Goal: Task Accomplishment & Management: Manage account settings

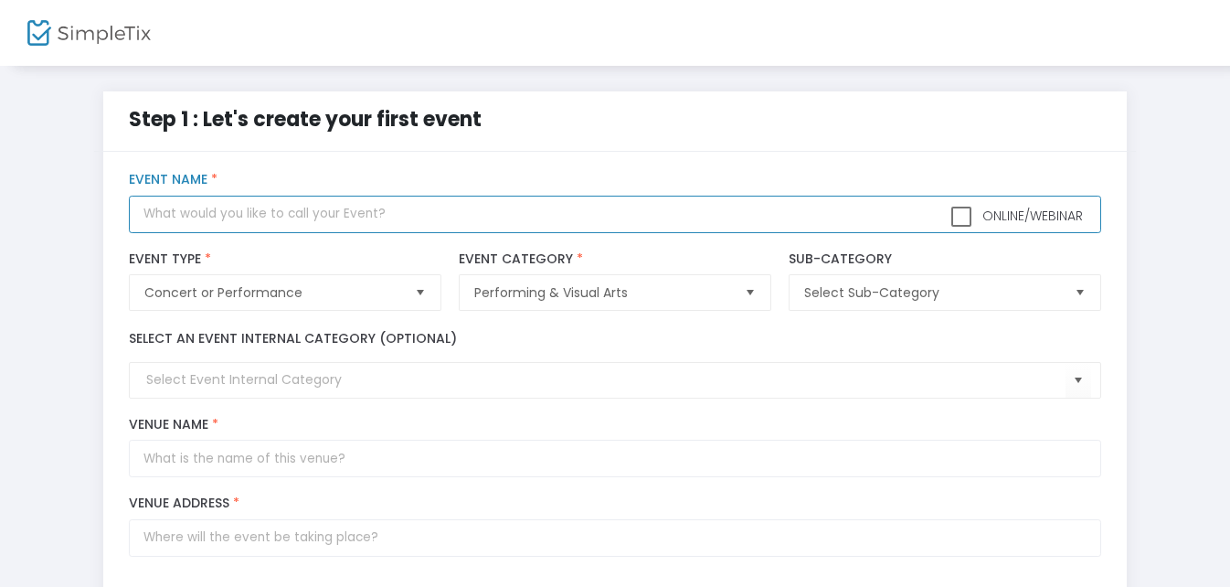
click at [326, 223] on input "text" at bounding box center [614, 214] width 971 height 37
click at [423, 292] on span "Select" at bounding box center [420, 293] width 30 height 30
type input "The Masters of Funk"
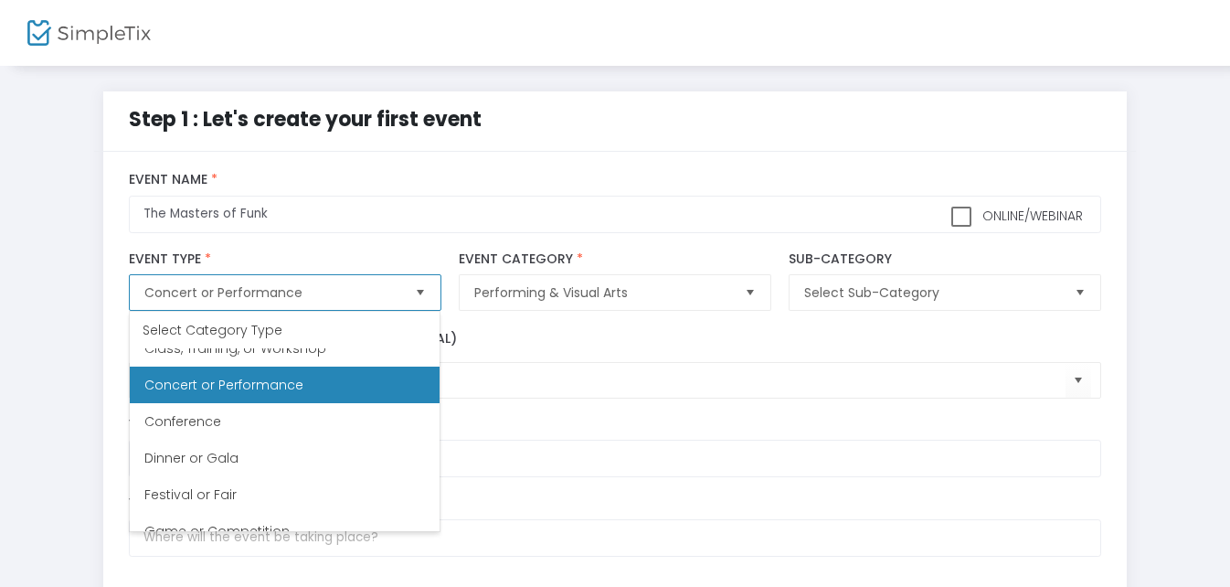
scroll to position [135, 0]
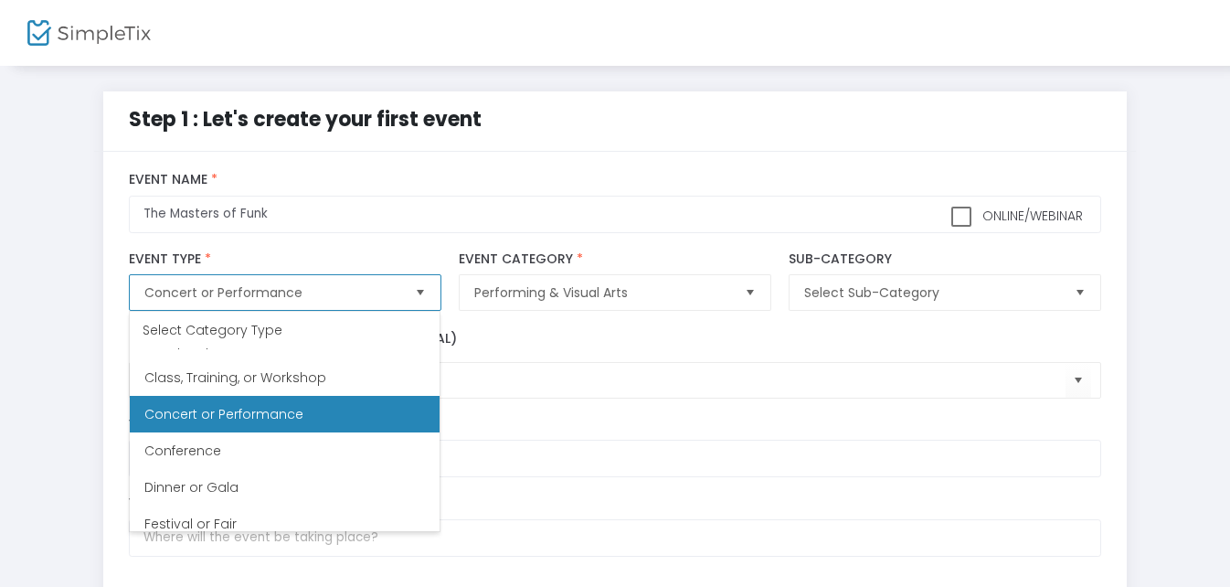
click at [277, 401] on Performance "Concert or Performance" at bounding box center [285, 414] width 310 height 37
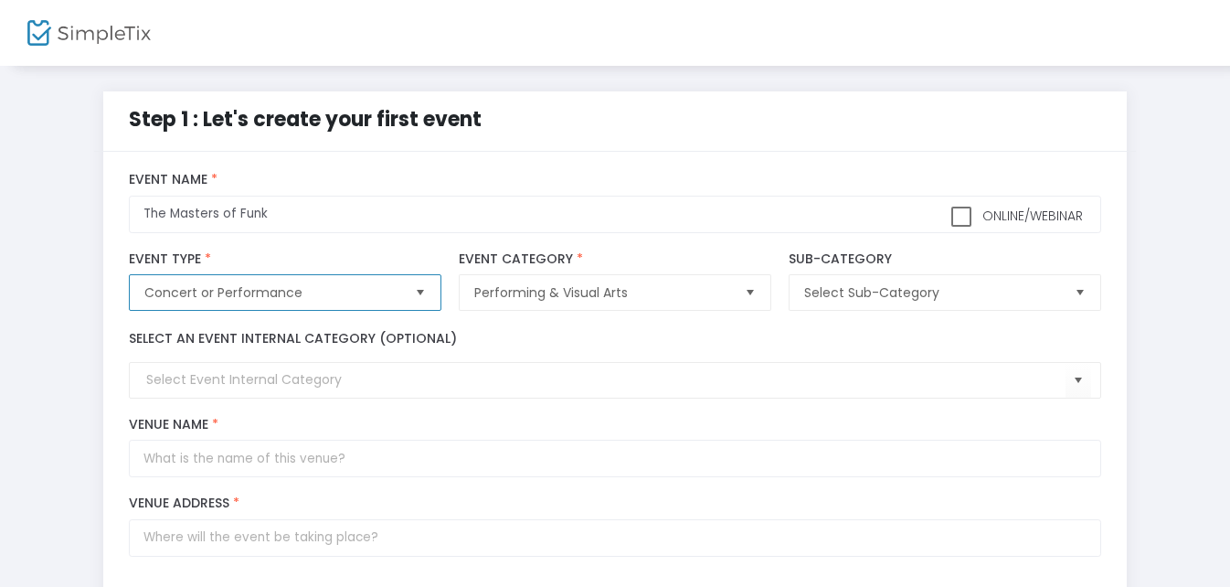
click at [749, 293] on span "Select" at bounding box center [750, 293] width 30 height 30
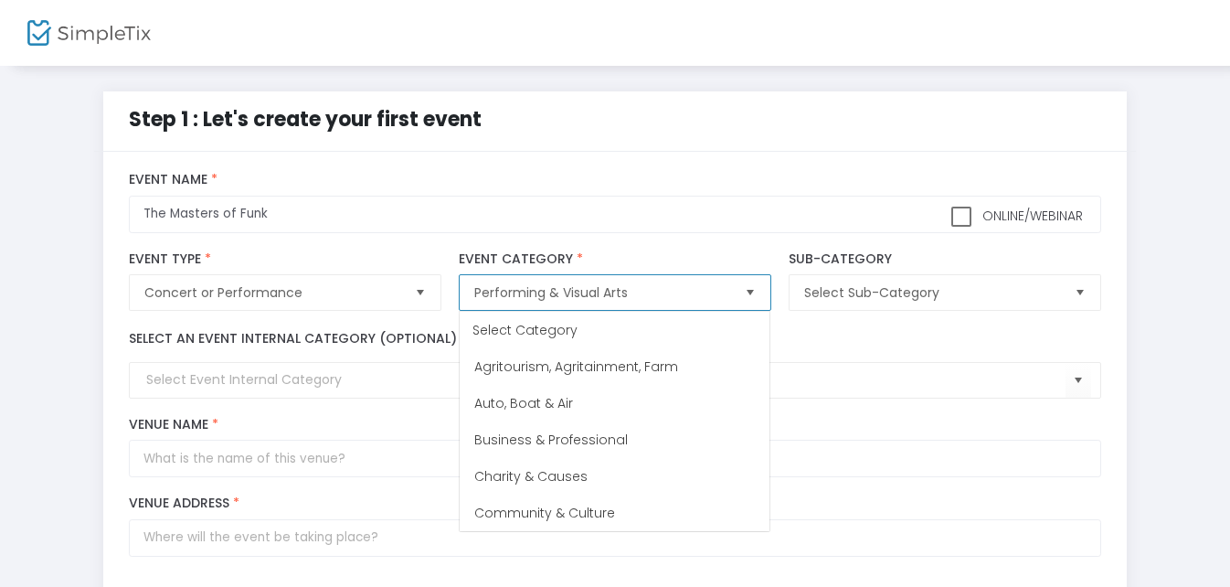
scroll to position [402, 0]
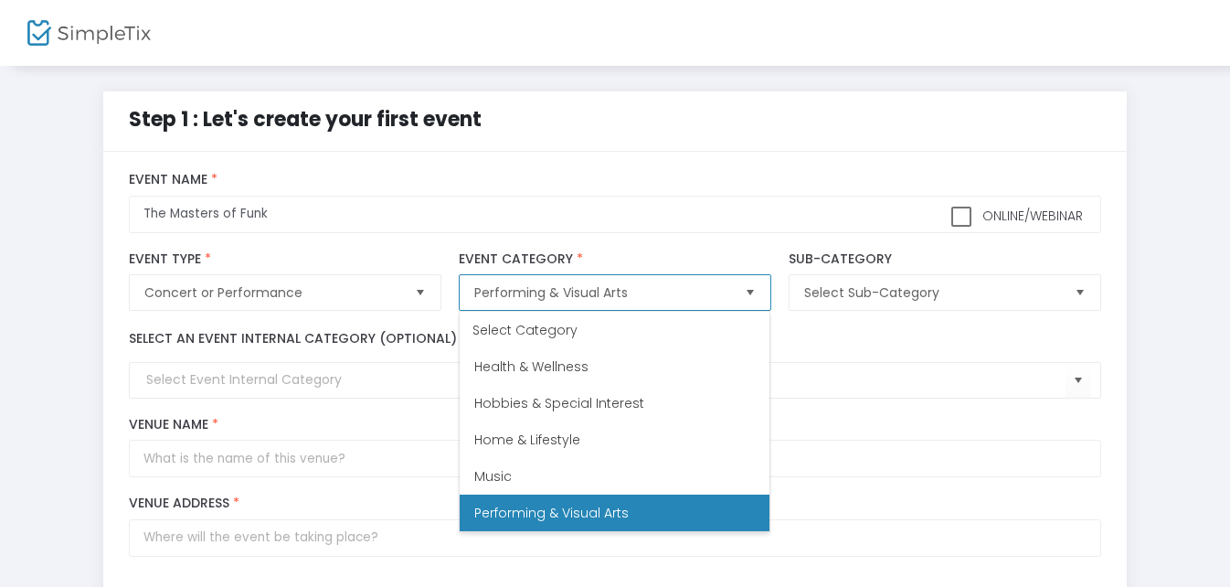
click at [653, 477] on li "Music" at bounding box center [615, 476] width 310 height 37
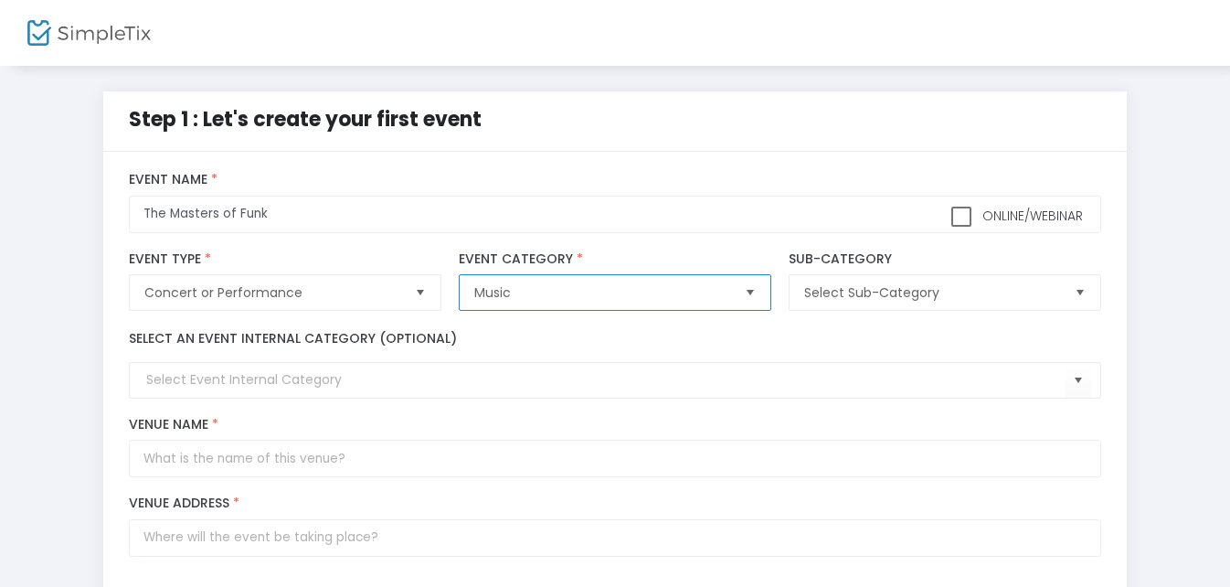
click at [1078, 297] on span "Select" at bounding box center [1080, 293] width 30 height 30
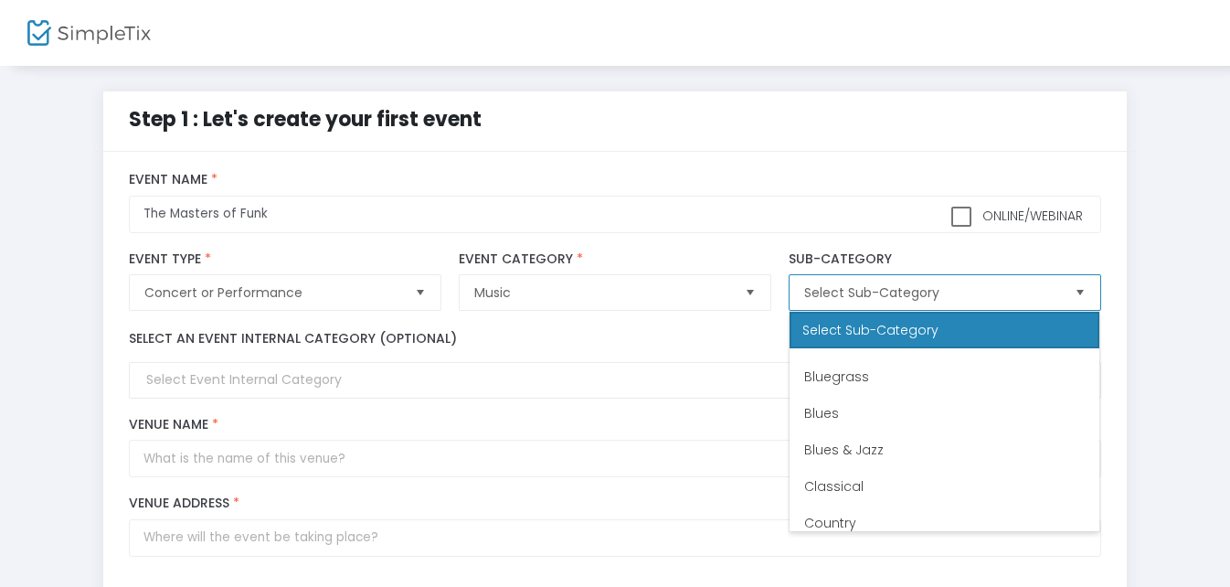
scroll to position [143, 0]
click at [829, 404] on span "Blues & Jazz" at bounding box center [844, 407] width 80 height 18
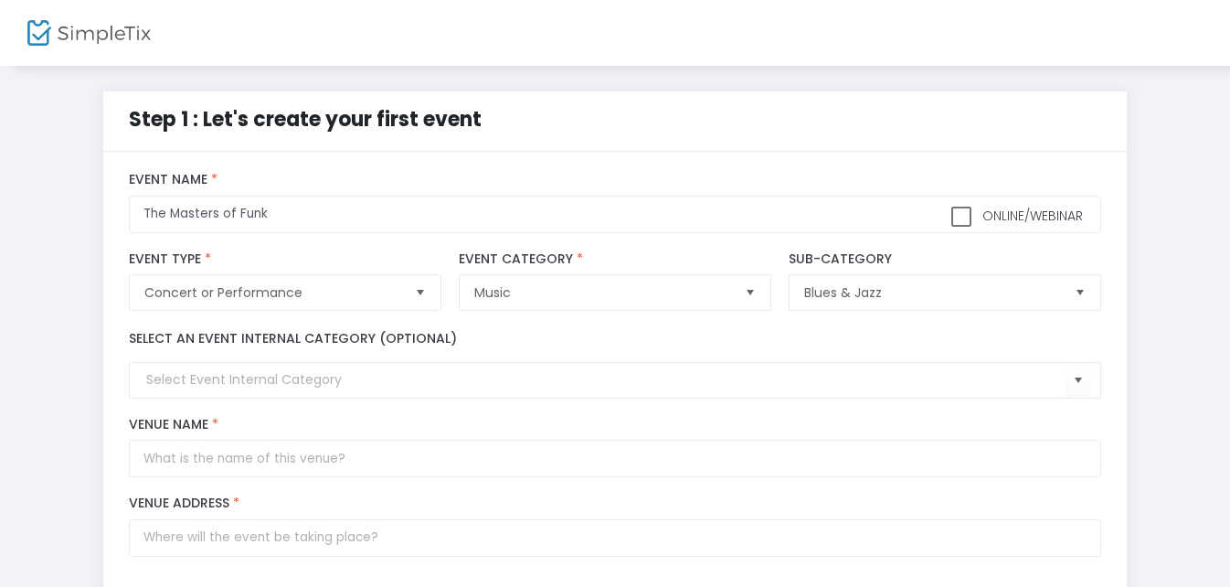
click at [732, 336] on div "Select an event internal category (optional)" at bounding box center [616, 363] width 990 height 69
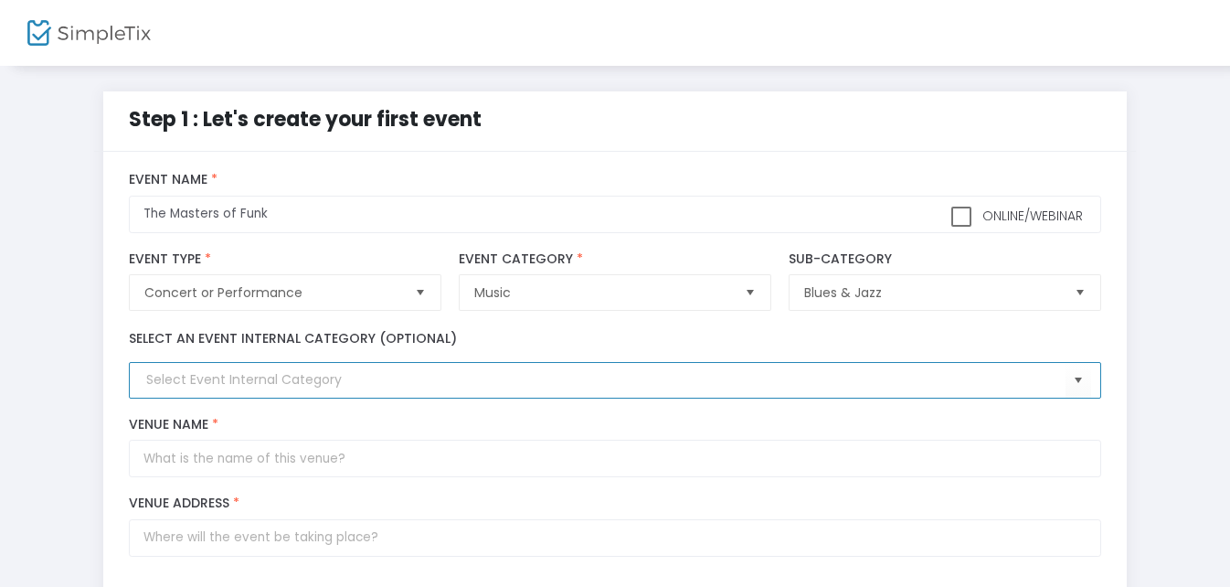
click at [242, 384] on input at bounding box center [605, 379] width 918 height 19
type input "f"
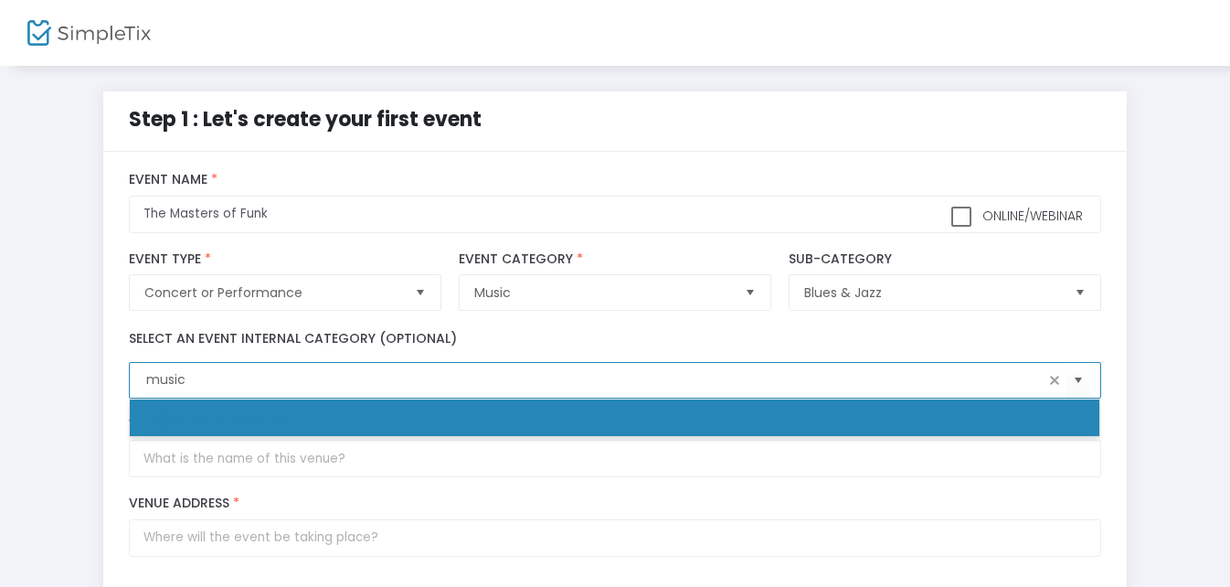
type input "Create Category"
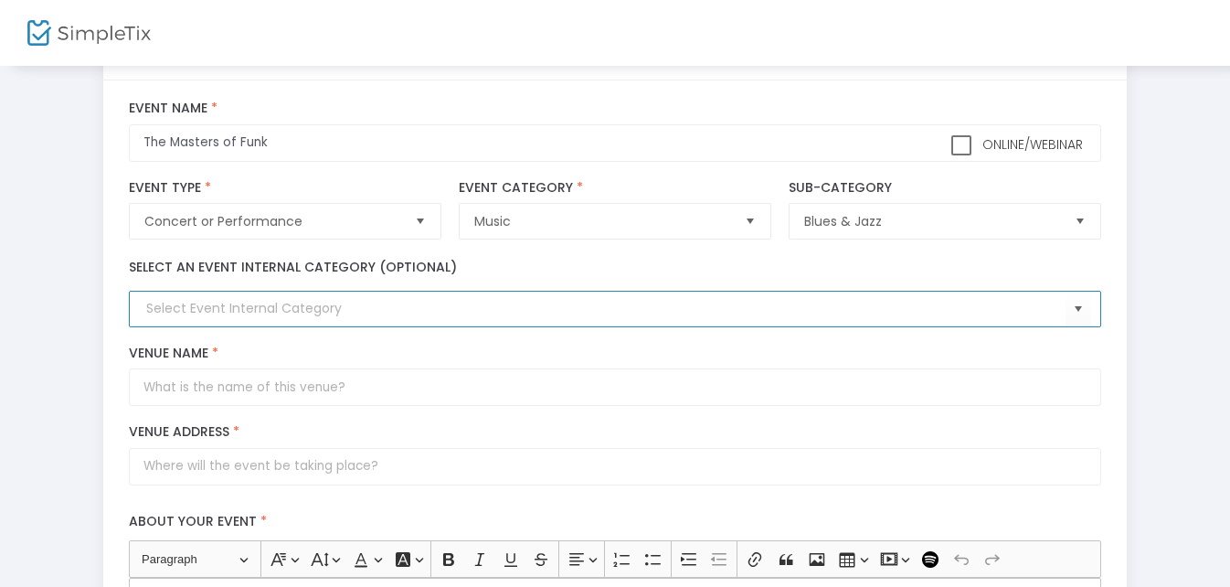
scroll to position [91, 0]
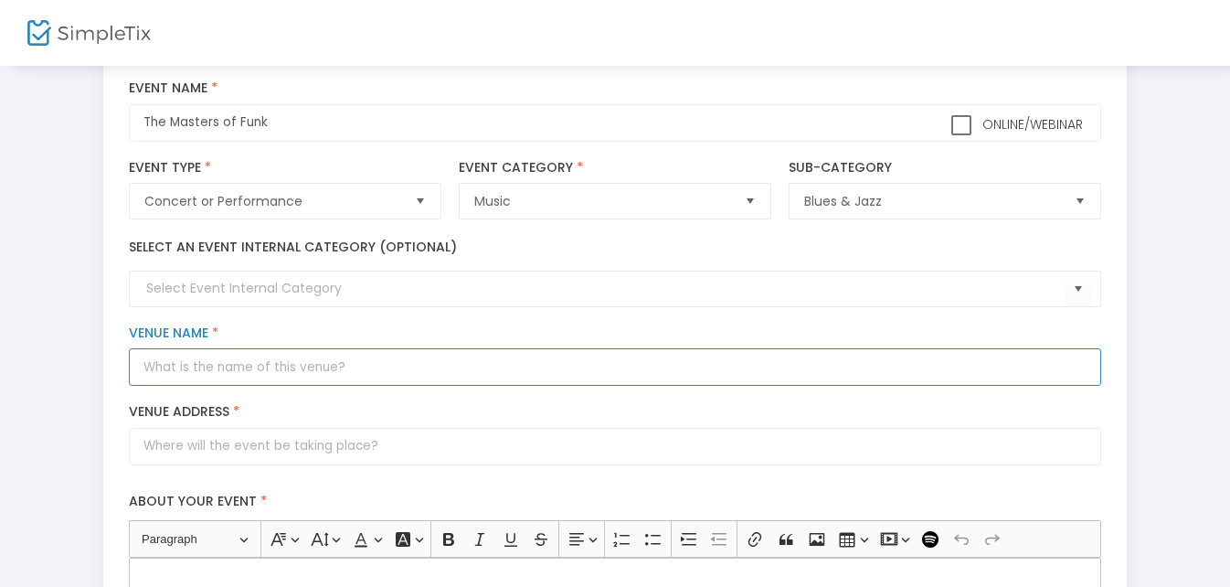
click at [228, 371] on input "Venue Name *" at bounding box center [614, 366] width 971 height 37
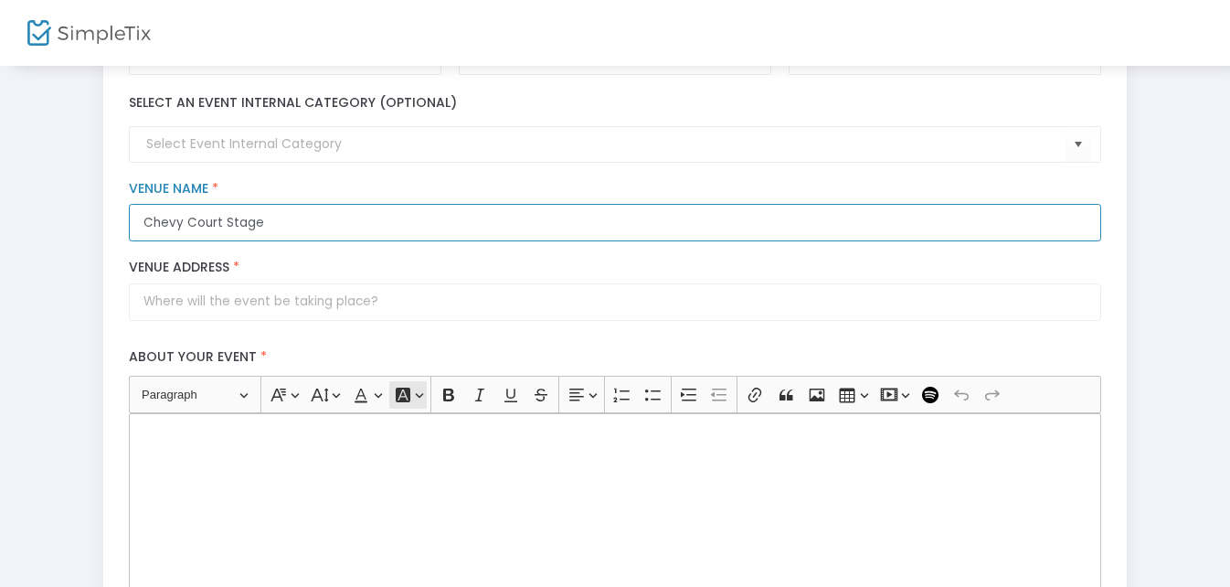
scroll to position [274, 0]
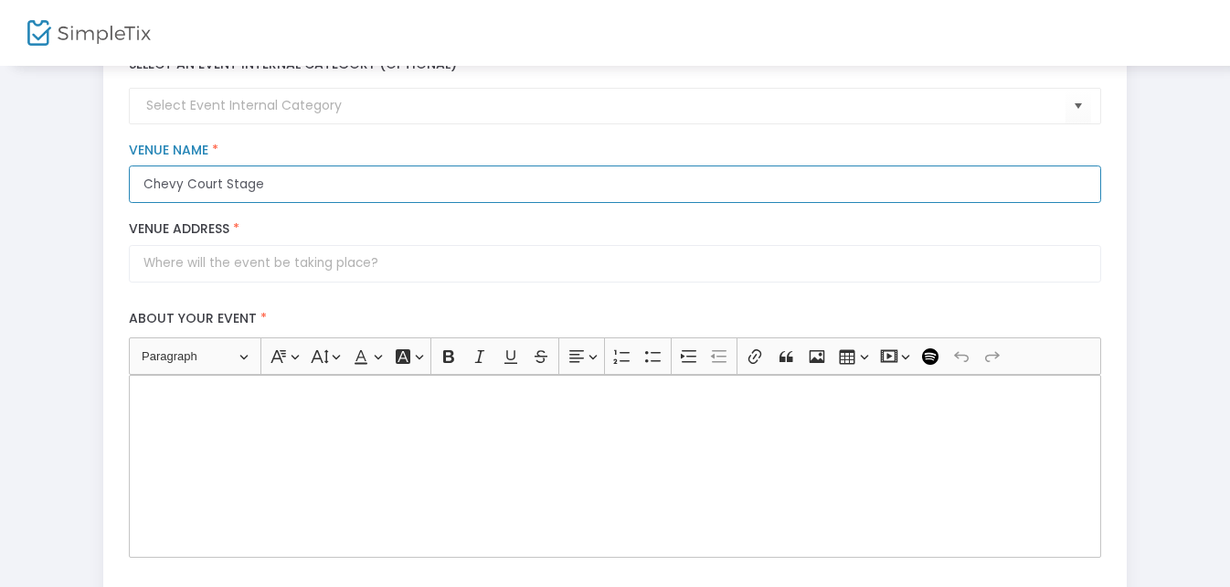
type input "Chevy Court Stage"
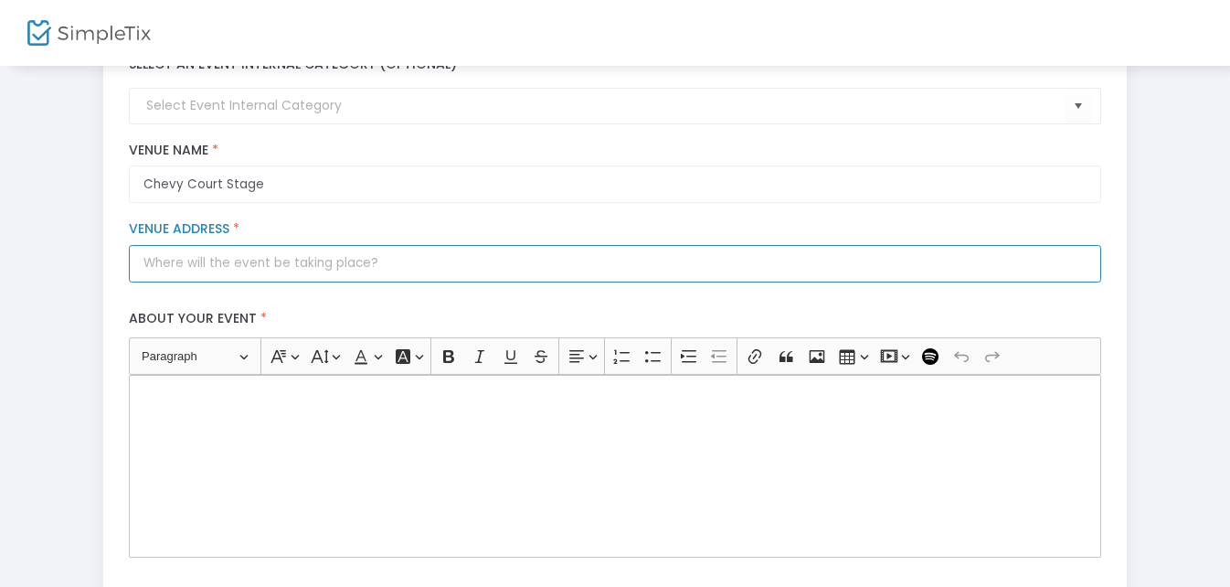
click at [289, 259] on input "Venue Address *" at bounding box center [614, 263] width 971 height 37
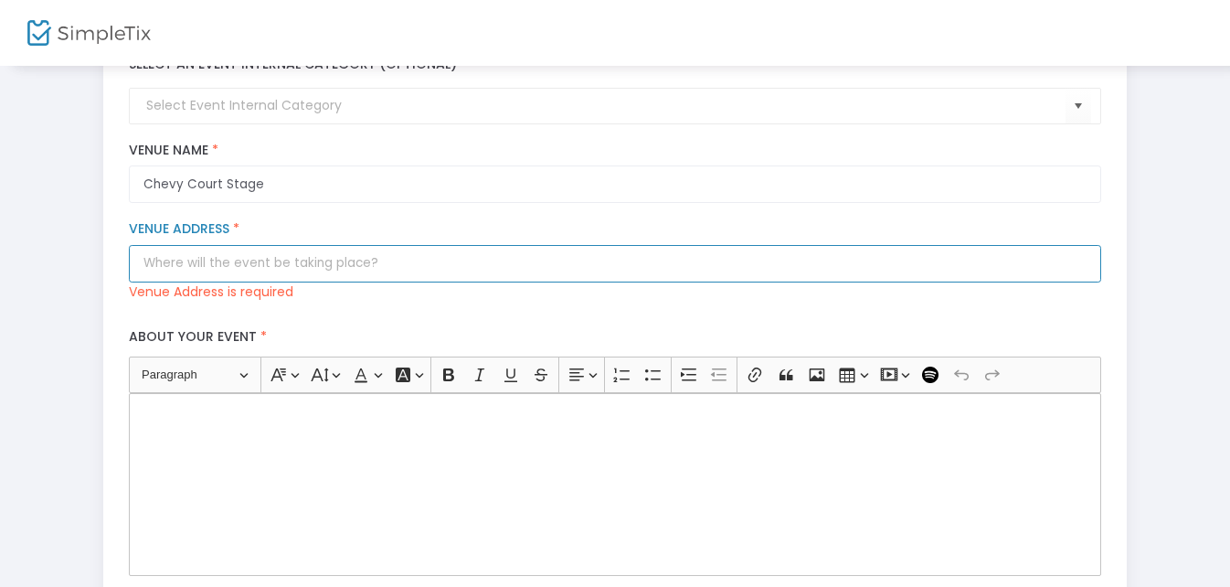
paste input "581 State Fair Boulevard, Syracuse, NY 13209"
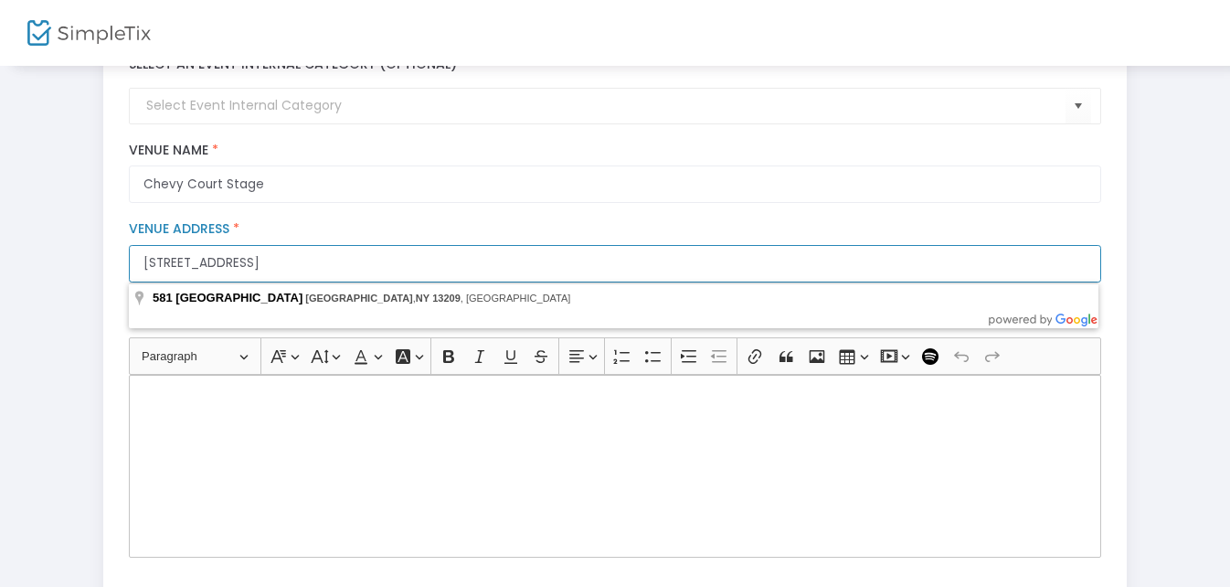
type input "581 State Fair Boulevard, Syracuse, NY 13209"
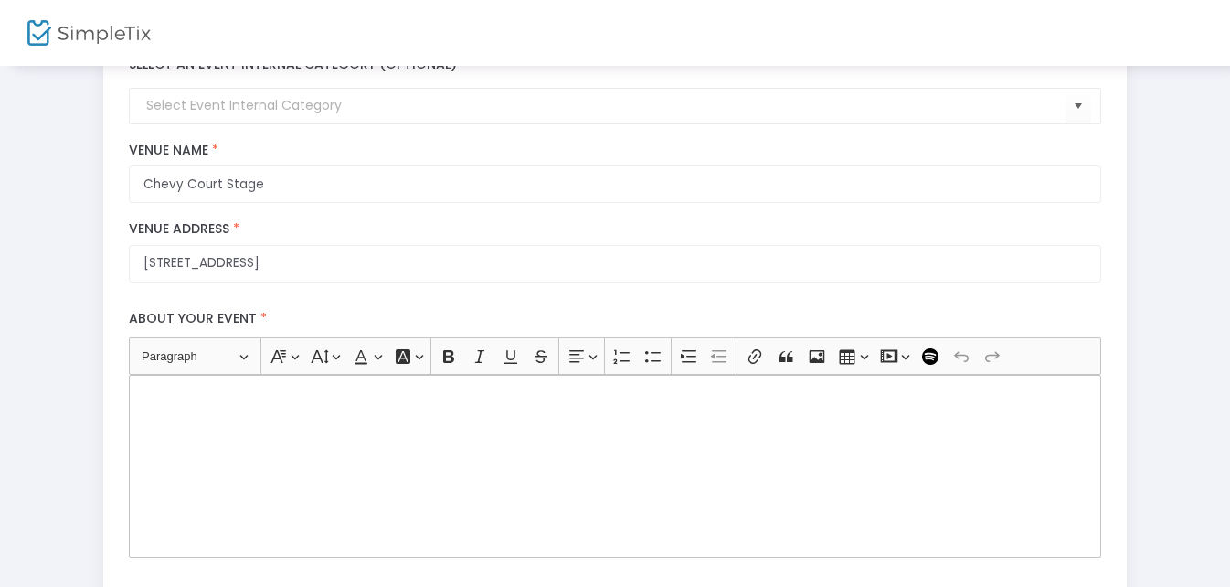
click at [96, 376] on div "Step 1 : Let's create your first event title : The Masters of Funk Valid : true…" at bounding box center [615, 401] width 1042 height 1168
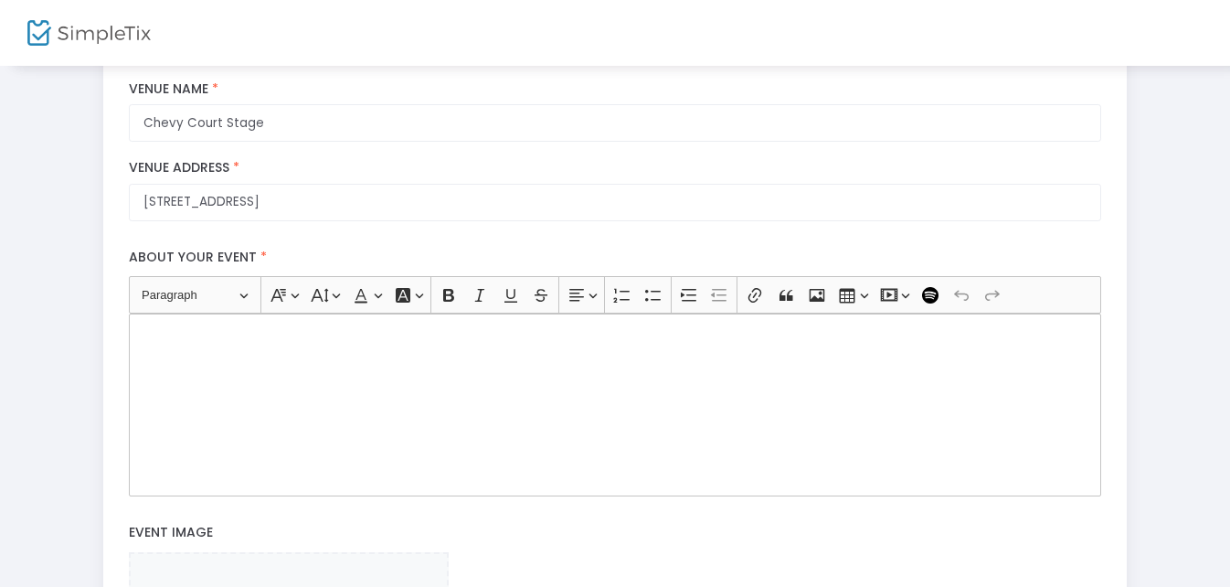
scroll to position [366, 0]
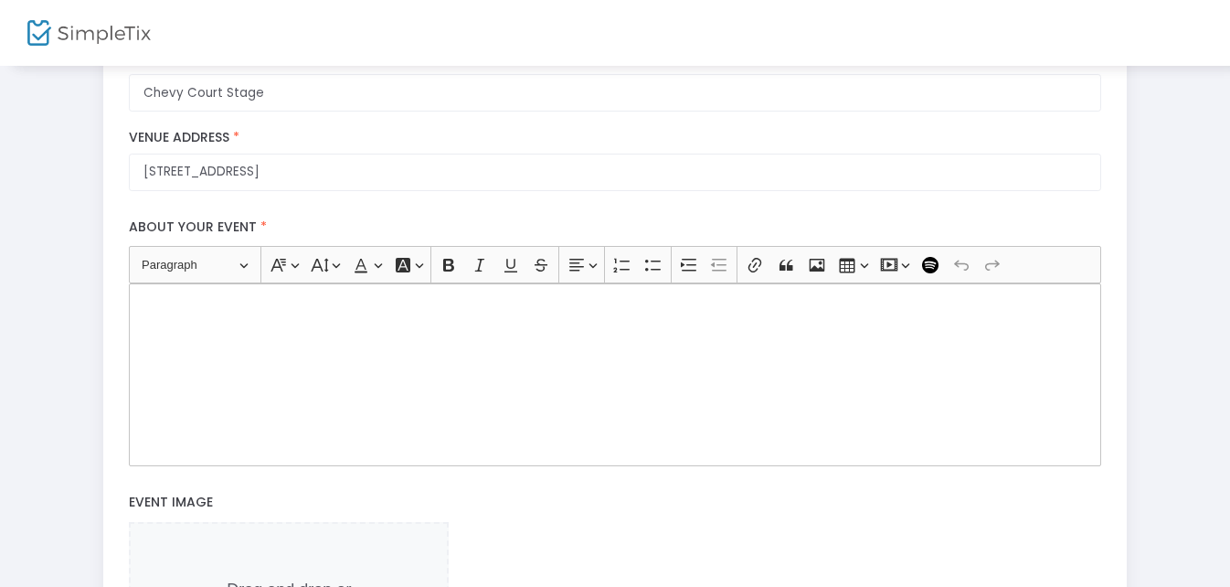
click at [153, 293] on div "Rich Text Editor, main" at bounding box center [614, 374] width 971 height 183
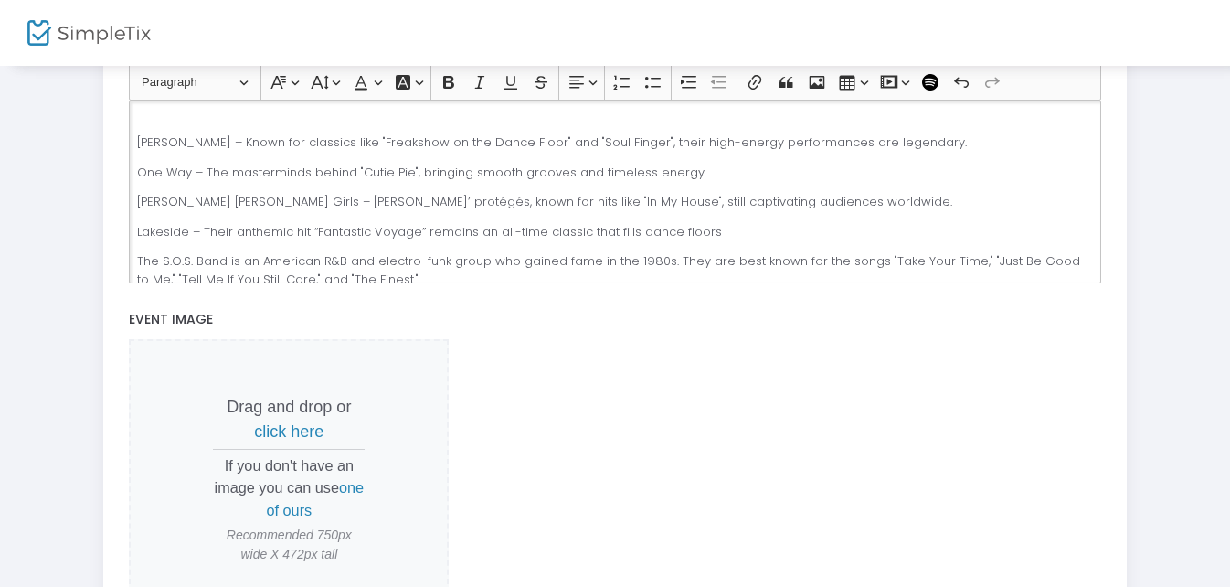
scroll to position [640, 0]
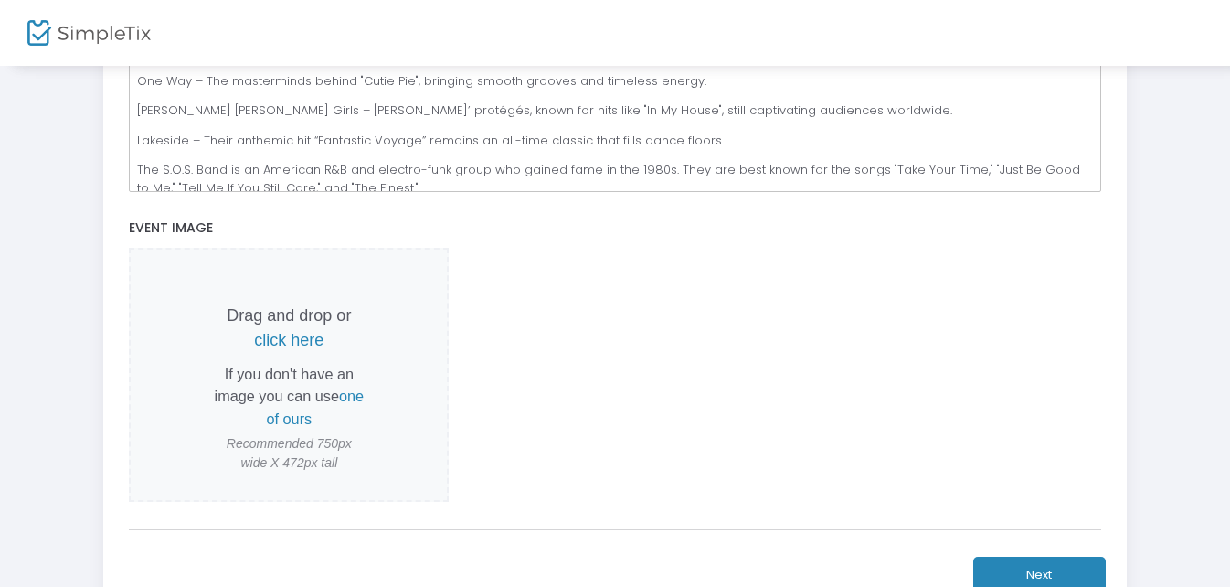
click at [287, 337] on span "click here" at bounding box center [288, 340] width 69 height 18
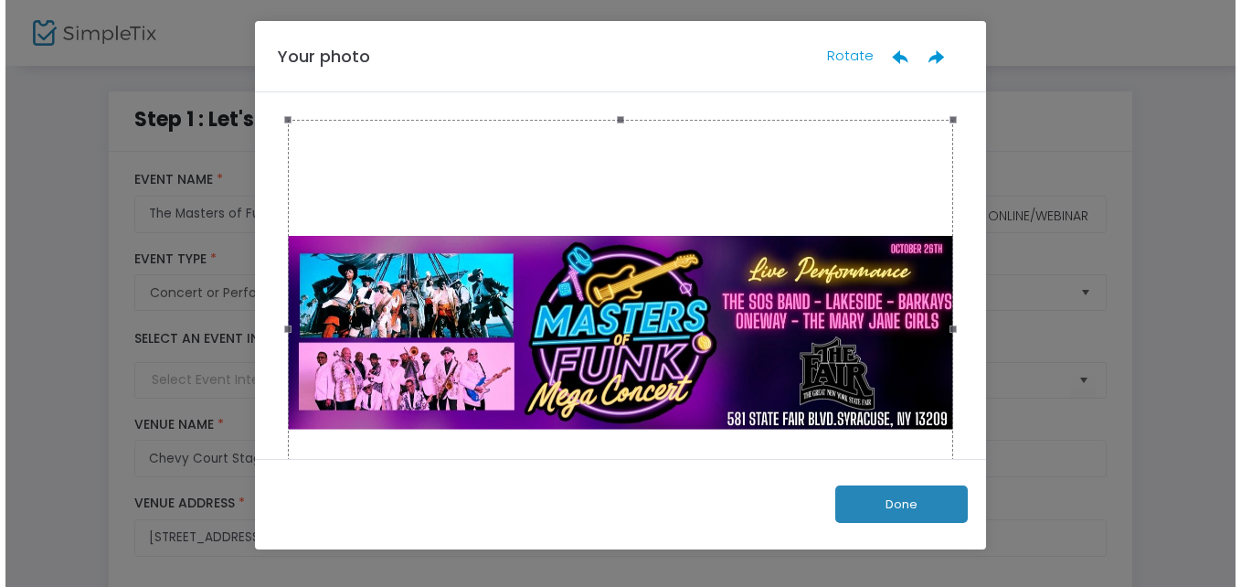
scroll to position [0, 0]
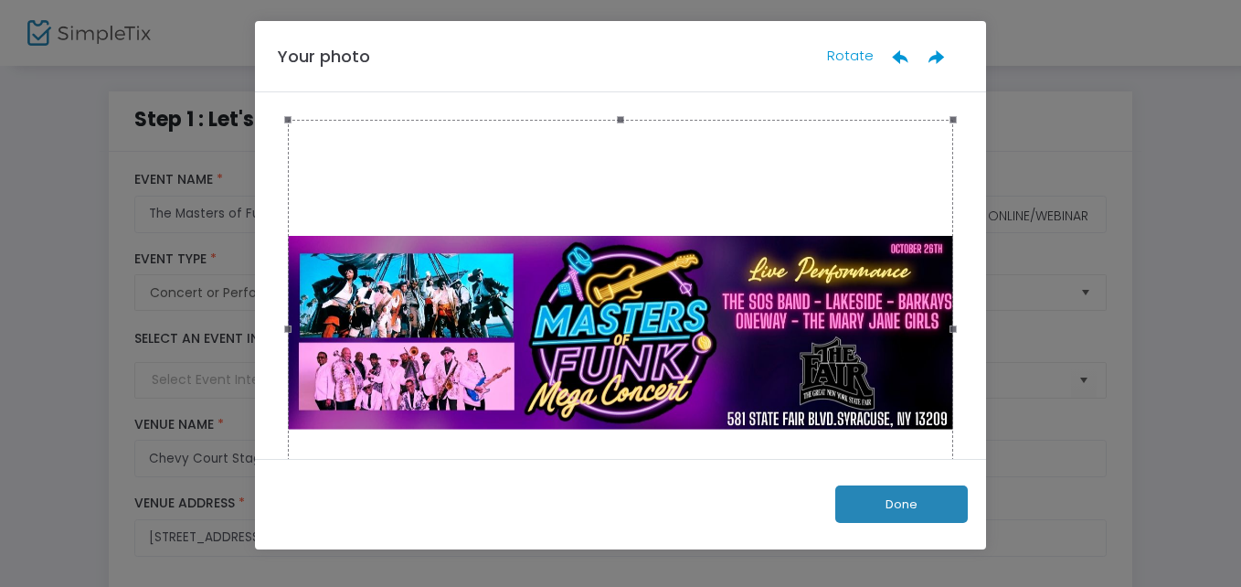
drag, startPoint x: 617, startPoint y: 121, endPoint x: 1157, endPoint y: 118, distance: 540.1
click at [1157, 118] on ngb-modal-window "Your photo Rotate Done" at bounding box center [620, 293] width 1241 height 587
drag, startPoint x: 657, startPoint y: 302, endPoint x: 657, endPoint y: 261, distance: 40.2
click at [657, 261] on div at bounding box center [620, 329] width 665 height 419
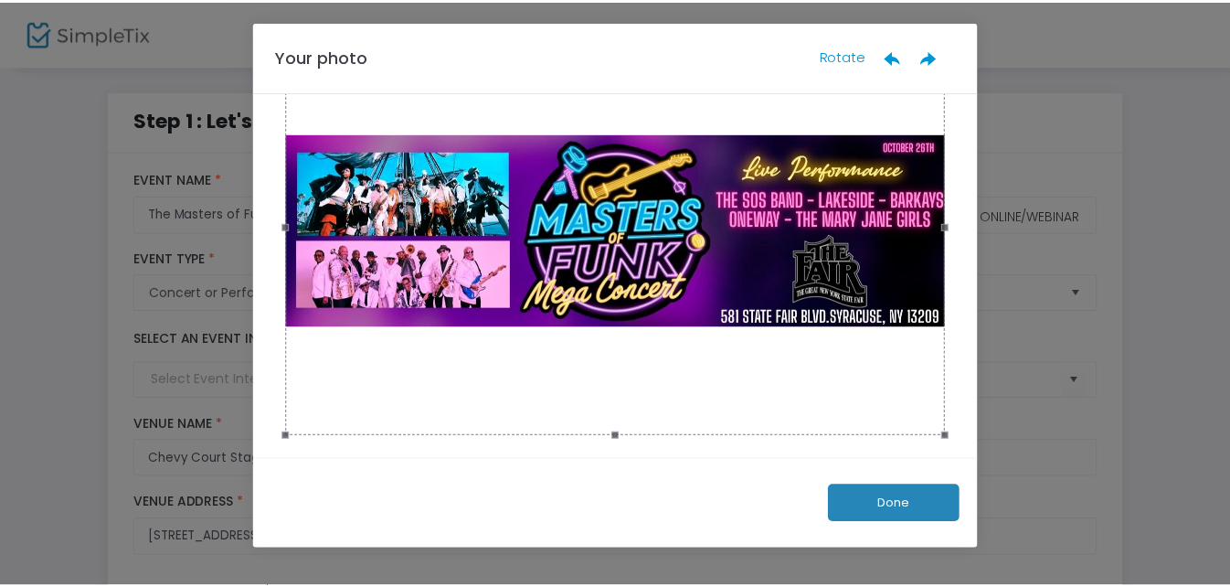
scroll to position [107, 0]
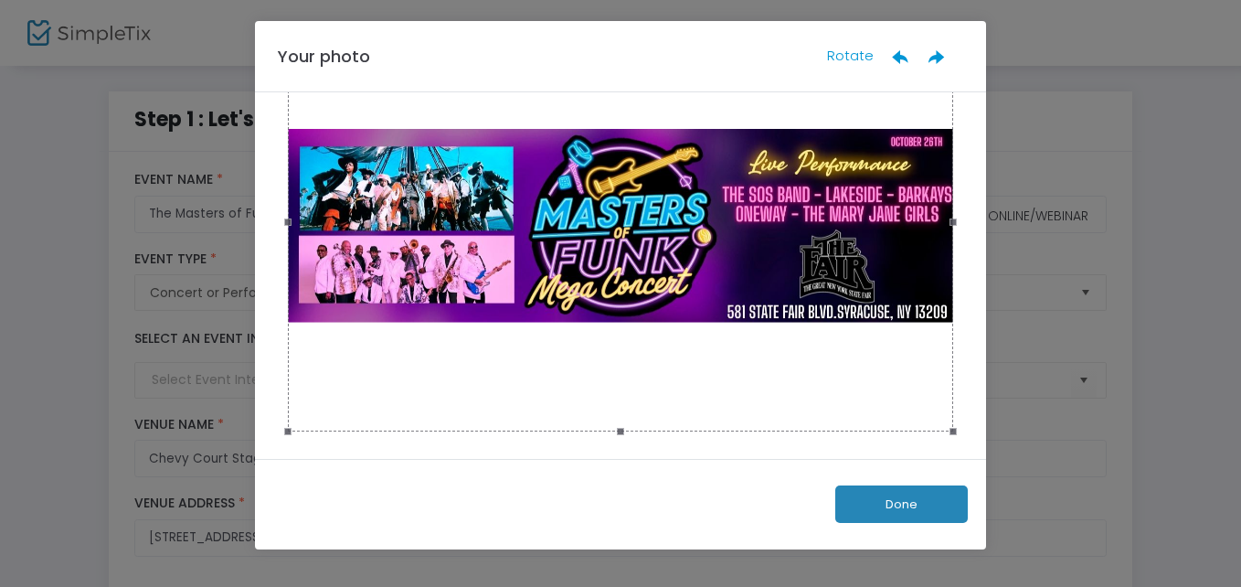
click at [903, 494] on button "Done" at bounding box center [901, 503] width 133 height 37
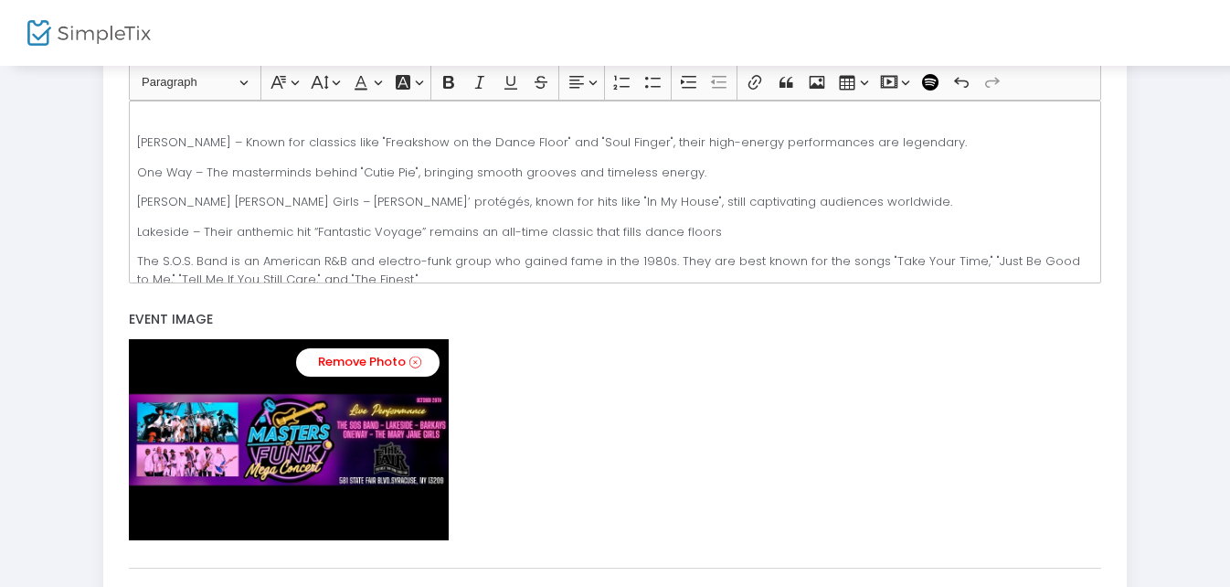
scroll to position [640, 0]
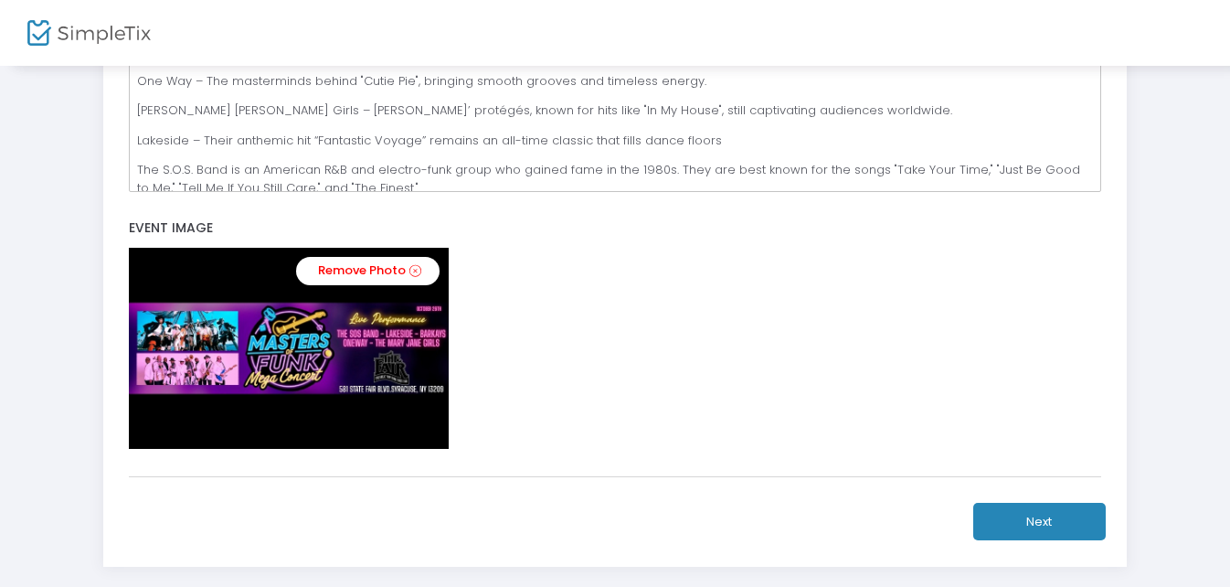
click at [1049, 515] on button "Next" at bounding box center [1039, 521] width 133 height 37
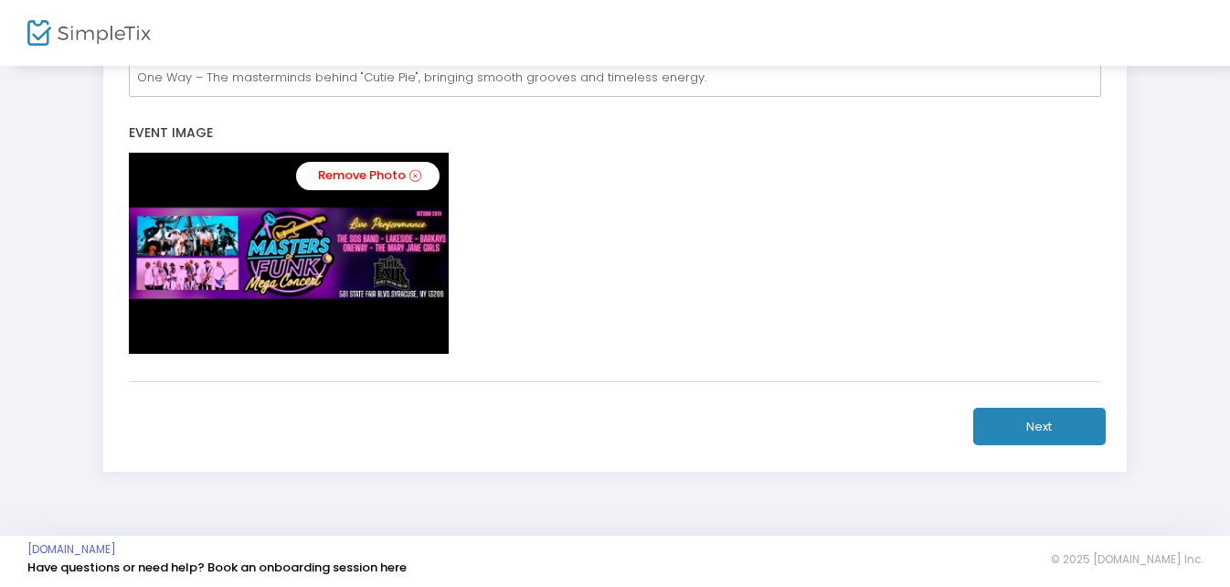
scroll to position [738, 0]
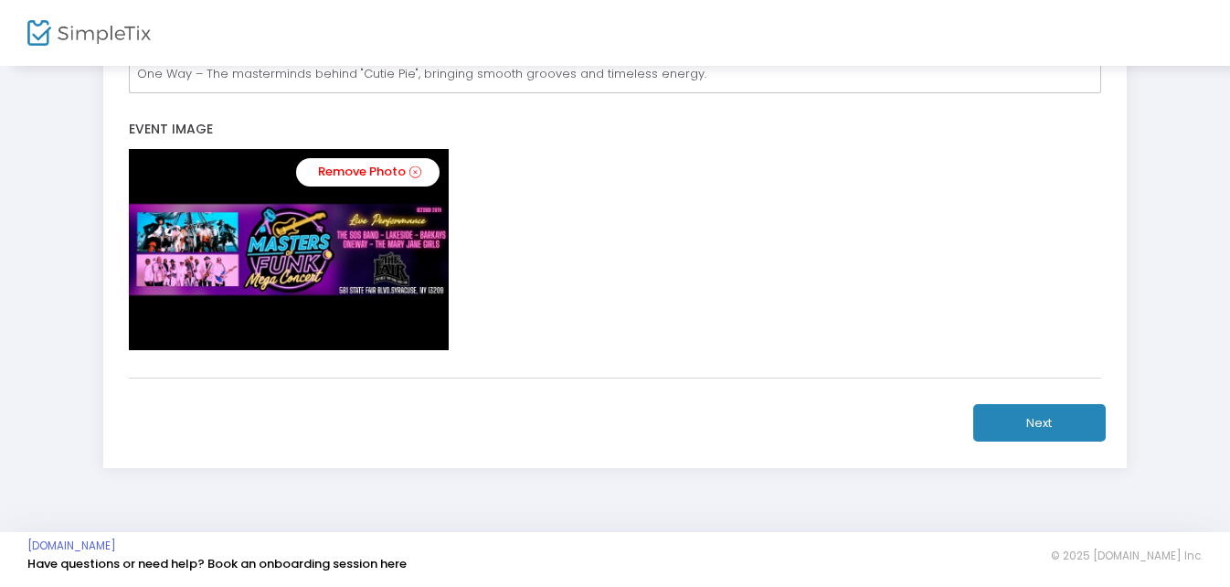
click at [1035, 422] on button "Next" at bounding box center [1039, 422] width 133 height 37
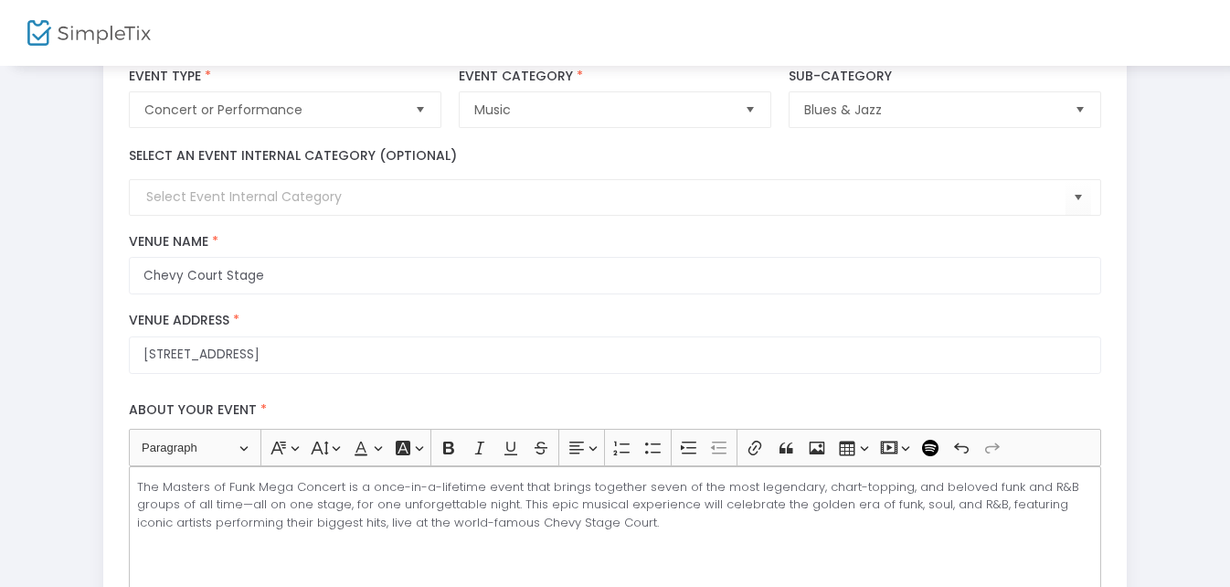
scroll to position [0, 0]
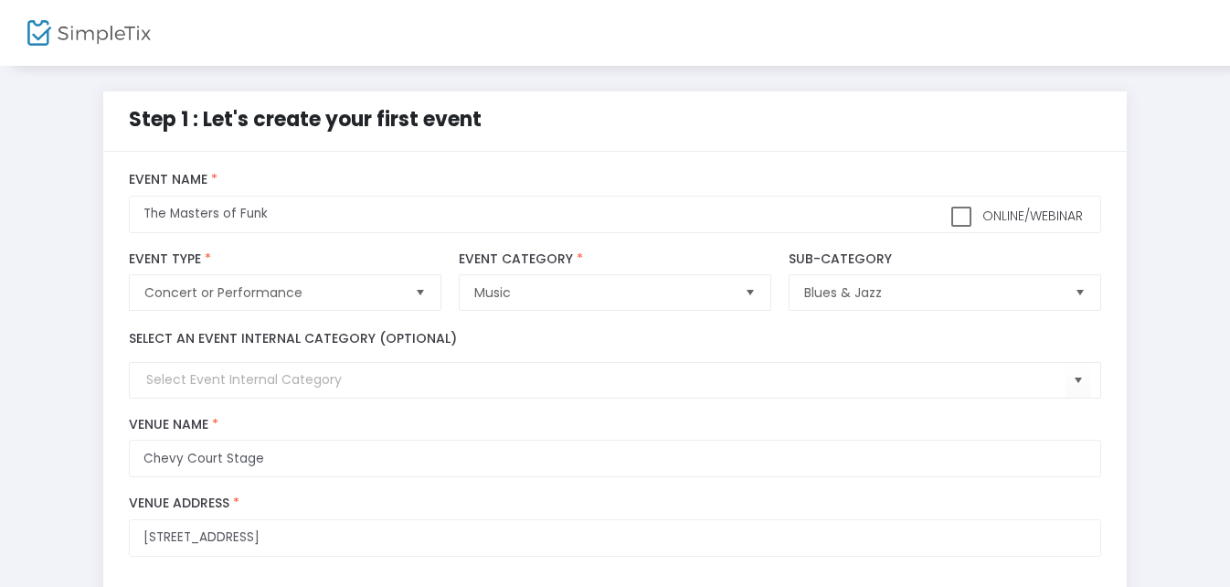
click at [1080, 285] on span "Select" at bounding box center [1080, 293] width 30 height 30
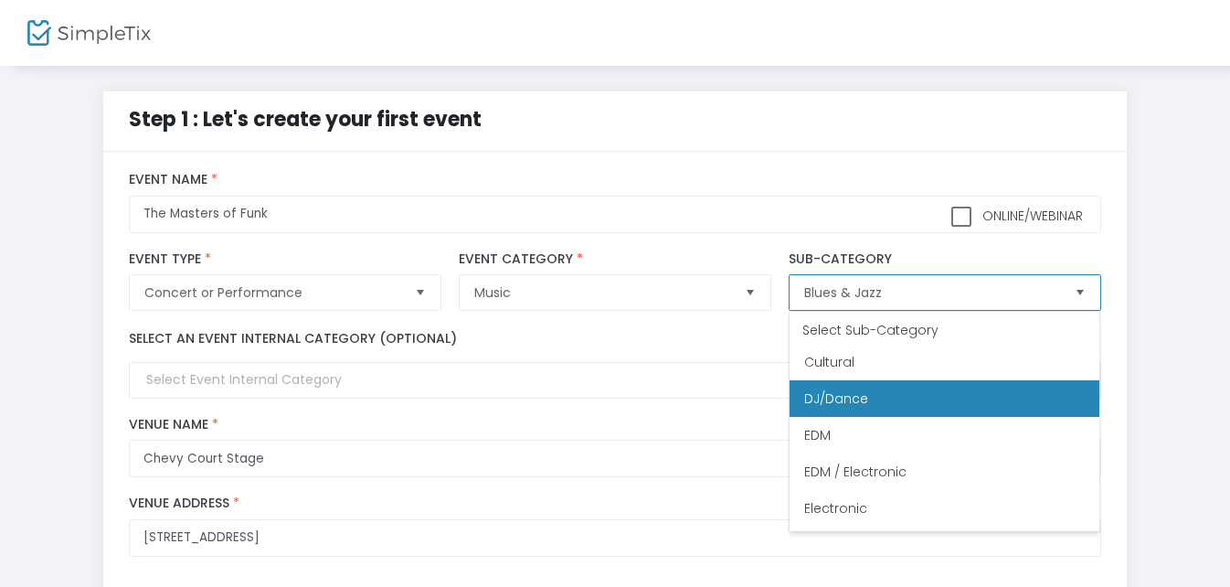
scroll to position [304, 0]
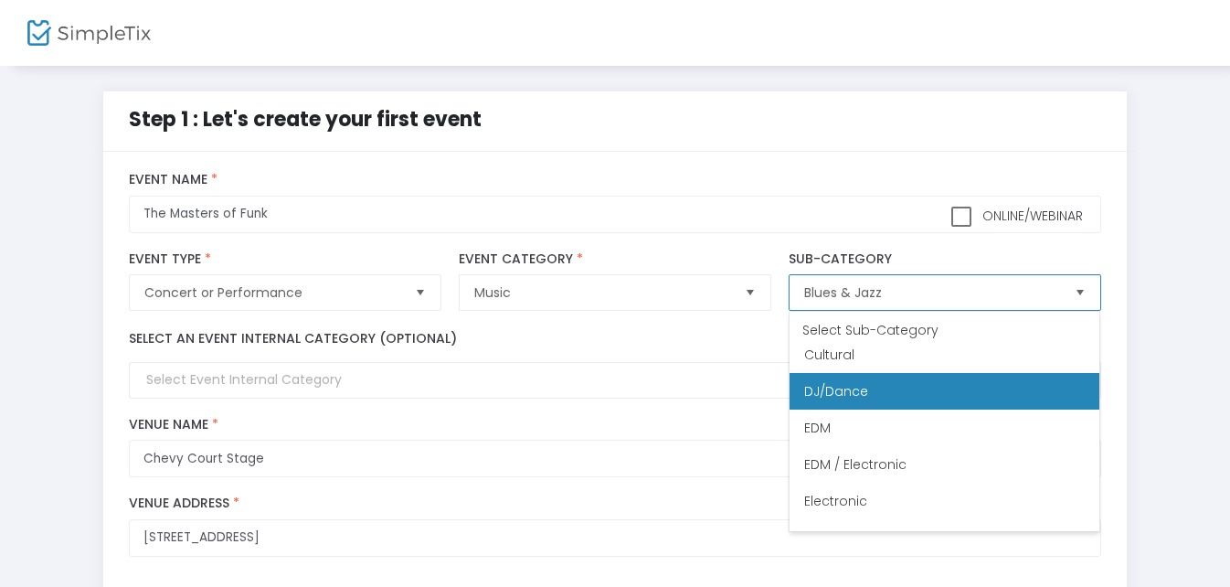
click at [994, 385] on li "DJ/Dance" at bounding box center [945, 391] width 310 height 37
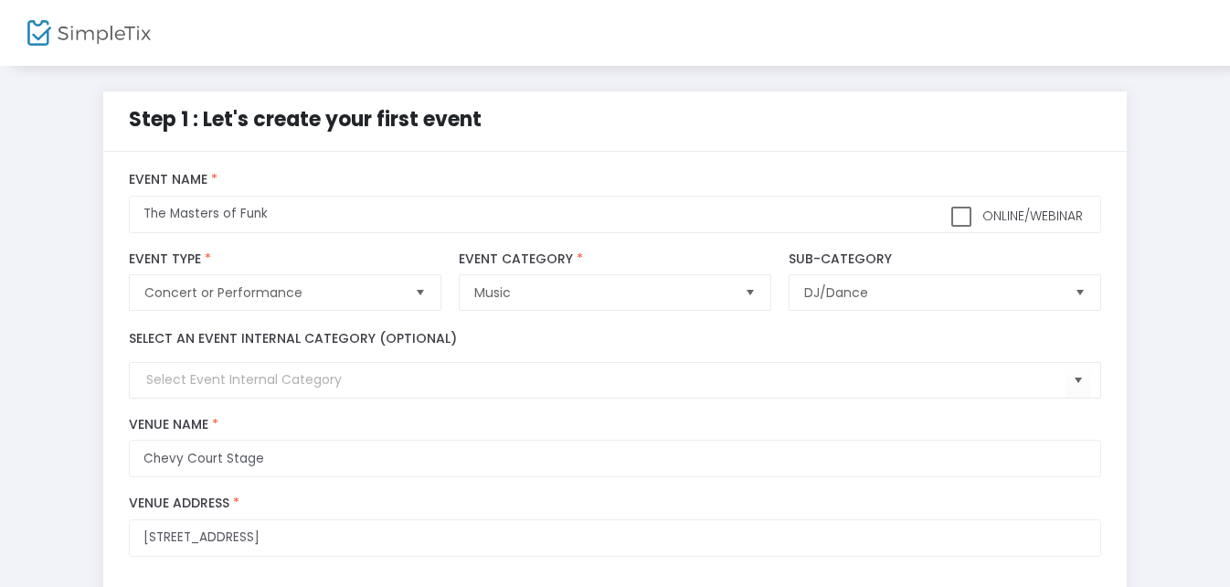
click at [1108, 413] on div "Chevy Court Stage Venue Name *" at bounding box center [616, 447] width 990 height 79
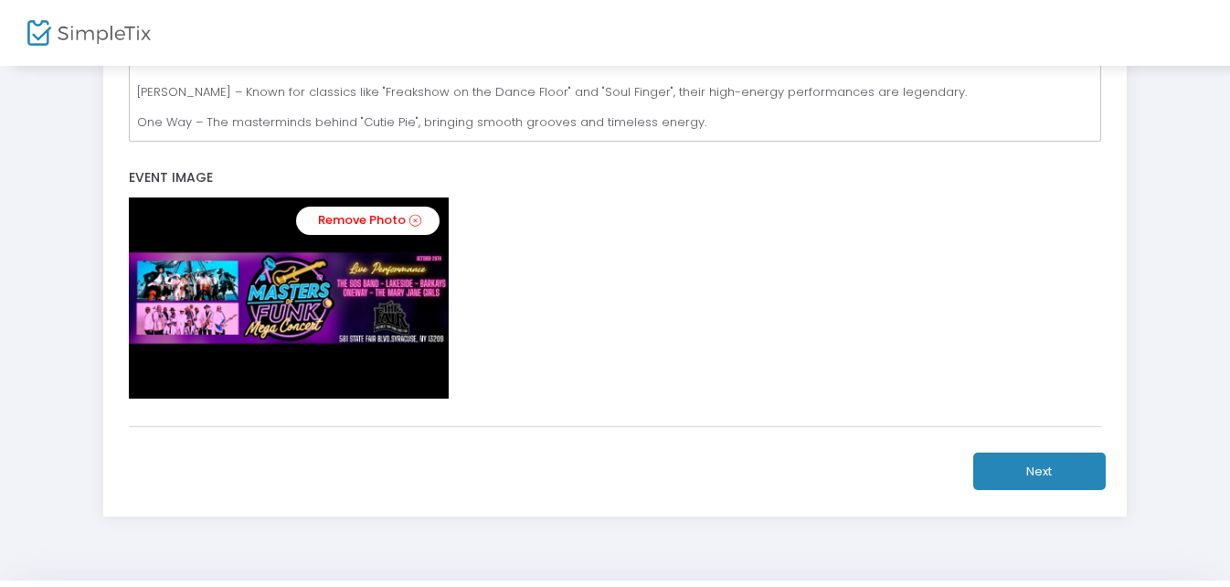
scroll to position [731, 0]
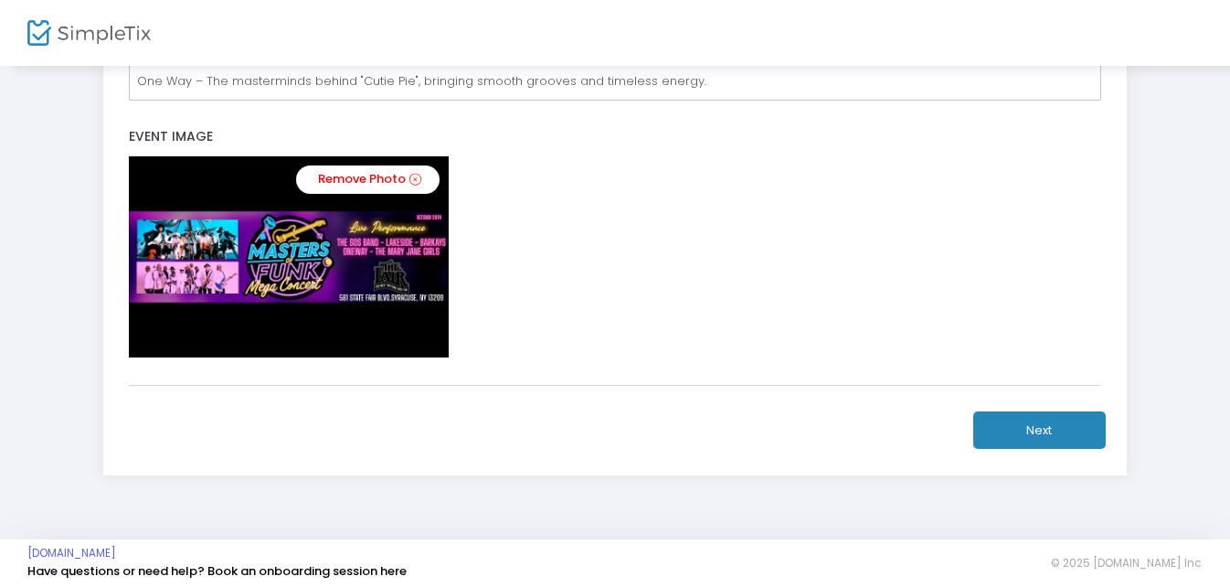
click at [1028, 427] on button "Next" at bounding box center [1039, 429] width 133 height 37
click at [1027, 421] on button "Next" at bounding box center [1039, 429] width 133 height 37
click at [1029, 422] on button "Next" at bounding box center [1039, 429] width 133 height 37
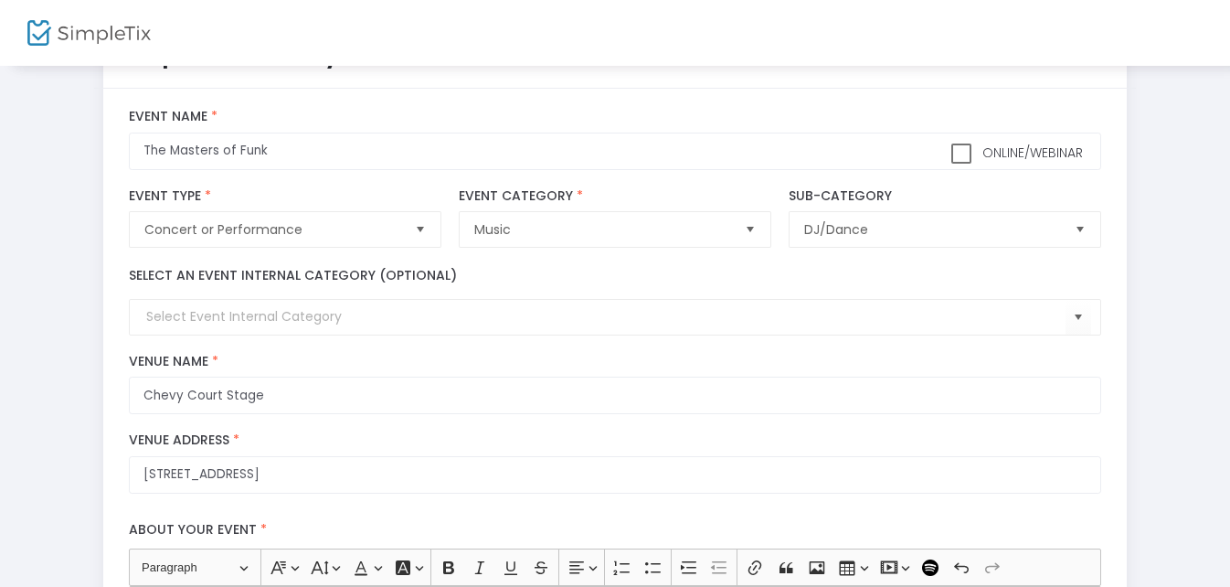
scroll to position [91, 0]
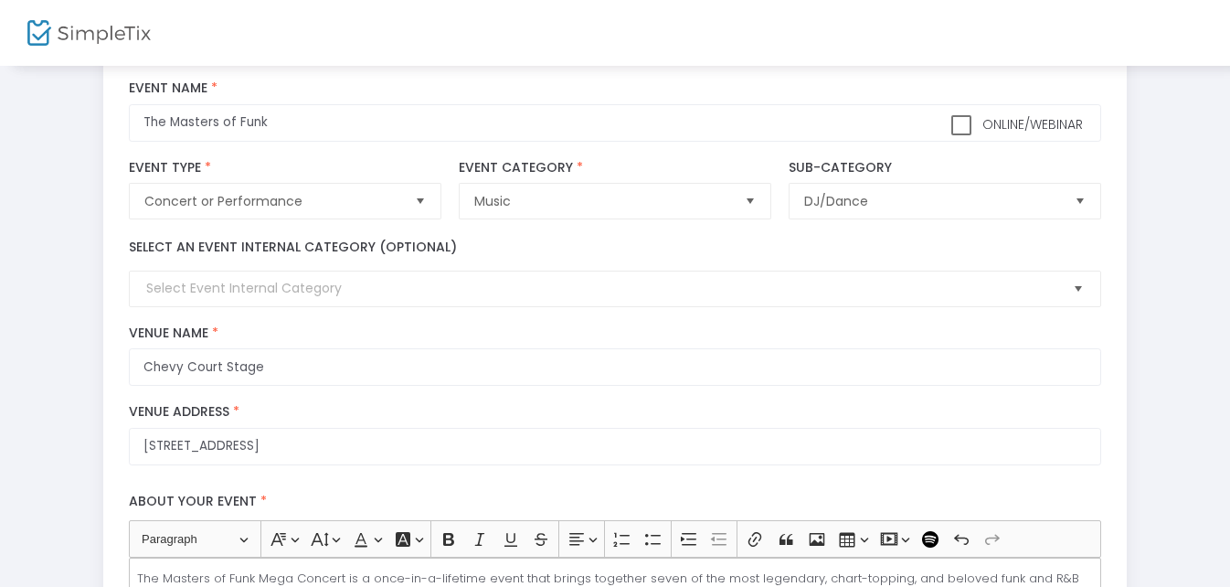
click at [1080, 285] on span "Select" at bounding box center [1078, 289] width 30 height 30
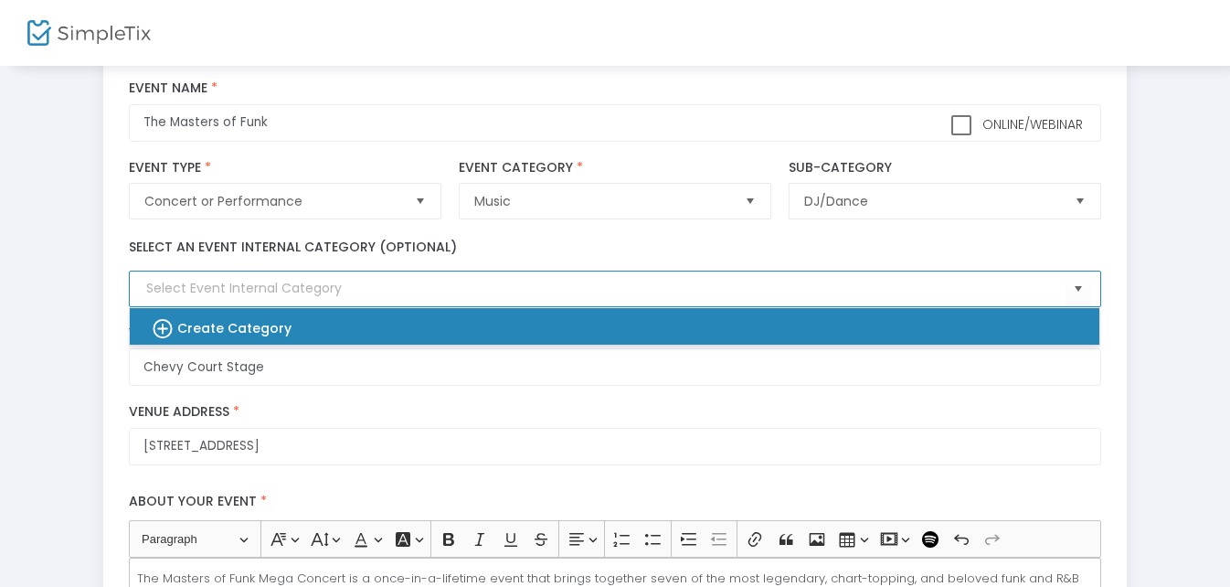
click at [163, 321] on icon at bounding box center [166, 329] width 24 height 26
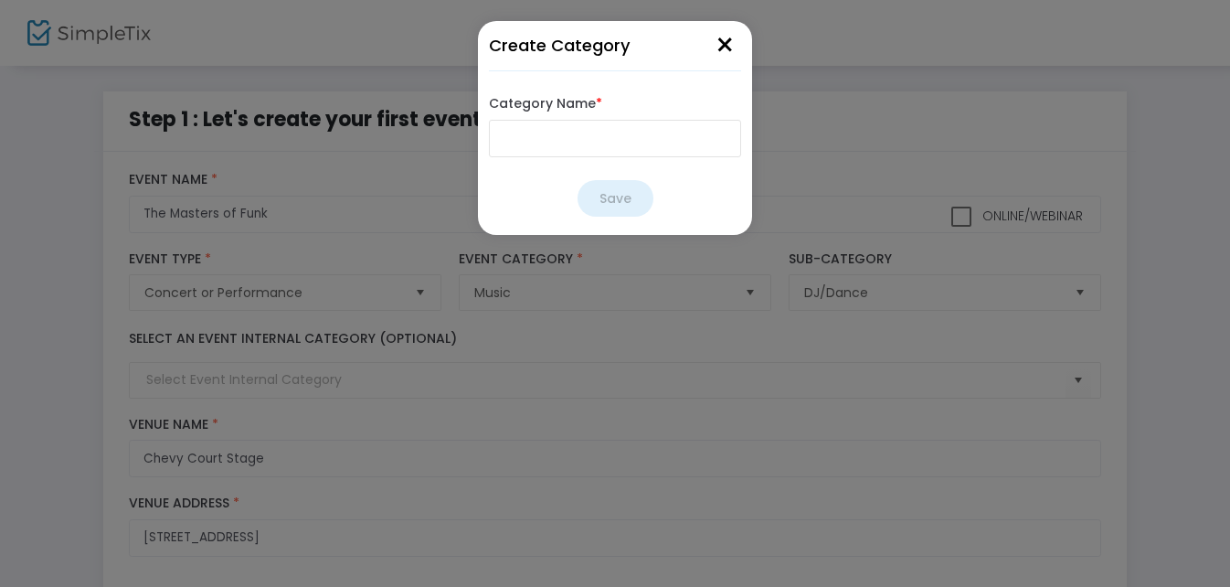
scroll to position [0, 0]
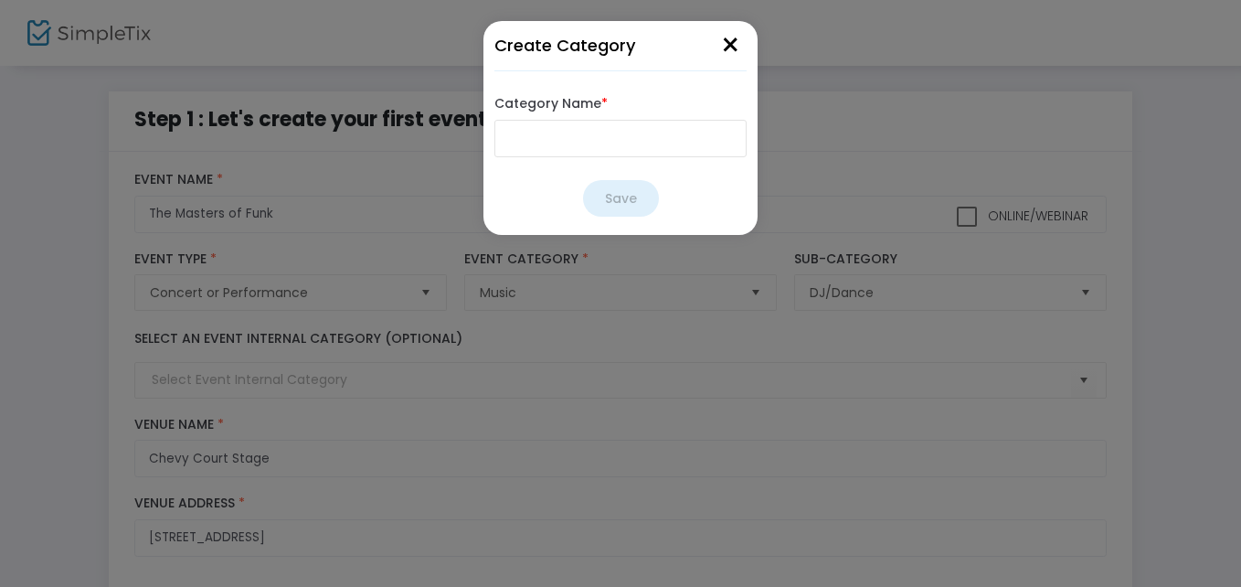
click at [565, 140] on input "Category Name *" at bounding box center [620, 138] width 252 height 37
type input "Funk"
click at [621, 196] on button "Save" at bounding box center [621, 198] width 76 height 37
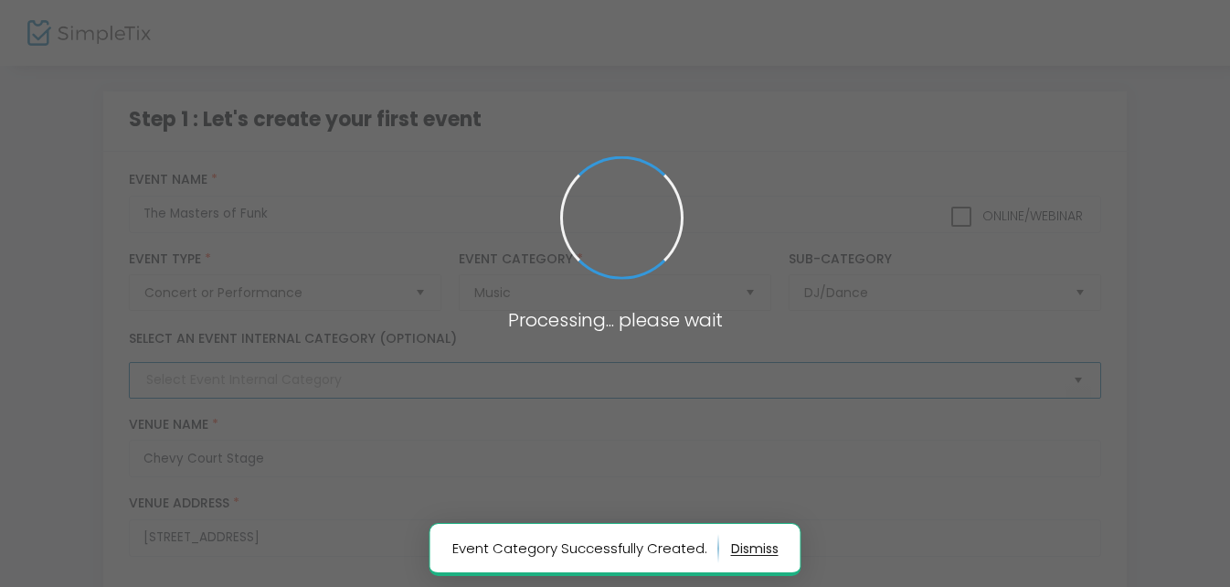
type input "Funk"
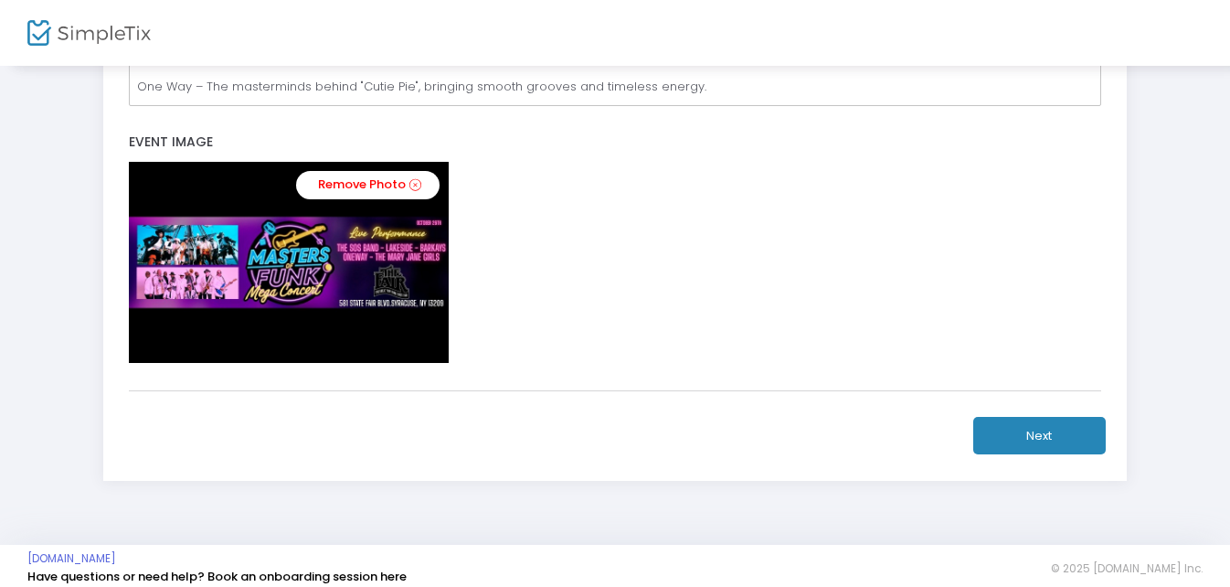
scroll to position [731, 0]
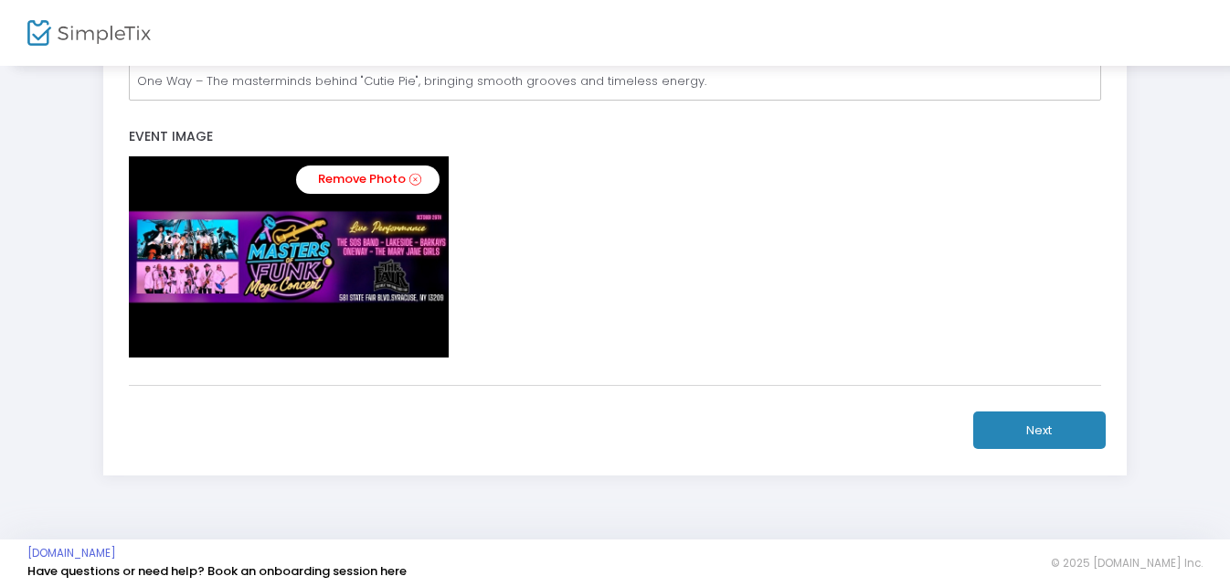
click at [1037, 432] on button "Next" at bounding box center [1039, 429] width 133 height 37
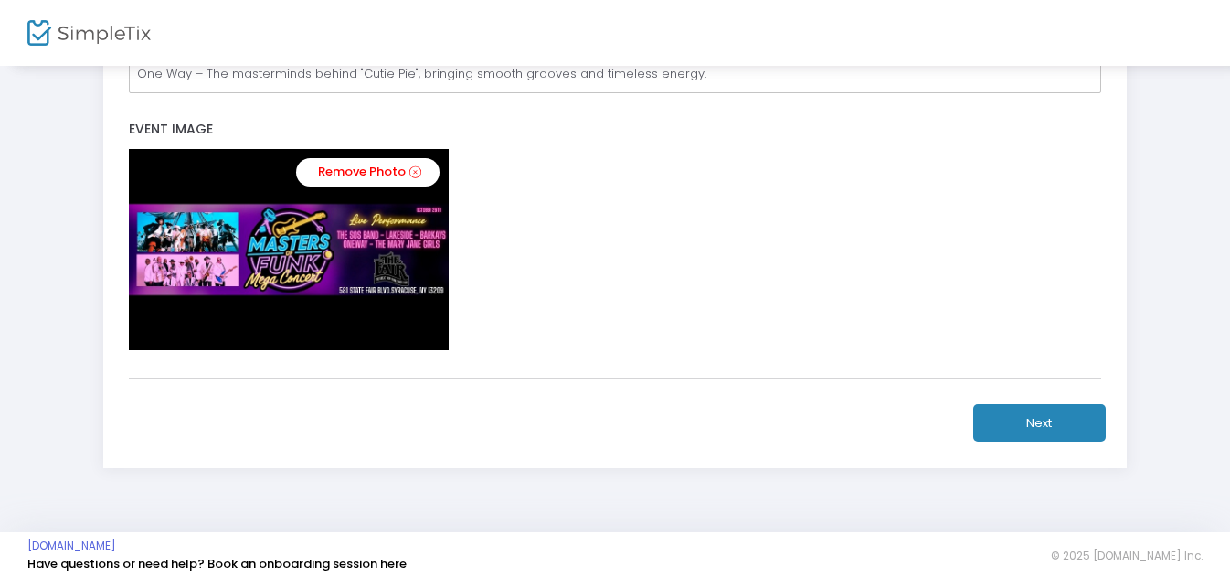
click at [1083, 420] on button "Next" at bounding box center [1039, 422] width 133 height 37
click at [1083, 419] on button "Next" at bounding box center [1039, 422] width 133 height 37
click at [1045, 418] on button "Next" at bounding box center [1039, 422] width 133 height 37
click at [1045, 416] on button "Next" at bounding box center [1039, 422] width 133 height 37
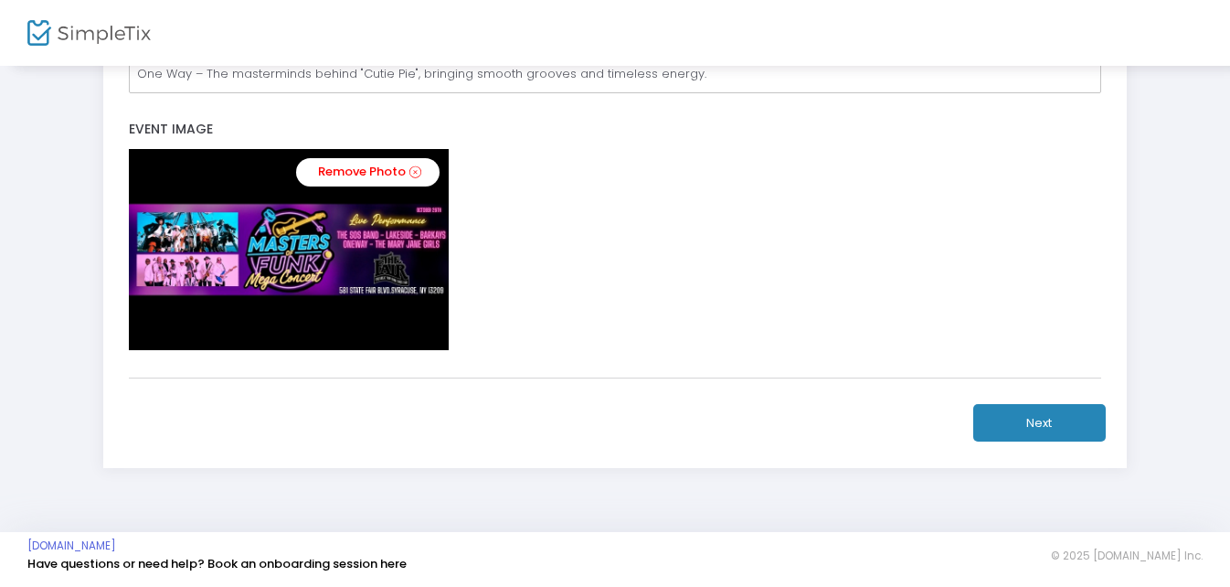
click at [1045, 416] on button "Next" at bounding box center [1039, 422] width 133 height 37
click at [1045, 417] on button "Next" at bounding box center [1039, 422] width 133 height 37
click at [1046, 417] on button "Next" at bounding box center [1039, 422] width 133 height 37
drag, startPoint x: 774, startPoint y: 367, endPoint x: 756, endPoint y: 382, distance: 23.4
click at [768, 367] on div "Event Image Remove Photo" at bounding box center [616, 239] width 990 height 275
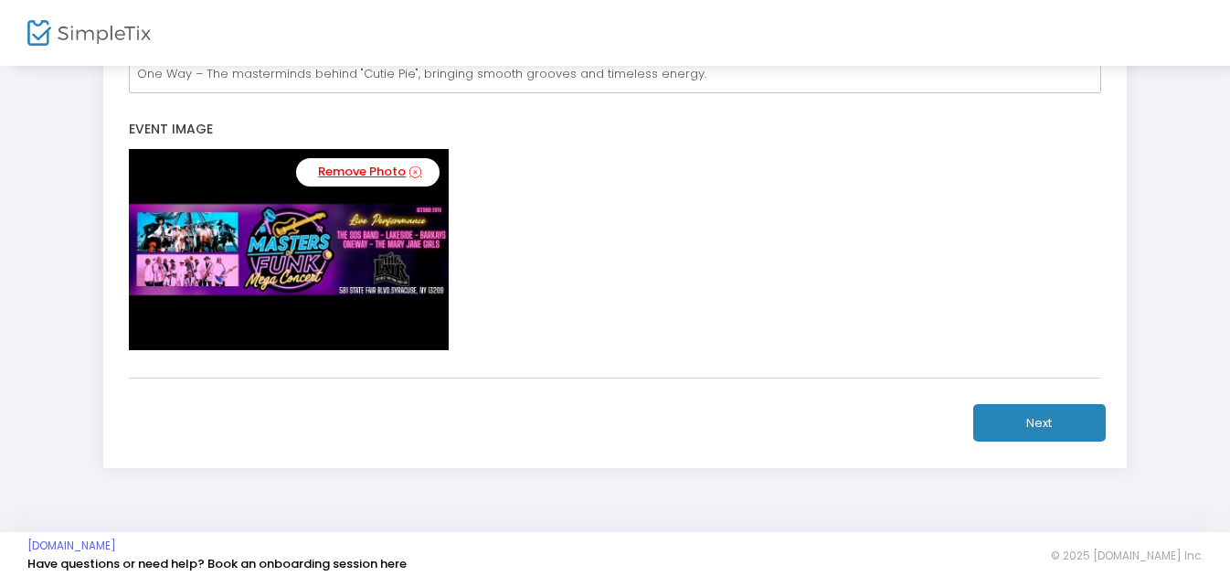
click at [418, 169] on icon at bounding box center [415, 172] width 12 height 17
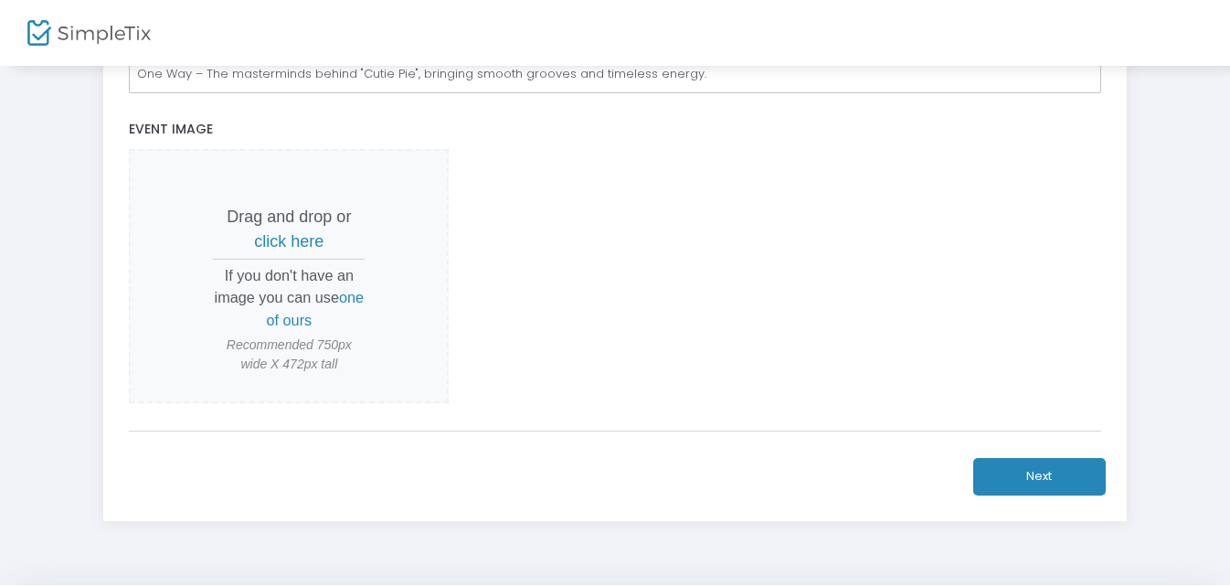
click at [1051, 474] on button "Next" at bounding box center [1039, 476] width 133 height 37
click at [1052, 474] on button "Next" at bounding box center [1039, 476] width 133 height 37
click at [308, 312] on span "one of ours" at bounding box center [316, 308] width 98 height 38
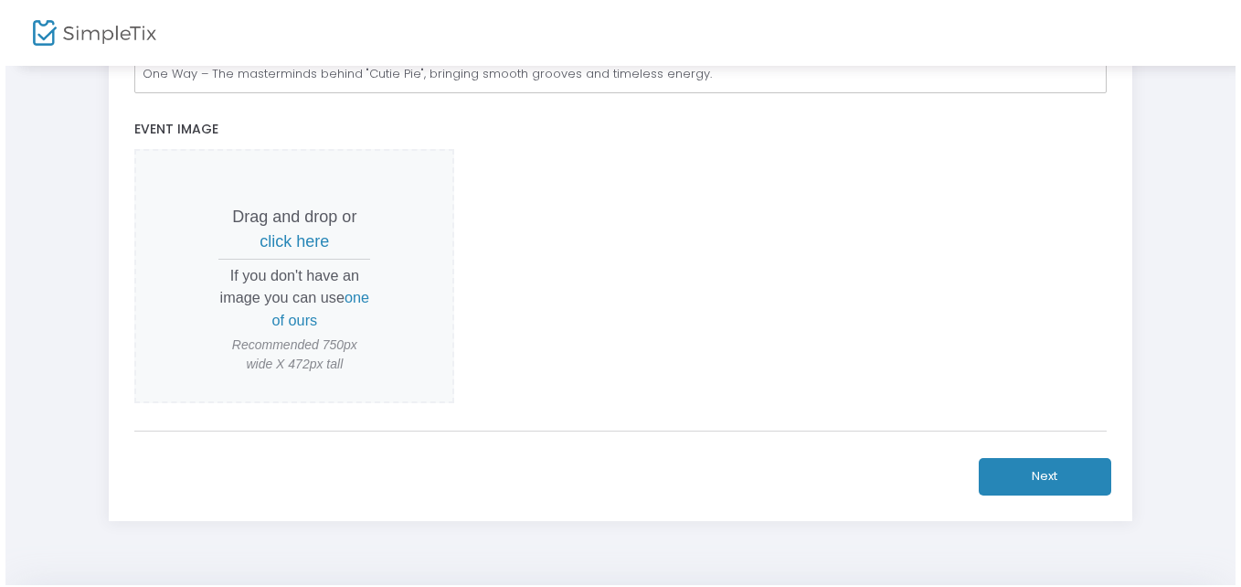
scroll to position [0, 0]
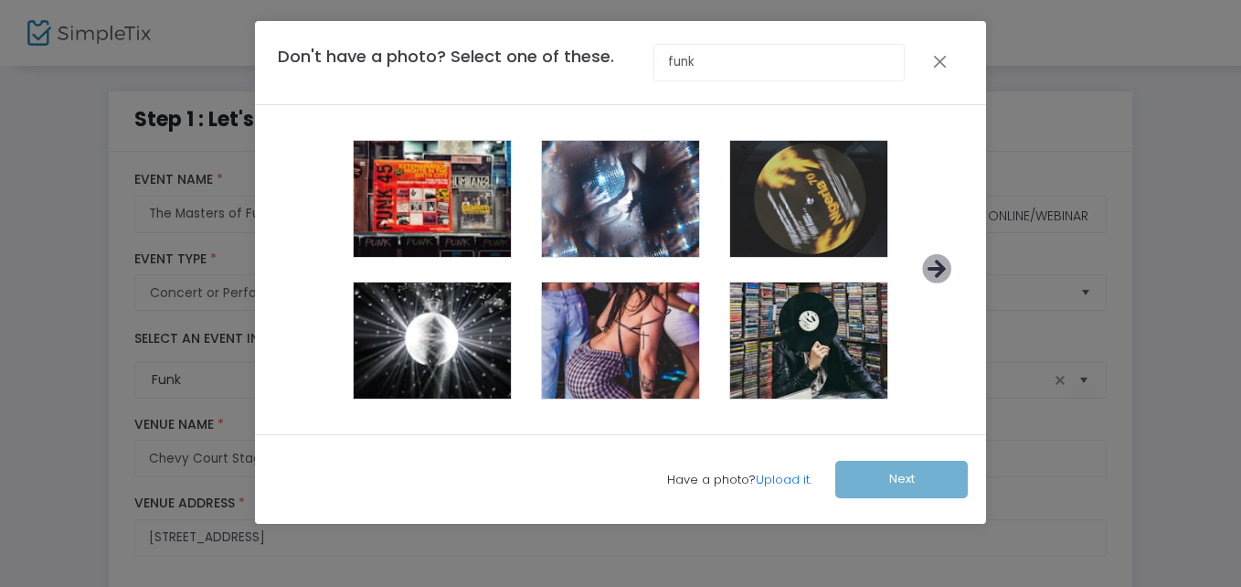
click at [940, 267] on icon at bounding box center [937, 269] width 30 height 30
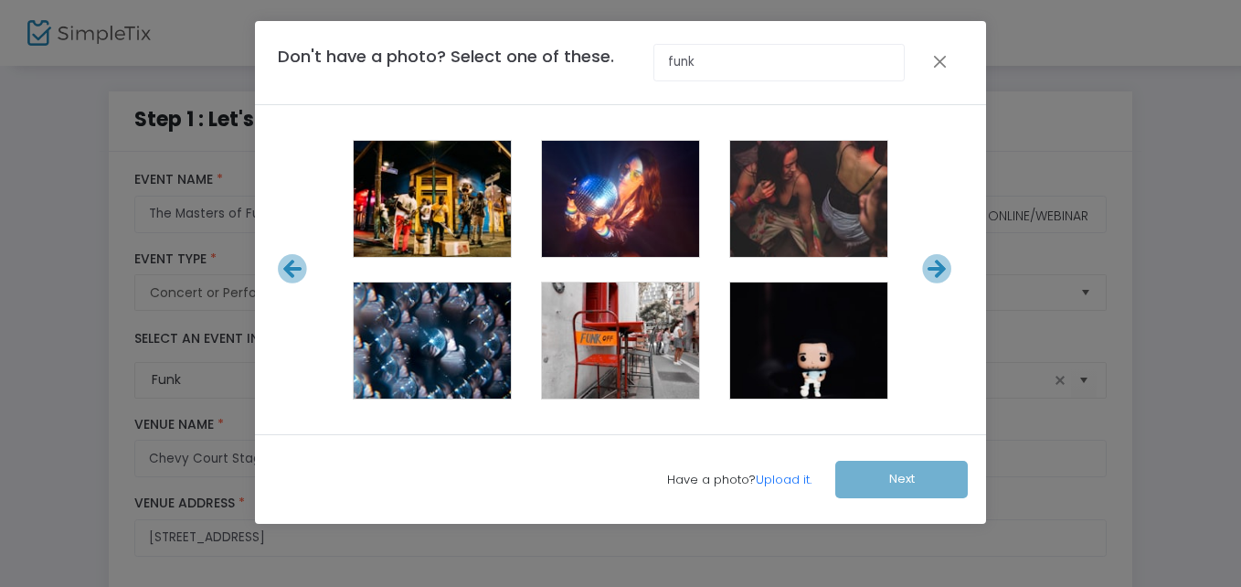
click at [943, 267] on icon at bounding box center [937, 269] width 30 height 30
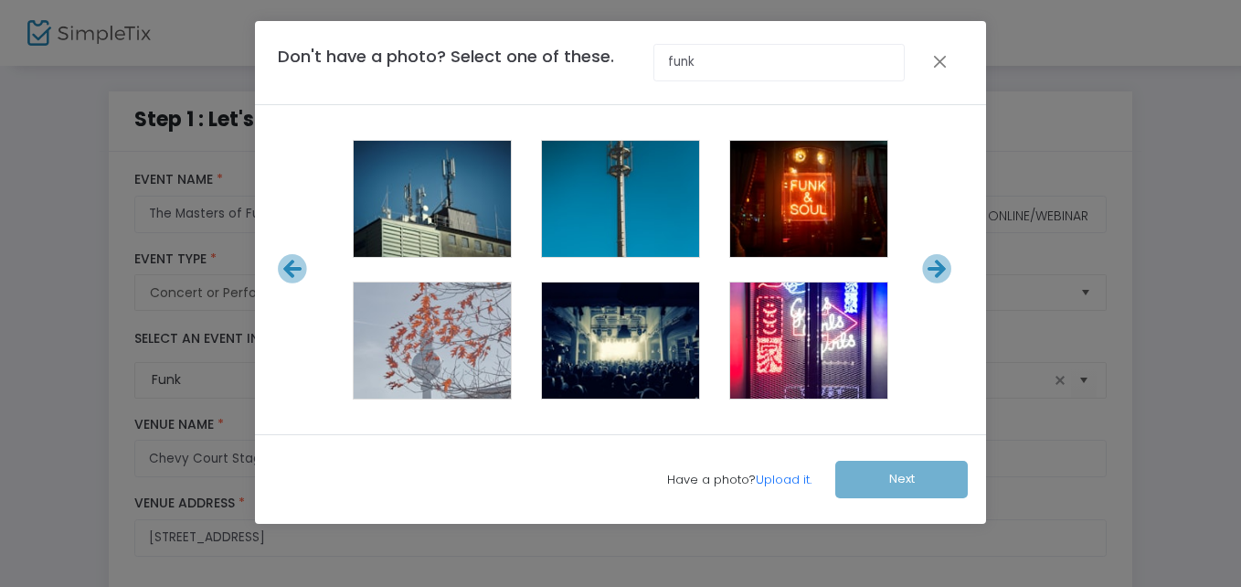
click at [943, 267] on icon at bounding box center [937, 269] width 30 height 30
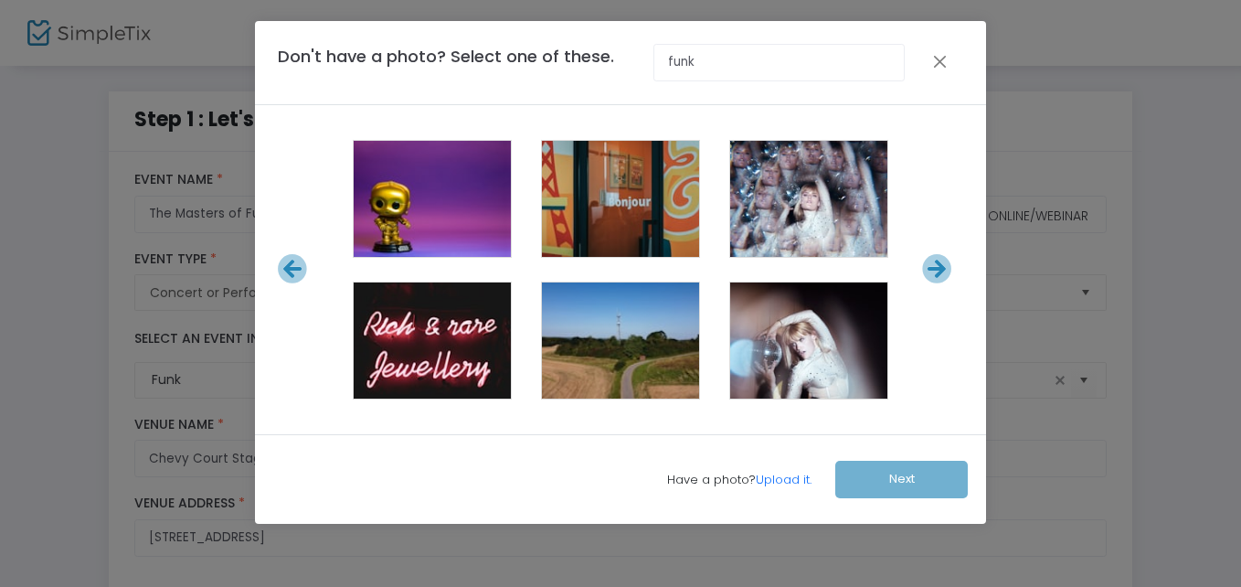
click at [950, 264] on icon at bounding box center [937, 269] width 30 height 30
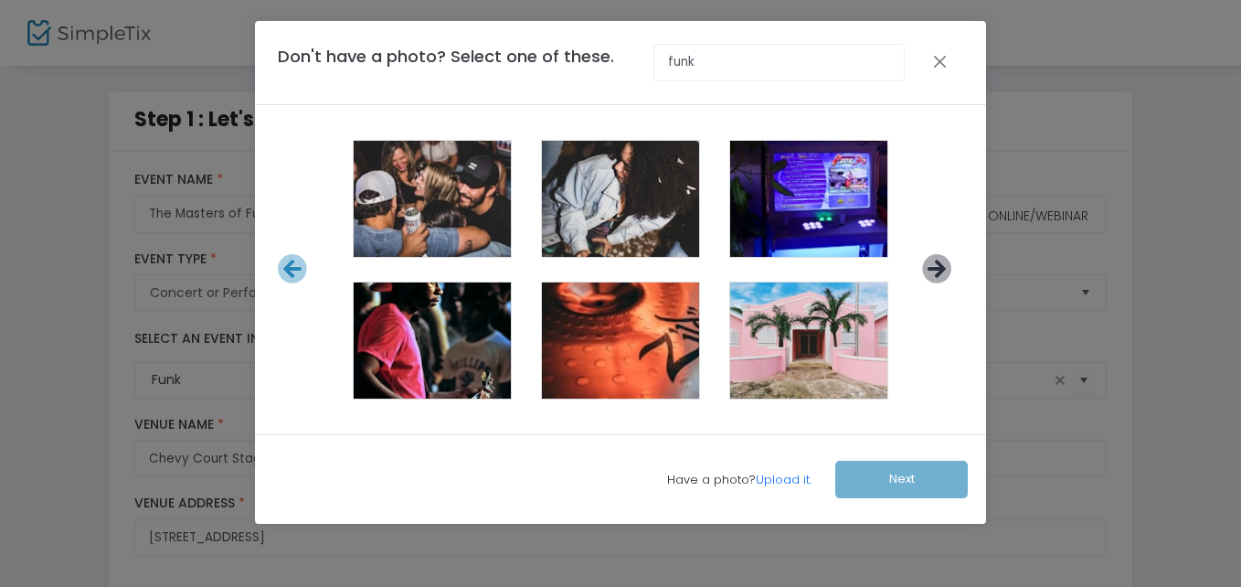
click at [938, 271] on icon at bounding box center [937, 269] width 30 height 30
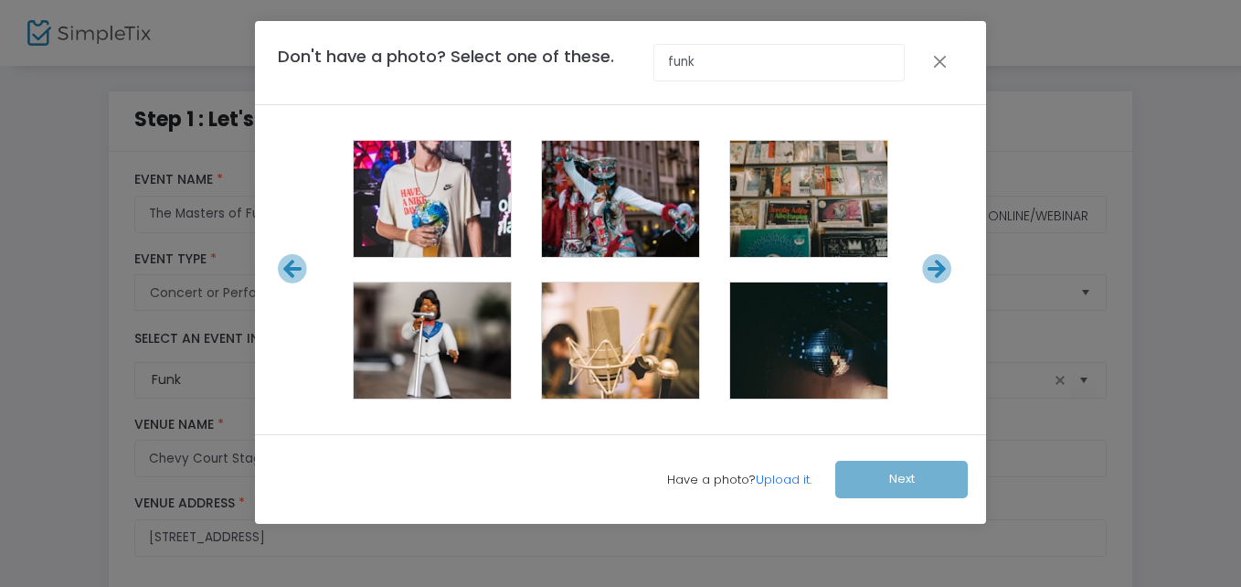
click at [938, 270] on icon at bounding box center [937, 269] width 30 height 30
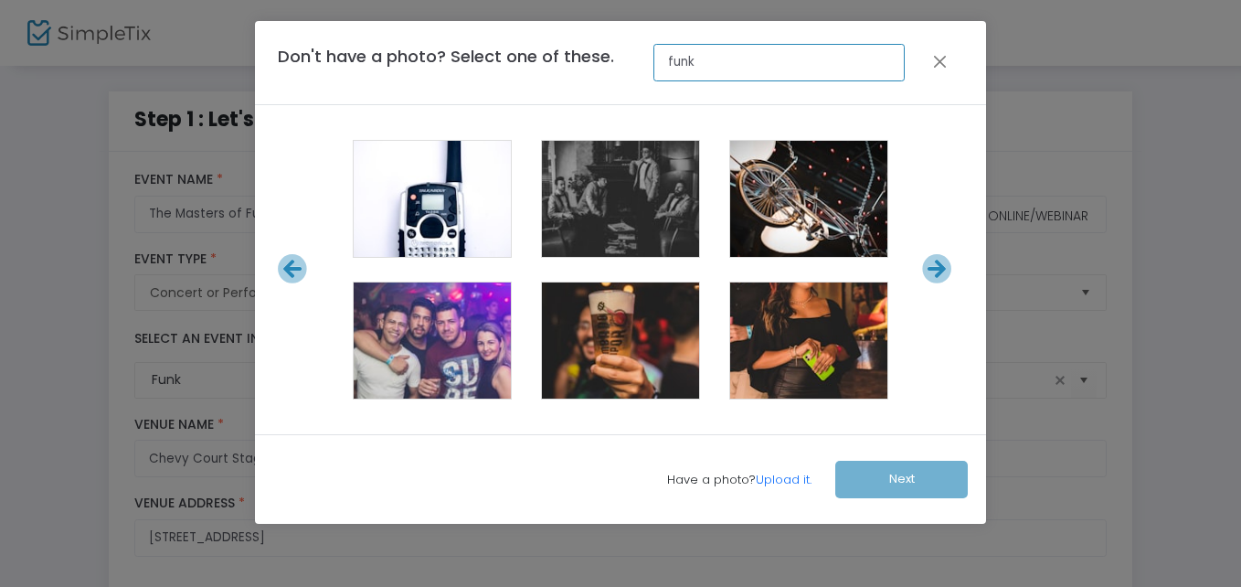
click at [712, 63] on input "funk" at bounding box center [778, 62] width 250 height 37
type input "f"
type input "concert"
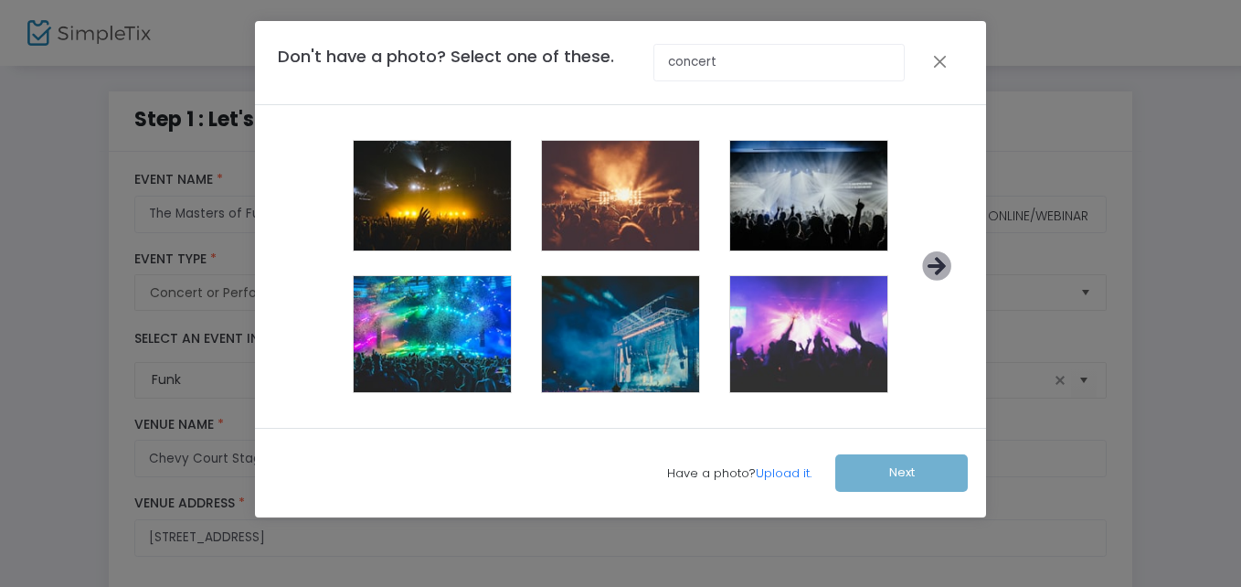
click at [943, 261] on icon at bounding box center [937, 266] width 30 height 30
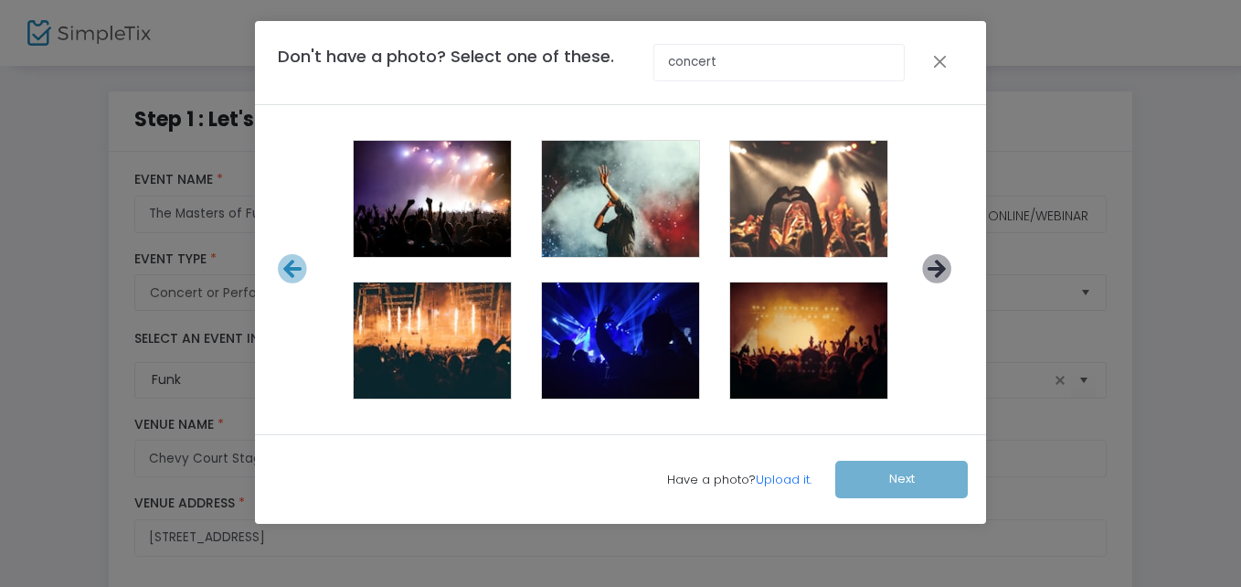
click at [942, 270] on icon at bounding box center [937, 269] width 30 height 30
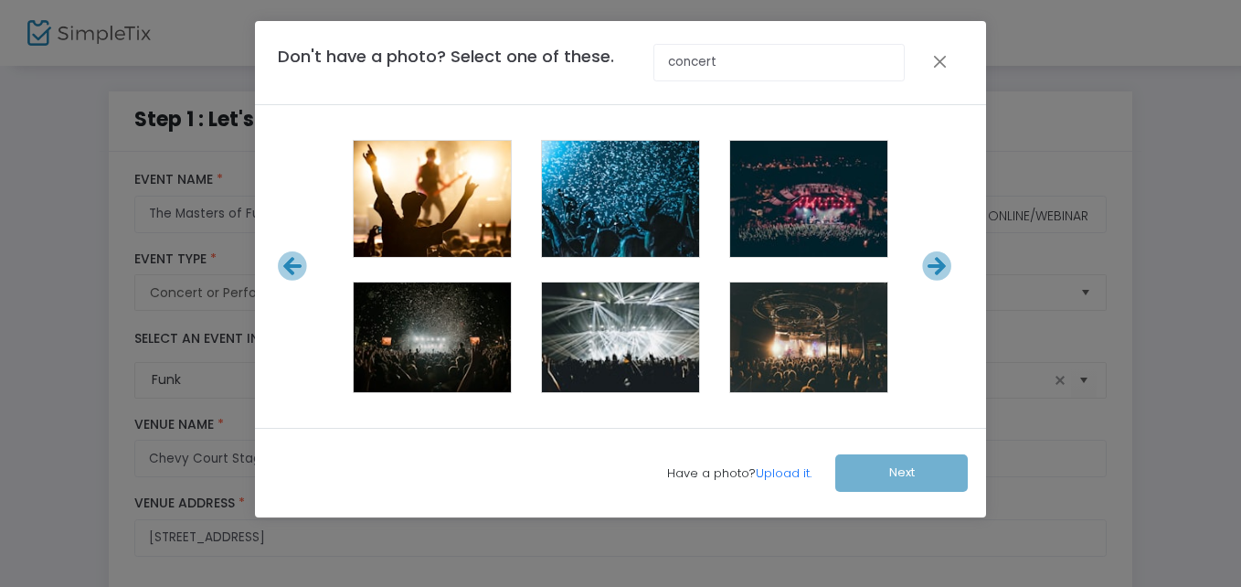
click at [942, 270] on icon at bounding box center [937, 266] width 30 height 30
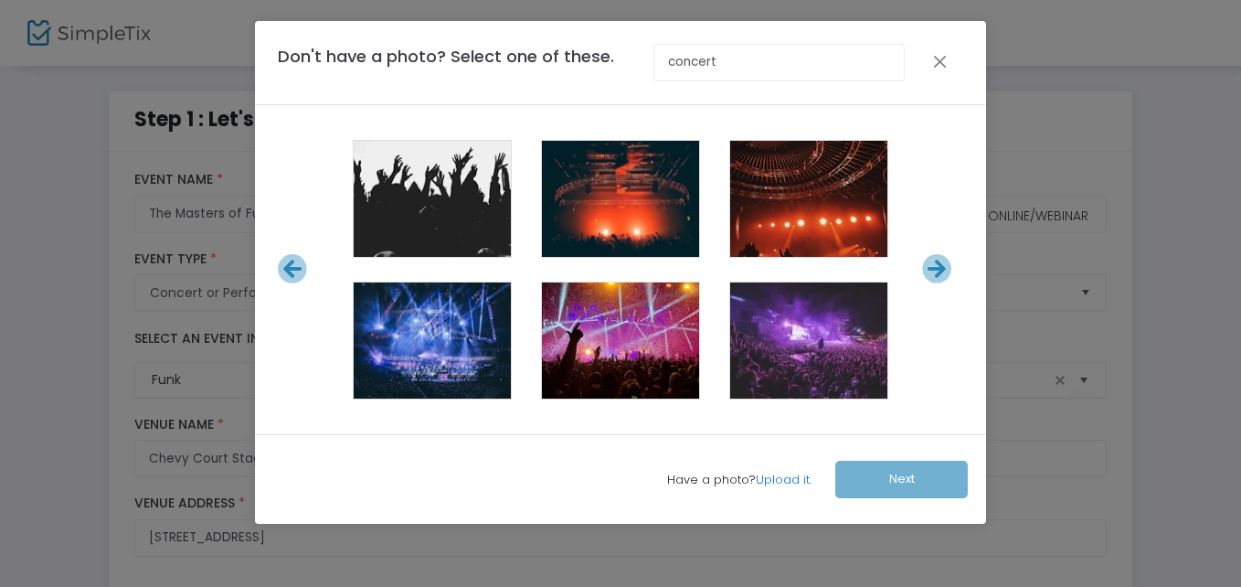
click at [591, 340] on span at bounding box center [620, 342] width 73 height 73
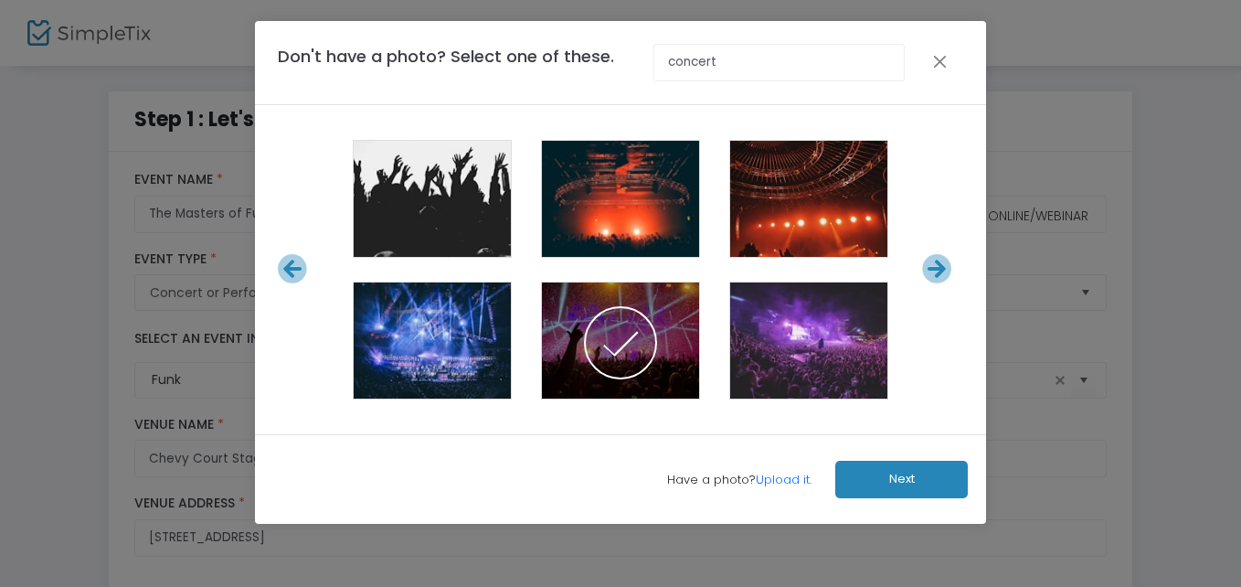
click at [901, 485] on button "Next" at bounding box center [901, 479] width 133 height 37
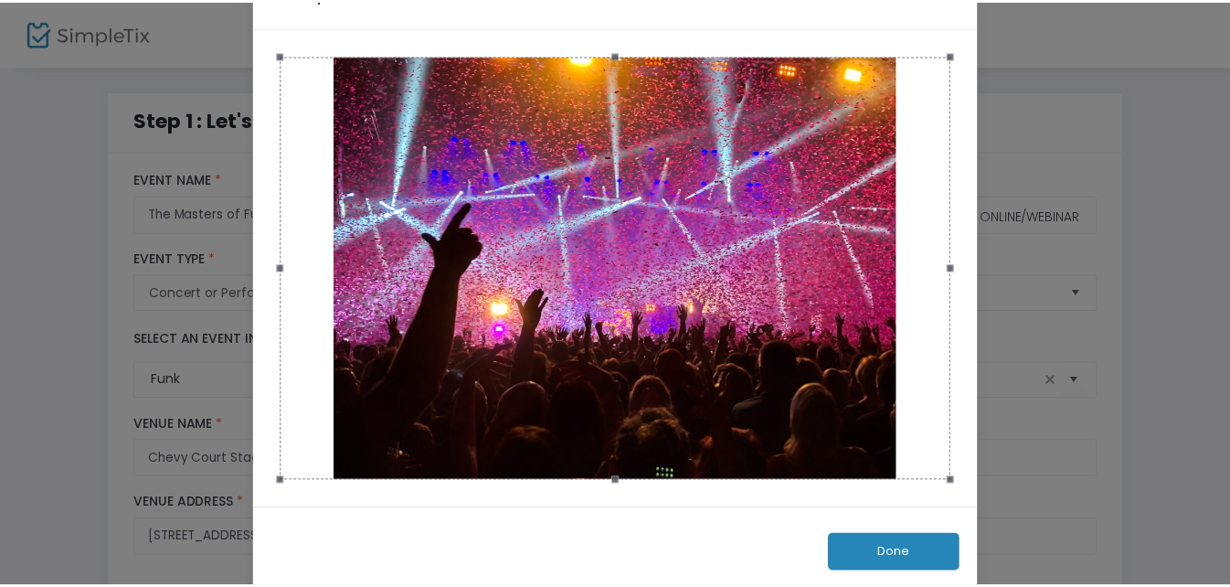
scroll to position [97, 0]
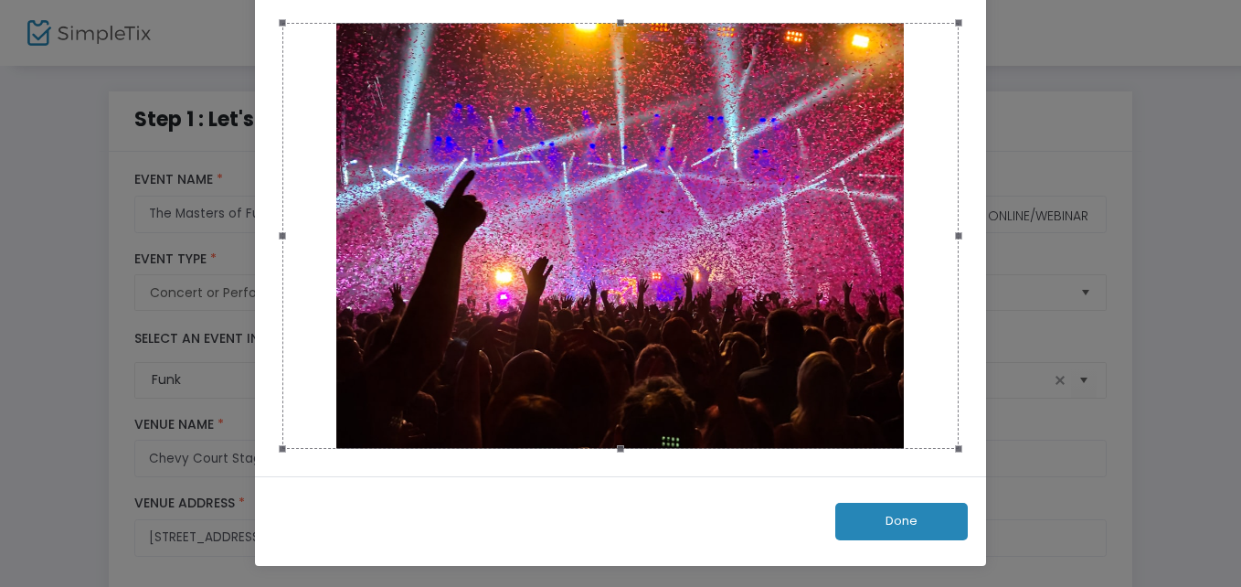
click at [908, 517] on button "Done" at bounding box center [901, 521] width 133 height 37
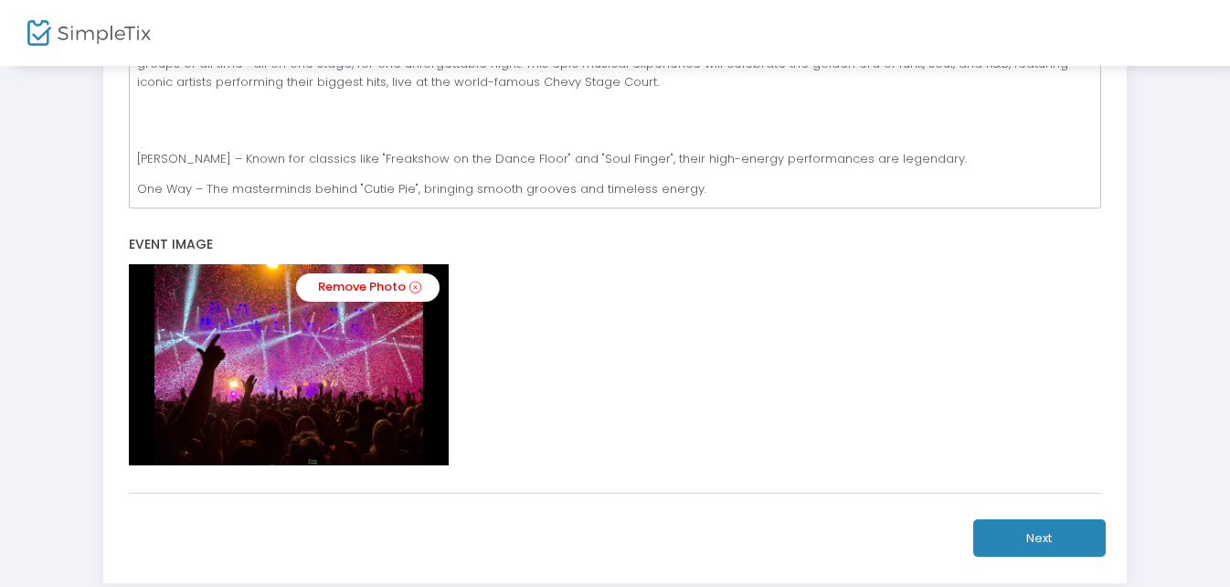
scroll to position [738, 0]
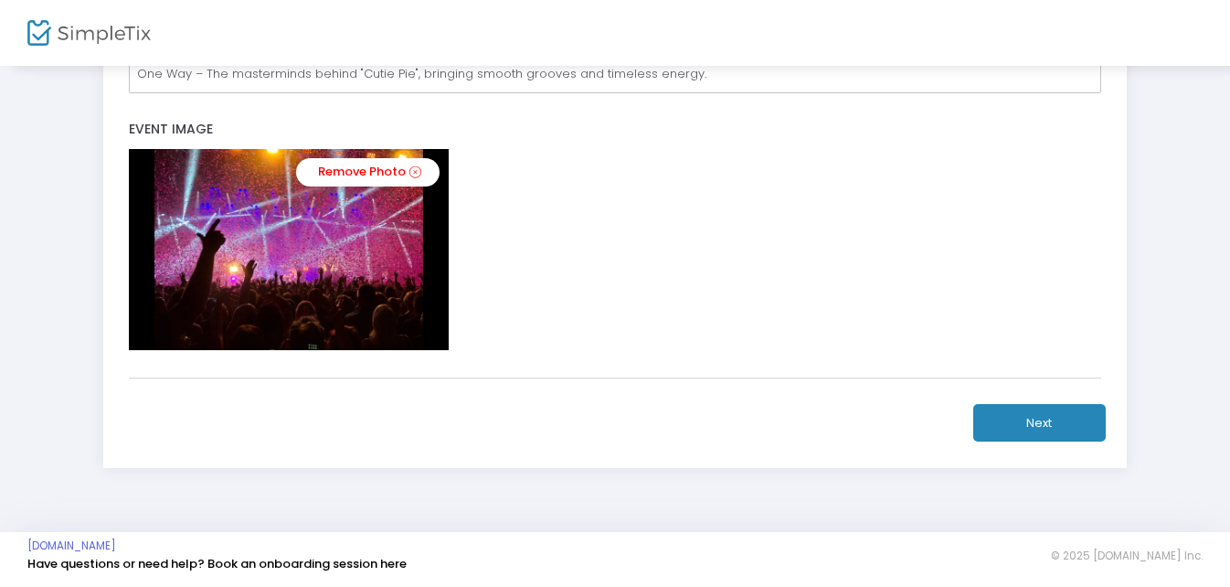
click at [1046, 415] on button "Next" at bounding box center [1039, 422] width 133 height 37
click at [1045, 415] on button "Next" at bounding box center [1039, 422] width 133 height 37
click at [1050, 434] on button "Next" at bounding box center [1039, 422] width 133 height 37
click at [1051, 422] on button "Next" at bounding box center [1039, 422] width 133 height 37
click at [1051, 420] on button "Next" at bounding box center [1039, 422] width 133 height 37
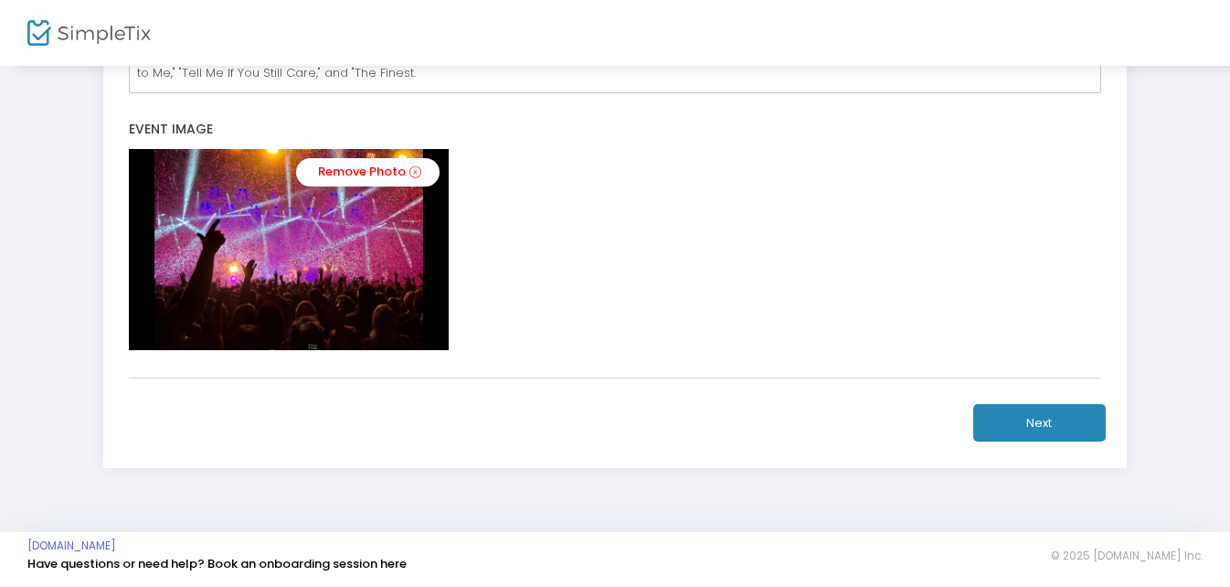
click at [1051, 419] on button "Next" at bounding box center [1039, 422] width 133 height 37
click at [1038, 404] on button "Next" at bounding box center [1039, 422] width 133 height 37
click at [1045, 413] on button "Next" at bounding box center [1039, 422] width 133 height 37
click at [1046, 413] on button "Next" at bounding box center [1039, 422] width 133 height 37
click at [1048, 419] on button "Next" at bounding box center [1039, 422] width 133 height 37
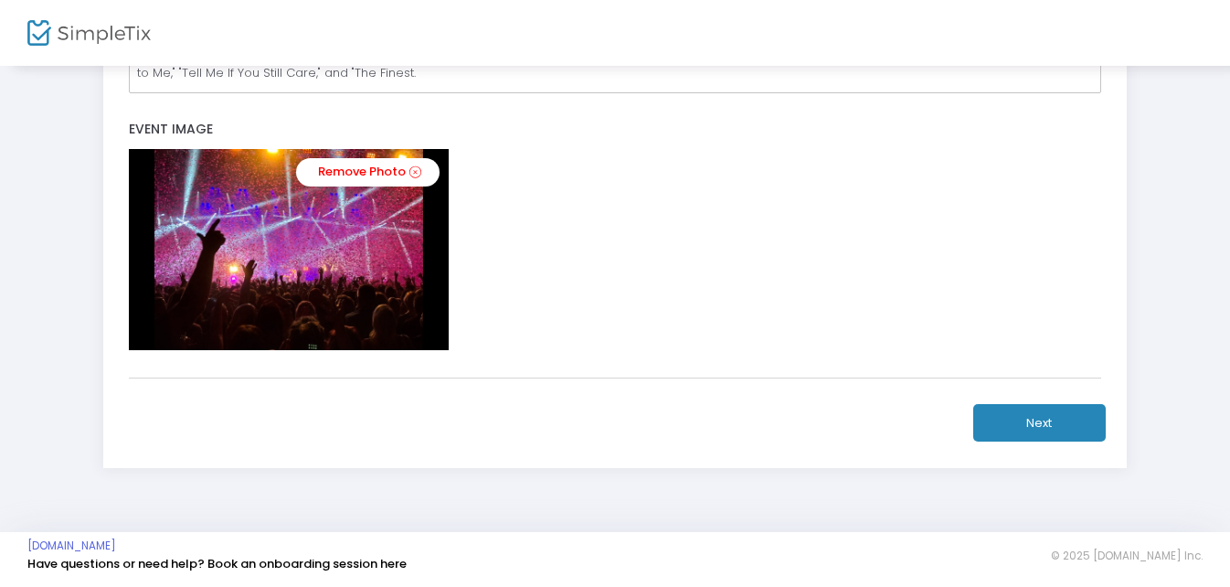
drag, startPoint x: 1031, startPoint y: 422, endPoint x: 993, endPoint y: 417, distance: 38.8
click at [1021, 420] on button "Next" at bounding box center [1039, 422] width 133 height 37
click at [992, 417] on button "Next" at bounding box center [1039, 422] width 133 height 37
click at [1038, 422] on button "Next" at bounding box center [1039, 422] width 133 height 37
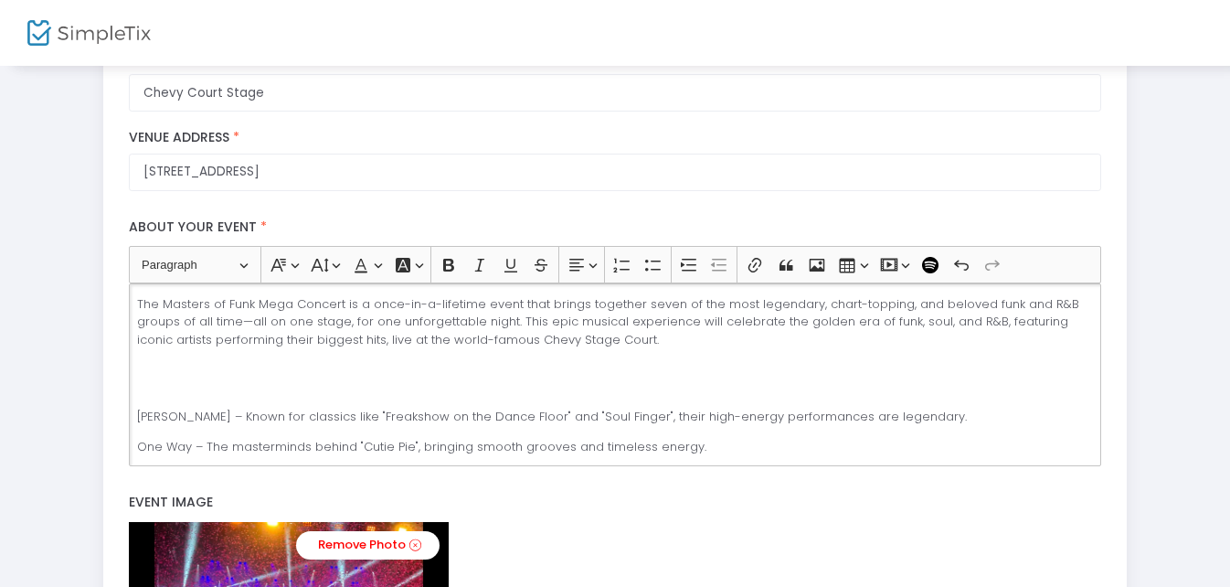
scroll to position [373, 0]
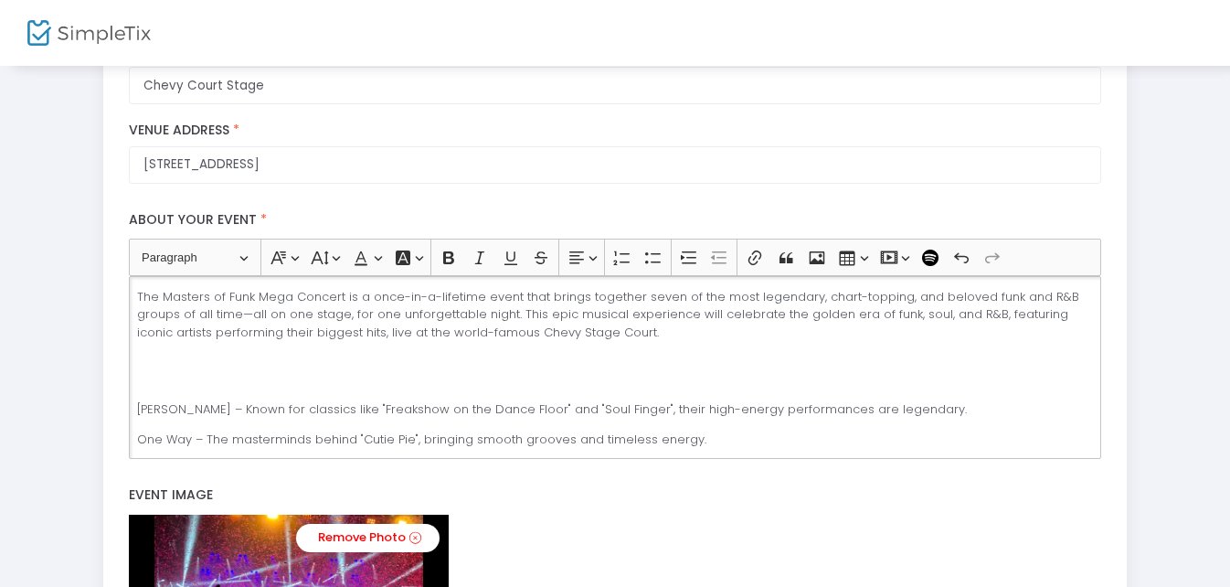
click at [134, 412] on div "The Masters of Funk Mega Concert is a once-in-a-lifetime event that brings toge…" at bounding box center [614, 367] width 971 height 183
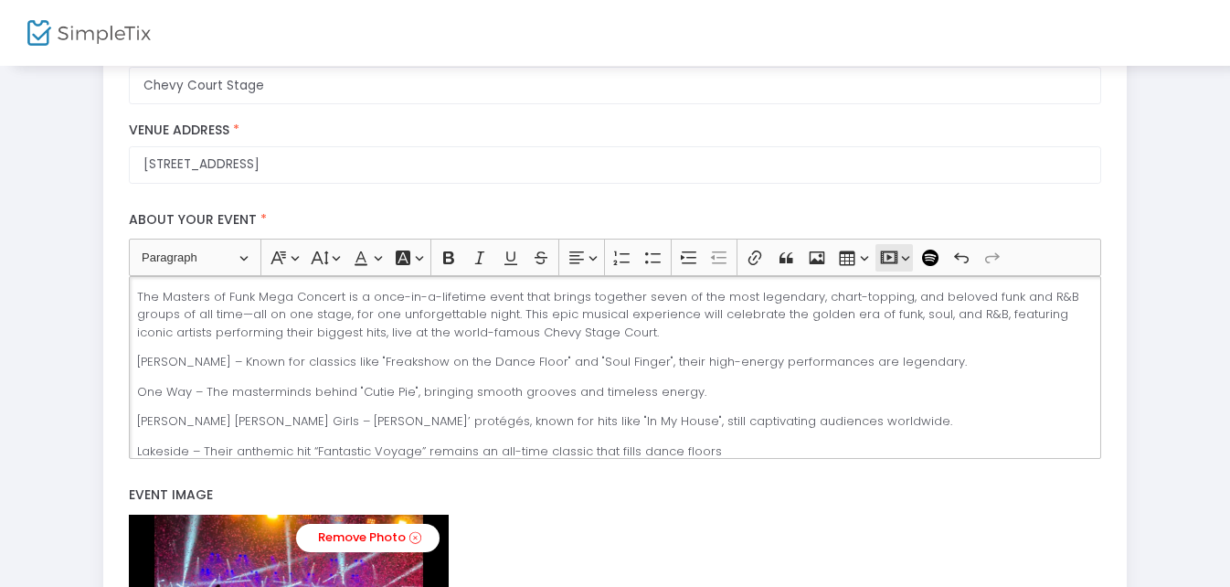
click at [905, 258] on button "Insert media Insert media" at bounding box center [894, 257] width 37 height 27
click at [915, 211] on label "About your event *" at bounding box center [616, 220] width 990 height 37
click at [820, 255] on icon "Editor toolbar" at bounding box center [817, 257] width 16 height 13
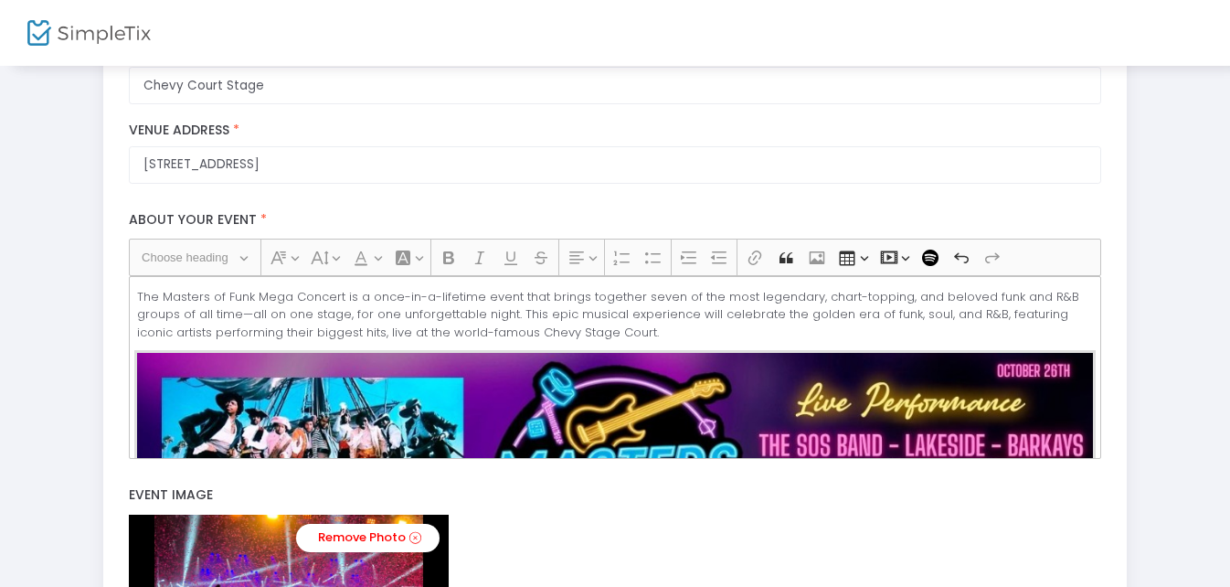
drag, startPoint x: 1101, startPoint y: 303, endPoint x: 1115, endPoint y: 352, distance: 50.3
click at [1119, 365] on div "title : The Masters of Funk Valid : true Required : false venueId : Valid : tru…" at bounding box center [615, 306] width 1024 height 1055
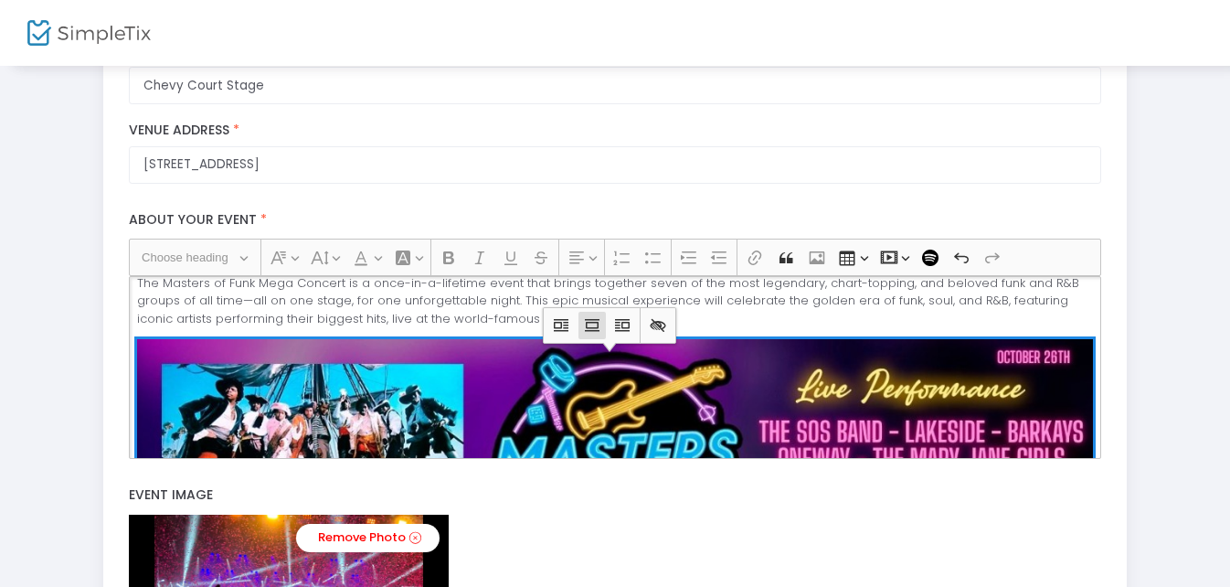
scroll to position [0, 0]
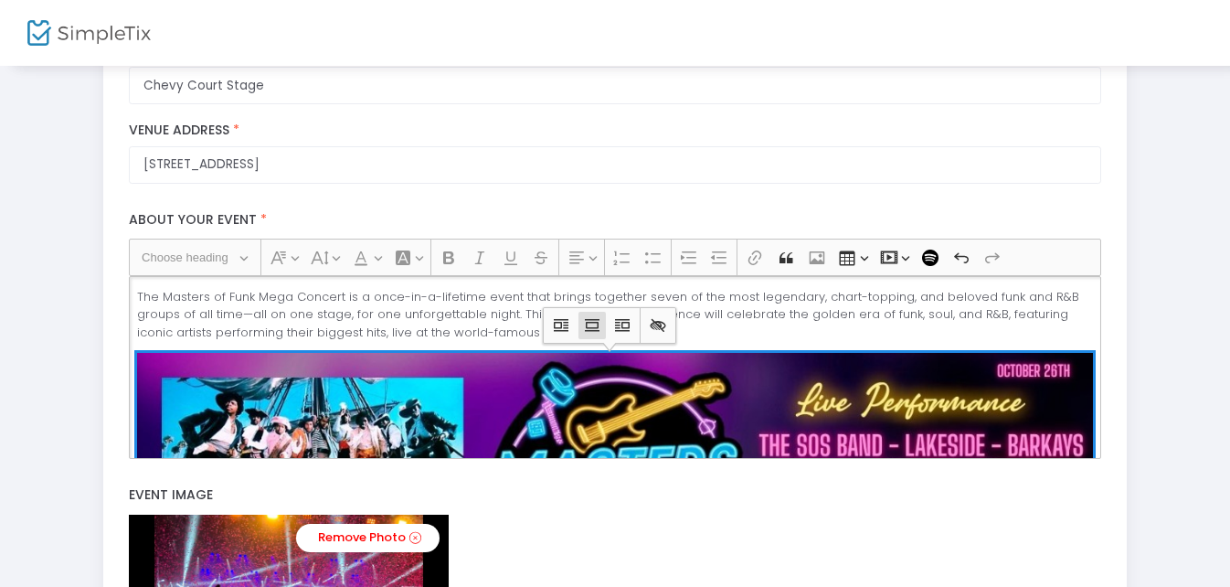
click at [1014, 400] on img "Rich Text Editor, main" at bounding box center [615, 489] width 956 height 272
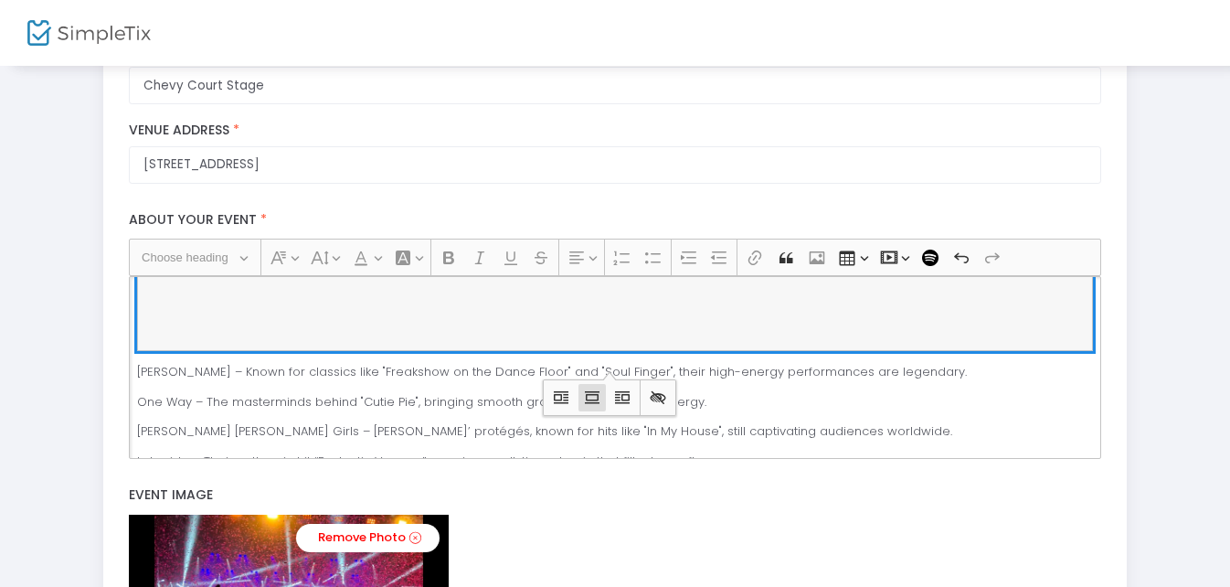
scroll to position [434, 0]
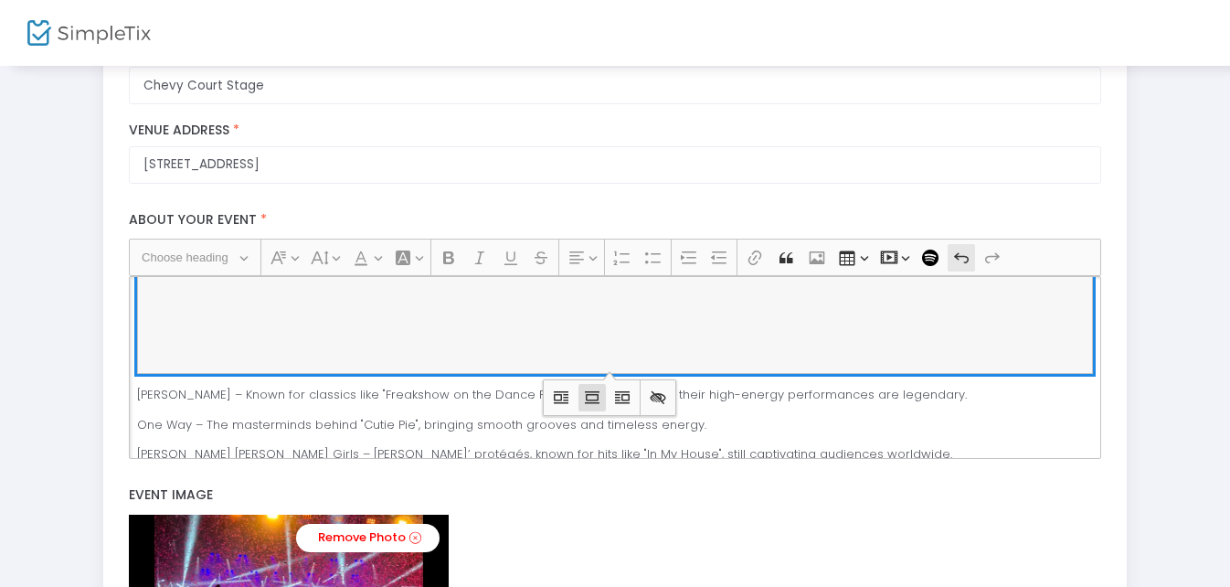
click at [963, 259] on icon "Editor toolbar" at bounding box center [961, 258] width 18 height 18
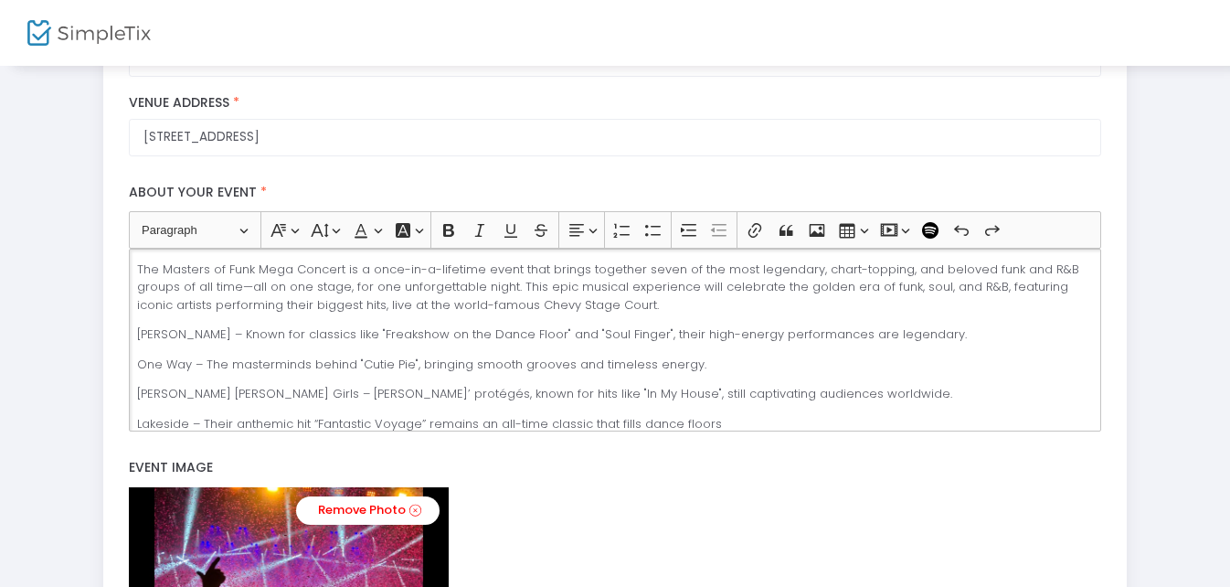
scroll to position [464, 0]
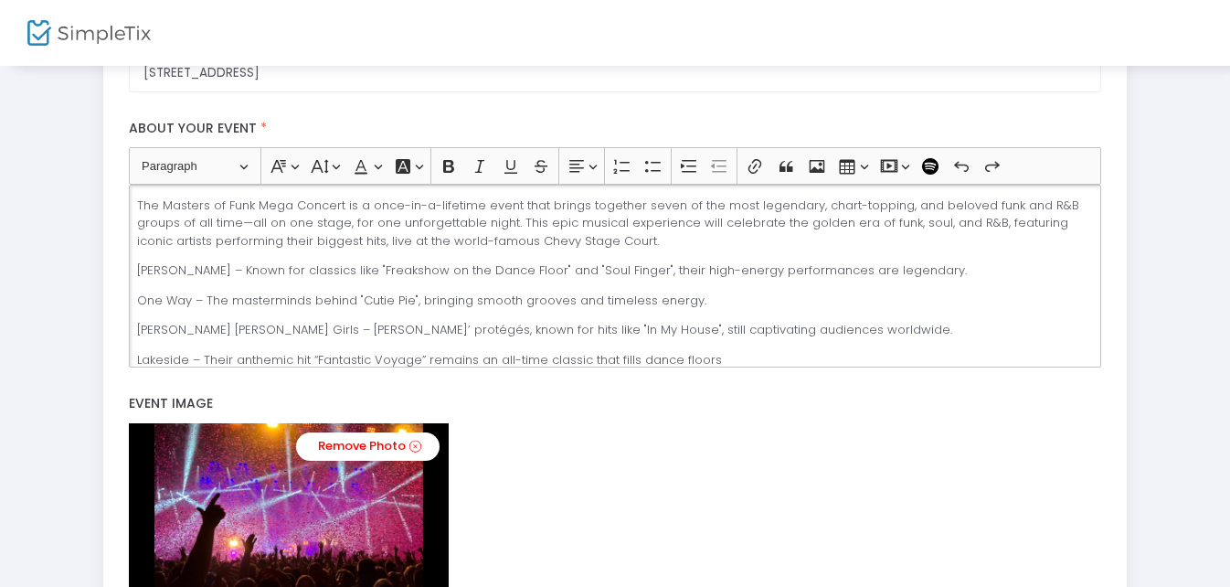
click at [136, 207] on div "The Masters of Funk Mega Concert is a once-in-a-lifetime event that brings toge…" at bounding box center [614, 276] width 971 height 183
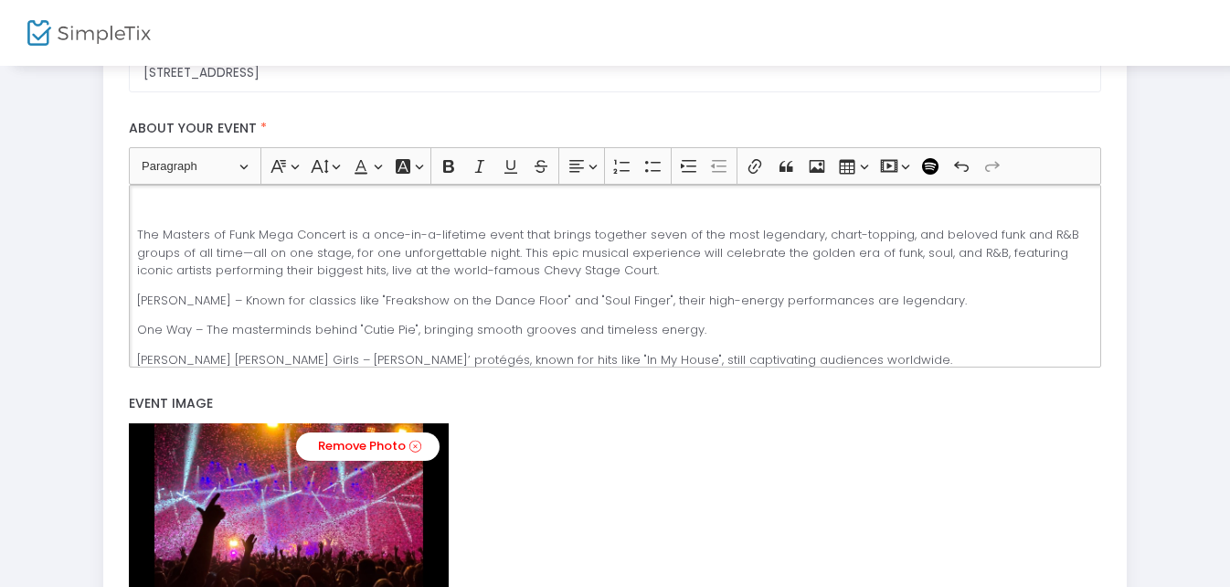
click at [155, 203] on p "Rich Text Editor, main" at bounding box center [615, 205] width 956 height 18
click at [820, 165] on icon "Editor toolbar" at bounding box center [817, 166] width 16 height 13
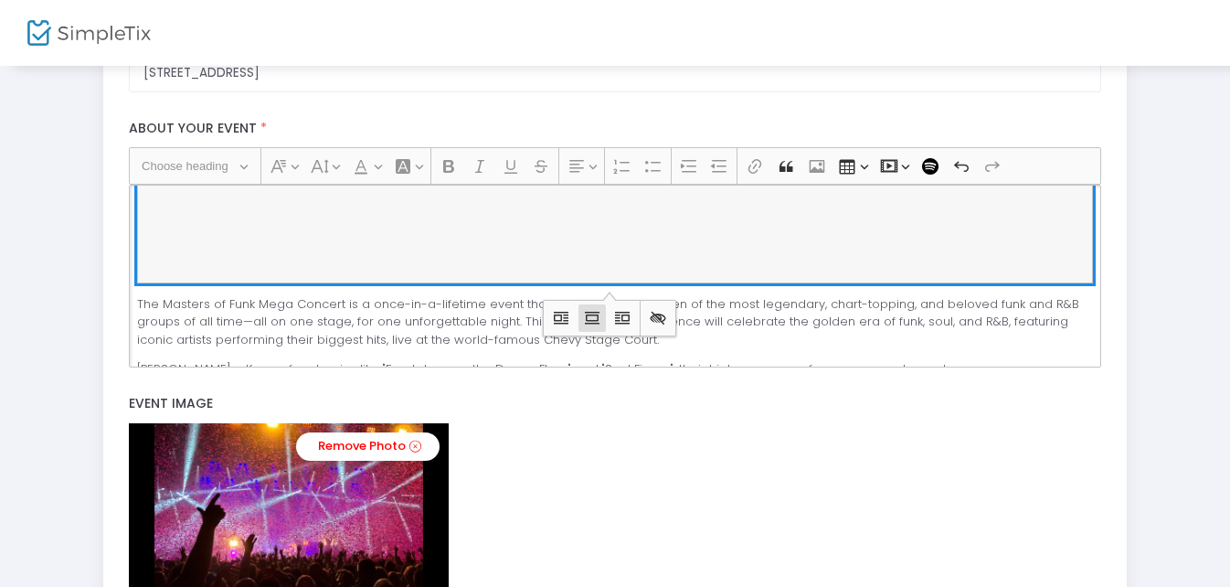
scroll to position [357, 0]
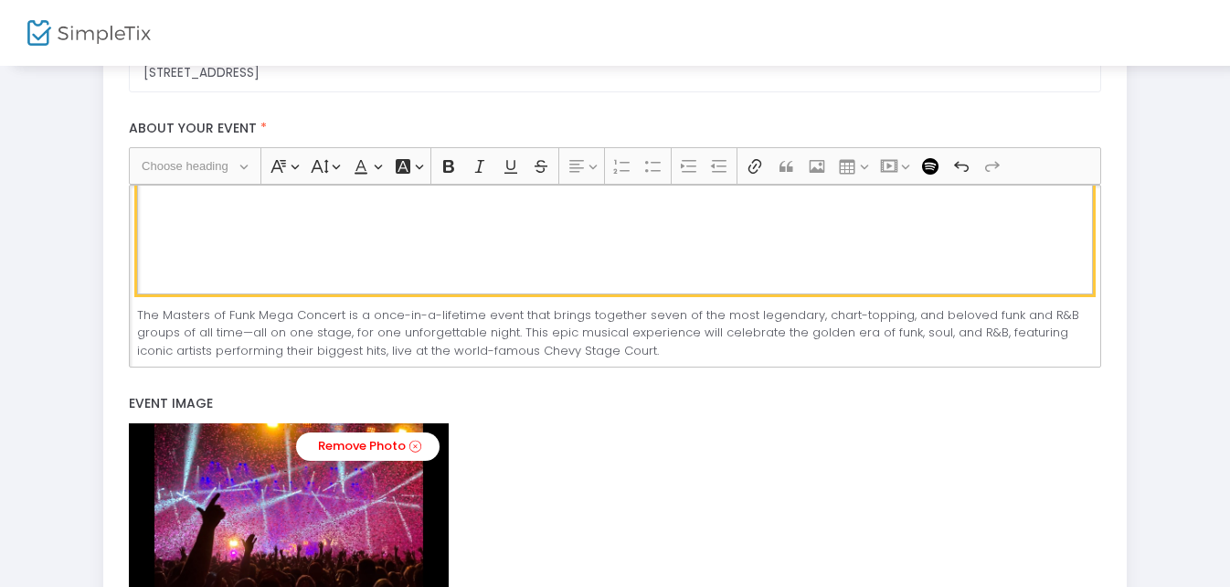
click at [632, 275] on figcaption "Rich Text Editor, main" at bounding box center [615, 202] width 956 height 183
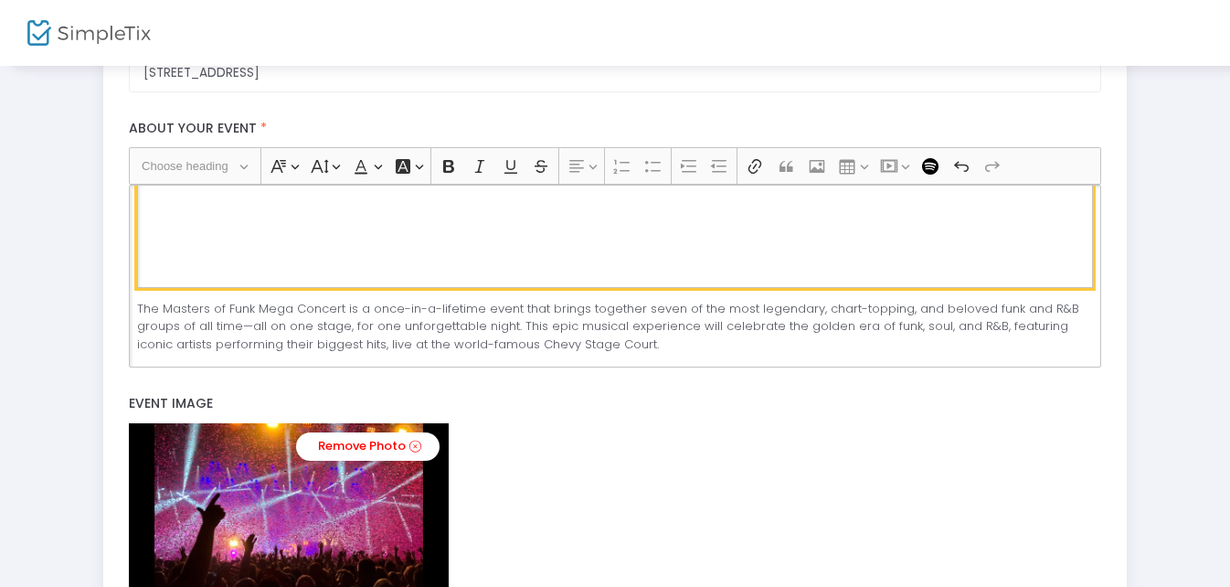
scroll to position [366, 0]
drag, startPoint x: 594, startPoint y: 282, endPoint x: 597, endPoint y: 260, distance: 22.1
click at [597, 260] on figcaption "Rich Text Editor, main" at bounding box center [615, 194] width 956 height 183
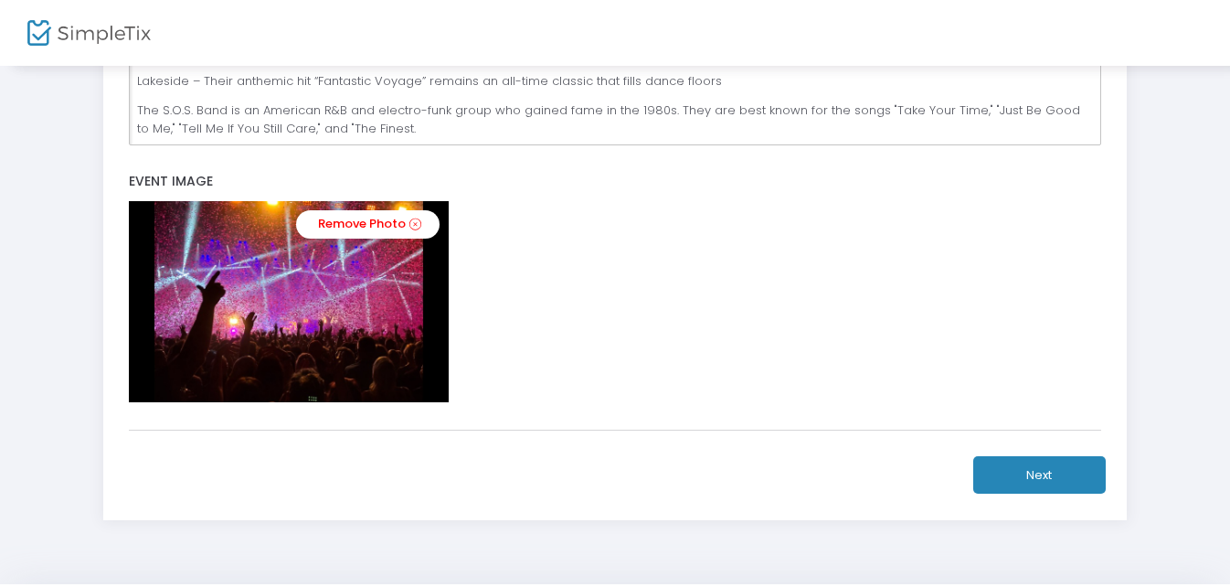
scroll to position [738, 0]
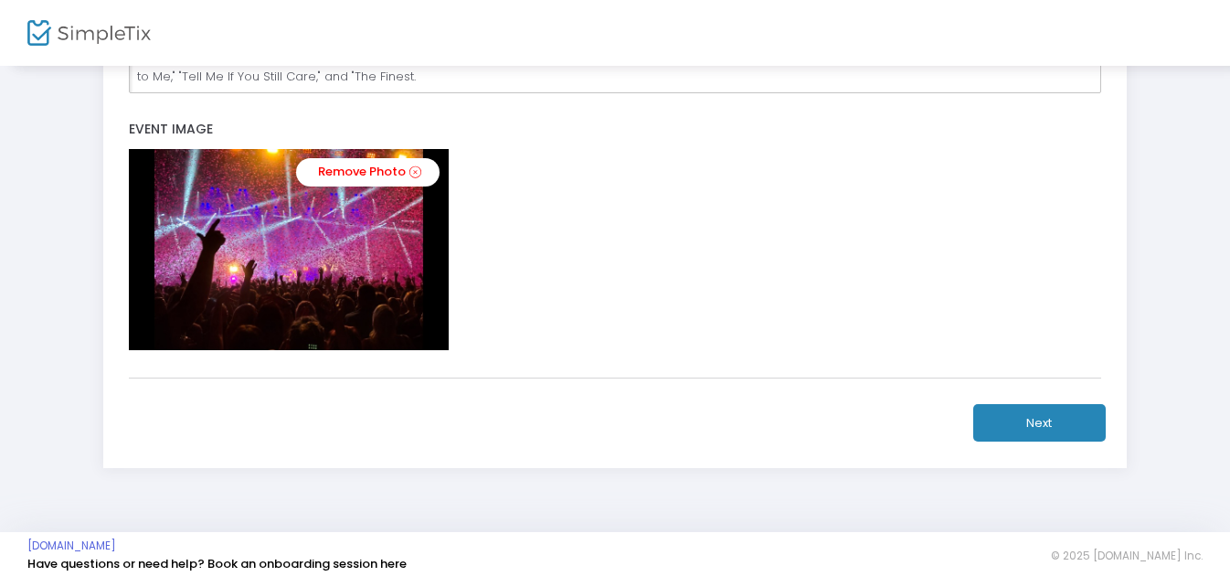
click at [1055, 425] on button "Next" at bounding box center [1039, 422] width 133 height 37
click at [1056, 425] on button "Next" at bounding box center [1039, 422] width 133 height 37
click at [1047, 418] on button "Next" at bounding box center [1039, 422] width 133 height 37
click at [1048, 418] on button "Next" at bounding box center [1039, 422] width 133 height 37
click at [1058, 419] on button "Next" at bounding box center [1039, 422] width 133 height 37
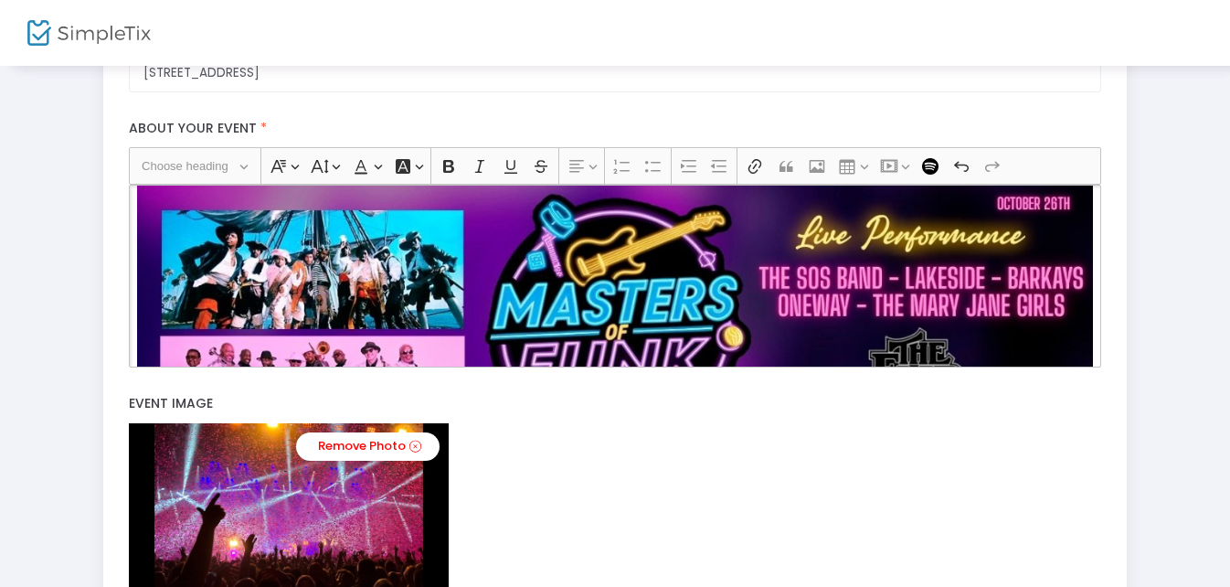
scroll to position [0, 0]
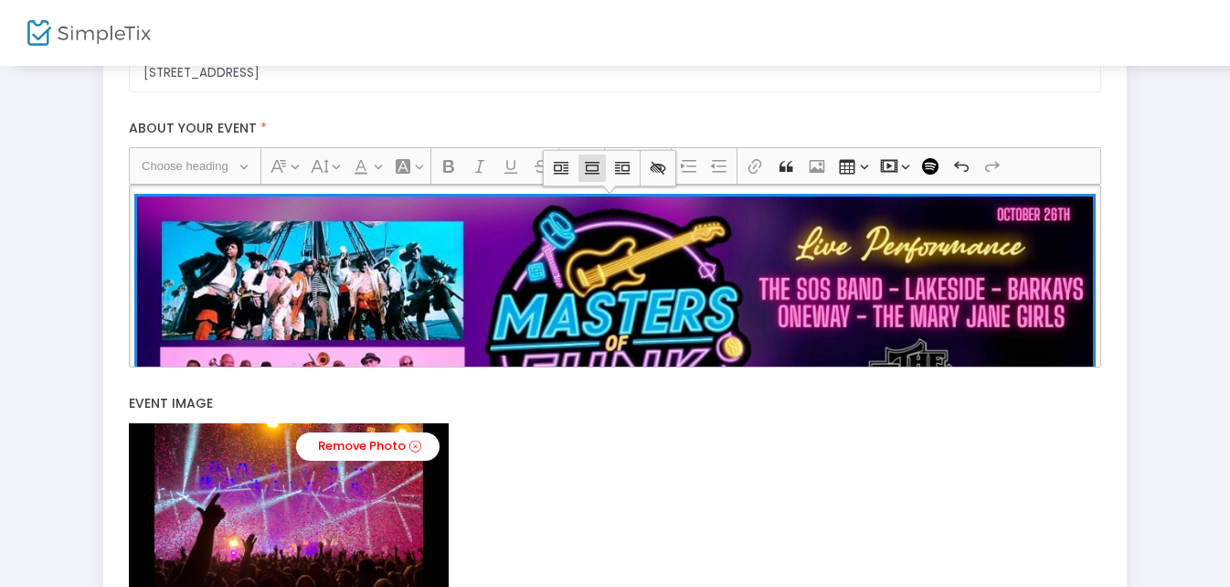
click at [961, 288] on img "Rich Text Editor, main" at bounding box center [615, 332] width 956 height 272
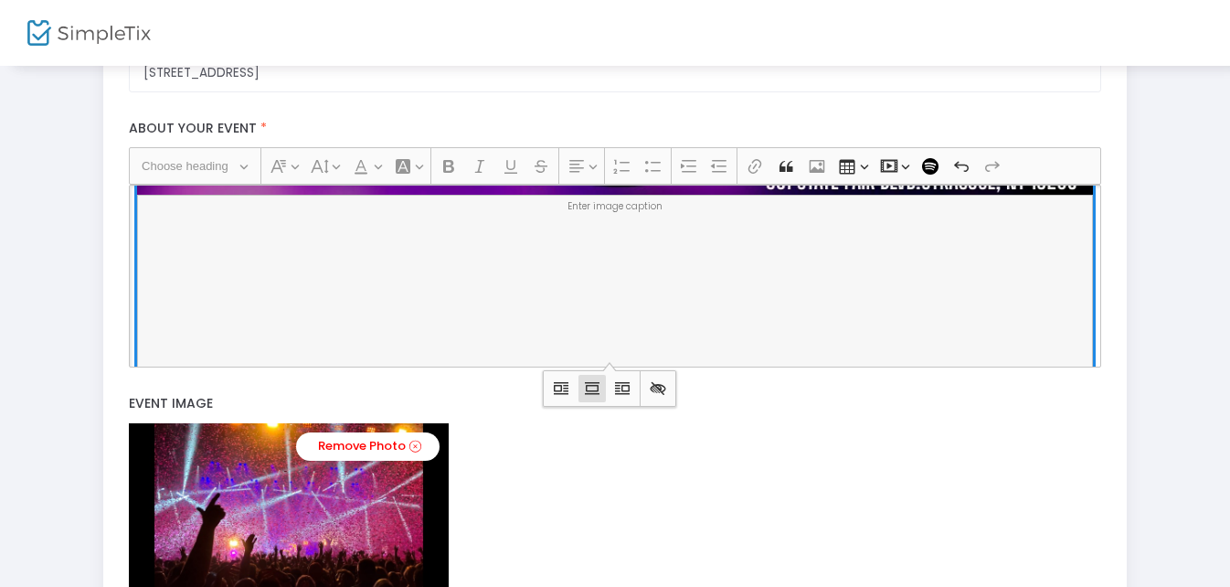
scroll to position [366, 0]
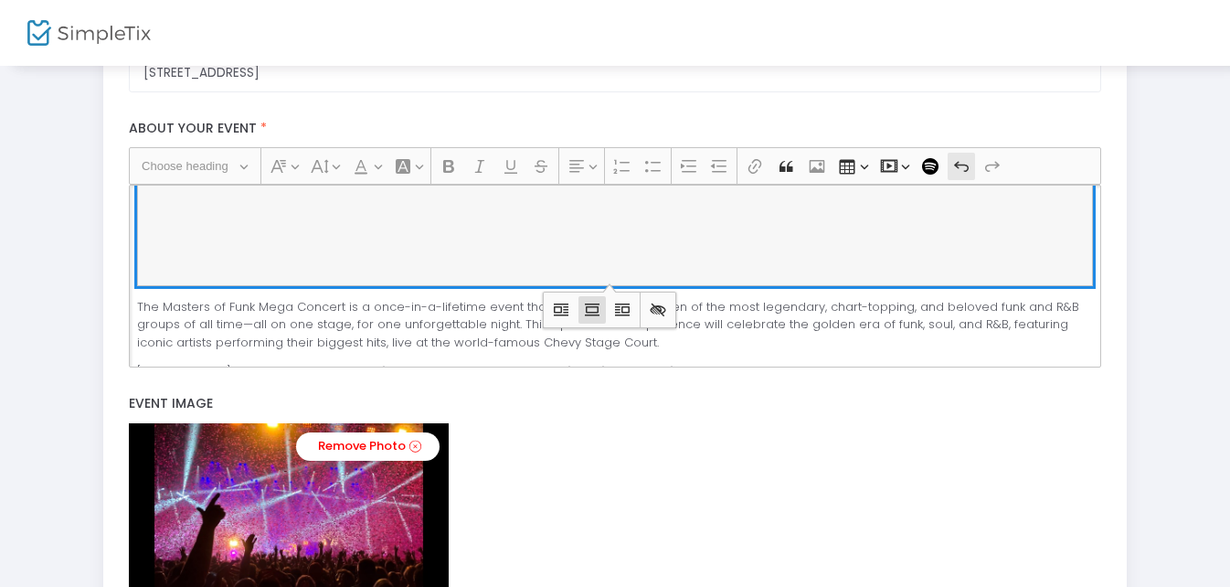
click at [957, 167] on icon "Editor toolbar" at bounding box center [961, 166] width 18 height 18
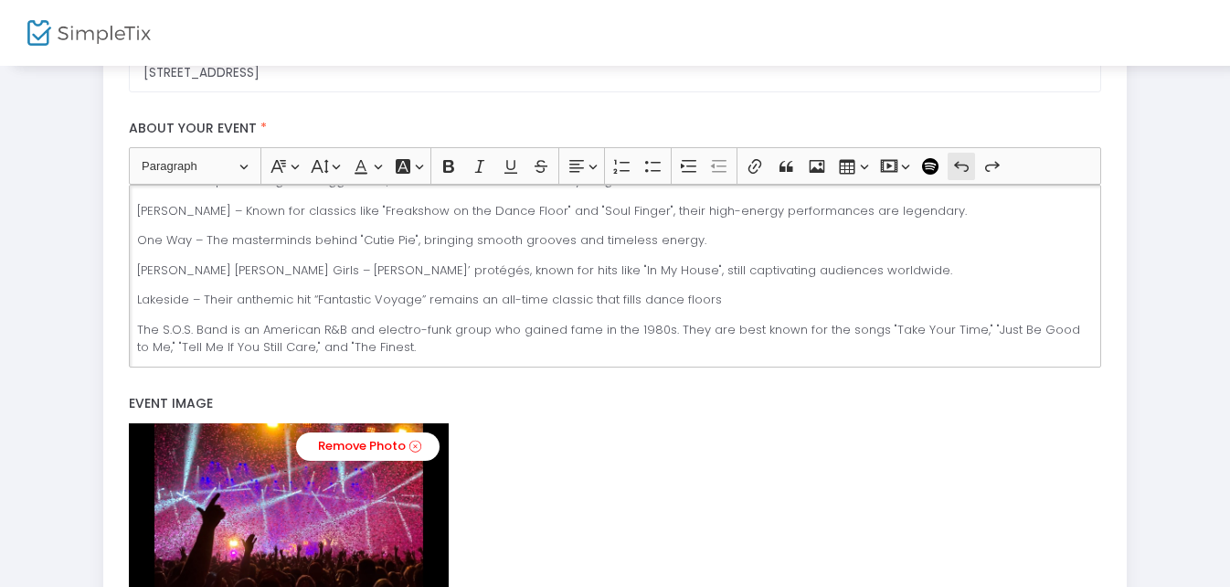
scroll to position [0, 0]
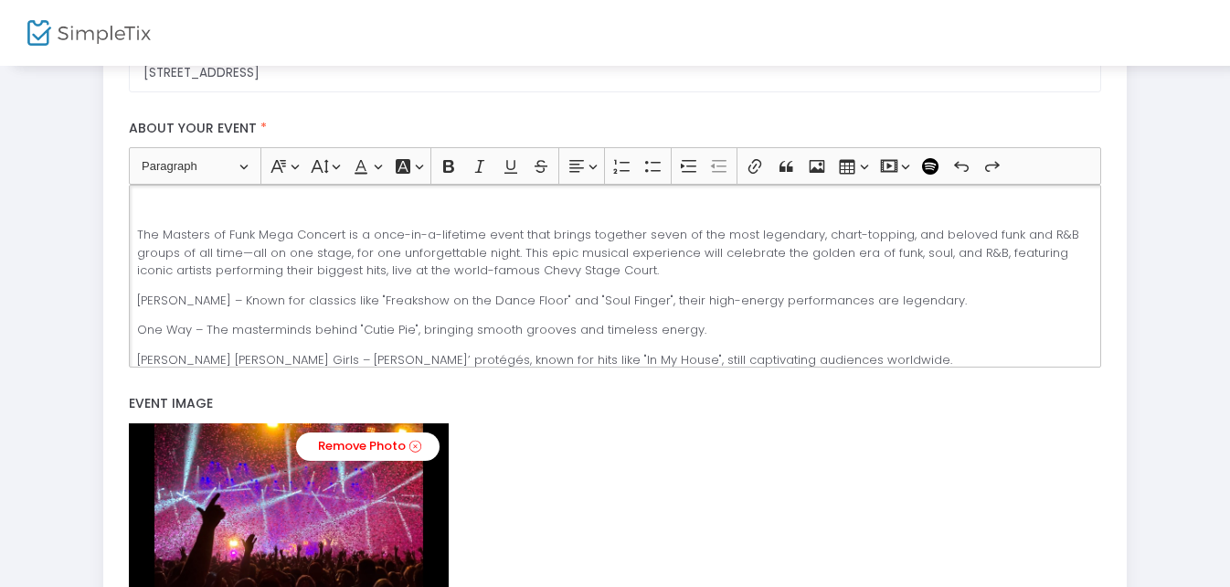
click at [135, 233] on div "The Masters of Funk Mega Concert is a once-in-a-lifetime event that brings toge…" at bounding box center [614, 276] width 971 height 183
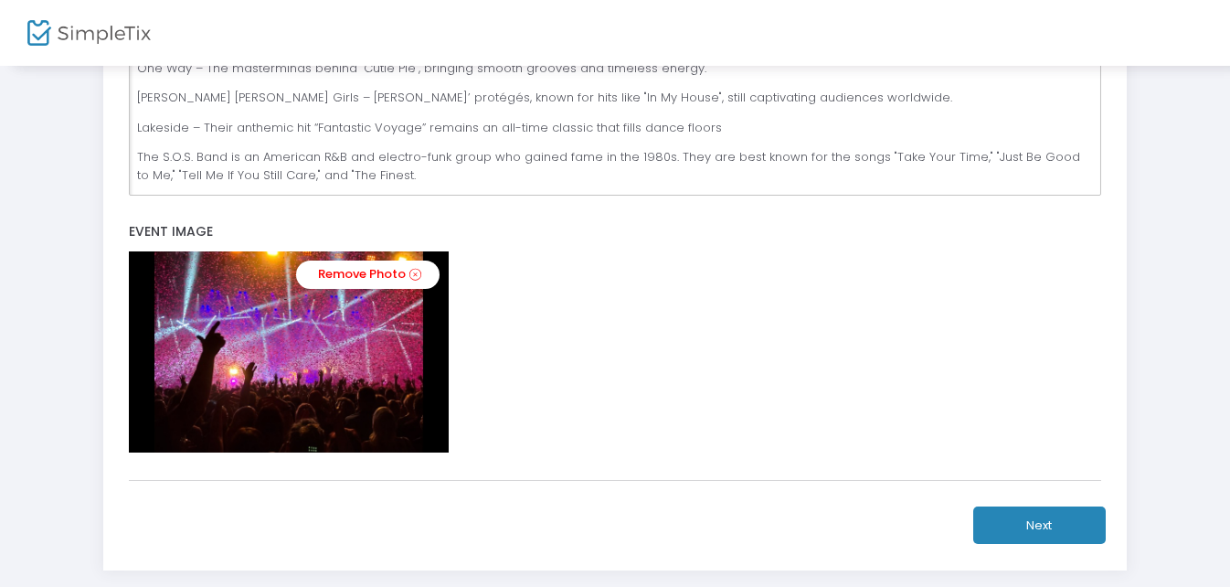
scroll to position [738, 0]
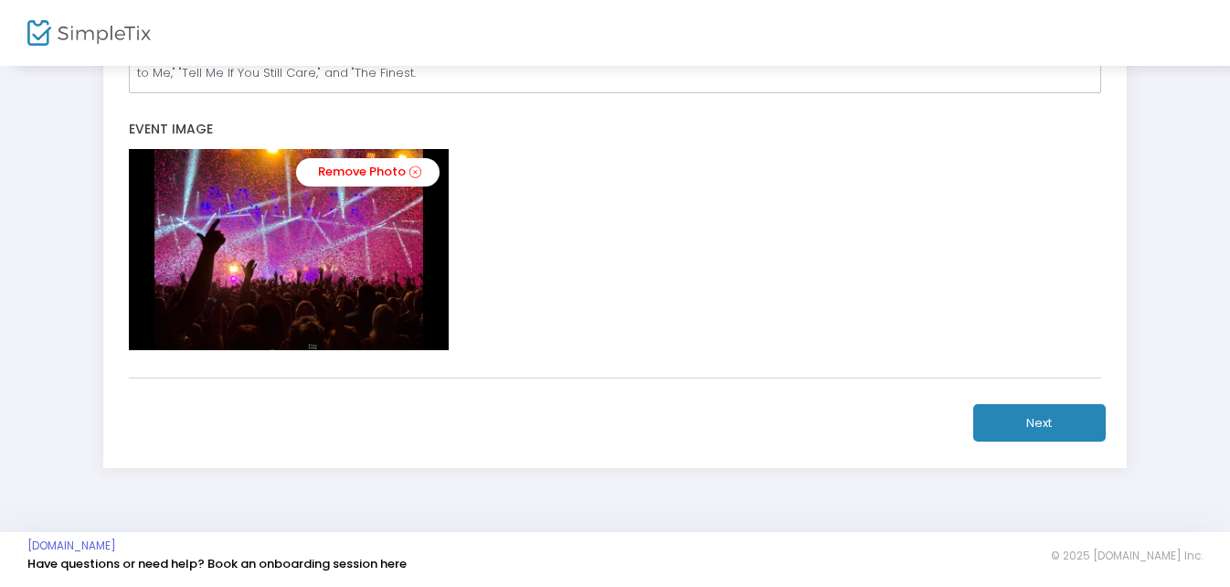
click at [1035, 424] on button "Next" at bounding box center [1039, 422] width 133 height 37
click at [1035, 421] on button "Next" at bounding box center [1039, 422] width 133 height 37
click at [1036, 419] on button "Next" at bounding box center [1039, 422] width 133 height 37
drag, startPoint x: 1036, startPoint y: 418, endPoint x: 1003, endPoint y: 423, distance: 33.4
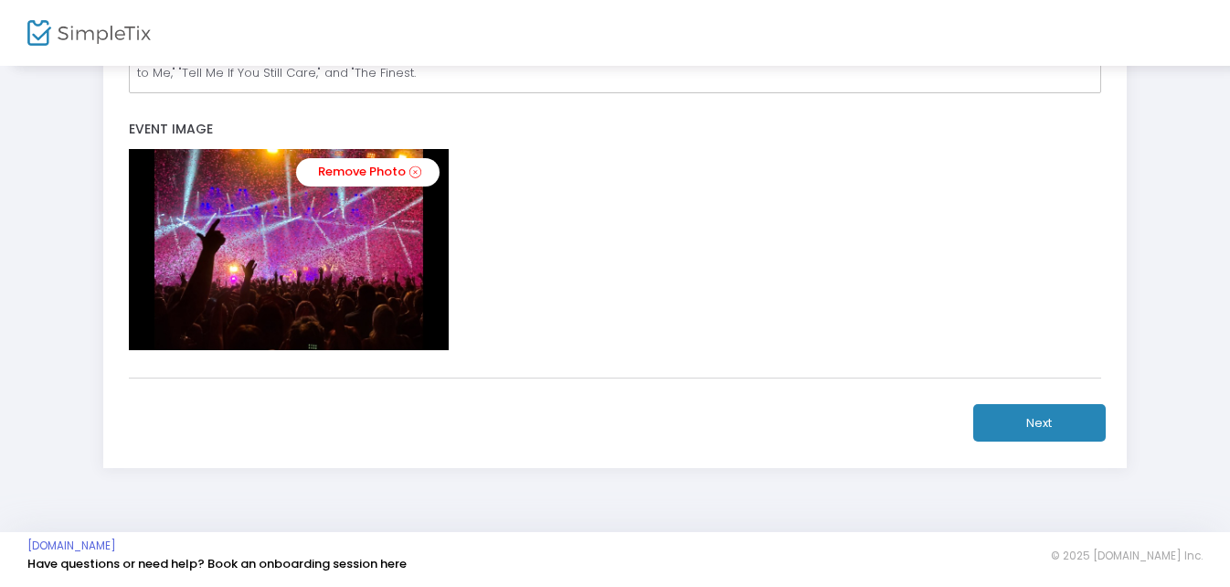
click at [1033, 416] on button "Next" at bounding box center [1039, 422] width 133 height 37
click at [409, 165] on link "Remove Photo" at bounding box center [367, 172] width 143 height 28
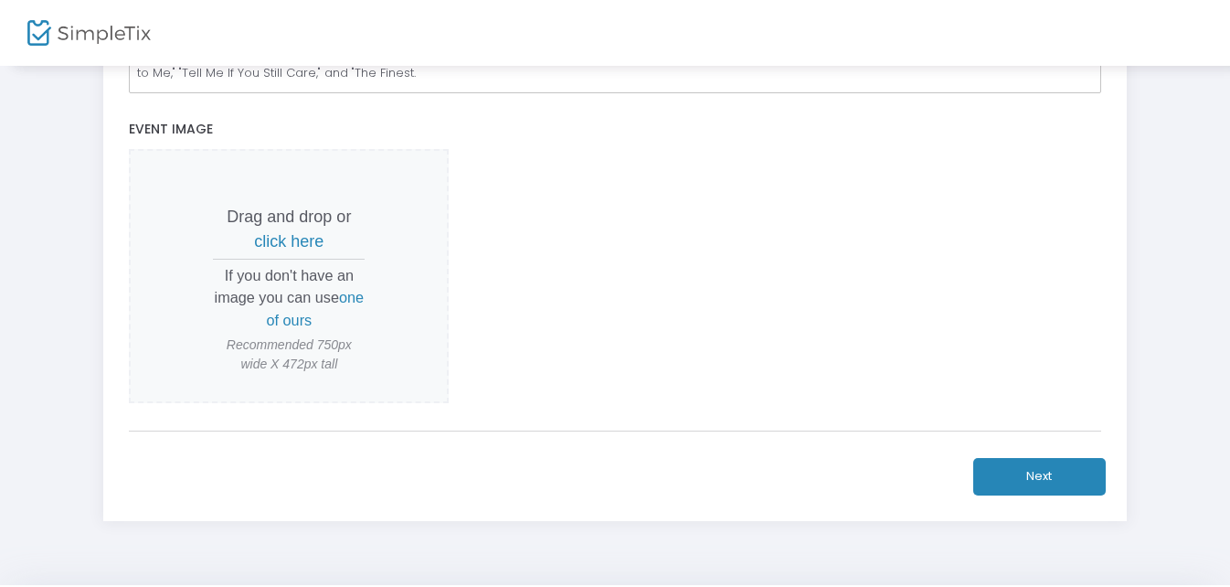
click at [1042, 468] on button "Next" at bounding box center [1039, 476] width 133 height 37
click at [1045, 468] on button "Next" at bounding box center [1039, 476] width 133 height 37
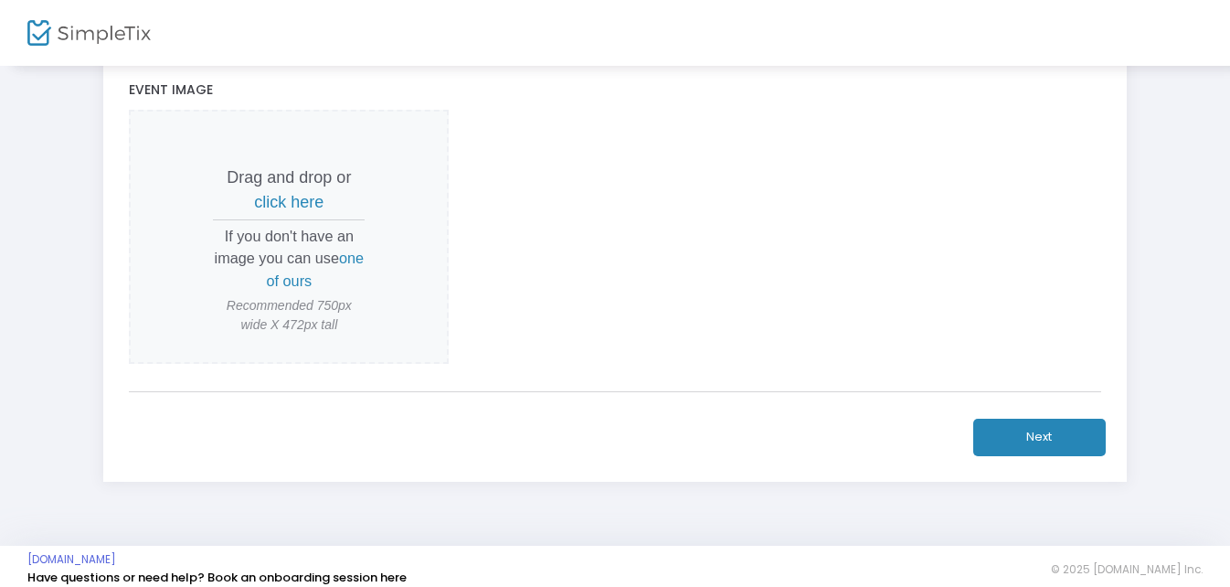
scroll to position [791, 0]
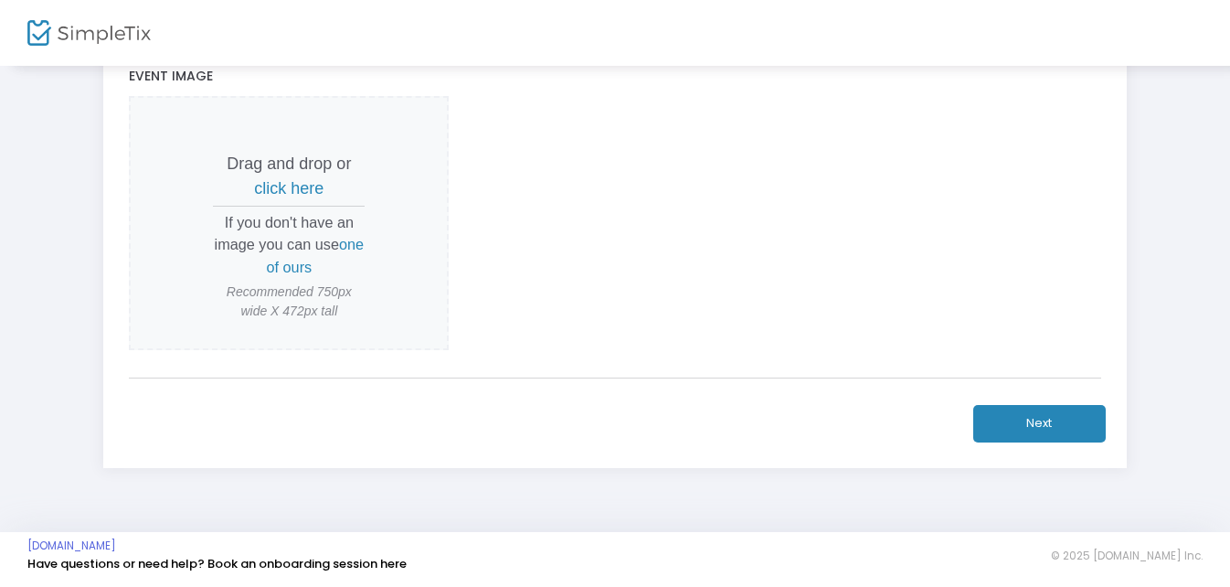
click at [291, 187] on span "click here" at bounding box center [288, 188] width 69 height 18
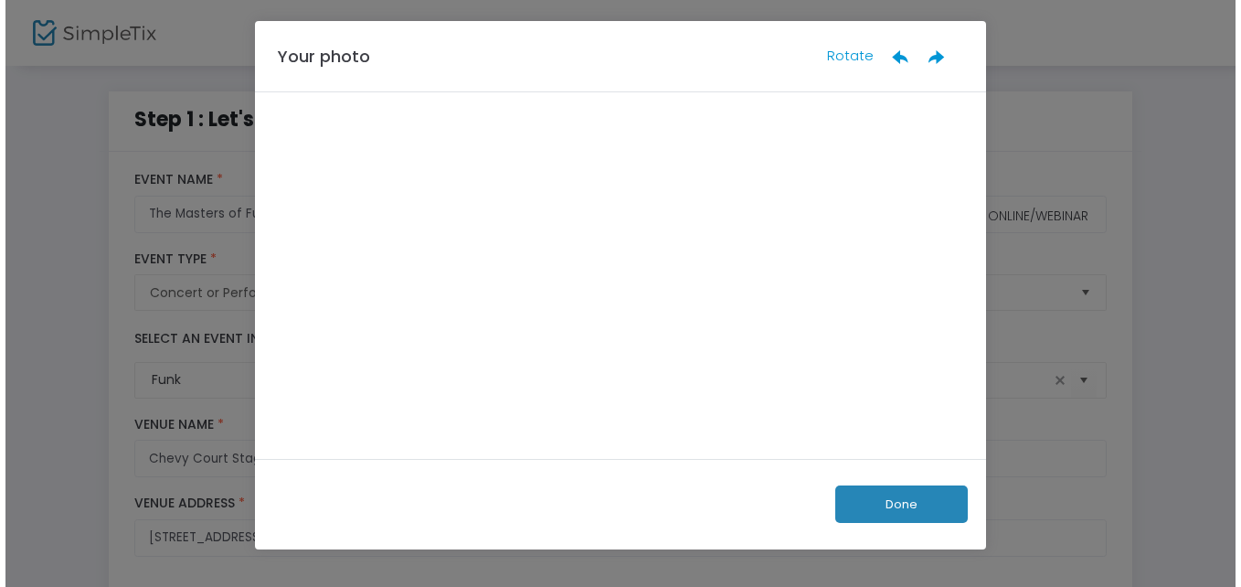
scroll to position [0, 0]
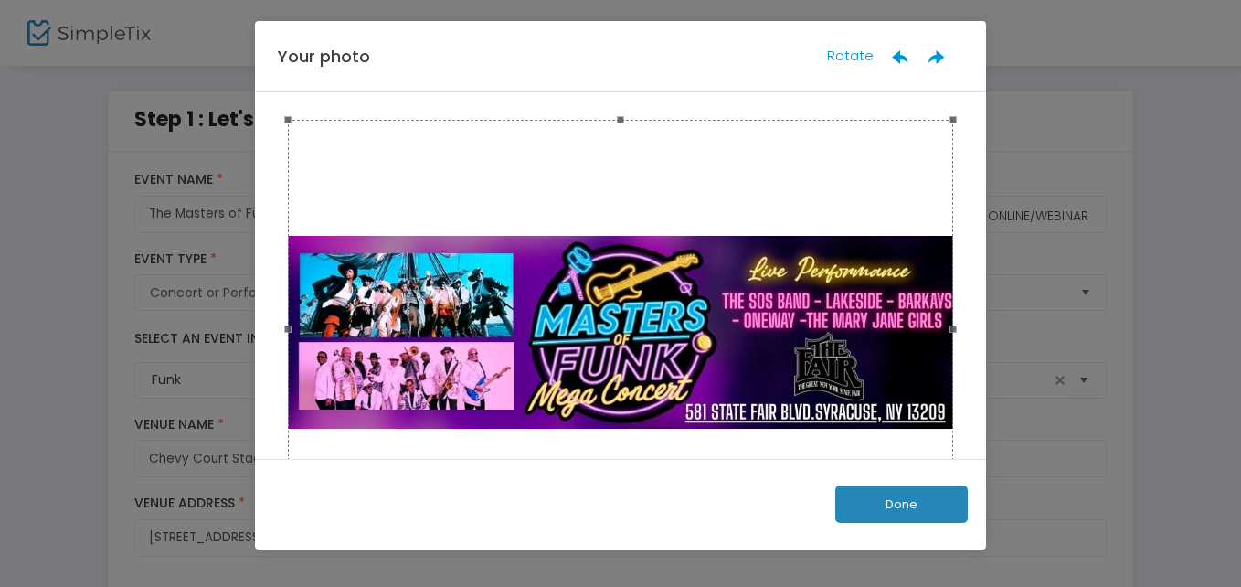
drag, startPoint x: 744, startPoint y: 358, endPoint x: 751, endPoint y: 316, distance: 42.7
click at [751, 316] on div at bounding box center [620, 329] width 665 height 419
drag, startPoint x: 614, startPoint y: 121, endPoint x: 985, endPoint y: 132, distance: 371.2
click at [1005, 112] on ngb-modal-window "Your photo Rotate Done" at bounding box center [620, 293] width 1241 height 587
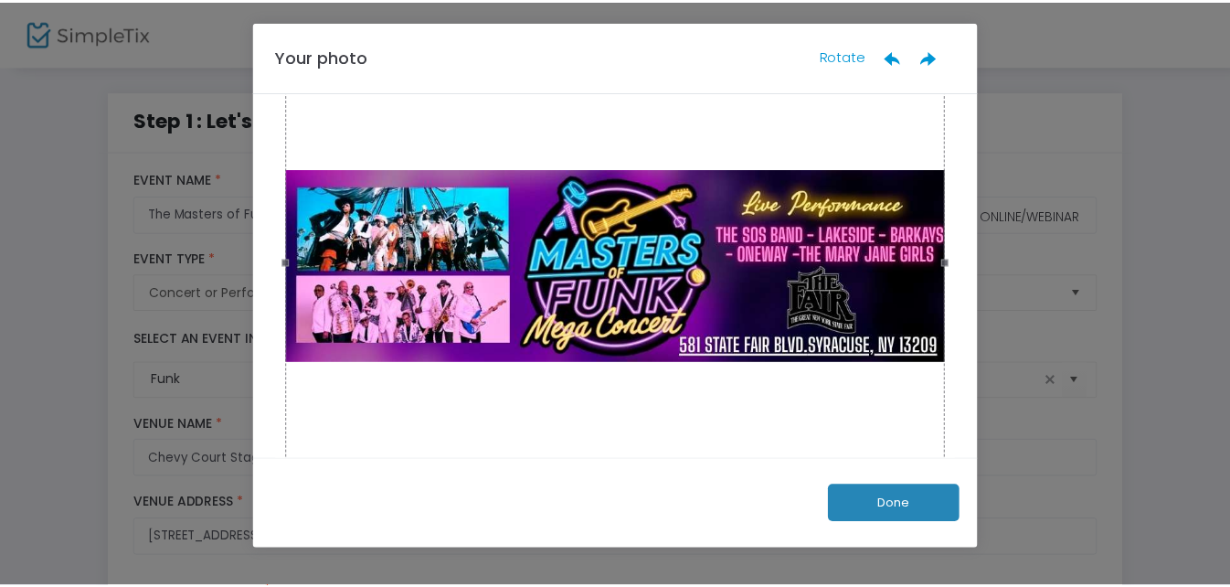
scroll to position [107, 0]
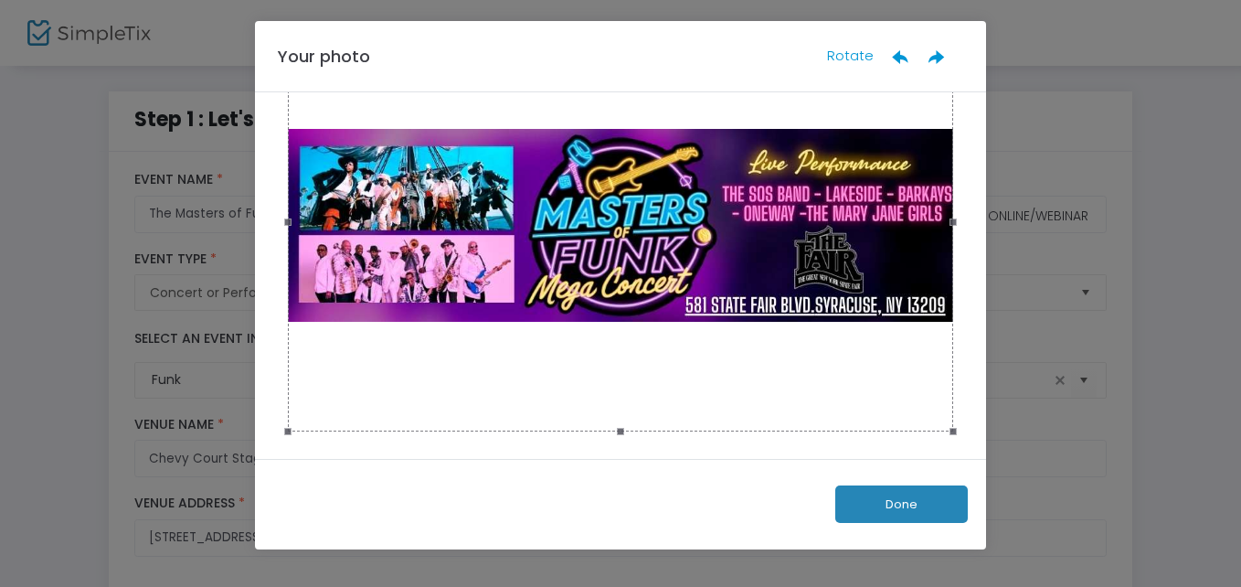
click at [908, 501] on button "Done" at bounding box center [901, 503] width 133 height 37
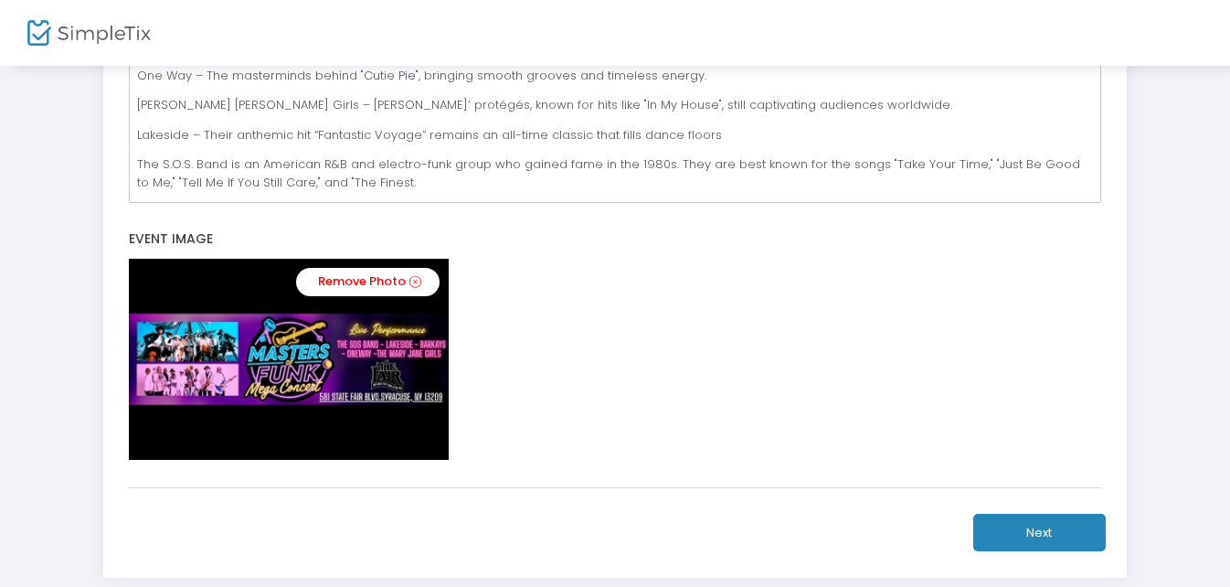
scroll to position [731, 0]
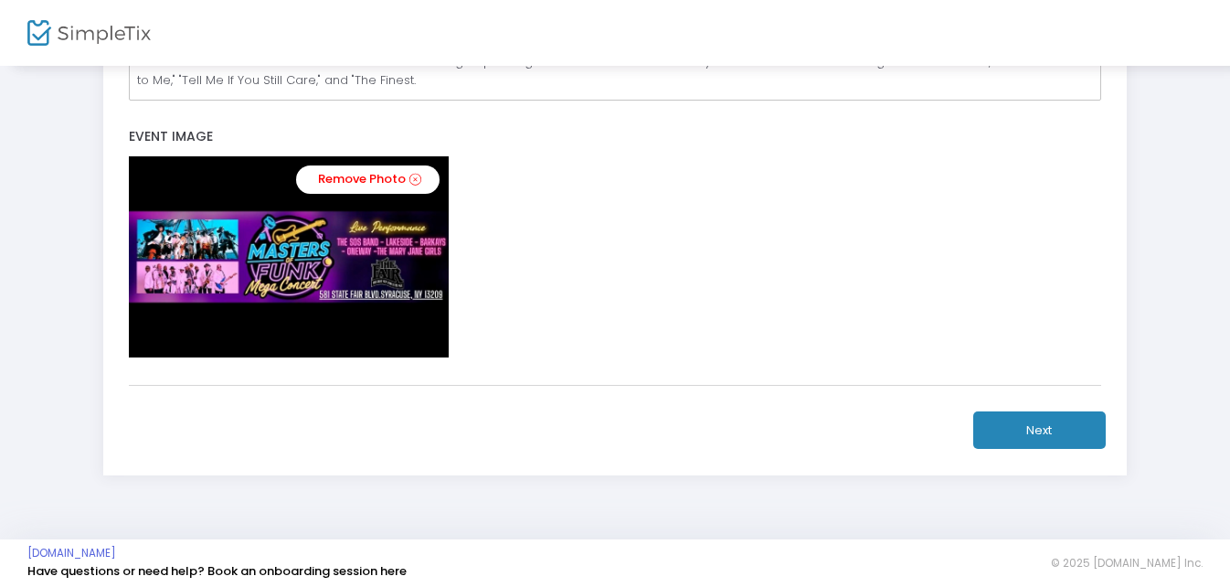
click at [1070, 432] on button "Next" at bounding box center [1039, 429] width 133 height 37
drag, startPoint x: 1071, startPoint y: 430, endPoint x: 1056, endPoint y: 428, distance: 14.9
click at [1074, 430] on button "Next" at bounding box center [1039, 429] width 133 height 37
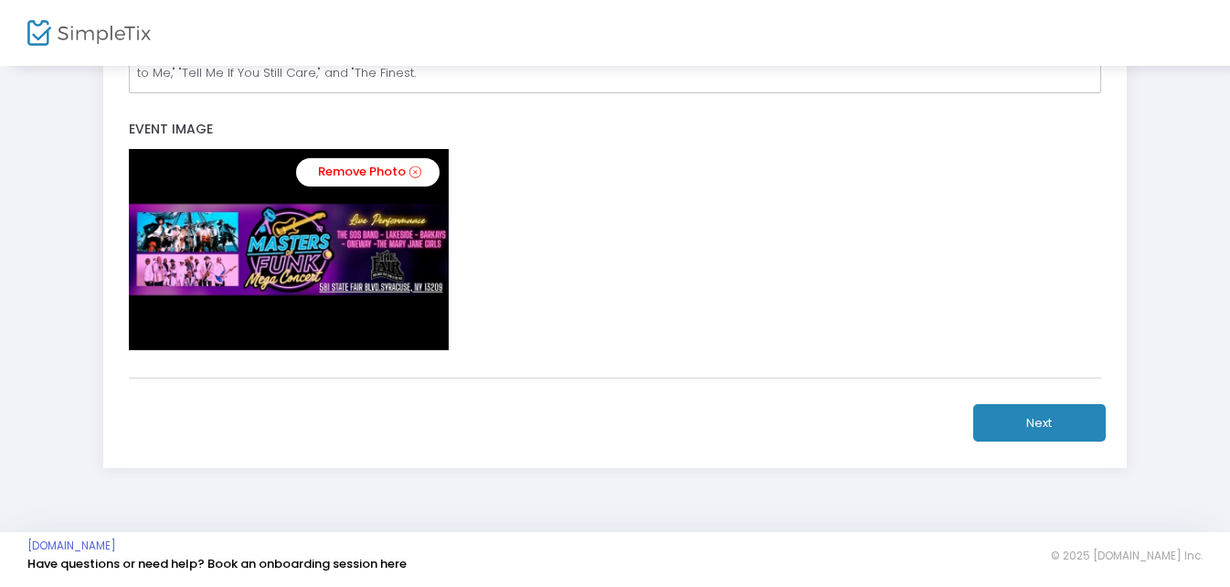
drag, startPoint x: 1018, startPoint y: 420, endPoint x: 901, endPoint y: 445, distance: 119.6
click at [1060, 438] on button "Next" at bounding box center [1039, 422] width 133 height 37
drag, startPoint x: 1060, startPoint y: 437, endPoint x: 1080, endPoint y: 394, distance: 47.4
click at [1061, 437] on button "Next" at bounding box center [1039, 422] width 133 height 37
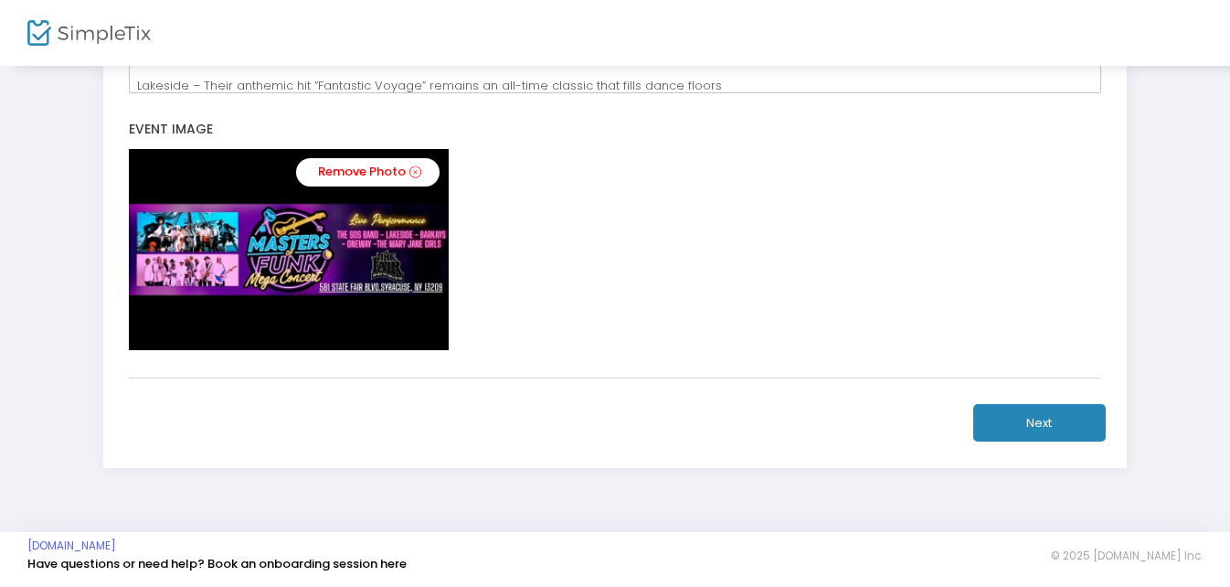
click at [1048, 421] on button "Next" at bounding box center [1039, 422] width 133 height 37
drag, startPoint x: 1039, startPoint y: 426, endPoint x: 1026, endPoint y: 425, distance: 12.8
click at [1029, 427] on button "Next" at bounding box center [1039, 422] width 133 height 37
click at [1025, 424] on button "Next" at bounding box center [1039, 422] width 133 height 37
click at [1024, 420] on button "Next" at bounding box center [1039, 422] width 133 height 37
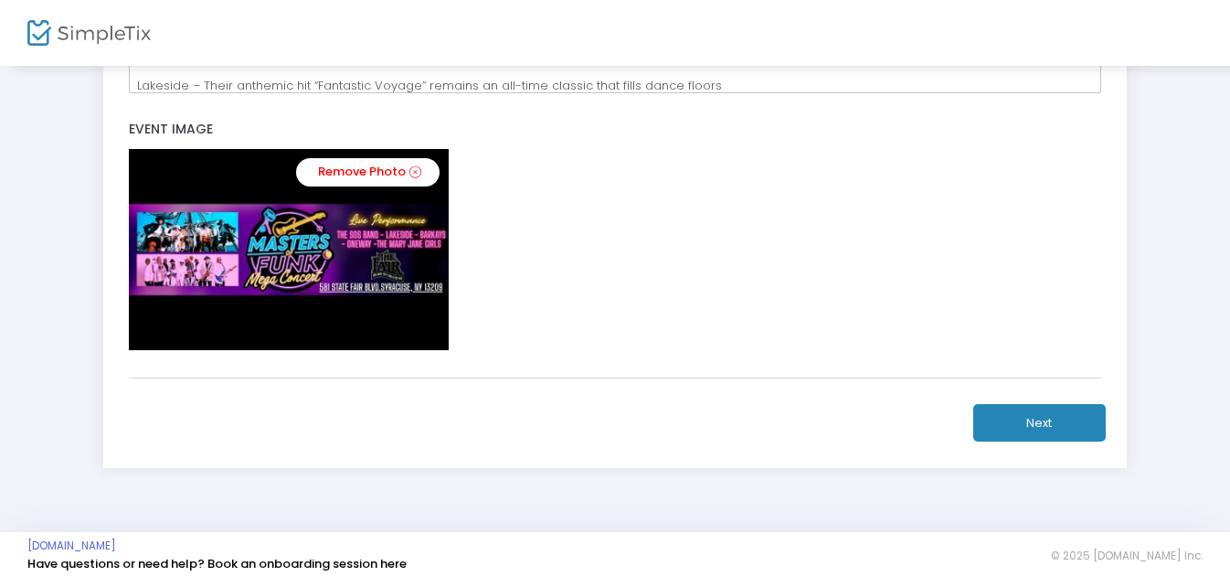
drag, startPoint x: 1025, startPoint y: 419, endPoint x: 984, endPoint y: 401, distance: 45.0
click at [1007, 408] on button "Next" at bounding box center [1039, 422] width 133 height 37
click at [1031, 417] on button "Next" at bounding box center [1039, 422] width 133 height 37
click at [1030, 415] on button "Next" at bounding box center [1039, 422] width 133 height 37
drag, startPoint x: 1030, startPoint y: 414, endPoint x: 1020, endPoint y: 419, distance: 11.0
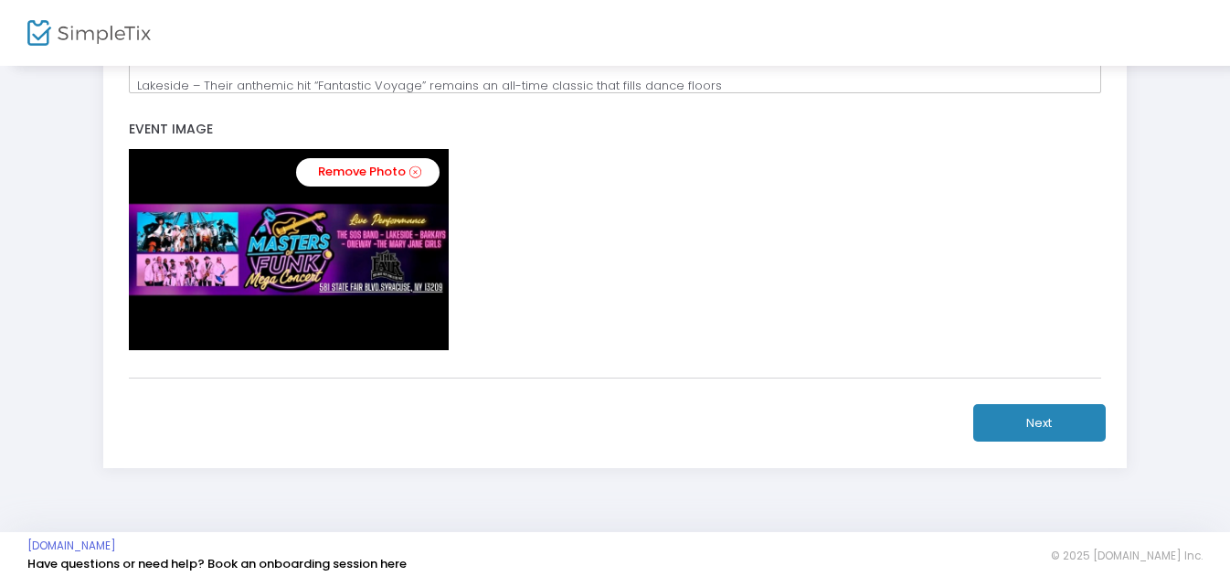
click at [1026, 414] on button "Next" at bounding box center [1039, 422] width 133 height 37
click at [88, 35] on img at bounding box center [88, 33] width 123 height 27
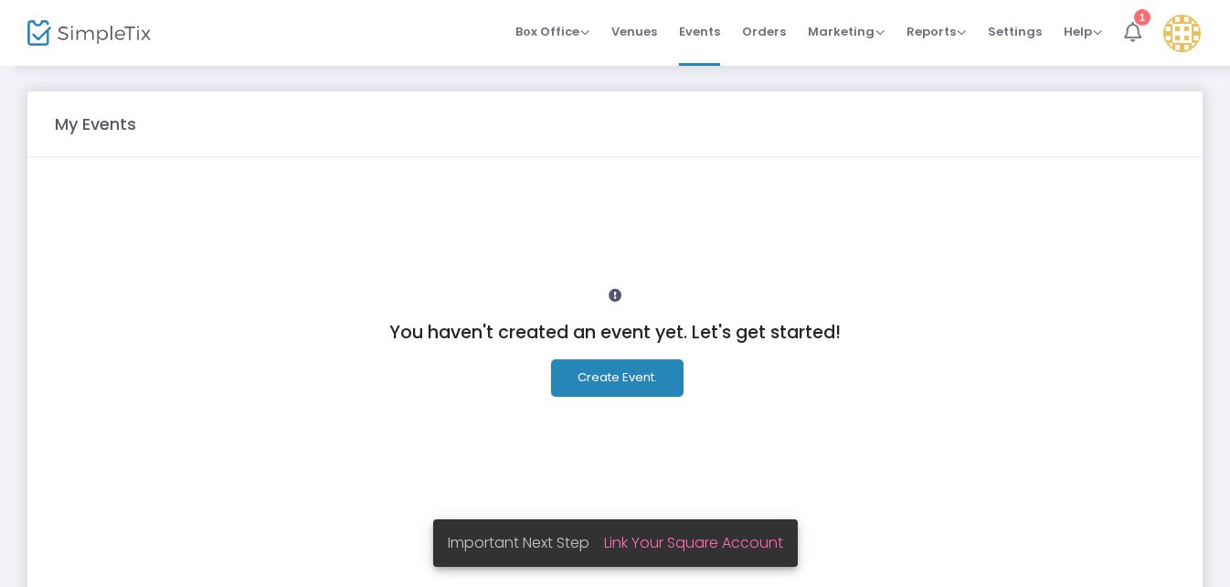
click at [1133, 28] on icon at bounding box center [1132, 32] width 17 height 20
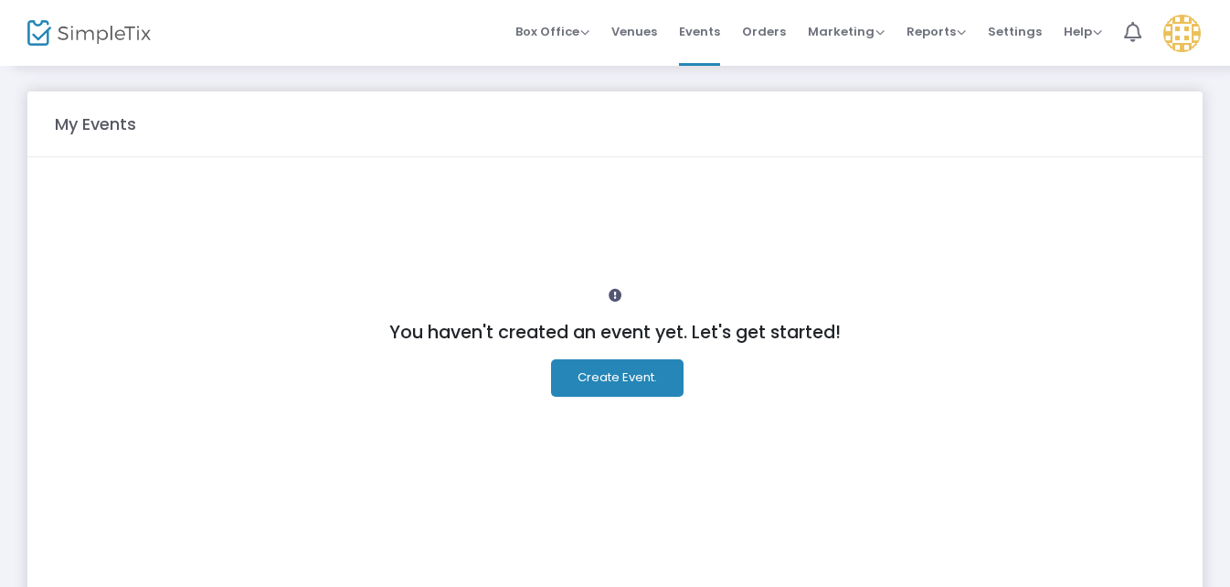
click at [599, 374] on button "Create Event." at bounding box center [617, 377] width 133 height 37
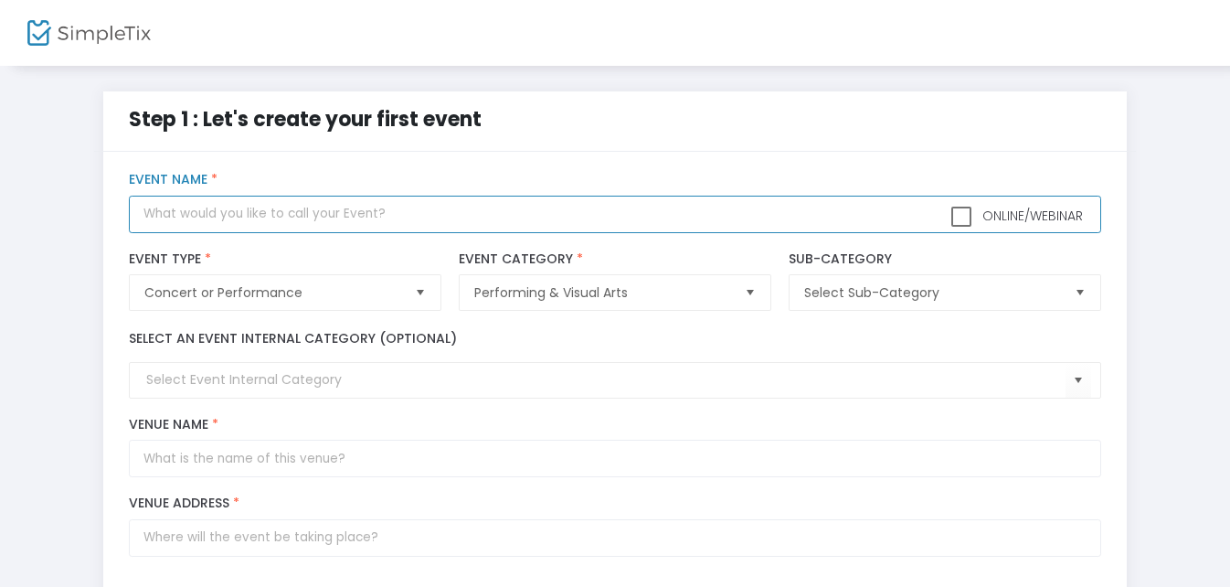
click at [196, 203] on input "text" at bounding box center [614, 214] width 971 height 37
type input "The Master of Funk"
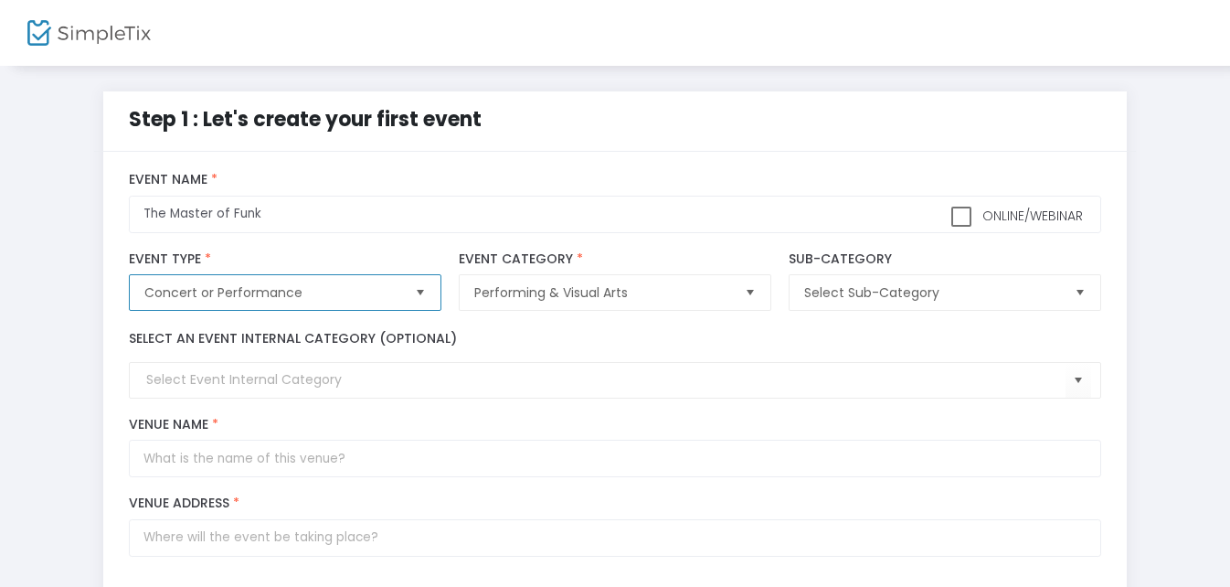
click at [387, 300] on span "Concert or Performance" at bounding box center [271, 292] width 255 height 18
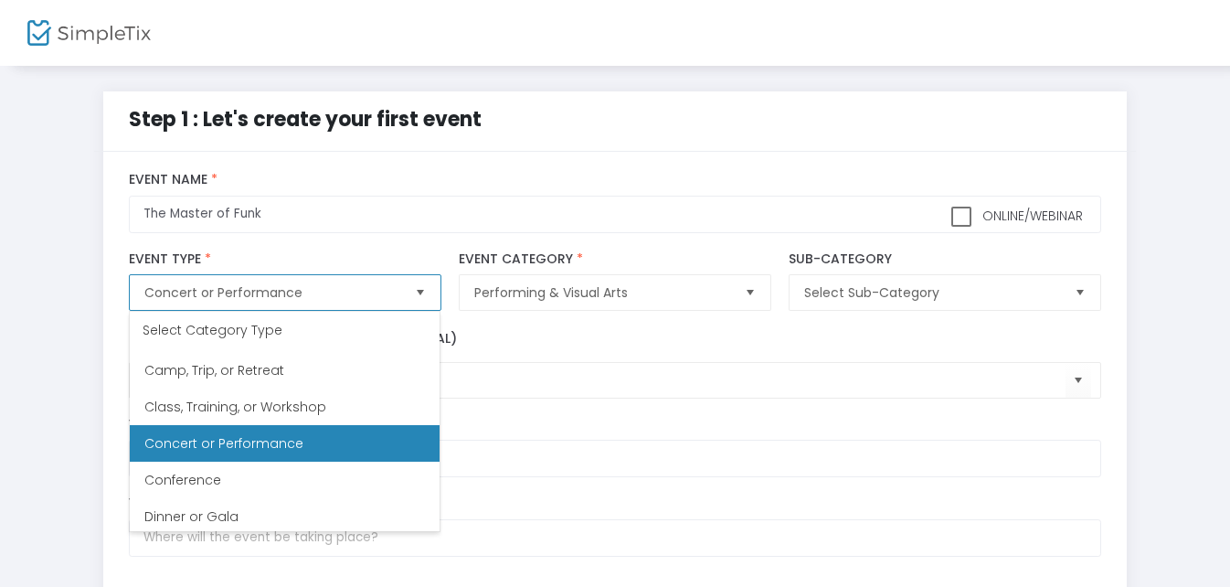
scroll to position [84, 0]
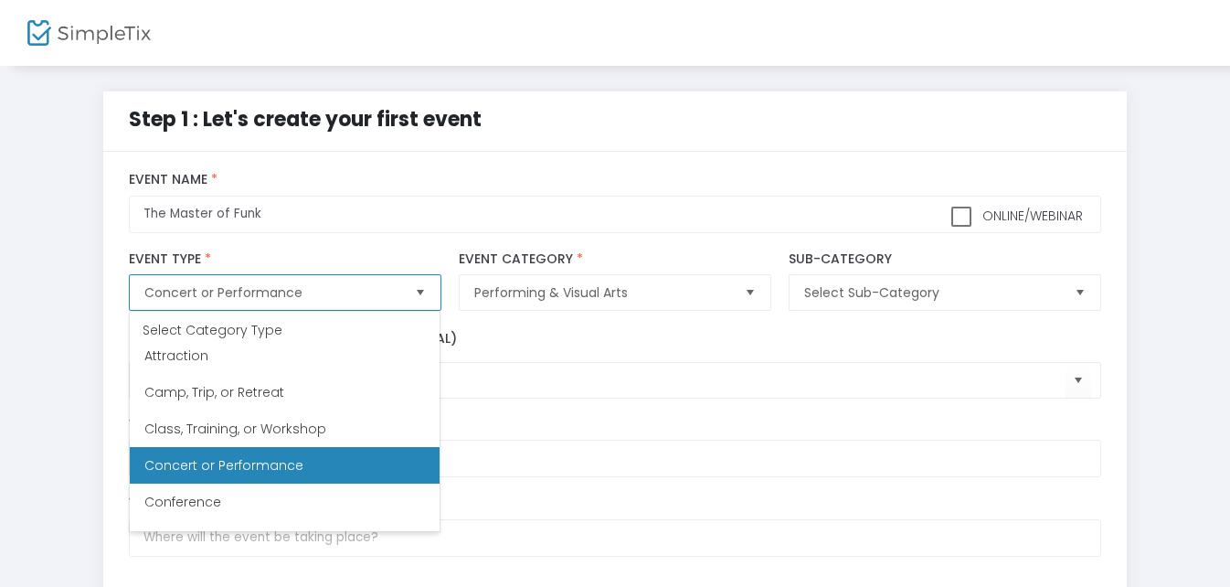
click at [281, 467] on span "Concert or Performance" at bounding box center [223, 465] width 159 height 18
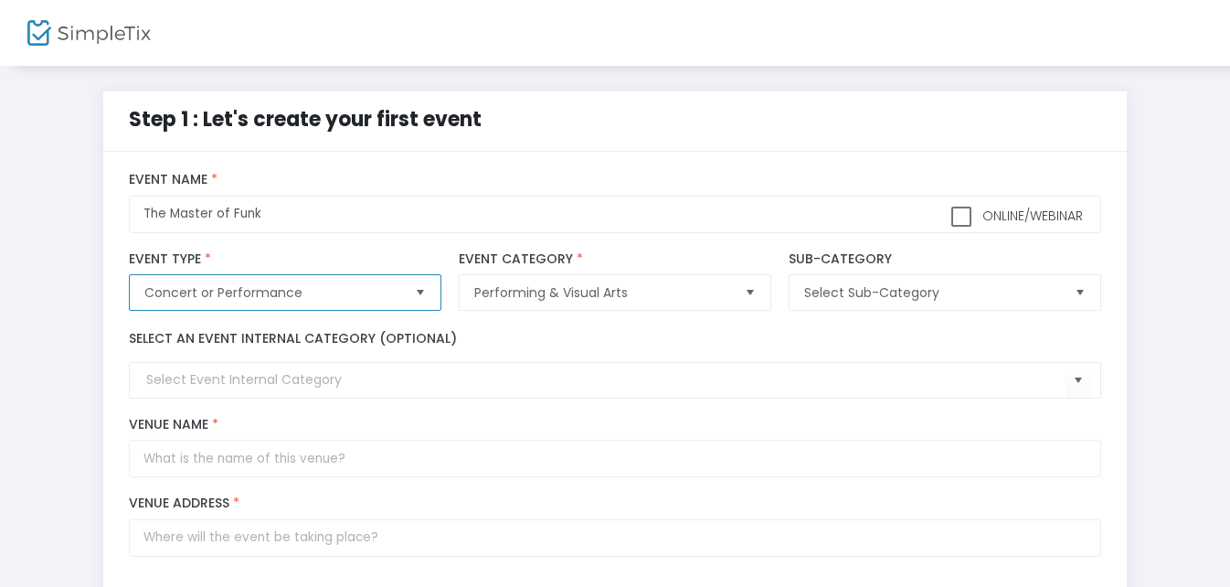
click at [744, 293] on span "Select" at bounding box center [750, 293] width 30 height 30
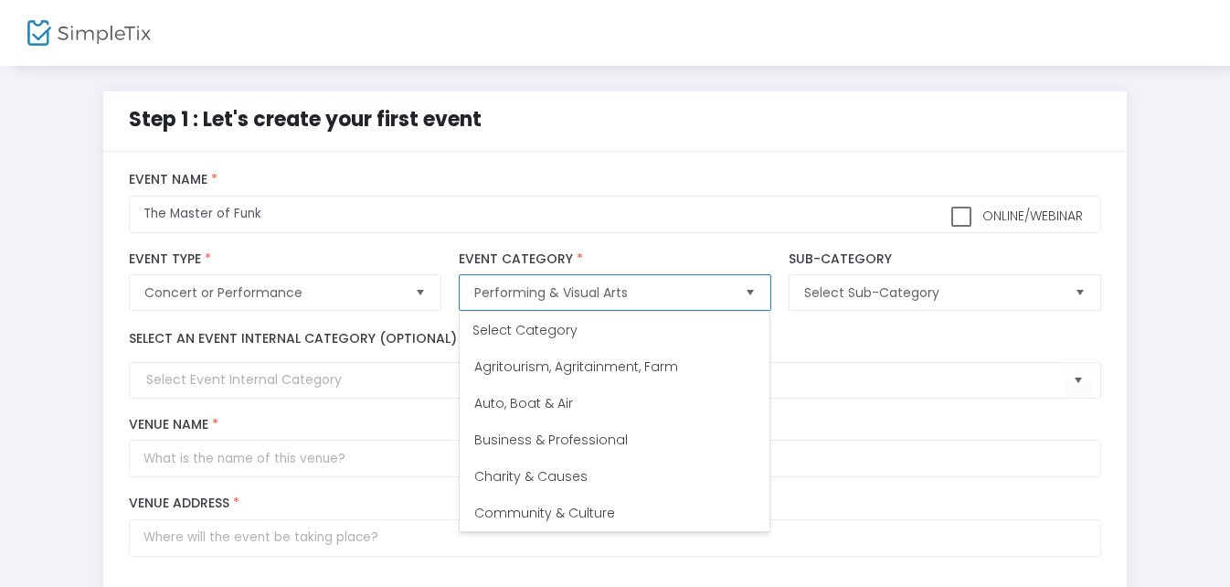
scroll to position [402, 0]
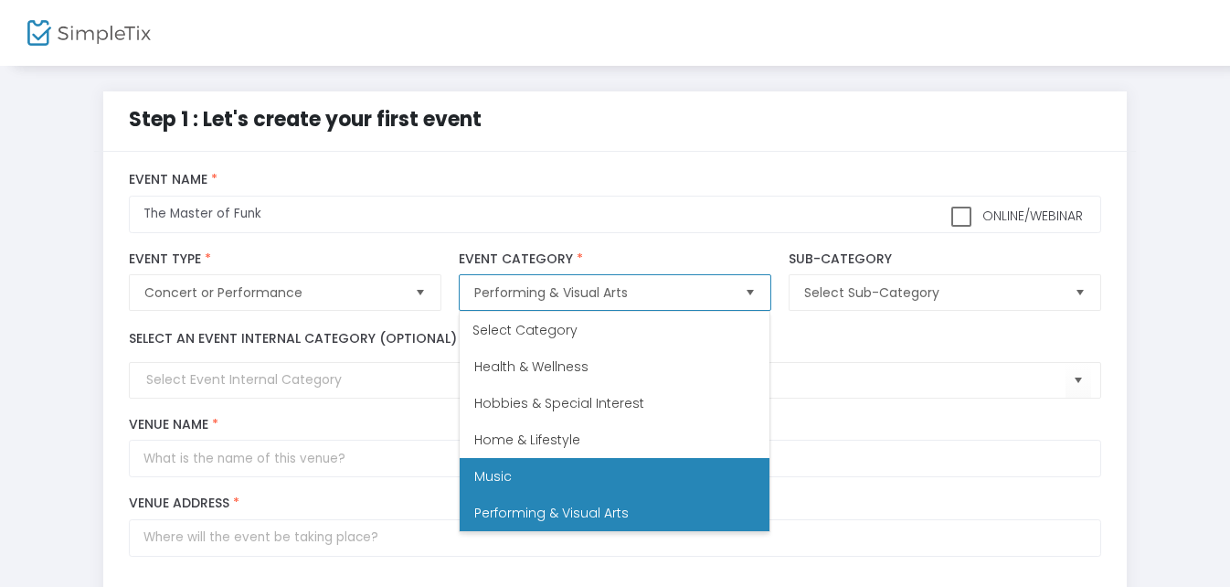
click at [597, 470] on li "Music" at bounding box center [615, 476] width 310 height 37
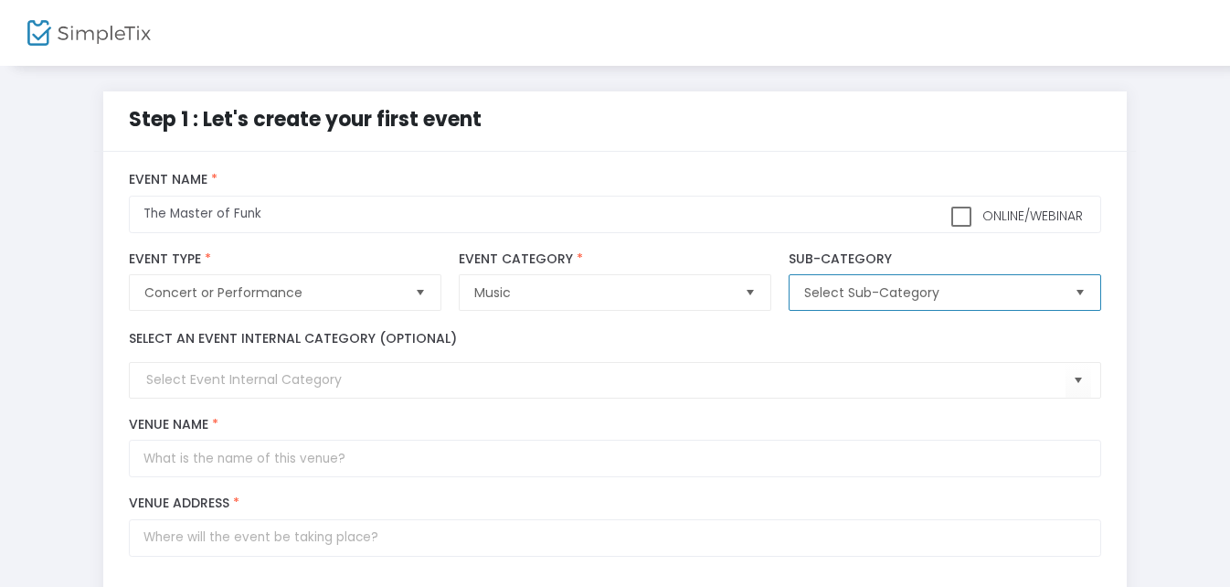
click at [984, 285] on span "Select Sub-Category" at bounding box center [931, 292] width 255 height 18
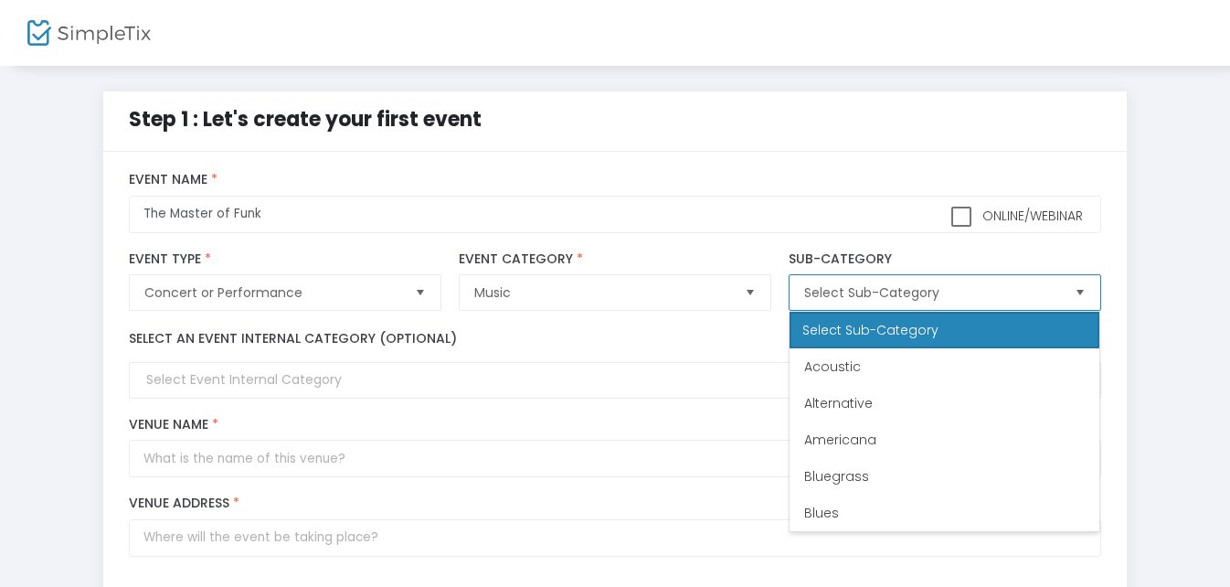
drag, startPoint x: 1095, startPoint y: 345, endPoint x: 1097, endPoint y: 355, distance: 9.3
click at [1097, 355] on div "Select Sub-Category Acoustic Alternative Americana Bluegrass Blues Blues & Jazz…" at bounding box center [945, 421] width 312 height 221
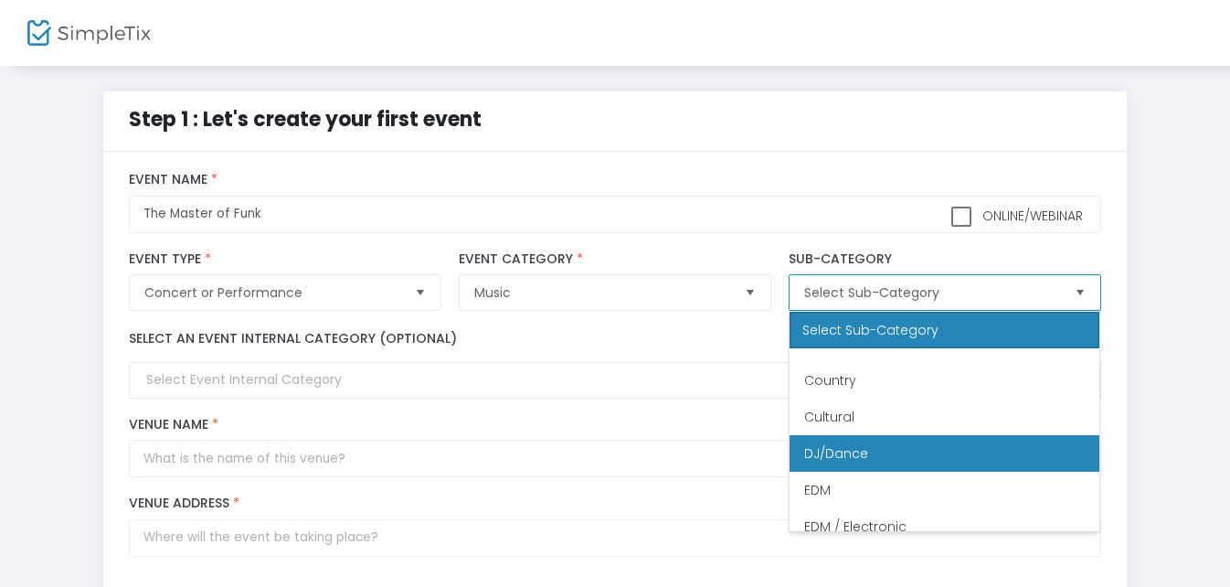
click at [987, 459] on li "DJ/Dance" at bounding box center [945, 453] width 310 height 37
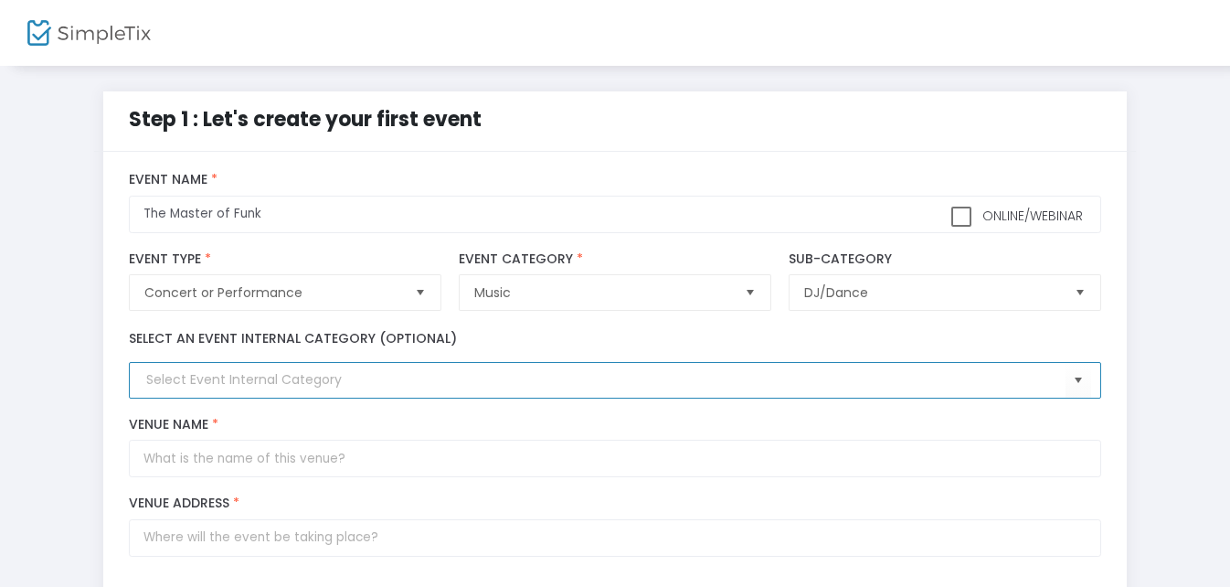
click at [370, 379] on input at bounding box center [605, 379] width 918 height 19
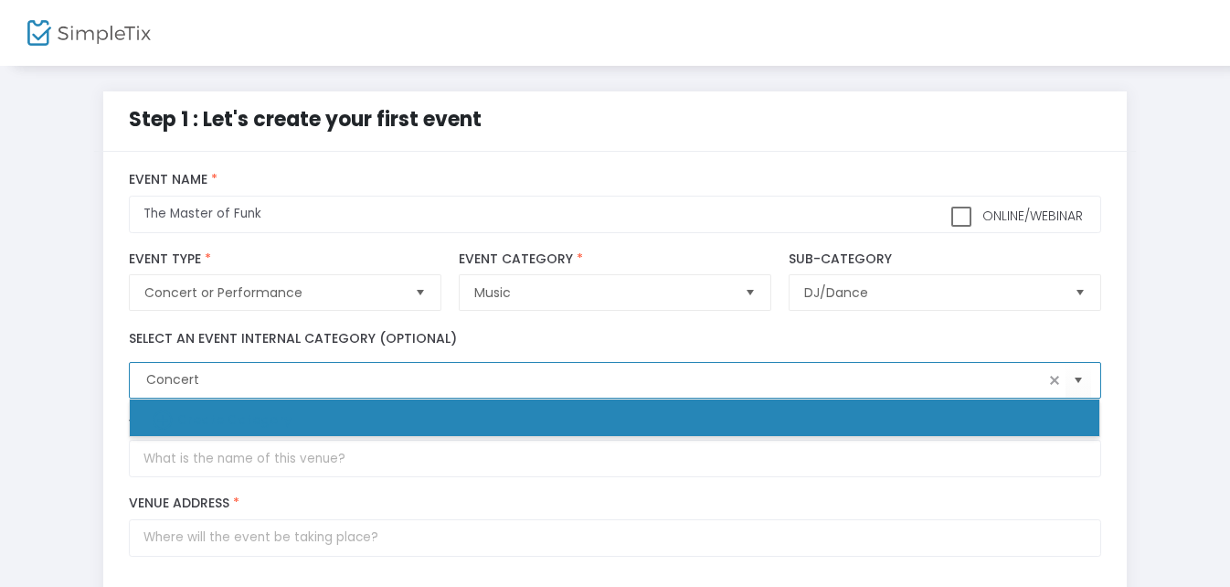
type input "Create Category"
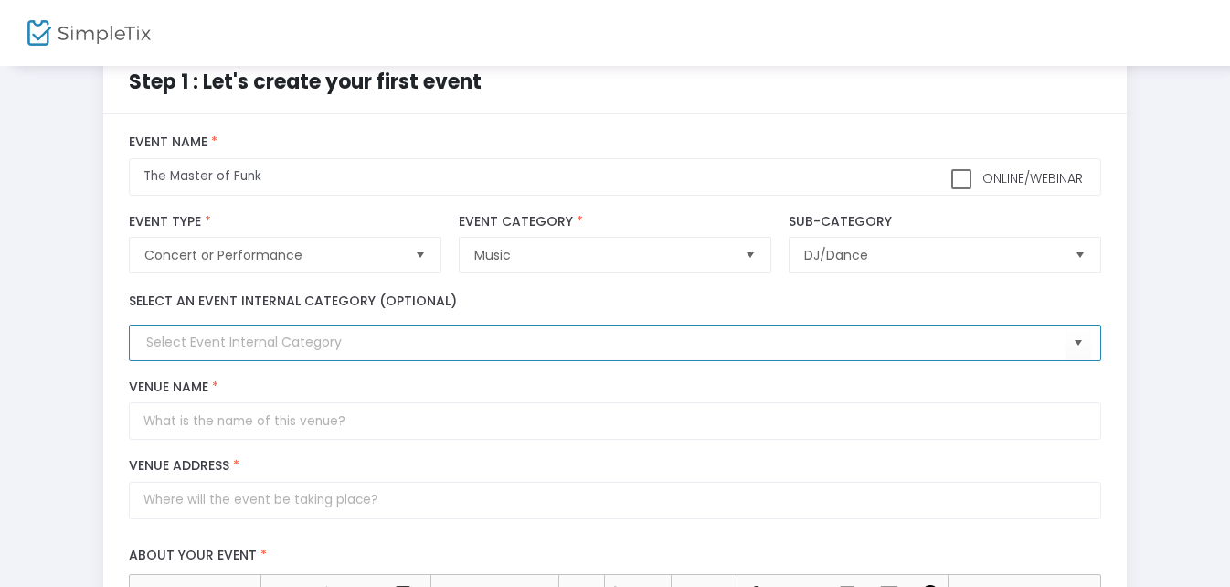
scroll to position [91, 0]
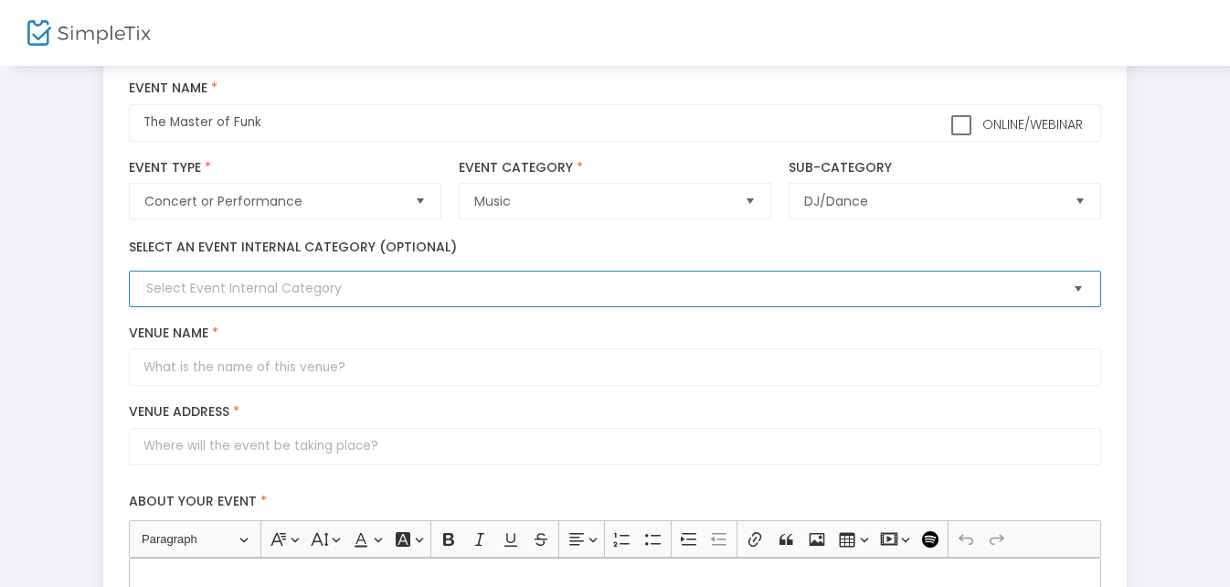
click at [1085, 289] on span "Select" at bounding box center [1078, 289] width 30 height 30
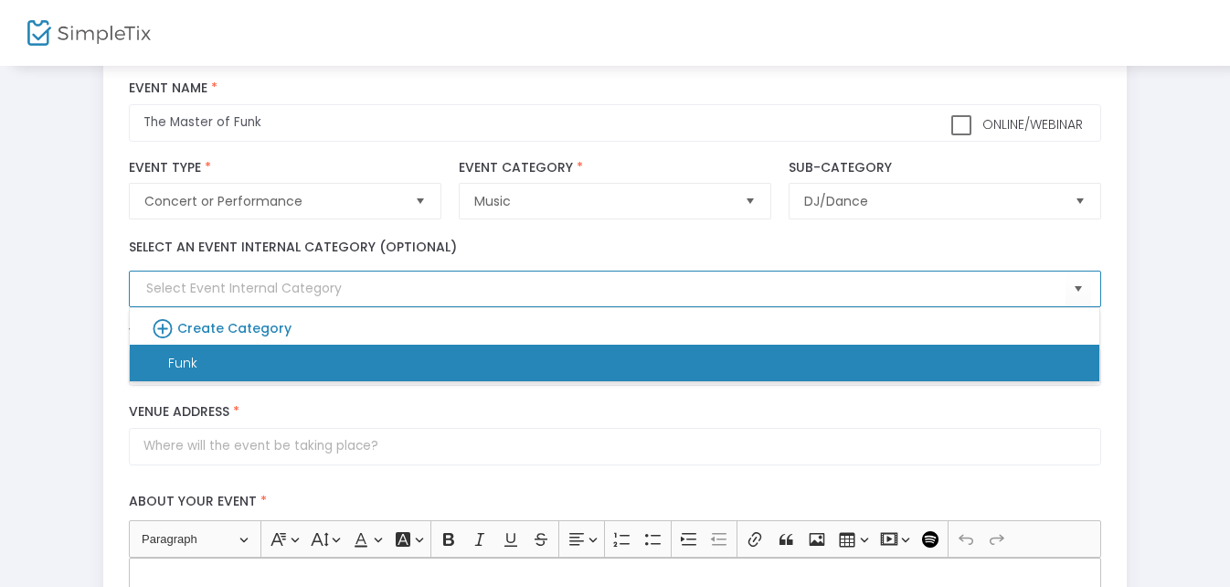
click at [251, 370] on li "Funk" at bounding box center [615, 363] width 970 height 37
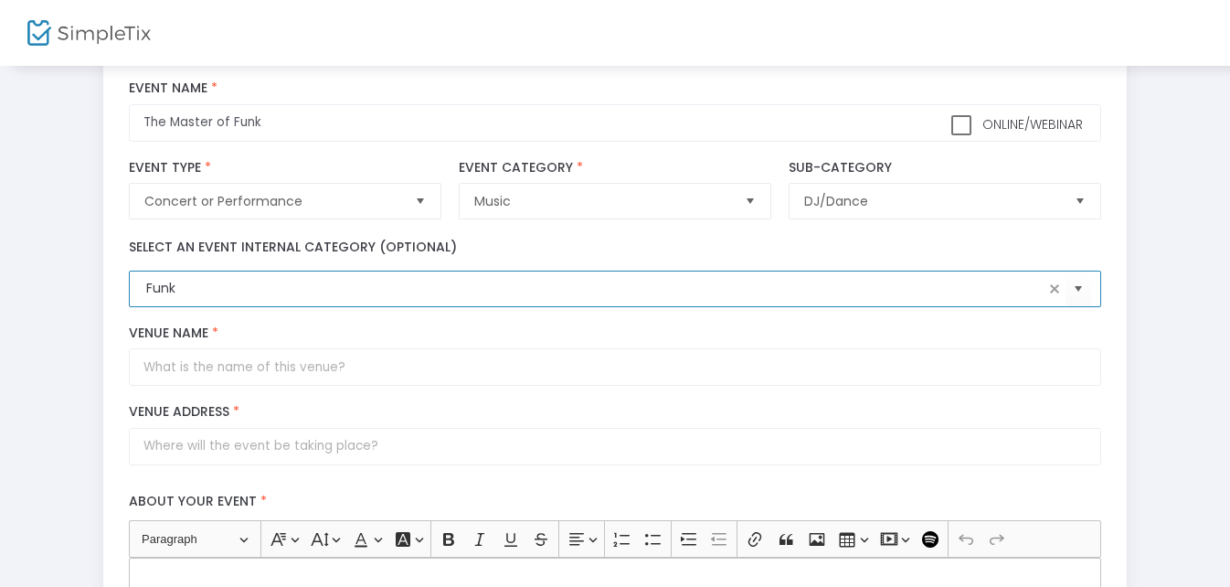
type input "Funk"
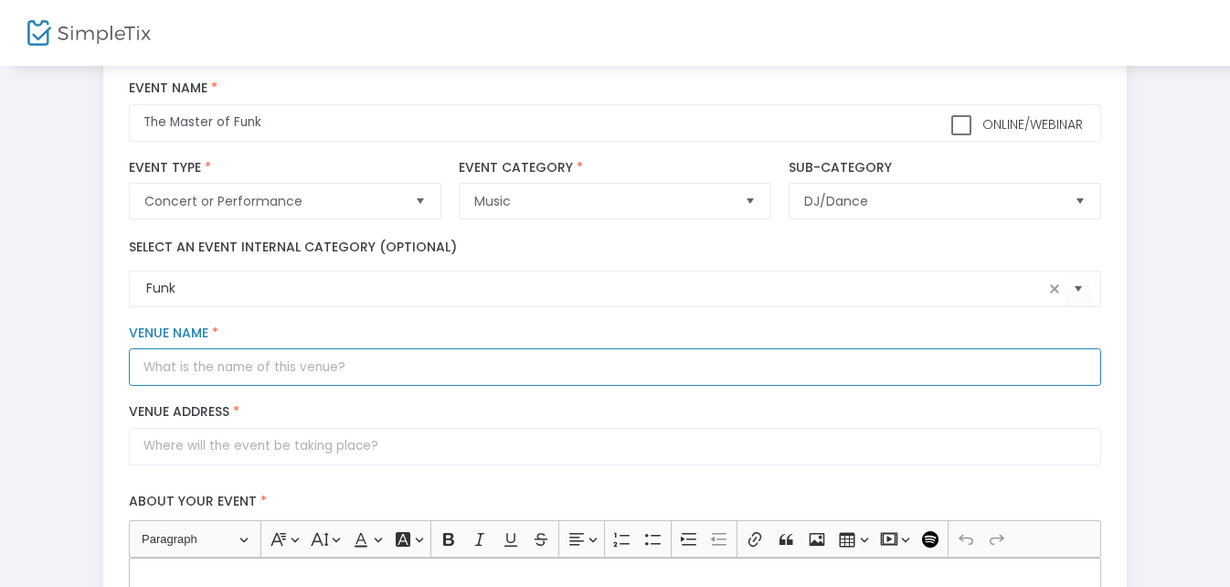
click at [392, 354] on input "Venue Name *" at bounding box center [614, 366] width 971 height 37
click at [388, 359] on input "Venue Name *" at bounding box center [614, 366] width 971 height 37
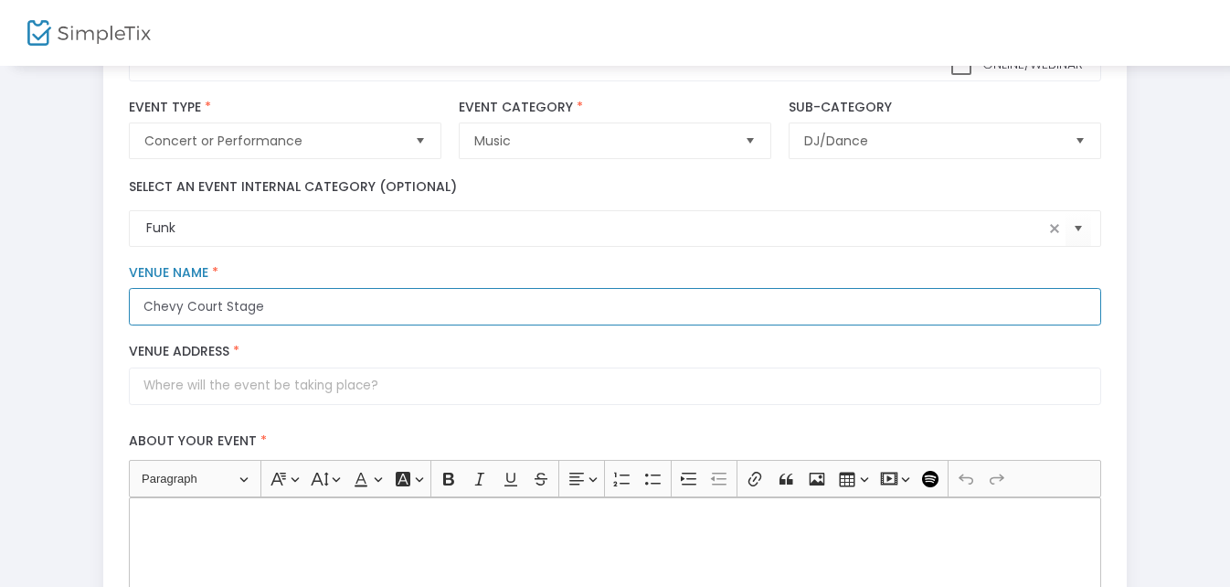
scroll to position [183, 0]
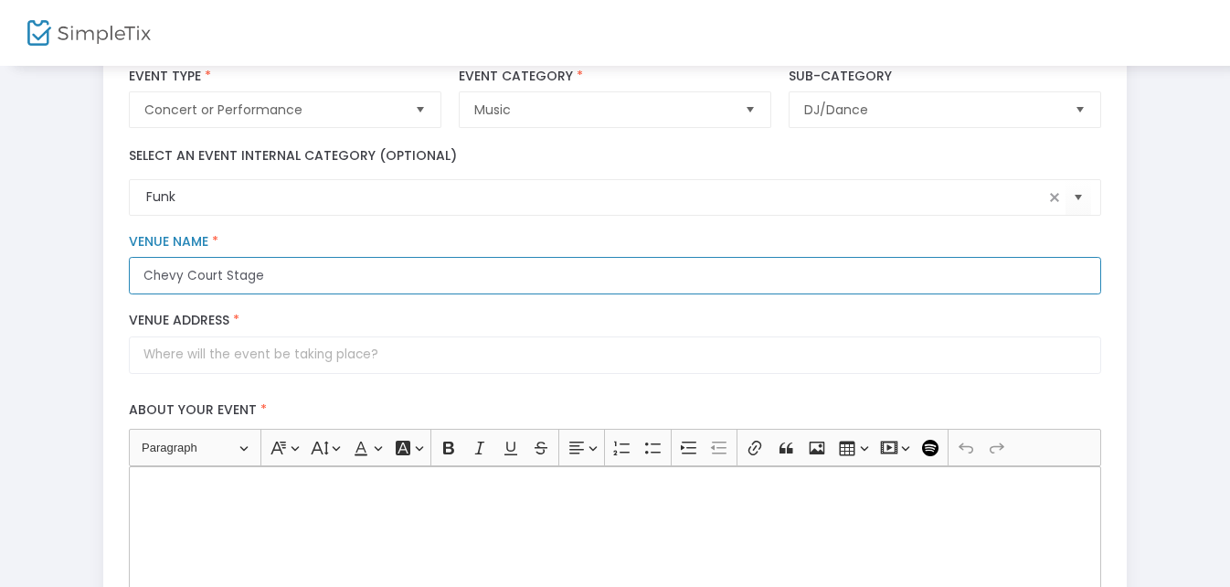
type input "Chevy Court Stage"
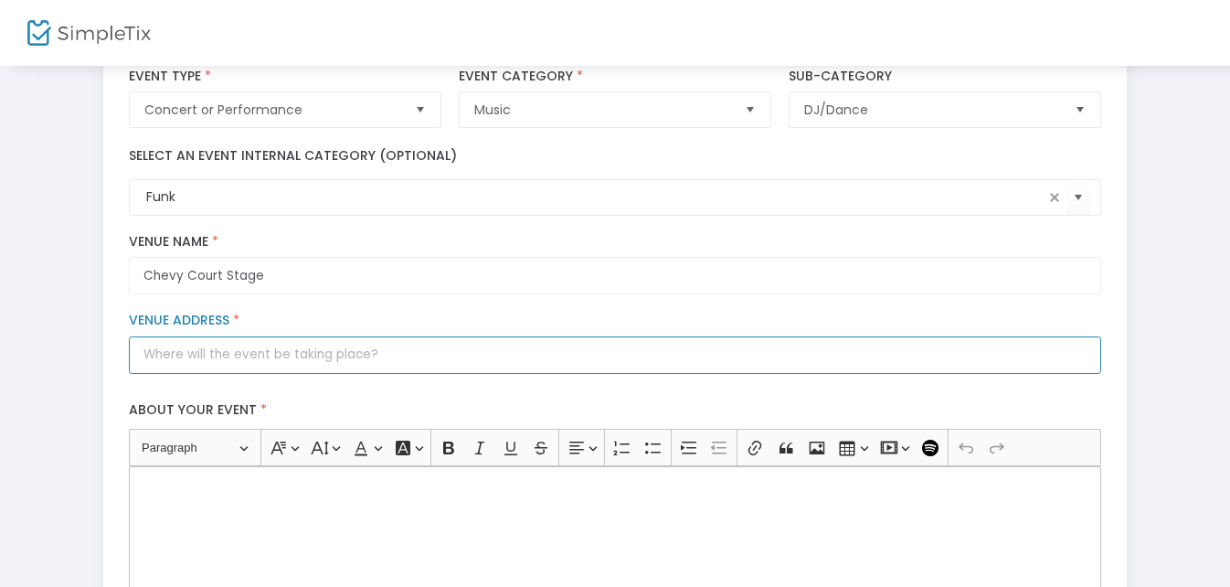
click at [217, 351] on input "Venue Address *" at bounding box center [614, 354] width 971 height 37
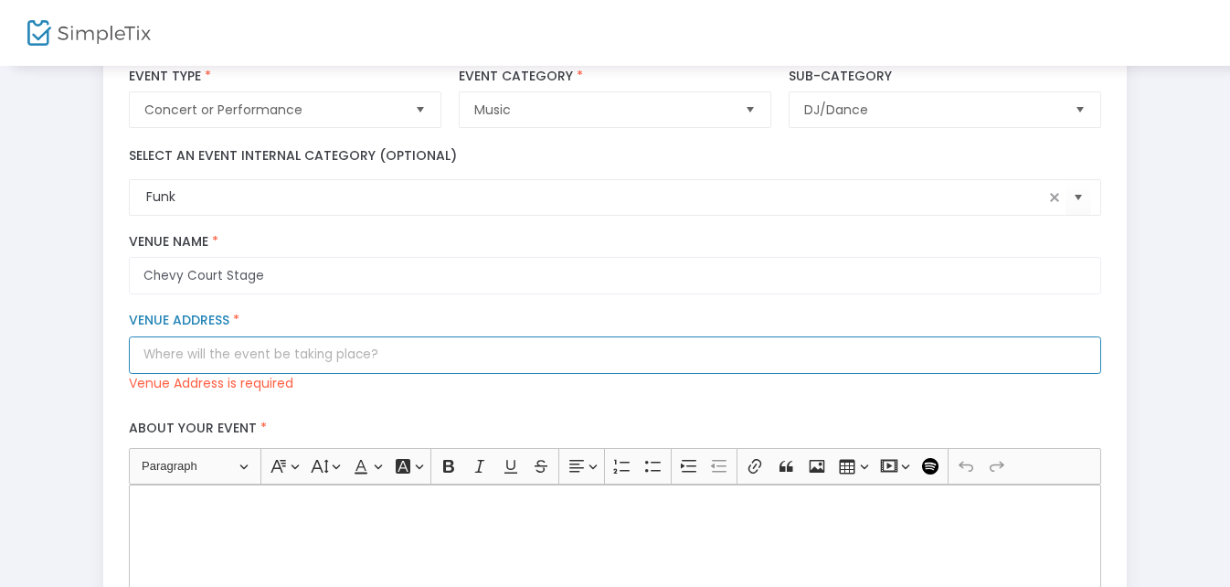
click at [217, 361] on input "Venue Address *" at bounding box center [614, 354] width 971 height 37
paste input "581 State Fair Blvd, Syracuse, NY 13209, USA"
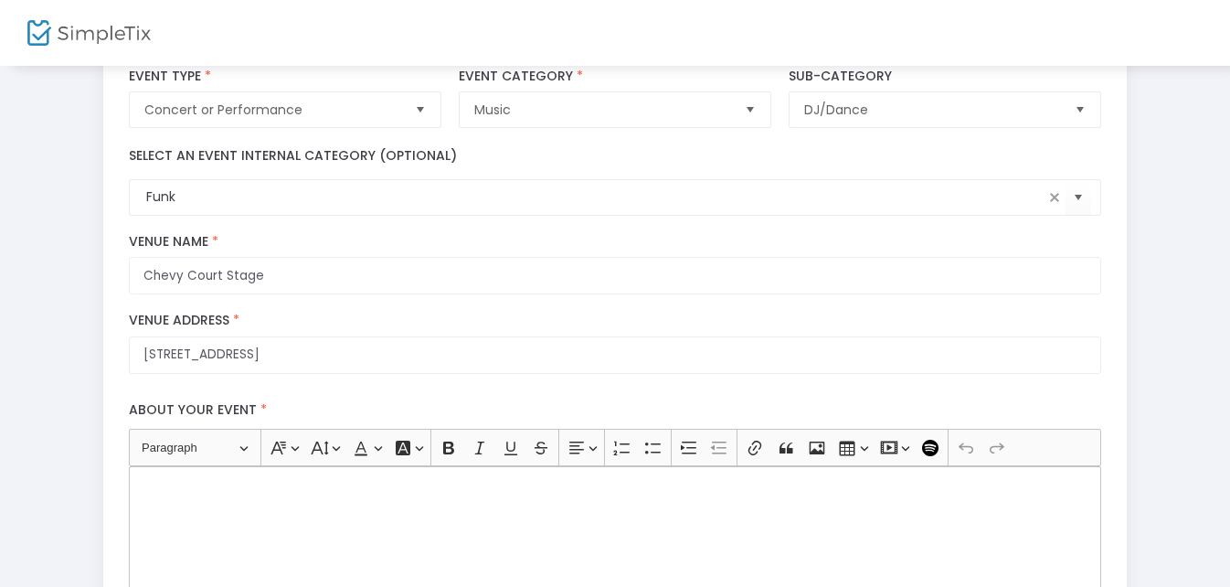
type input "581 State Fair Boulevard"
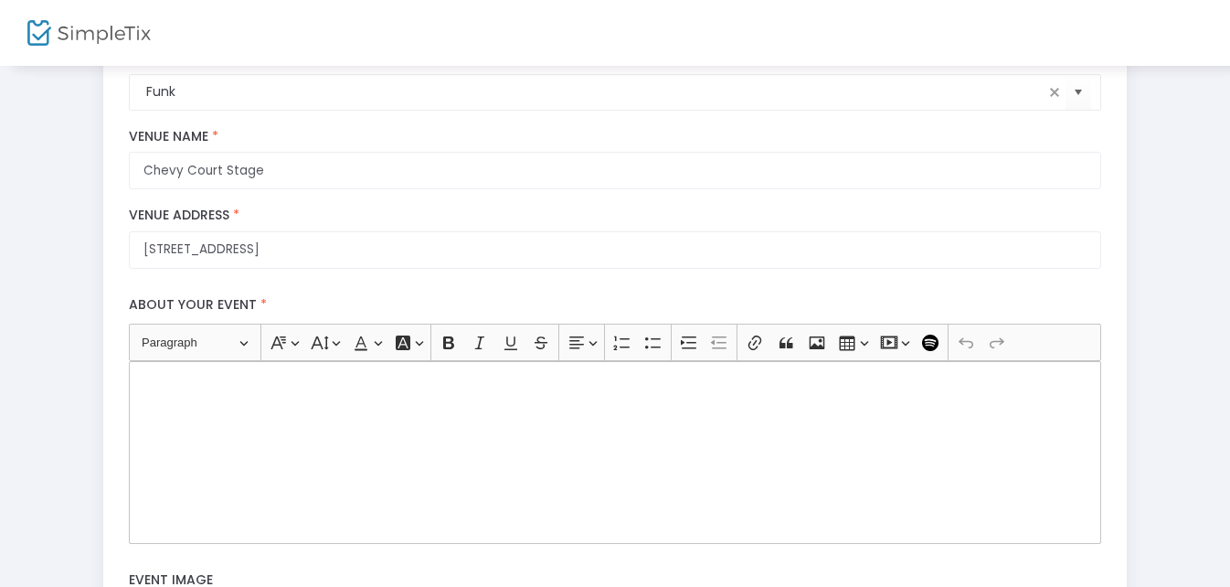
scroll to position [366, 0]
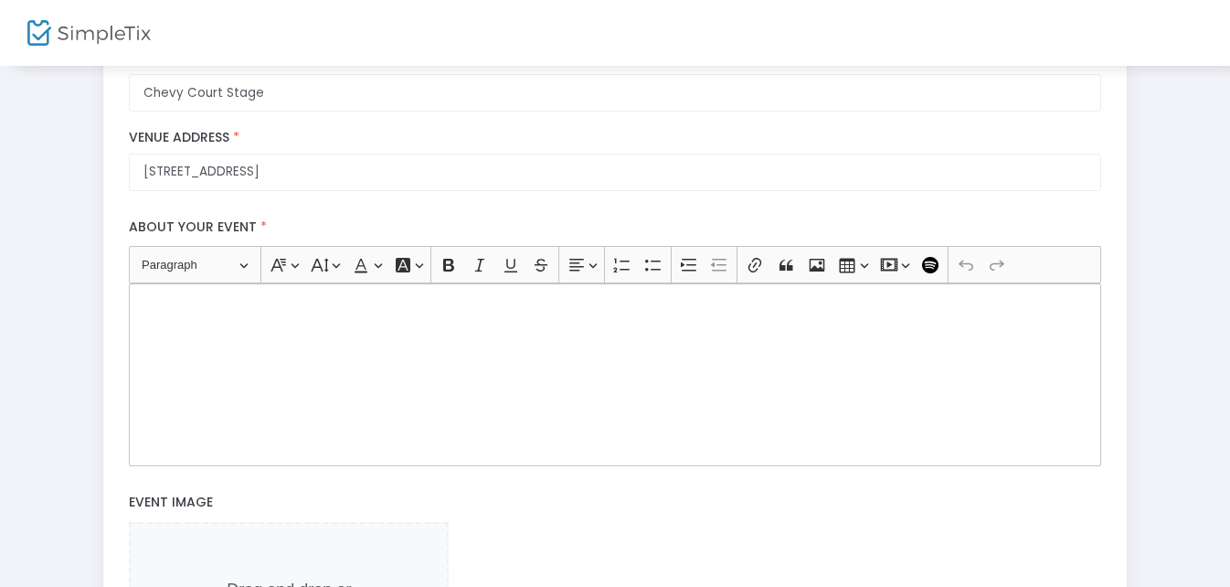
click at [158, 310] on p "Rich Text Editor, main" at bounding box center [615, 304] width 956 height 18
click at [149, 300] on p "Rich Text Editor, main" at bounding box center [615, 304] width 956 height 18
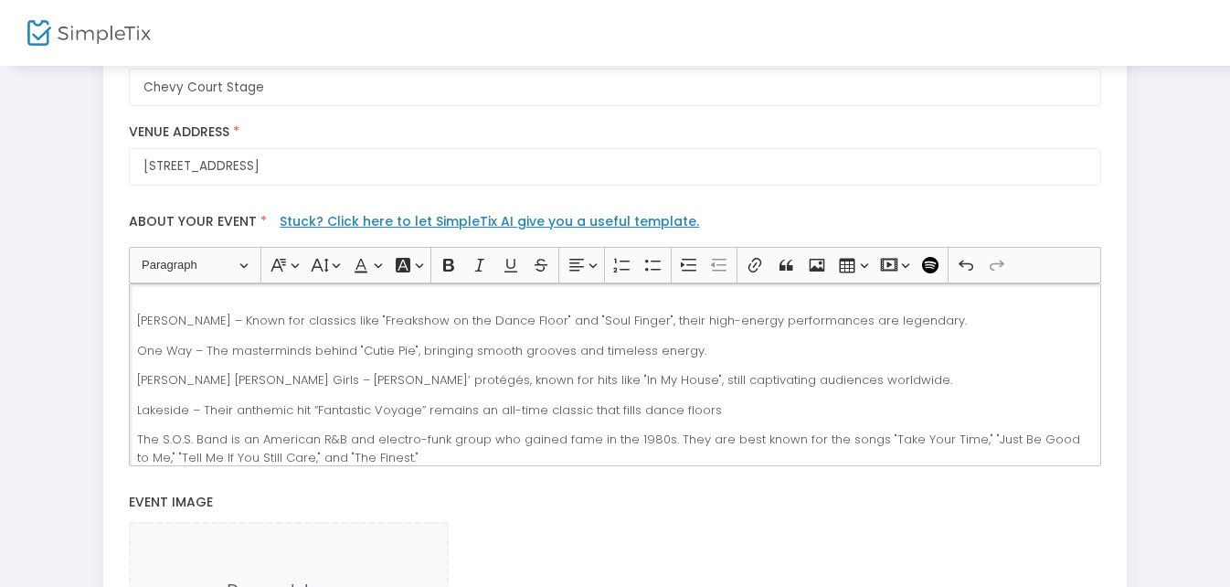
scroll to position [0, 0]
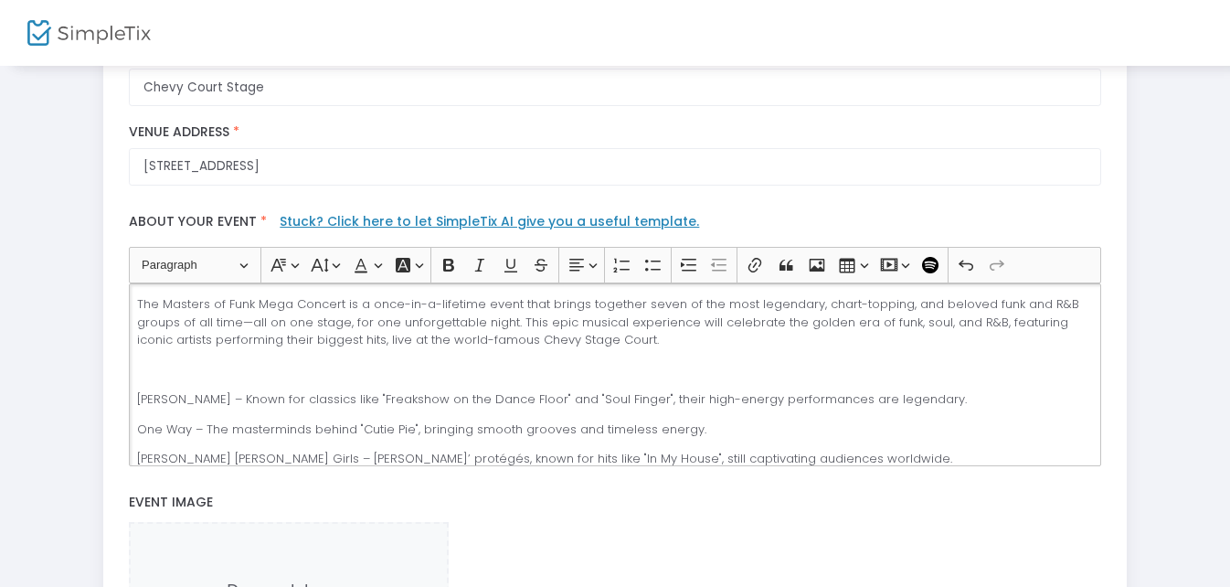
click at [135, 397] on div "The Masters of Funk Mega Concert is a once-in-a-lifetime event that brings toge…" at bounding box center [614, 374] width 971 height 183
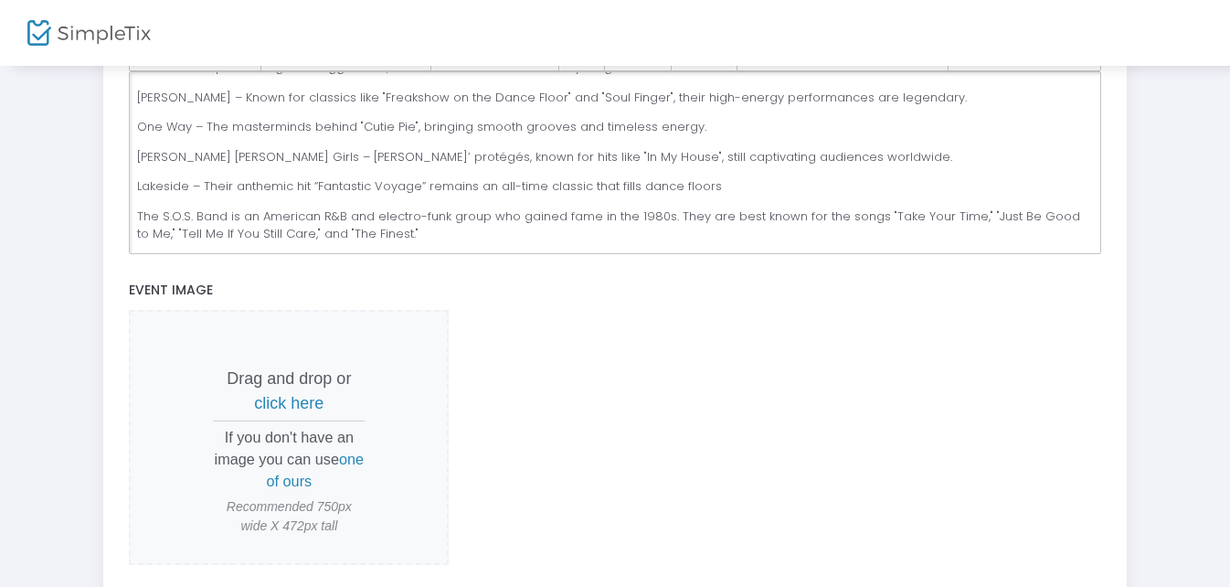
scroll to position [645, 0]
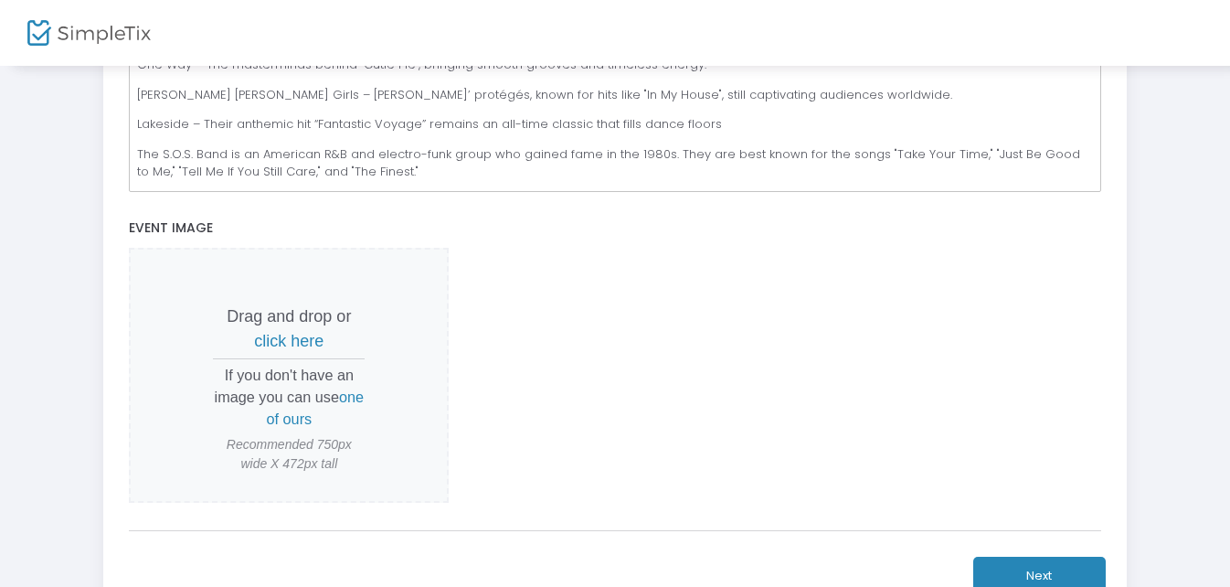
click at [299, 339] on span "click here" at bounding box center [288, 341] width 69 height 18
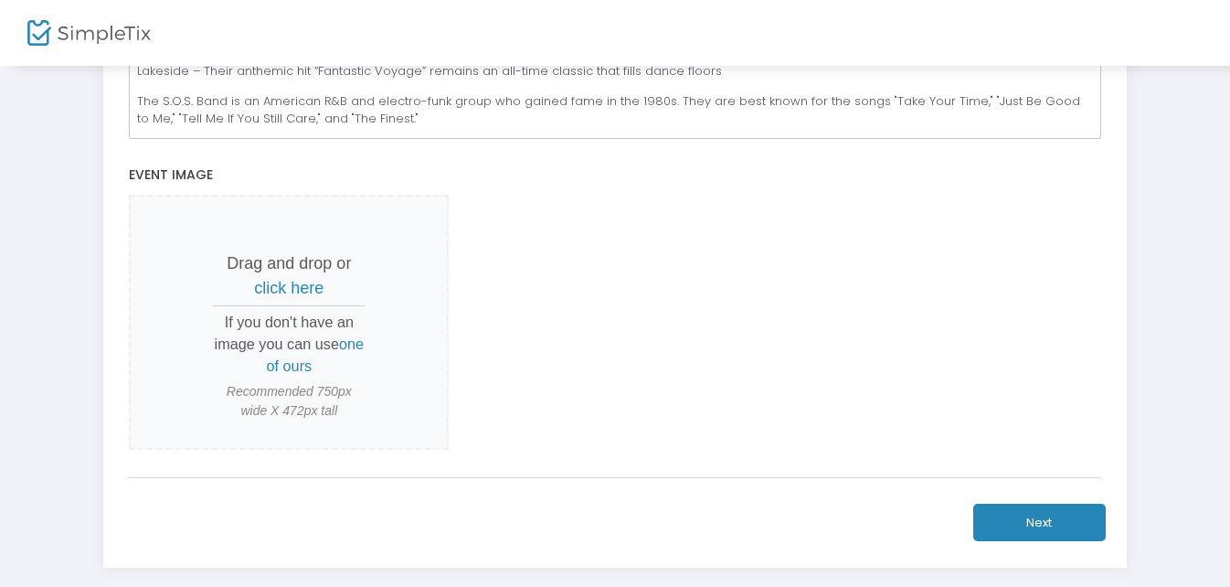
scroll to position [737, 0]
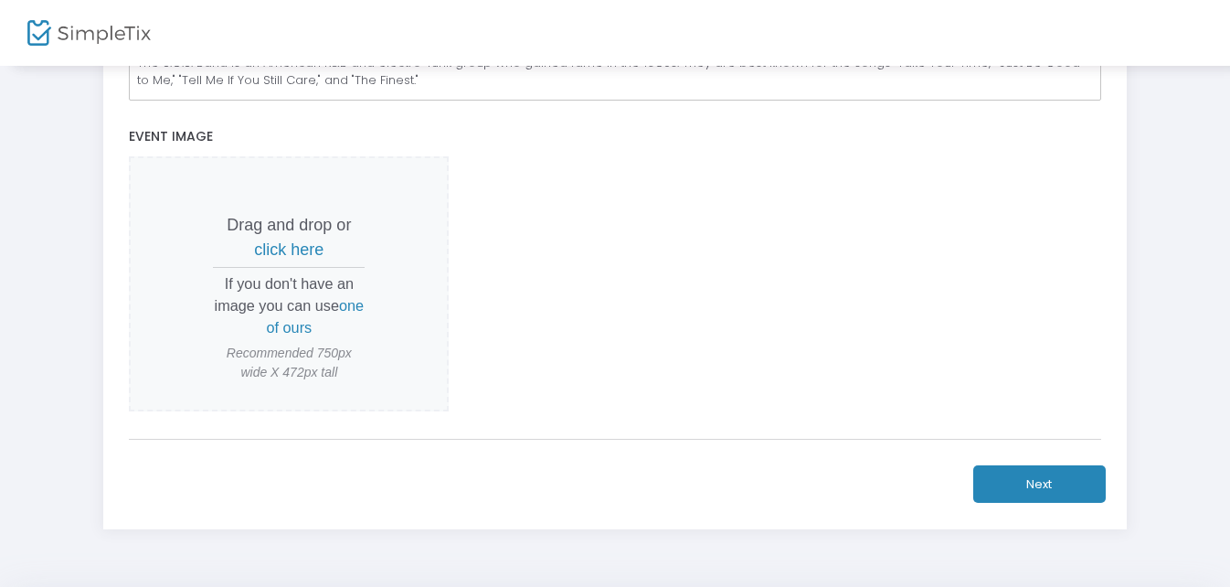
click at [1042, 474] on button "Next" at bounding box center [1039, 483] width 133 height 37
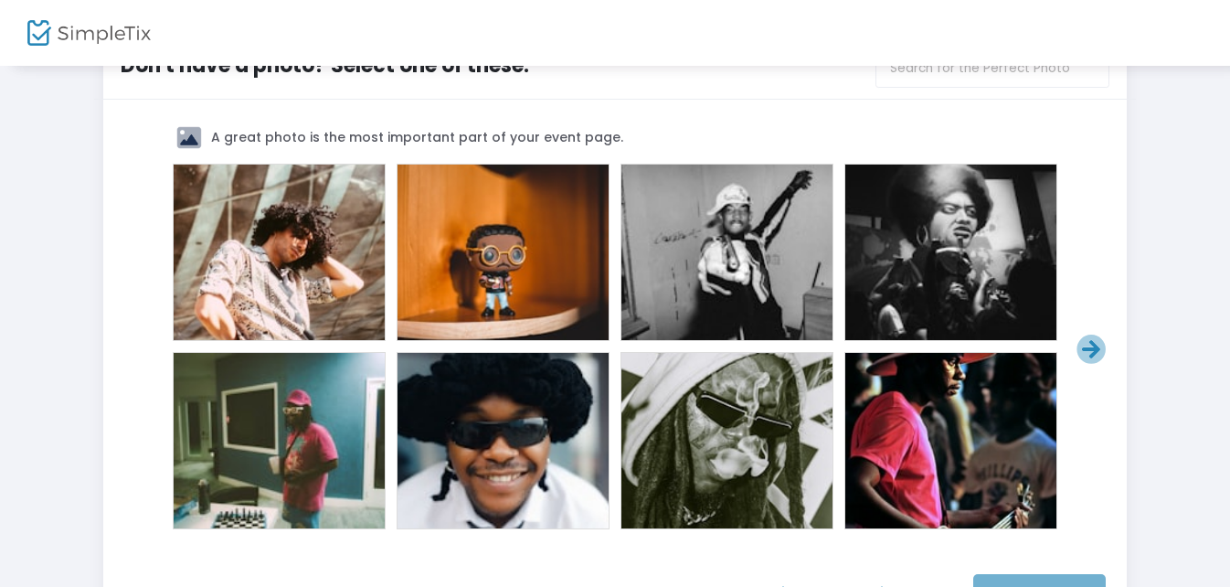
scroll to position [91, 0]
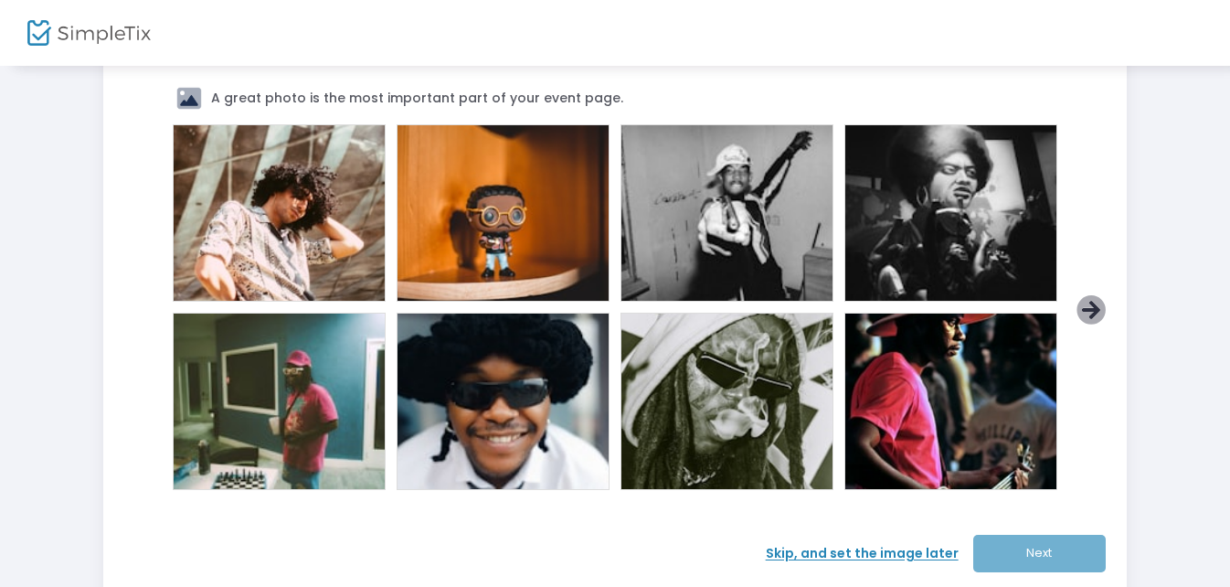
click at [1093, 310] on icon at bounding box center [1092, 310] width 30 height 30
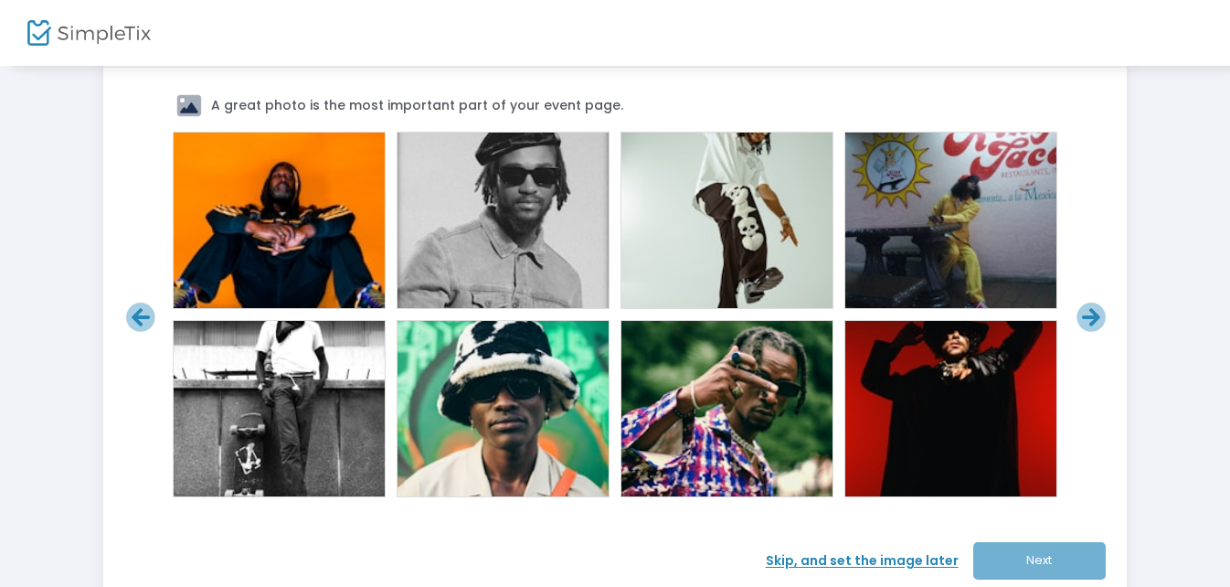
scroll to position [0, 0]
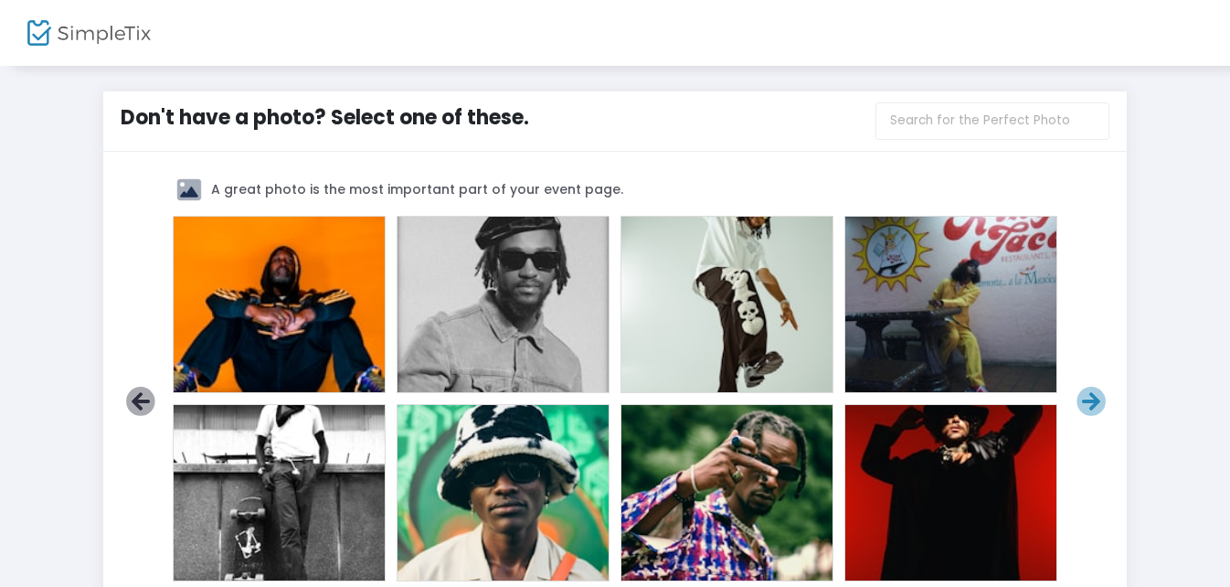
click at [144, 402] on icon at bounding box center [141, 402] width 30 height 30
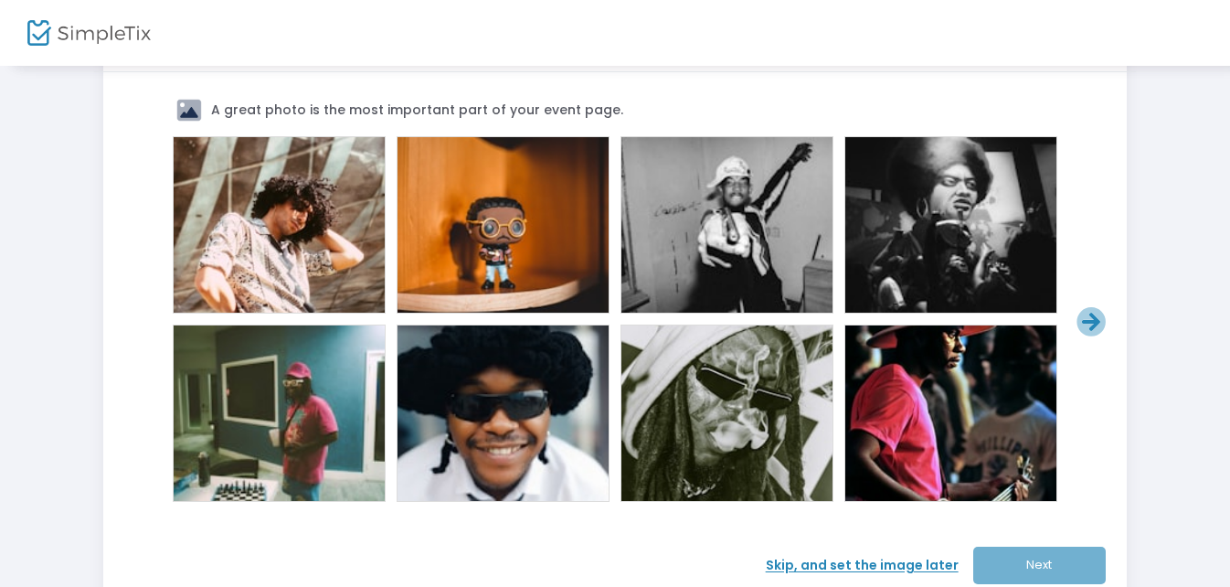
scroll to position [211, 0]
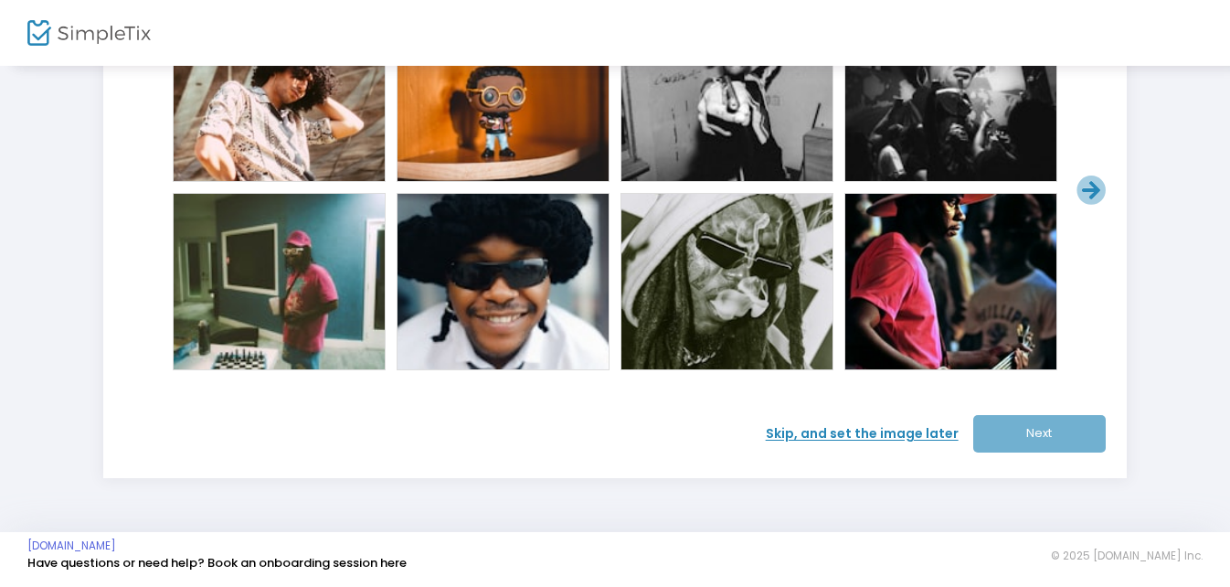
click at [858, 437] on span "Skip, and set the image later" at bounding box center [869, 433] width 207 height 19
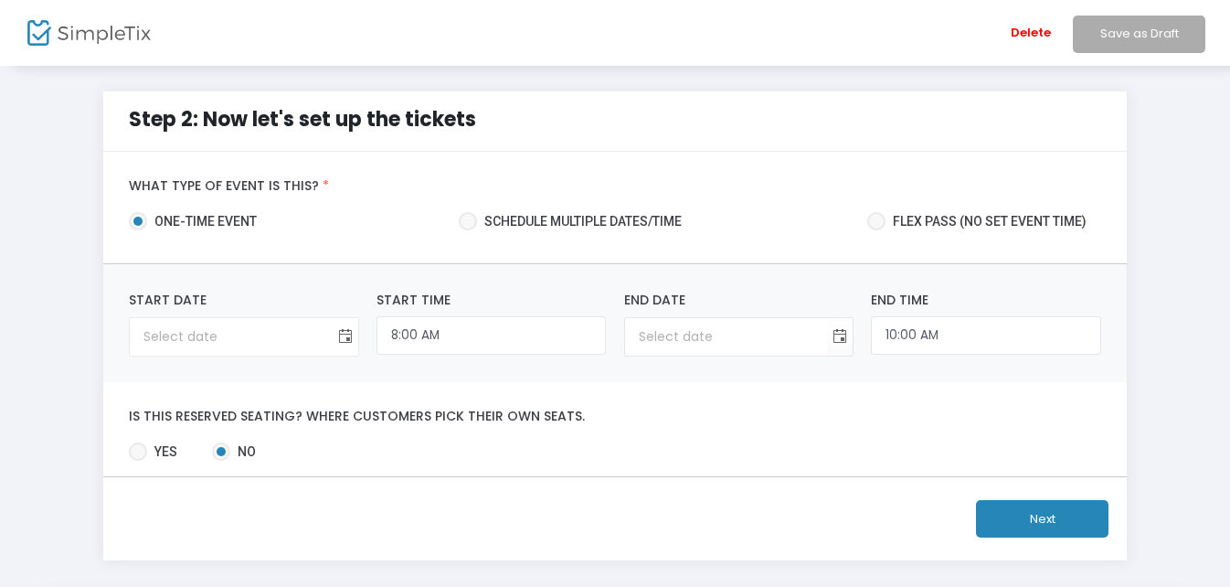
click at [339, 337] on span "Toggle calendar" at bounding box center [345, 337] width 30 height 30
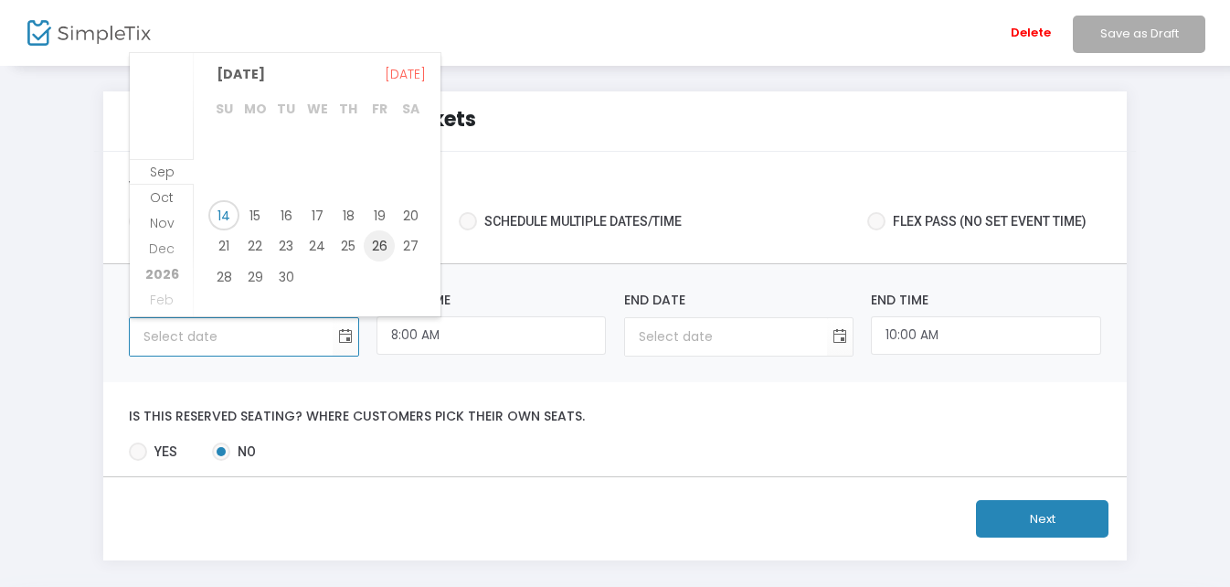
click at [384, 247] on span "26" at bounding box center [379, 245] width 31 height 31
type input "9/26/2025"
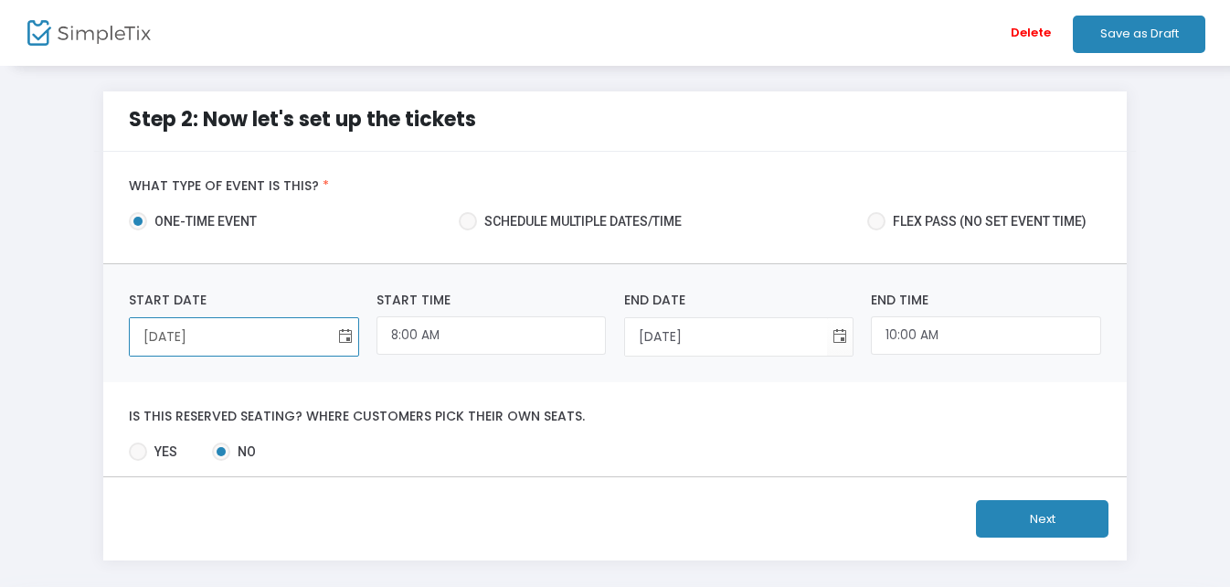
click at [345, 337] on span "Toggle calendar" at bounding box center [345, 337] width 30 height 30
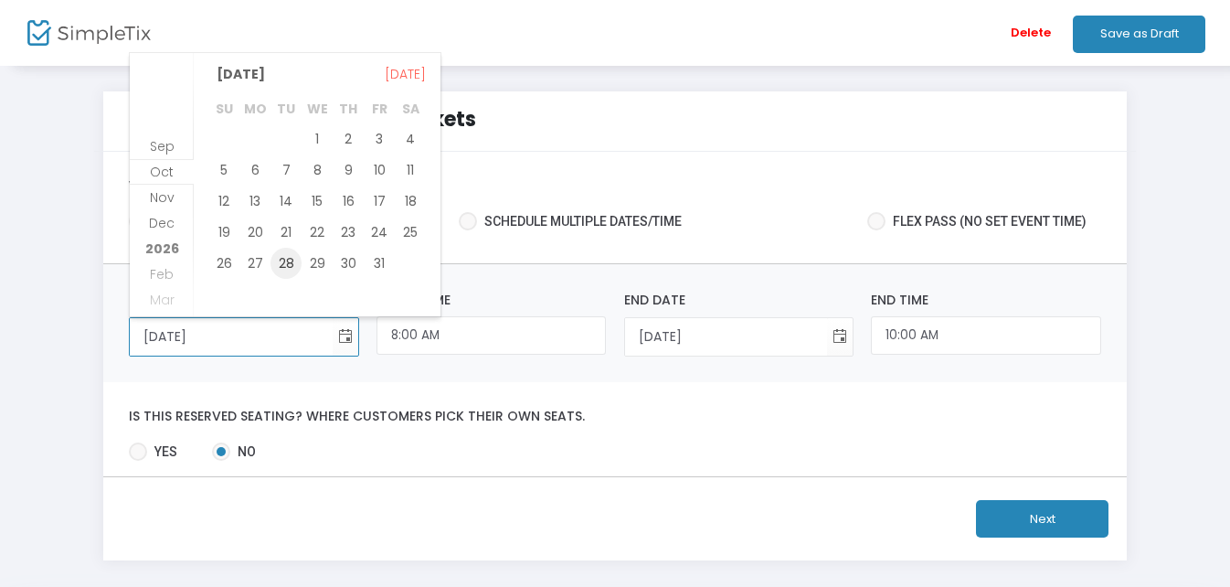
scroll to position [29, 0]
click at [221, 232] on span "26" at bounding box center [223, 231] width 31 height 31
type input "[DATE]"
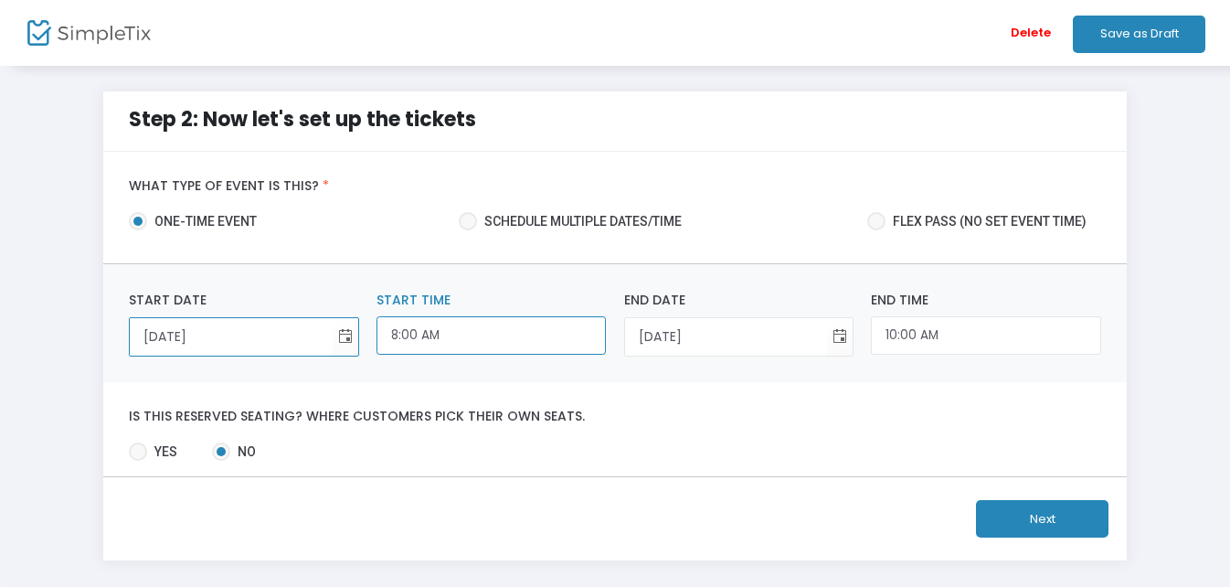
click at [553, 335] on input "8:00 AM" at bounding box center [491, 335] width 229 height 39
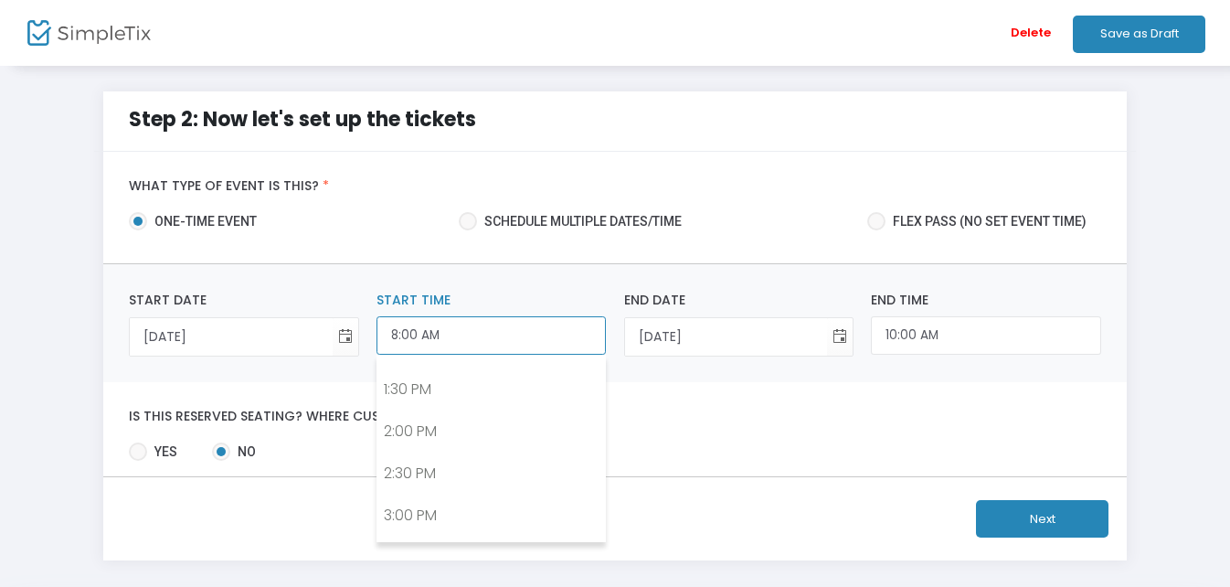
scroll to position [1122, 0]
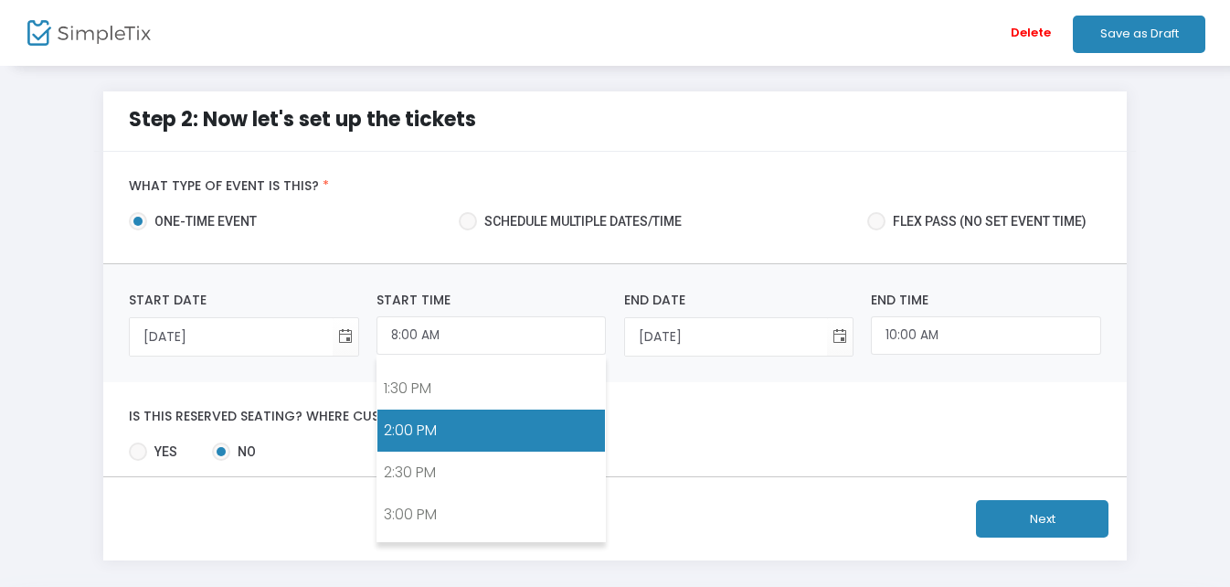
click at [494, 425] on link "2:00 PM" at bounding box center [491, 430] width 228 height 42
type input "2:00 PM"
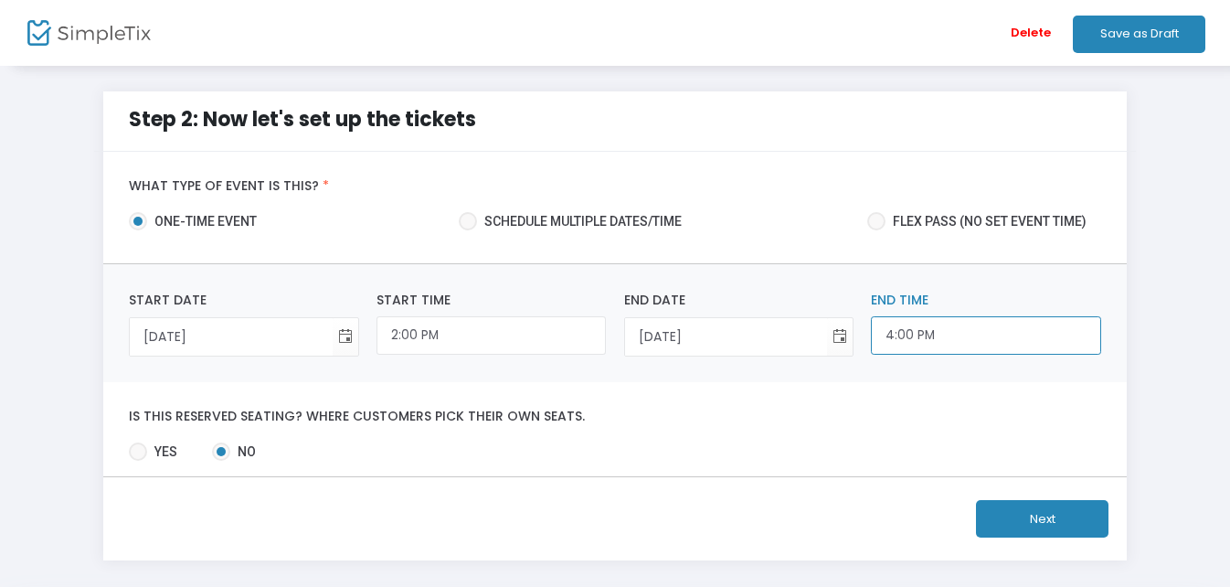
click at [925, 334] on input "4:00 PM" at bounding box center [985, 335] width 229 height 39
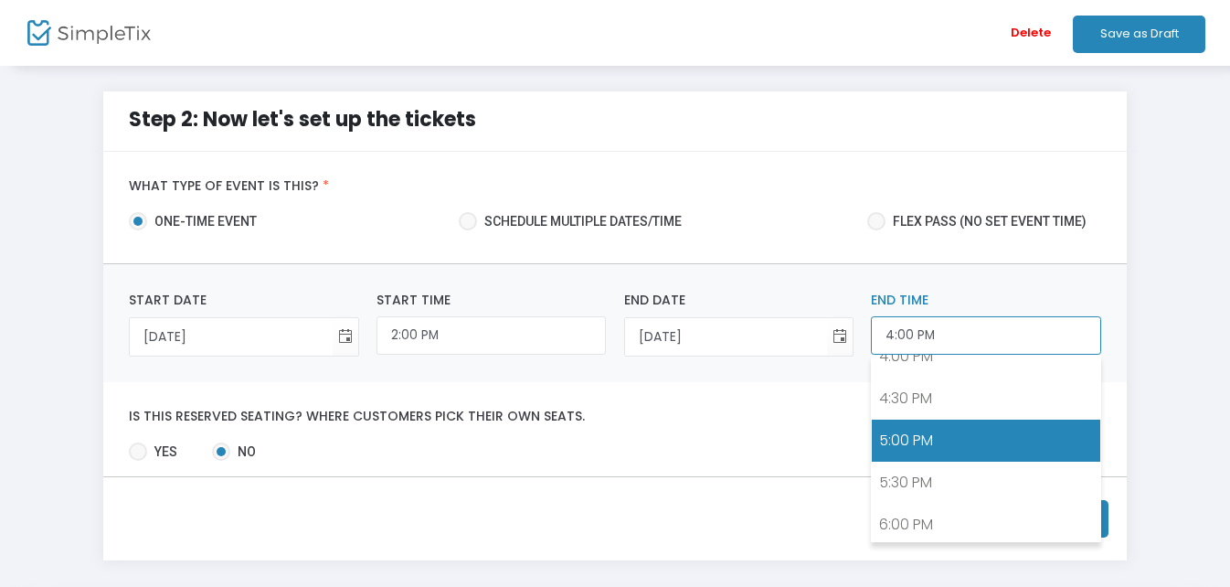
scroll to position [1456, 0]
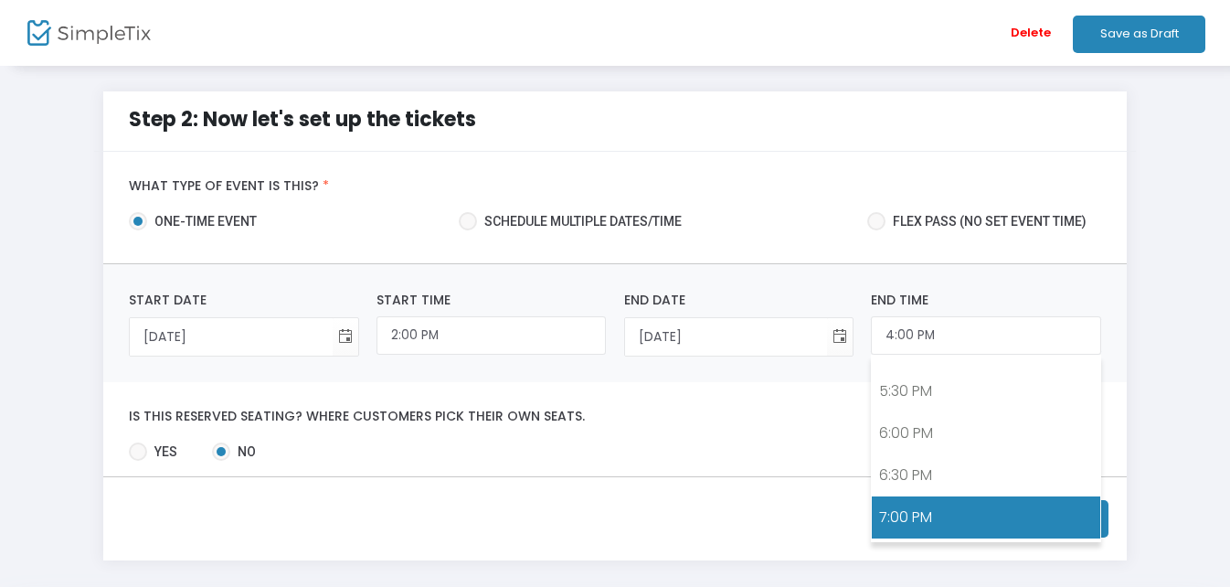
click at [1003, 502] on link "7:00 PM" at bounding box center [986, 517] width 228 height 42
type input "7:00 PM"
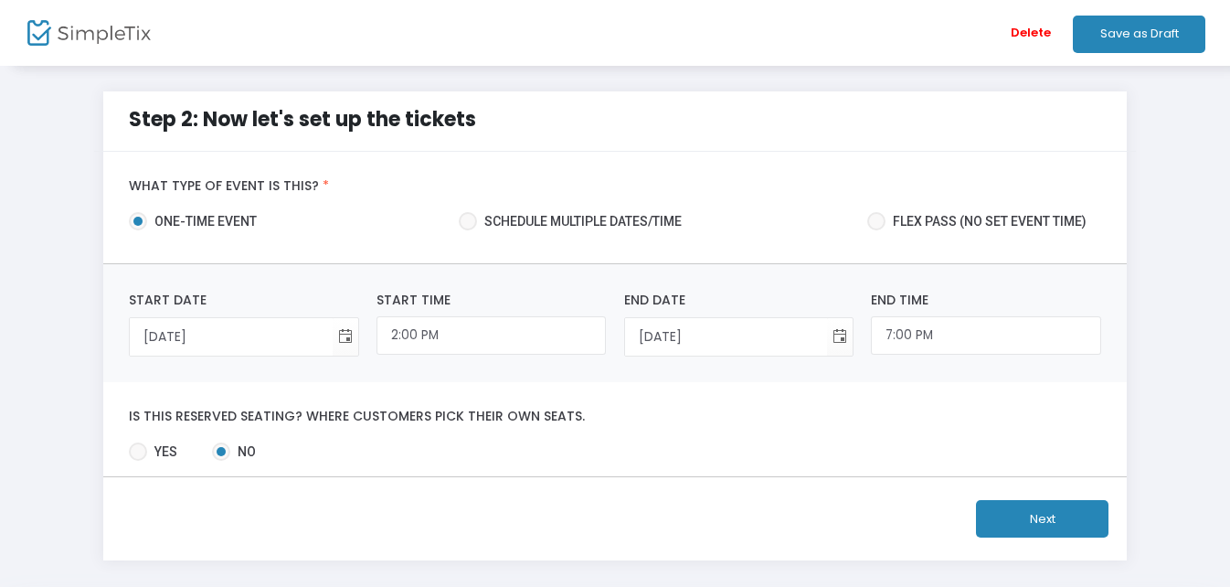
click at [883, 428] on div "Is this reserved seating? Where customers pick their own seats. Yes No Required." at bounding box center [615, 429] width 1024 height 94
click at [138, 455] on span at bounding box center [138, 451] width 18 height 18
click at [138, 461] on input "Yes" at bounding box center [137, 461] width 1 height 1
radio input "true"
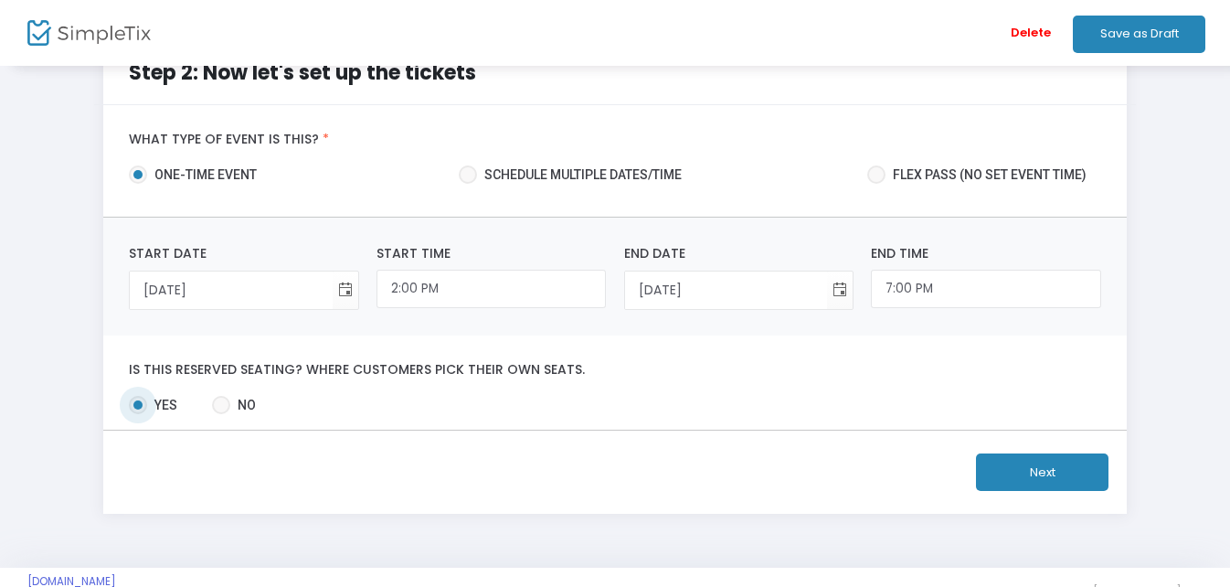
scroll to position [82, 0]
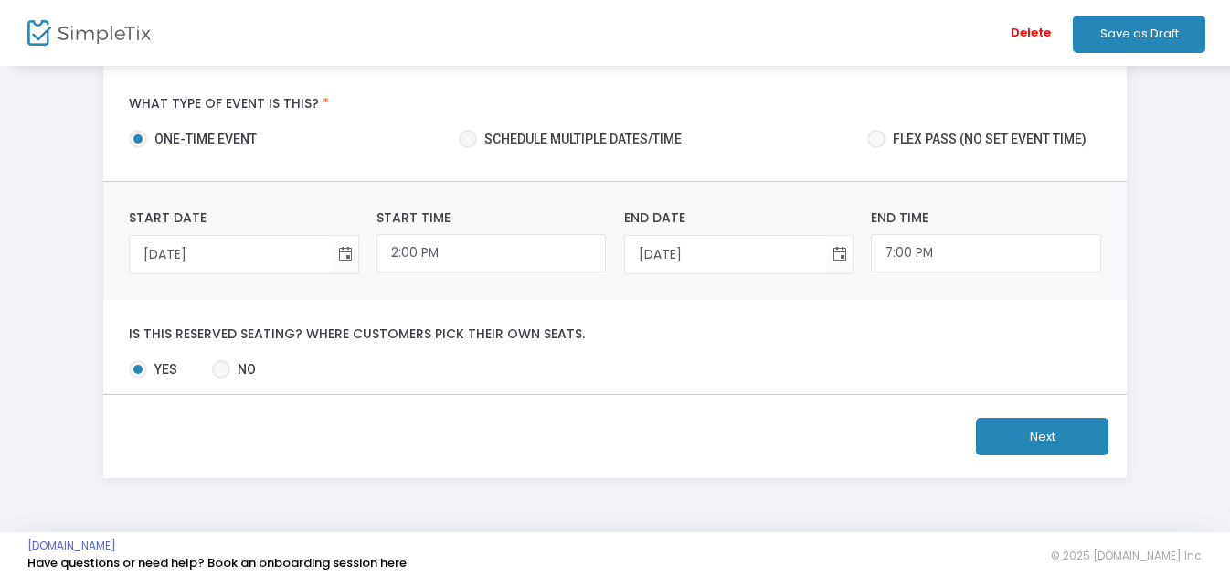
click at [1054, 433] on button "Next" at bounding box center [1042, 436] width 133 height 37
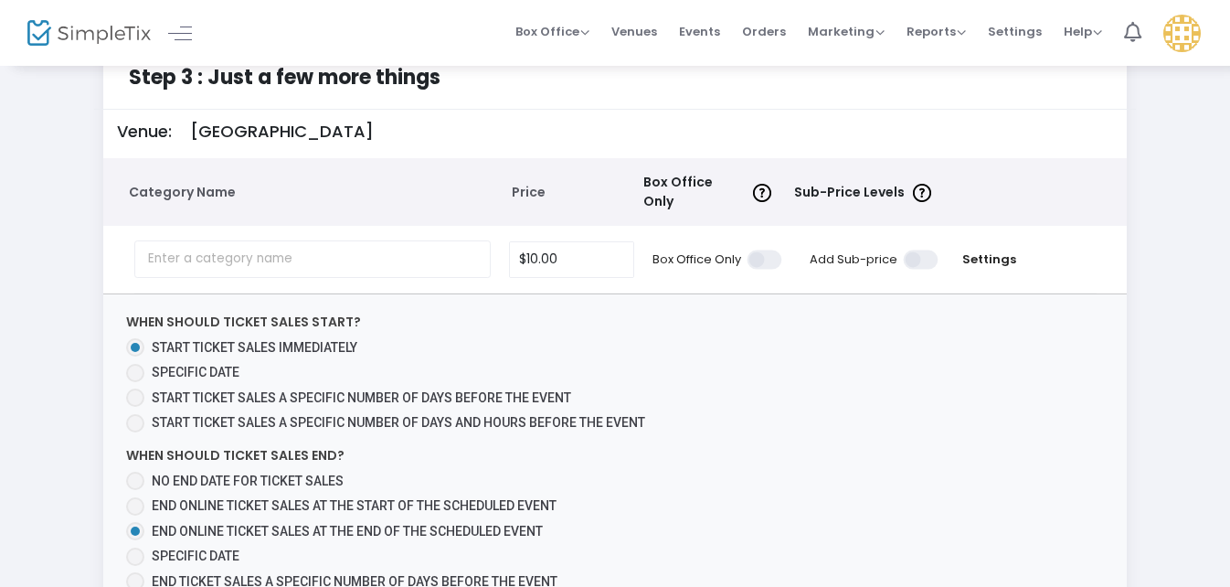
scroll to position [35, 0]
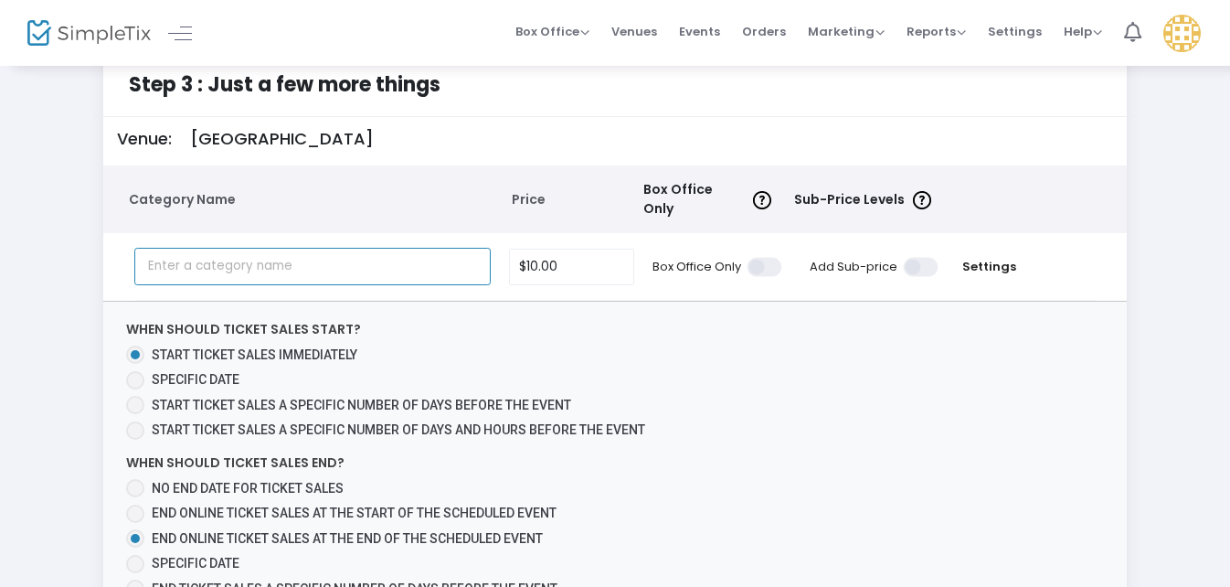
click at [382, 255] on input "text" at bounding box center [312, 266] width 356 height 37
type input "10"
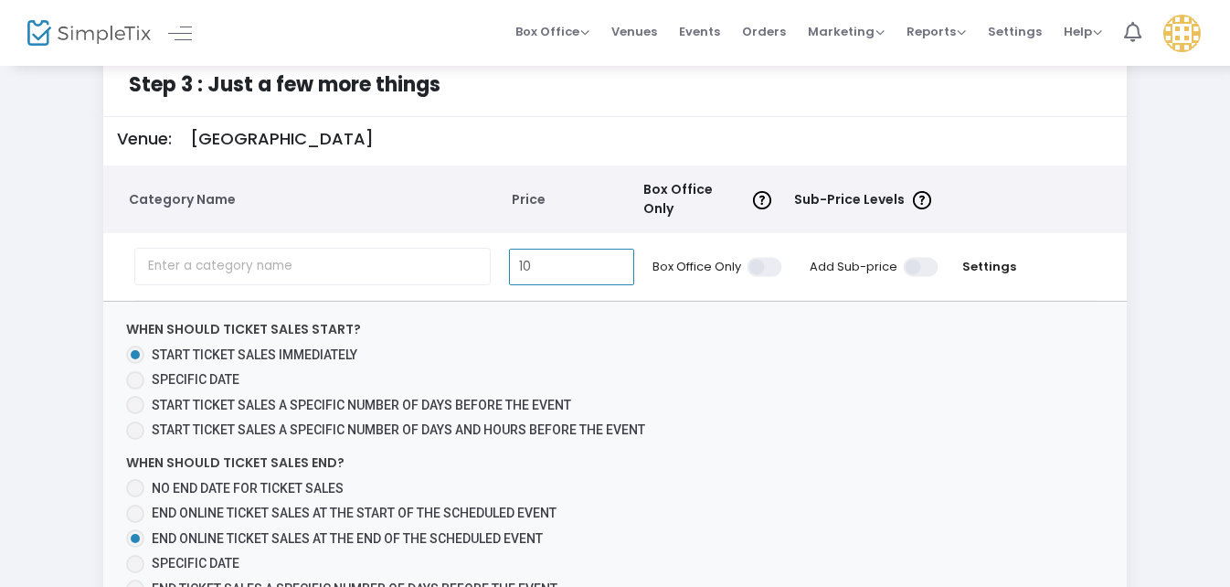
click at [536, 252] on input "10" at bounding box center [572, 266] width 124 height 35
type input "7"
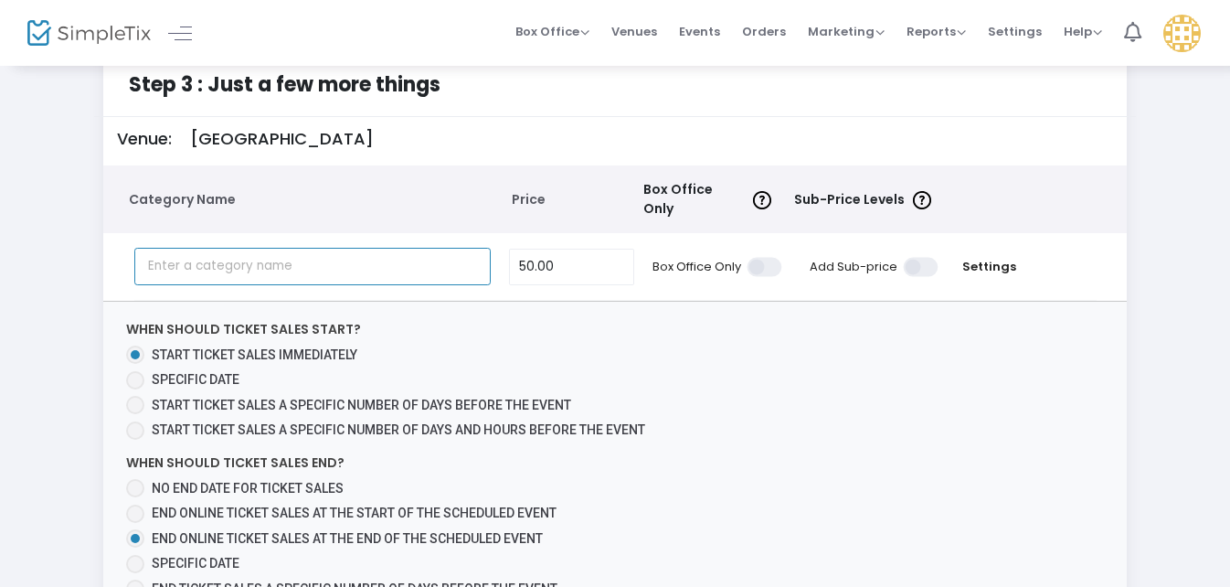
type input "$50.00"
click at [277, 263] on input "text" at bounding box center [312, 266] width 356 height 37
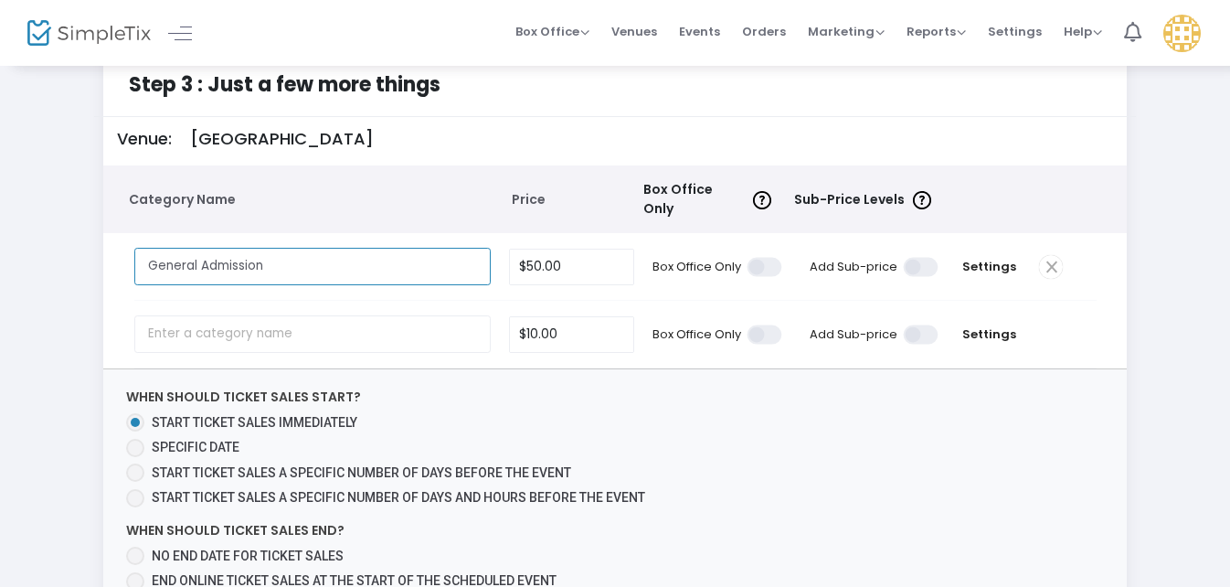
type input "General Admission"
click at [337, 286] on td "General Admission Required." at bounding box center [317, 266] width 366 height 67
click at [917, 259] on span at bounding box center [922, 266] width 37 height 19
click at [264, 256] on input "checkbox" at bounding box center [264, 256] width 0 height 0
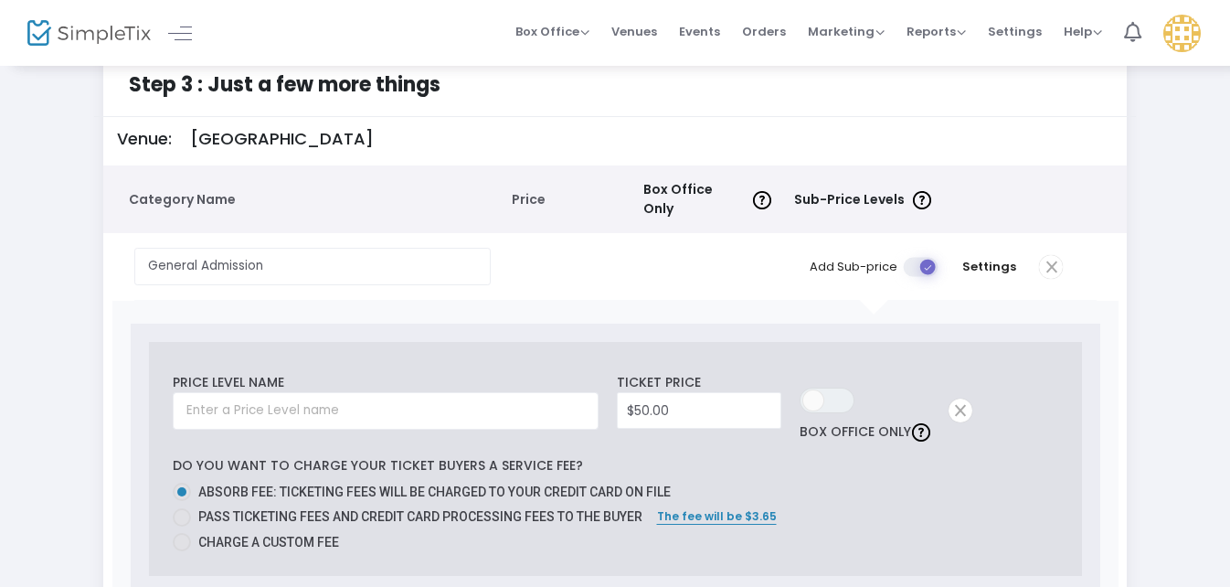
click at [917, 259] on span at bounding box center [922, 266] width 37 height 19
click at [264, 256] on input "checkbox" at bounding box center [264, 256] width 0 height 0
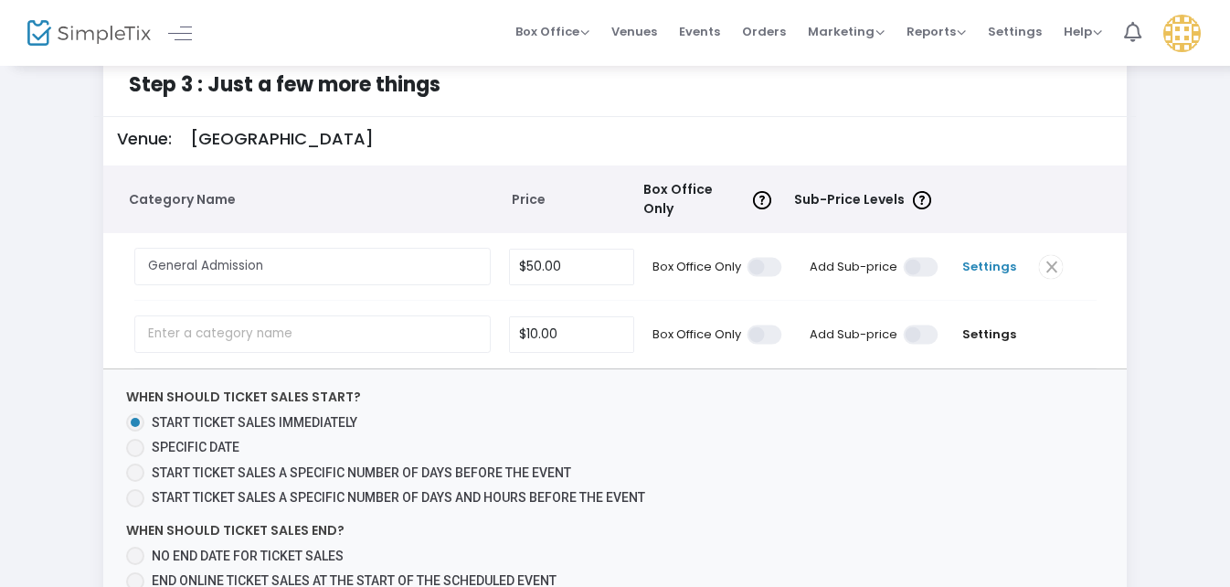
click at [1003, 258] on span "Settings" at bounding box center [989, 267] width 64 height 18
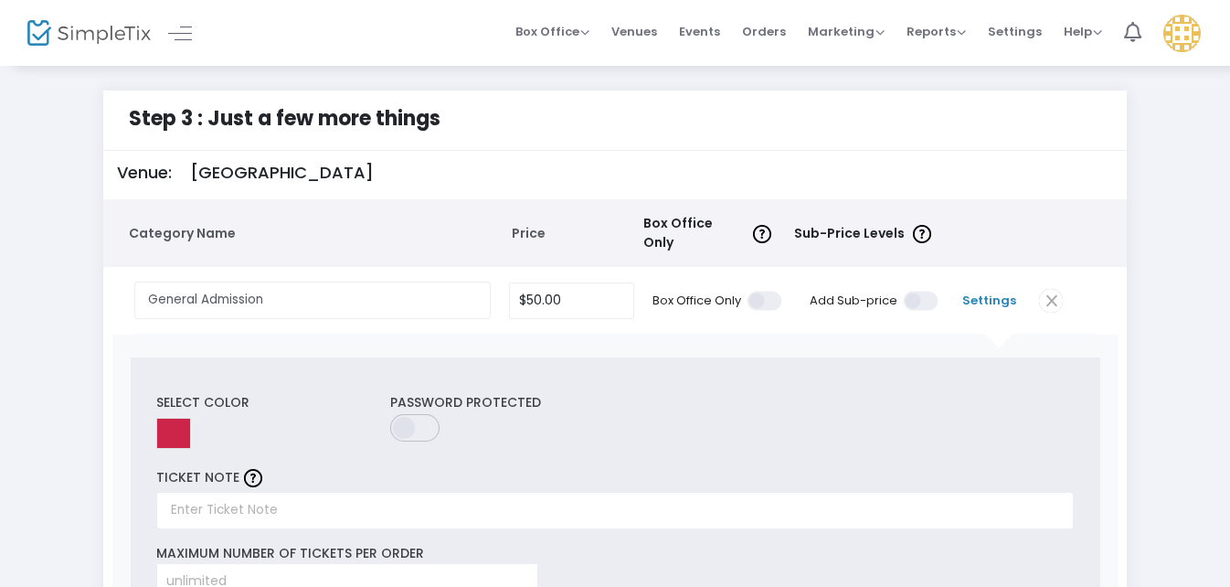
scroll to position [0, 0]
click at [1048, 292] on span at bounding box center [1051, 302] width 24 height 24
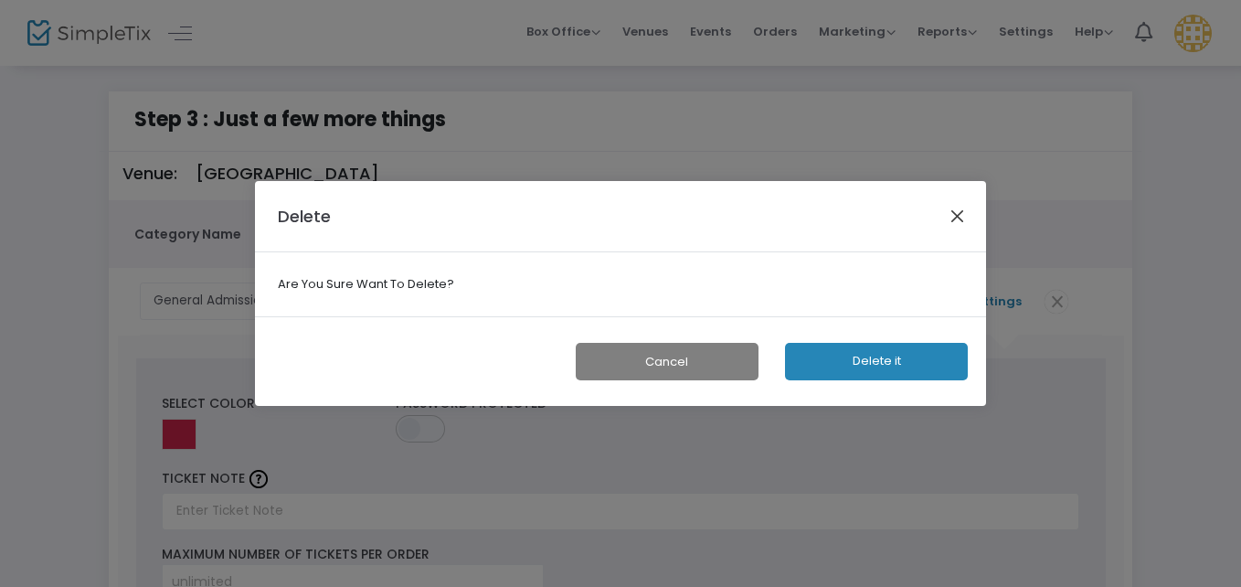
click at [960, 208] on button "Close" at bounding box center [958, 216] width 24 height 24
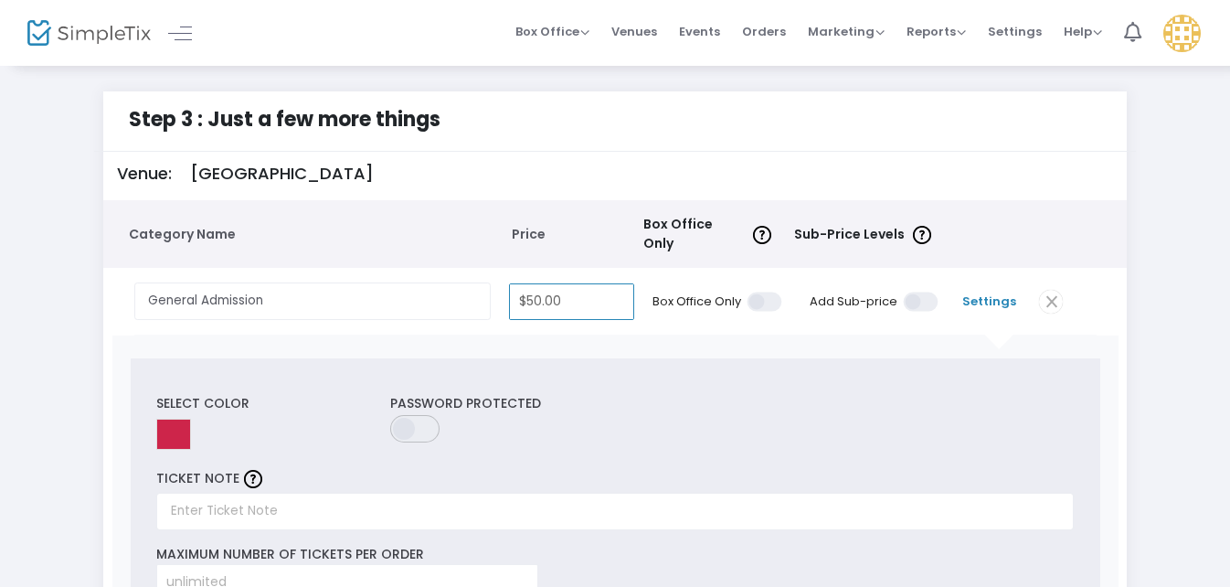
type input "50"
click at [533, 293] on input "50" at bounding box center [572, 301] width 124 height 35
type input "$75.00"
click at [622, 335] on div "Select Color Password Protected TICKET NOTE Maximum Number of Tickets per order…" at bounding box center [615, 566] width 1006 height 462
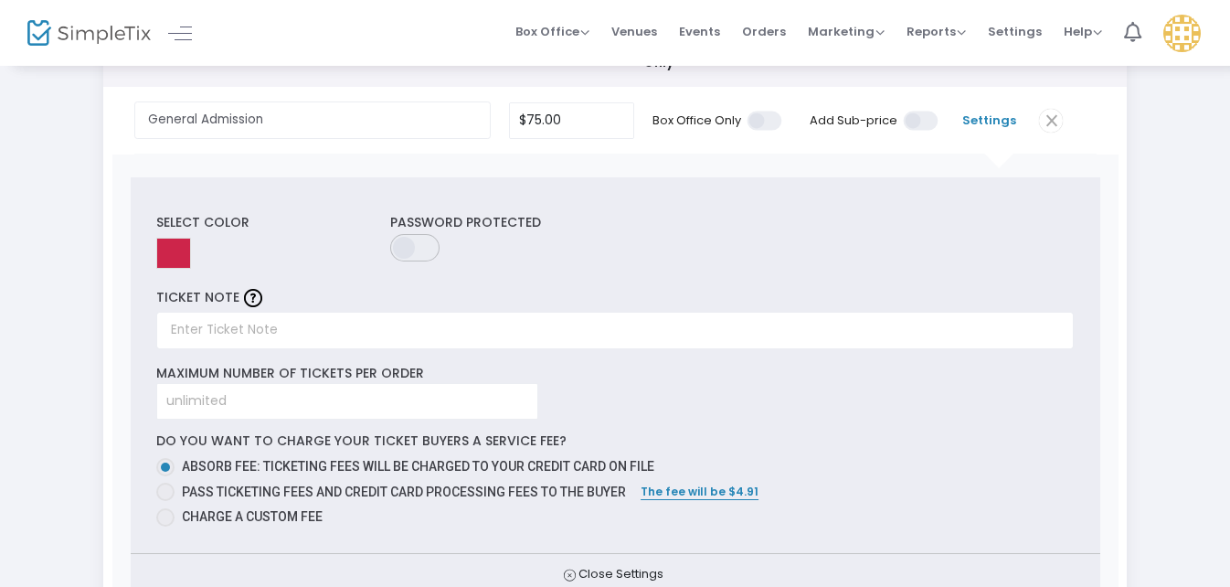
scroll to position [183, 0]
click at [311, 394] on input at bounding box center [347, 399] width 380 height 35
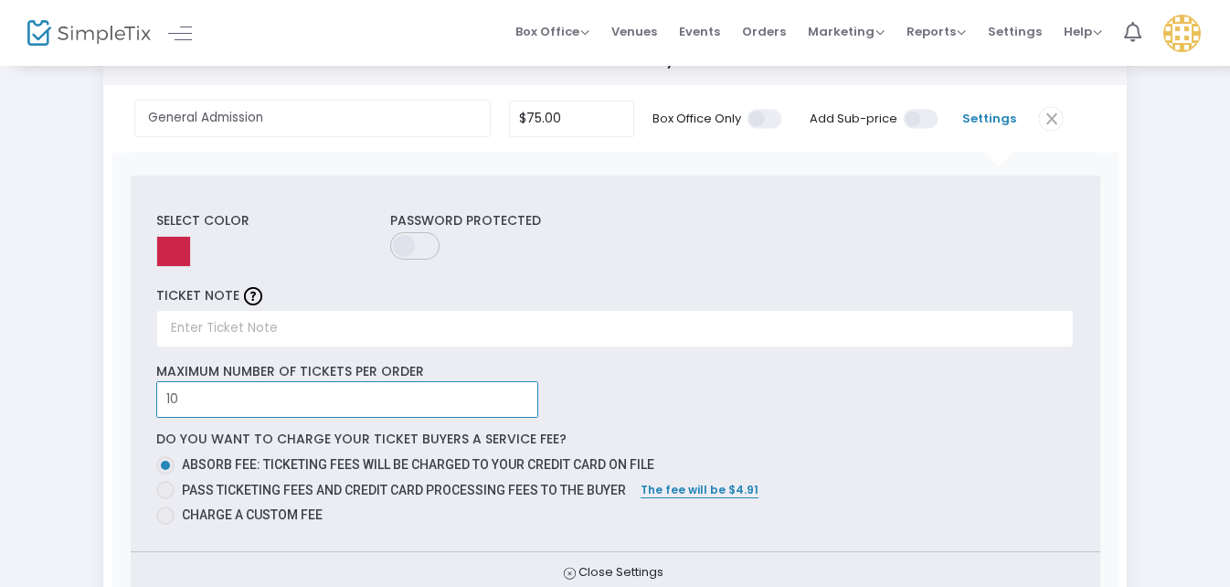
type input "10"
click at [635, 375] on div "Select Color Password Protected TICKET NOTE Maximum Number of Tickets per order…" at bounding box center [616, 362] width 970 height 375
click at [406, 232] on span at bounding box center [416, 245] width 52 height 27
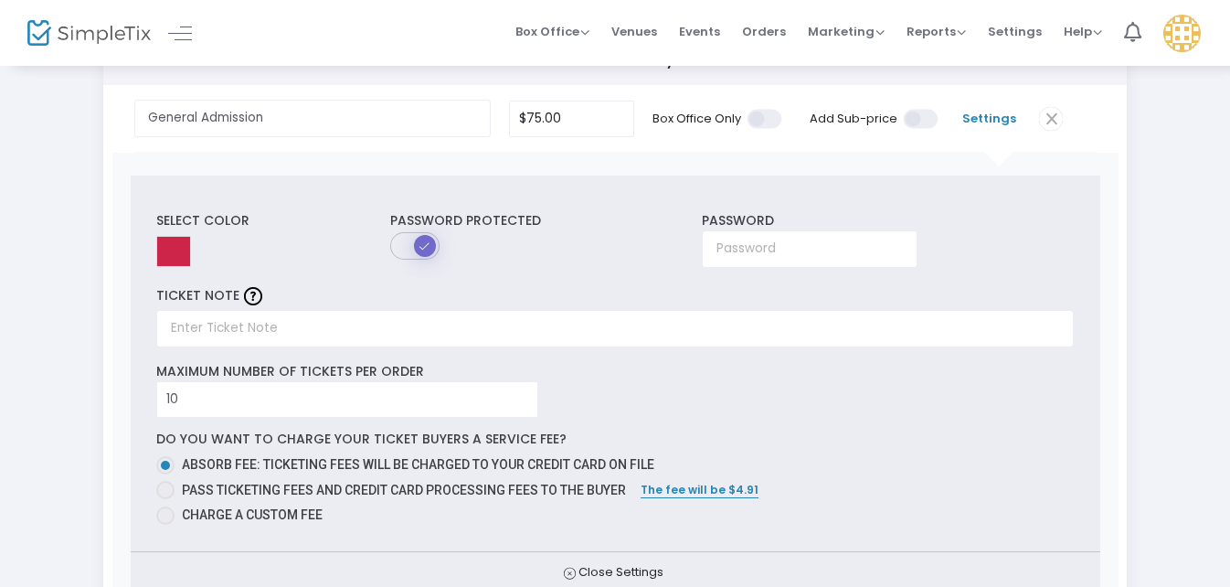
click at [408, 232] on span at bounding box center [416, 245] width 52 height 27
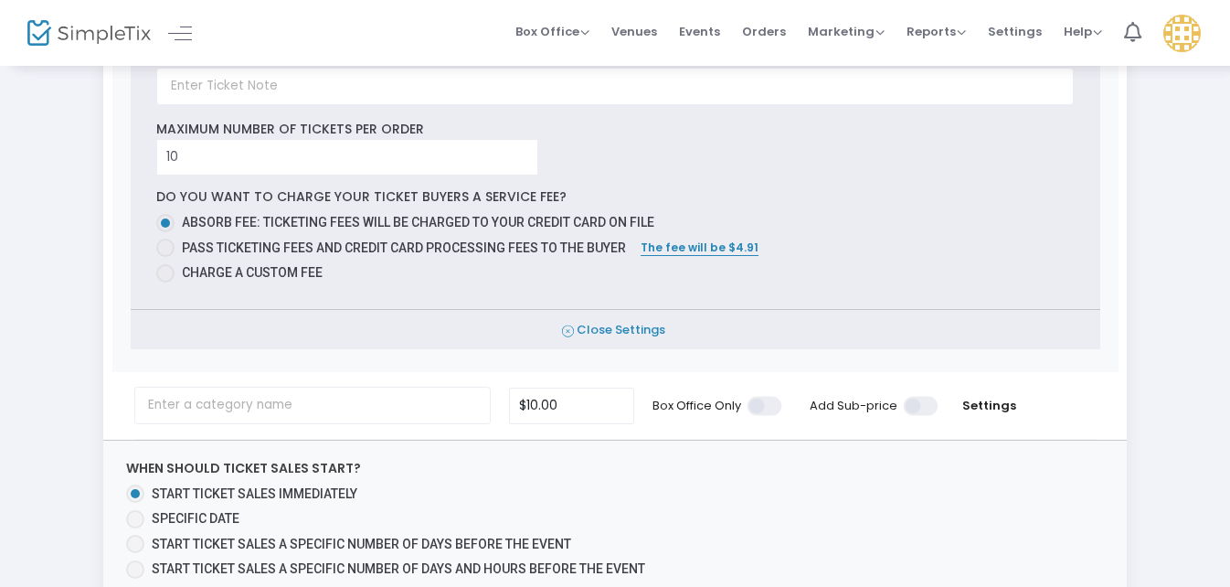
scroll to position [457, 0]
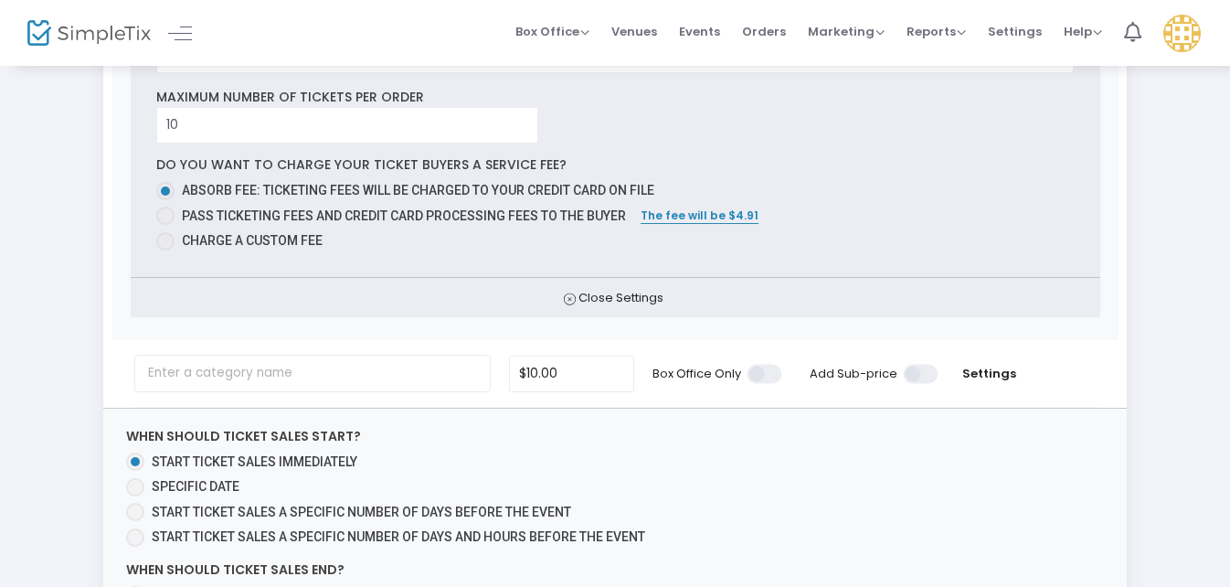
click at [168, 209] on span at bounding box center [165, 216] width 18 height 18
click at [165, 225] on input "Pass ticketing fees and credit card processing fees to the buyer" at bounding box center [165, 225] width 1 height 1
radio input "true"
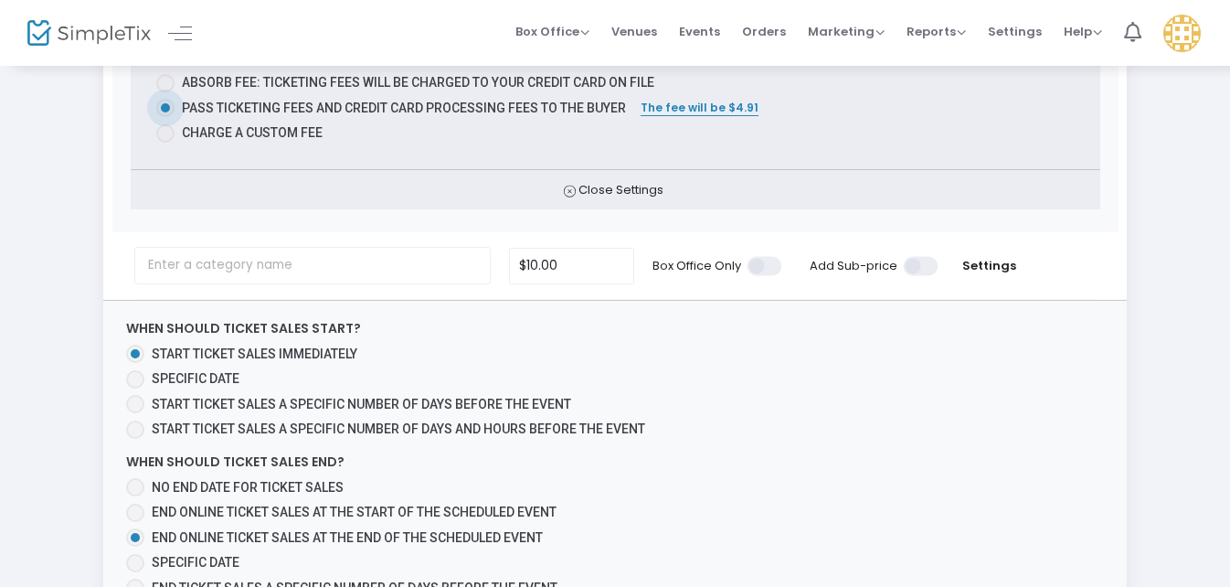
scroll to position [548, 0]
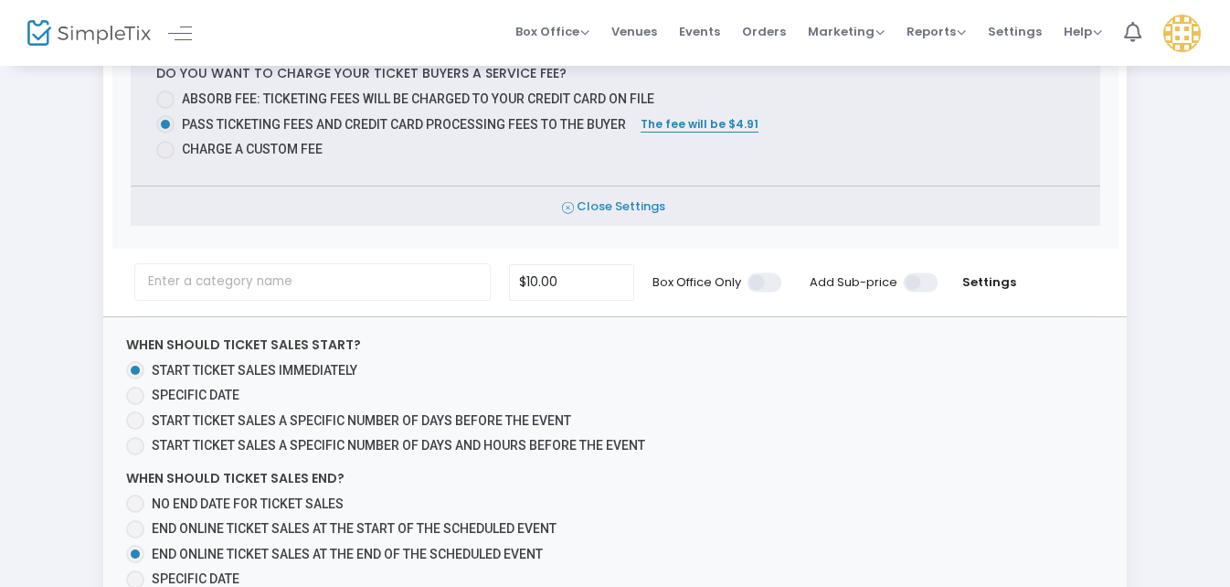
click at [577, 195] on span "Close Settings" at bounding box center [616, 206] width 970 height 40
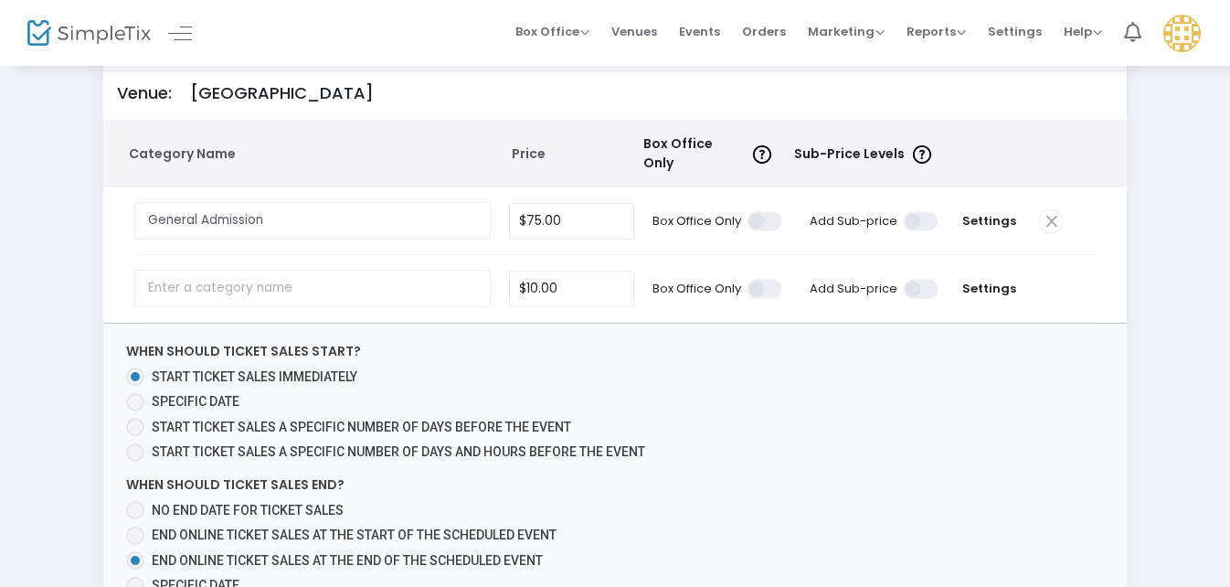
scroll to position [11, 0]
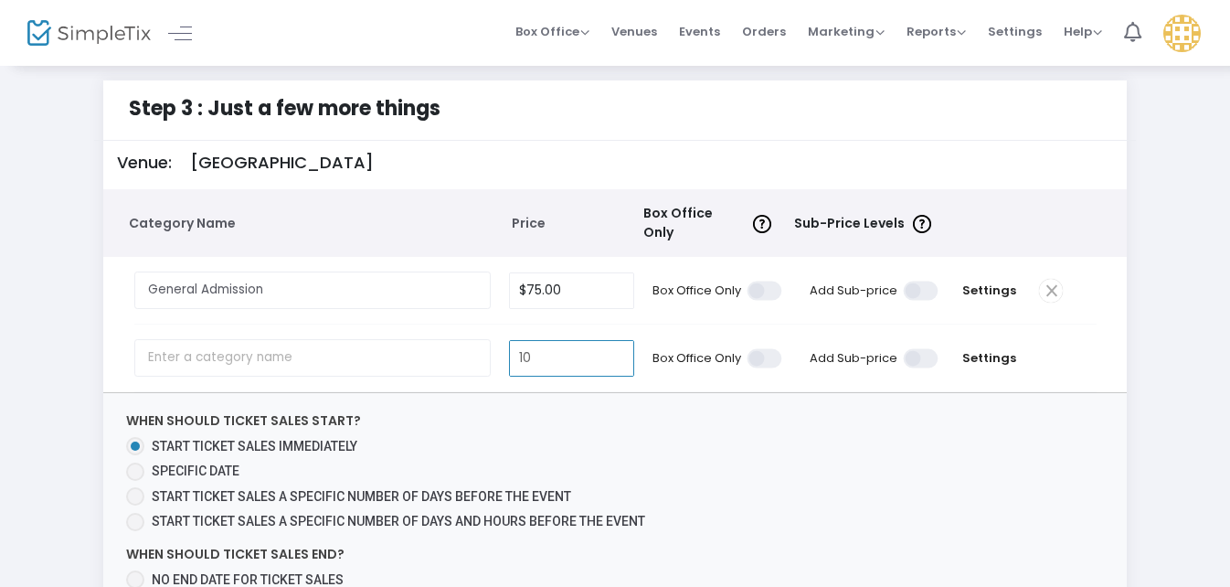
click at [535, 347] on input "10" at bounding box center [572, 358] width 124 height 35
type input "$100.00"
drag, startPoint x: 841, startPoint y: 145, endPoint x: 807, endPoint y: 198, distance: 62.9
click at [841, 146] on div "Venue: Chevy Court Stage" at bounding box center [618, 165] width 1020 height 48
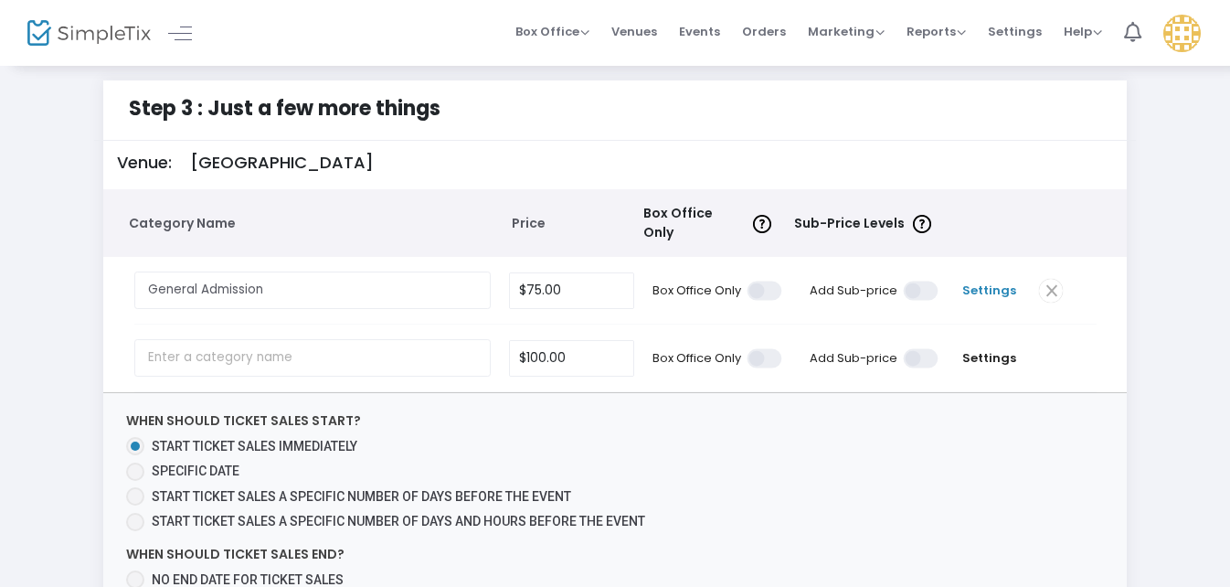
click at [990, 281] on span "Settings" at bounding box center [989, 290] width 64 height 18
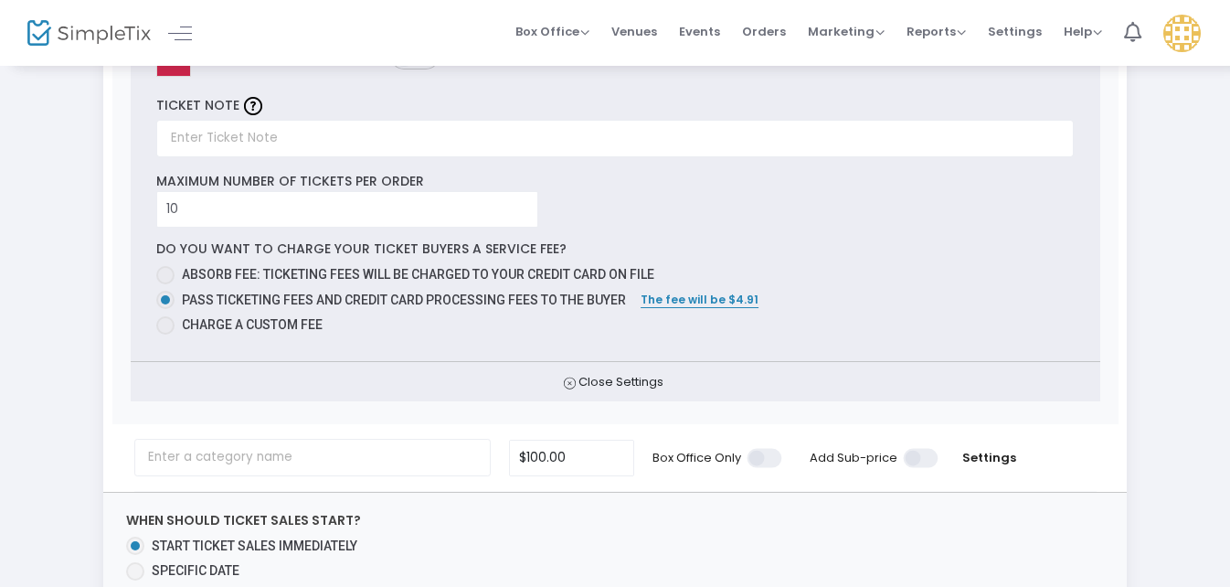
scroll to position [377, 0]
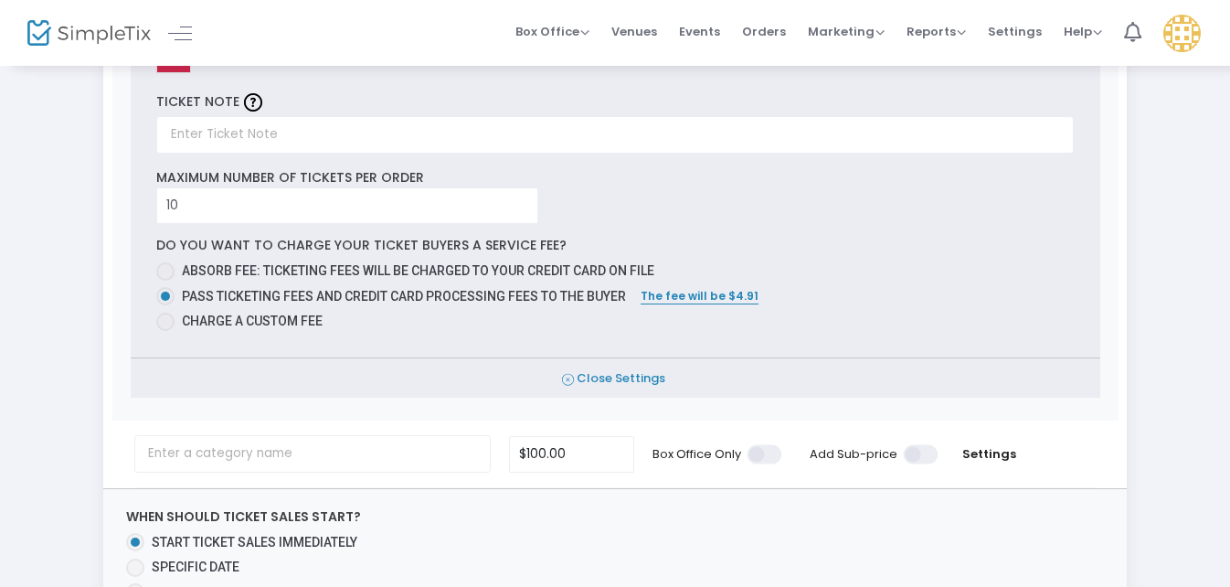
click at [571, 371] on icon at bounding box center [568, 379] width 12 height 17
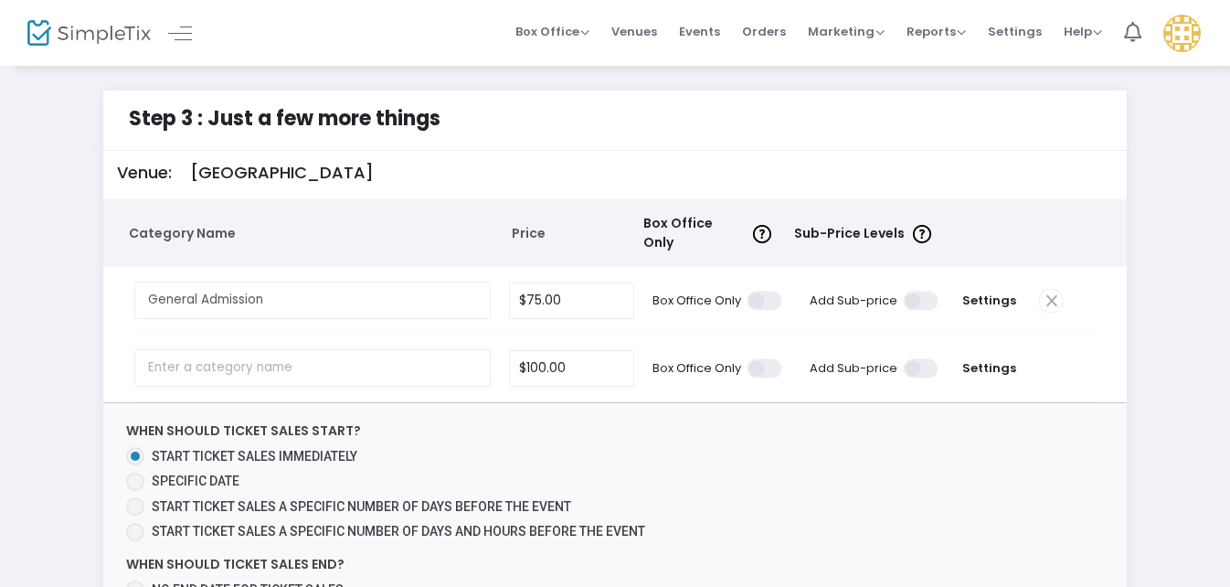
scroll to position [0, 0]
click at [984, 292] on span "Settings" at bounding box center [989, 301] width 64 height 18
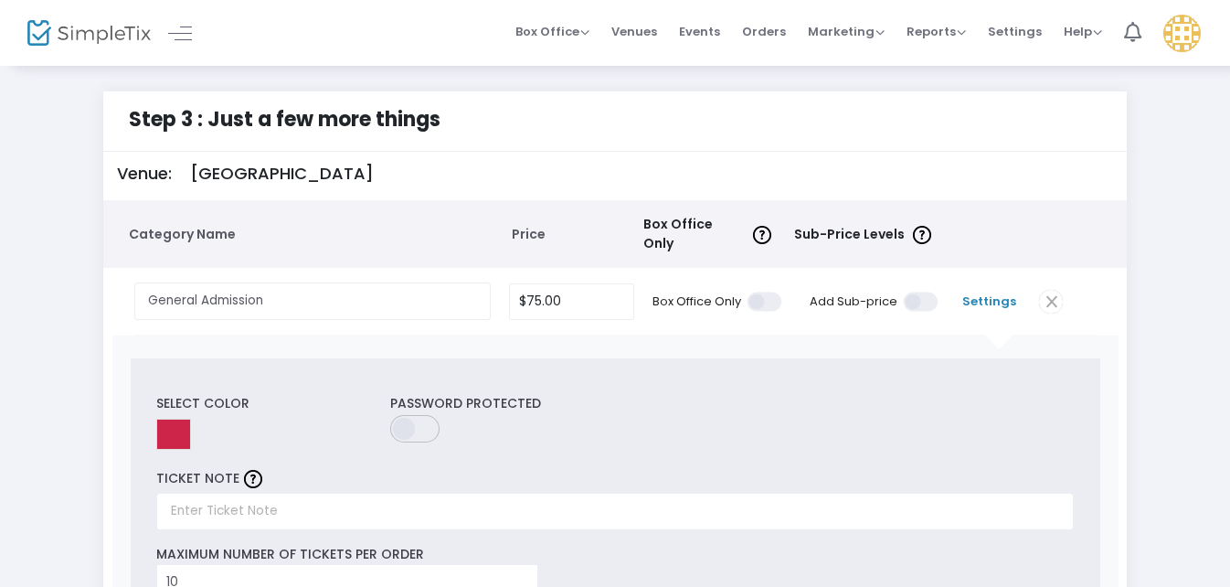
click at [989, 292] on span "Settings" at bounding box center [989, 301] width 64 height 18
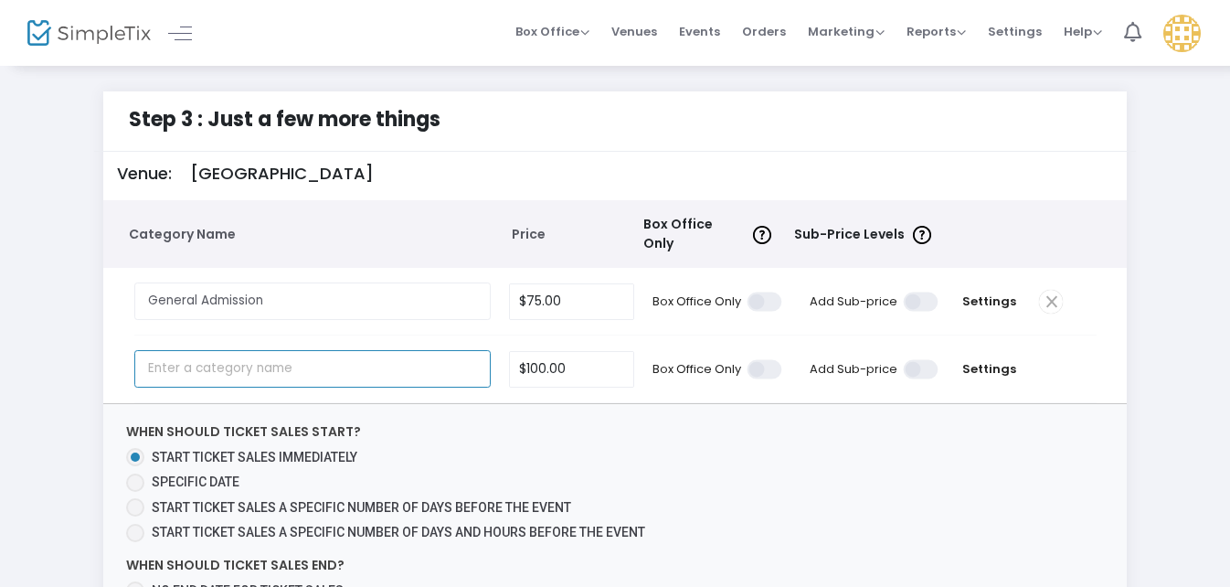
click at [203, 355] on input "text" at bounding box center [312, 368] width 356 height 37
paste input "VIP Tickets"
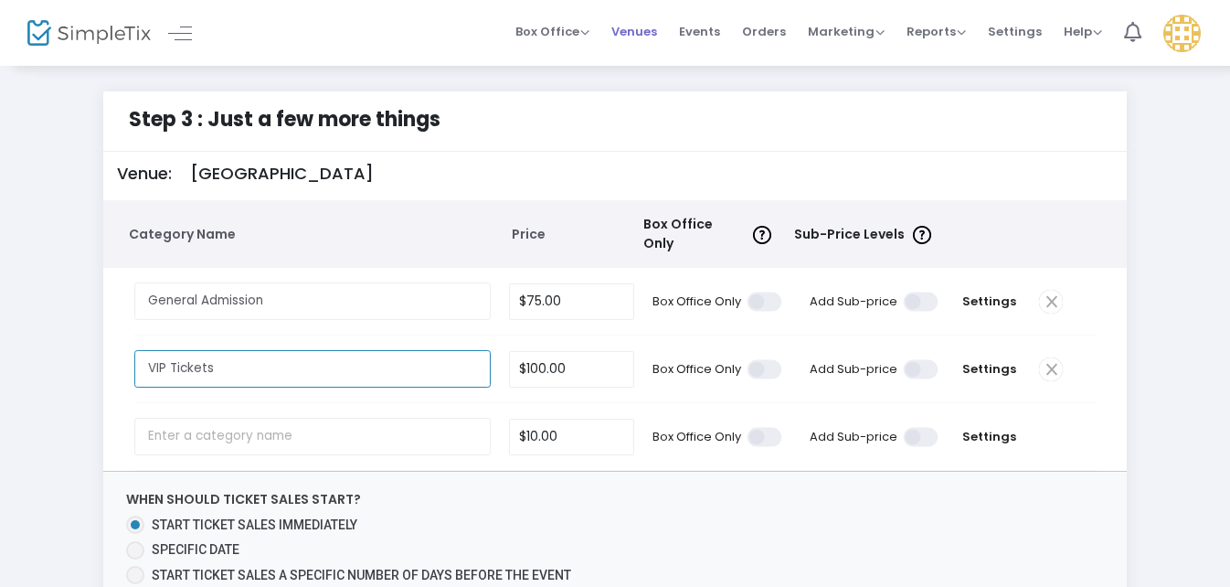
type input "VIP Tickets"
type input "100"
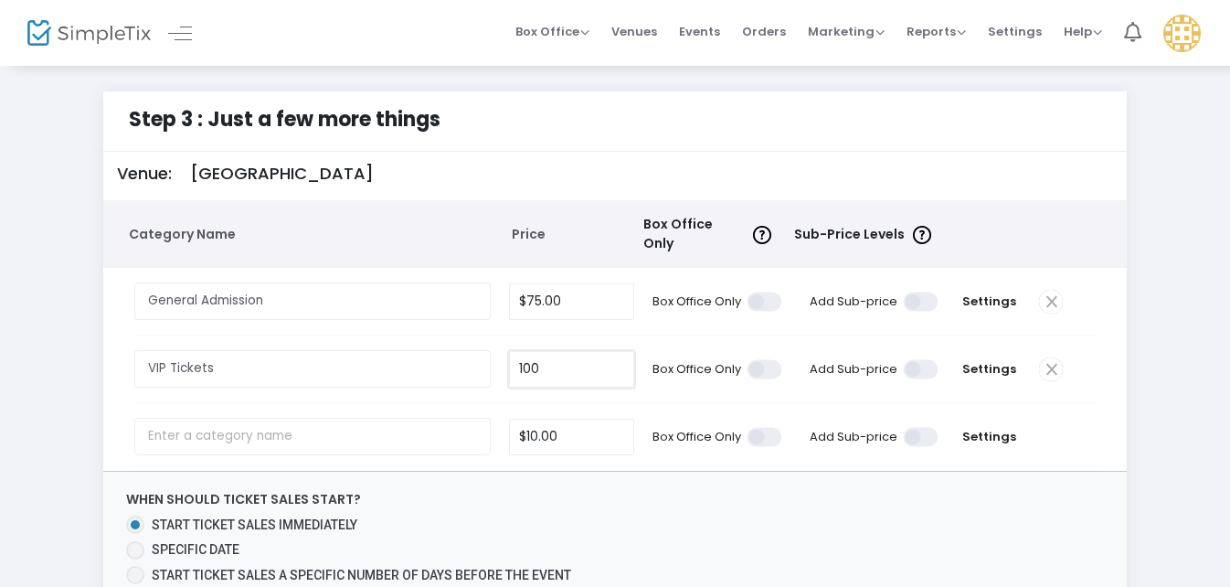
click at [537, 356] on input "100" at bounding box center [572, 369] width 124 height 35
type input "$150.00"
click at [995, 360] on span "Settings" at bounding box center [989, 369] width 64 height 18
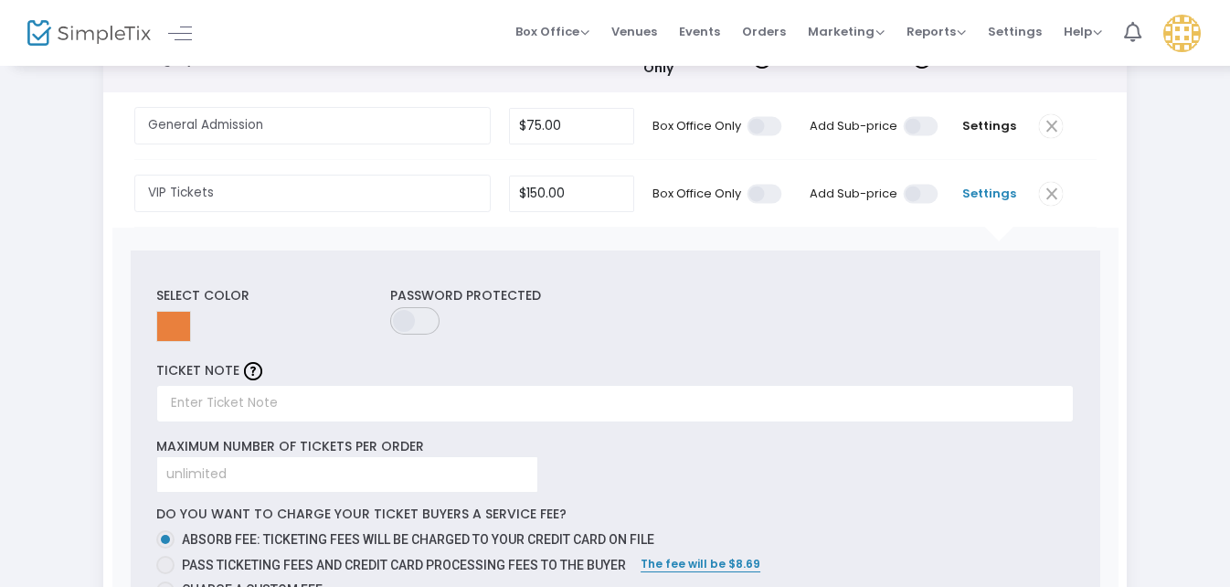
scroll to position [183, 0]
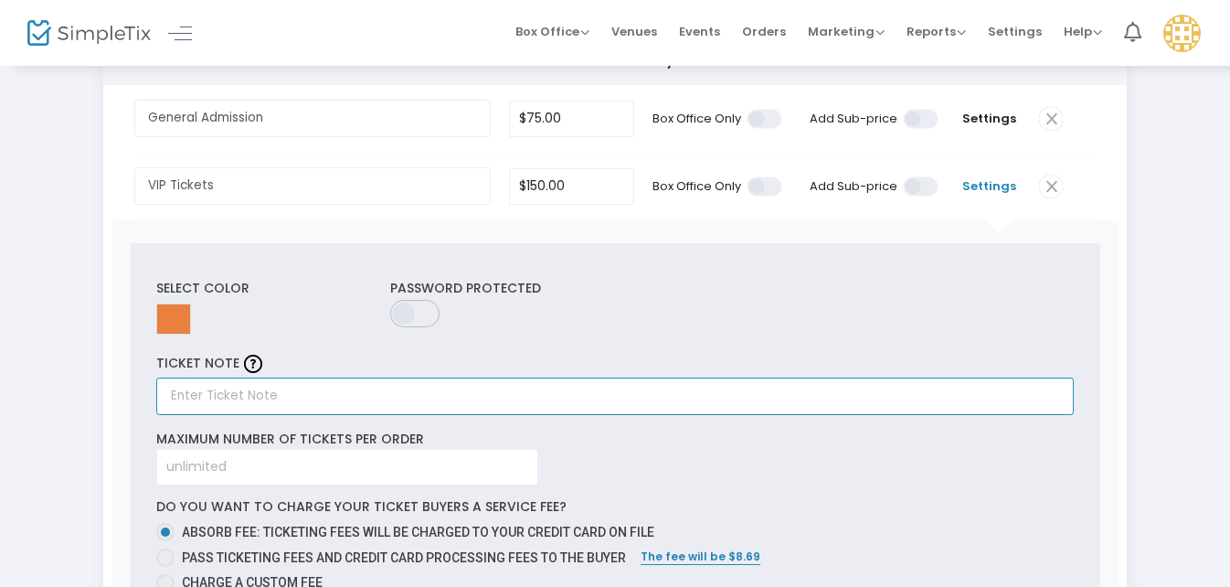
click at [336, 381] on input "text" at bounding box center [615, 395] width 918 height 37
paste input "The Masters of Funk VIP tickets with front row seats and VIP Lounge access with…"
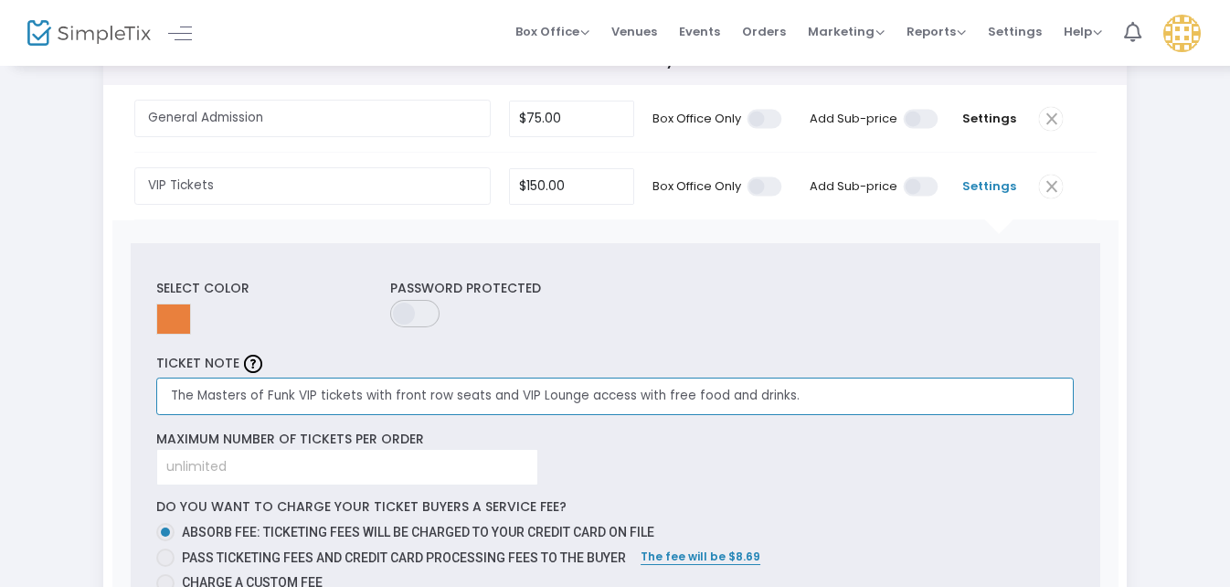
type input "The Masters of Funk VIP tickets with front row seats and VIP Lounge access with…"
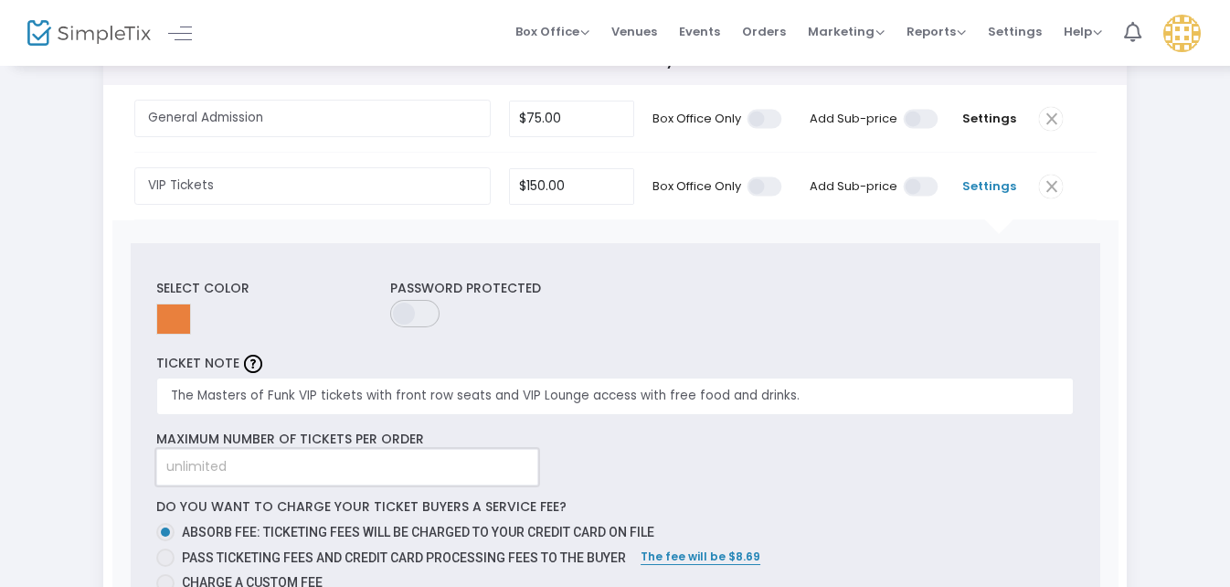
click at [297, 459] on input at bounding box center [347, 467] width 380 height 35
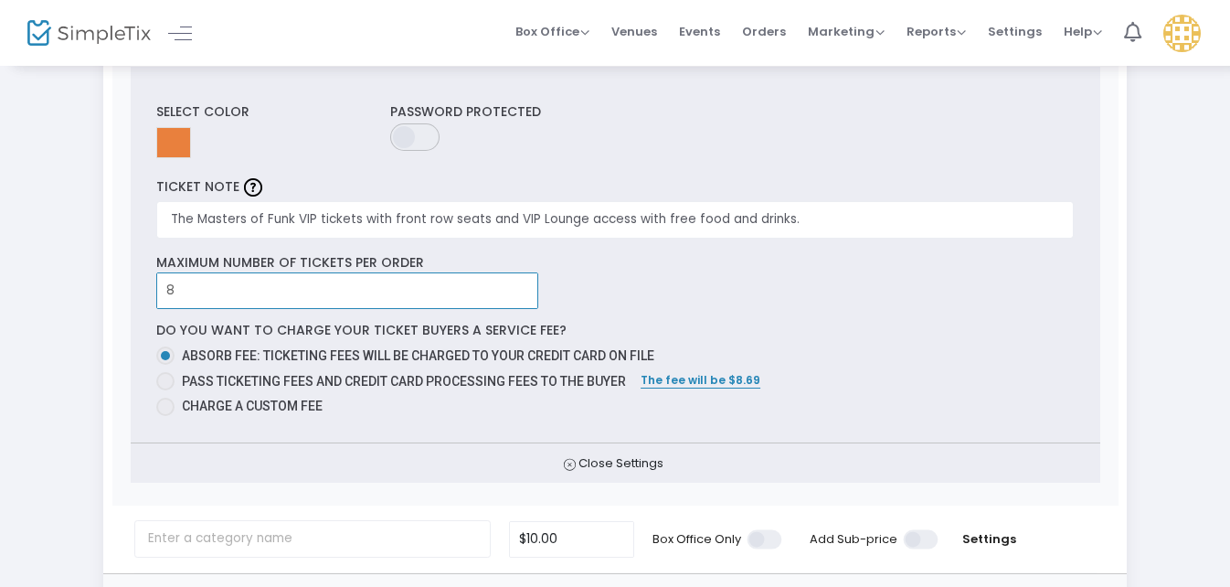
scroll to position [366, 0]
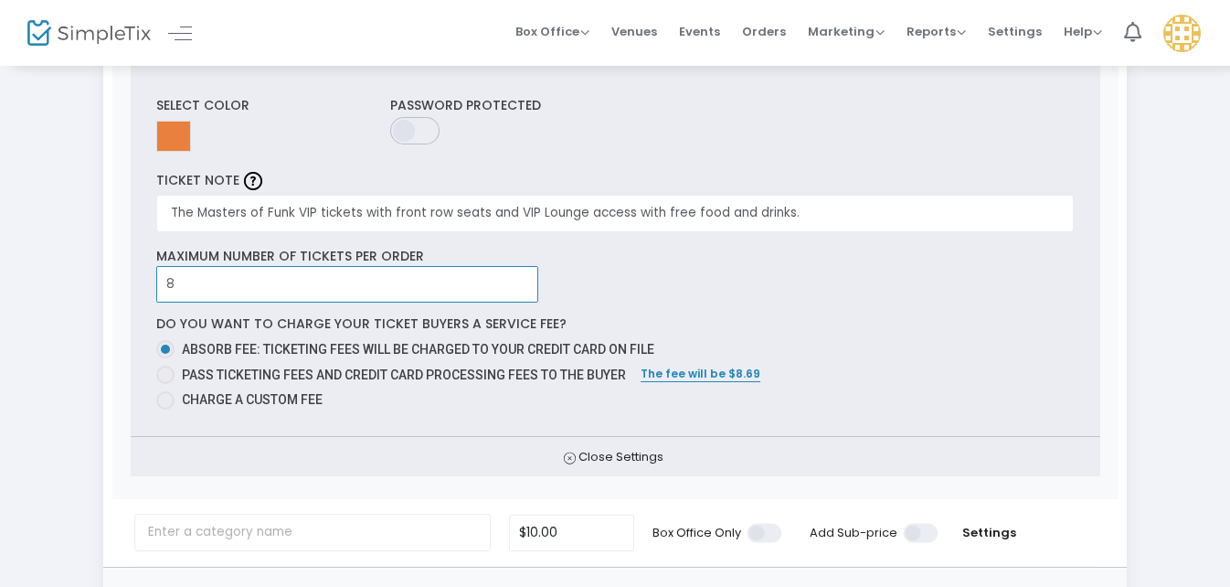
type input "8"
click at [172, 369] on span at bounding box center [165, 375] width 18 height 18
click at [165, 384] on input "Pass ticketing fees and credit card processing fees to the buyer" at bounding box center [165, 384] width 1 height 1
radio input "true"
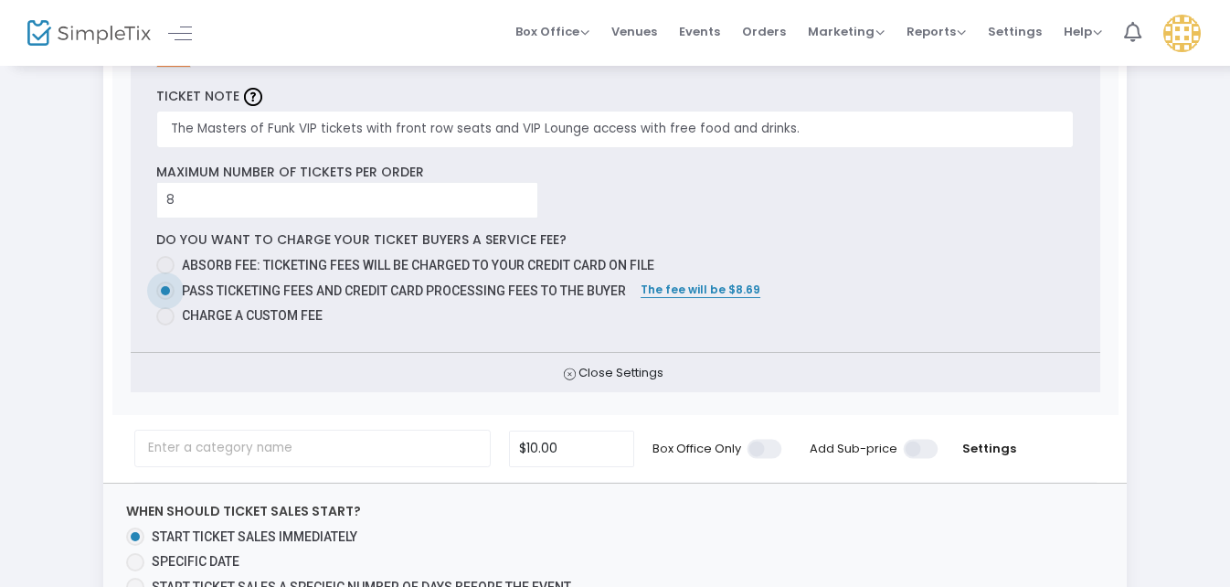
scroll to position [457, 0]
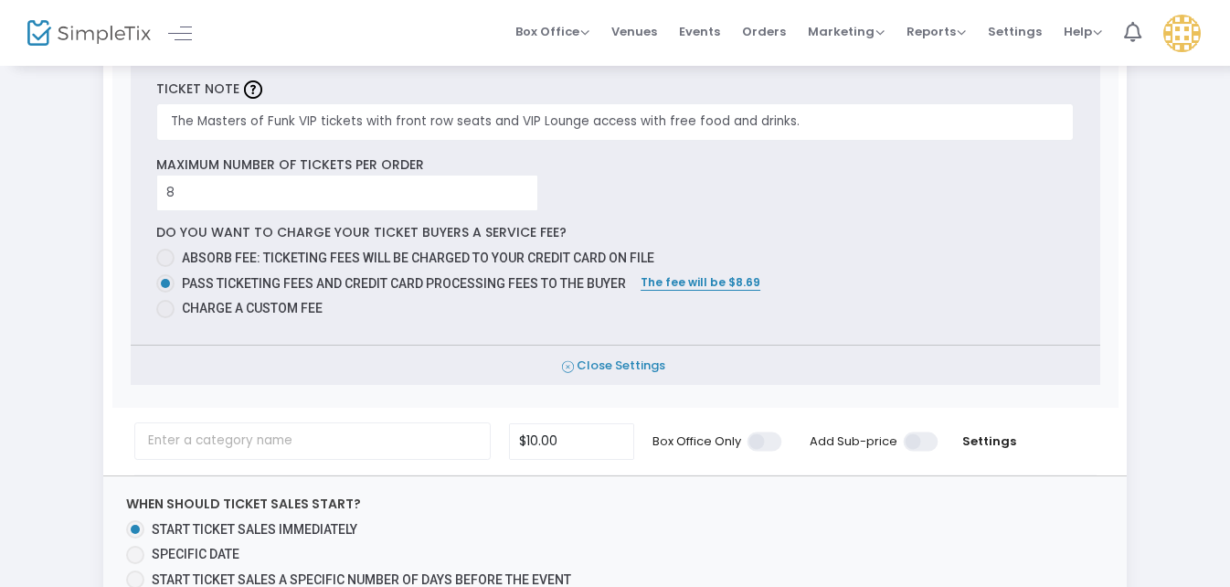
click at [607, 351] on span "Close Settings" at bounding box center [616, 365] width 970 height 40
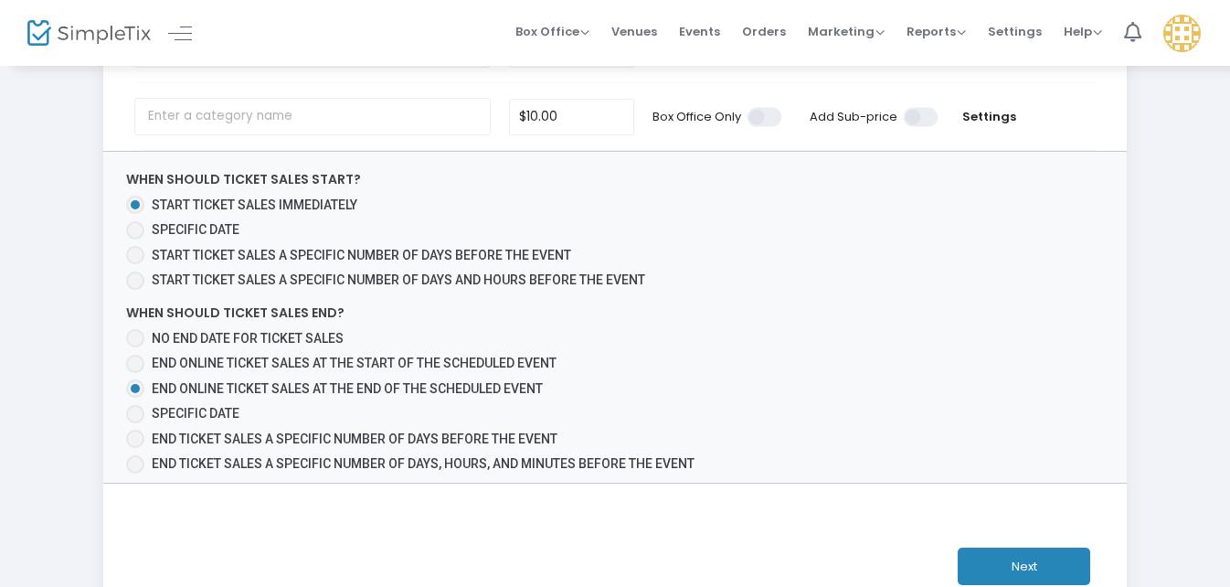
scroll to position [228, 0]
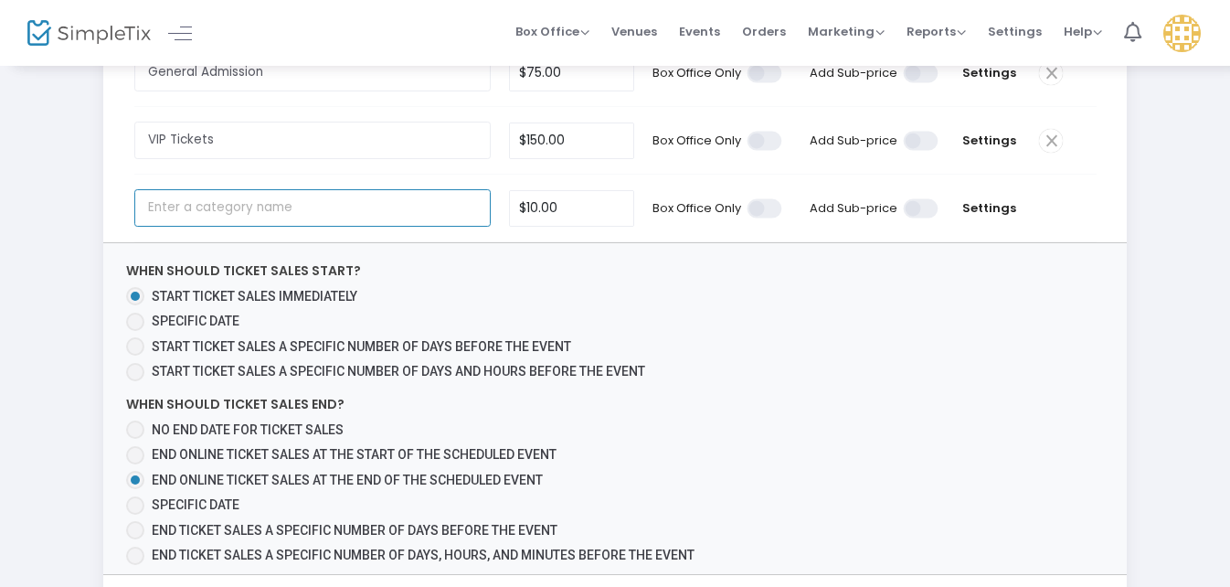
click at [267, 204] on input "text" at bounding box center [312, 207] width 356 height 37
paste input "Meet and greets with Front Row Ticket"
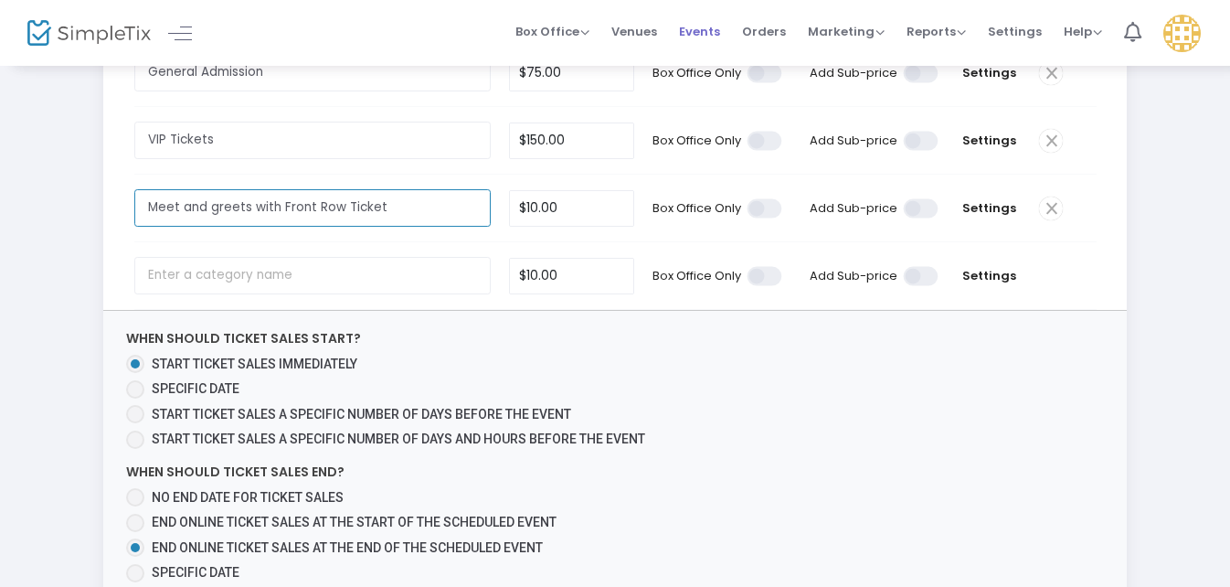
type input "Meet and greets with Front Row Ticket"
type input "10"
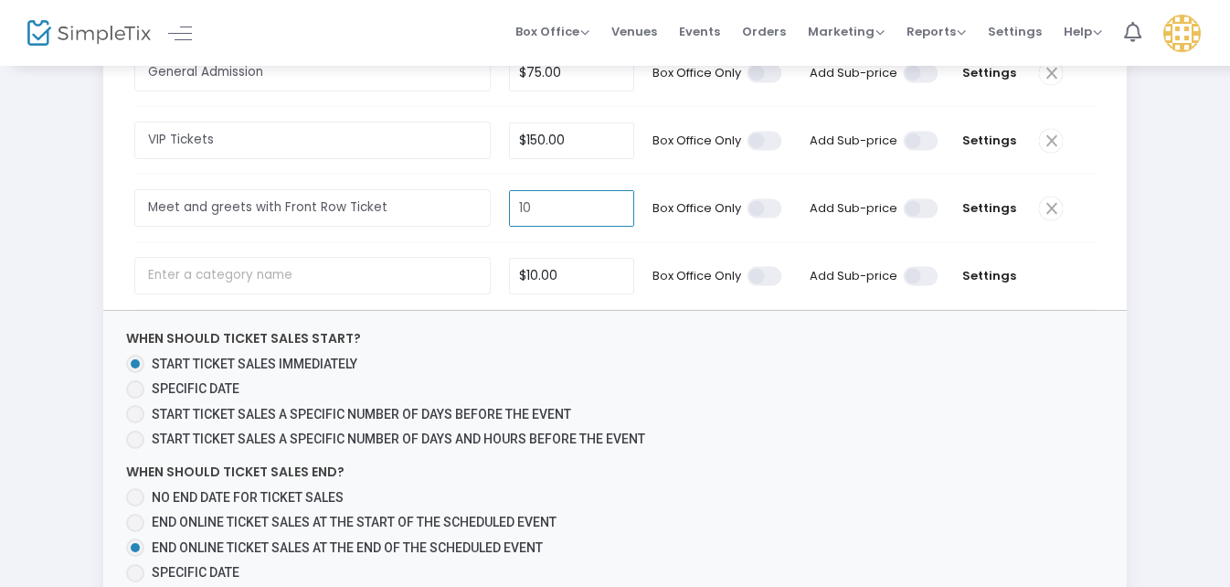
click at [556, 199] on input "10" at bounding box center [572, 208] width 124 height 35
type input "$250.00"
click at [987, 199] on span "Settings" at bounding box center [989, 208] width 64 height 18
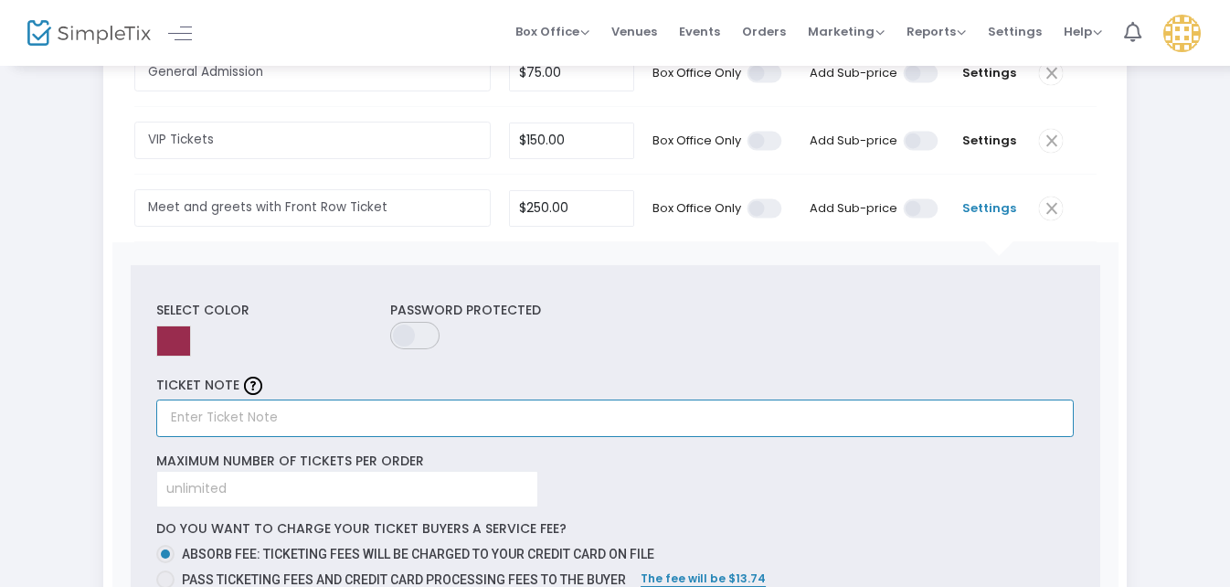
click at [196, 409] on input "text" at bounding box center [615, 417] width 918 height 37
paste input "Many people would drop everything if they learned they could meet their childho…"
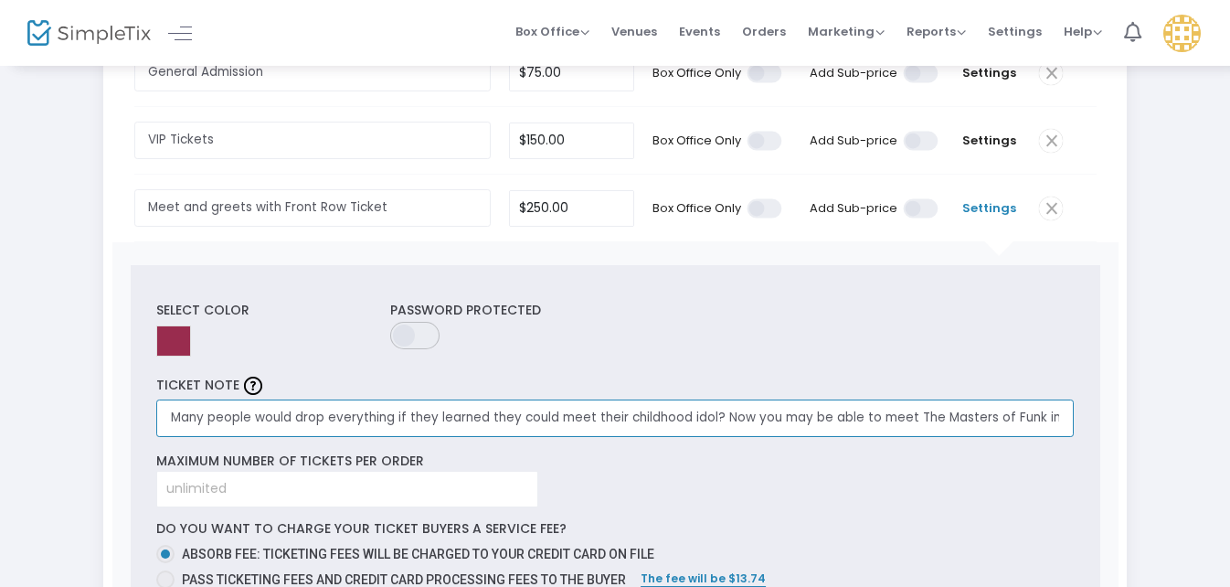
scroll to position [0, 1353]
type input "Many people would drop everything if they learned they could meet their childho…"
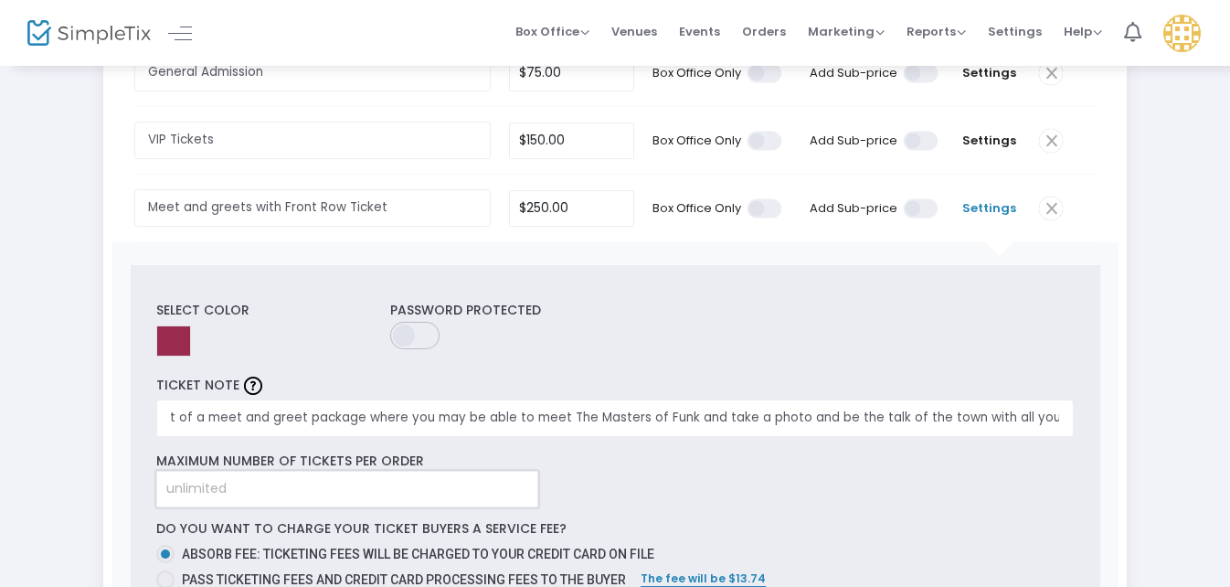
scroll to position [0, 0]
click at [216, 483] on input at bounding box center [347, 489] width 380 height 35
type input "2"
click at [600, 489] on div "Select Color Password Protected TICKET NOTE Many people would drop everything i…" at bounding box center [616, 452] width 970 height 375
click at [231, 486] on input "2" at bounding box center [347, 489] width 380 height 35
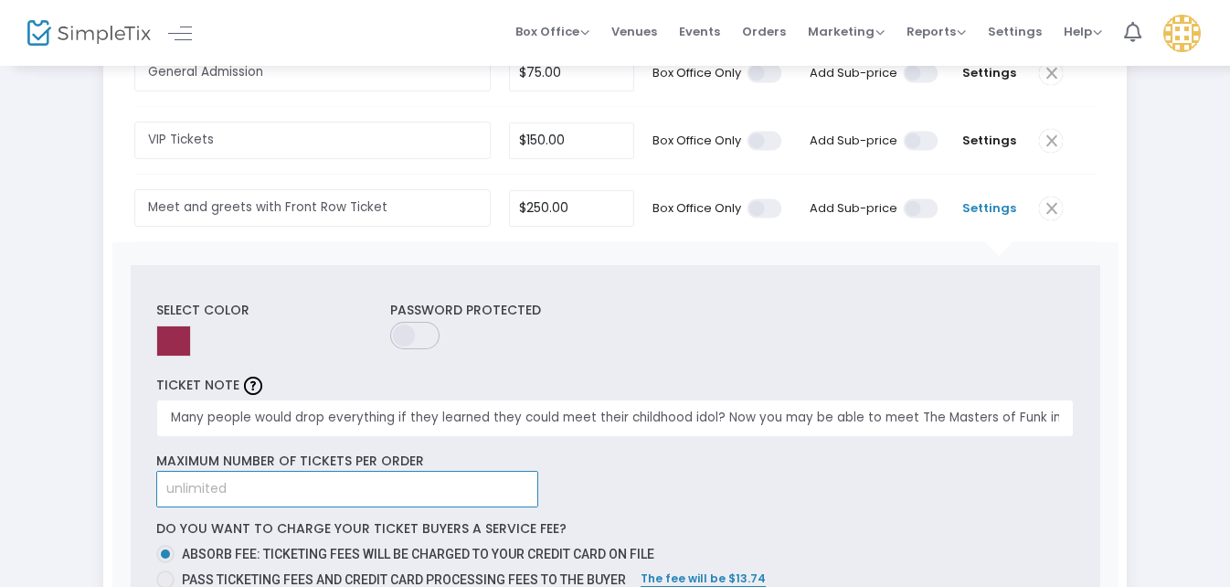
type input "6"
type input "10"
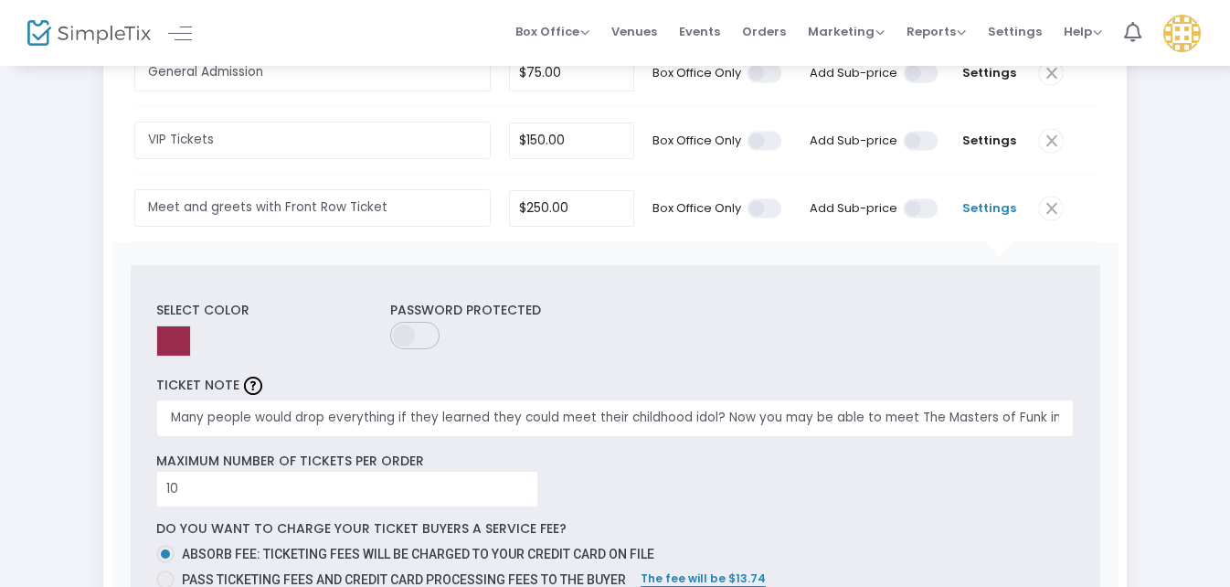
click at [685, 489] on div "Select Color Password Protected TICKET NOTE Many people would drop everything i…" at bounding box center [616, 452] width 970 height 375
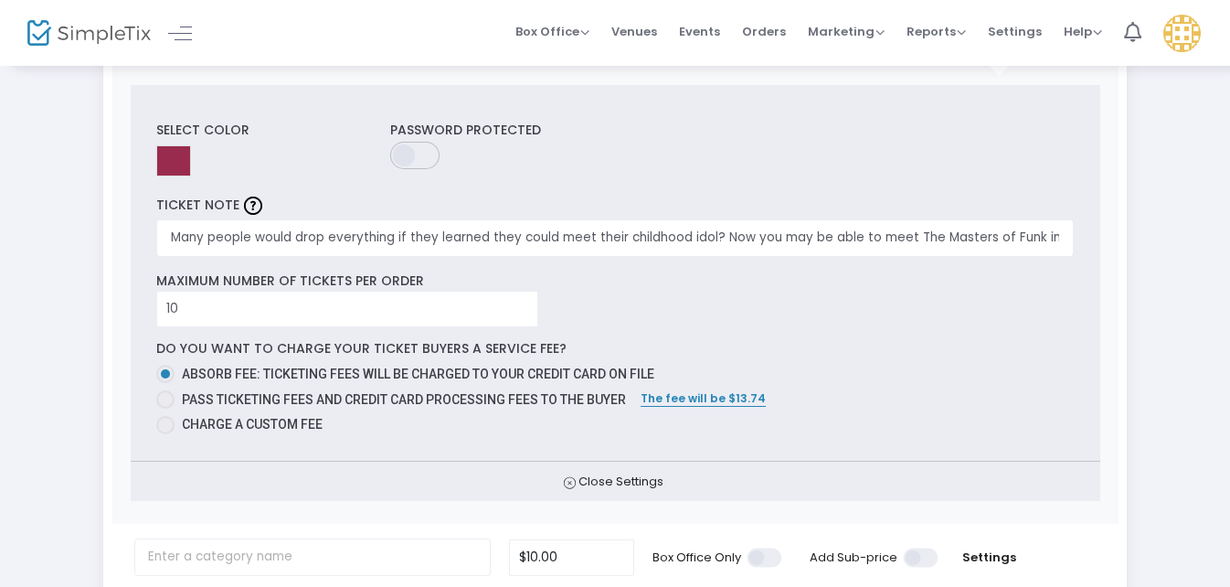
scroll to position [411, 0]
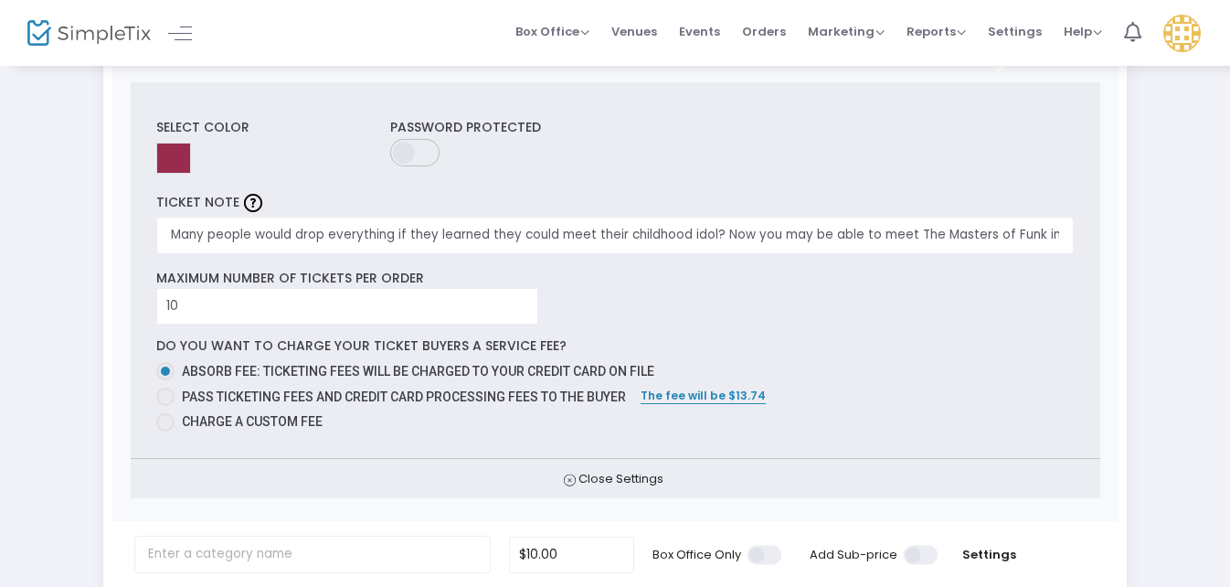
click at [632, 464] on span "Close Settings" at bounding box center [616, 479] width 970 height 40
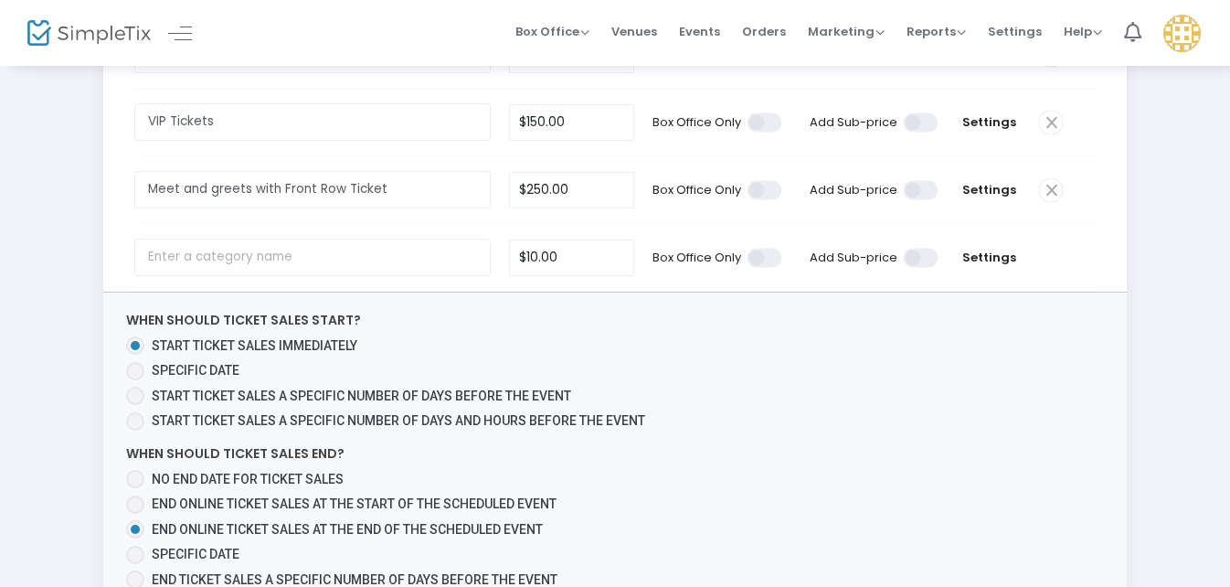
scroll to position [228, 0]
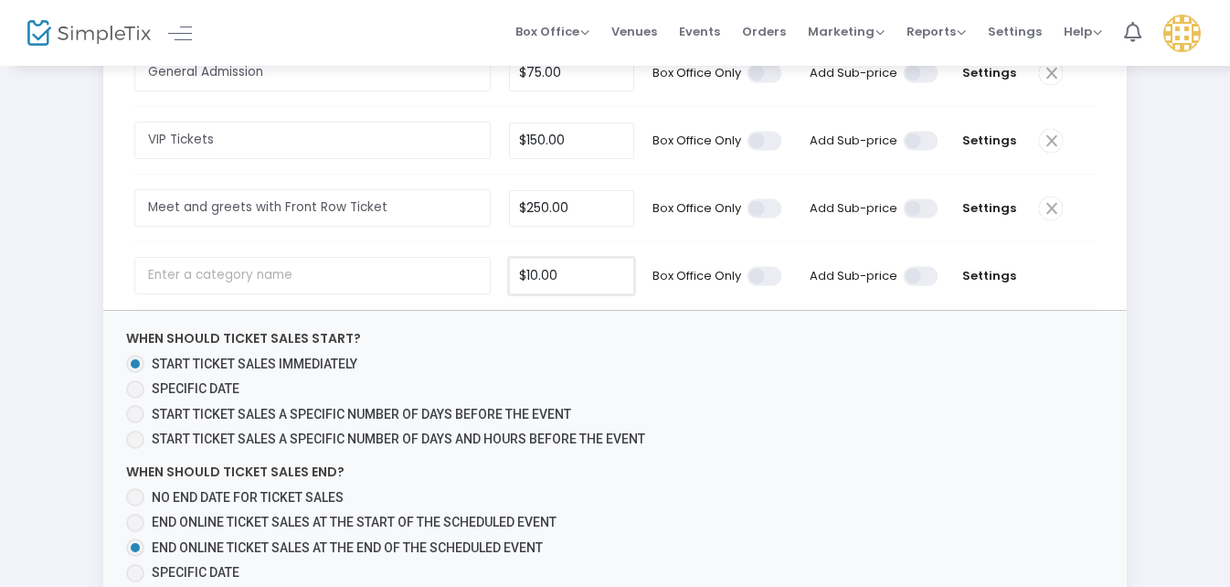
type input "10"
click at [582, 259] on input "10" at bounding box center [572, 276] width 124 height 35
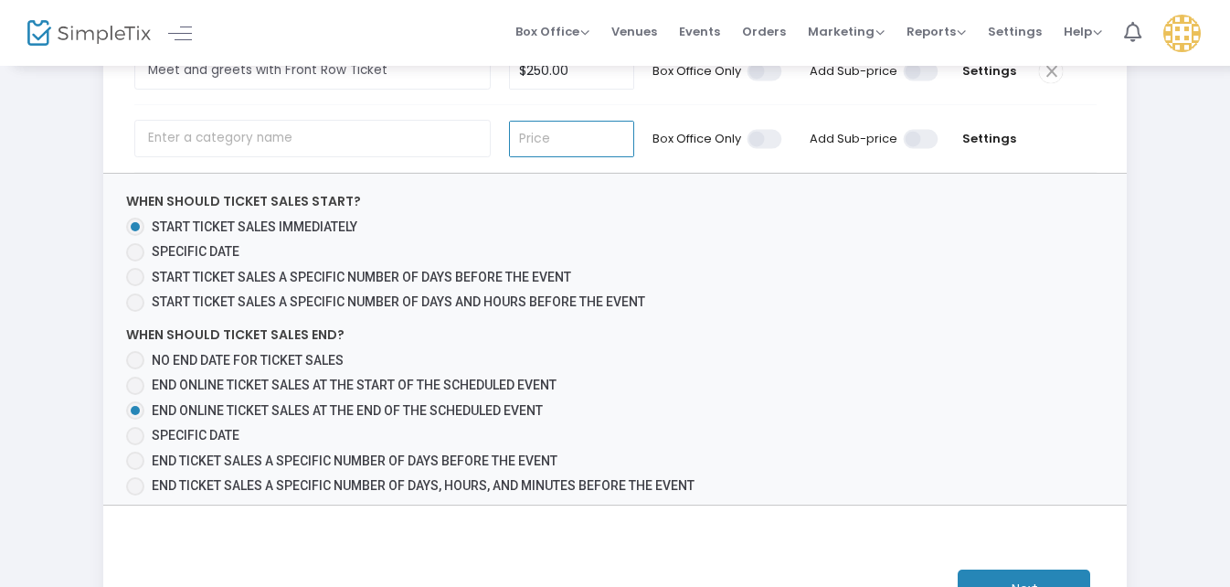
scroll to position [457, 0]
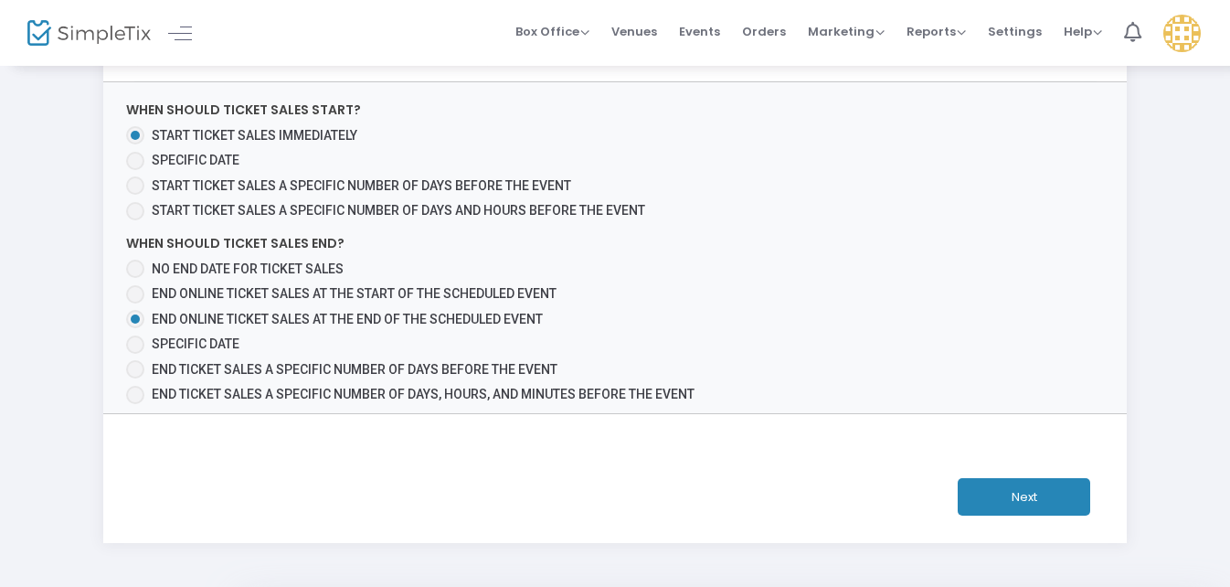
type input "$0.00"
click at [1026, 490] on button "Next" at bounding box center [1024, 496] width 133 height 37
type input "General Admission"
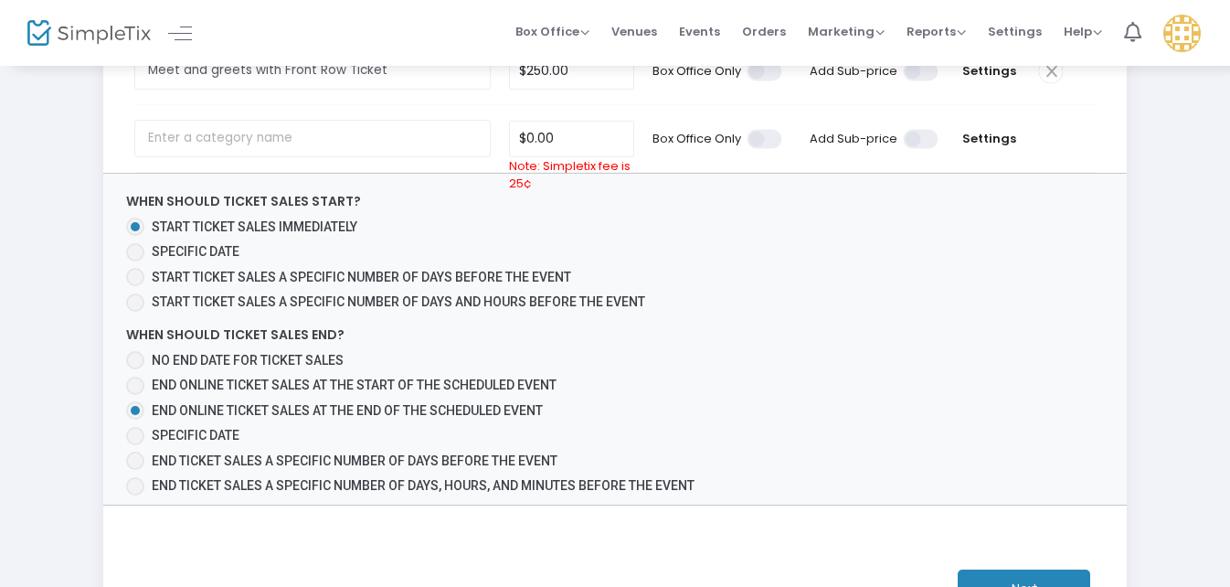
scroll to position [274, 0]
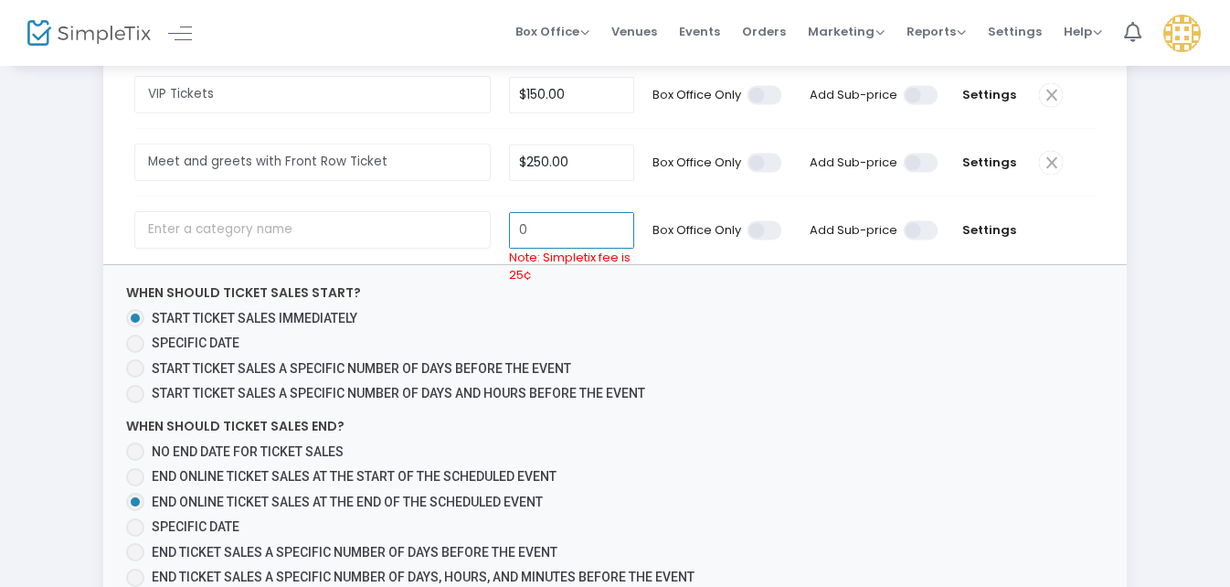
click at [564, 220] on input "0" at bounding box center [572, 230] width 124 height 35
click at [984, 221] on span "Settings" at bounding box center [989, 230] width 64 height 18
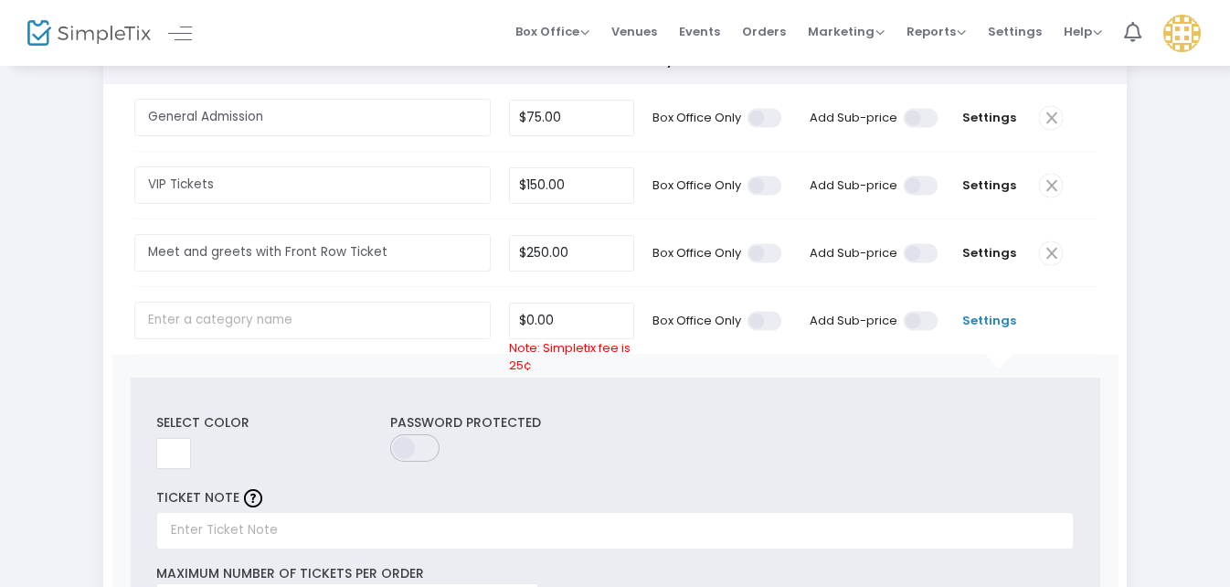
scroll to position [183, 0]
click at [990, 319] on span "Settings" at bounding box center [989, 322] width 64 height 18
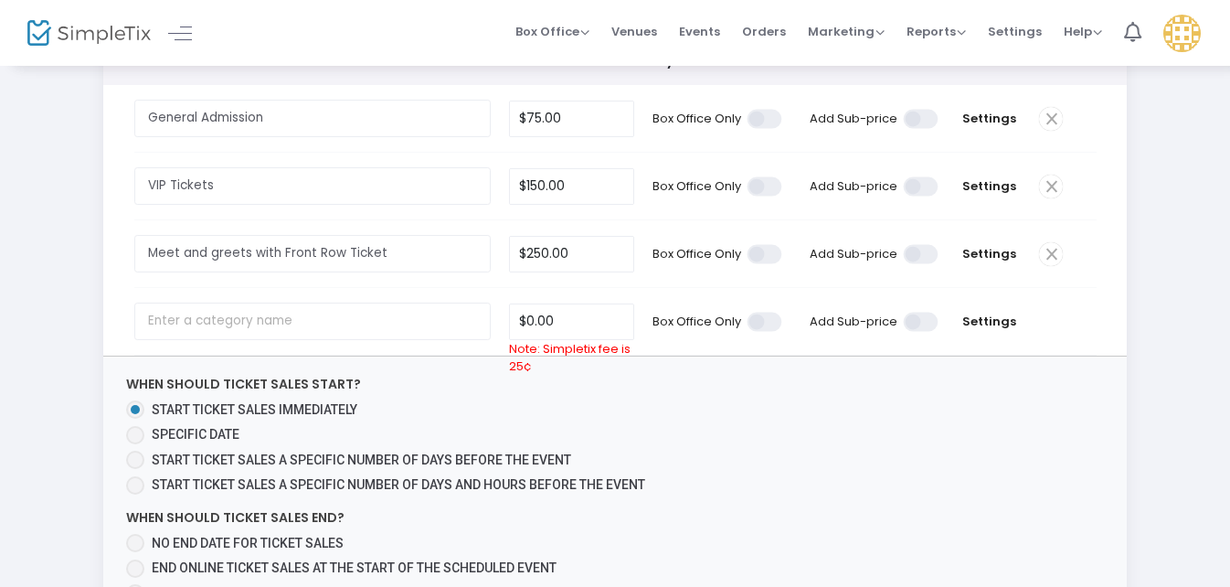
click at [1184, 330] on div "Step 3 : Just a few more things Venue: Chevy Court Stage Category Name Price Bo…" at bounding box center [614, 363] width 1175 height 908
drag, startPoint x: 756, startPoint y: 310, endPoint x: 765, endPoint y: 309, distance: 9.2
click at [765, 312] on span at bounding box center [766, 321] width 37 height 19
click at [109, 311] on input "checkbox" at bounding box center [109, 311] width 0 height 0
type input "0"
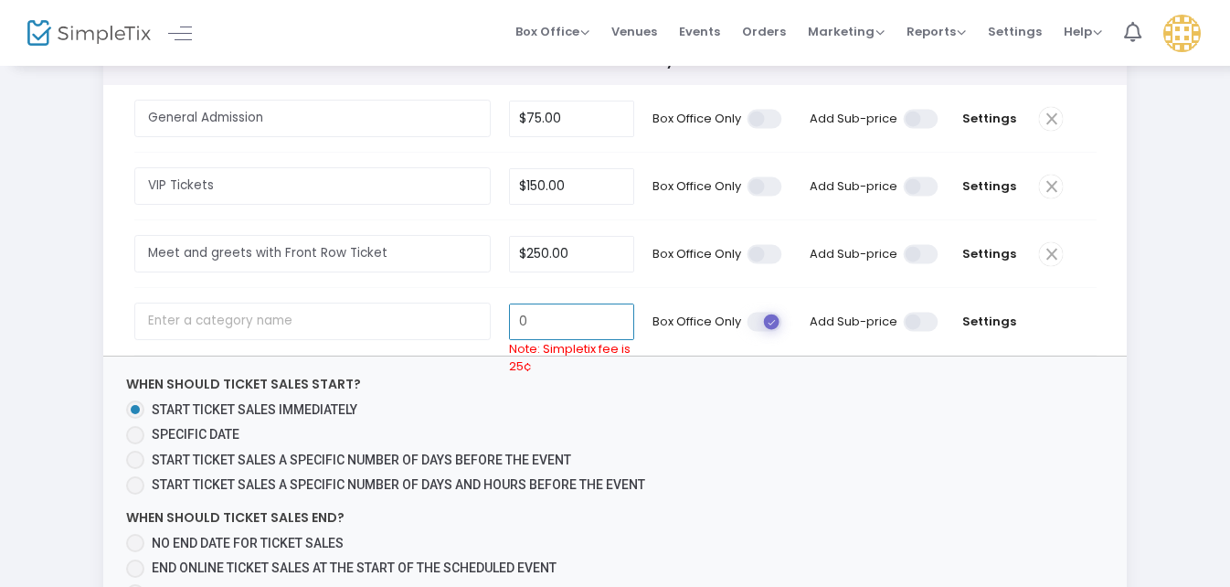
click at [574, 313] on input "0" at bounding box center [572, 321] width 124 height 35
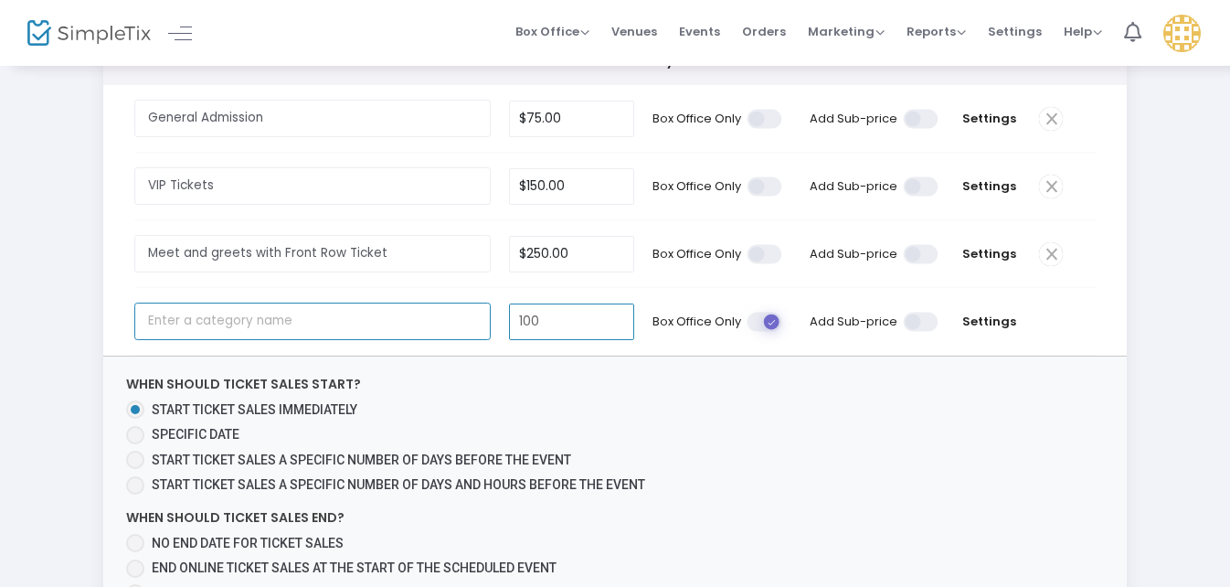
type input "$100.00"
click at [327, 315] on input "text" at bounding box center [312, 321] width 356 height 37
type input "M"
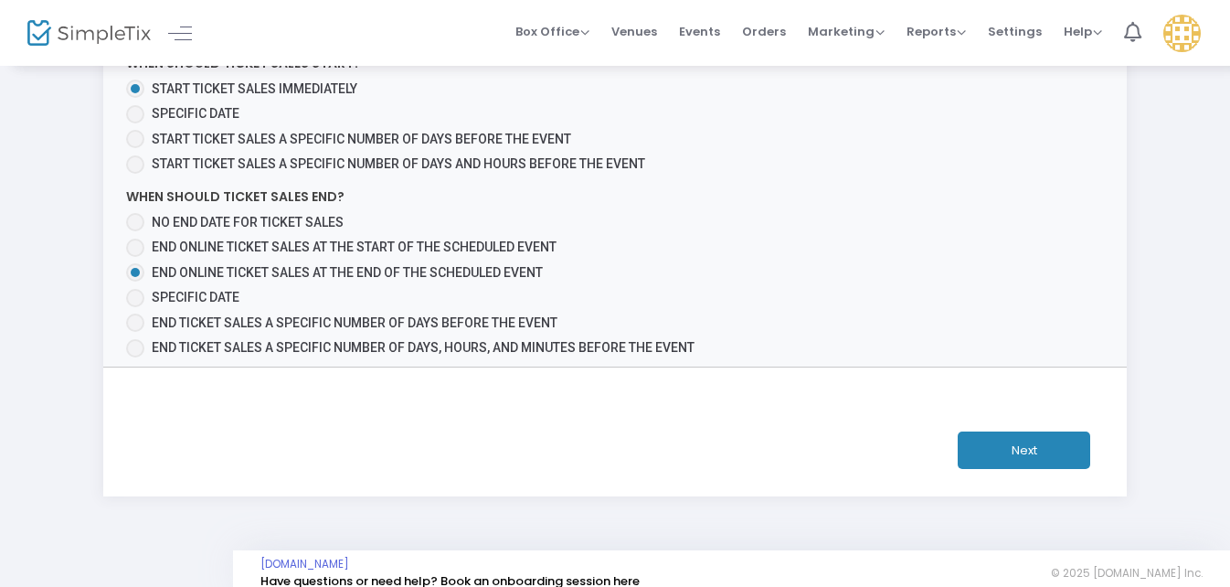
scroll to position [579, 0]
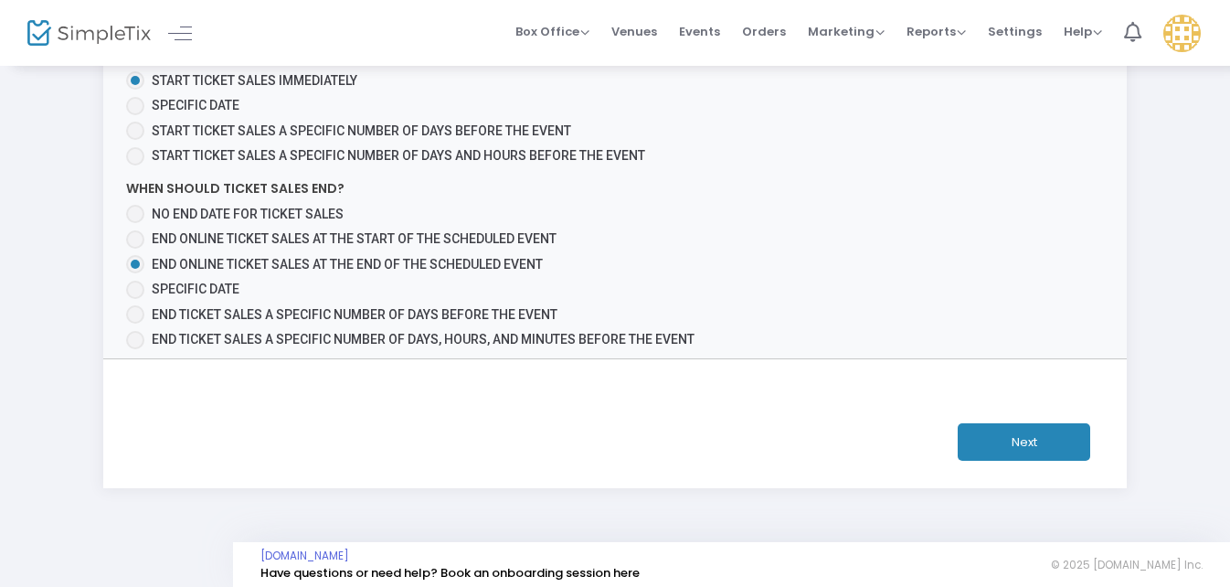
type input "Funk Package"
click at [1038, 437] on button "Next" at bounding box center [1024, 441] width 133 height 37
click at [1027, 430] on button "Next" at bounding box center [1024, 441] width 133 height 37
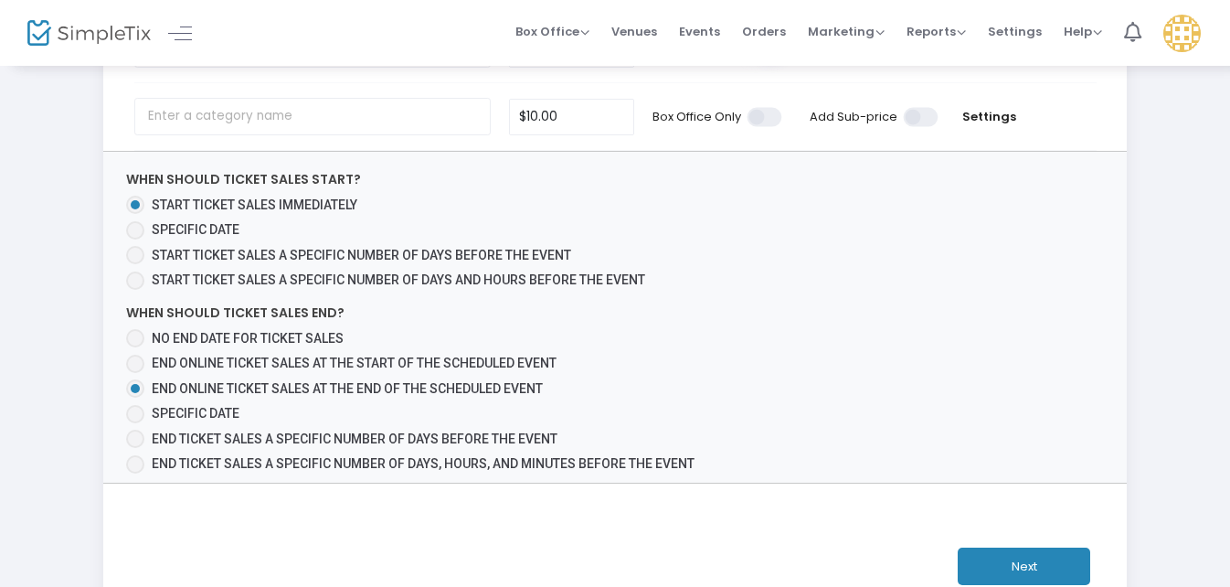
scroll to position [548, 0]
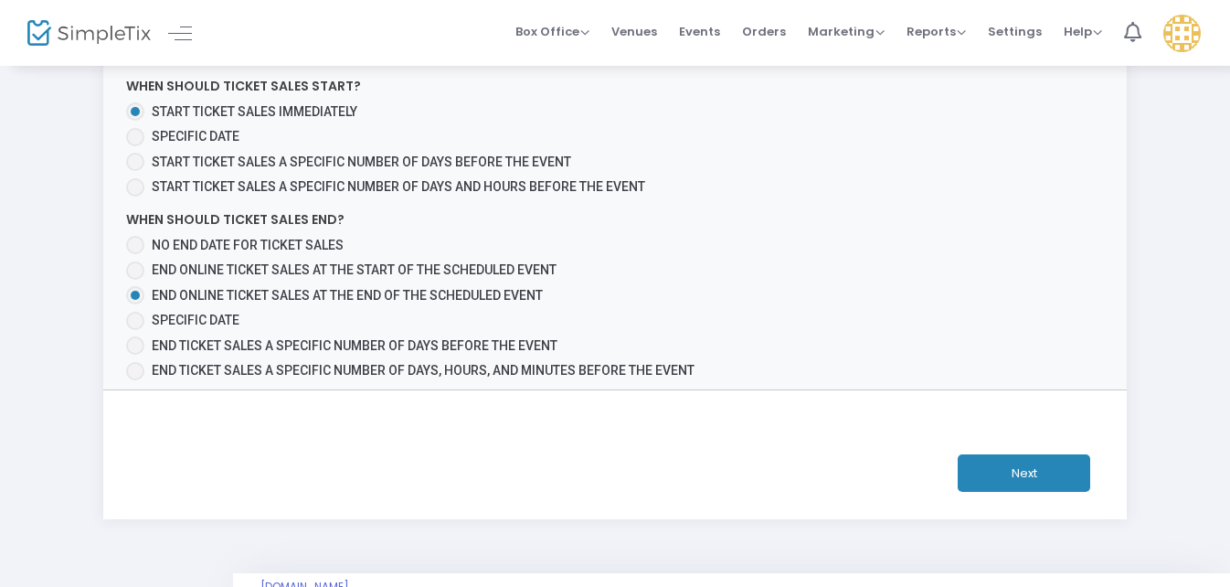
click at [1036, 458] on button "Next" at bounding box center [1024, 472] width 133 height 37
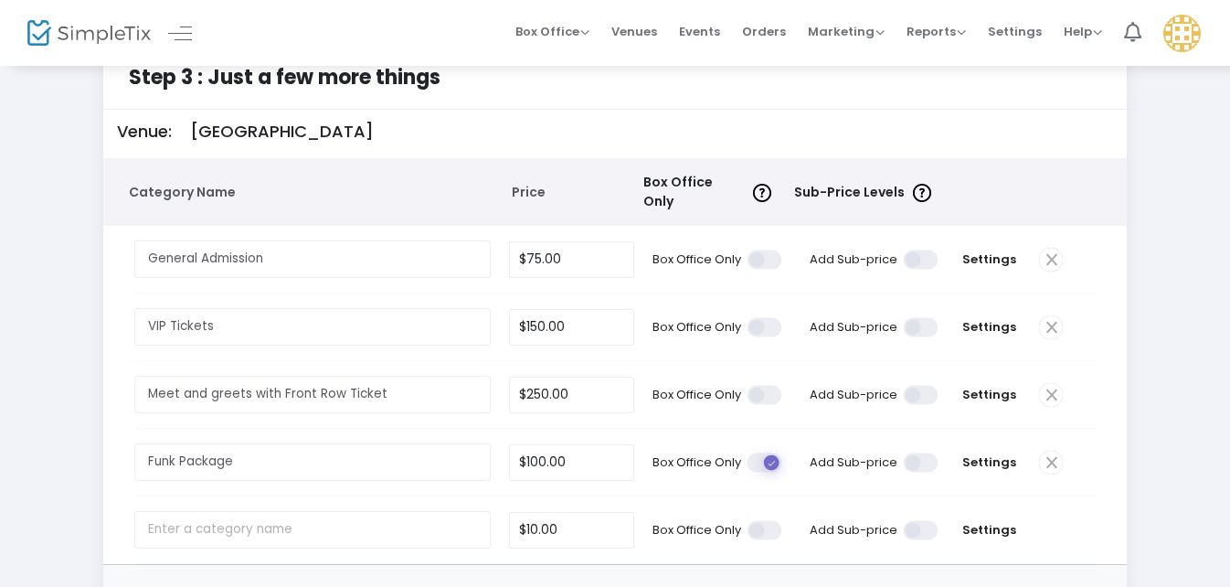
scroll to position [0, 0]
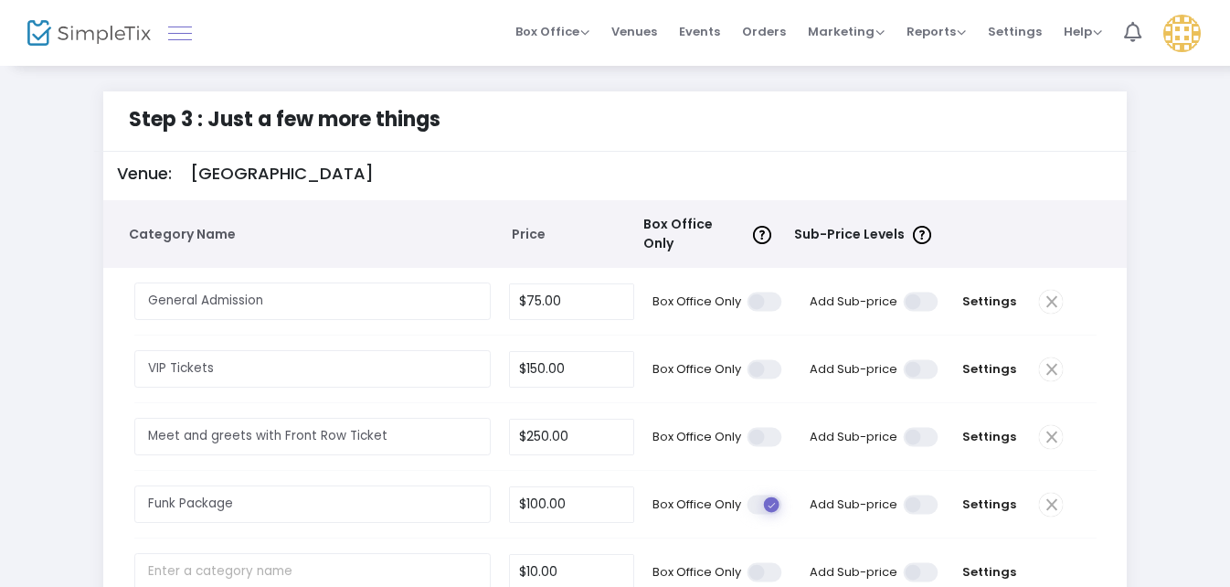
click at [181, 30] on link at bounding box center [180, 33] width 24 height 24
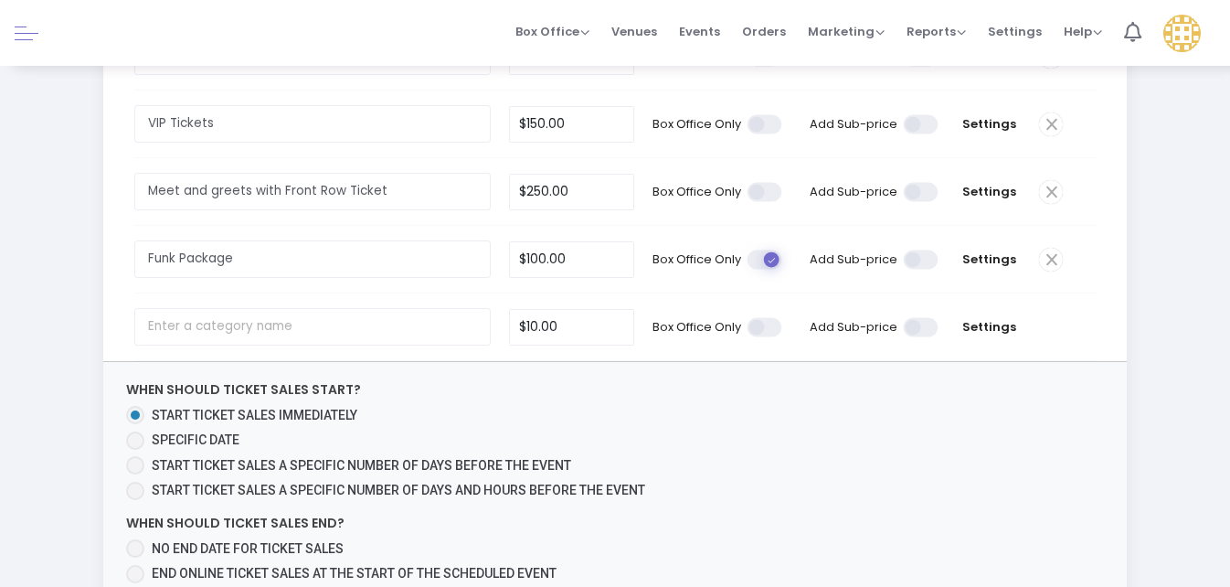
scroll to position [274, 0]
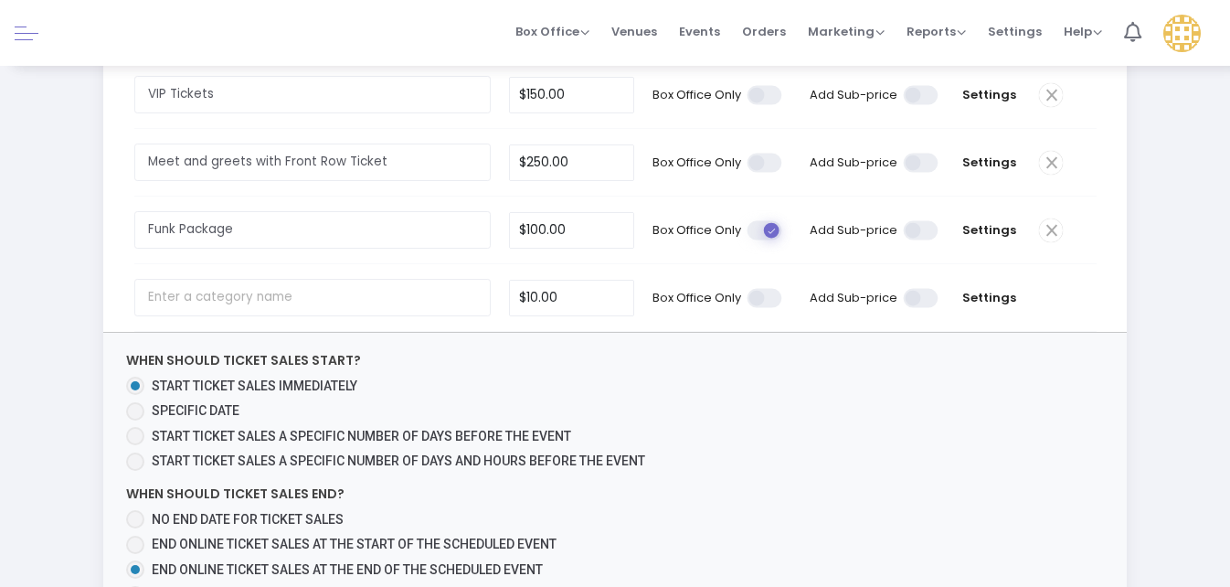
click at [918, 224] on span at bounding box center [922, 229] width 37 height 19
click at [264, 219] on input "checkbox" at bounding box center [264, 219] width 0 height 0
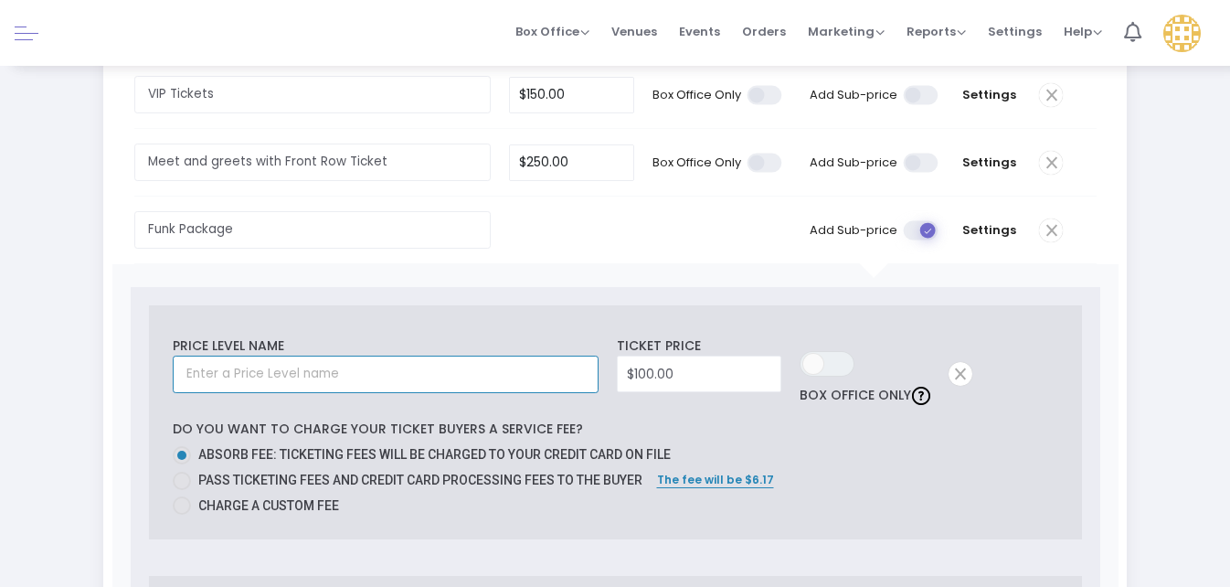
click at [271, 366] on input "text" at bounding box center [386, 374] width 426 height 37
type input "Funk Package"
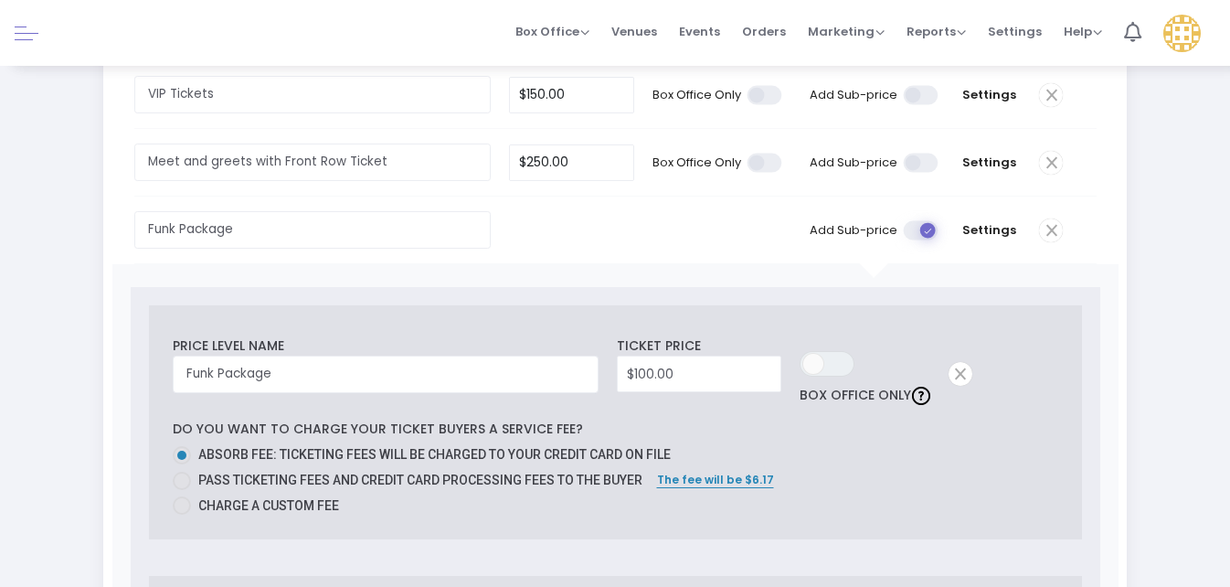
click at [184, 472] on span at bounding box center [182, 481] width 18 height 18
click at [182, 490] on input "Pass ticketing fees and credit card processing fees to the buyer" at bounding box center [181, 490] width 1 height 1
radio input "true"
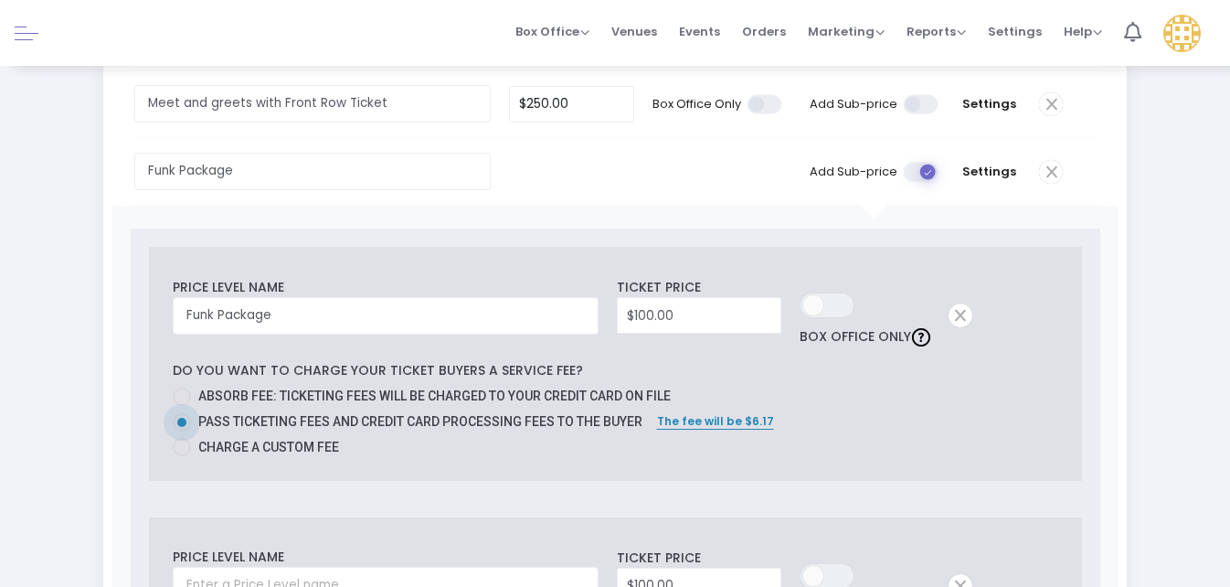
scroll to position [366, 0]
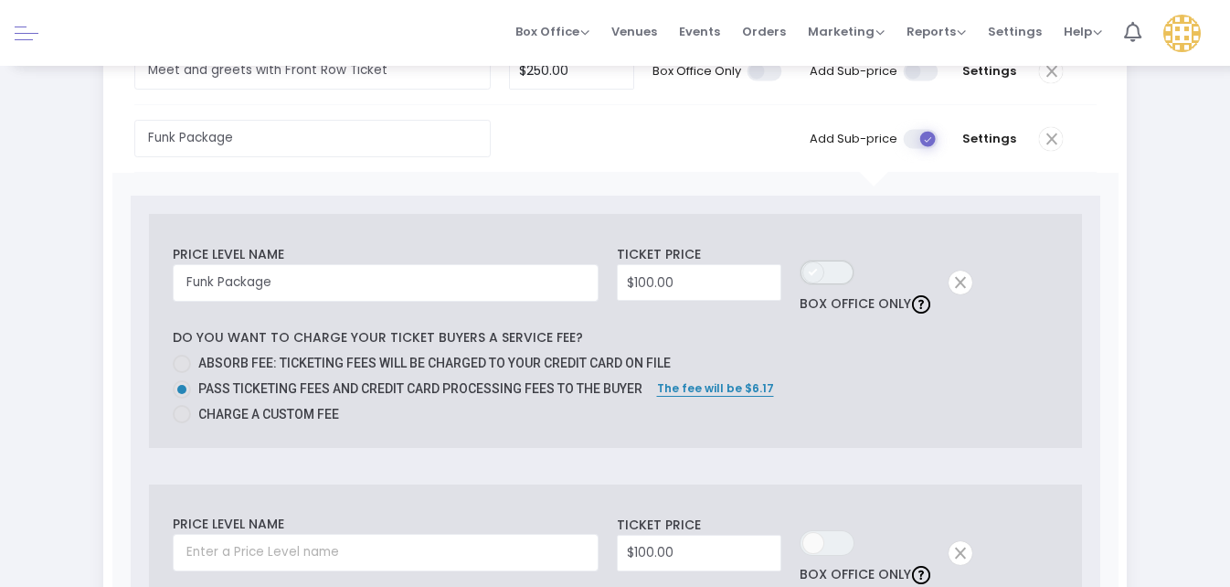
click at [824, 264] on kendo-switch "ON OFF" at bounding box center [827, 273] width 55 height 26
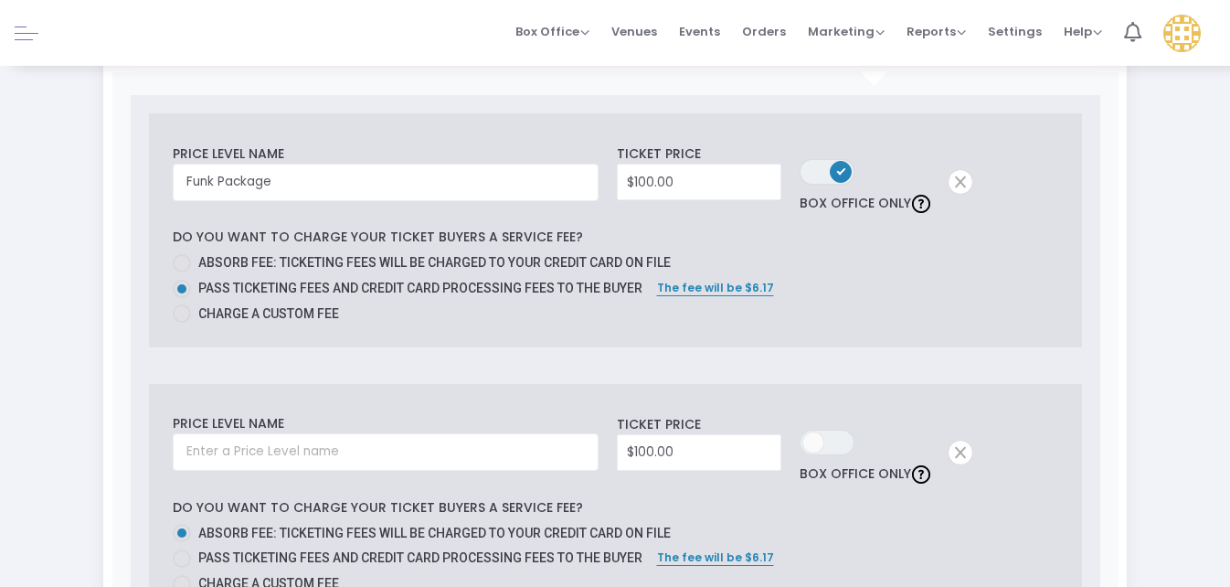
scroll to position [548, 0]
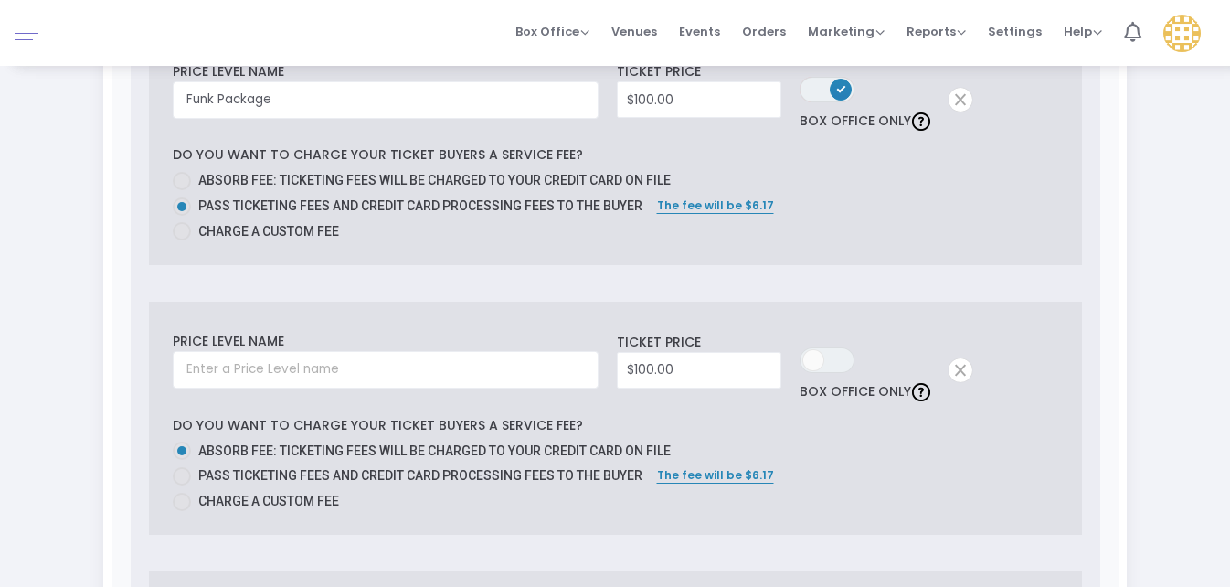
click at [963, 358] on span at bounding box center [961, 370] width 24 height 24
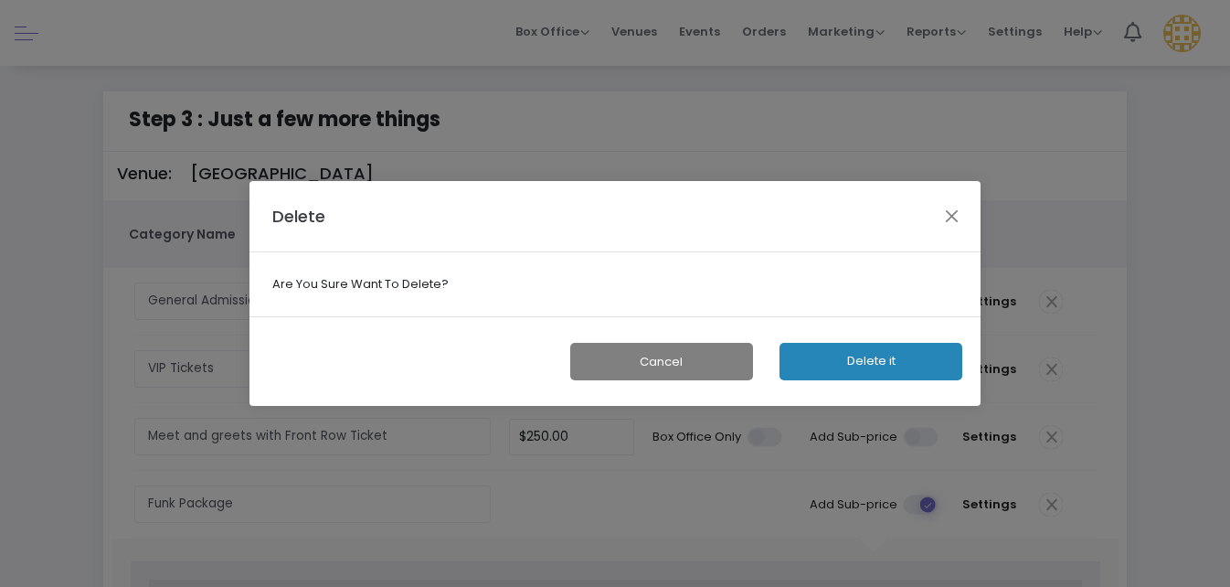
scroll to position [0, 0]
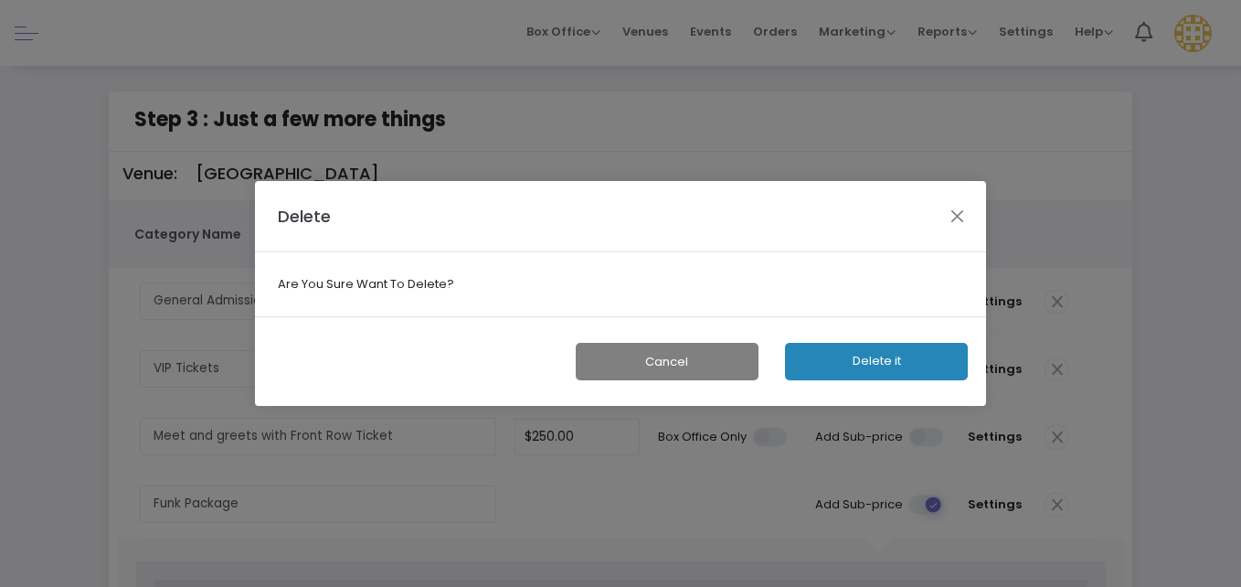
click at [908, 367] on button "Delete it" at bounding box center [876, 361] width 183 height 37
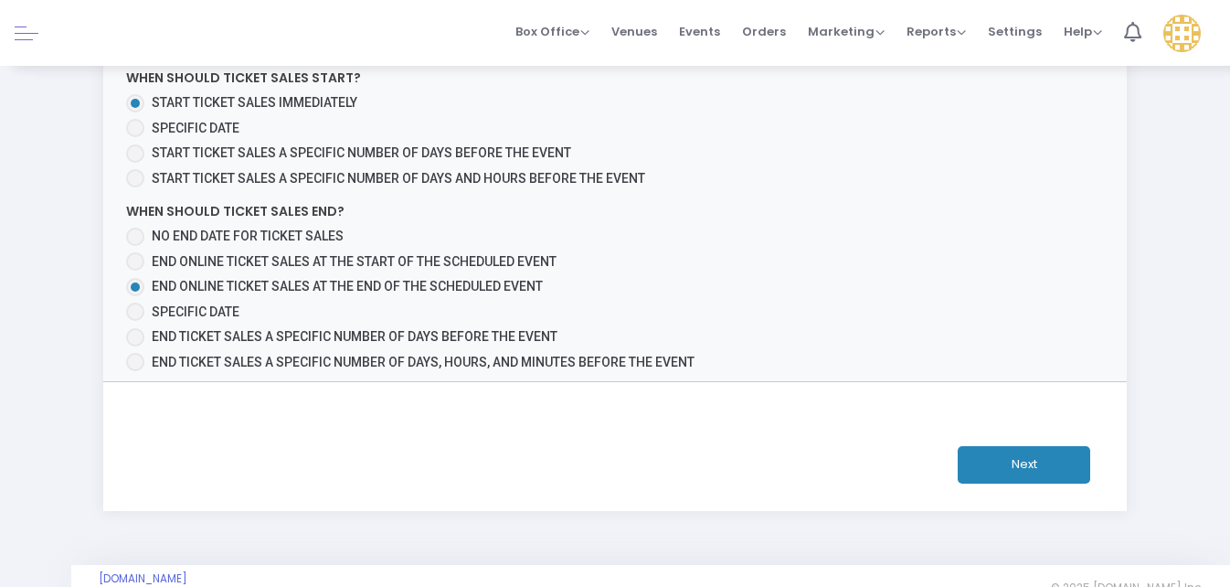
scroll to position [1165, 0]
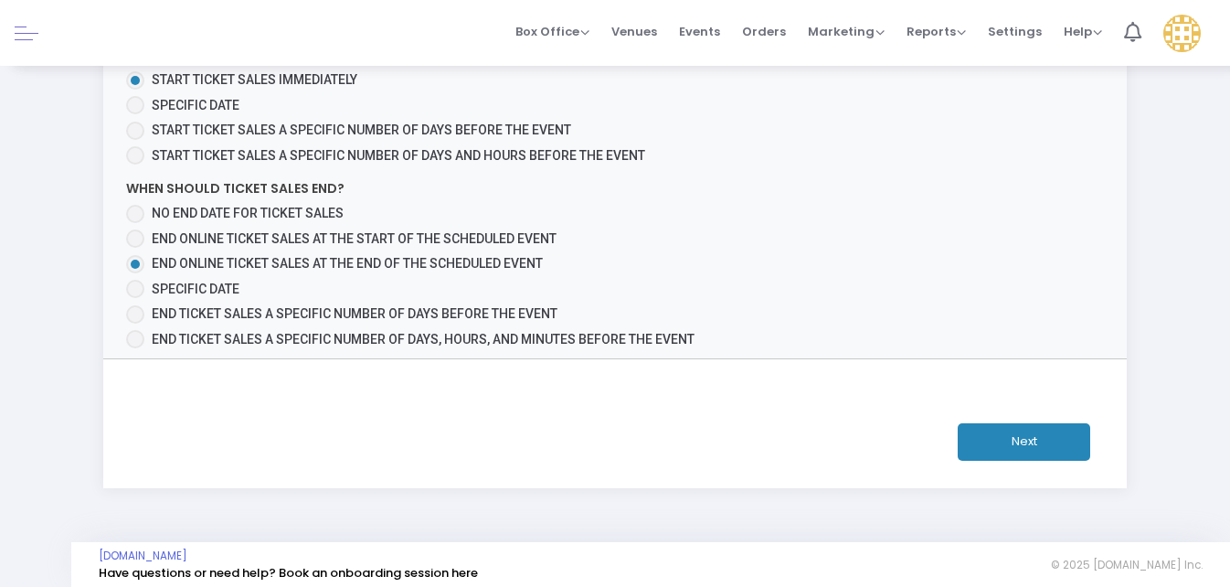
click at [1024, 432] on button "Next" at bounding box center [1024, 441] width 133 height 37
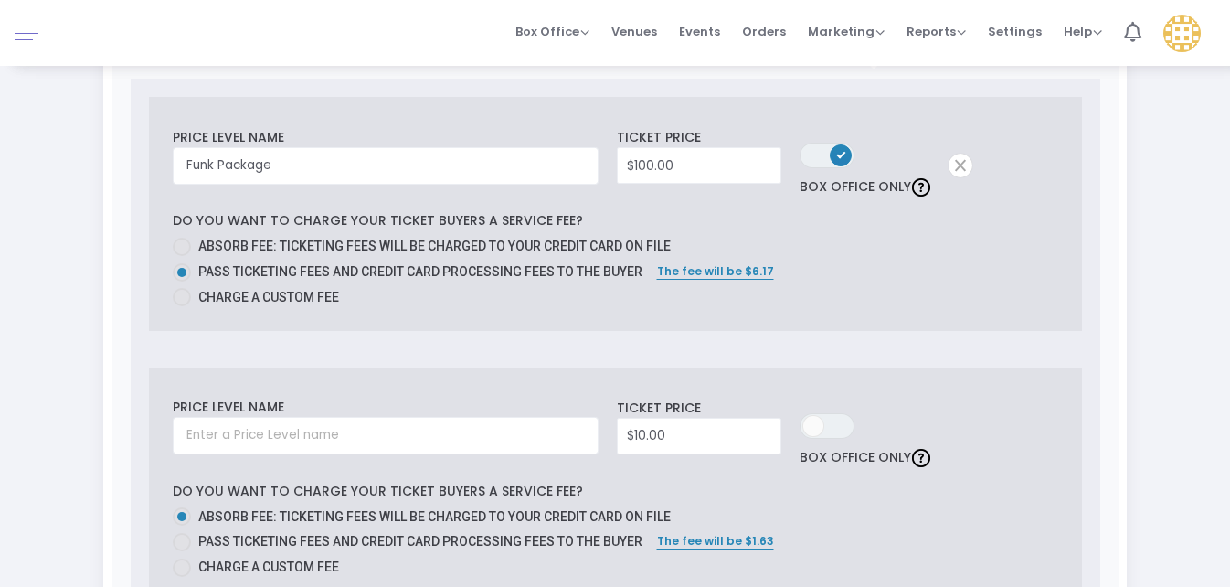
scroll to position [525, 0]
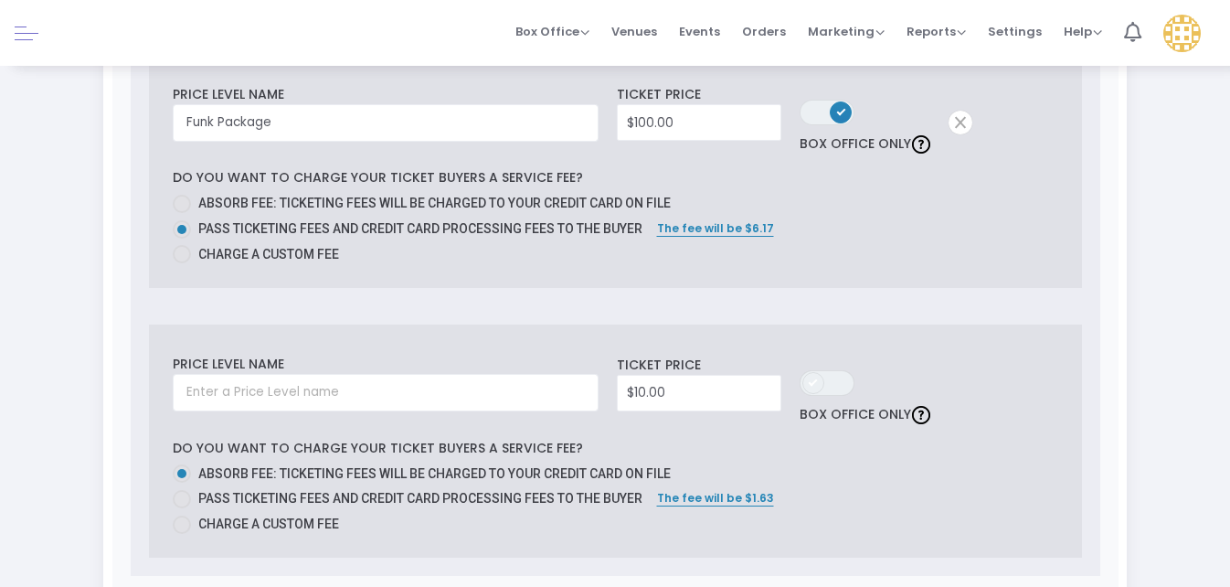
click at [817, 376] on span at bounding box center [813, 383] width 22 height 22
type input "10"
click at [644, 384] on input "10" at bounding box center [699, 393] width 163 height 35
click at [651, 386] on input "10" at bounding box center [699, 393] width 163 height 35
type input "$140.00"
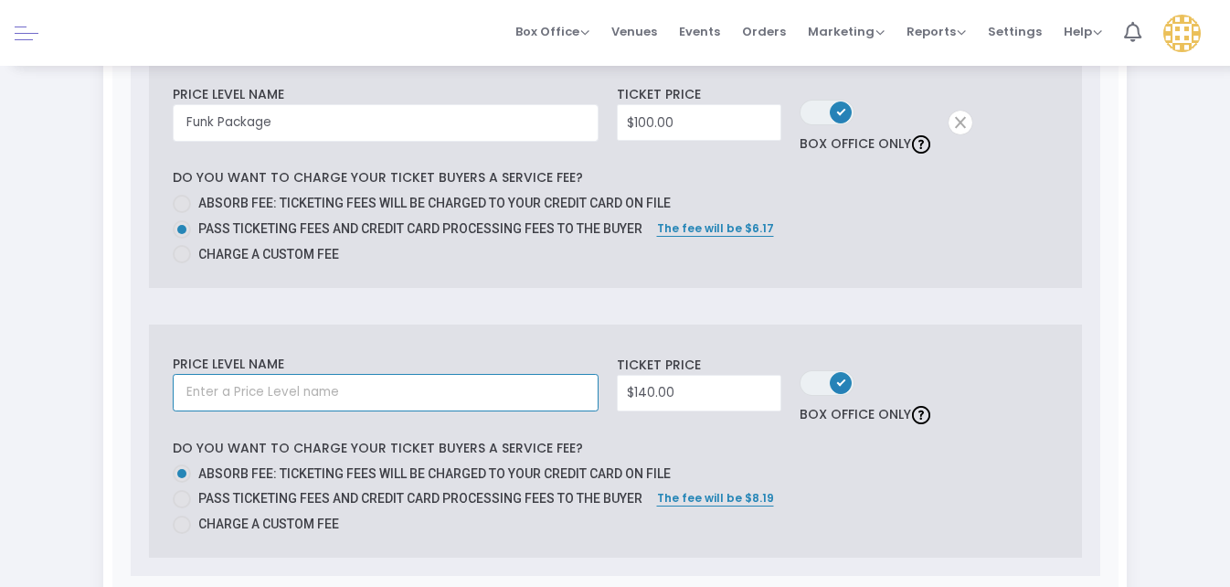
click at [244, 378] on input "text" at bounding box center [386, 392] width 426 height 37
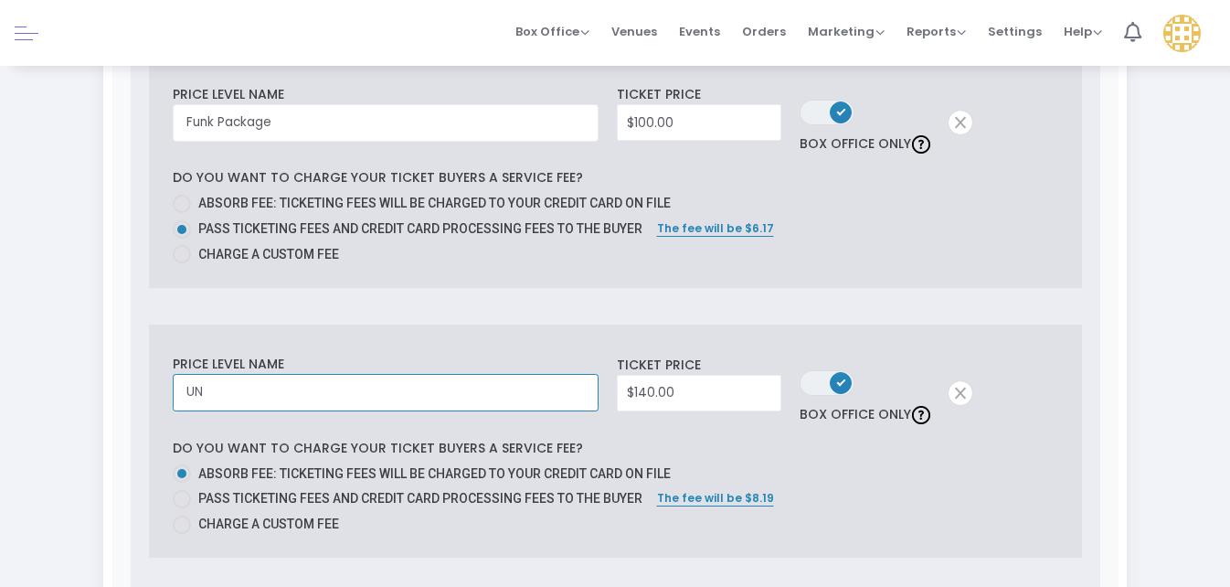
type input "U"
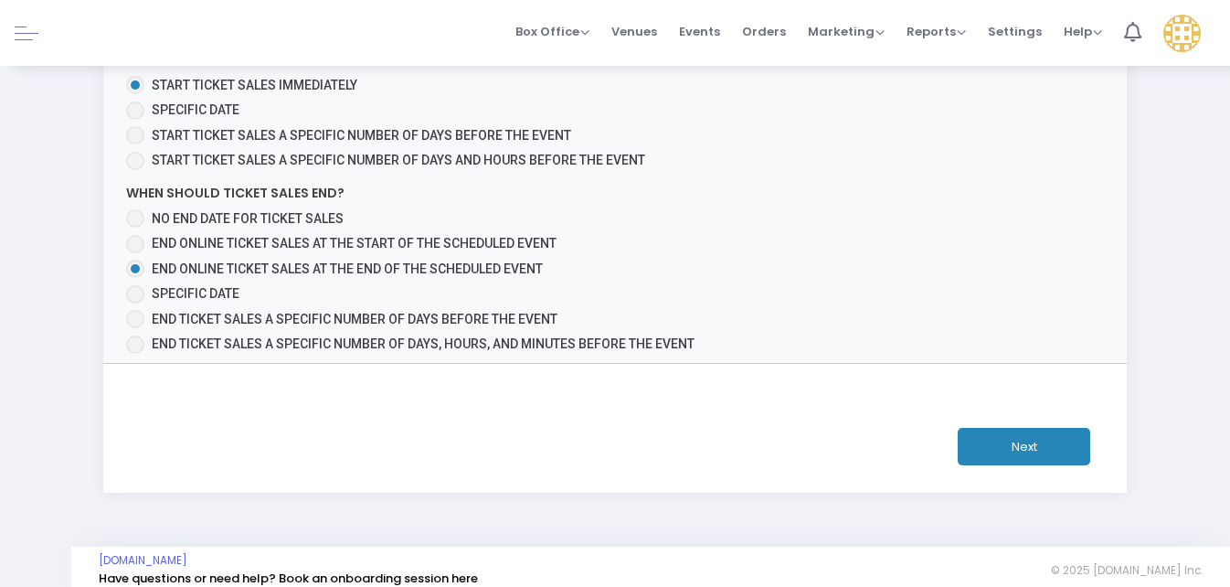
scroll to position [1435, 0]
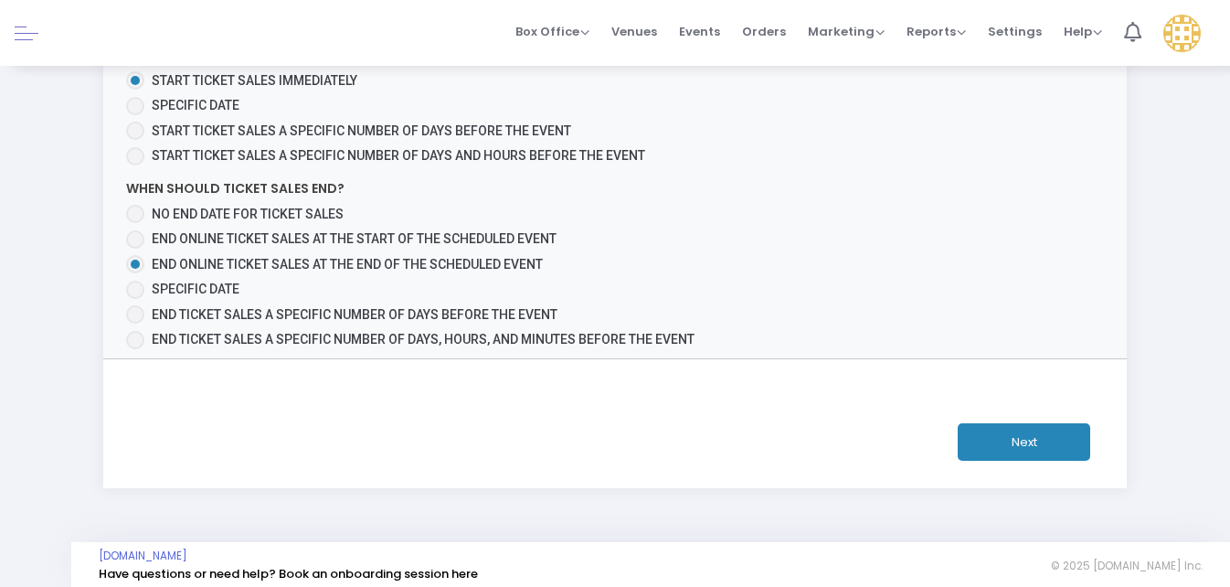
type input "Funk Buddy Package"
click at [1045, 427] on button "Next" at bounding box center [1024, 441] width 133 height 37
click at [1039, 429] on button "Next" at bounding box center [1024, 441] width 133 height 37
click at [1039, 427] on button "Next" at bounding box center [1024, 441] width 133 height 37
click at [1024, 427] on button "Next" at bounding box center [1024, 441] width 133 height 37
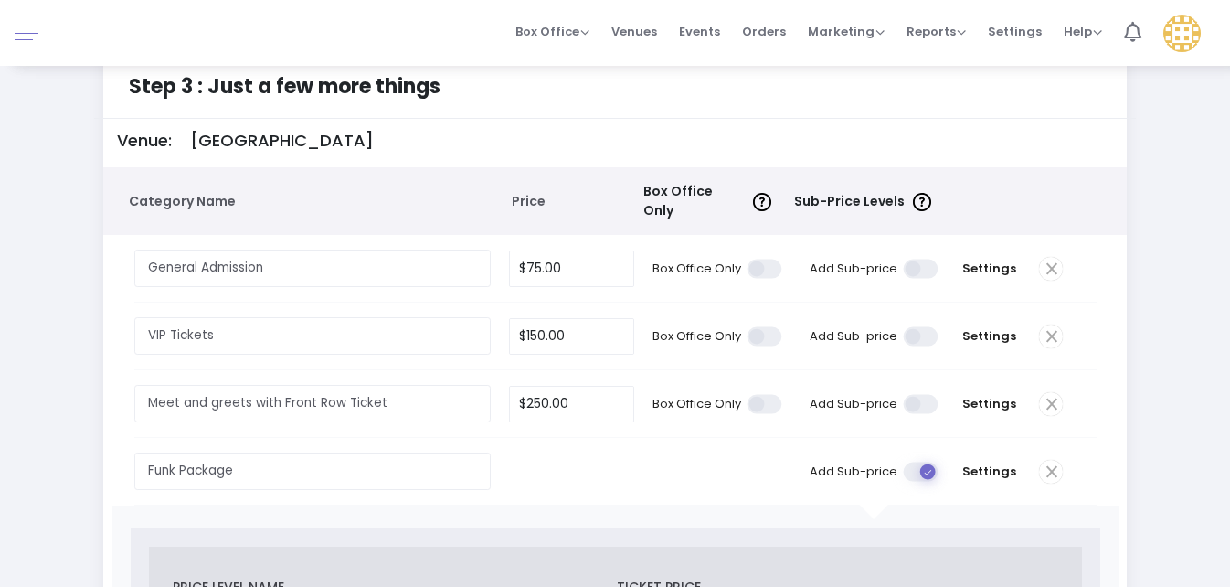
scroll to position [0, 0]
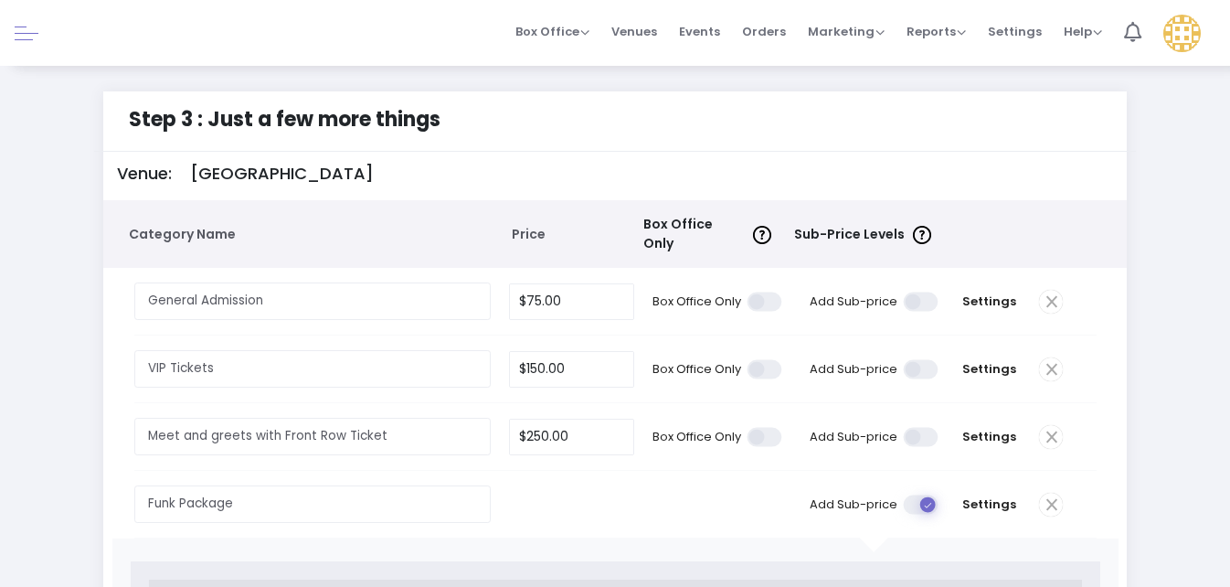
click at [930, 494] on span at bounding box center [922, 503] width 37 height 19
click at [264, 494] on input "checkbox" at bounding box center [264, 494] width 0 height 0
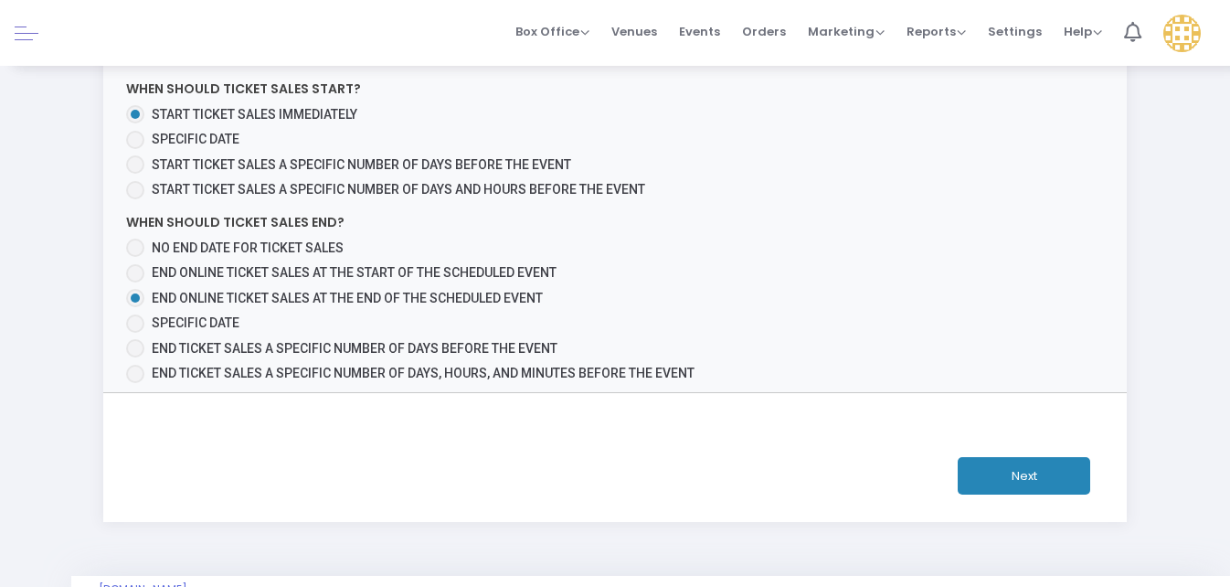
scroll to position [548, 0]
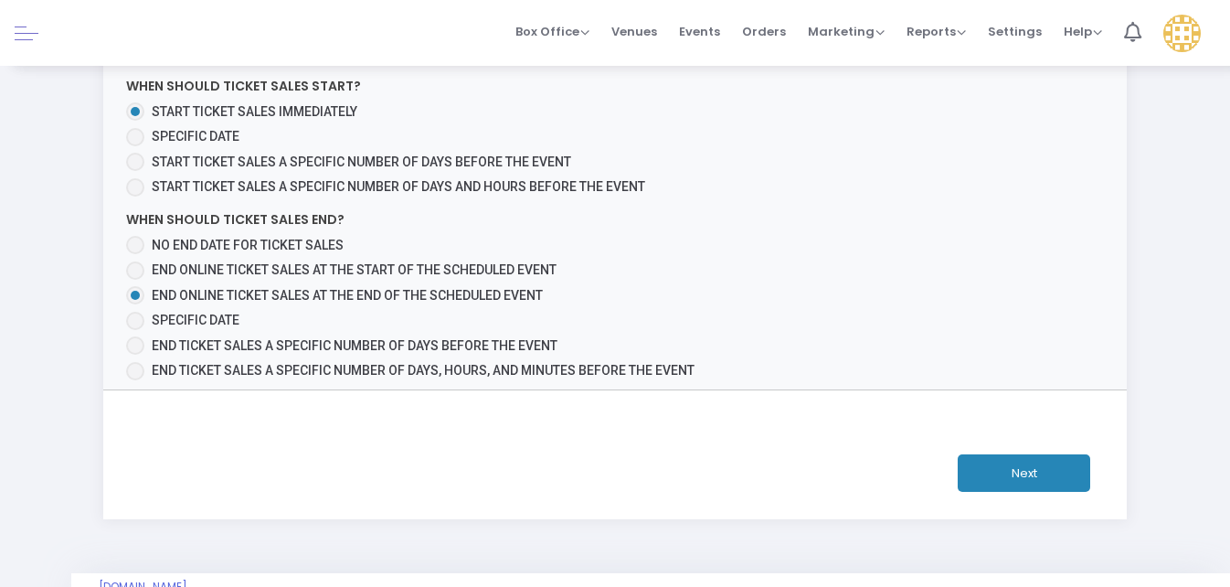
click at [1046, 457] on button "Next" at bounding box center [1024, 472] width 133 height 37
click at [1032, 456] on button "Next" at bounding box center [1024, 472] width 133 height 37
click at [1012, 454] on button "Next" at bounding box center [1024, 472] width 133 height 37
click at [1013, 454] on button "Next" at bounding box center [1024, 472] width 133 height 37
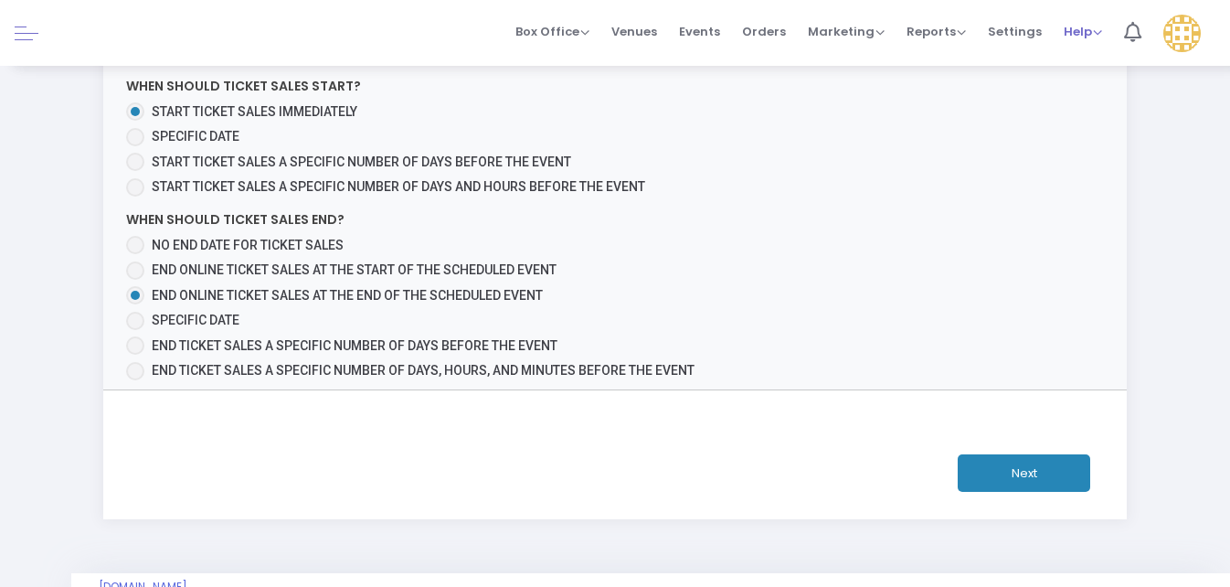
click at [1094, 29] on span "Help" at bounding box center [1083, 31] width 38 height 17
click at [963, 29] on span "Reports" at bounding box center [936, 31] width 59 height 17
drag, startPoint x: 878, startPoint y: 68, endPoint x: 877, endPoint y: 57, distance: 11.0
click at [877, 58] on m-pages "Box Office Sell Tickets Bookings Sell Season Pass Venues Memberships Events Ord…" at bounding box center [615, 40] width 1230 height 1176
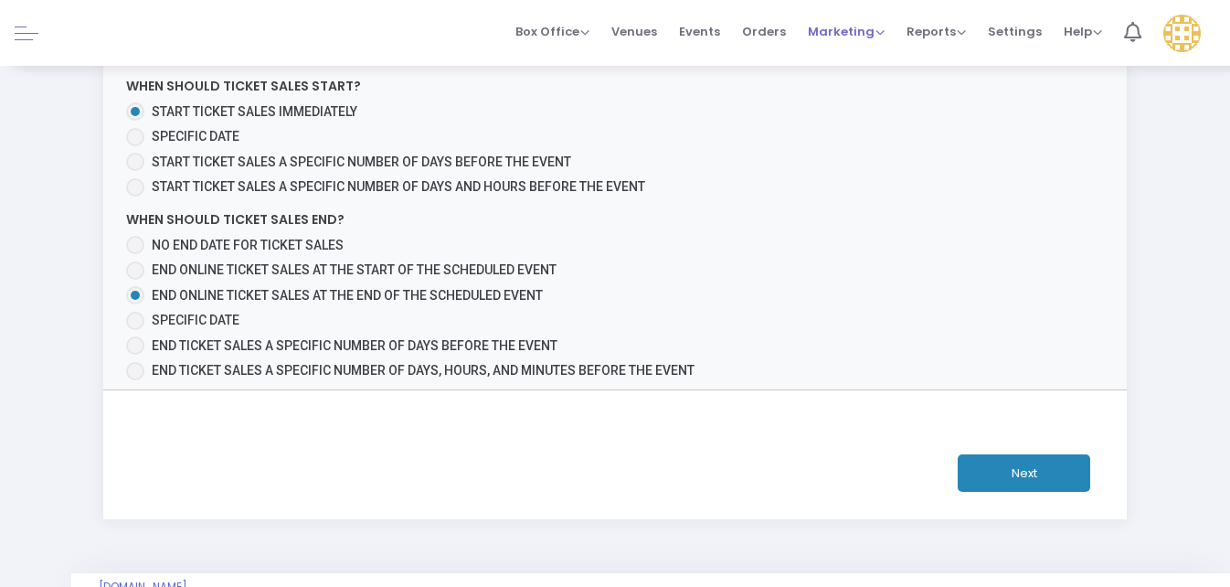
drag, startPoint x: 877, startPoint y: 57, endPoint x: 862, endPoint y: 44, distance: 20.1
click at [862, 44] on span "Marketing Promo Codes Quantity Discounts Affiliate" at bounding box center [846, 31] width 77 height 47
click at [879, 34] on span "Marketing" at bounding box center [846, 31] width 77 height 17
click at [879, 30] on span "Marketing" at bounding box center [846, 31] width 77 height 17
click at [1140, 193] on div "Step 3 : Just a few more things Venue: Chevy Court Stage Category Name Price Bo…" at bounding box center [614, 31] width 1175 height 976
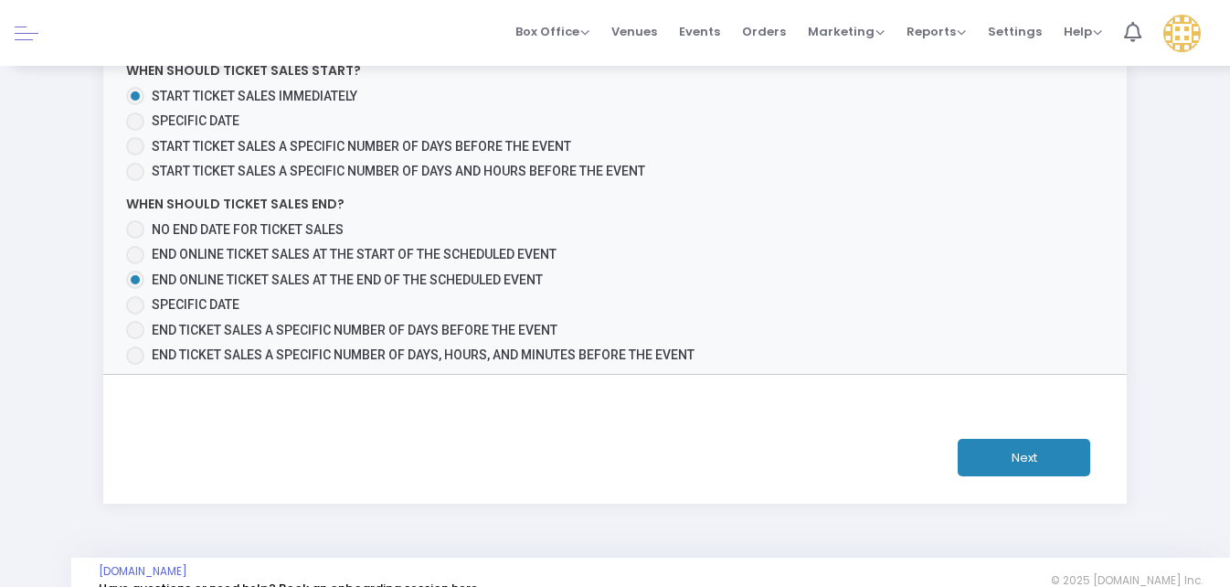
scroll to position [579, 0]
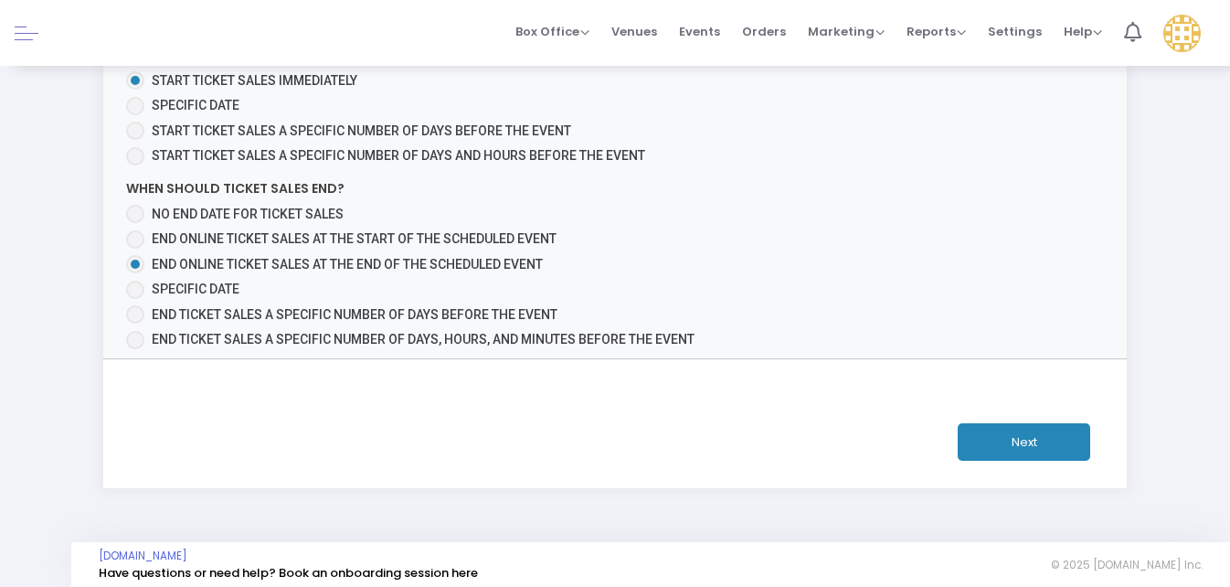
click at [1017, 430] on button "Next" at bounding box center [1024, 441] width 133 height 37
click at [1016, 428] on button "Next" at bounding box center [1024, 441] width 133 height 37
click at [1015, 427] on button "Next" at bounding box center [1024, 441] width 133 height 37
click at [1015, 426] on button "Next" at bounding box center [1024, 441] width 133 height 37
click at [1019, 426] on button "Next" at bounding box center [1024, 441] width 133 height 37
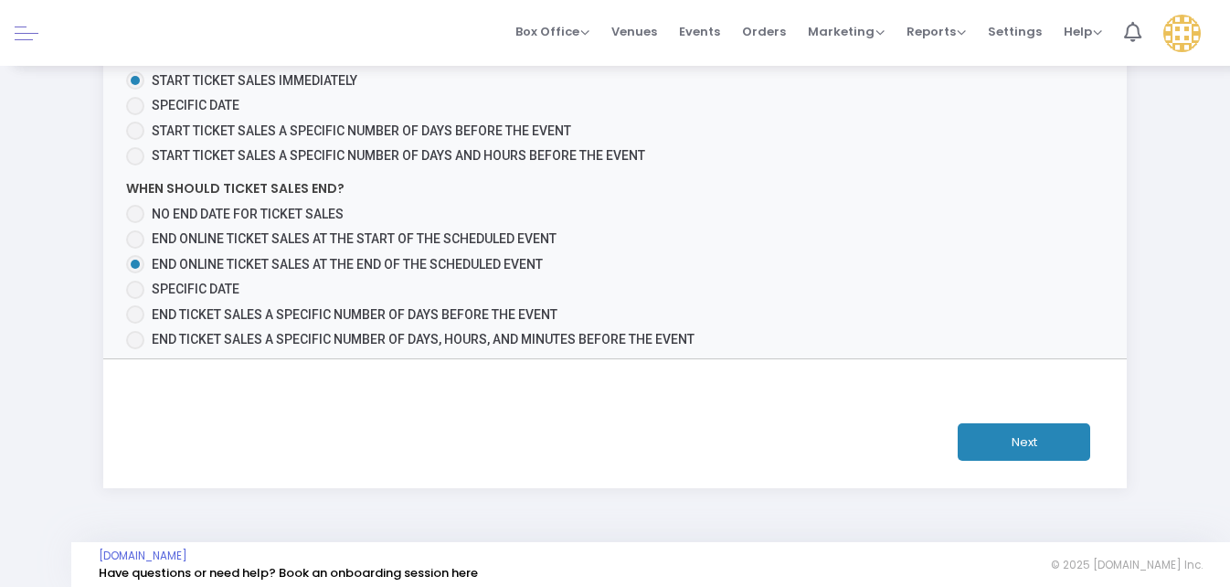
click at [1019, 423] on button "Next" at bounding box center [1024, 441] width 133 height 37
drag, startPoint x: 1020, startPoint y: 420, endPoint x: 1019, endPoint y: 408, distance: 12.8
click at [1019, 423] on button "Next" at bounding box center [1024, 441] width 133 height 37
click at [1033, 423] on button "Next" at bounding box center [1024, 441] width 133 height 37
click at [1032, 423] on button "Next" at bounding box center [1024, 441] width 133 height 37
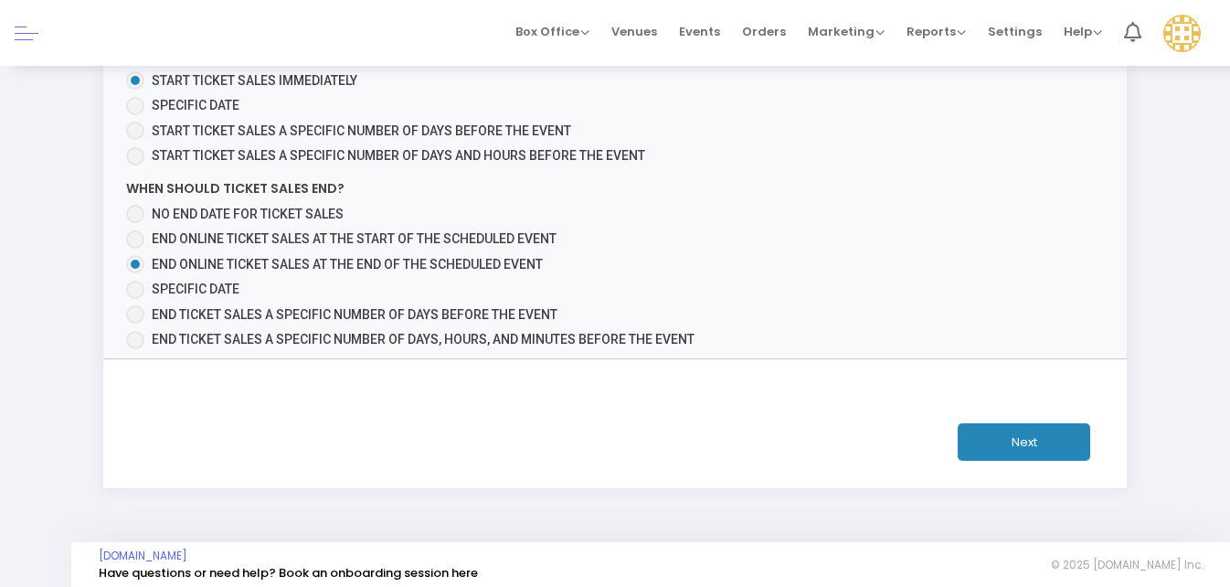
drag, startPoint x: 1032, startPoint y: 418, endPoint x: 1042, endPoint y: 428, distance: 14.2
click at [1041, 423] on button "Next" at bounding box center [1024, 441] width 133 height 37
click at [1046, 436] on button "Next" at bounding box center [1024, 441] width 133 height 37
click at [1044, 431] on button "Next" at bounding box center [1024, 441] width 133 height 37
click at [1043, 431] on button "Next" at bounding box center [1024, 441] width 133 height 37
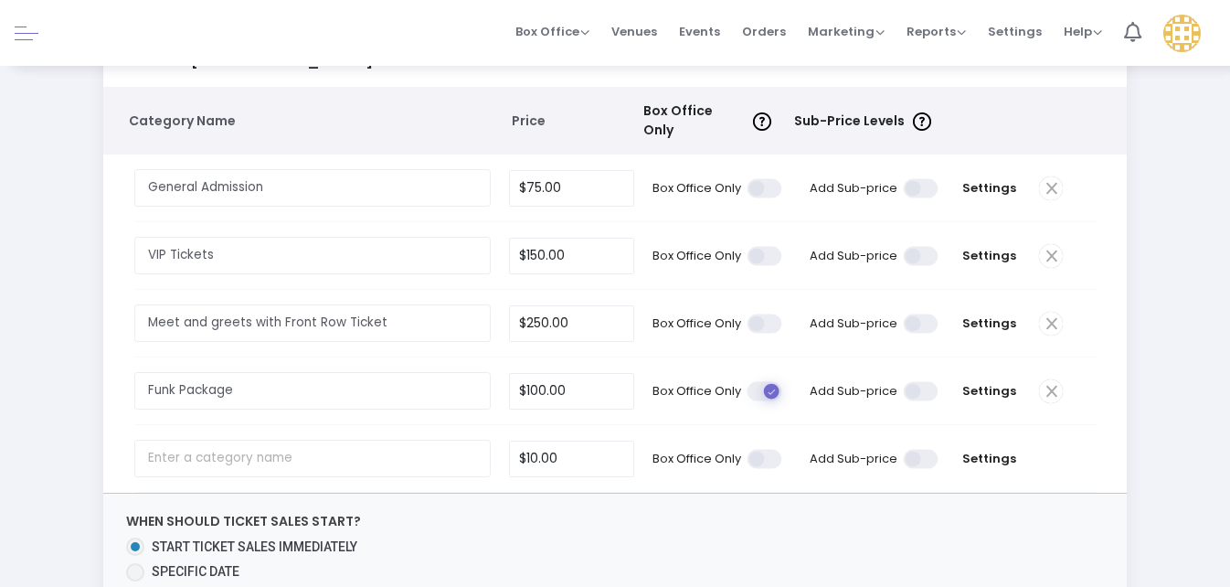
scroll to position [0, 0]
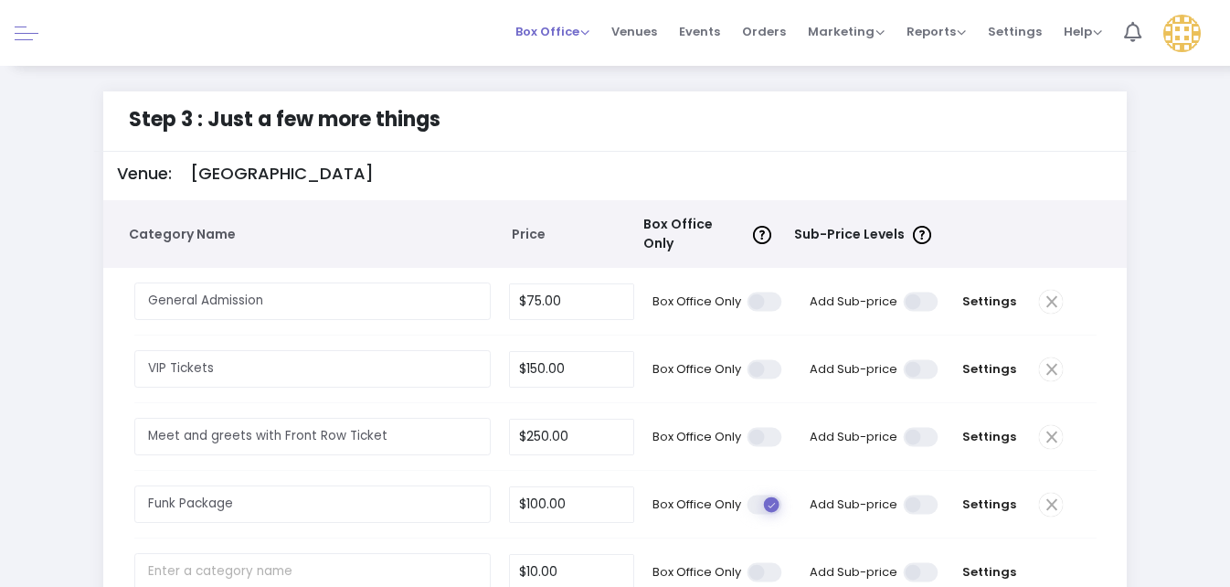
click at [589, 30] on span "Box Office" at bounding box center [552, 31] width 74 height 17
click at [710, 111] on div "Step 3 : Just a few more things" at bounding box center [615, 121] width 1042 height 60
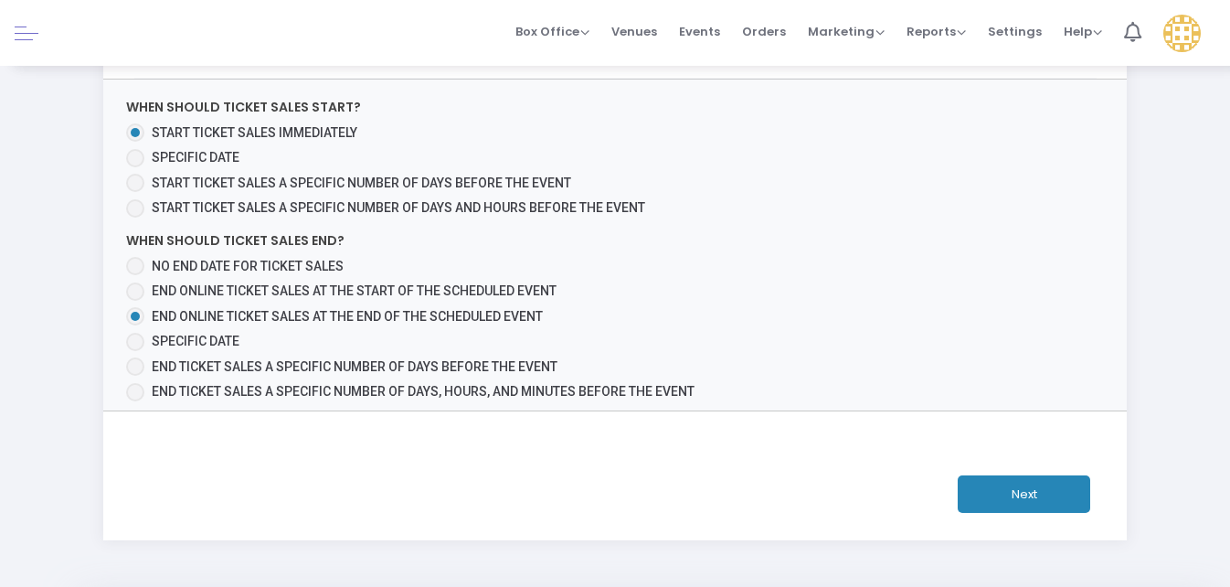
scroll to position [548, 0]
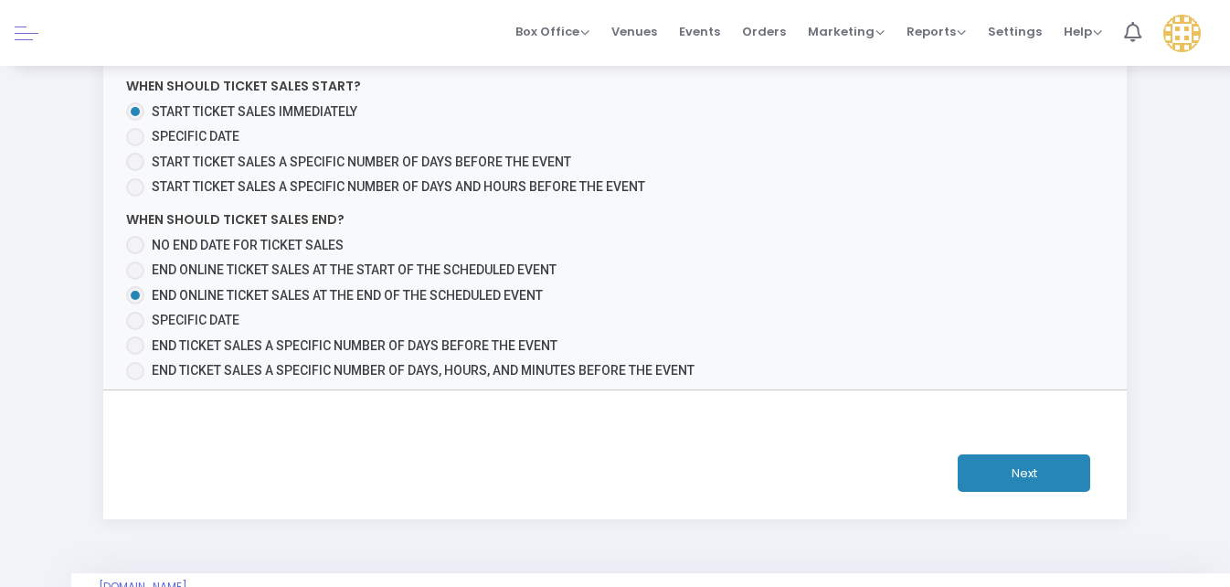
click at [1018, 457] on button "Next" at bounding box center [1024, 472] width 133 height 37
click at [1019, 458] on button "Next" at bounding box center [1024, 472] width 133 height 37
click at [1021, 457] on button "Next" at bounding box center [1024, 472] width 133 height 37
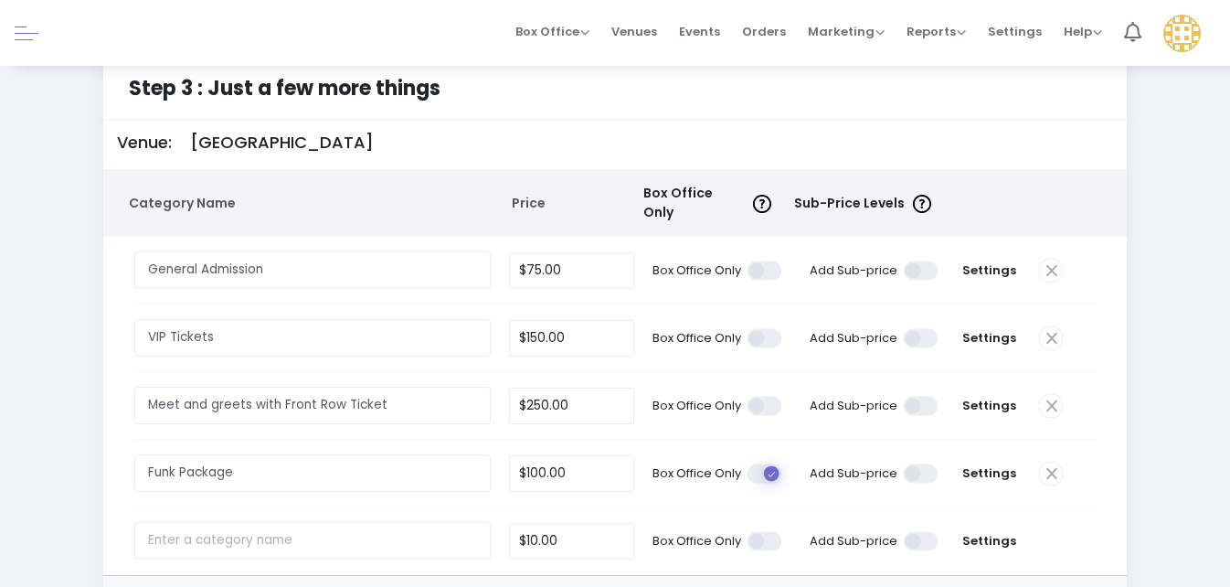
scroll to position [0, 0]
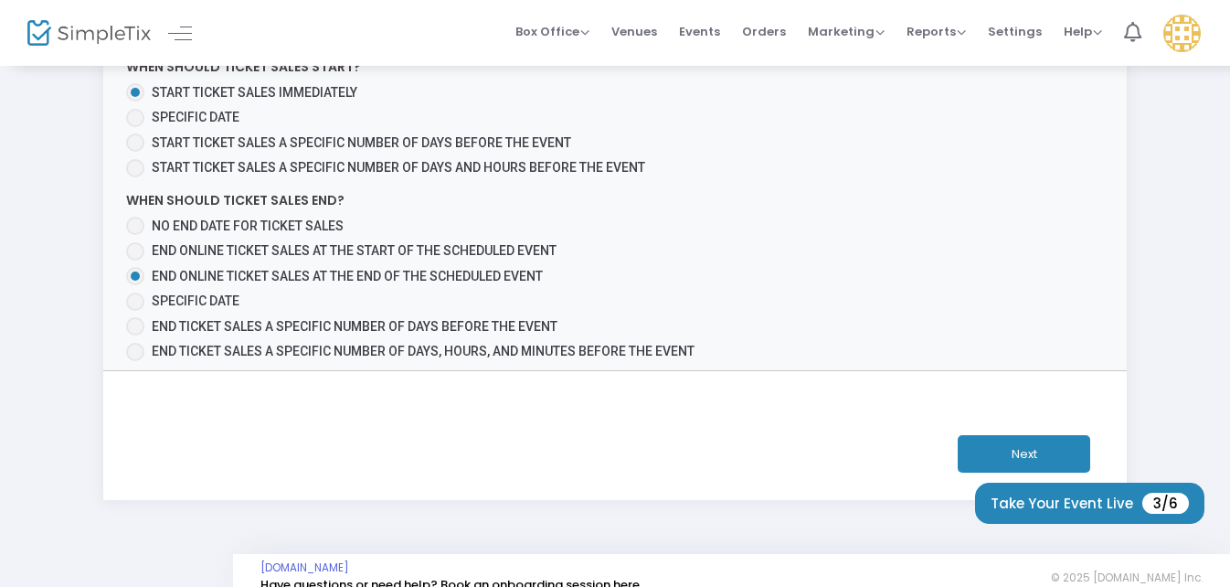
scroll to position [309, 0]
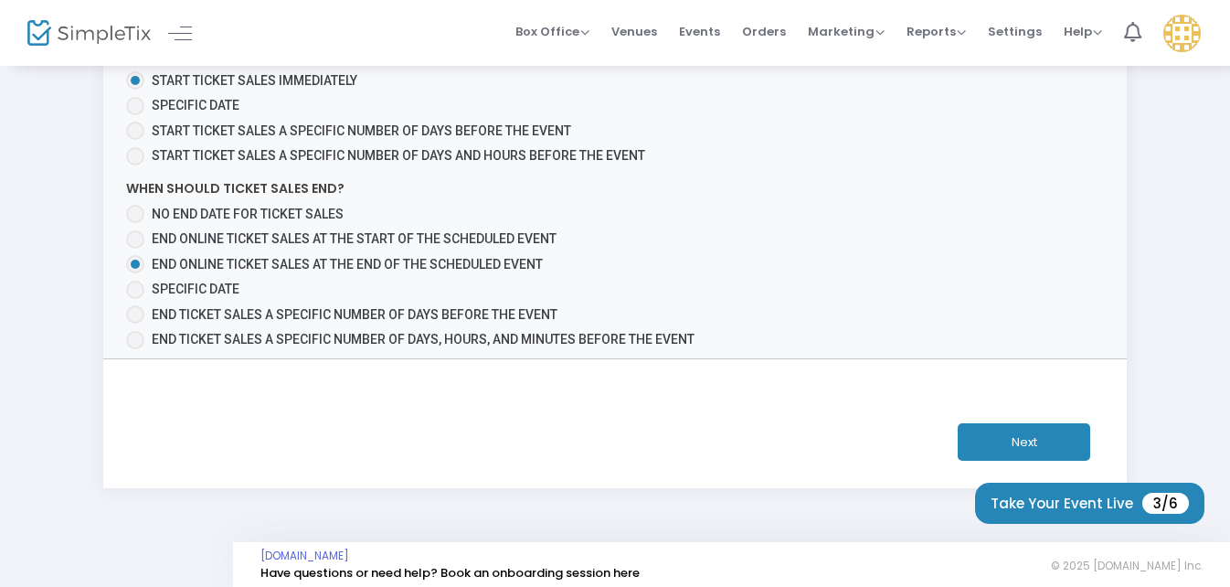
click at [994, 432] on button "Next" at bounding box center [1024, 441] width 133 height 37
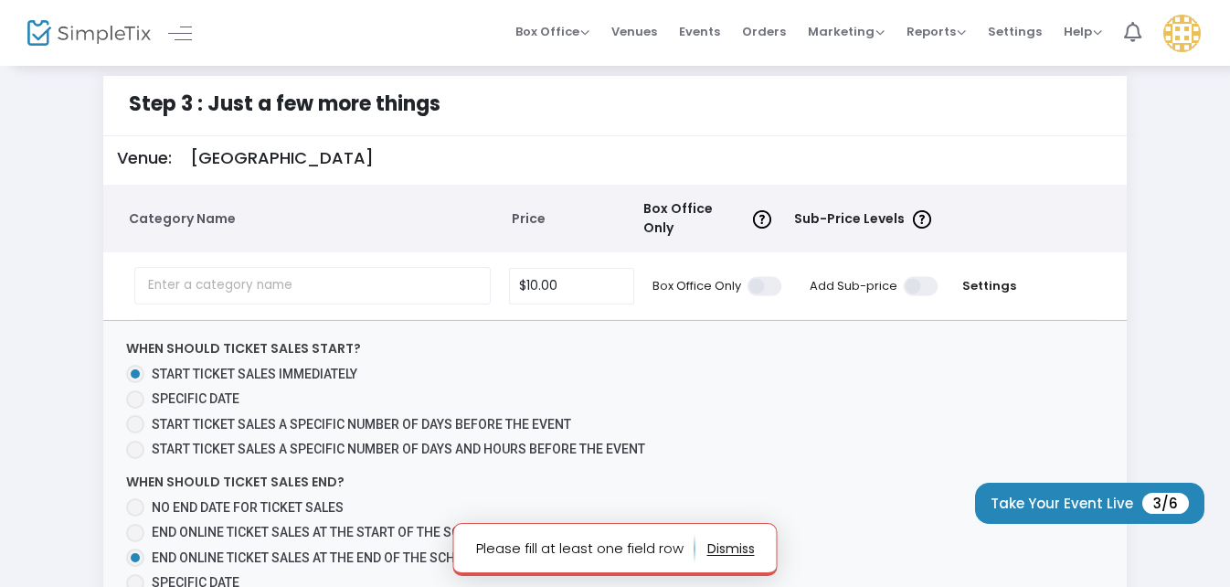
scroll to position [0, 0]
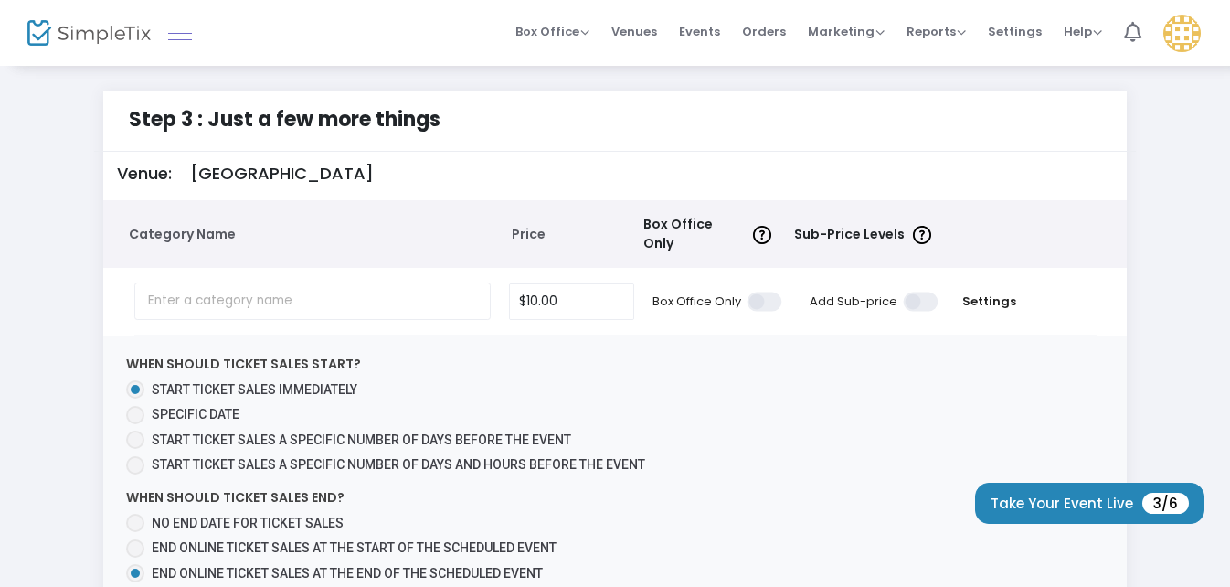
click at [183, 32] on link at bounding box center [180, 33] width 24 height 24
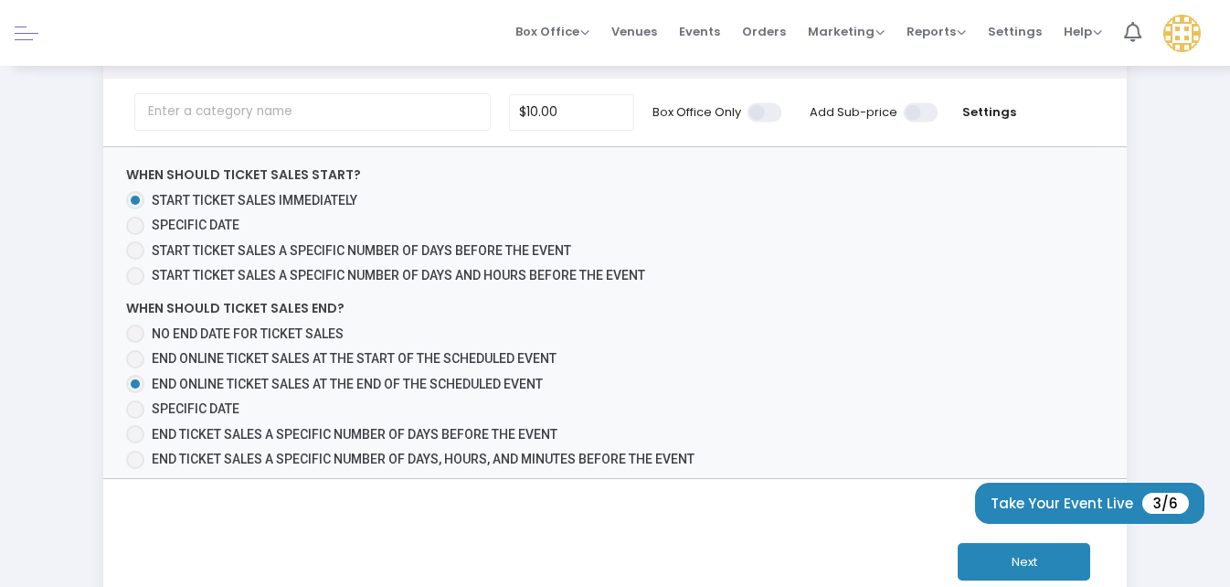
scroll to position [309, 0]
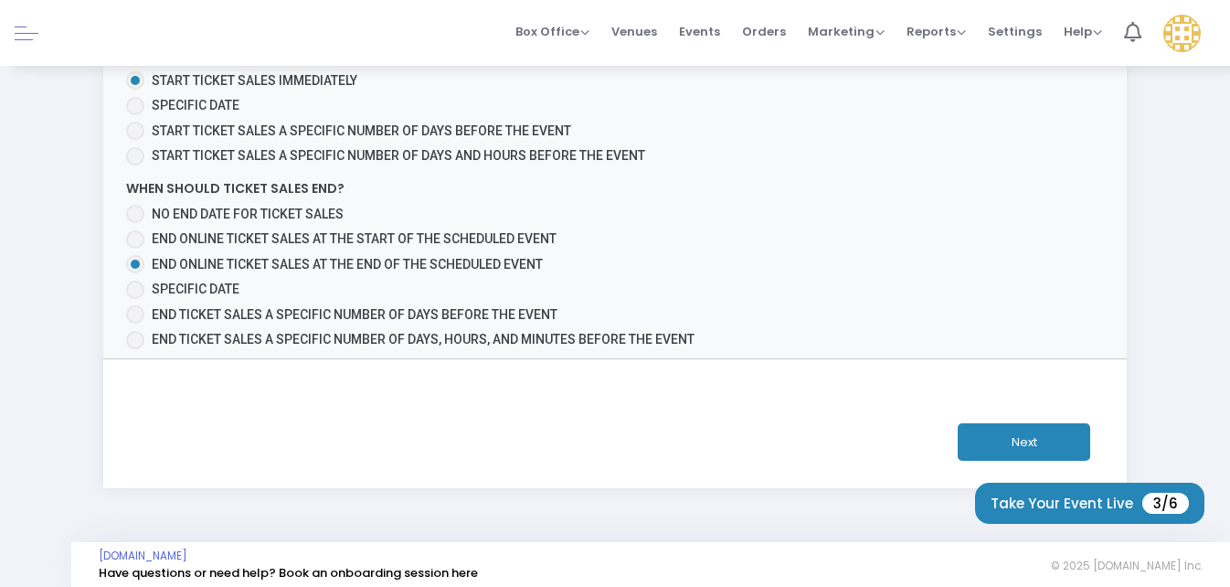
click at [1022, 430] on button "Next" at bounding box center [1024, 441] width 133 height 37
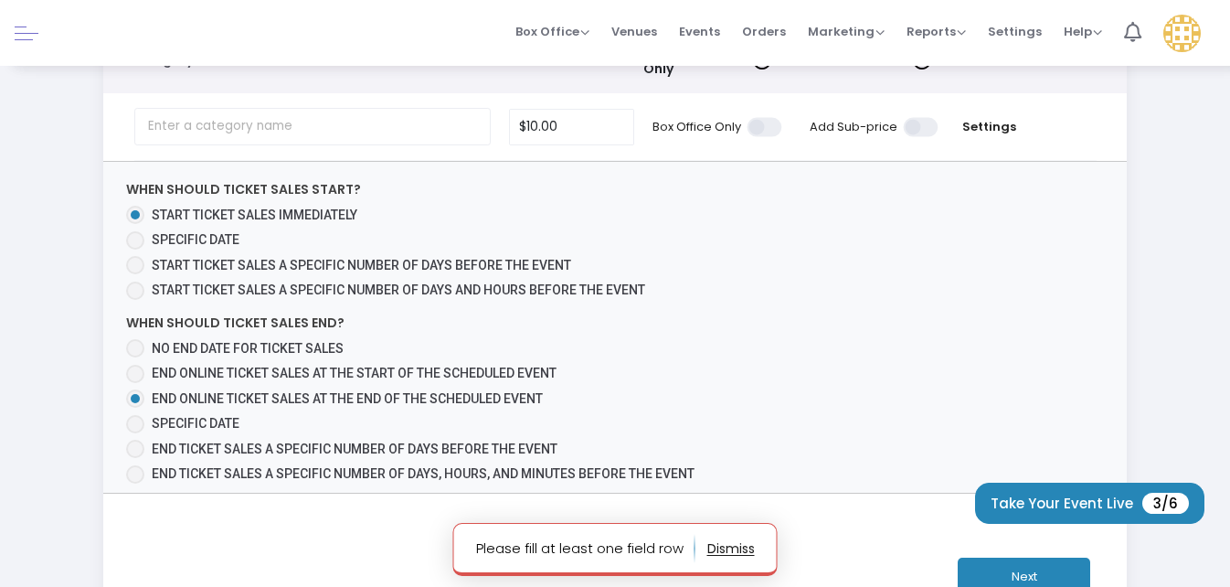
scroll to position [0, 0]
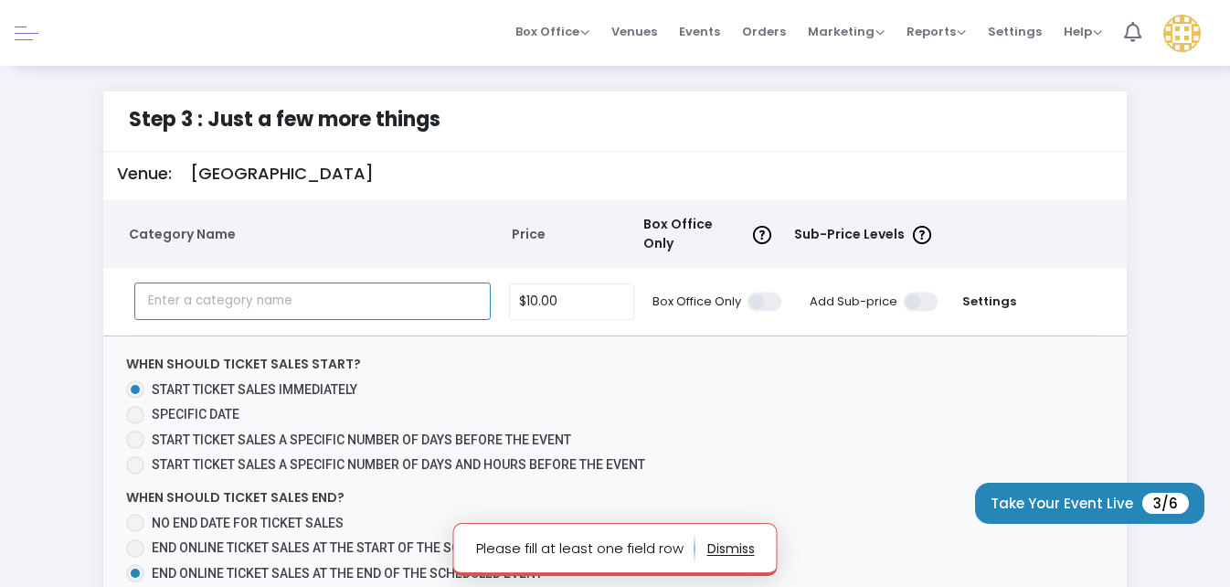
click at [331, 290] on input "text" at bounding box center [312, 300] width 356 height 37
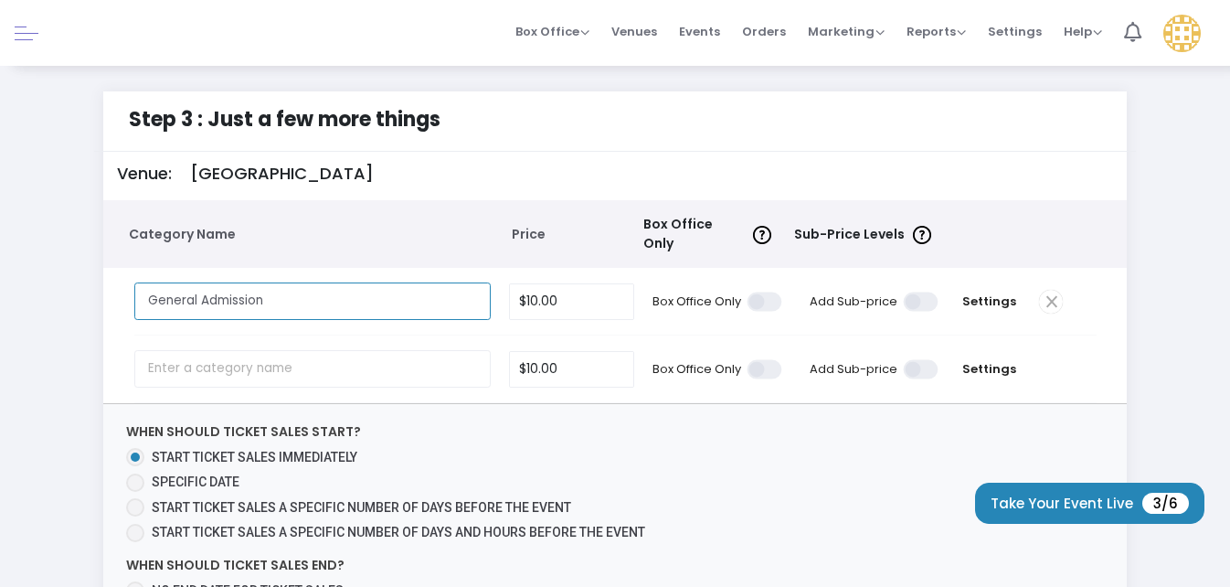
type input "General Admission"
type input "10"
click at [536, 292] on input "10" at bounding box center [572, 301] width 124 height 35
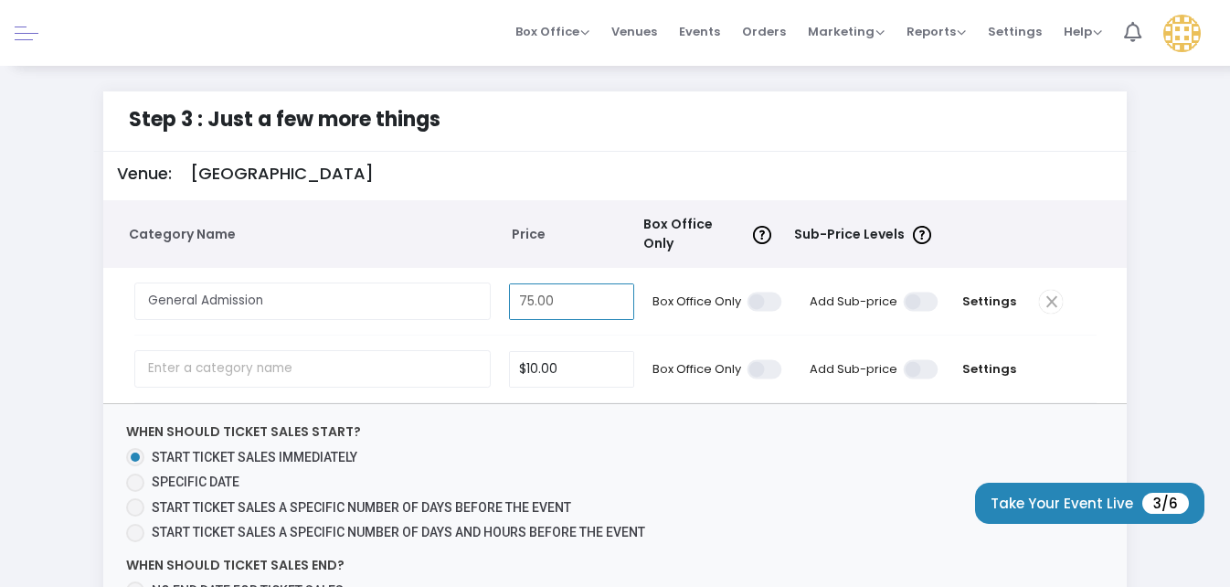
type input "$75.00"
click at [1131, 346] on div "Step 3 : Just a few more things Venue: Chevy Court Stage Category Name Price Bo…" at bounding box center [615, 477] width 1042 height 773
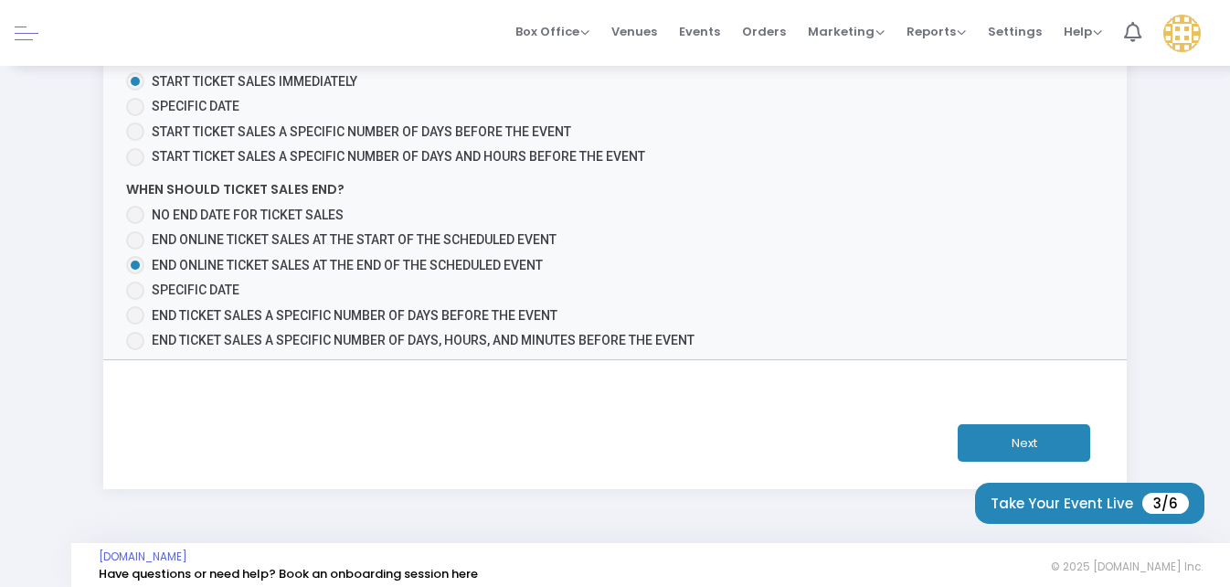
scroll to position [377, 0]
click at [1004, 429] on button "Next" at bounding box center [1024, 441] width 133 height 37
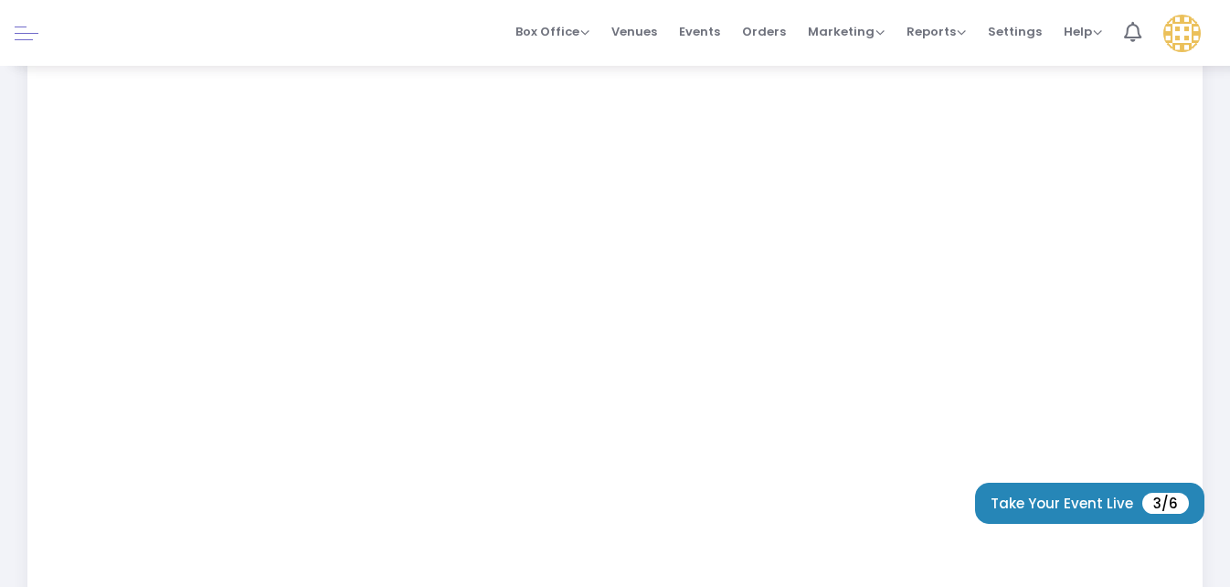
scroll to position [366, 0]
click at [1109, 499] on button "Take Your Event Live 3/6" at bounding box center [1089, 503] width 229 height 41
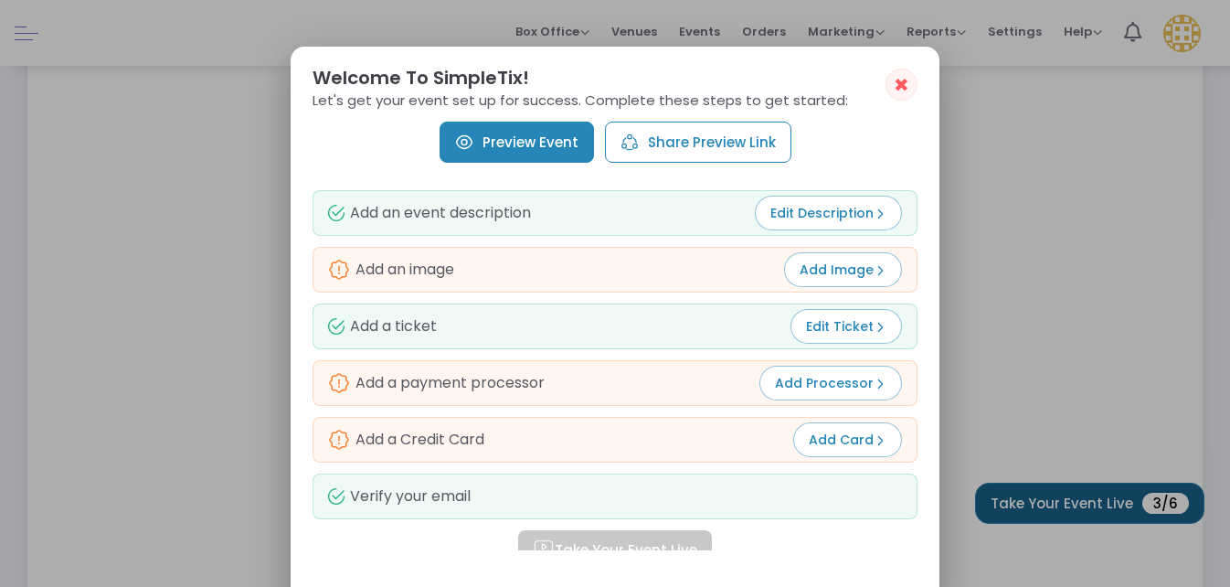
scroll to position [0, 0]
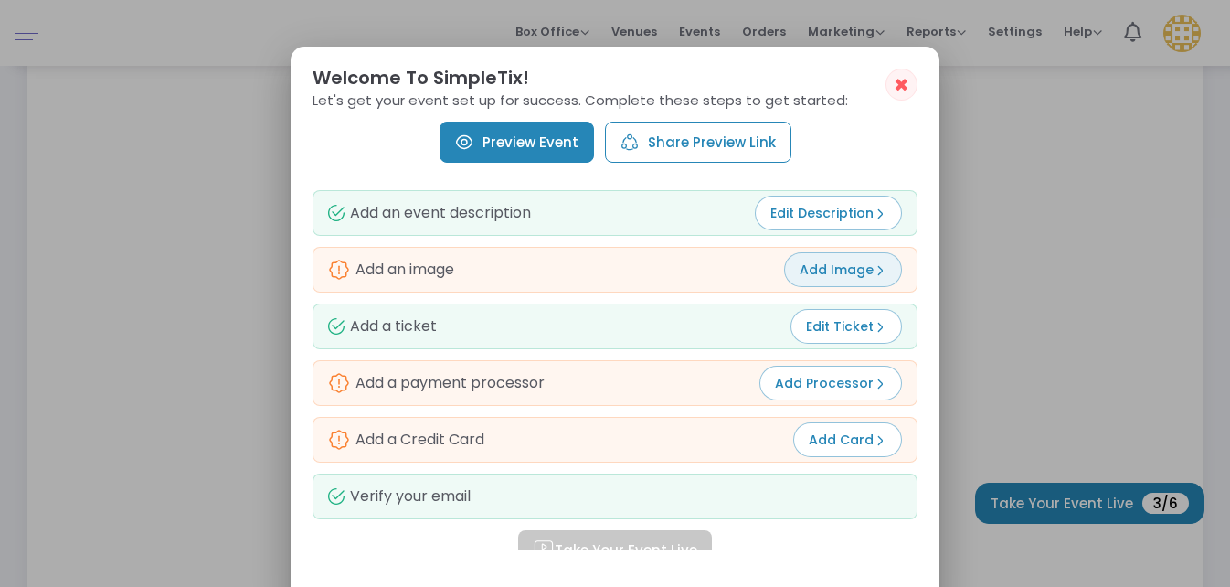
click at [833, 267] on span "Add Image" at bounding box center [843, 269] width 87 height 18
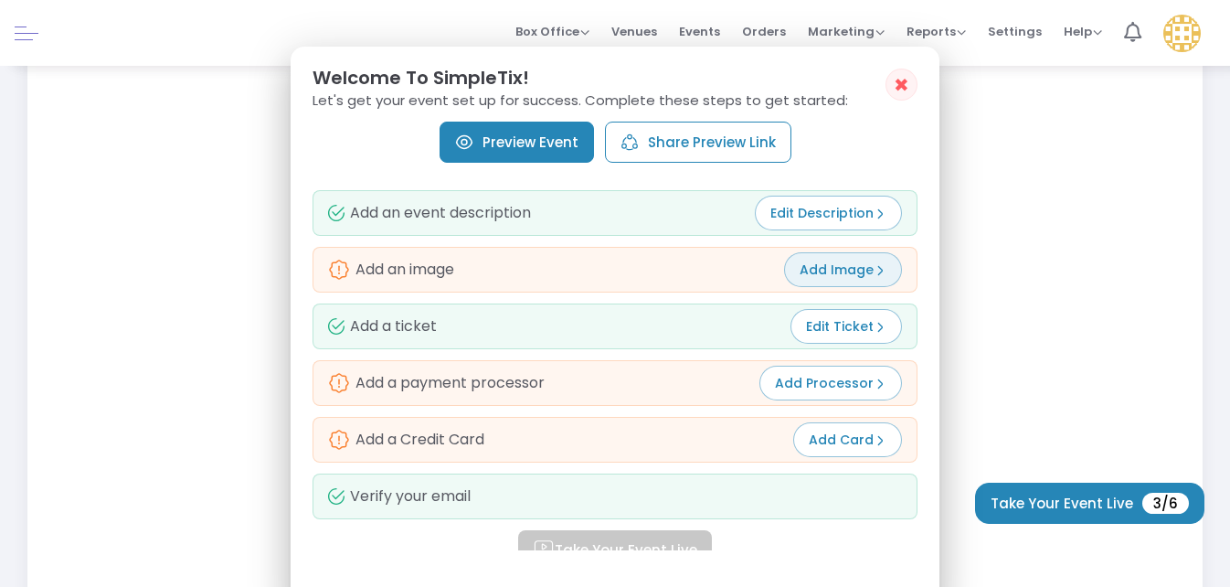
scroll to position [366, 0]
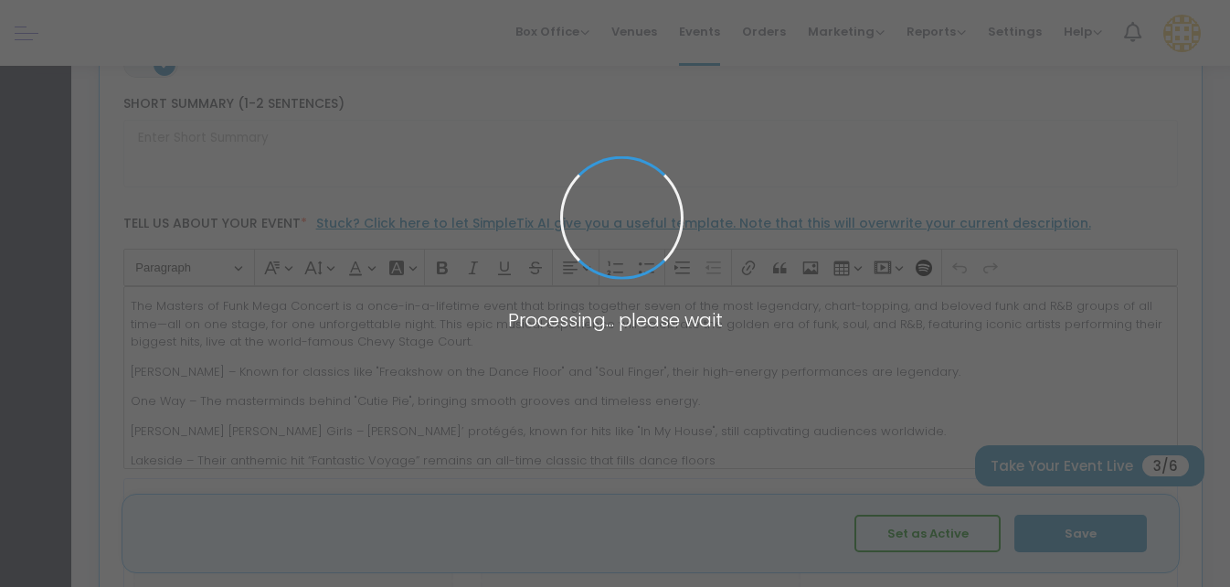
type input "The Master of Funk"
type textarea "The Masters of Funk Mega Concert is a once-in-a-lifetime event that brings toge…"
type input "Buy Tickets"
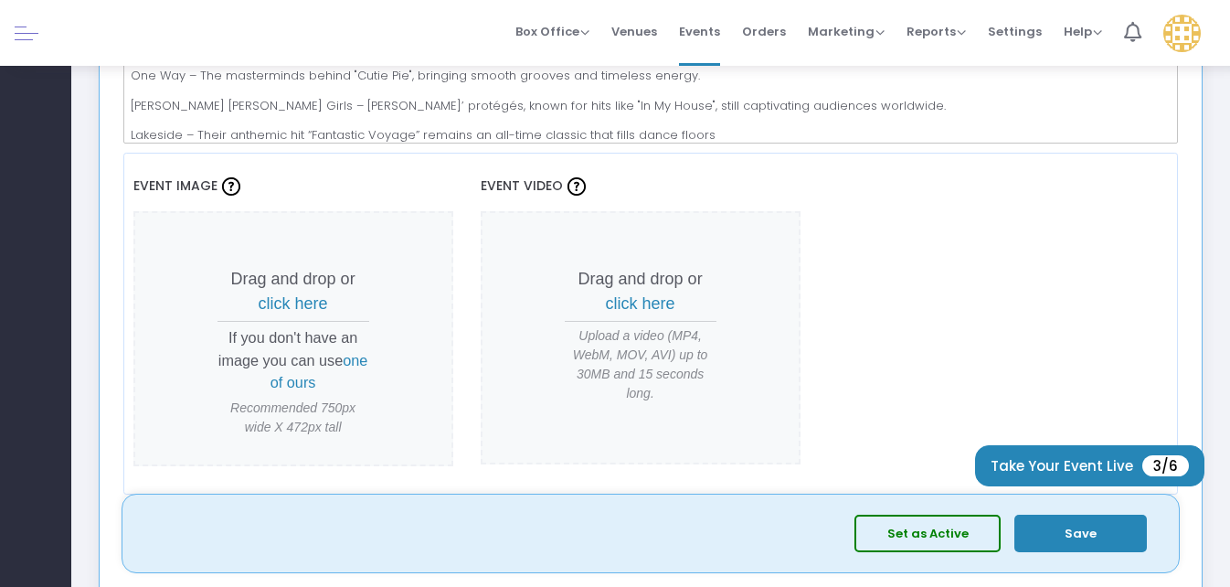
scroll to position [731, 0]
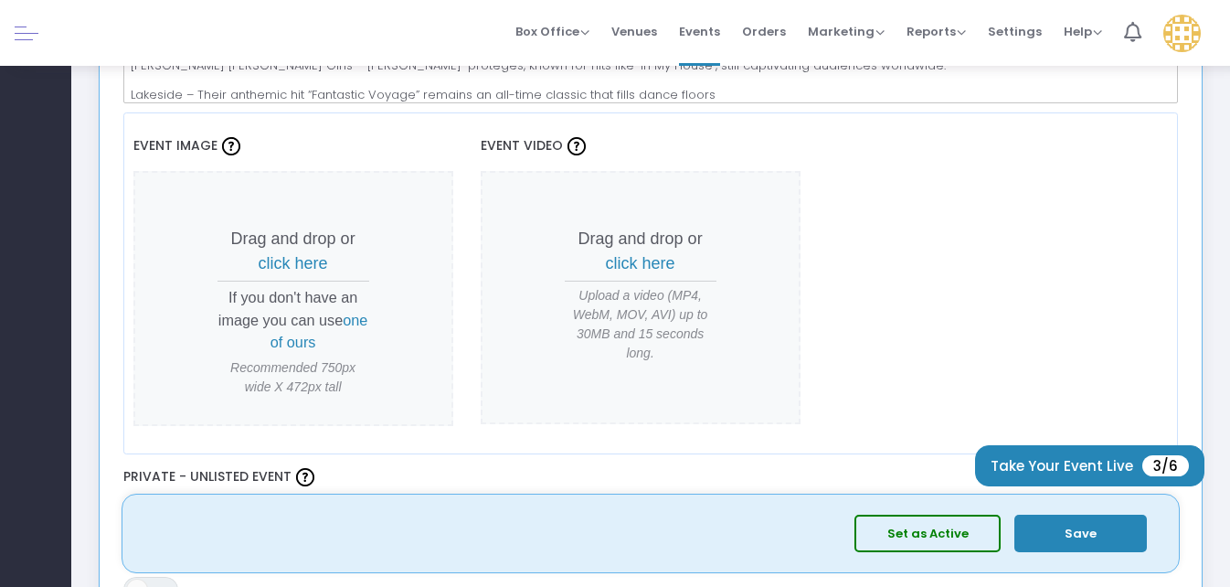
click at [293, 266] on span "click here" at bounding box center [293, 263] width 69 height 18
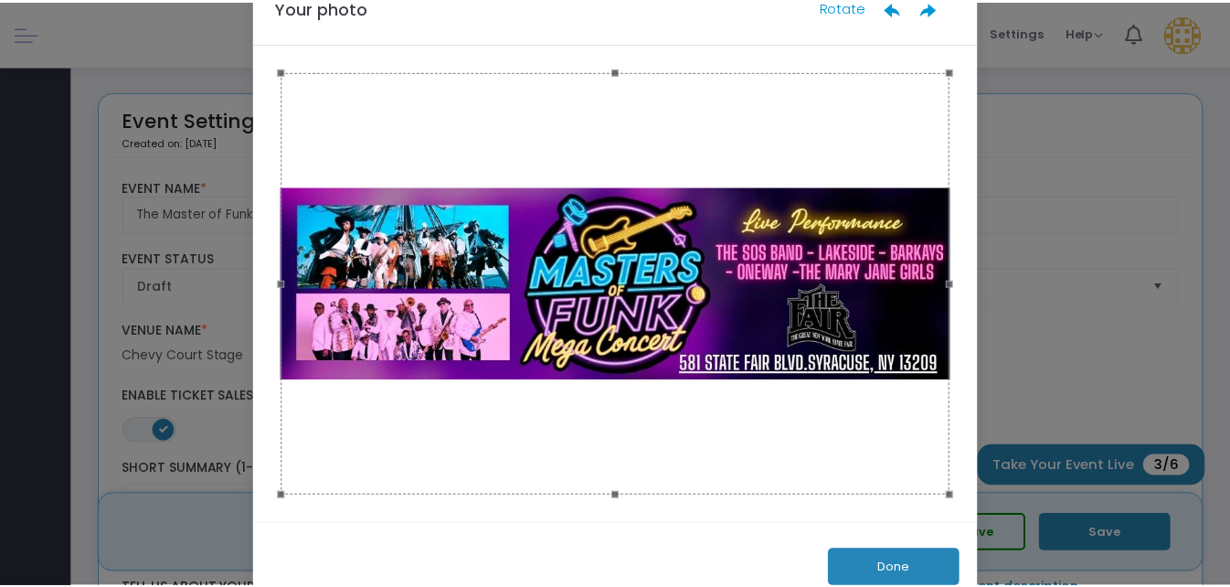
scroll to position [96, 0]
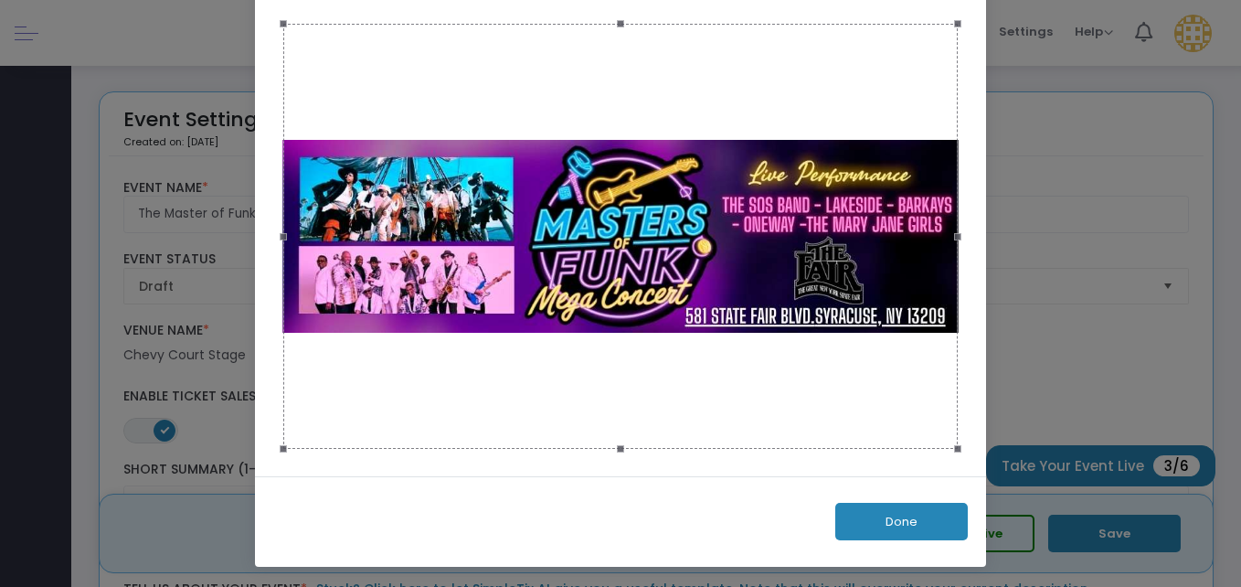
click at [904, 523] on button "Done" at bounding box center [901, 521] width 133 height 37
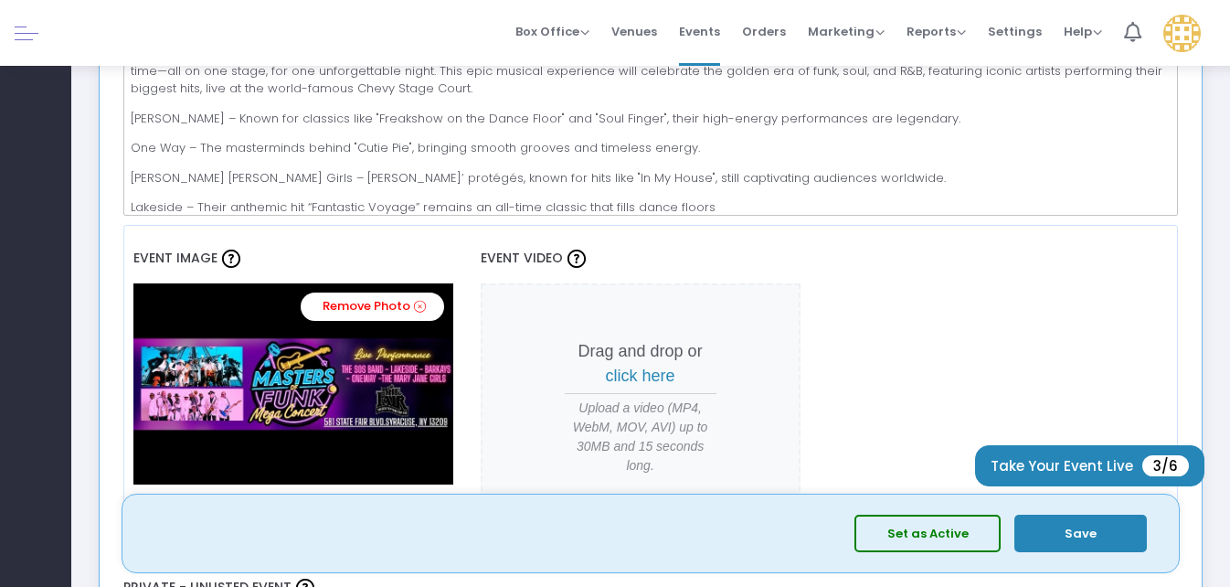
scroll to position [640, 0]
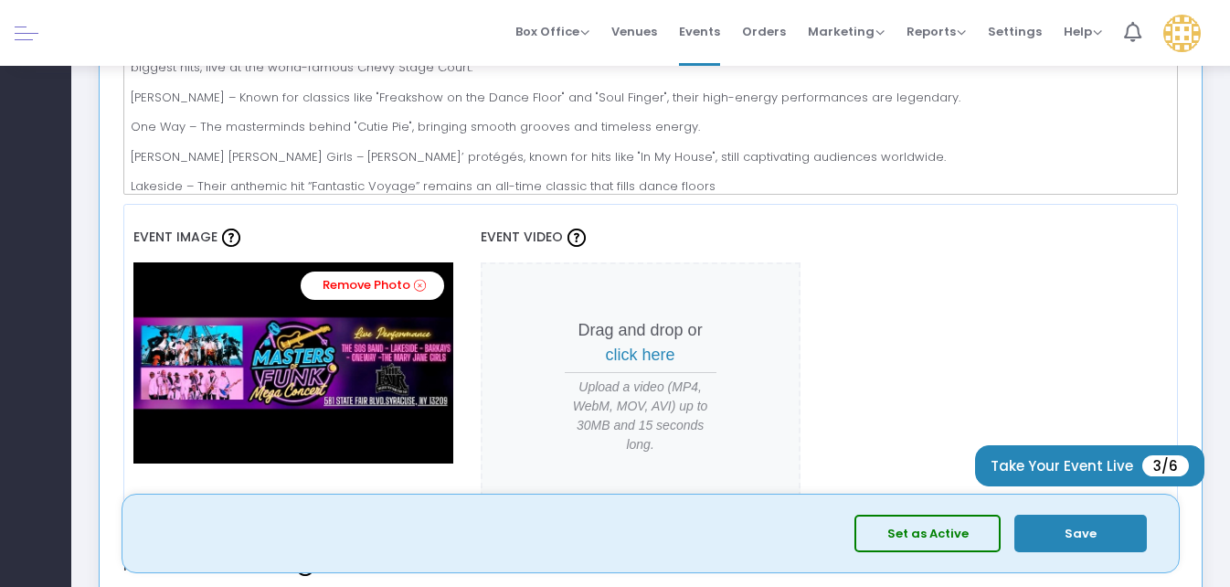
click at [1077, 532] on button "Save" at bounding box center [1080, 533] width 133 height 37
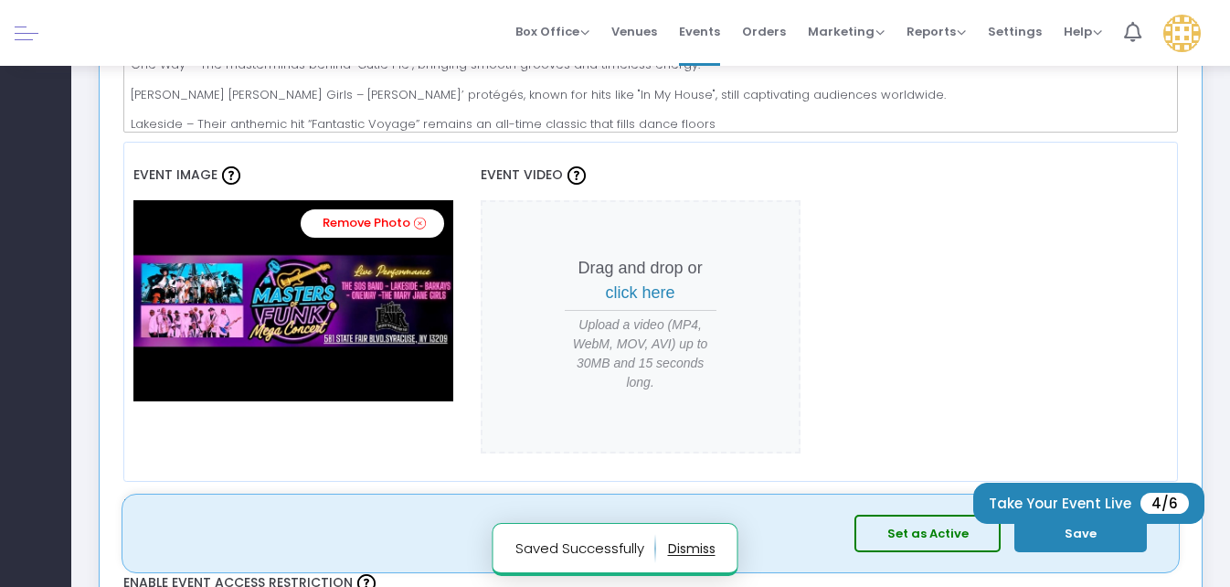
scroll to position [731, 0]
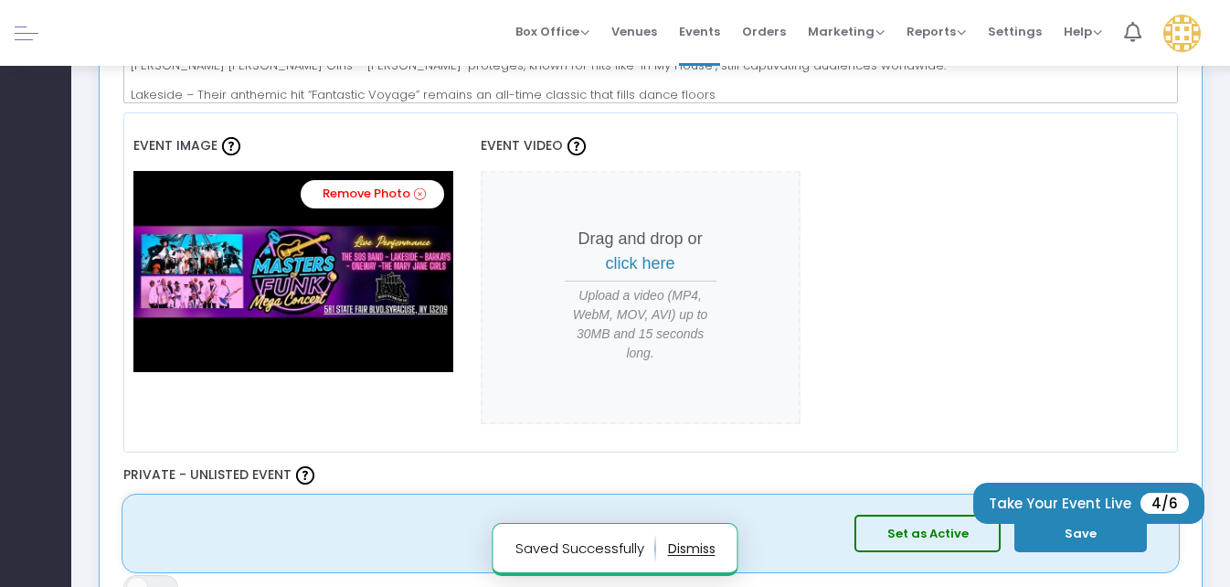
click at [1063, 531] on button "Save" at bounding box center [1080, 533] width 133 height 37
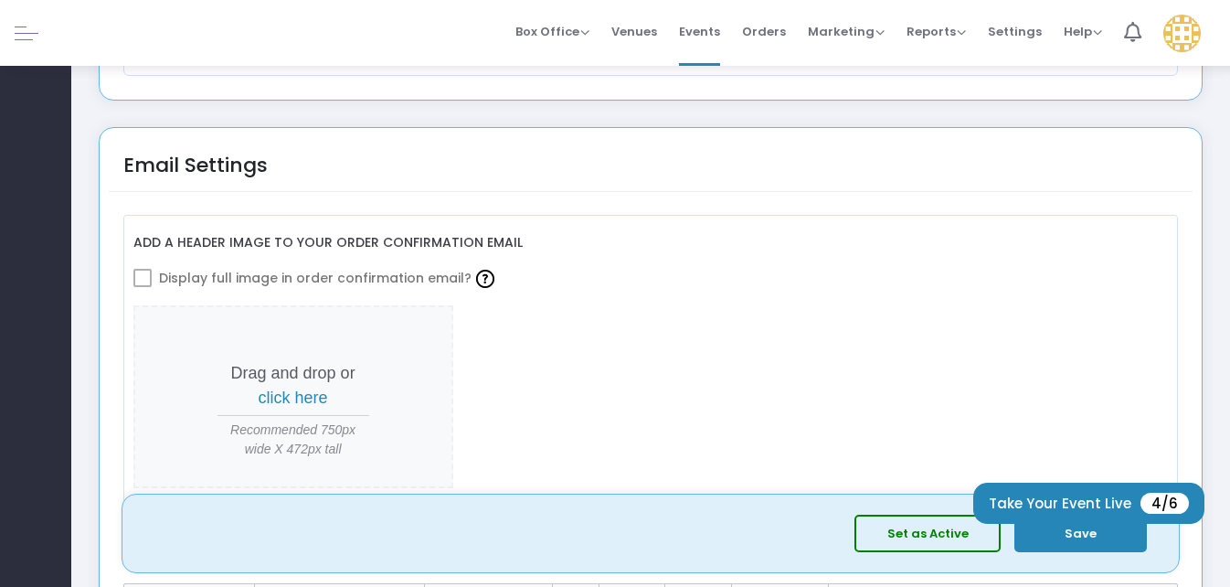
scroll to position [1919, 0]
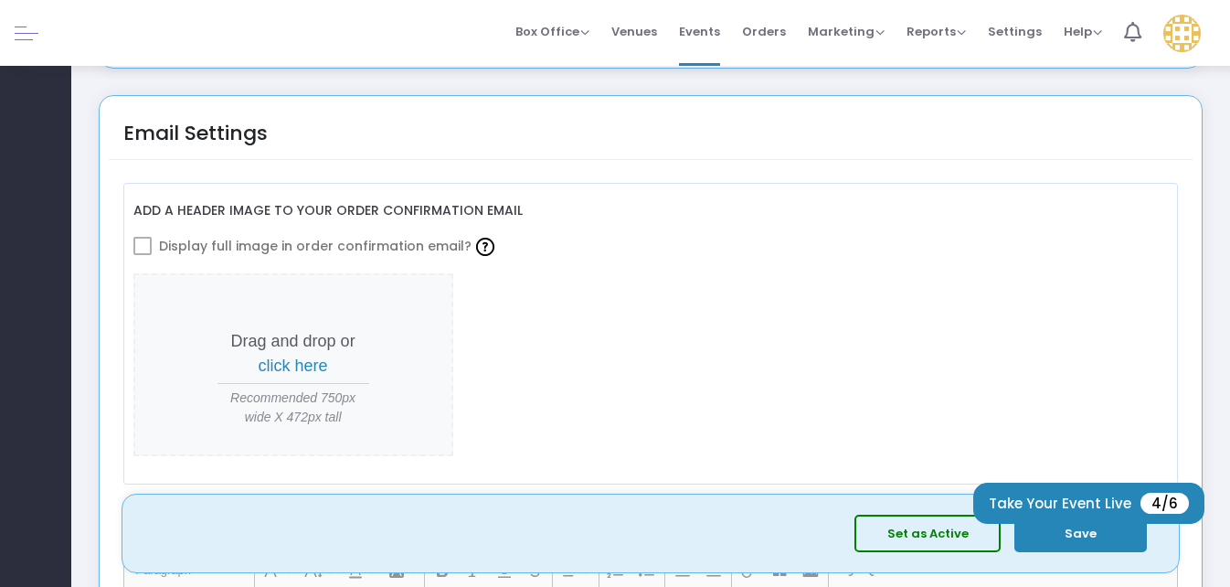
click at [299, 365] on span "click here" at bounding box center [293, 365] width 69 height 18
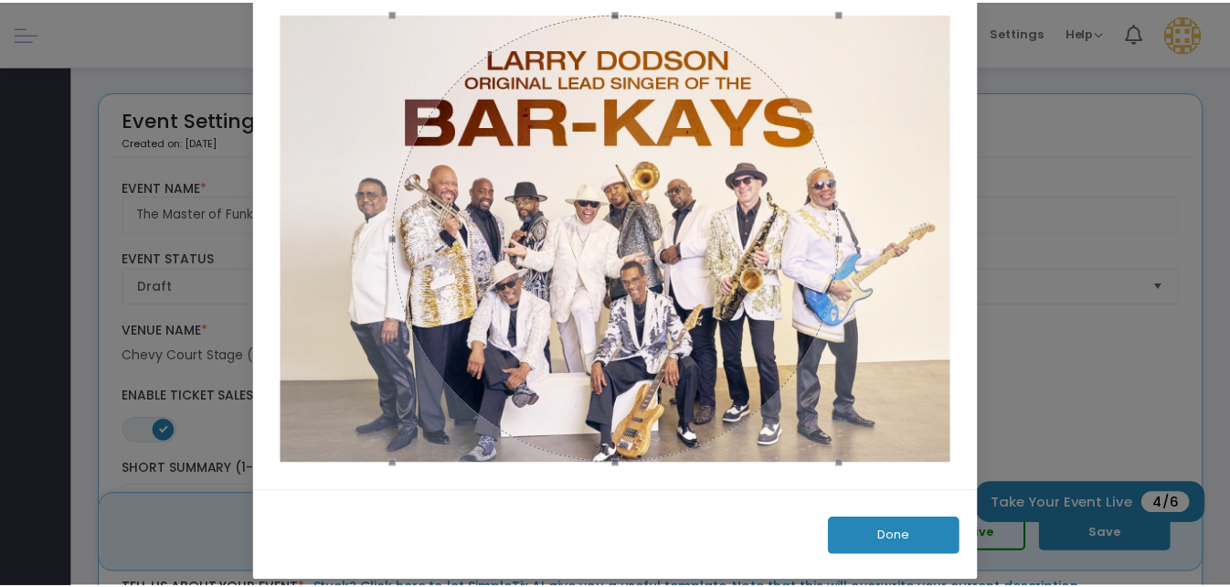
scroll to position [122, 0]
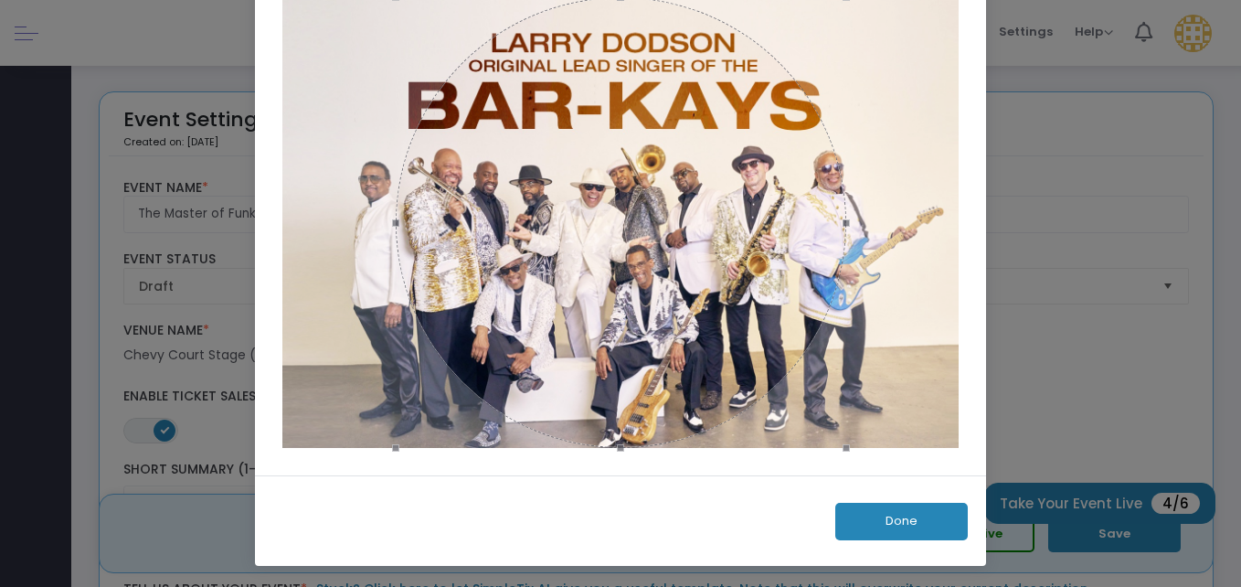
click at [878, 517] on button "Done" at bounding box center [901, 521] width 133 height 37
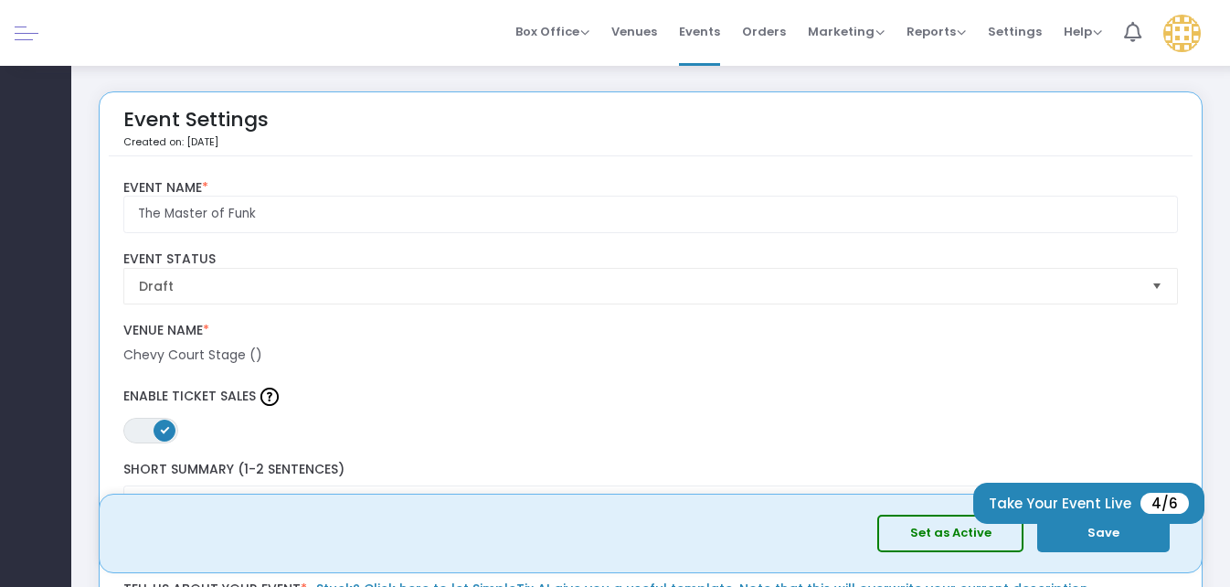
click at [1155, 285] on span "Select" at bounding box center [1157, 286] width 30 height 30
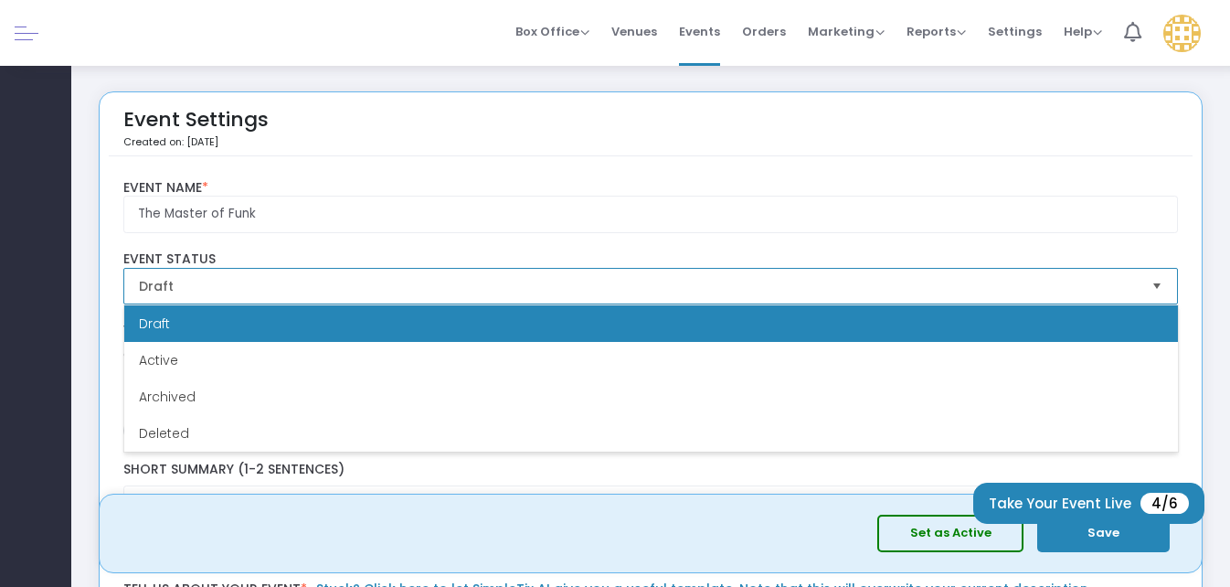
click at [1156, 285] on span "Select" at bounding box center [1157, 286] width 30 height 30
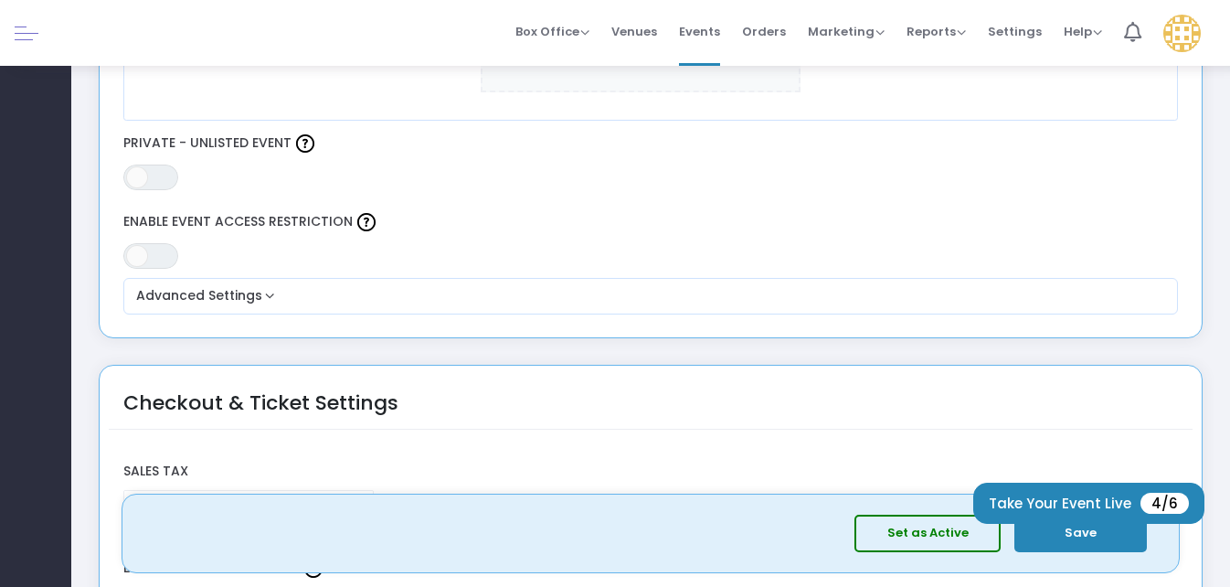
scroll to position [1097, 0]
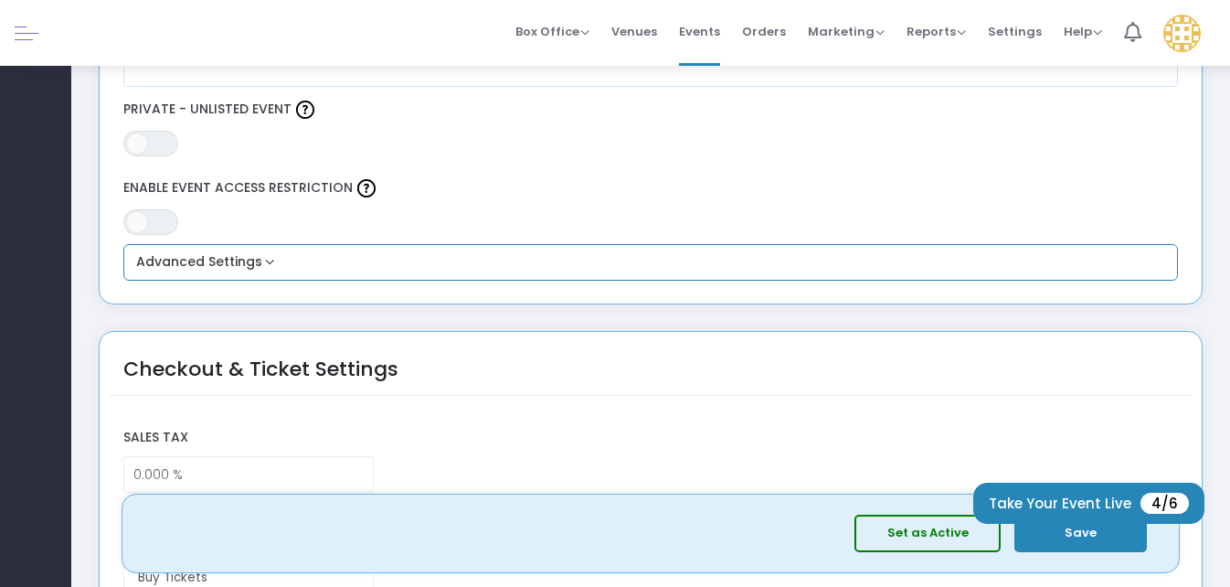
click at [266, 258] on button "Advanced Settings" at bounding box center [651, 262] width 1041 height 22
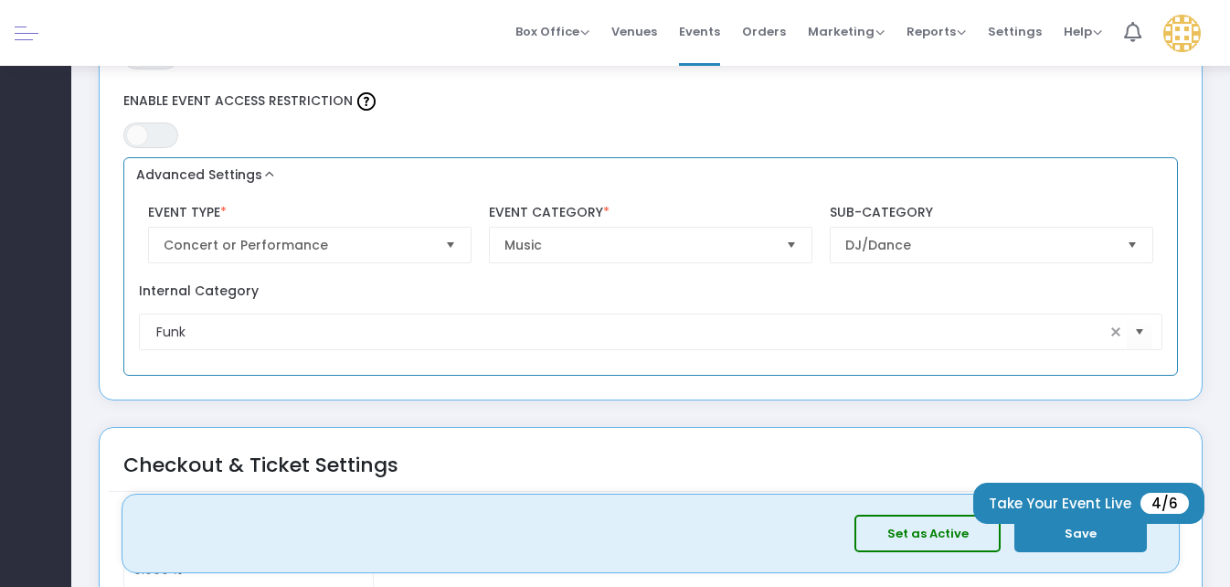
scroll to position [1188, 0]
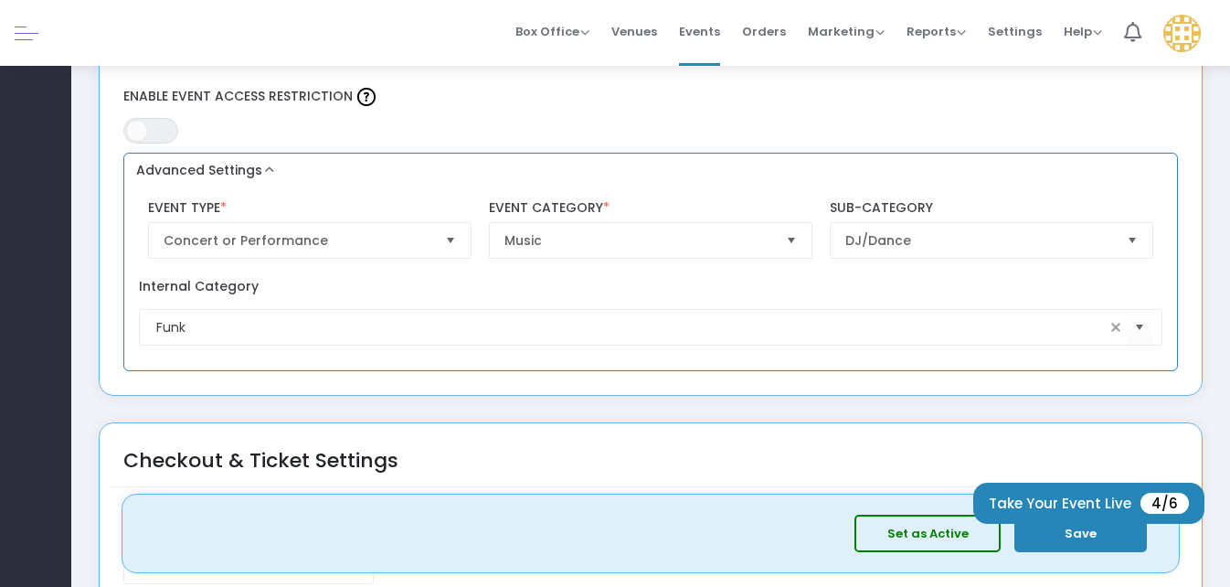
click at [267, 168] on button "Advanced Settings" at bounding box center [651, 171] width 1041 height 22
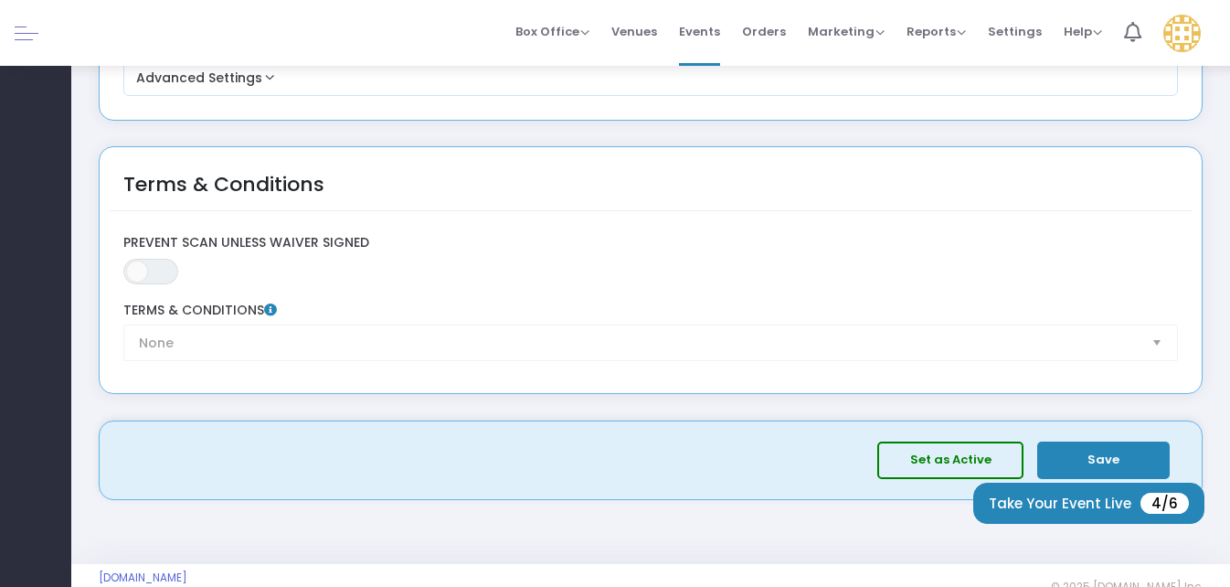
scroll to position [2650, 0]
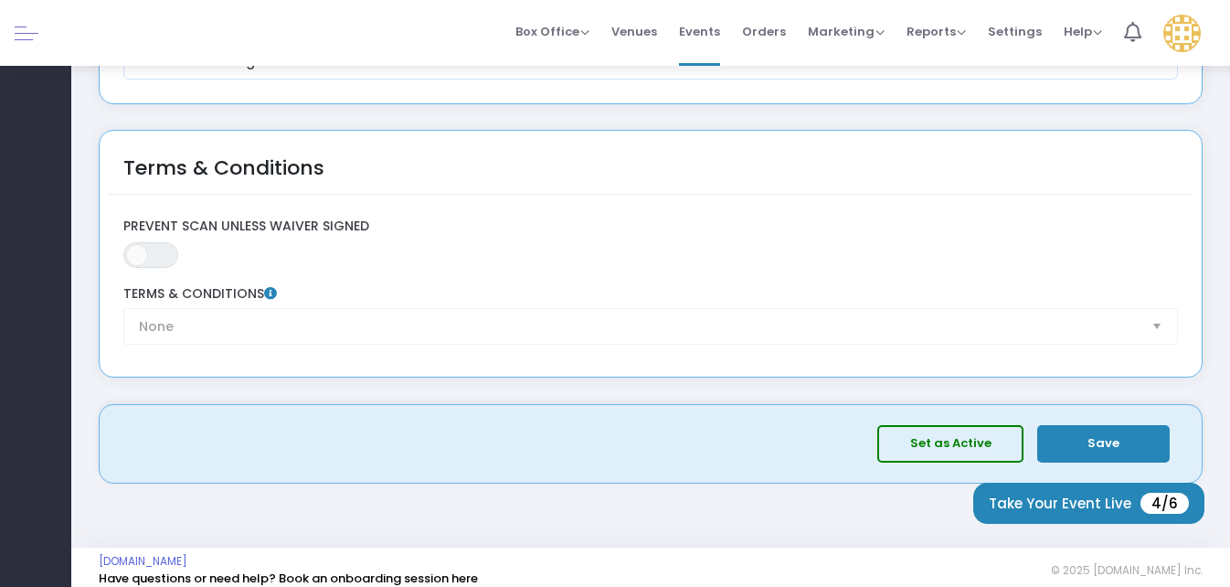
click at [1153, 329] on div "None Terms & Conditions" at bounding box center [650, 315] width 1073 height 58
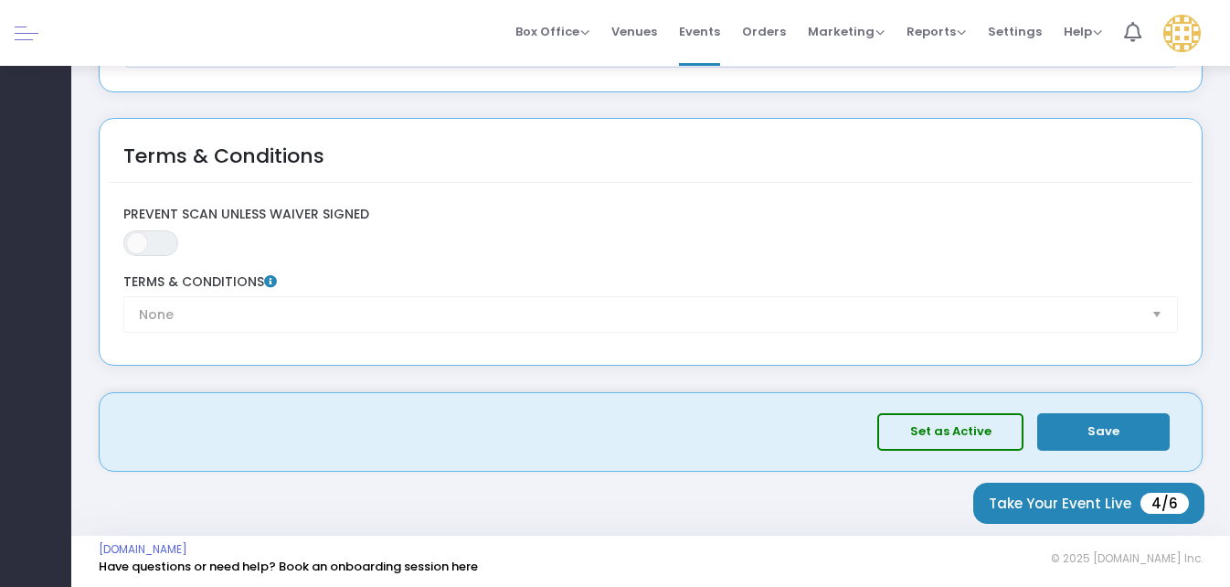
scroll to position [2666, 0]
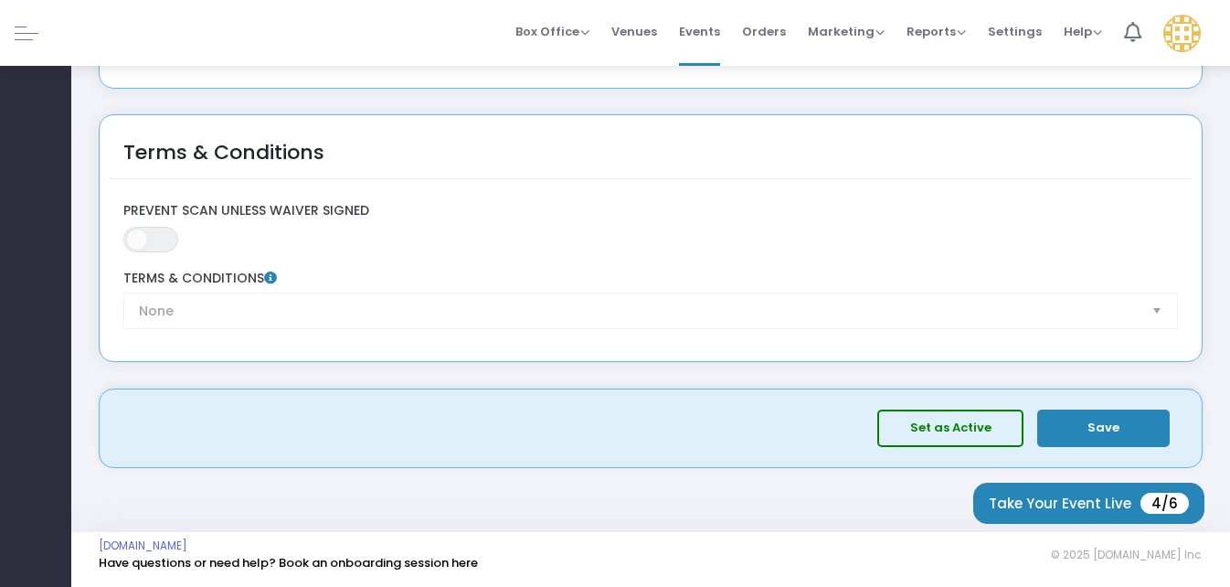
click at [1106, 427] on button "Save" at bounding box center [1103, 427] width 133 height 37
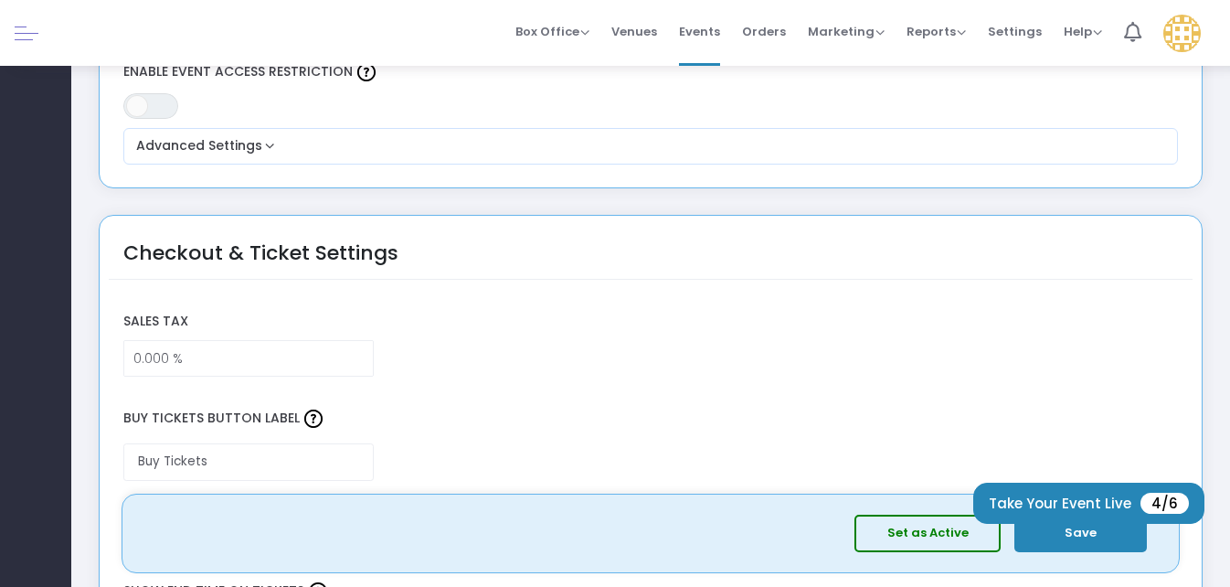
scroll to position [1569, 0]
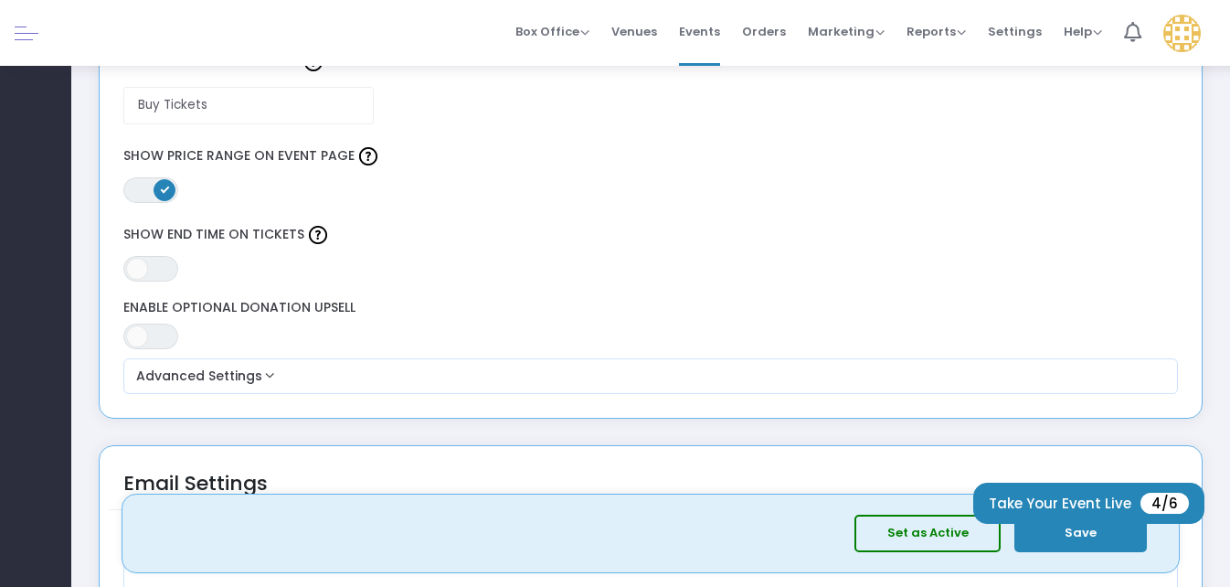
click at [1064, 532] on button "Save" at bounding box center [1080, 533] width 133 height 37
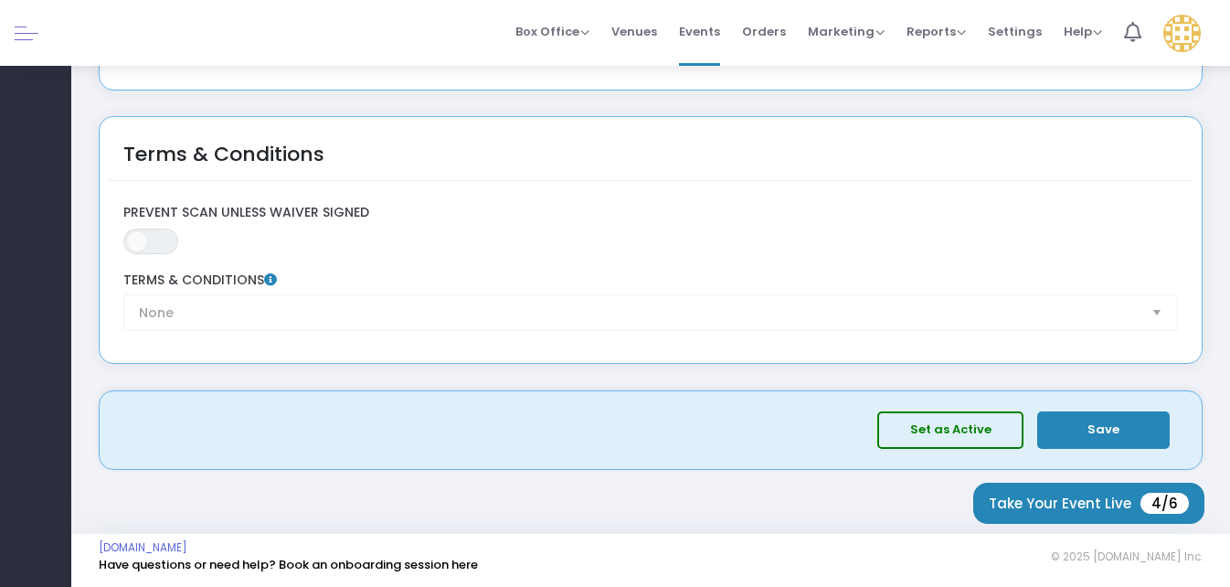
scroll to position [2666, 0]
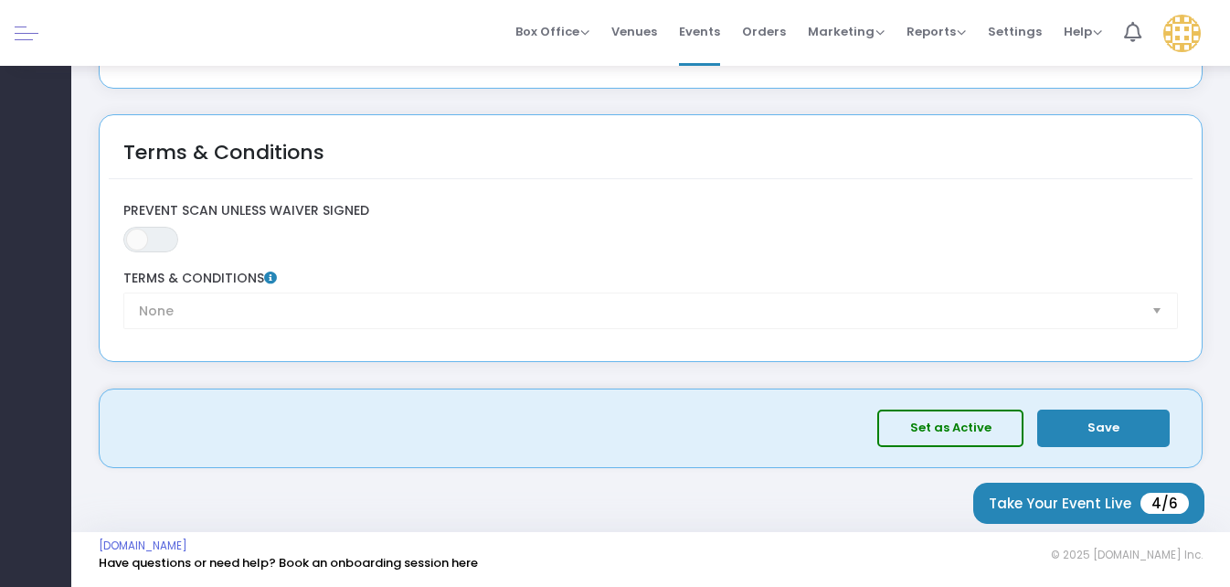
click at [1142, 423] on button "Save" at bounding box center [1103, 427] width 133 height 37
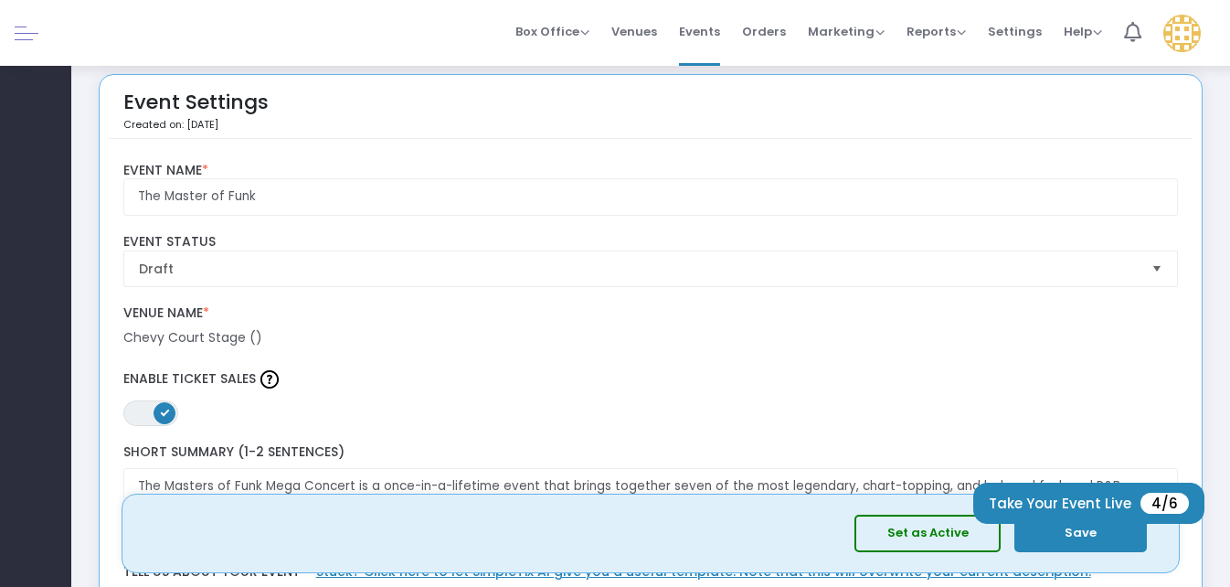
scroll to position [0, 0]
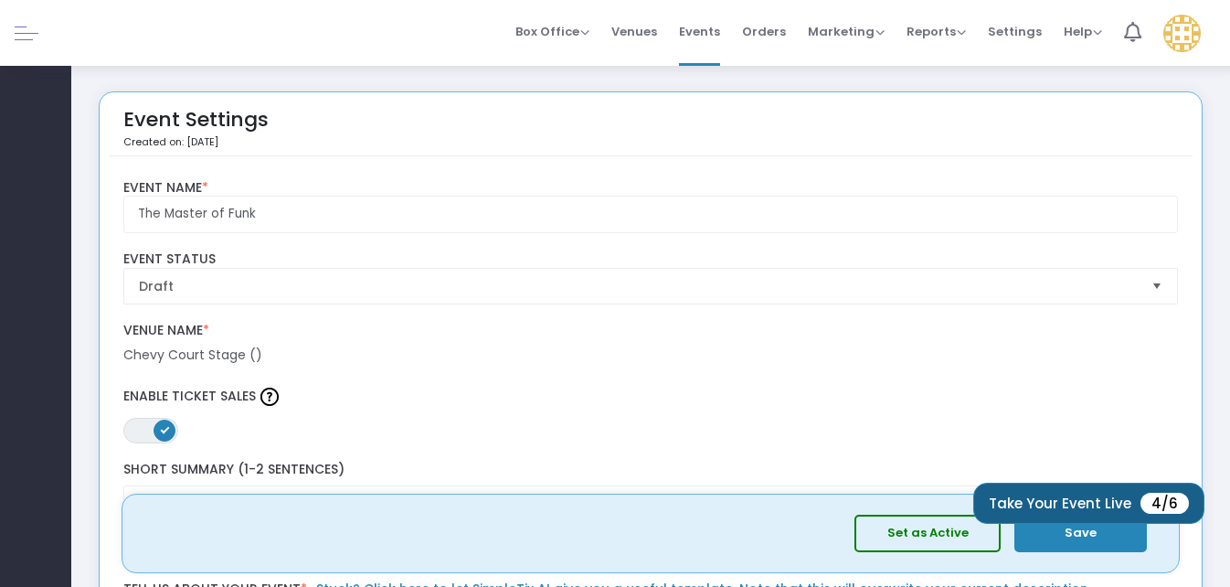
click at [1117, 499] on button "Take Your Event Live 4/6" at bounding box center [1088, 503] width 231 height 41
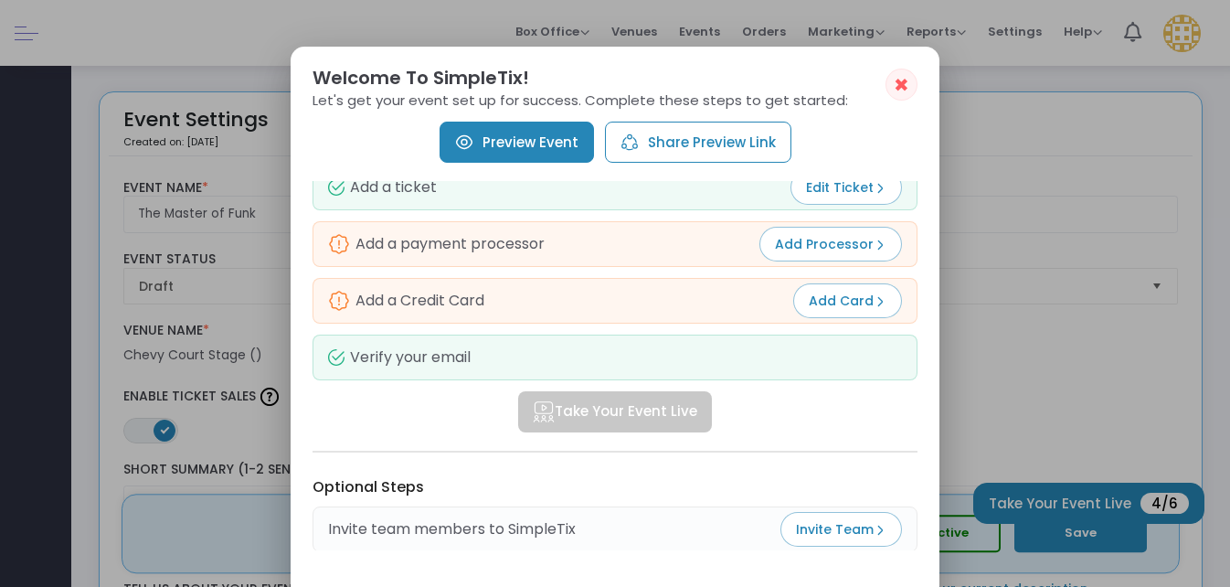
scroll to position [183, 0]
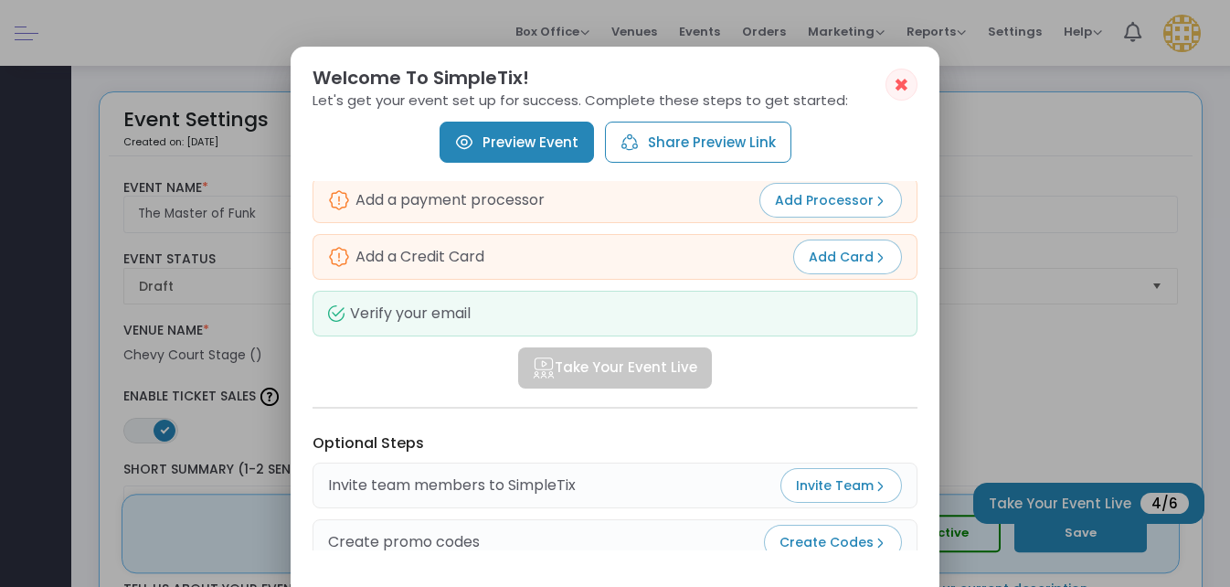
click at [540, 140] on link "Preview Event" at bounding box center [517, 142] width 154 height 41
click at [835, 195] on span "Add Processor" at bounding box center [830, 200] width 111 height 18
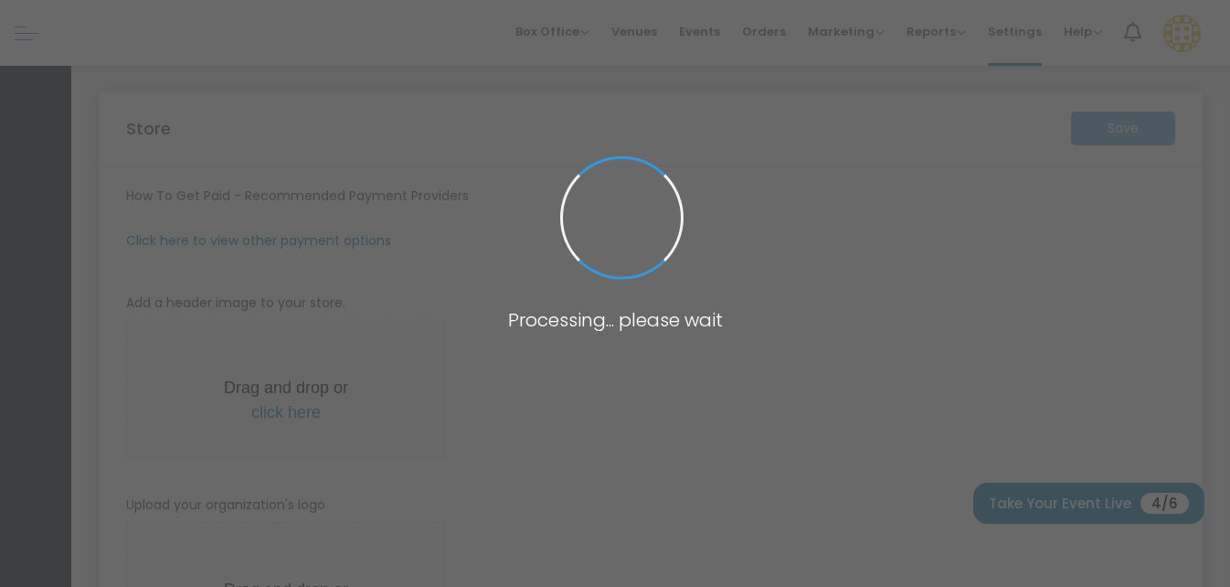
type input "https://IEGEntertainmentLLC59"
radio input "true"
radio input "false"
radio input "true"
type input "IEG Entertainment LLC"
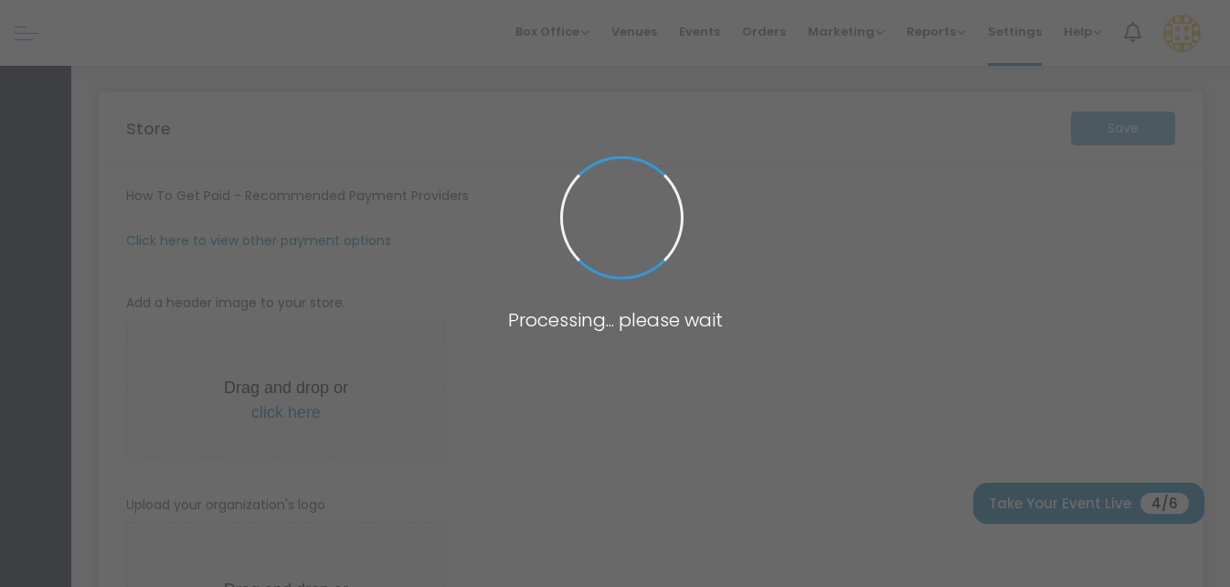
type input "7708662486"
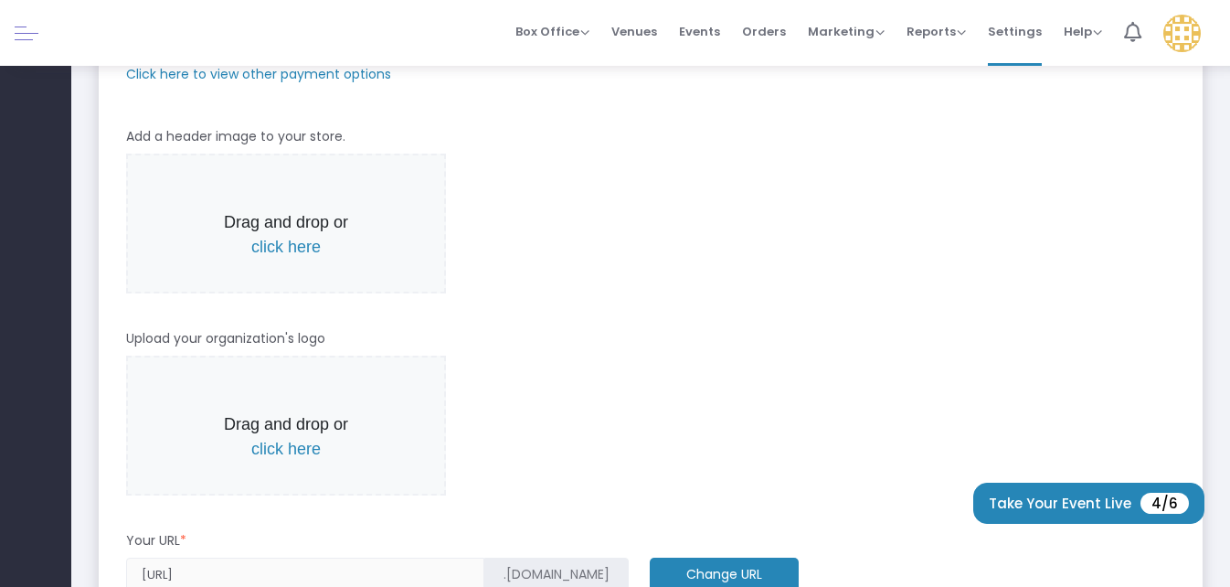
scroll to position [366, 0]
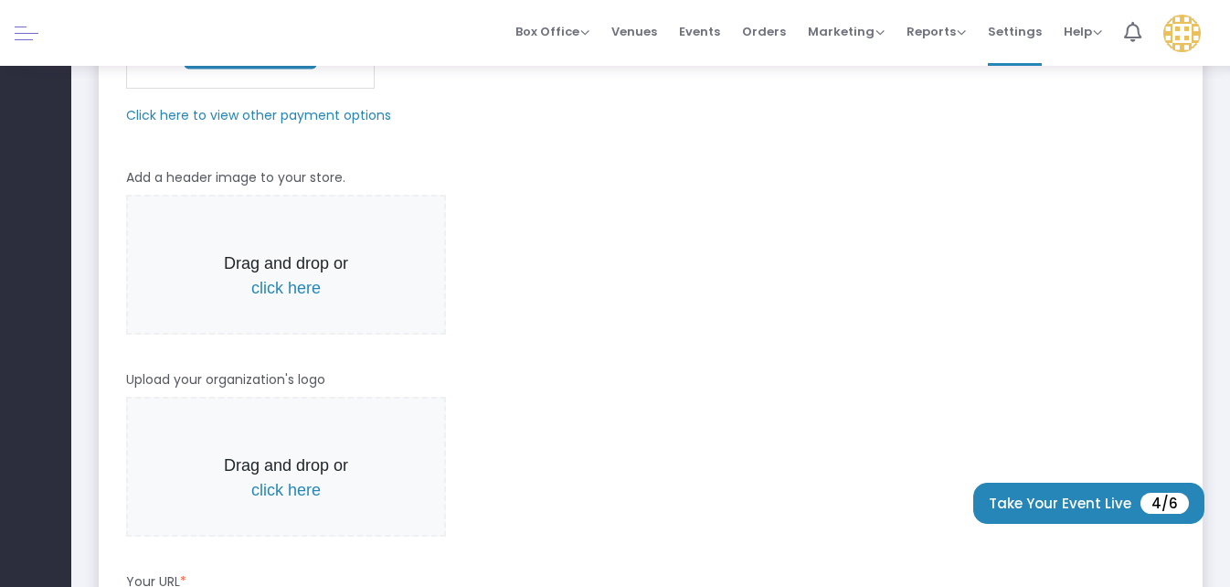
click at [296, 283] on span "click here" at bounding box center [285, 288] width 69 height 18
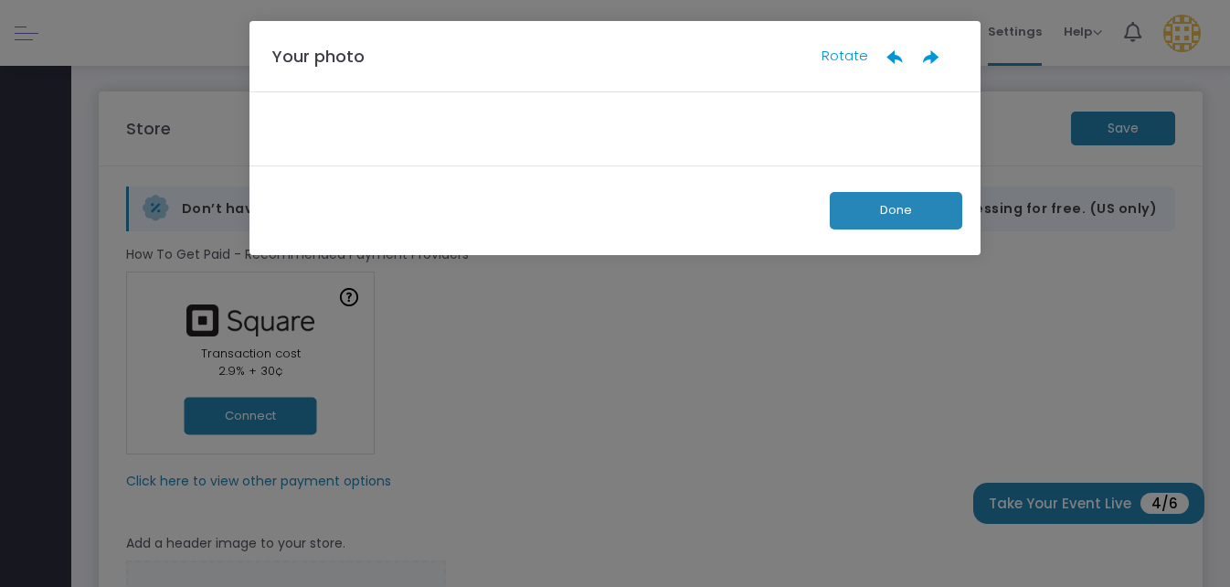
scroll to position [0, 0]
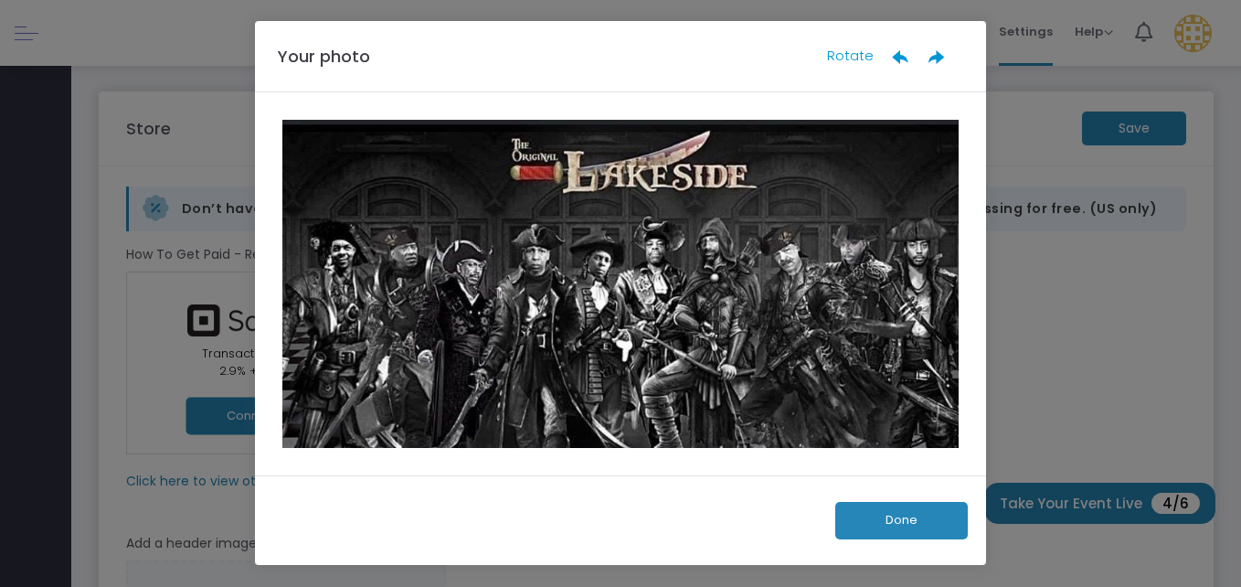
click at [890, 524] on button "Done" at bounding box center [901, 520] width 133 height 37
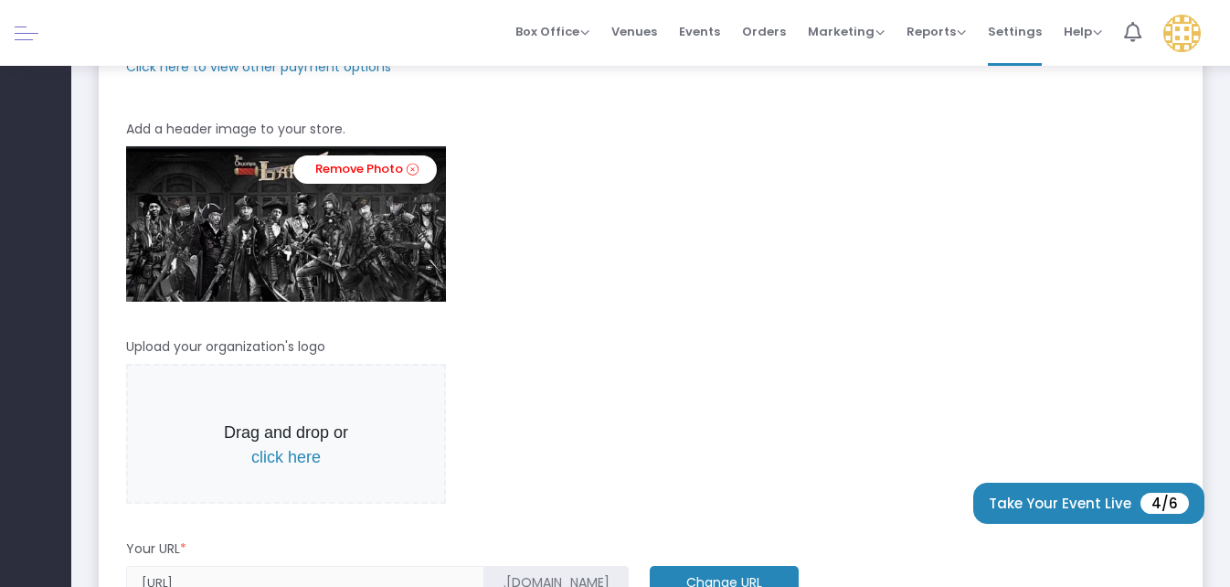
scroll to position [457, 0]
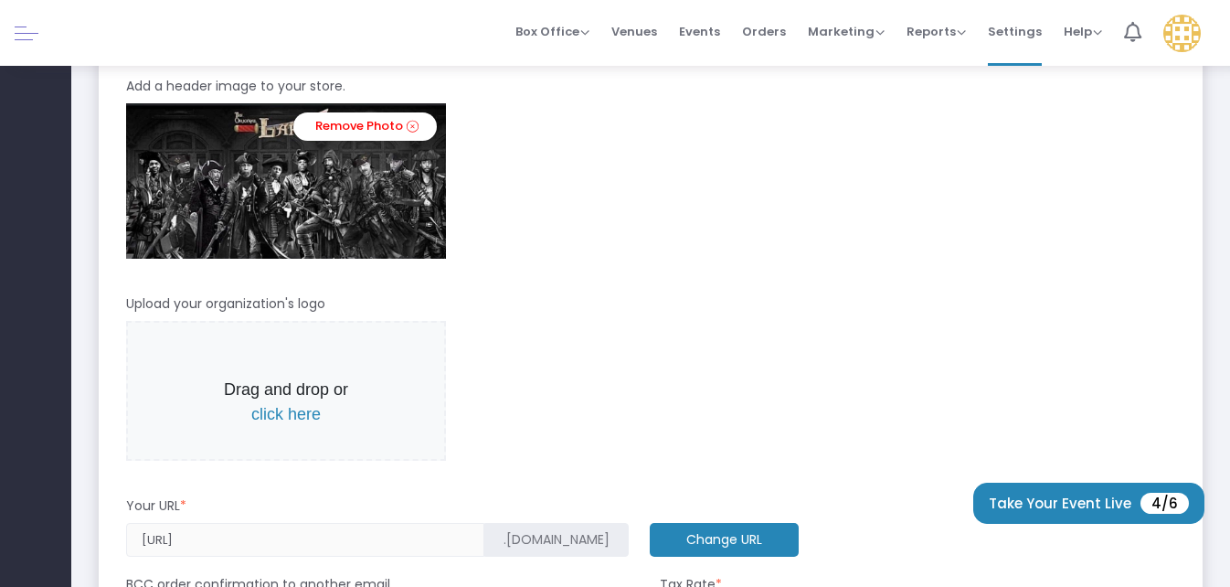
click at [293, 415] on span "click here" at bounding box center [285, 414] width 69 height 18
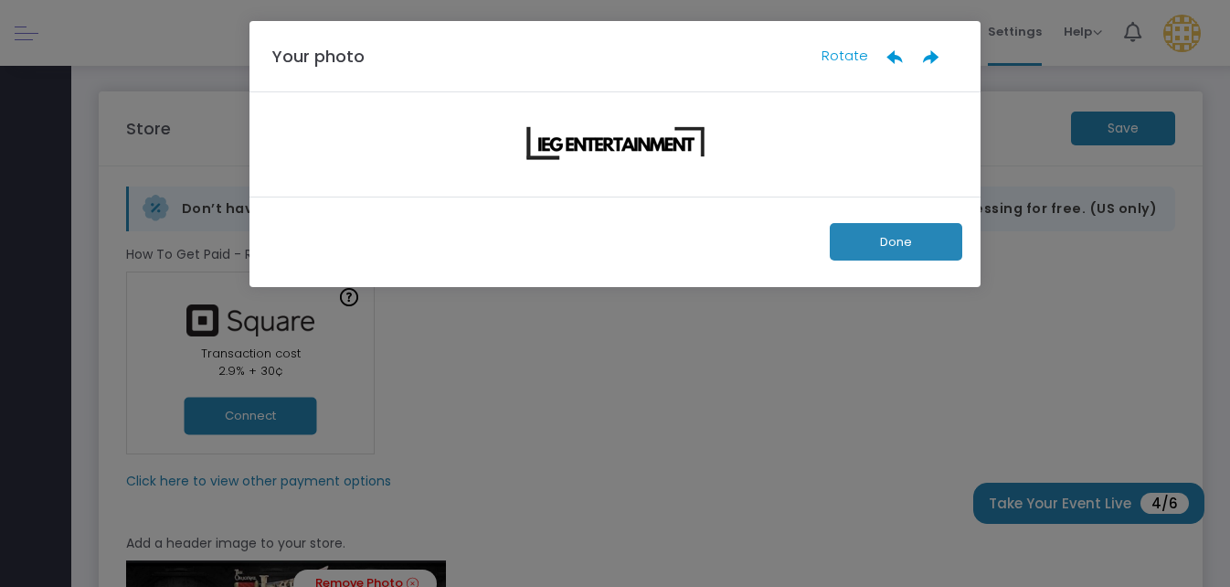
scroll to position [0, 0]
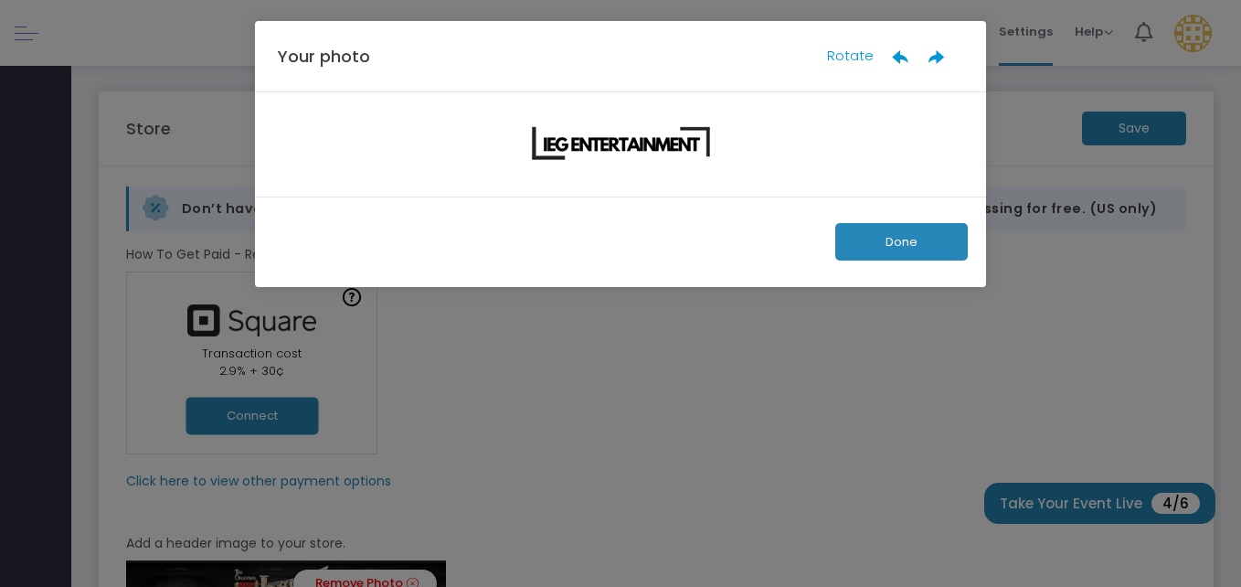
click at [911, 225] on button "Done" at bounding box center [901, 241] width 133 height 37
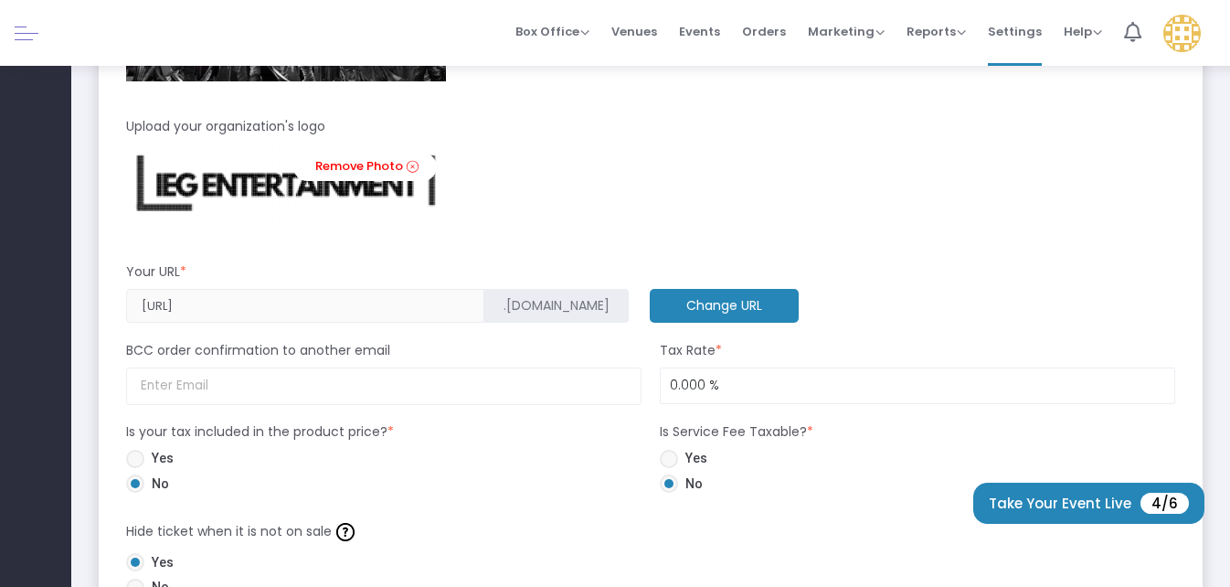
scroll to position [640, 0]
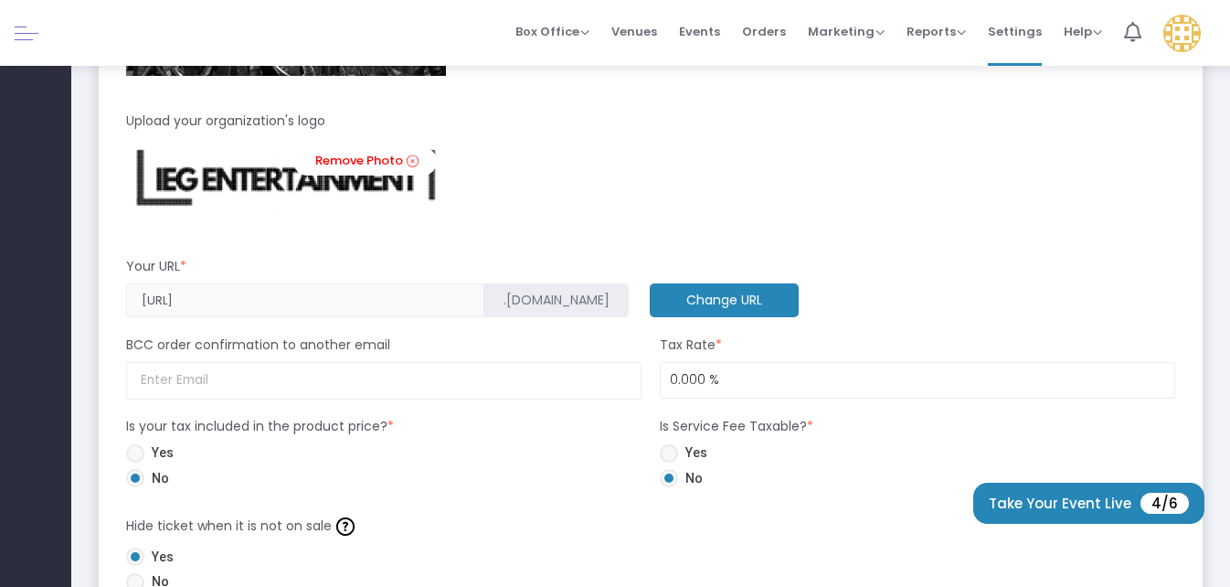
click at [650, 292] on m-button "Change URL" at bounding box center [724, 300] width 149 height 34
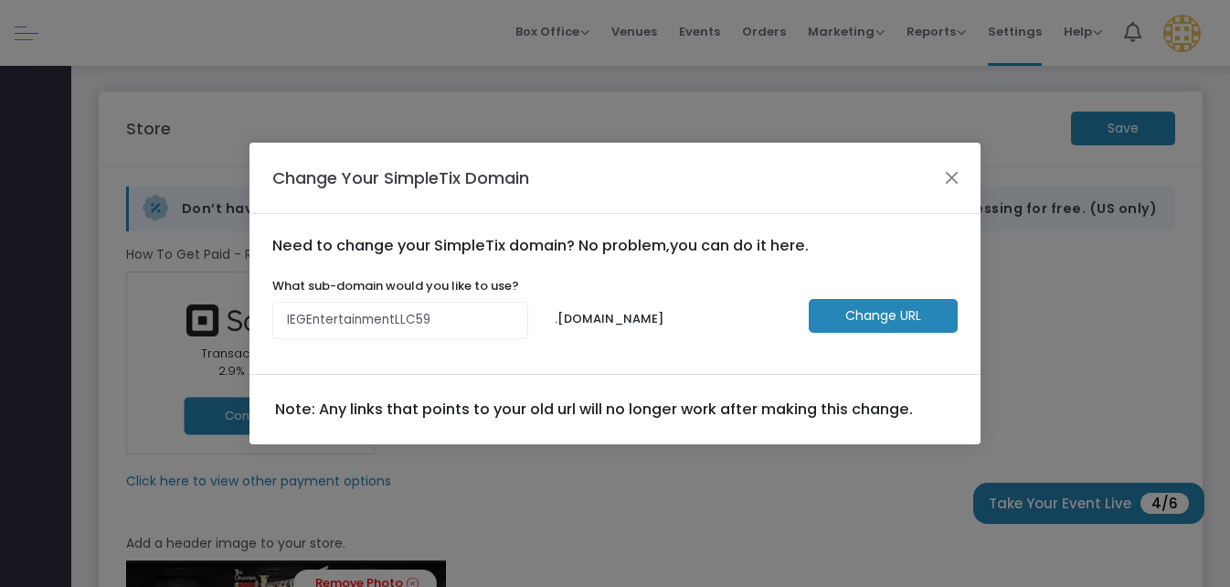
scroll to position [0, 0]
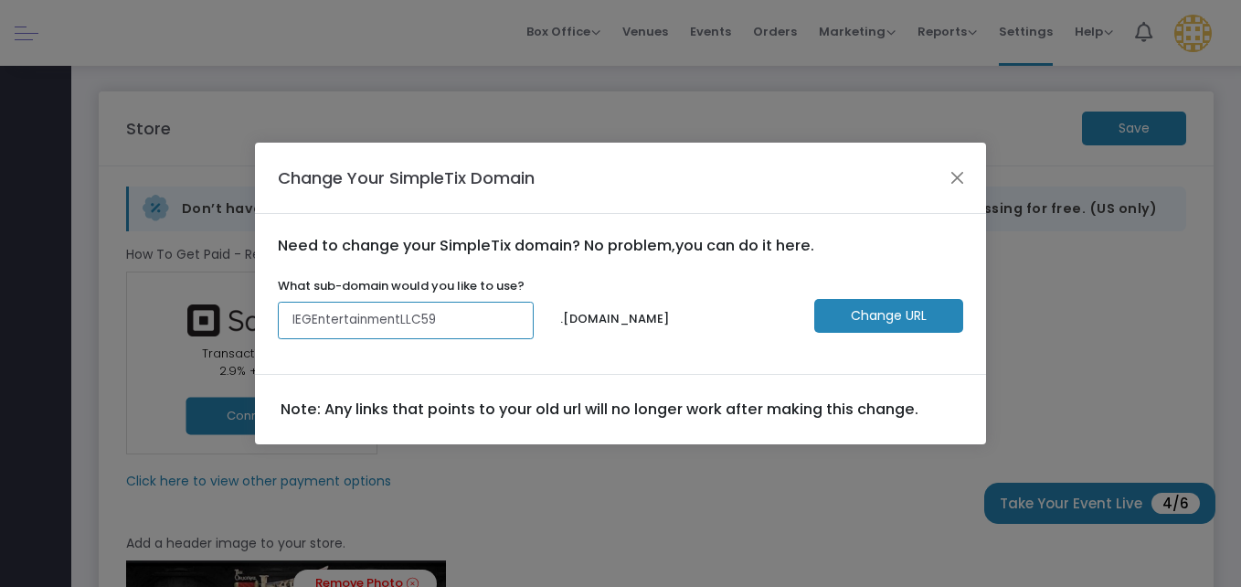
click at [475, 316] on input "IEGEntertainmentLLC59" at bounding box center [406, 320] width 256 height 37
click at [952, 175] on button "Close" at bounding box center [958, 178] width 24 height 24
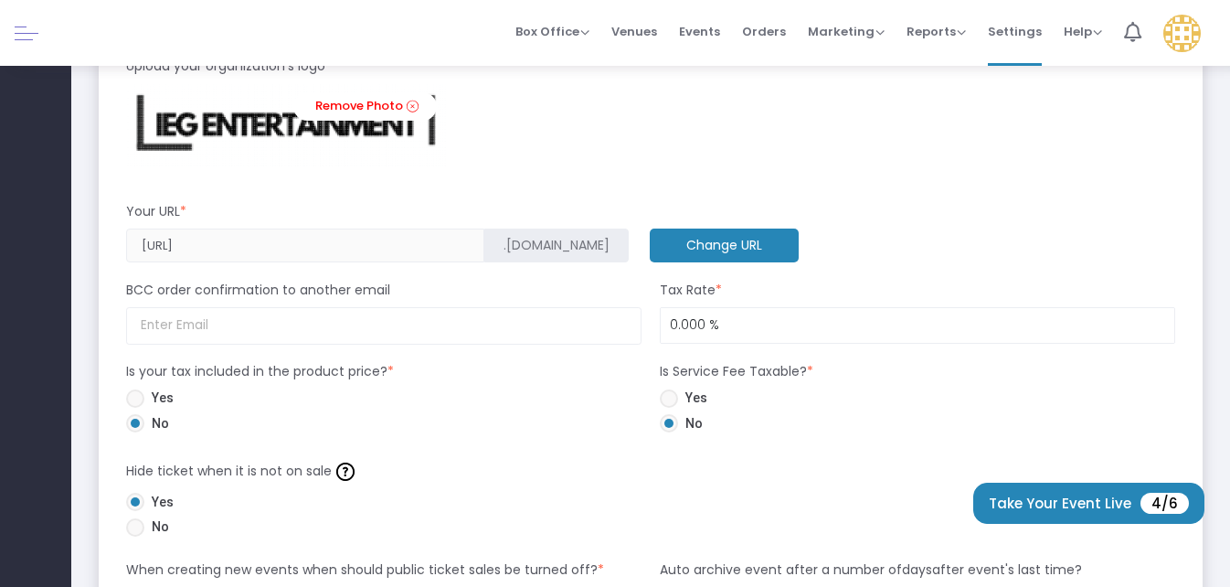
scroll to position [731, 0]
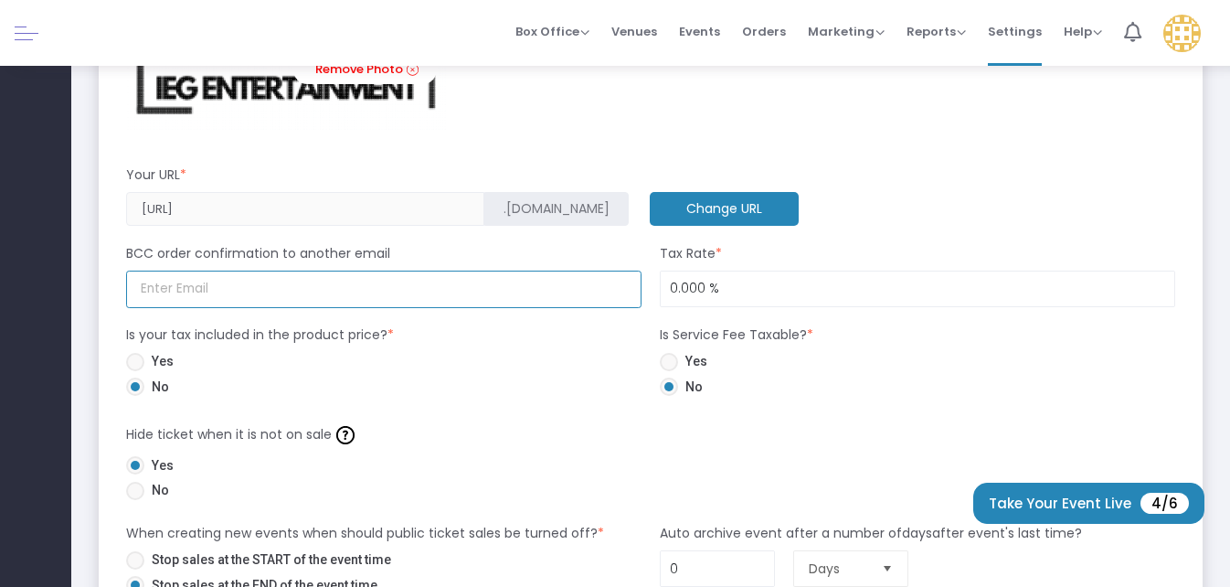
click at [290, 294] on input at bounding box center [383, 289] width 515 height 37
type input "insiderentgroup@gmail.com"
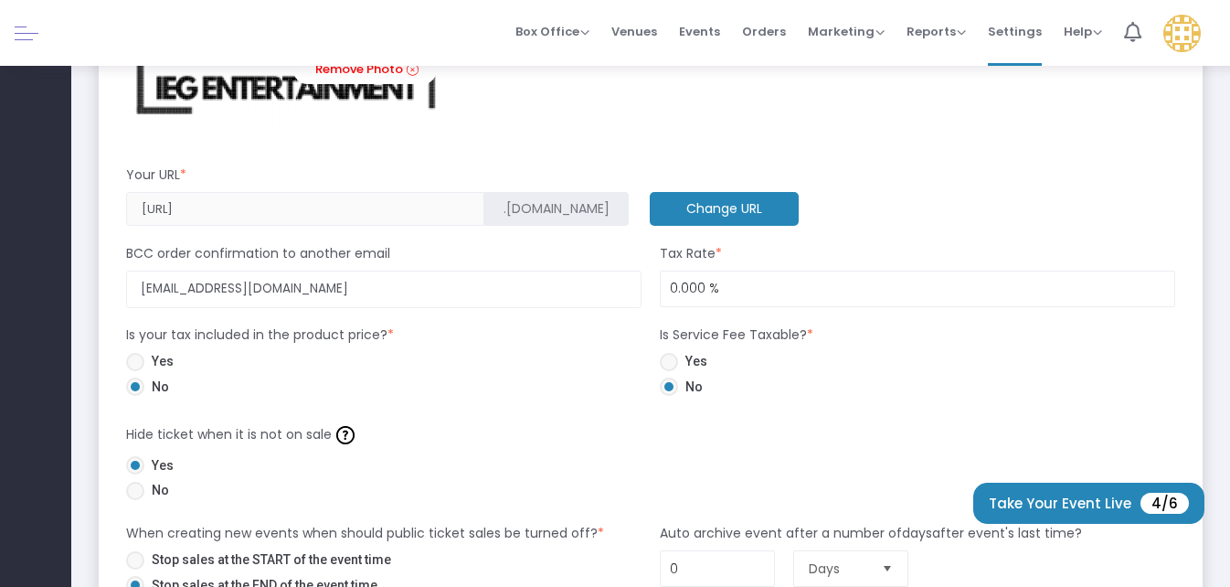
click at [538, 348] on div "Is your tax included in the product price? *" at bounding box center [384, 338] width 534 height 27
click at [725, 292] on input "0" at bounding box center [918, 288] width 514 height 35
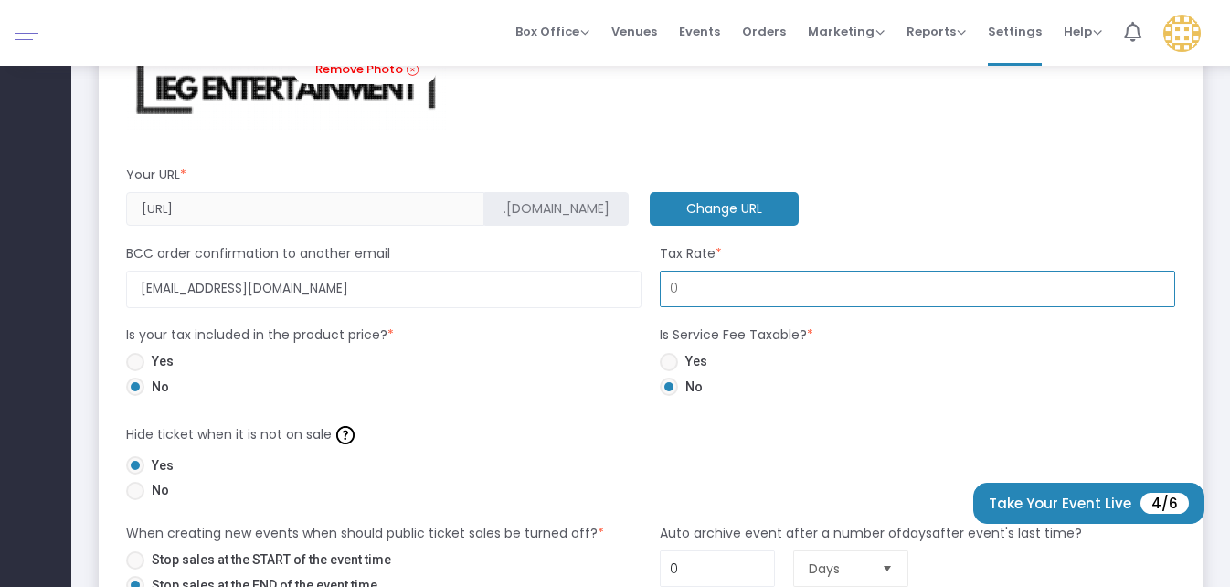
click at [733, 289] on input "0" at bounding box center [918, 288] width 514 height 35
type input "8.000 %"
click at [669, 362] on span at bounding box center [669, 362] width 0 height 0
click at [669, 371] on input "Yes" at bounding box center [668, 371] width 1 height 1
radio input "true"
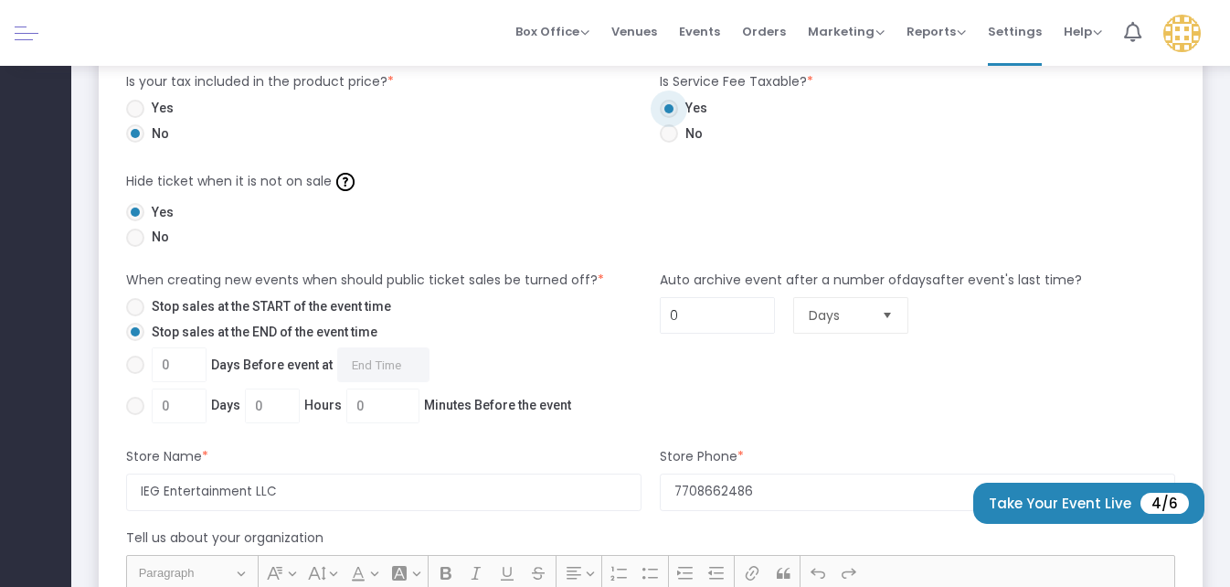
scroll to position [1005, 0]
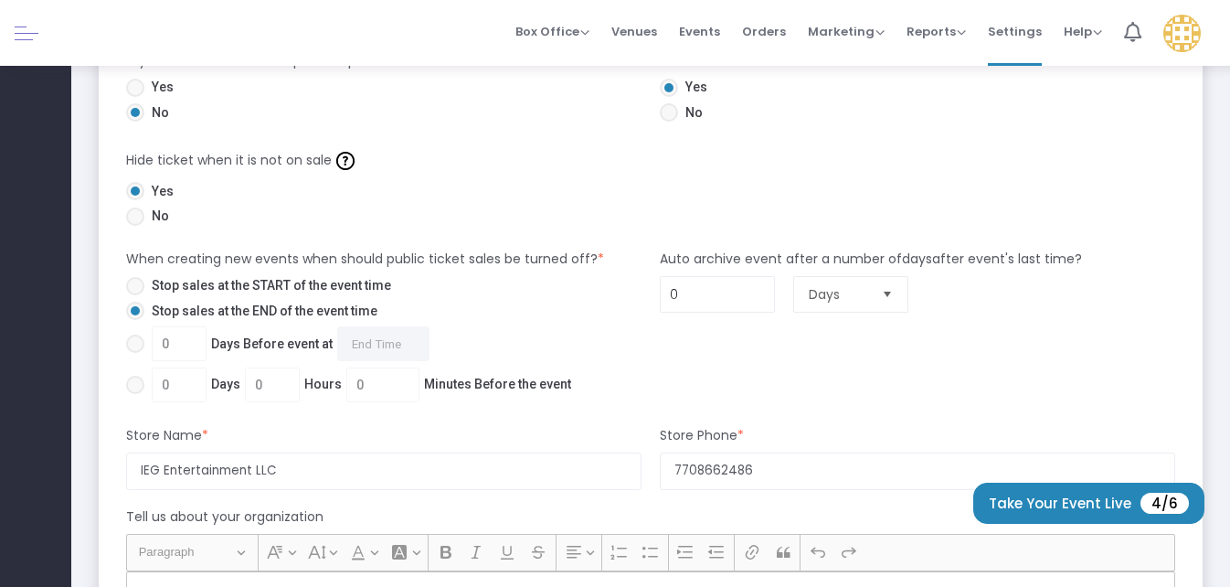
click at [136, 383] on span at bounding box center [135, 385] width 18 height 18
click at [135, 394] on input "0 Days 0 Hours 0 Minutes Before the event" at bounding box center [134, 394] width 1 height 1
radio input "true"
click at [182, 380] on input "0" at bounding box center [179, 384] width 53 height 35
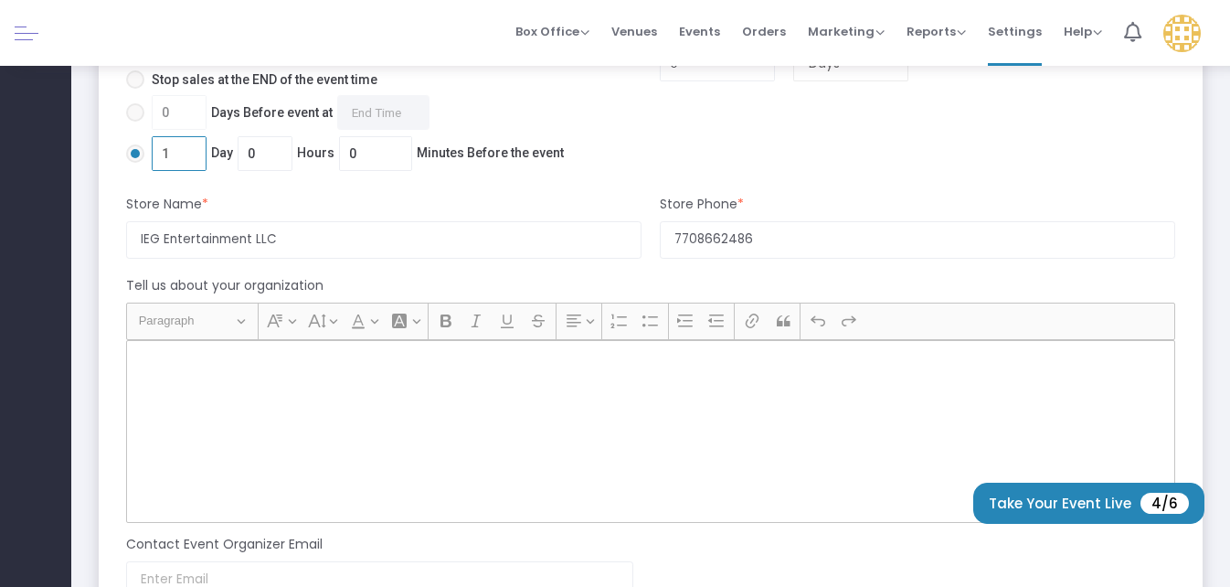
scroll to position [1279, 0]
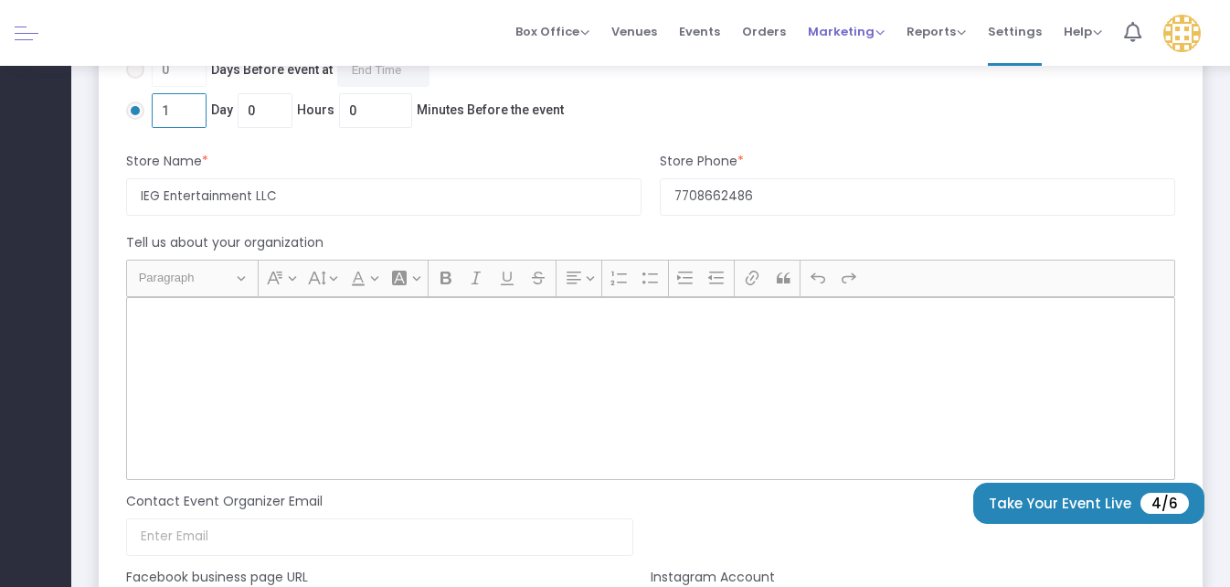
type input "1"
click at [156, 313] on p "Rich Text Editor, main" at bounding box center [650, 317] width 1033 height 18
click at [169, 315] on p "Rich Text Editor, main" at bounding box center [650, 317] width 1033 height 18
click at [177, 315] on p "Rich Text Editor, main" at bounding box center [650, 317] width 1033 height 18
click at [207, 317] on p "Rich Text Editor, main" at bounding box center [650, 317] width 1033 height 18
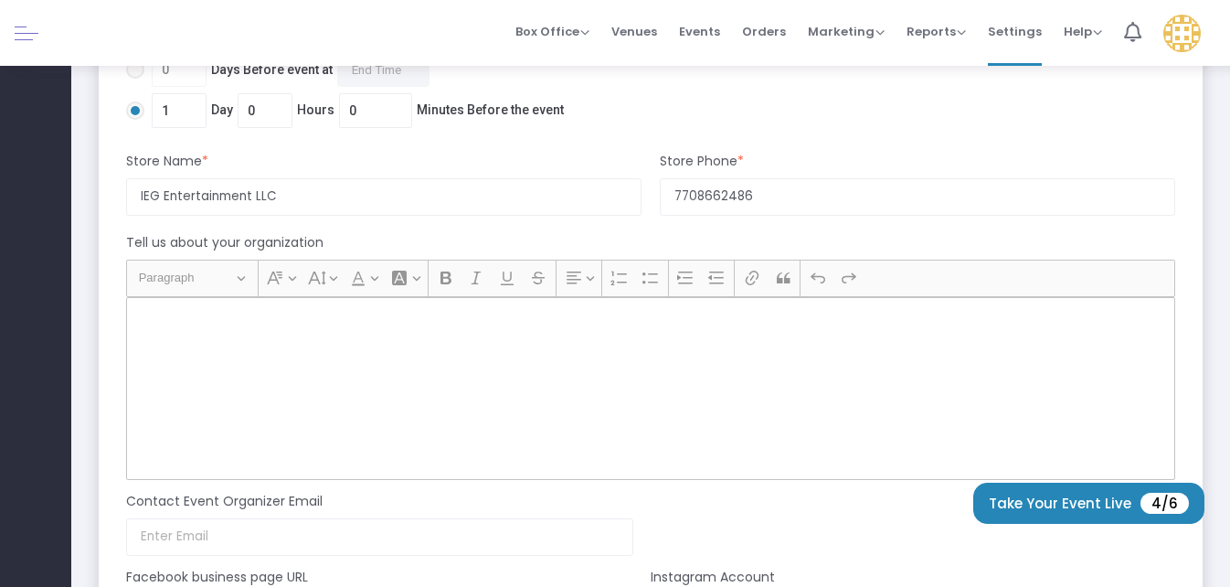
drag, startPoint x: 197, startPoint y: 323, endPoint x: 208, endPoint y: 378, distance: 56.8
click at [208, 378] on div "Rich Text Editor, main" at bounding box center [650, 388] width 1049 height 183
click at [346, 354] on div "Rich Text Editor, main" at bounding box center [650, 388] width 1049 height 183
click at [245, 342] on div "Rich Text Editor, main" at bounding box center [650, 388] width 1049 height 183
click at [246, 341] on div "Rich Text Editor, main" at bounding box center [650, 388] width 1049 height 183
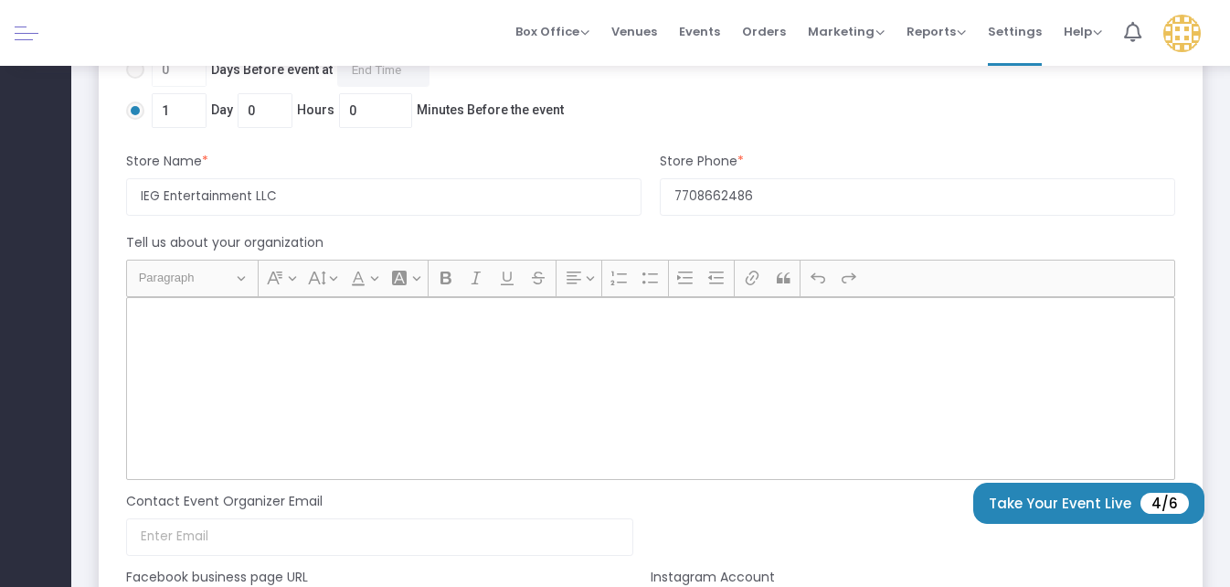
scroll to position [1188, 0]
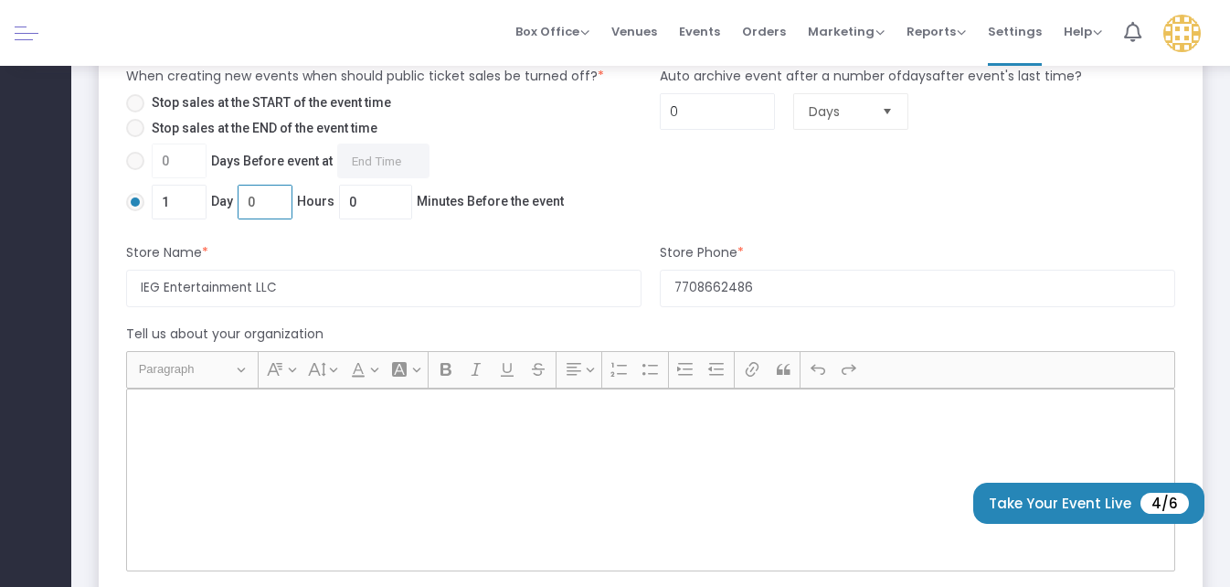
click at [270, 198] on input "0" at bounding box center [265, 202] width 53 height 35
type input "1"
click at [357, 199] on input "0" at bounding box center [368, 202] width 71 height 35
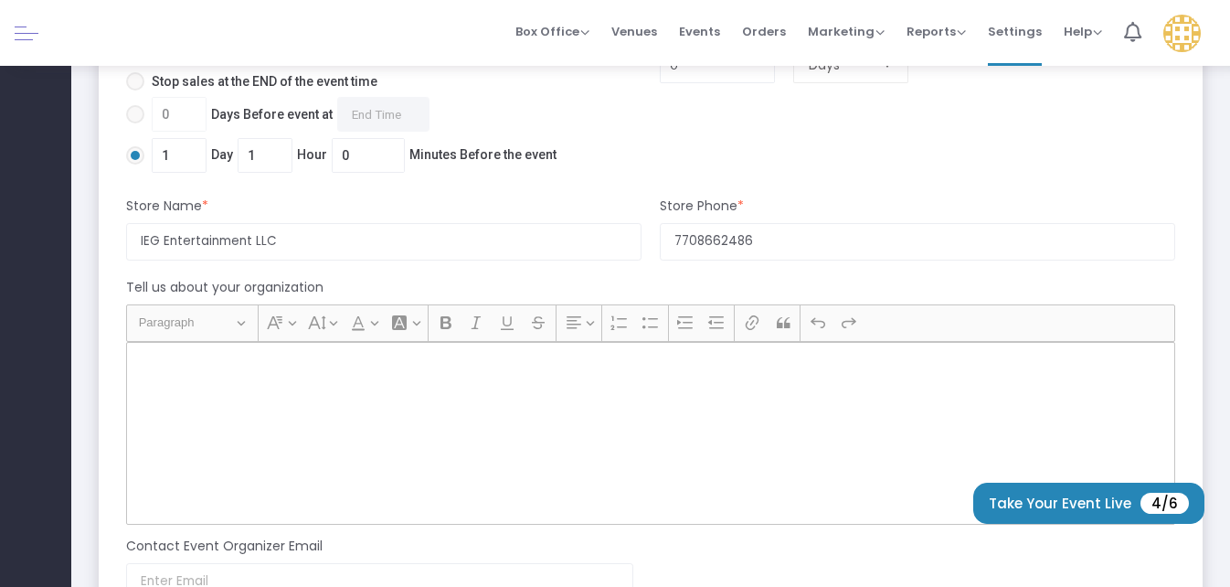
scroll to position [1279, 0]
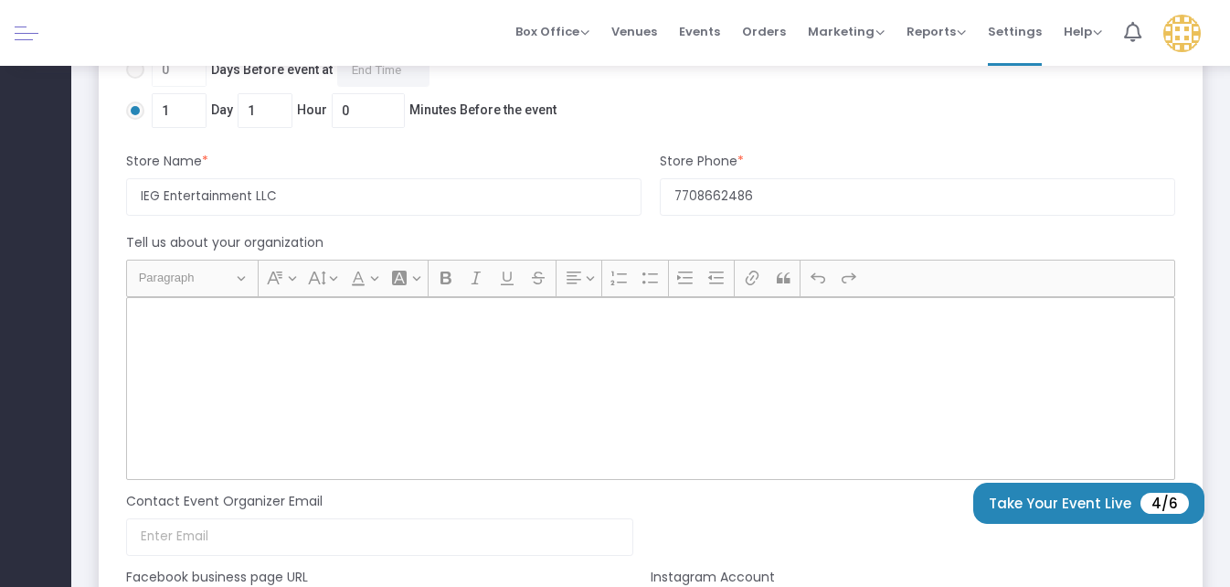
click at [272, 340] on div "Rich Text Editor, main" at bounding box center [650, 388] width 1049 height 183
click at [790, 192] on input "7708662486" at bounding box center [917, 196] width 515 height 37
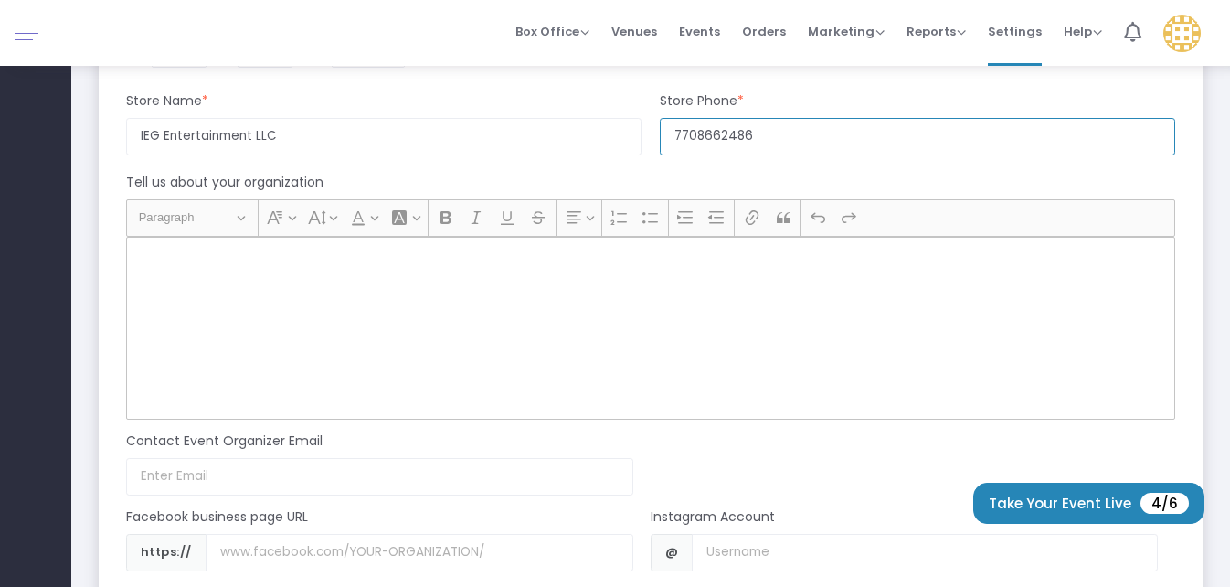
scroll to position [1462, 0]
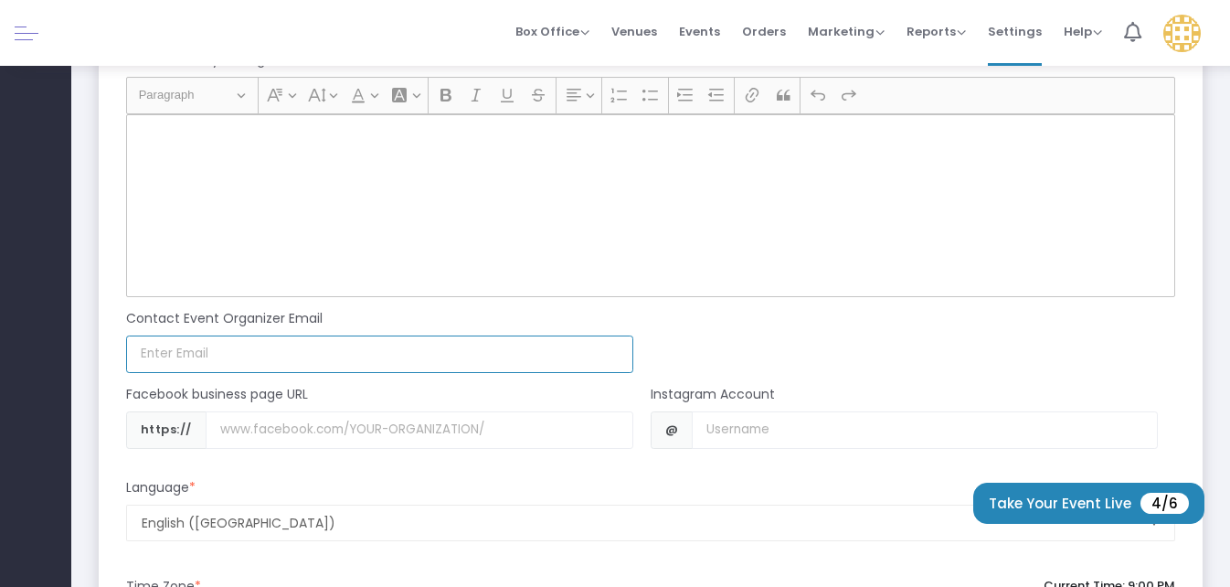
click at [378, 355] on input at bounding box center [379, 353] width 507 height 37
type input "[EMAIL_ADDRESS][DOMAIN_NAME]"
click at [120, 393] on div "Facebook business page URL" at bounding box center [379, 398] width 525 height 27
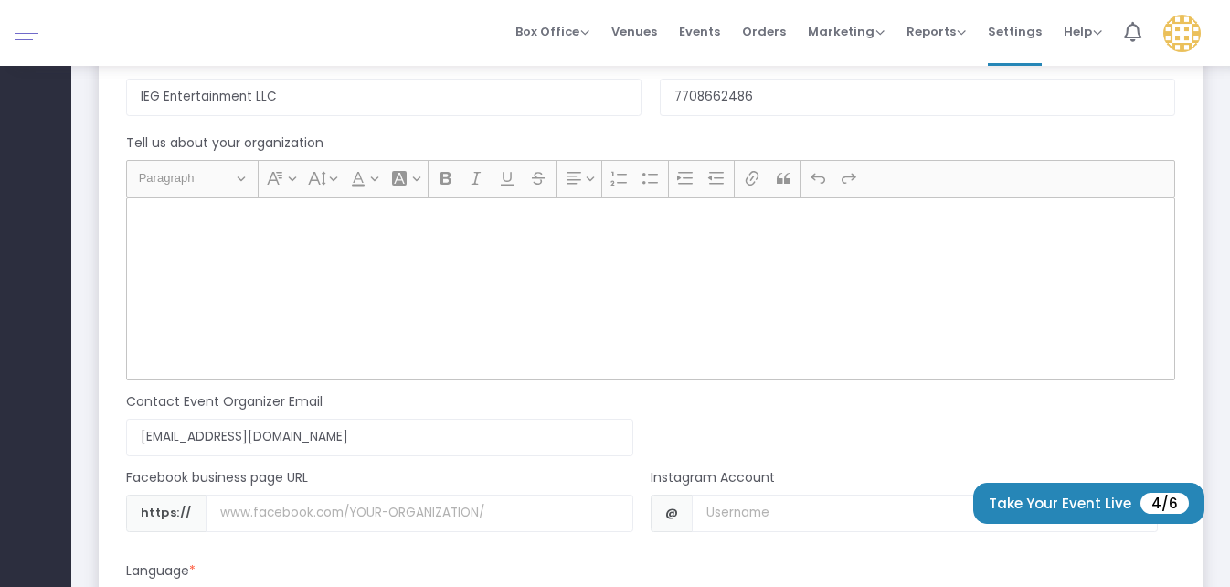
scroll to position [1371, 0]
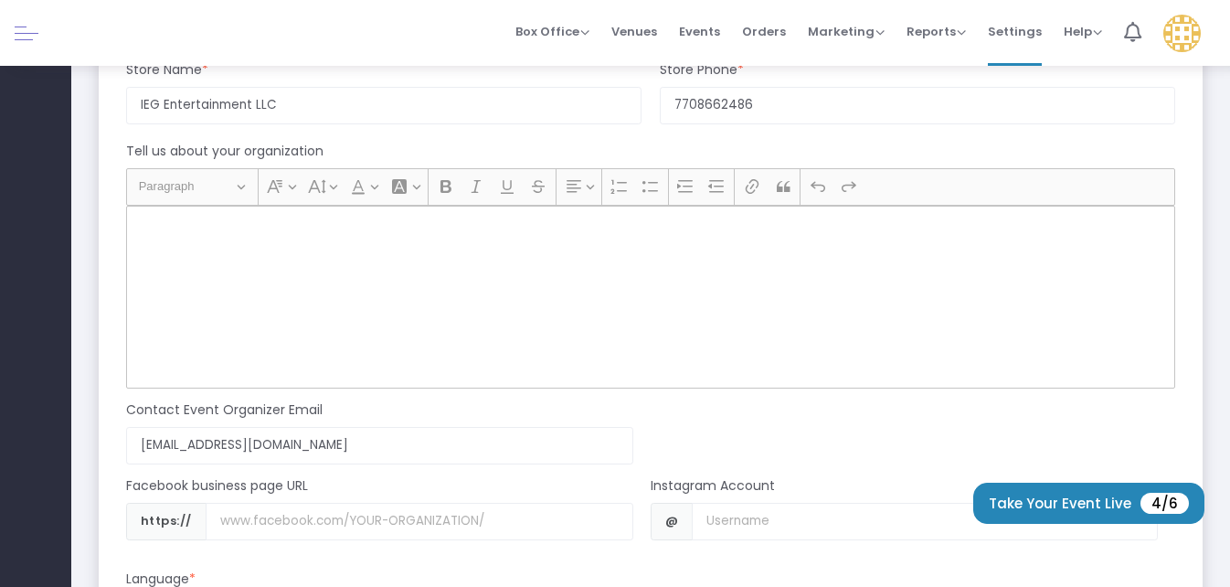
drag, startPoint x: 213, startPoint y: 284, endPoint x: 215, endPoint y: 275, distance: 9.3
click at [214, 278] on div "Rich Text Editor, main" at bounding box center [650, 297] width 1049 height 183
click at [217, 274] on div "Rich Text Editor, main" at bounding box center [650, 297] width 1049 height 183
click at [241, 186] on button "Heading Paragraph" at bounding box center [192, 187] width 123 height 28
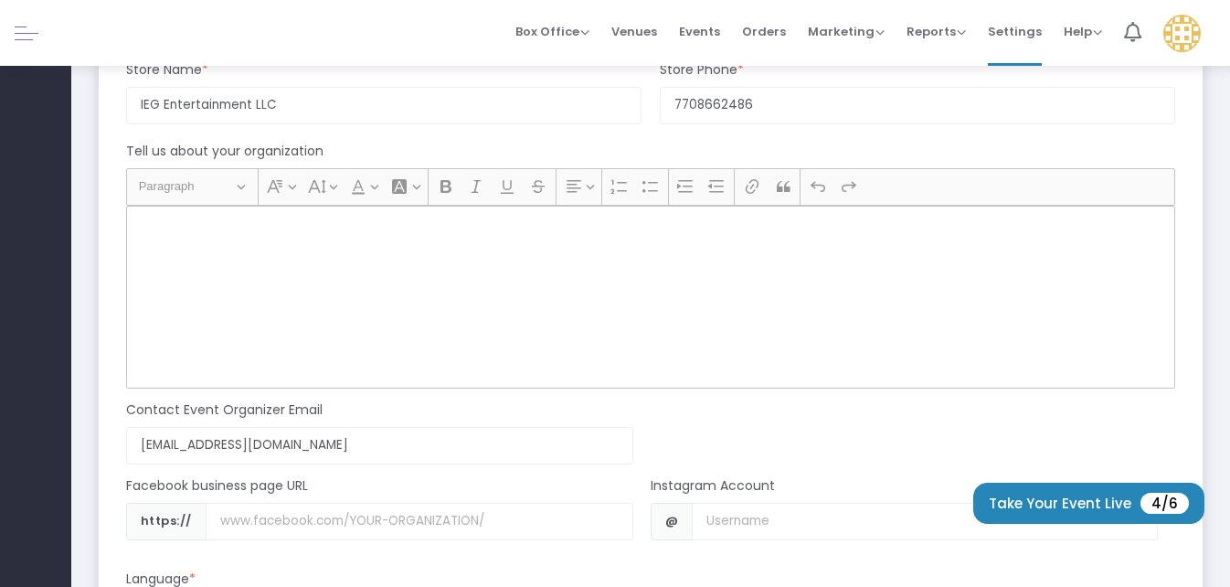
click at [241, 187] on button "Heading Paragraph" at bounding box center [192, 187] width 123 height 28
click at [313, 229] on p "Rich Text Editor, main" at bounding box center [650, 226] width 1033 height 18
drag, startPoint x: 253, startPoint y: 236, endPoint x: 202, endPoint y: 321, distance: 99.2
click at [186, 322] on div "Rich Text Editor, main" at bounding box center [650, 297] width 1049 height 183
click at [419, 184] on button "Font Background Color Font Background Color" at bounding box center [404, 186] width 37 height 27
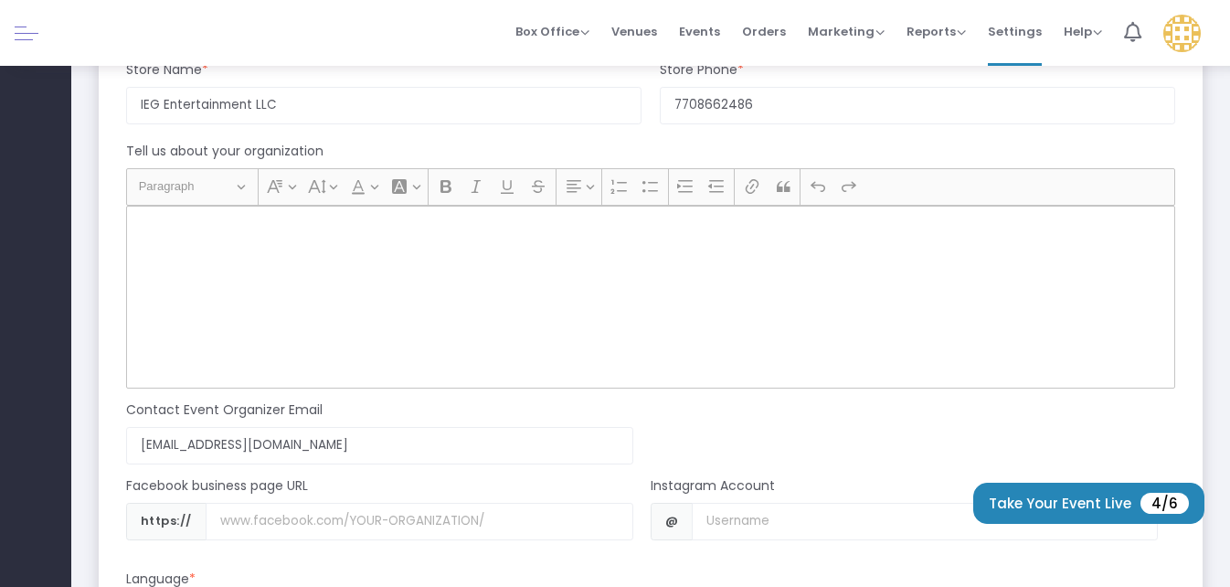
click at [484, 284] on div "Rich Text Editor, main" at bounding box center [650, 297] width 1049 height 183
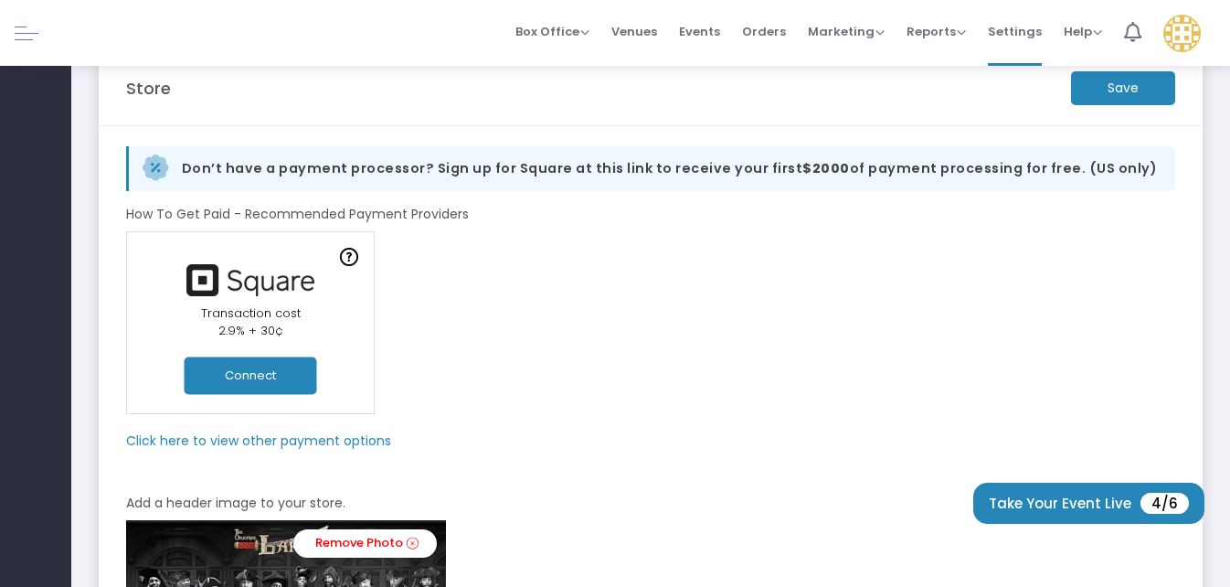
scroll to position [13, 0]
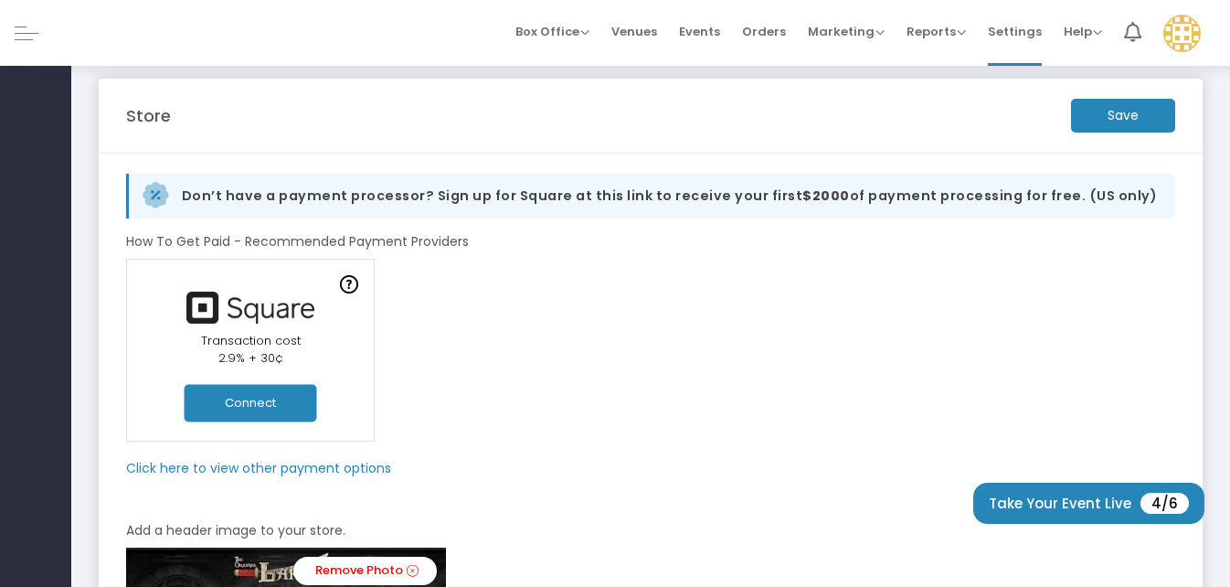
click at [1115, 123] on m-button "Save" at bounding box center [1123, 116] width 104 height 34
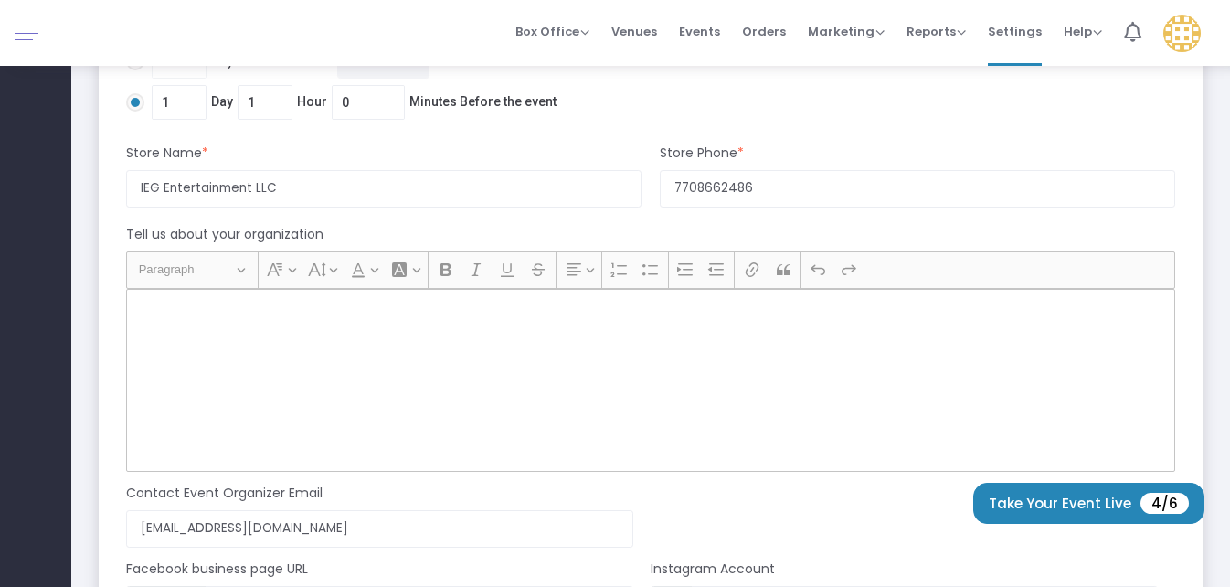
scroll to position [1292, 0]
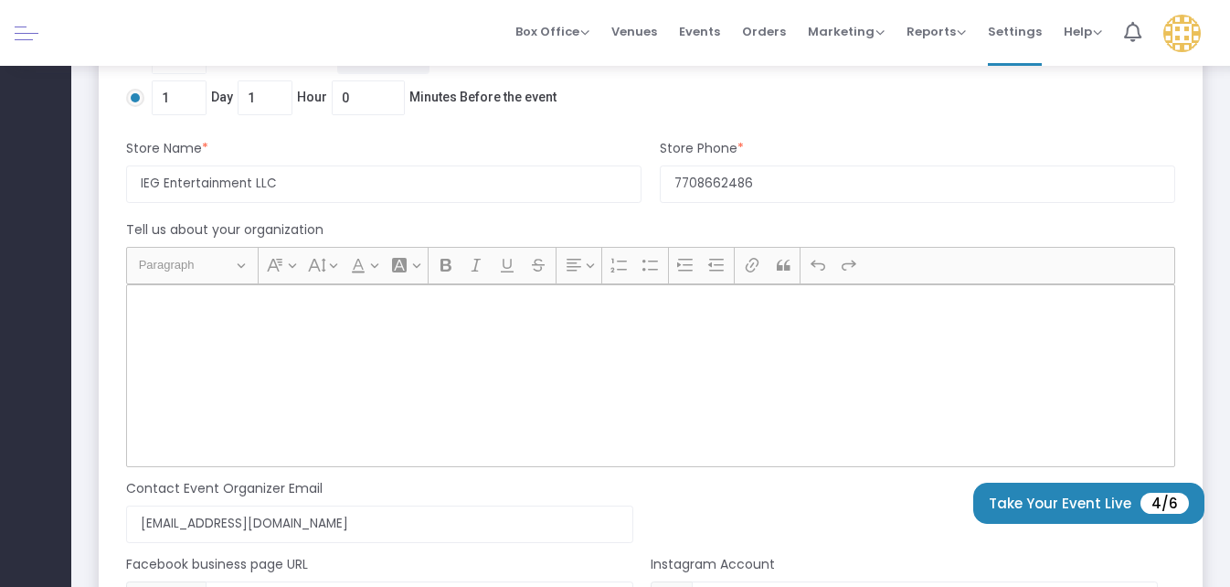
click at [321, 343] on div "Rich Text Editor, main" at bounding box center [650, 375] width 1049 height 183
drag, startPoint x: 315, startPoint y: 334, endPoint x: 304, endPoint y: 365, distance: 33.0
click at [304, 365] on div "Rich Text Editor, main" at bounding box center [650, 375] width 1049 height 183
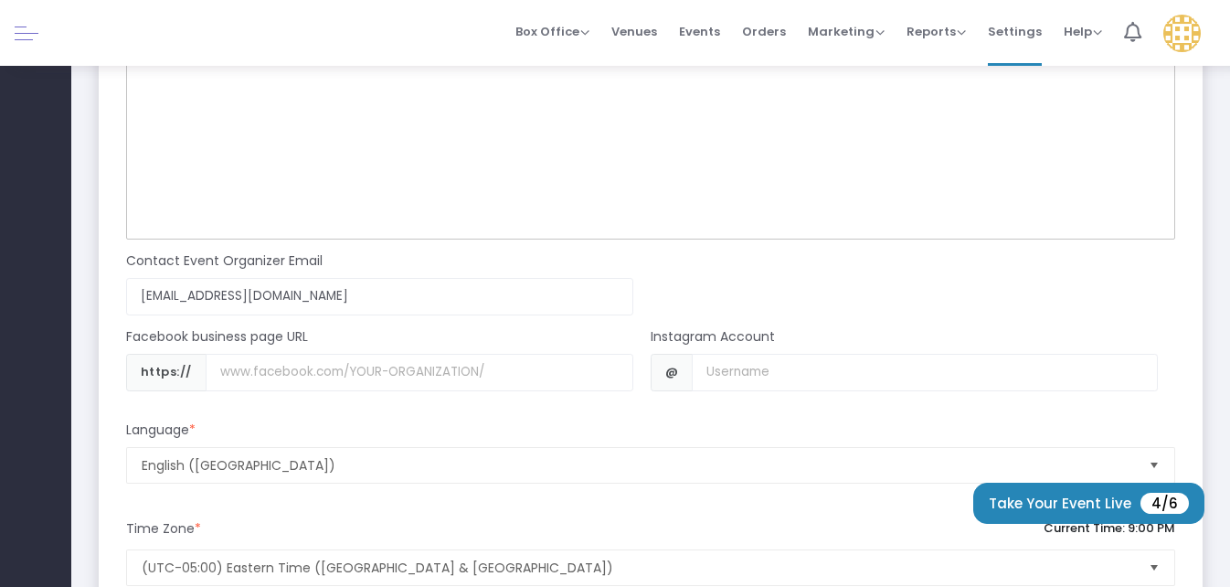
scroll to position [1566, 0]
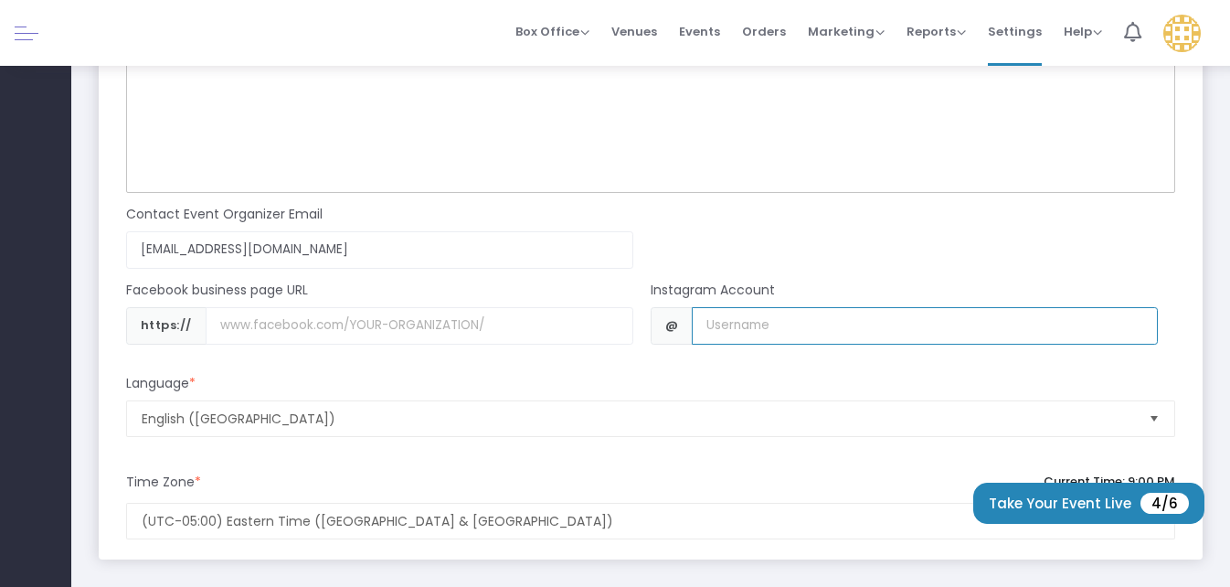
click at [904, 331] on input "Username" at bounding box center [924, 325] width 465 height 37
type input "ieg_live"
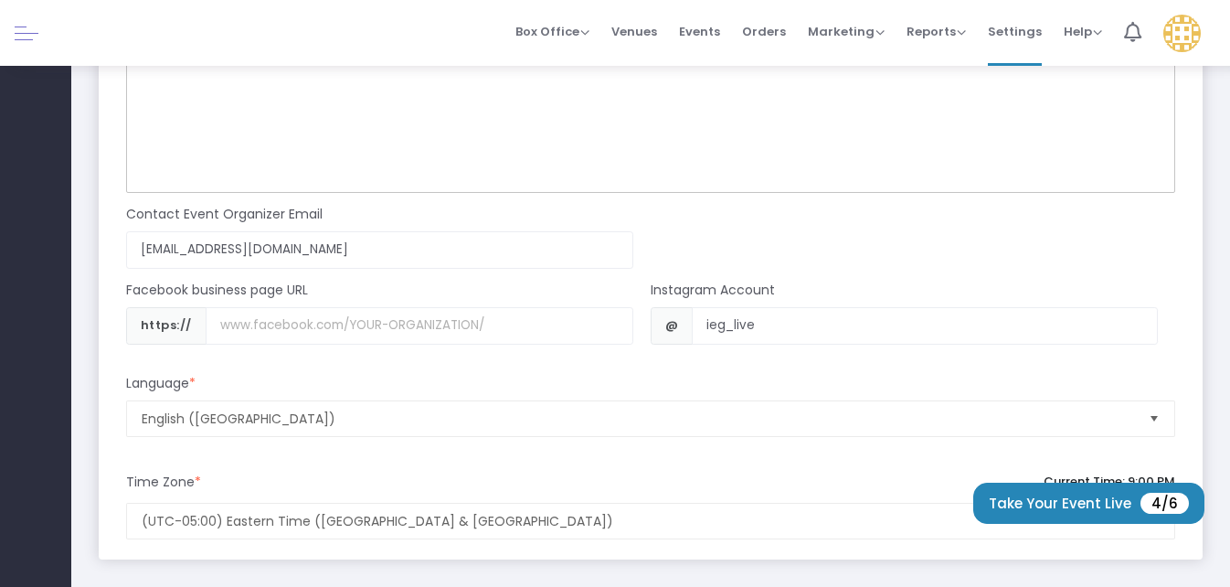
click at [553, 321] on input "Username" at bounding box center [420, 325] width 428 height 37
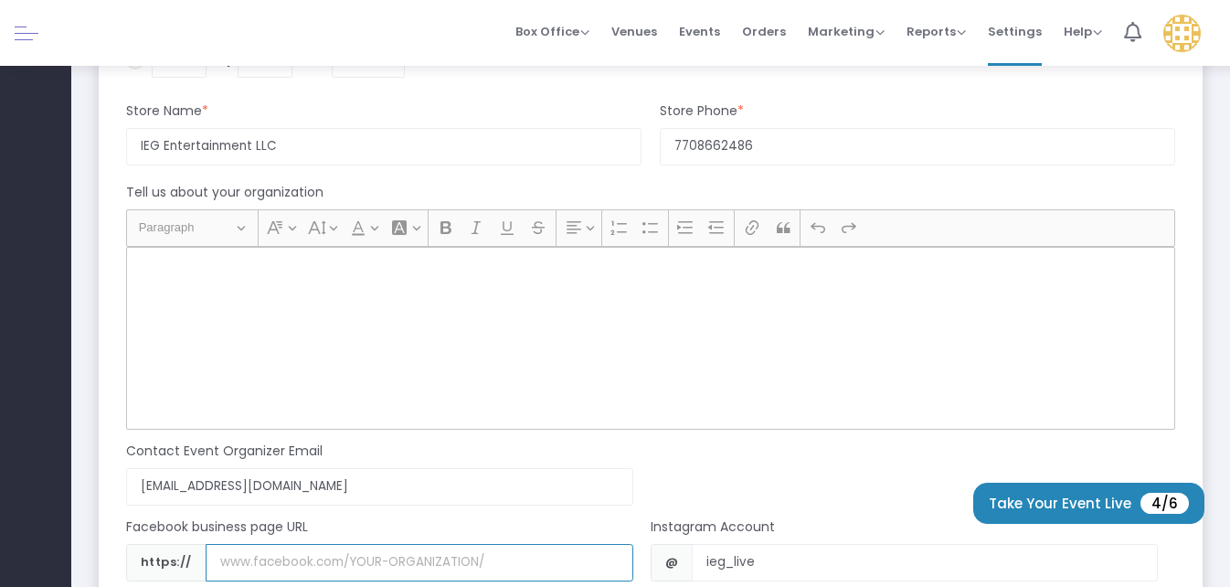
scroll to position [1371, 0]
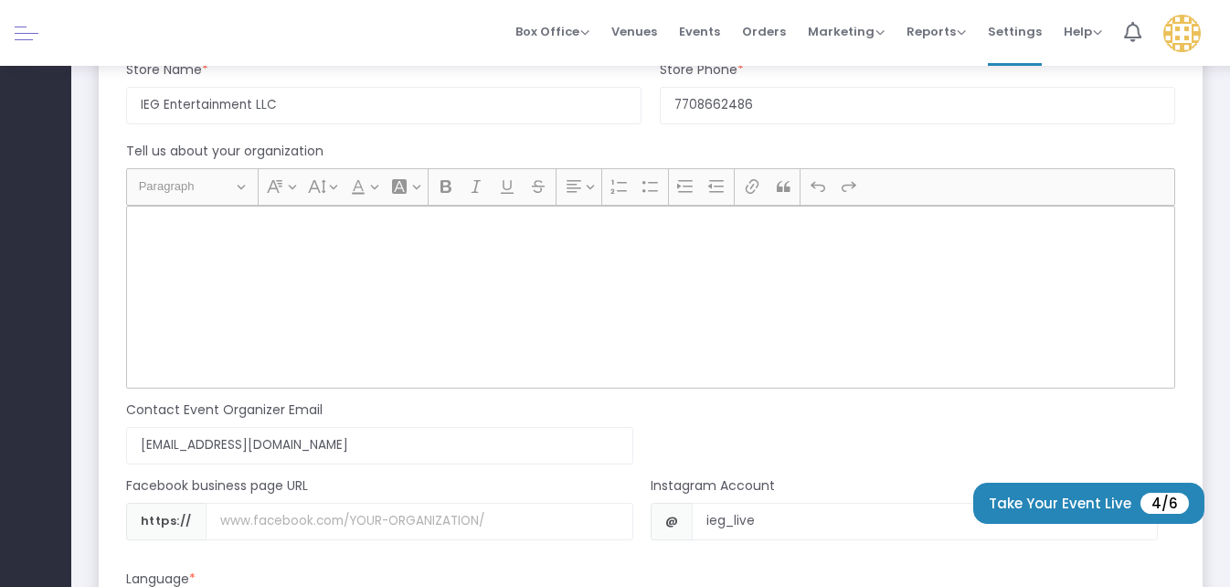
click at [273, 245] on div "Rich Text Editor, main" at bounding box center [650, 297] width 1049 height 183
drag, startPoint x: 272, startPoint y: 227, endPoint x: 231, endPoint y: 259, distance: 52.1
click at [231, 259] on div "Rich Text Editor, main" at bounding box center [650, 297] width 1049 height 183
click at [237, 260] on div "Rich Text Editor, main" at bounding box center [650, 297] width 1049 height 183
click at [242, 259] on div "Rich Text Editor, main" at bounding box center [650, 297] width 1049 height 183
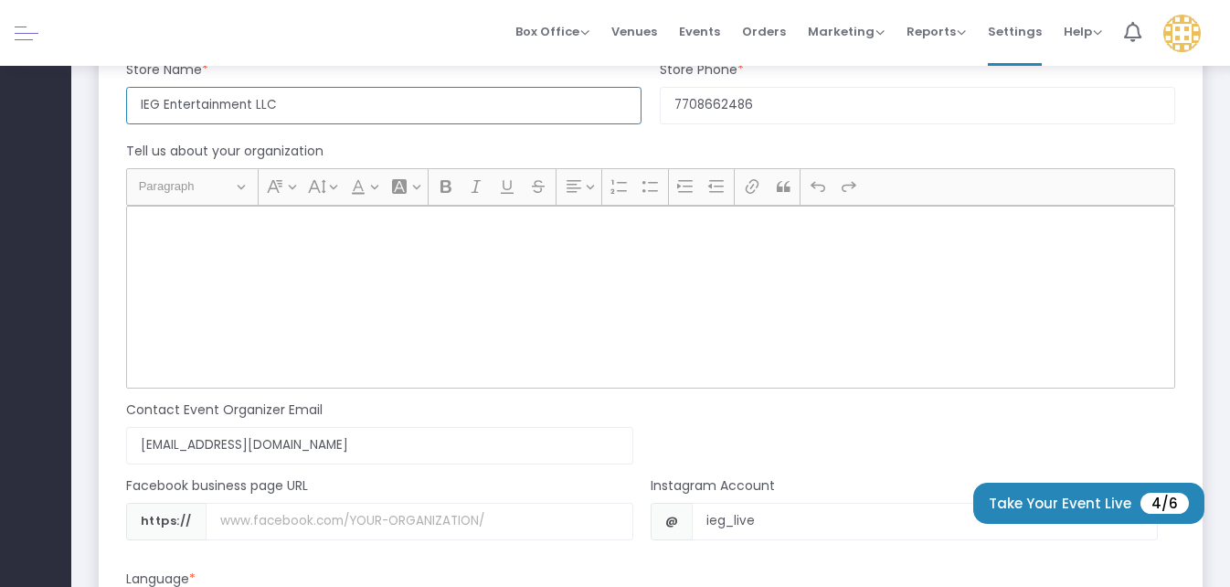
click at [385, 112] on input "IEG Entertainment LLC" at bounding box center [383, 105] width 515 height 37
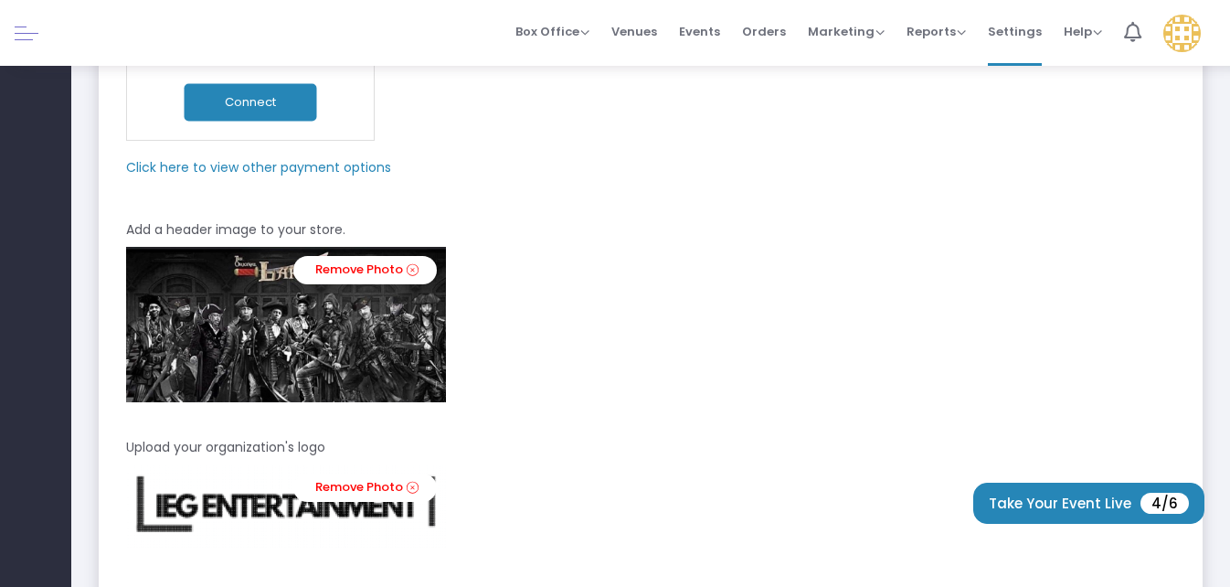
scroll to position [0, 0]
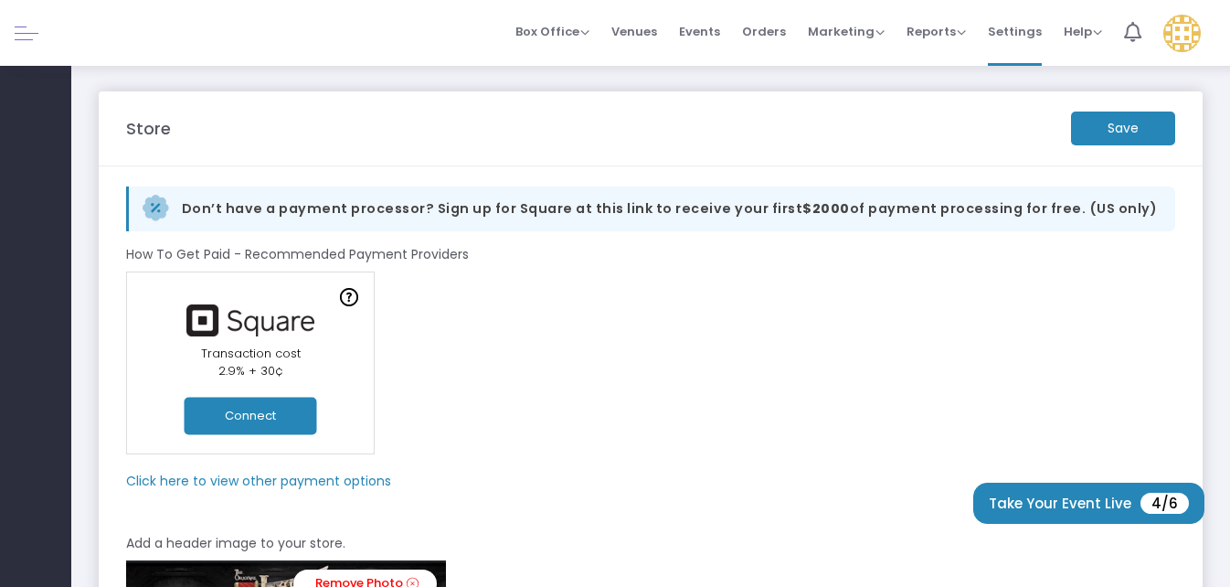
click at [1102, 133] on m-button "Save" at bounding box center [1123, 128] width 104 height 34
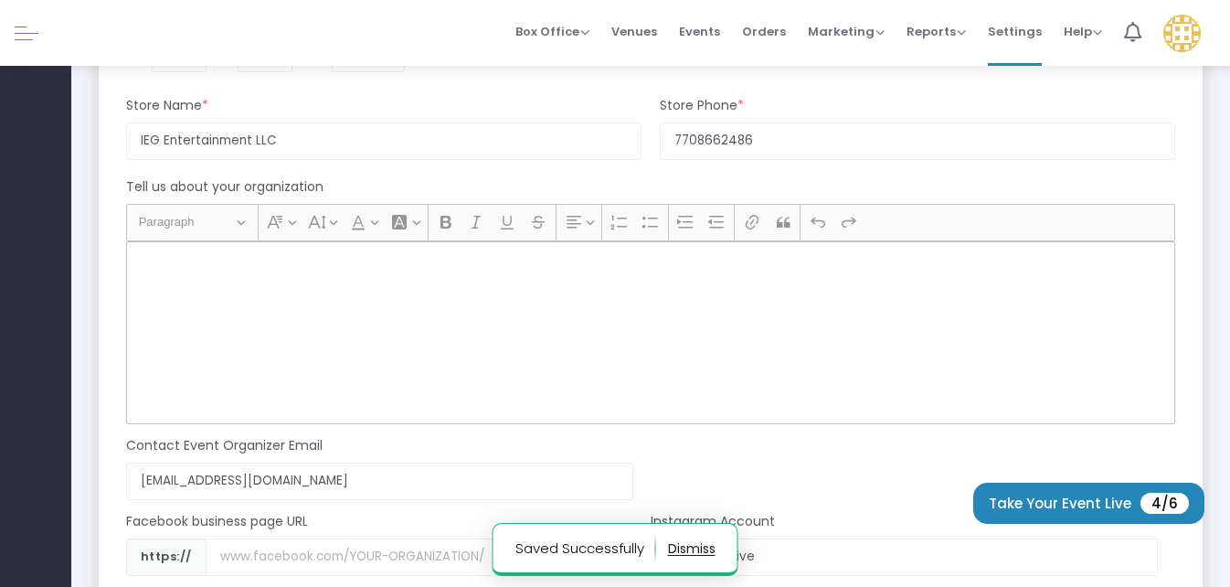
scroll to position [1371, 0]
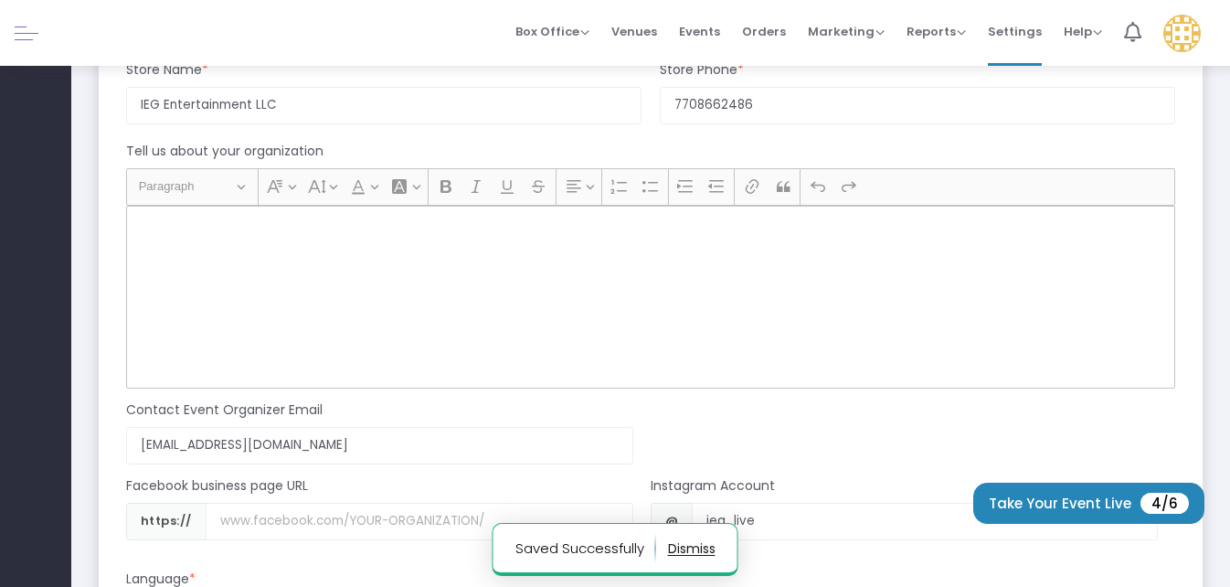
click at [494, 265] on div "Rich Text Editor, main" at bounding box center [650, 297] width 1049 height 183
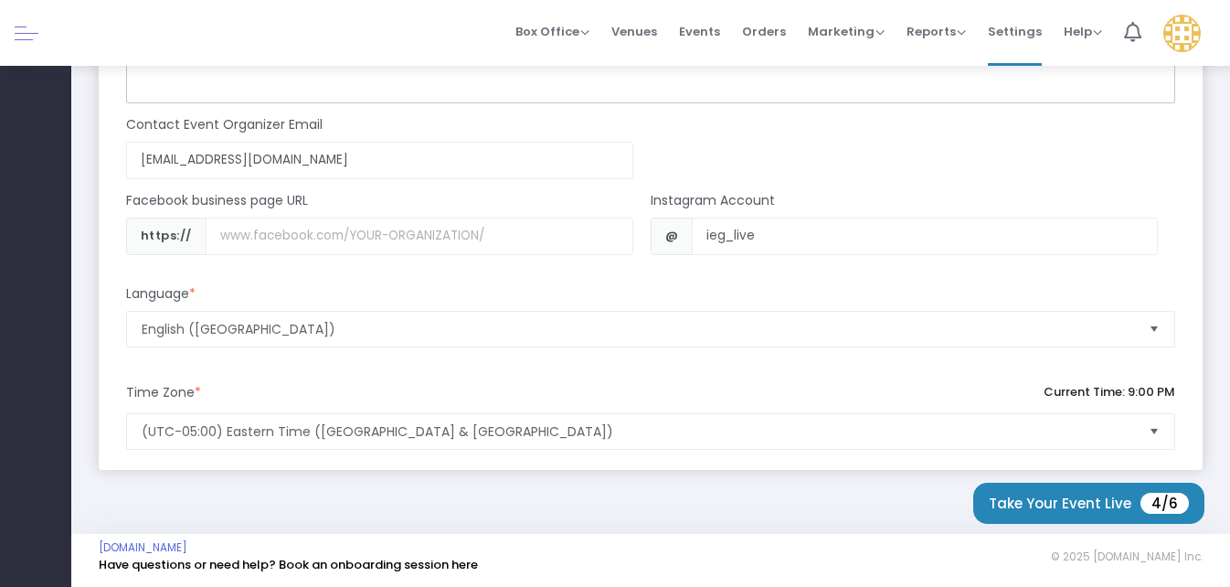
scroll to position [1658, 0]
click at [589, 29] on span "Box Office" at bounding box center [552, 31] width 74 height 17
click at [657, 28] on span "Venues" at bounding box center [634, 31] width 46 height 47
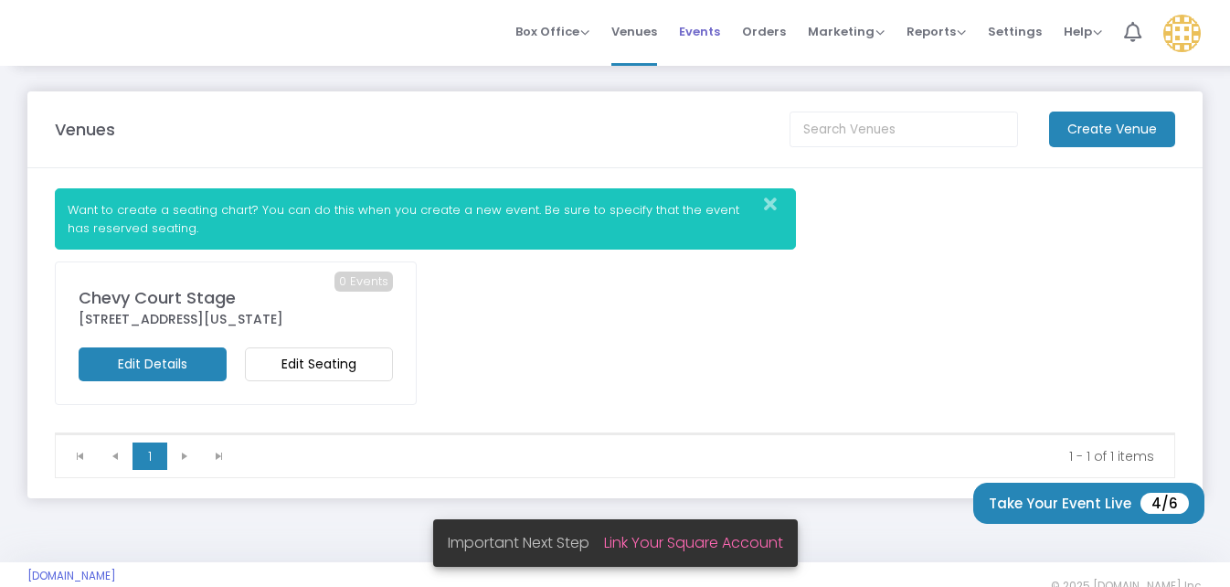
click at [705, 30] on span "Events" at bounding box center [699, 31] width 41 height 47
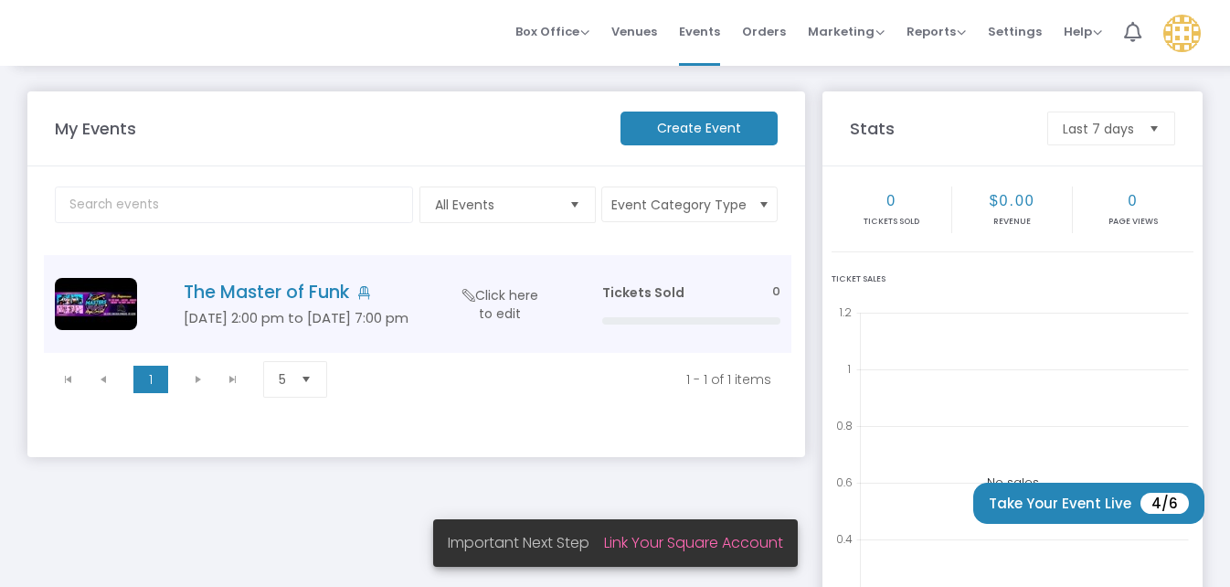
click at [265, 287] on h4 "The Master of Funk" at bounding box center [366, 291] width 364 height 21
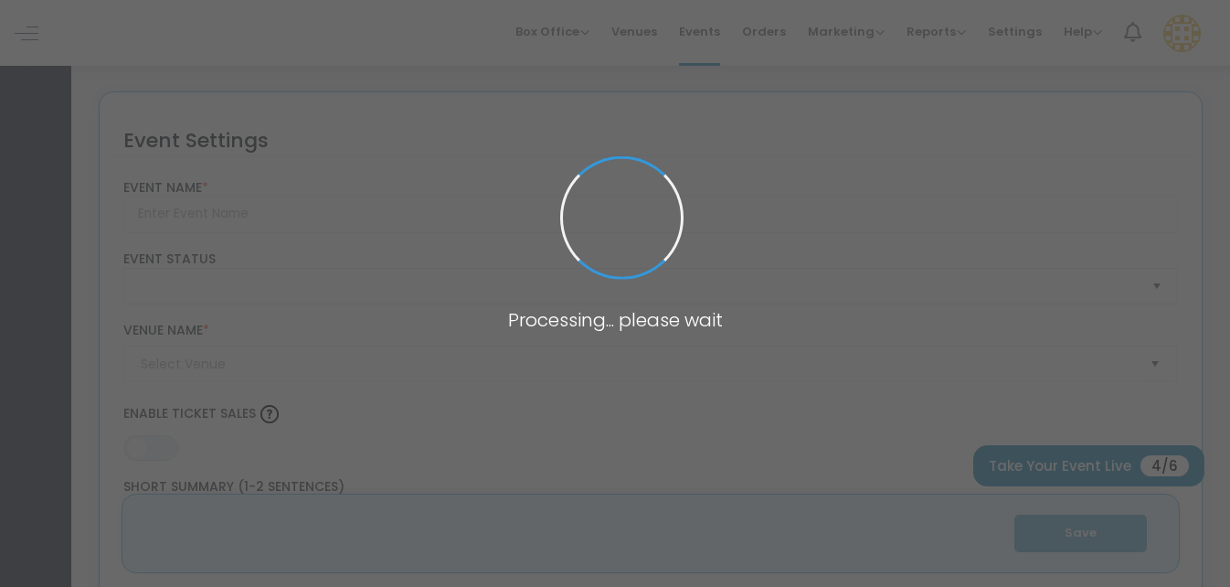
type input "The Master of Funk"
type textarea "The Masters of Funk Mega Concert is a once-in-a-lifetime event that brings toge…"
type input "Buy Tickets"
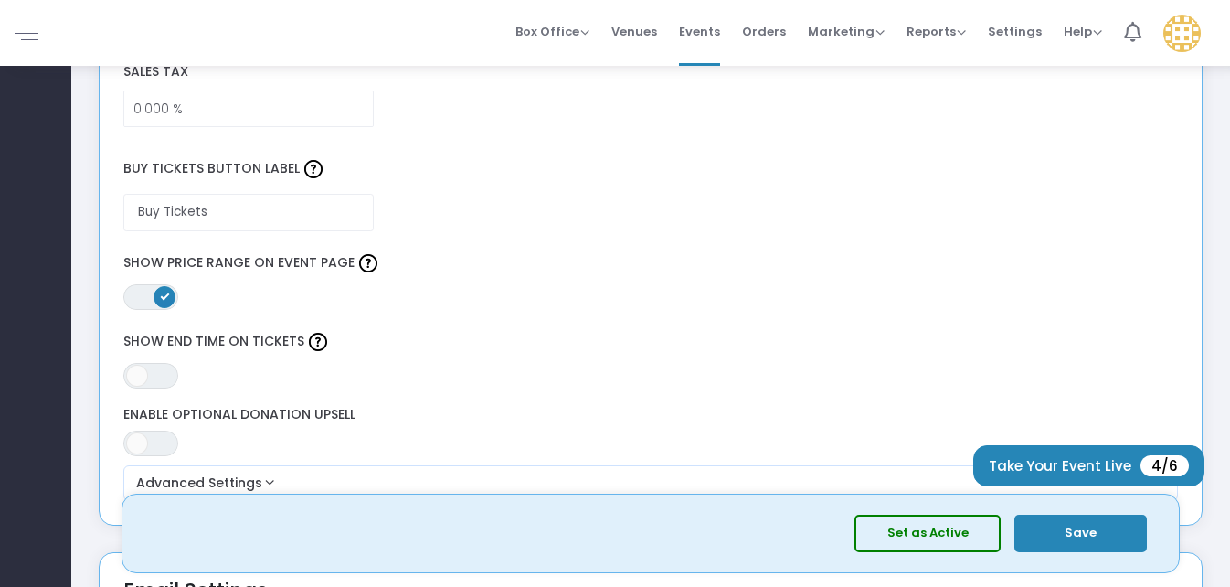
scroll to position [1554, 0]
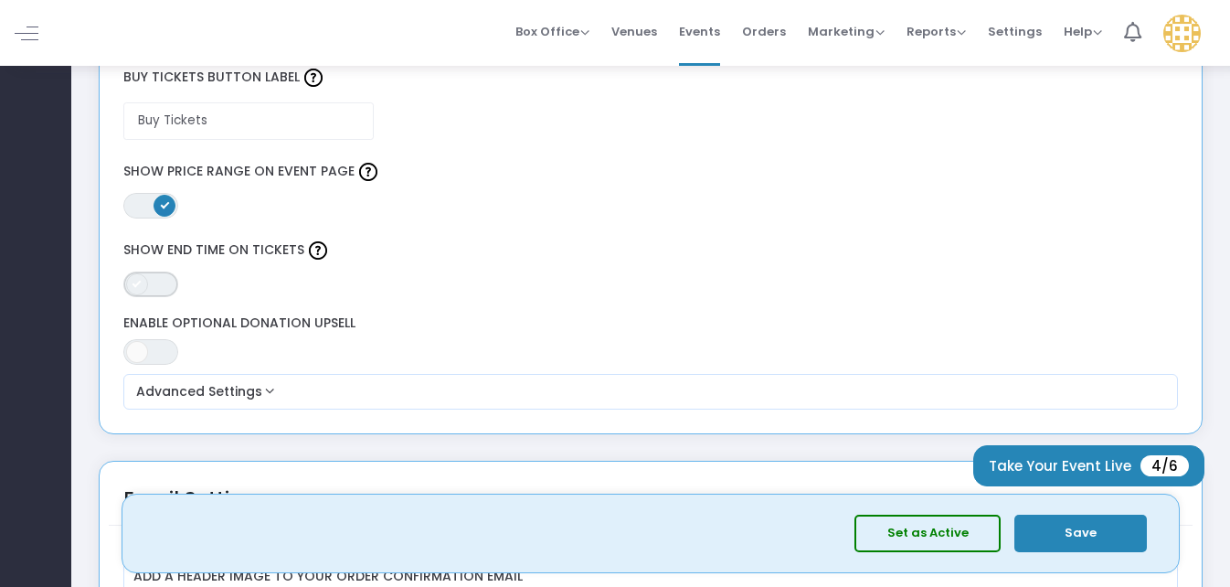
click at [153, 285] on span "ON OFF" at bounding box center [150, 284] width 55 height 26
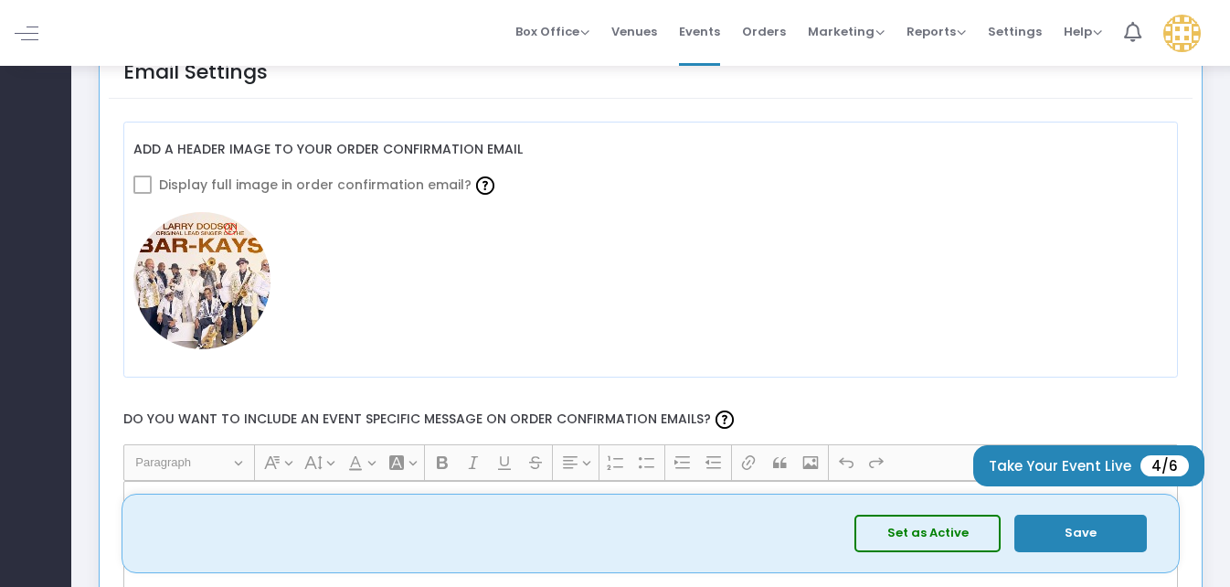
scroll to position [2011, 0]
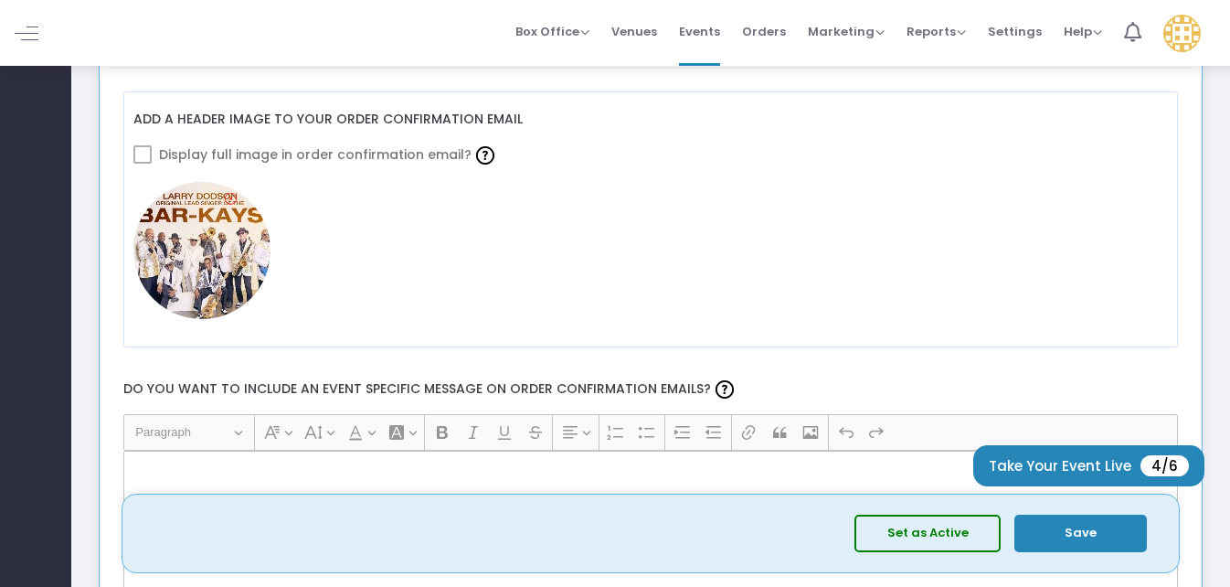
click at [219, 242] on img at bounding box center [201, 250] width 137 height 137
click at [150, 152] on span at bounding box center [142, 154] width 18 height 18
click at [146, 154] on span at bounding box center [142, 154] width 18 height 18
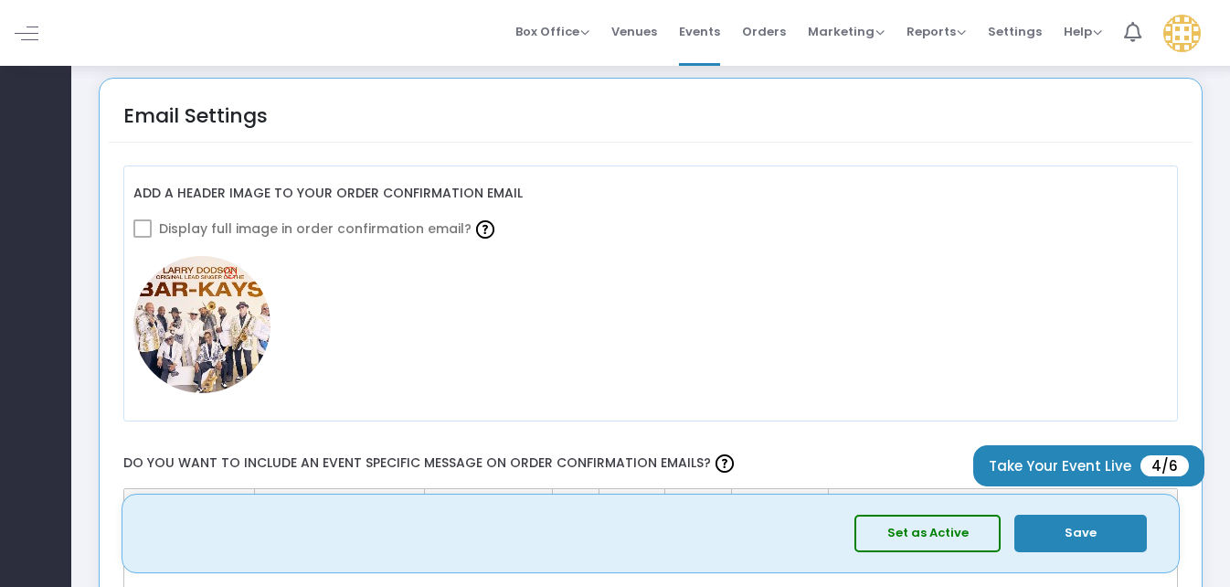
scroll to position [1828, 0]
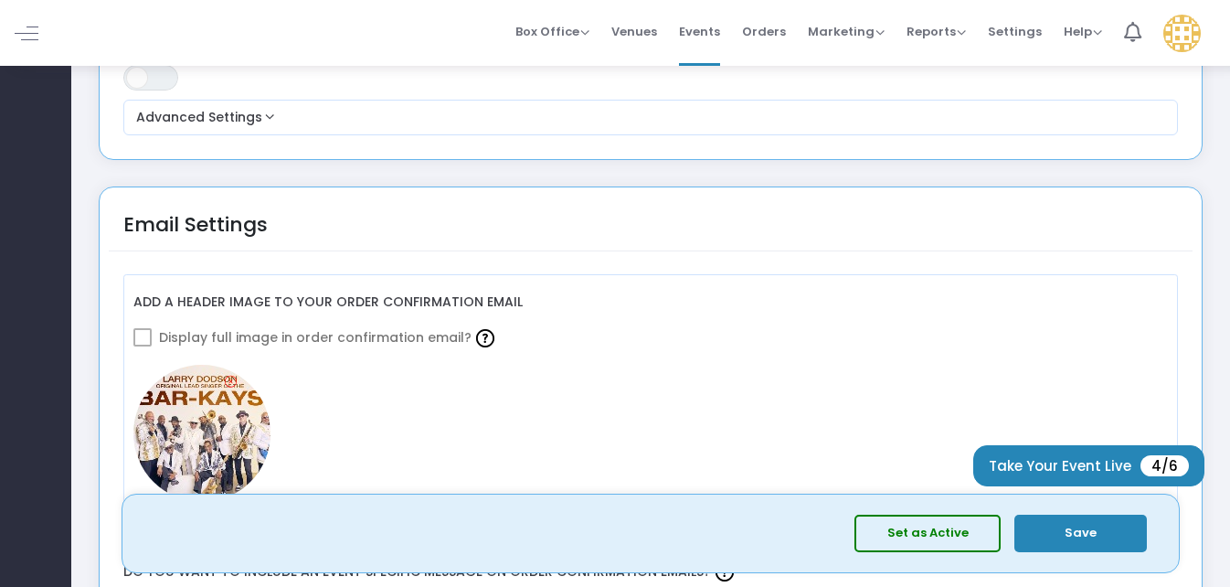
click at [145, 340] on span at bounding box center [142, 337] width 18 height 18
click at [143, 337] on span at bounding box center [142, 337] width 18 height 18
click at [144, 337] on span at bounding box center [142, 337] width 18 height 18
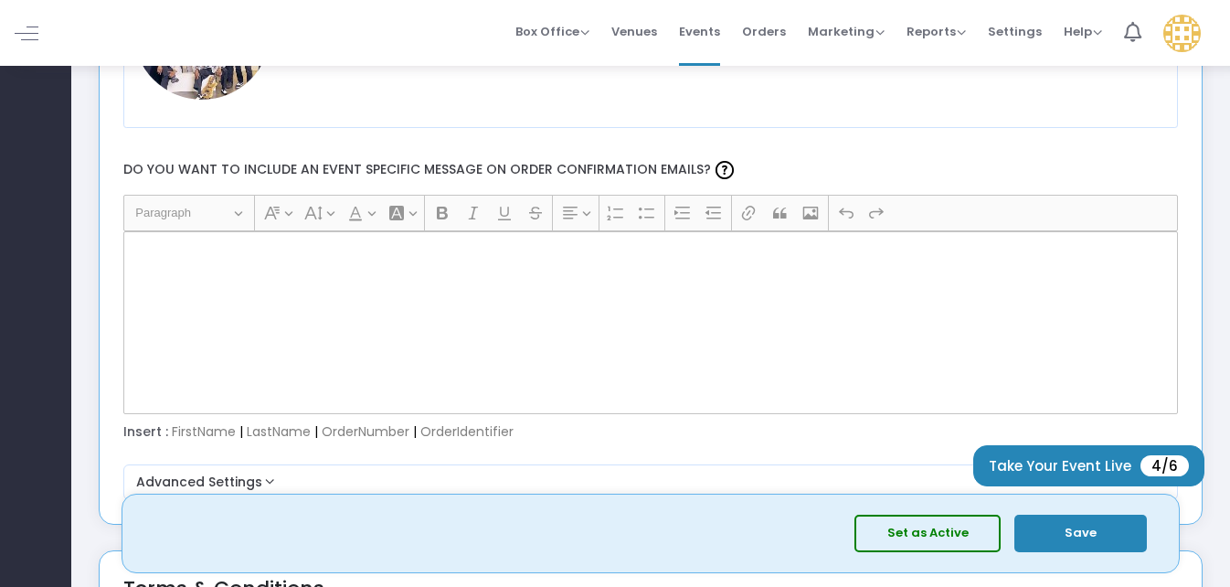
scroll to position [2285, 0]
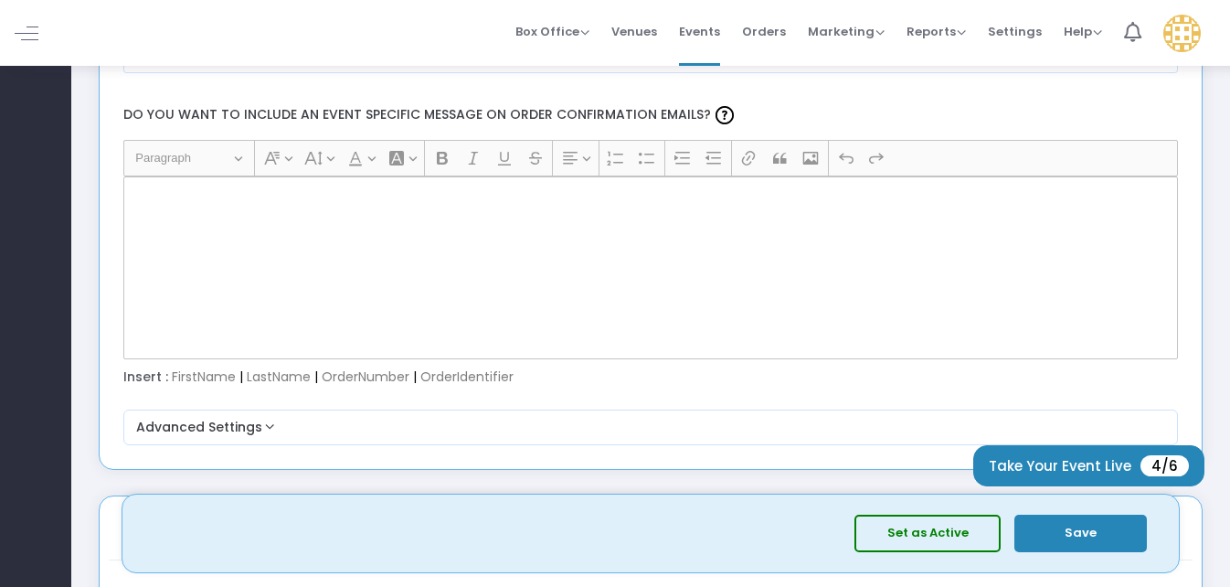
drag, startPoint x: 188, startPoint y: 280, endPoint x: 184, endPoint y: 269, distance: 11.9
click at [186, 275] on div "Rich Text Editor, main" at bounding box center [651, 267] width 1056 height 183
drag, startPoint x: 207, startPoint y: 231, endPoint x: 165, endPoint y: 242, distance: 42.6
click at [165, 242] on div "Rich Text Editor, main" at bounding box center [651, 267] width 1056 height 183
click at [443, 127] on label "Do you want to include an event specific message on order confirmation emails?" at bounding box center [650, 115] width 1073 height 48
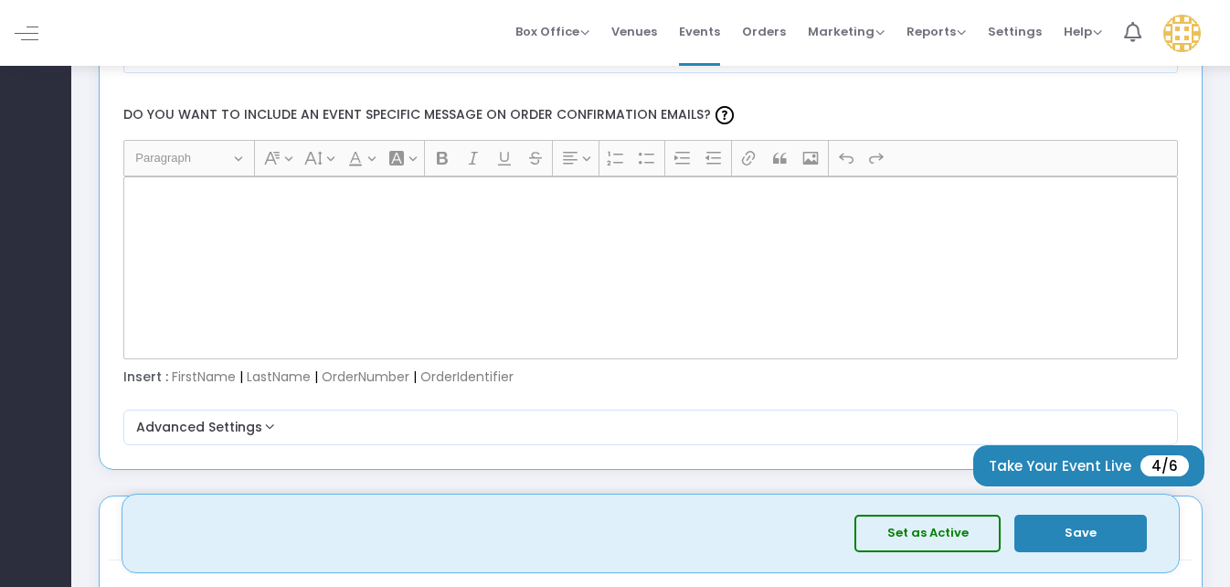
click at [673, 112] on label "Do you want to include an event specific message on order confirmation emails?" at bounding box center [650, 115] width 1073 height 48
drag, startPoint x: 346, startPoint y: 248, endPoint x: 256, endPoint y: 255, distance: 90.8
click at [343, 244] on div "Rich Text Editor, main" at bounding box center [651, 267] width 1056 height 183
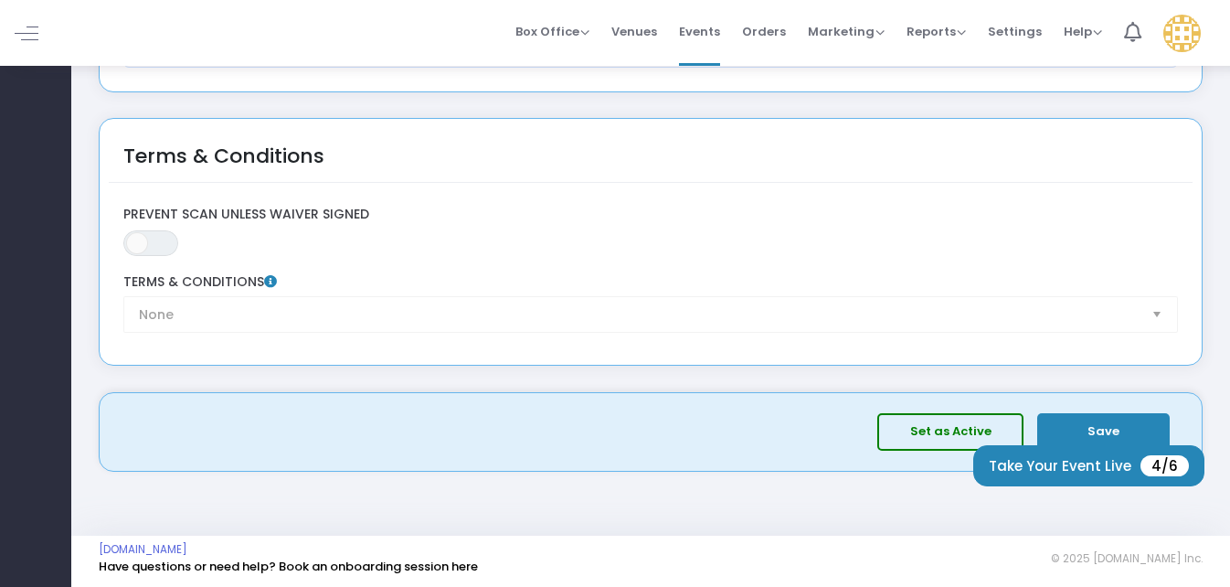
scroll to position [2666, 0]
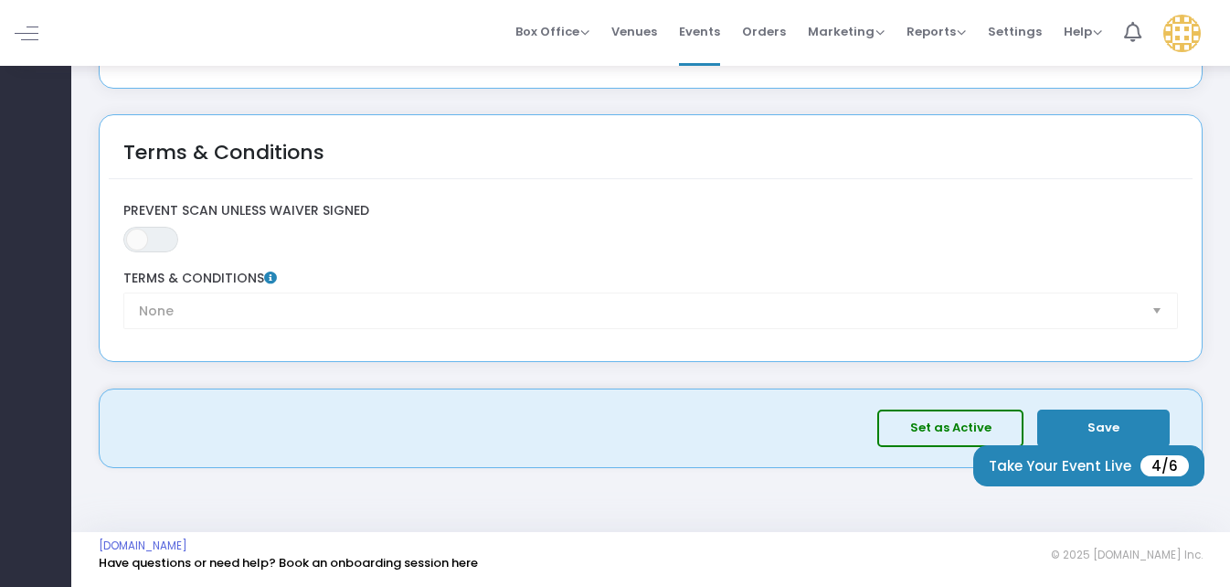
click at [1141, 419] on button "Save" at bounding box center [1103, 427] width 133 height 37
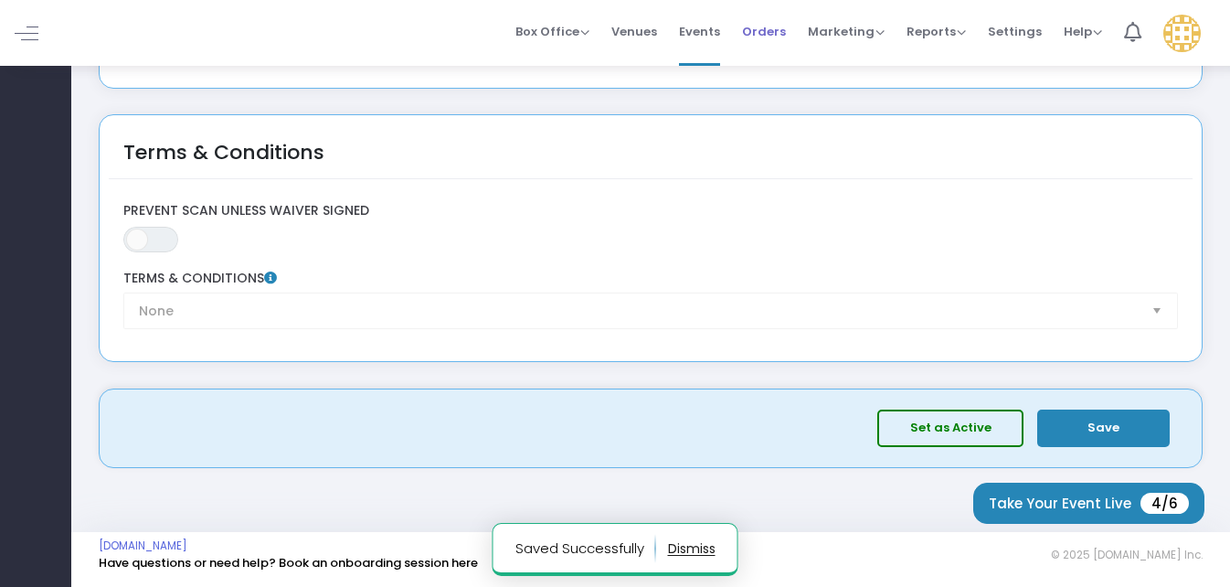
click at [765, 32] on span "Orders" at bounding box center [764, 31] width 44 height 47
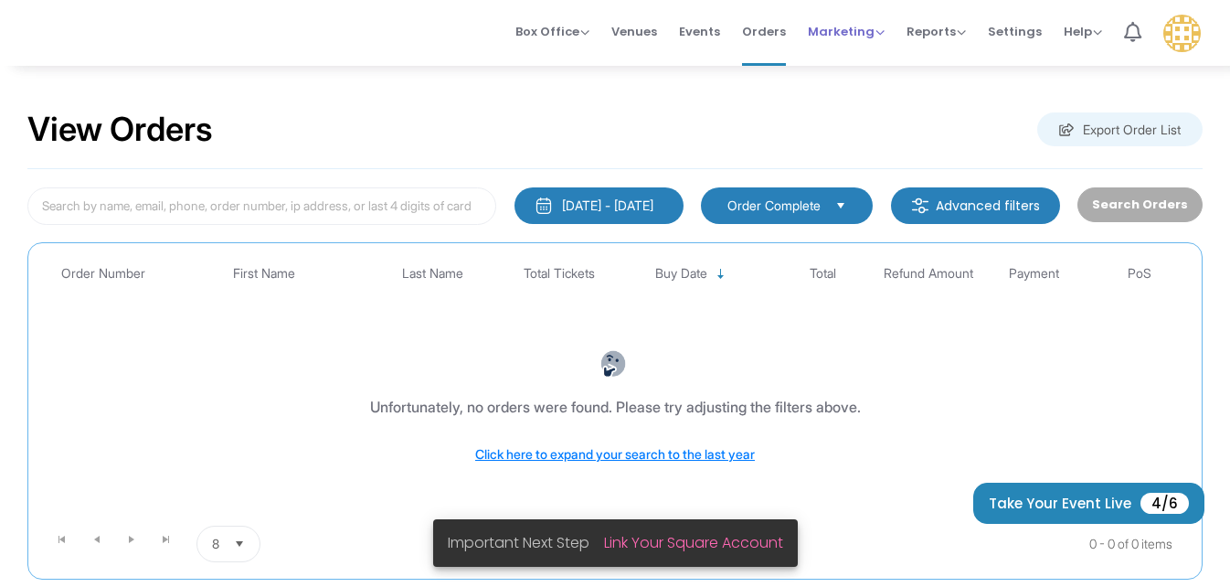
click at [882, 26] on span "Marketing" at bounding box center [846, 31] width 77 height 17
click at [857, 130] on li "Affiliate" at bounding box center [881, 133] width 146 height 36
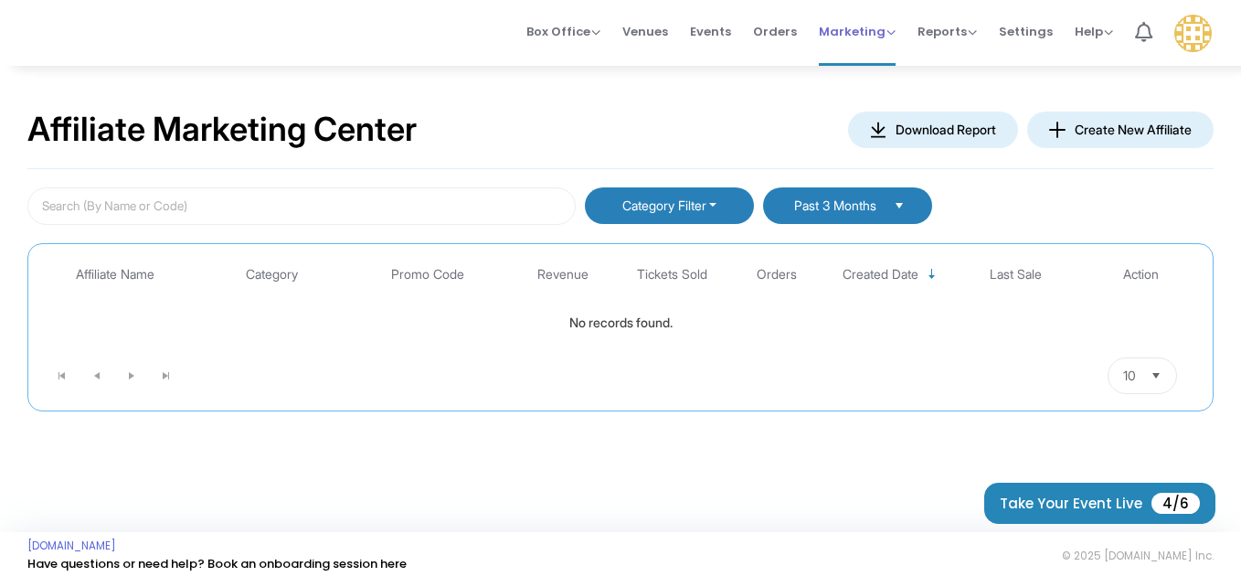
click at [891, 31] on span "Marketing" at bounding box center [857, 31] width 77 height 17
click at [870, 92] on li "Quantity Discounts" at bounding box center [892, 98] width 146 height 36
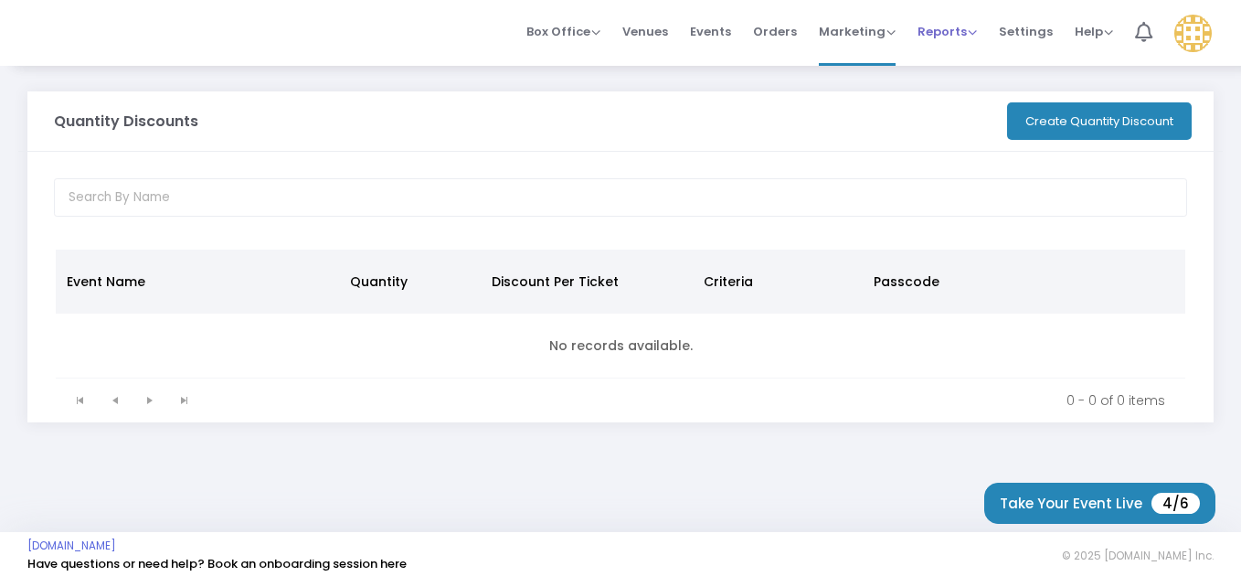
click at [970, 28] on span "Reports" at bounding box center [947, 31] width 59 height 17
click at [978, 62] on li "Analytics" at bounding box center [977, 62] width 119 height 36
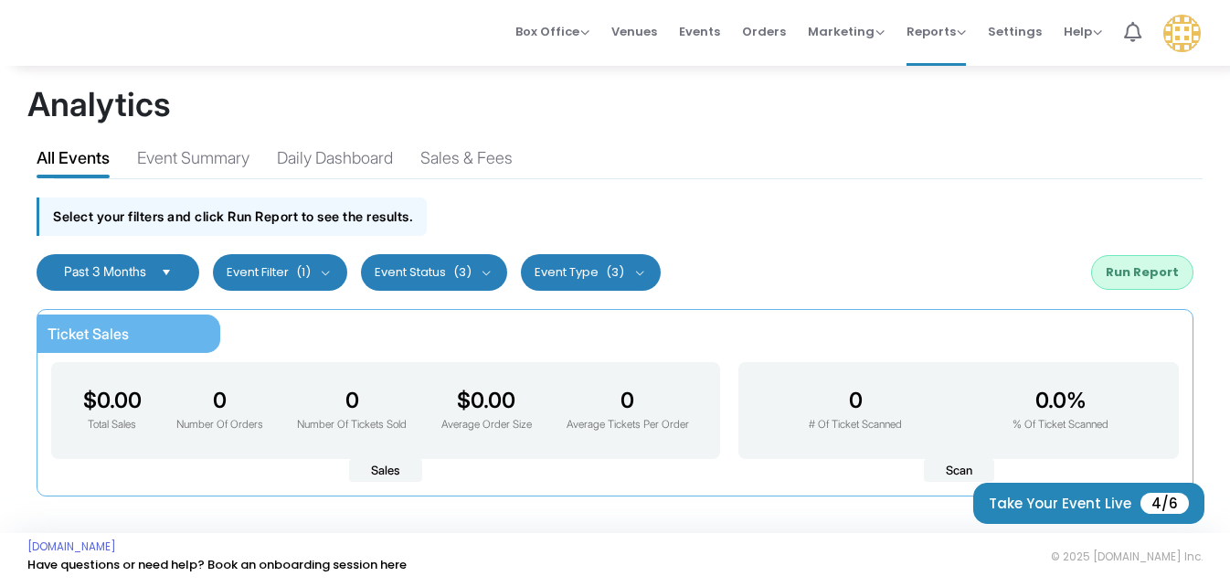
scroll to position [7, 0]
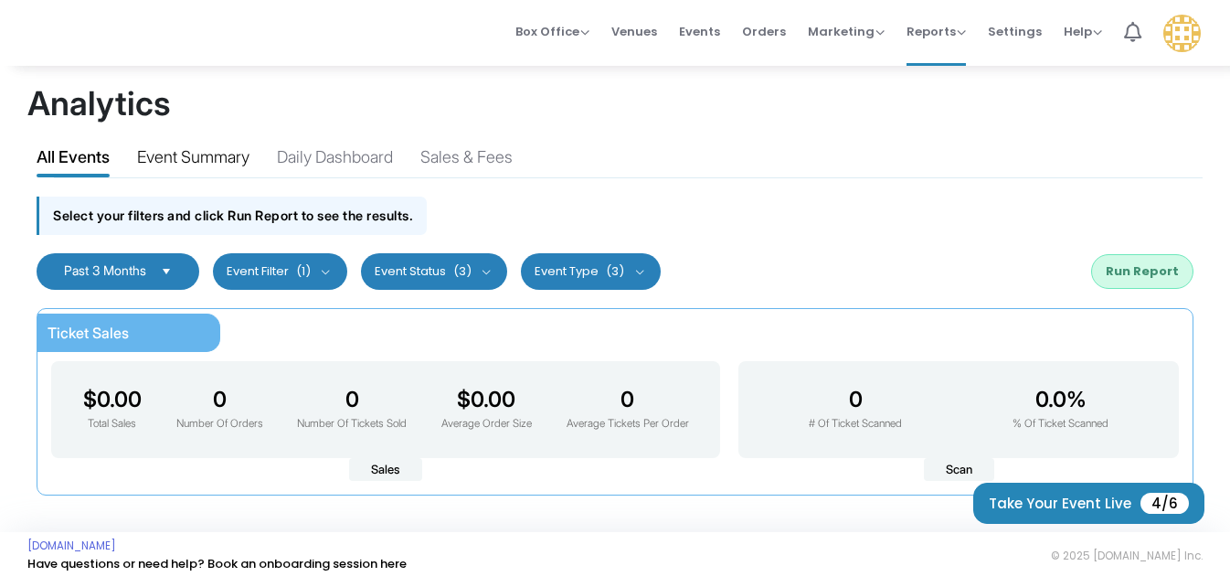
click at [216, 164] on div "Event Summary" at bounding box center [193, 160] width 112 height 32
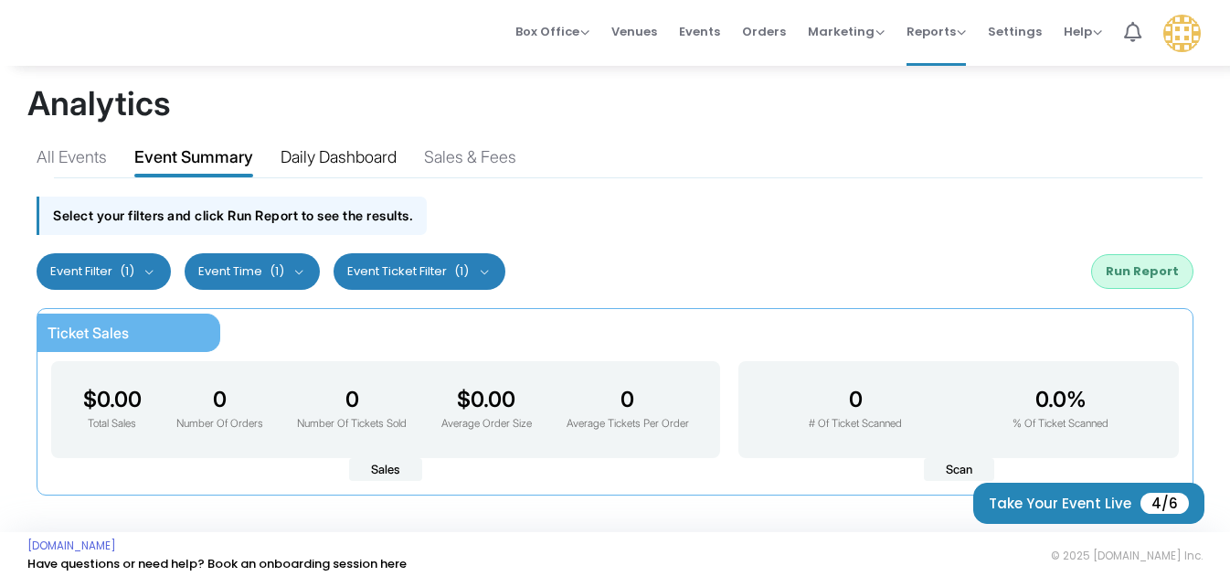
click at [350, 158] on div "Daily Dashboard" at bounding box center [339, 160] width 116 height 32
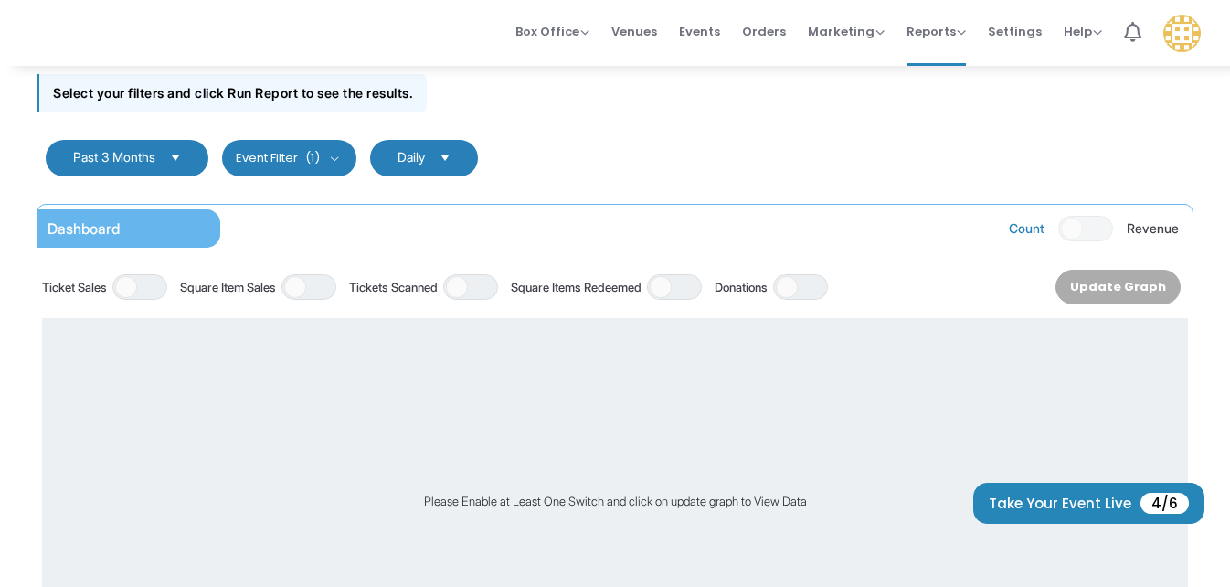
scroll to position [99, 0]
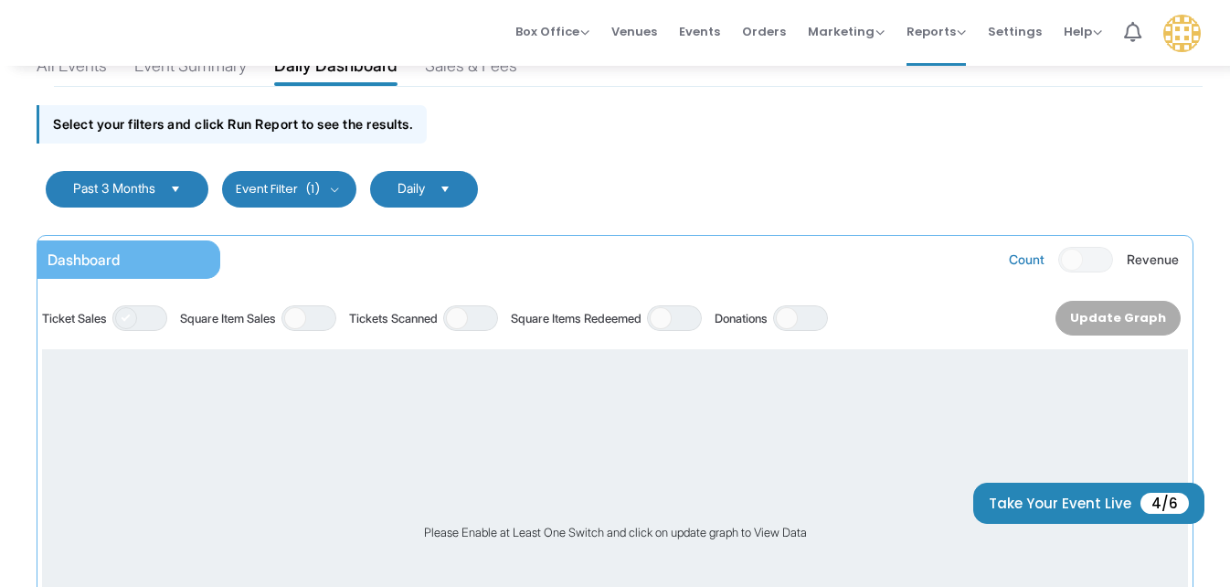
click at [137, 319] on span at bounding box center [126, 318] width 22 height 22
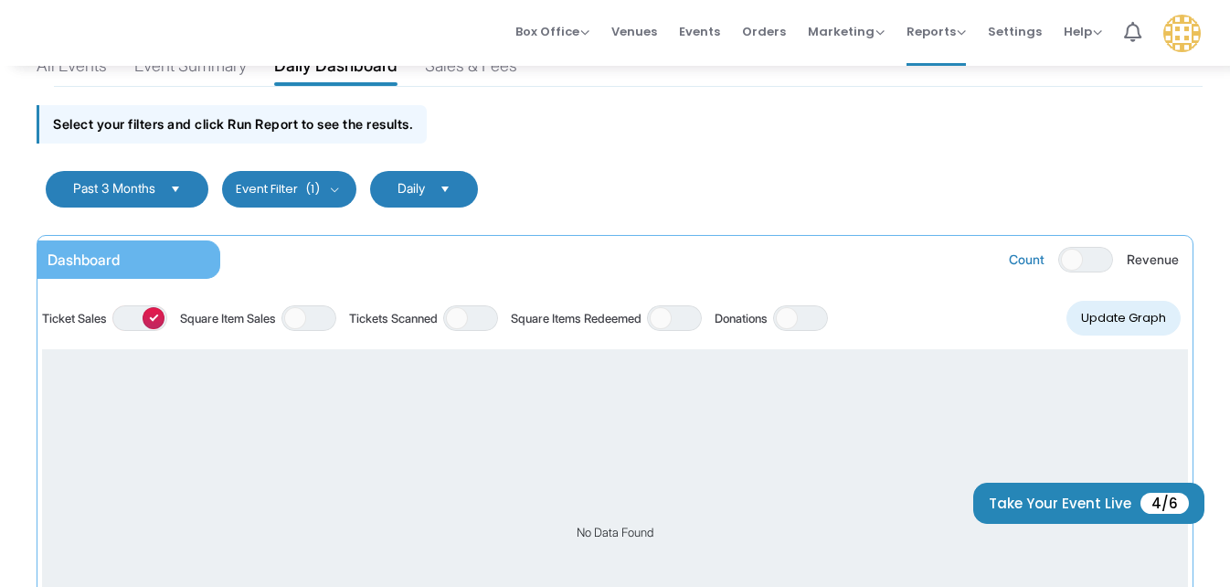
click at [144, 319] on span "ON OFF" at bounding box center [139, 318] width 55 height 26
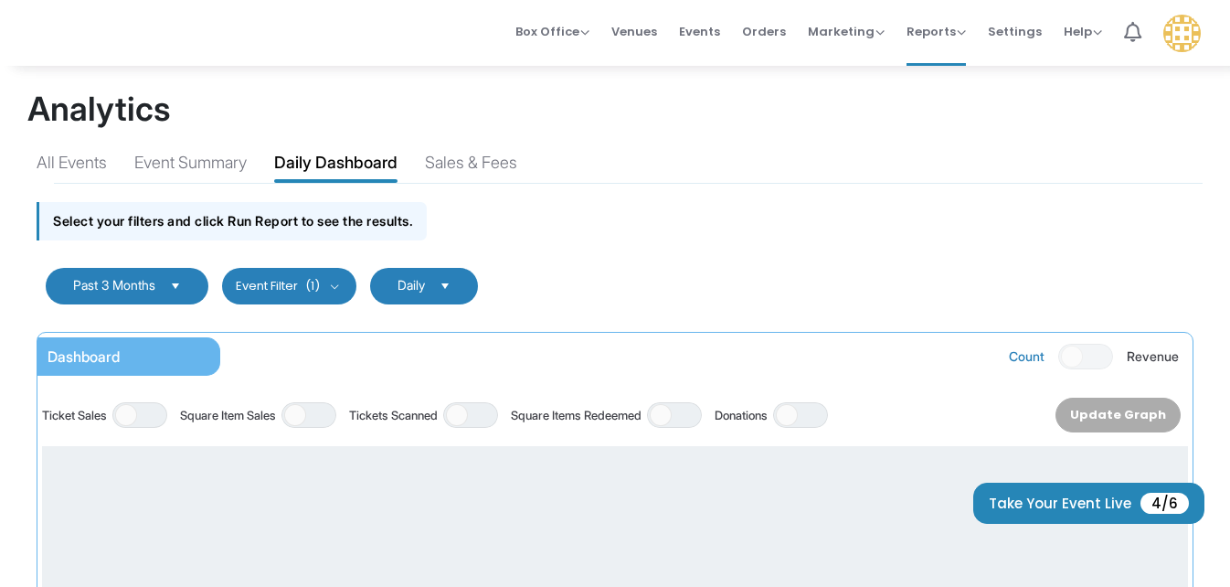
scroll to position [0, 0]
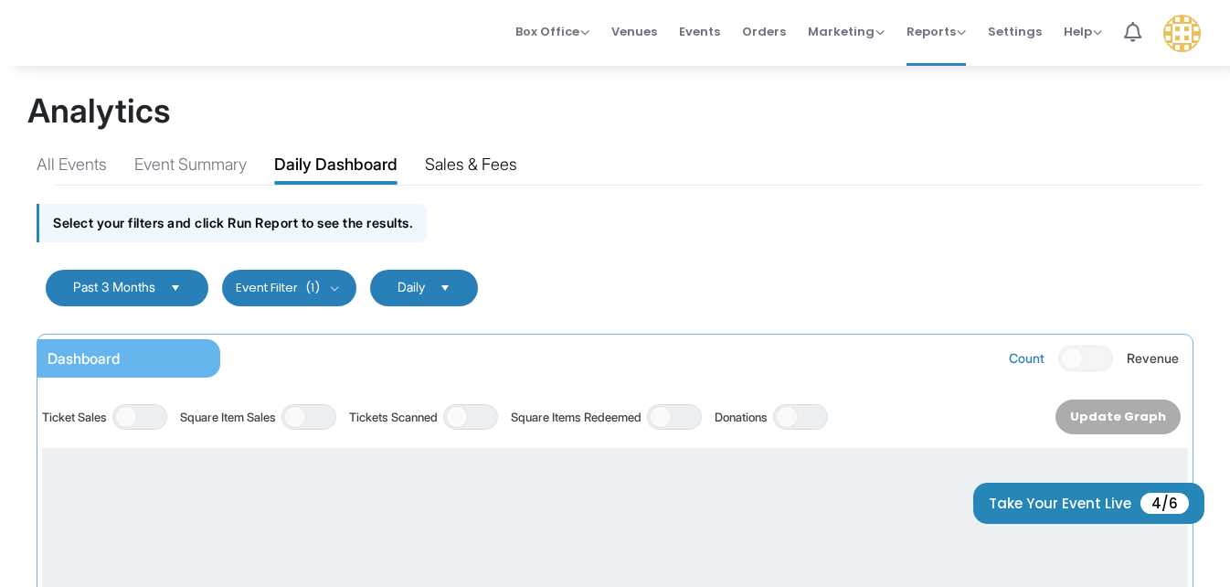
click at [504, 166] on div "Sales & Fees" at bounding box center [471, 168] width 92 height 32
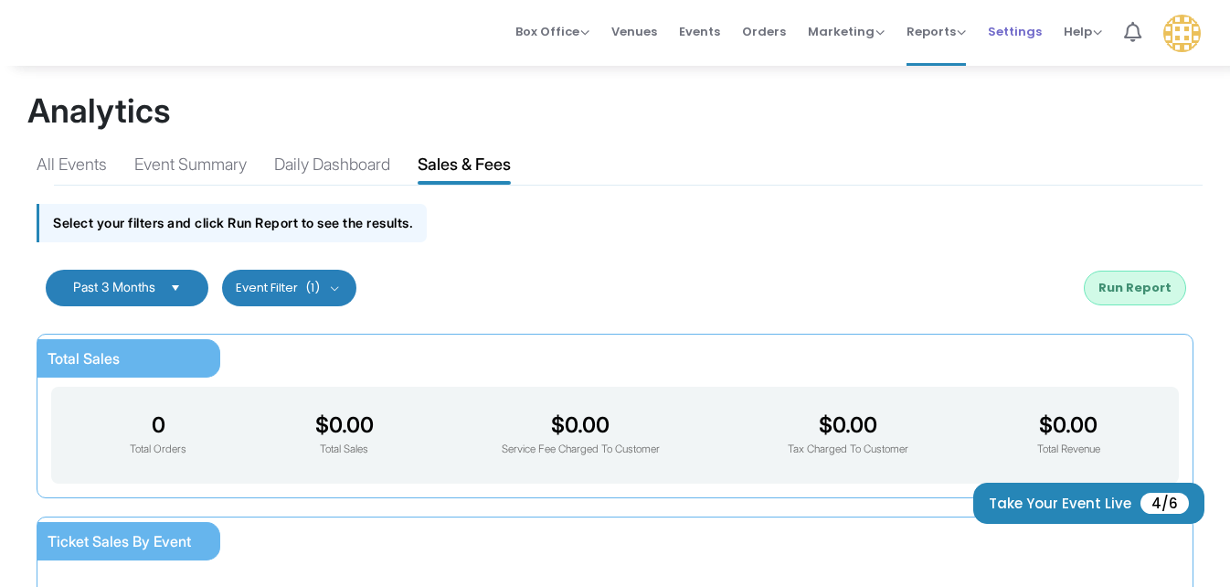
click at [1016, 30] on span "Settings" at bounding box center [1015, 31] width 54 height 47
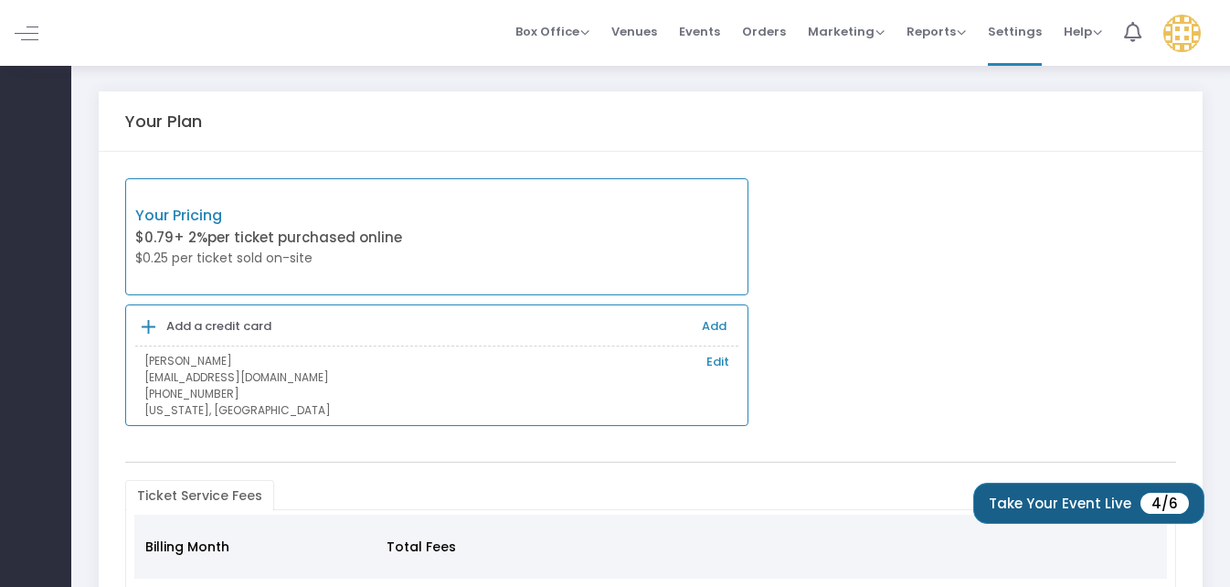
click at [1108, 496] on button "Take Your Event Live 4/6" at bounding box center [1088, 503] width 231 height 41
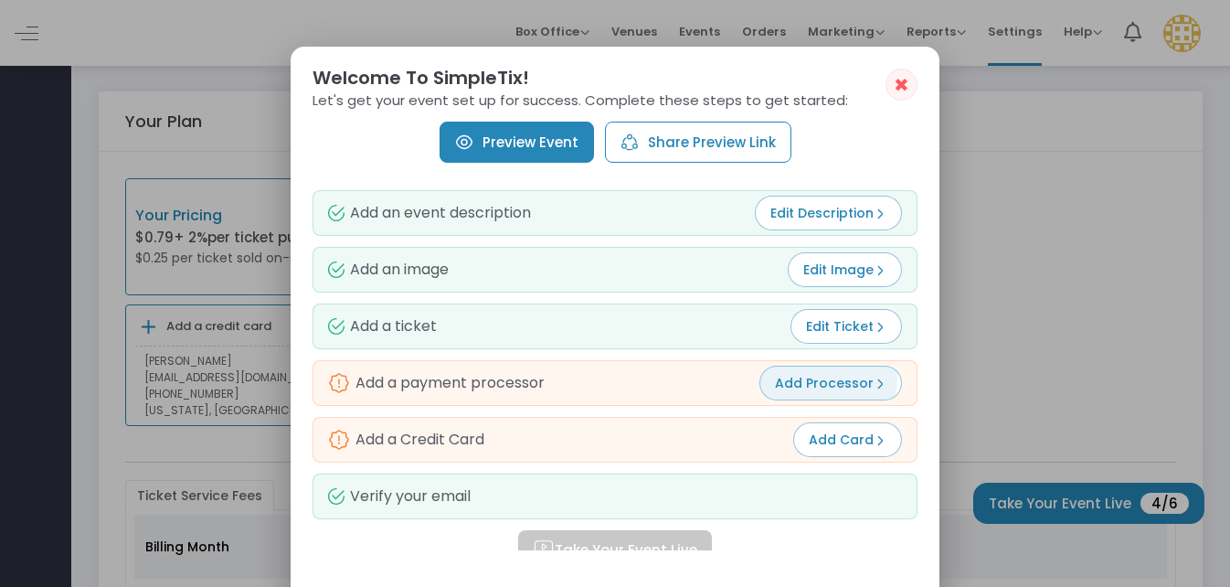
click at [824, 378] on span "Add Processor" at bounding box center [830, 383] width 111 height 18
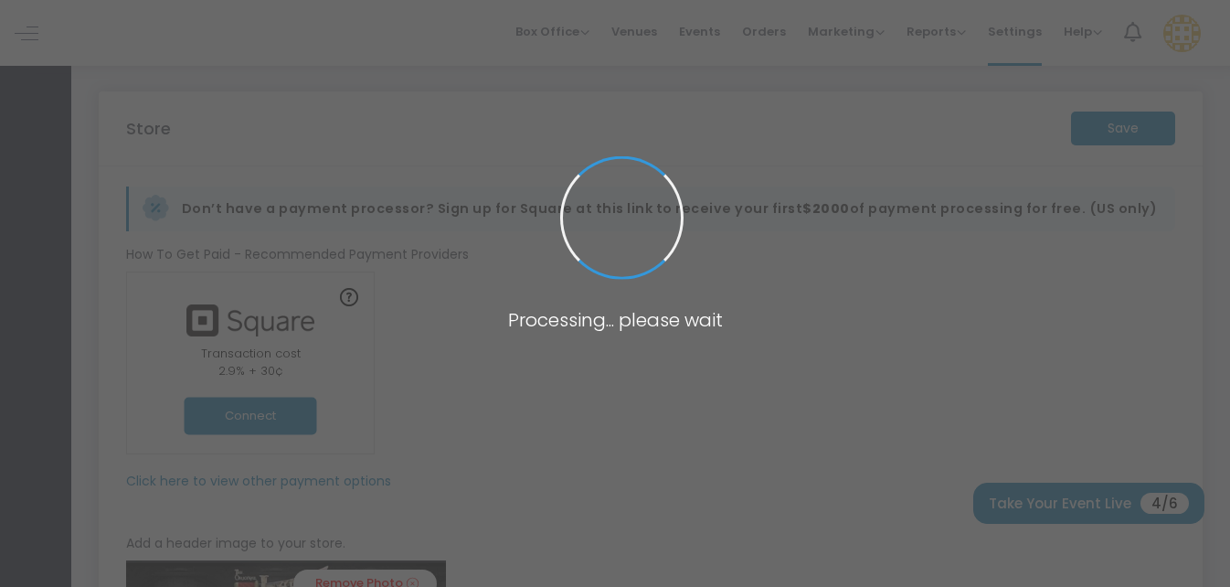
type input "https://IEGEntertainmentLLC59"
type input "insiderentgroup@gmail.com"
type input "8.000 %"
radio input "true"
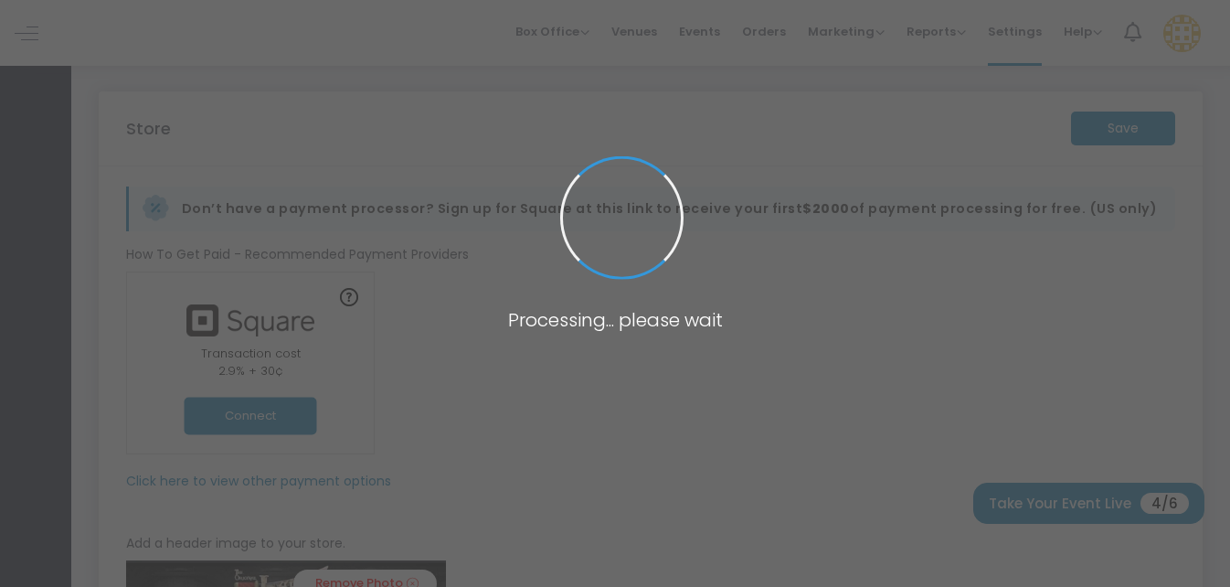
radio input "false"
radio input "true"
type input "1"
type input "IEG Entertainment LLC"
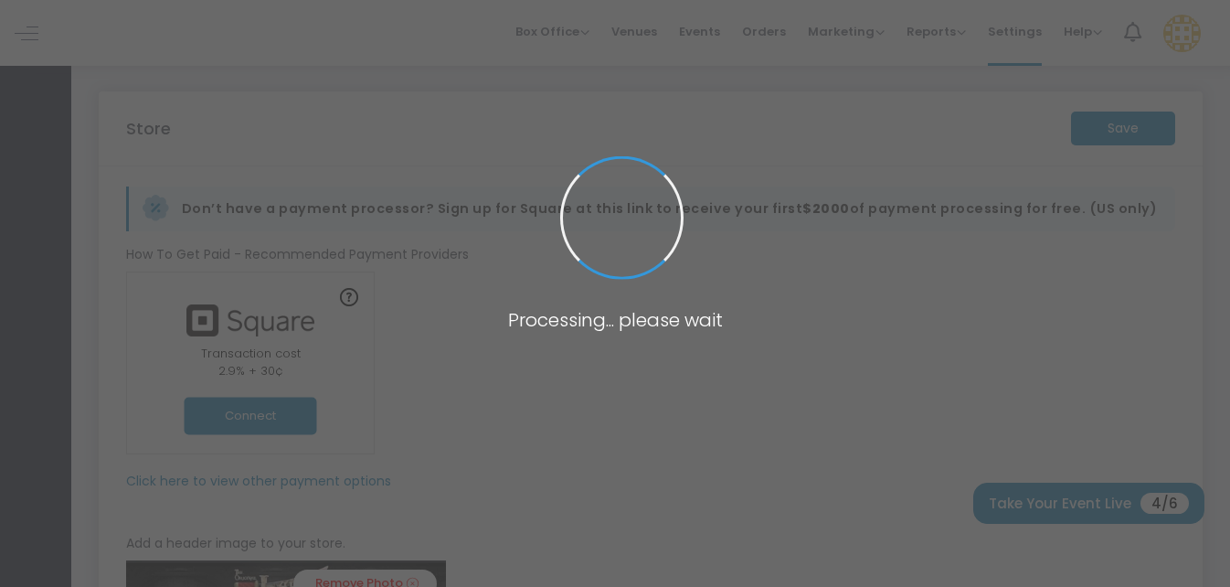
type input "7708662486"
type input "lazypeachmusicfestival@gmail.com"
type input "ieg_live"
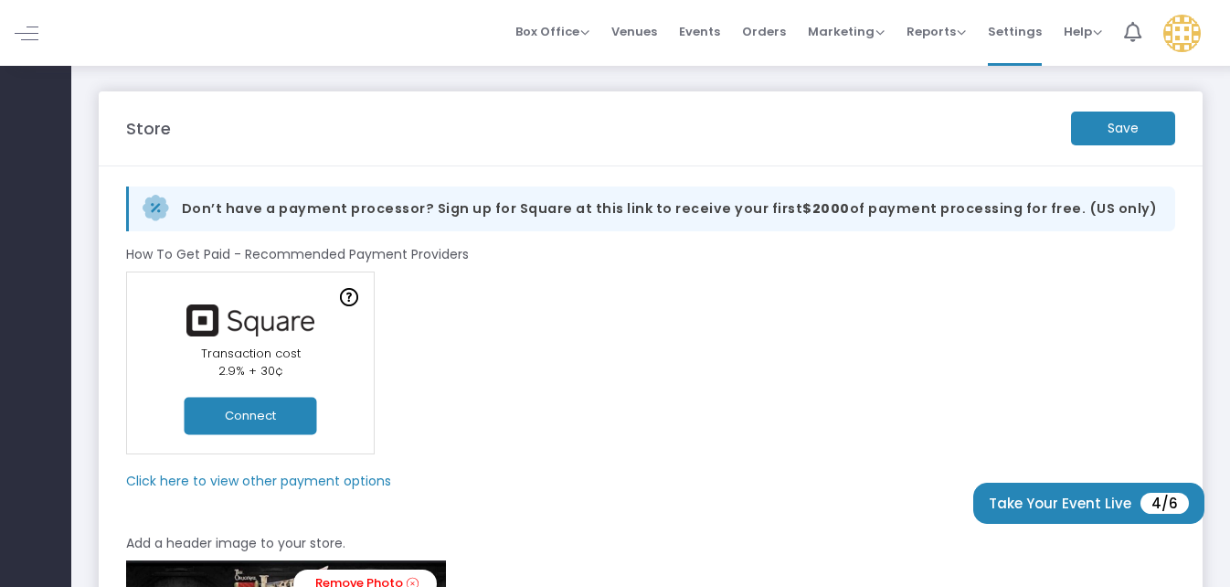
click at [277, 415] on button "Connect" at bounding box center [251, 415] width 133 height 37
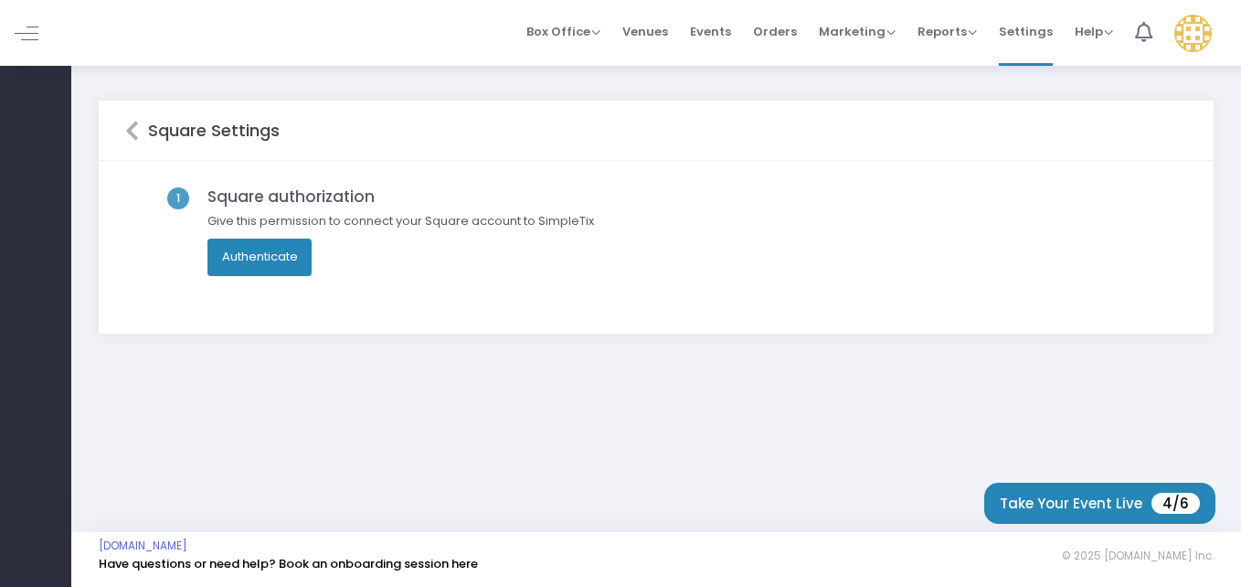
click at [296, 255] on button "Authenticate" at bounding box center [259, 257] width 105 height 37
click at [1072, 509] on button "Take Your Event Live 4/6" at bounding box center [1099, 503] width 231 height 41
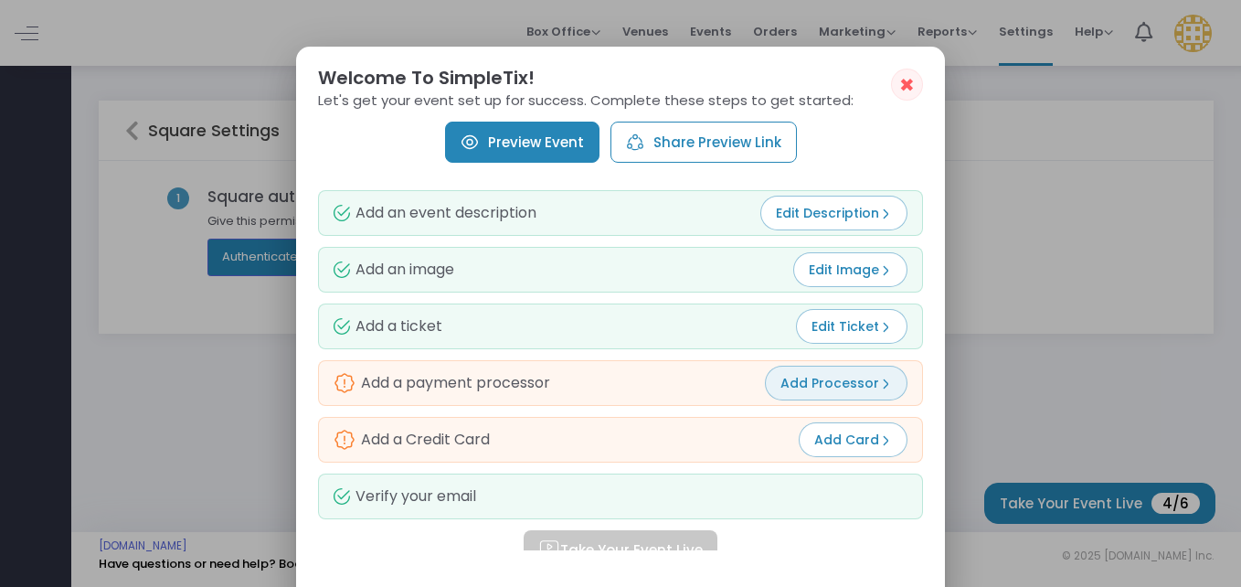
click at [858, 377] on span "Add Processor" at bounding box center [835, 383] width 111 height 18
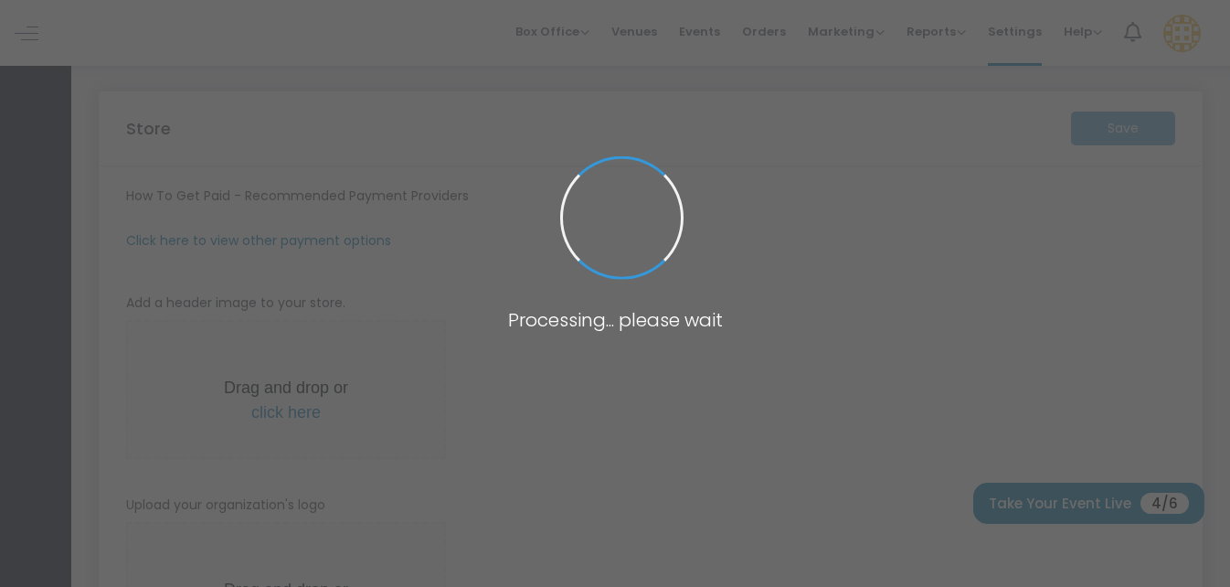
type input "https://IEGEntertainmentLLC59"
type input "insiderentgroup@gmail.com"
type input "8.000 %"
radio input "true"
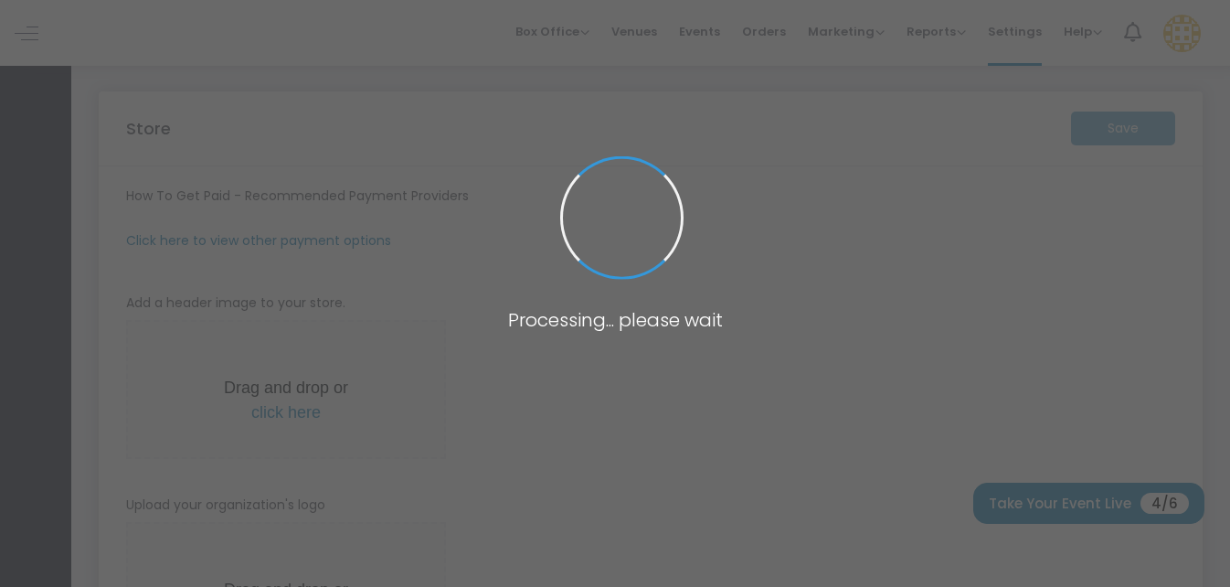
radio input "false"
radio input "true"
type input "1"
type input "IEG Entertainment LLC"
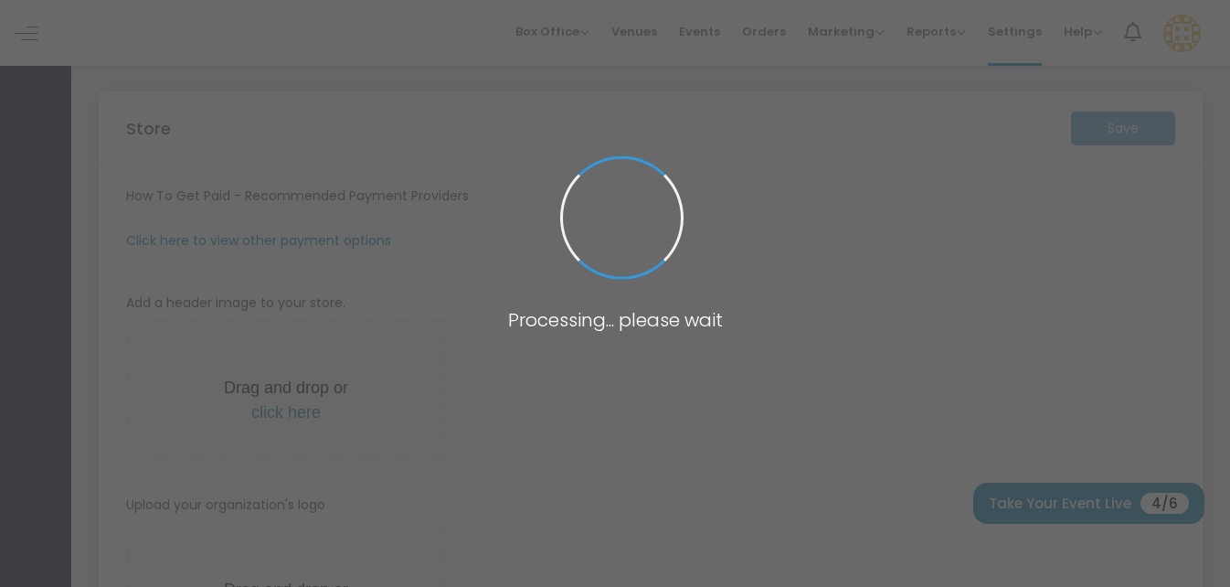
type input "7708662486"
type input "[EMAIL_ADDRESS][DOMAIN_NAME]"
type input "ieg_live"
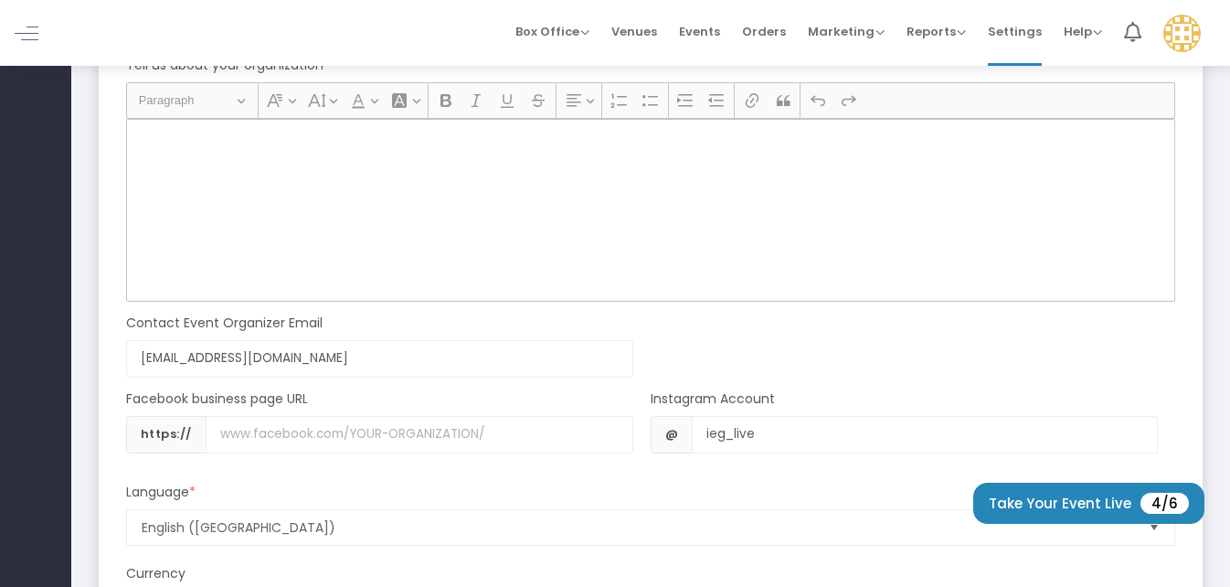
scroll to position [1645, 0]
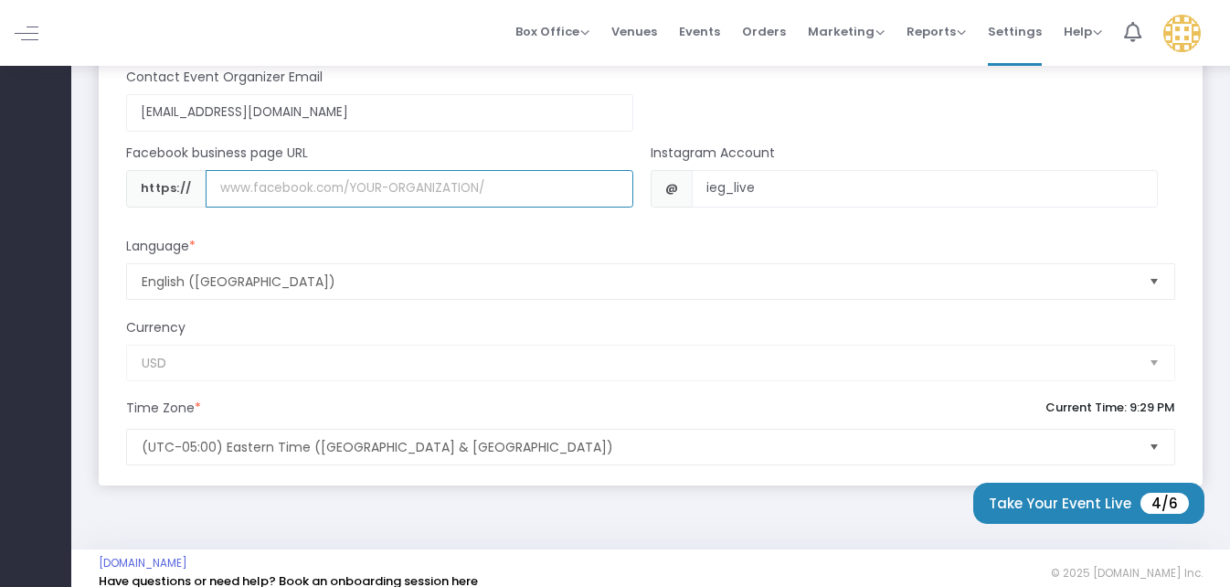
click at [340, 190] on input "Username" at bounding box center [420, 188] width 428 height 37
paste input "www.facebook.com/share/1DF4WXmHXo/"
type input "www.facebook.com/share/1DF4WXmHXo/"
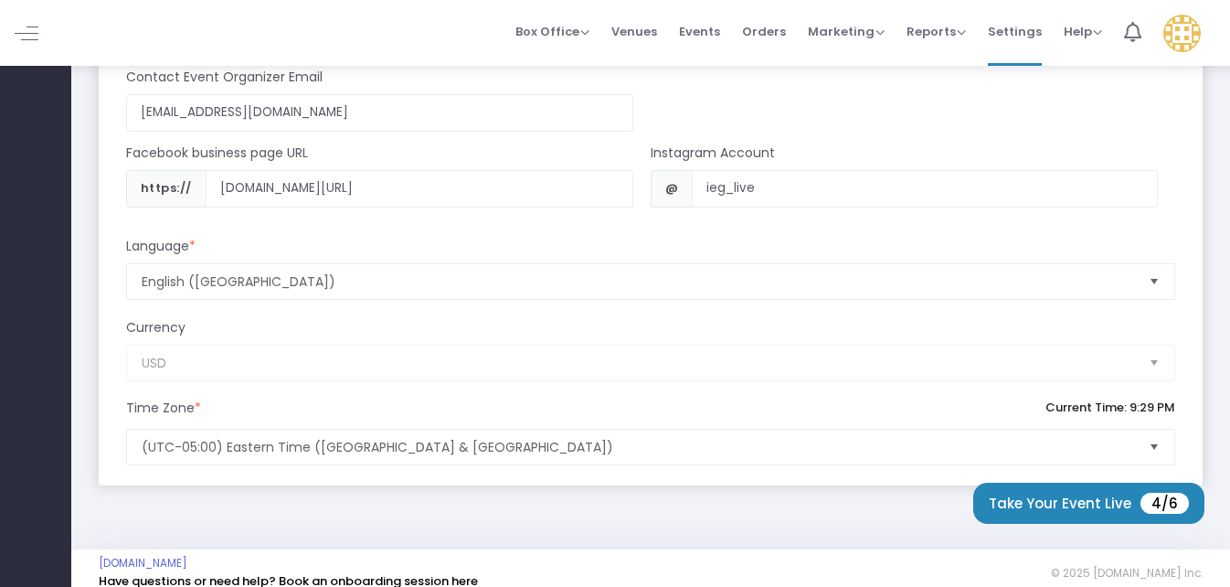
click at [483, 243] on div "Language *" at bounding box center [650, 250] width 1067 height 27
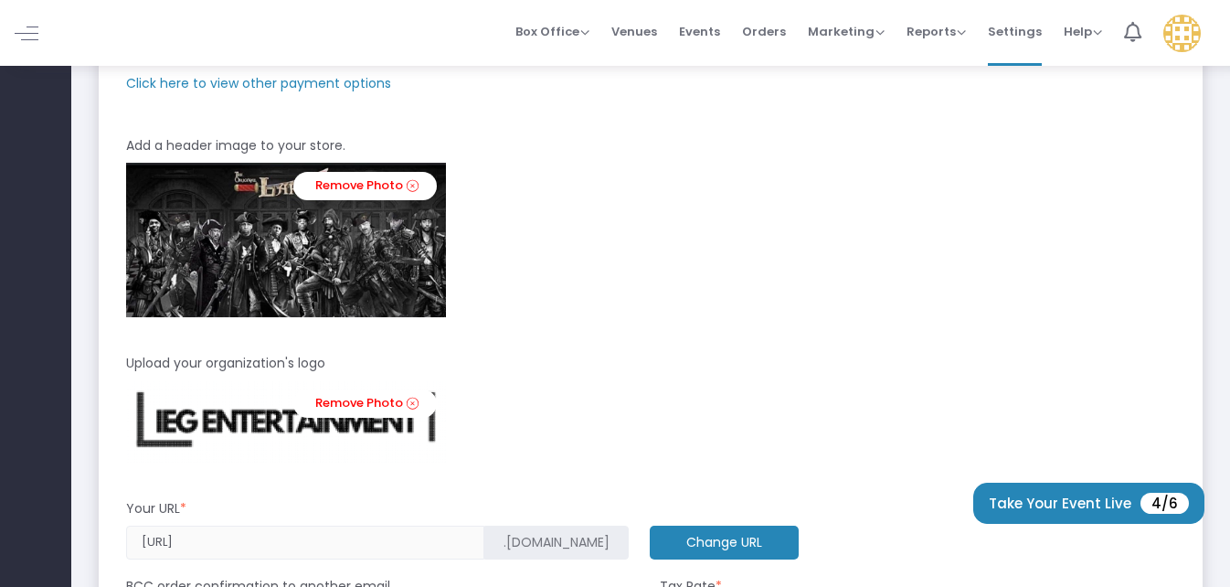
scroll to position [17, 0]
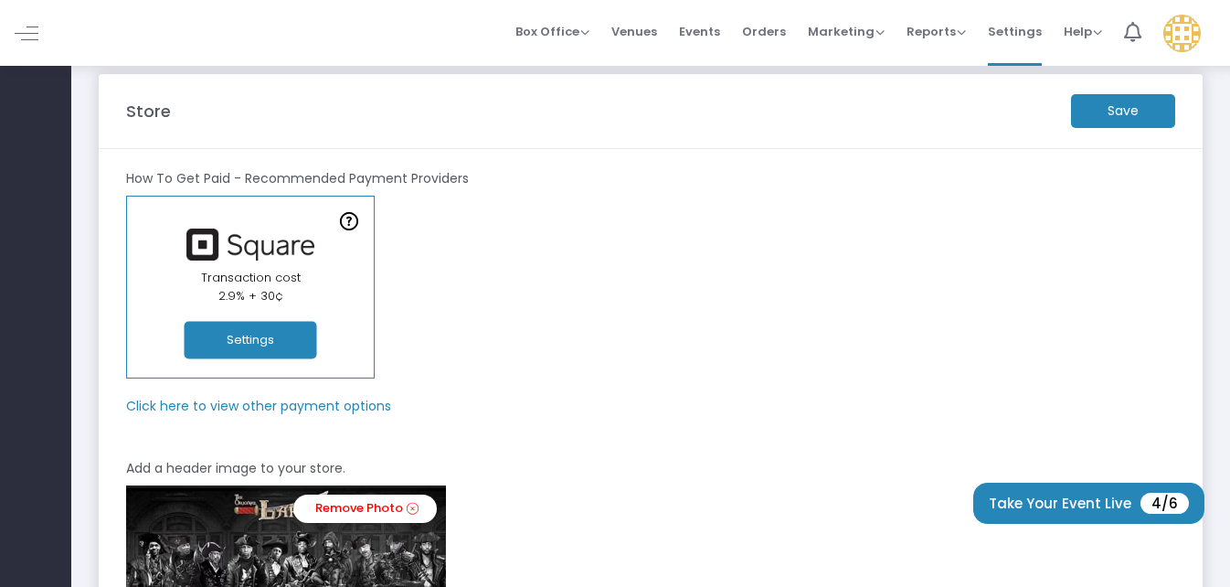
click at [1127, 111] on m-button "Save" at bounding box center [1123, 111] width 104 height 34
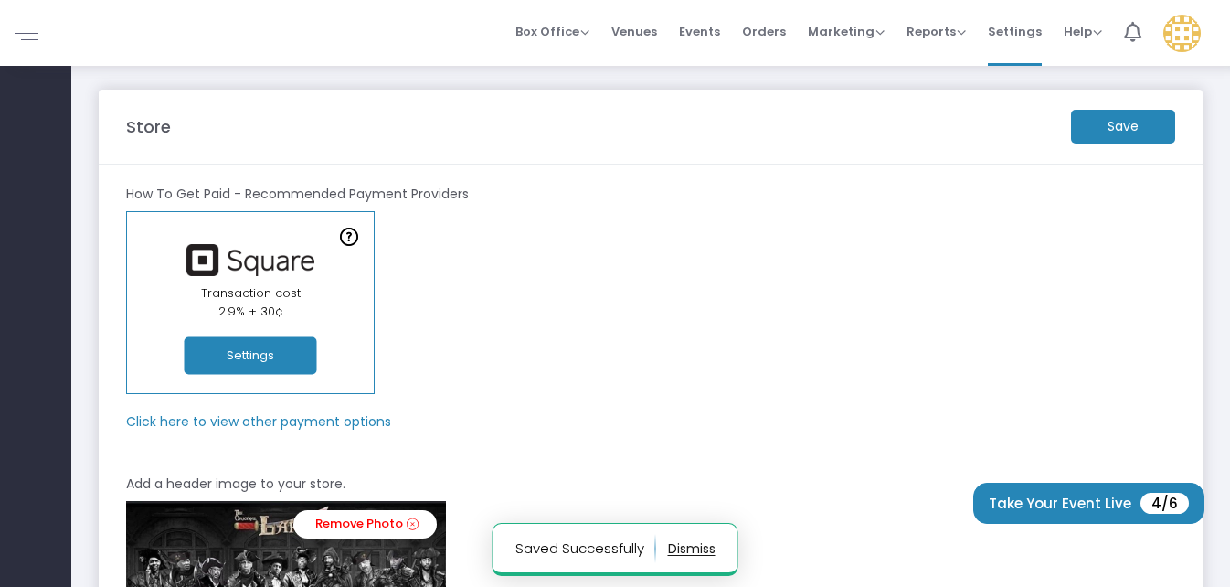
scroll to position [0, 0]
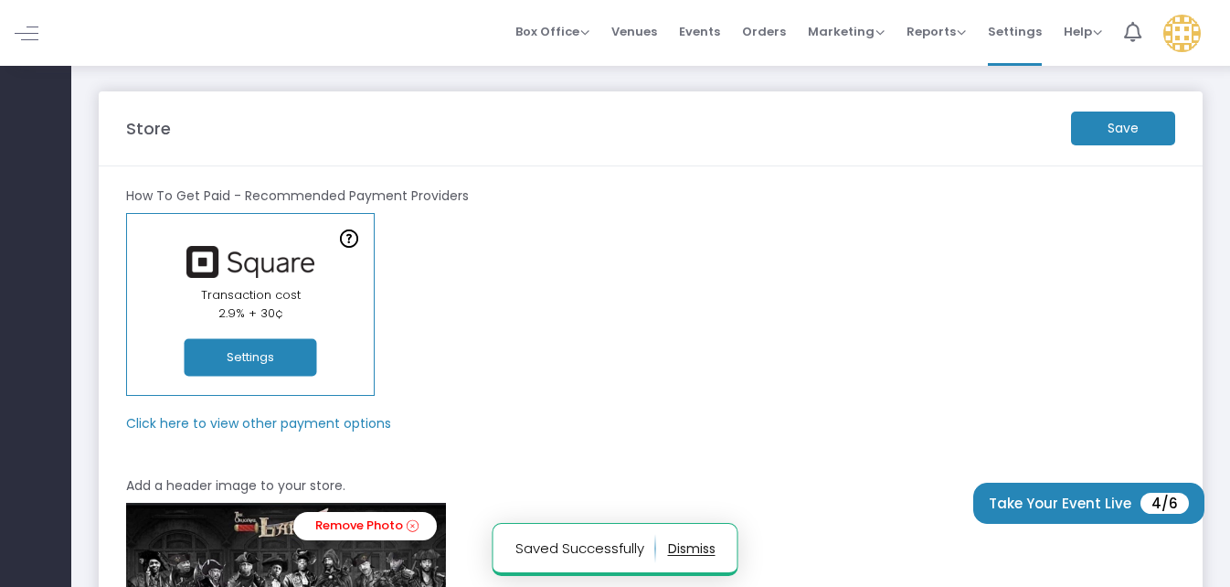
click at [281, 352] on button "Settings" at bounding box center [251, 357] width 133 height 37
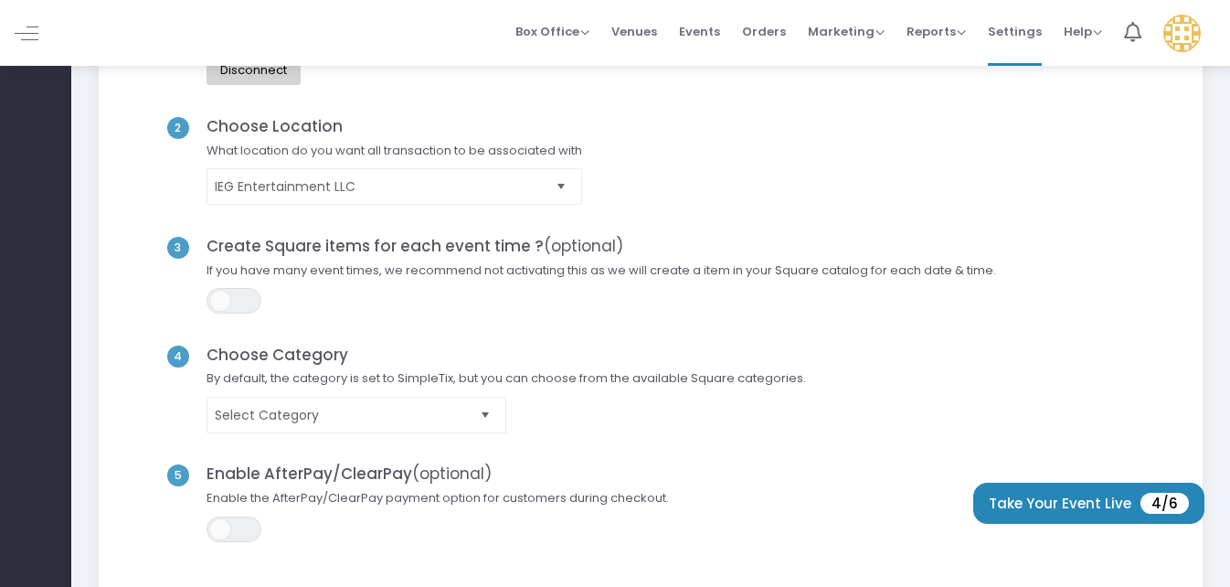
scroll to position [366, 0]
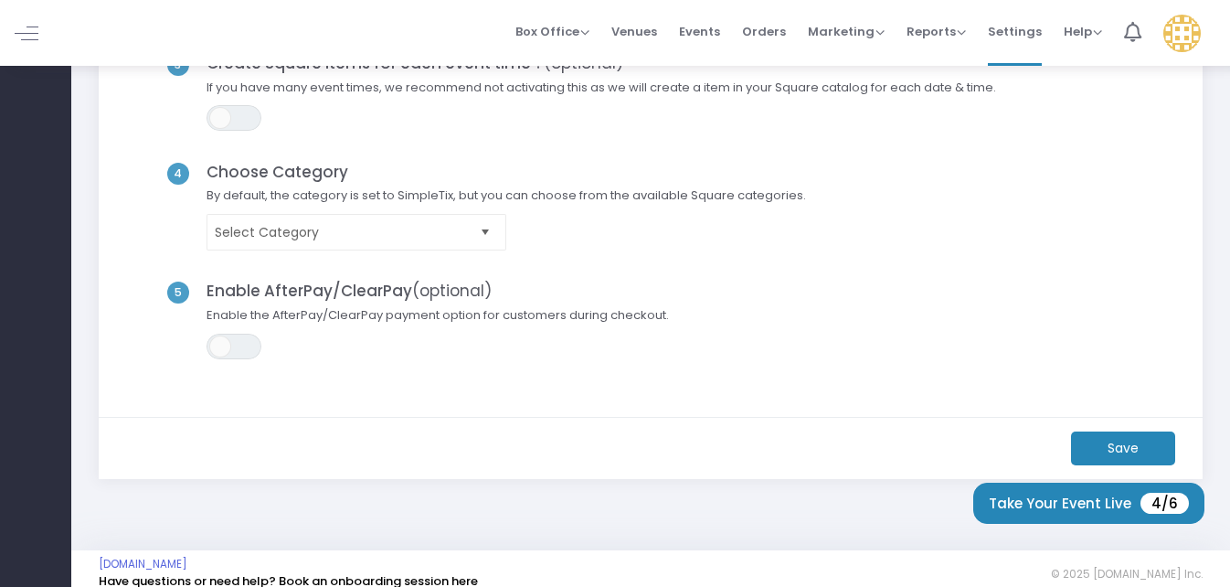
click at [477, 237] on span "Select" at bounding box center [486, 232] width 30 height 30
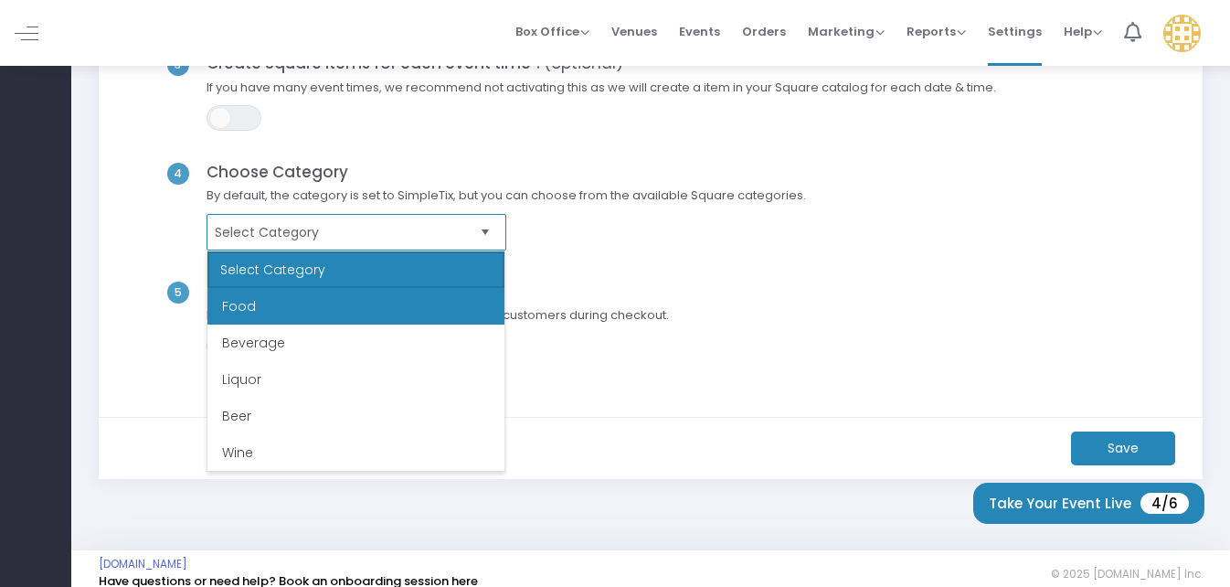
scroll to position [37, 0]
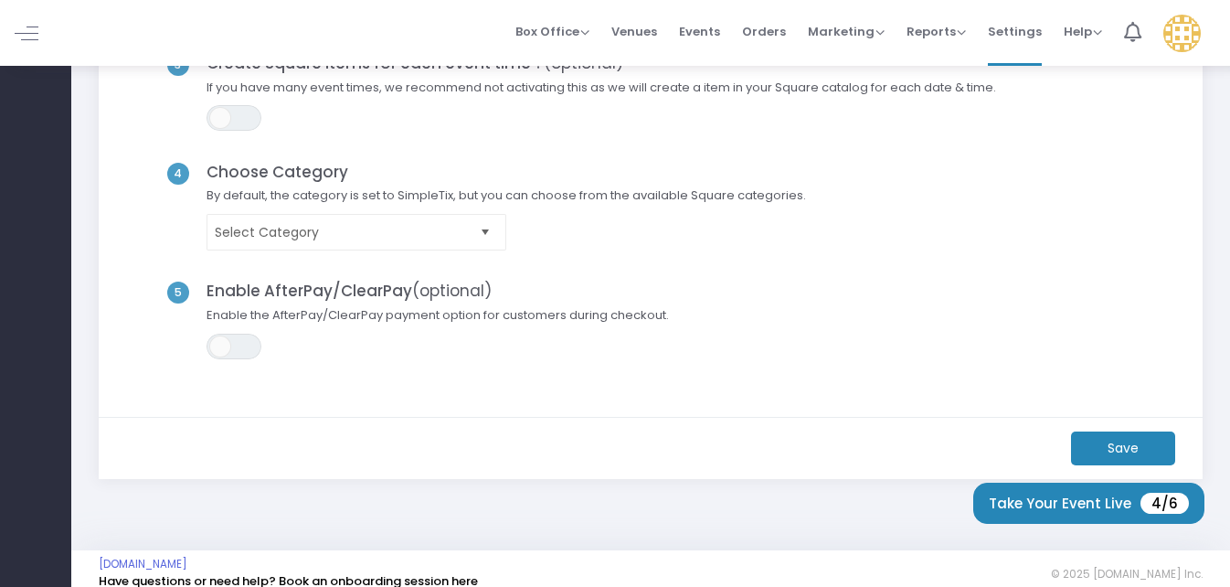
click at [550, 228] on span "Select Category" at bounding box center [506, 232] width 618 height 37
click at [238, 345] on span "ON OFF" at bounding box center [234, 347] width 55 height 26
click at [243, 344] on span at bounding box center [248, 346] width 22 height 22
click at [476, 230] on span "Select" at bounding box center [486, 232] width 30 height 30
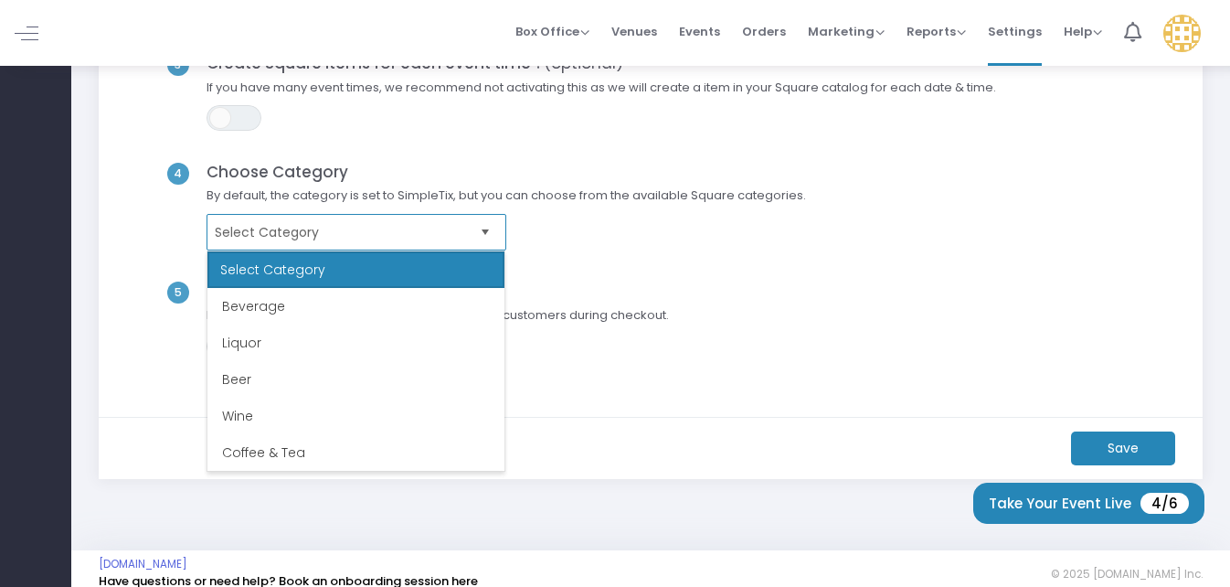
scroll to position [0, 0]
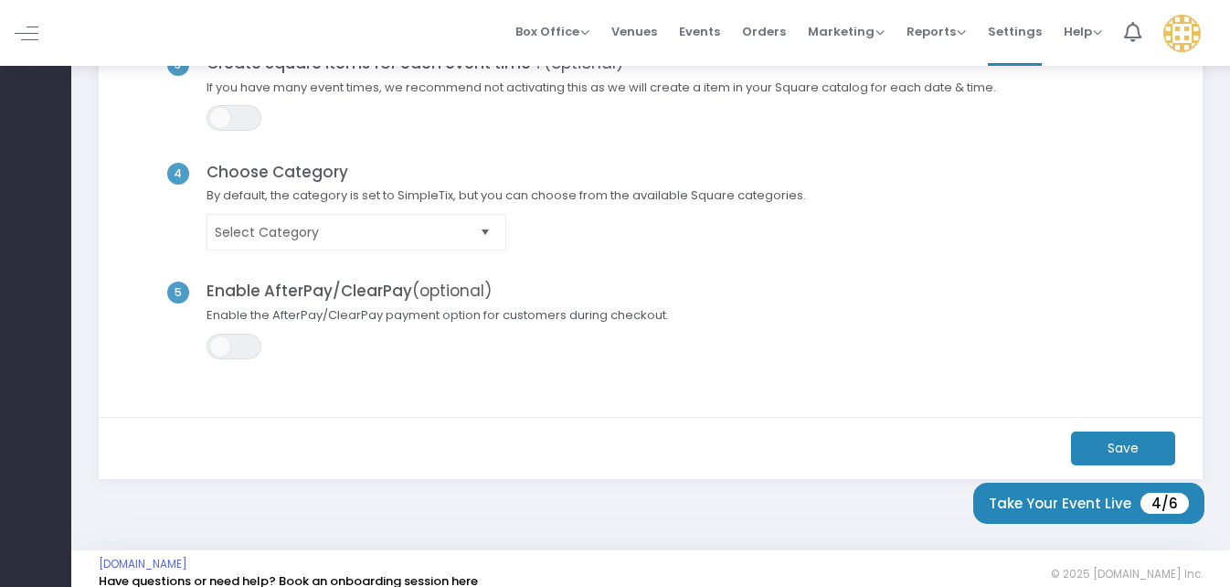
click at [548, 235] on span "Select Category" at bounding box center [506, 232] width 618 height 37
click at [1132, 442] on m-button "Save" at bounding box center [1123, 448] width 104 height 34
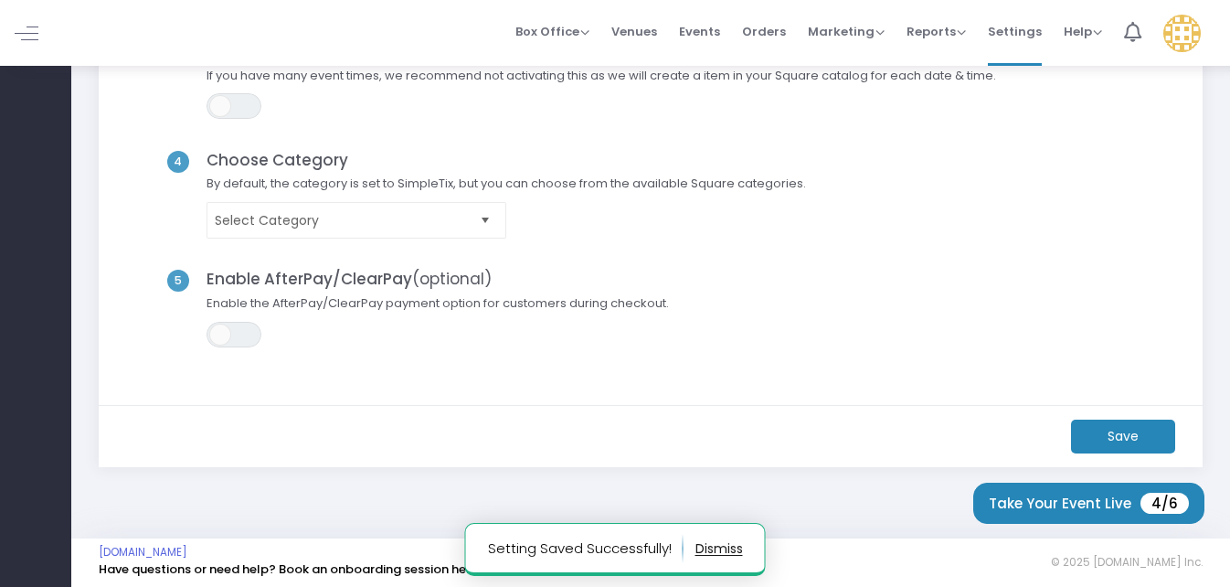
scroll to position [384, 0]
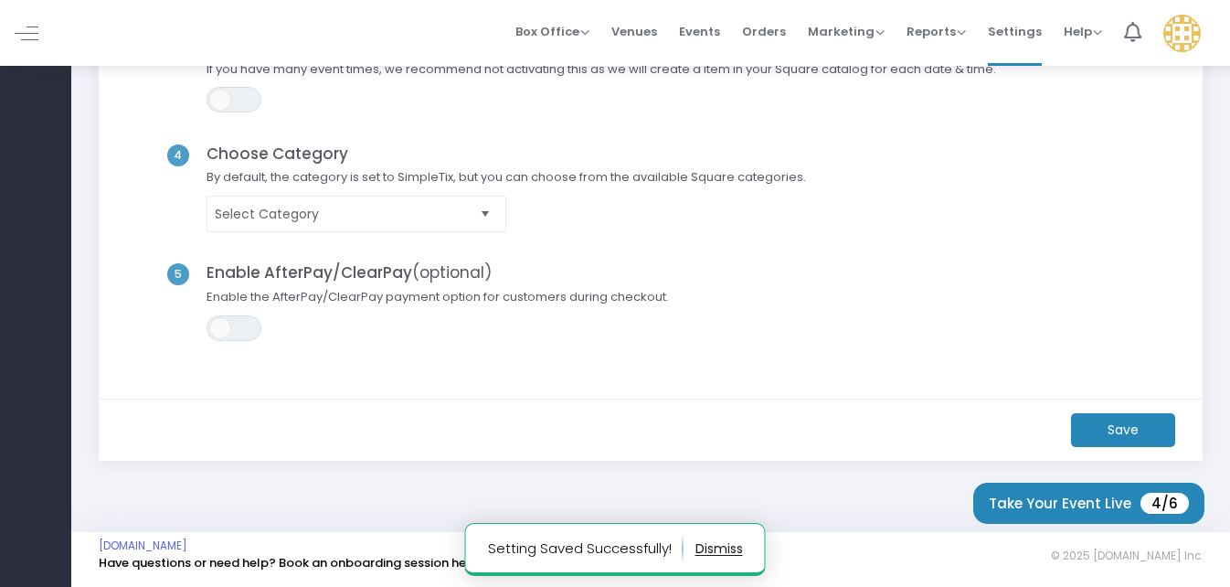
click at [1108, 426] on m-button "Save" at bounding box center [1123, 430] width 104 height 34
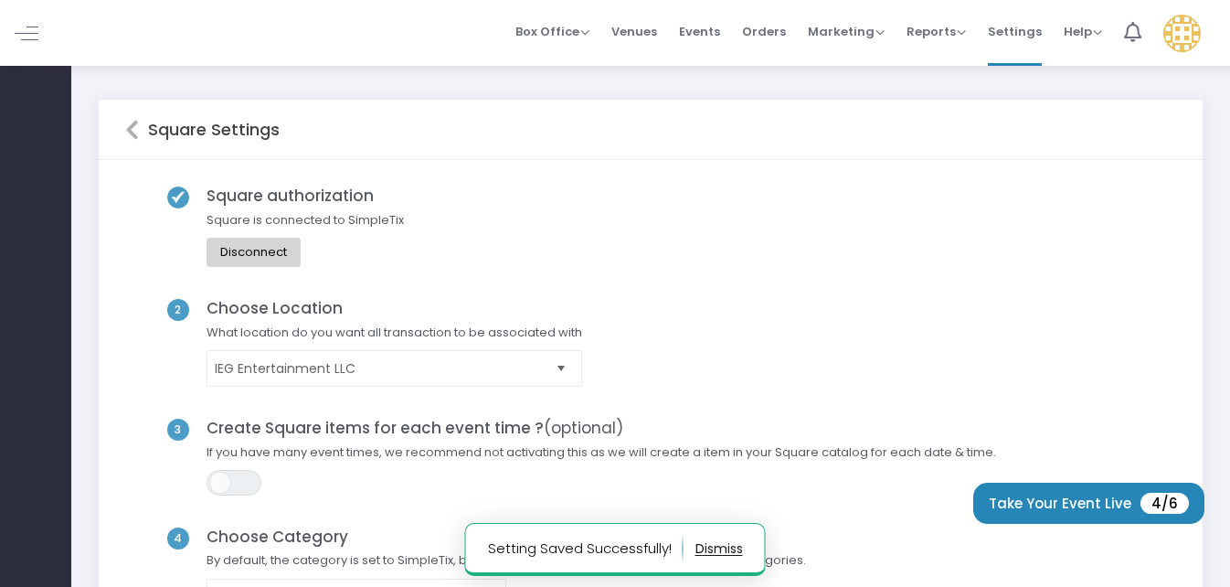
scroll to position [0, 0]
click at [137, 126] on icon at bounding box center [132, 131] width 14 height 22
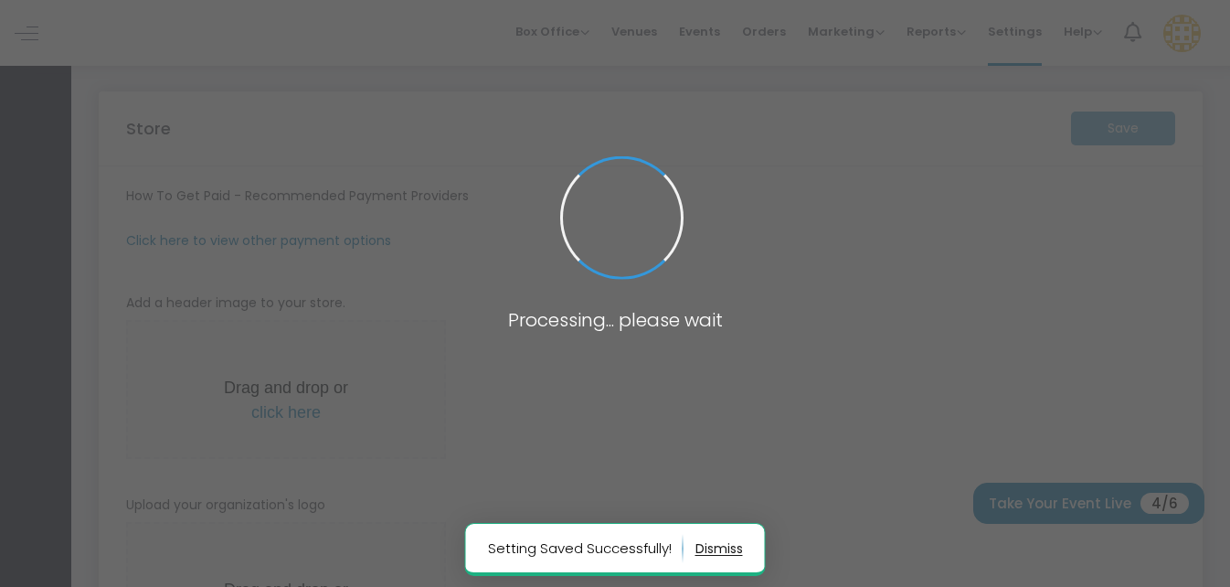
type input "https://IEGEntertainmentLLC59"
type input "insiderentgroup@gmail.com"
type input "8.000 %"
radio input "true"
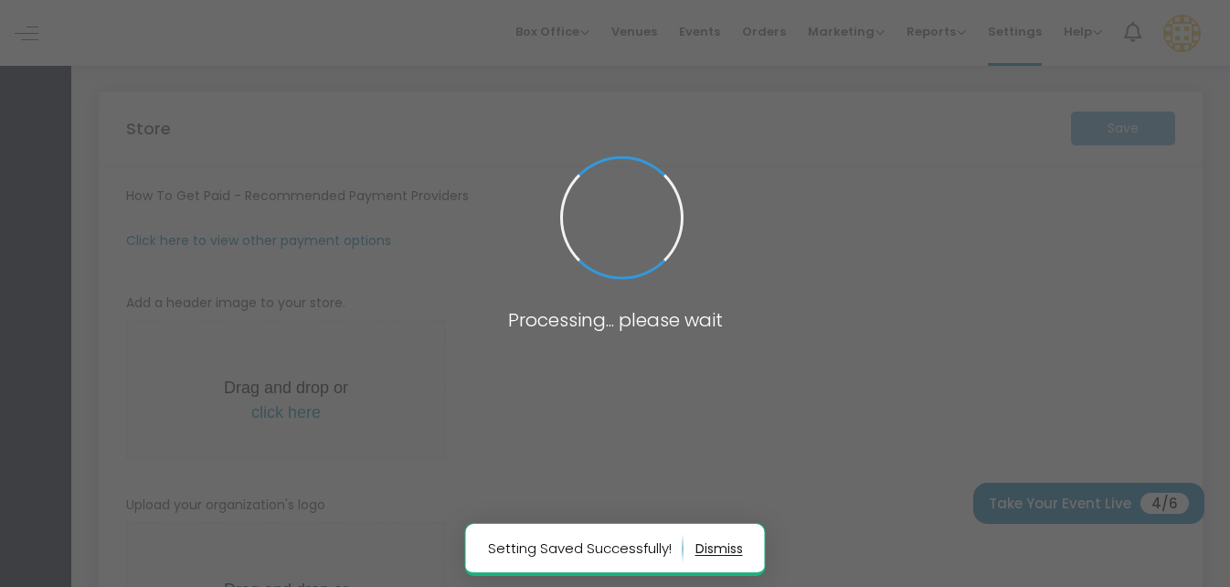
radio input "false"
radio input "true"
type input "1"
type input "IEG Entertainment LLC"
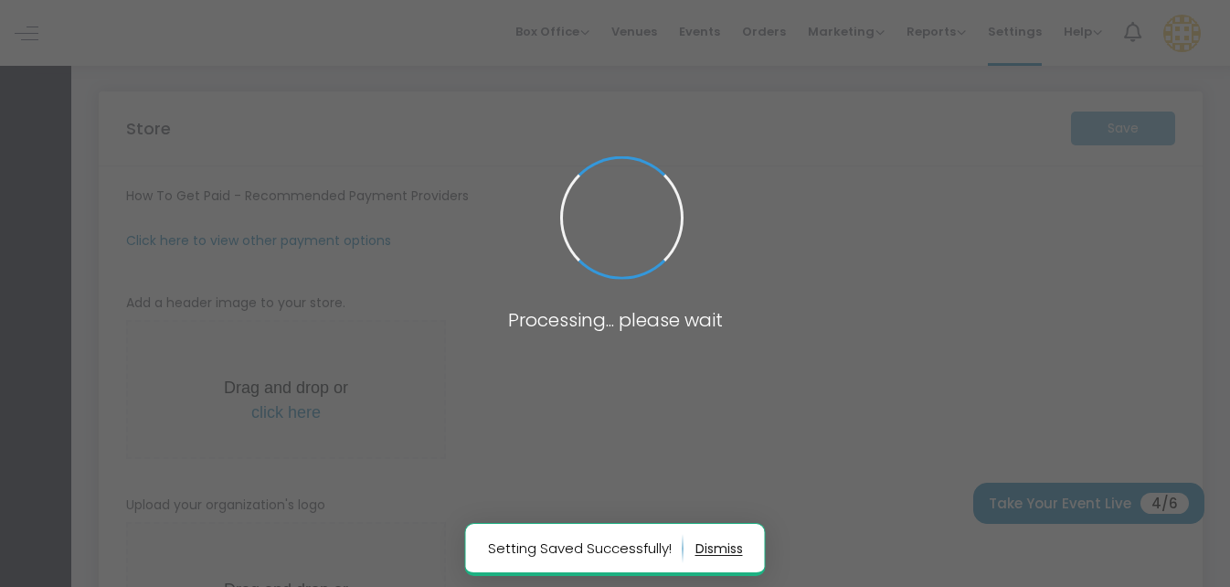
type input "7708662486"
type input "[EMAIL_ADDRESS][DOMAIN_NAME]"
type input "www.facebook.com/share/1DF4WXmHXo/"
type input "ieg_live"
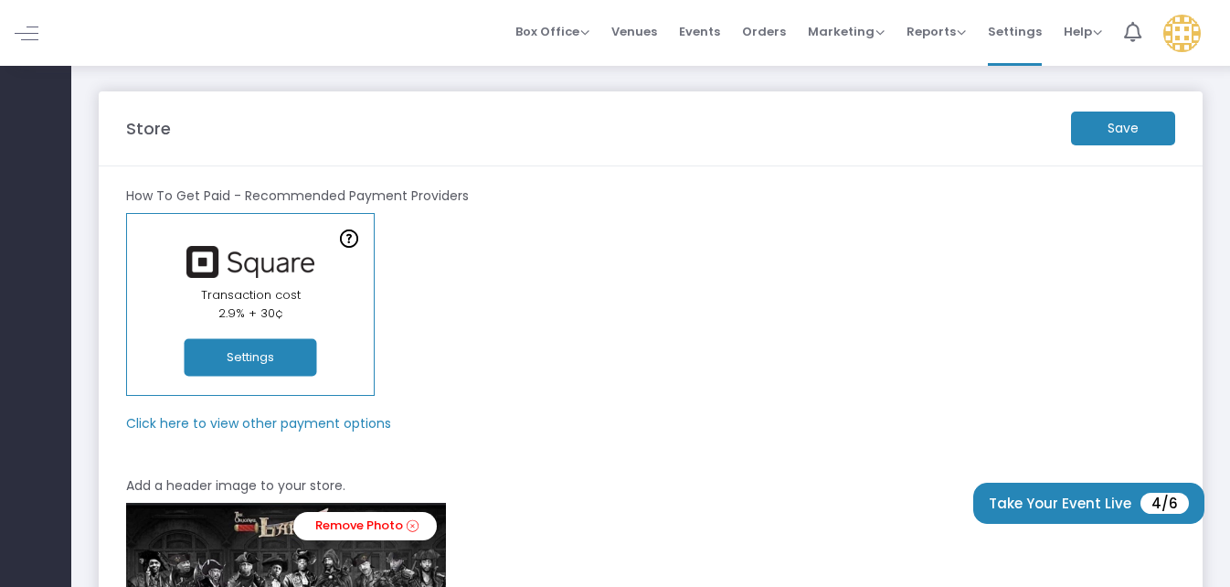
click at [1133, 133] on m-button "Save" at bounding box center [1123, 128] width 104 height 34
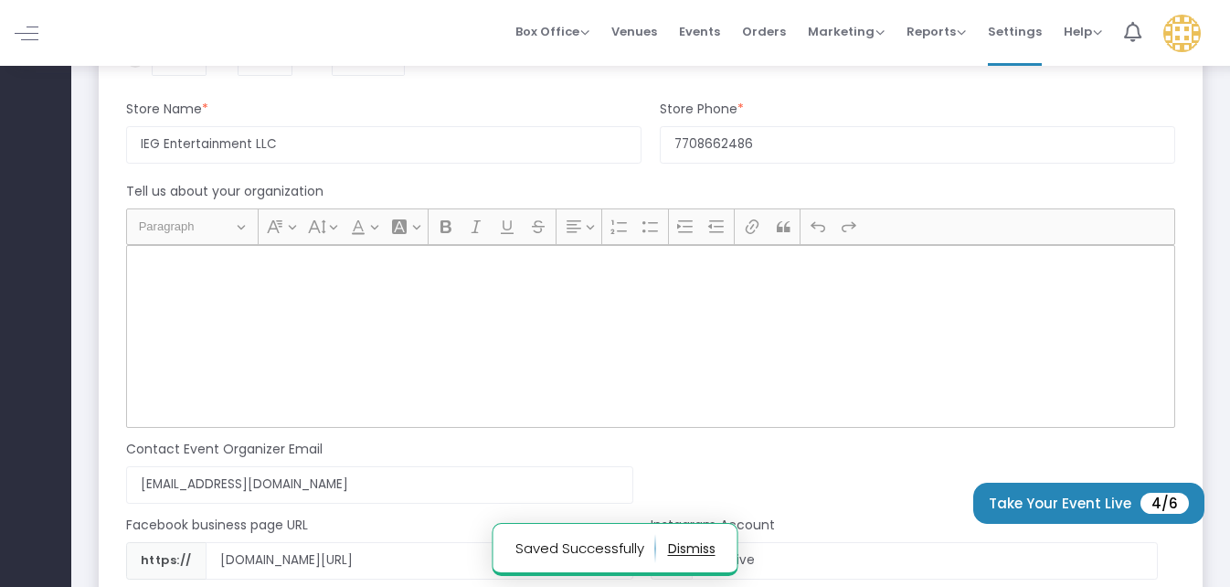
scroll to position [1279, 0]
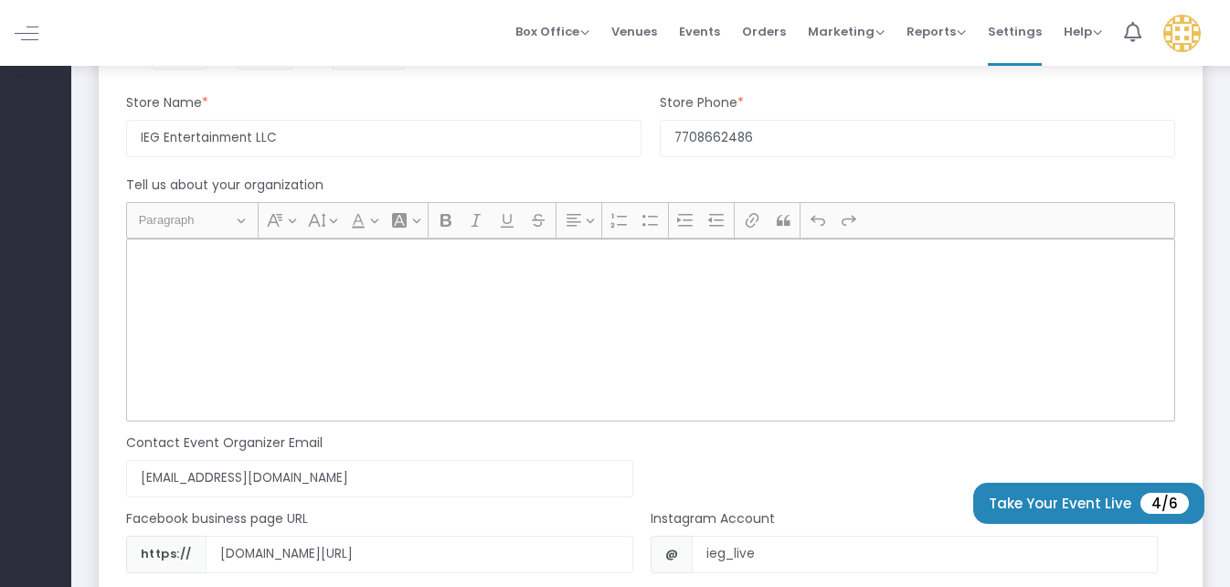
click at [361, 303] on div "Rich Text Editor, main" at bounding box center [650, 330] width 1049 height 183
drag, startPoint x: 348, startPoint y: 306, endPoint x: 345, endPoint y: 296, distance: 10.4
click at [345, 296] on div "Rich Text Editor, main" at bounding box center [650, 330] width 1049 height 183
drag, startPoint x: 334, startPoint y: 285, endPoint x: 314, endPoint y: 294, distance: 22.1
click at [314, 294] on div "Rich Text Editor, main" at bounding box center [650, 330] width 1049 height 183
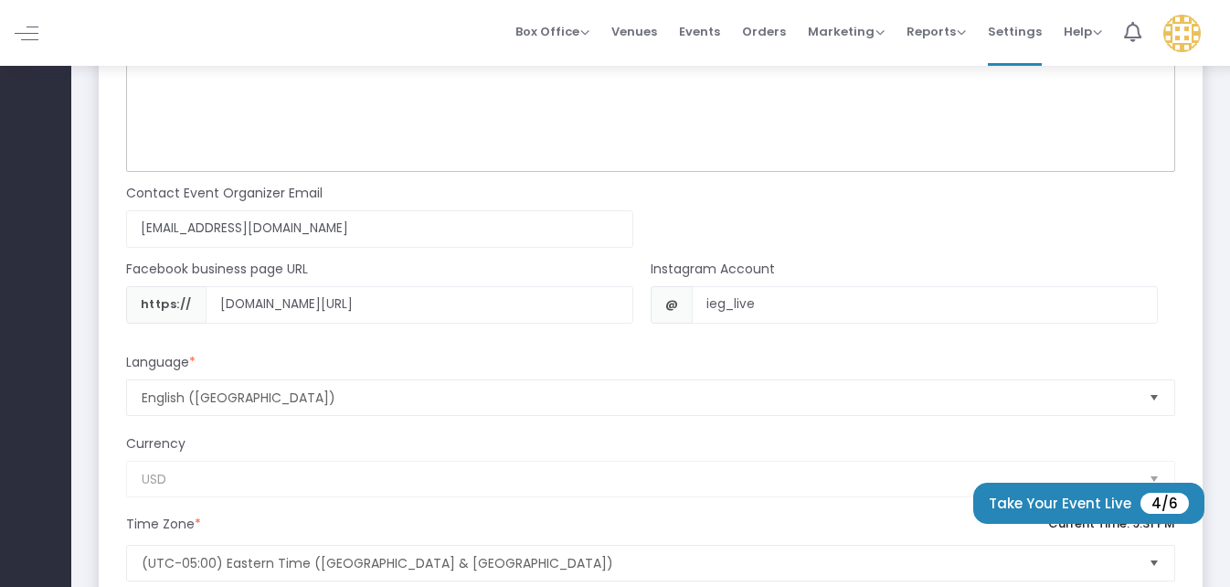
scroll to position [1662, 0]
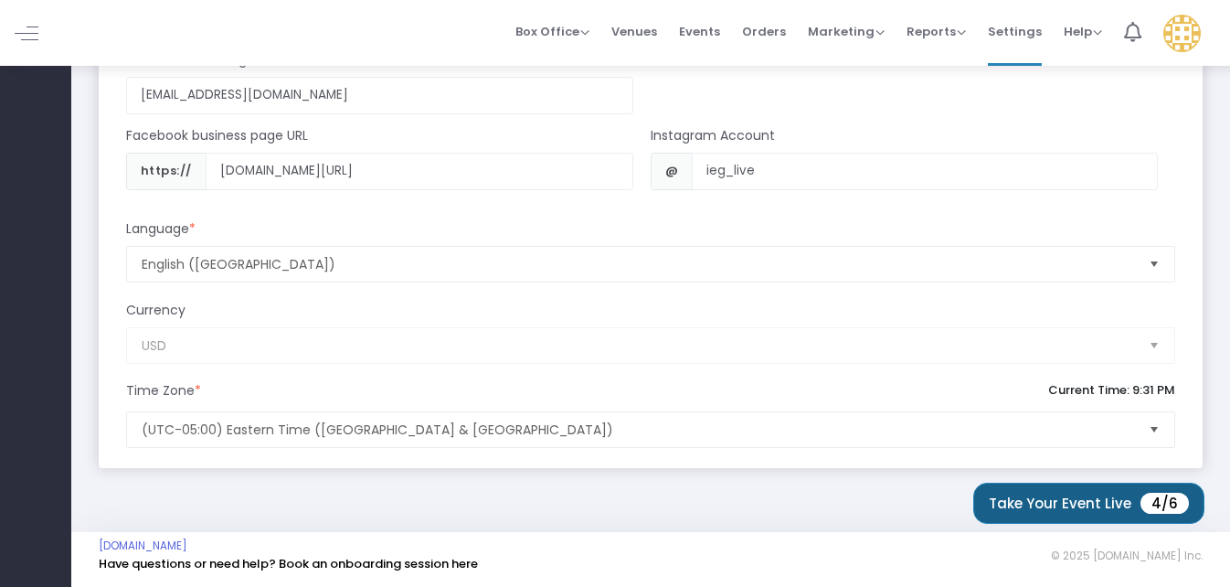
click at [1077, 502] on button "Take Your Event Live 4/6" at bounding box center [1088, 503] width 231 height 41
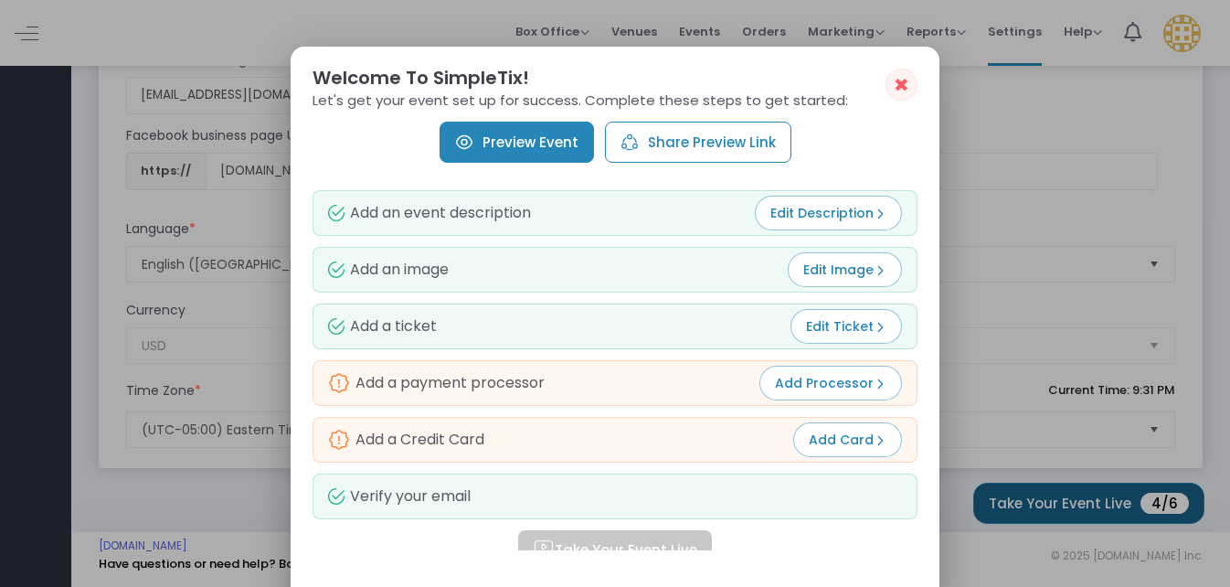
scroll to position [0, 0]
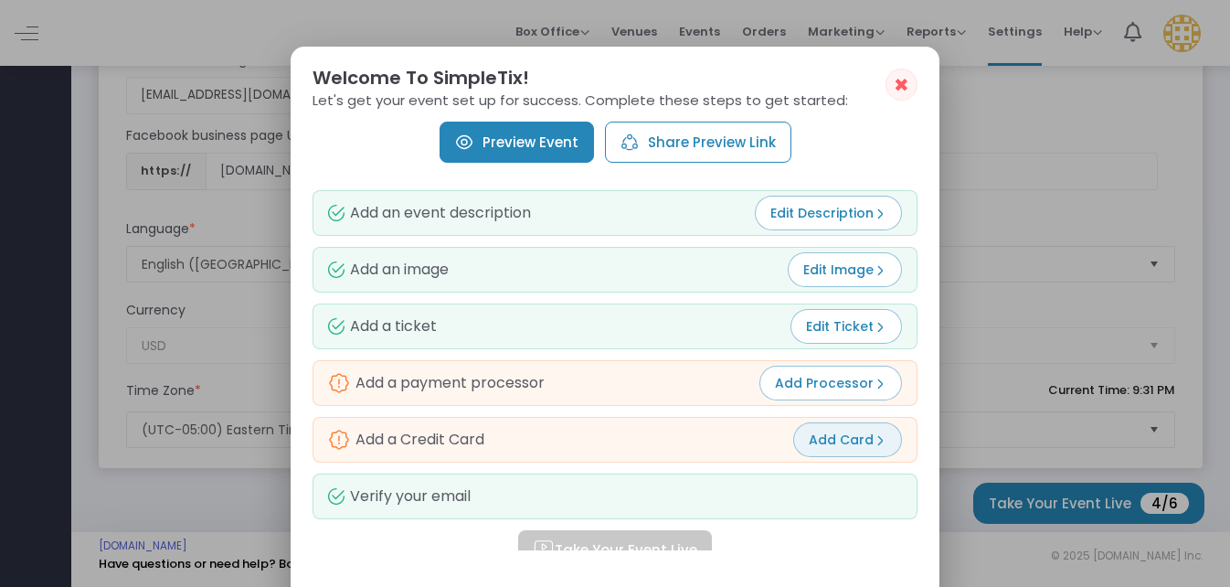
click at [850, 441] on span "Add Card" at bounding box center [848, 439] width 78 height 18
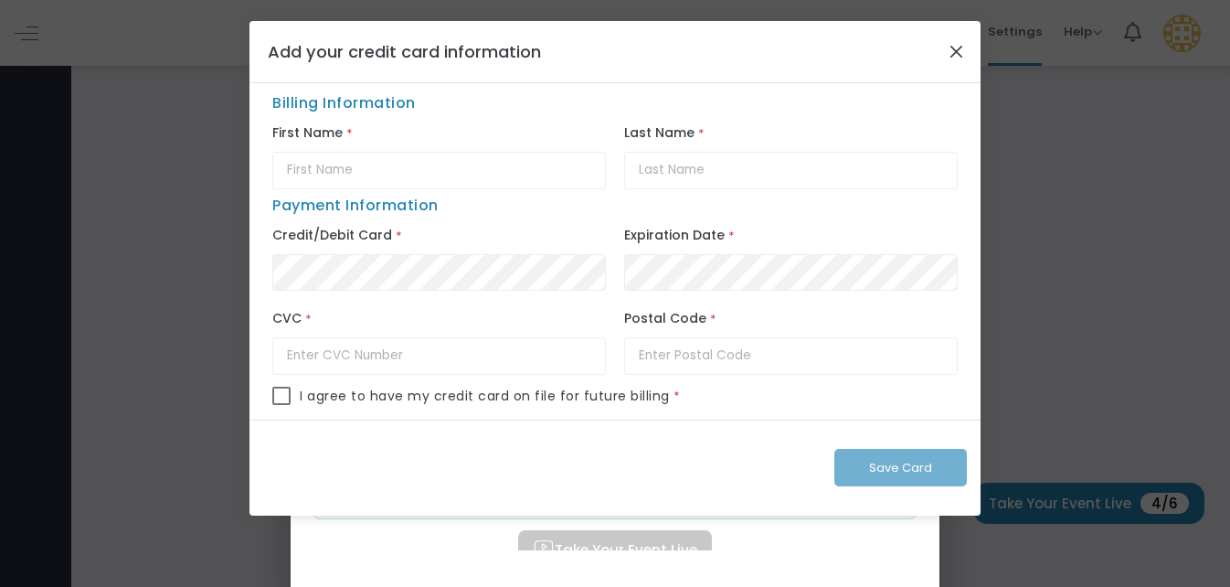
click at [951, 50] on button "Close" at bounding box center [957, 51] width 24 height 24
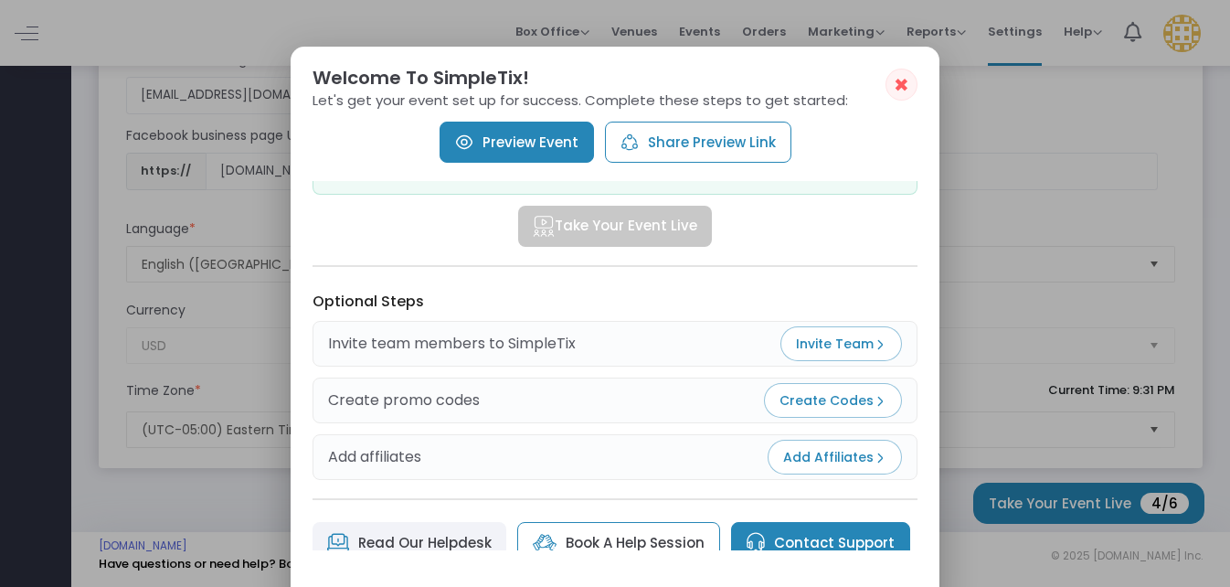
scroll to position [347, 0]
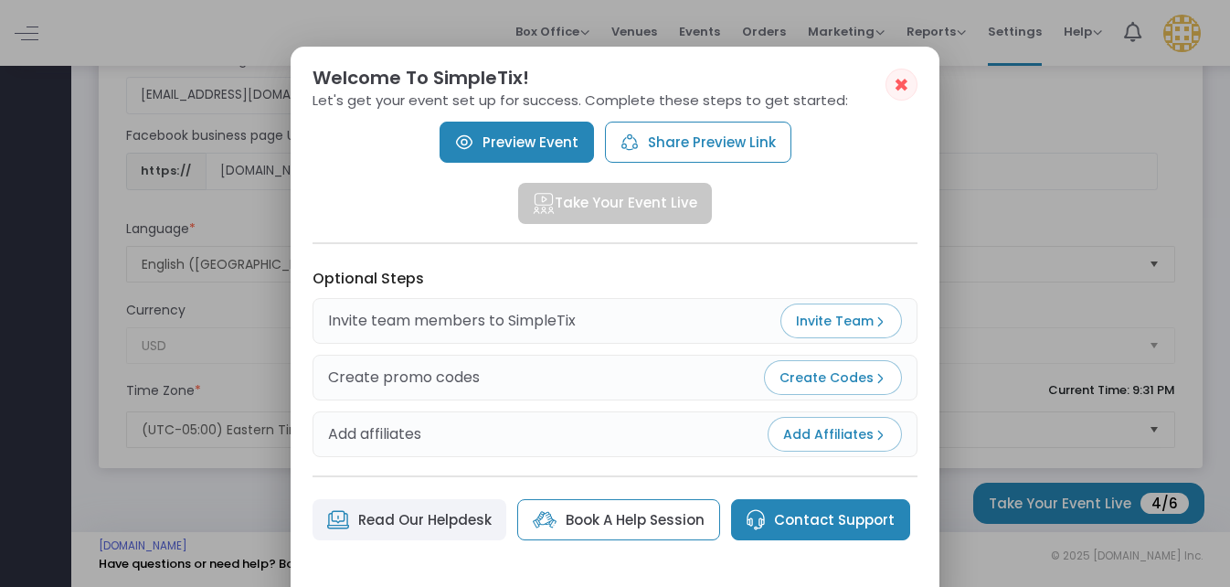
click at [520, 143] on link "Preview Event" at bounding box center [517, 142] width 154 height 41
click at [898, 83] on span "✖" at bounding box center [902, 85] width 16 height 22
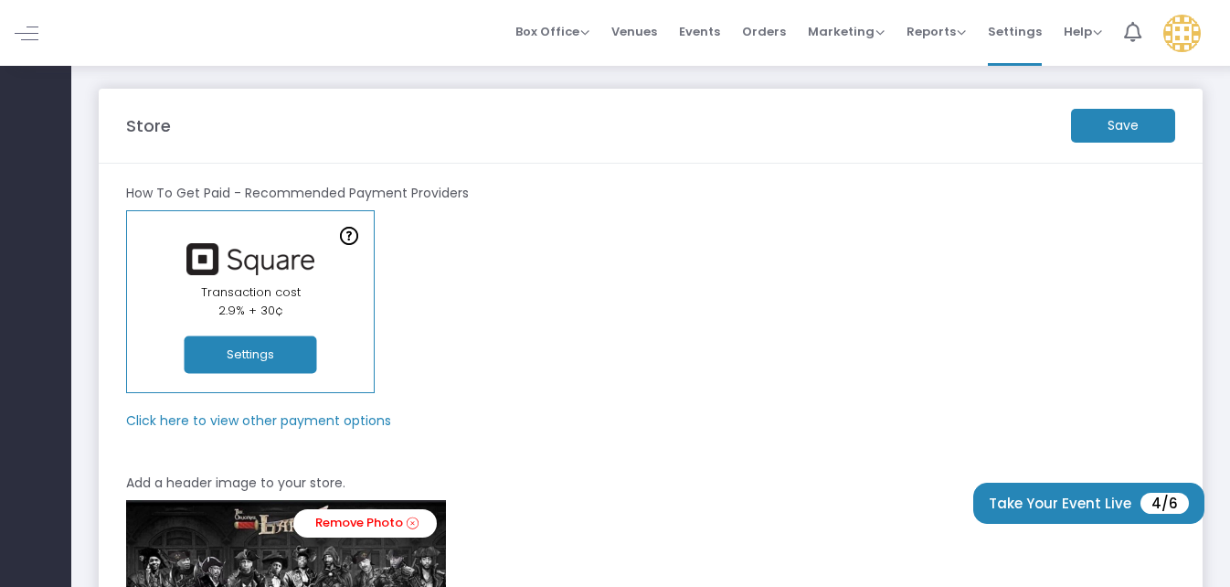
scroll to position [0, 0]
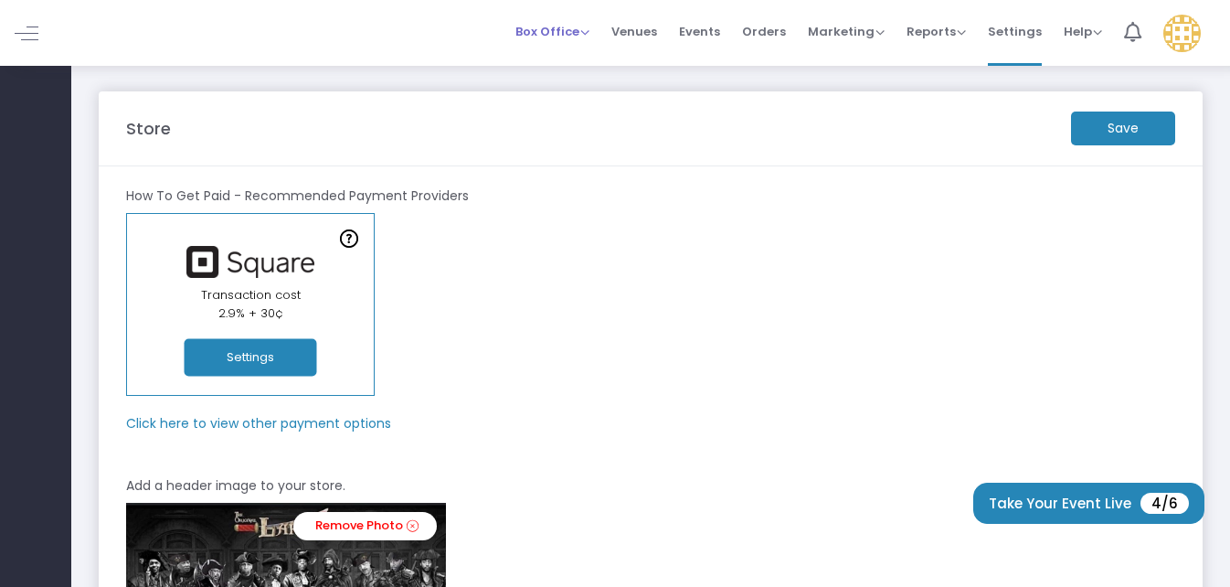
click at [589, 30] on span "Box Office" at bounding box center [552, 31] width 74 height 17
click at [591, 59] on li "Sell Tickets" at bounding box center [580, 62] width 131 height 36
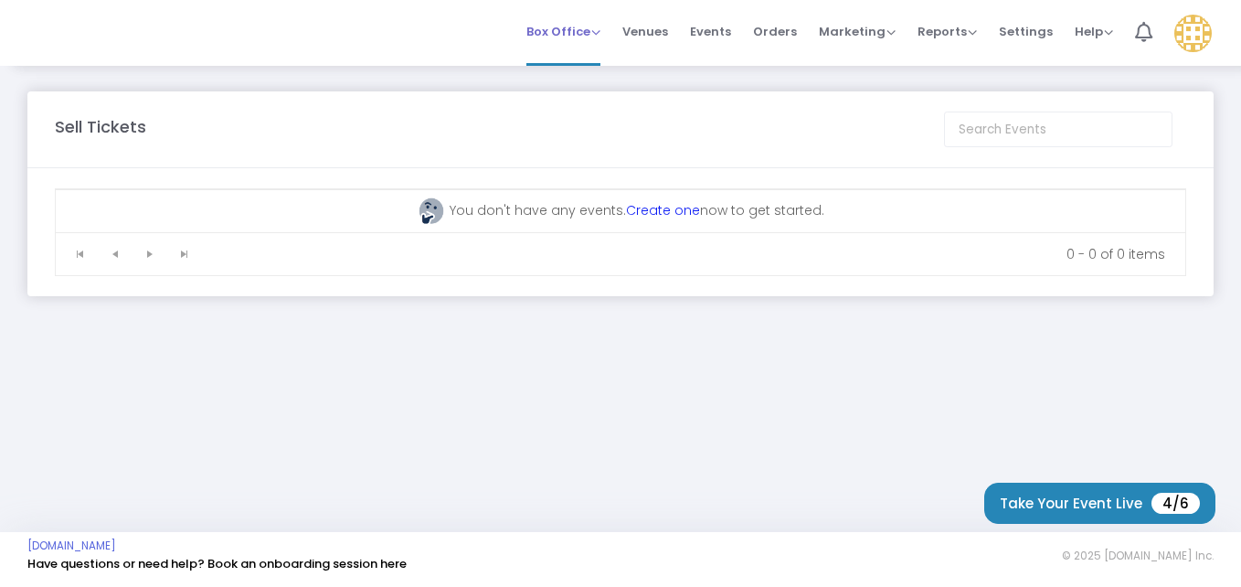
click at [600, 25] on span "Box Office" at bounding box center [563, 31] width 74 height 17
click at [657, 29] on span "Venues" at bounding box center [645, 31] width 46 height 47
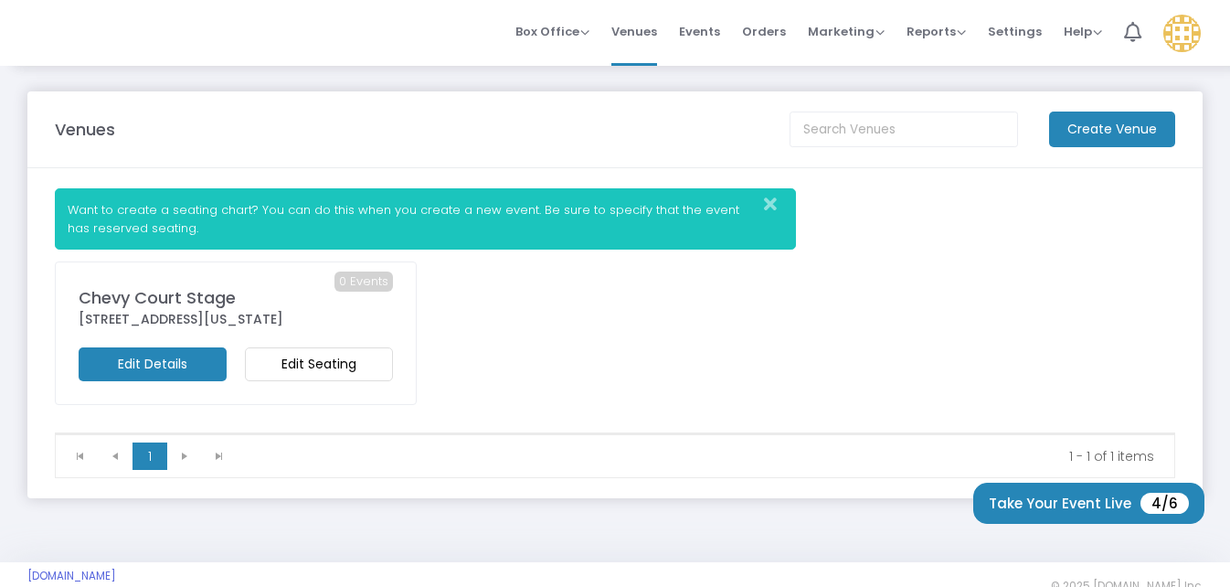
click at [166, 362] on m-button "Edit Details" at bounding box center [153, 364] width 148 height 34
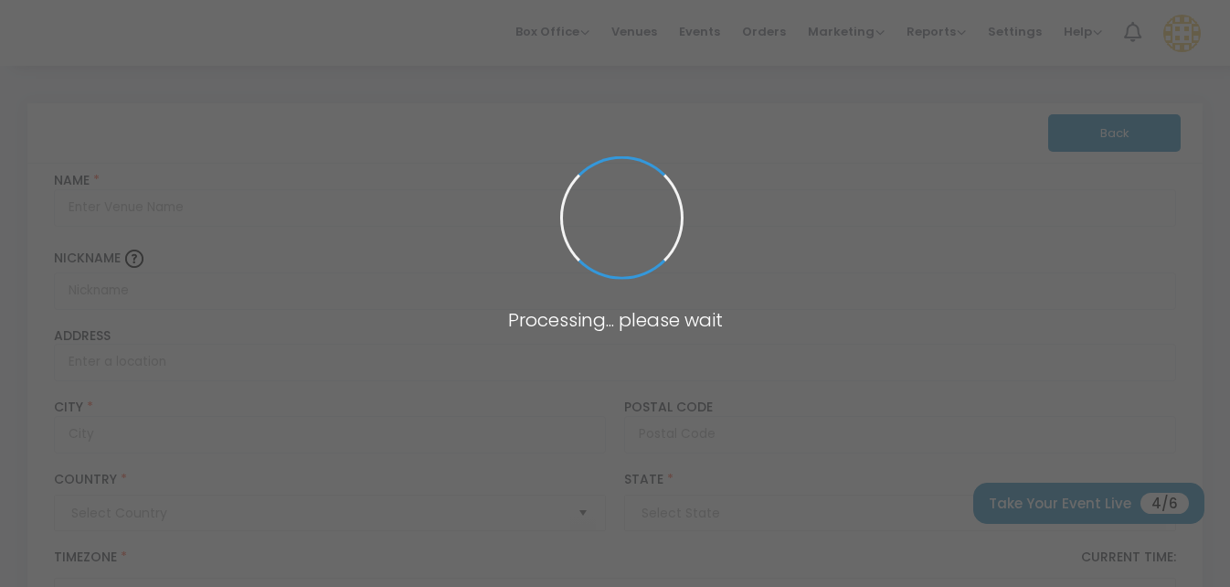
type input "Pakistan"
type input "Chevy Court Stage"
type input "581 State Fair Boulevard"
type input "Syracuse"
type input "13209"
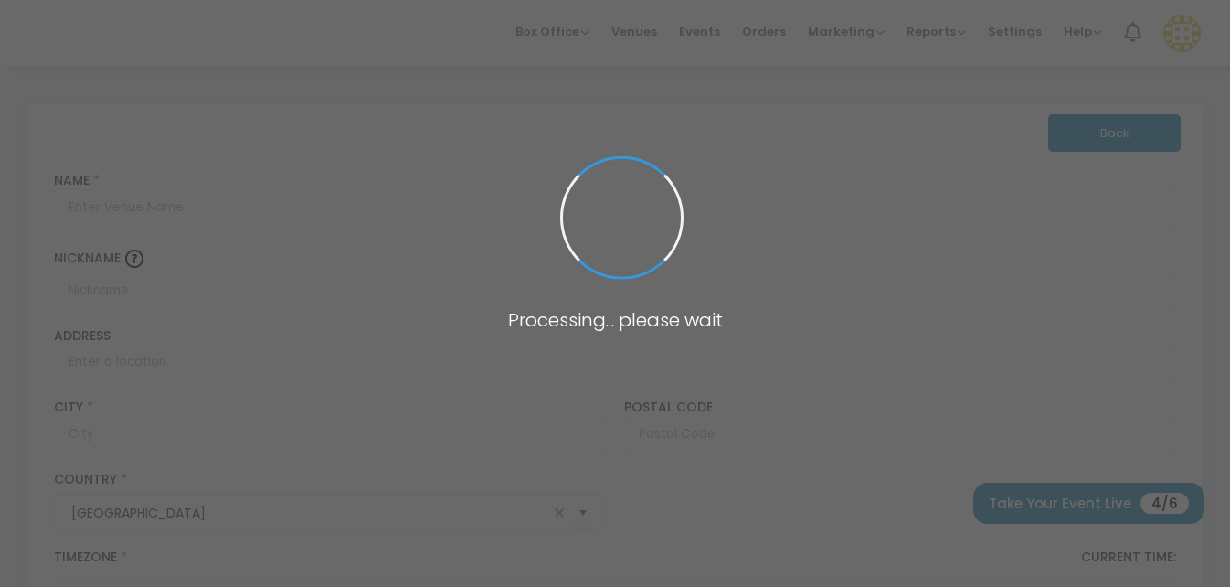
type input "United States"
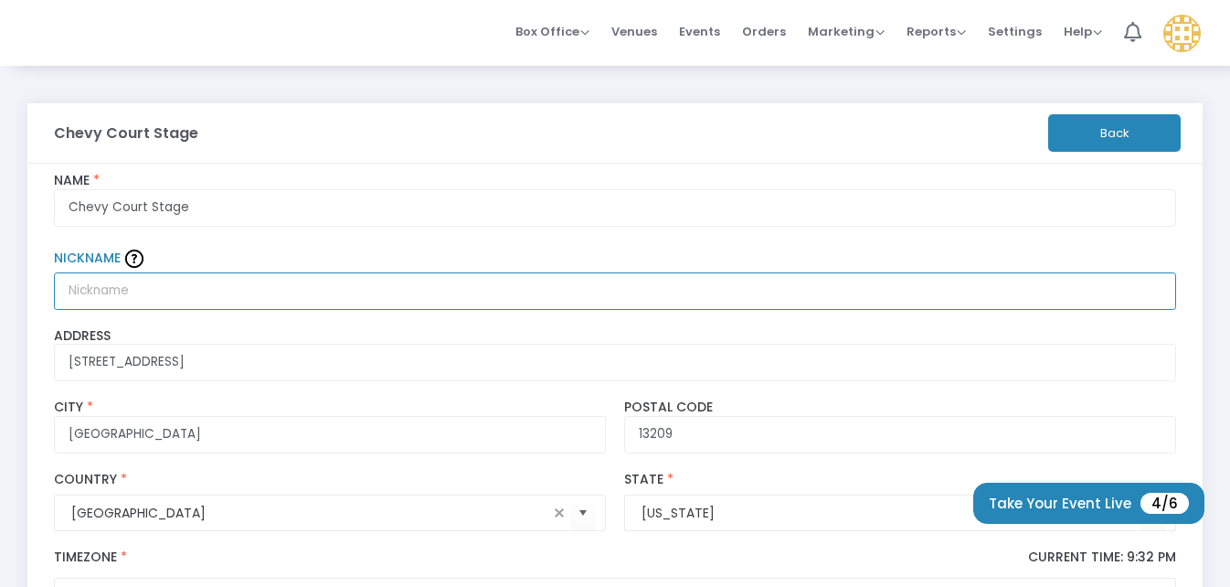
click at [185, 282] on input "Nickname" at bounding box center [615, 290] width 1123 height 37
paste input "Great New York State Fair"
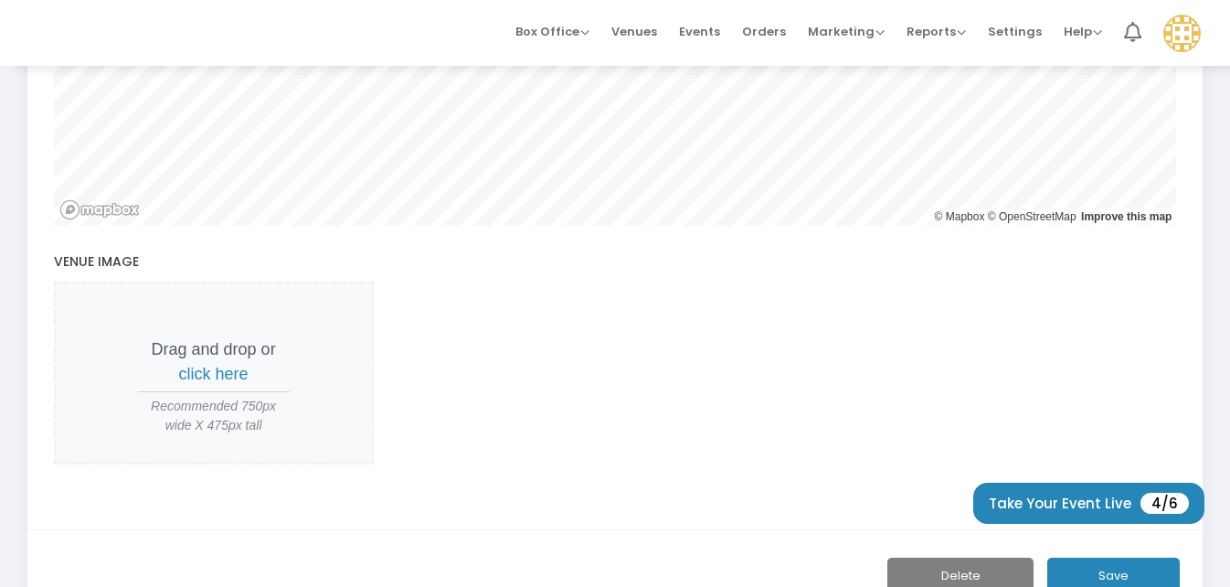
scroll to position [823, 0]
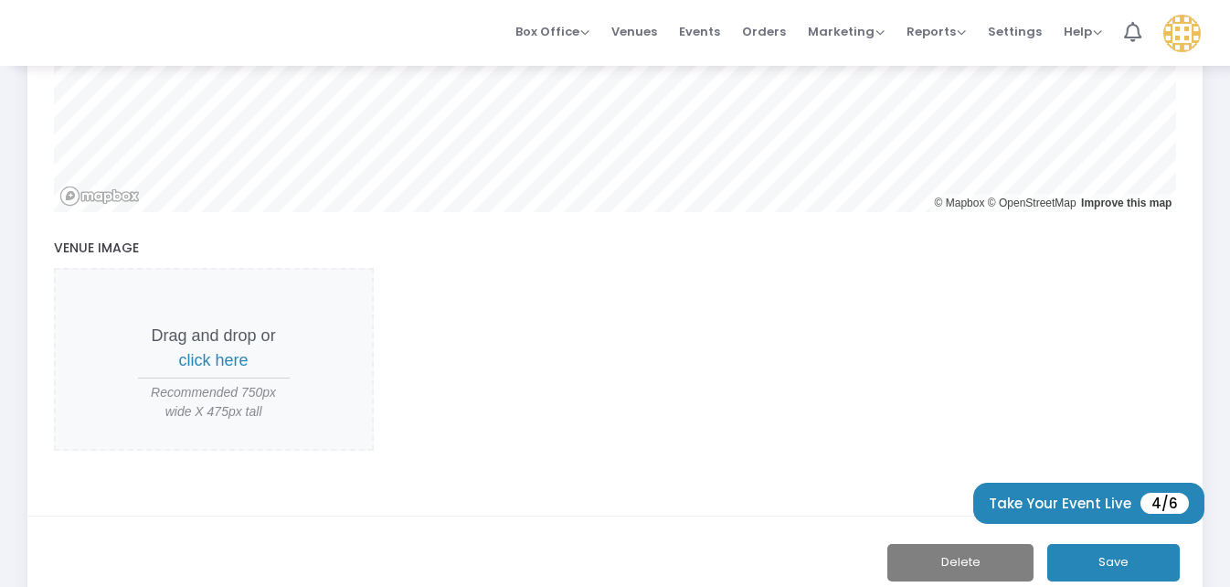
type input "Great New York State Fair"
click at [215, 360] on span "click here" at bounding box center [213, 360] width 69 height 18
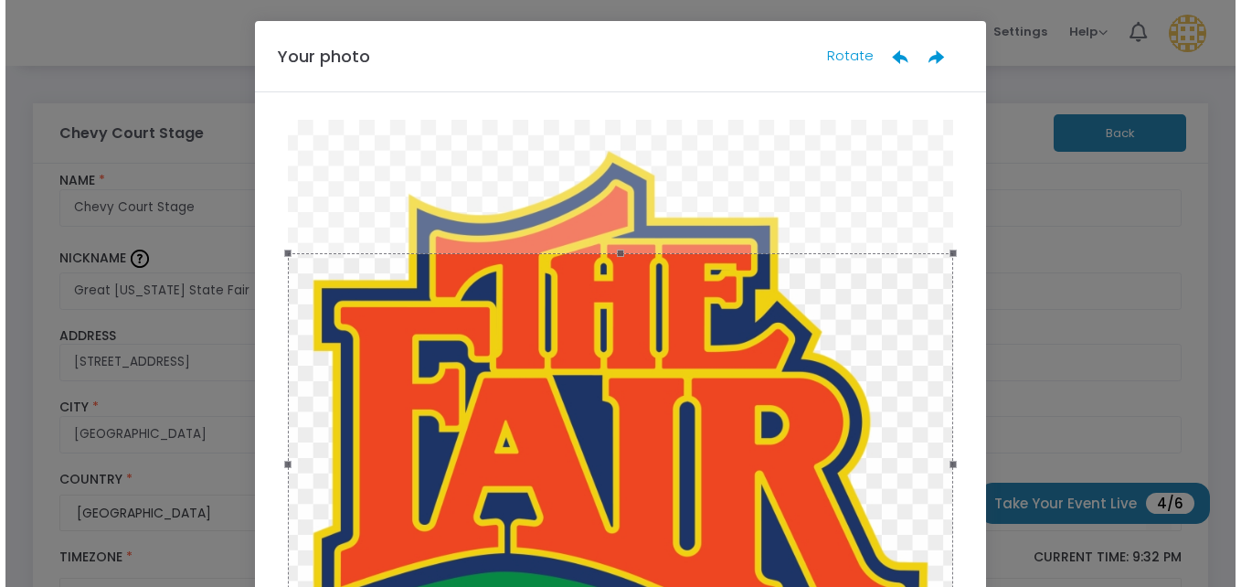
scroll to position [0, 0]
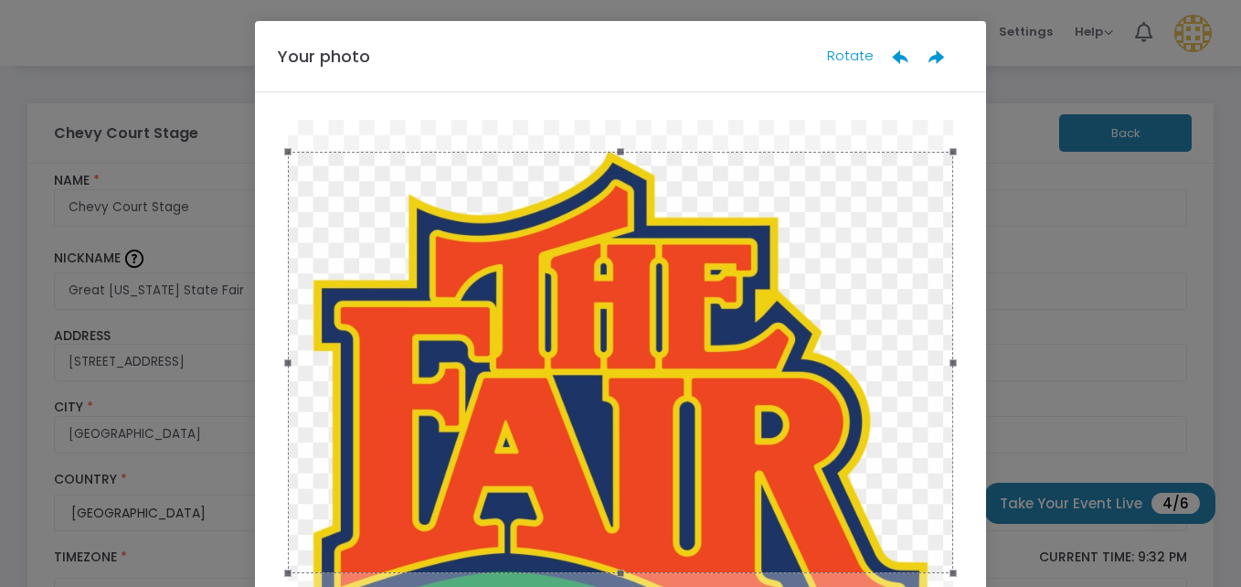
drag, startPoint x: 742, startPoint y: 338, endPoint x: 756, endPoint y: 237, distance: 102.4
click at [756, 237] on div at bounding box center [620, 362] width 665 height 421
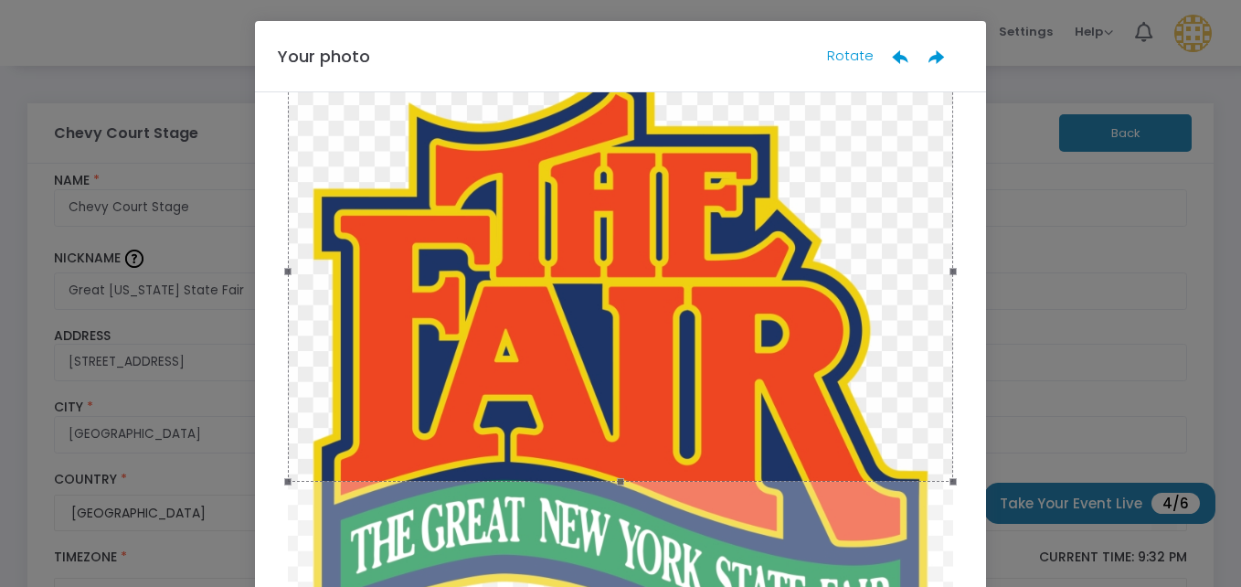
drag, startPoint x: 608, startPoint y: 484, endPoint x: 610, endPoint y: 518, distance: 33.9
click at [610, 518] on div at bounding box center [620, 377] width 676 height 699
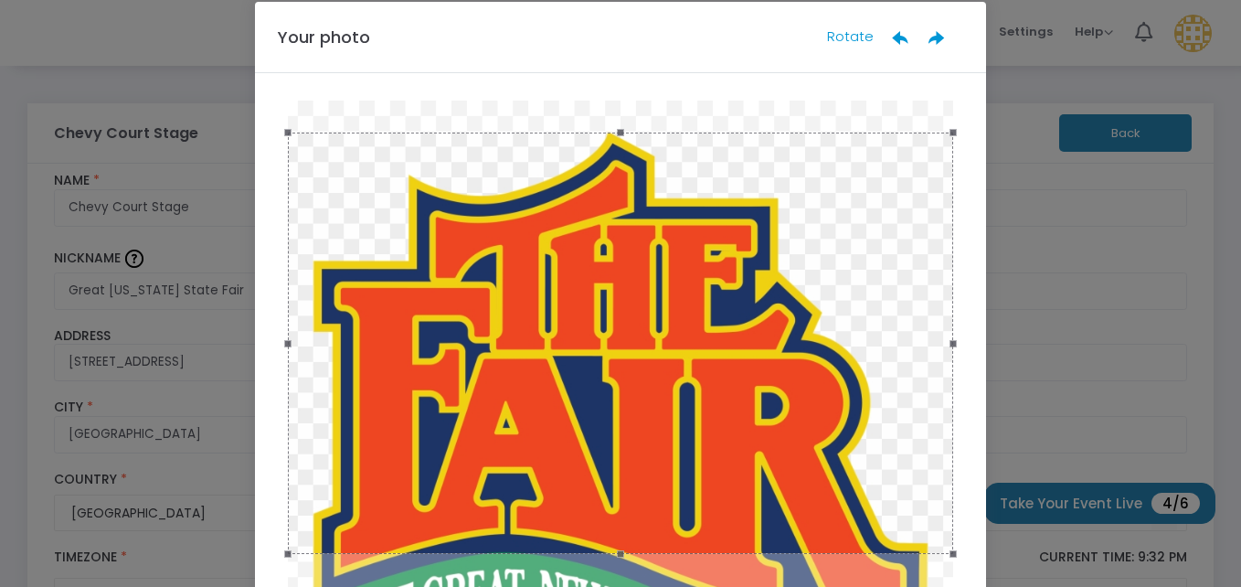
scroll to position [0, 0]
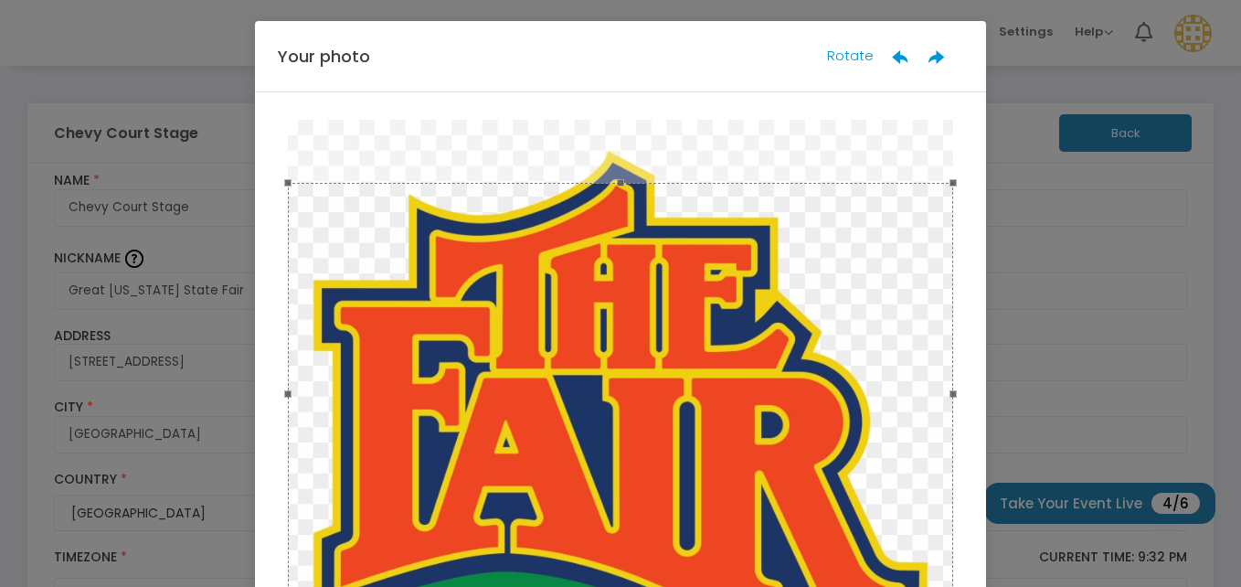
drag, startPoint x: 735, startPoint y: 298, endPoint x: 727, endPoint y: 329, distance: 31.9
click at [727, 329] on div at bounding box center [620, 393] width 665 height 421
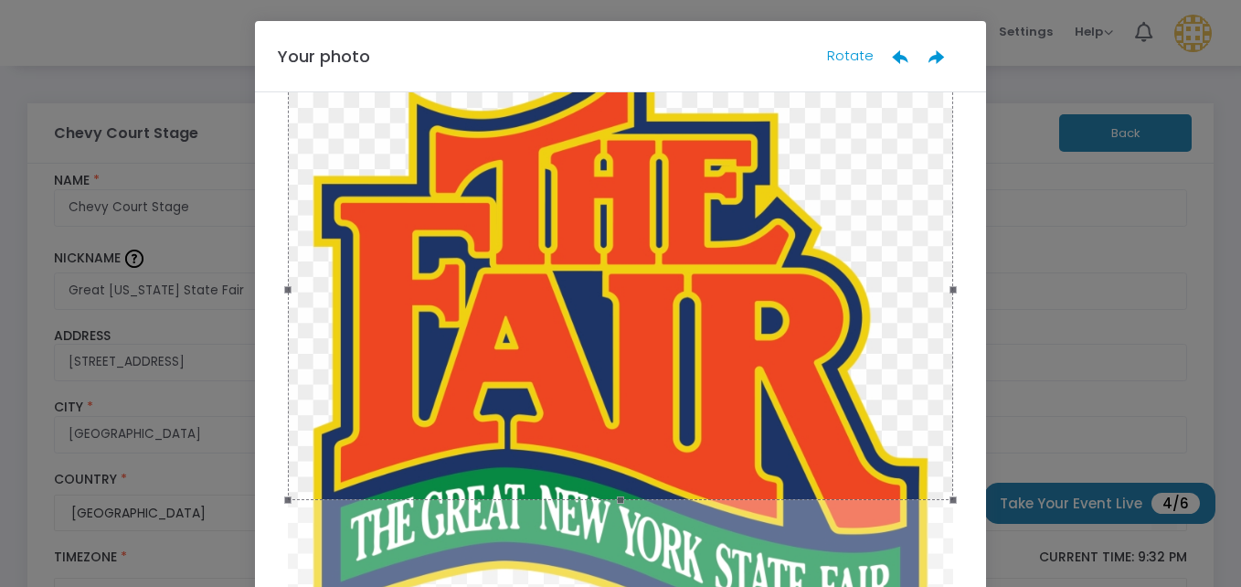
scroll to position [108, 0]
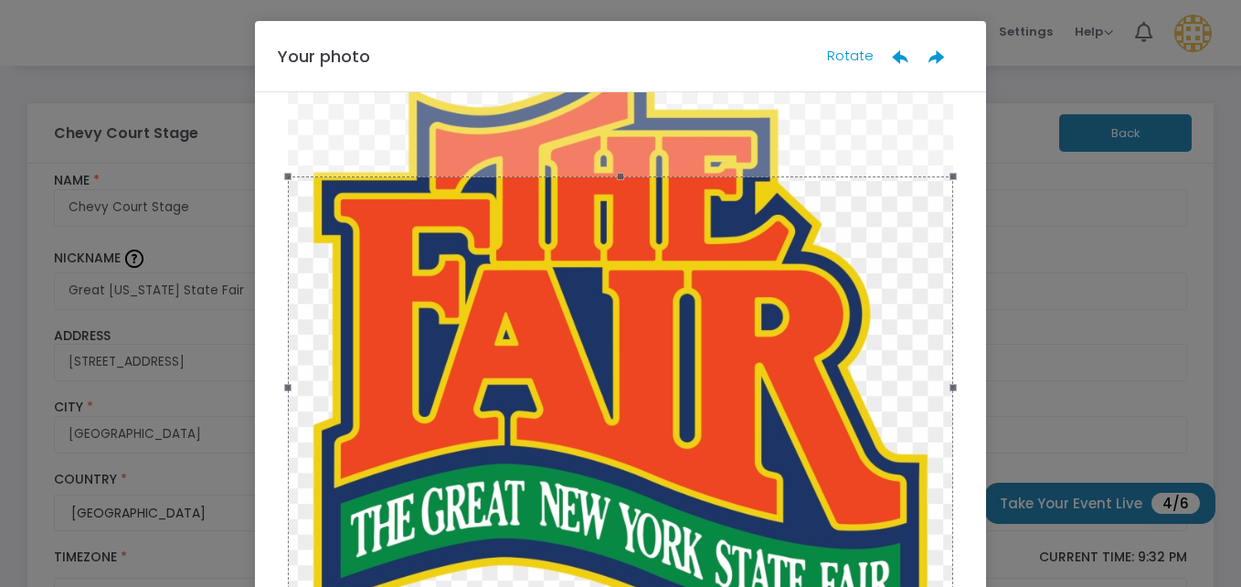
drag, startPoint x: 728, startPoint y: 311, endPoint x: 739, endPoint y: 412, distance: 102.0
click at [739, 412] on div at bounding box center [620, 386] width 665 height 421
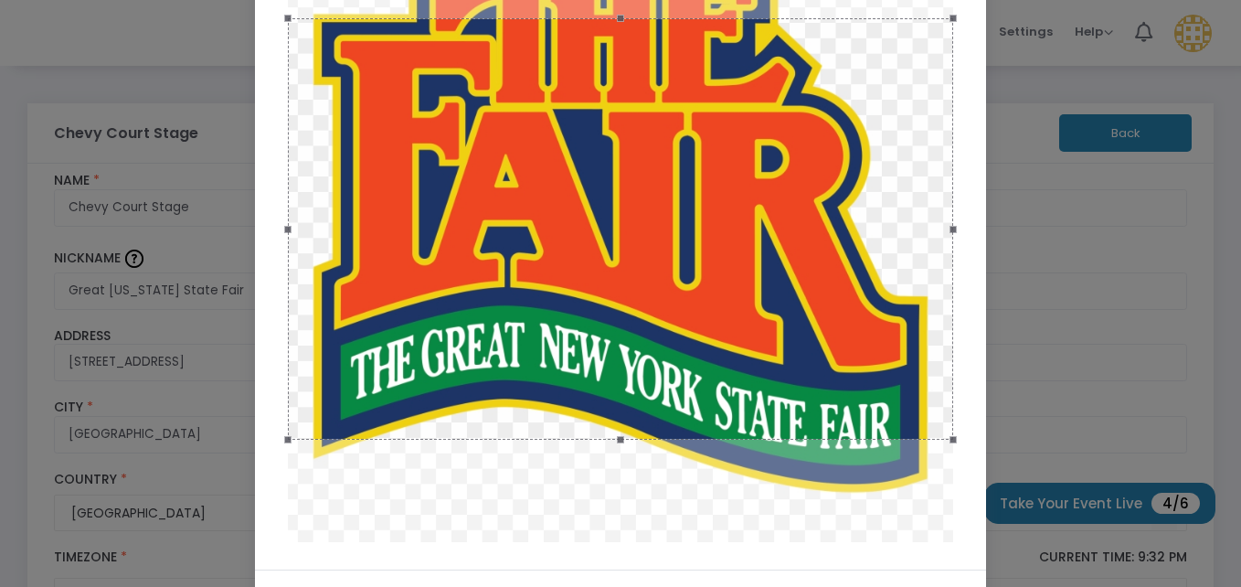
scroll to position [183, 0]
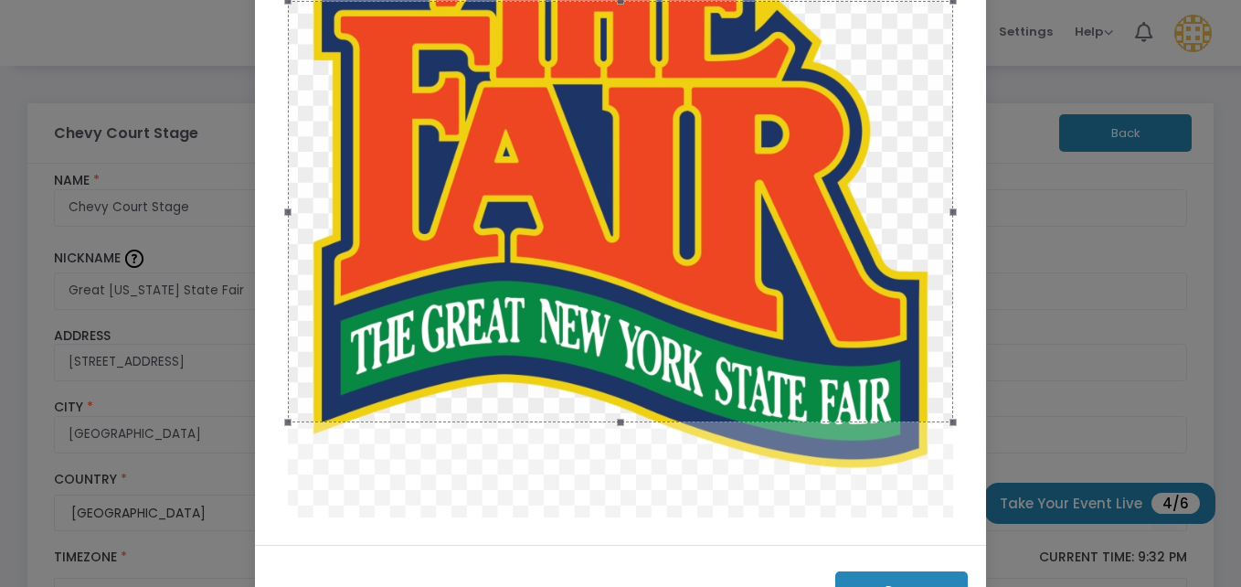
click at [744, 329] on div at bounding box center [620, 211] width 665 height 421
click at [947, 425] on div at bounding box center [620, 227] width 731 height 635
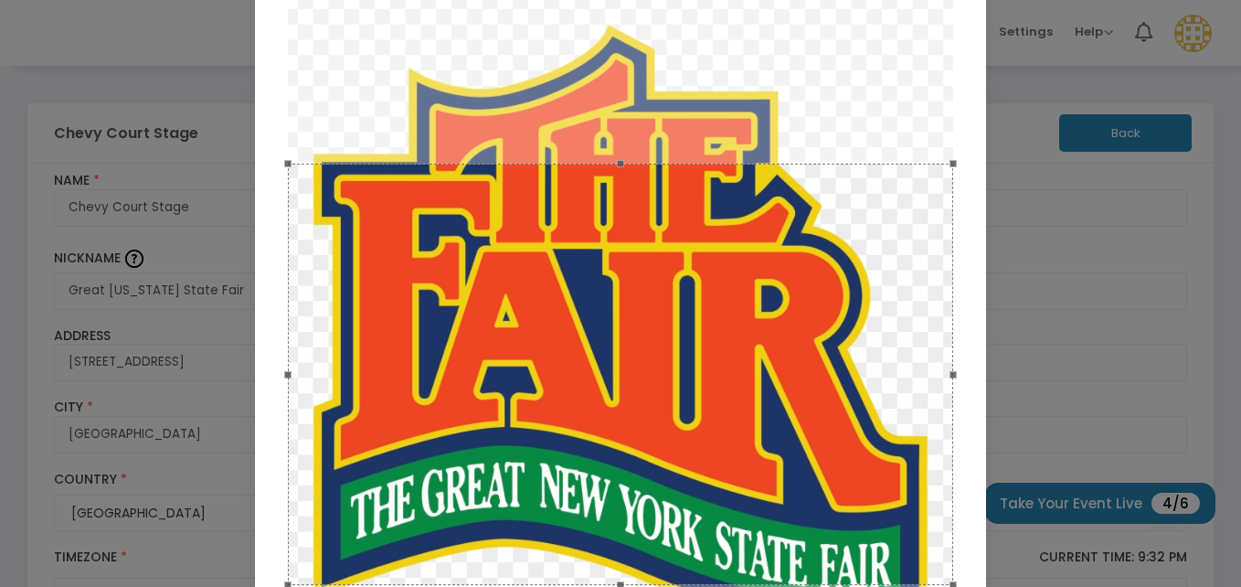
scroll to position [0, 0]
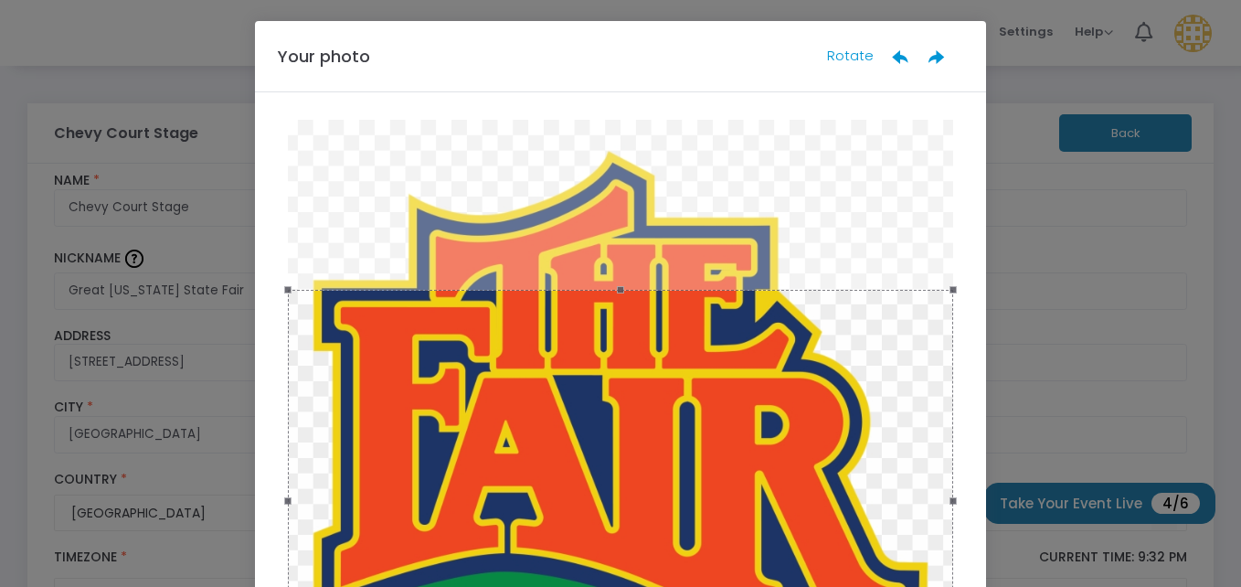
click at [1074, 284] on ngb-modal-window "Your photo Rotate Done" at bounding box center [620, 293] width 1241 height 587
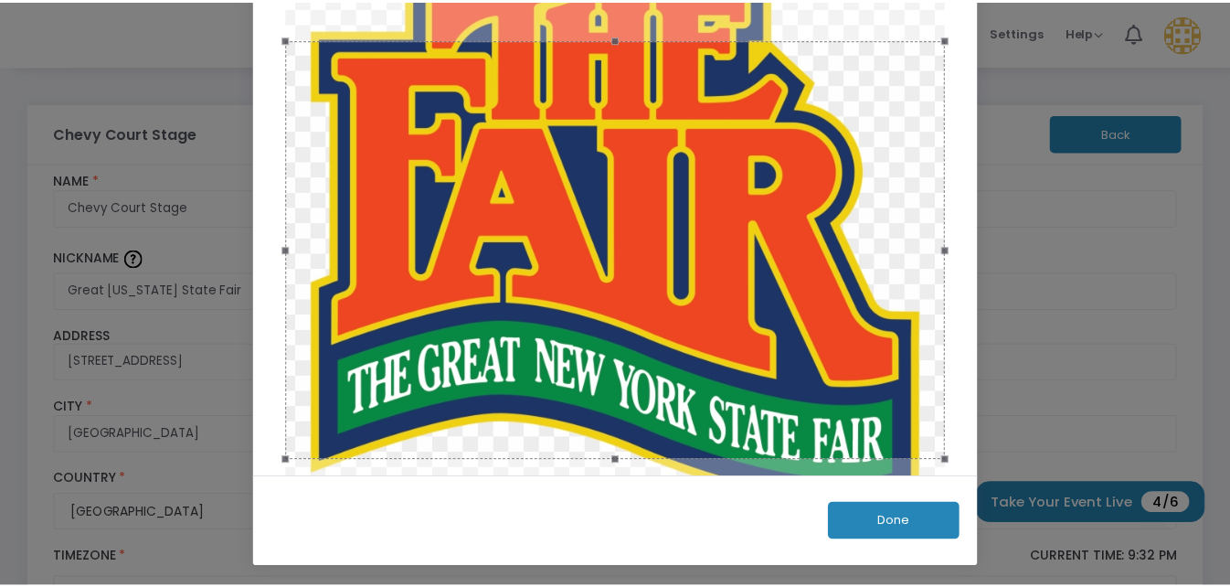
scroll to position [251, 0]
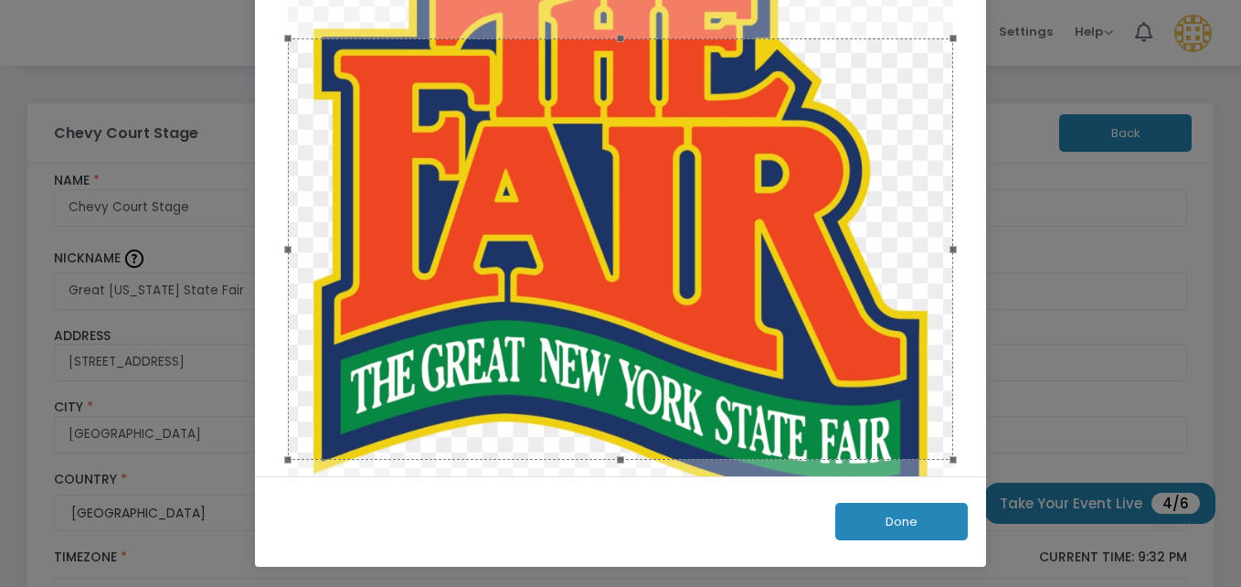
click at [889, 530] on button "Done" at bounding box center [901, 521] width 133 height 37
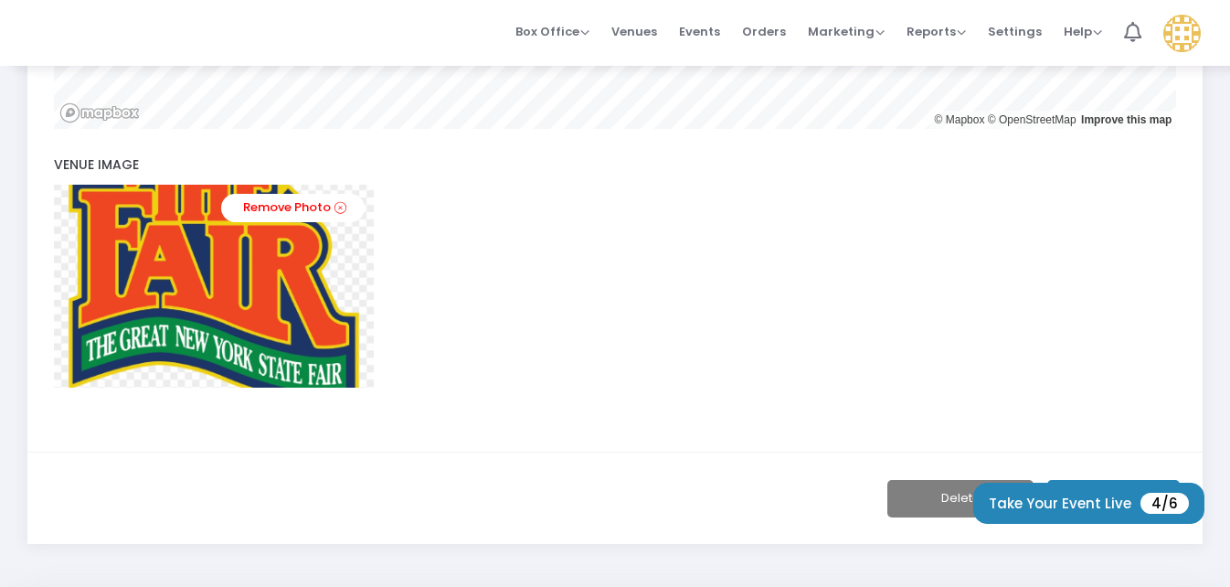
scroll to position [788, 0]
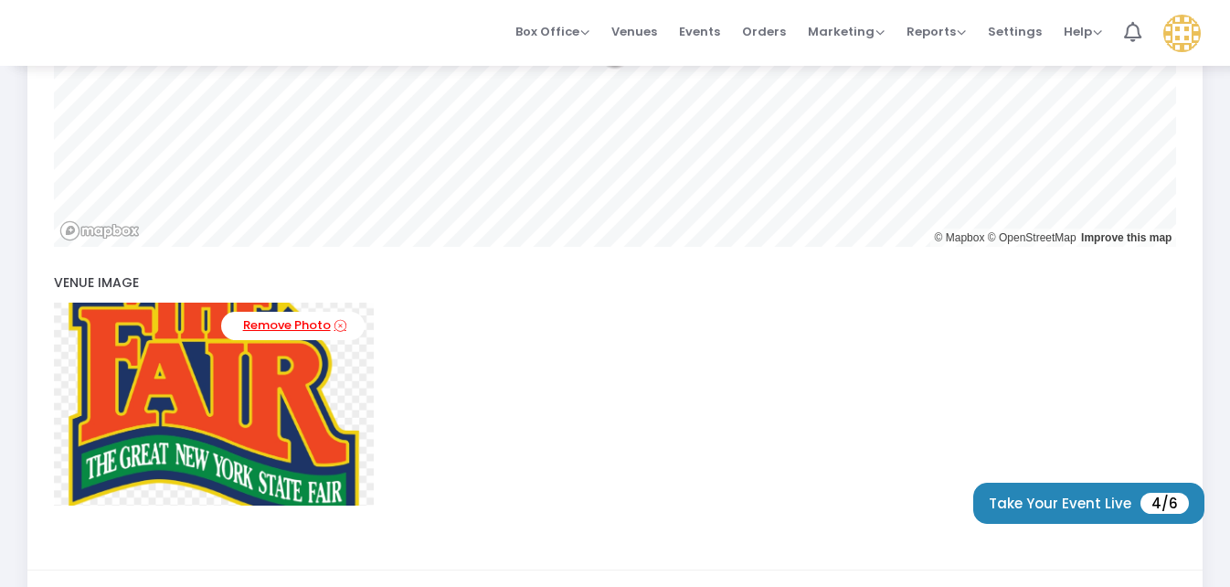
click at [343, 322] on icon at bounding box center [340, 325] width 12 height 17
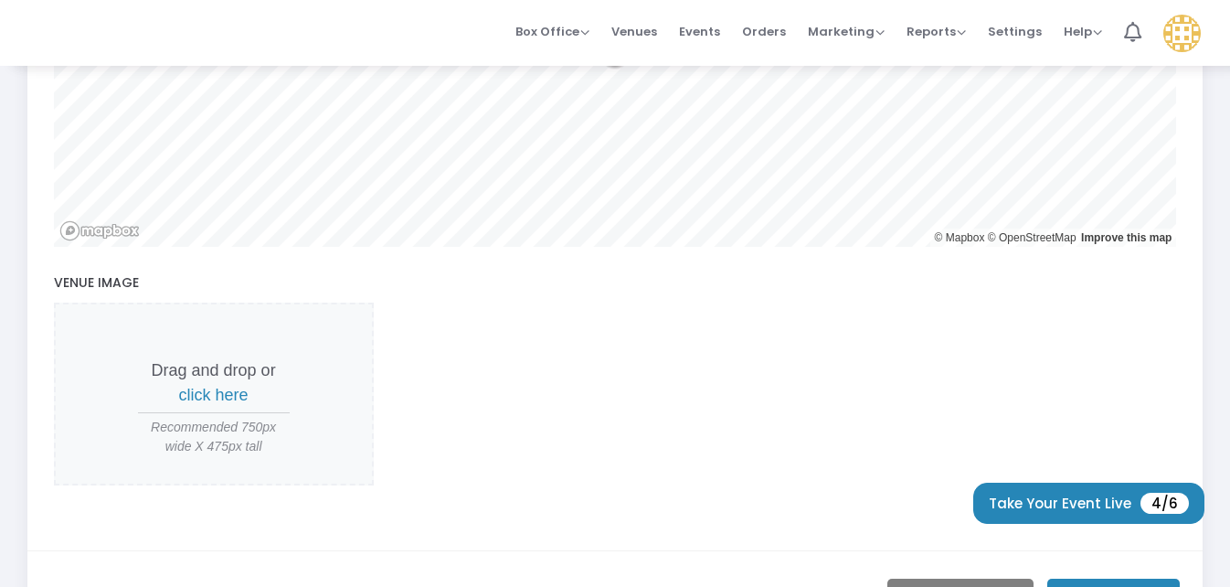
click at [215, 397] on span "click here" at bounding box center [213, 395] width 69 height 18
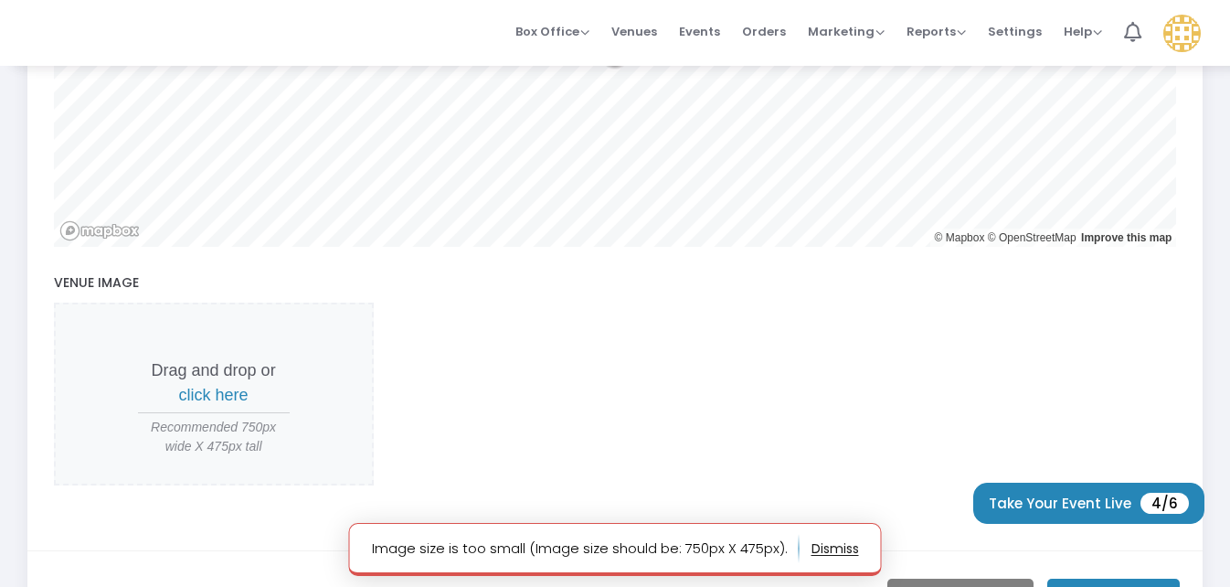
click at [225, 393] on span "click here" at bounding box center [213, 395] width 69 height 18
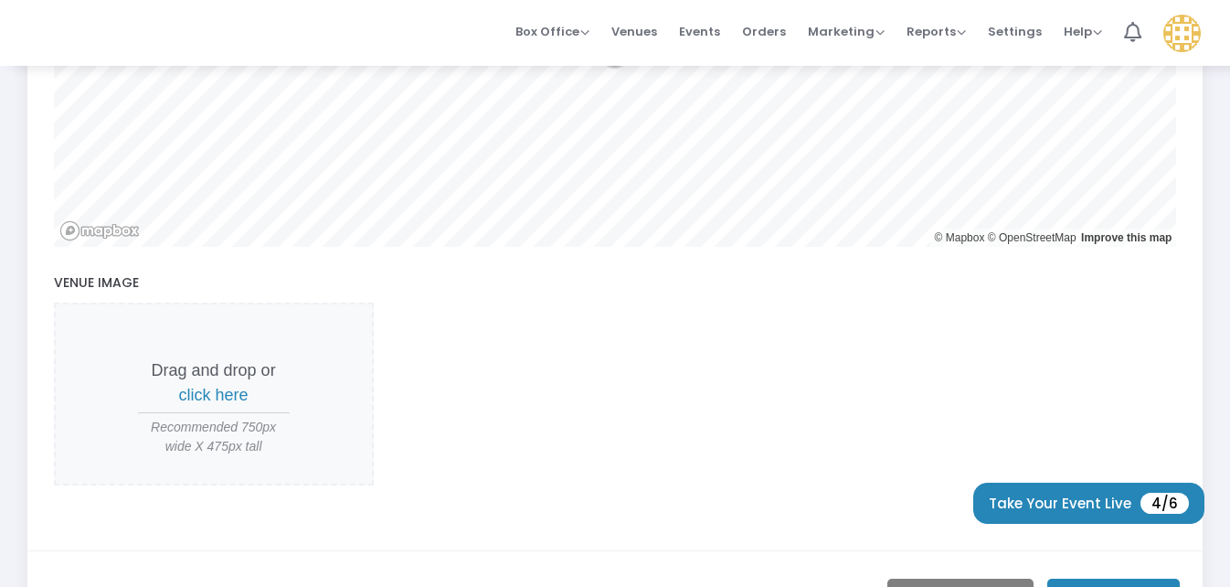
click at [199, 392] on span "click here" at bounding box center [213, 395] width 69 height 18
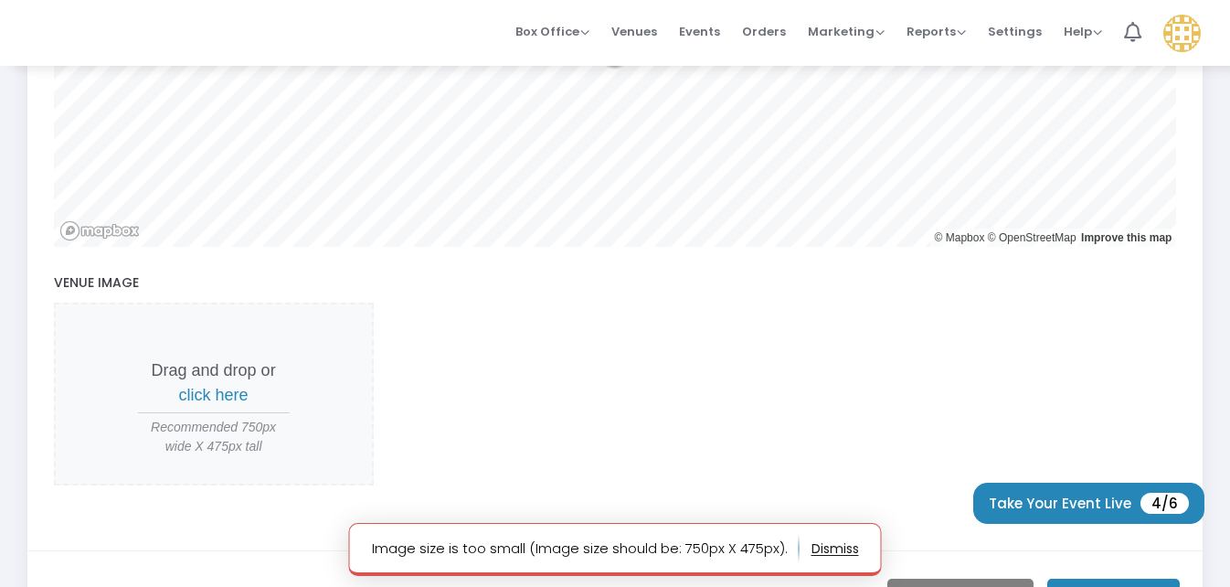
click at [225, 394] on span "click here" at bounding box center [213, 395] width 69 height 18
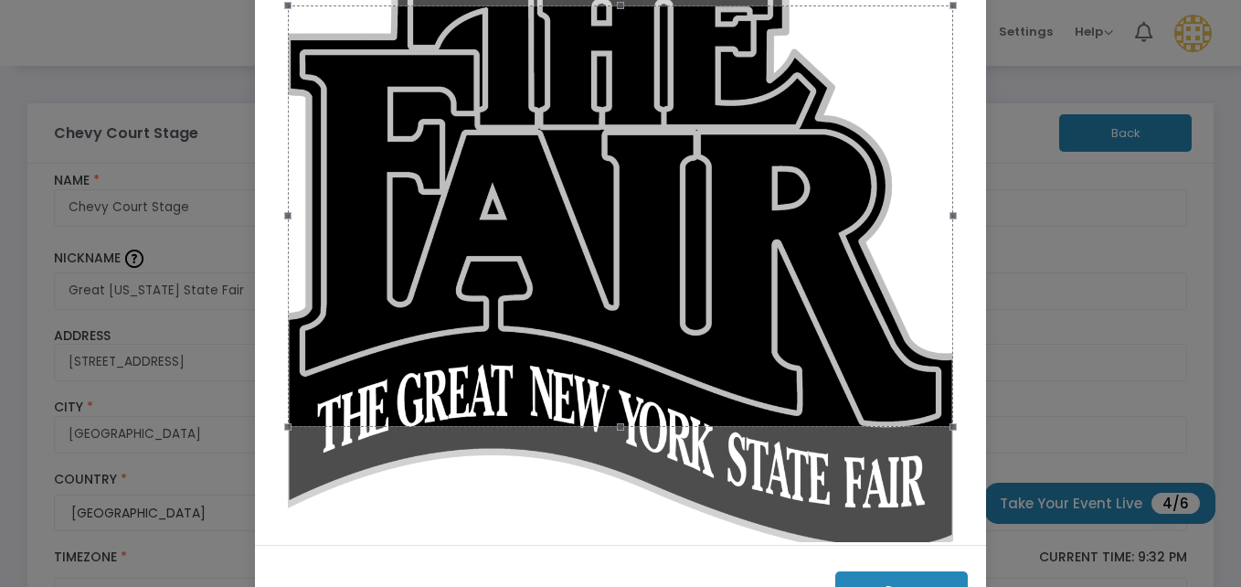
scroll to position [72, 0]
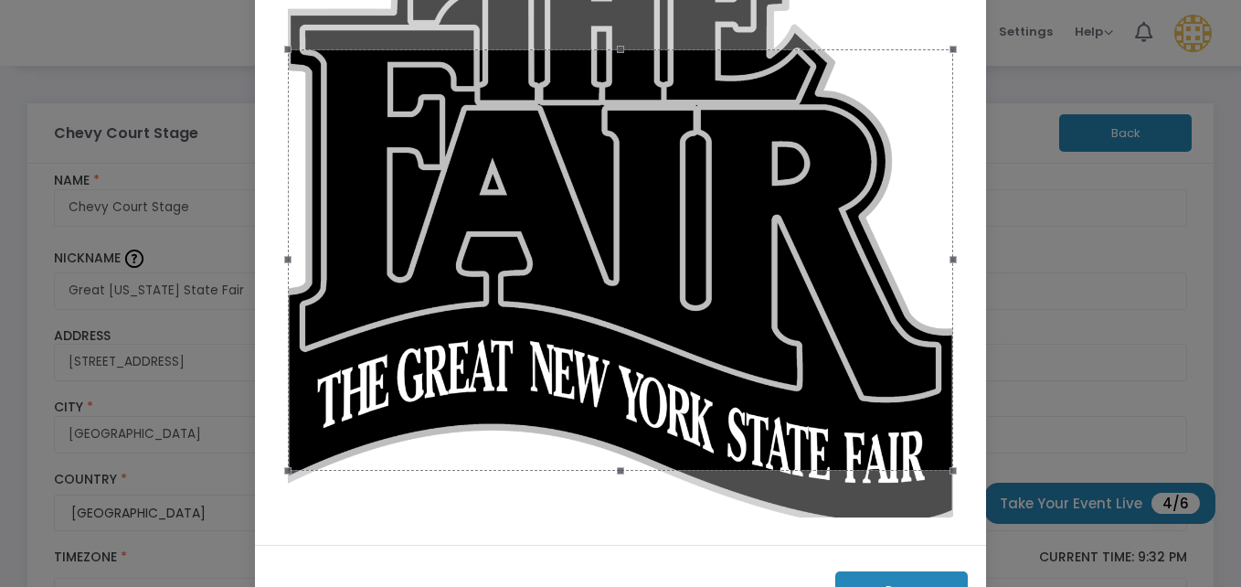
drag, startPoint x: 823, startPoint y: 294, endPoint x: 830, endPoint y: 363, distance: 68.9
click at [830, 363] on div at bounding box center [620, 259] width 665 height 421
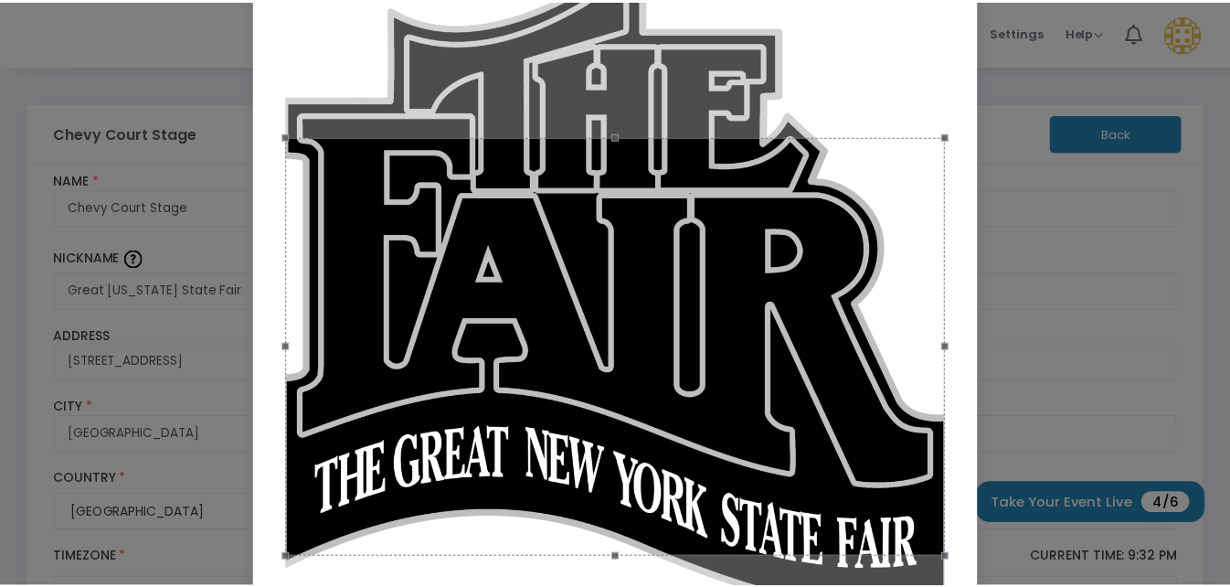
scroll to position [251, 0]
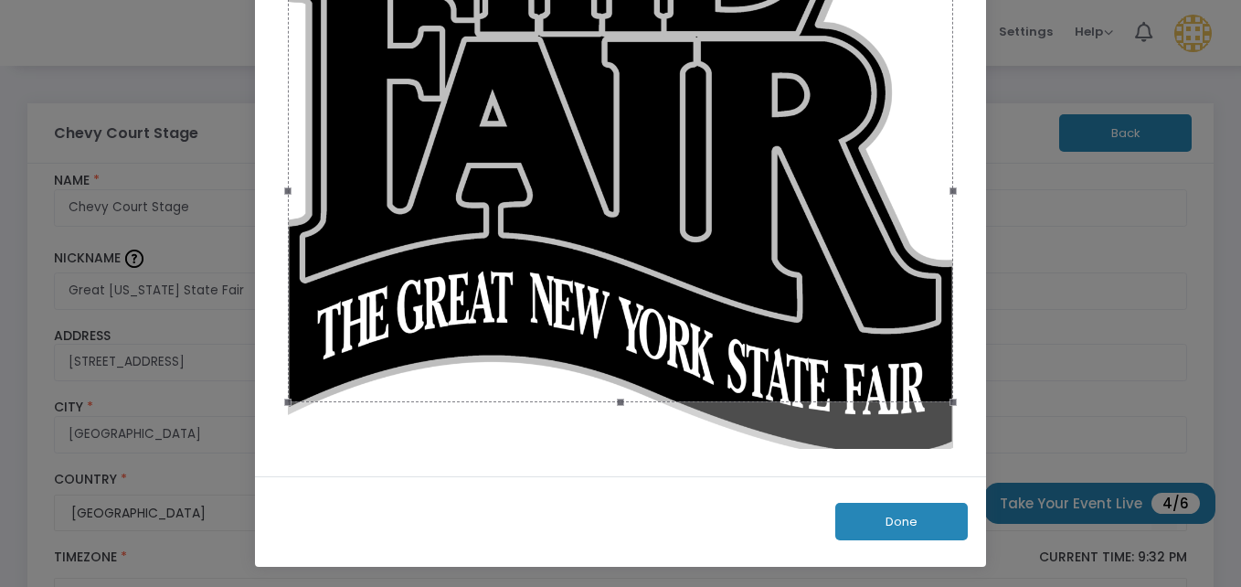
click at [905, 525] on button "Done" at bounding box center [901, 521] width 133 height 37
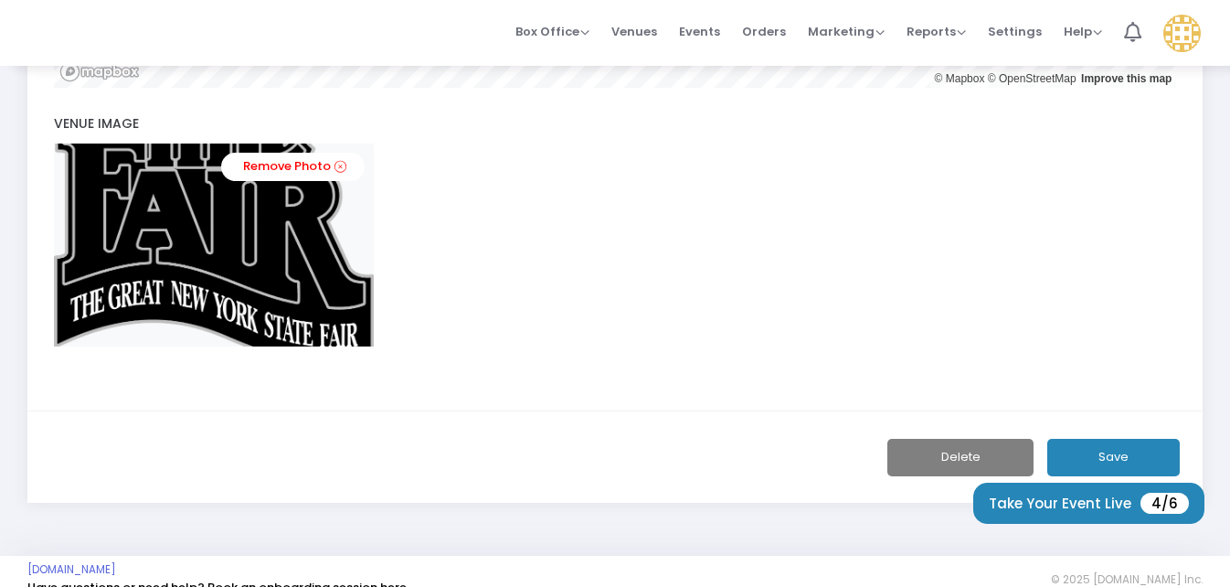
scroll to position [971, 0]
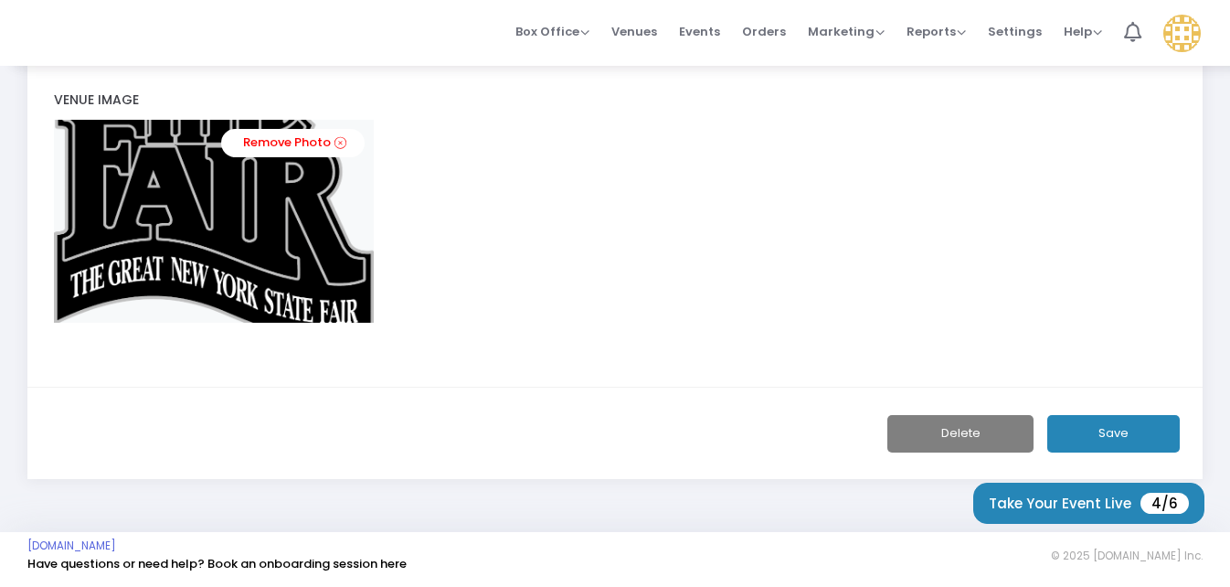
click at [1125, 432] on button "Save" at bounding box center [1113, 433] width 133 height 37
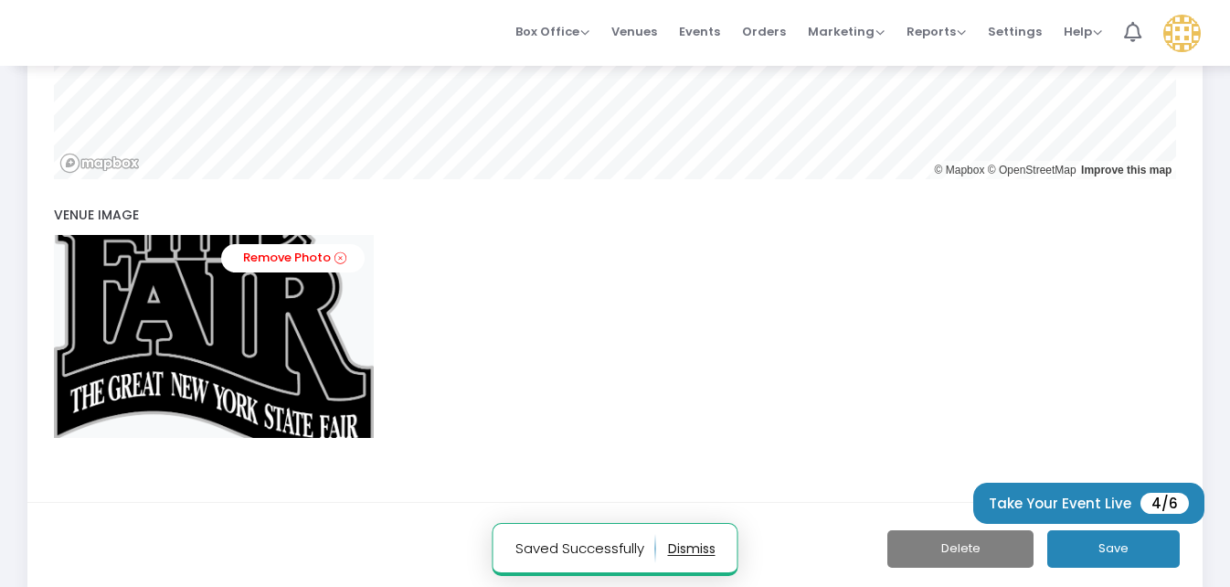
scroll to position [788, 0]
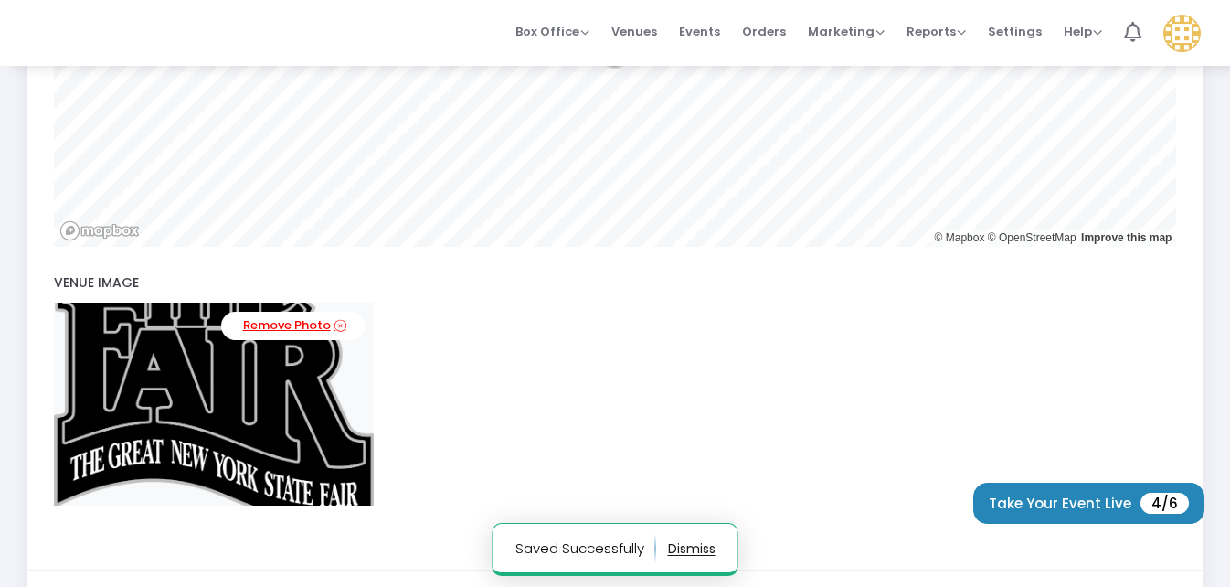
click at [333, 324] on link "Remove Photo" at bounding box center [292, 326] width 143 height 28
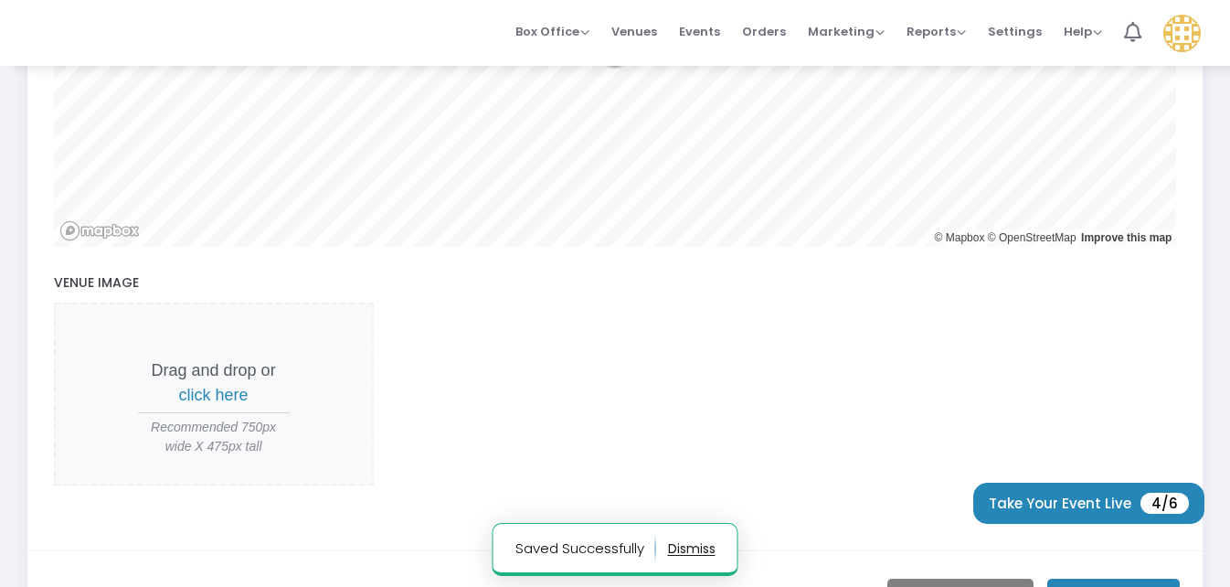
click at [223, 393] on span "click here" at bounding box center [213, 395] width 69 height 18
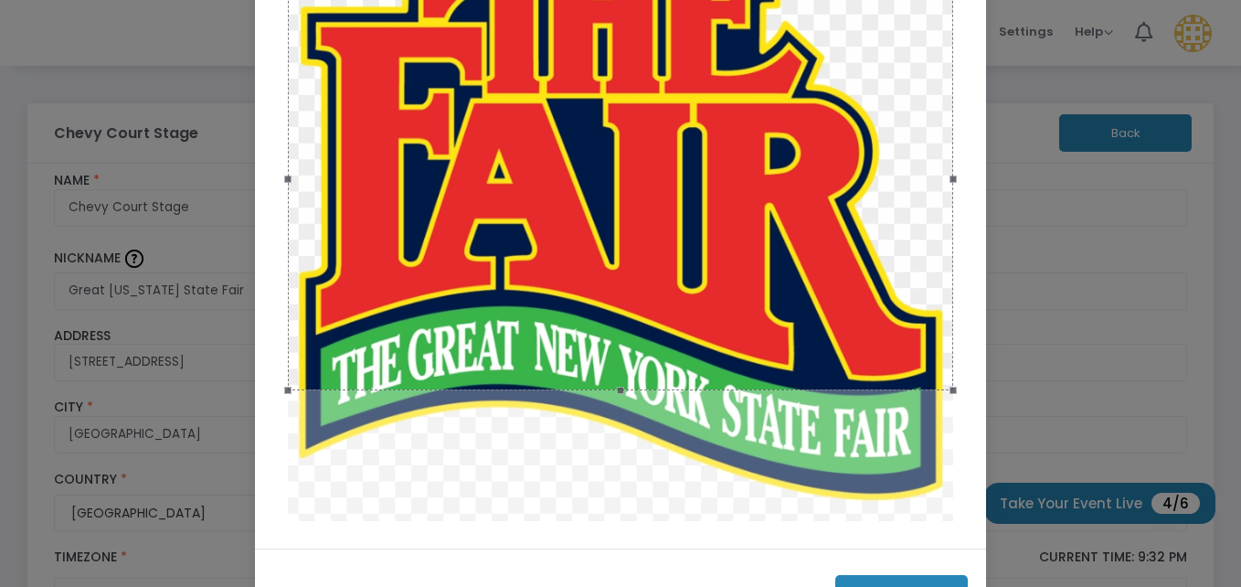
scroll to position [183, 0]
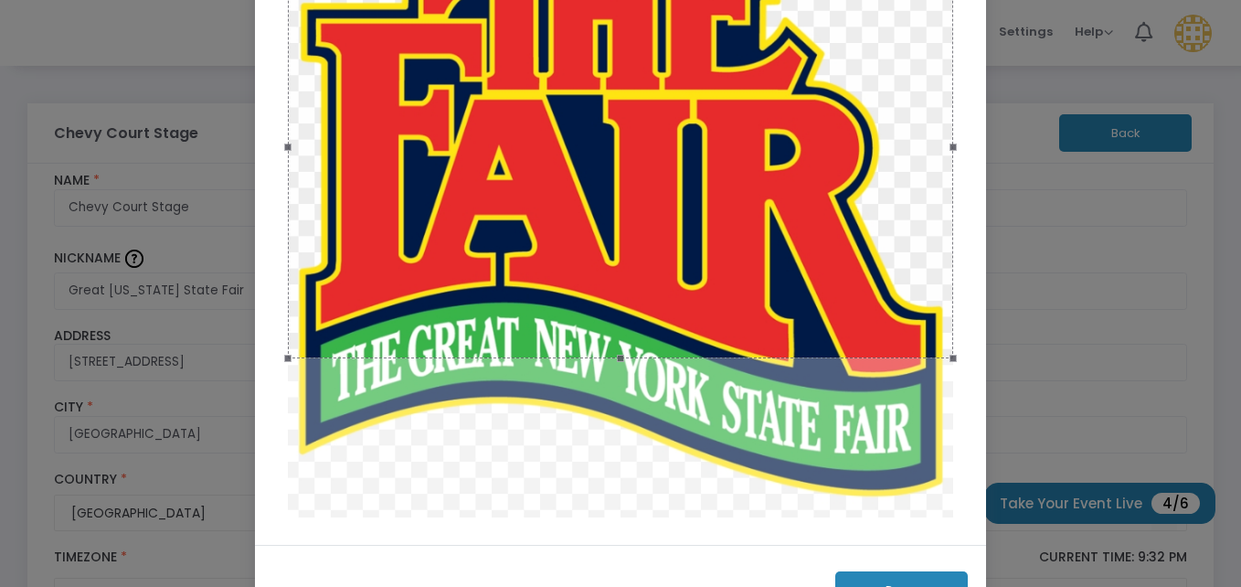
drag, startPoint x: 748, startPoint y: 257, endPoint x: 744, endPoint y: 228, distance: 28.6
click at [744, 228] on div at bounding box center [620, 147] width 665 height 421
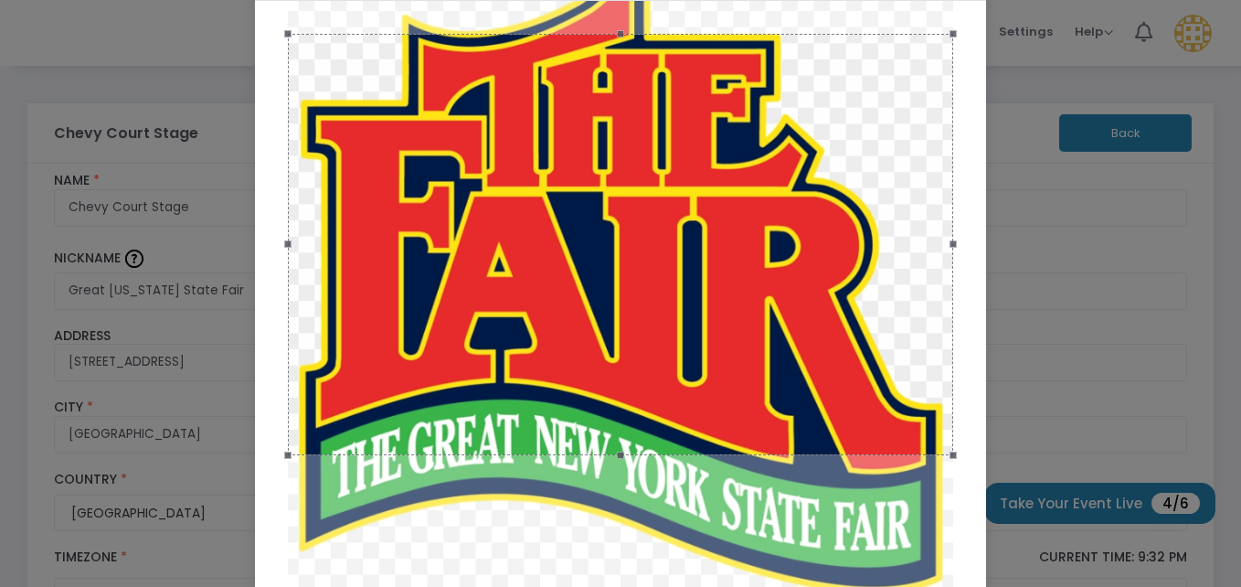
scroll to position [103, 0]
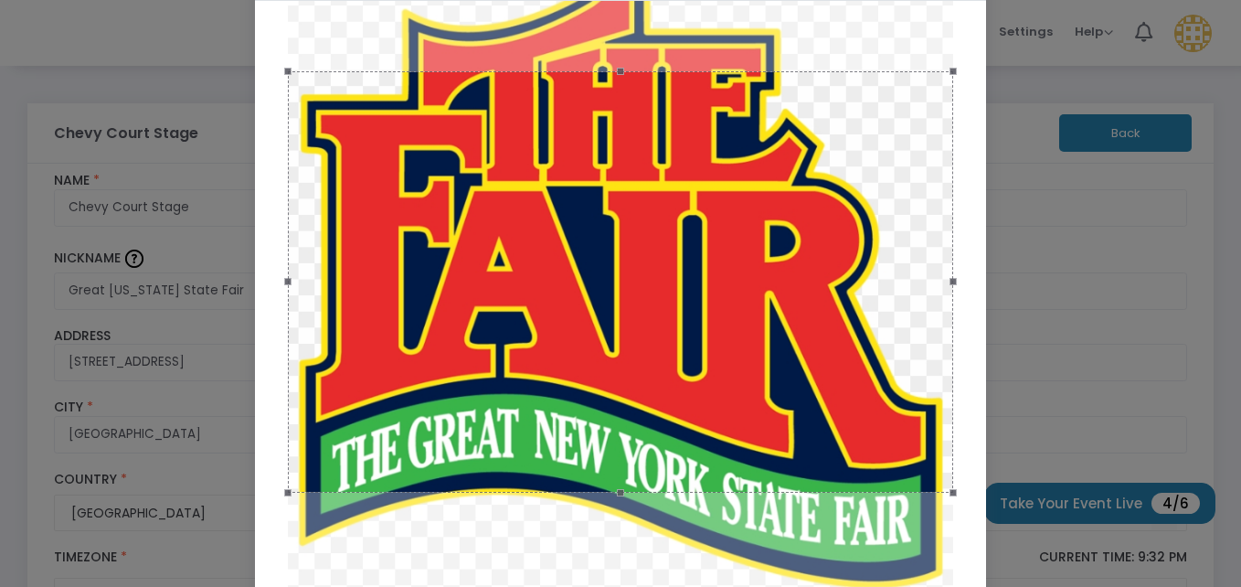
drag, startPoint x: 772, startPoint y: 384, endPoint x: 782, endPoint y: 427, distance: 44.1
click at [782, 427] on div at bounding box center [620, 281] width 665 height 421
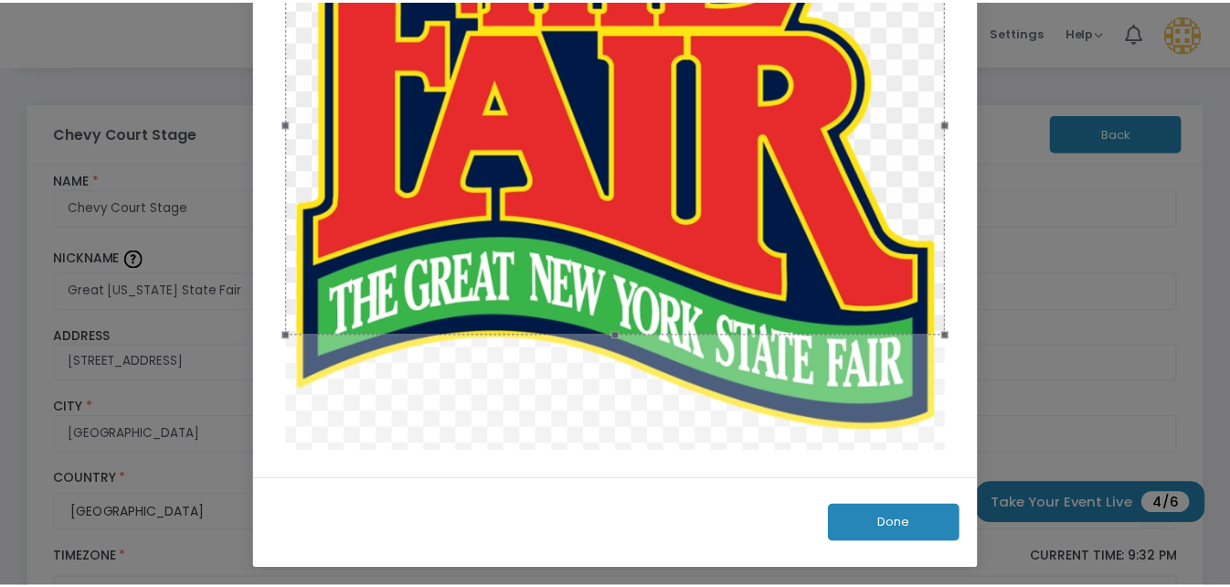
scroll to position [251, 0]
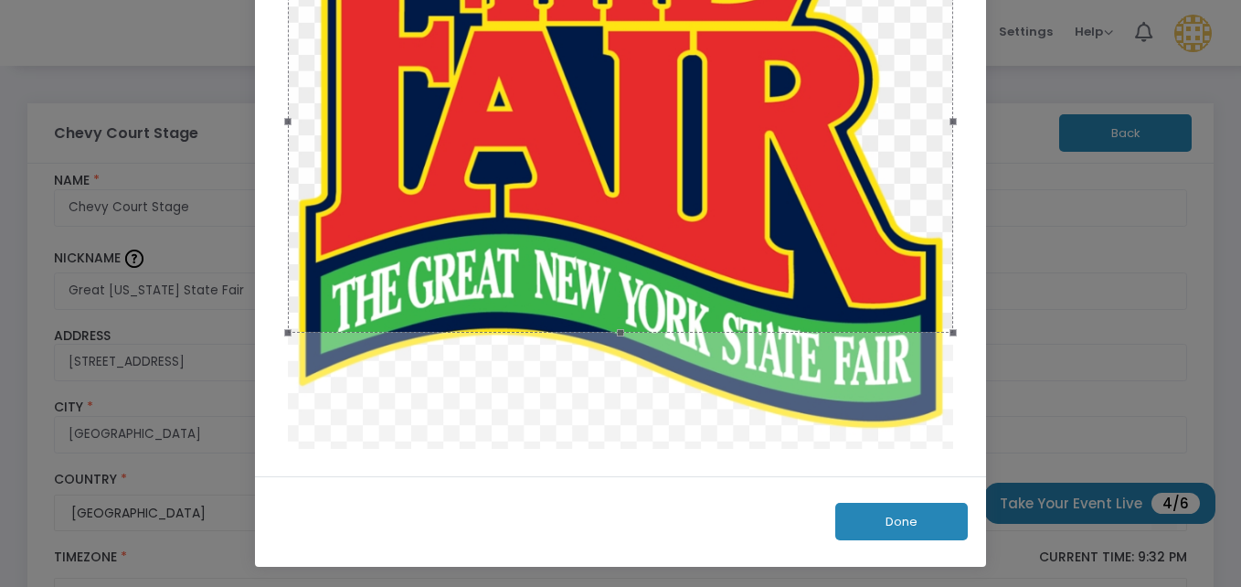
click at [911, 527] on button "Done" at bounding box center [901, 521] width 133 height 37
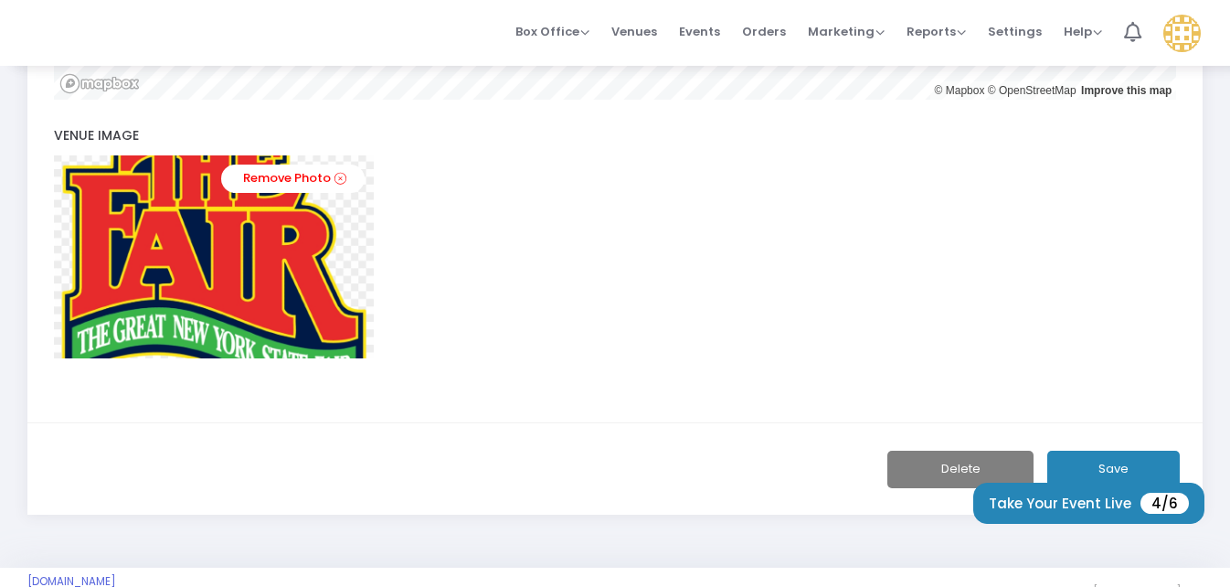
scroll to position [971, 0]
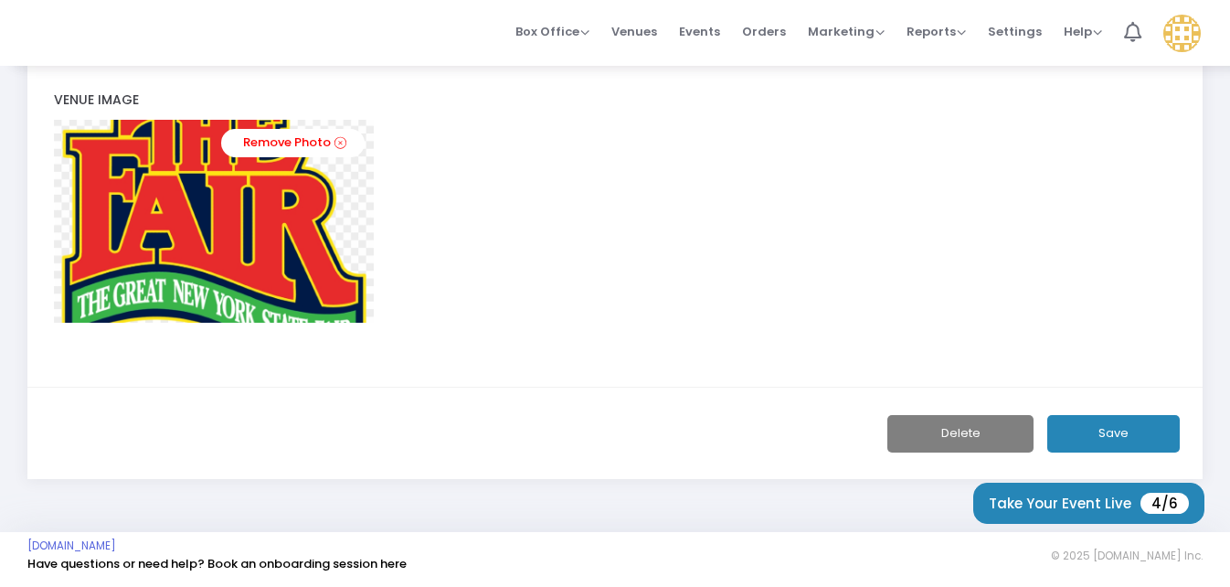
click at [1099, 433] on button "Save" at bounding box center [1113, 433] width 133 height 37
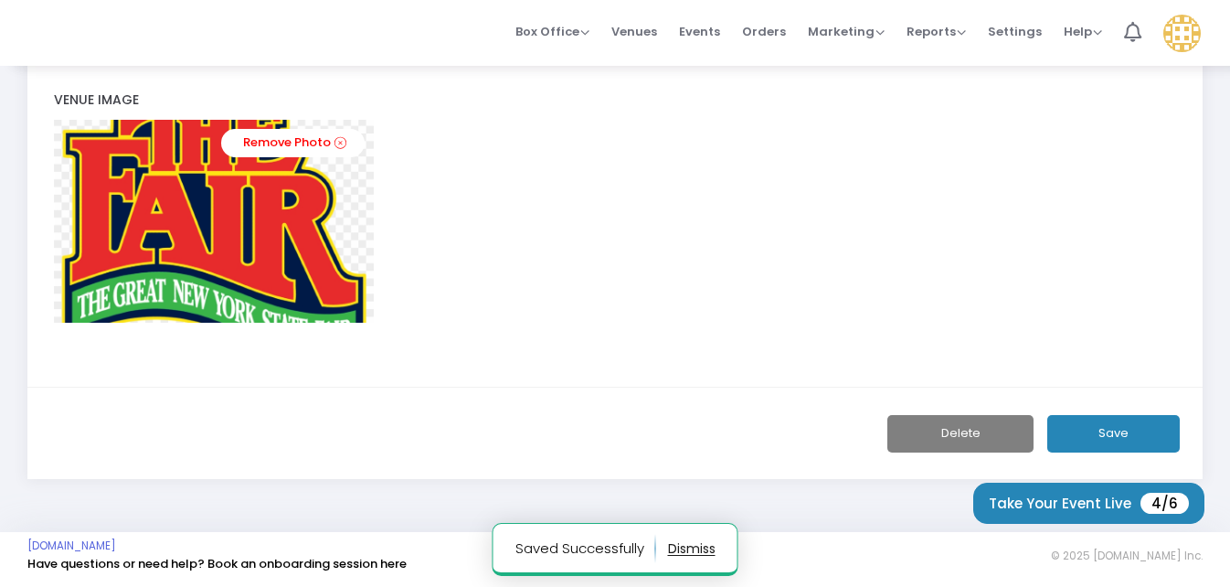
click at [1149, 437] on button "Save" at bounding box center [1113, 433] width 133 height 37
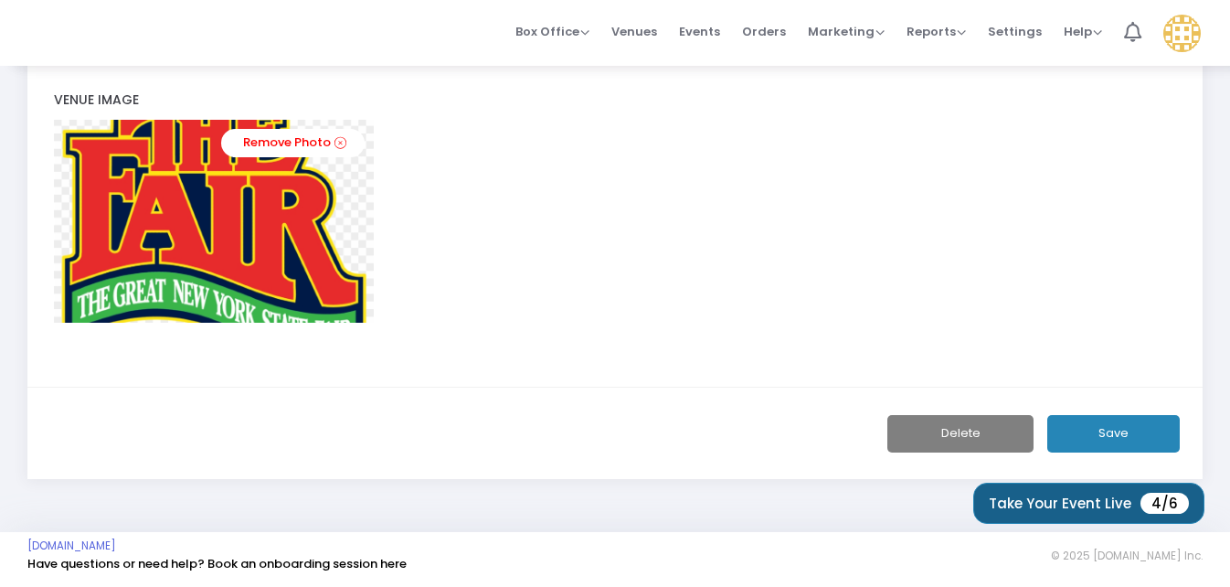
click at [1067, 502] on button "Take Your Event Live 4/6" at bounding box center [1088, 503] width 231 height 41
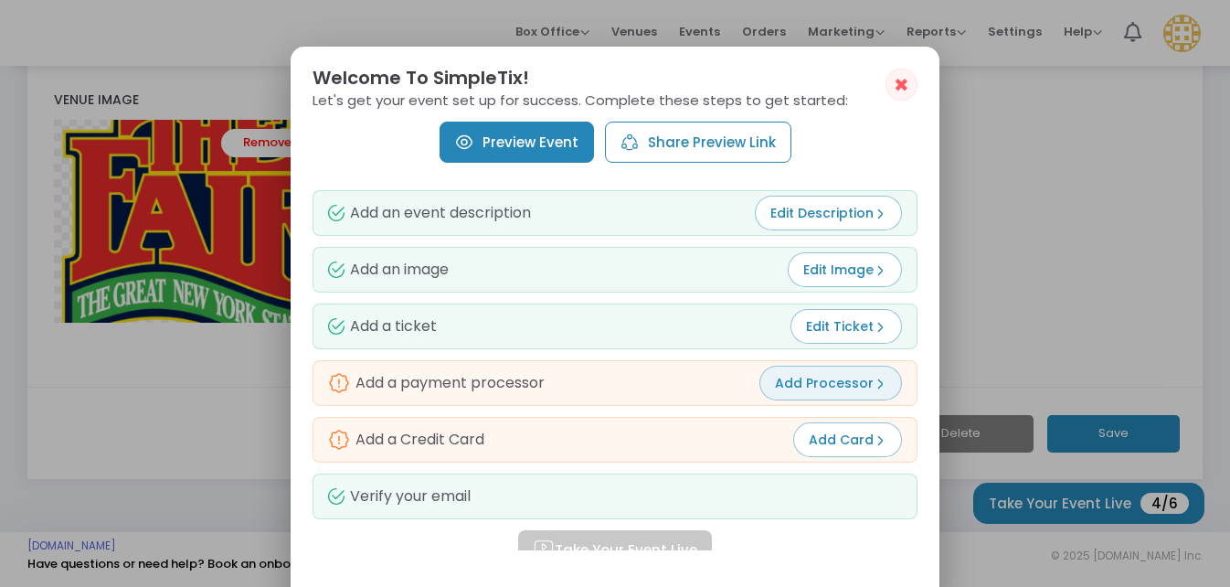
click at [835, 379] on span "Add Processor" at bounding box center [830, 383] width 111 height 18
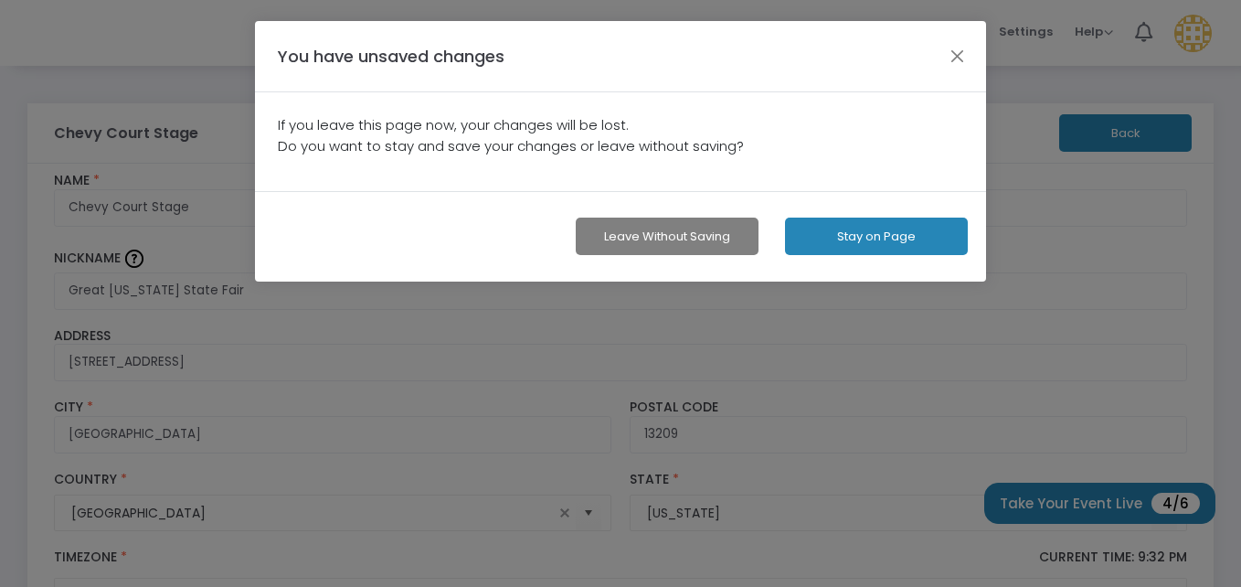
click at [941, 56] on div "You have unsaved changes" at bounding box center [620, 56] width 731 height 71
click at [959, 54] on button "button" at bounding box center [958, 56] width 24 height 24
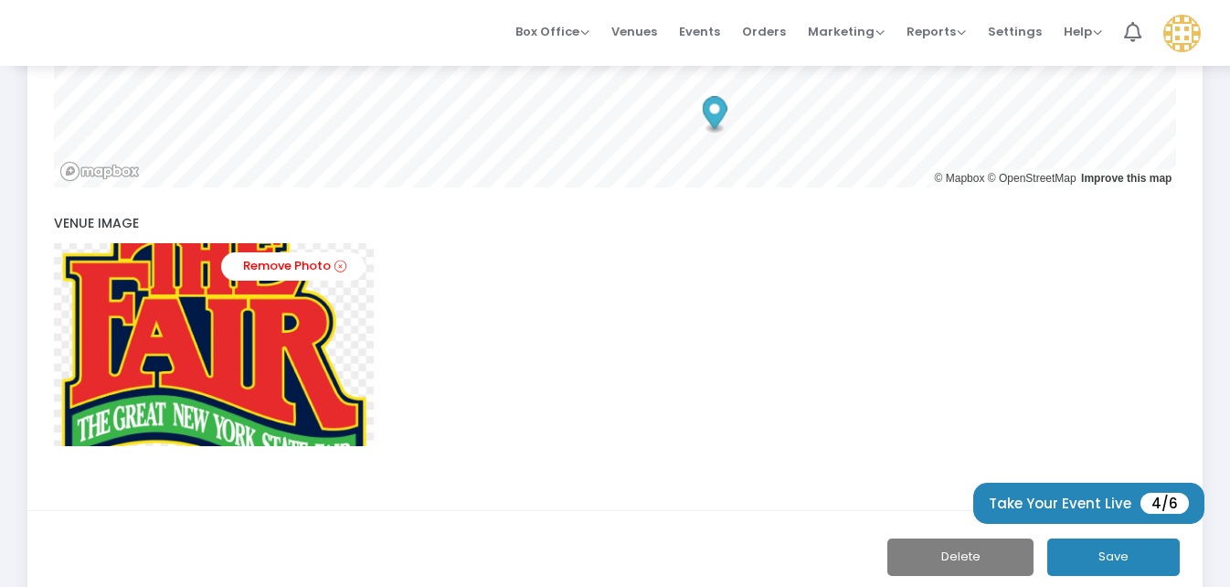
scroll to position [971, 0]
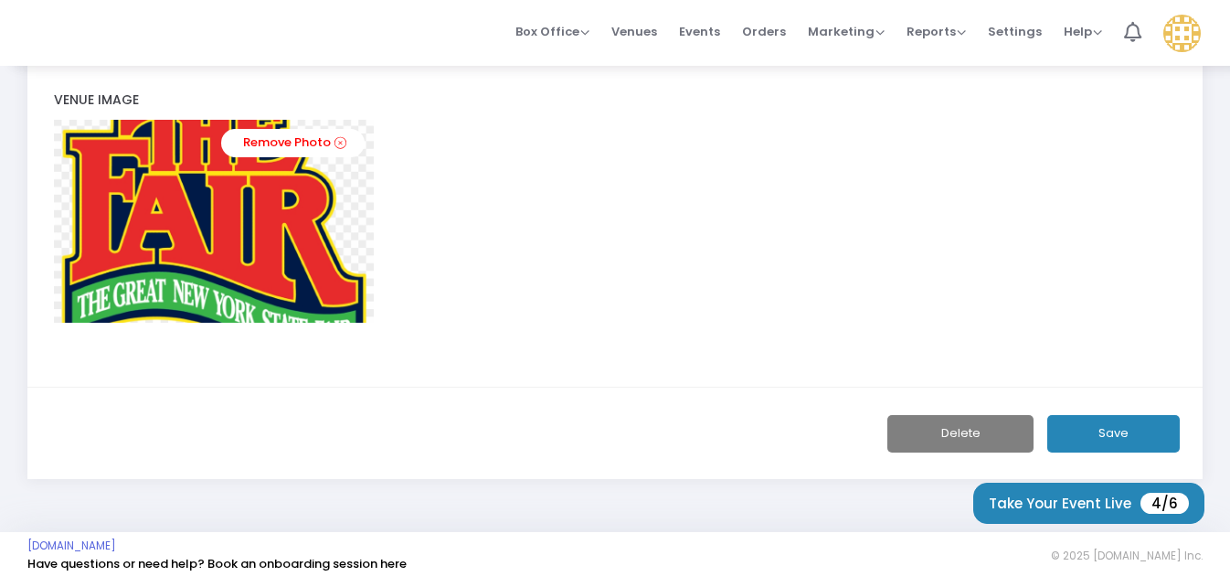
click at [1127, 444] on button "Save" at bounding box center [1113, 433] width 133 height 37
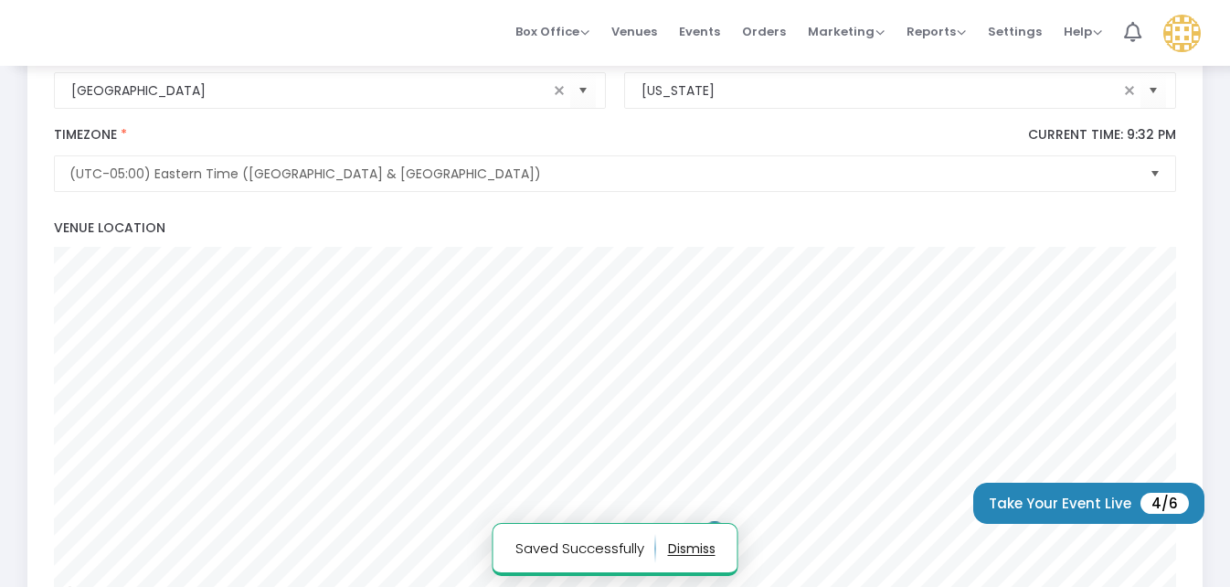
scroll to position [0, 0]
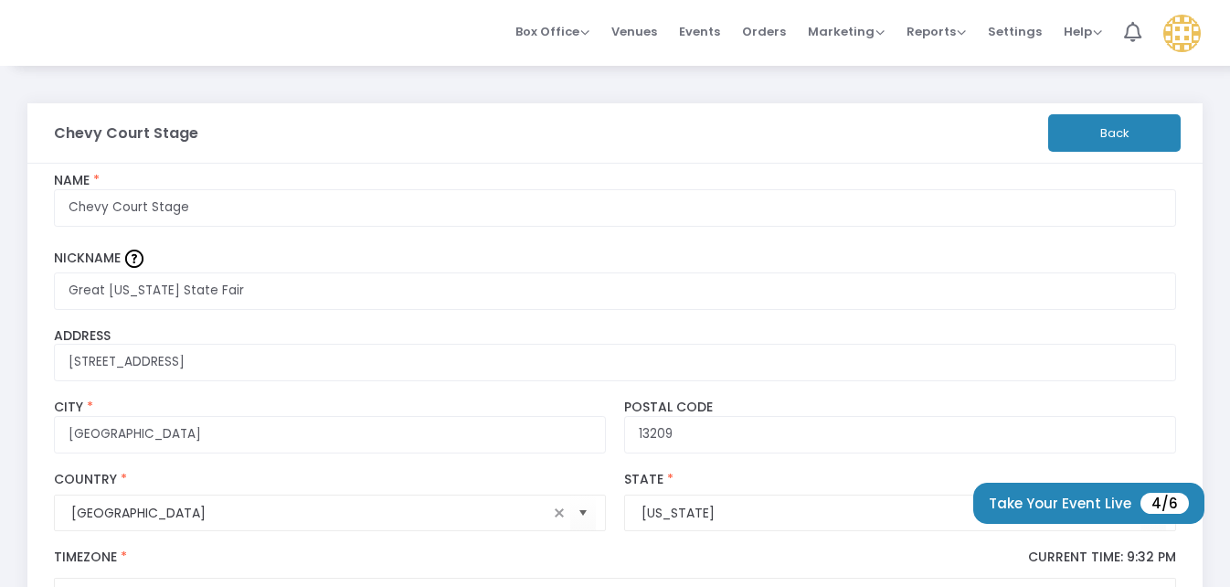
click at [1125, 133] on button "Back" at bounding box center [1114, 132] width 133 height 37
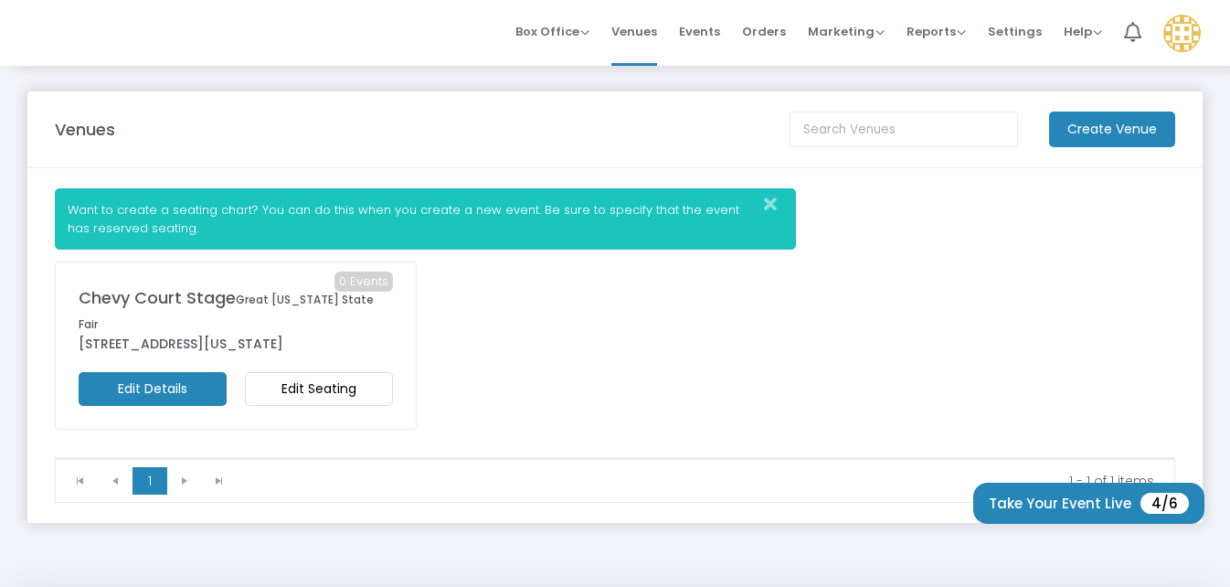
click at [765, 203] on icon "Close" at bounding box center [770, 205] width 13 height 18
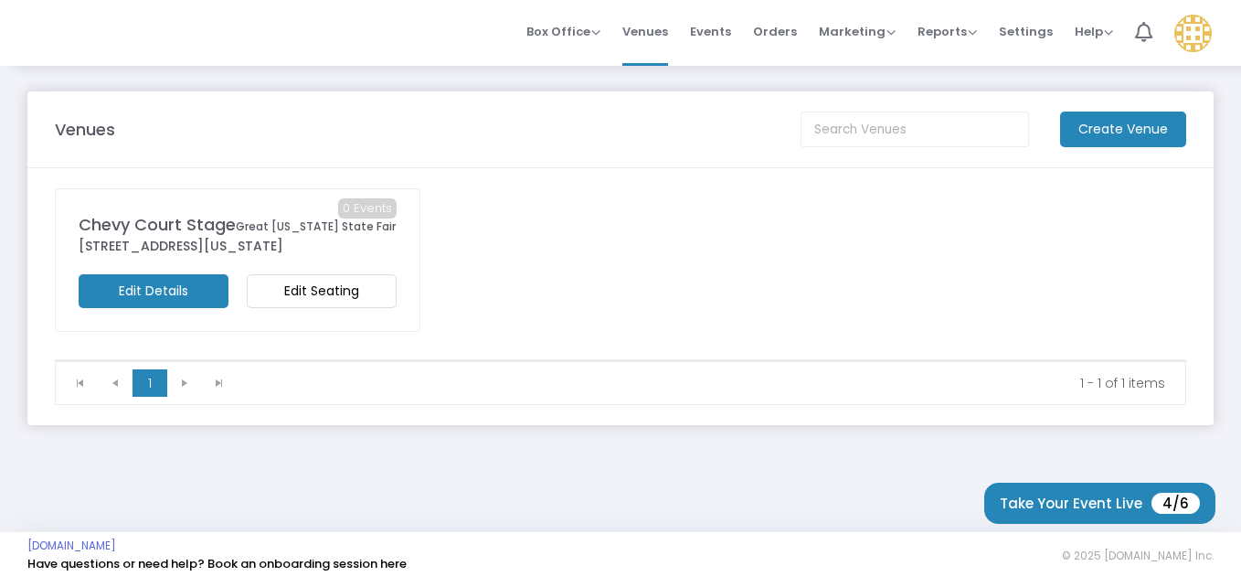
click at [338, 287] on m-button "Edit Seating" at bounding box center [322, 291] width 150 height 34
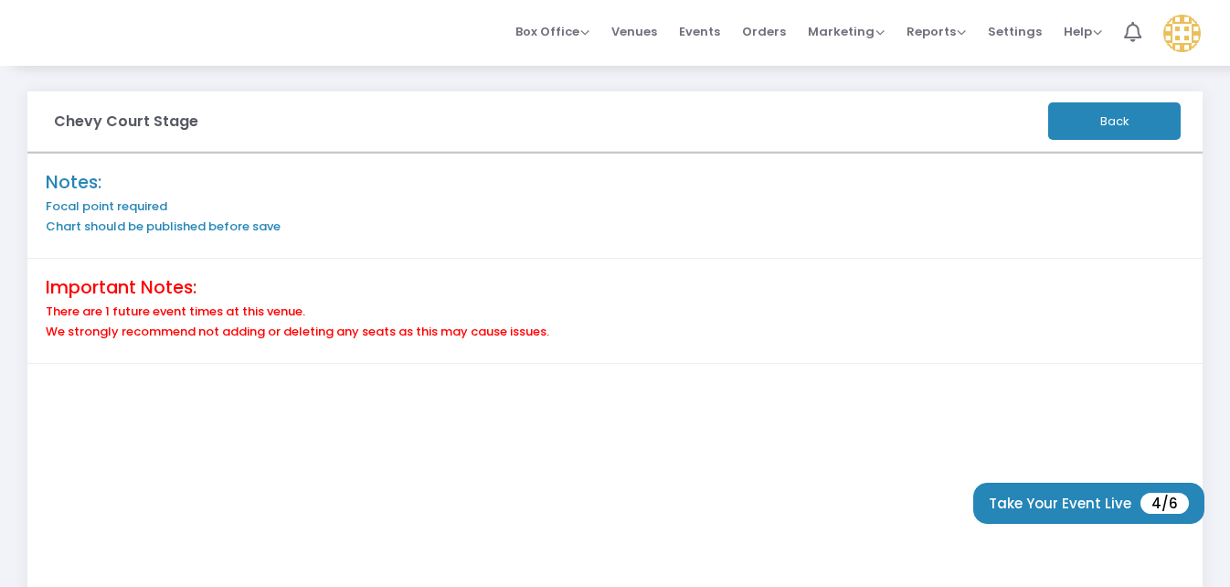
click at [1097, 127] on button "Back" at bounding box center [1114, 120] width 133 height 37
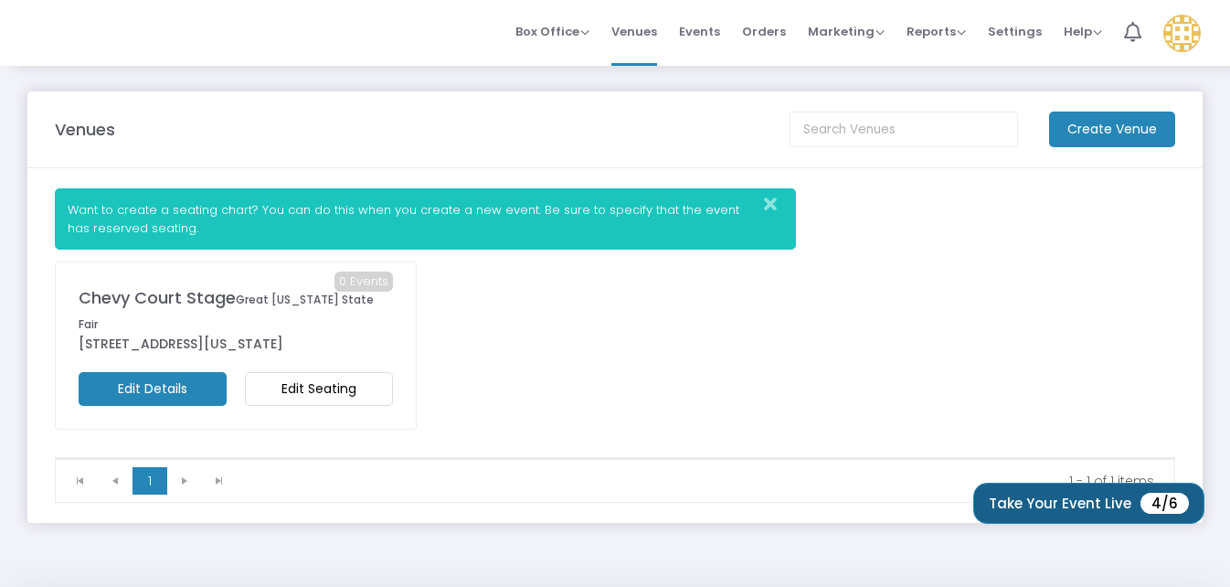
click at [1055, 496] on button "Take Your Event Live 4/6" at bounding box center [1088, 503] width 231 height 41
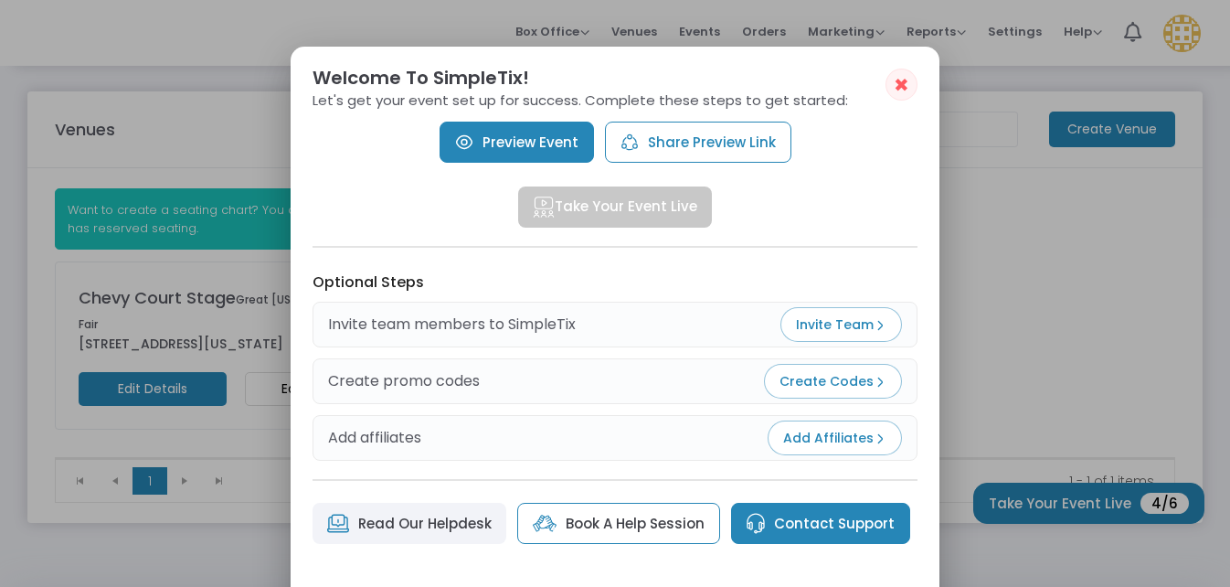
scroll to position [347, 0]
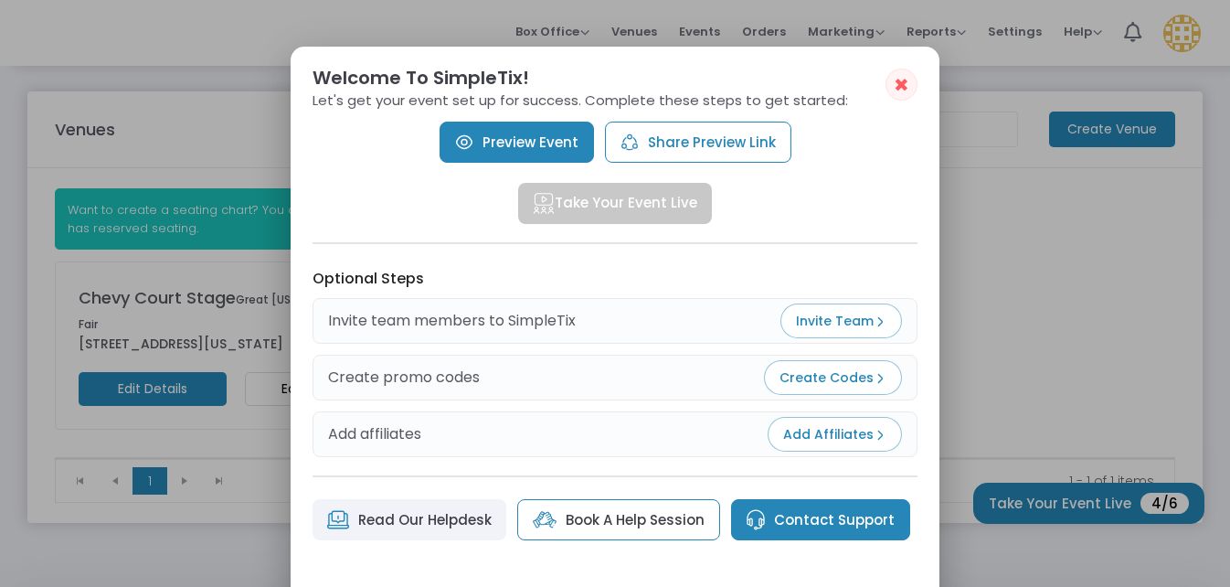
click at [822, 318] on span "Invite Team" at bounding box center [841, 321] width 90 height 18
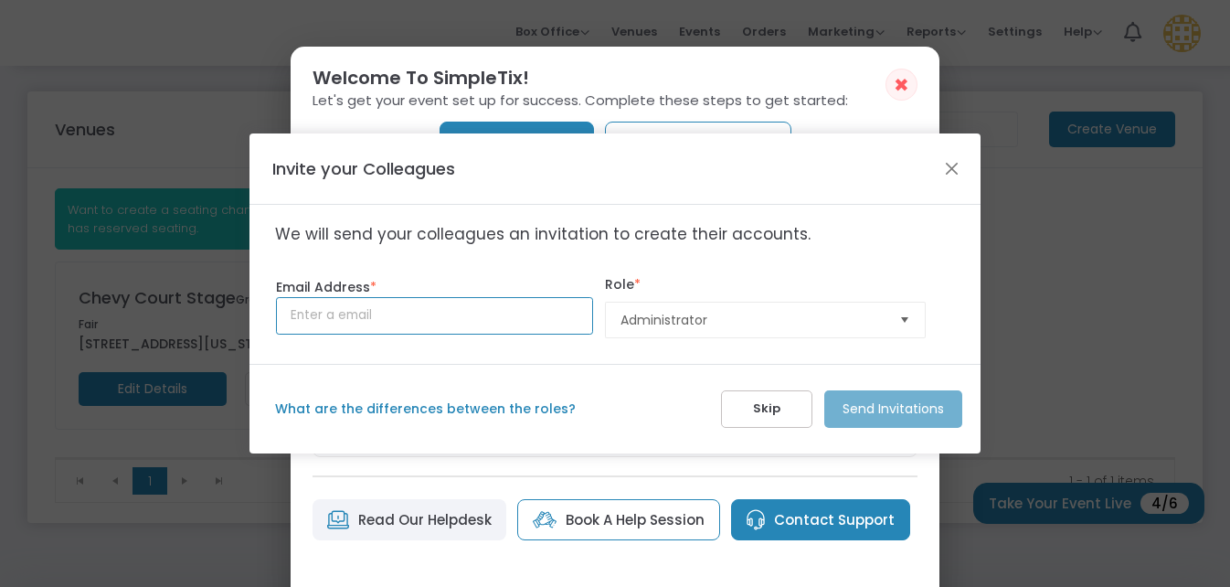
click at [463, 310] on input at bounding box center [434, 315] width 317 height 37
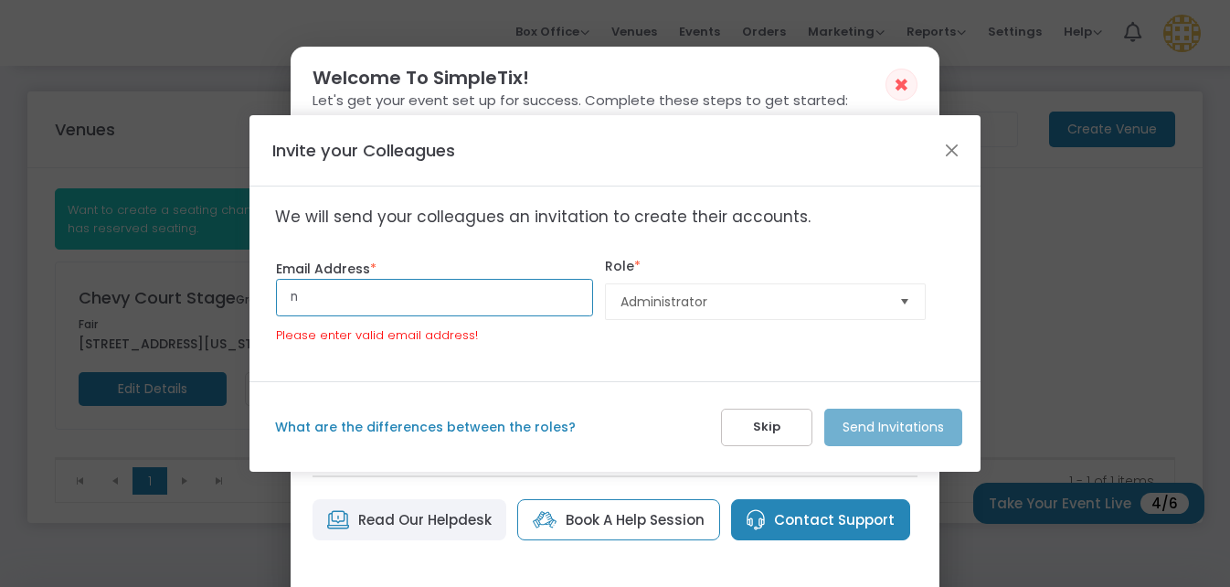
type input "nesbyblanchard@gmail.com"
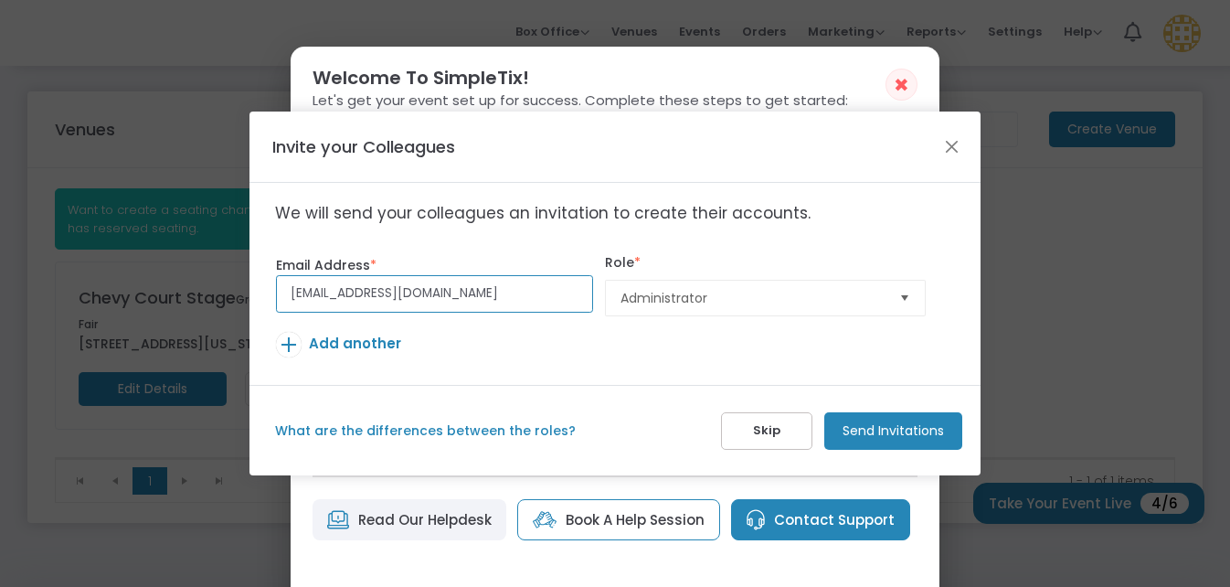
click at [908, 304] on span "Select" at bounding box center [905, 297] width 30 height 30
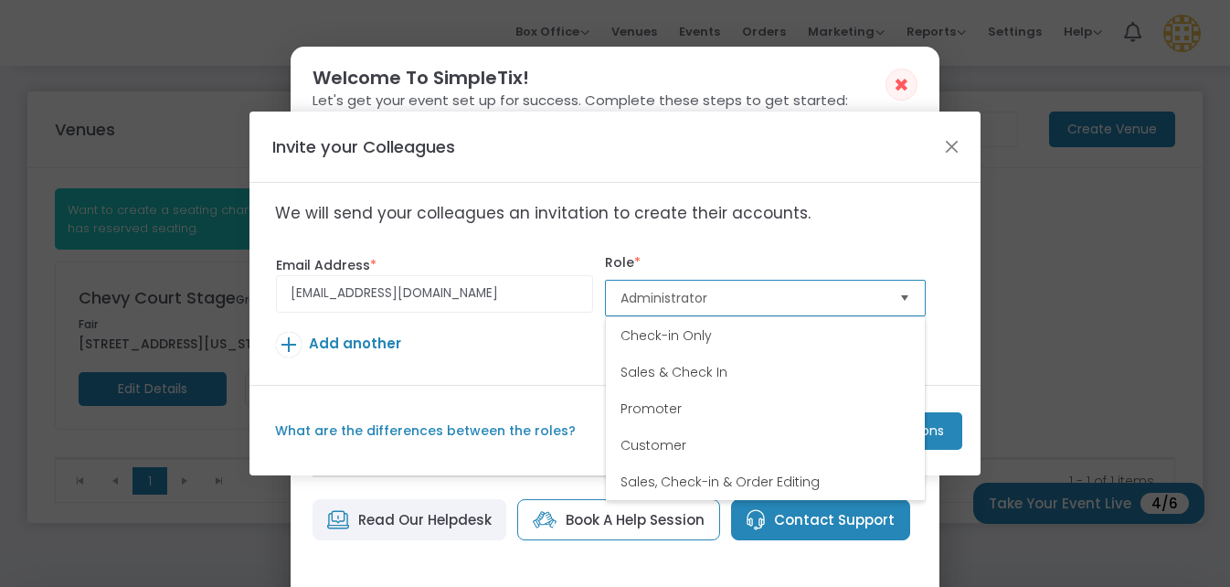
scroll to position [0, 0]
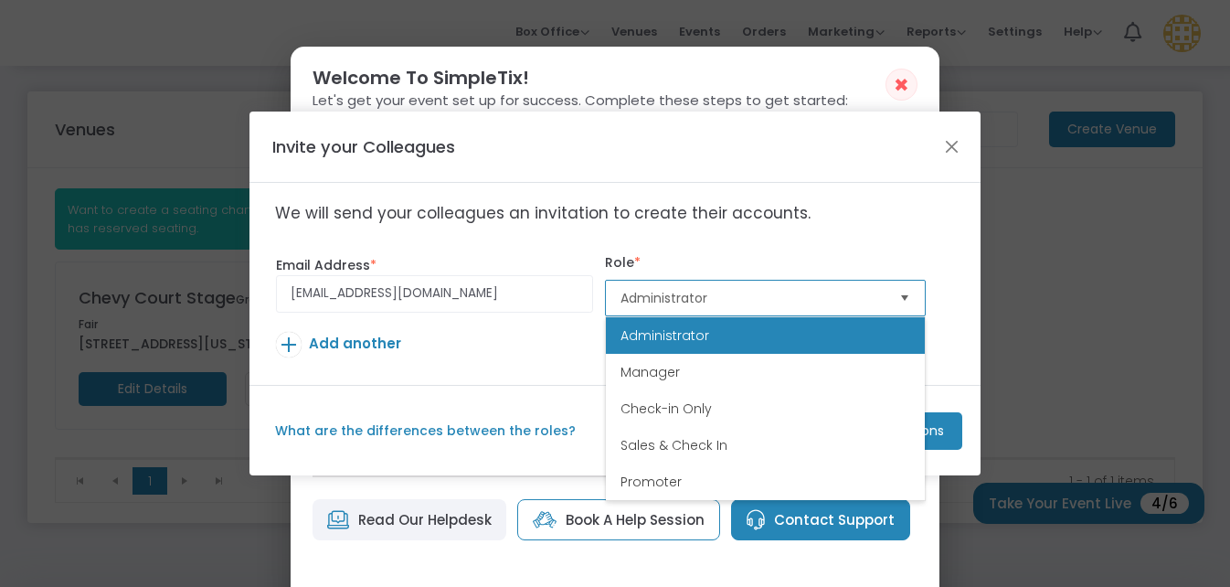
click at [801, 333] on li "Administrator" at bounding box center [765, 335] width 319 height 37
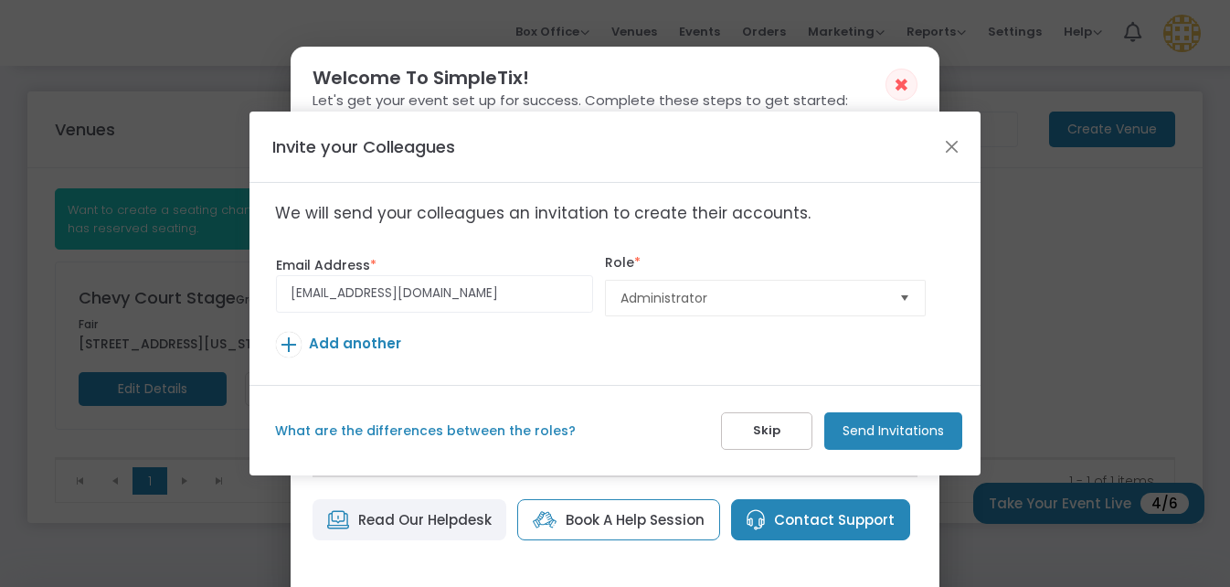
click at [764, 348] on td "Add another" at bounding box center [615, 354] width 680 height 46
click at [891, 427] on m-button "Send Invitations" at bounding box center [893, 430] width 138 height 37
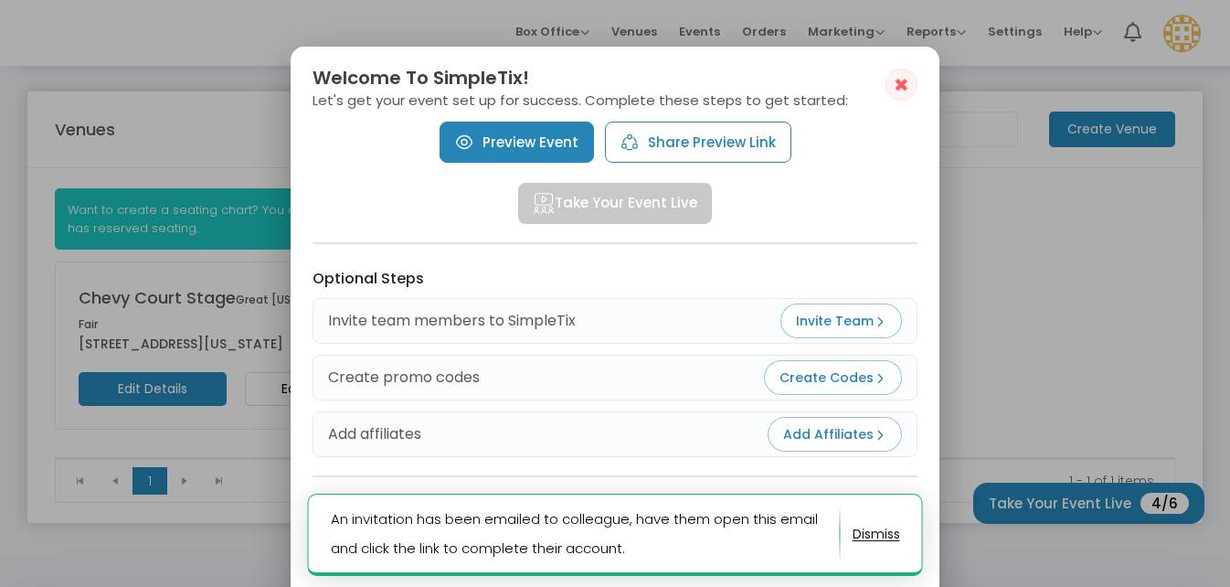
click at [745, 270] on h3 "Optional Steps" at bounding box center [615, 278] width 605 height 17
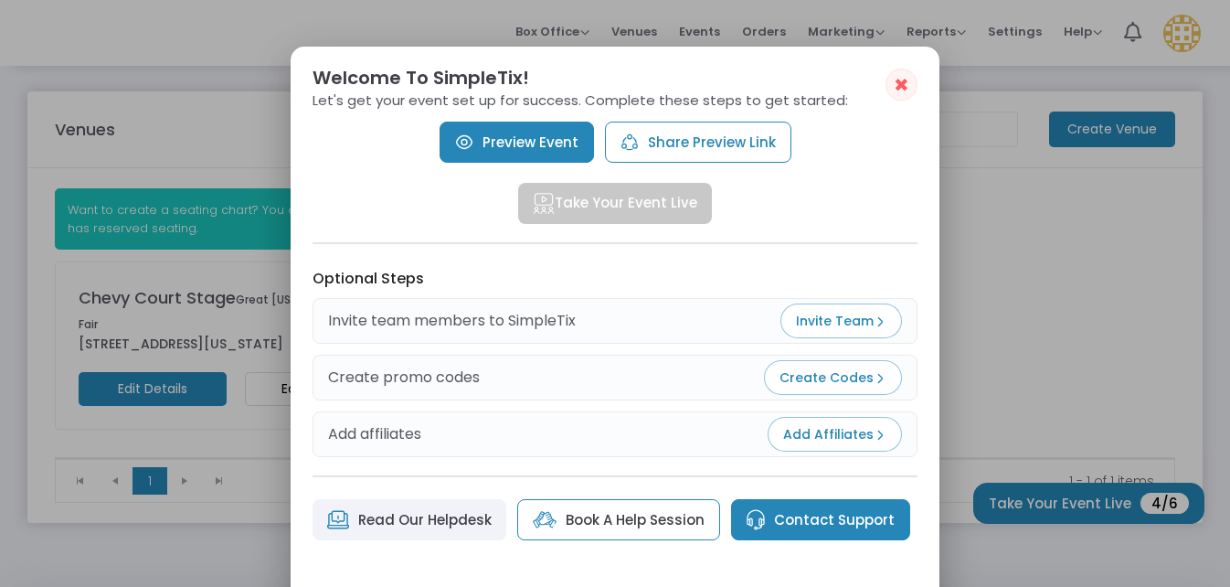
click at [905, 89] on span "✖" at bounding box center [902, 85] width 16 height 22
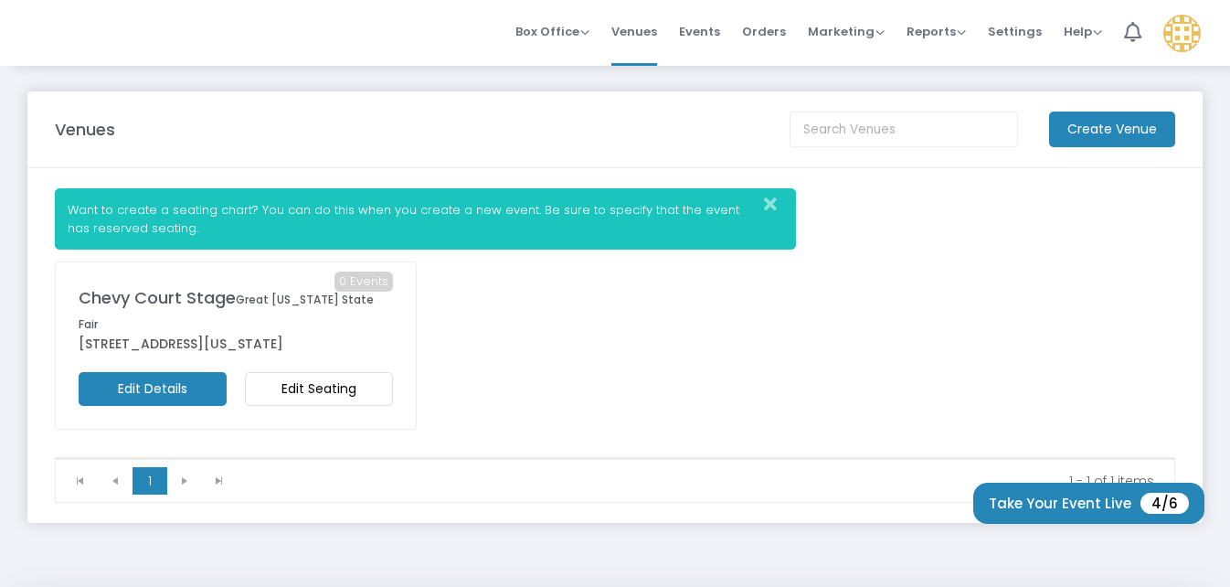
click at [1185, 38] on img at bounding box center [1181, 33] width 37 height 37
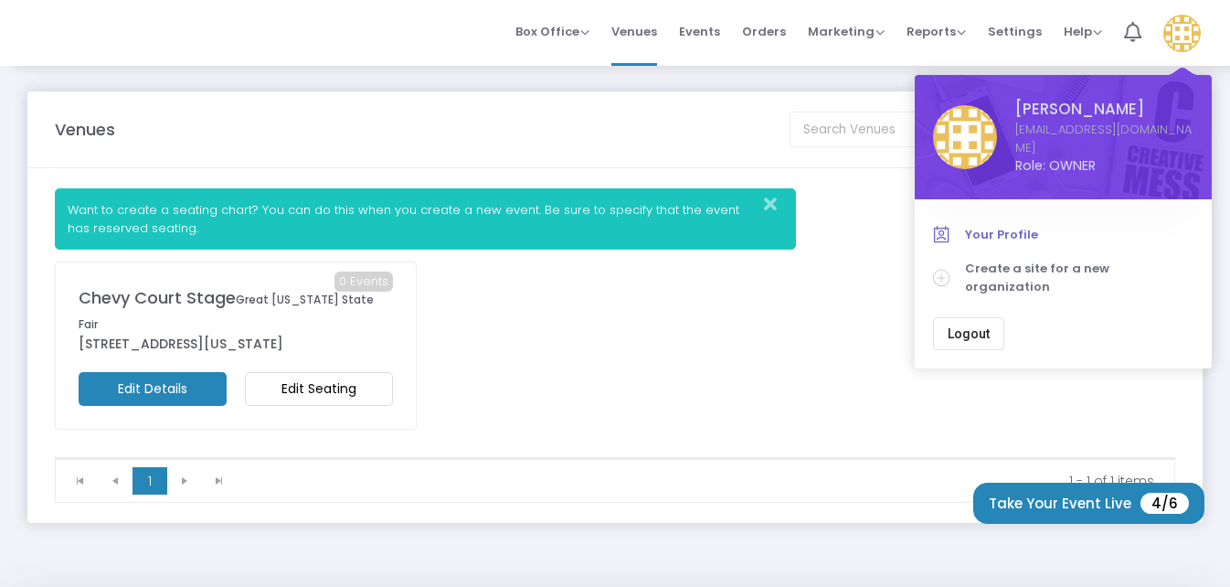
click at [974, 232] on span "Your Profile" at bounding box center [1079, 235] width 228 height 18
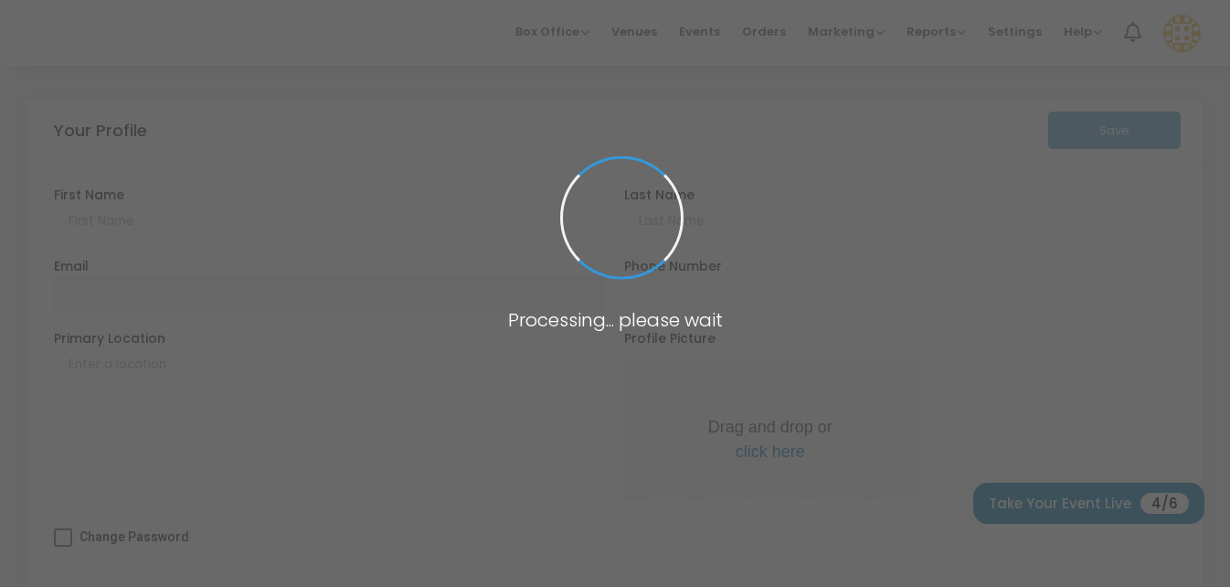
type input "Brian"
type input "Clay"
type input "lazypeachmusicfestival@gmail.com"
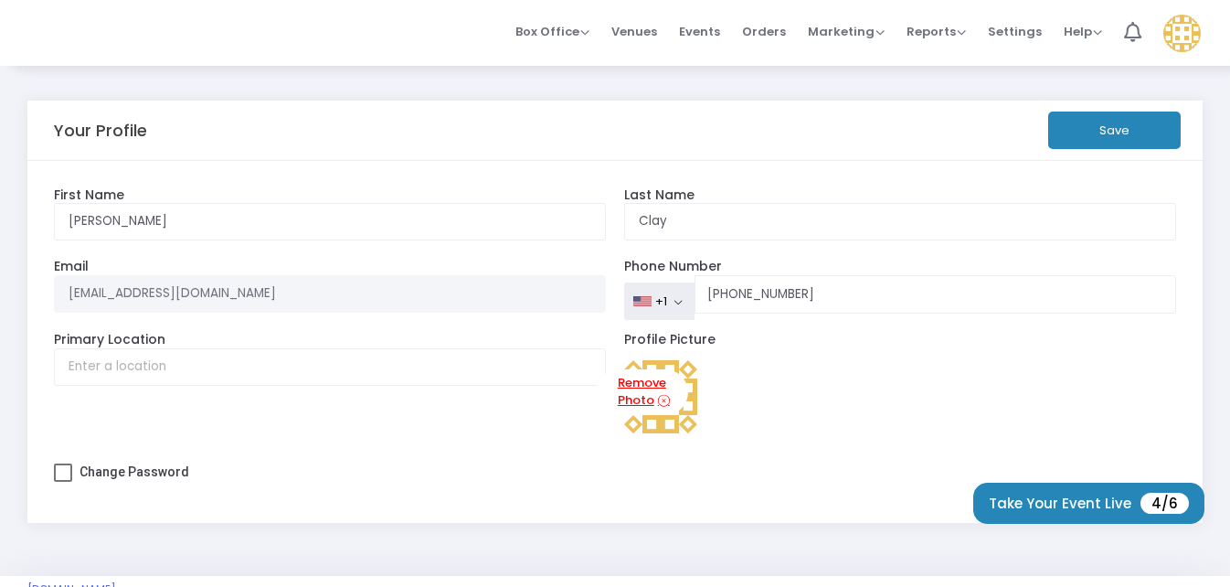
click at [642, 396] on link "Remove Photo" at bounding box center [642, 392] width 92 height 47
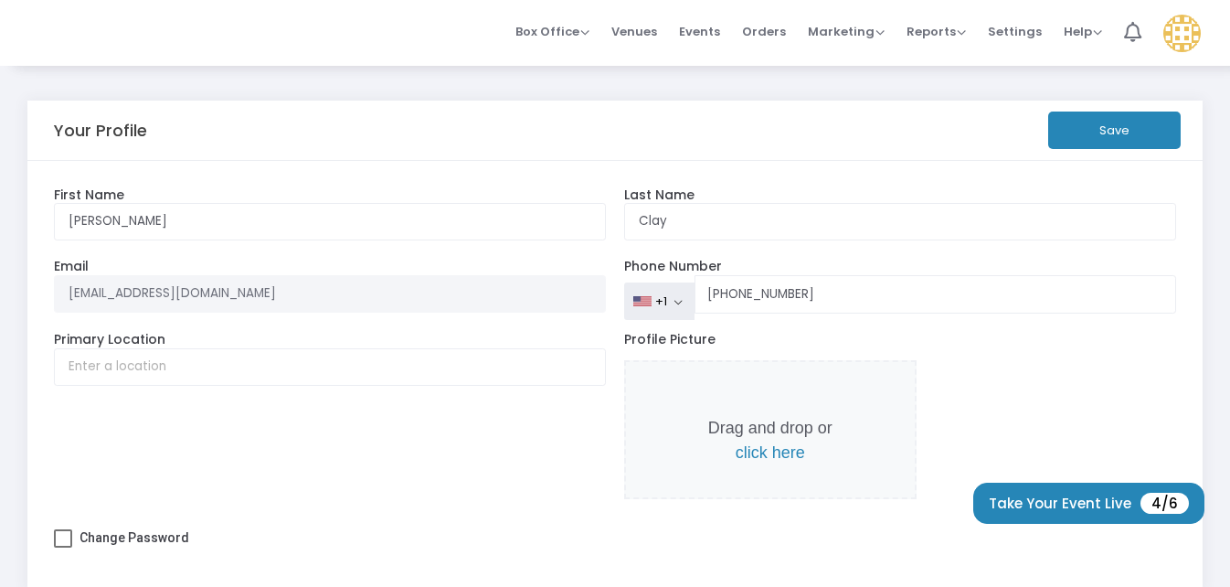
click at [771, 451] on span "click here" at bounding box center [770, 452] width 69 height 18
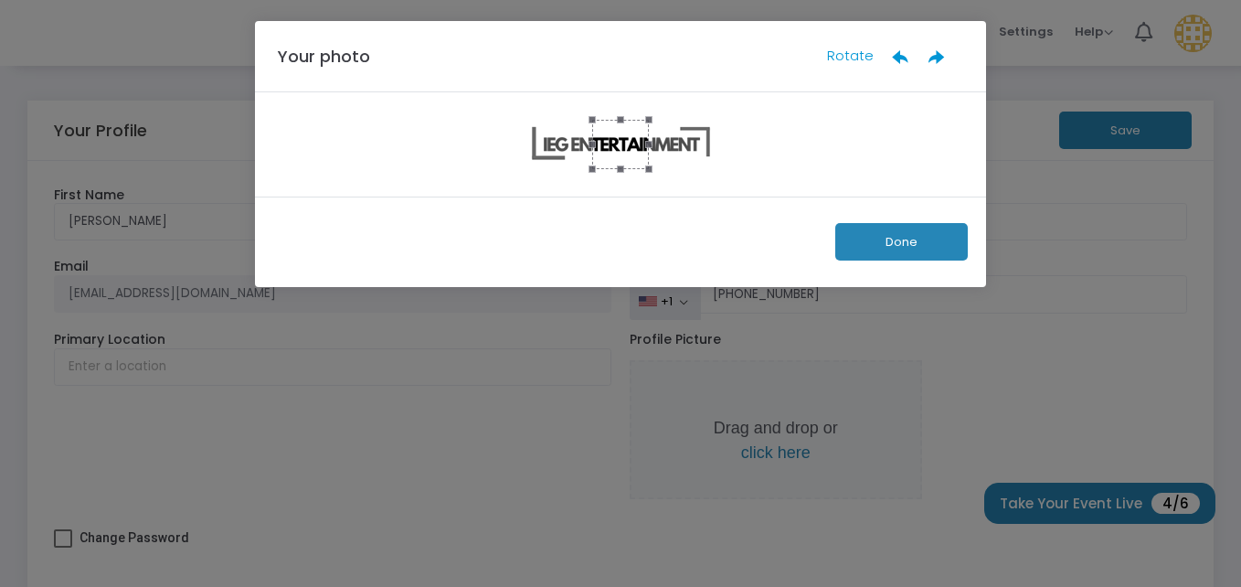
drag, startPoint x: 648, startPoint y: 172, endPoint x: 674, endPoint y: 171, distance: 25.6
click at [701, 178] on div at bounding box center [620, 144] width 731 height 104
click at [945, 238] on button "Done" at bounding box center [901, 241] width 133 height 37
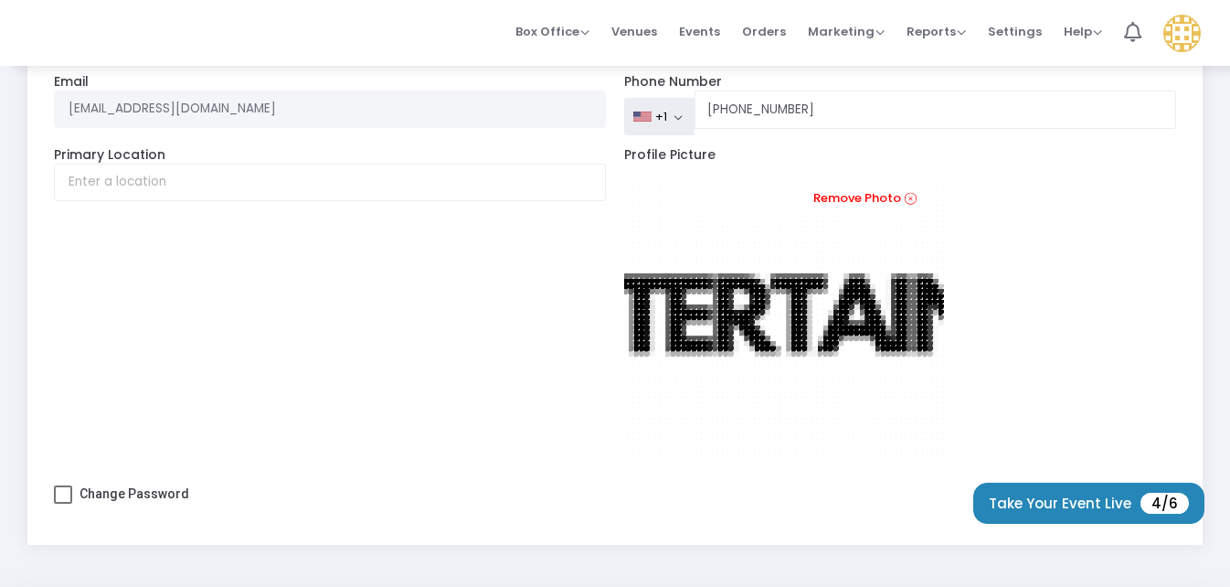
scroll to position [159, 0]
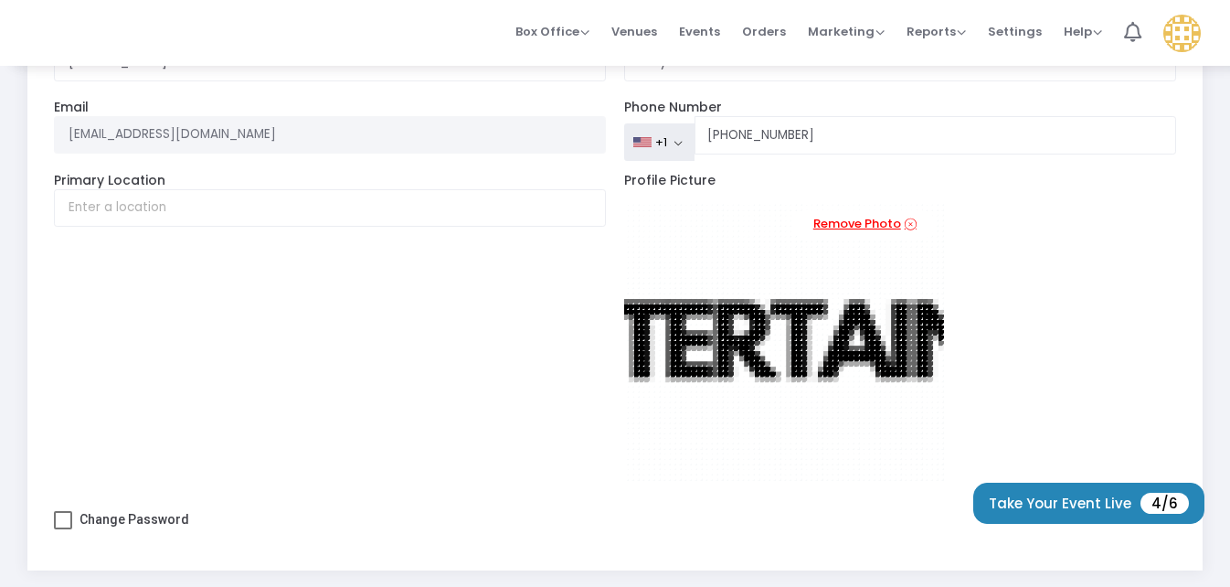
click at [908, 219] on icon at bounding box center [911, 224] width 12 height 17
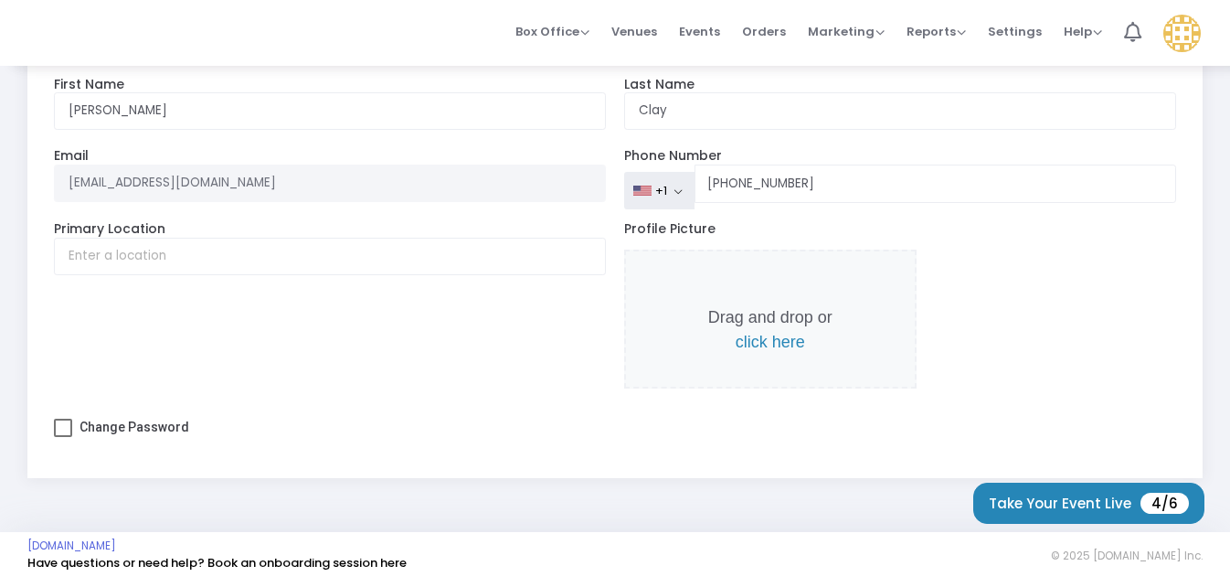
scroll to position [111, 0]
click at [772, 351] on span "click here" at bounding box center [770, 342] width 69 height 18
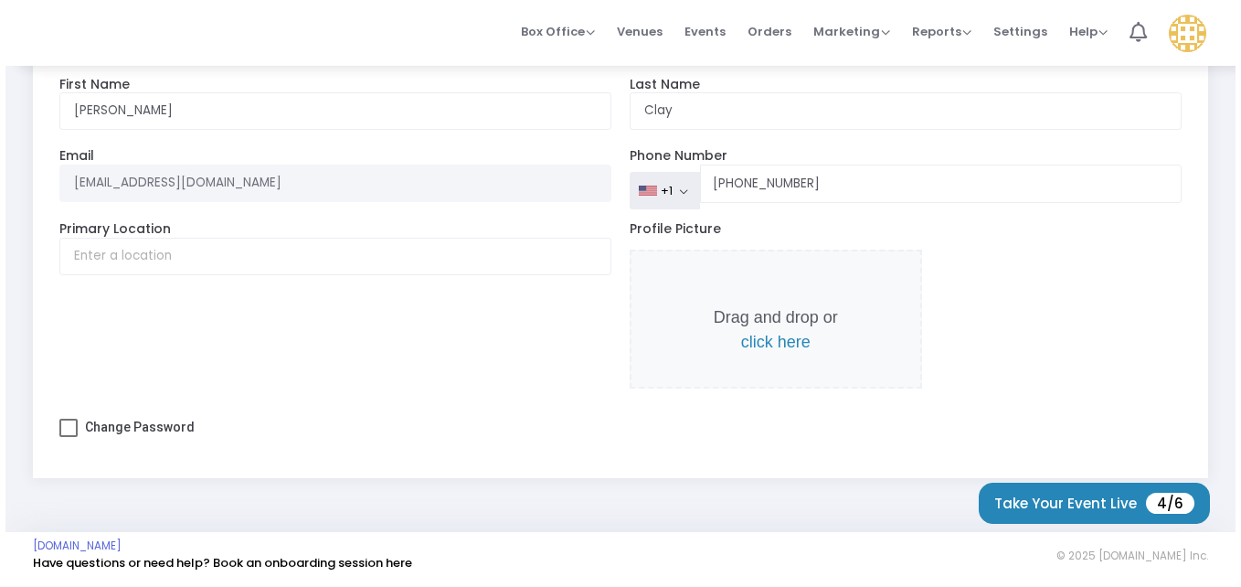
scroll to position [0, 0]
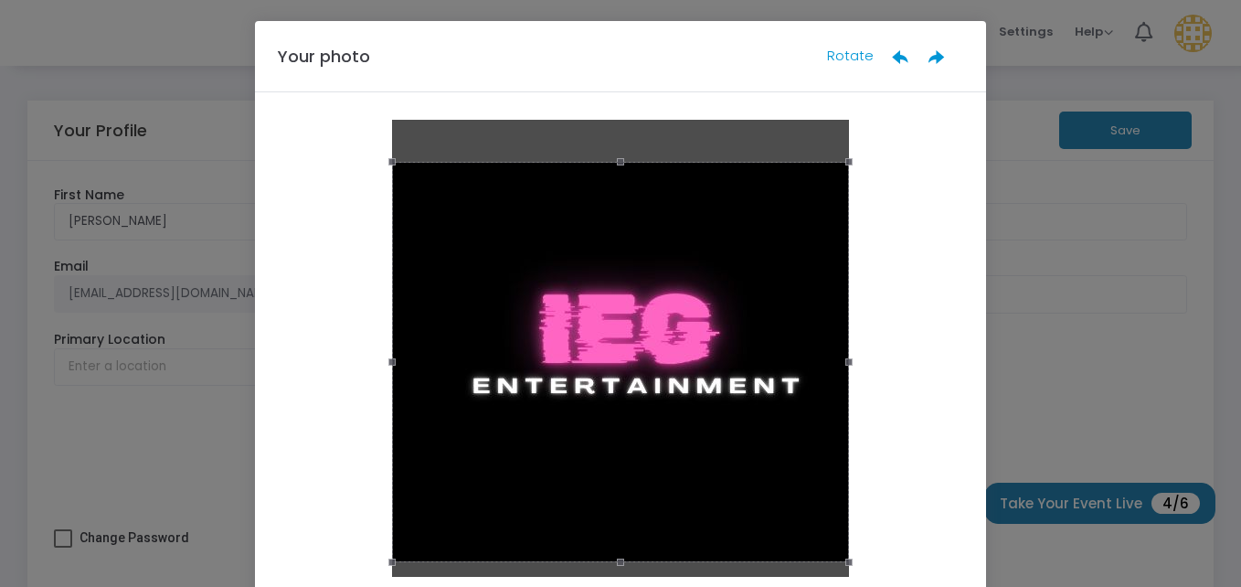
drag, startPoint x: 738, startPoint y: 198, endPoint x: 770, endPoint y: 214, distance: 36.4
click at [738, 212] on div at bounding box center [620, 362] width 457 height 400
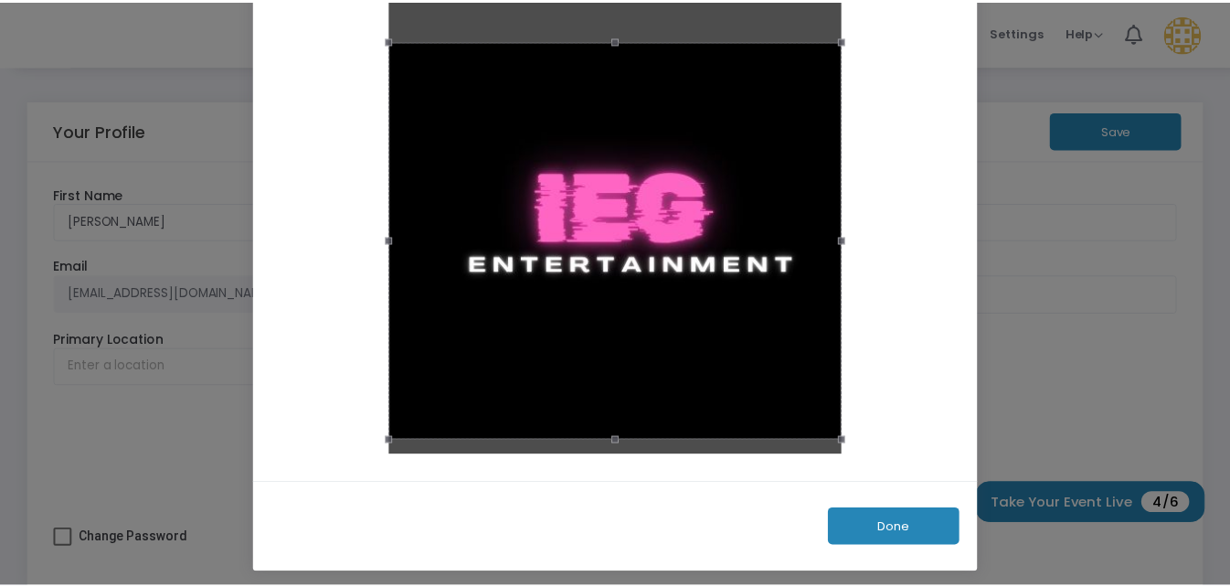
scroll to position [128, 0]
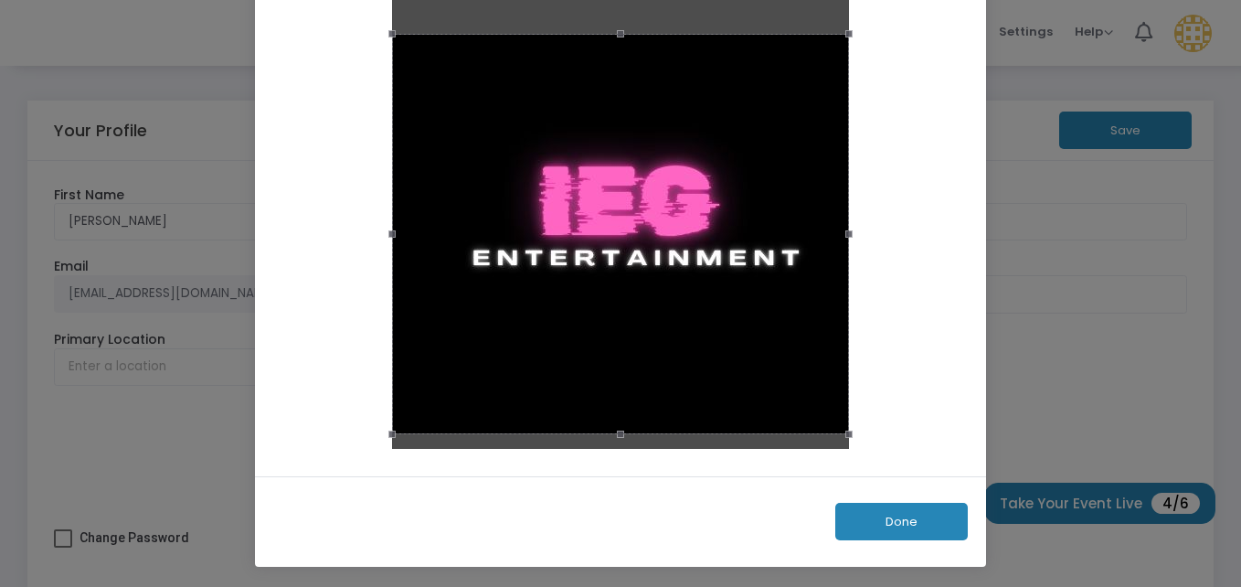
click at [919, 515] on button "Done" at bounding box center [901, 521] width 133 height 37
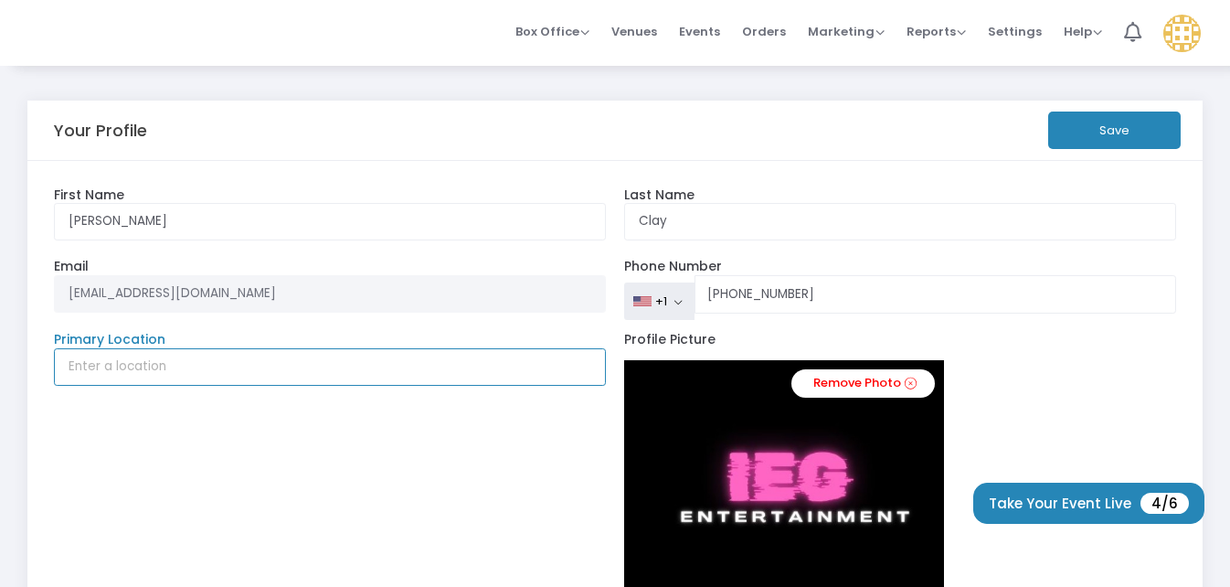
click at [356, 366] on input "Primary Location" at bounding box center [330, 366] width 553 height 37
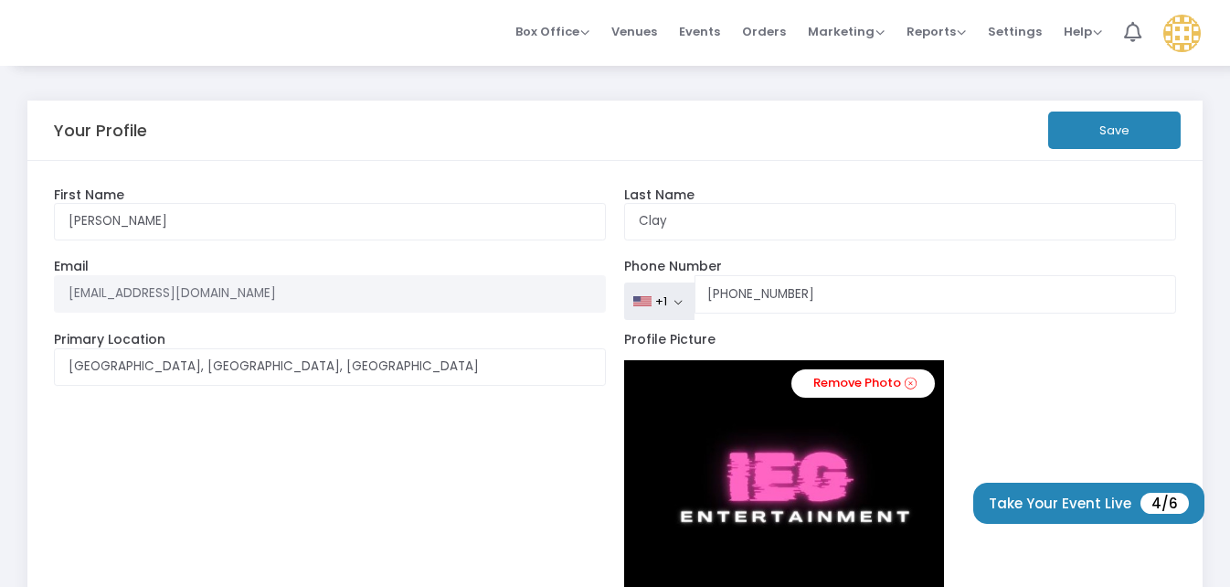
type input "Las Vegas, United States"
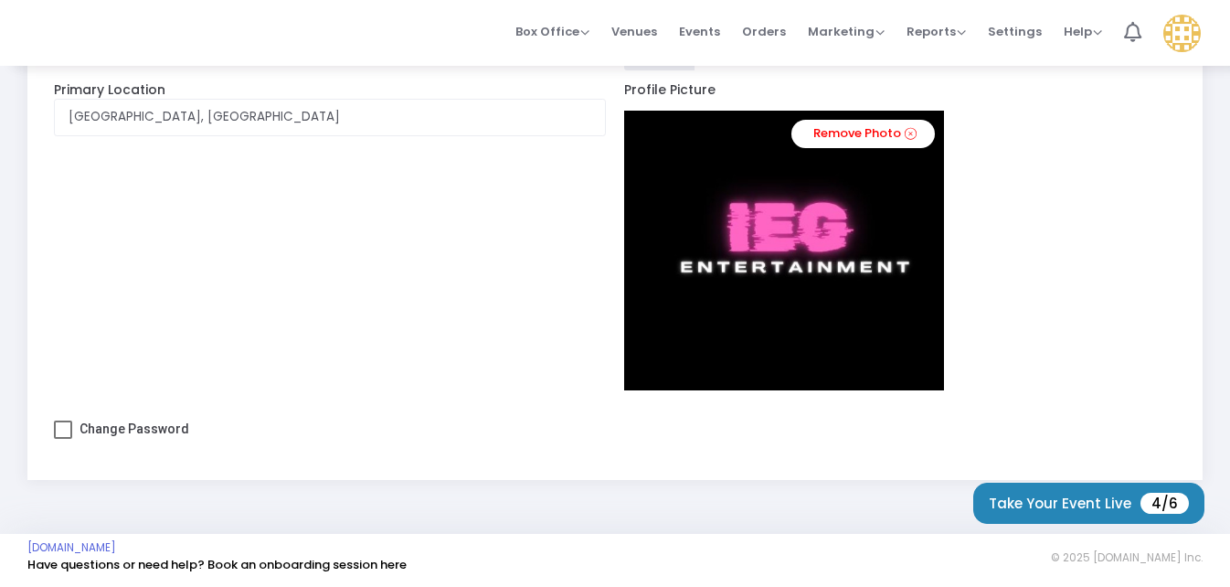
scroll to position [0, 0]
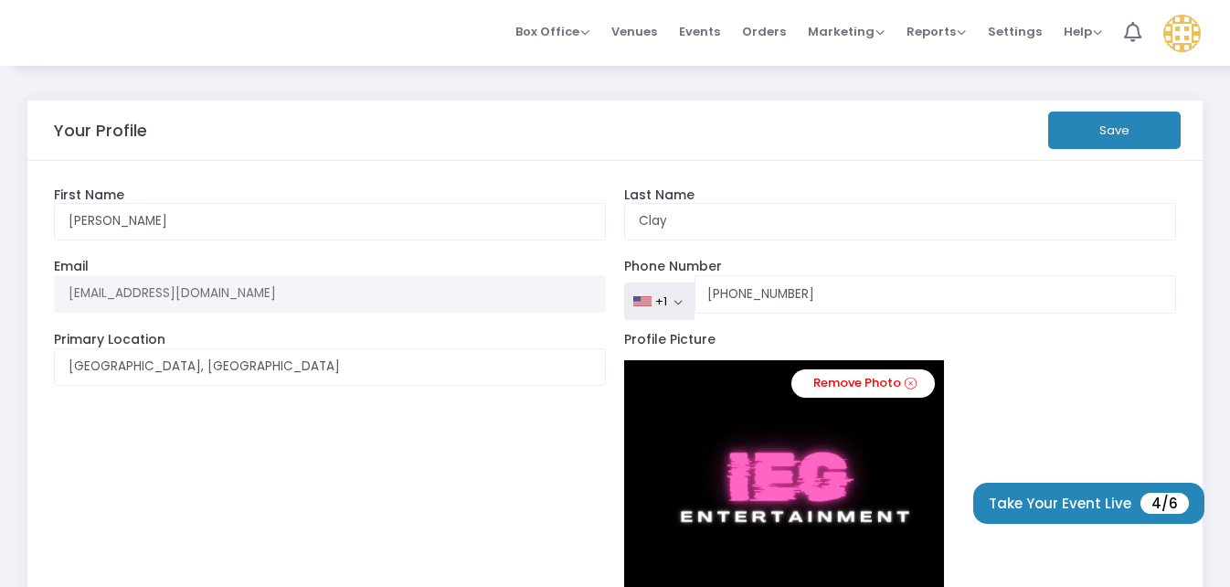
click at [1131, 134] on button "Save" at bounding box center [1114, 129] width 133 height 37
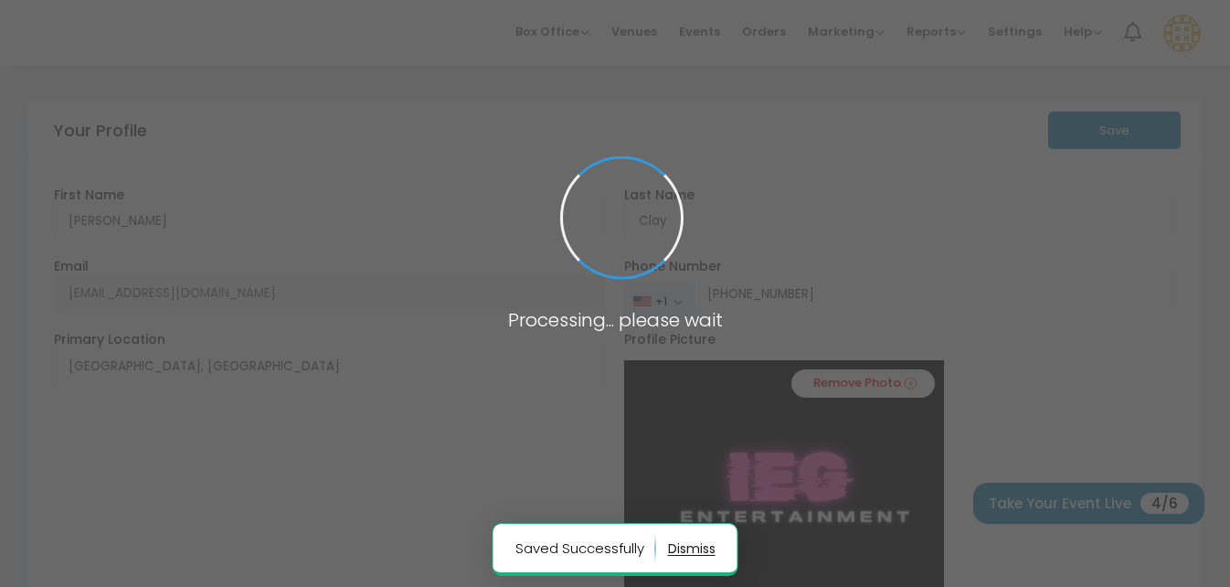
type input "(770) 866-2486"
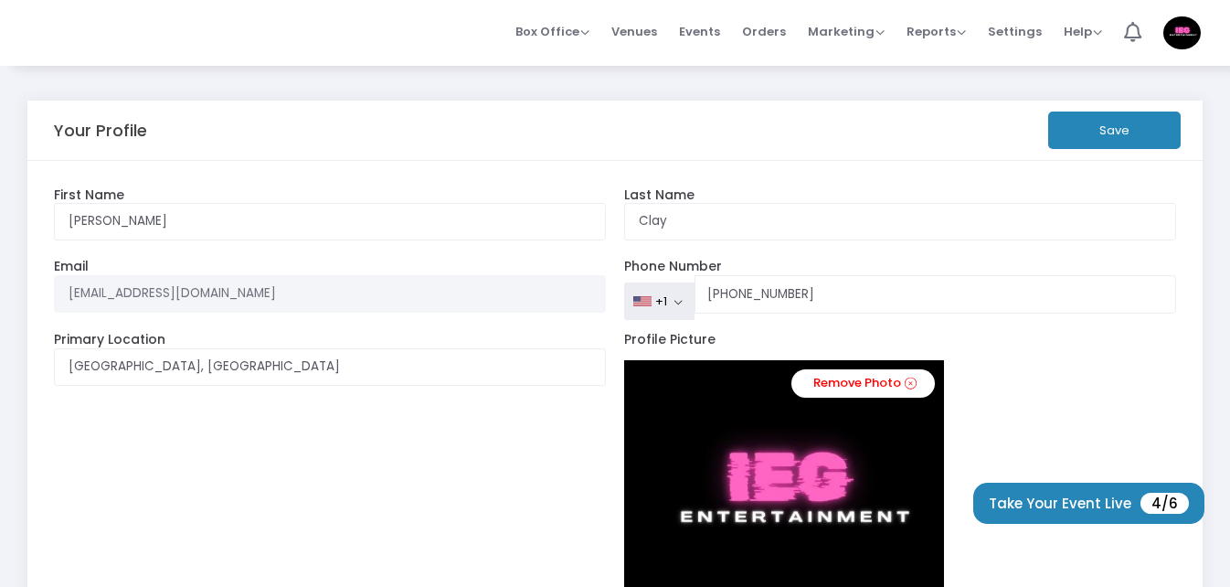
click at [1190, 38] on img at bounding box center [1181, 32] width 37 height 33
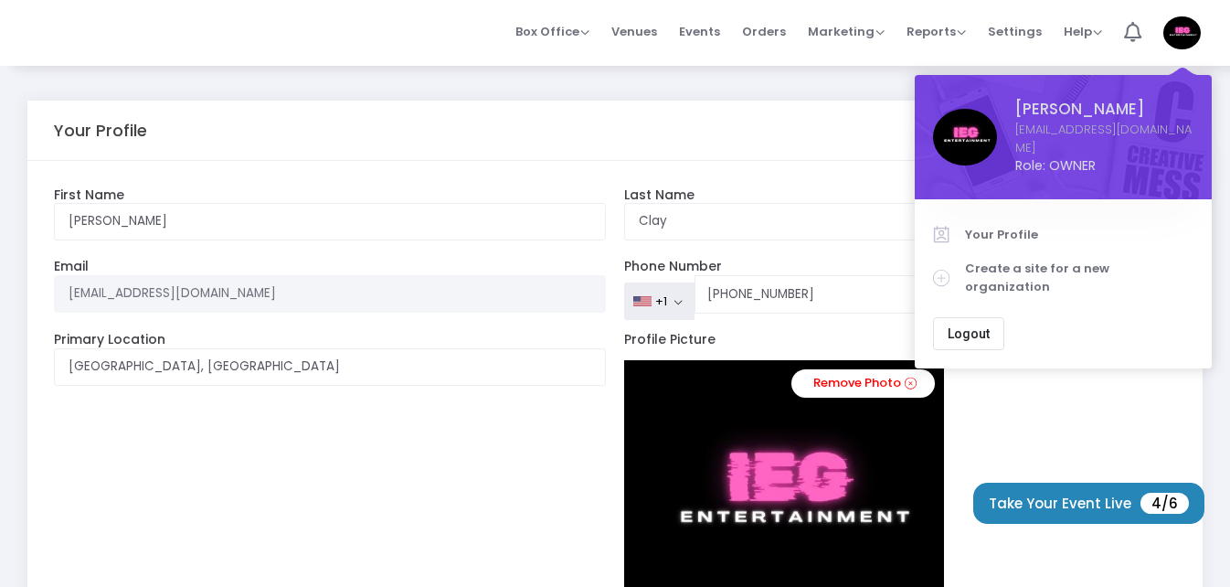
click at [1074, 380] on div "Profile Picture Remove Photo" at bounding box center [900, 495] width 570 height 326
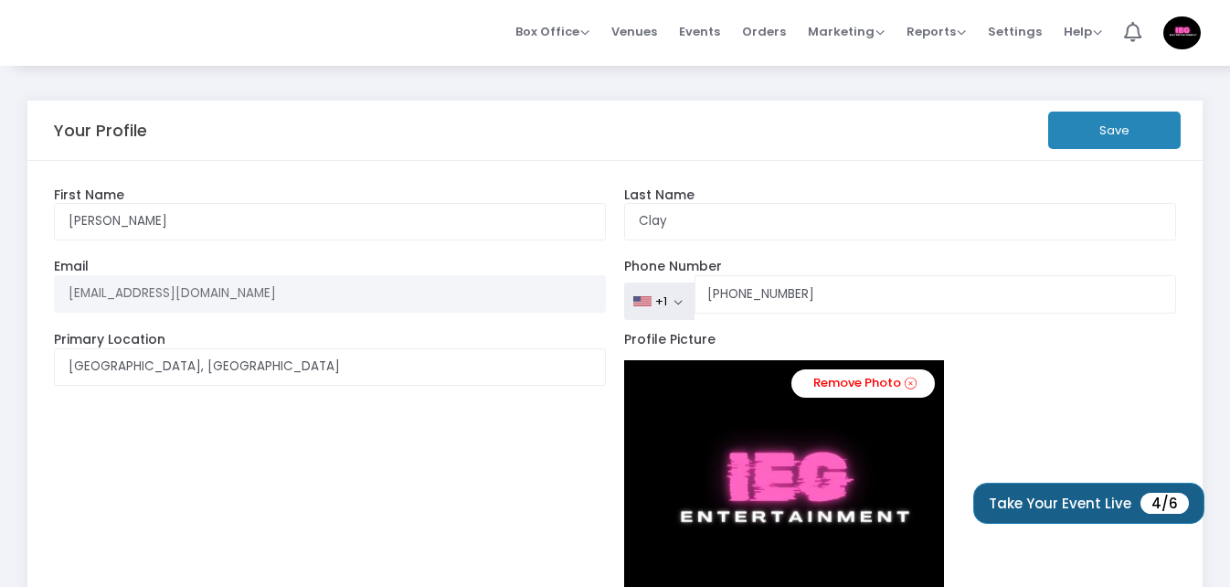
click at [1113, 504] on button "Take Your Event Live 4/6" at bounding box center [1088, 503] width 231 height 41
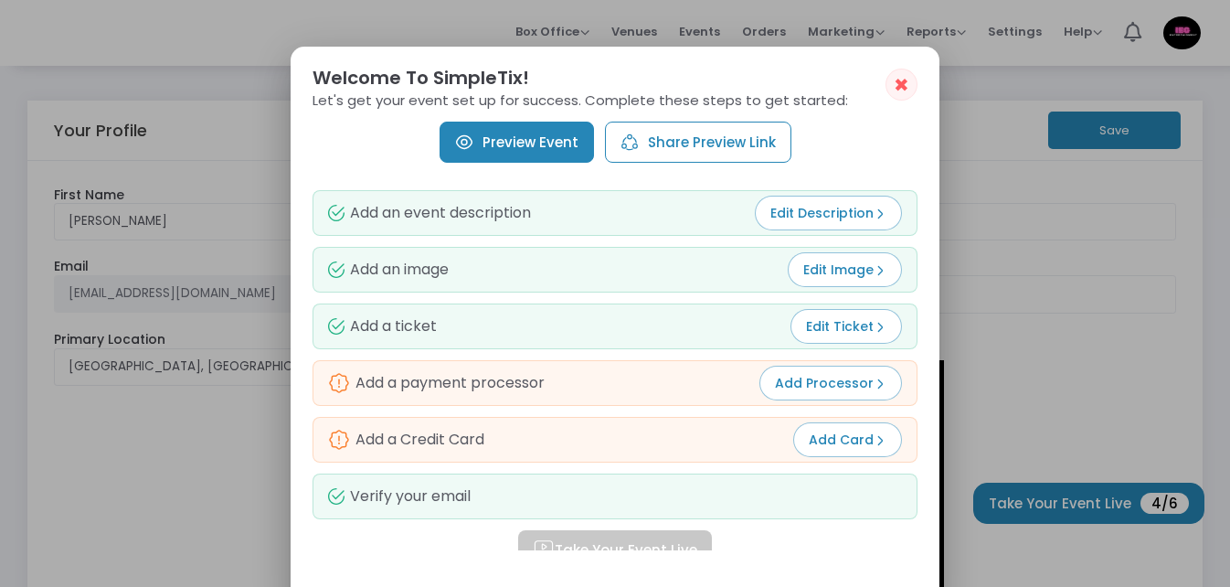
click at [1011, 185] on div at bounding box center [615, 293] width 1230 height 587
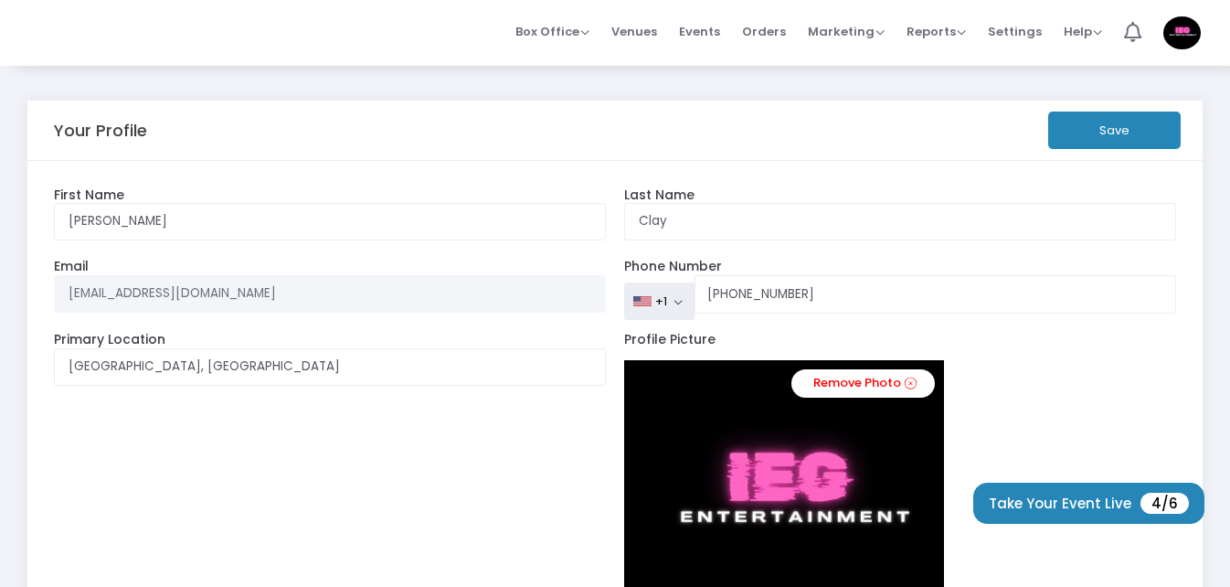
click at [1191, 28] on img at bounding box center [1181, 32] width 37 height 33
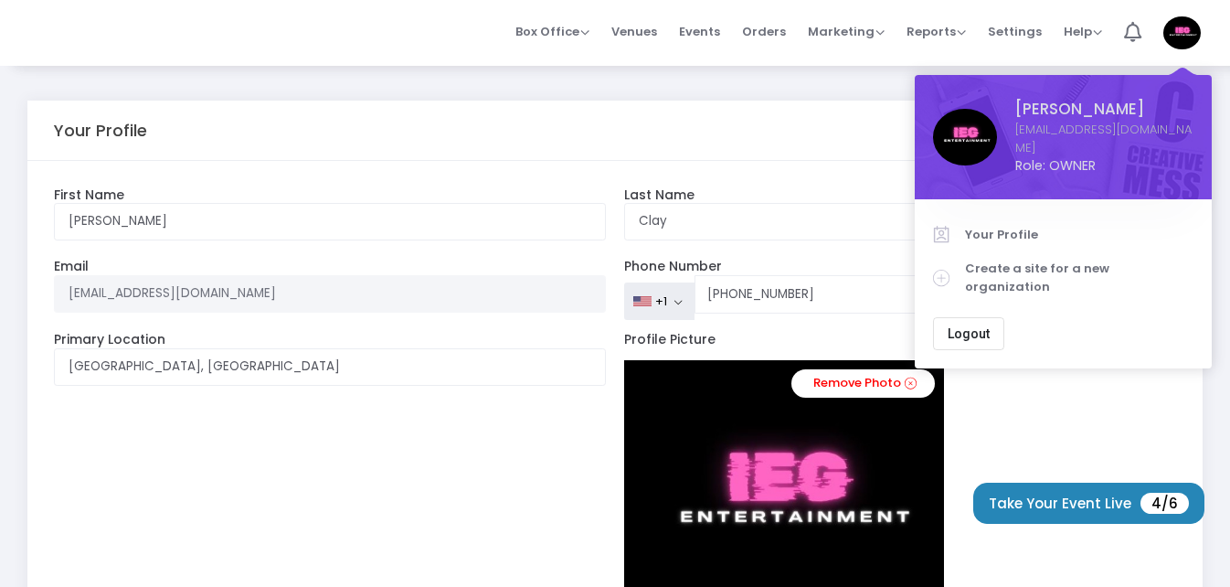
click at [865, 107] on div "Your Profile Save" at bounding box center [615, 130] width 1123 height 59
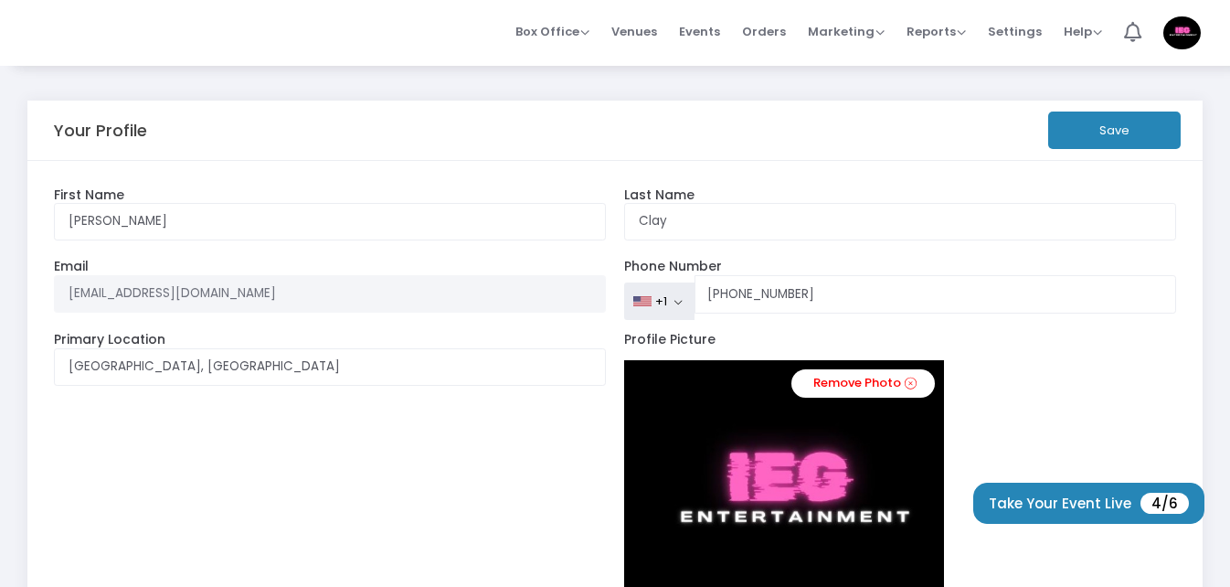
click at [705, 33] on span "Events" at bounding box center [699, 31] width 41 height 47
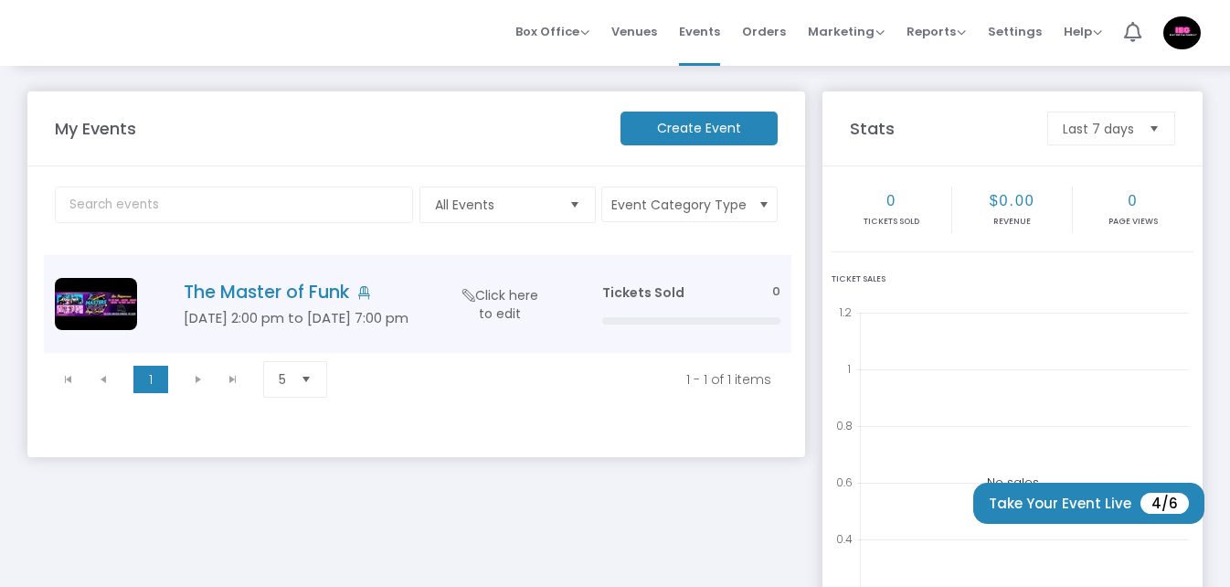
click at [504, 303] on span "Click here to edit" at bounding box center [500, 304] width 90 height 37
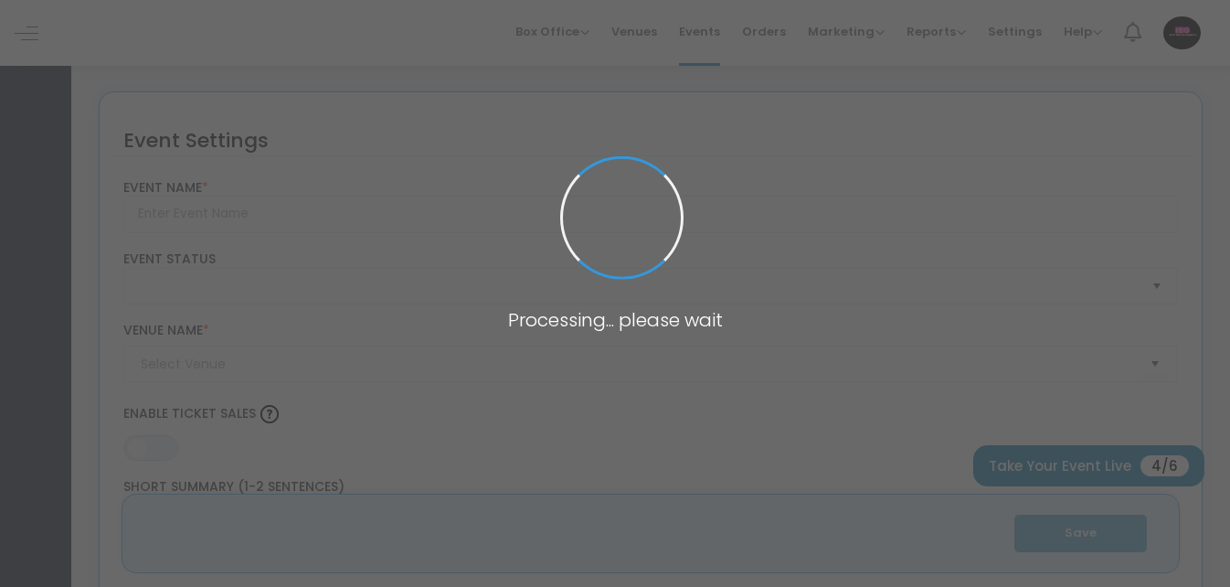
type input "The Master of Funk"
type textarea "The Masters of Funk Mega Concert is a once-in-a-lifetime event that brings toge…"
type input "Buy Tickets"
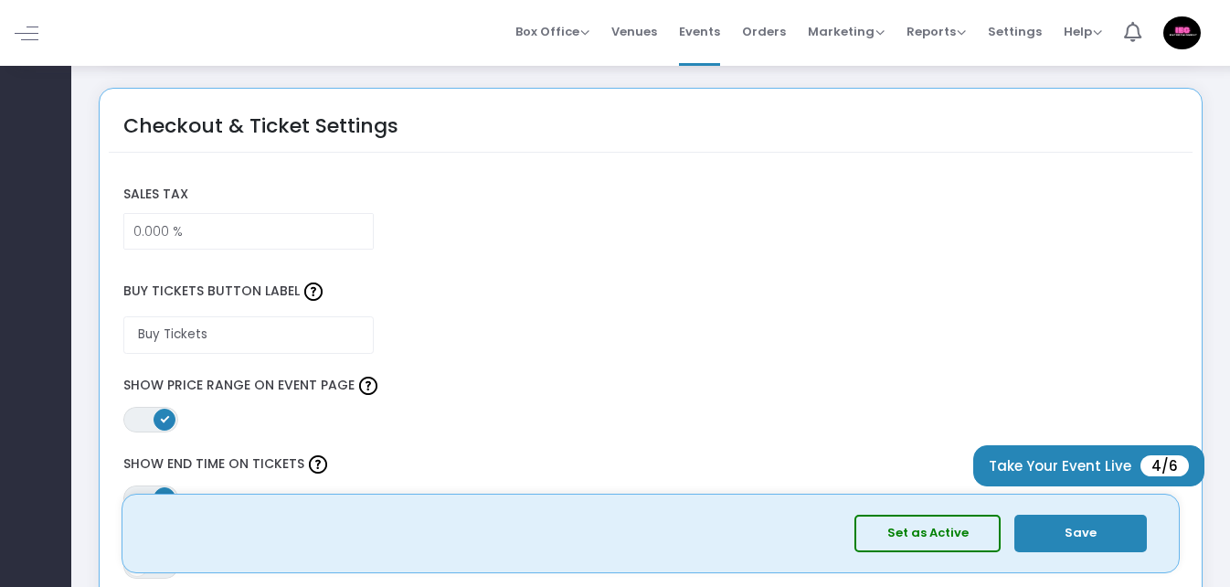
scroll to position [1371, 0]
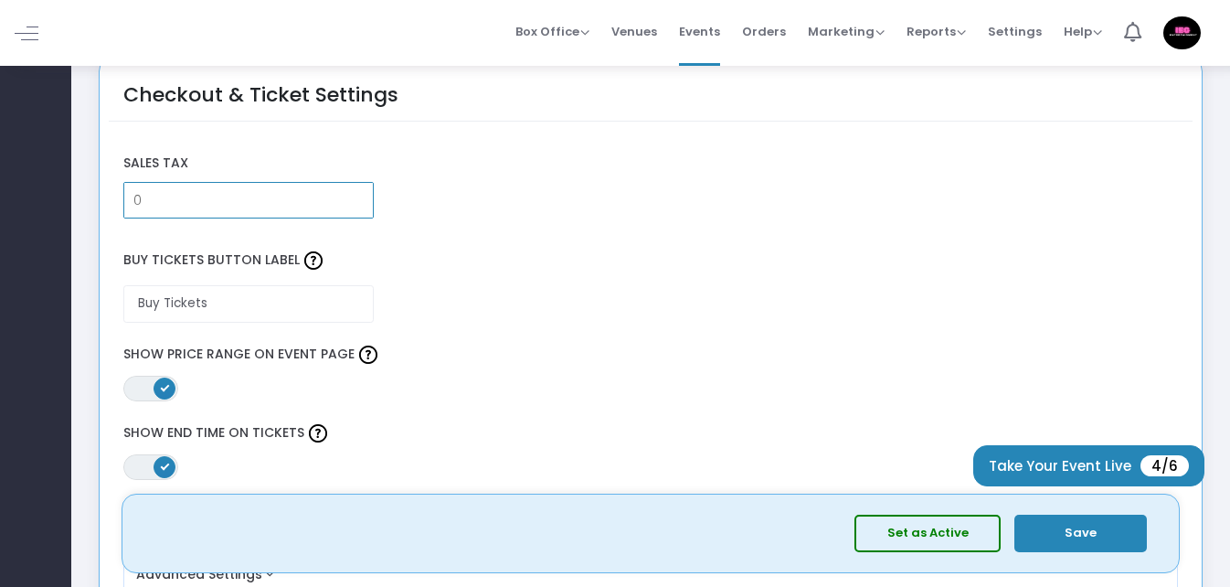
click at [201, 198] on input "0" at bounding box center [248, 200] width 249 height 35
type input "8.000 %"
click at [472, 369] on div "ON OFF Show Price Range on Event Page" at bounding box center [650, 371] width 1073 height 60
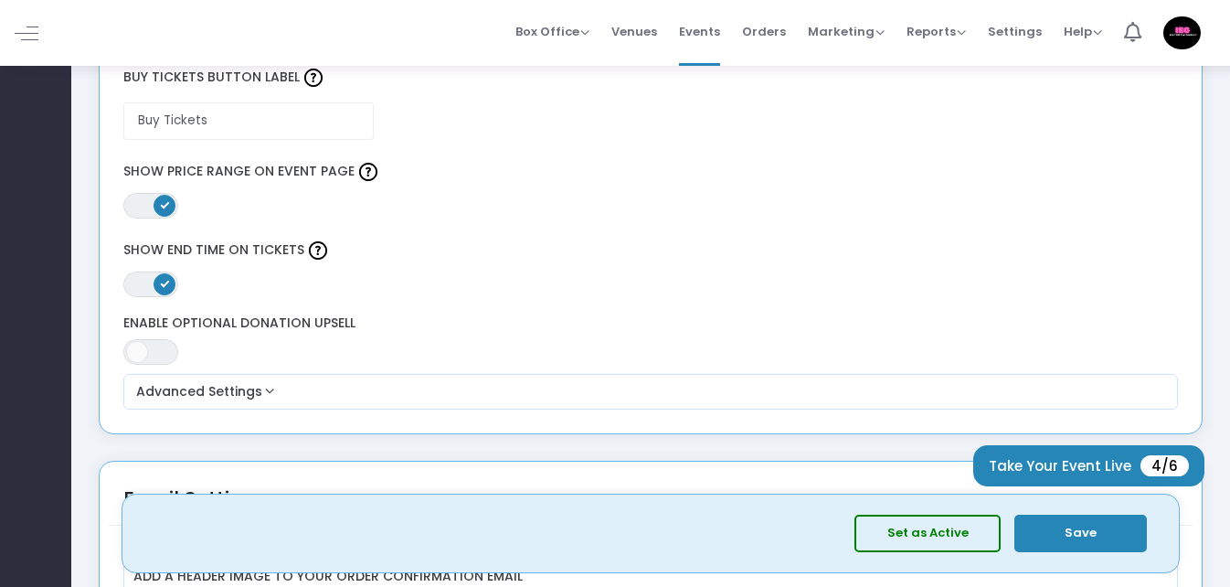
scroll to position [1645, 0]
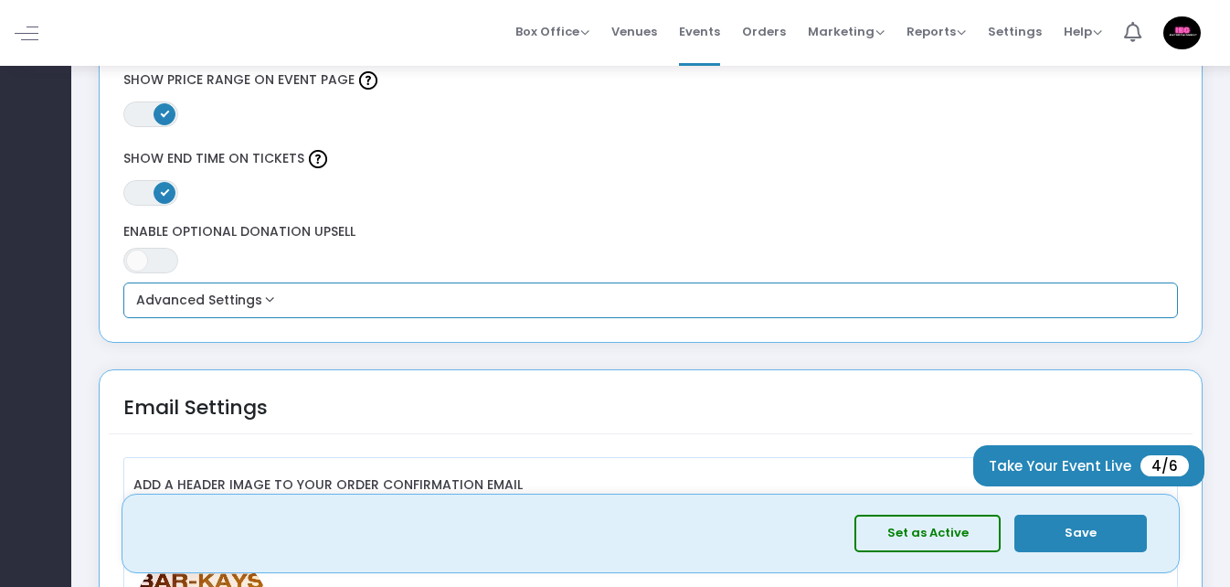
click at [267, 301] on button "Advanced Settings" at bounding box center [651, 301] width 1041 height 22
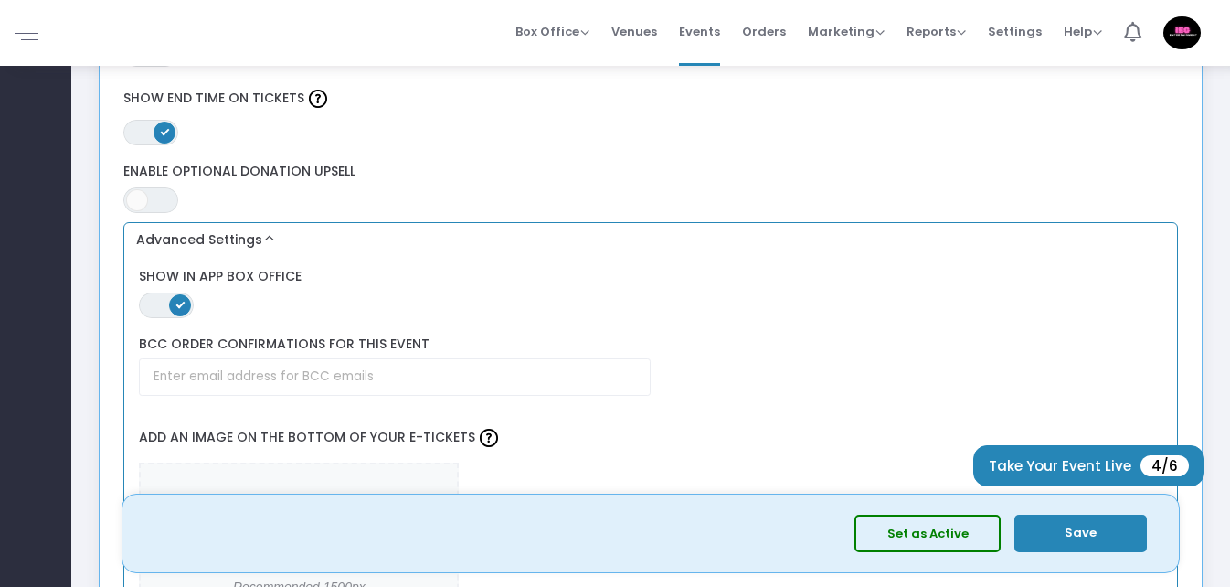
scroll to position [1736, 0]
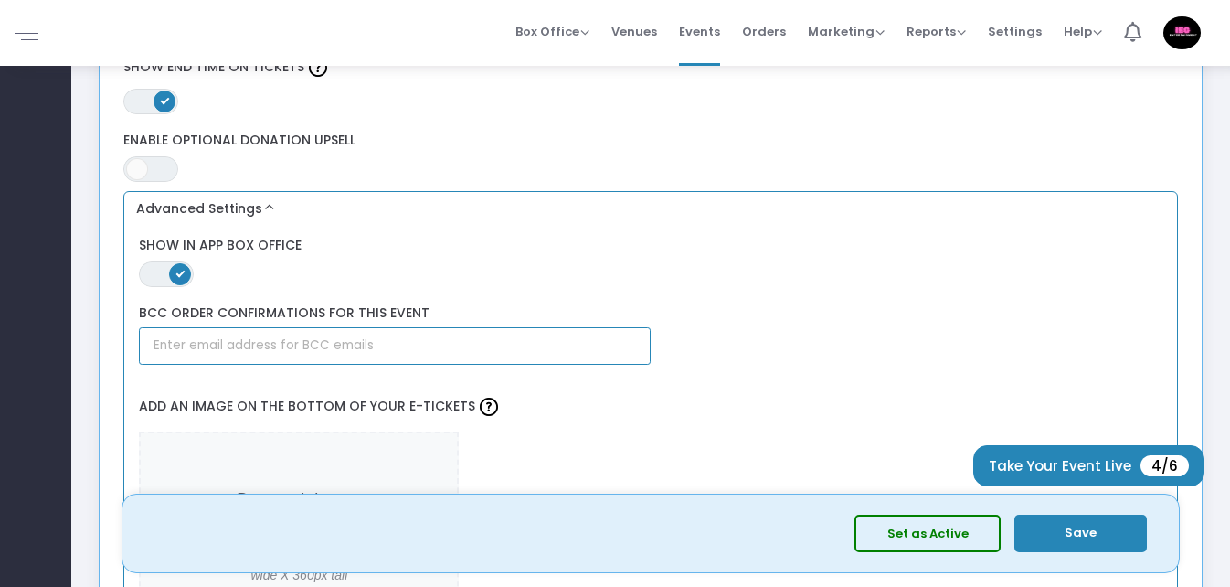
click at [229, 349] on input "text" at bounding box center [395, 345] width 512 height 37
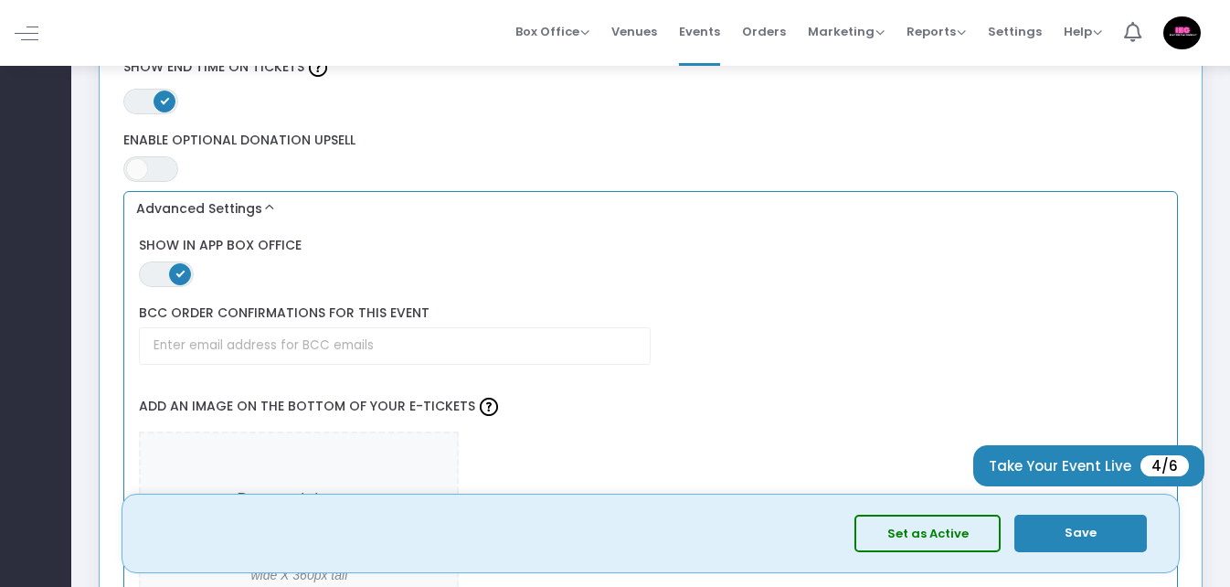
click at [248, 384] on label "Add an image on the bottom of your e-tickets" at bounding box center [651, 407] width 1041 height 48
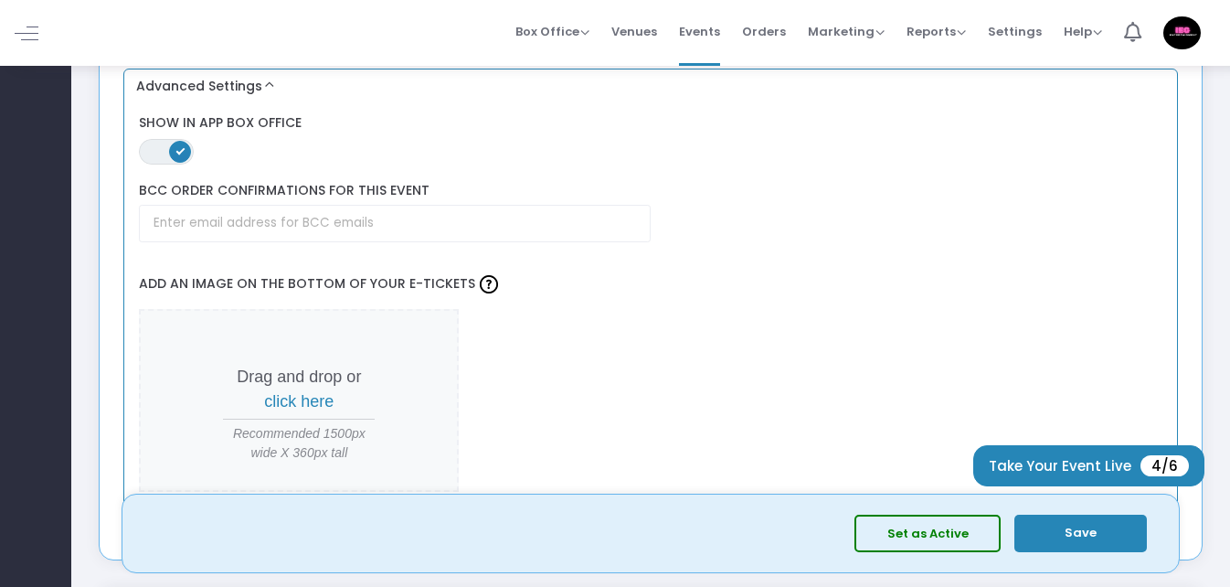
scroll to position [1919, 0]
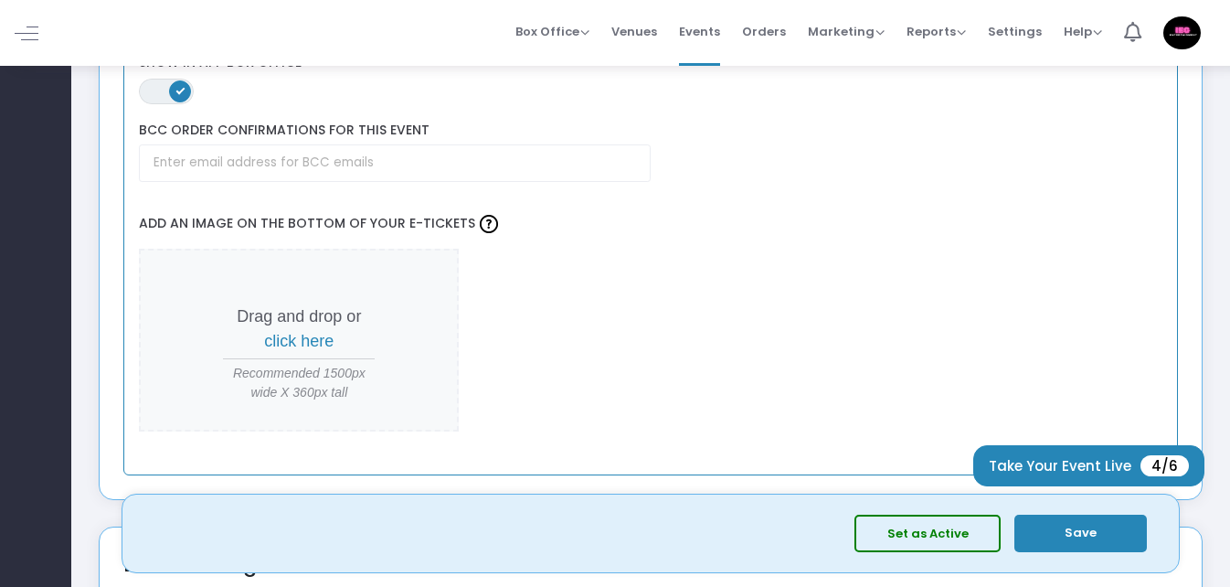
click at [296, 341] on span "click here" at bounding box center [298, 341] width 69 height 18
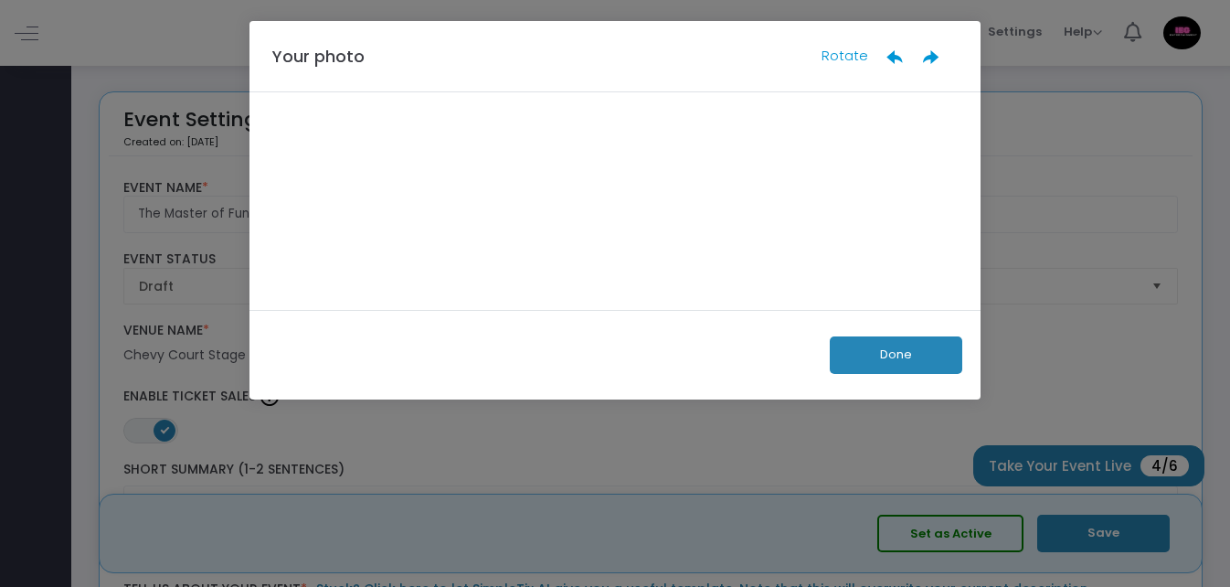
scroll to position [0, 0]
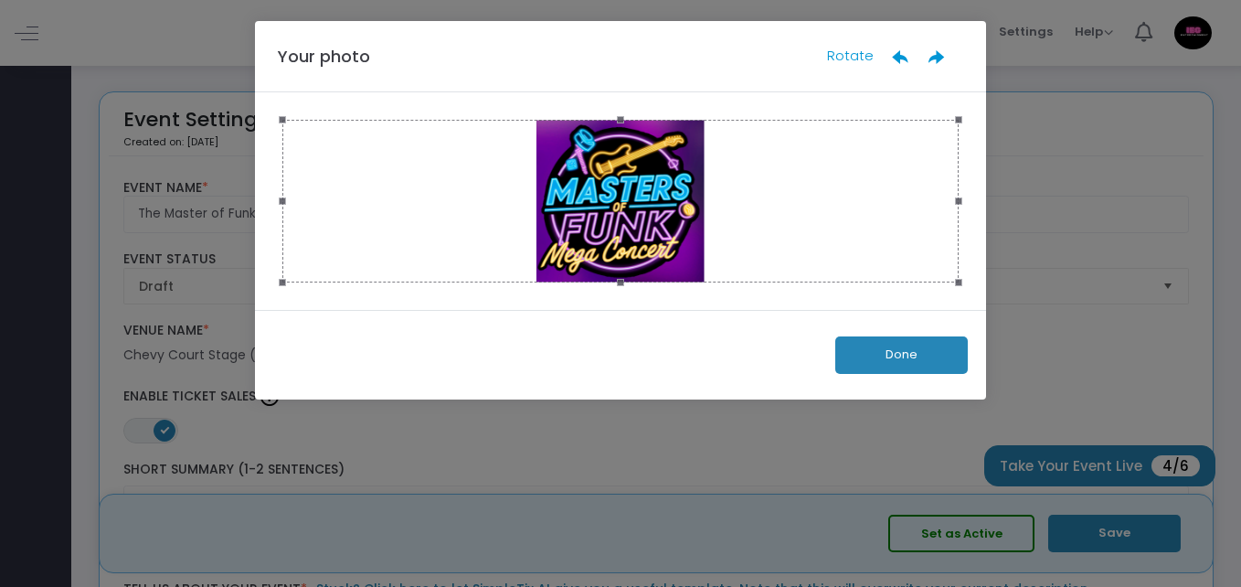
click at [926, 356] on button "Done" at bounding box center [901, 354] width 133 height 37
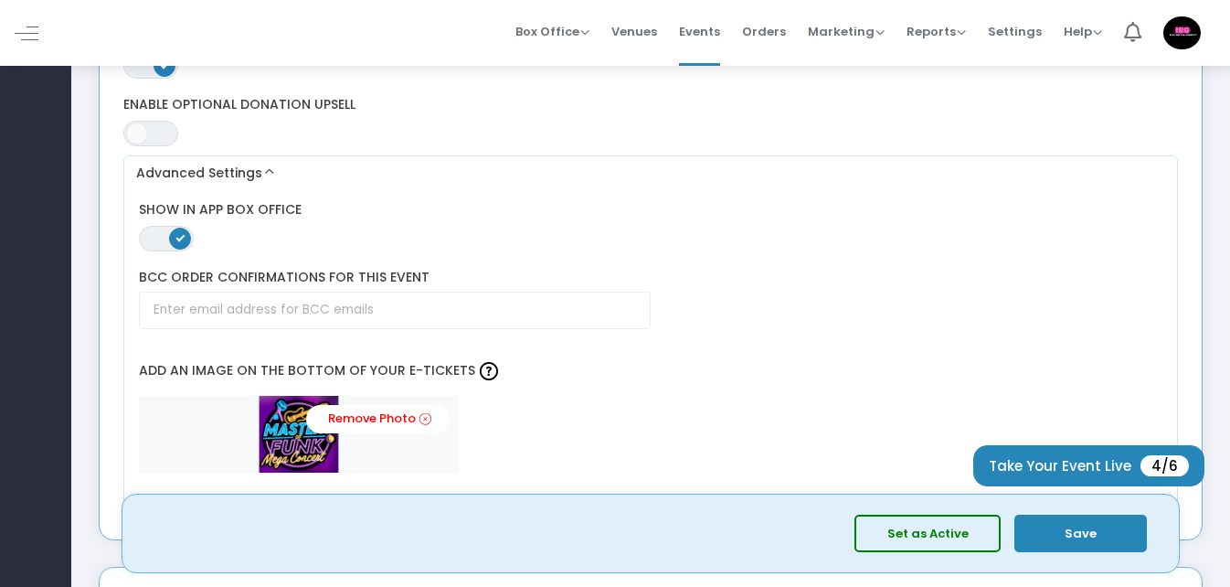
scroll to position [1828, 0]
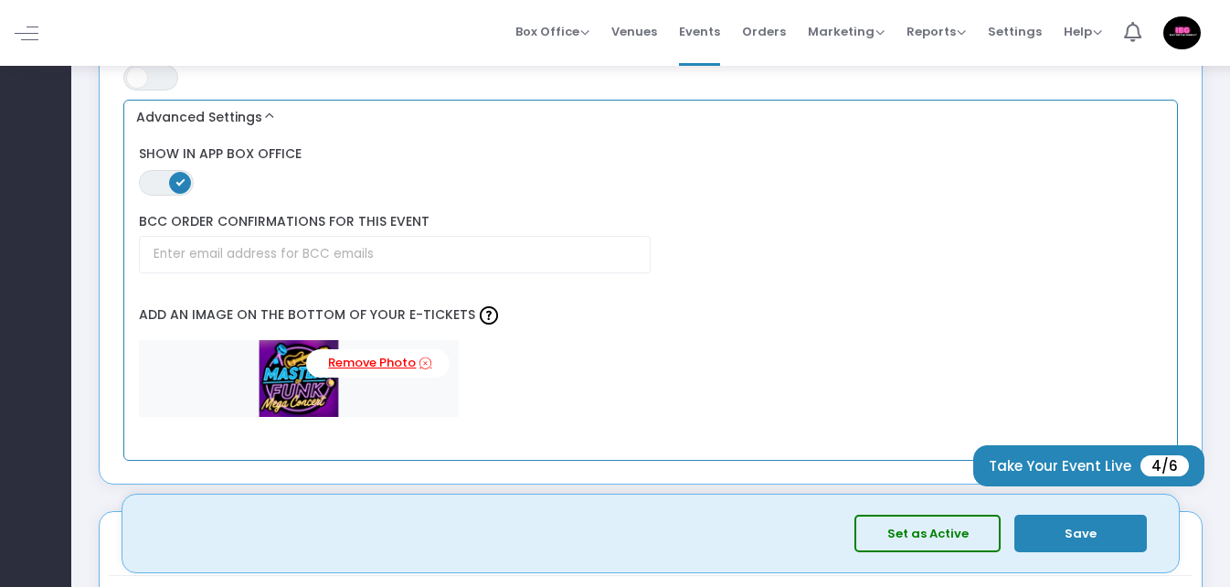
click at [427, 358] on icon at bounding box center [425, 363] width 12 height 17
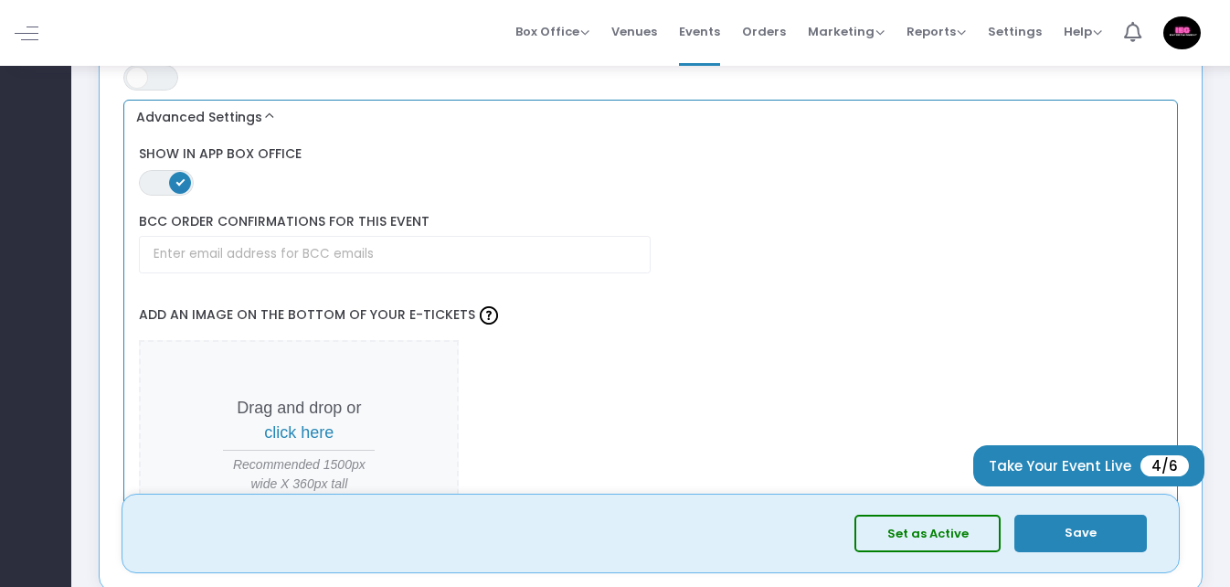
click at [308, 436] on span "click here" at bounding box center [298, 432] width 69 height 18
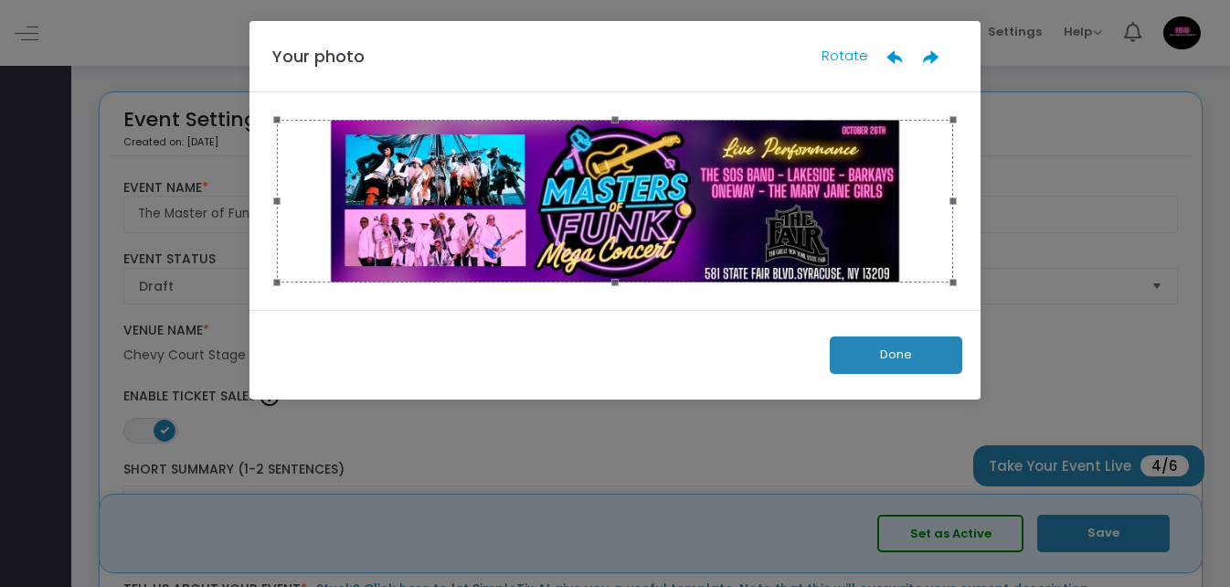
scroll to position [0, 0]
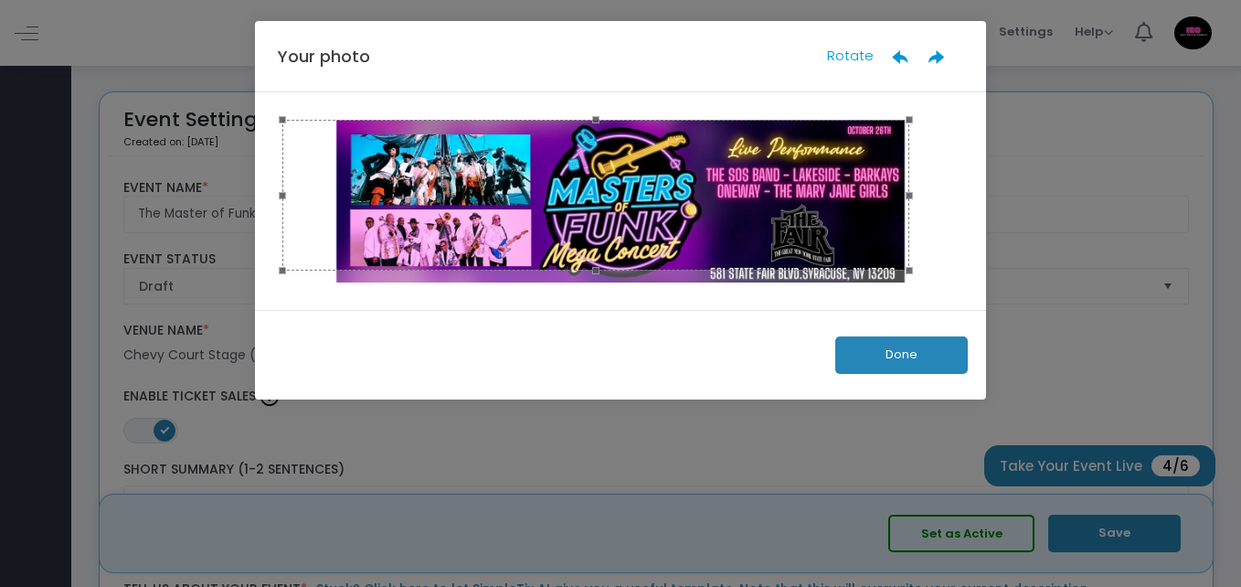
drag, startPoint x: 958, startPoint y: 204, endPoint x: 675, endPoint y: 284, distance: 293.6
click at [909, 217] on span at bounding box center [909, 195] width 20 height 131
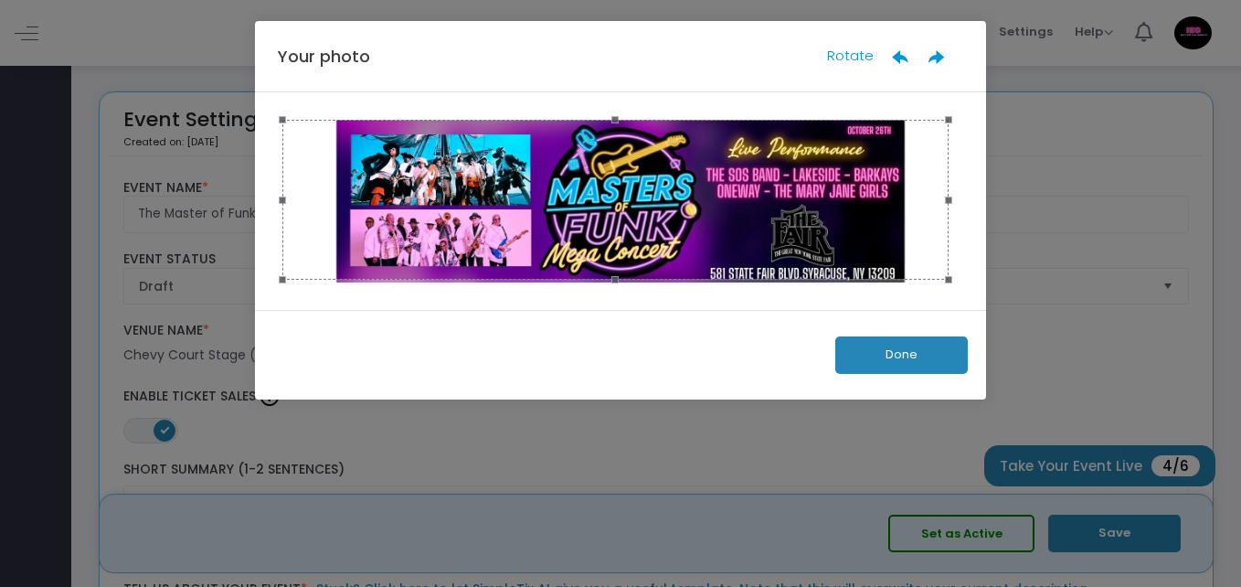
drag, startPoint x: 599, startPoint y: 269, endPoint x: 366, endPoint y: 297, distance: 233.9
click at [596, 278] on span at bounding box center [615, 280] width 646 height 20
click at [897, 351] on button "Done" at bounding box center [901, 354] width 133 height 37
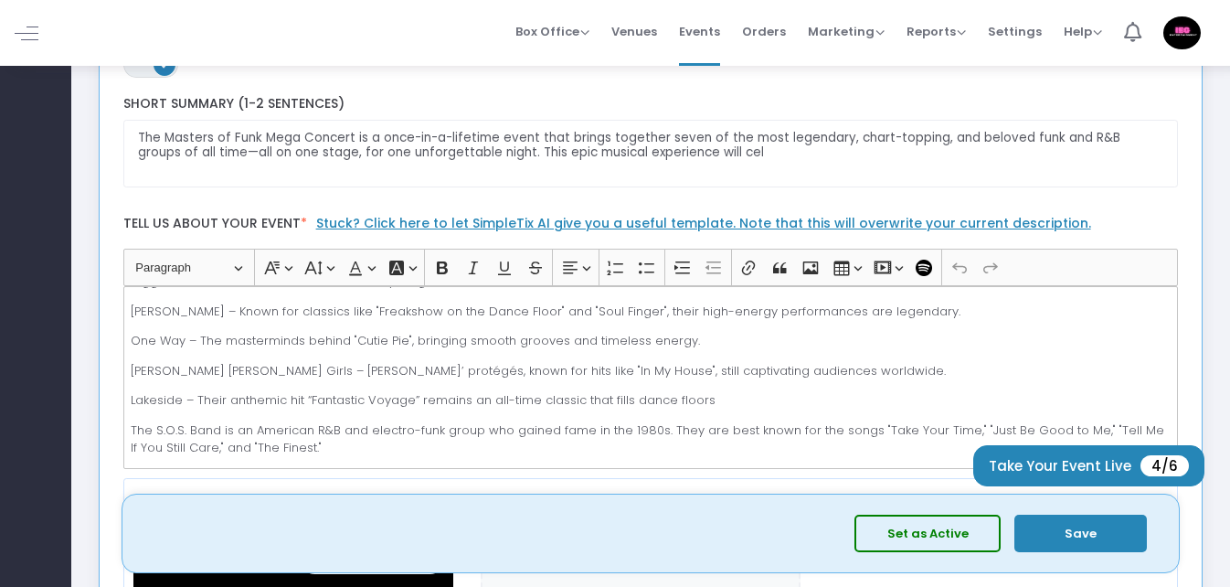
scroll to position [390, 0]
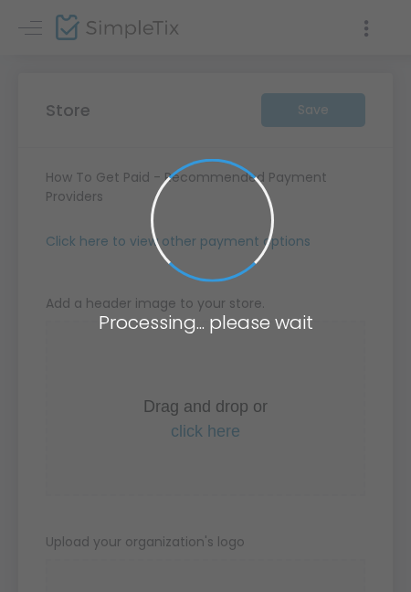
type input "[URL]"
type input "insiderentgroup@gmail.com"
type input "8.000 %"
radio input "true"
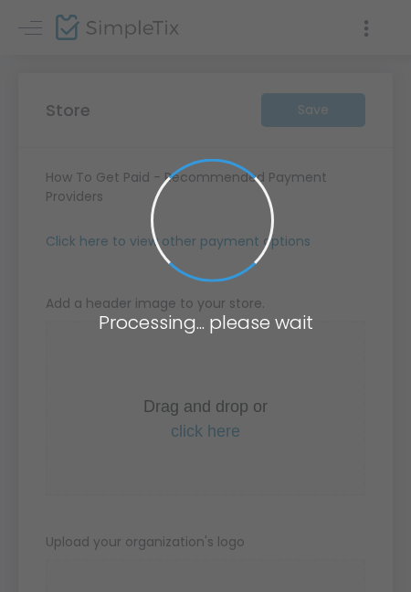
radio input "false"
radio input "true"
type input "1"
type input "IEG Entertainment LLC"
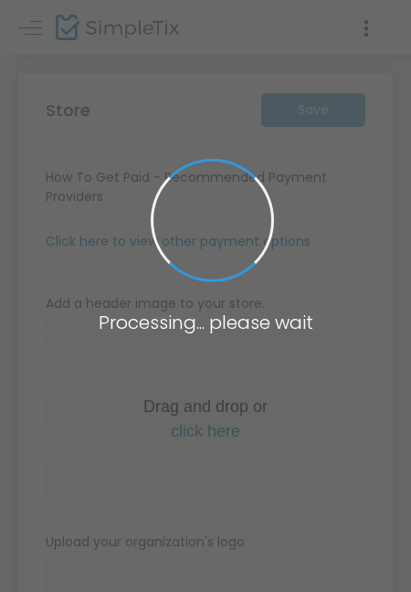
type input "7708662486"
type input "lazypeachmusicfestival@gmail.com"
type input "ieg_live"
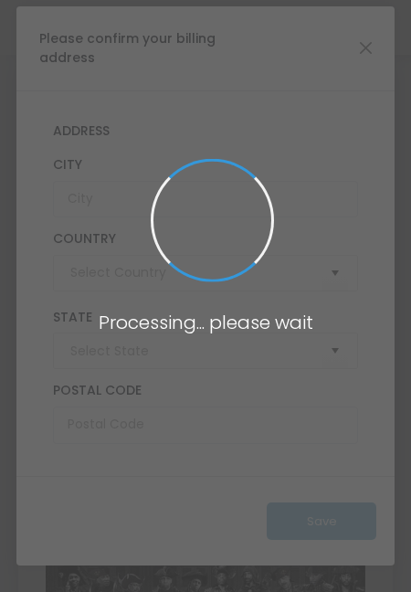
type input "United States"
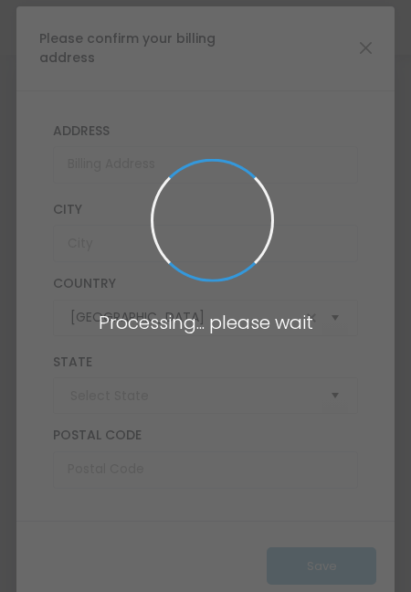
type input "Illinois"
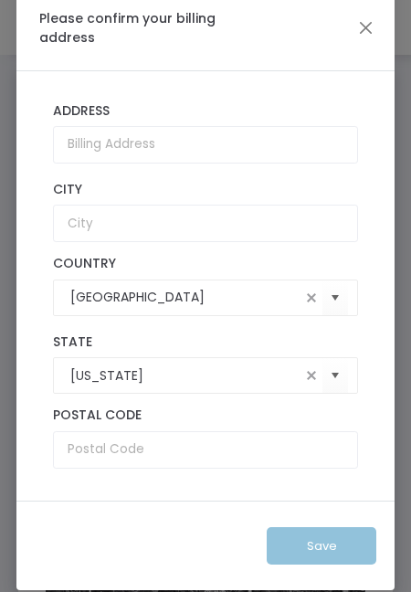
scroll to position [25, 0]
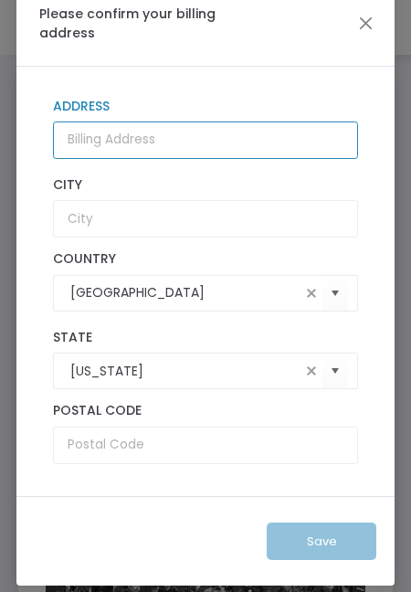
click at [179, 136] on input "Address" at bounding box center [205, 140] width 305 height 37
type input "3343 Peachtree St NE Atlanta, GA 30326"
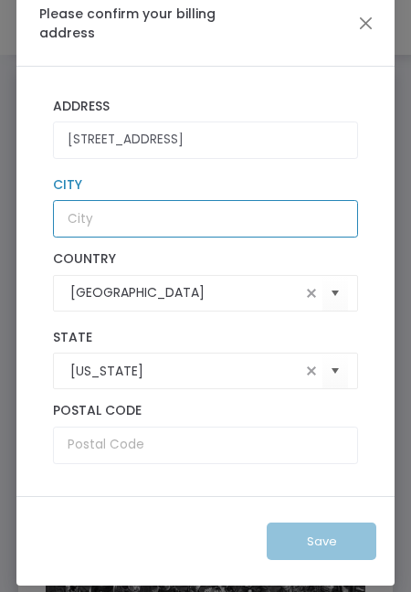
type input "Atlanta"
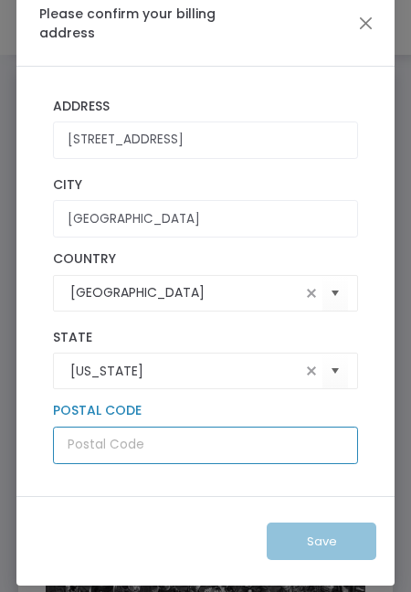
type input "30052"
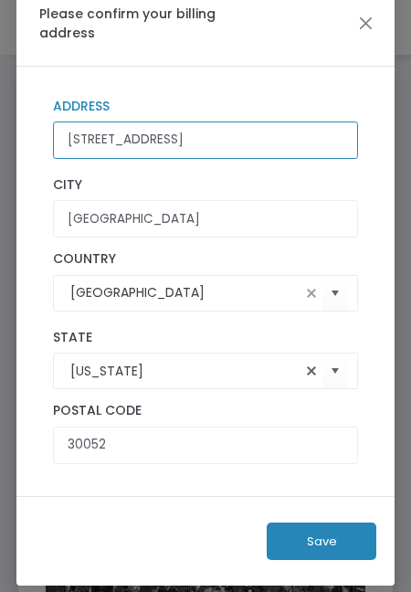
click at [304, 370] on span at bounding box center [311, 371] width 15 height 15
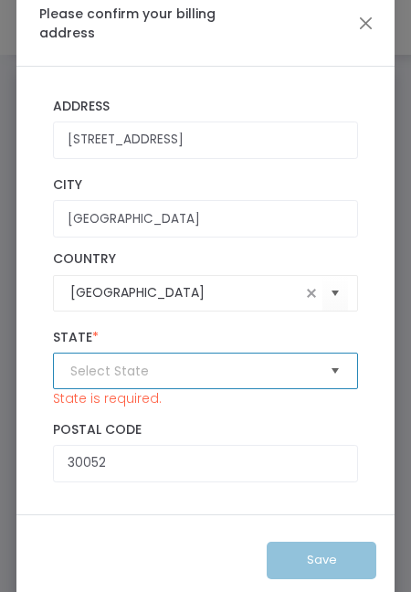
click at [330, 373] on span "Select" at bounding box center [336, 371] width 30 height 30
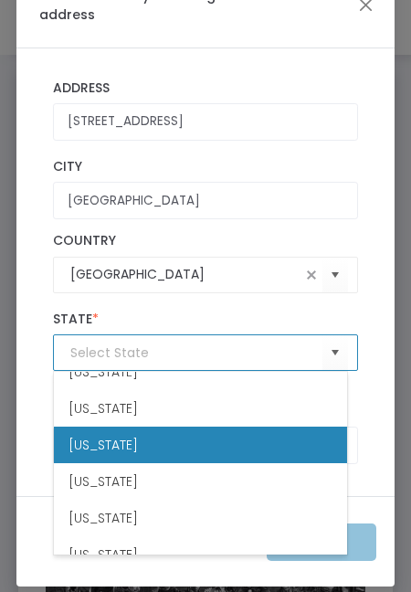
scroll to position [366, 0]
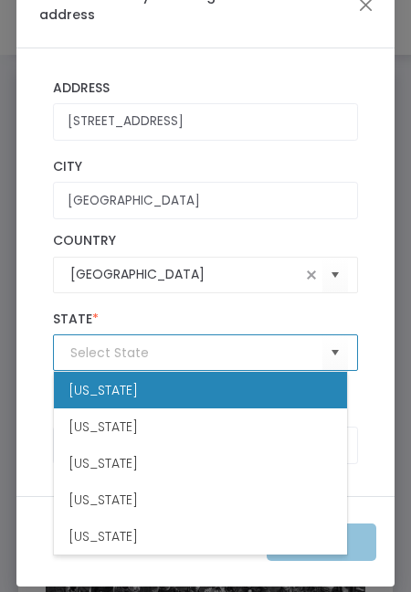
click at [141, 386] on li "[US_STATE]" at bounding box center [200, 390] width 293 height 37
type input "[US_STATE]"
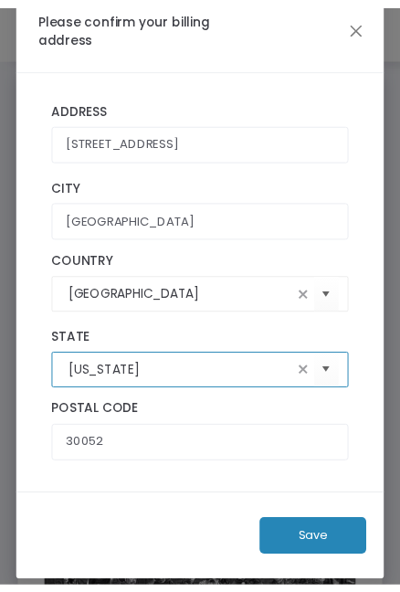
scroll to position [25, 0]
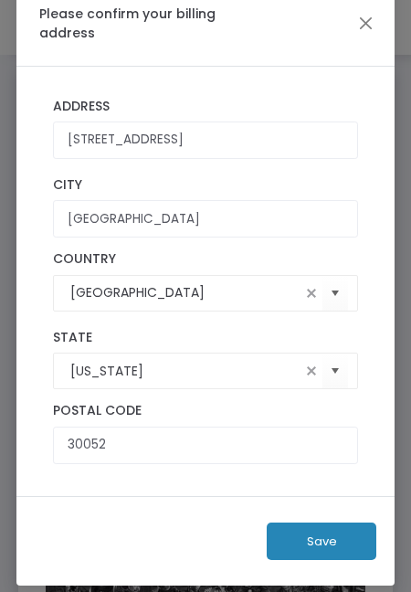
click at [318, 542] on button "Save" at bounding box center [322, 541] width 110 height 37
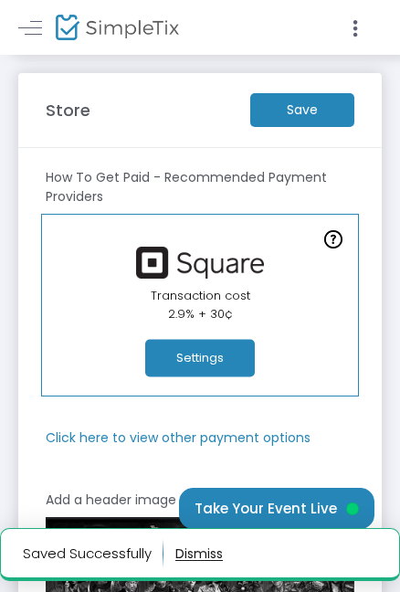
click at [317, 107] on m-button "Save" at bounding box center [302, 110] width 104 height 34
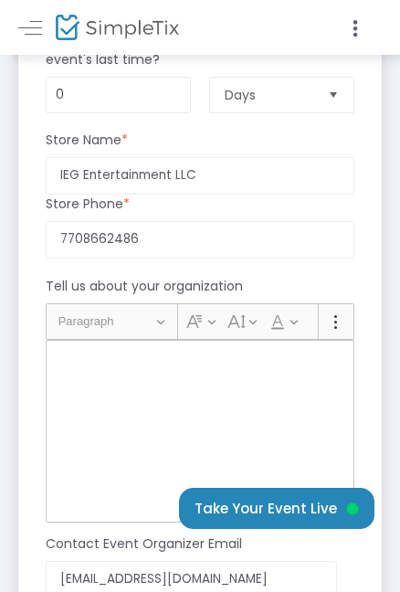
scroll to position [1554, 0]
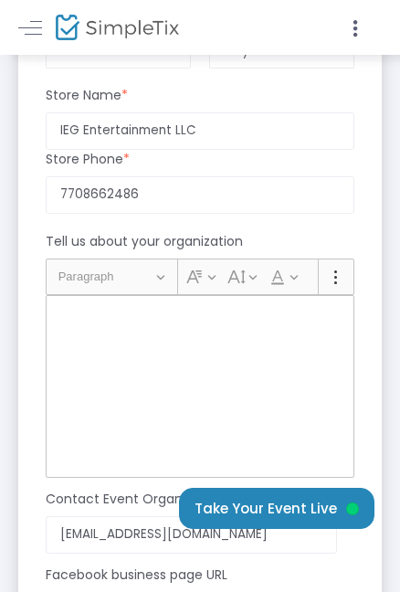
click at [112, 330] on div "Rich Text Editor, main" at bounding box center [200, 386] width 309 height 183
click at [79, 309] on p "Rich Text Editor, main" at bounding box center [200, 316] width 292 height 18
click at [80, 305] on div "Rich Text Editor, main" at bounding box center [200, 386] width 309 height 183
drag, startPoint x: 79, startPoint y: 303, endPoint x: 68, endPoint y: 374, distance: 71.2
click at [67, 380] on div "Rich Text Editor, main" at bounding box center [200, 386] width 309 height 183
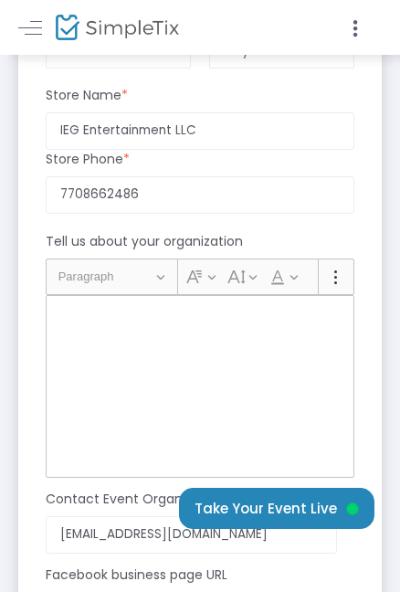
click at [159, 279] on button "Heading Paragraph" at bounding box center [111, 277] width 123 height 28
click at [126, 321] on p "Rich Text Editor, main" at bounding box center [200, 316] width 292 height 18
click at [299, 274] on button "Font Color Font Color" at bounding box center [282, 276] width 37 height 27
click at [328, 282] on icon "Editor toolbar" at bounding box center [336, 277] width 18 height 18
click at [196, 344] on div "Rich Text Editor, main" at bounding box center [200, 386] width 309 height 183
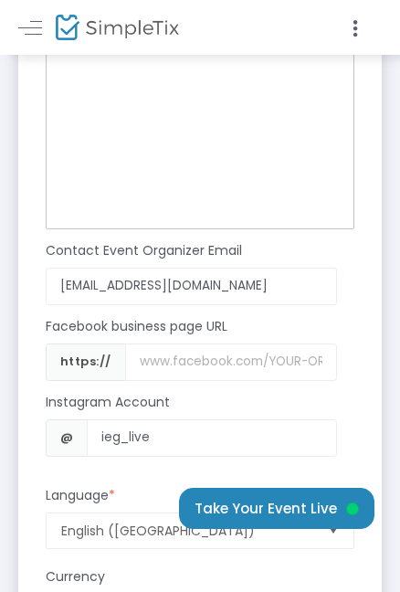
scroll to position [1828, 0]
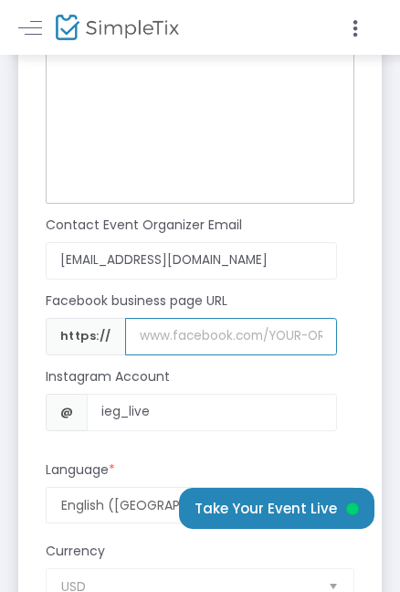
click at [149, 335] on input "Username" at bounding box center [231, 336] width 212 height 37
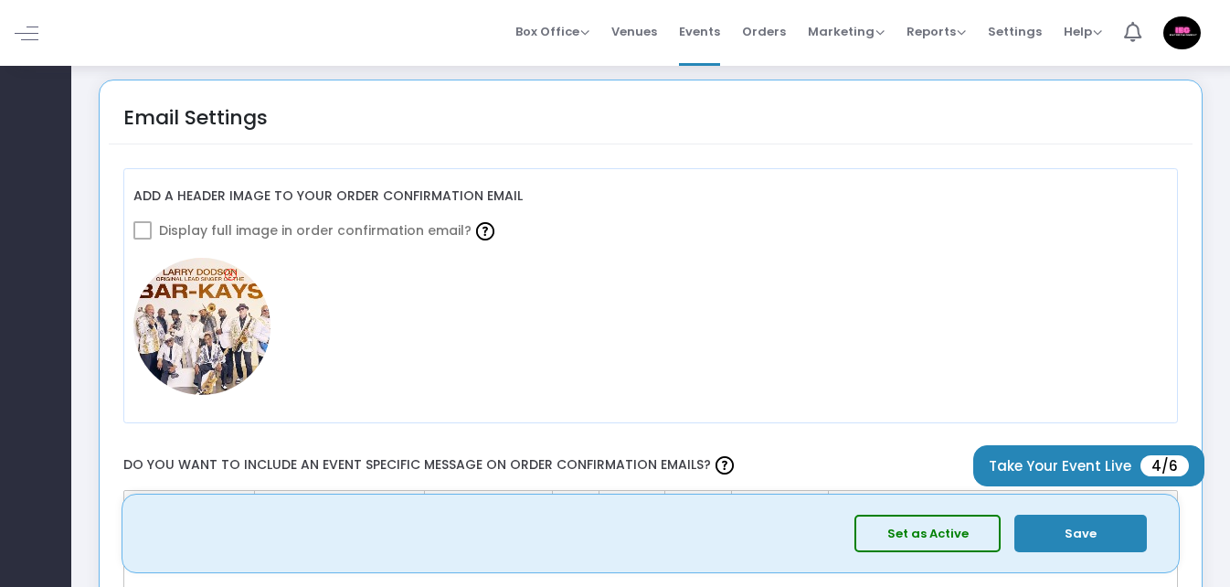
scroll to position [2285, 0]
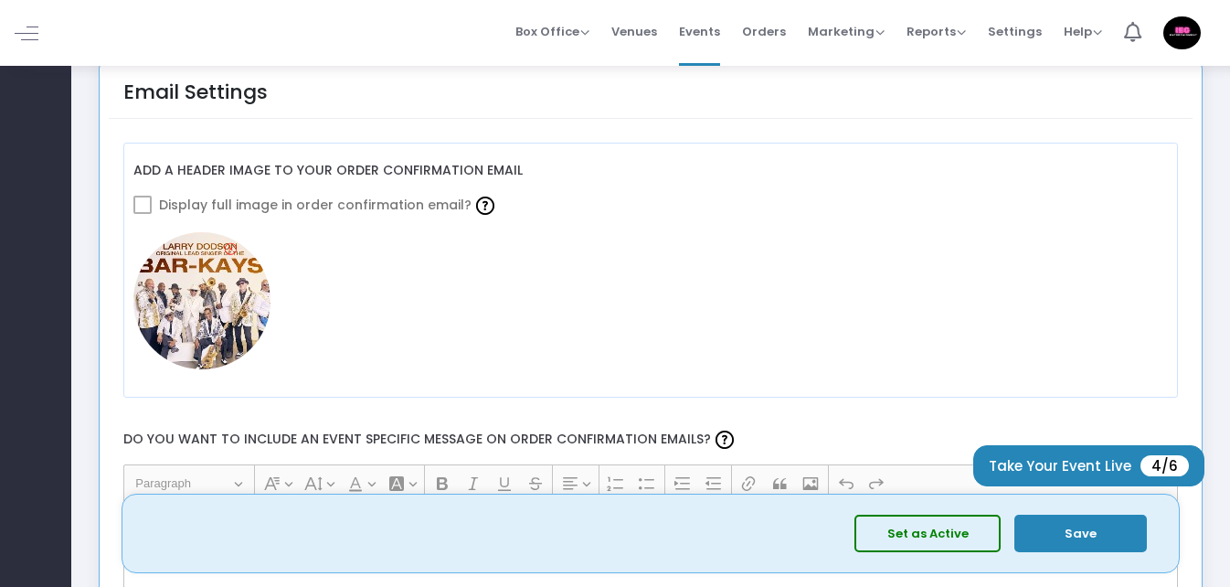
click at [201, 290] on img at bounding box center [201, 300] width 137 height 137
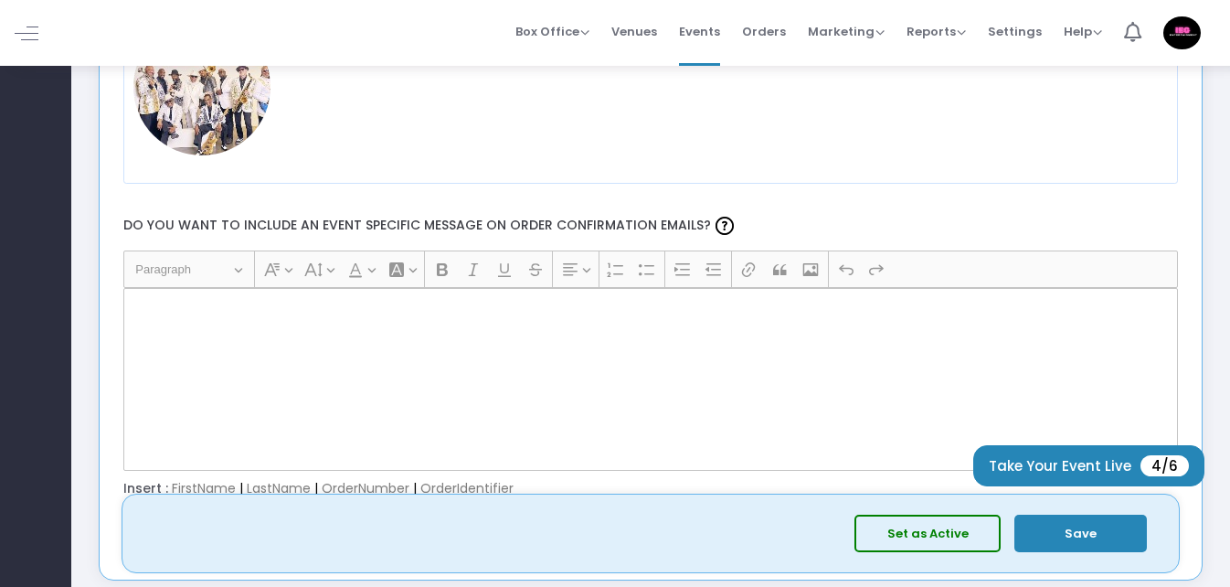
scroll to position [2559, 0]
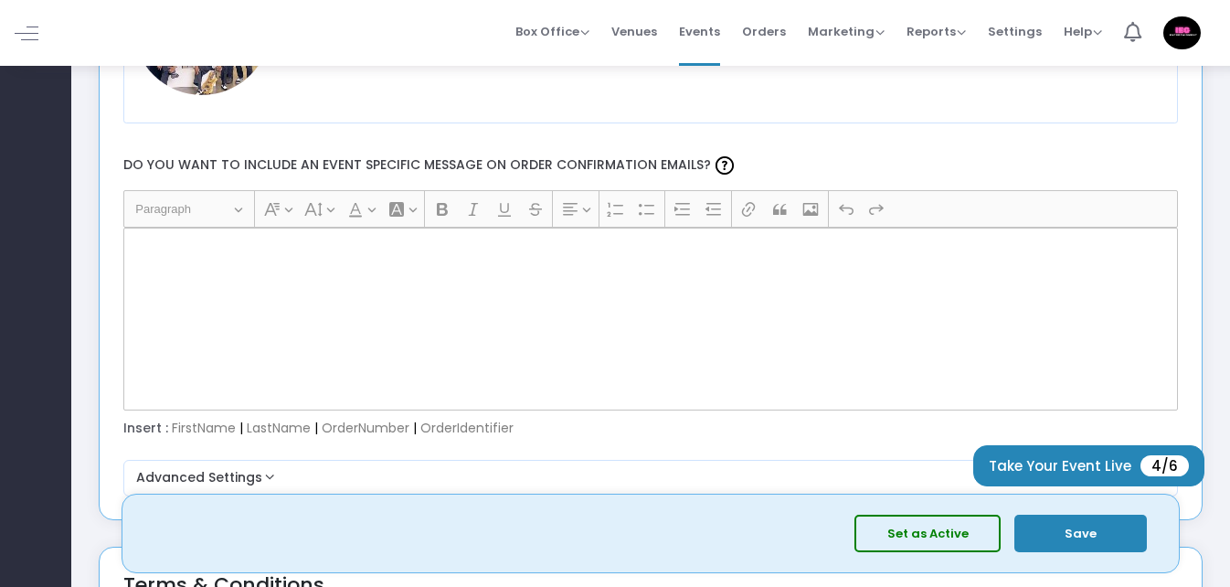
click at [250, 279] on div "Rich Text Editor, main" at bounding box center [651, 319] width 1056 height 183
drag, startPoint x: 239, startPoint y: 257, endPoint x: 185, endPoint y: 281, distance: 58.9
click at [185, 281] on div "Rich Text Editor, main" at bounding box center [651, 319] width 1056 height 183
click at [219, 289] on div "Rich Text Editor, main" at bounding box center [651, 319] width 1056 height 183
drag, startPoint x: 218, startPoint y: 292, endPoint x: 221, endPoint y: 320, distance: 27.6
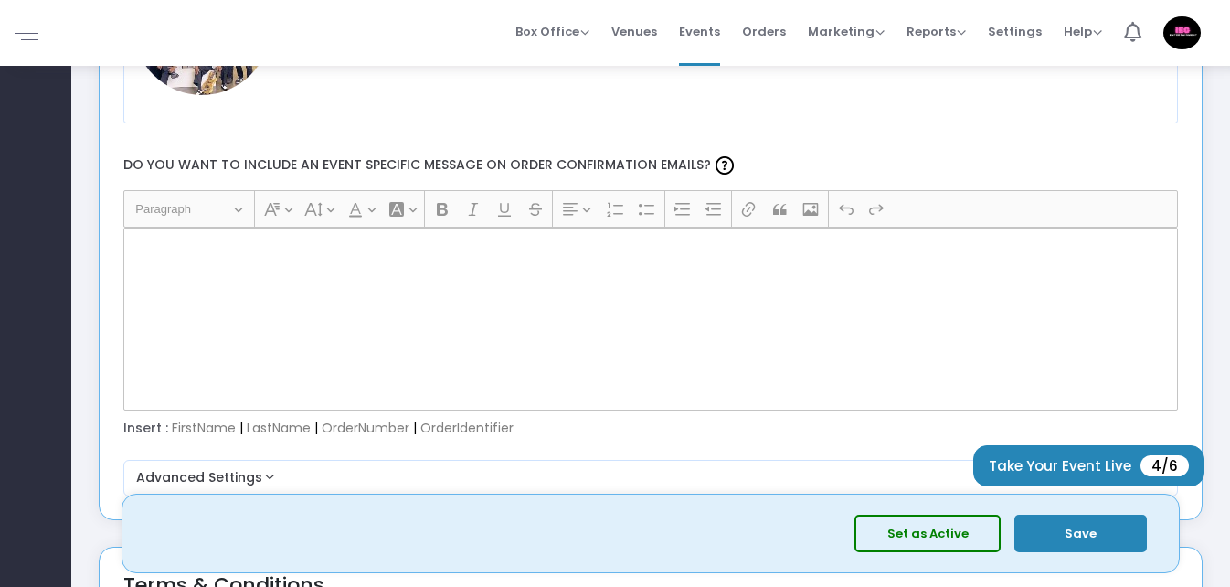
click at [221, 320] on div "Rich Text Editor, main" at bounding box center [651, 319] width 1056 height 183
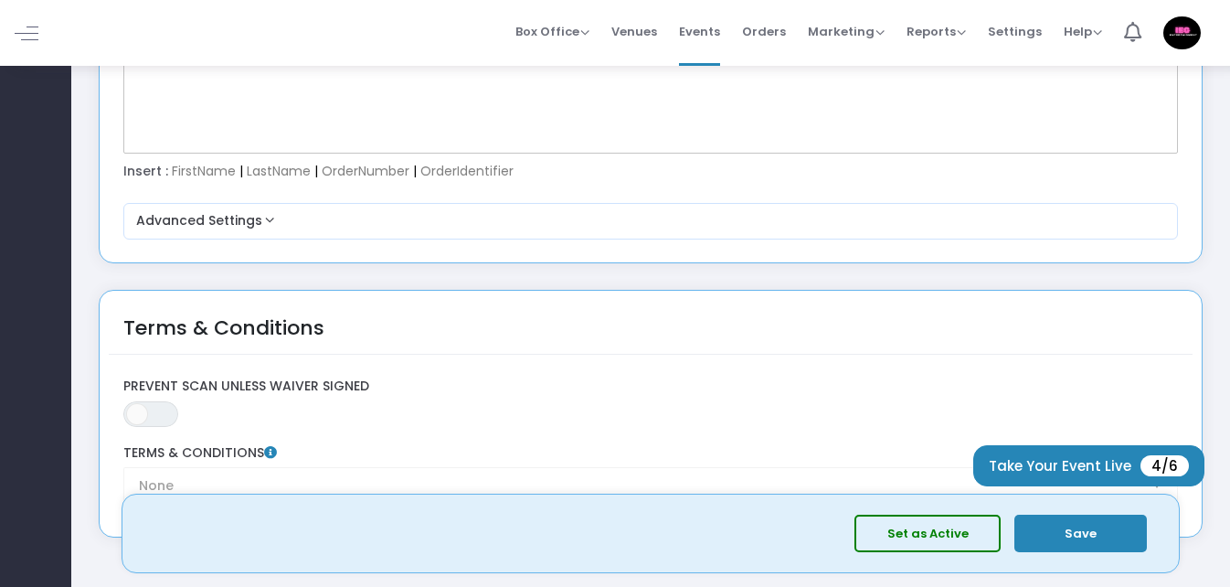
scroll to position [2833, 0]
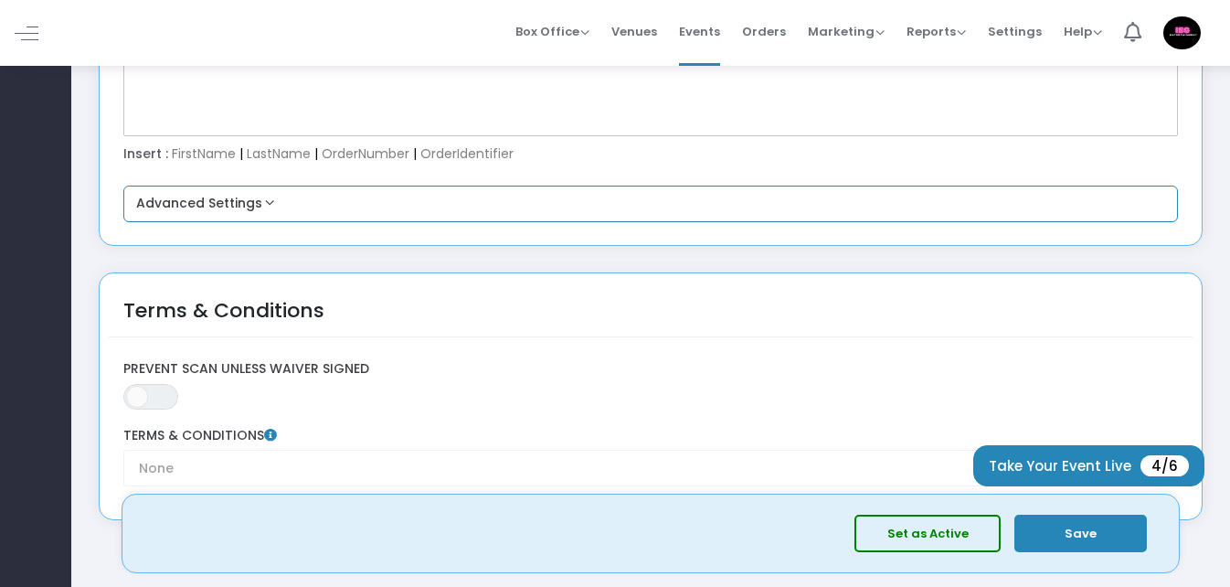
click at [267, 201] on button "Advanced Settings" at bounding box center [651, 204] width 1041 height 22
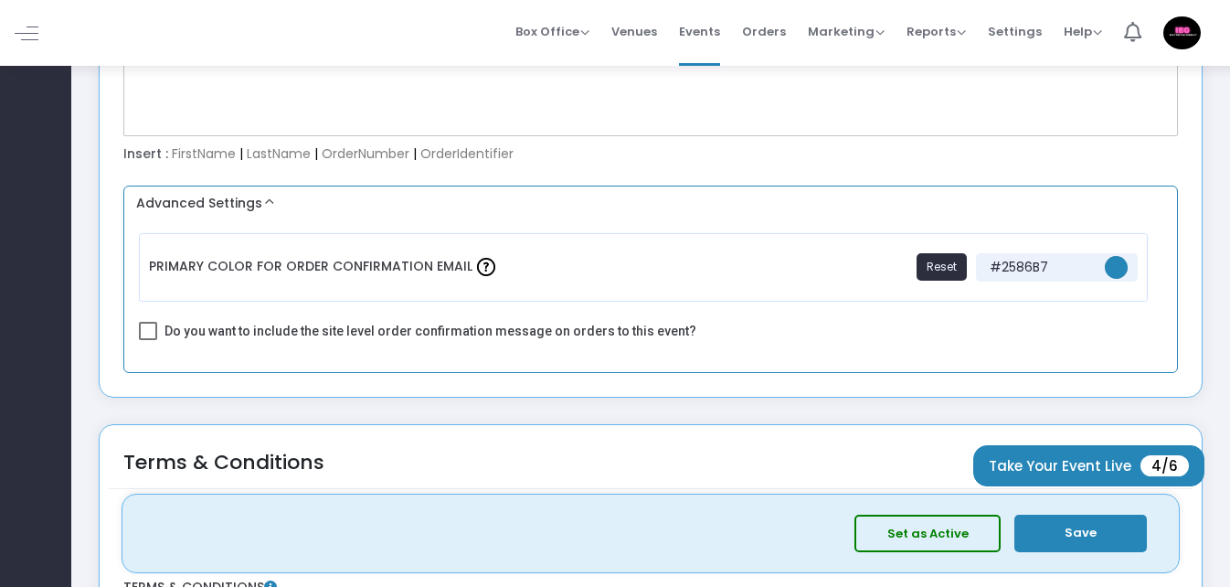
click at [269, 203] on button "Advanced Settings" at bounding box center [651, 204] width 1041 height 22
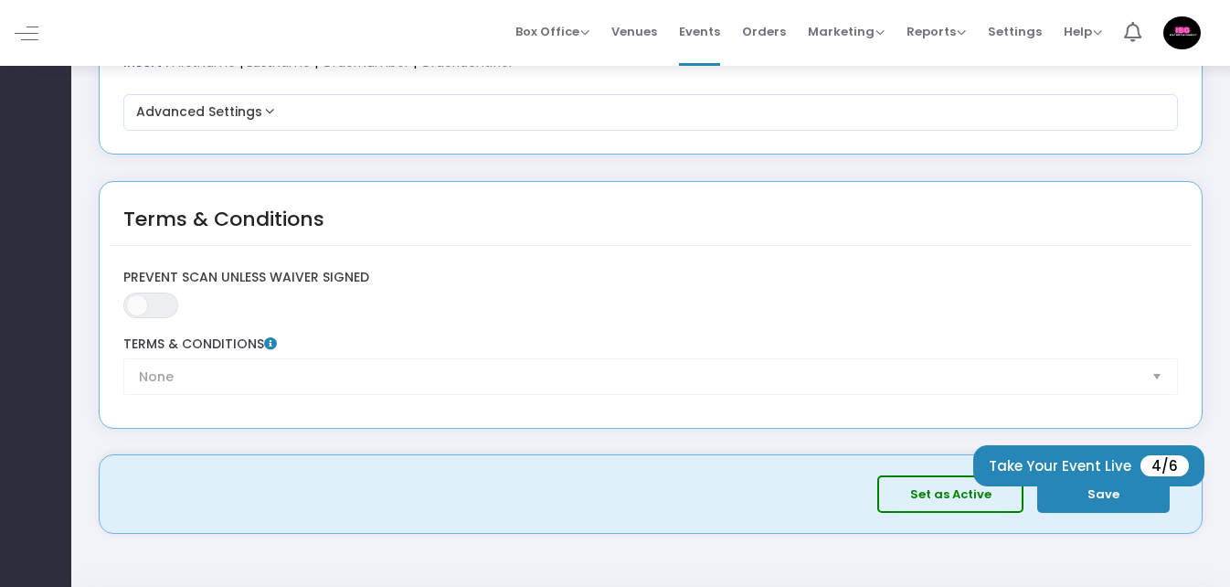
scroll to position [2990, 0]
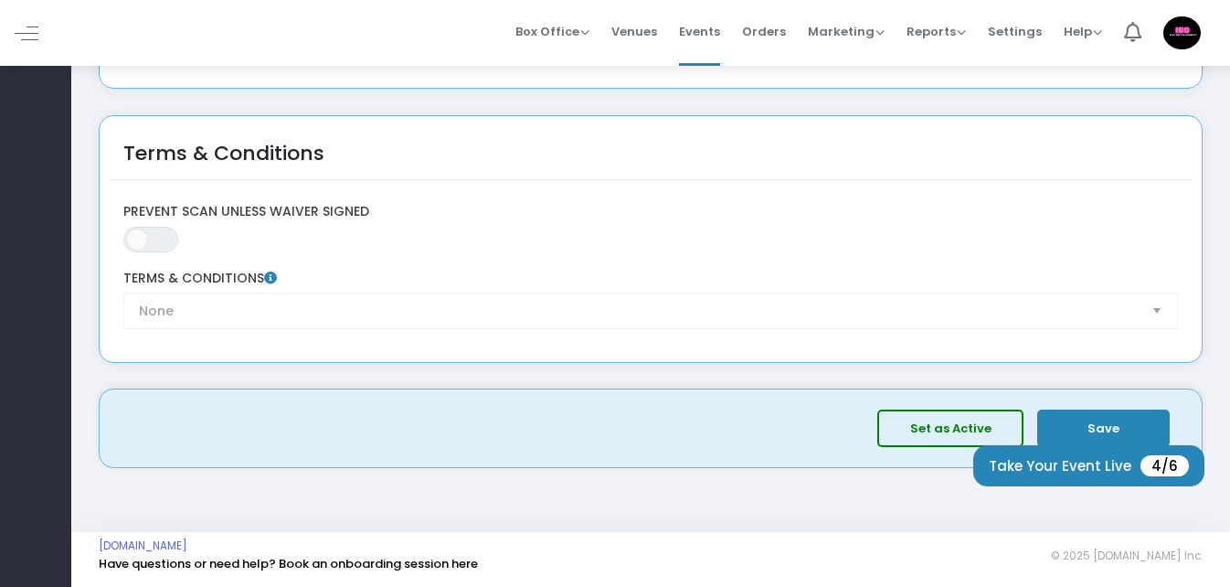
click at [1158, 313] on div "None Terms & Conditions" at bounding box center [650, 300] width 1073 height 58
click at [160, 224] on div "ON OFF Prevent Scan Unless Waiver Signed" at bounding box center [650, 228] width 1073 height 49
click at [160, 239] on span "ON OFF" at bounding box center [150, 240] width 55 height 26
click at [273, 298] on div "None Terms & Conditions" at bounding box center [650, 300] width 1073 height 58
click at [287, 311] on div "None Terms & Conditions" at bounding box center [650, 300] width 1073 height 58
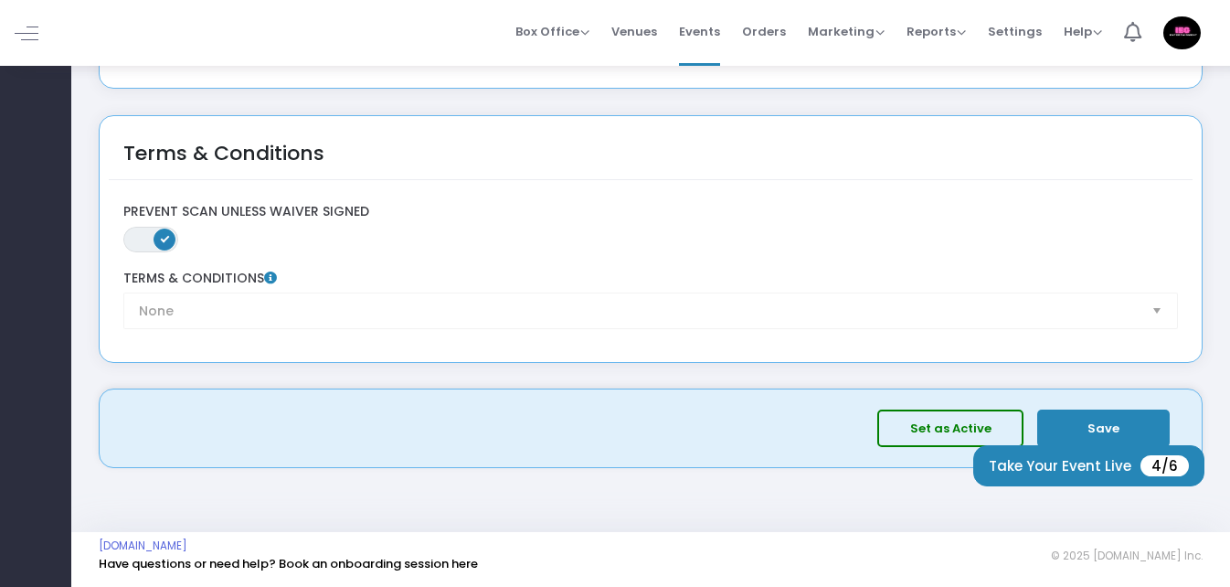
click at [1120, 421] on button "Save" at bounding box center [1103, 427] width 133 height 37
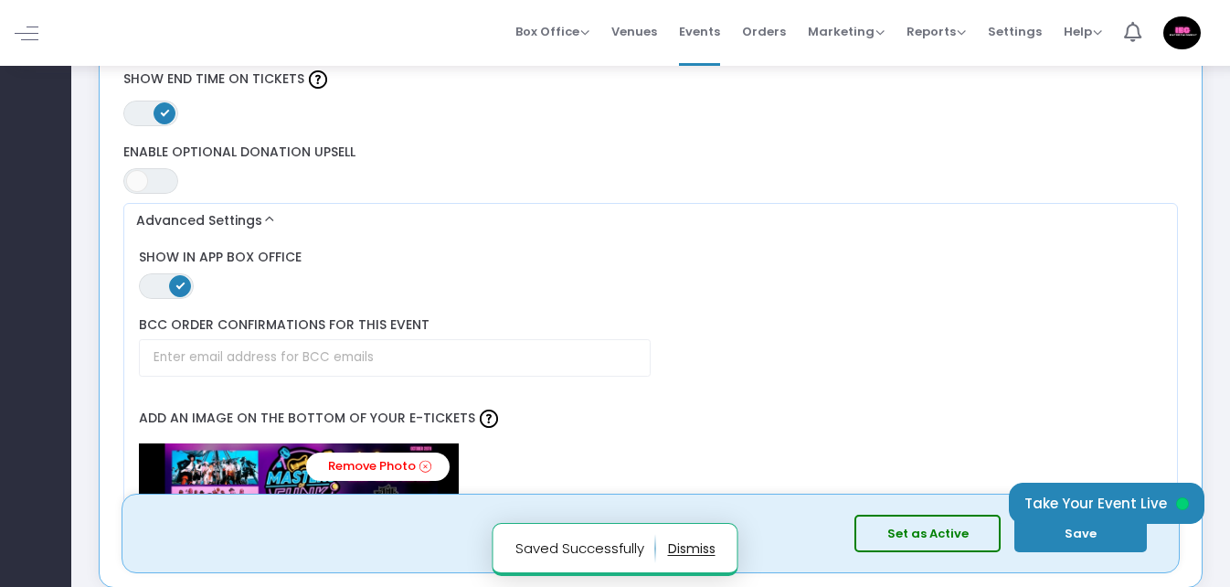
scroll to position [1711, 0]
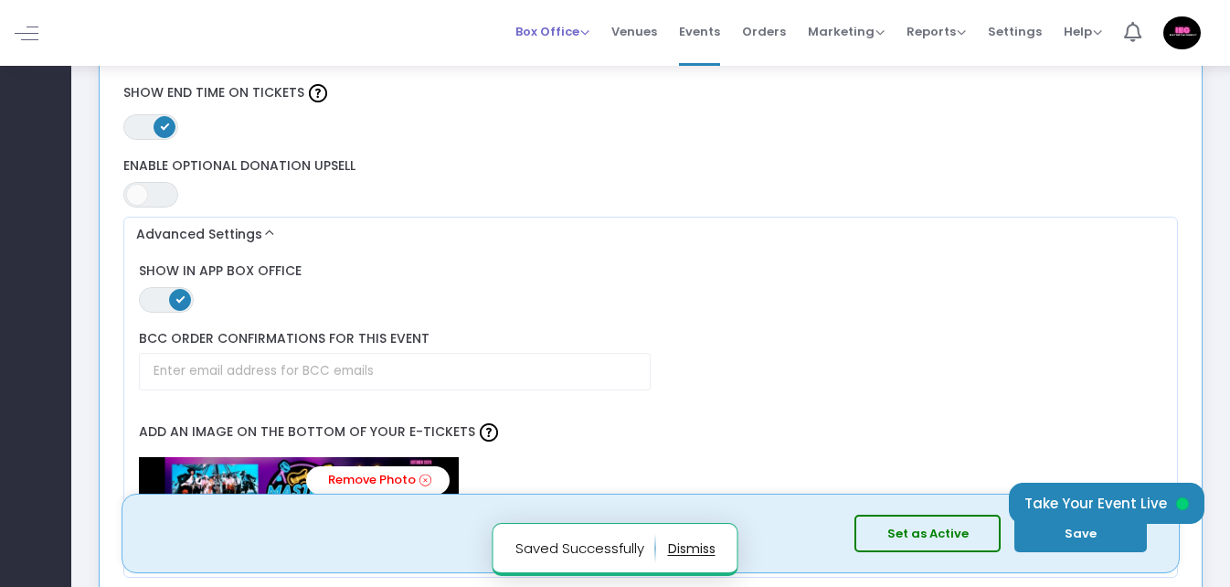
click at [588, 27] on span "Box Office" at bounding box center [552, 31] width 74 height 17
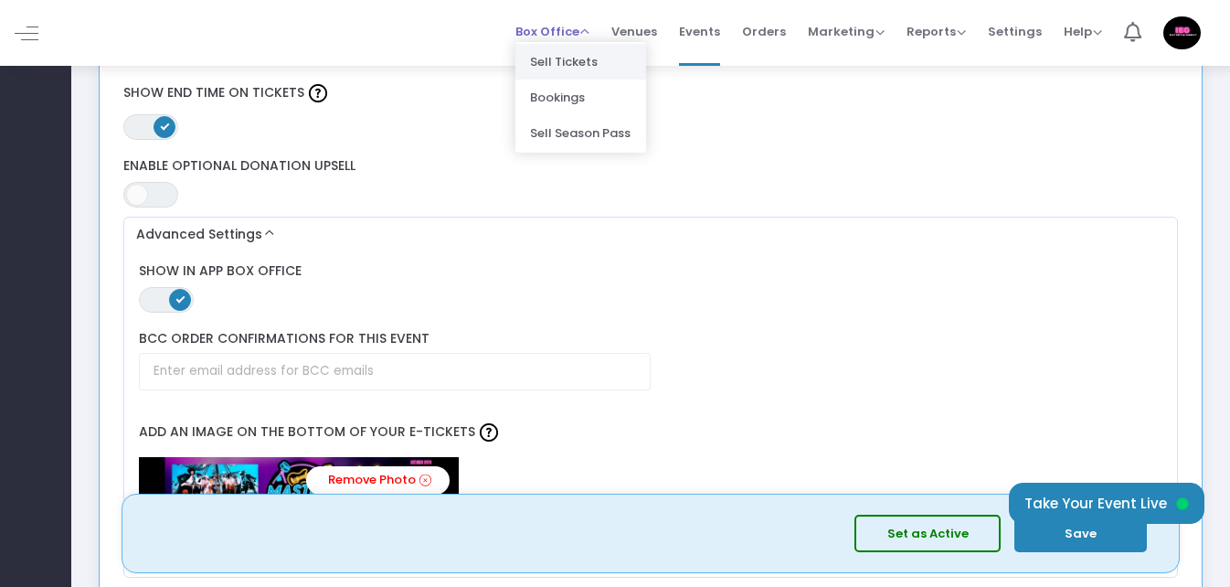
click at [593, 58] on li "Sell Tickets" at bounding box center [580, 62] width 131 height 36
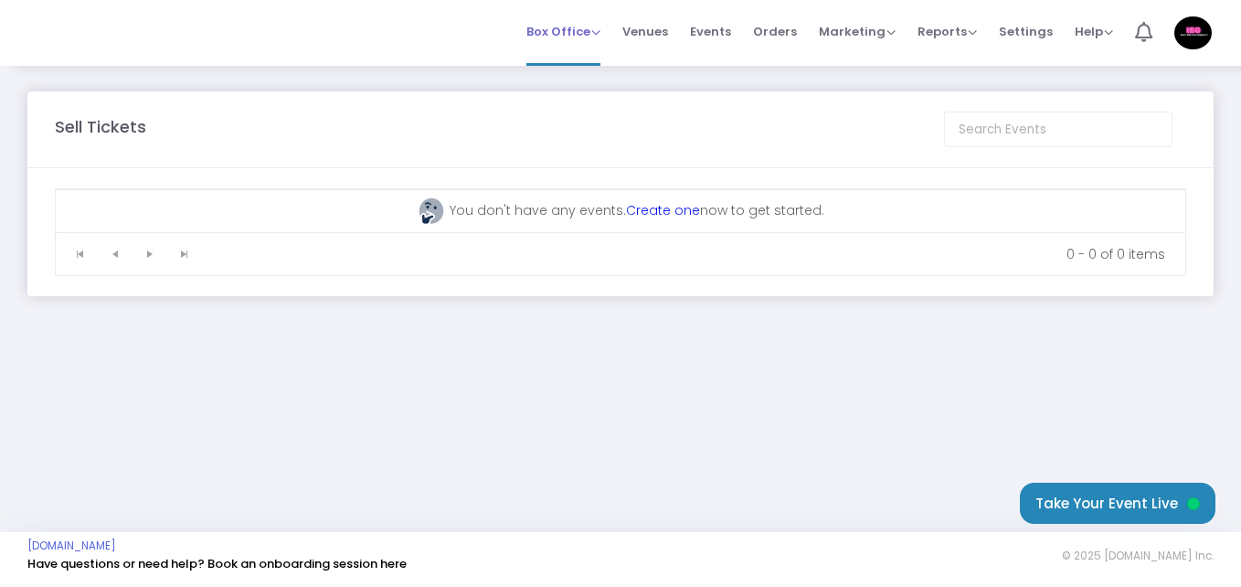
click at [600, 29] on span "Box Office" at bounding box center [563, 31] width 74 height 17
click at [602, 90] on li "Bookings" at bounding box center [591, 98] width 131 height 36
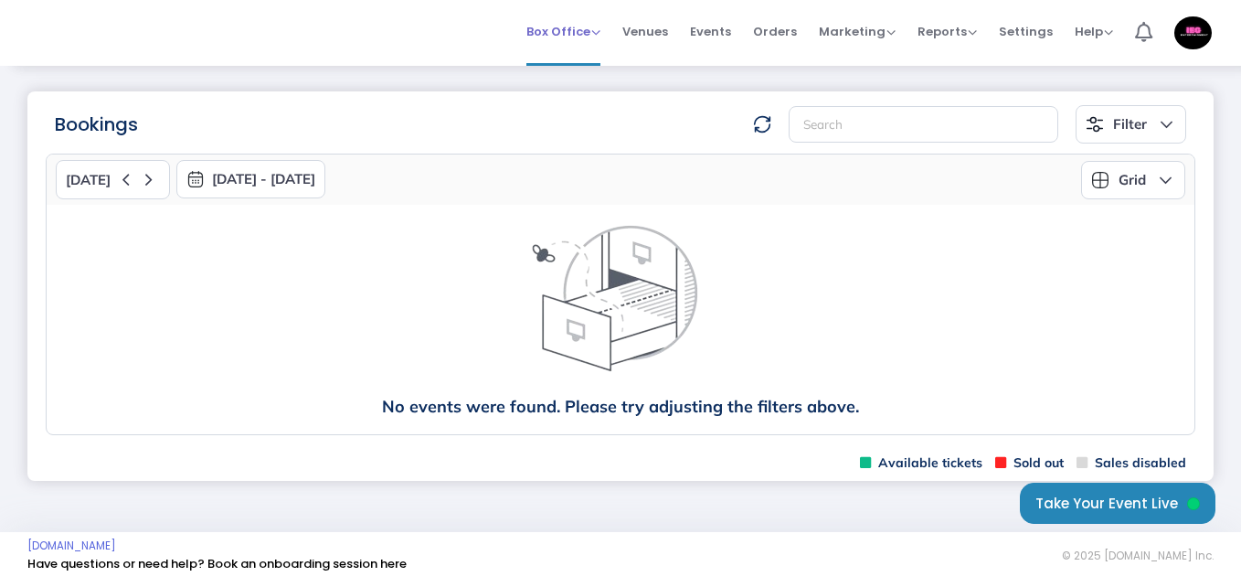
click at [600, 29] on span "Box Office" at bounding box center [563, 31] width 74 height 17
click at [656, 26] on span "Venues" at bounding box center [645, 31] width 46 height 47
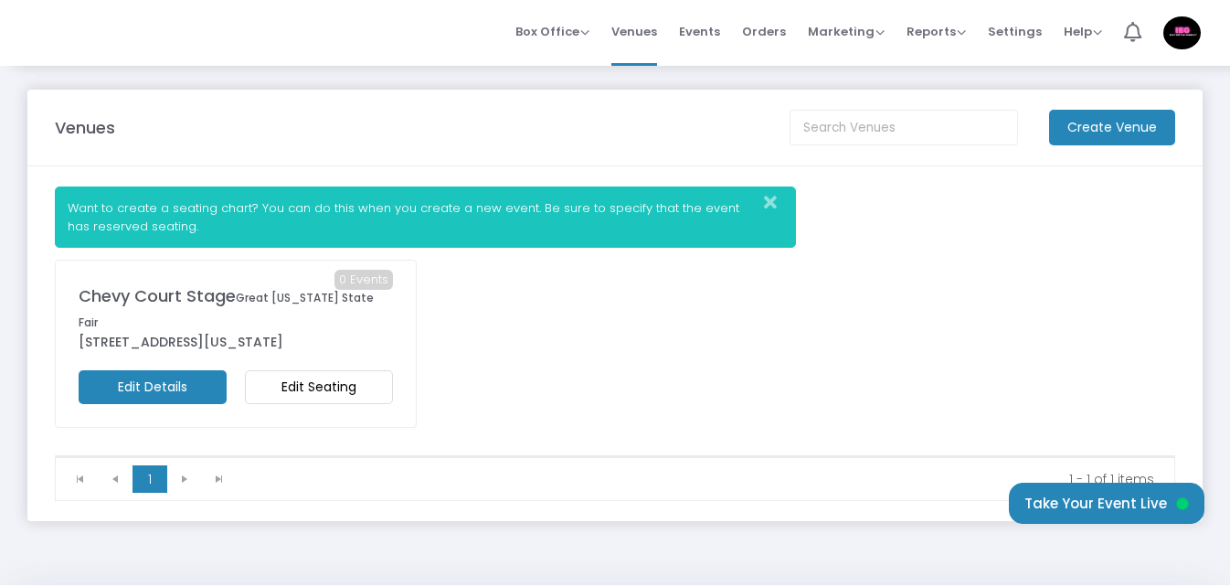
scroll to position [30, 0]
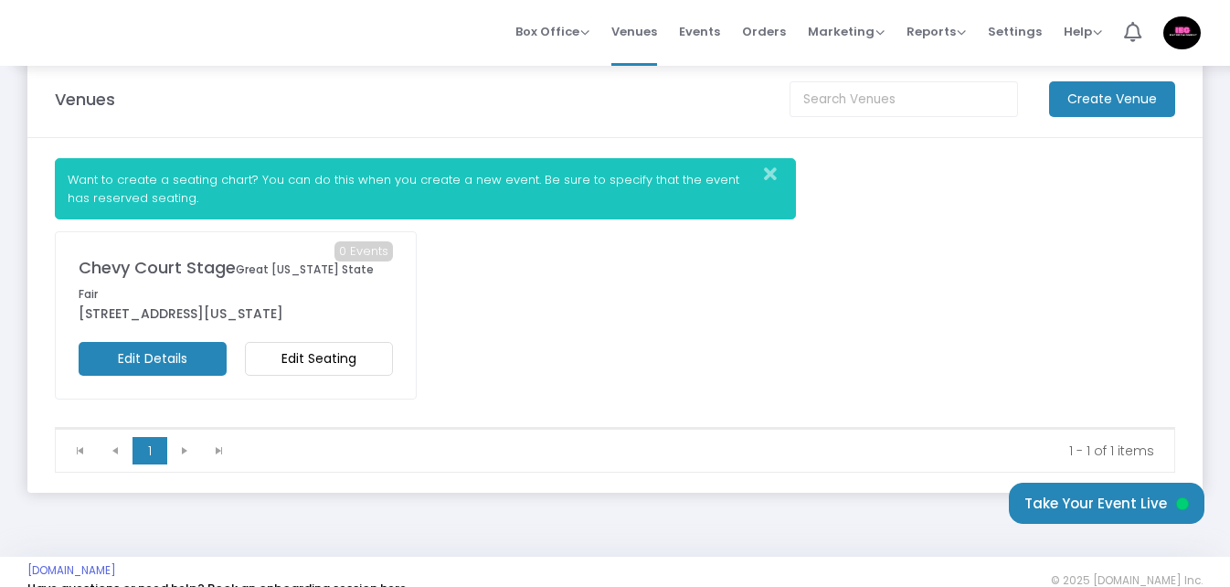
click at [170, 342] on m-button "Edit Details" at bounding box center [153, 359] width 148 height 34
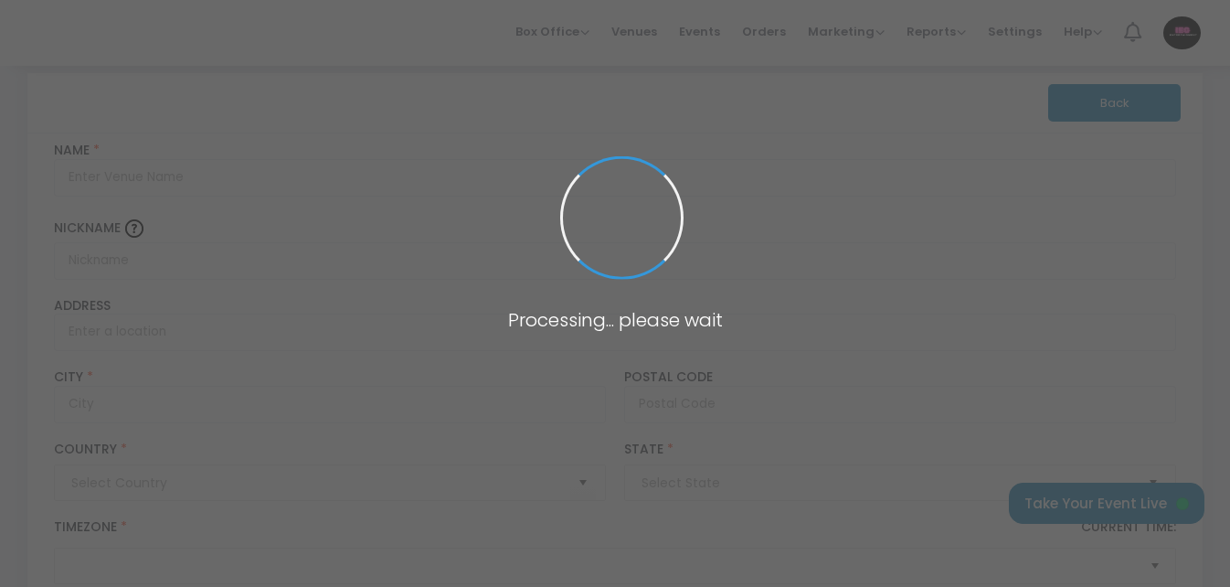
type input "Pakistan"
type input "Chevy Court Stage"
type input "Great New York State Fair"
type input "581 State Fair Boulevard"
type input "Syracuse"
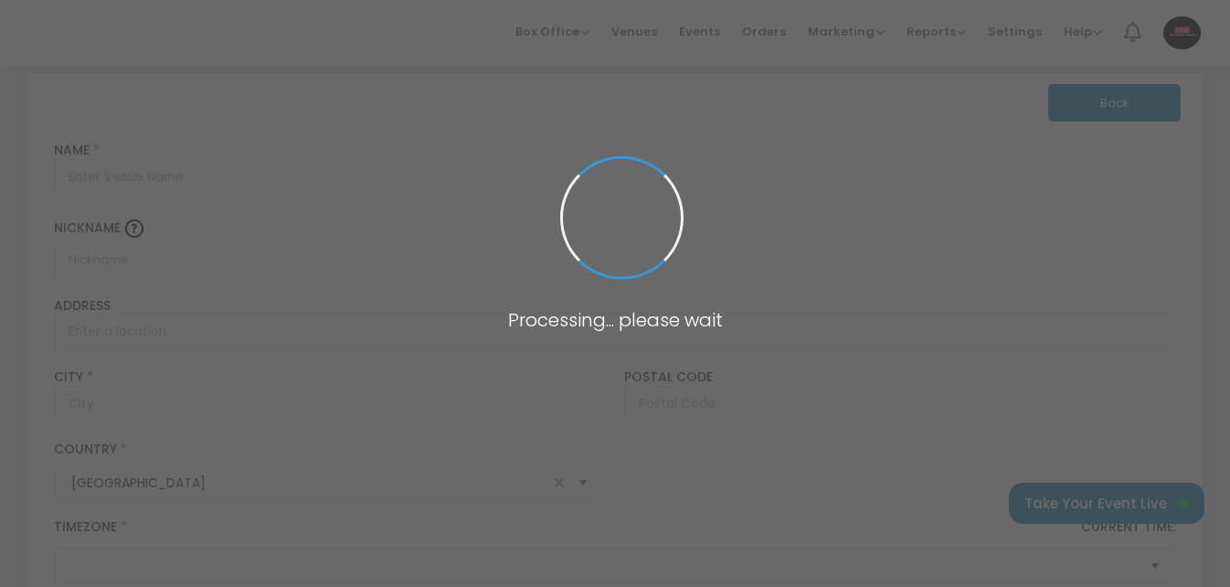
type input "13209"
type input "United States"
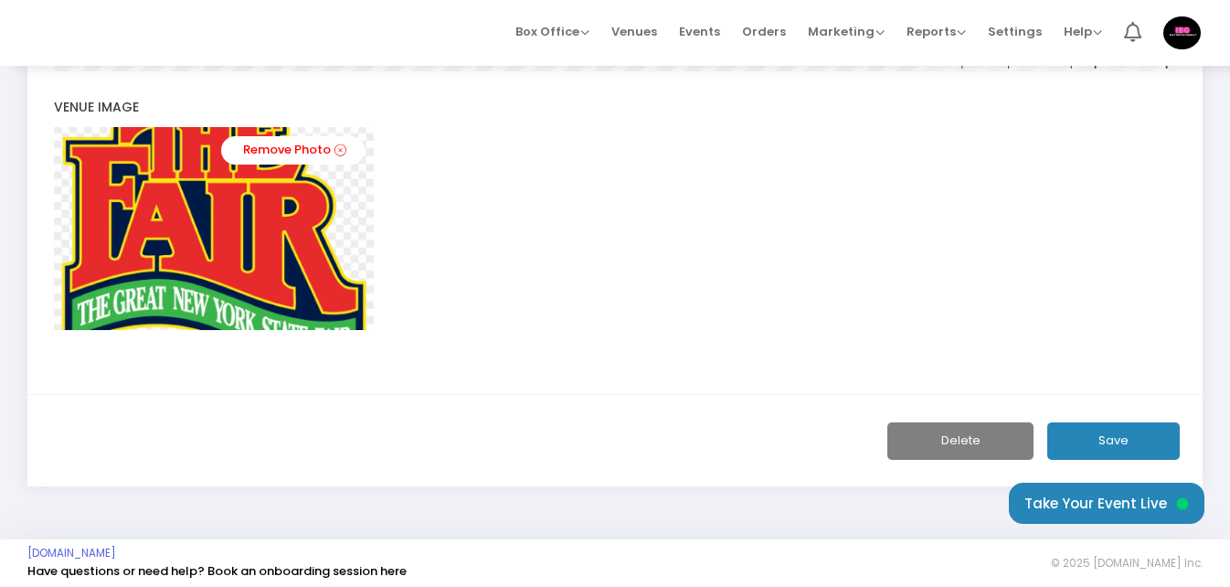
scroll to position [971, 0]
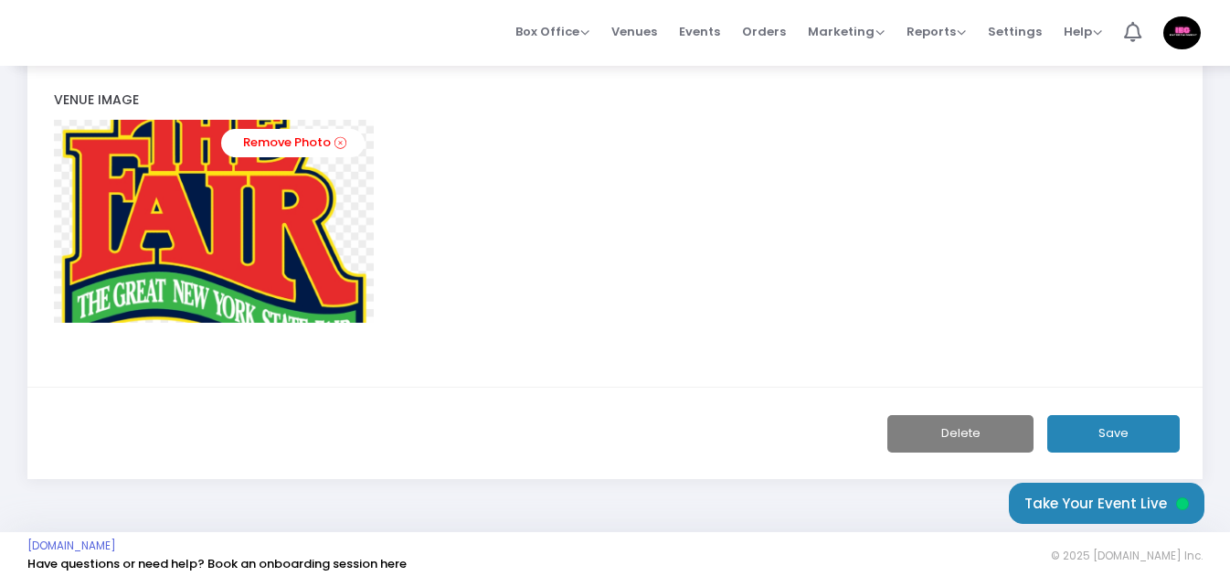
click at [1135, 432] on button "Save" at bounding box center [1113, 433] width 133 height 37
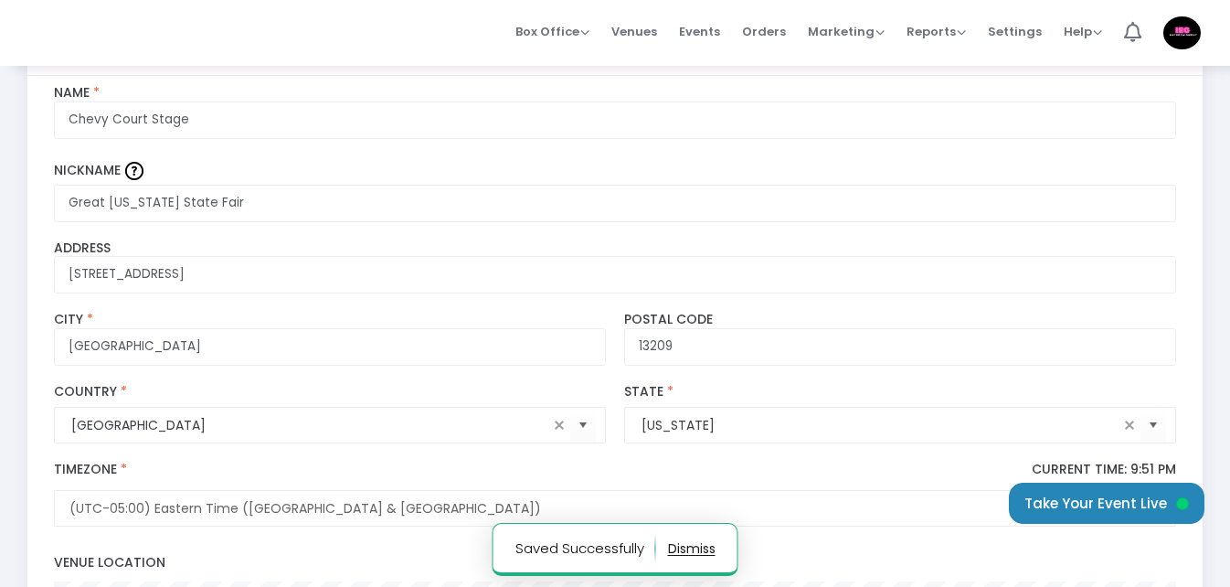
scroll to position [0, 0]
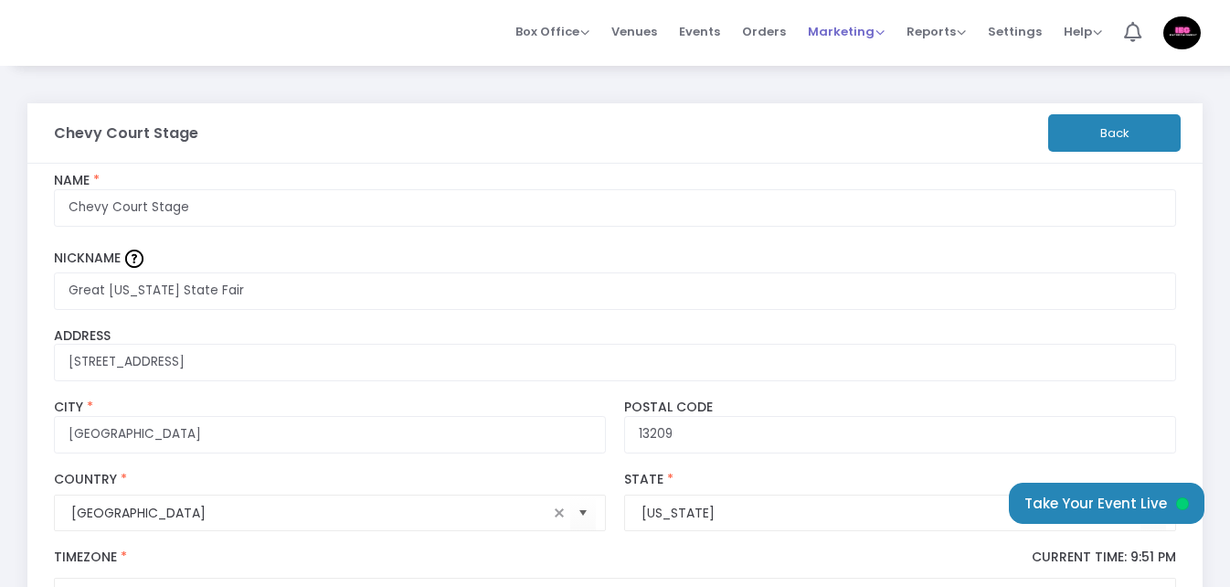
click at [879, 33] on span "Marketing" at bounding box center [846, 31] width 77 height 17
click at [969, 31] on li "Reports Analytics Sales Reports Download" at bounding box center [936, 33] width 81 height 66
click at [1031, 29] on span "Settings" at bounding box center [1015, 31] width 54 height 47
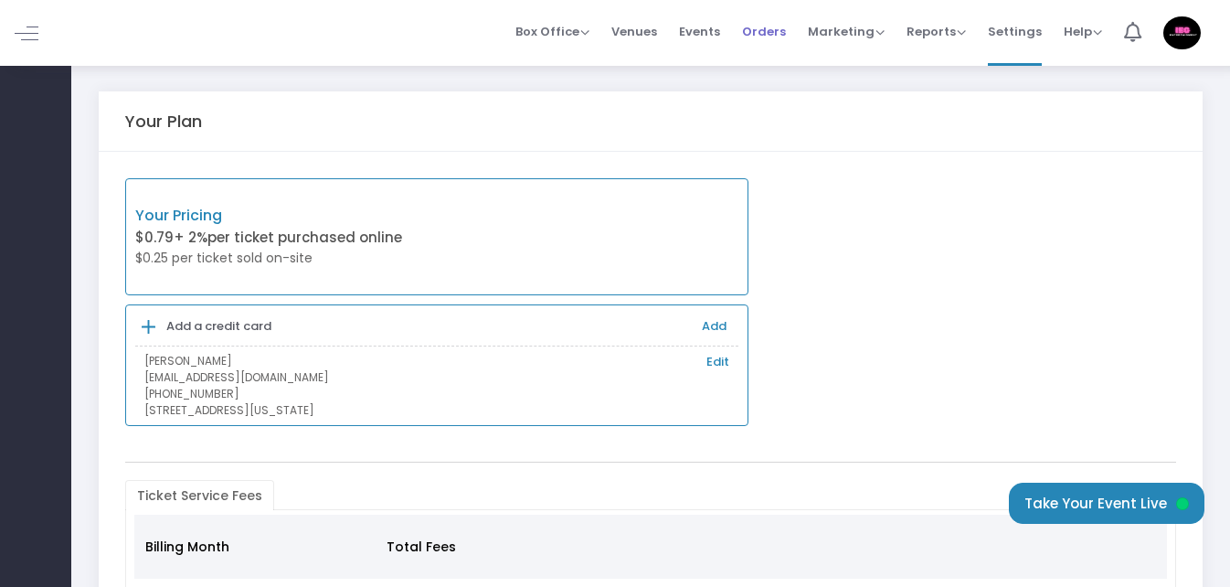
click at [765, 33] on span "Orders" at bounding box center [764, 31] width 44 height 47
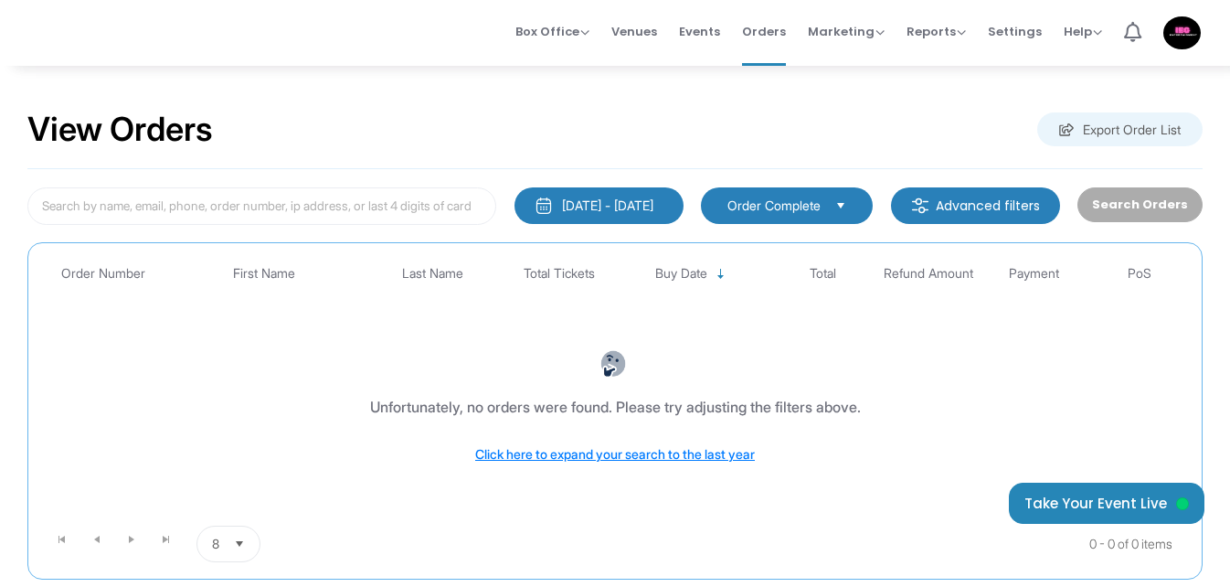
click at [852, 212] on span "Select" at bounding box center [841, 205] width 30 height 30
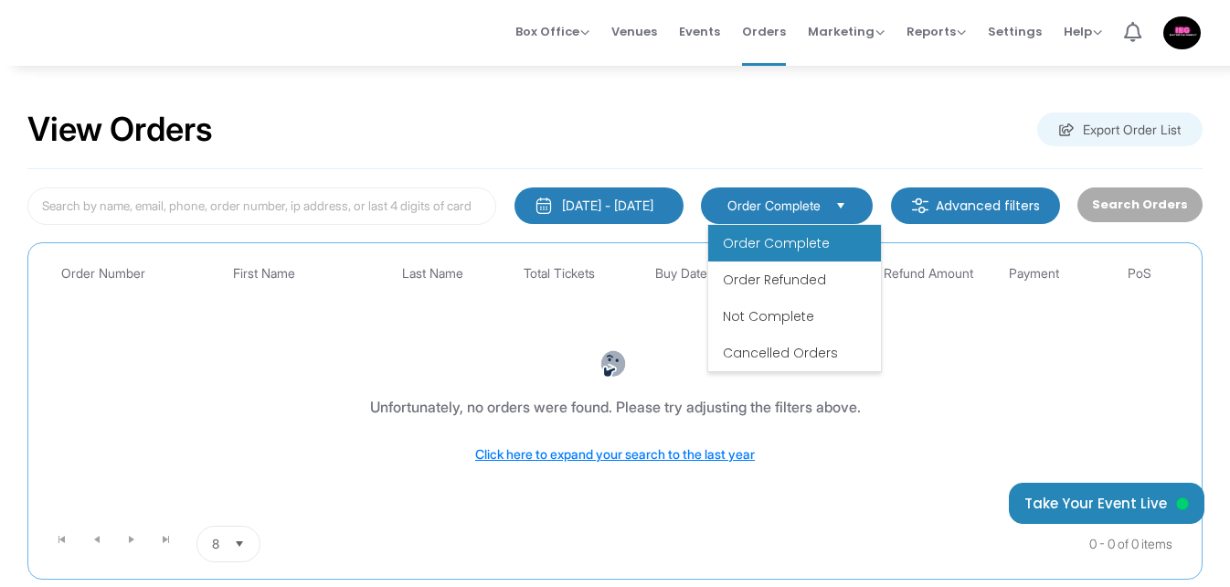
click at [852, 212] on span "Select" at bounding box center [841, 205] width 30 height 30
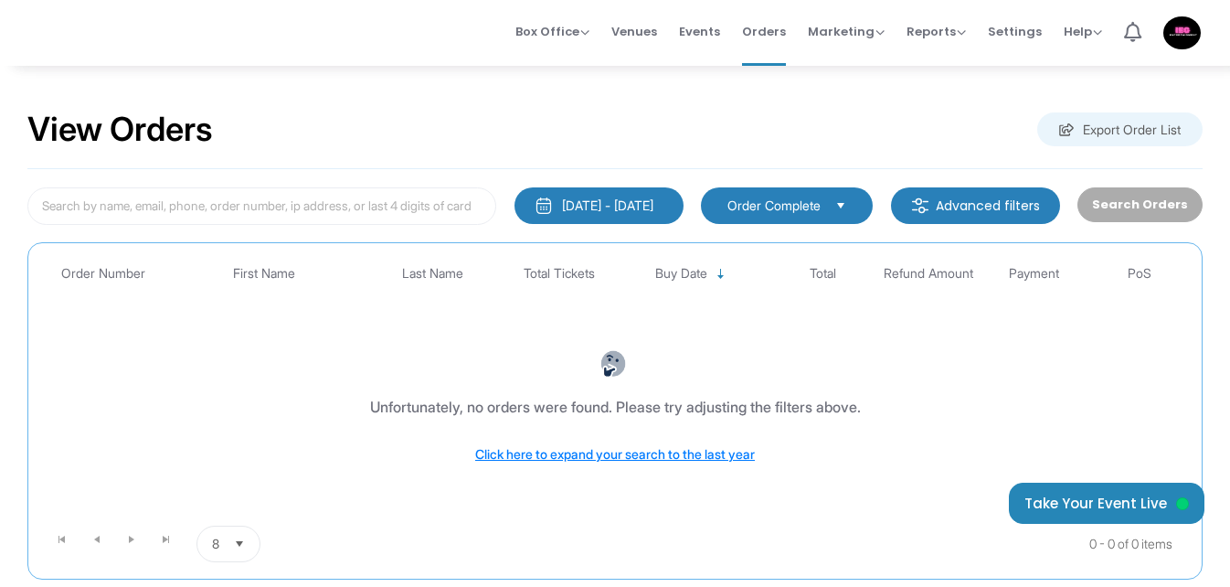
click at [929, 203] on img at bounding box center [920, 205] width 18 height 18
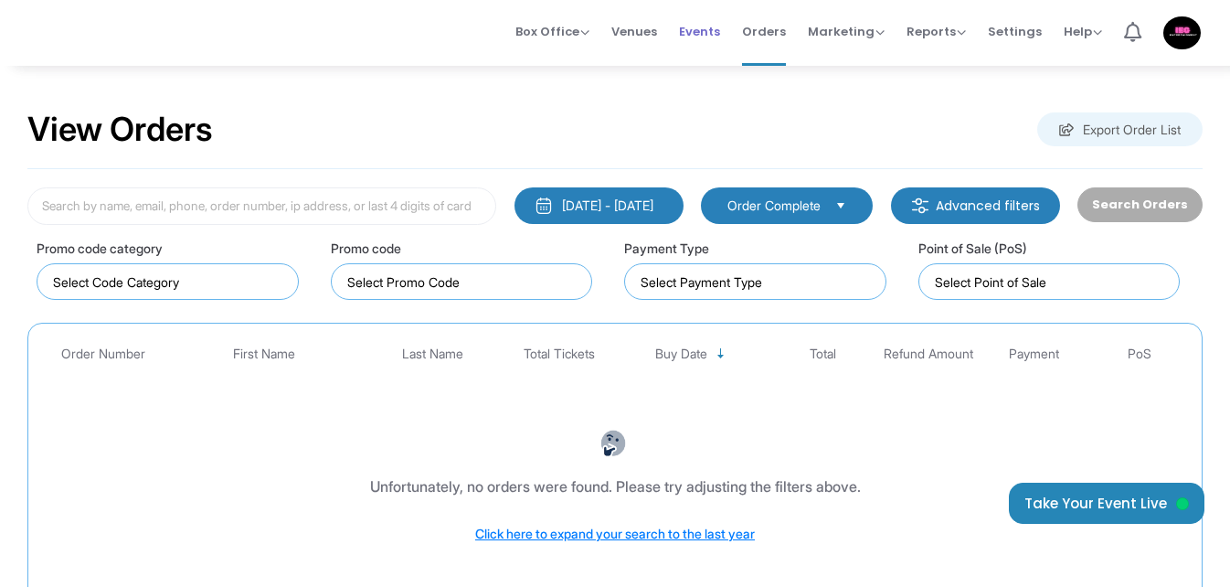
click at [705, 32] on span "Events" at bounding box center [699, 31] width 41 height 47
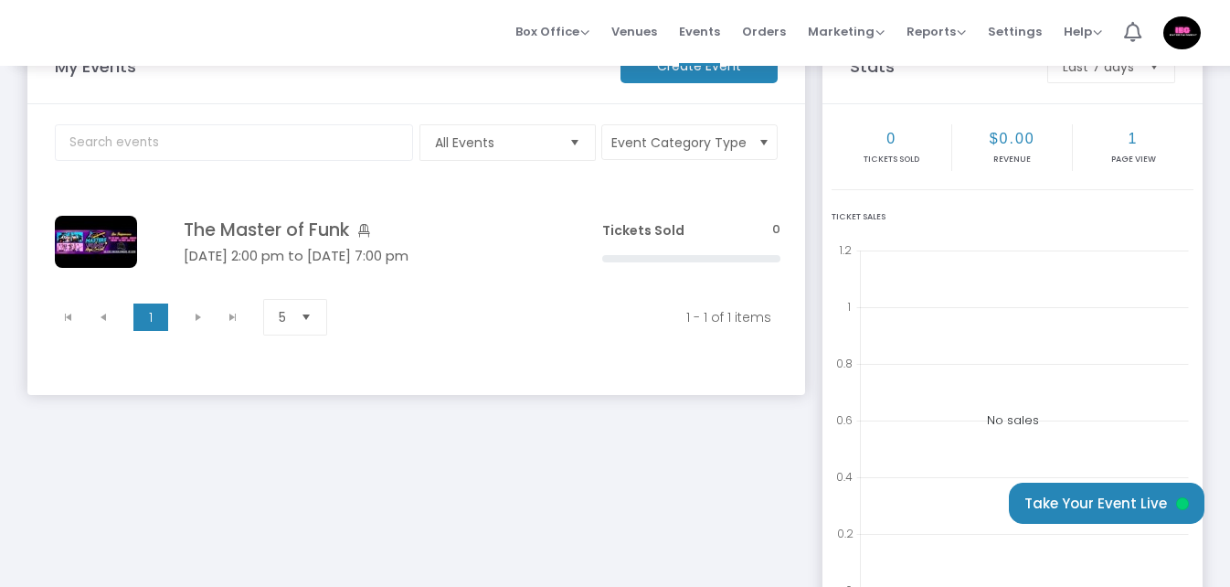
scroll to position [91, 0]
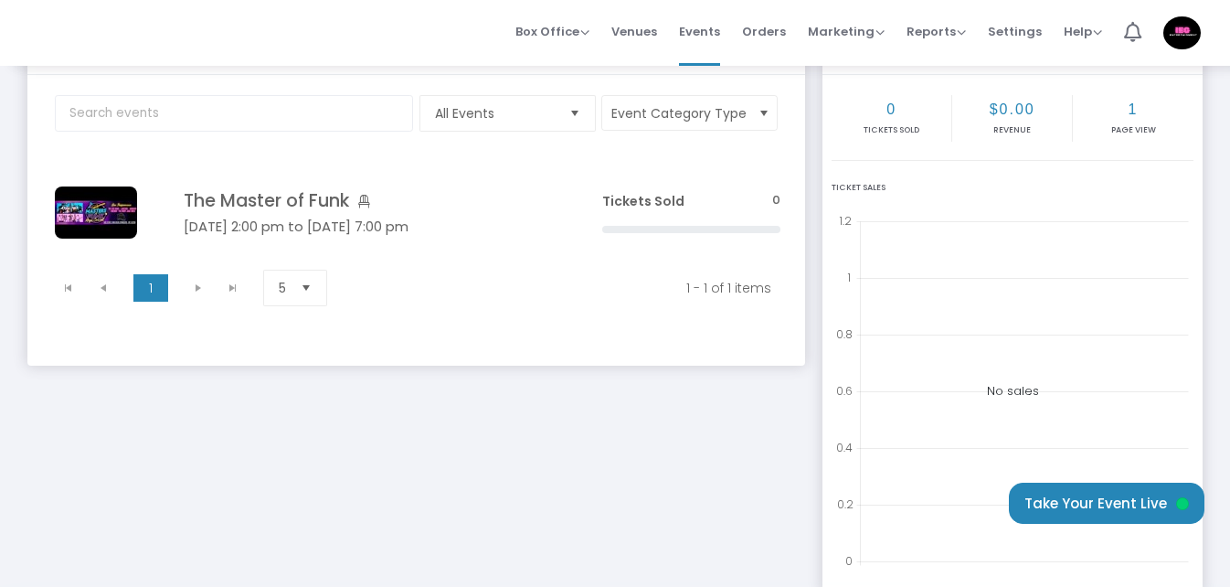
click at [309, 289] on span "Select" at bounding box center [307, 288] width 30 height 30
click at [310, 291] on span "Select" at bounding box center [307, 288] width 30 height 30
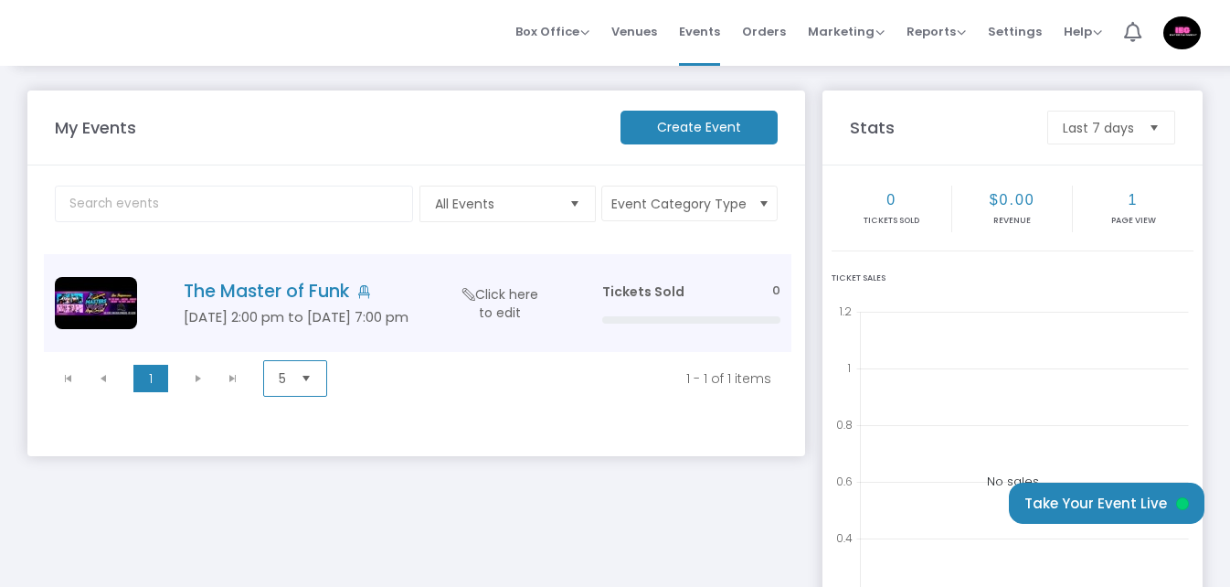
scroll to position [0, 0]
click at [289, 292] on h4 "The Master of Funk" at bounding box center [366, 291] width 364 height 21
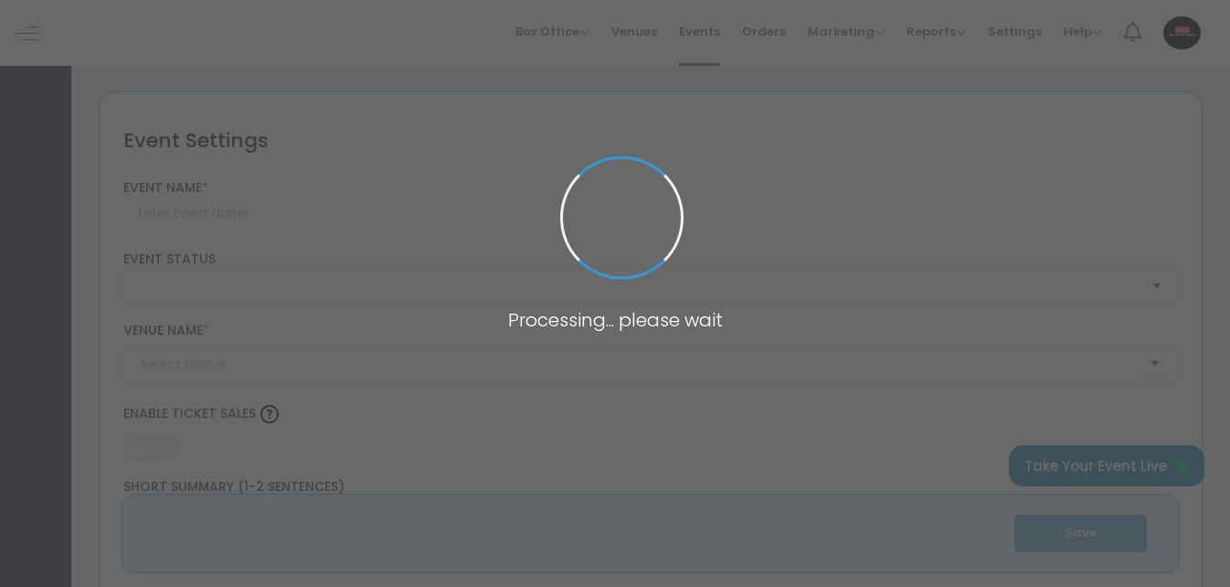
type input "The Master of Funk"
type textarea "The Masters of Funk Mega Concert is a once-in-a-lifetime event that brings toge…"
type input "8.000 %"
type input "Buy Tickets"
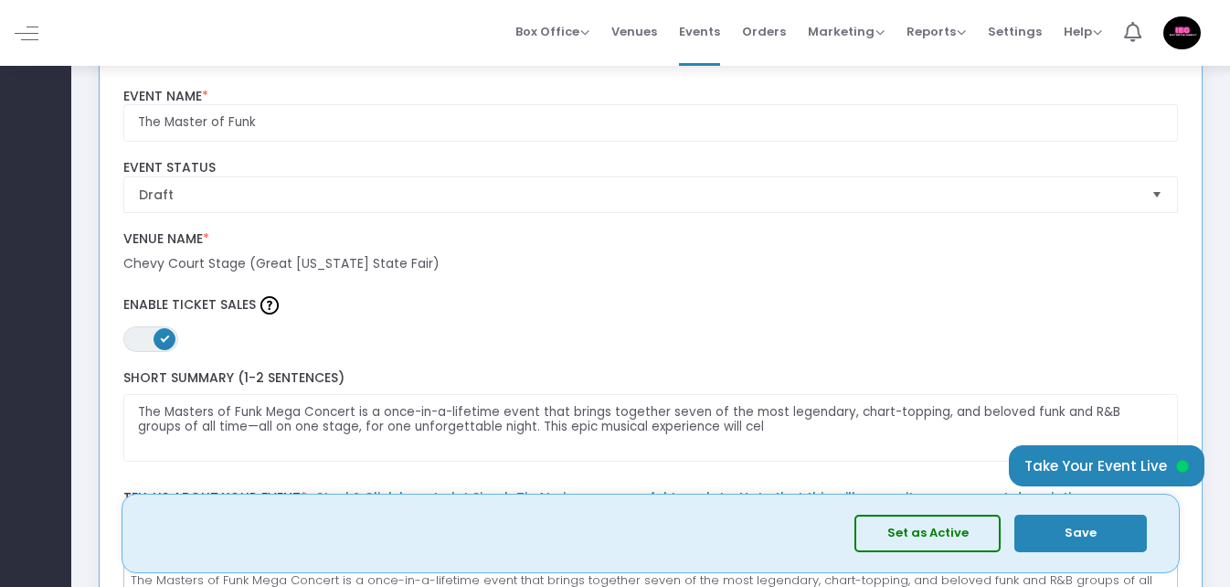
scroll to position [183, 0]
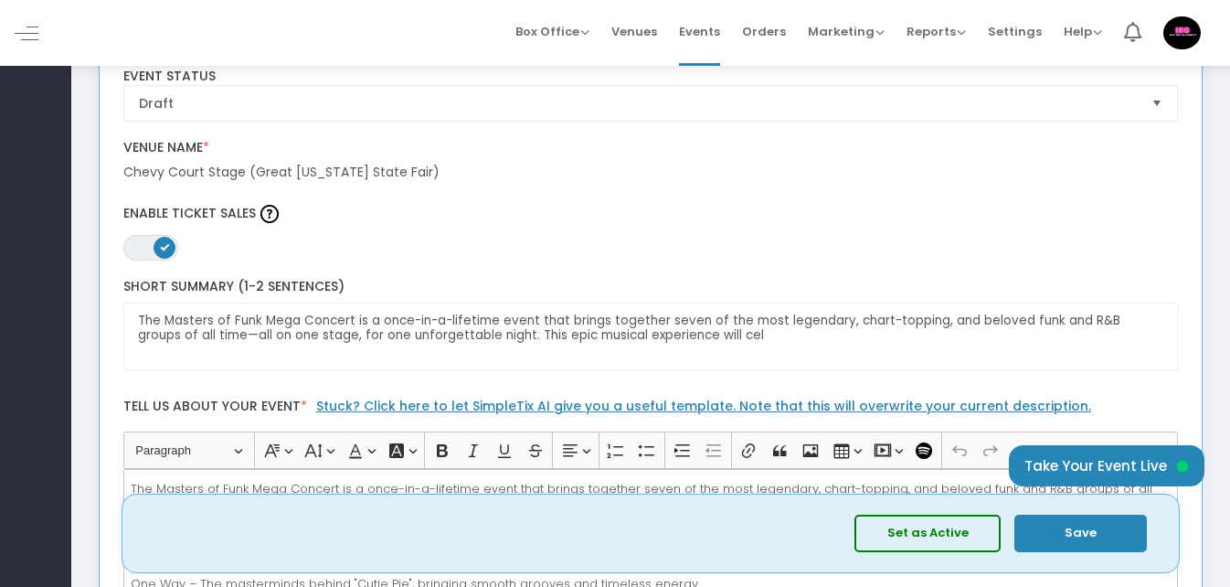
click at [148, 241] on span "ON OFF" at bounding box center [150, 248] width 55 height 26
click at [154, 249] on span "ON OFF" at bounding box center [150, 248] width 55 height 26
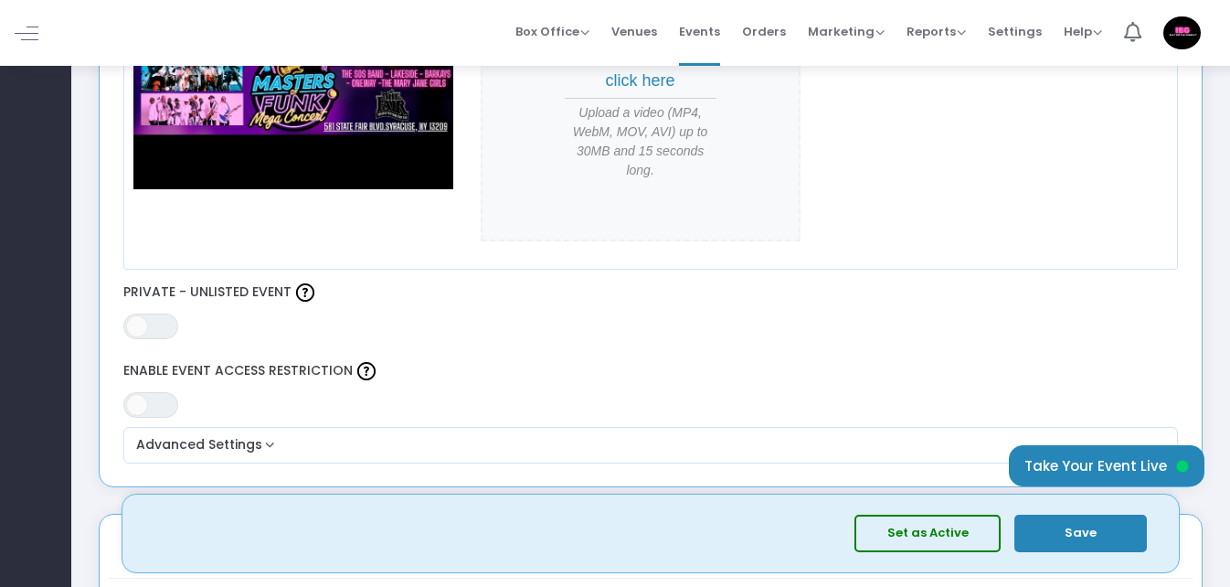
scroll to position [1005, 0]
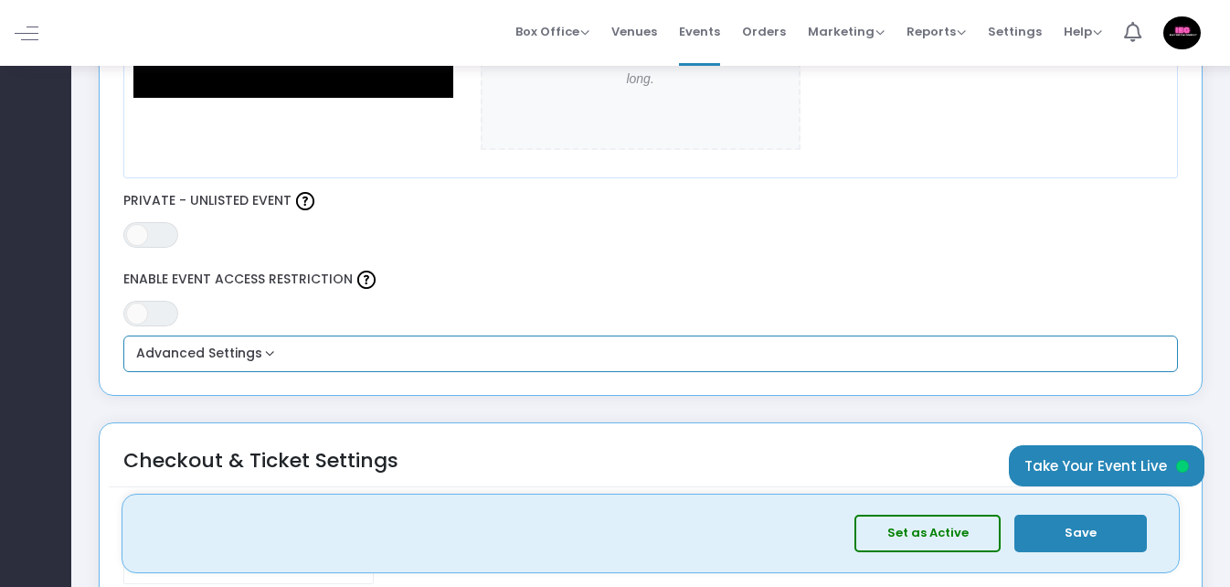
click at [274, 346] on button "Advanced Settings" at bounding box center [651, 354] width 1041 height 22
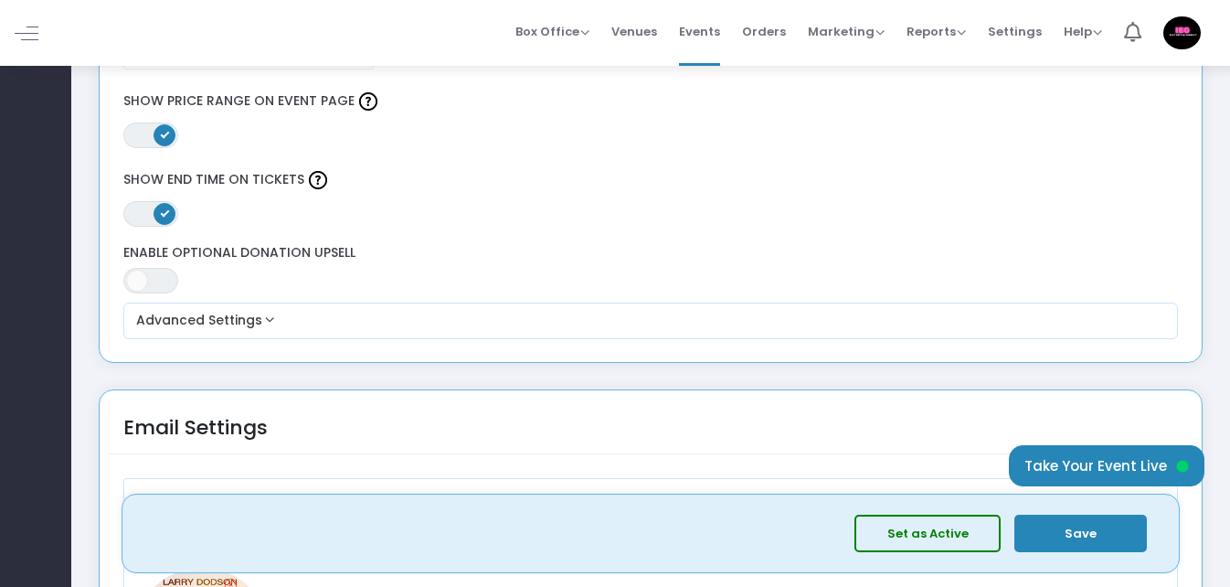
scroll to position [1828, 0]
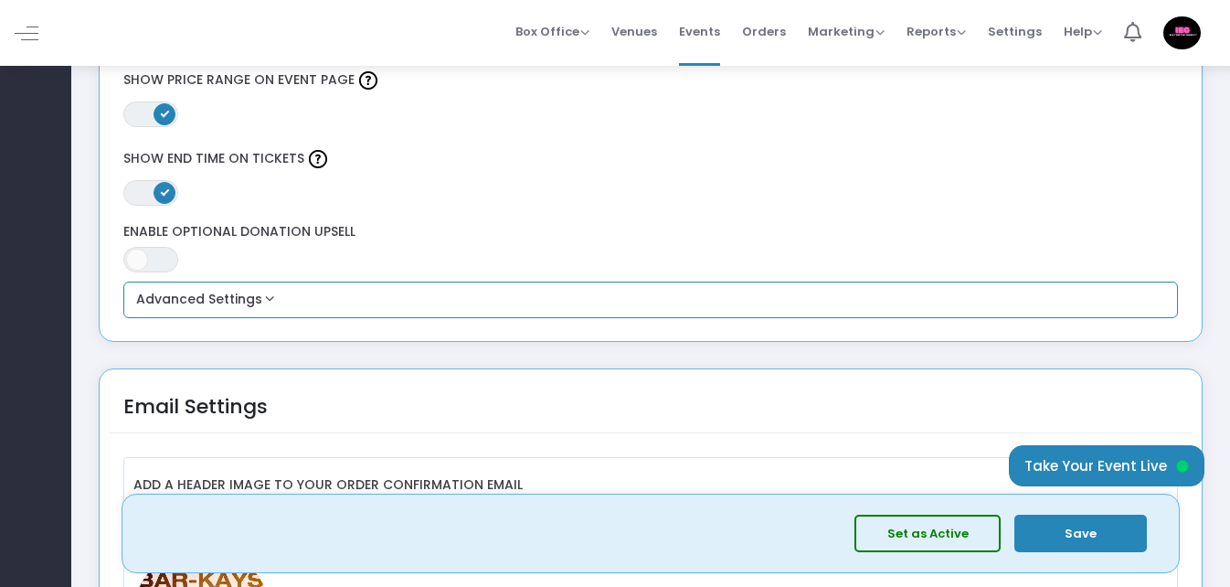
click at [265, 303] on button "Advanced Settings" at bounding box center [651, 300] width 1041 height 22
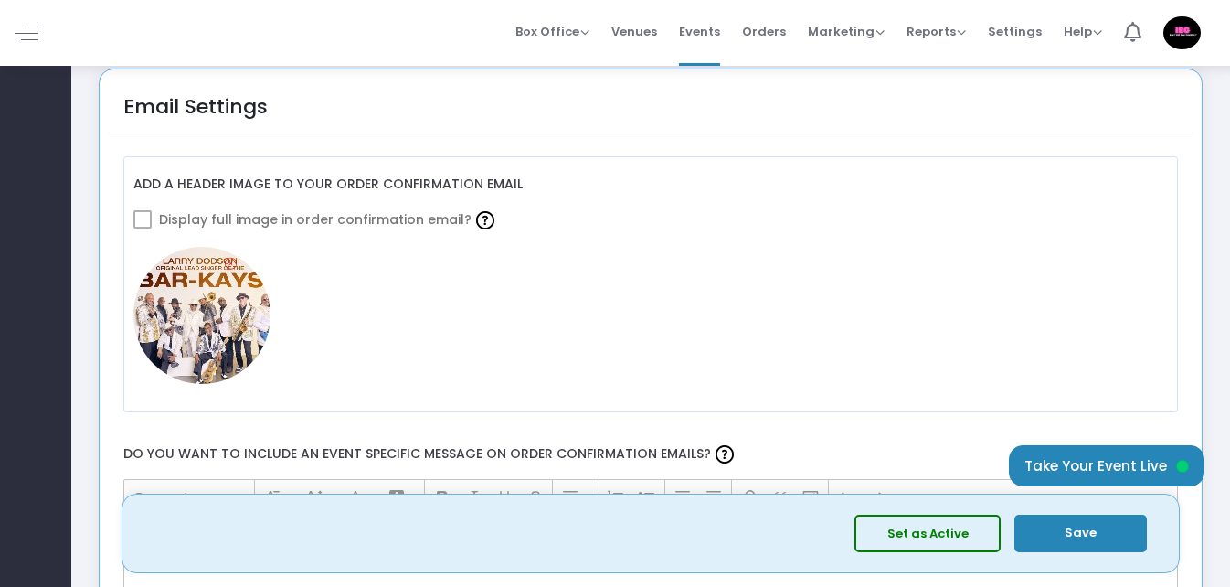
scroll to position [2559, 0]
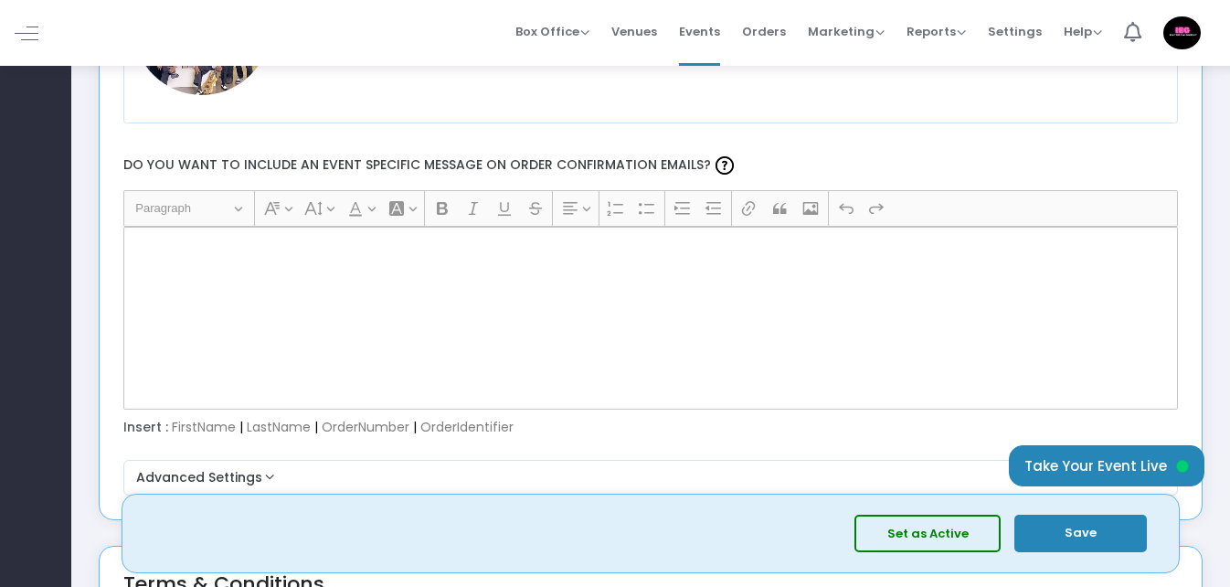
click at [219, 323] on div "Rich Text Editor, main" at bounding box center [651, 318] width 1056 height 183
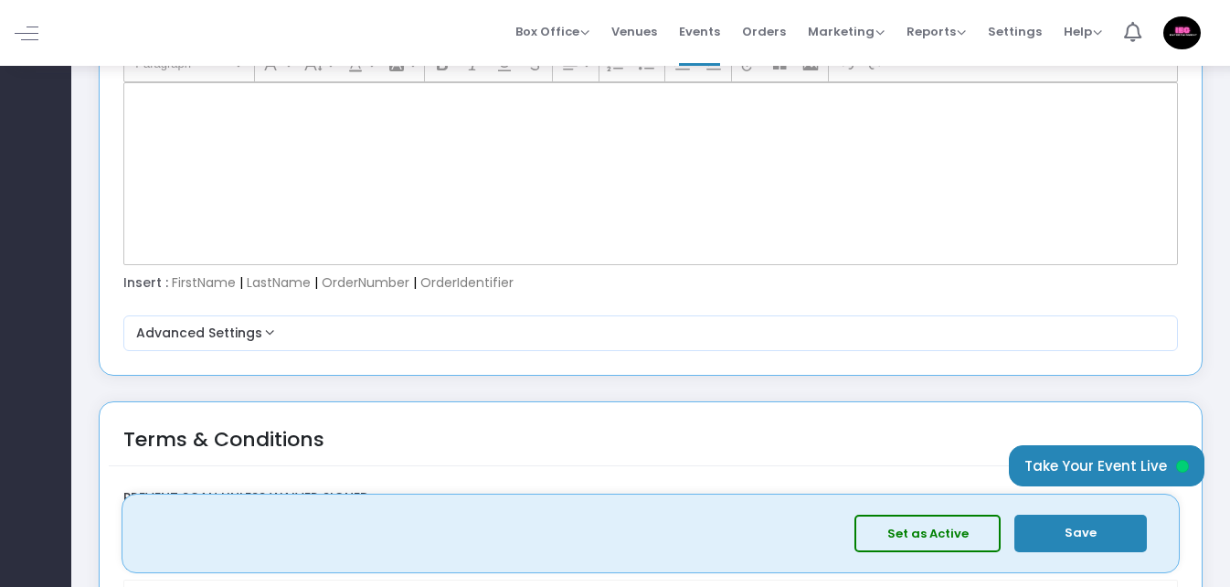
scroll to position [2925, 0]
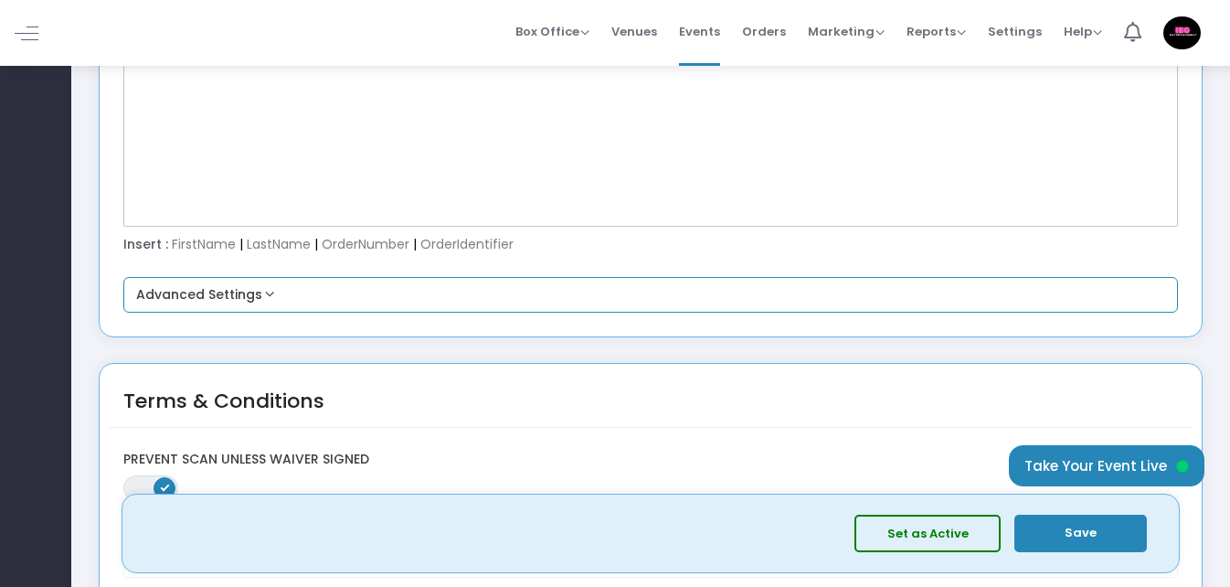
click at [268, 292] on button "Advanced Settings" at bounding box center [651, 295] width 1041 height 22
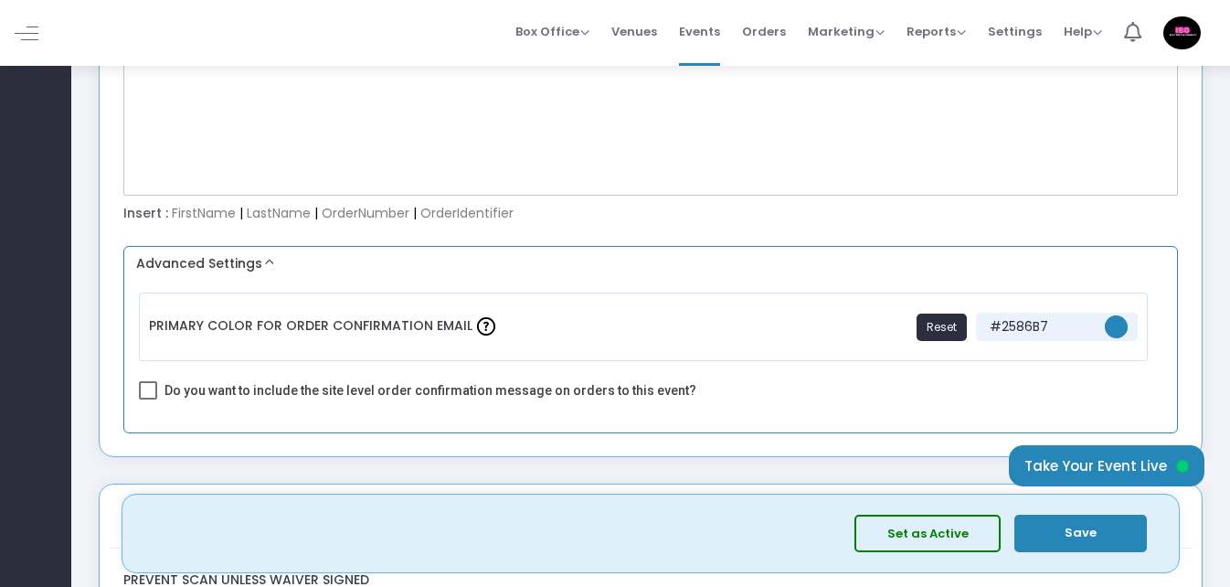
scroll to position [3016, 0]
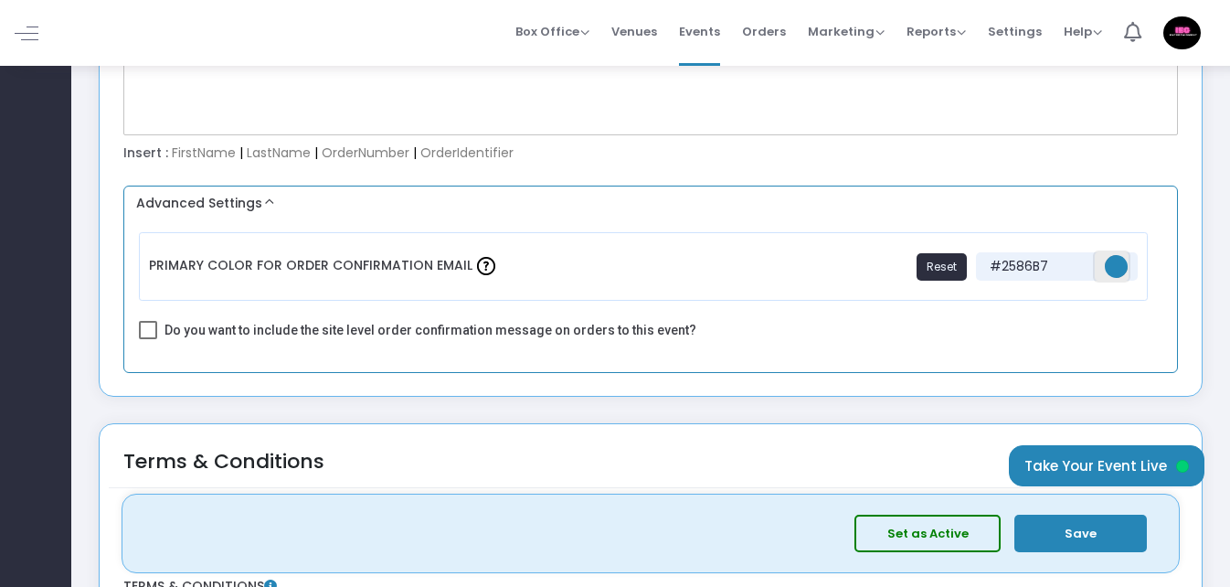
click at [1119, 261] on span "#2586b7" at bounding box center [1116, 266] width 23 height 23
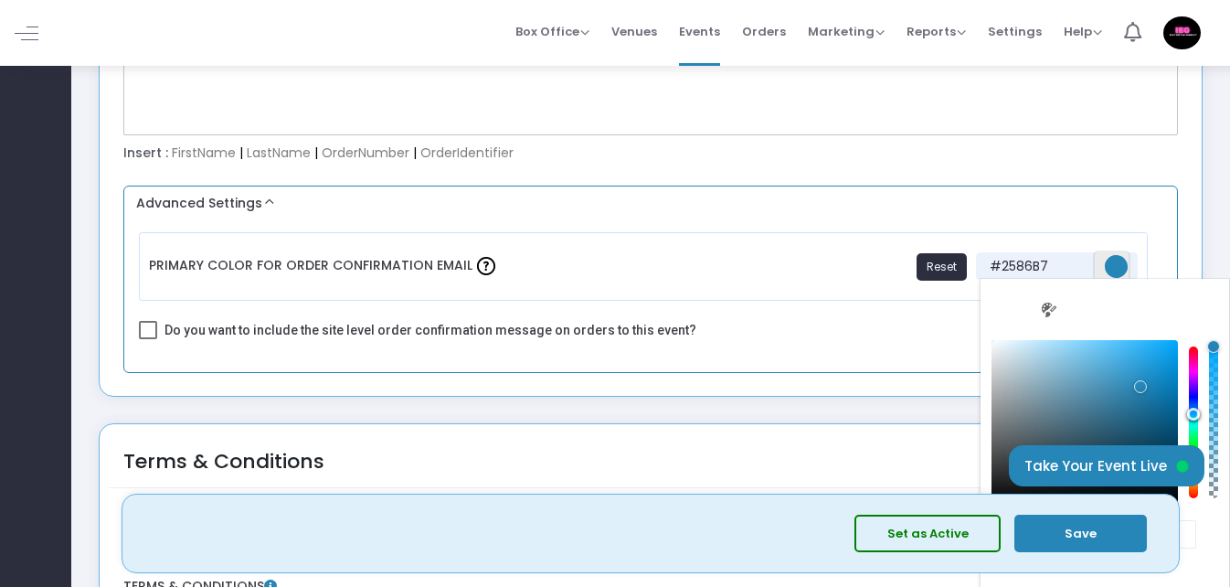
click at [1119, 261] on span "#2586b7" at bounding box center [1116, 266] width 23 height 23
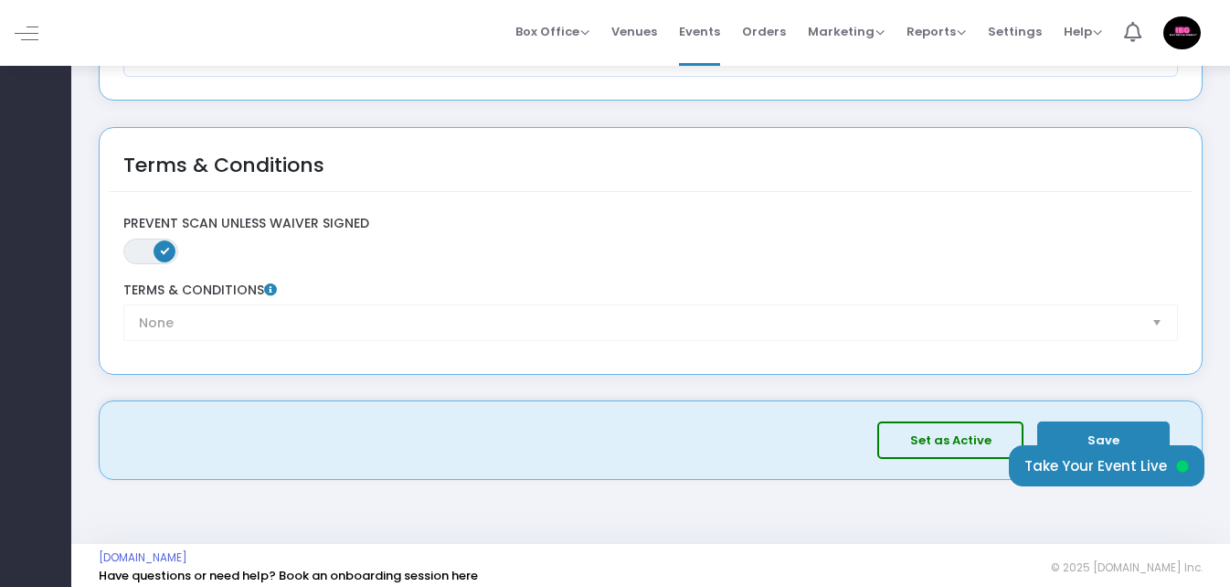
scroll to position [3324, 0]
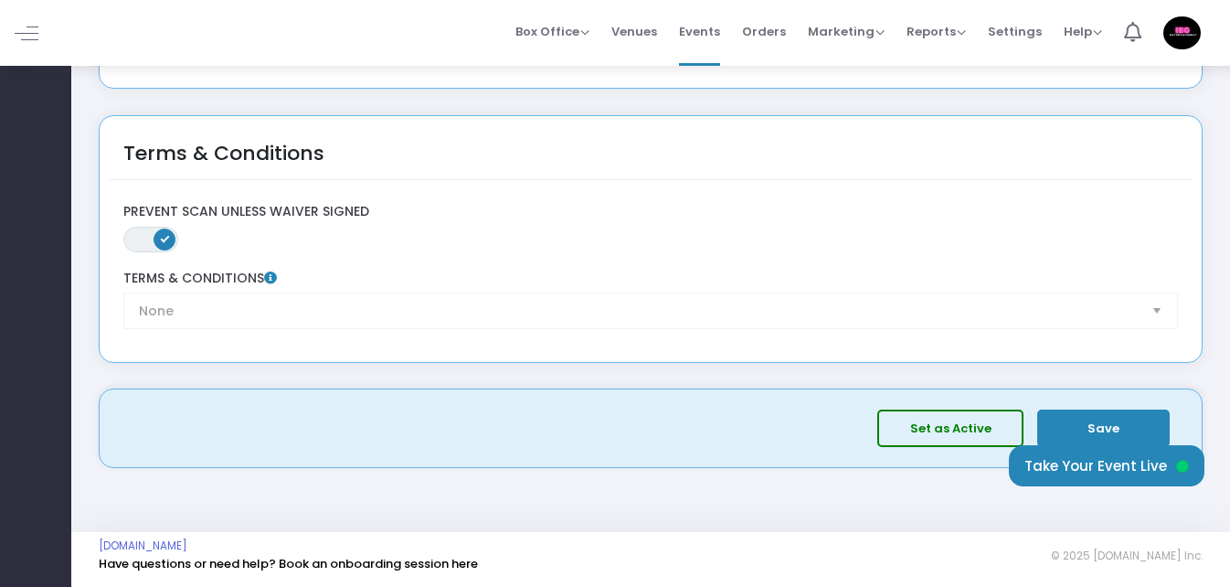
click at [1109, 428] on button "Save" at bounding box center [1103, 427] width 133 height 37
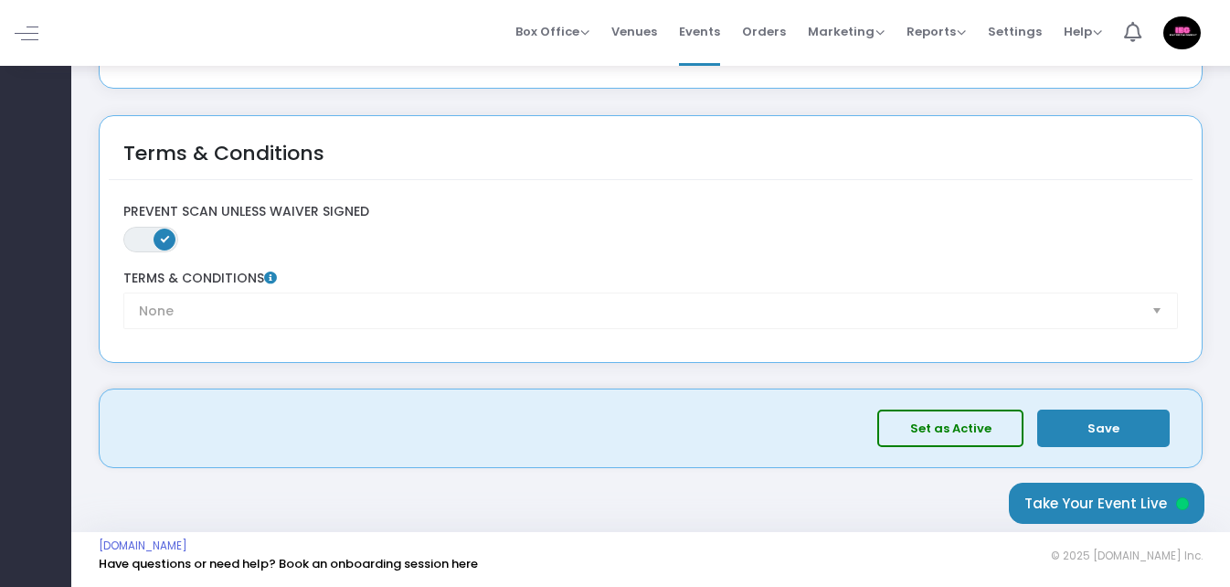
click at [1099, 420] on button "Save" at bounding box center [1103, 427] width 133 height 37
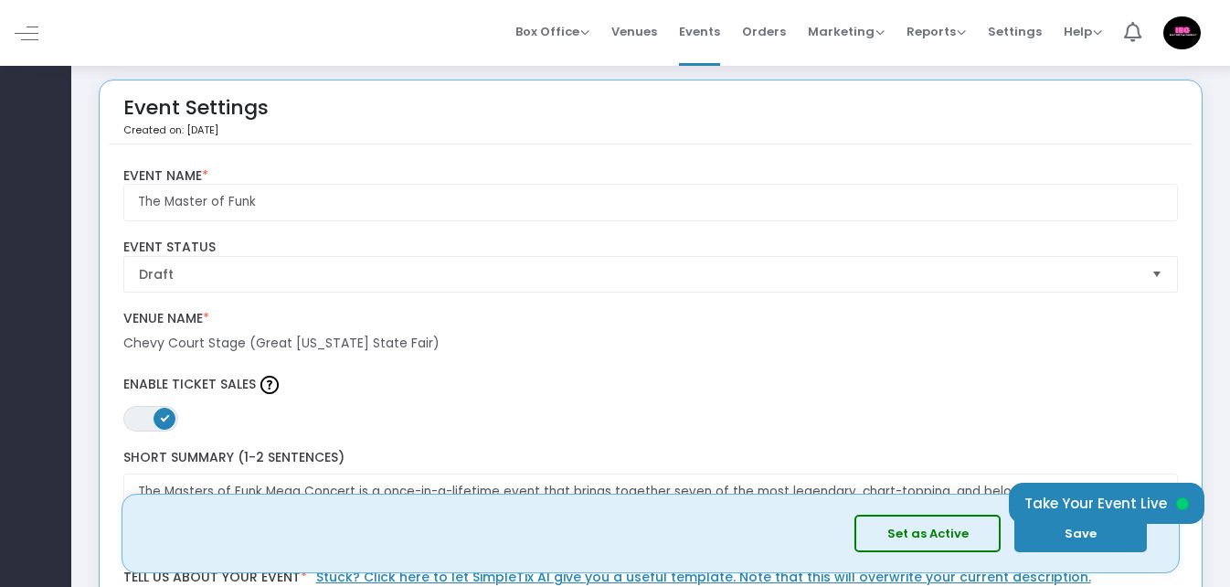
scroll to position [0, 0]
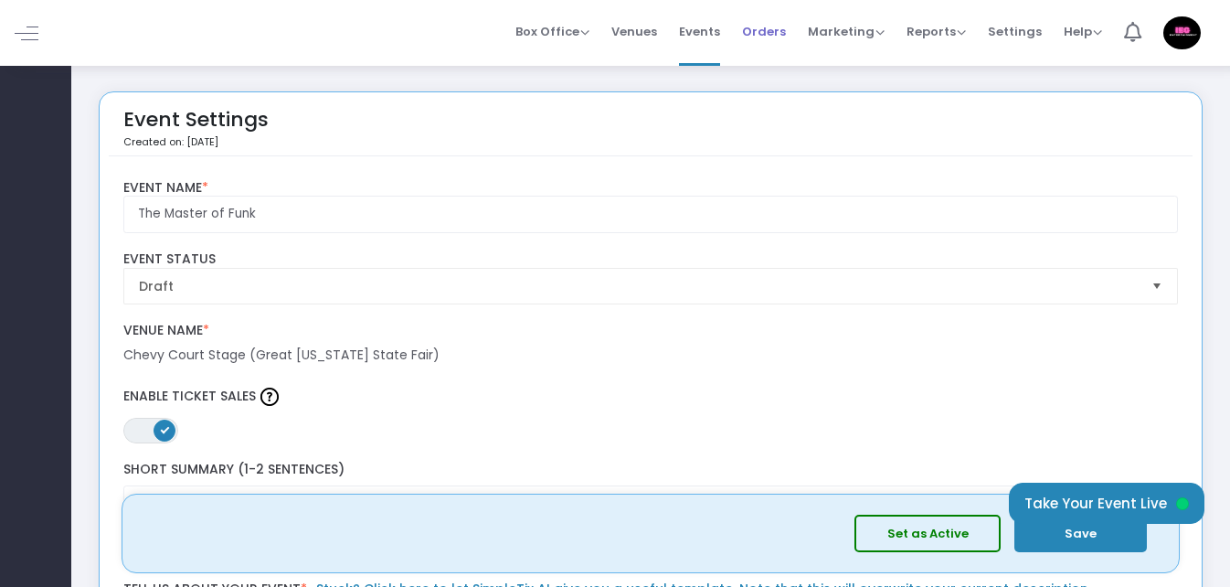
click at [772, 35] on span "Orders" at bounding box center [764, 31] width 44 height 47
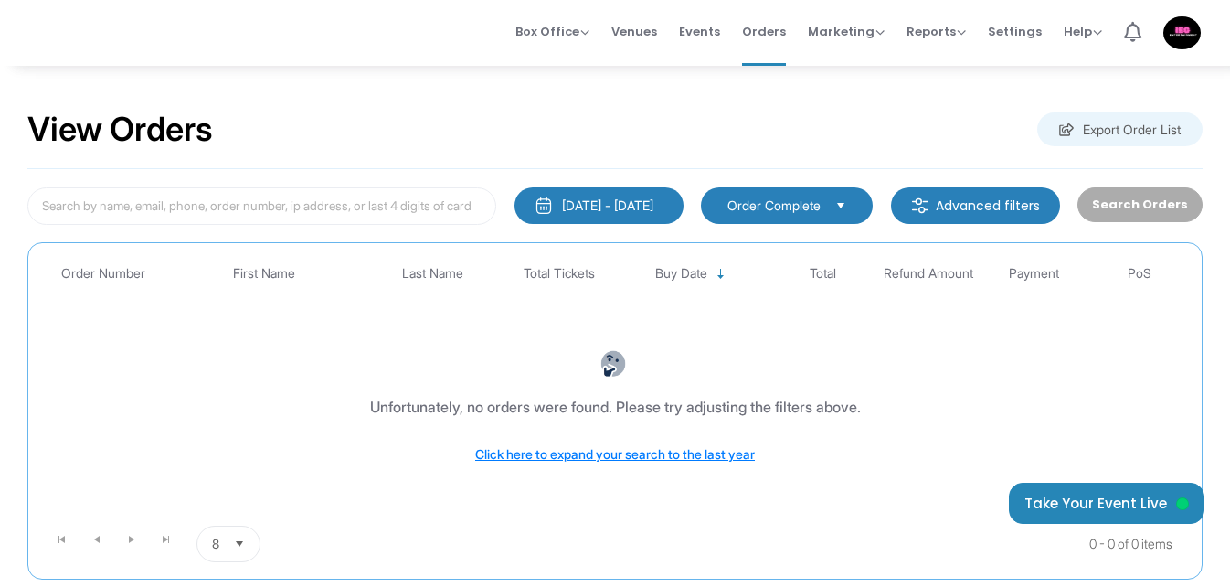
click at [808, 201] on span "Order Complete" at bounding box center [773, 205] width 93 height 18
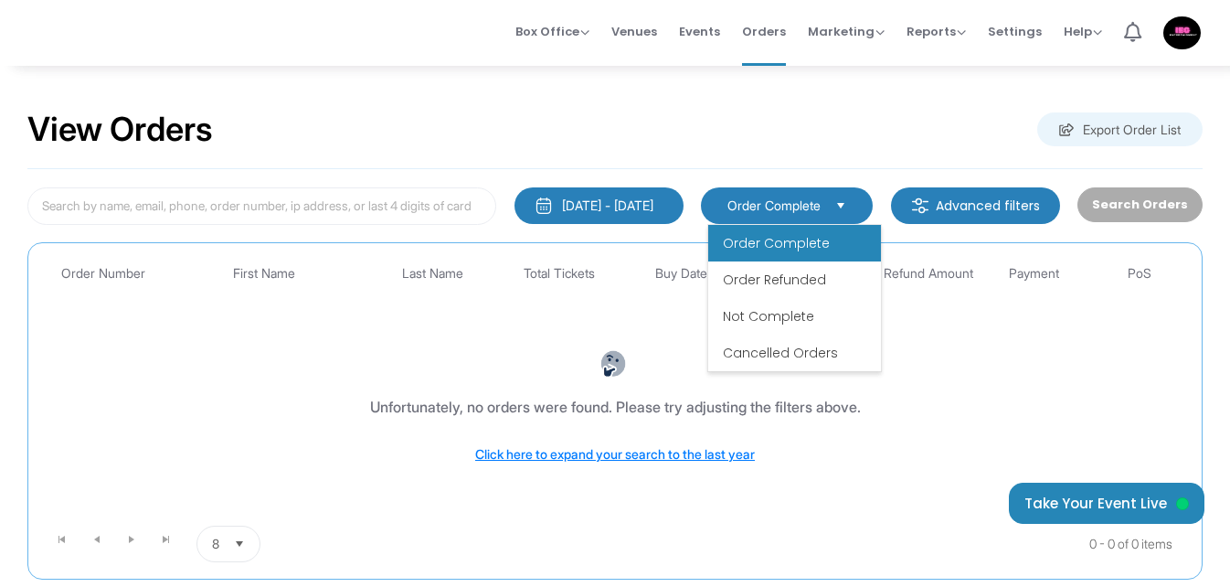
click at [831, 137] on div "View Orders Export Order List" at bounding box center [614, 130] width 1175 height 78
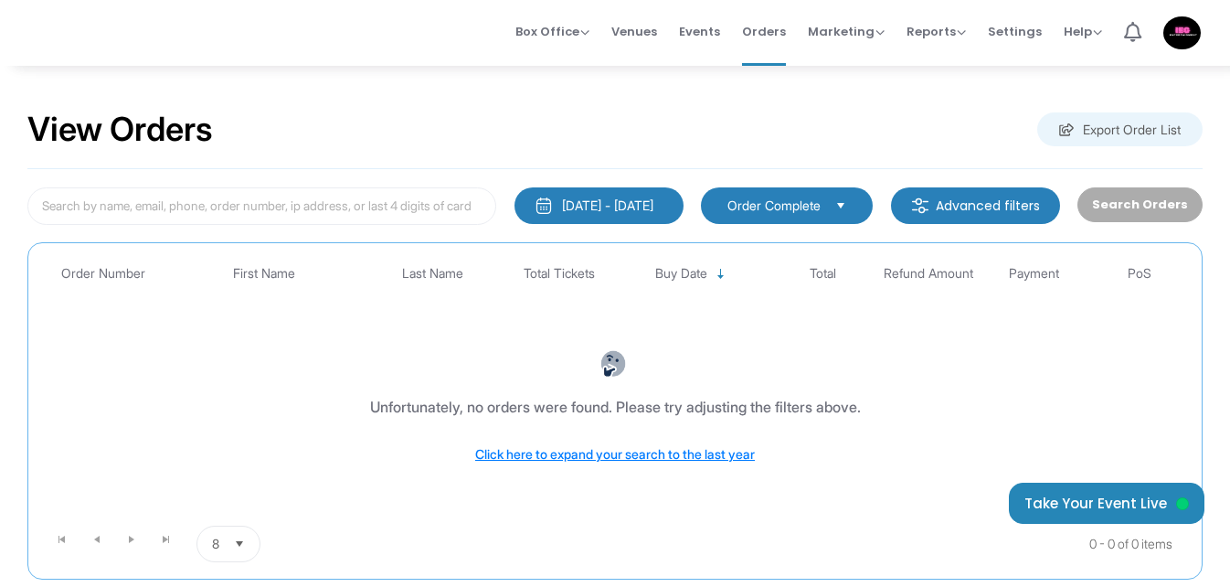
click at [608, 207] on div "8/15/2025 - 9/14/2025" at bounding box center [607, 205] width 91 height 18
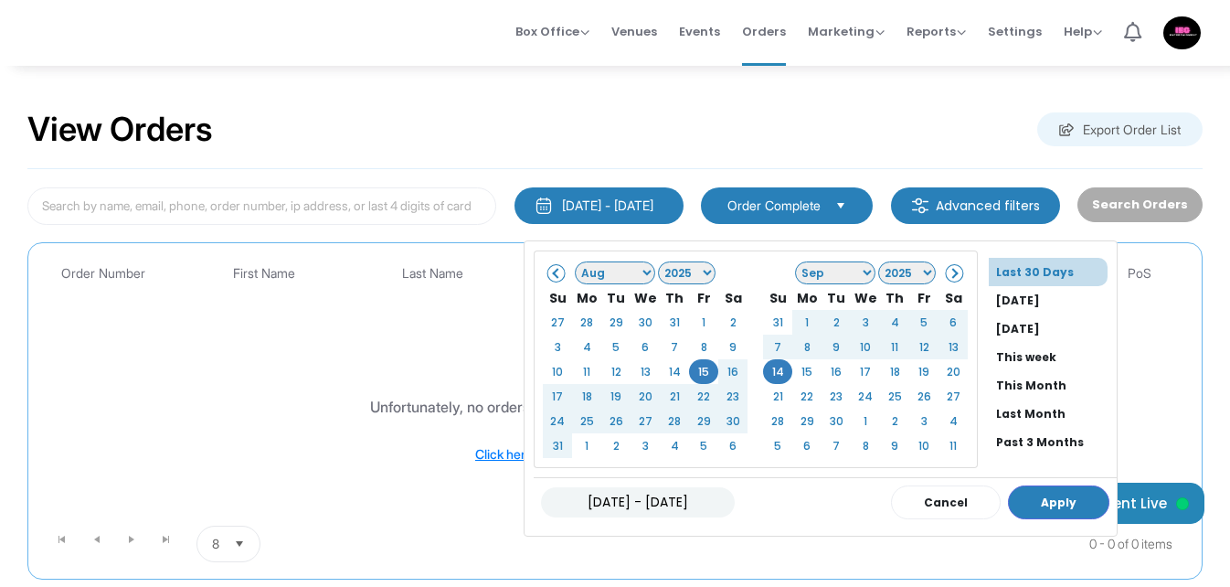
click at [948, 273] on span at bounding box center [953, 273] width 10 height 10
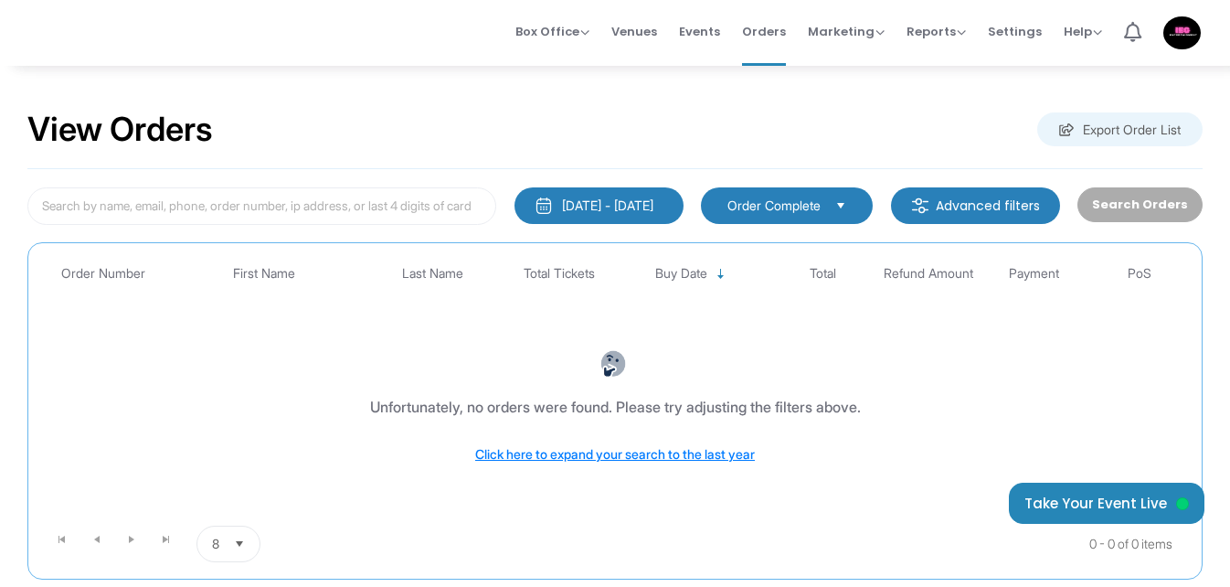
click at [843, 102] on div "View Orders Export Order List" at bounding box center [614, 130] width 1175 height 78
click at [875, 29] on span "Marketing" at bounding box center [846, 31] width 77 height 17
click at [880, 98] on li "Quantity Discounts" at bounding box center [881, 98] width 146 height 36
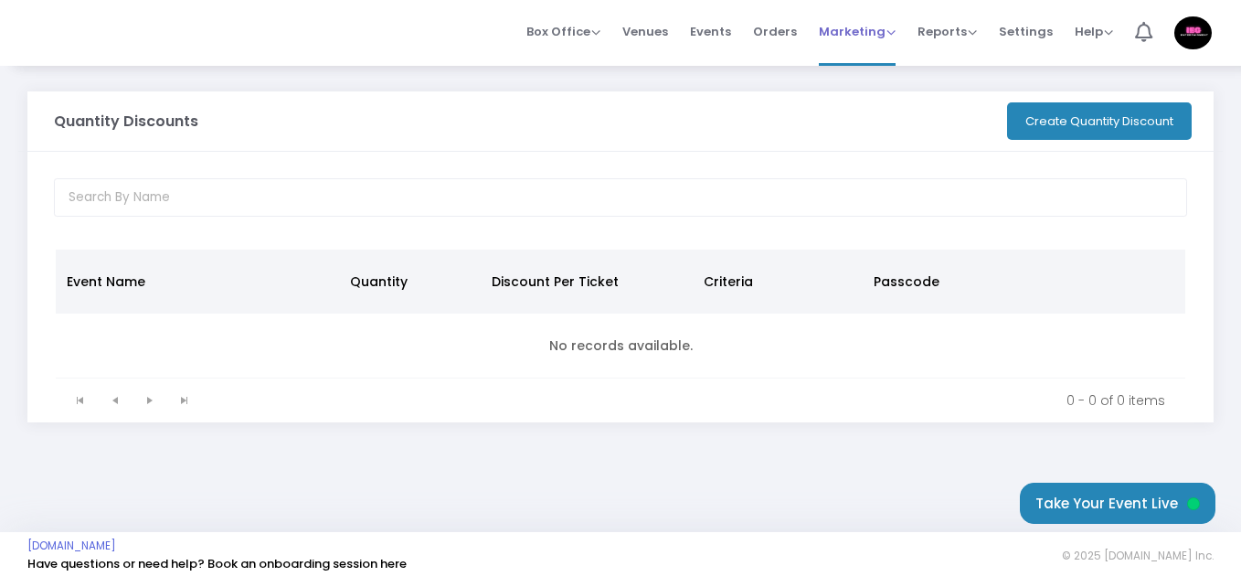
click at [886, 33] on span "Marketing" at bounding box center [857, 31] width 77 height 17
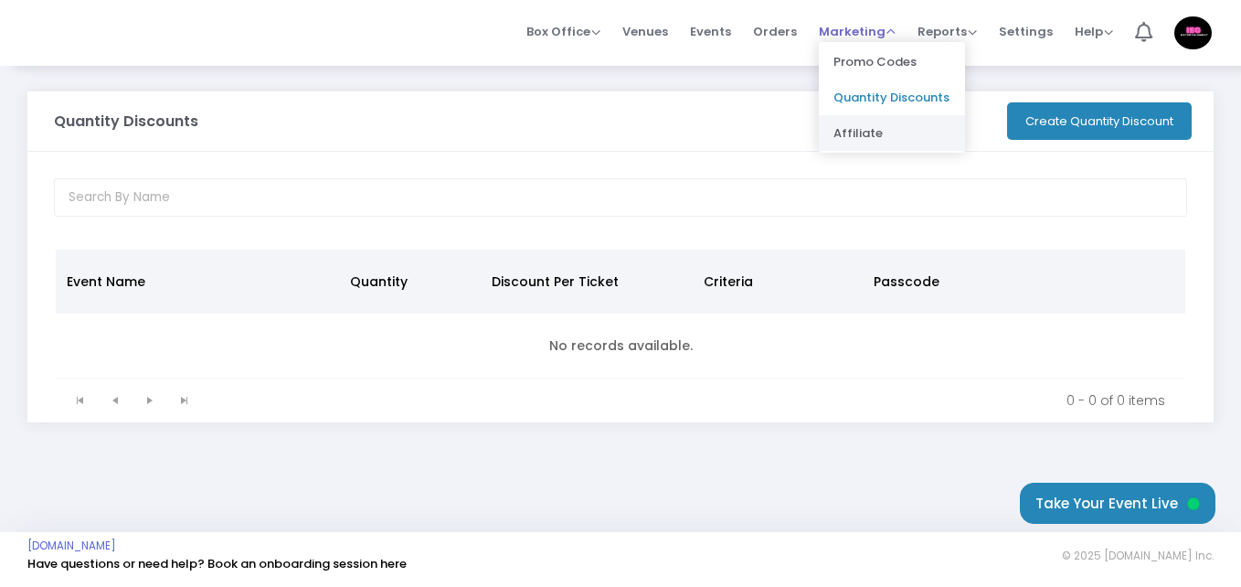
click at [872, 133] on li "Affiliate" at bounding box center [892, 133] width 146 height 36
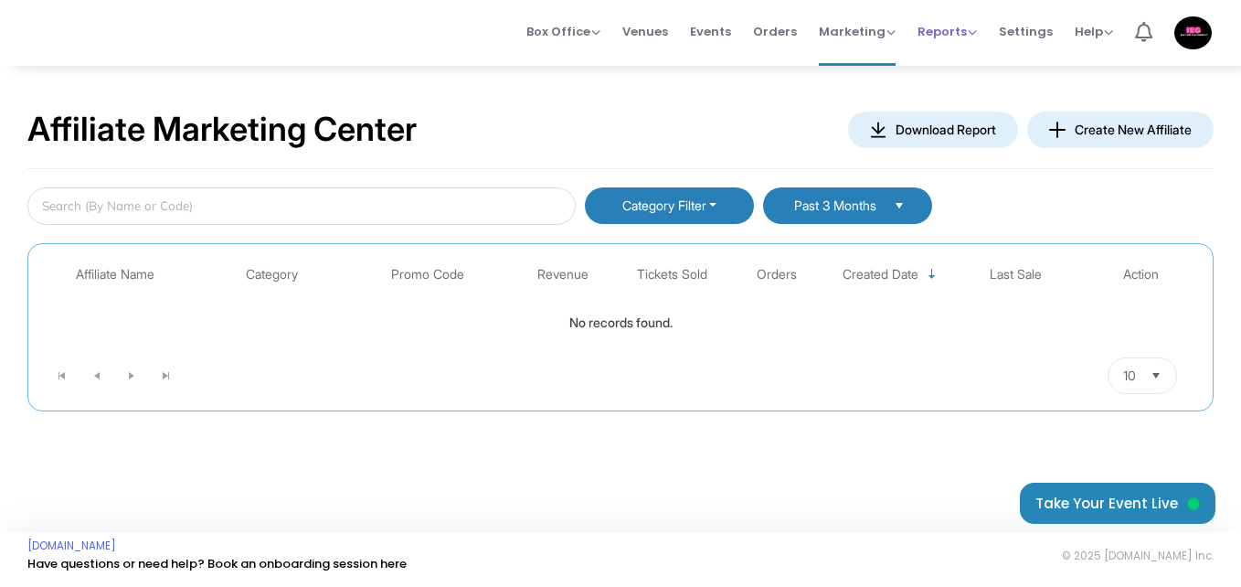
click at [977, 34] on div "Reports Analytics Sales Reports Download" at bounding box center [947, 32] width 59 height 18
click at [973, 29] on span "Reports" at bounding box center [947, 31] width 59 height 17
click at [815, 101] on div "Affiliate Marketing Center Download Report Create New Affiliate" at bounding box center [620, 130] width 1186 height 78
click at [1041, 32] on span "Settings" at bounding box center [1026, 31] width 54 height 47
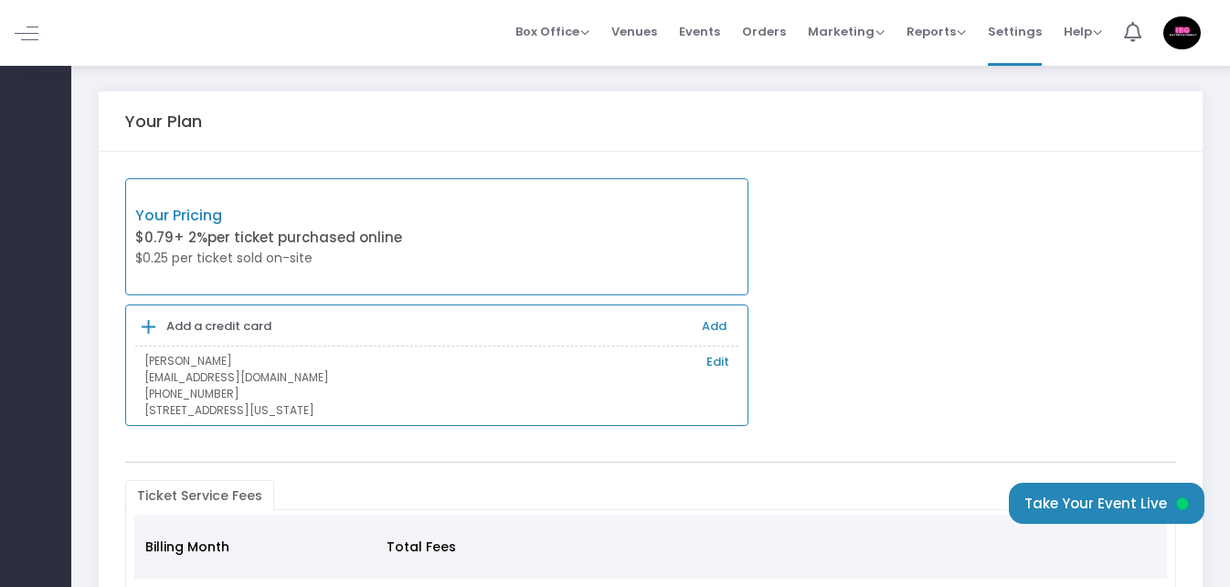
click at [177, 216] on p "Your Pricing" at bounding box center [286, 216] width 302 height 22
click at [156, 232] on p "$0.79 + 2% per ticket purchased online" at bounding box center [286, 238] width 302 height 21
drag, startPoint x: 156, startPoint y: 233, endPoint x: 223, endPoint y: 232, distance: 66.7
click at [223, 232] on p "$0.79 + 2% per ticket purchased online" at bounding box center [286, 238] width 302 height 21
drag, startPoint x: 223, startPoint y: 232, endPoint x: 204, endPoint y: 209, distance: 29.8
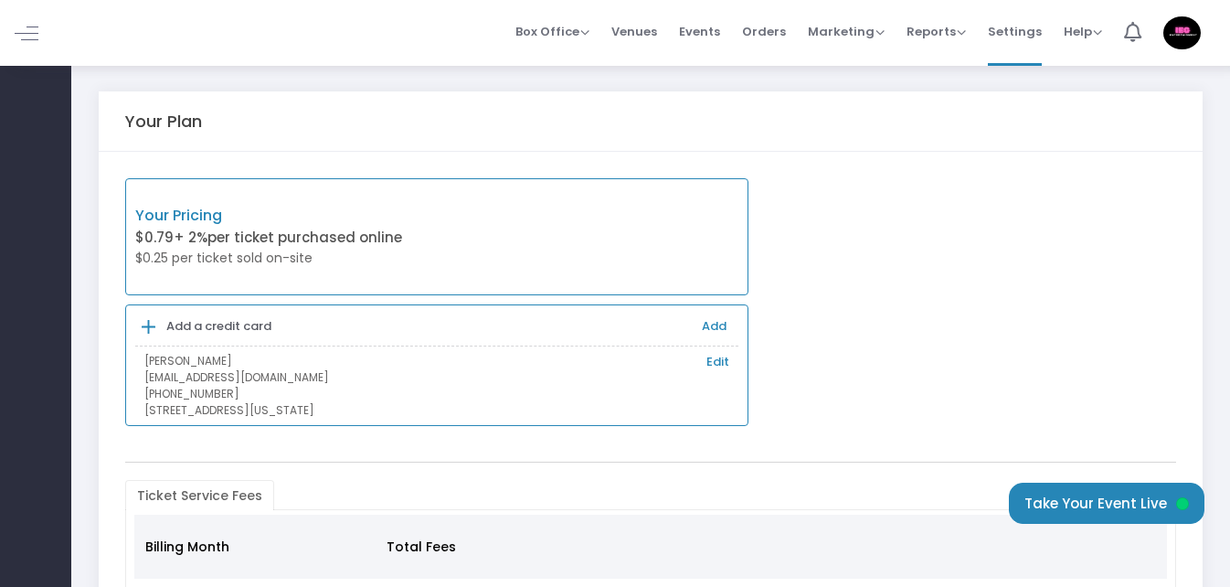
click at [204, 209] on p "Your Pricing" at bounding box center [286, 216] width 302 height 22
click at [207, 212] on p "Your Pricing" at bounding box center [286, 216] width 302 height 22
click at [1097, 35] on span "Help" at bounding box center [1083, 31] width 38 height 17
click at [1111, 56] on li "View Docs" at bounding box center [1131, 62] width 134 height 36
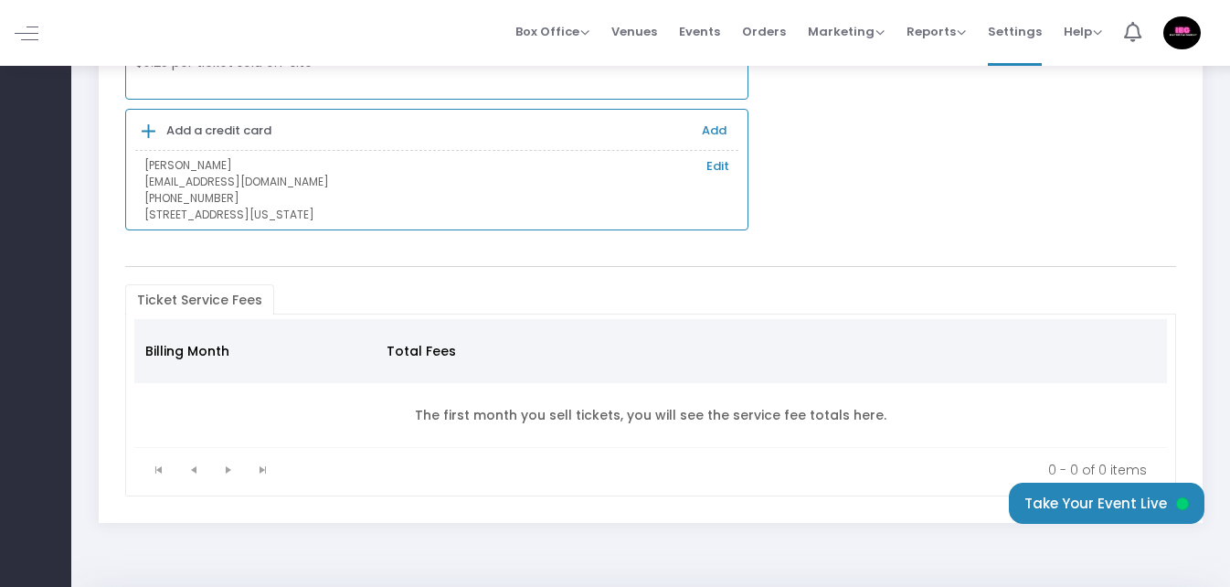
scroll to position [250, 0]
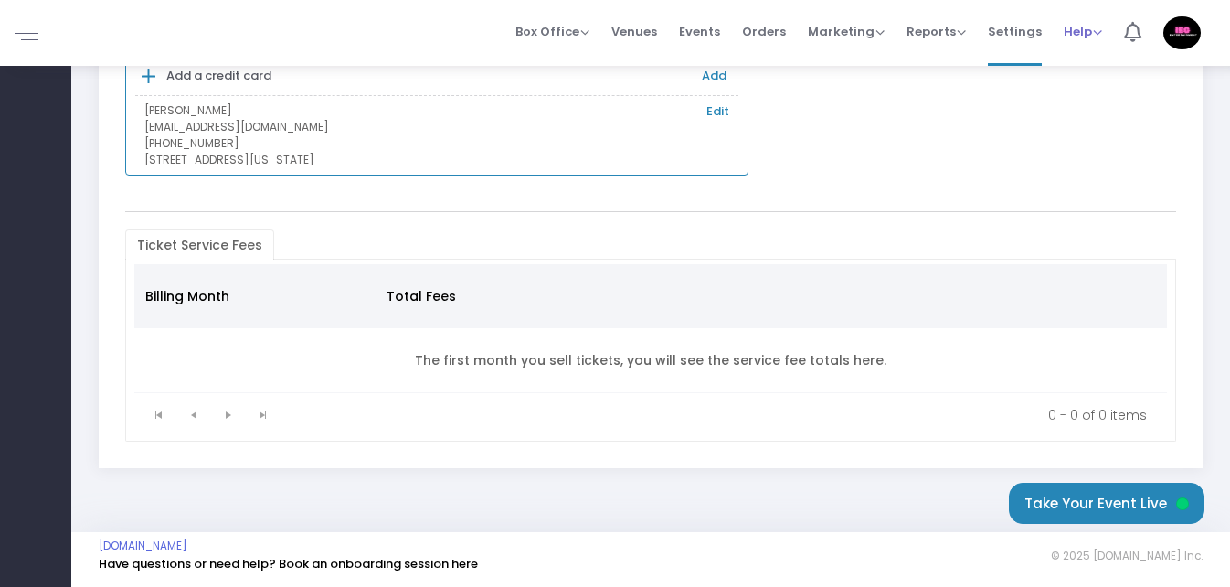
click at [1094, 33] on span "Help" at bounding box center [1083, 31] width 38 height 17
drag, startPoint x: 1067, startPoint y: 169, endPoint x: 1147, endPoint y: 123, distance: 92.5
click at [1078, 163] on div "Your Pricing $0.79 + 2% per ticket purchased online $0.25 per ticket sold on-si…" at bounding box center [650, 52] width 1069 height 248
click at [1184, 45] on img at bounding box center [1181, 32] width 37 height 33
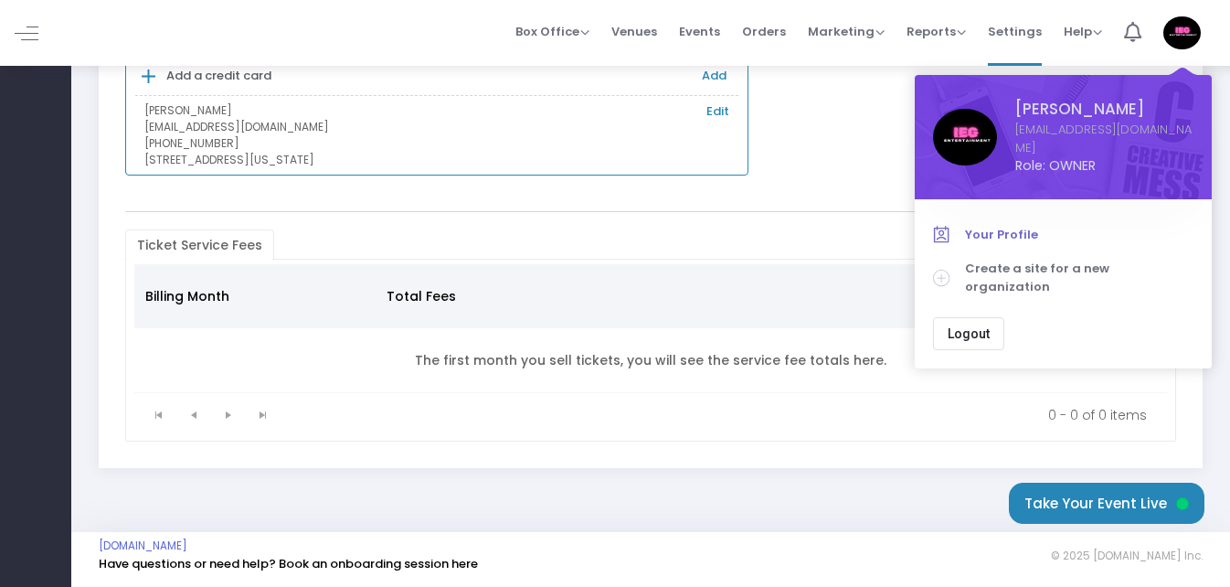
click at [1009, 229] on span "Your Profile" at bounding box center [1079, 235] width 228 height 18
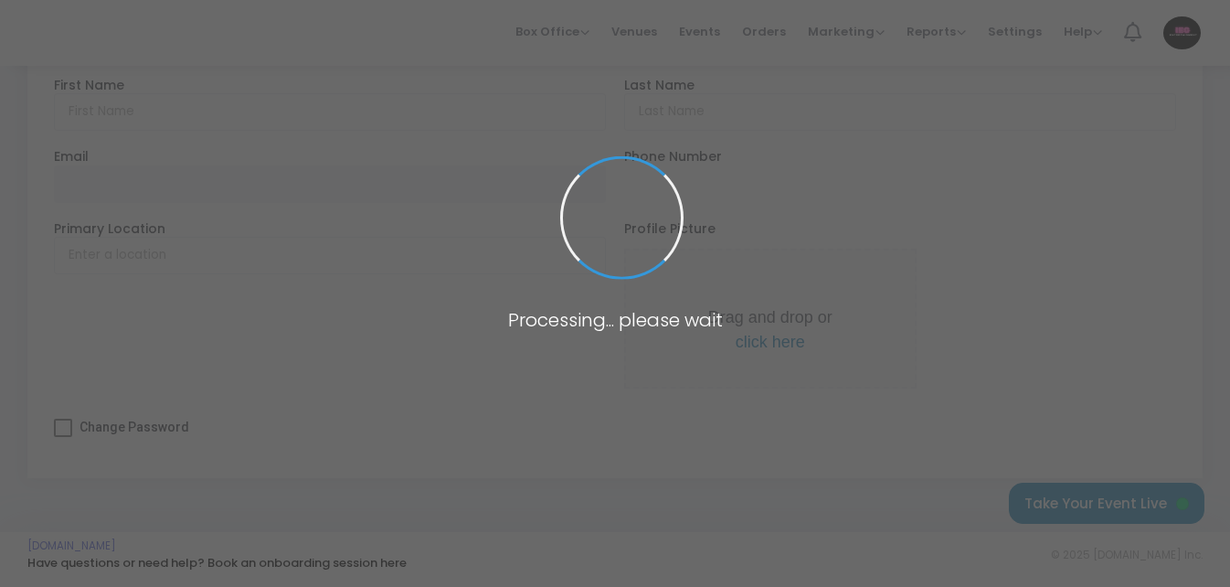
scroll to position [110, 0]
type input "Brian"
type input "Clay"
type input "lazypeachmusicfestival@gmail.com"
type input "Las Vegas, United States"
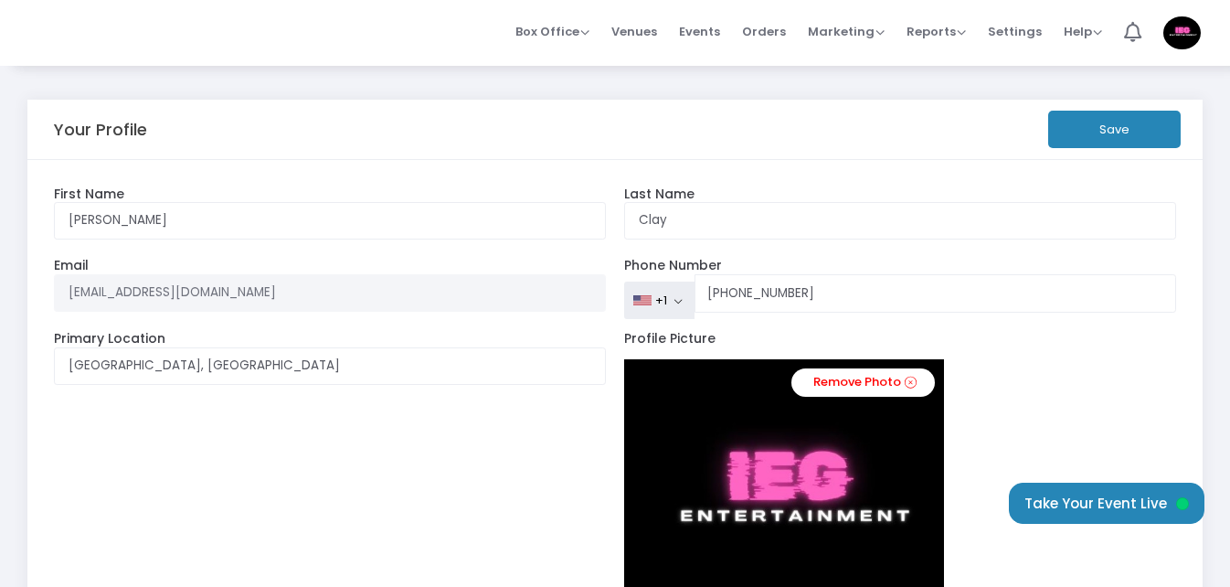
scroll to position [0, 0]
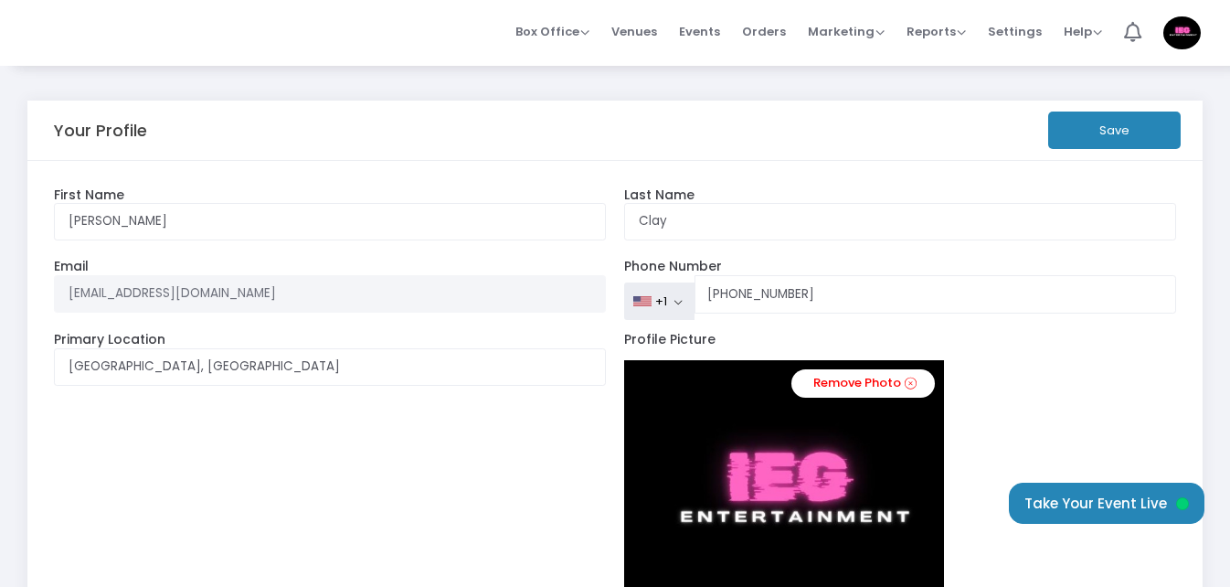
click at [1103, 131] on button "Save" at bounding box center [1114, 129] width 133 height 37
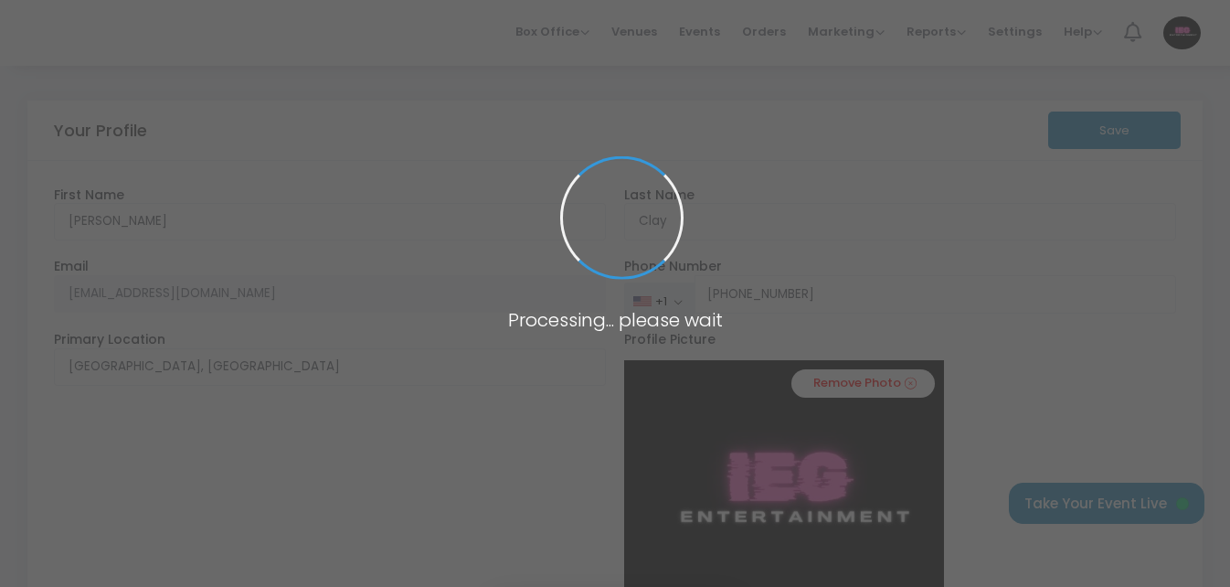
type input "(770) 866-2486"
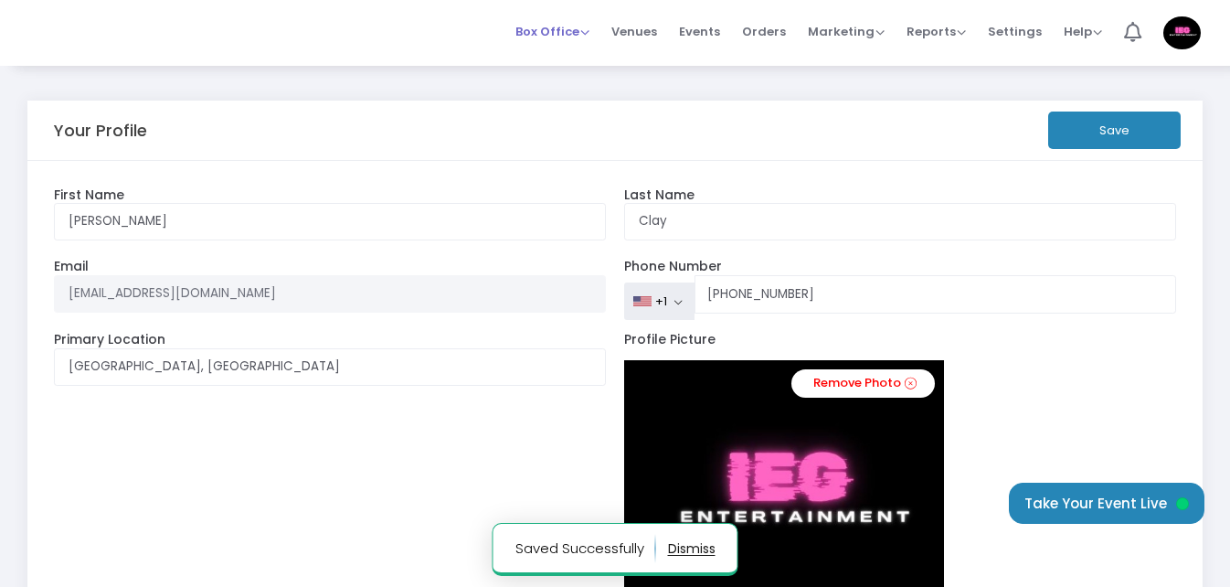
click at [589, 32] on span "Box Office" at bounding box center [552, 31] width 74 height 17
click at [657, 24] on span "Venues" at bounding box center [634, 31] width 46 height 47
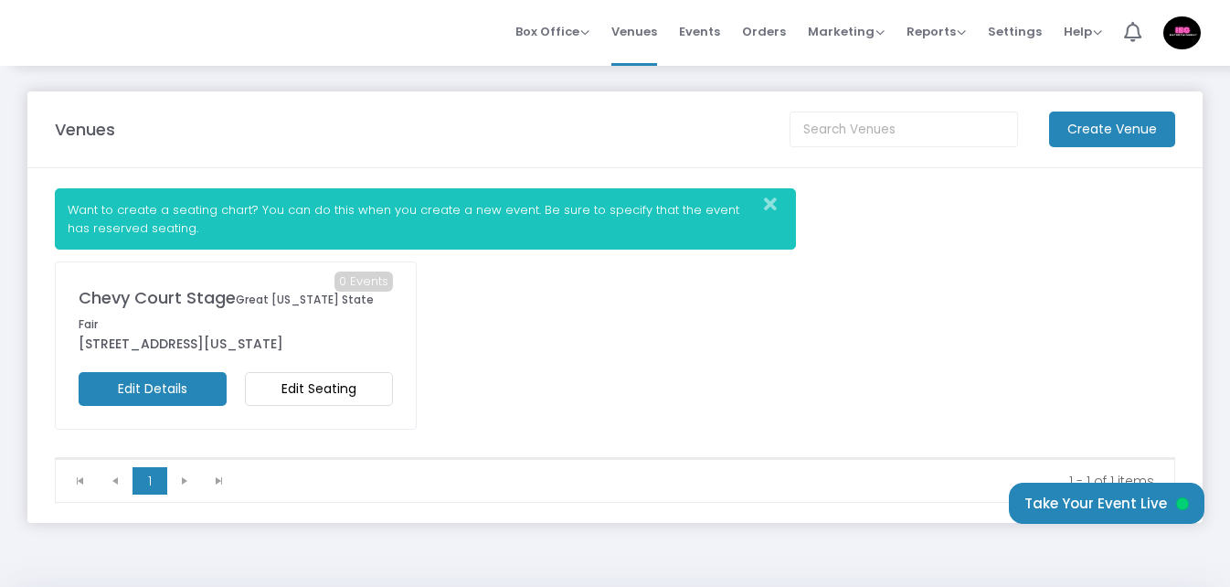
click at [326, 372] on m-button "Edit Seating" at bounding box center [319, 389] width 148 height 34
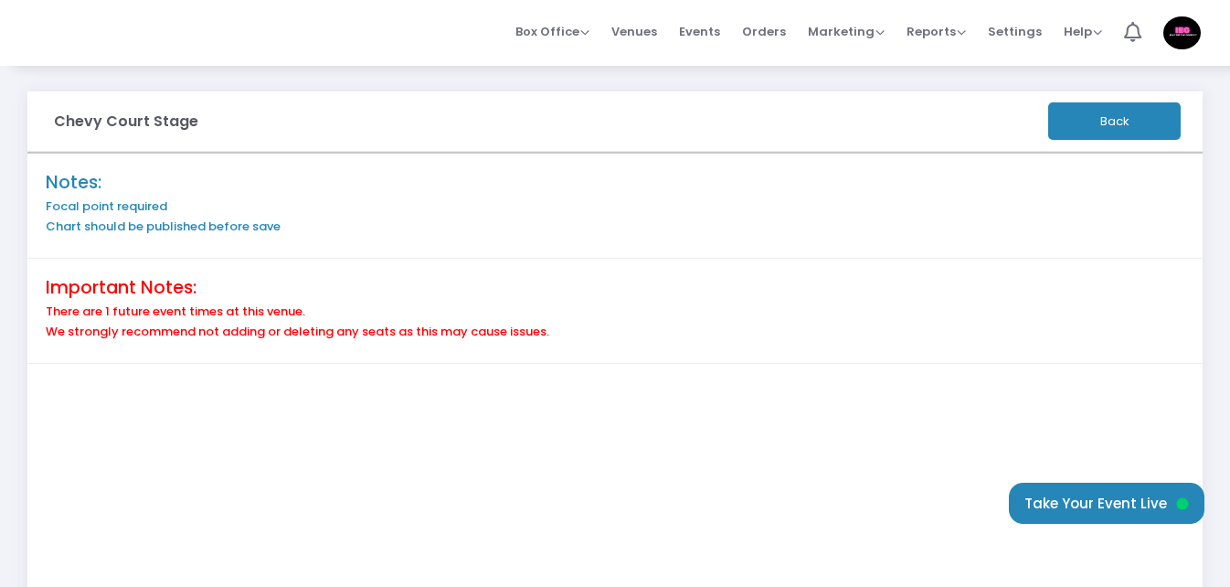
click at [1134, 128] on button "Back" at bounding box center [1114, 120] width 133 height 37
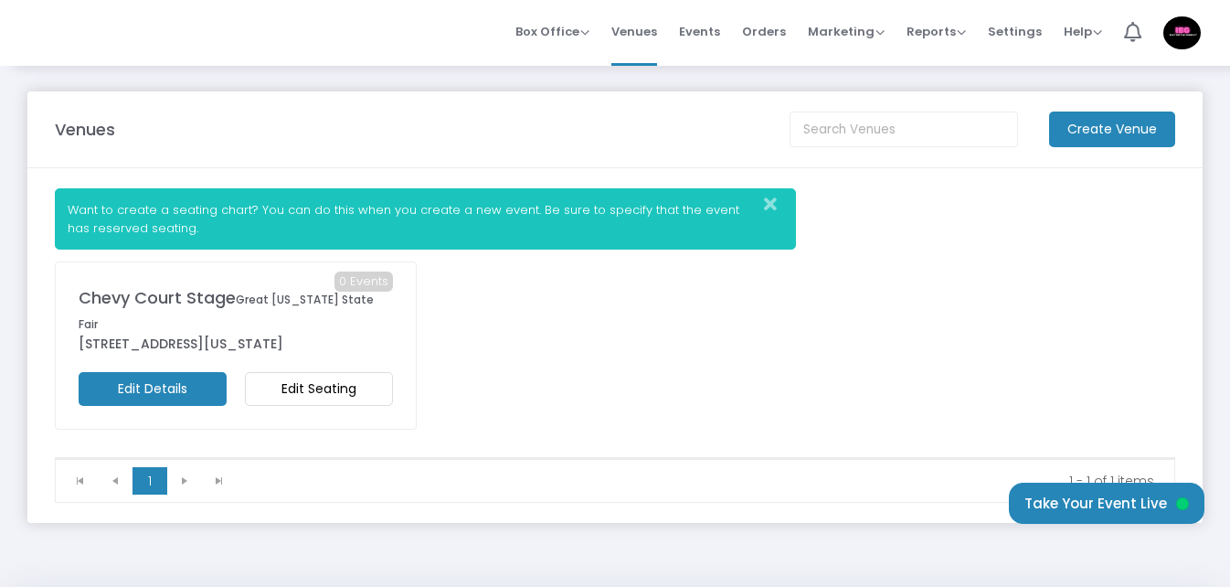
click at [137, 372] on m-button "Edit Details" at bounding box center [153, 389] width 148 height 34
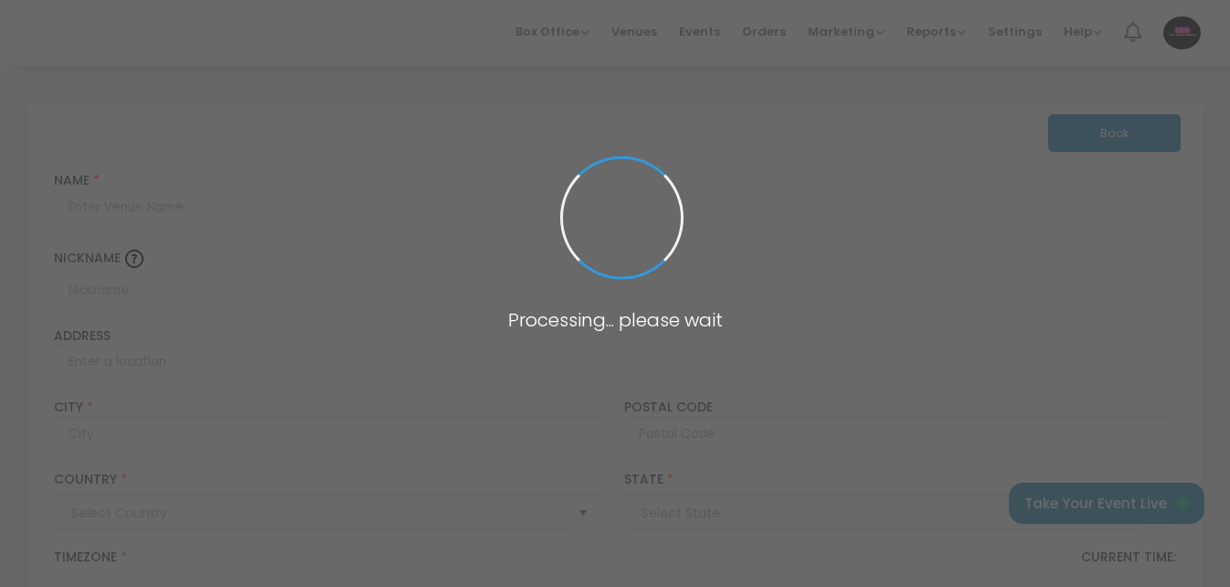
type input "Pakistan"
type input "Chevy Court Stage"
type input "Great New York State Fair"
type input "581 State Fair Boulevard"
type input "Syracuse"
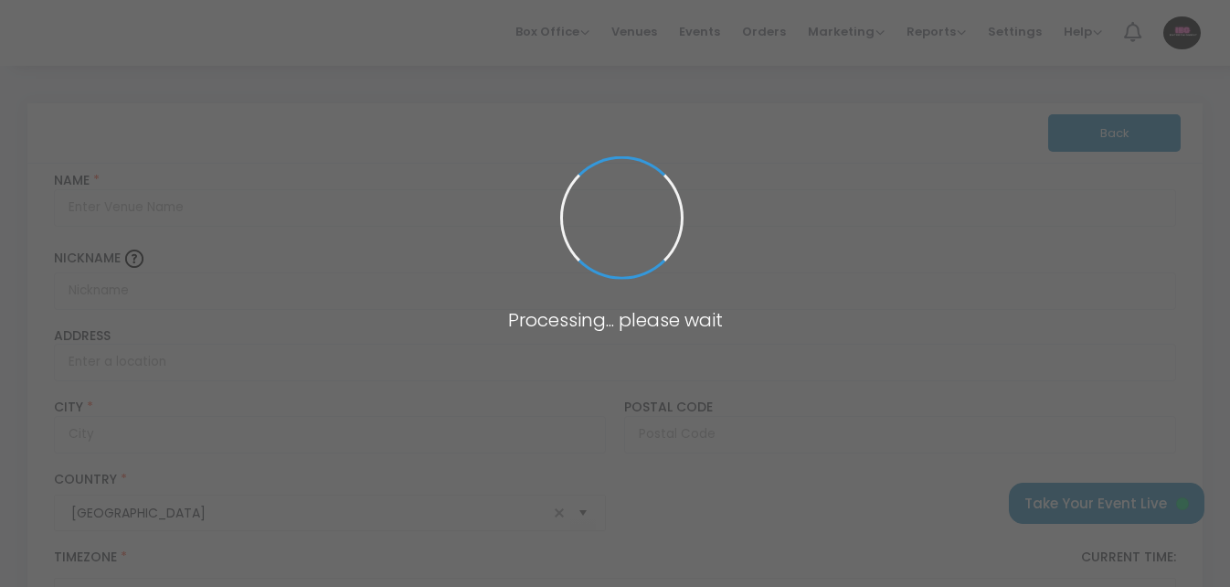
type input "13209"
type input "United States"
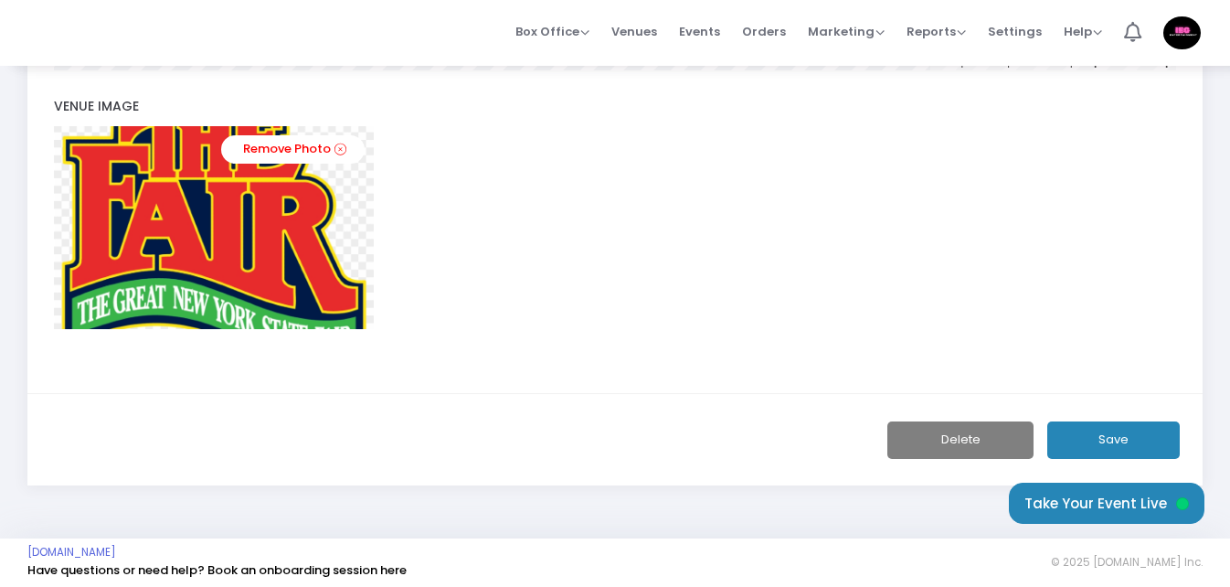
scroll to position [971, 0]
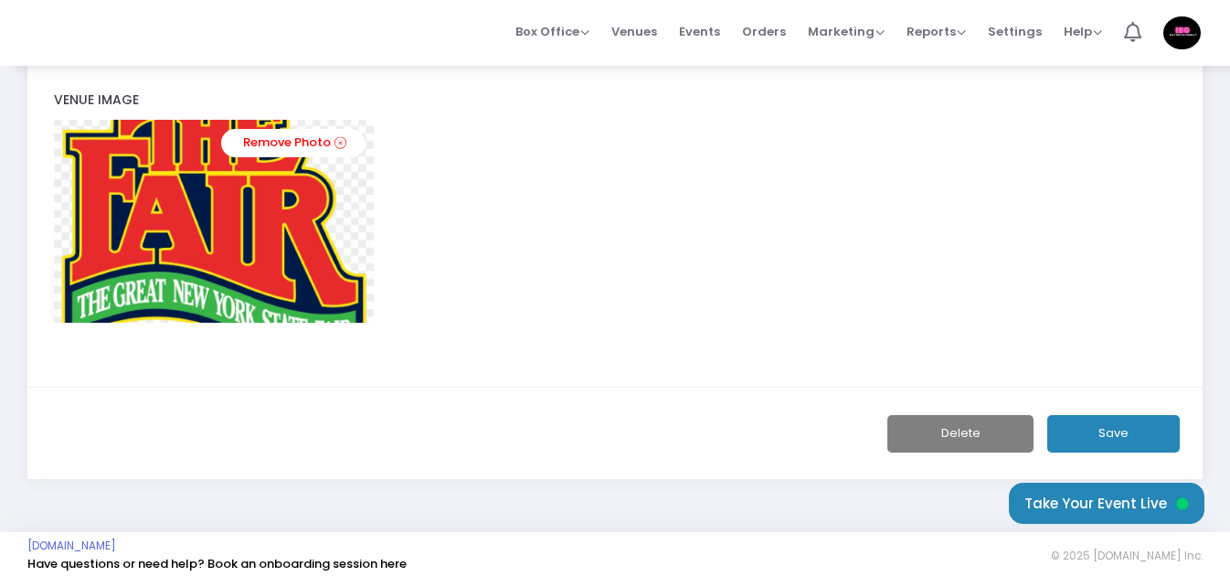
click at [1141, 436] on button "Save" at bounding box center [1113, 433] width 133 height 37
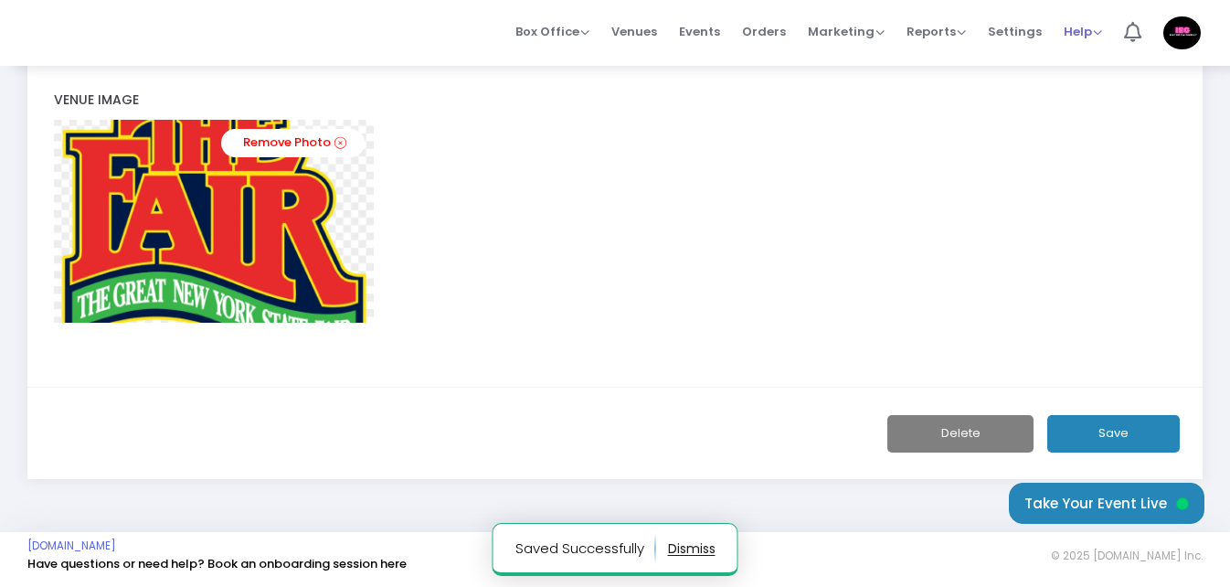
click at [1095, 27] on span "Help" at bounding box center [1083, 31] width 38 height 17
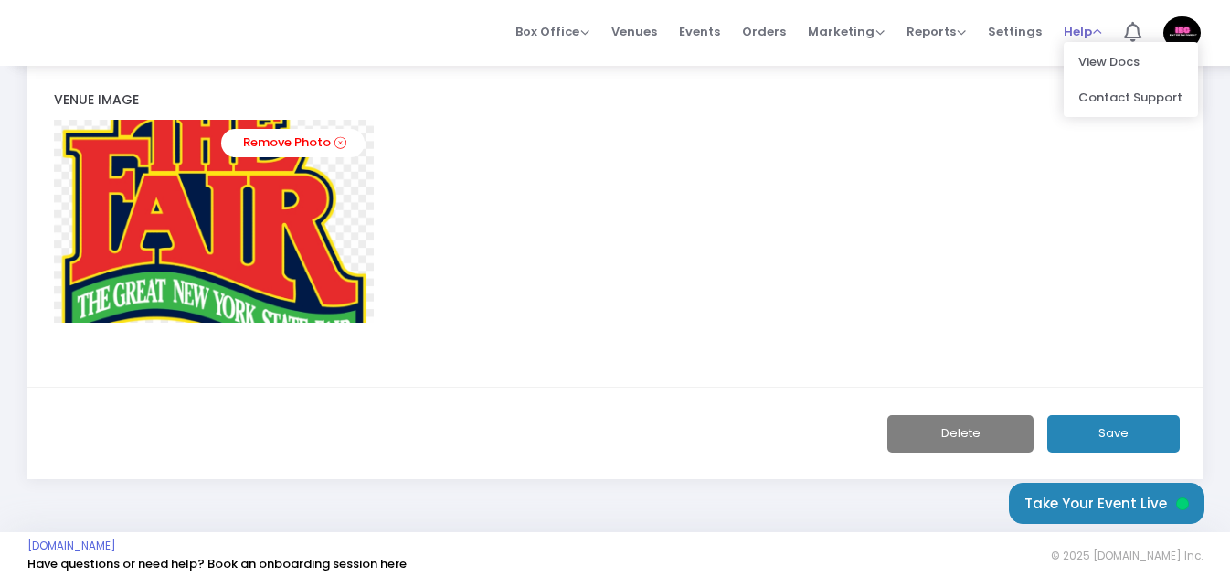
drag, startPoint x: 1095, startPoint y: 27, endPoint x: 1079, endPoint y: 23, distance: 16.0
click at [1098, 28] on span "Help" at bounding box center [1083, 31] width 38 height 17
click at [1014, 27] on span "Settings" at bounding box center [1015, 31] width 54 height 47
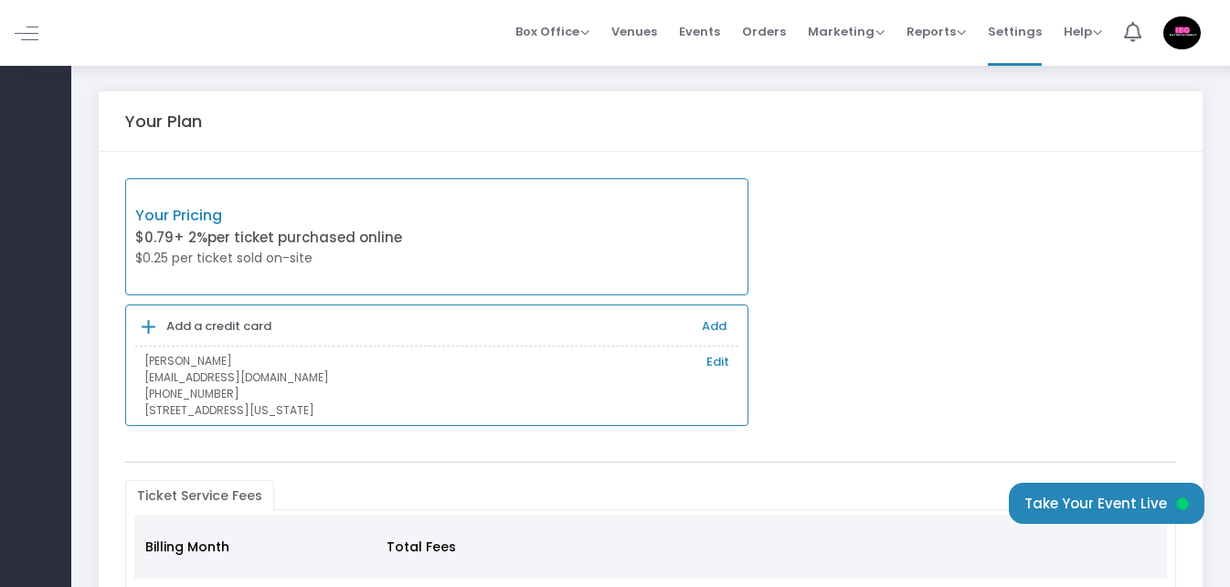
drag, startPoint x: 336, startPoint y: 253, endPoint x: 347, endPoint y: 246, distance: 13.2
click at [345, 247] on div "Your Pricing $0.79 + 2% per ticket purchased online $0.25 per ticket sold on-si…" at bounding box center [286, 237] width 302 height 65
drag, startPoint x: 349, startPoint y: 245, endPoint x: 250, endPoint y: 274, distance: 102.9
click at [250, 274] on div "Your Pricing $0.79 + 2% per ticket purchased online $0.25 per ticket sold on-si…" at bounding box center [437, 237] width 624 height 118
click at [210, 218] on p "Your Pricing" at bounding box center [286, 216] width 302 height 22
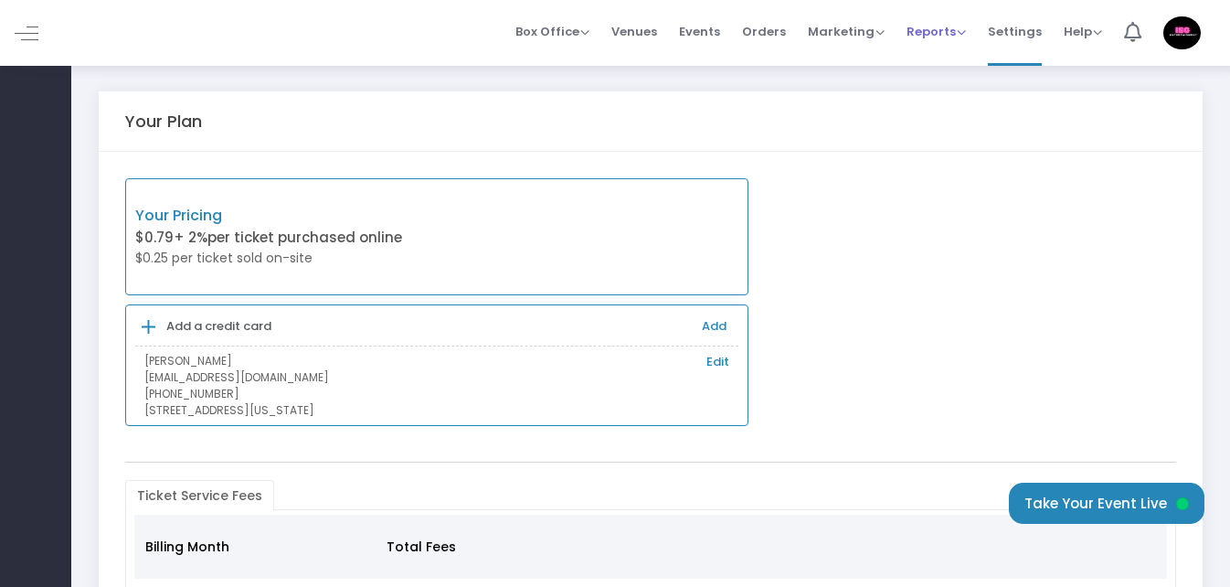
click at [962, 31] on span "Reports" at bounding box center [936, 31] width 59 height 17
click at [961, 58] on li "Analytics" at bounding box center [966, 62] width 119 height 36
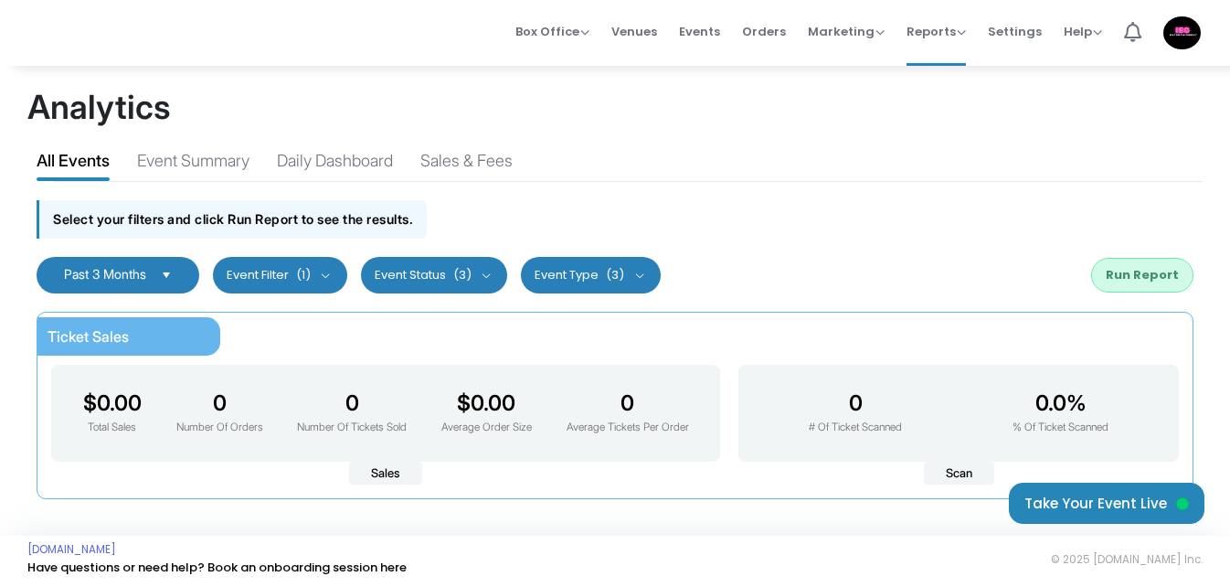
scroll to position [7, 0]
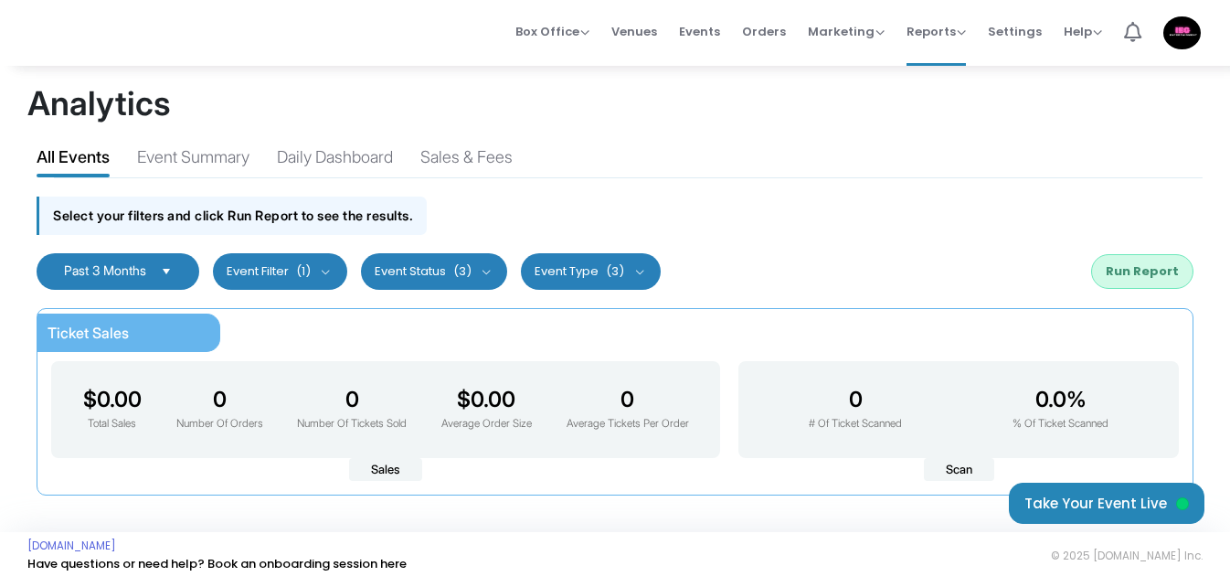
click at [101, 329] on span "Ticket Sales" at bounding box center [88, 333] width 81 height 18
drag, startPoint x: 101, startPoint y: 329, endPoint x: 324, endPoint y: 77, distance: 337.3
click at [324, 77] on div "Analytics All Events Event Summary Daily Dashboard Sales & Fees Select your fil…" at bounding box center [615, 294] width 1230 height 475
click at [229, 156] on div "Event Summary" at bounding box center [193, 160] width 112 height 32
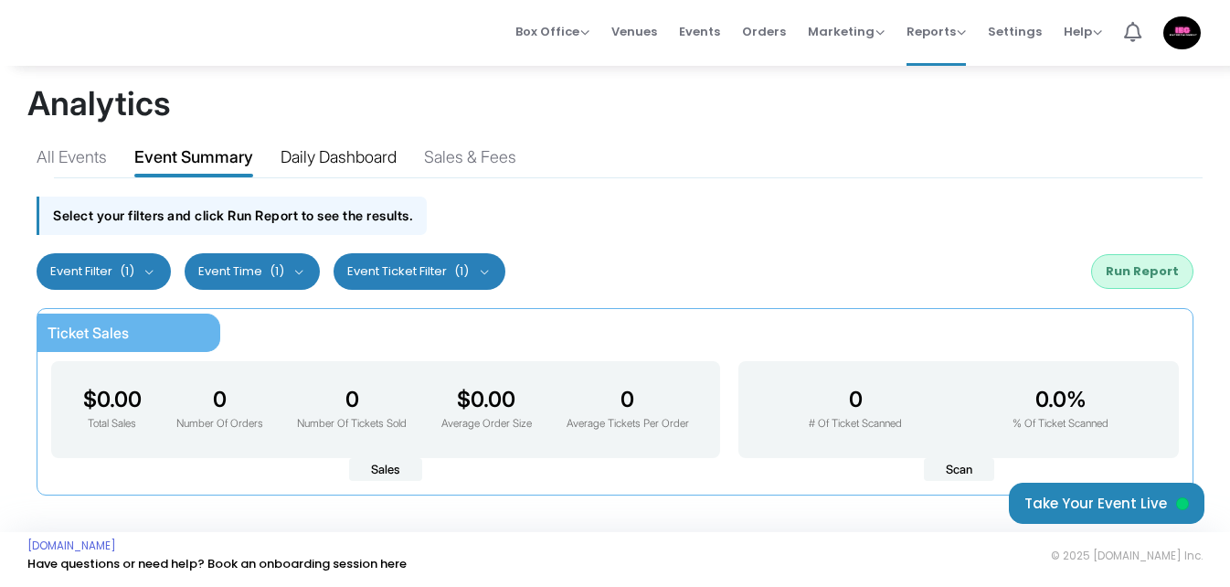
click at [330, 149] on div "Daily Dashboard" at bounding box center [339, 160] width 116 height 32
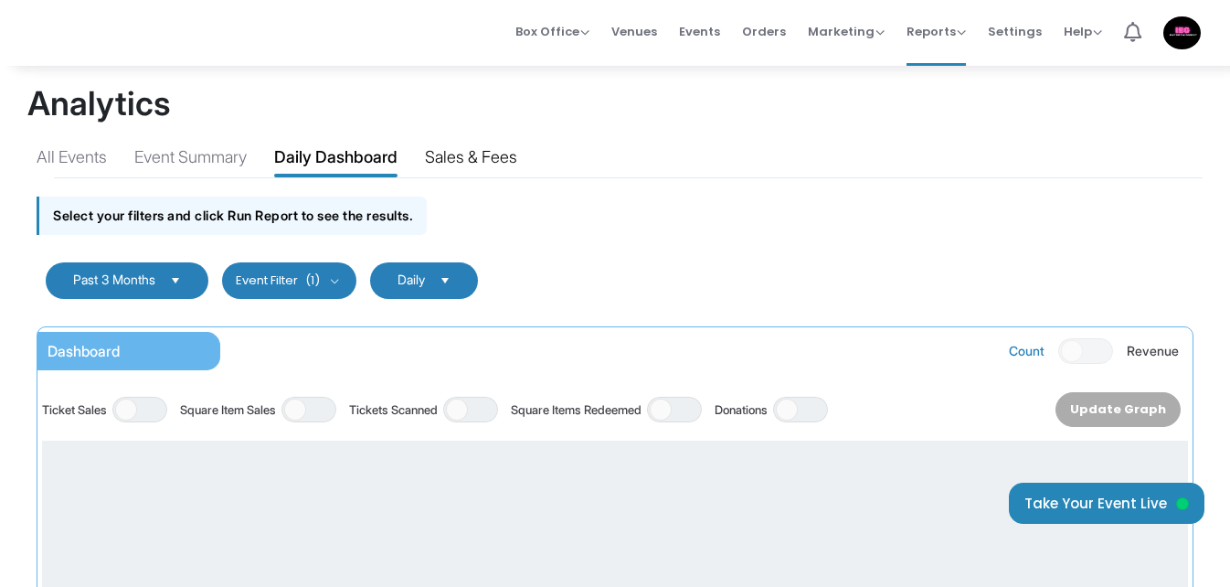
click at [479, 155] on div "Sales & Fees" at bounding box center [471, 160] width 92 height 32
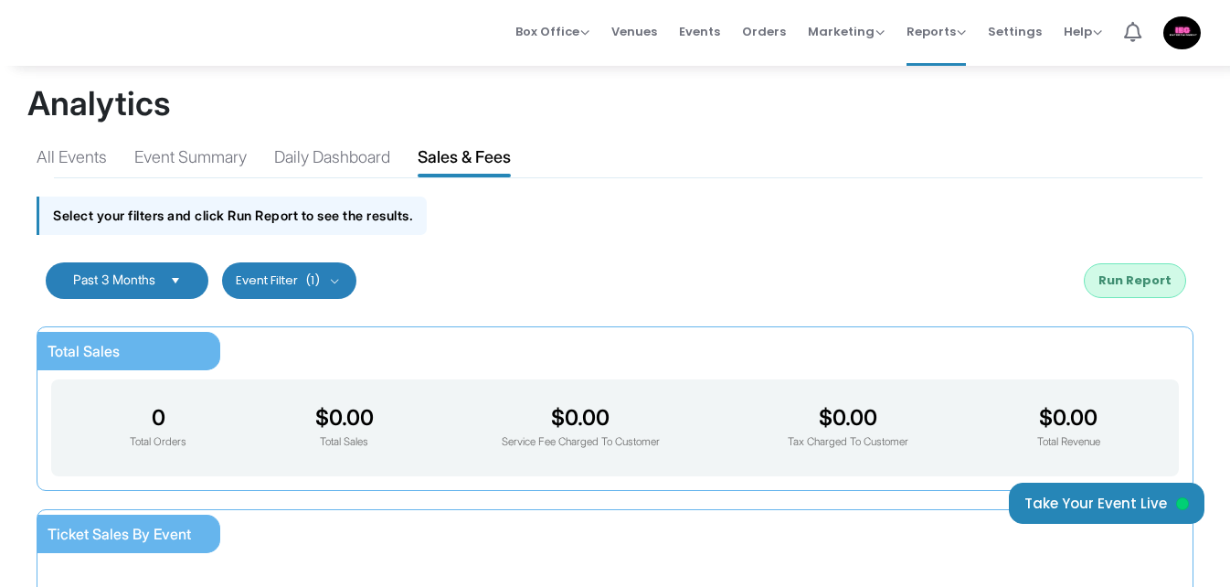
scroll to position [0, 0]
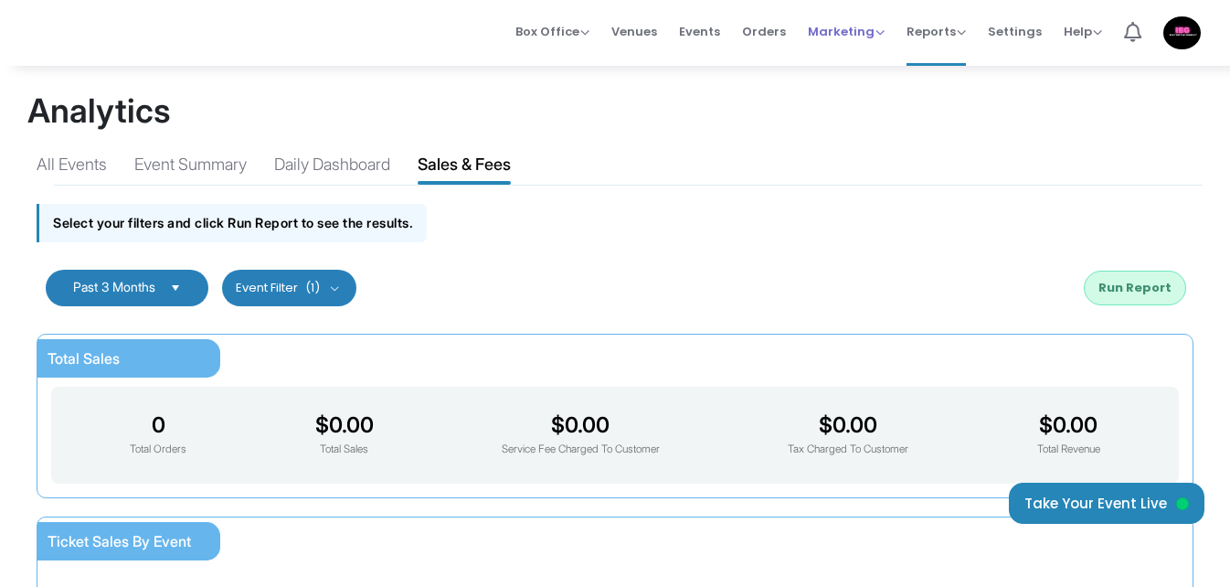
click at [876, 31] on span "Marketing" at bounding box center [846, 31] width 77 height 17
click at [640, 25] on span "Venues" at bounding box center [634, 31] width 46 height 47
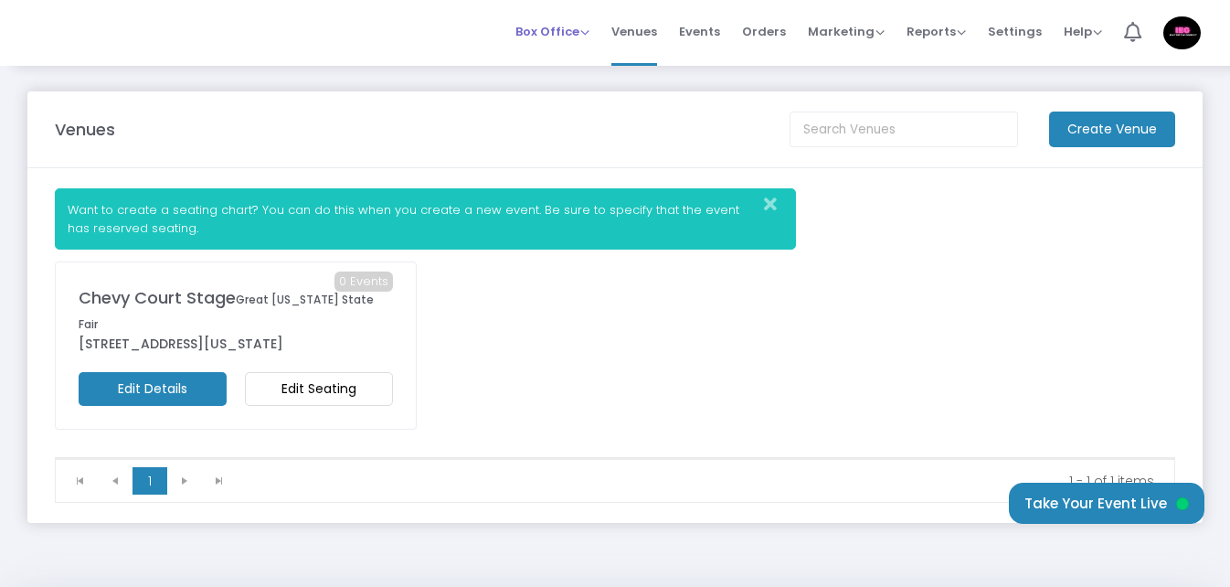
click at [585, 30] on span "Box Office" at bounding box center [552, 31] width 74 height 17
click at [572, 51] on li "Sell Tickets" at bounding box center [580, 62] width 131 height 36
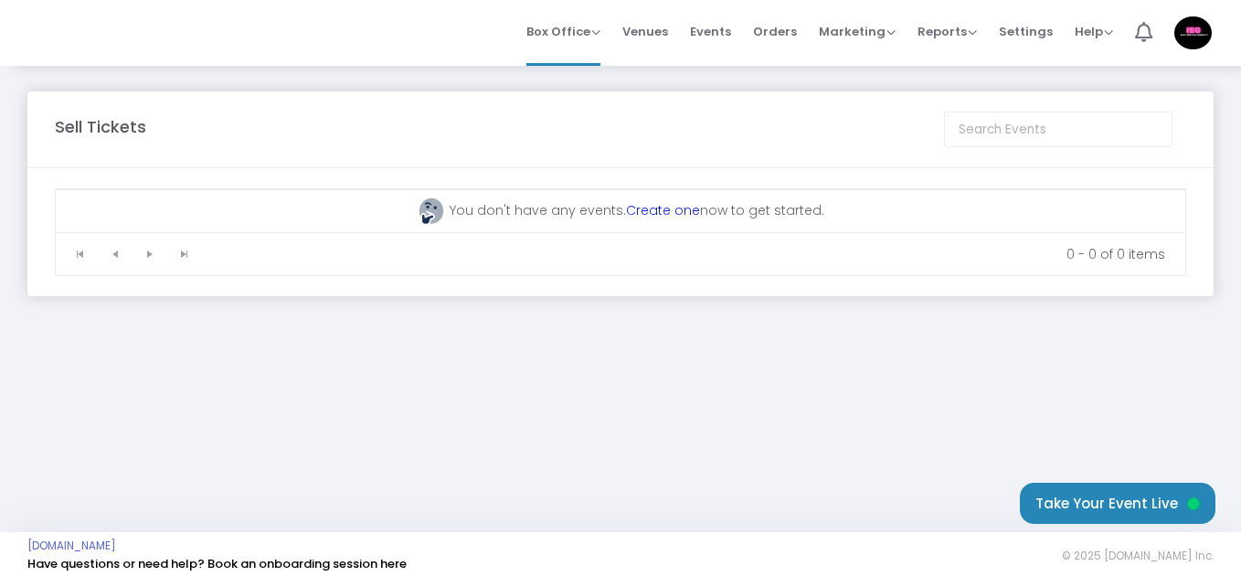
click at [660, 211] on link "Create one" at bounding box center [663, 210] width 74 height 18
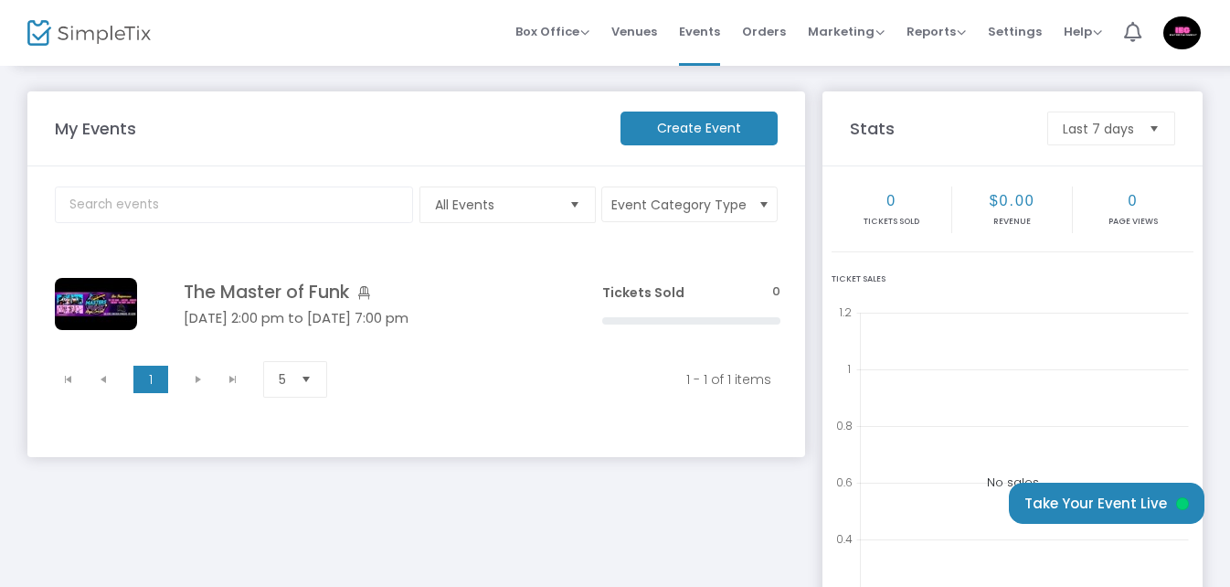
click at [231, 378] on kendo-pager-next-buttons at bounding box center [215, 379] width 69 height 27
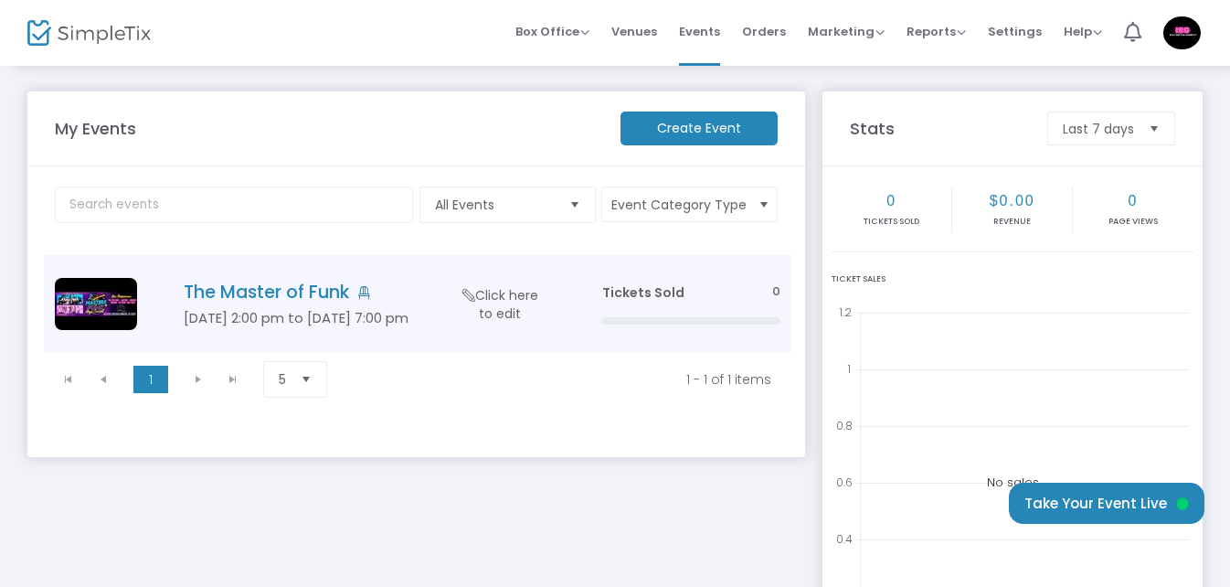
click at [482, 296] on span "Click here to edit" at bounding box center [500, 304] width 90 height 37
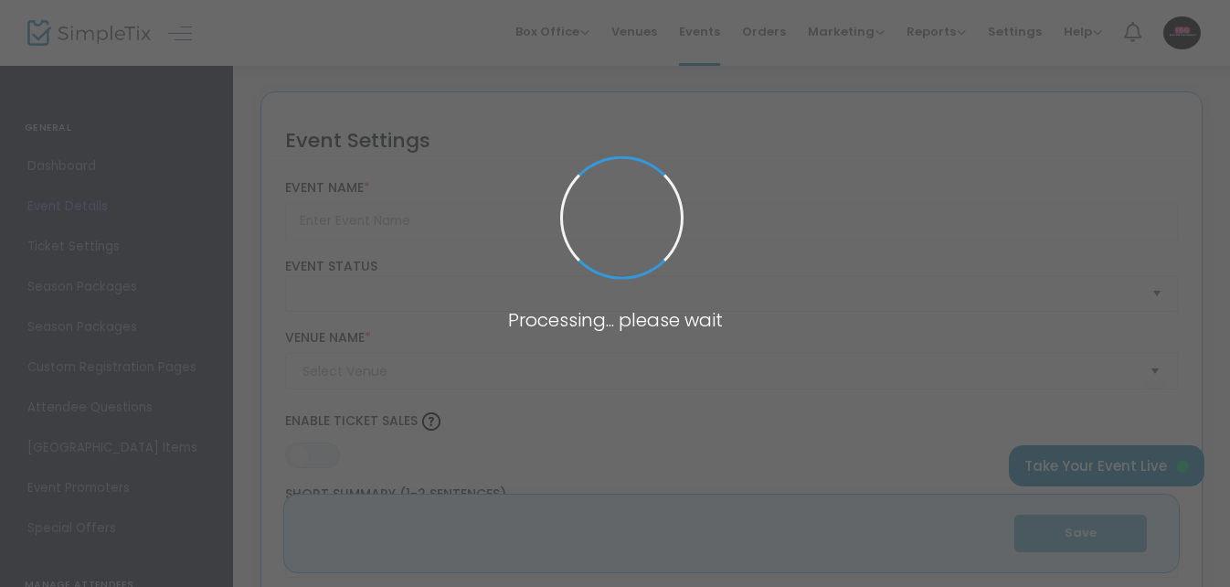
type input "The Master of Funk"
type textarea "The Masters of Funk Mega Concert is a once-in-a-lifetime event that brings toge…"
type input "8.000 %"
type input "Buy Tickets"
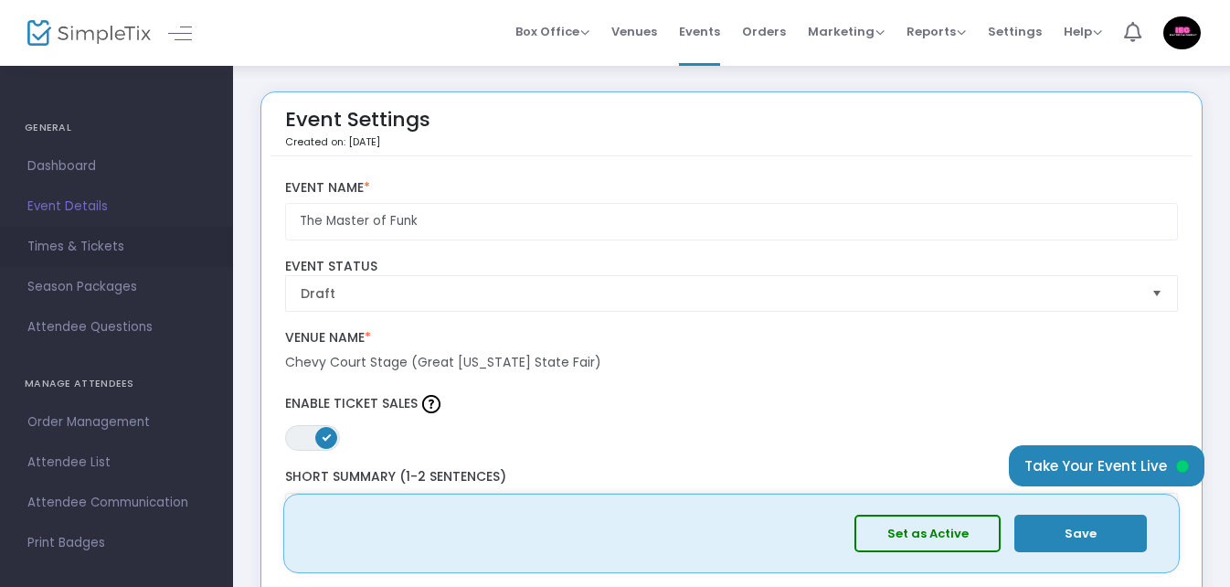
click at [101, 246] on span "Times & Tickets" at bounding box center [116, 247] width 178 height 24
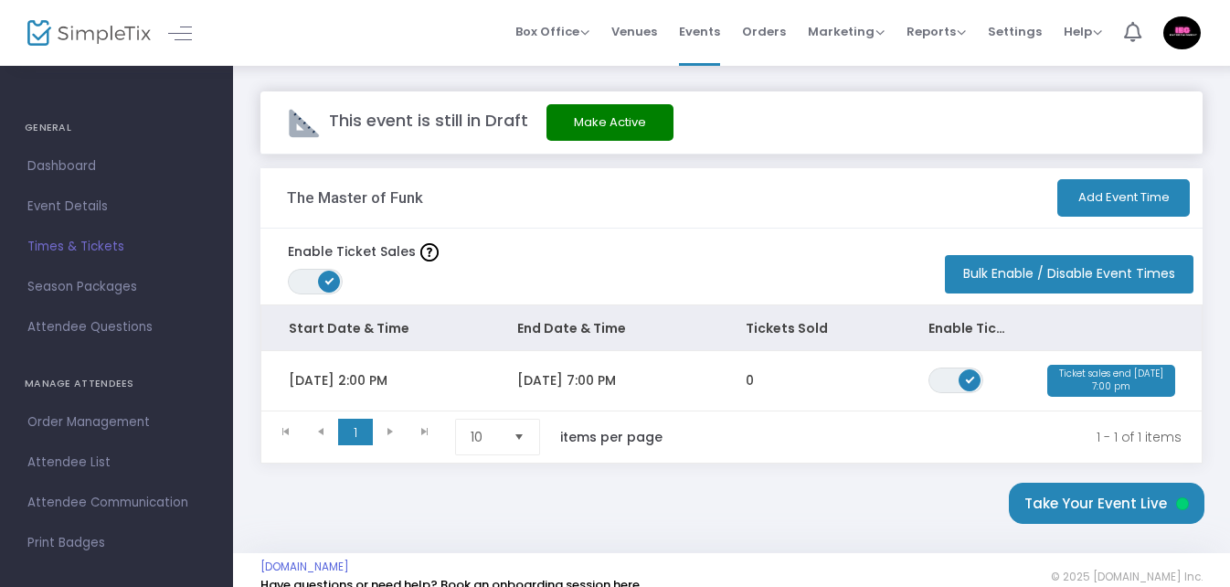
click at [329, 277] on span "ON" at bounding box center [329, 279] width 9 height 9
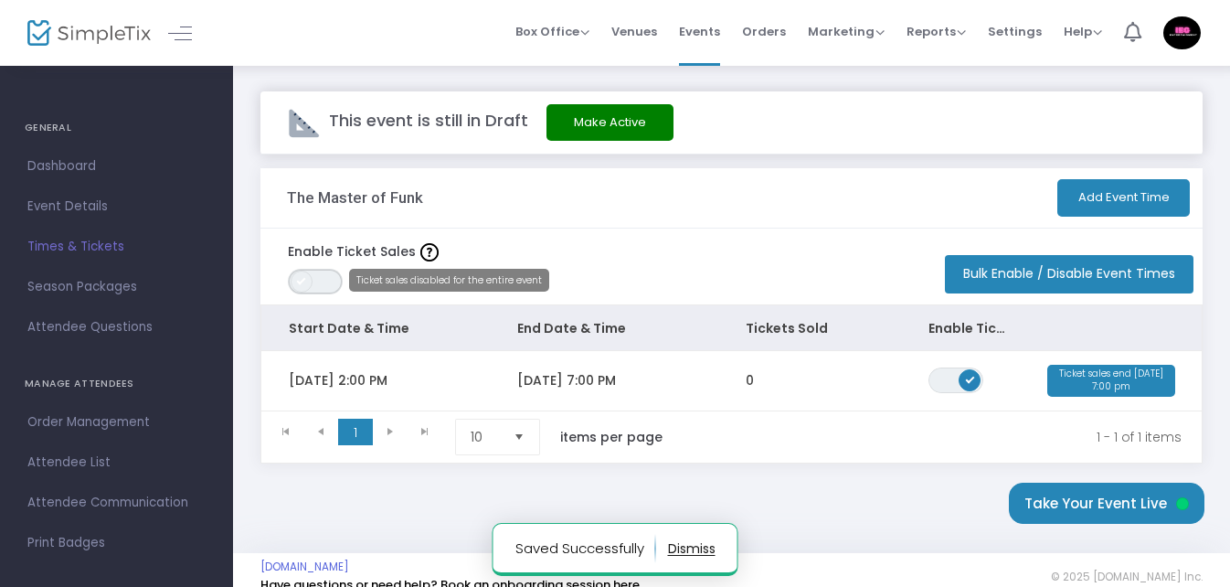
click at [322, 277] on span "ON OFF" at bounding box center [315, 282] width 55 height 26
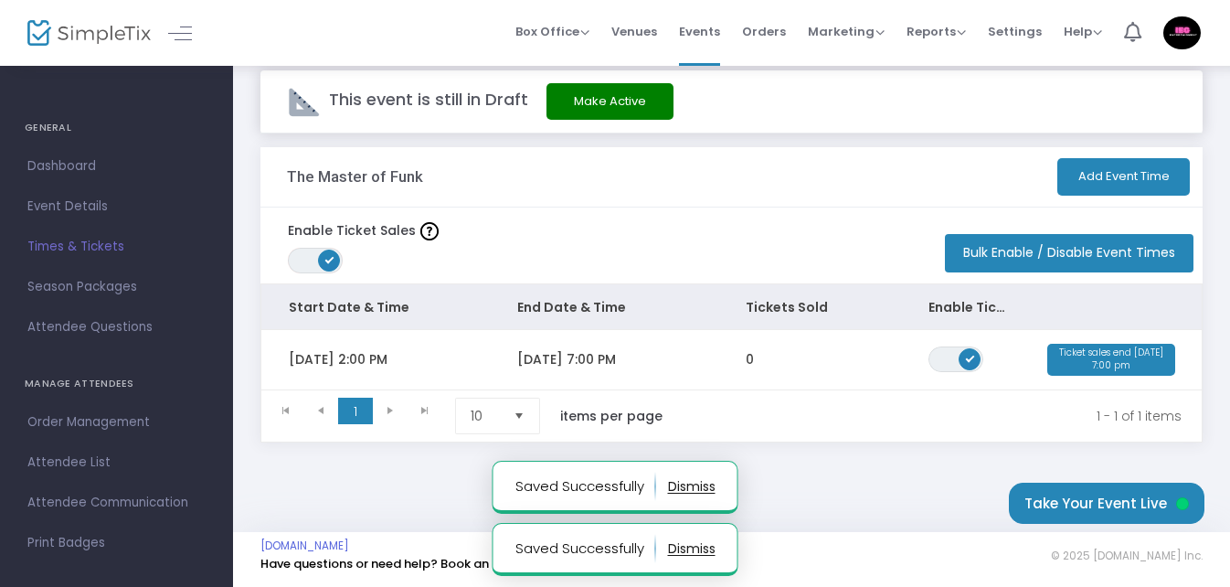
scroll to position [34, 0]
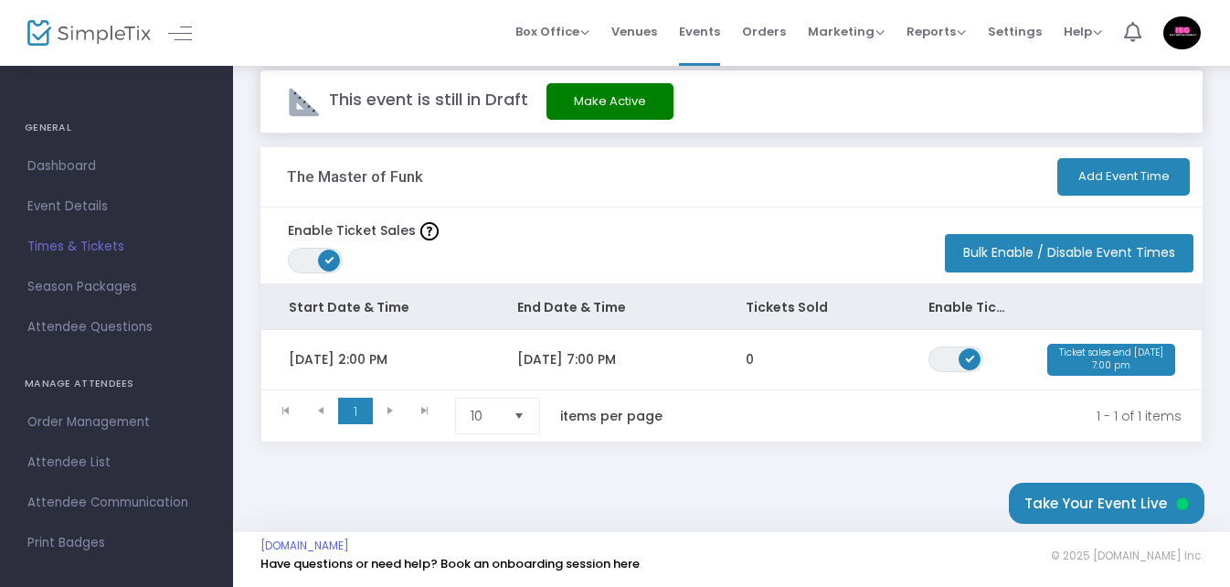
click at [1106, 164] on button "Add Event Time" at bounding box center [1123, 176] width 133 height 37
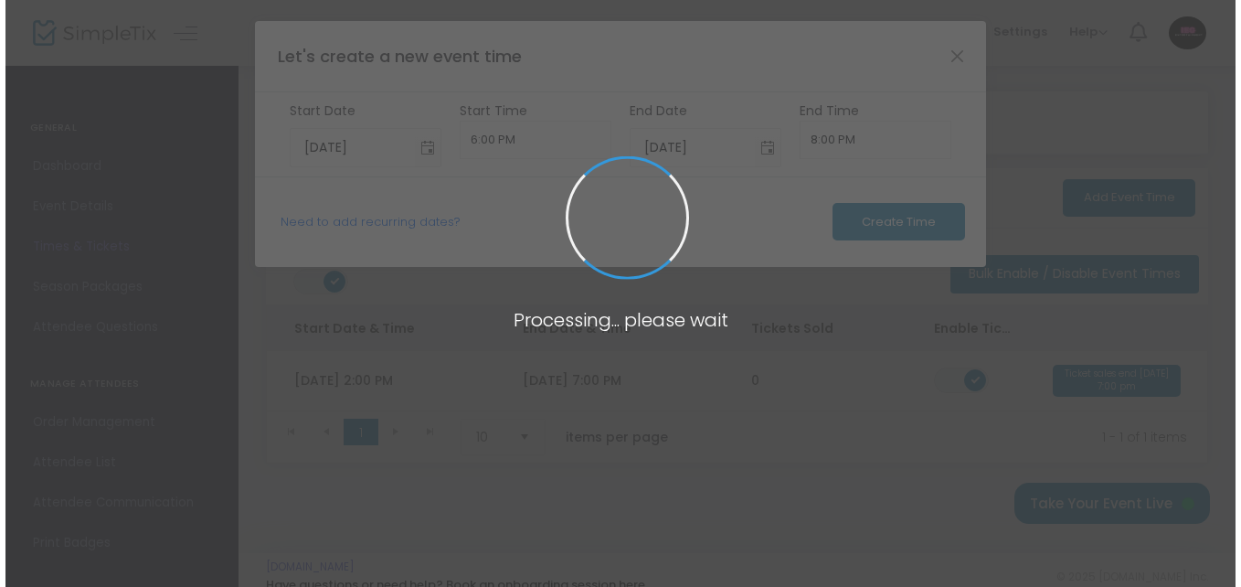
scroll to position [0, 0]
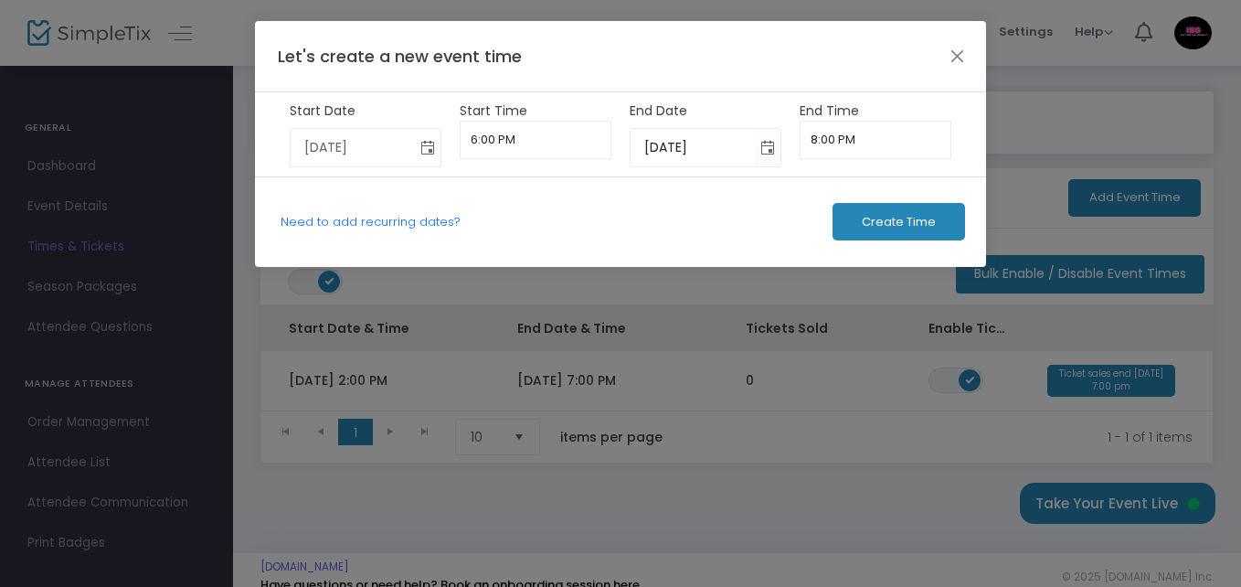
click at [427, 149] on span "Toggle calendar" at bounding box center [428, 148] width 30 height 30
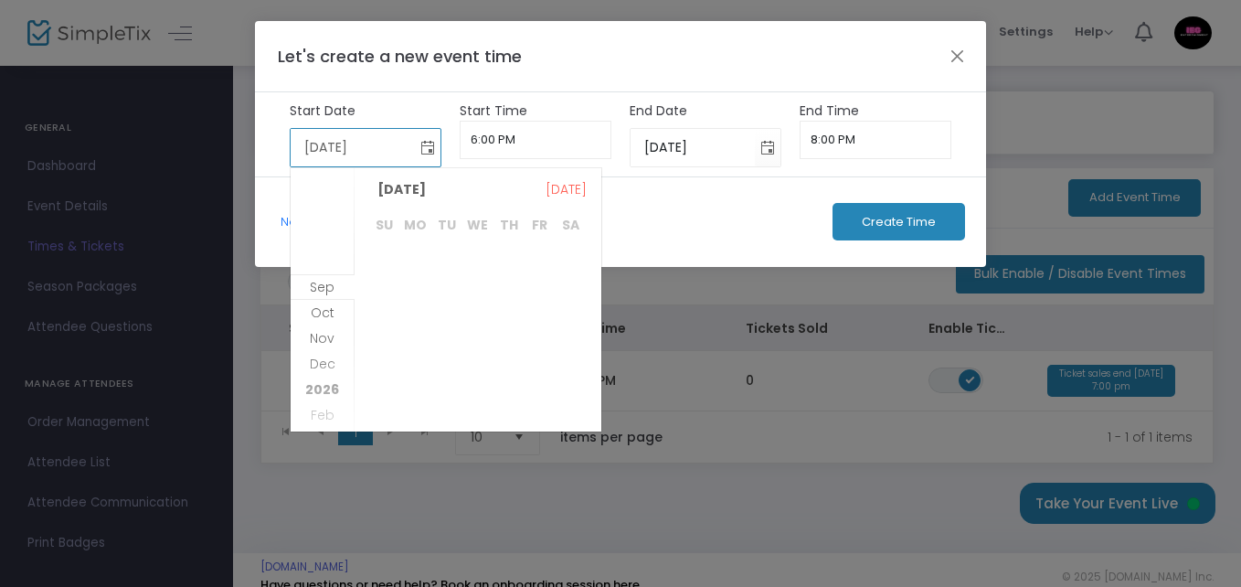
scroll to position [236, 0]
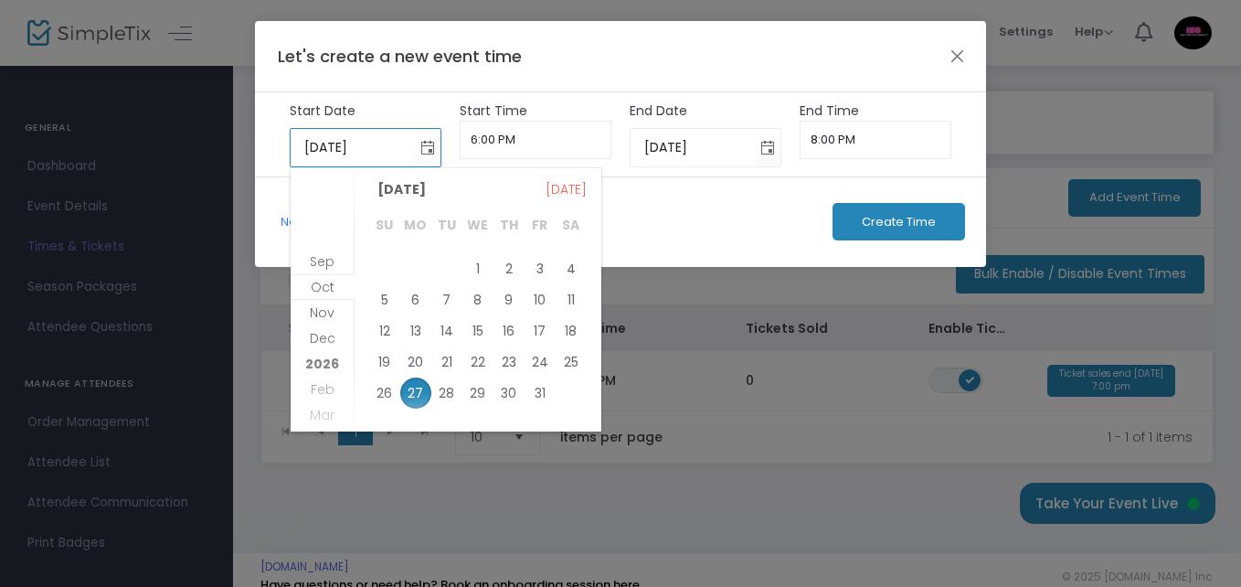
click at [385, 389] on span "26" at bounding box center [384, 392] width 31 height 31
type input "[DATE]"
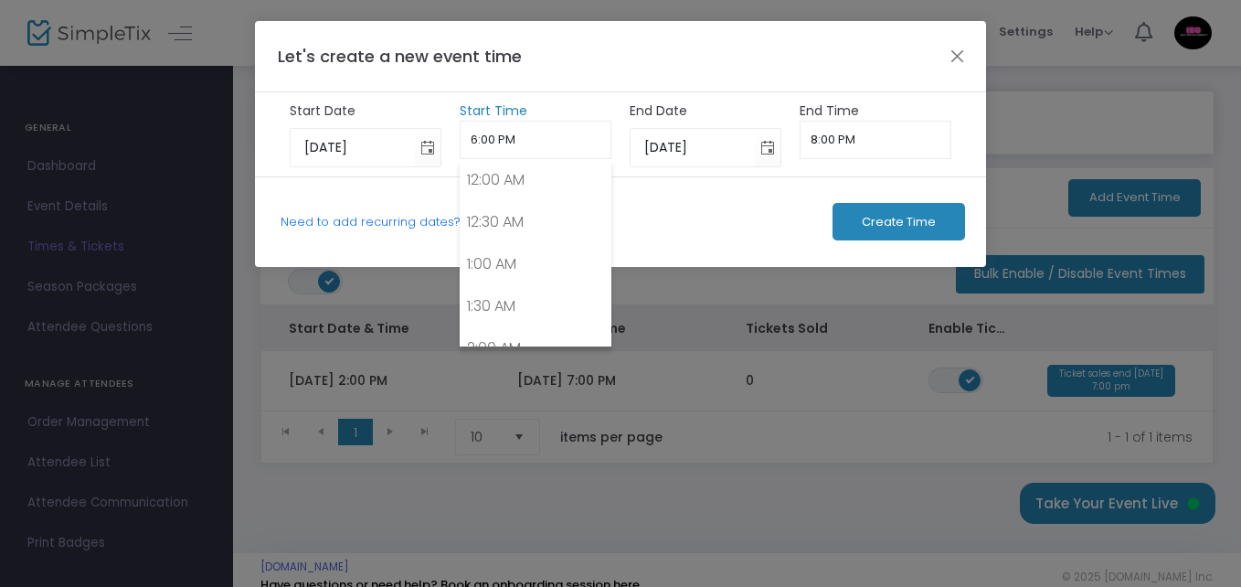
scroll to position [1441, 0]
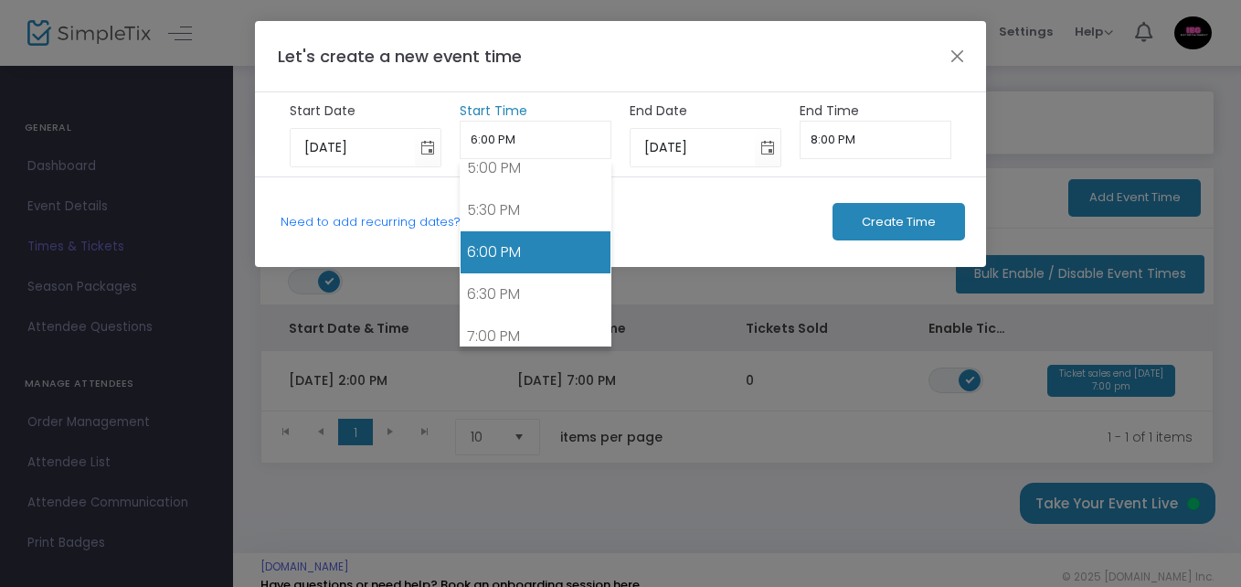
click at [517, 141] on input "6:00 PM" at bounding box center [536, 140] width 153 height 38
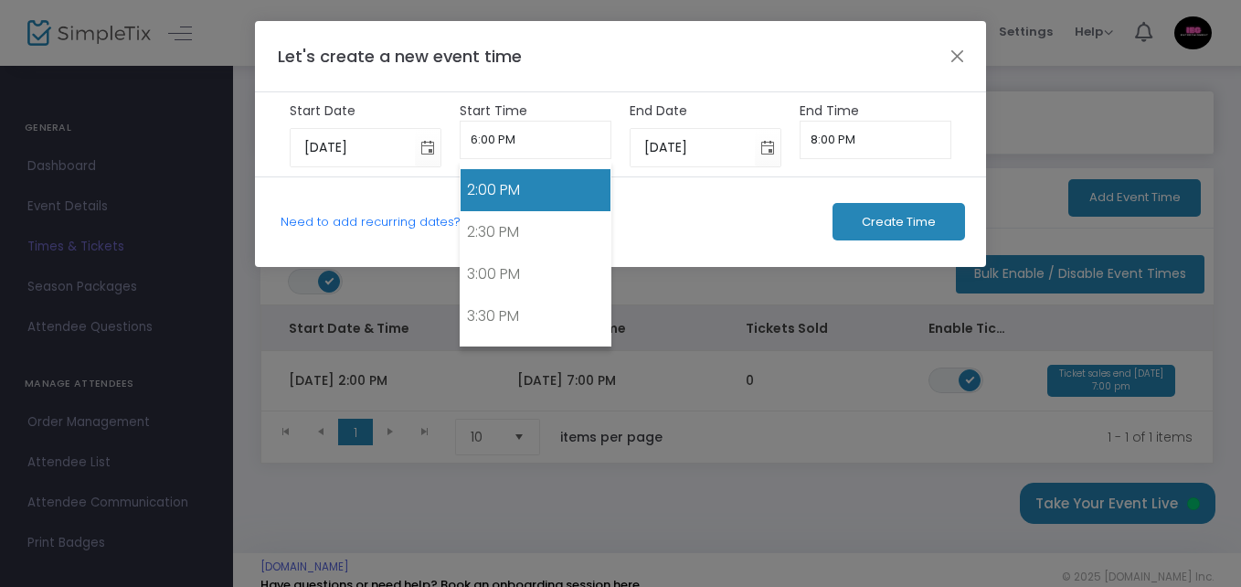
click at [538, 186] on link "2:00 PM" at bounding box center [536, 190] width 151 height 42
type input "2:00 PM"
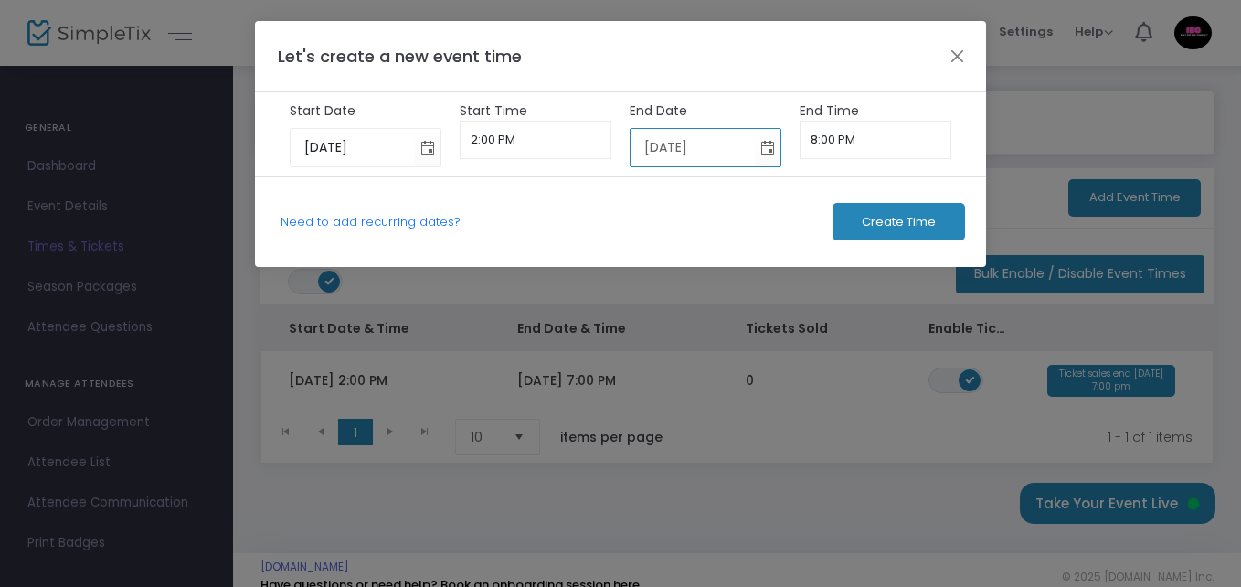
click at [728, 145] on input "[DATE]" at bounding box center [693, 147] width 125 height 37
click at [761, 144] on span "Toggle calendar" at bounding box center [768, 148] width 30 height 30
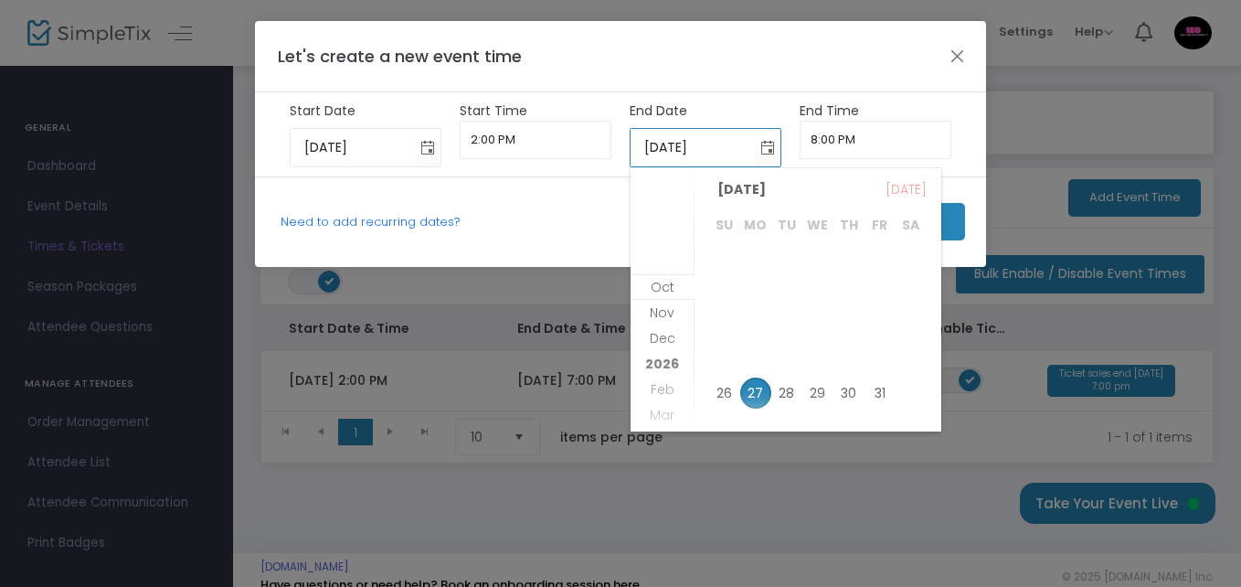
click at [725, 399] on span "26" at bounding box center [724, 392] width 31 height 31
type input "[DATE]"
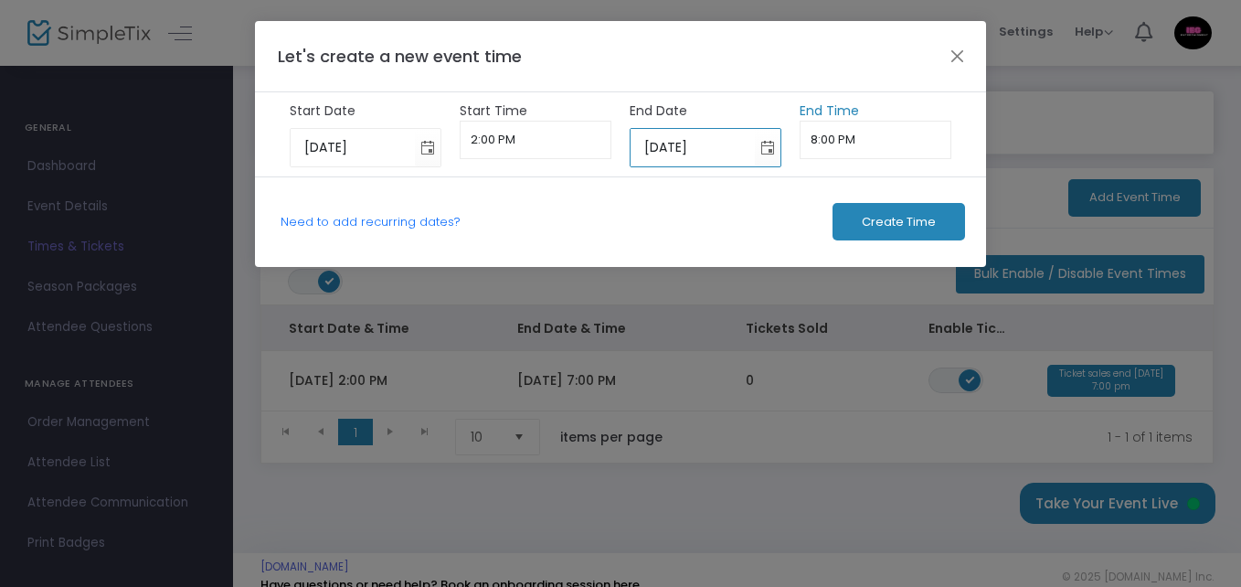
click at [830, 135] on input "8:00 PM" at bounding box center [876, 140] width 153 height 38
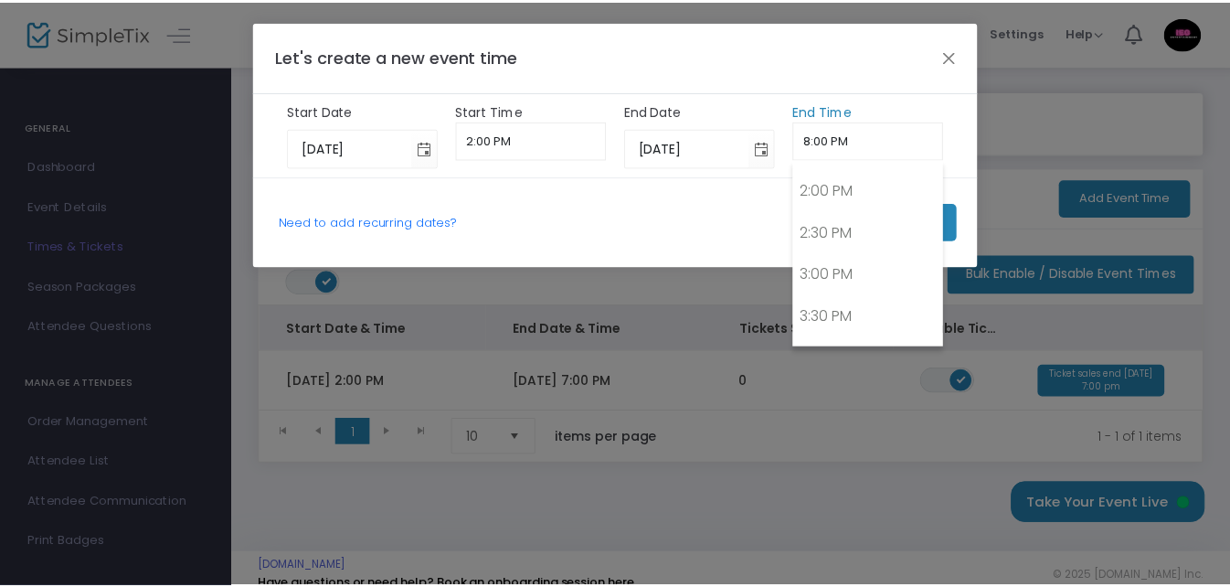
scroll to position [1609, 0]
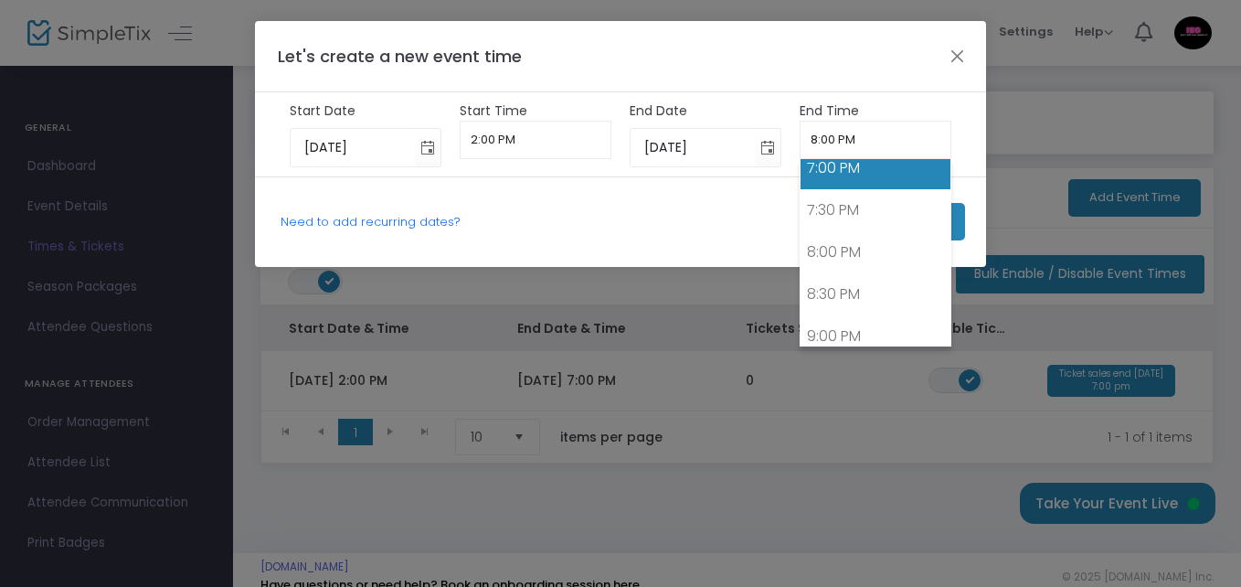
click at [846, 173] on link "7:00 PM" at bounding box center [876, 168] width 151 height 42
type input "7:00 PM"
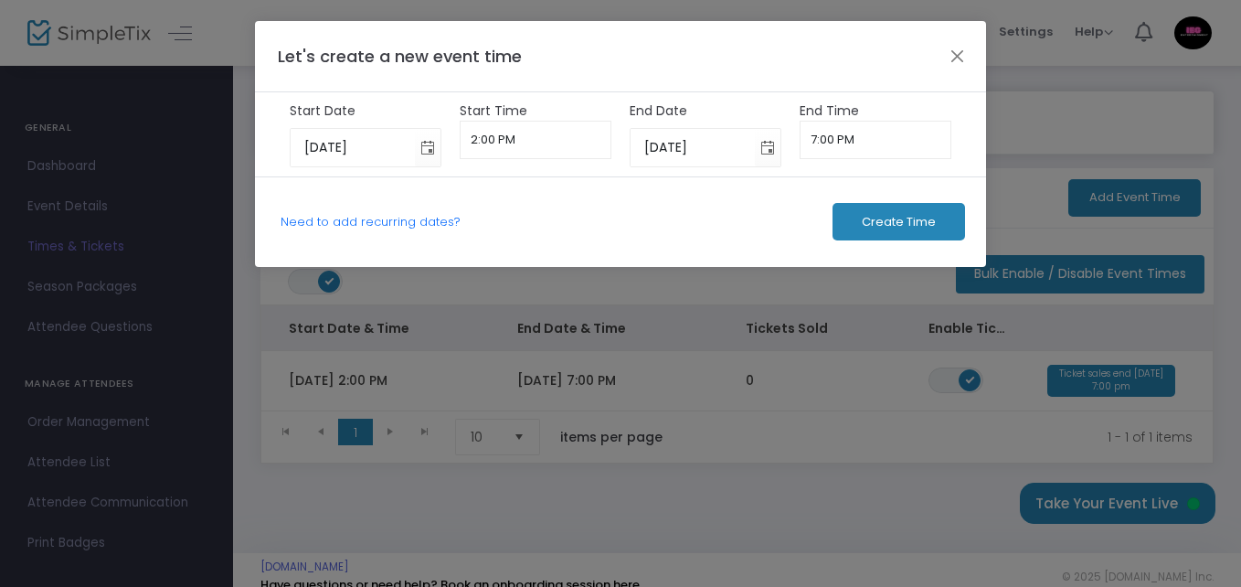
click at [868, 218] on span "Create Time" at bounding box center [899, 222] width 74 height 15
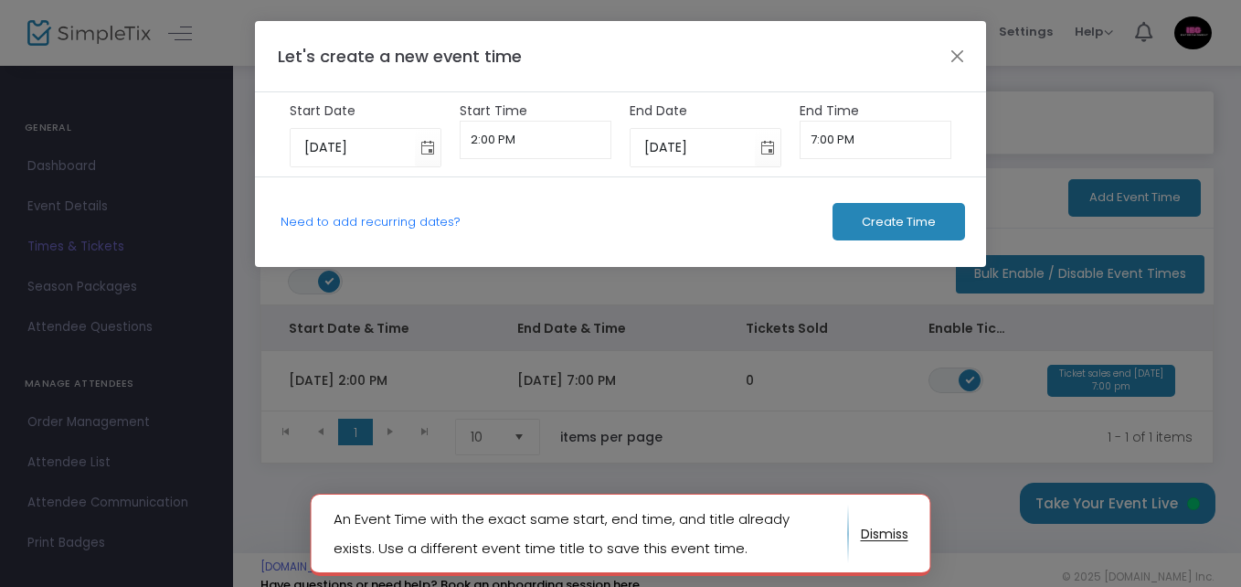
click at [882, 530] on button "button" at bounding box center [885, 533] width 48 height 29
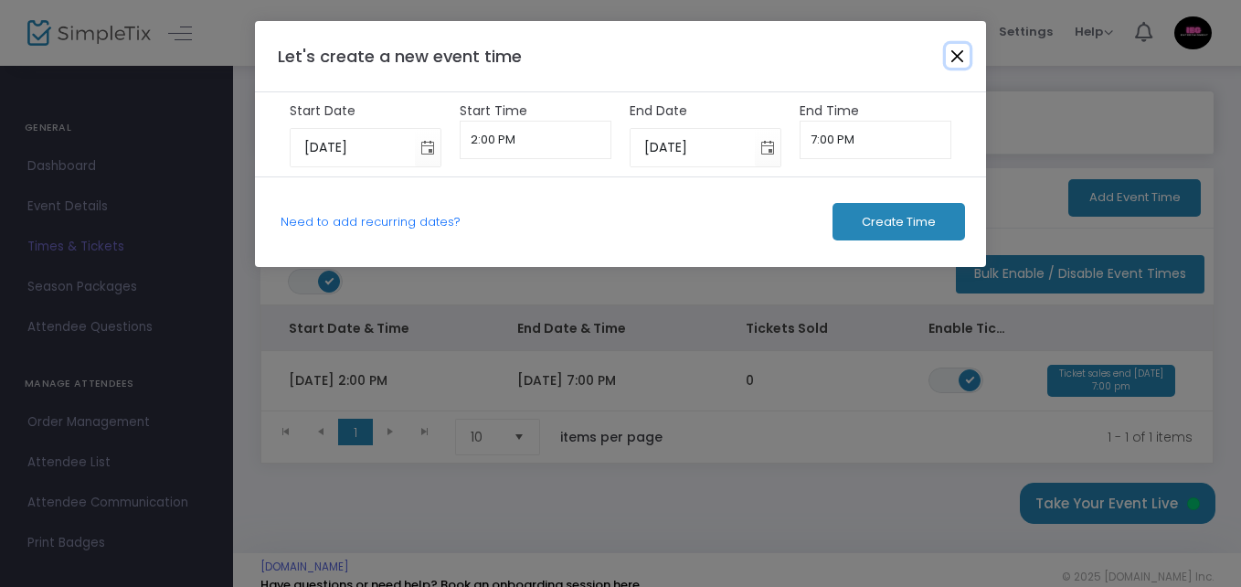
click at [953, 55] on button "Close" at bounding box center [958, 56] width 24 height 24
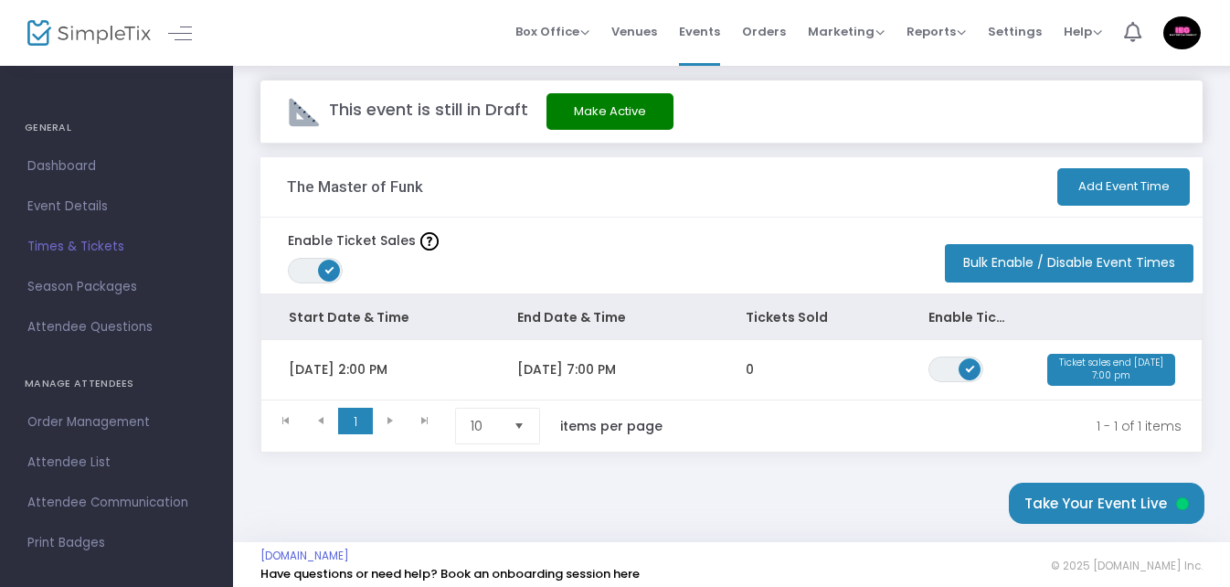
scroll to position [0, 0]
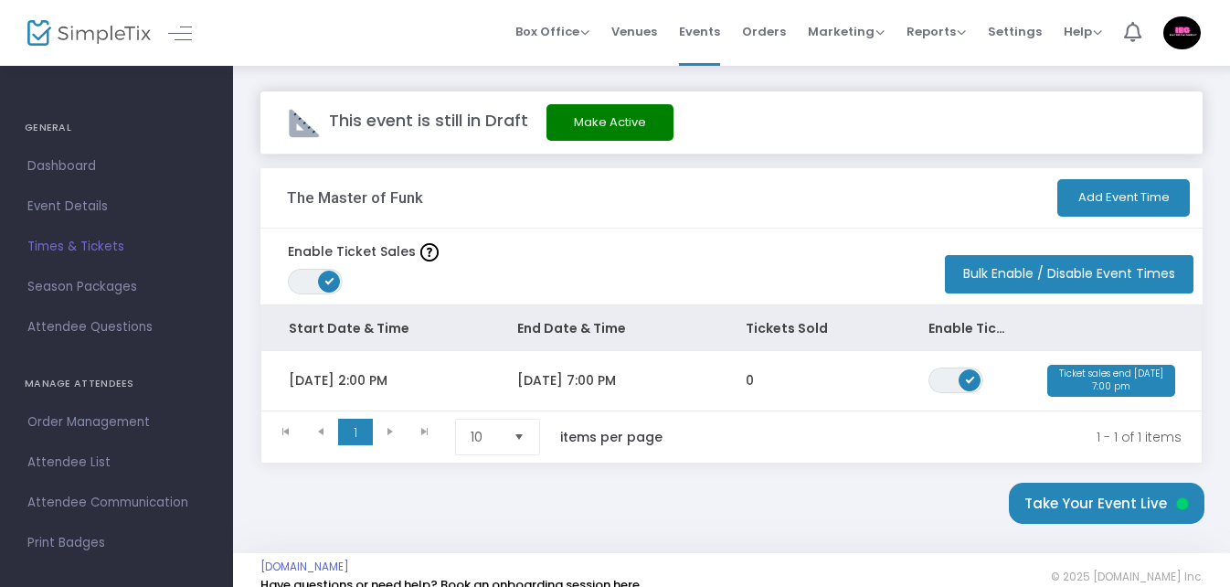
click at [1008, 268] on button "Bulk Enable / Disable Event Times" at bounding box center [1069, 274] width 249 height 38
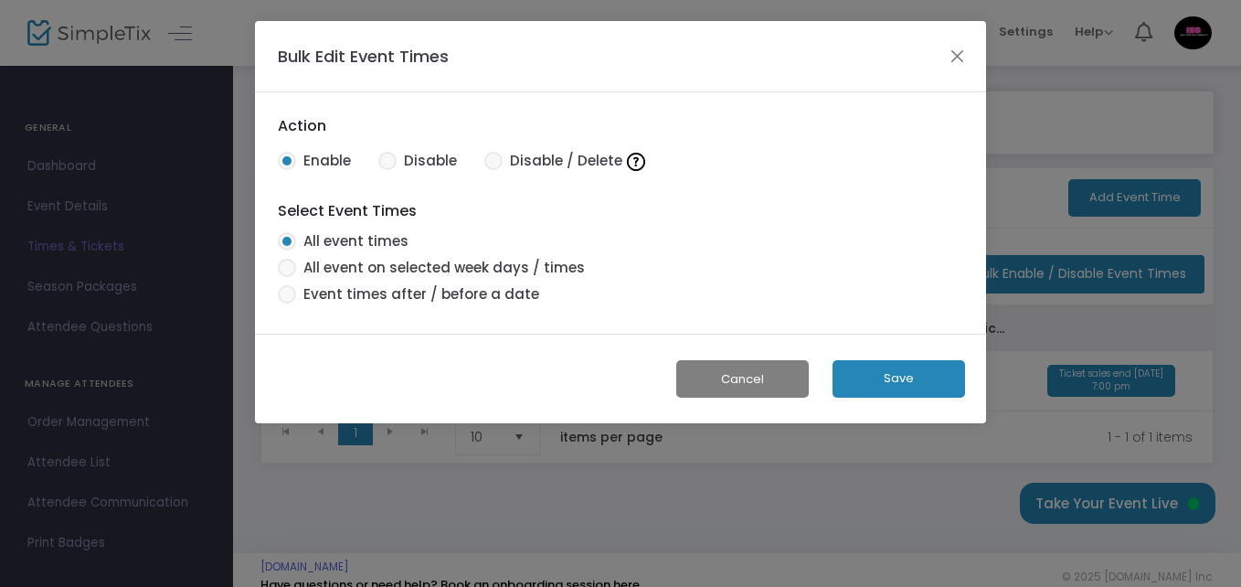
click at [882, 379] on button "Save" at bounding box center [899, 378] width 133 height 37
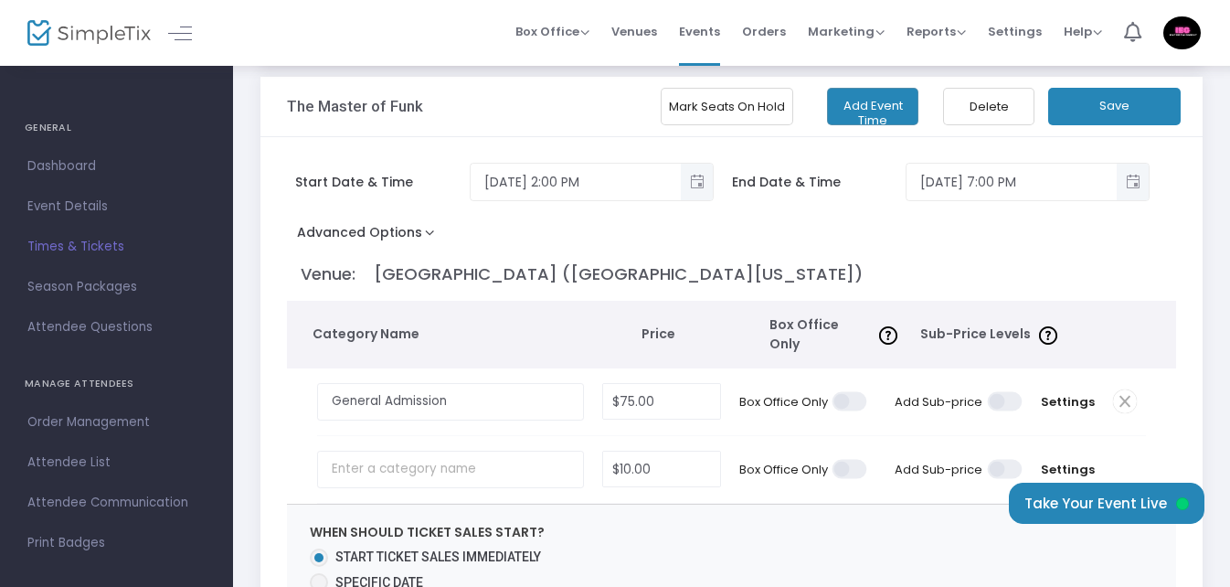
scroll to position [183, 0]
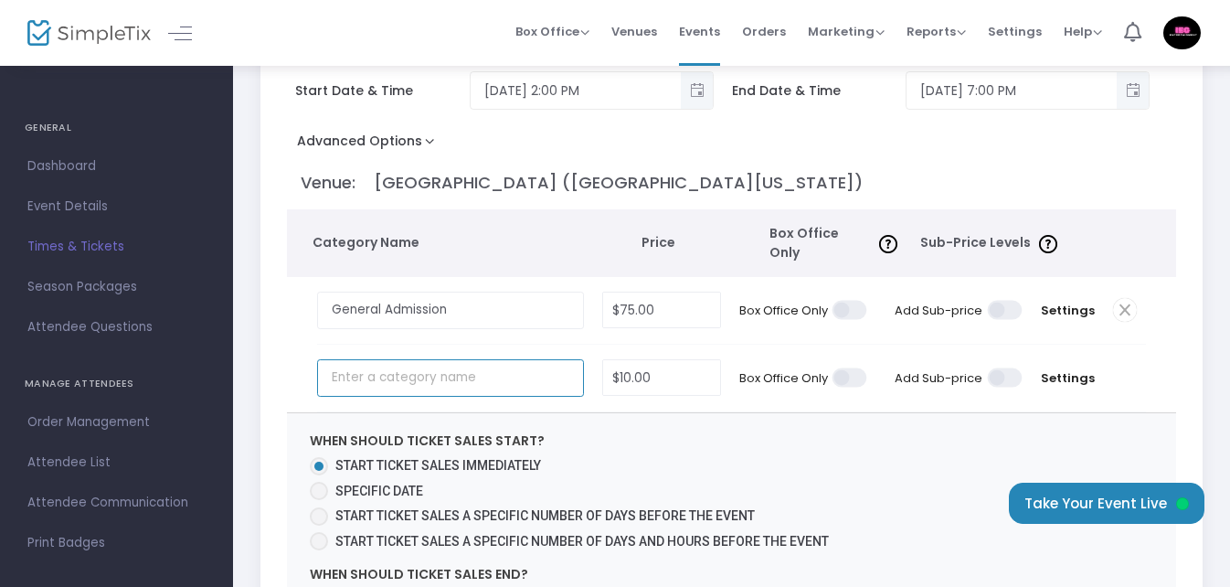
click at [536, 367] on input "text" at bounding box center [450, 377] width 266 height 37
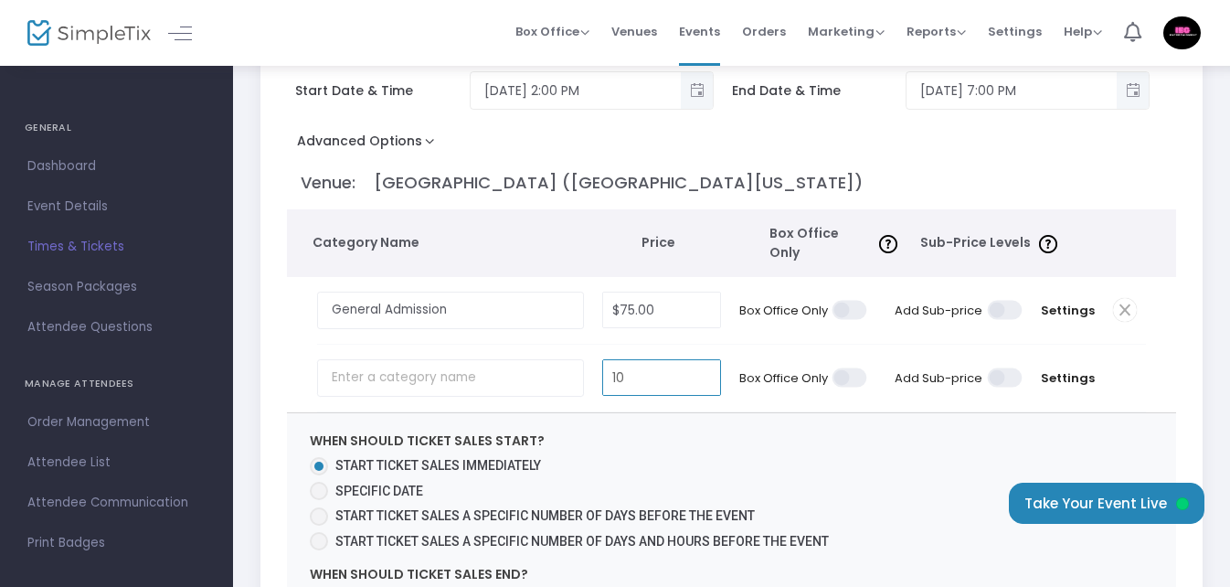
click at [657, 368] on input "10" at bounding box center [661, 377] width 117 height 35
click at [655, 368] on input "10" at bounding box center [661, 377] width 117 height 35
type input "$125.00"
click at [669, 414] on span "When should ticket sales start? Start ticket sales immediately Specific Date St…" at bounding box center [732, 578] width 890 height 331
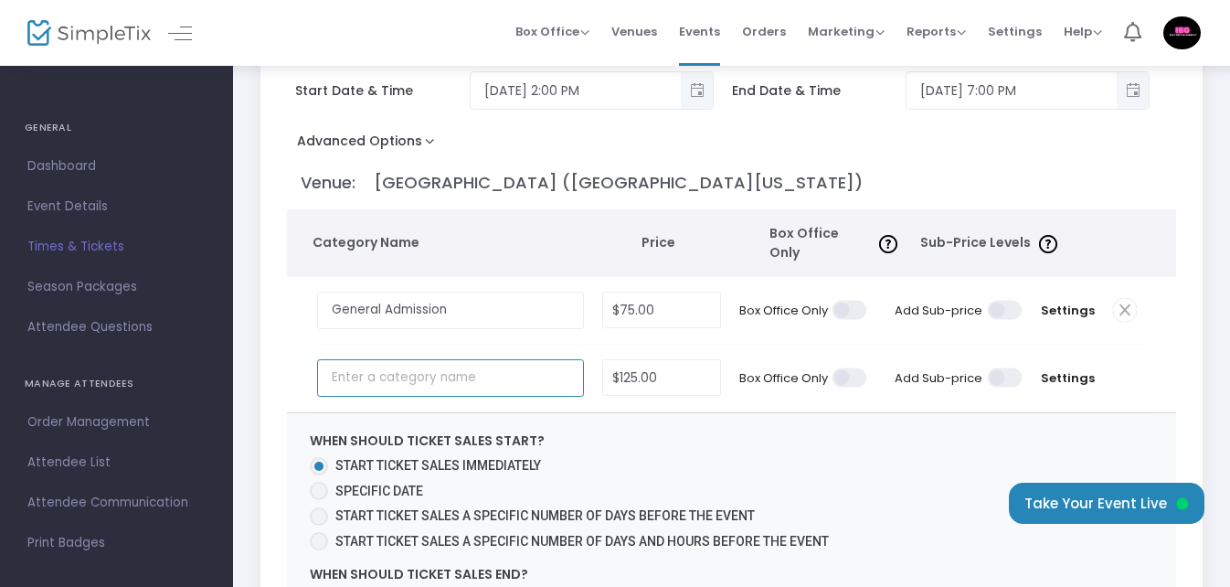
click at [471, 371] on input "text" at bounding box center [450, 377] width 266 height 37
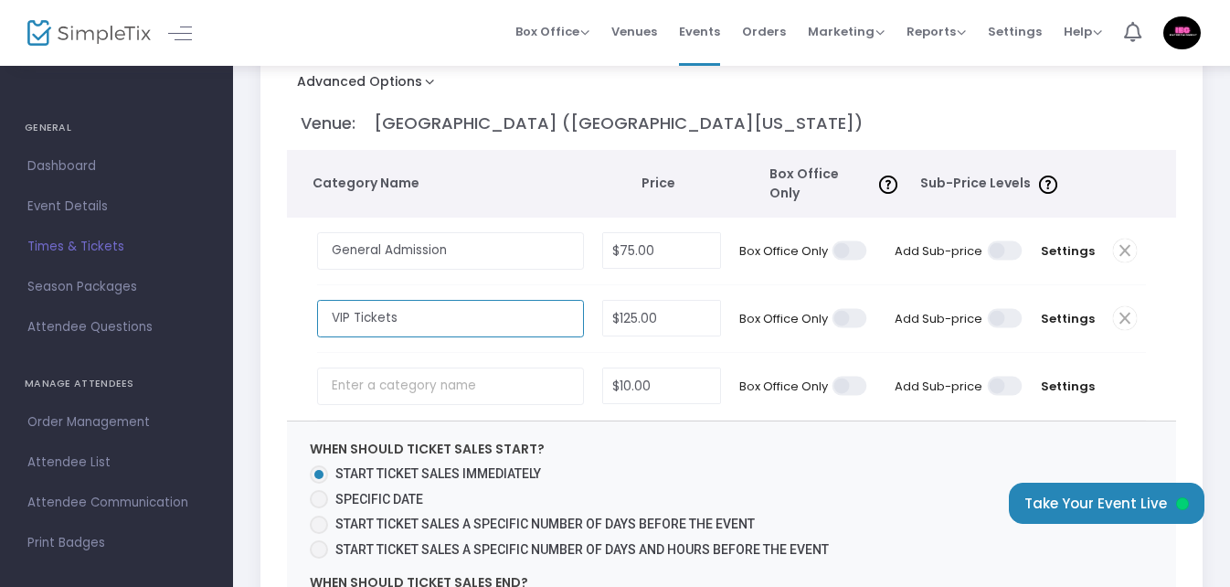
scroll to position [274, 0]
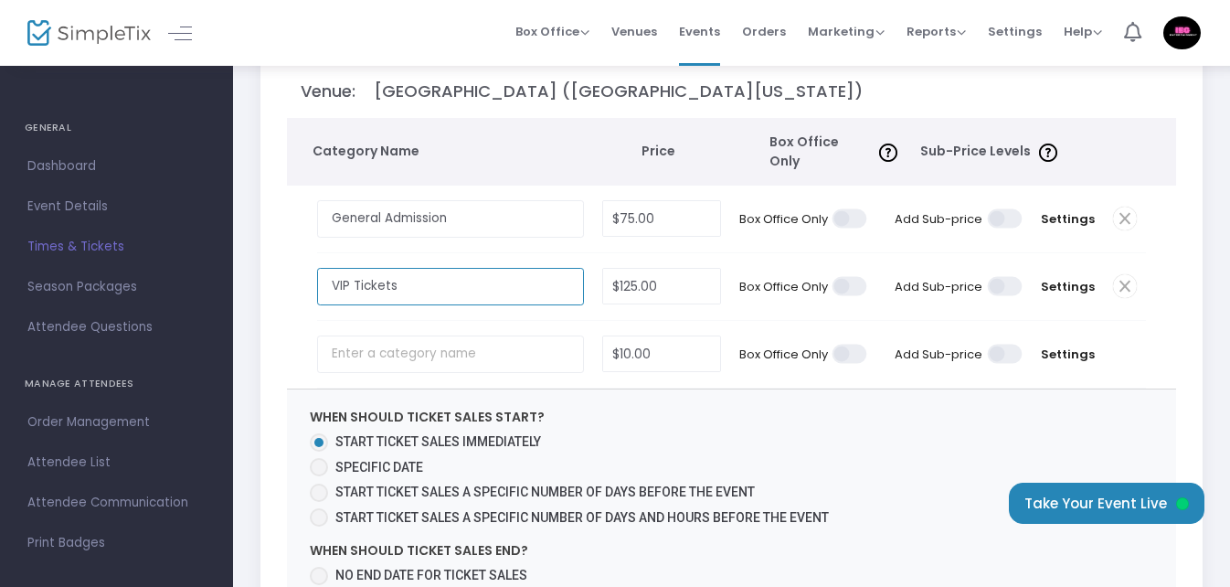
type input "VIP Tickets"
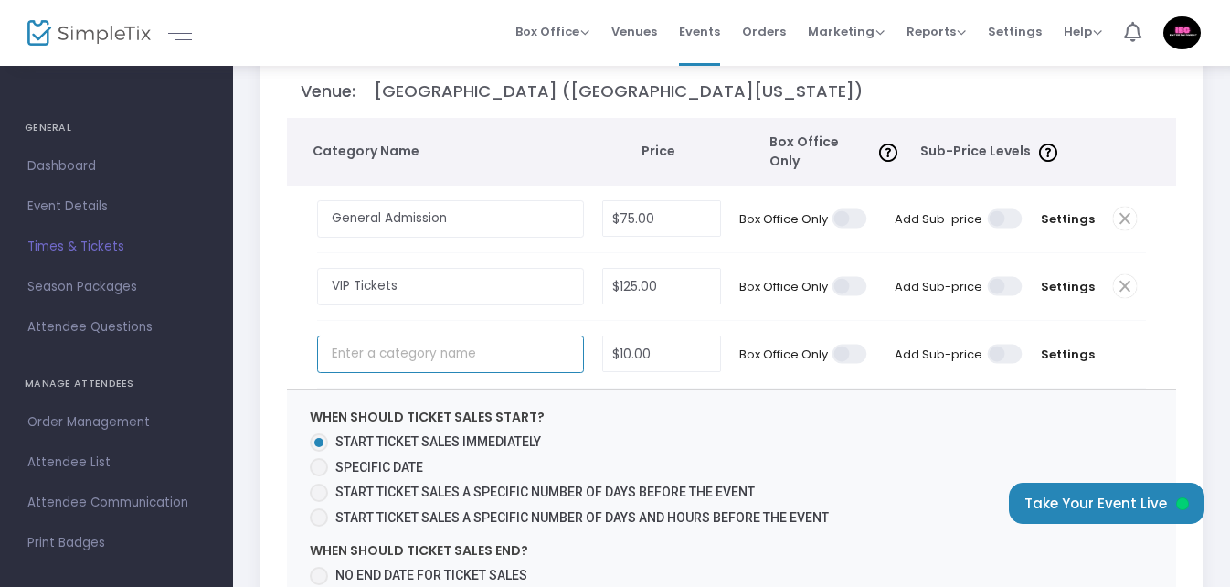
click at [430, 351] on input "text" at bounding box center [450, 353] width 266 height 37
type input "10"
click at [687, 338] on input "10" at bounding box center [661, 353] width 117 height 35
type input "$250.00"
click at [407, 352] on input "text" at bounding box center [450, 353] width 266 height 37
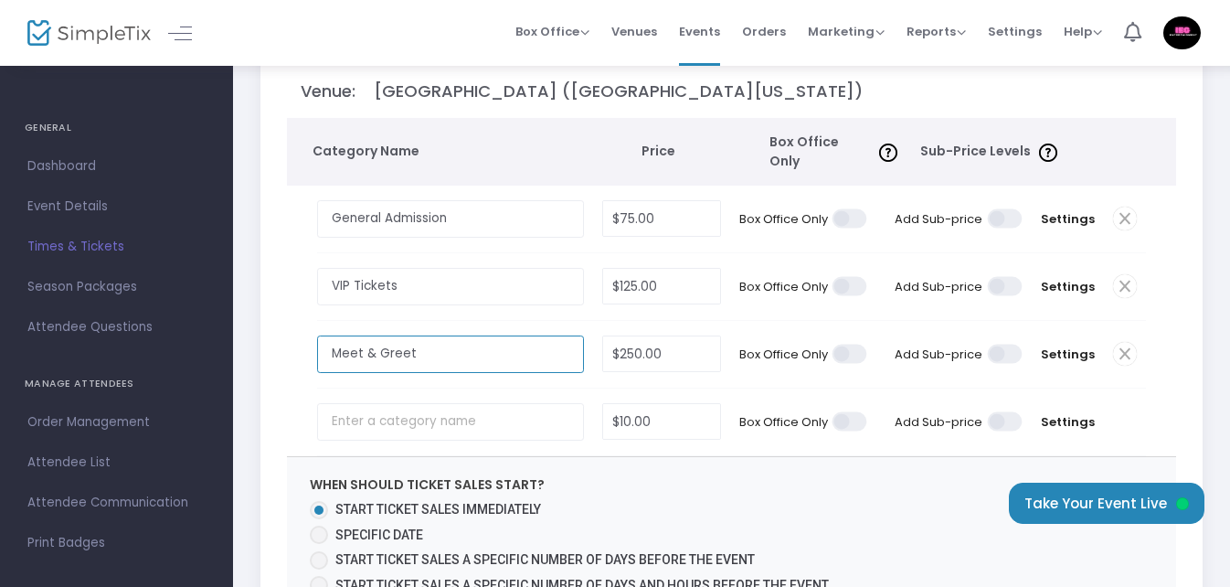
type input "Meet & Greet"
click at [279, 377] on div "Start Date & Time [DATE] 2:00 PM End Date & Time [DATE] 7:00 PM Advanced Option…" at bounding box center [731, 402] width 942 height 897
click at [1069, 345] on span "Settings" at bounding box center [1068, 354] width 54 height 18
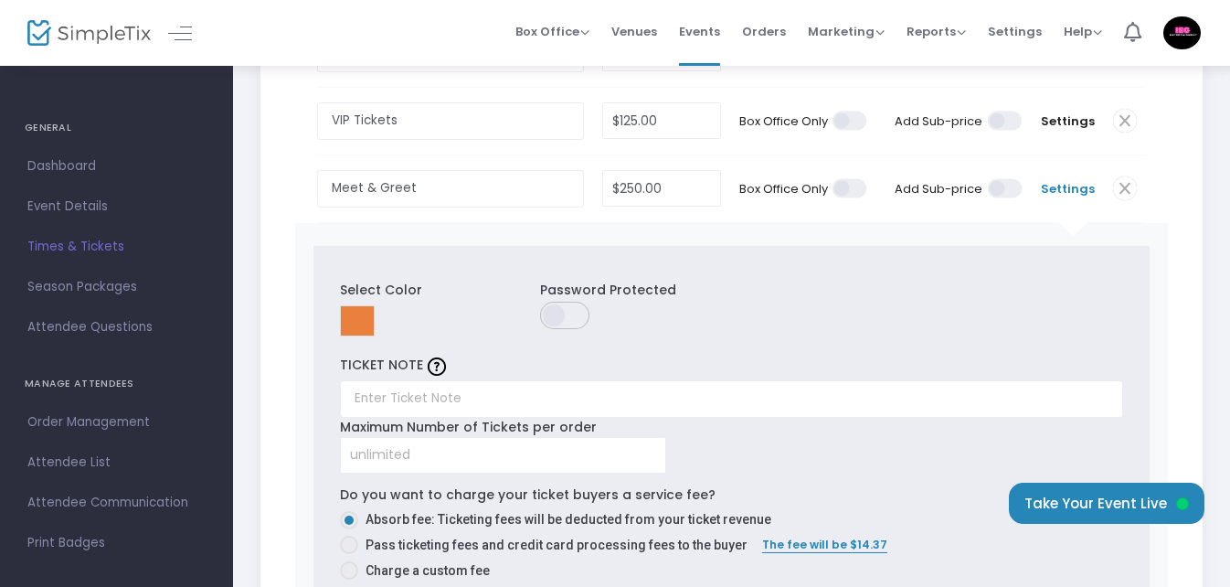
scroll to position [457, 0]
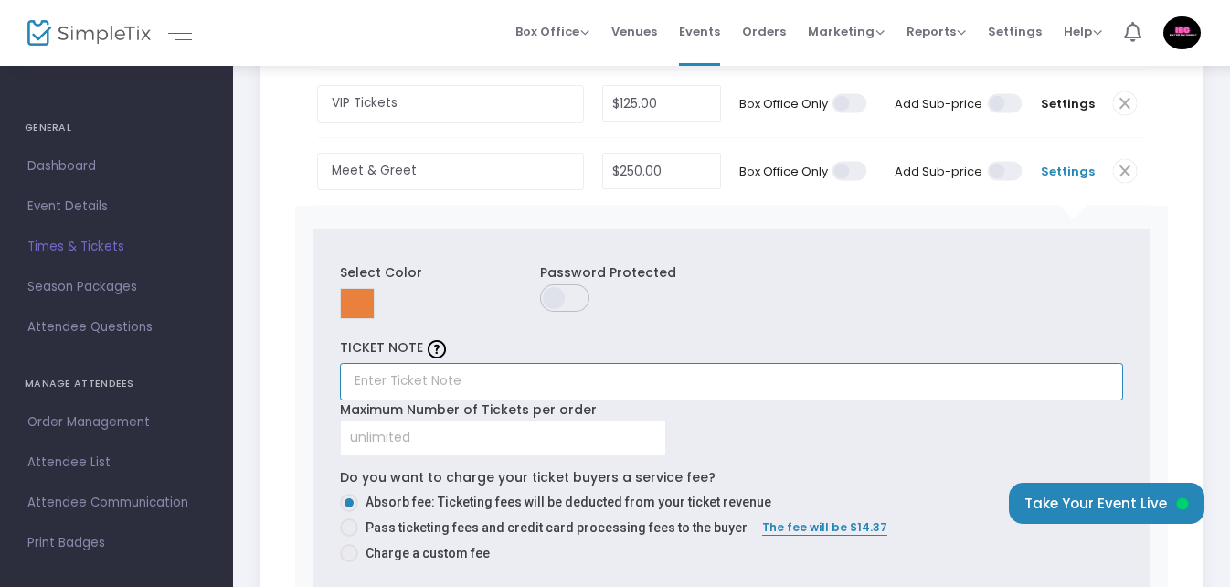
click at [443, 369] on input "text" at bounding box center [731, 381] width 783 height 37
paste input "Many people would drop everything if they learned they could meet their childho…"
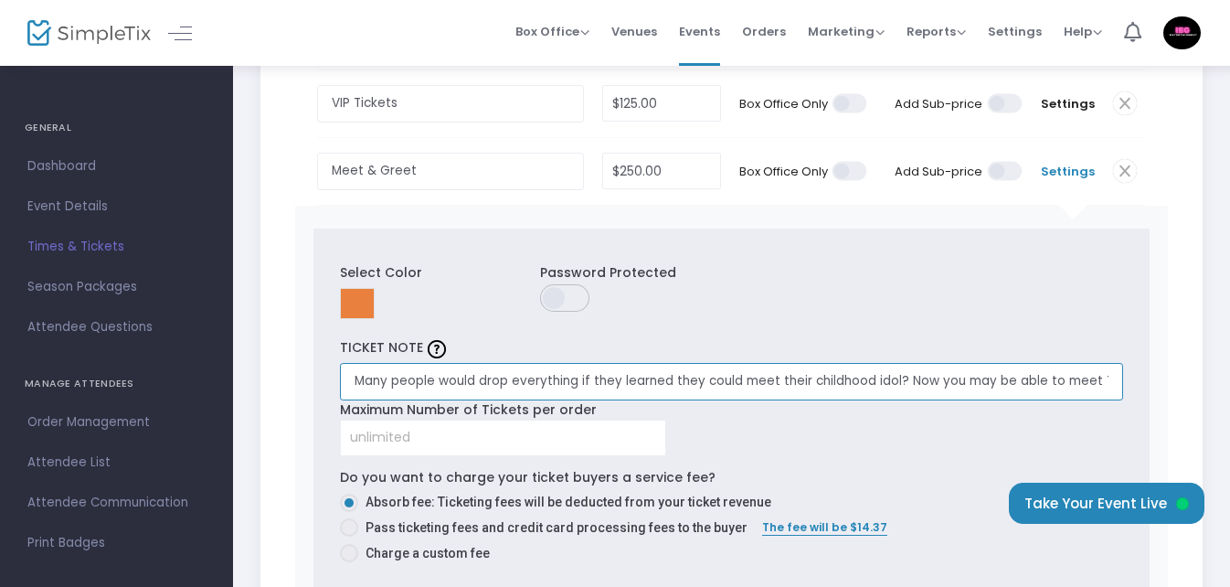
scroll to position [0, 1488]
type input "Many people would drop everything if they learned they could meet their childho…"
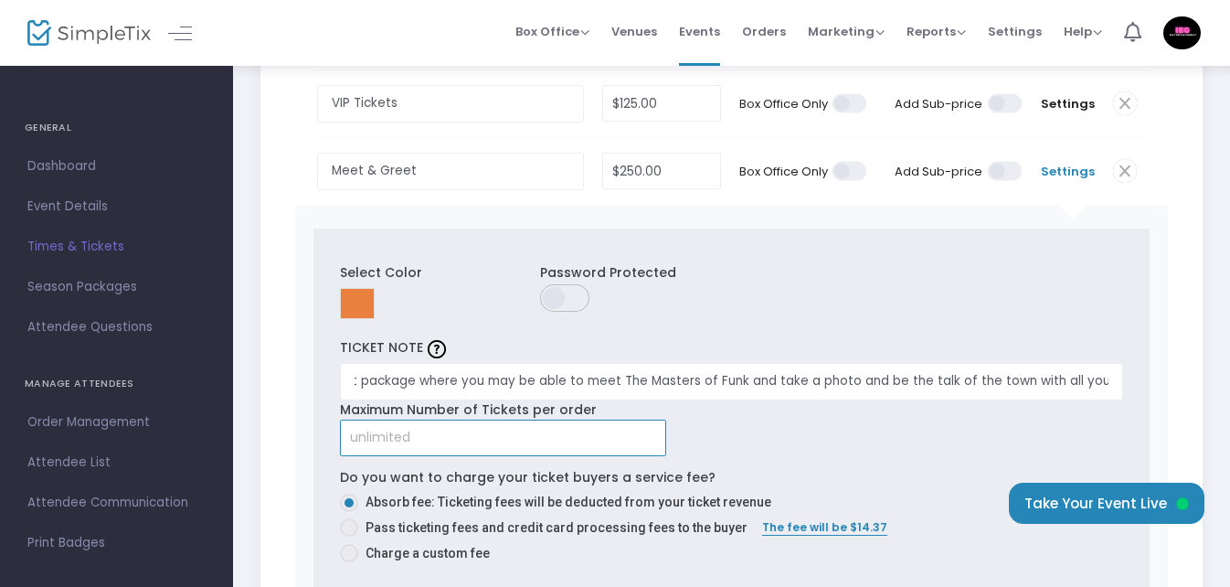
scroll to position [0, 0]
click at [549, 430] on input at bounding box center [503, 437] width 324 height 35
type input "10"
click at [717, 439] on div "Select Color Password Protected TICKET NOTE Many people would drop everything i…" at bounding box center [730, 408] width 835 height 360
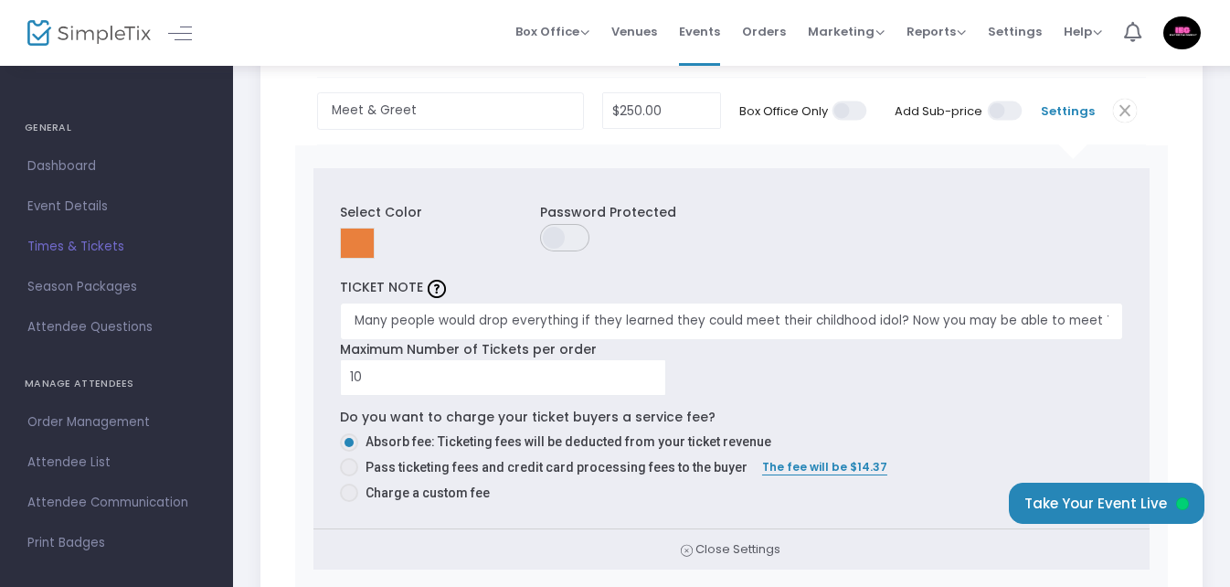
scroll to position [548, 0]
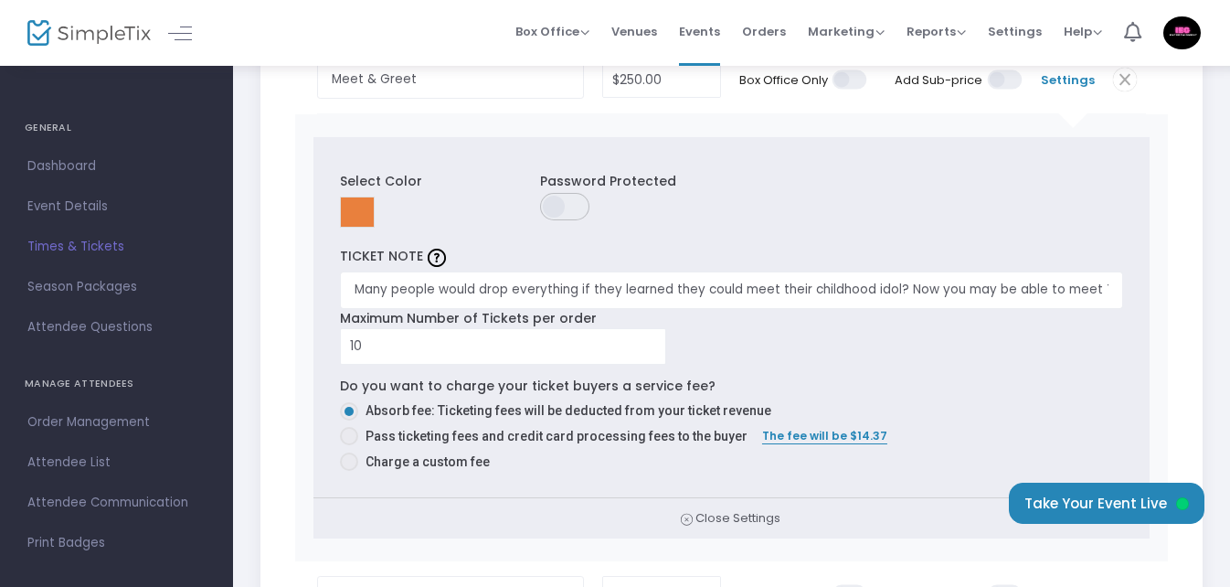
click at [353, 427] on span at bounding box center [349, 436] width 18 height 18
click at [349, 445] on input "Pass ticketing fees and credit card processing fees to the buyer" at bounding box center [348, 445] width 1 height 1
radio input "true"
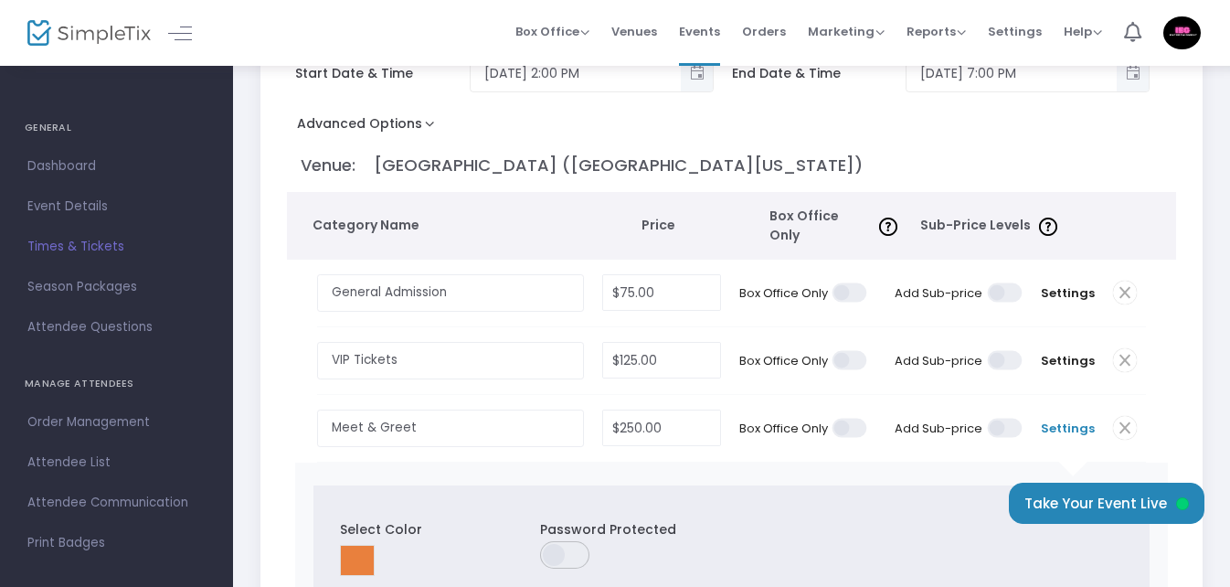
scroll to position [183, 0]
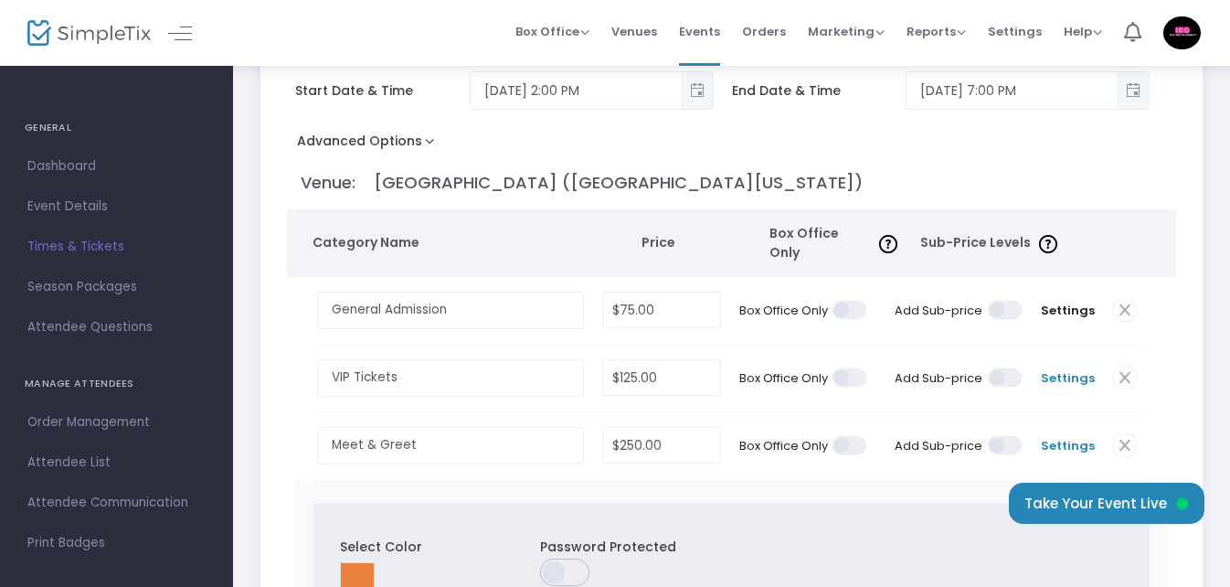
click at [1077, 369] on span "Settings" at bounding box center [1068, 378] width 54 height 18
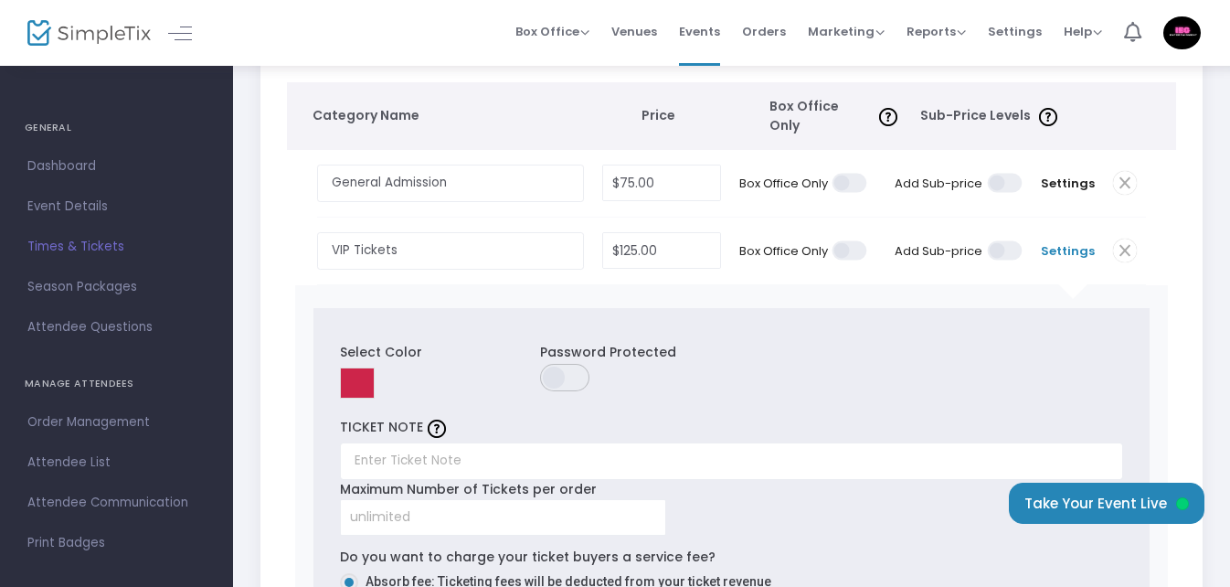
scroll to position [274, 0]
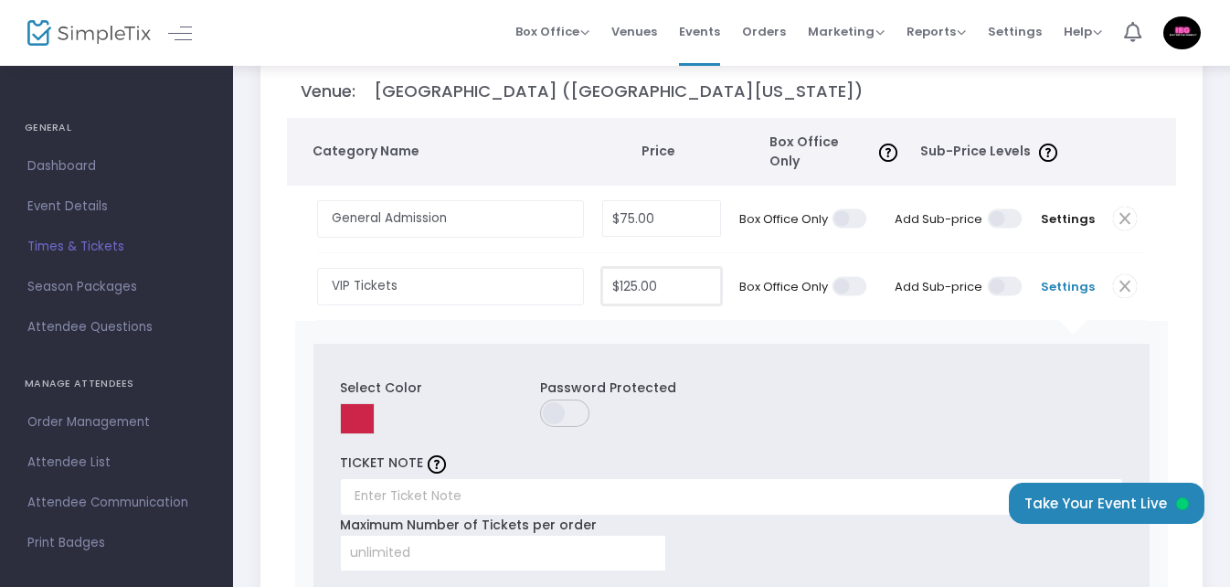
type input "125"
click at [643, 276] on input "125" at bounding box center [661, 286] width 117 height 35
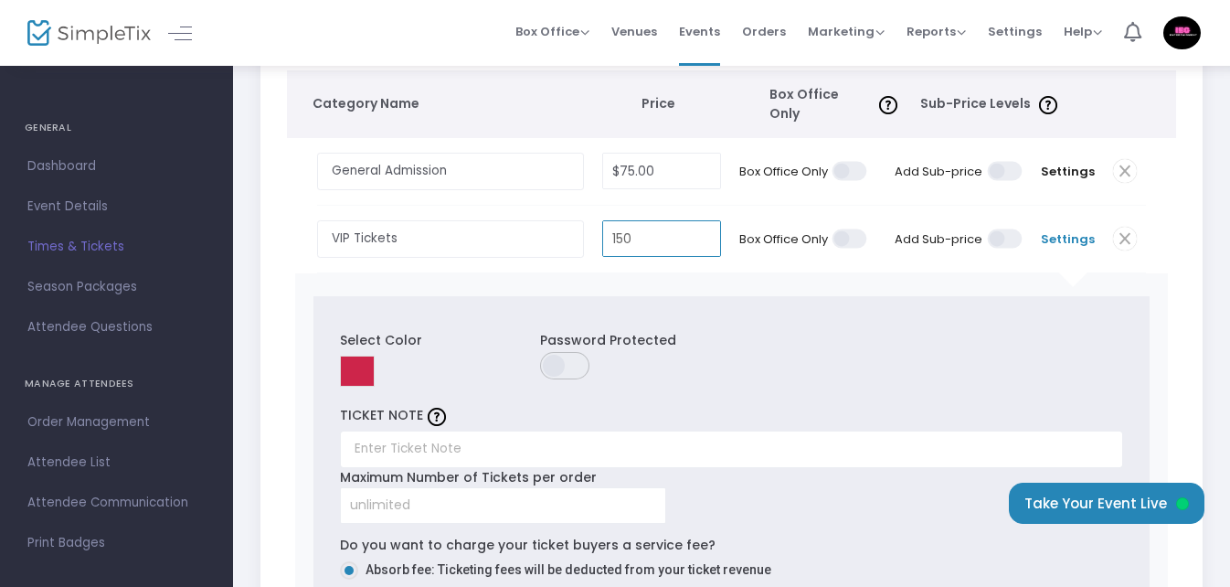
scroll to position [366, 0]
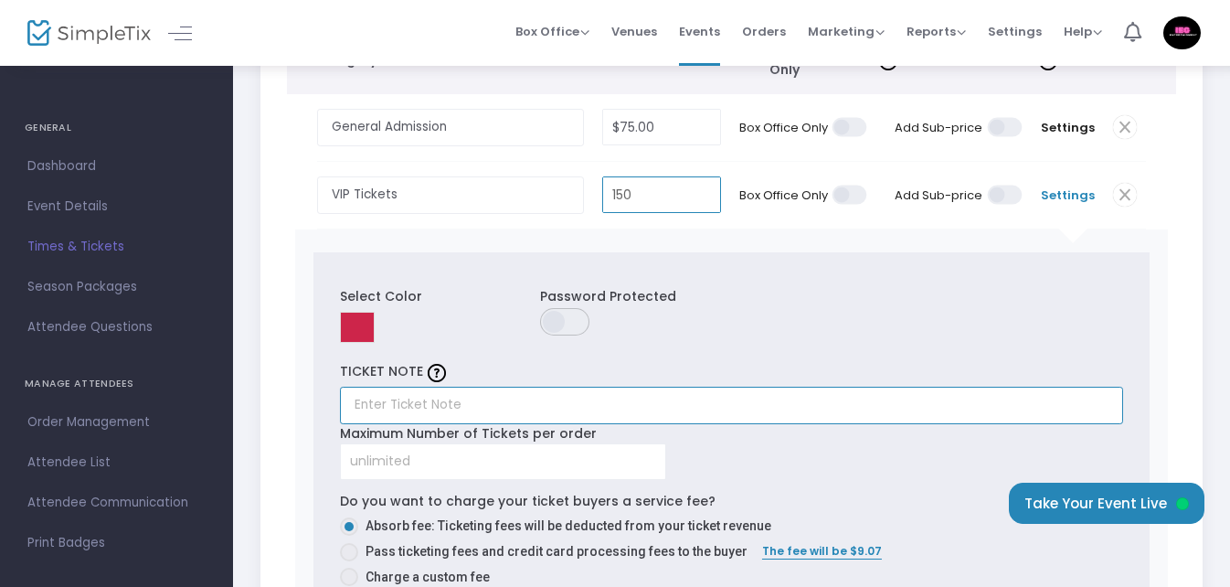
type input "$150.00"
click at [511, 391] on input "text" at bounding box center [731, 405] width 783 height 37
paste input "The Masters of Funk VIP tickets with front row seats and VIP Lounge access with…"
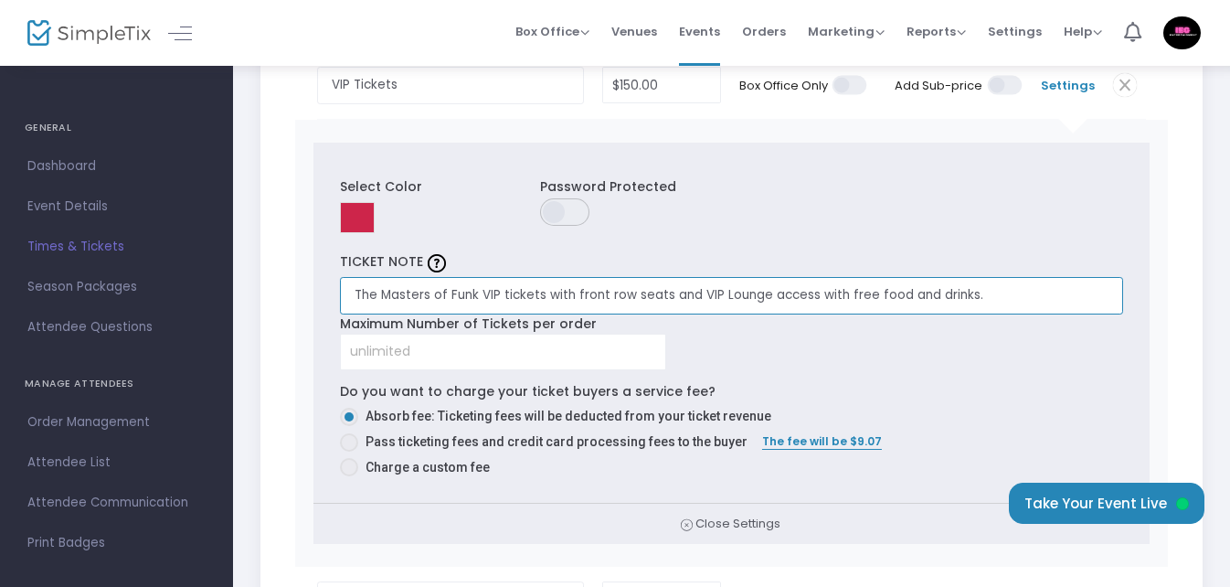
scroll to position [548, 0]
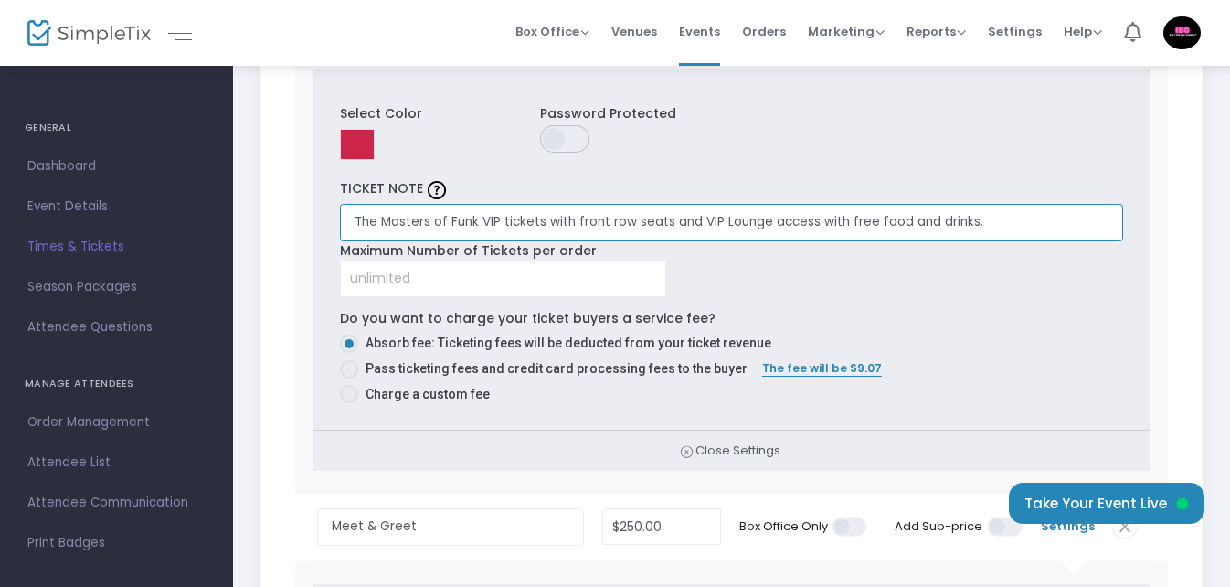
type input "The Masters of Funk VIP tickets with front row seats and VIP Lounge access with…"
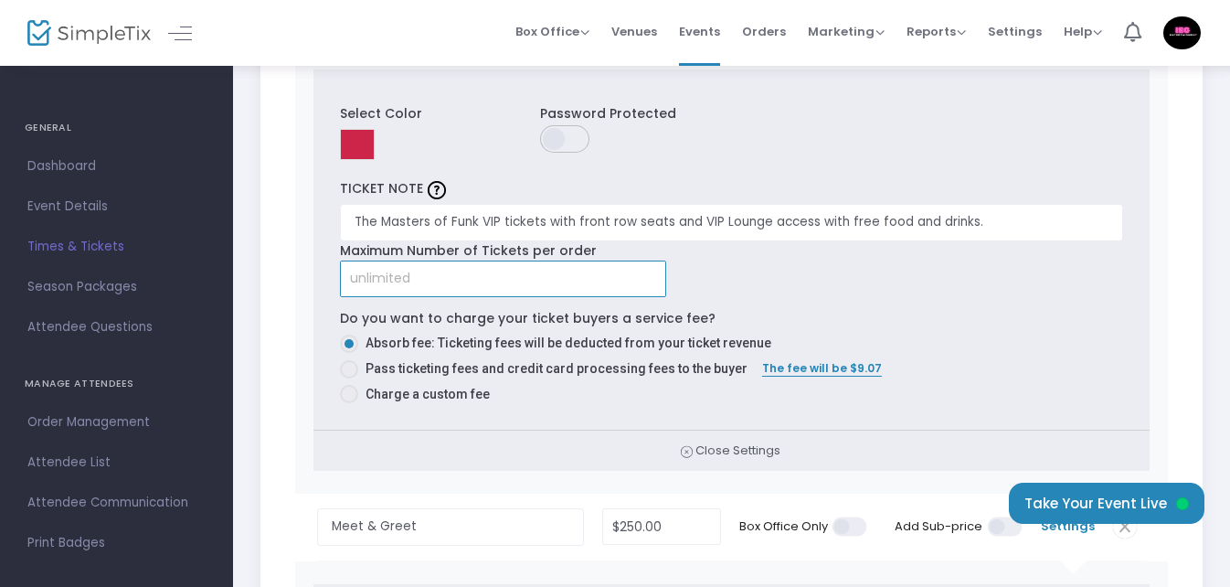
click at [431, 266] on input at bounding box center [503, 278] width 324 height 35
type input "6"
click at [309, 324] on div "Select Color Password Protected TICKET NOTE The Masters of Funk VIP tickets wit…" at bounding box center [731, 270] width 872 height 447
click at [350, 360] on span at bounding box center [349, 369] width 18 height 18
click at [349, 378] on input "Pass ticketing fees and credit card processing fees to the buyer" at bounding box center [348, 378] width 1 height 1
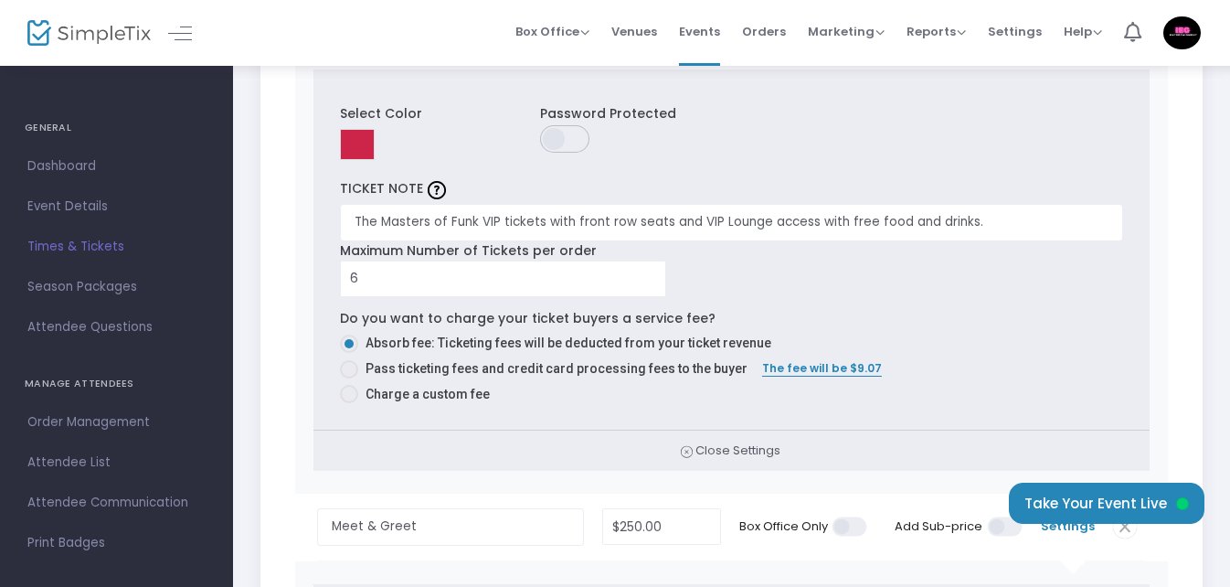
radio input "true"
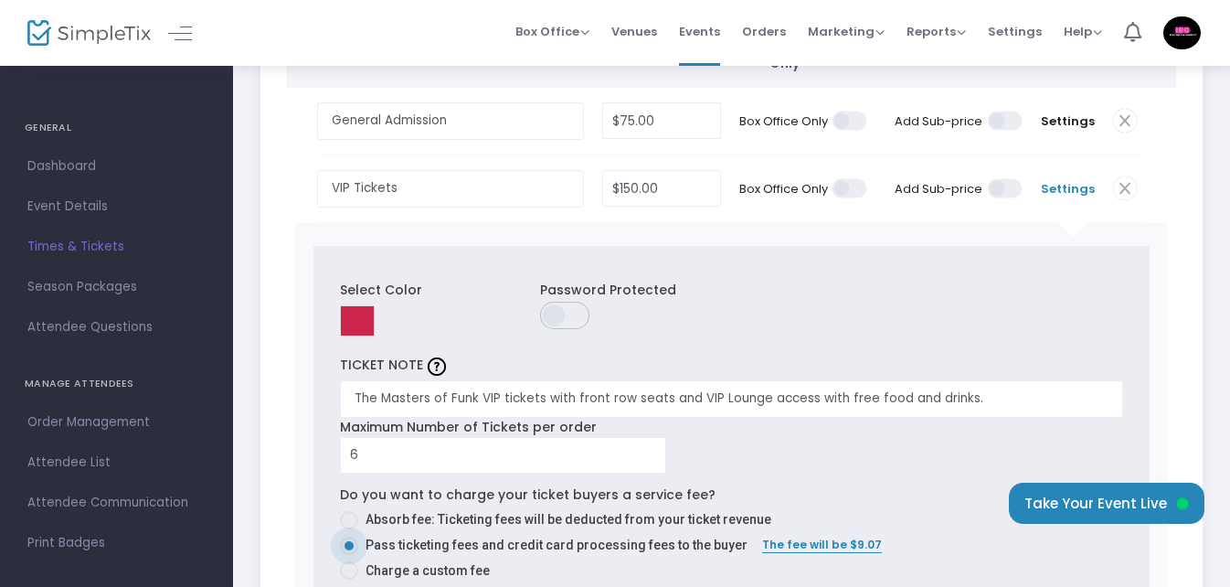
scroll to position [366, 0]
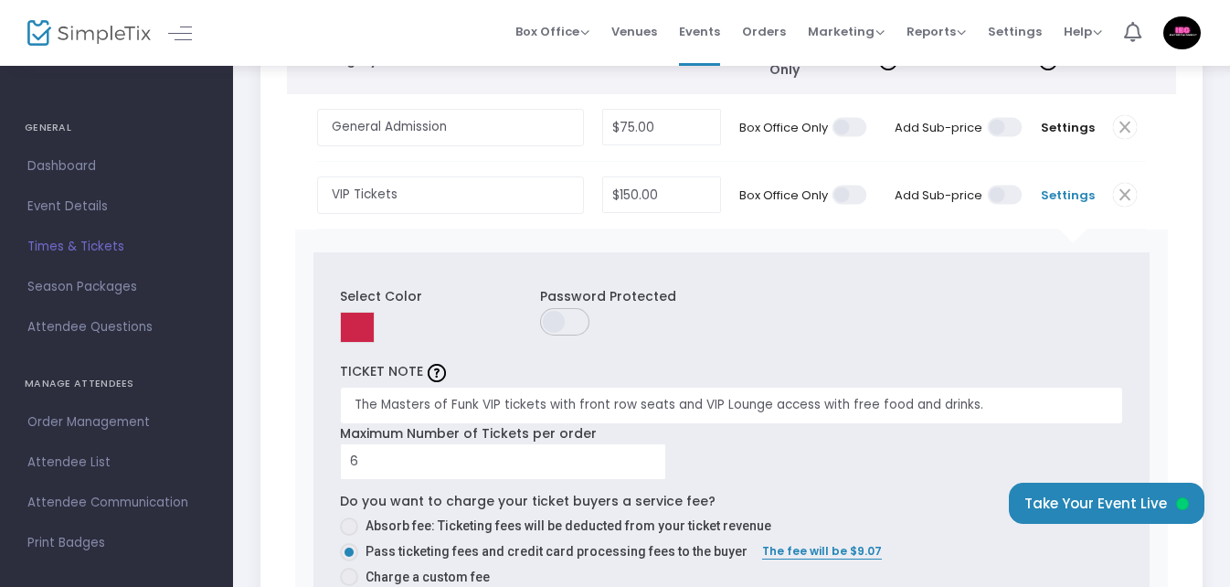
click at [1065, 186] on span "Settings" at bounding box center [1068, 195] width 54 height 18
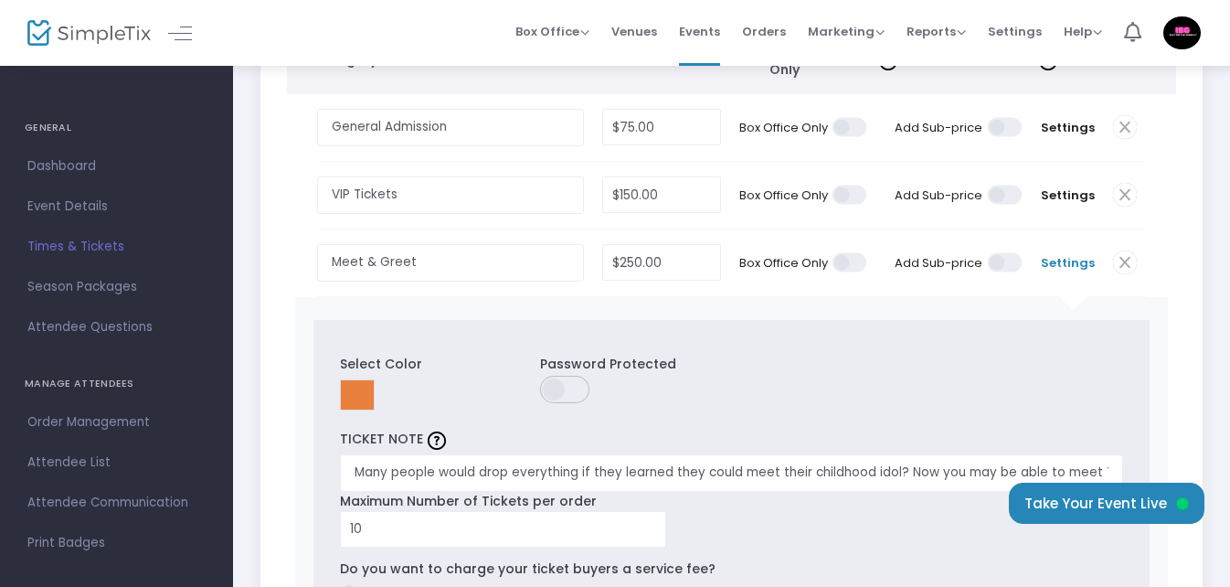
click at [1069, 254] on span "Settings" at bounding box center [1068, 263] width 54 height 18
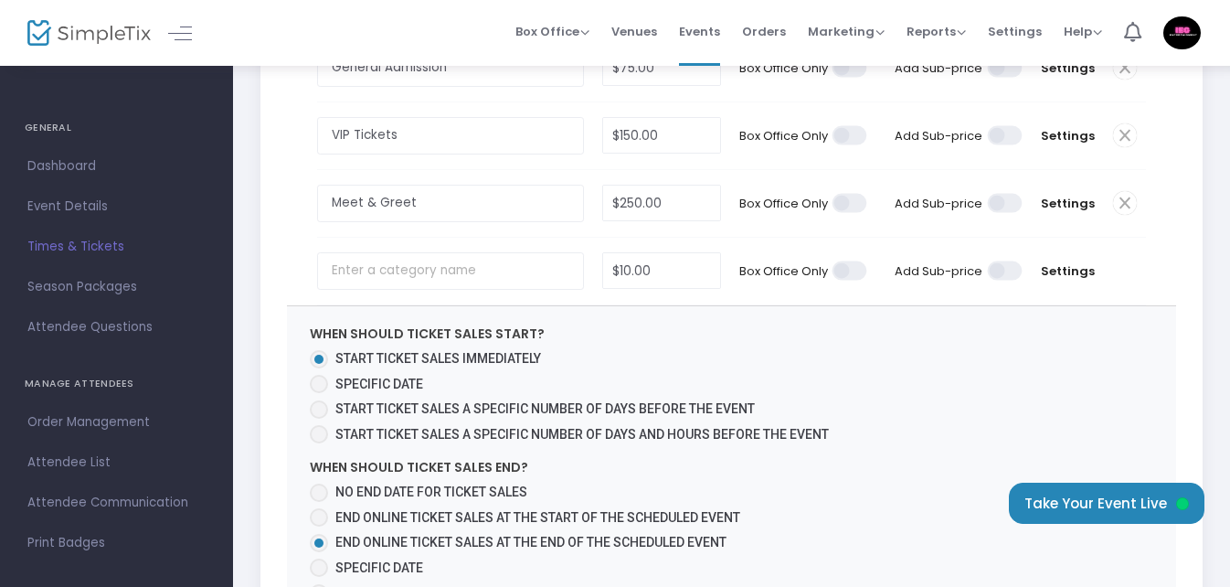
scroll to position [457, 0]
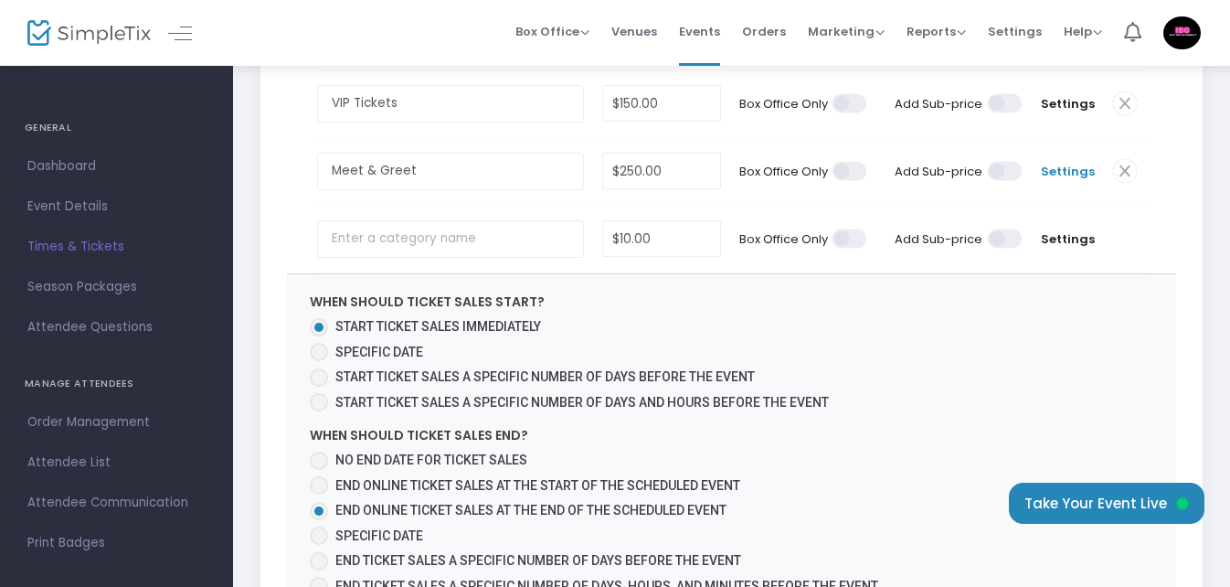
click at [1074, 163] on span "Settings" at bounding box center [1068, 172] width 54 height 18
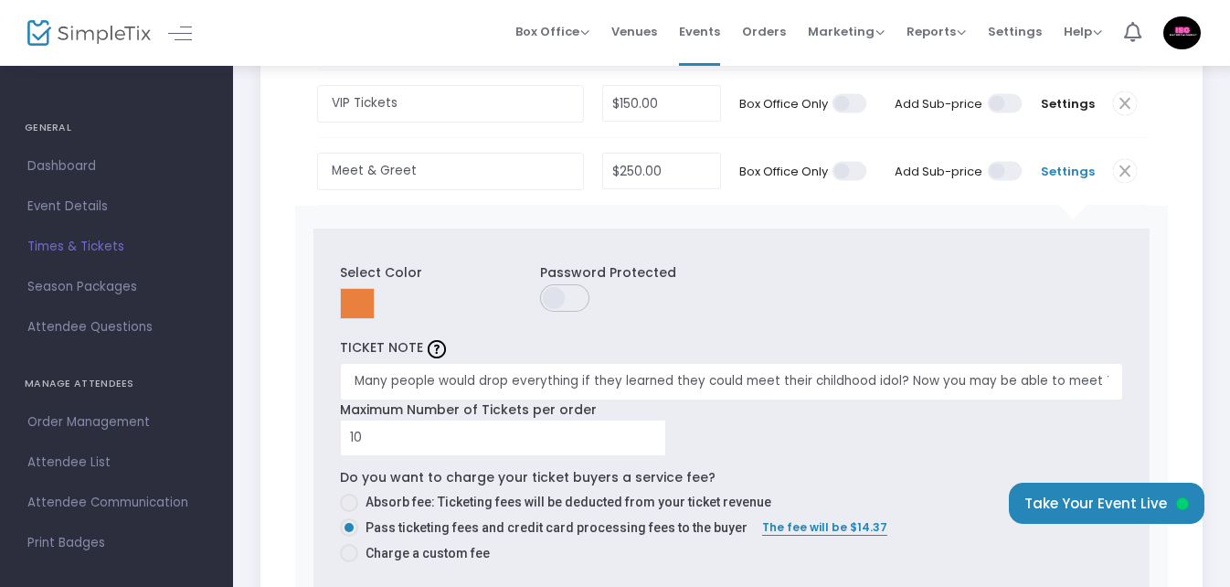
click at [1074, 163] on span "Settings" at bounding box center [1068, 172] width 54 height 18
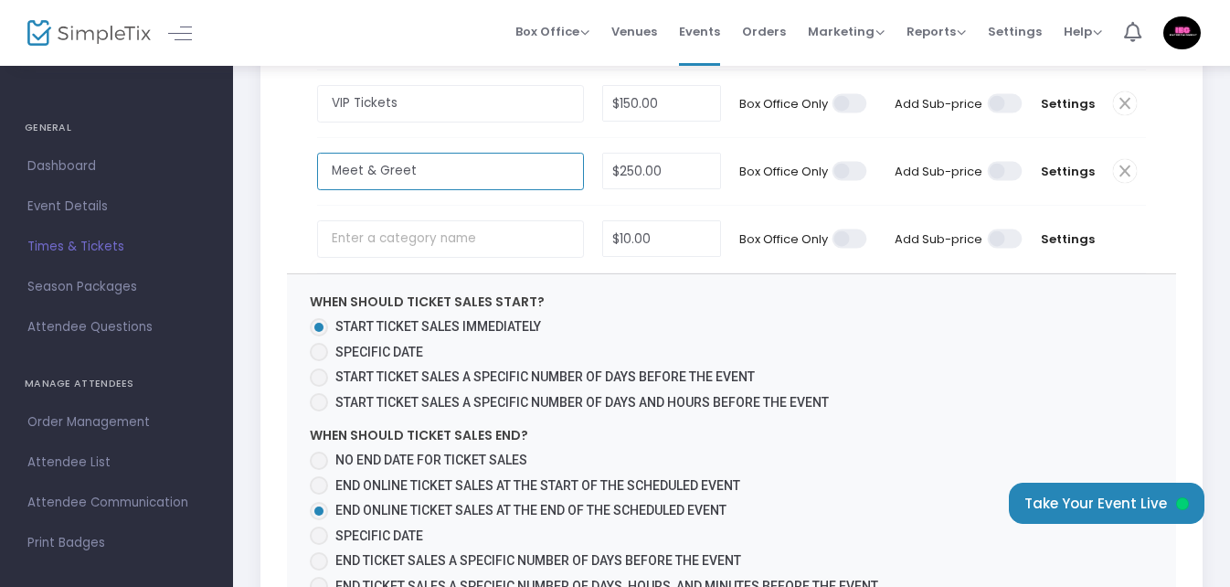
click at [441, 153] on input "Meet & Greet" at bounding box center [450, 171] width 266 height 37
type input "M"
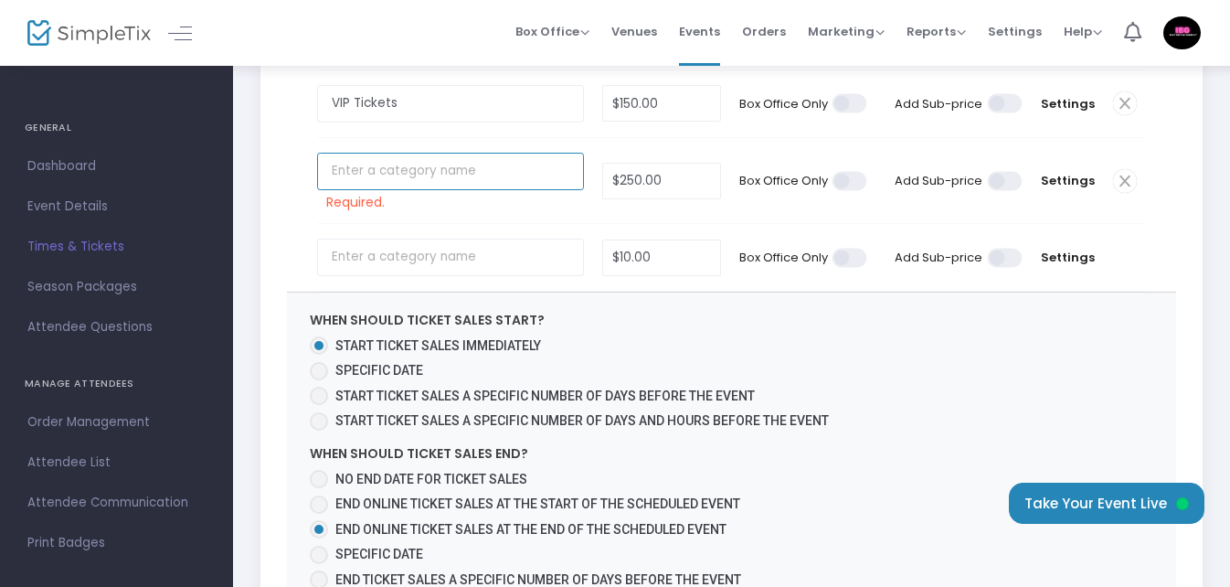
paste input "Meet and greets with Front Row Ticket"
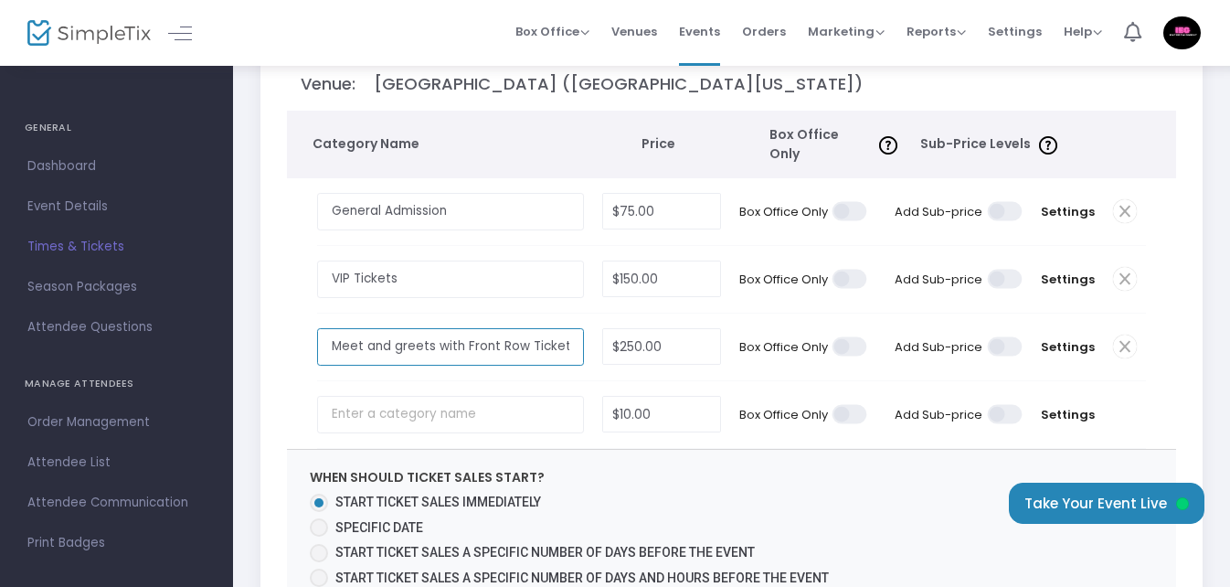
scroll to position [274, 0]
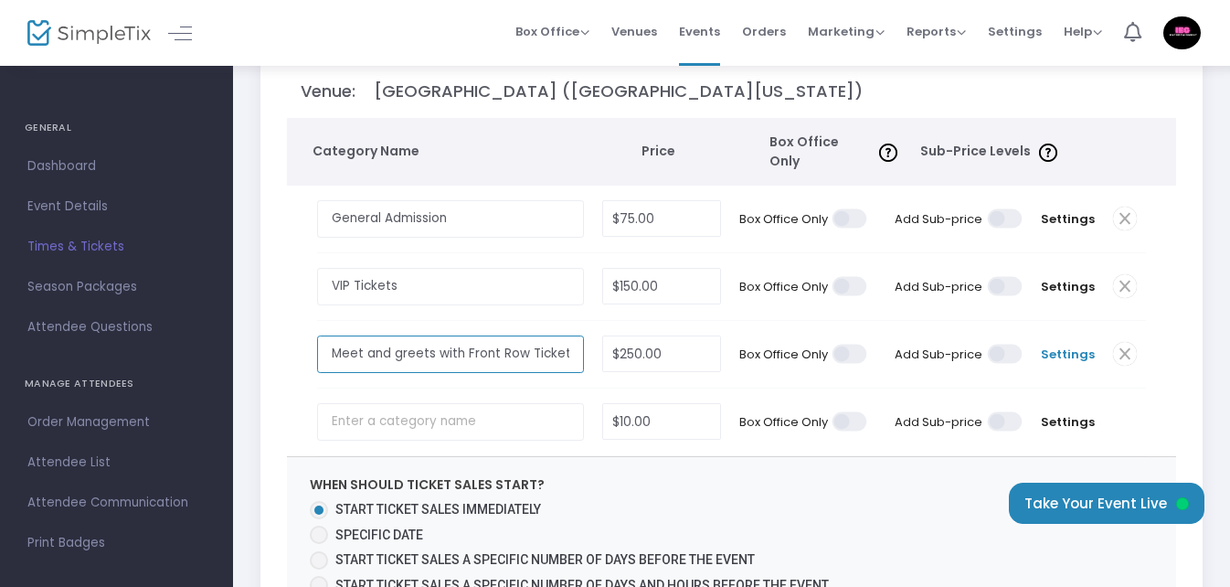
type input "Meet and greets with Front Row Ticket"
click at [1072, 346] on span "Settings" at bounding box center [1068, 354] width 54 height 18
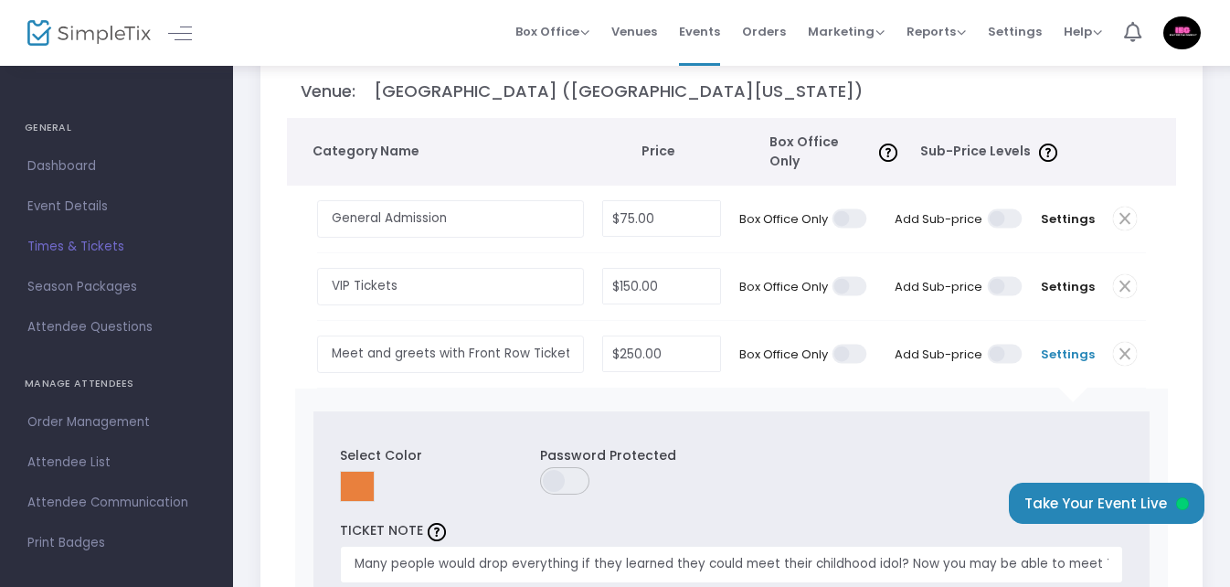
click at [1074, 345] on span "Settings" at bounding box center [1068, 354] width 54 height 18
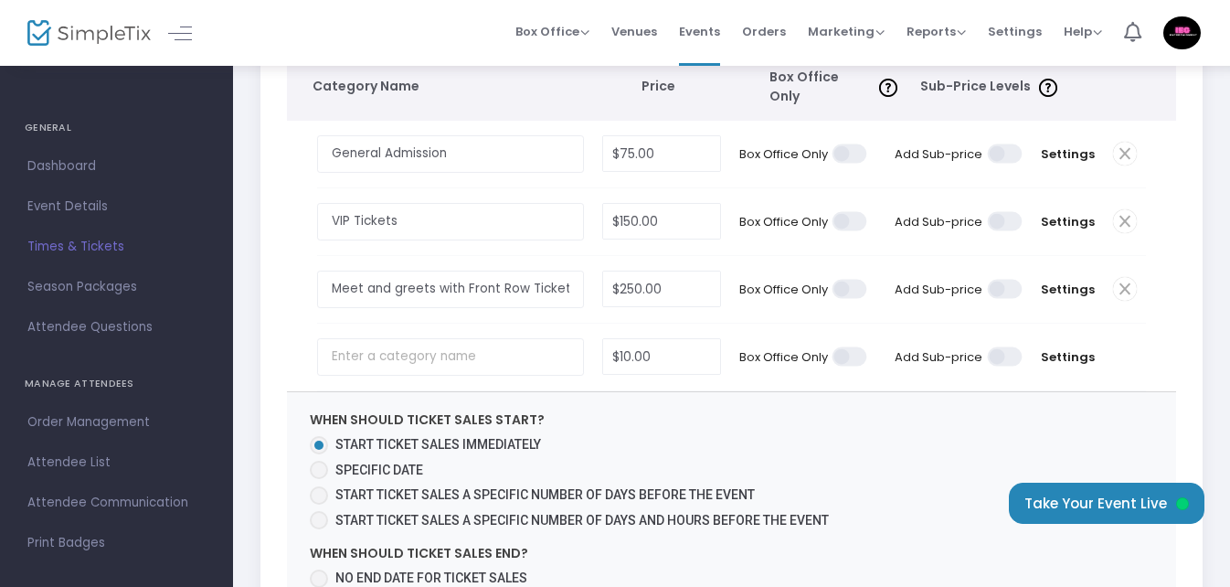
scroll to position [366, 0]
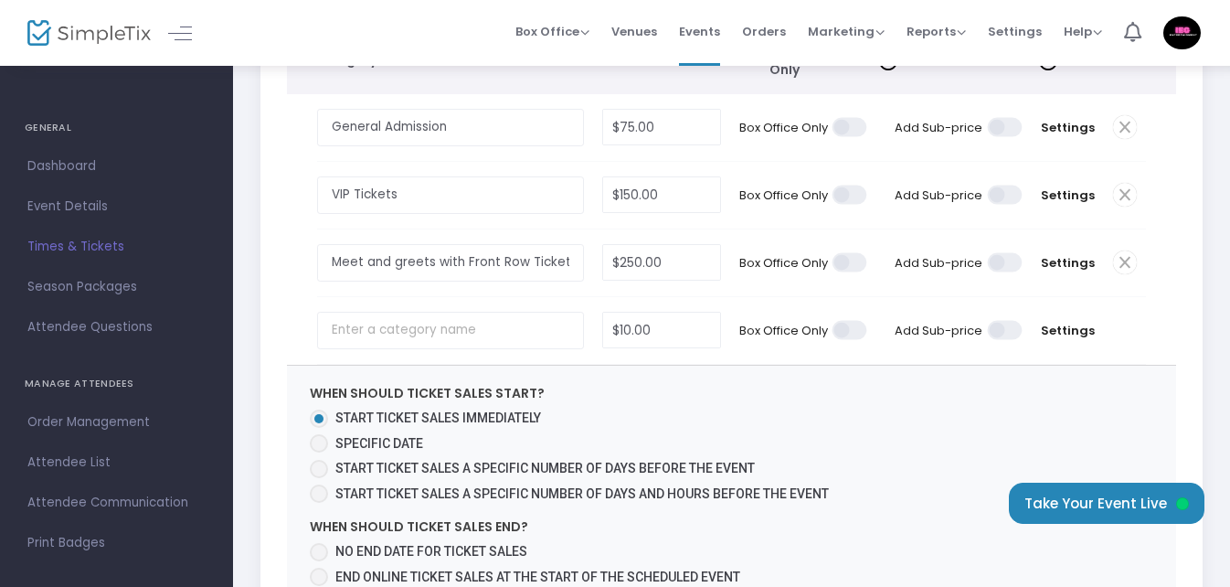
click at [851, 321] on span at bounding box center [850, 330] width 37 height 19
click at [193, 319] on input "checkbox" at bounding box center [193, 319] width 0 height 0
click at [999, 321] on span at bounding box center [1005, 330] width 37 height 19
click at [348, 319] on input "checkbox" at bounding box center [348, 319] width 0 height 0
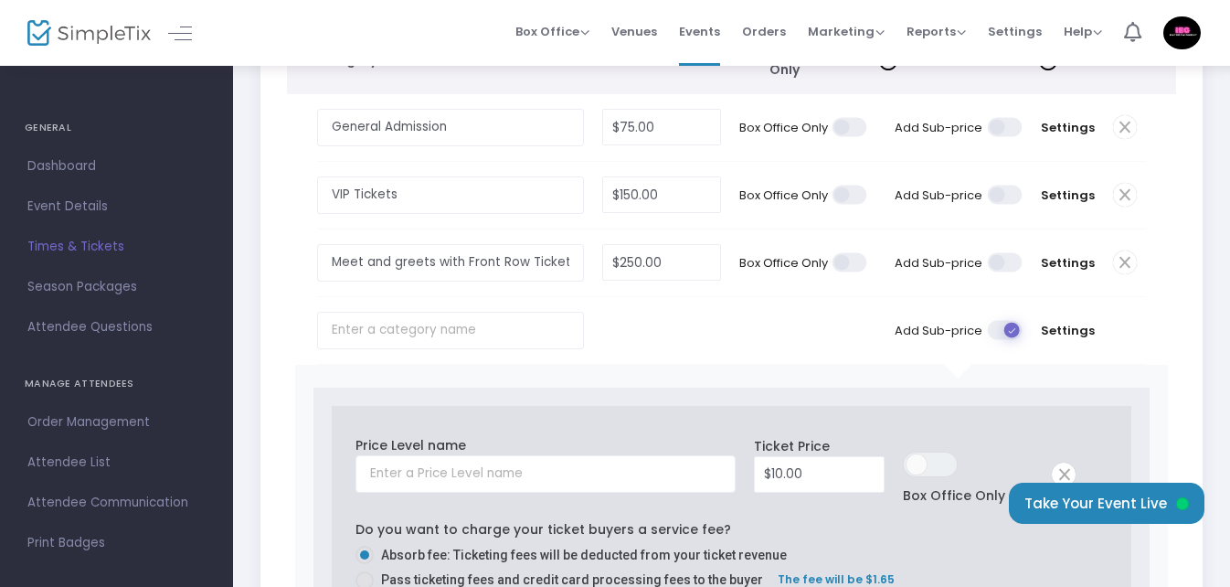
click at [1010, 321] on span at bounding box center [1005, 330] width 37 height 19
click at [348, 319] on input "checkbox" at bounding box center [348, 319] width 0 height 0
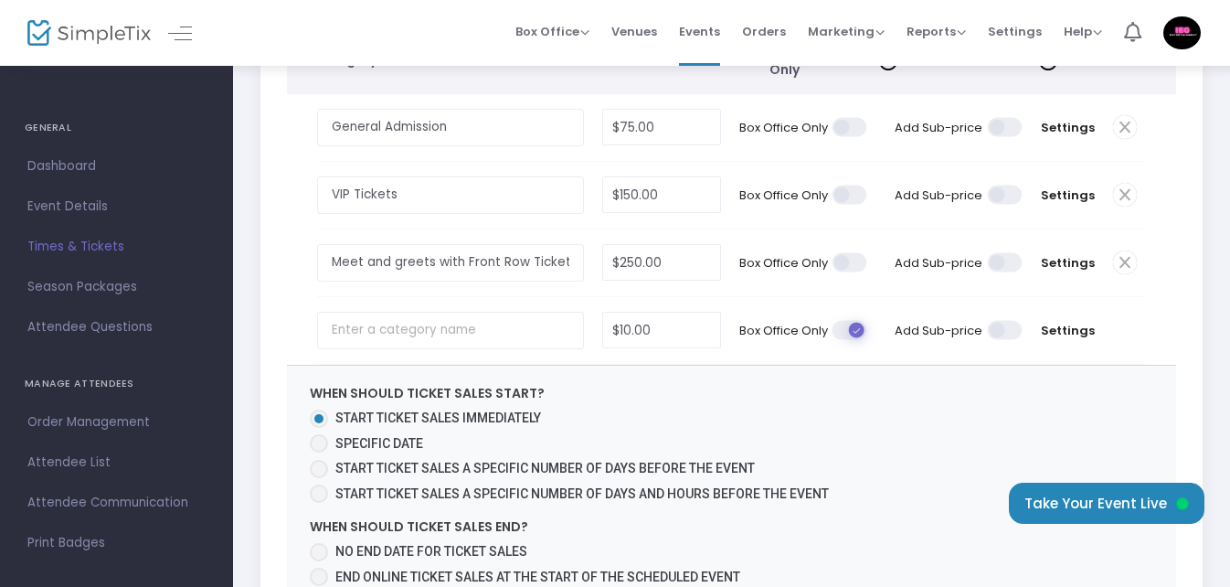
click at [1002, 321] on span at bounding box center [1005, 330] width 37 height 19
click at [348, 319] on input "checkbox" at bounding box center [348, 319] width 0 height 0
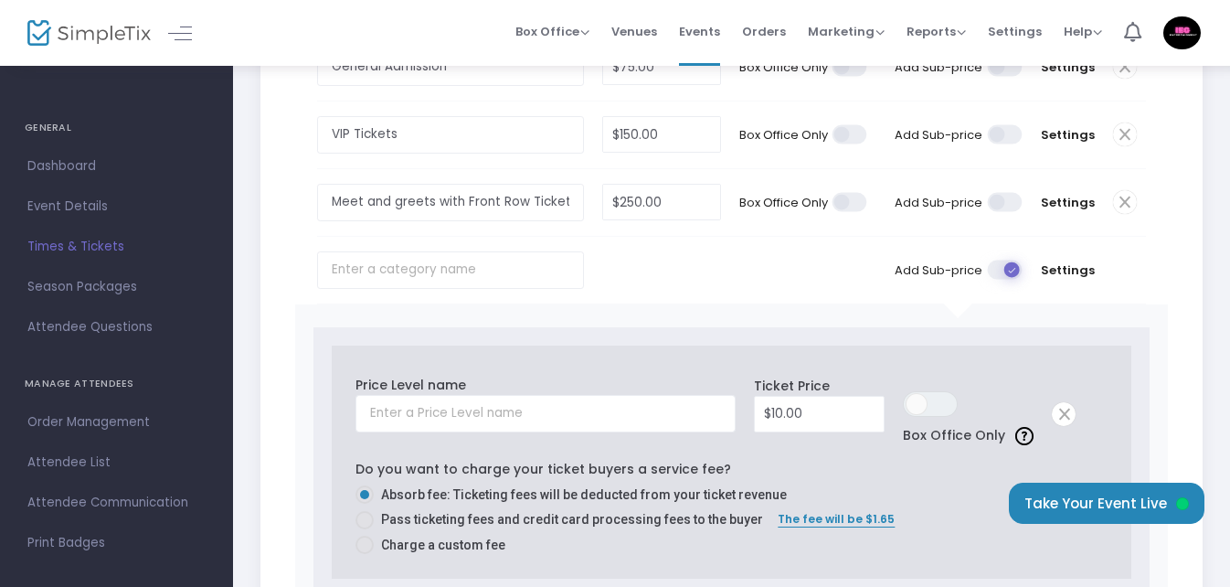
scroll to position [548, 0]
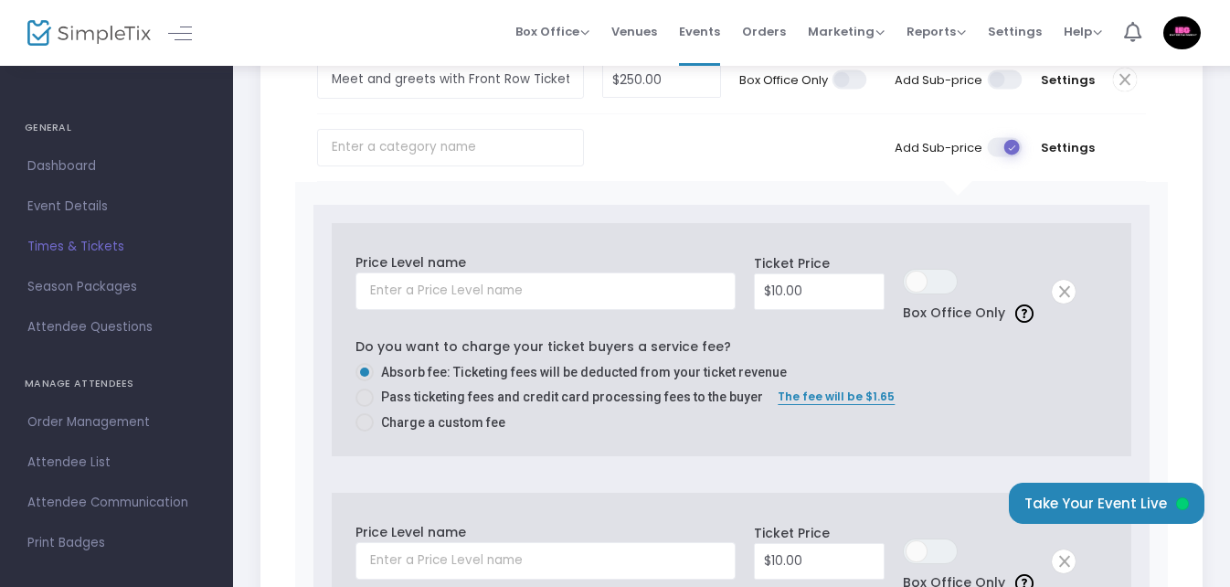
click at [1009, 138] on span at bounding box center [1005, 147] width 37 height 19
click at [348, 136] on input "checkbox" at bounding box center [348, 136] width 0 height 0
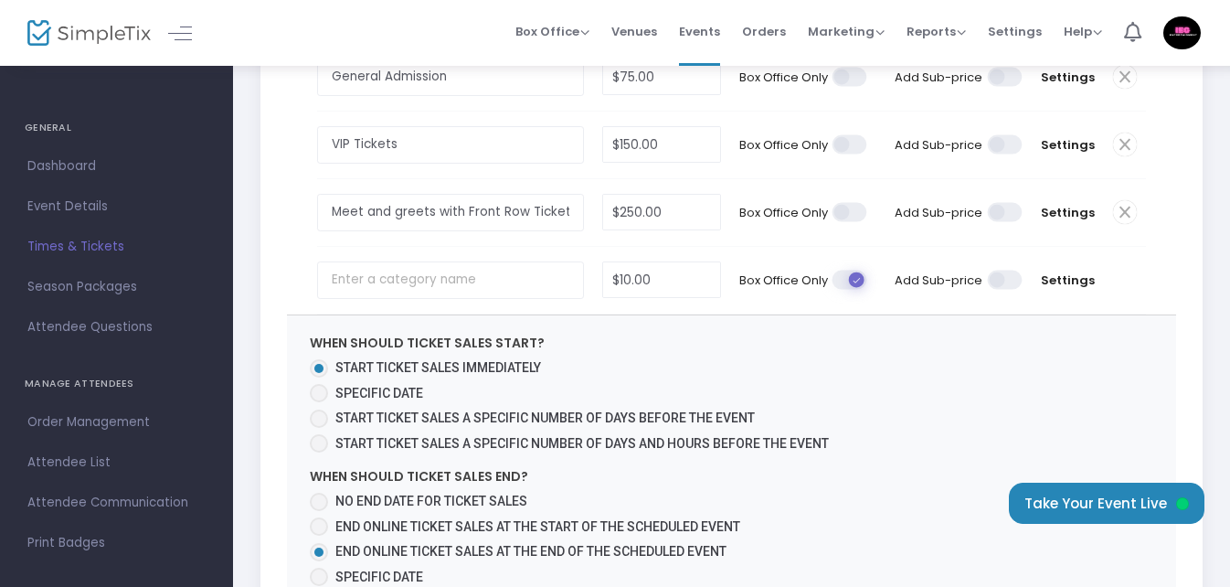
scroll to position [366, 0]
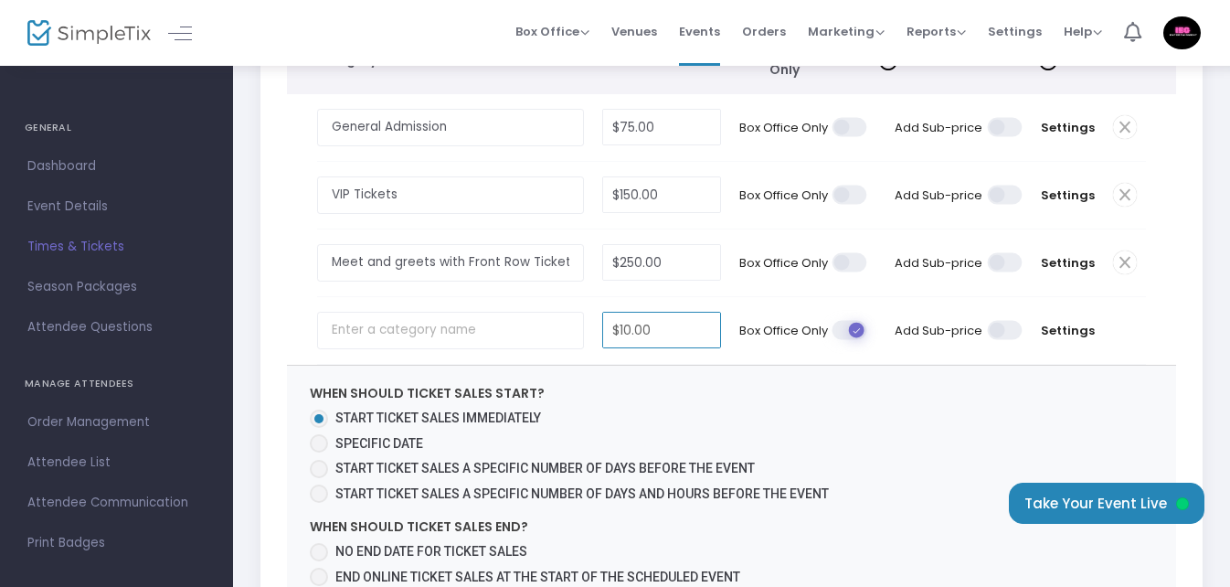
type input "10"
click at [661, 315] on input "10" at bounding box center [661, 330] width 117 height 35
type input "$100.00"
click at [452, 328] on input "text" at bounding box center [450, 330] width 266 height 37
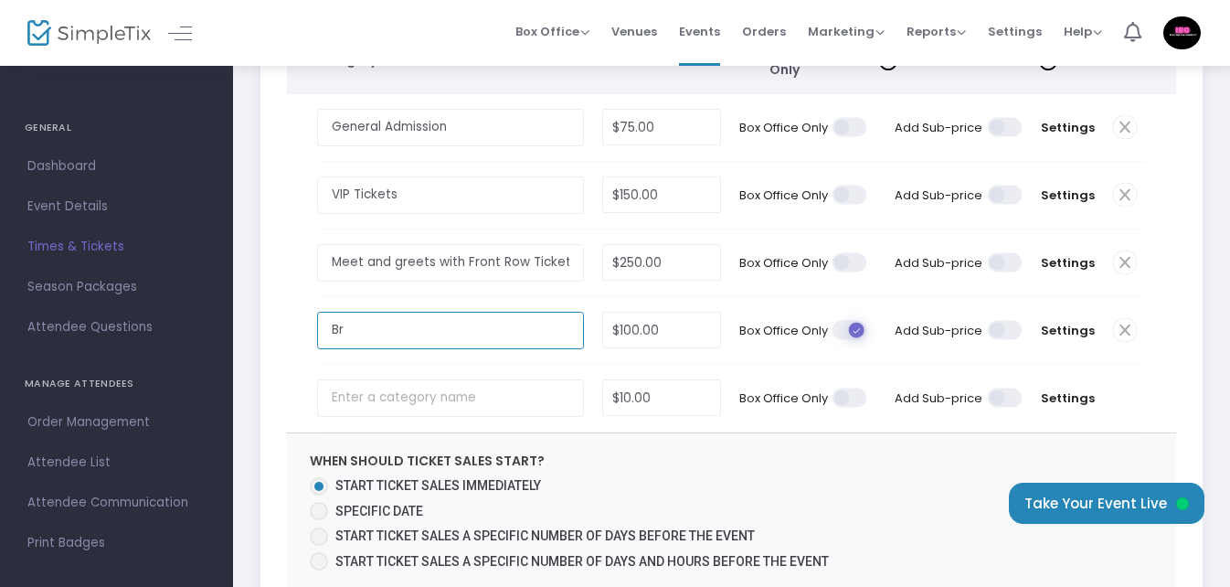
type input "B"
type input "G"
type input "B"
type input "[PERSON_NAME] Pass"
type input "100"
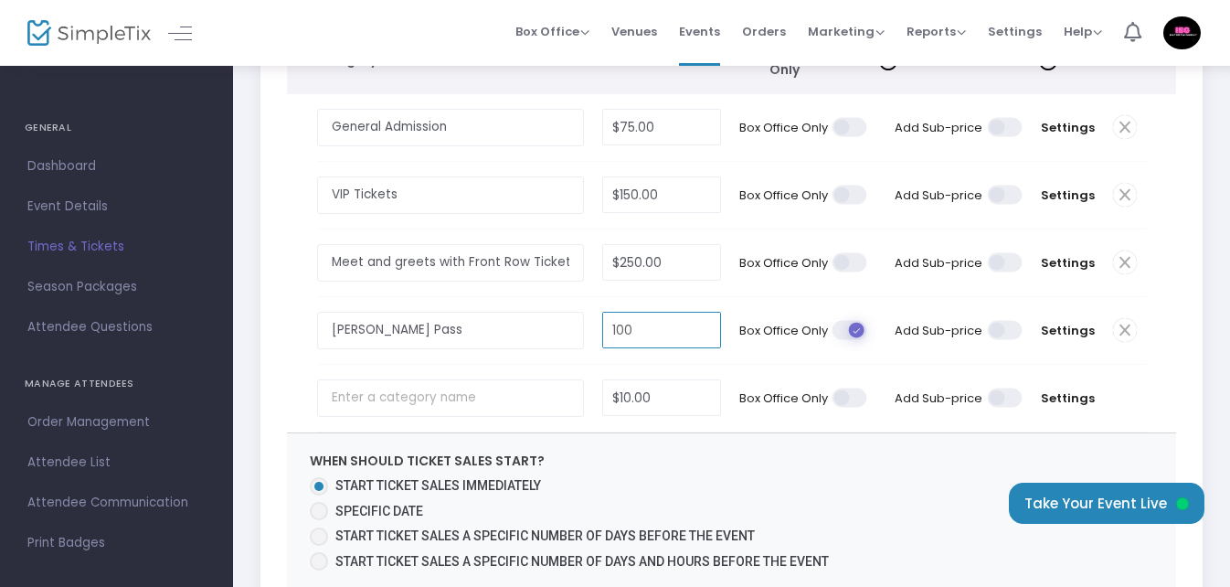
click at [670, 323] on input "100" at bounding box center [661, 330] width 117 height 35
type input "$125.00"
click at [761, 348] on td "Box Office Only" at bounding box center [803, 330] width 146 height 67
click at [859, 321] on span at bounding box center [850, 330] width 37 height 19
click at [193, 319] on input "checkbox" at bounding box center [193, 319] width 0 height 0
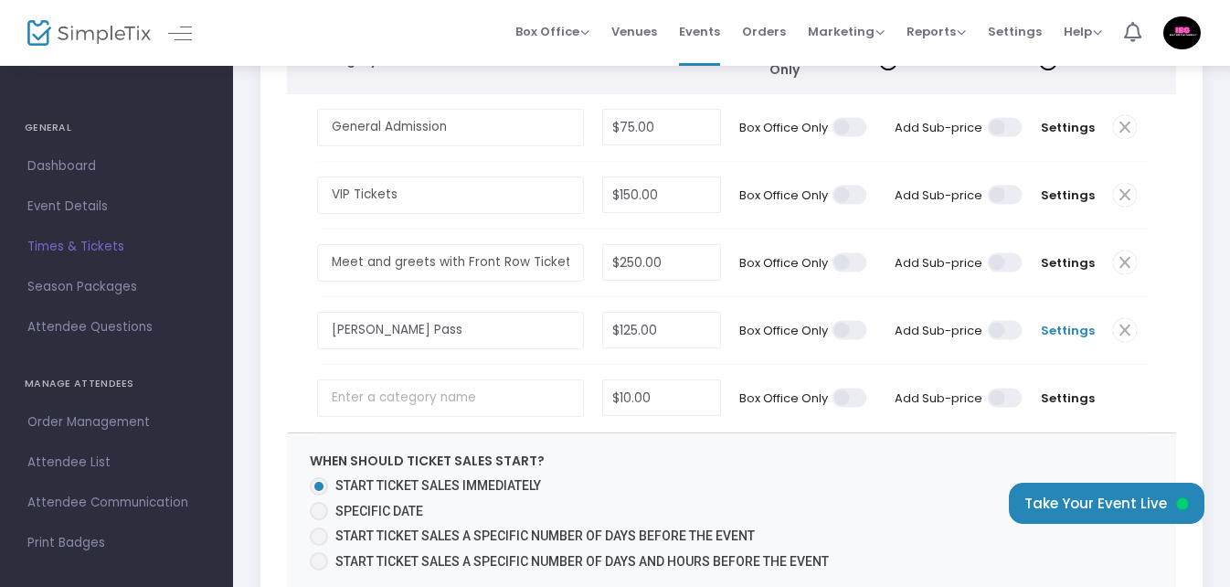
click at [1074, 322] on span "Settings" at bounding box center [1068, 331] width 54 height 18
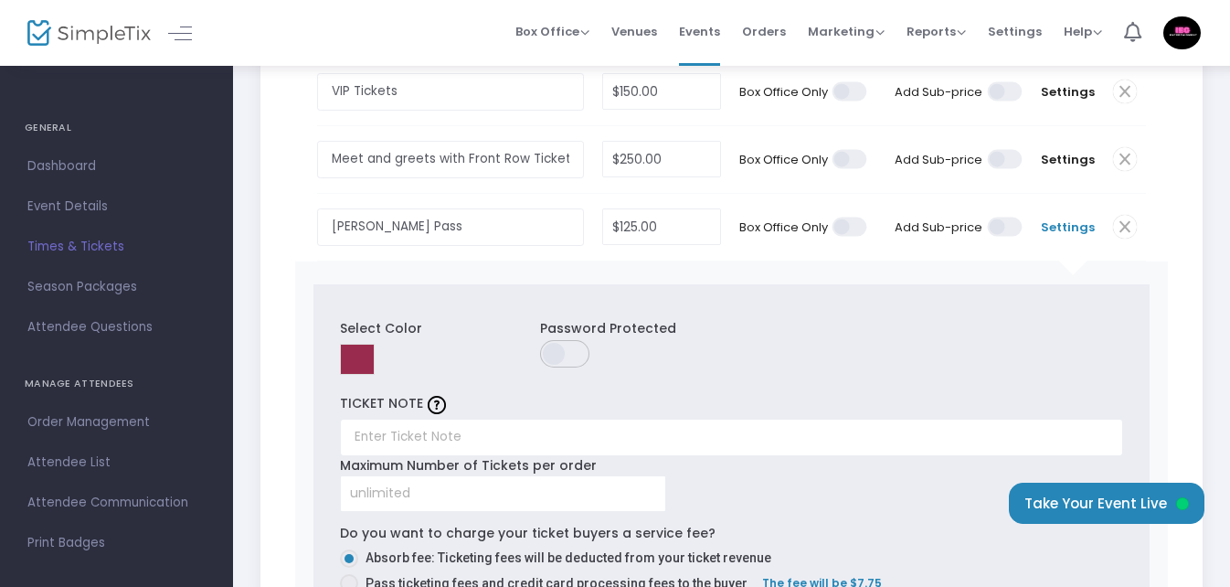
scroll to position [548, 0]
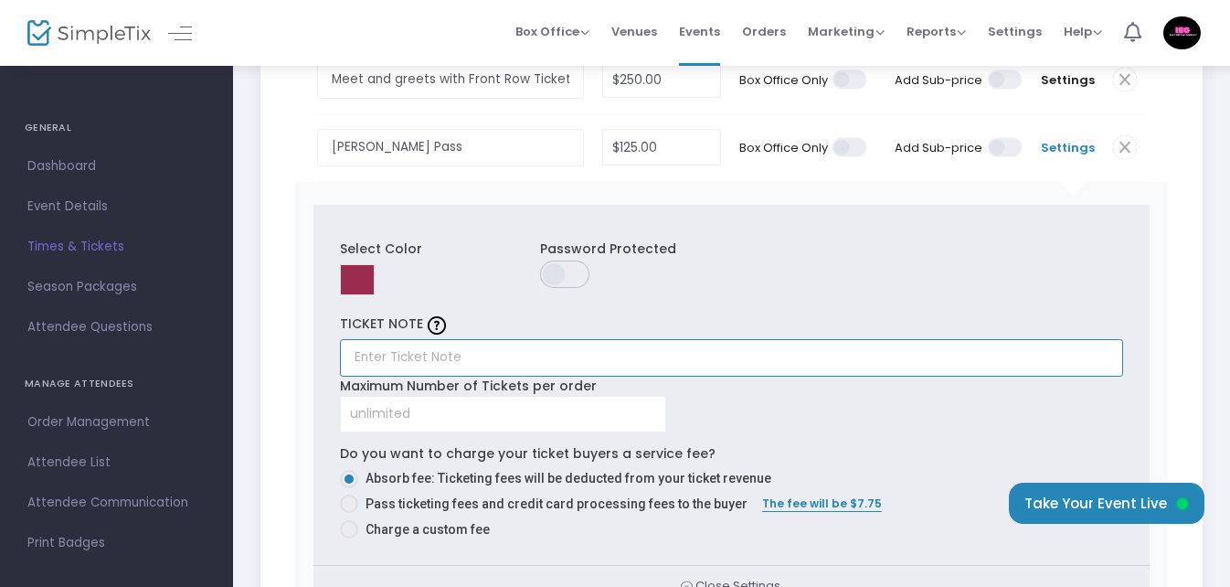
click at [593, 339] on input "text" at bounding box center [731, 357] width 783 height 37
type input "Two Passes for one low fee"
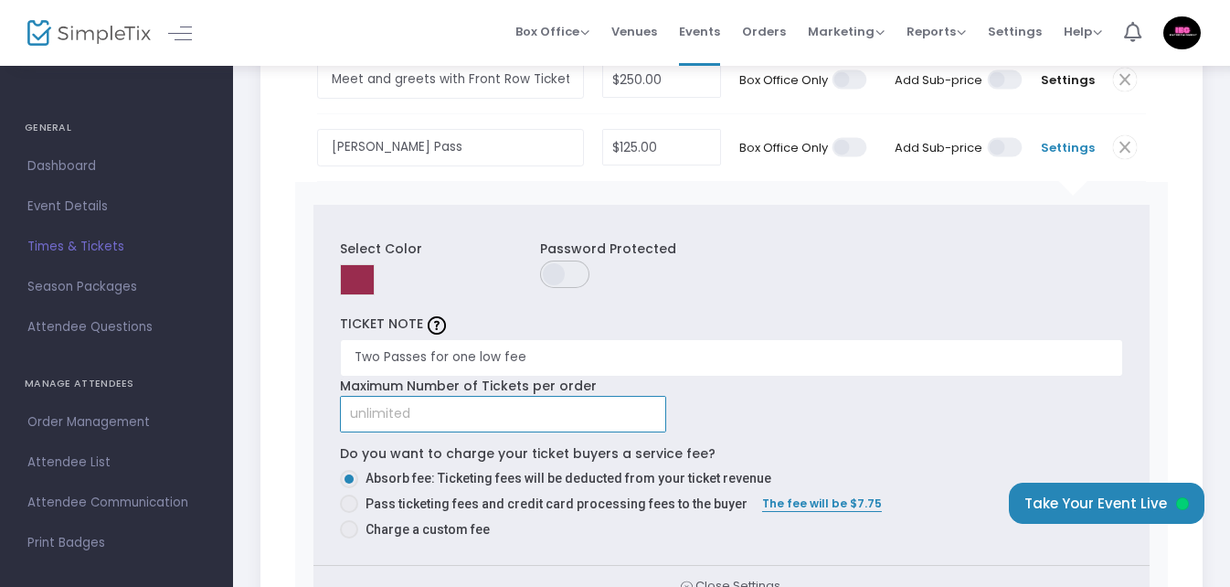
click at [451, 399] on input at bounding box center [503, 414] width 324 height 35
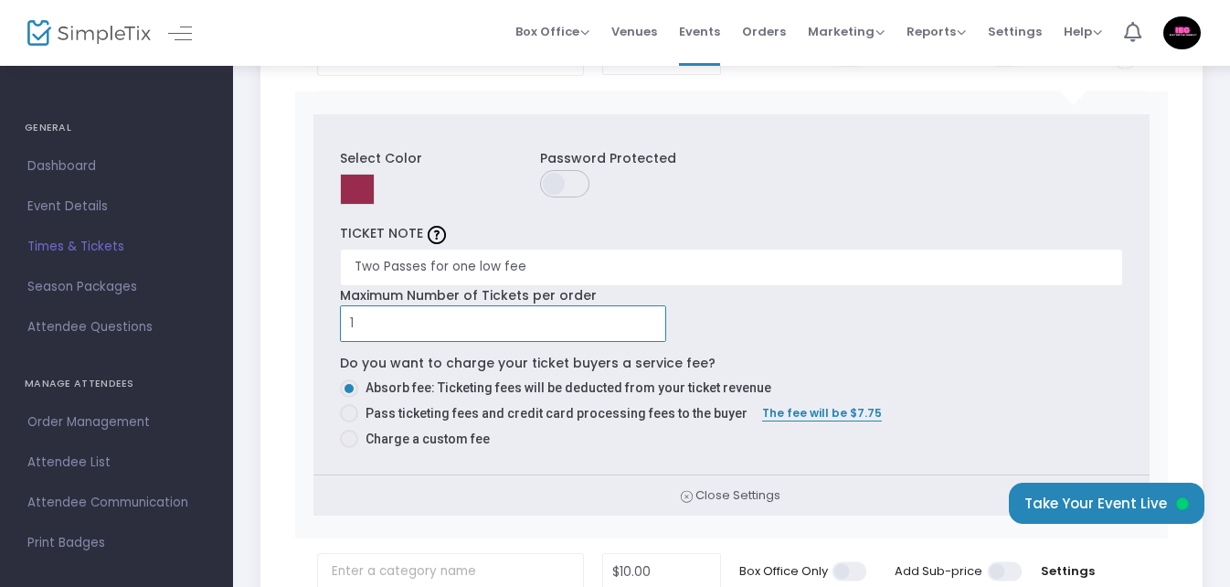
scroll to position [640, 0]
type input "1"
click at [349, 404] on span at bounding box center [349, 412] width 18 height 18
click at [349, 421] on input "Pass ticketing fees and credit card processing fees to the buyer" at bounding box center [348, 421] width 1 height 1
radio input "true"
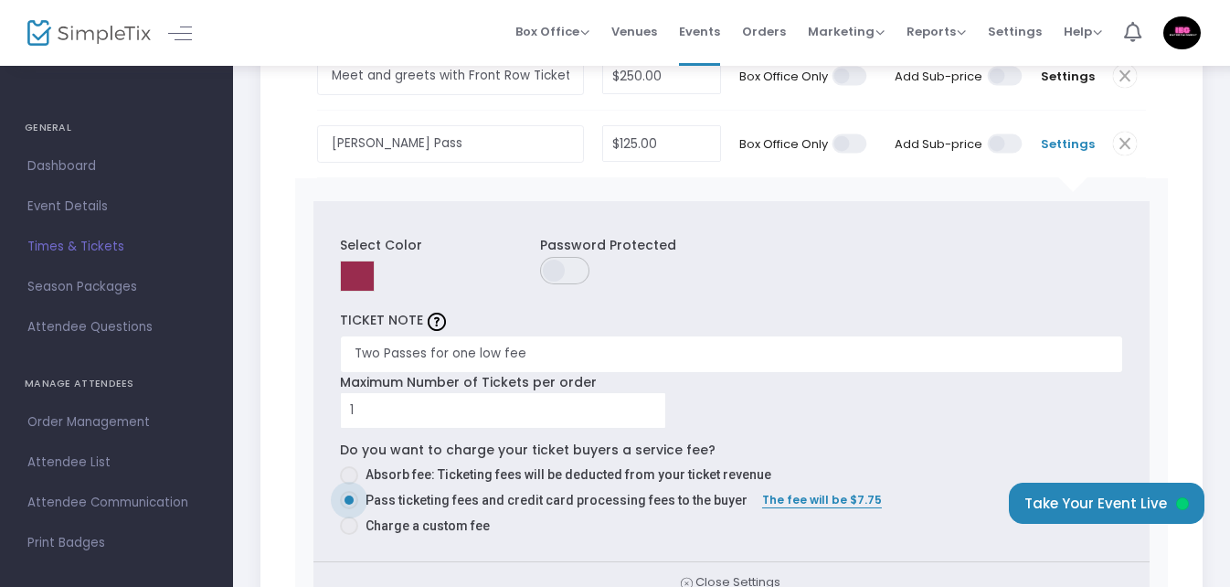
scroll to position [457, 0]
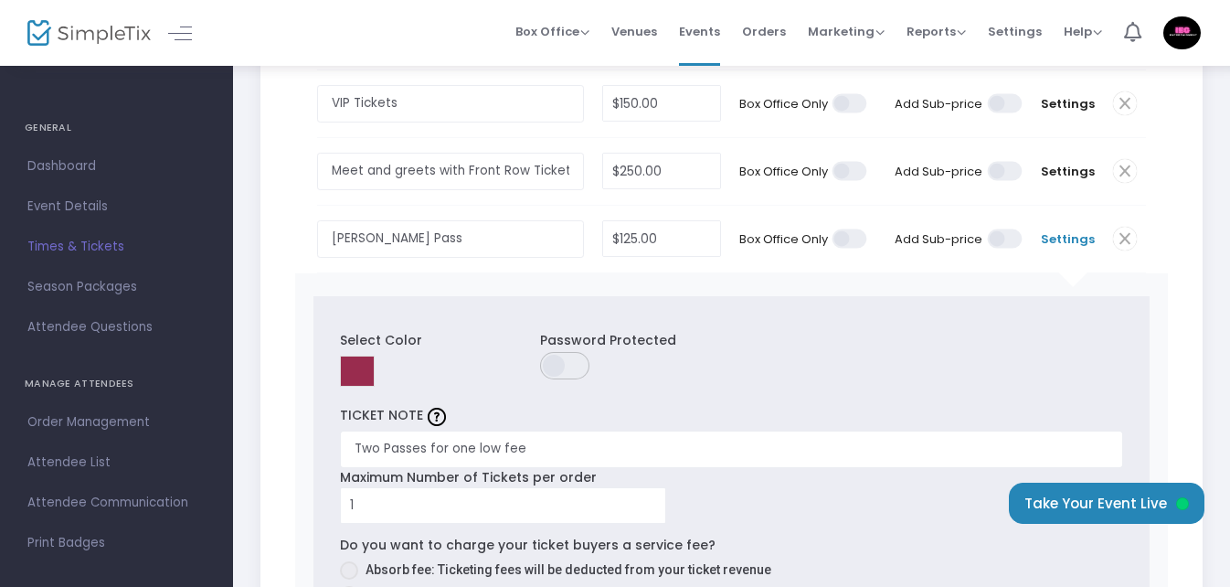
click at [1008, 229] on span at bounding box center [1005, 238] width 37 height 19
click at [348, 228] on input "checkbox" at bounding box center [348, 228] width 0 height 0
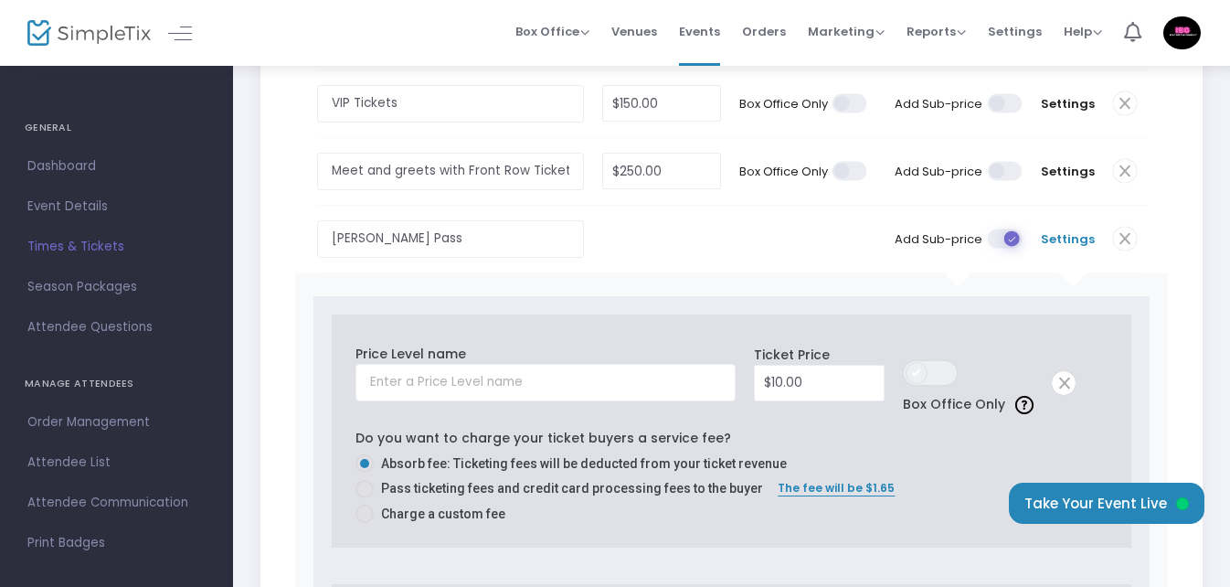
click at [921, 363] on span at bounding box center [917, 373] width 22 height 22
click at [363, 480] on span at bounding box center [365, 489] width 18 height 18
click at [364, 498] on input "Pass ticketing fees and credit card processing fees to the buyer" at bounding box center [364, 498] width 1 height 1
radio input "true"
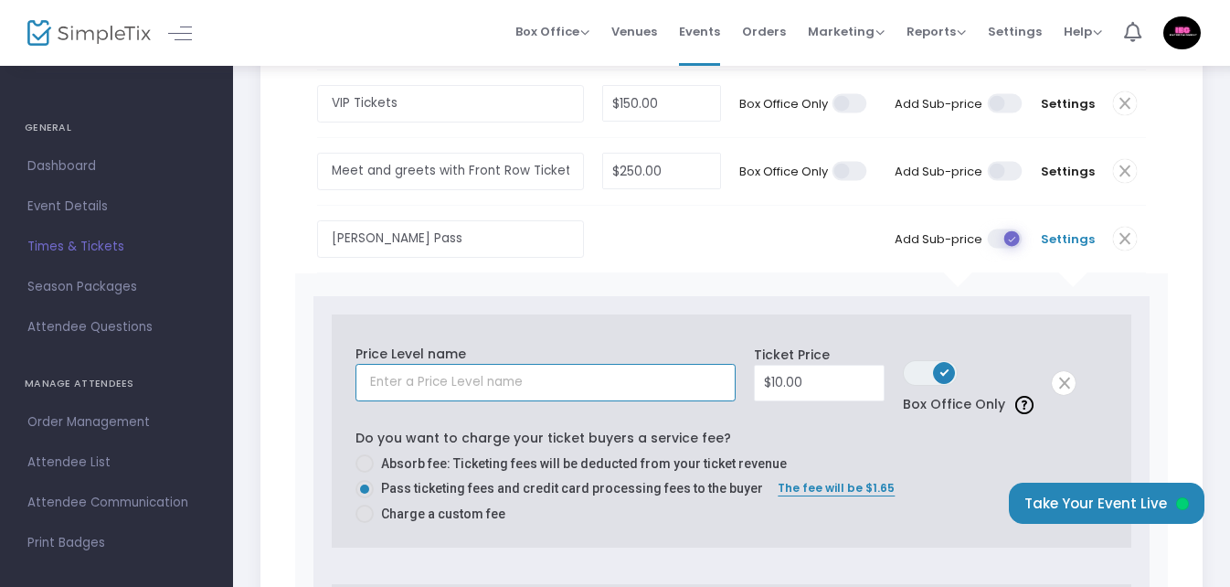
click at [413, 372] on input "text" at bounding box center [546, 382] width 380 height 37
type input "10"
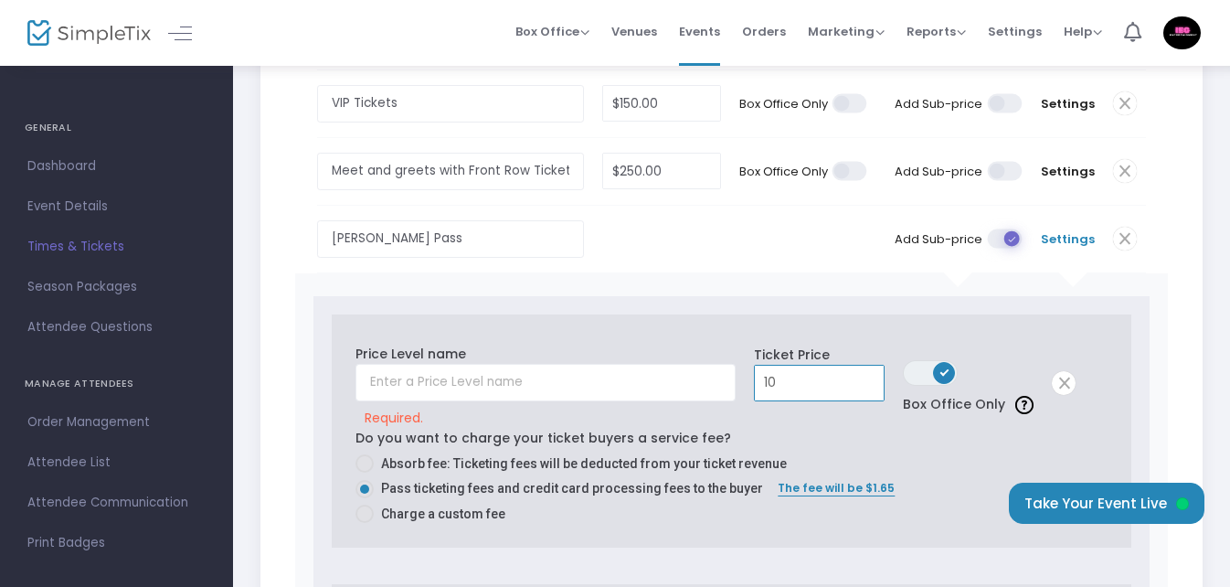
click at [815, 368] on input "10" at bounding box center [819, 383] width 129 height 35
type input "$125.00"
click at [810, 429] on div "Do you want to charge your ticket buyers a service fee? Absorb fee: Ticketing f…" at bounding box center [731, 476] width 751 height 95
drag, startPoint x: 441, startPoint y: 228, endPoint x: 332, endPoint y: 233, distance: 108.9
click at [331, 232] on input "[PERSON_NAME] Pass" at bounding box center [450, 238] width 266 height 37
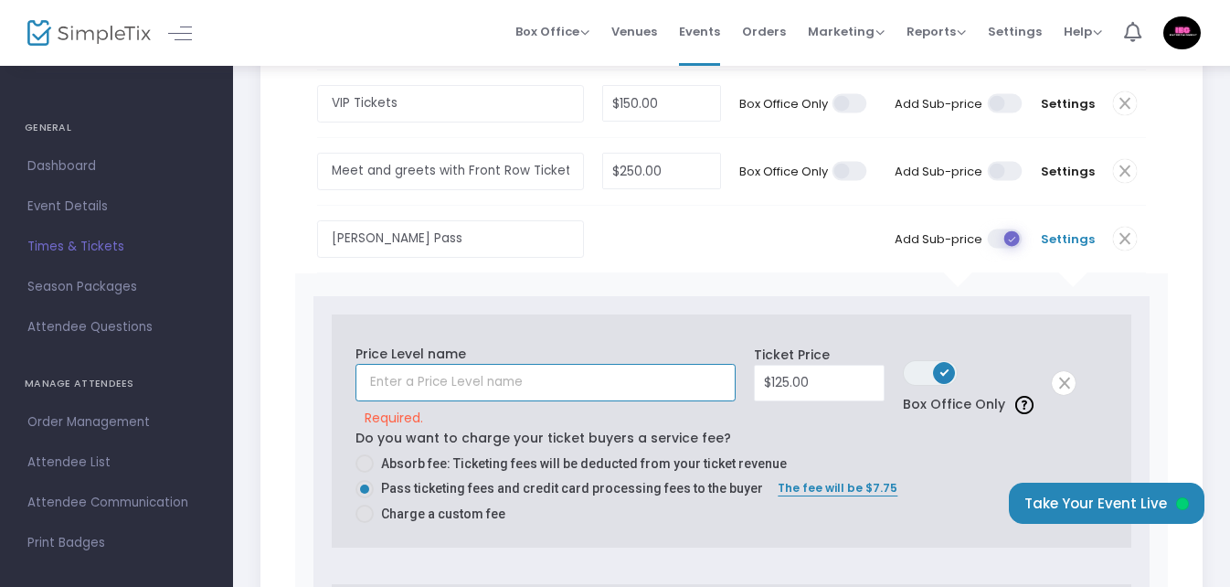
click at [392, 376] on input "text" at bounding box center [546, 382] width 380 height 37
paste input "[PERSON_NAME] Pass"
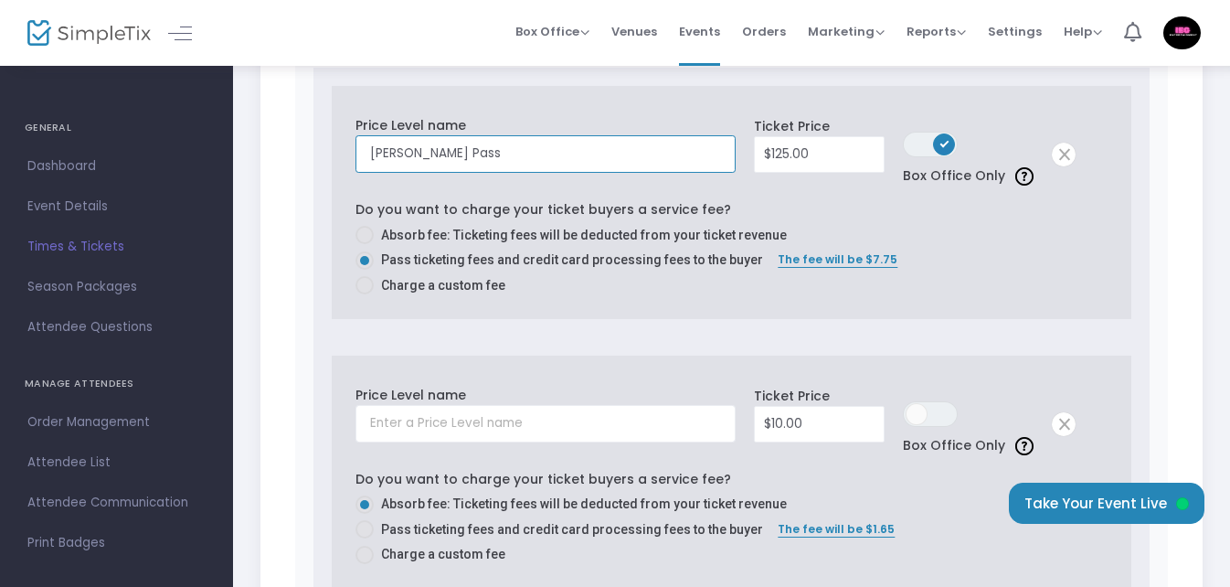
scroll to position [731, 0]
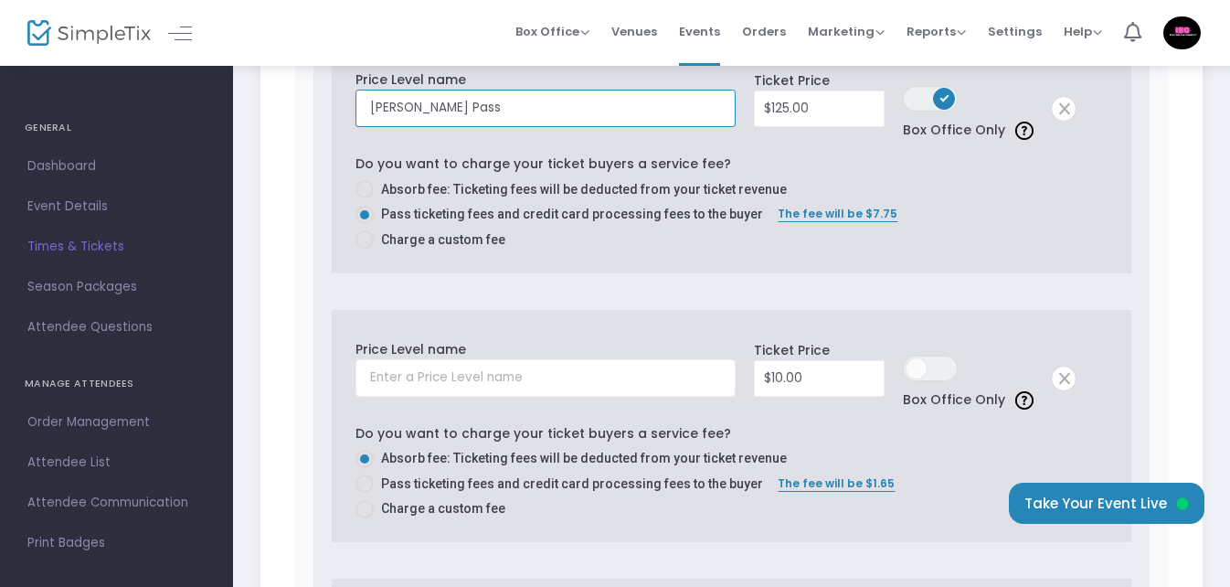
type input "[PERSON_NAME] Pass"
click at [1066, 372] on span at bounding box center [1064, 378] width 24 height 24
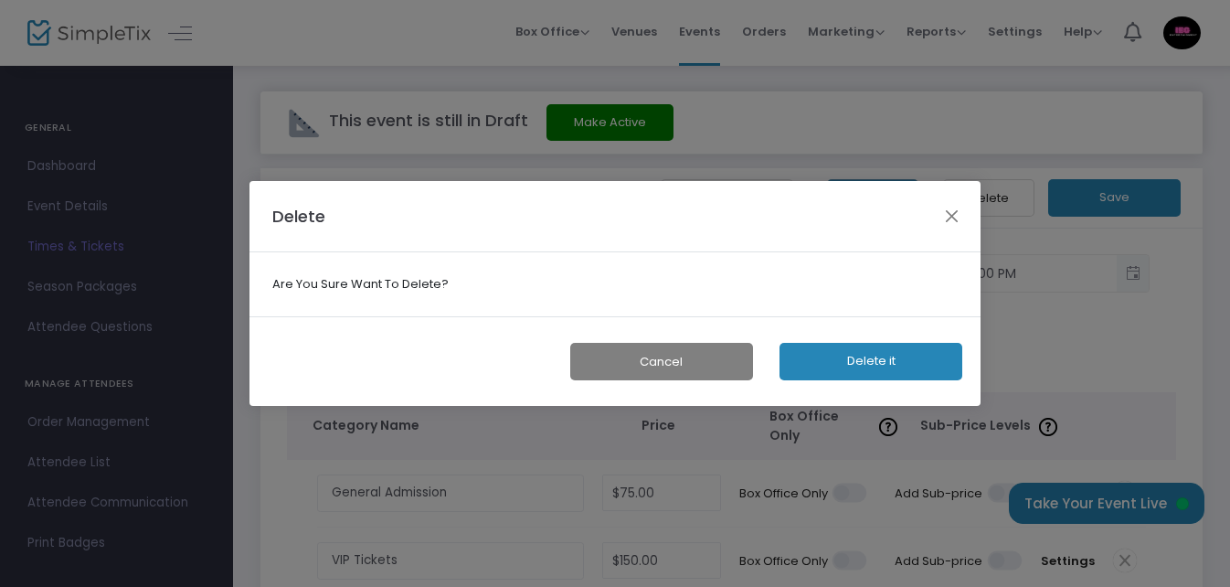
scroll to position [0, 0]
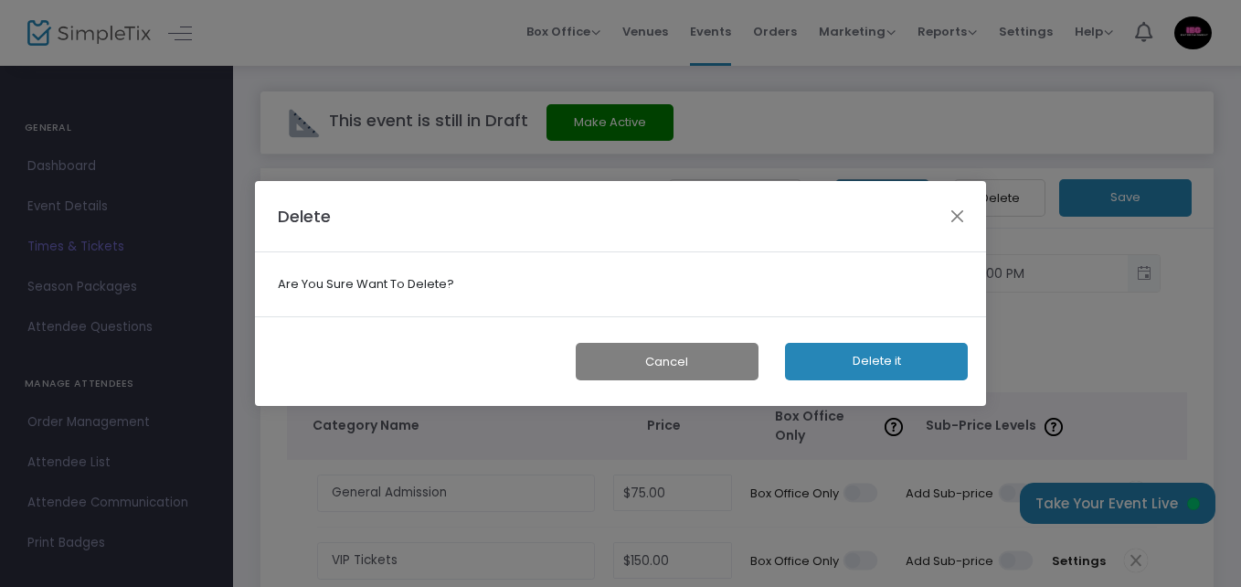
click at [900, 350] on button "Delete it" at bounding box center [876, 361] width 183 height 37
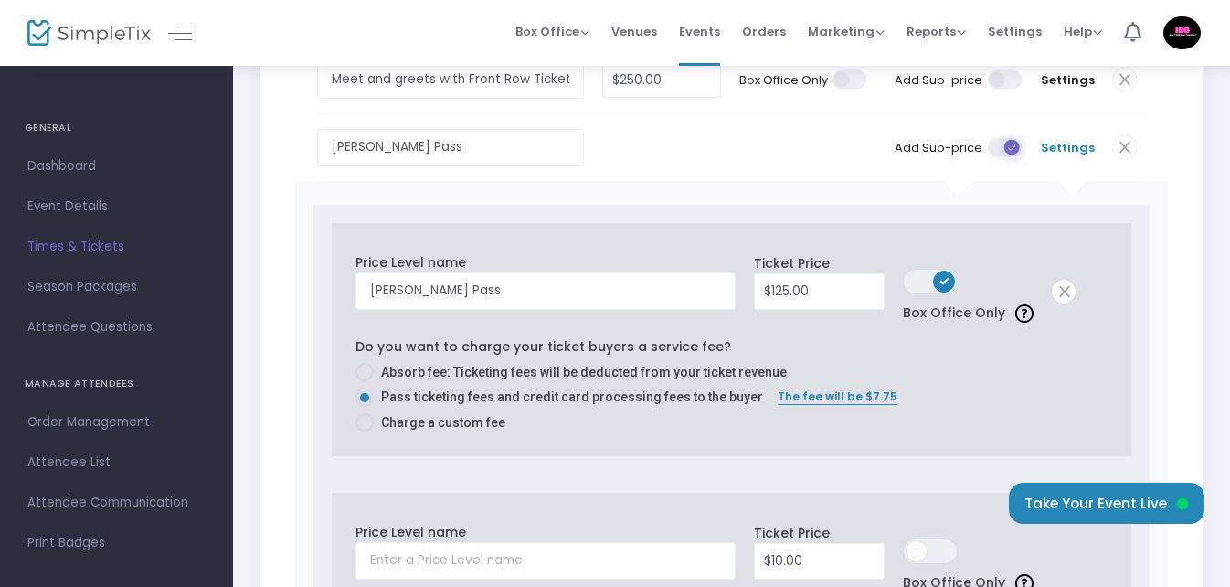
scroll to position [640, 0]
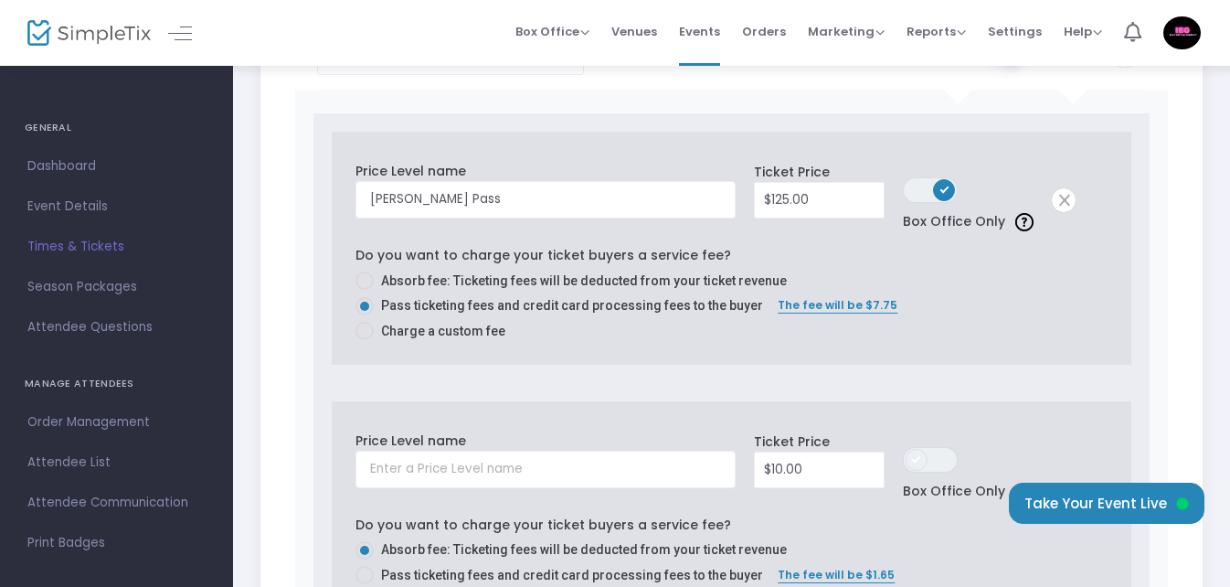
click at [920, 450] on span at bounding box center [917, 460] width 22 height 22
type input "10"
click at [807, 453] on input "10" at bounding box center [819, 469] width 129 height 35
type input "$300.00"
click at [478, 451] on input "text" at bounding box center [546, 469] width 380 height 37
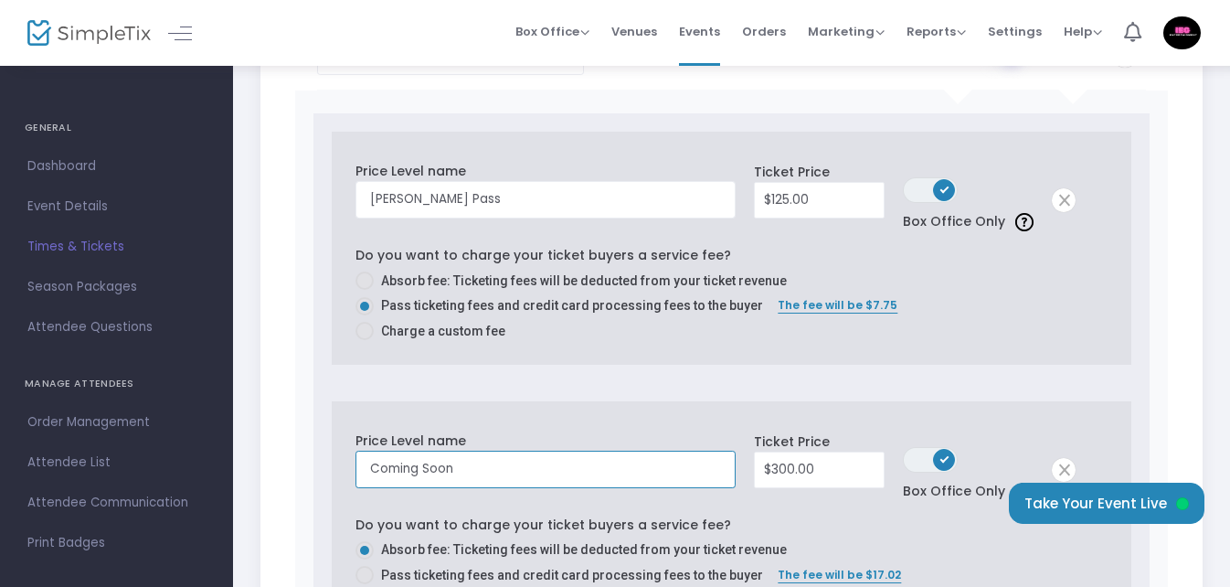
type input "Coming Soon"
click at [579, 419] on td "Price Level name Coming Soon Required." at bounding box center [550, 465] width 389 height 101
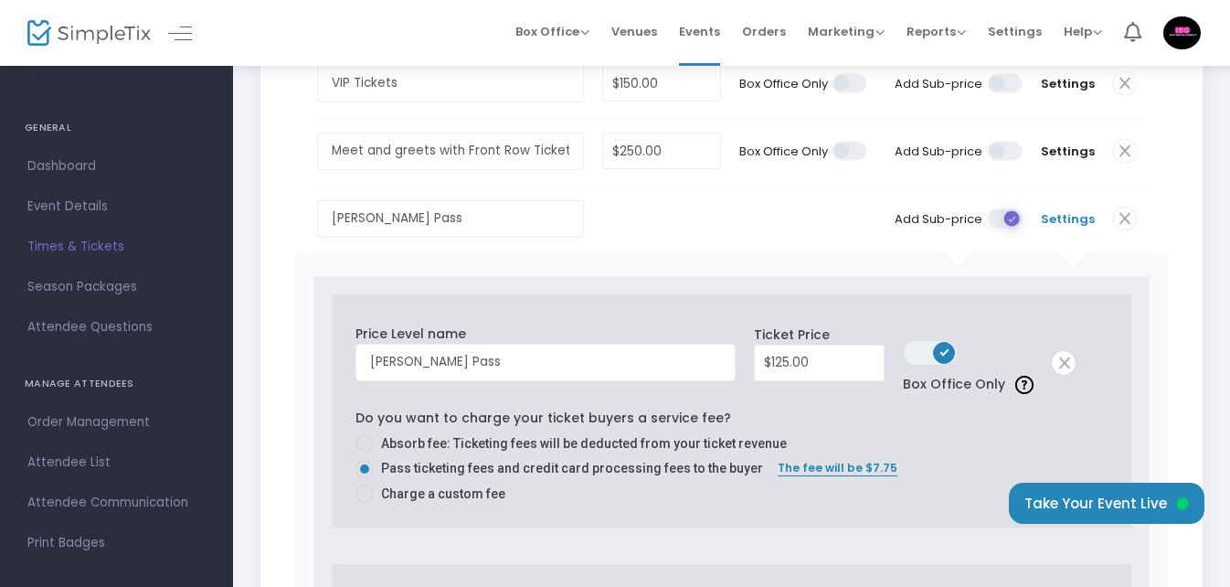
scroll to position [457, 0]
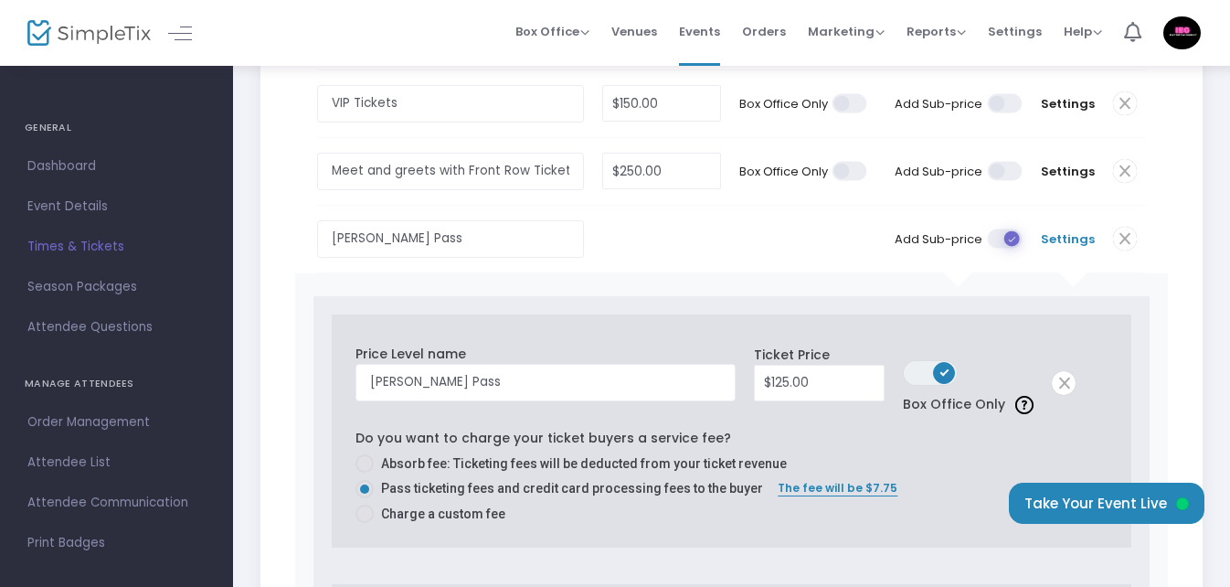
click at [1077, 230] on span "Settings" at bounding box center [1068, 239] width 54 height 18
click at [1007, 229] on span at bounding box center [1005, 238] width 37 height 19
click at [348, 228] on input "checkbox" at bounding box center [348, 228] width 0 height 0
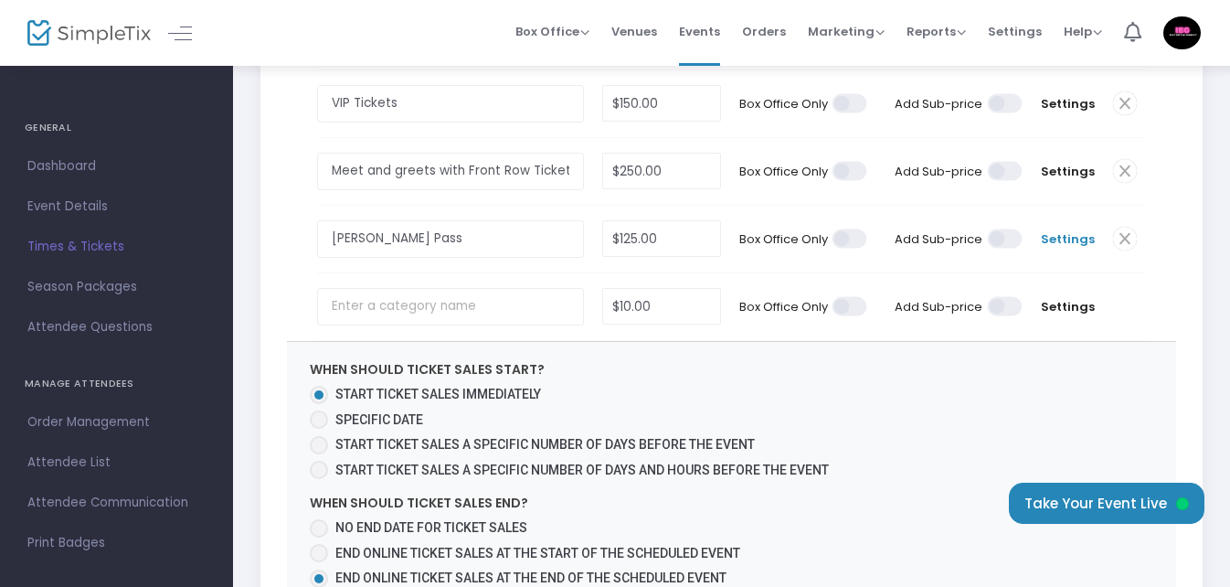
click at [1071, 231] on span "Settings" at bounding box center [1068, 239] width 54 height 18
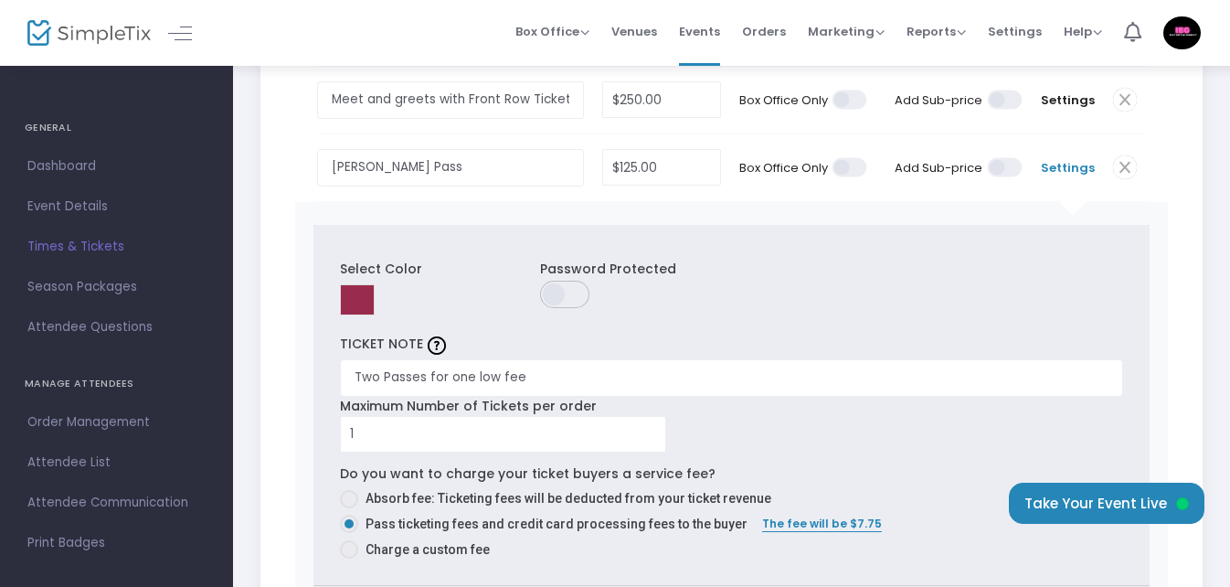
scroll to position [548, 0]
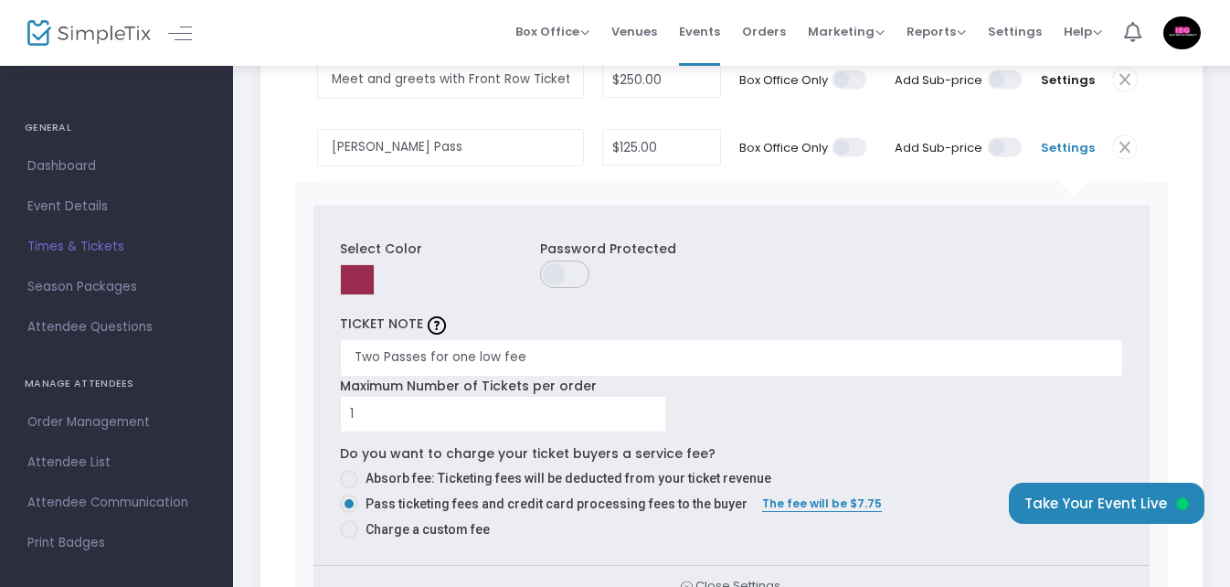
click at [563, 262] on span at bounding box center [566, 273] width 52 height 27
click at [862, 268] on input "text" at bounding box center [898, 277] width 183 height 37
type input "Buddy Pass"
drag, startPoint x: 1040, startPoint y: 292, endPoint x: 1037, endPoint y: 302, distance: 9.5
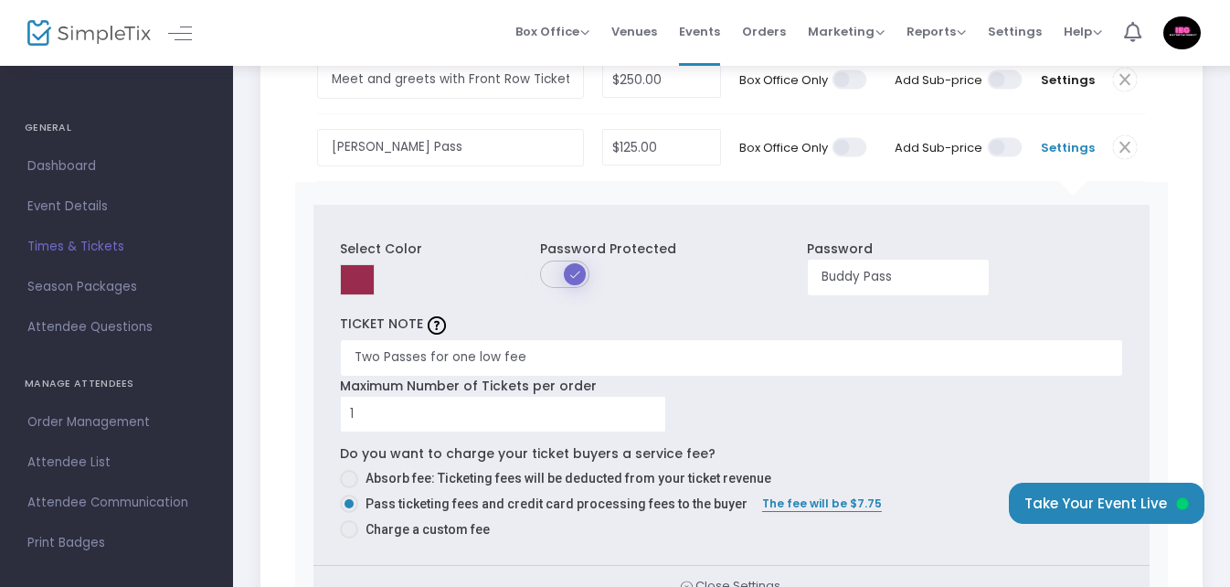
click at [1040, 296] on div "Select Color Password Protected Password Buddy Pass TICKET NOTE Two Passes for …" at bounding box center [730, 385] width 835 height 360
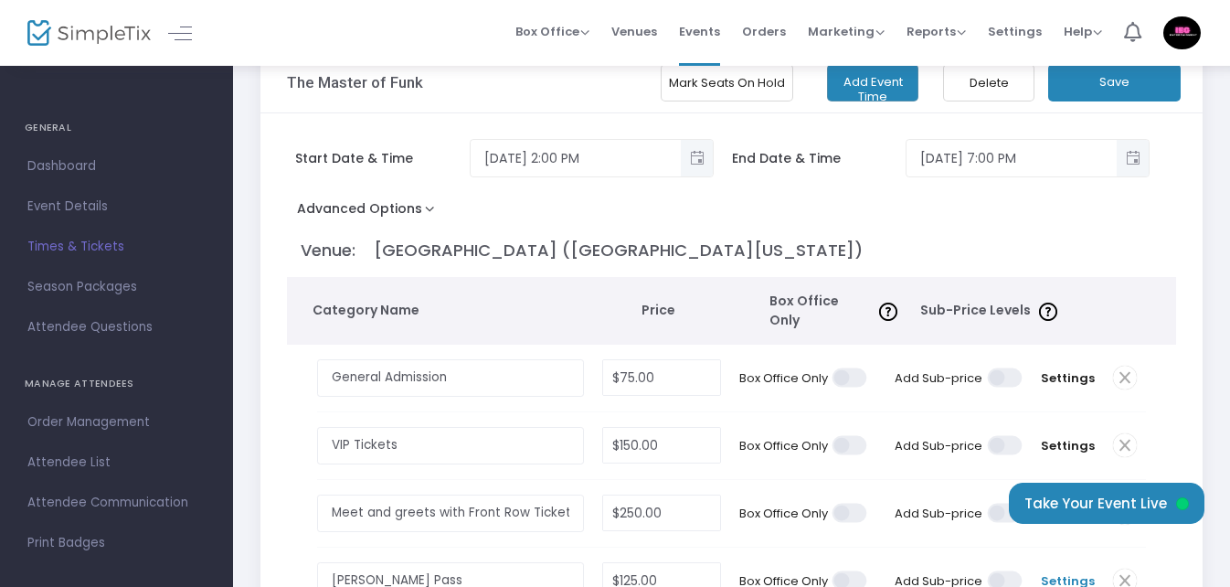
scroll to position [0, 0]
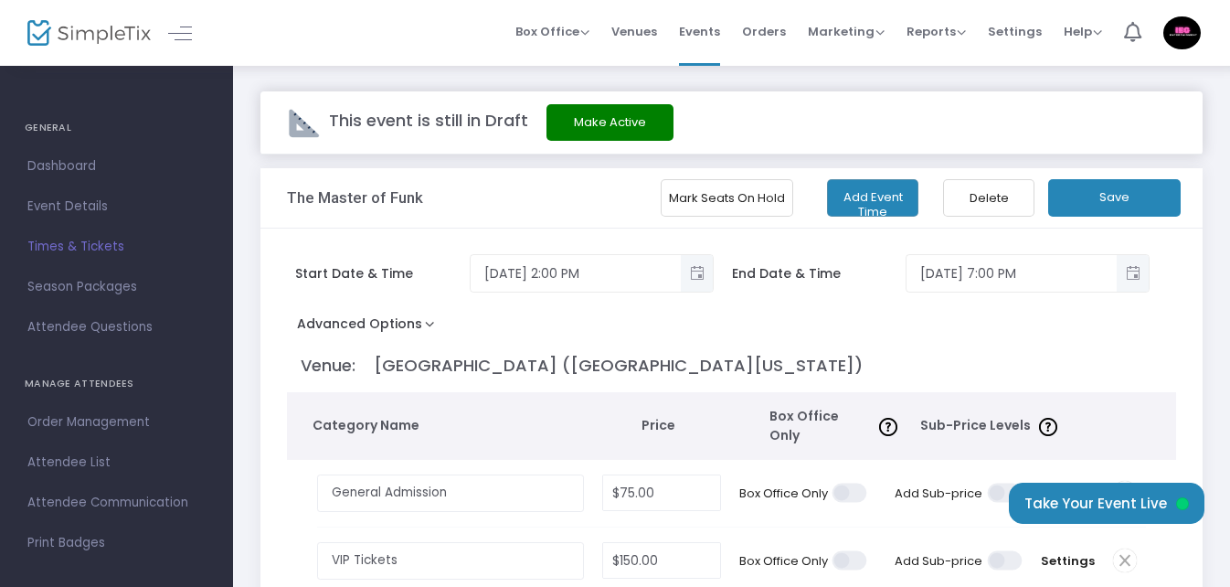
click at [1128, 204] on button "Save" at bounding box center [1114, 197] width 133 height 37
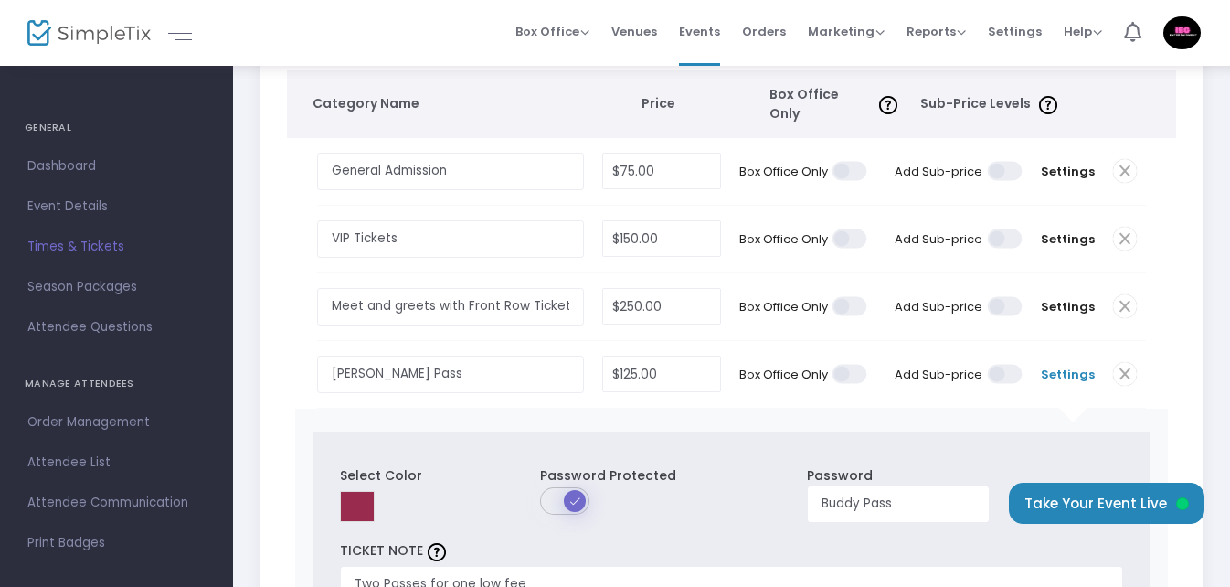
scroll to position [366, 0]
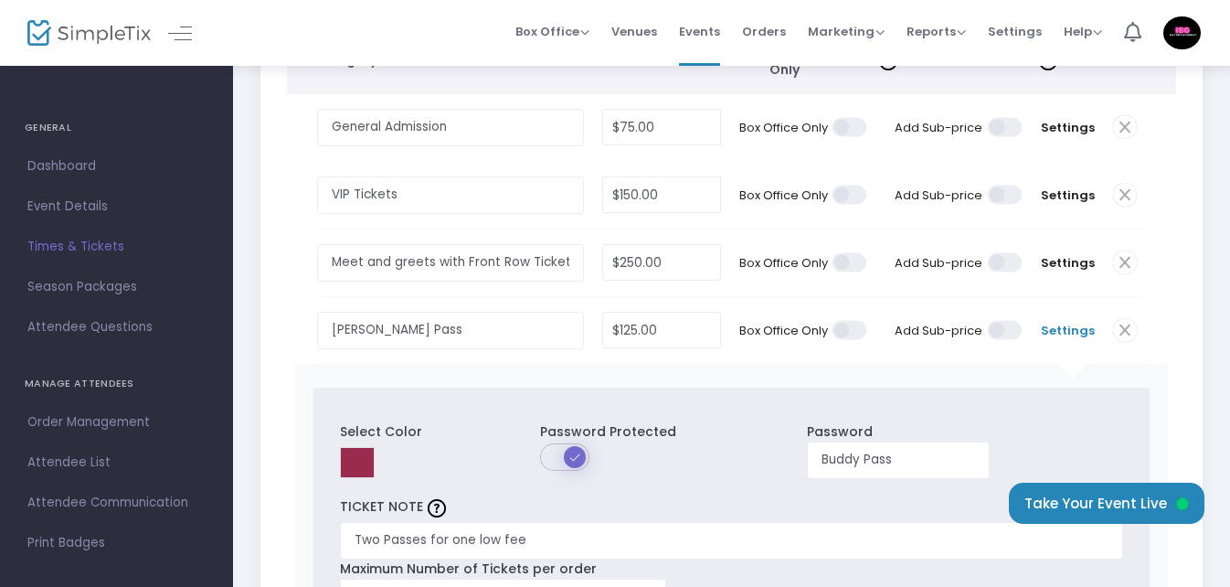
click at [572, 443] on span at bounding box center [566, 456] width 52 height 27
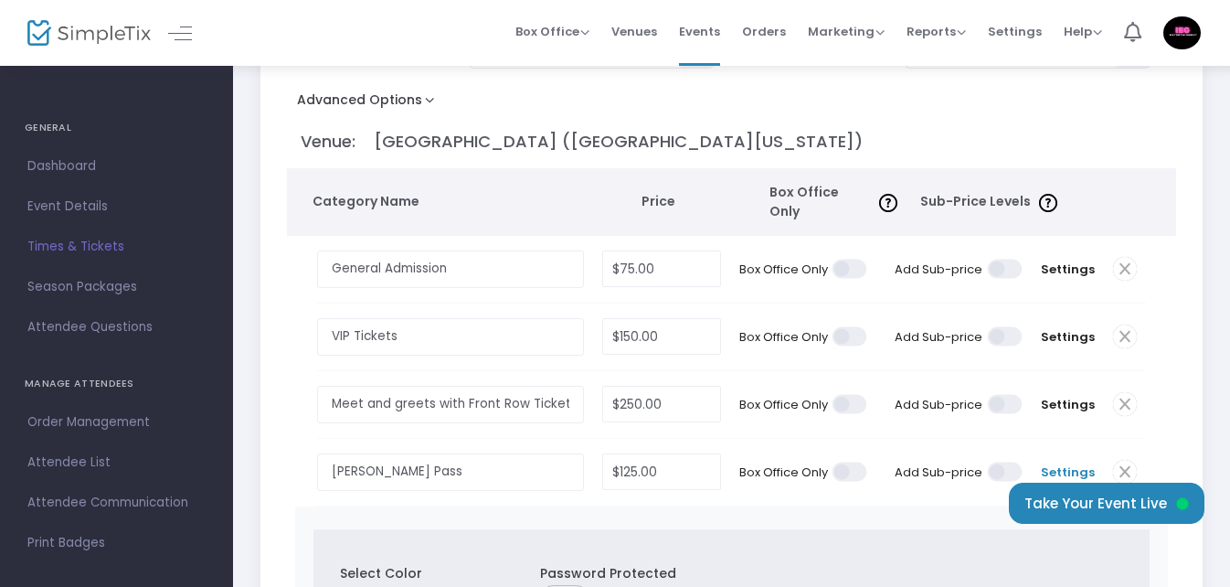
scroll to position [91, 0]
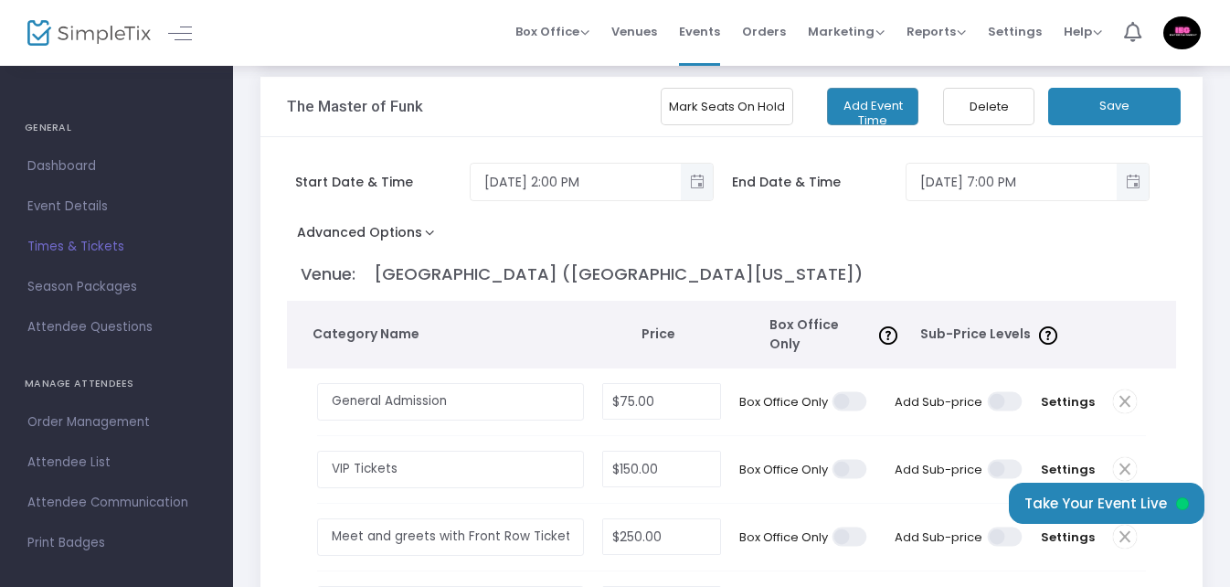
click at [1129, 105] on button "Save" at bounding box center [1114, 106] width 133 height 37
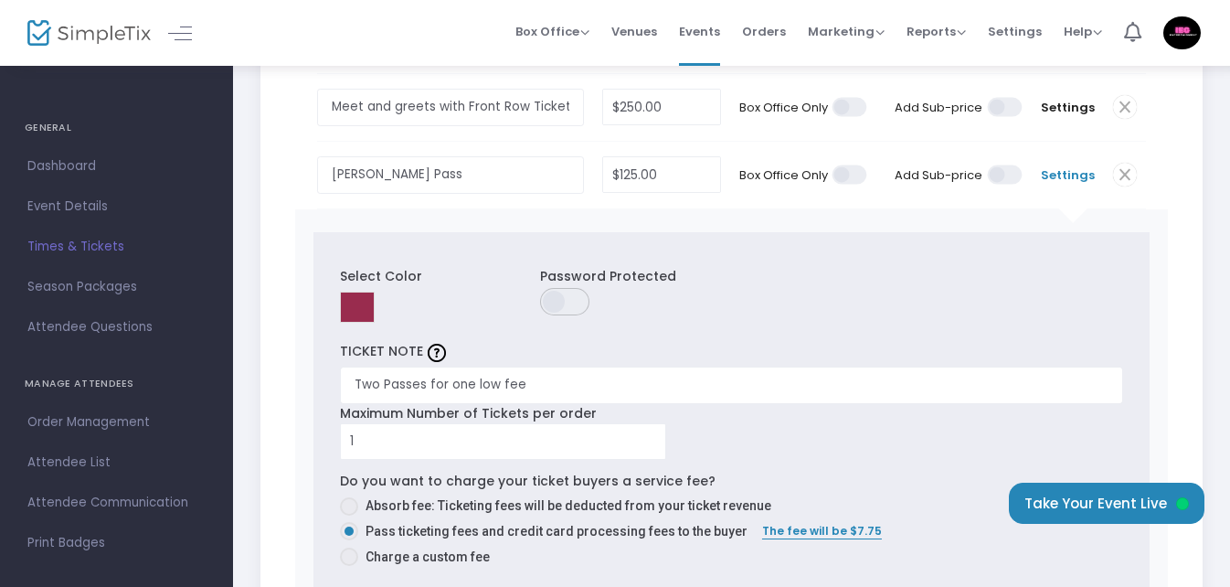
scroll to position [548, 0]
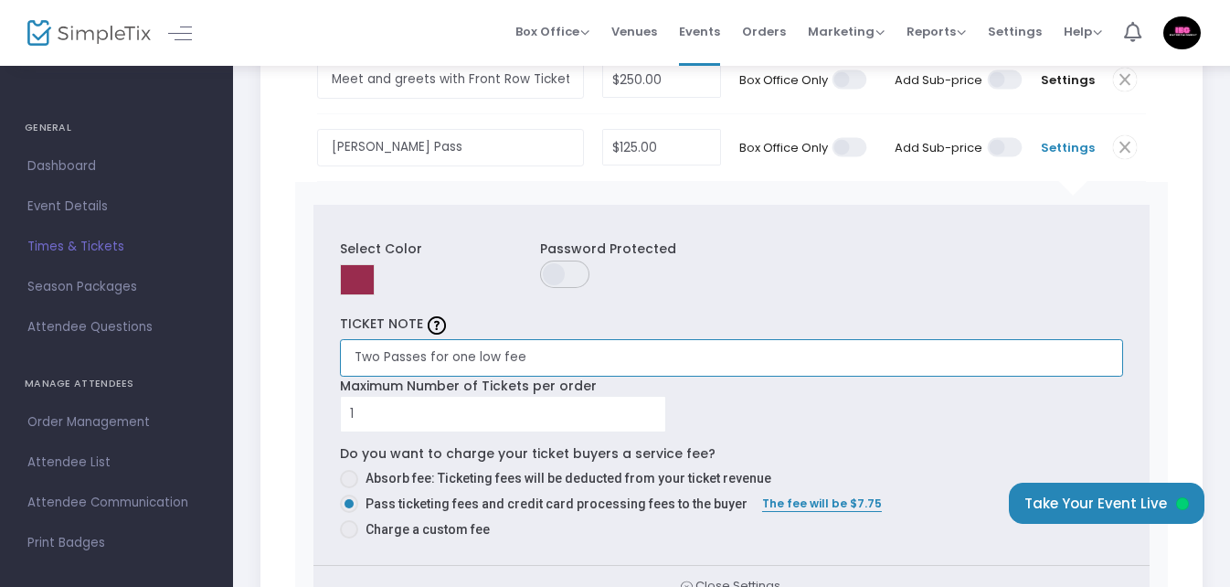
click at [565, 348] on input "Two Passes for one low fee" at bounding box center [731, 357] width 783 height 37
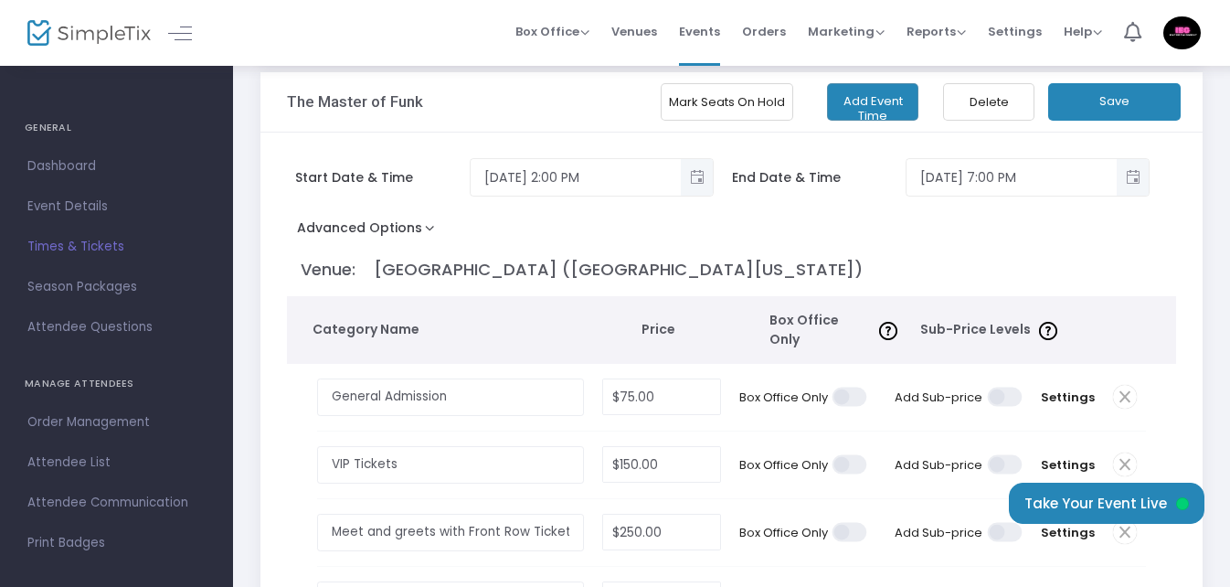
scroll to position [91, 0]
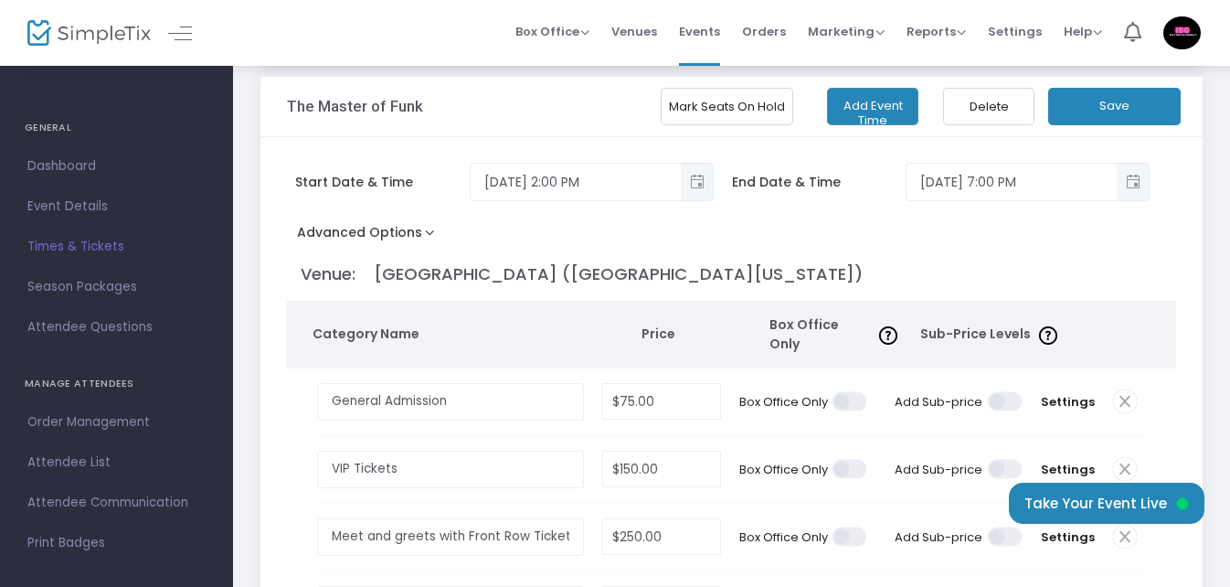
type input "Two Passes for one low fee (At Ticket Gate you will Receive two wristbands.)"
click at [1140, 101] on button "Save" at bounding box center [1114, 106] width 133 height 37
click at [122, 283] on span "Season Packages" at bounding box center [116, 287] width 178 height 24
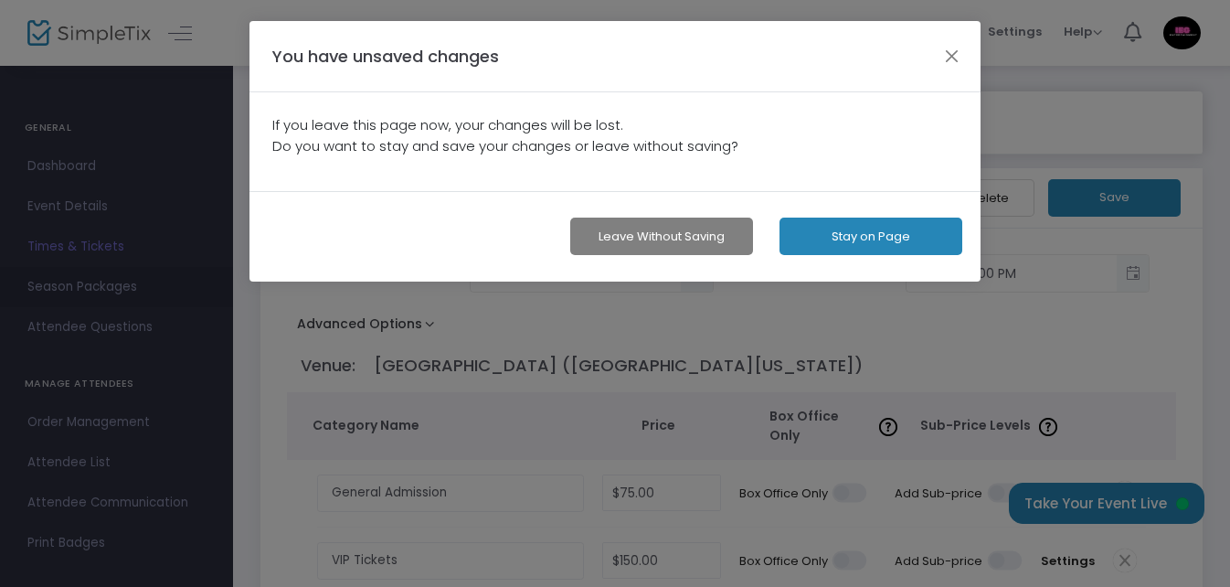
scroll to position [0, 0]
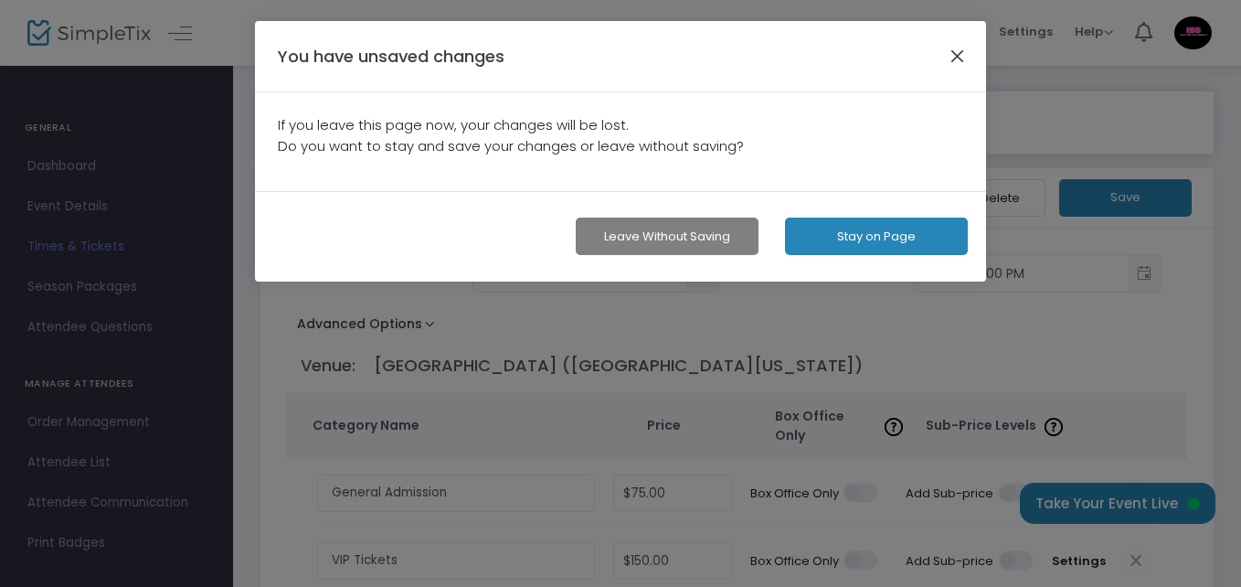
click at [961, 55] on button "button" at bounding box center [958, 56] width 24 height 24
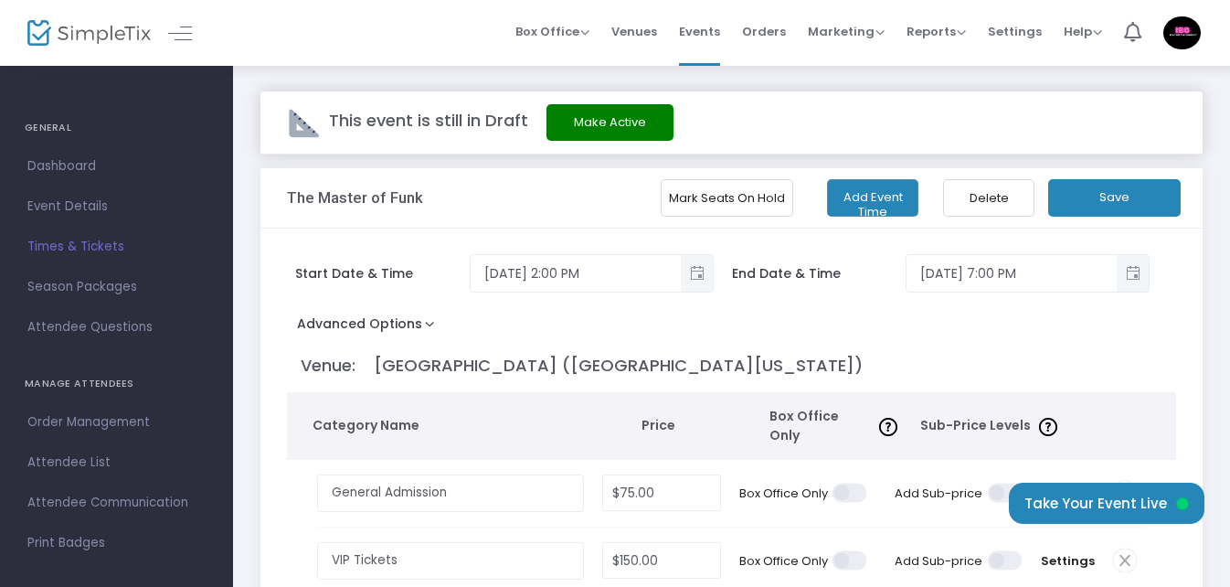
click at [1109, 195] on button "Save" at bounding box center [1114, 197] width 133 height 37
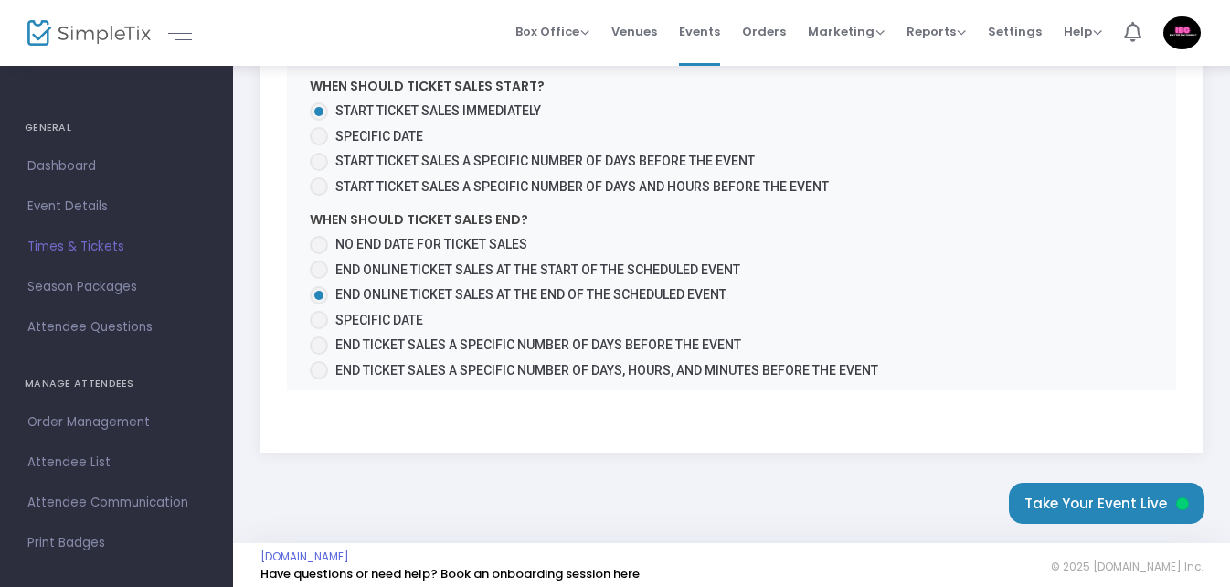
scroll to position [1188, 0]
click at [118, 283] on span "Season Packages" at bounding box center [116, 287] width 178 height 24
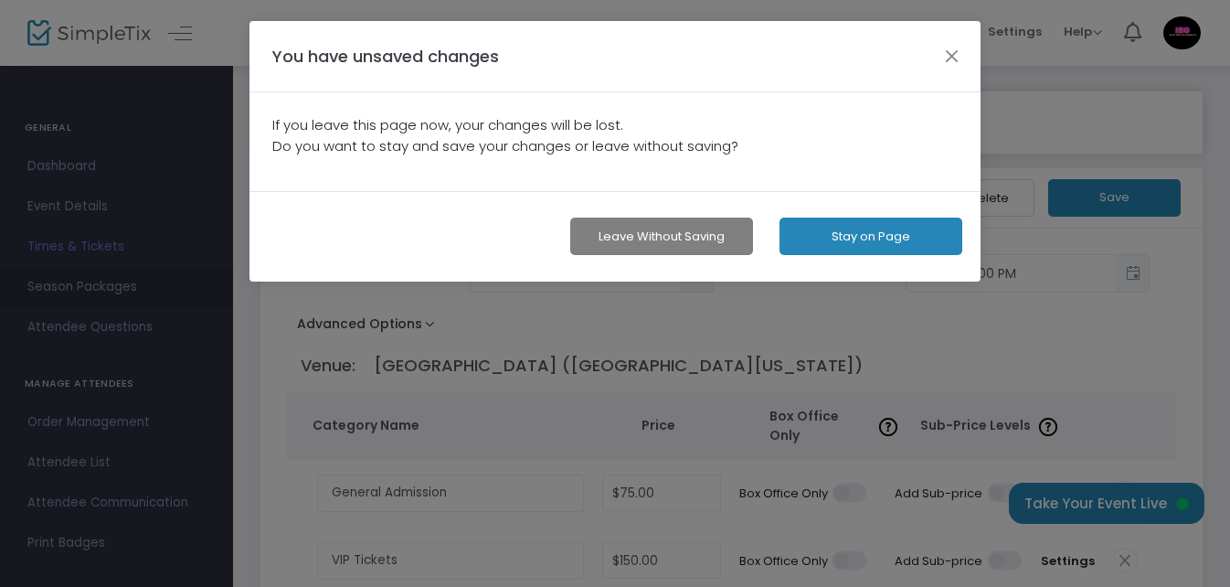
scroll to position [0, 0]
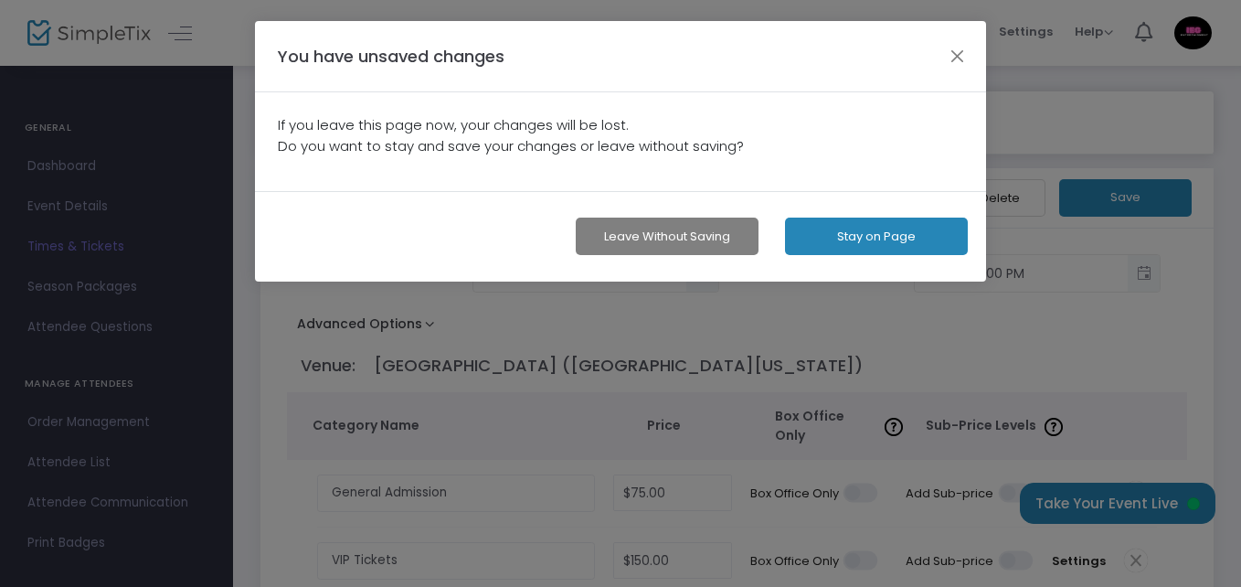
click at [905, 239] on button "Stay on Page" at bounding box center [876, 236] width 183 height 37
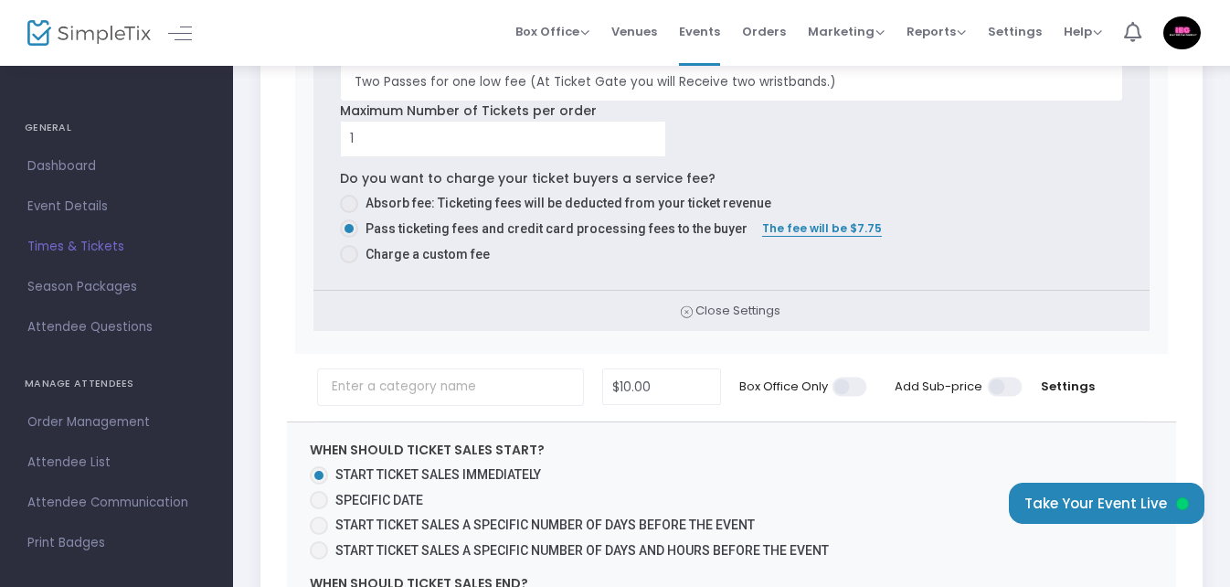
scroll to position [823, 0]
click at [845, 378] on span at bounding box center [850, 387] width 37 height 19
click at [193, 377] on input "checkbox" at bounding box center [193, 377] width 0 height 0
click at [1003, 378] on span at bounding box center [1005, 387] width 37 height 19
click at [348, 377] on input "checkbox" at bounding box center [348, 377] width 0 height 0
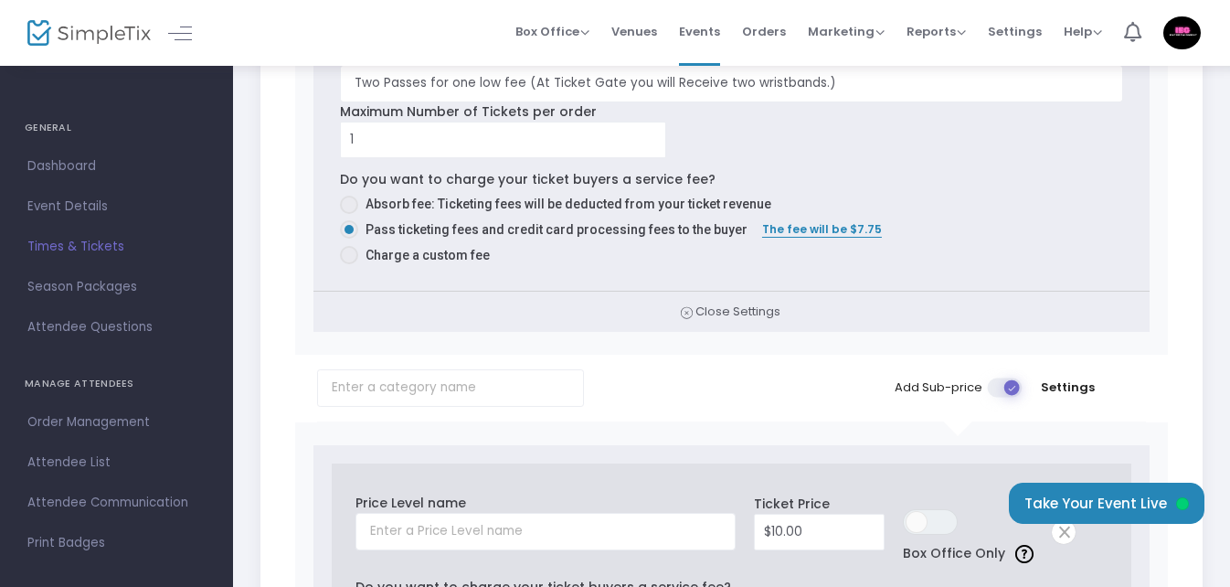
click at [1004, 378] on span at bounding box center [1005, 387] width 37 height 19
click at [348, 377] on input "checkbox" at bounding box center [348, 377] width 0 height 0
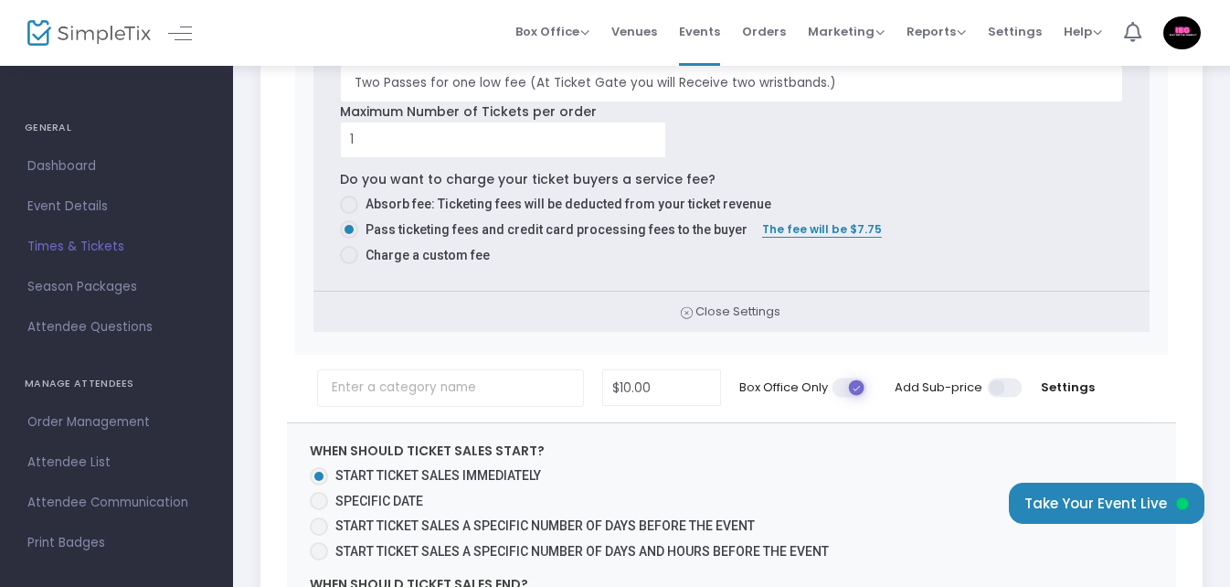
scroll to position [914, 0]
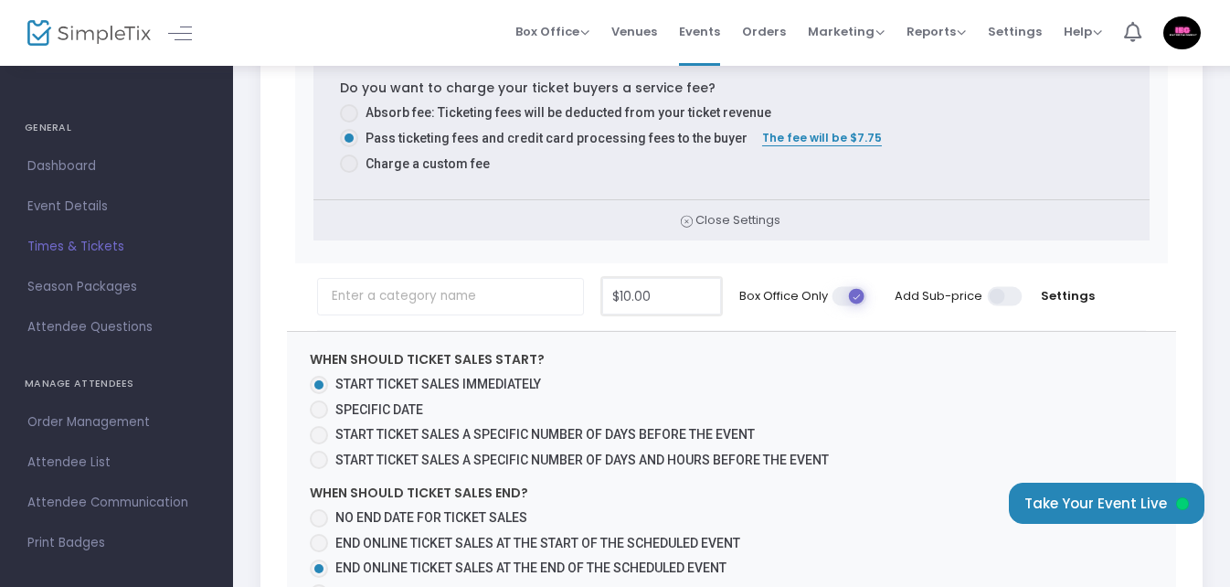
type input "10"
click at [663, 292] on input "10" at bounding box center [661, 296] width 117 height 35
type input "$75.00"
click at [1189, 302] on div "Start Date & Time [DATE] 2:00 PM End Date & Time [DATE] 7:00 PM Advanced Option…" at bounding box center [731, 20] width 942 height 1411
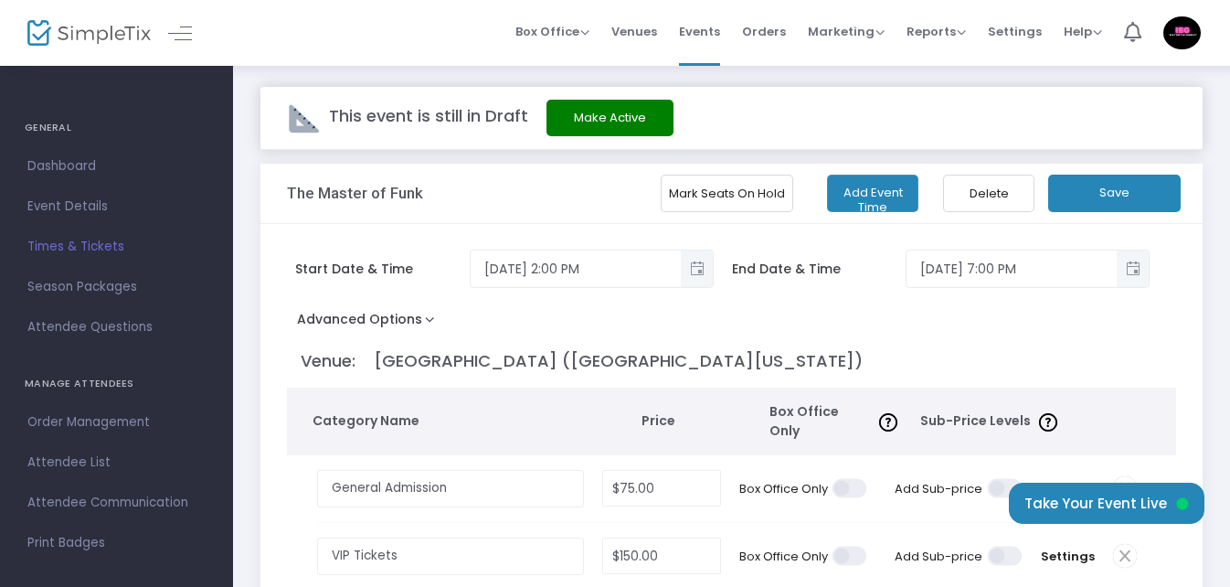
scroll to position [0, 0]
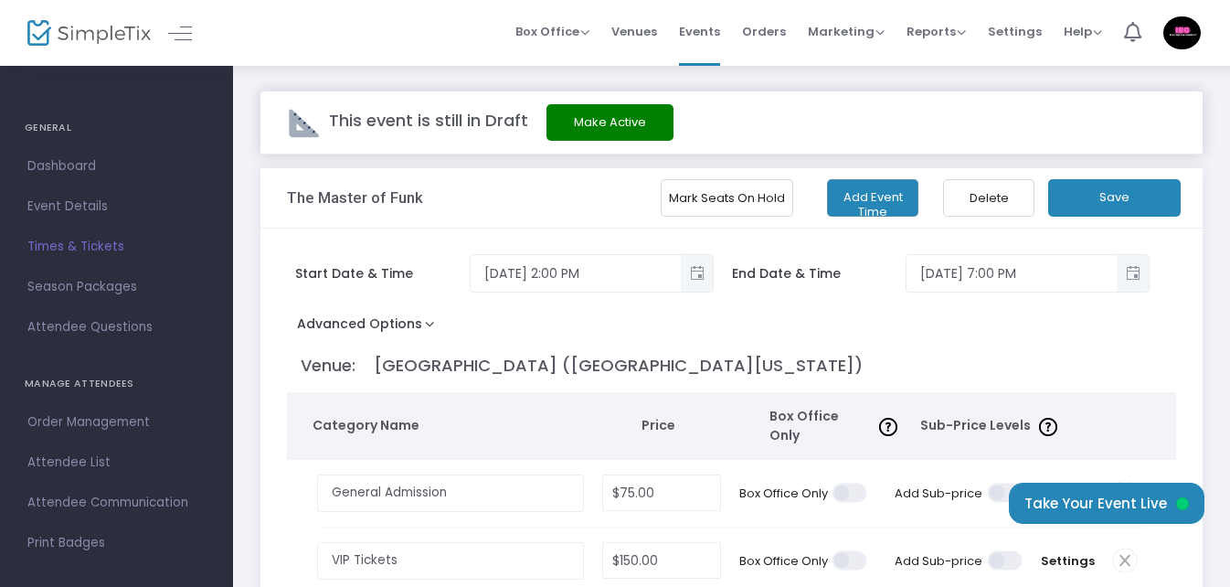
click at [1120, 203] on button "Save" at bounding box center [1114, 197] width 133 height 37
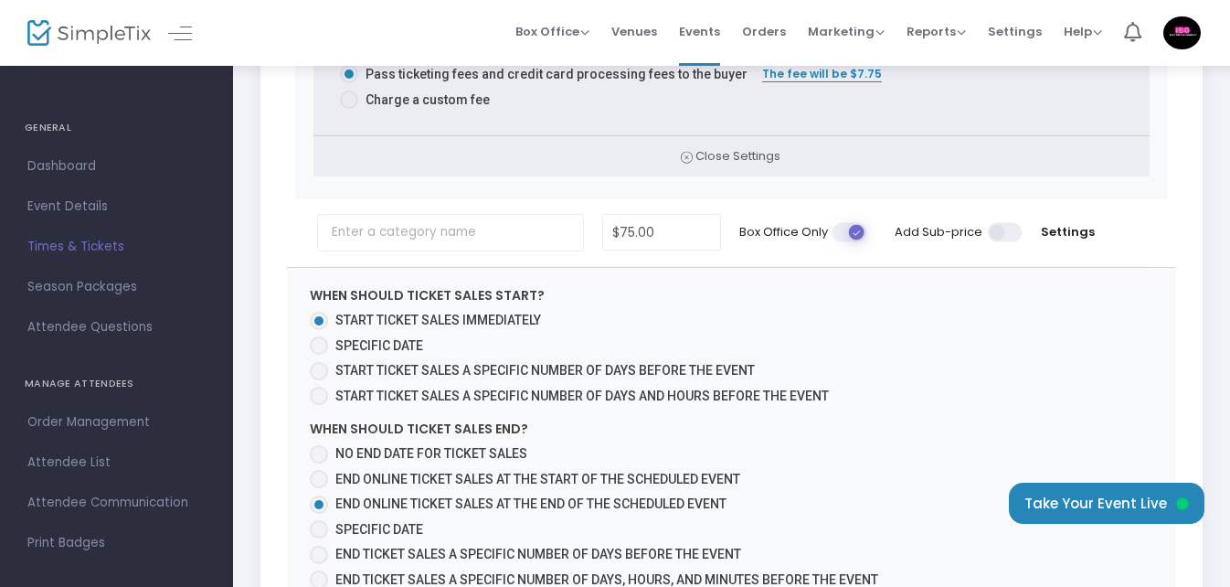
scroll to position [1188, 0]
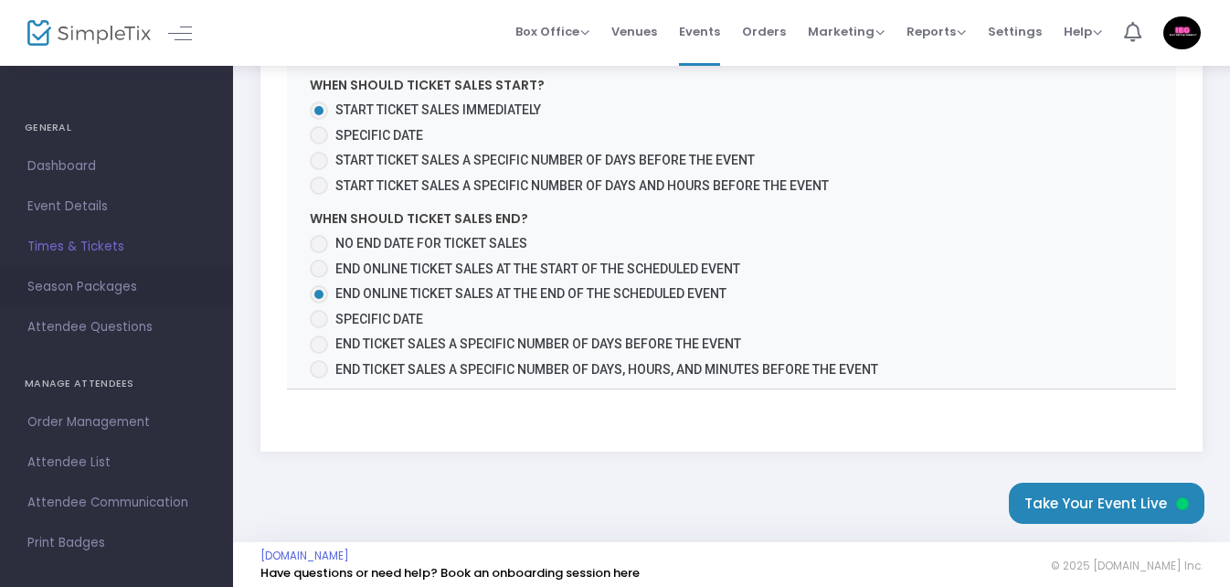
click at [108, 286] on span "Season Packages" at bounding box center [116, 287] width 178 height 24
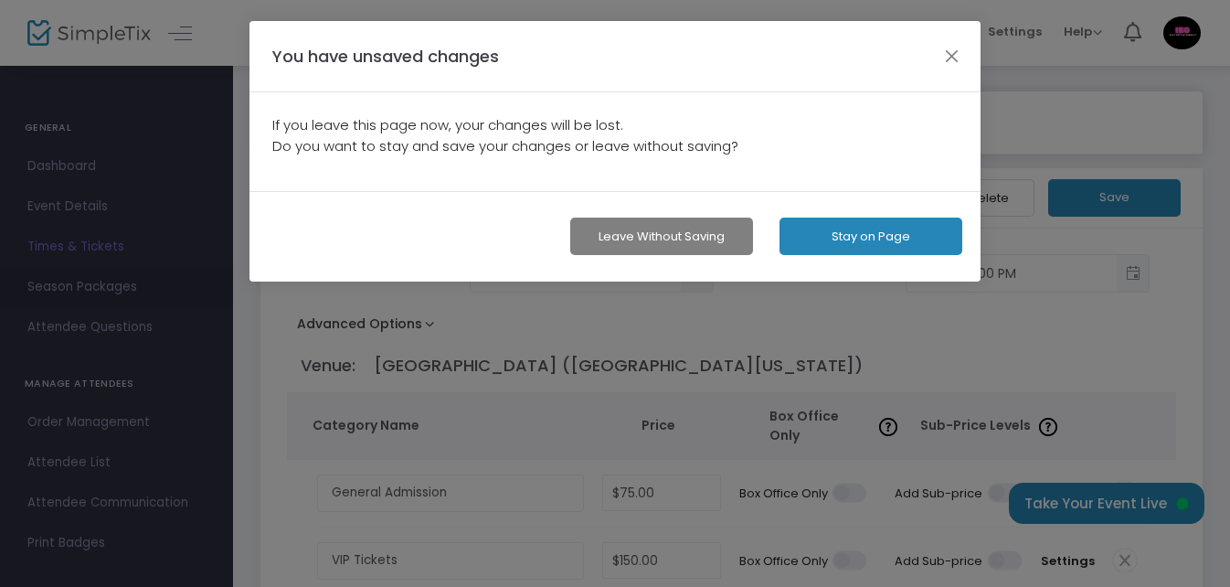
scroll to position [0, 0]
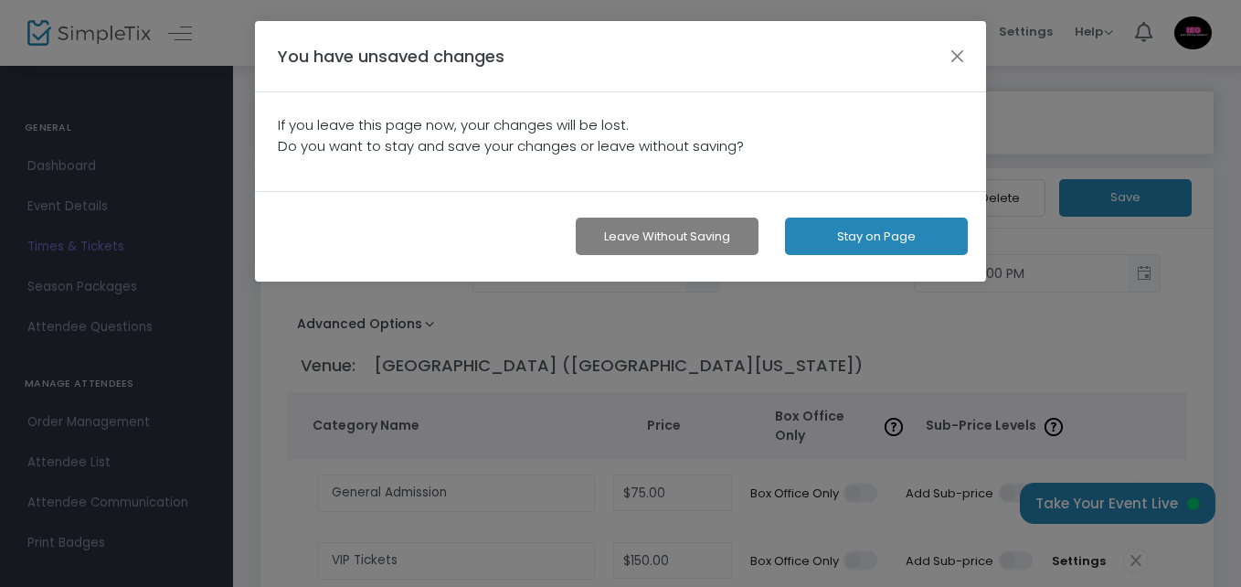
click at [886, 235] on button "Stay on Page" at bounding box center [876, 236] width 183 height 37
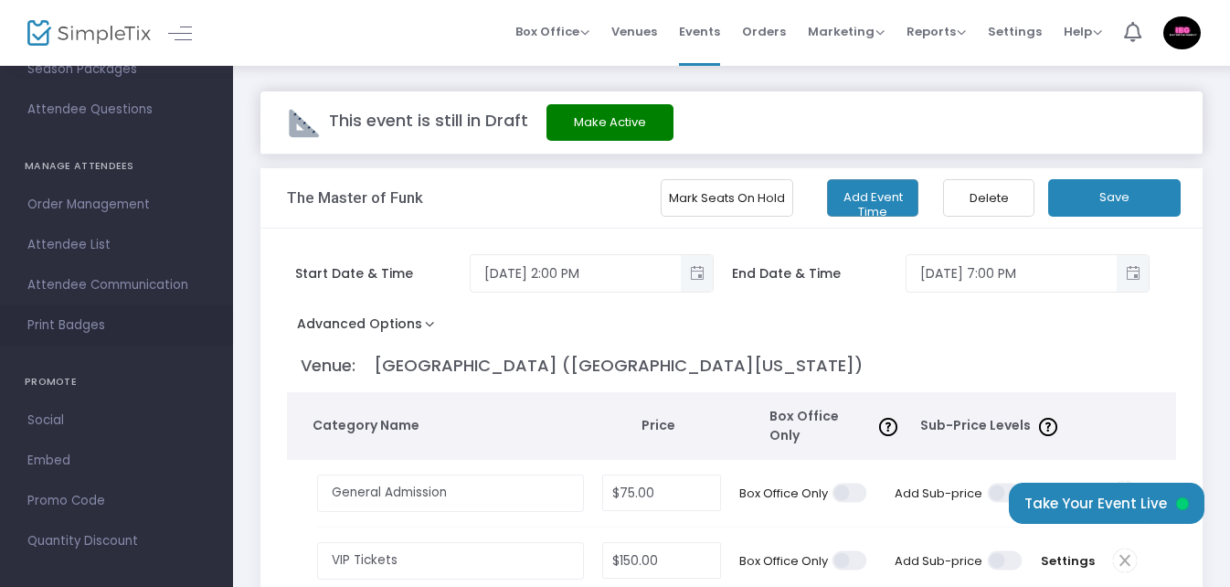
scroll to position [231, 0]
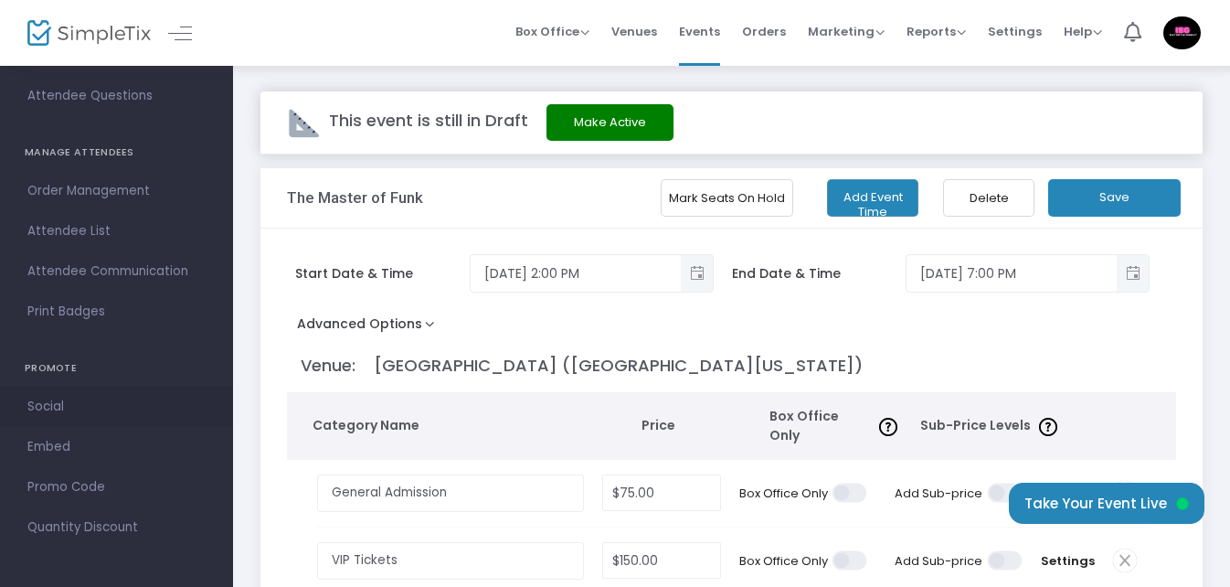
click at [58, 403] on span "Social" at bounding box center [116, 407] width 178 height 24
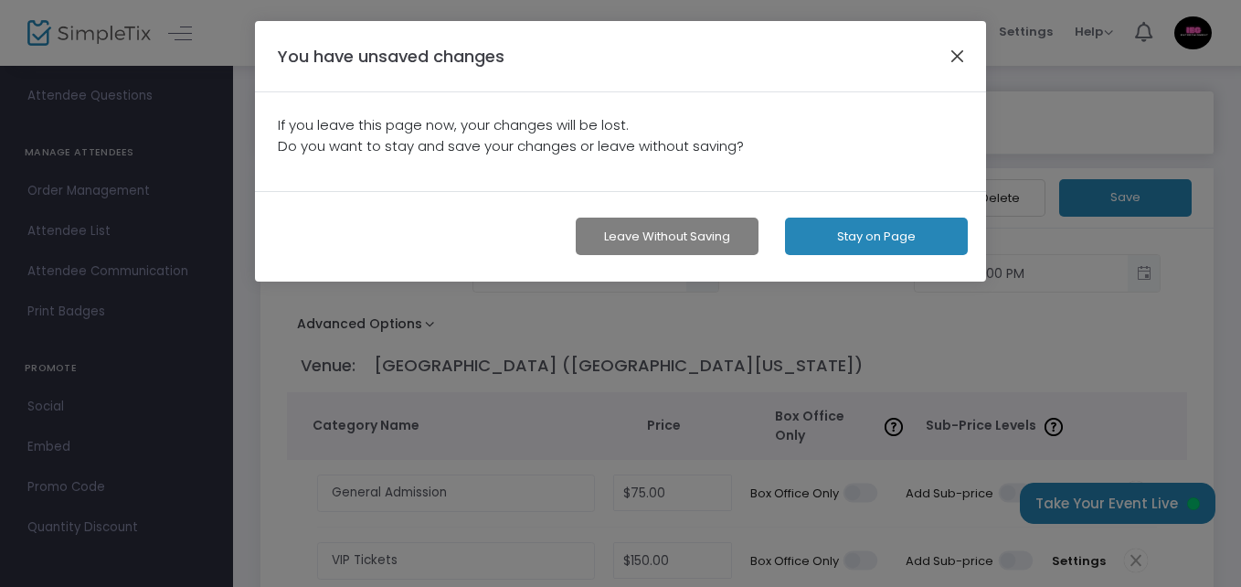
click at [951, 58] on button "button" at bounding box center [958, 56] width 24 height 24
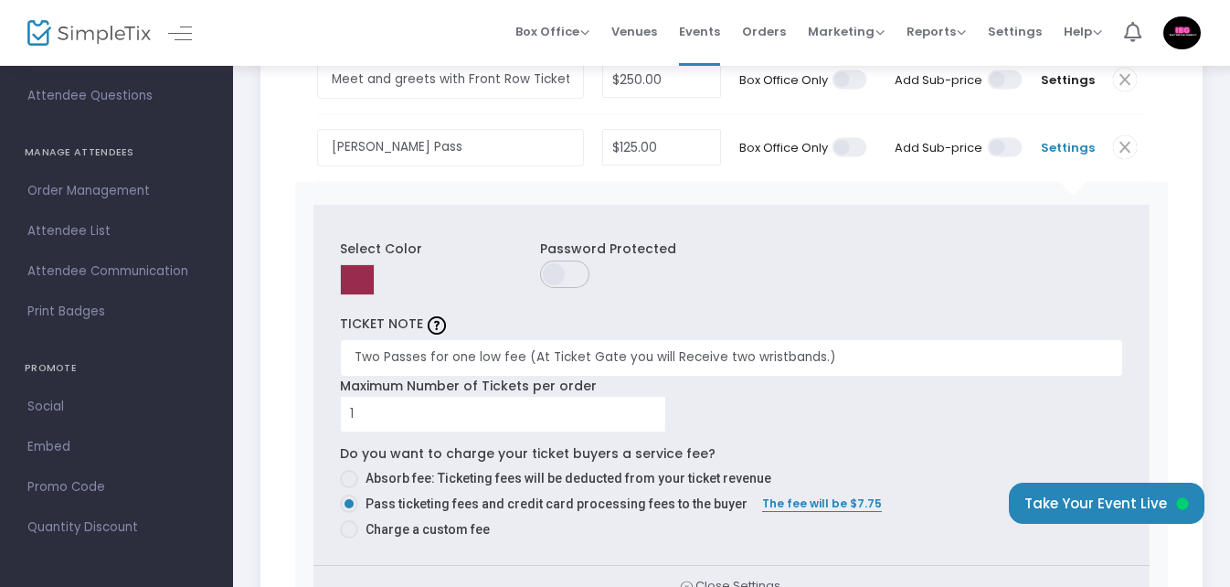
scroll to position [0, 0]
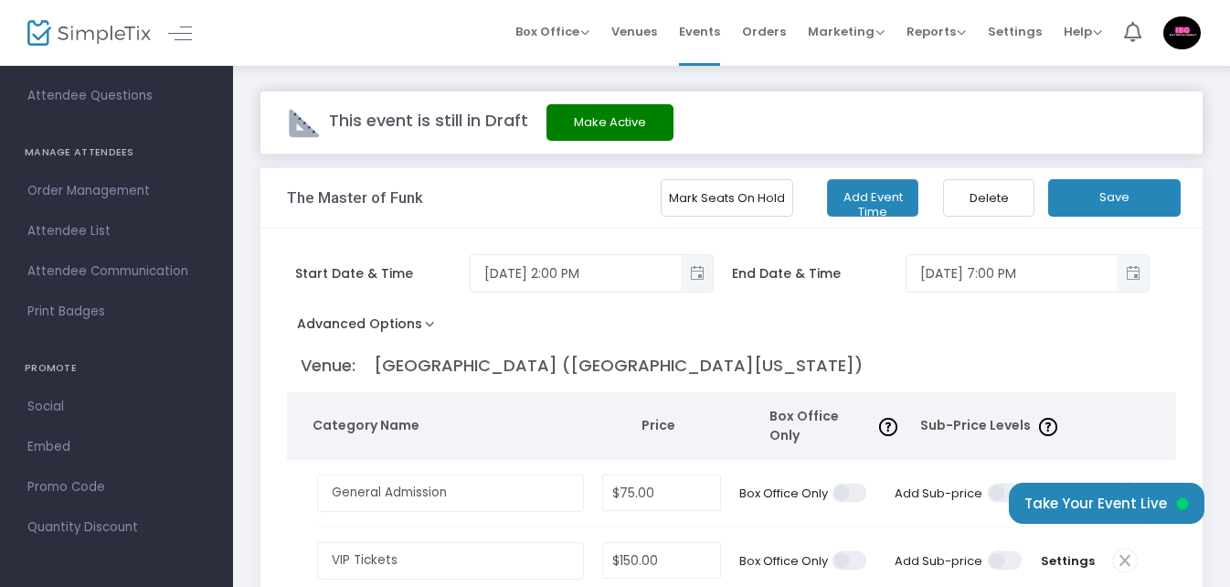
click at [1114, 186] on button "Save" at bounding box center [1114, 197] width 133 height 37
click at [1180, 37] on img at bounding box center [1181, 32] width 37 height 33
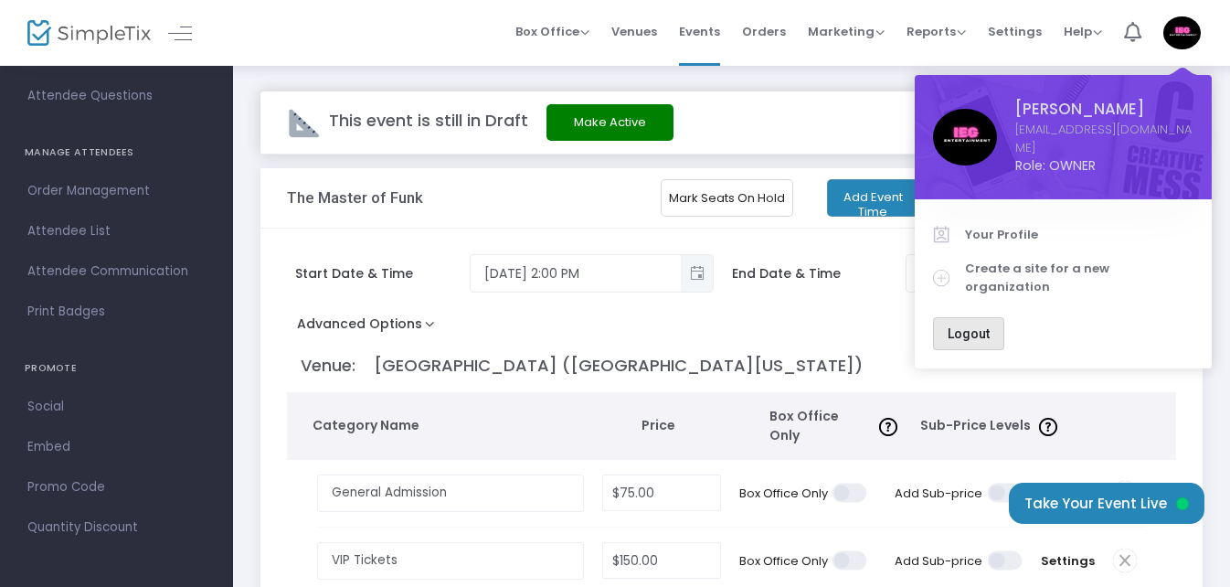
click at [975, 326] on span "Logout" at bounding box center [969, 333] width 42 height 15
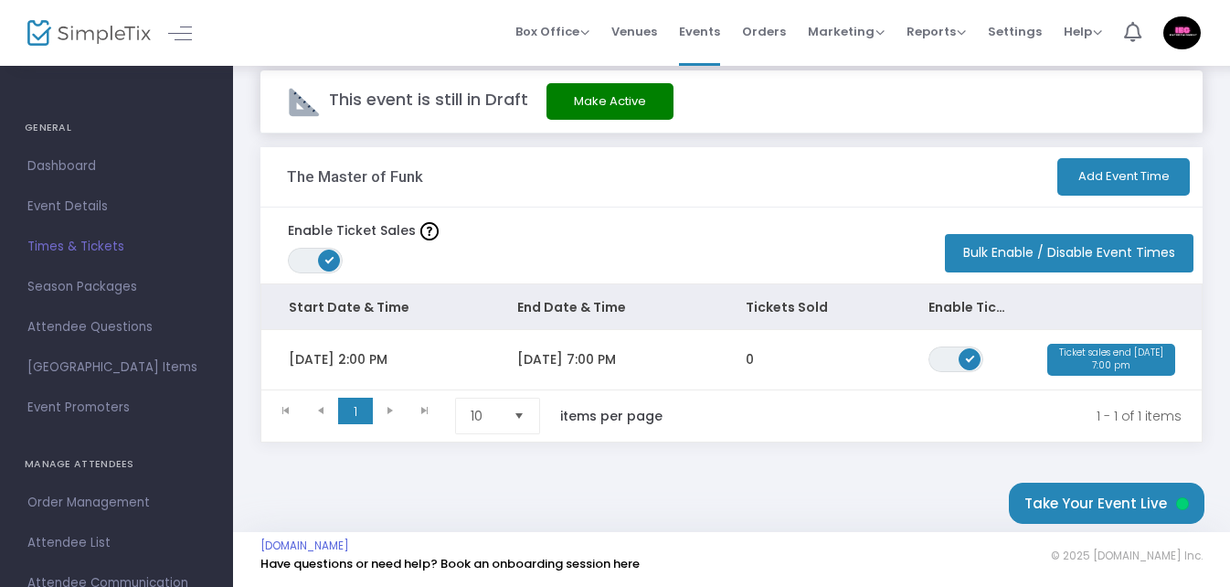
scroll to position [34, 0]
click at [126, 285] on span "Season Packages" at bounding box center [116, 287] width 178 height 24
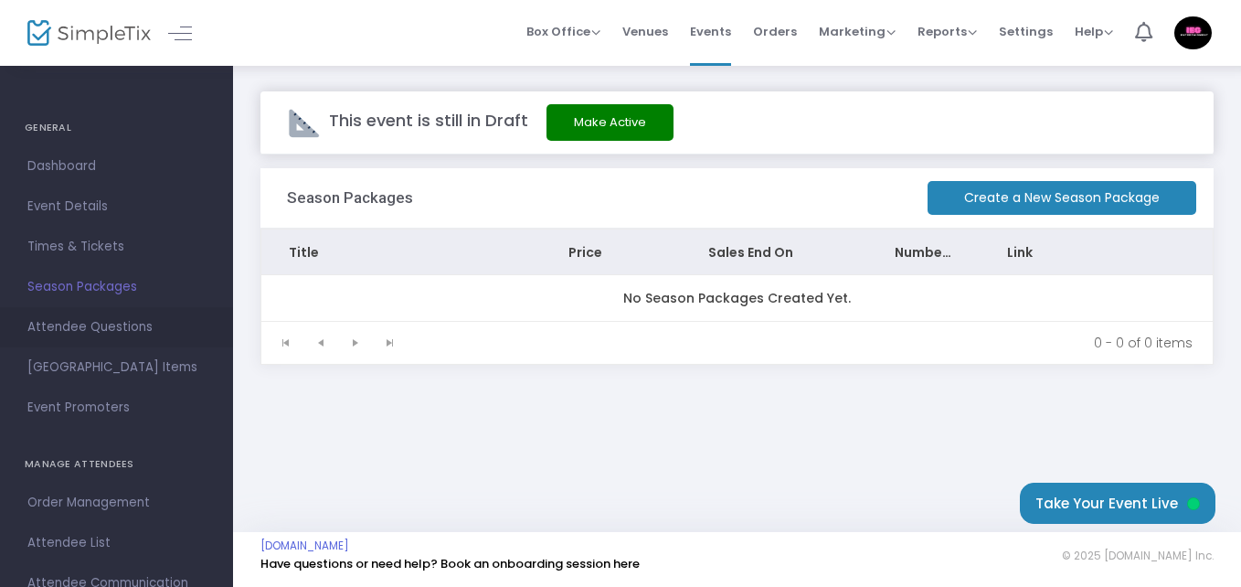
click span "Attendee Questions"
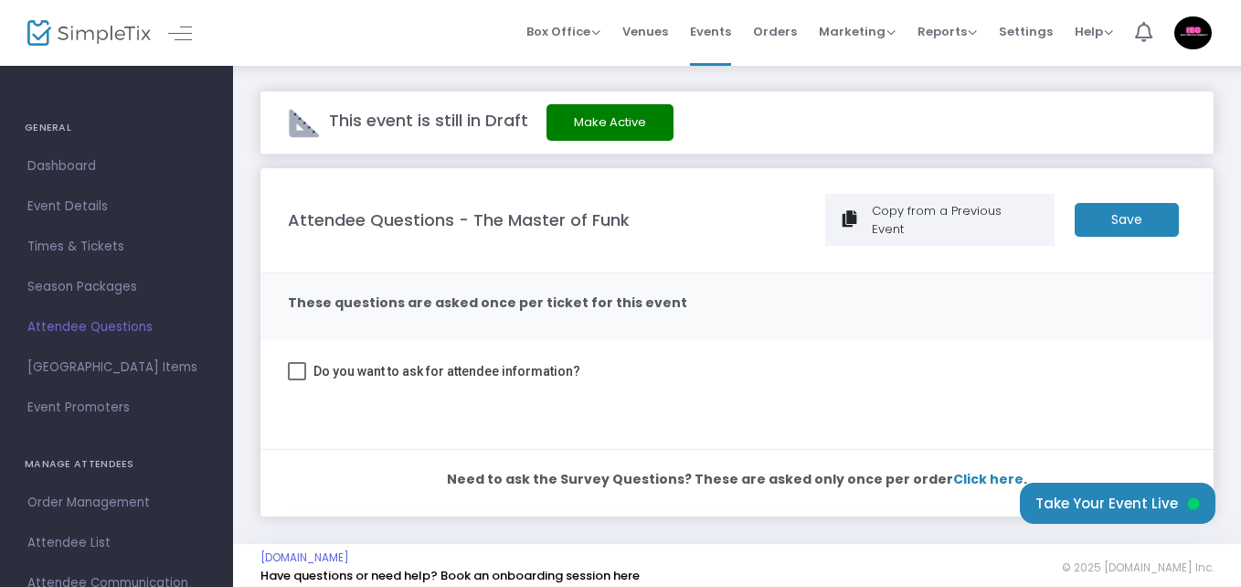
click span "Click here"
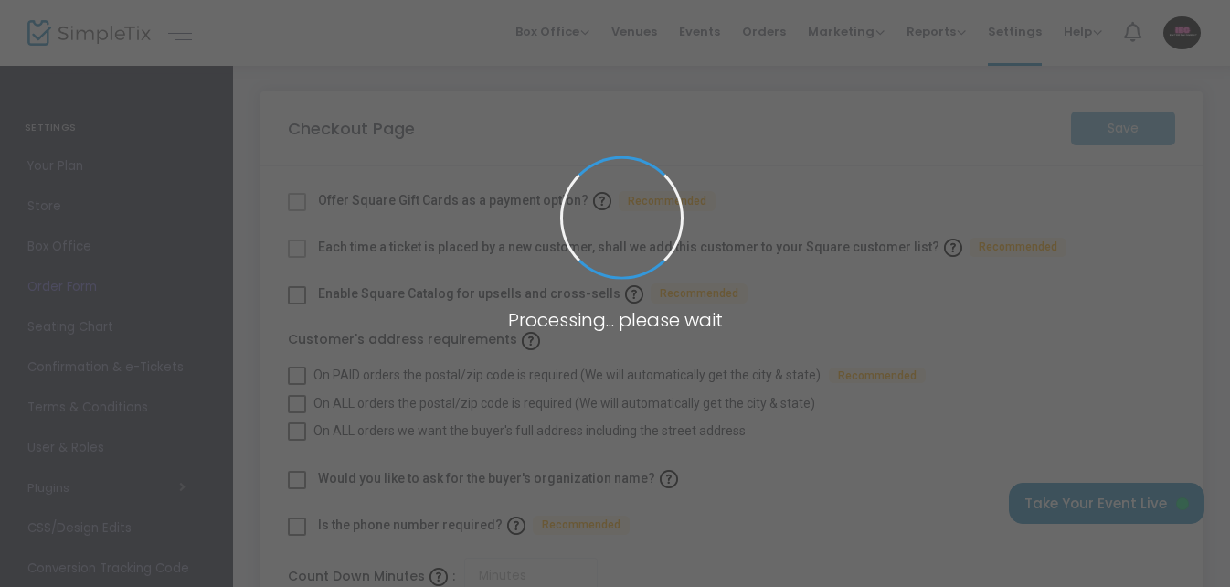
checkbox input "true"
type input "45"
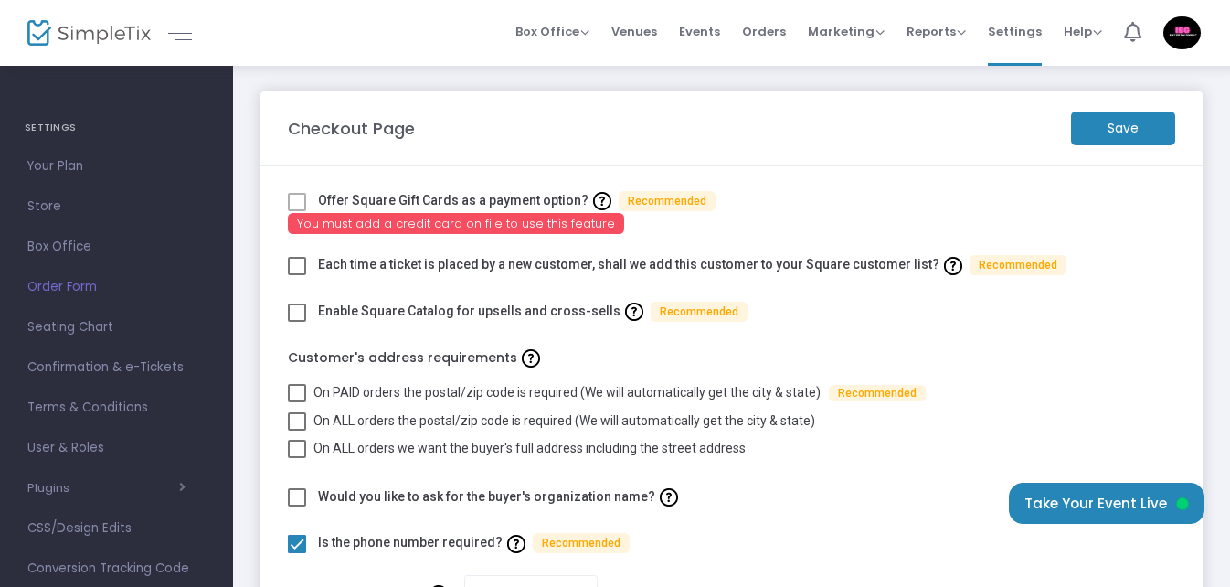
click span
click input "checkbox"
checkbox input "true"
click span
click input "checkbox"
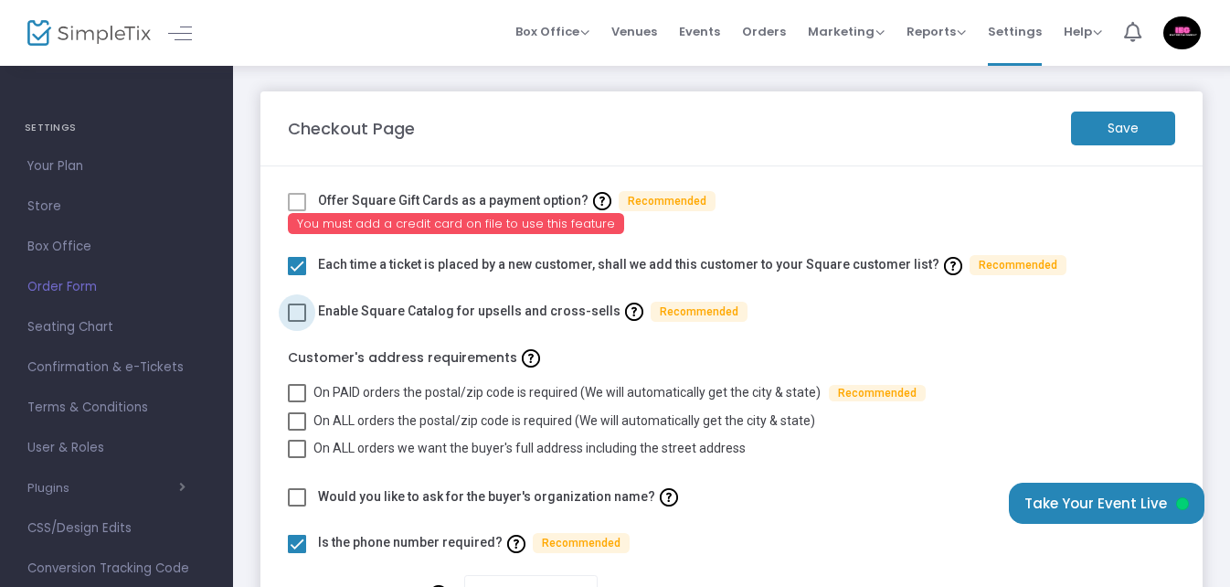
checkbox input "true"
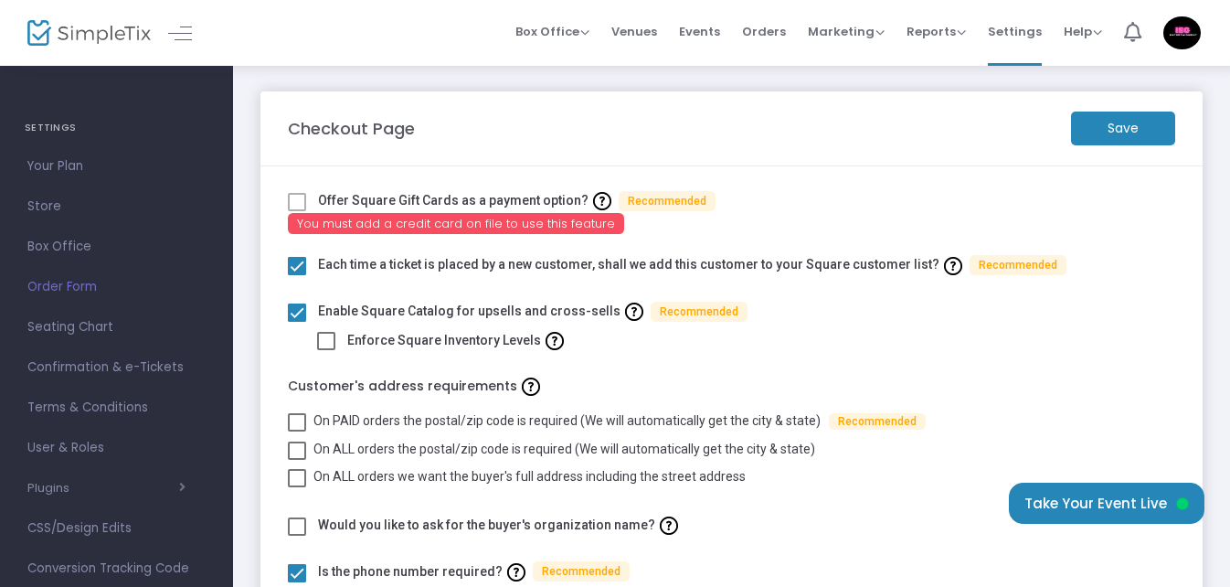
click span
click input "checkbox"
checkbox input "true"
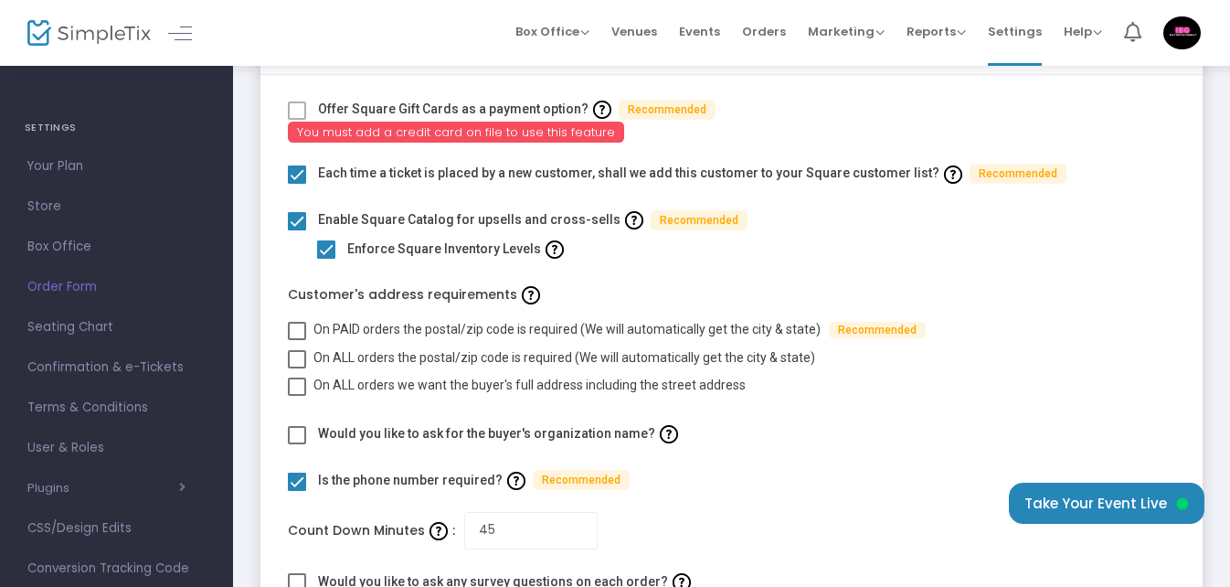
click span
click input "On PAID orders the postal/zip code is required (We will automatically get the c…"
checkbox input "true"
click span
click input "On ALL orders the postal/zip code is required (We will automatically get the ci…"
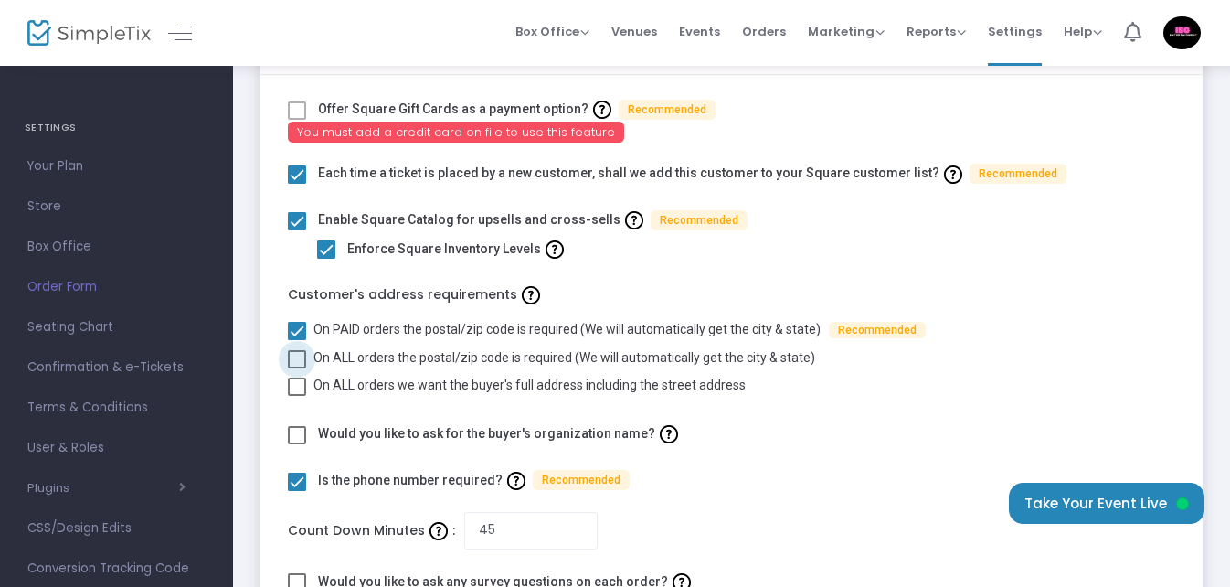
checkbox input "true"
checkbox input "false"
click span
click input "On ALL orders we want the buyer's full address including the street address"
checkbox input "true"
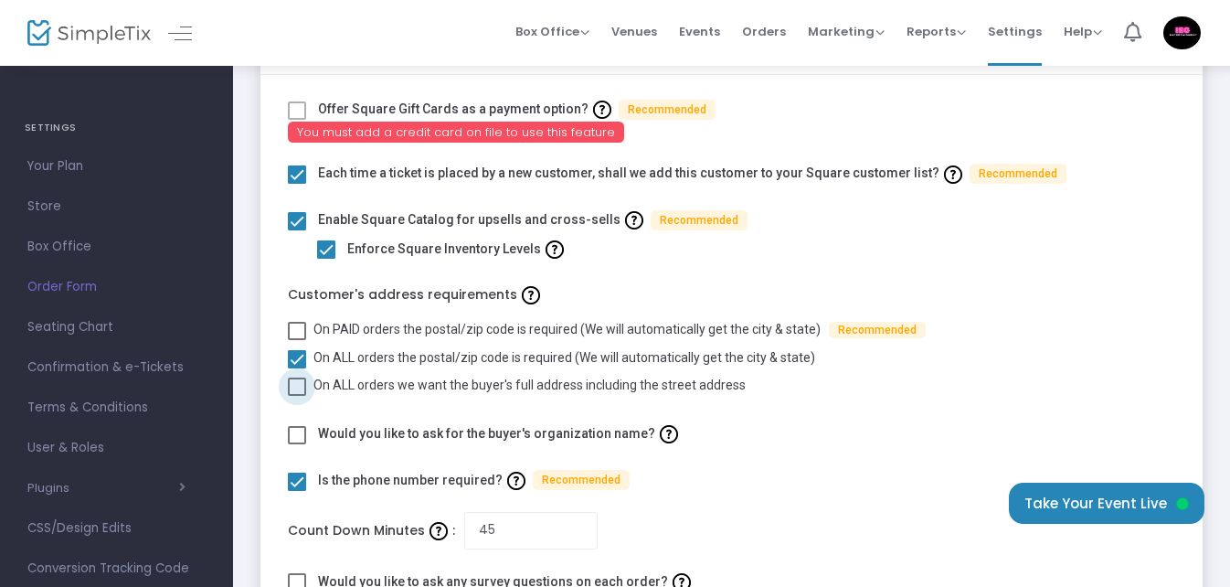
checkbox input "false"
click span
click input "On PAID orders the postal/zip code is required (We will automatically get the c…"
checkbox input "true"
checkbox input "false"
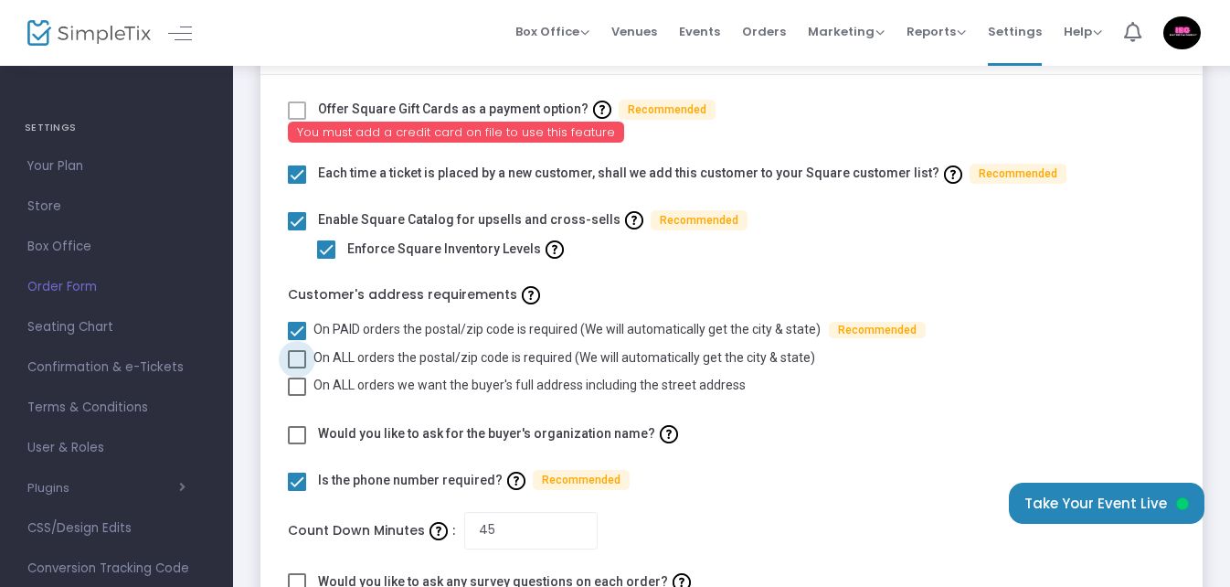
click span
click input "On ALL orders the postal/zip code is required (We will automatically get the ci…"
checkbox input "true"
checkbox input "false"
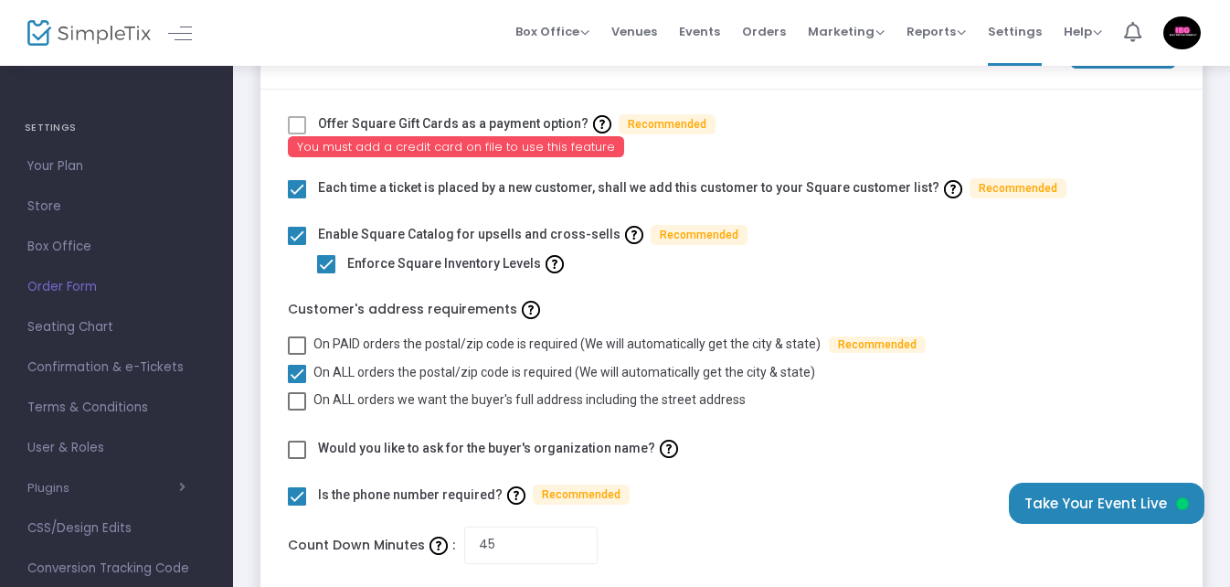
scroll to position [0, 0]
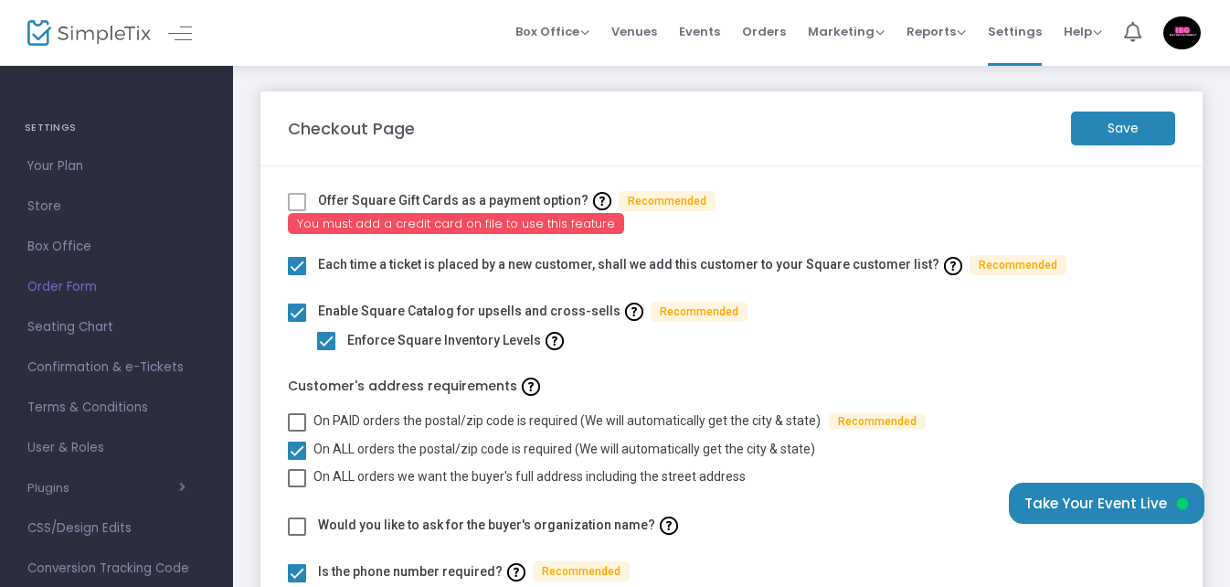
click span
drag, startPoint x: 740, startPoint y: 209, endPoint x: 778, endPoint y: 192, distance: 41.3
click div "Offer Square Gift Cards as a payment option? Recommended"
click m-button "Save"
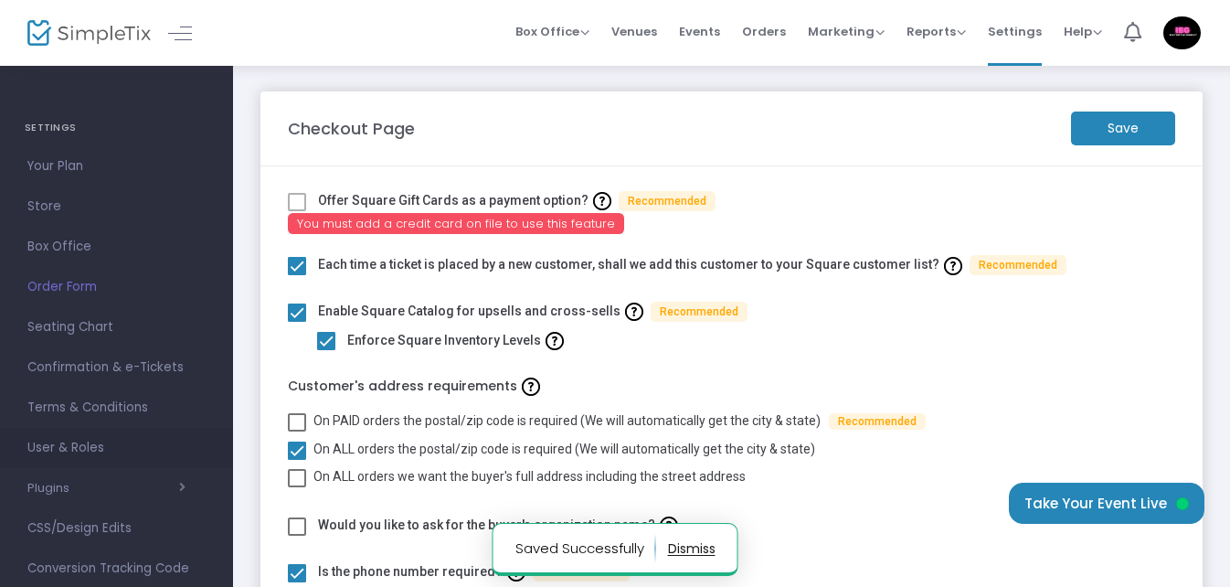
scroll to position [91, 0]
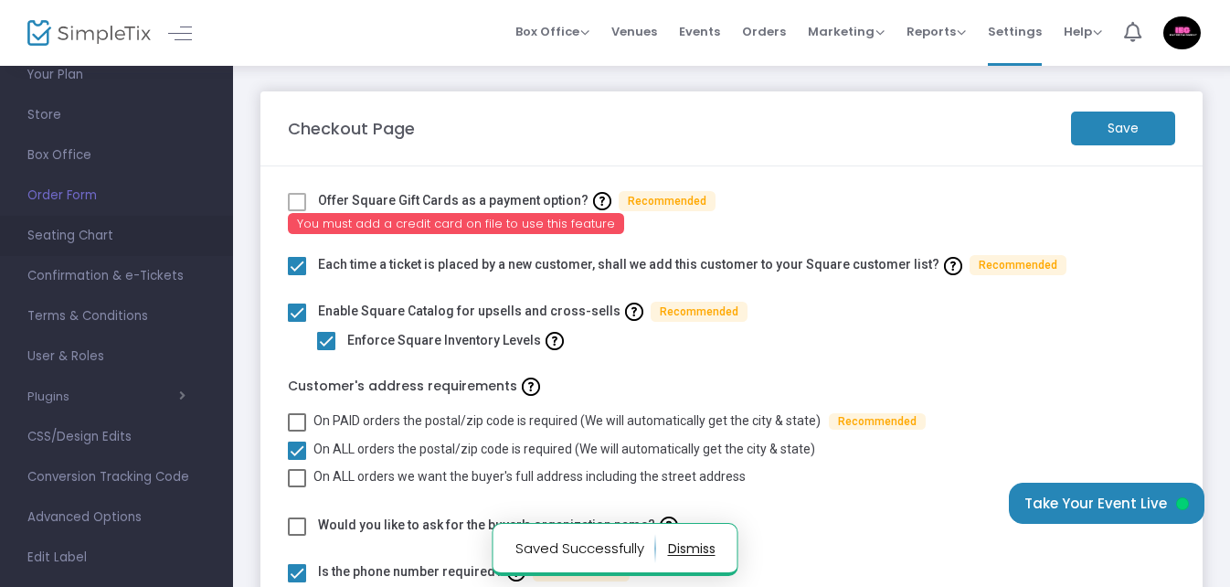
click span "Seating Chart"
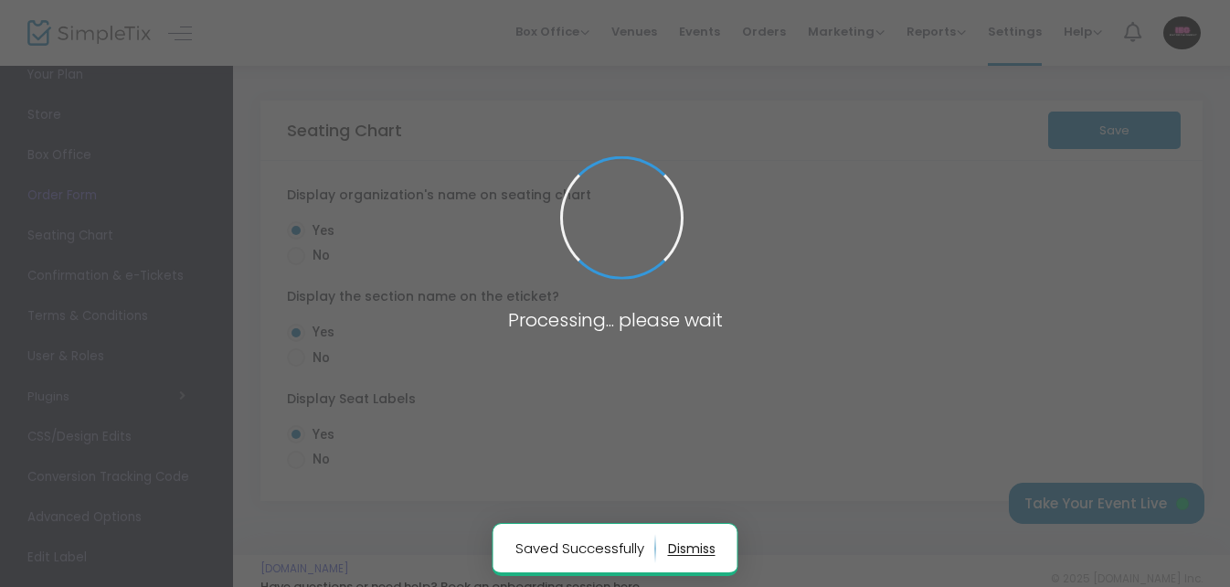
radio input "false"
radio input "true"
radio input "false"
radio input "true"
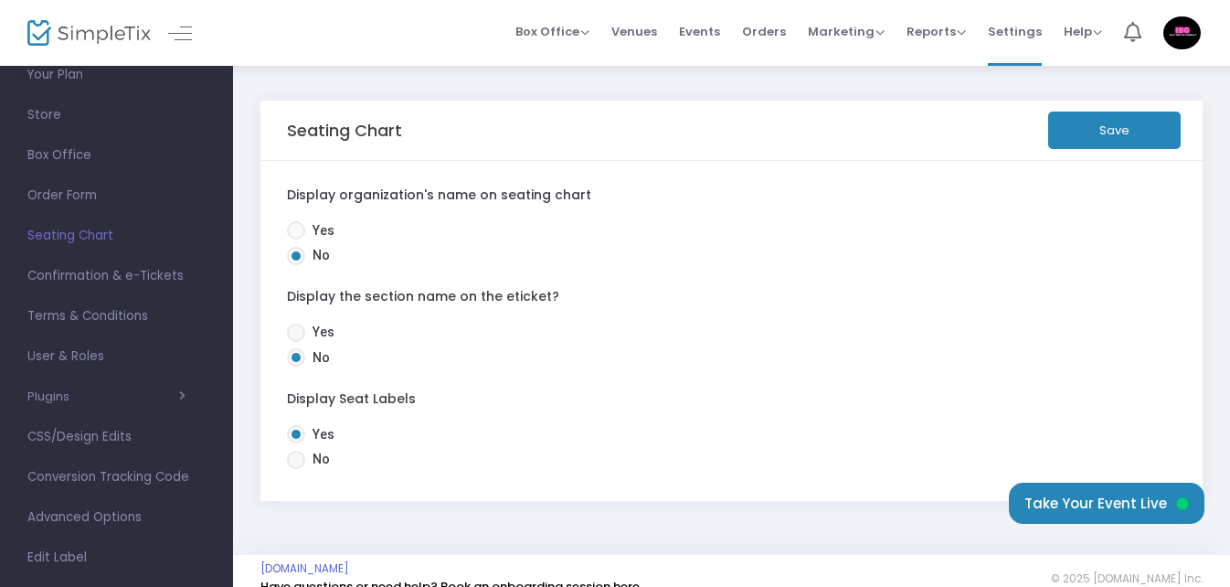
click span
click input "Yes"
radio input "true"
click span
click input "Yes"
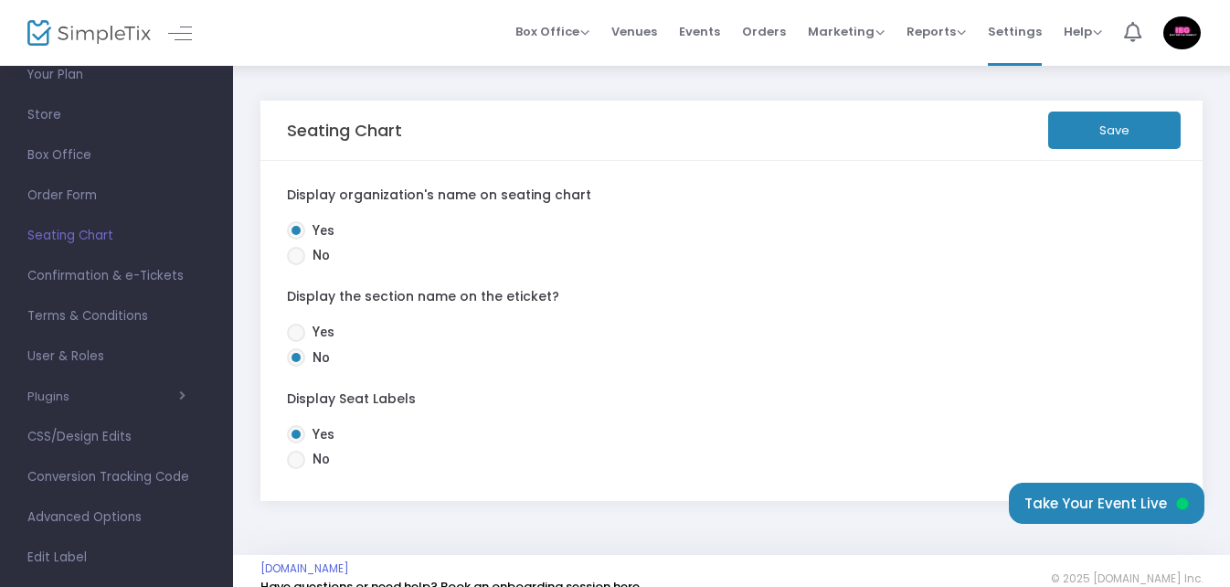
radio input "true"
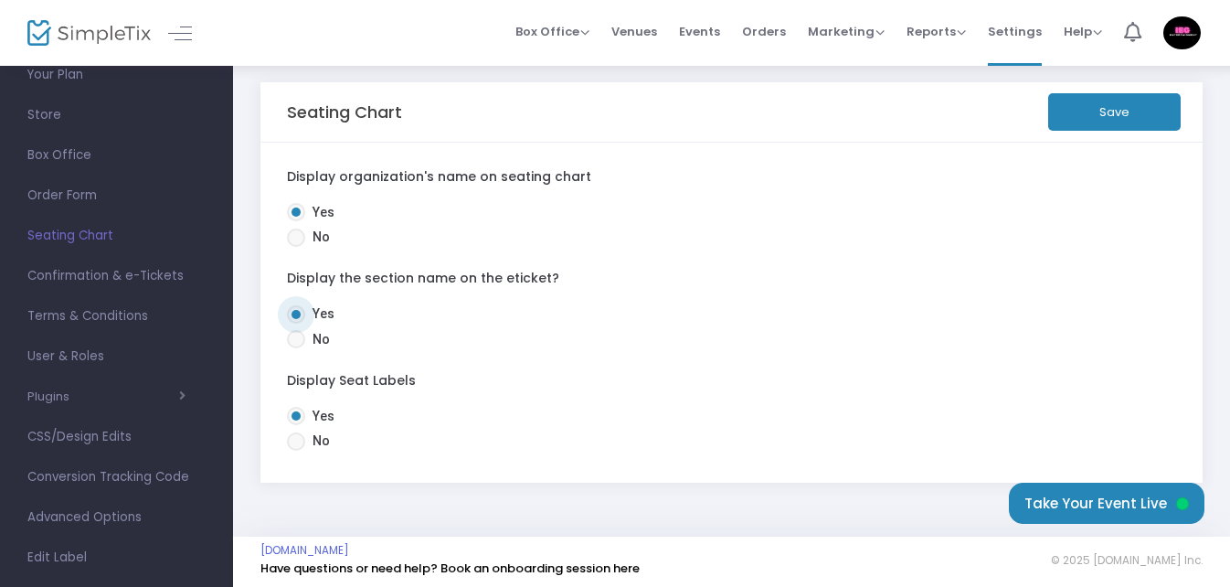
scroll to position [23, 0]
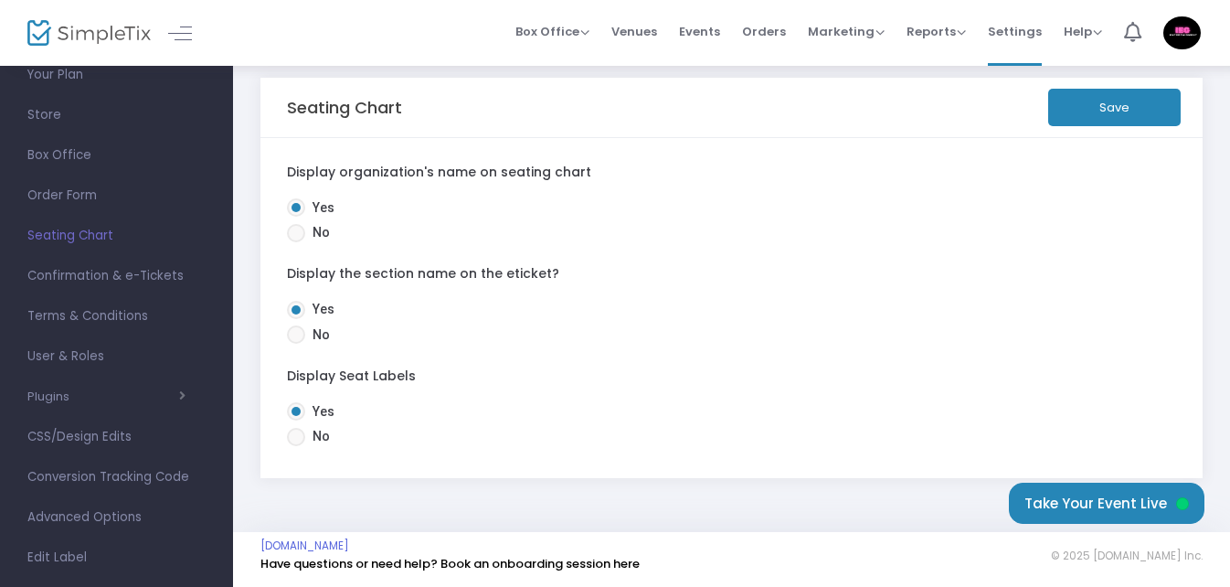
click button "Save"
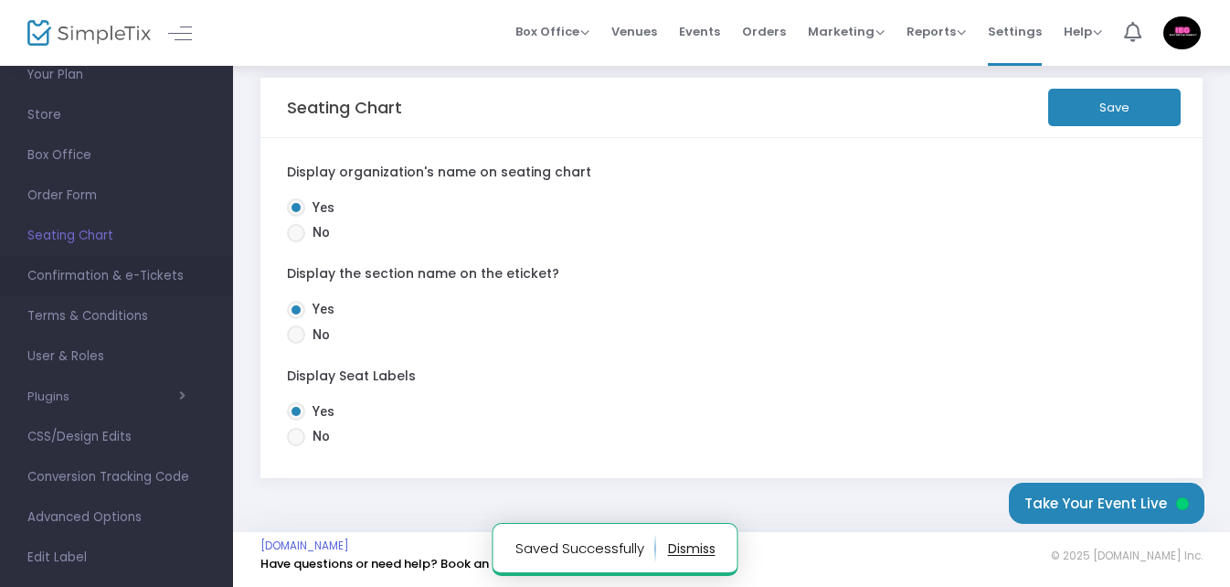
click span "Confirmation & e-Tickets"
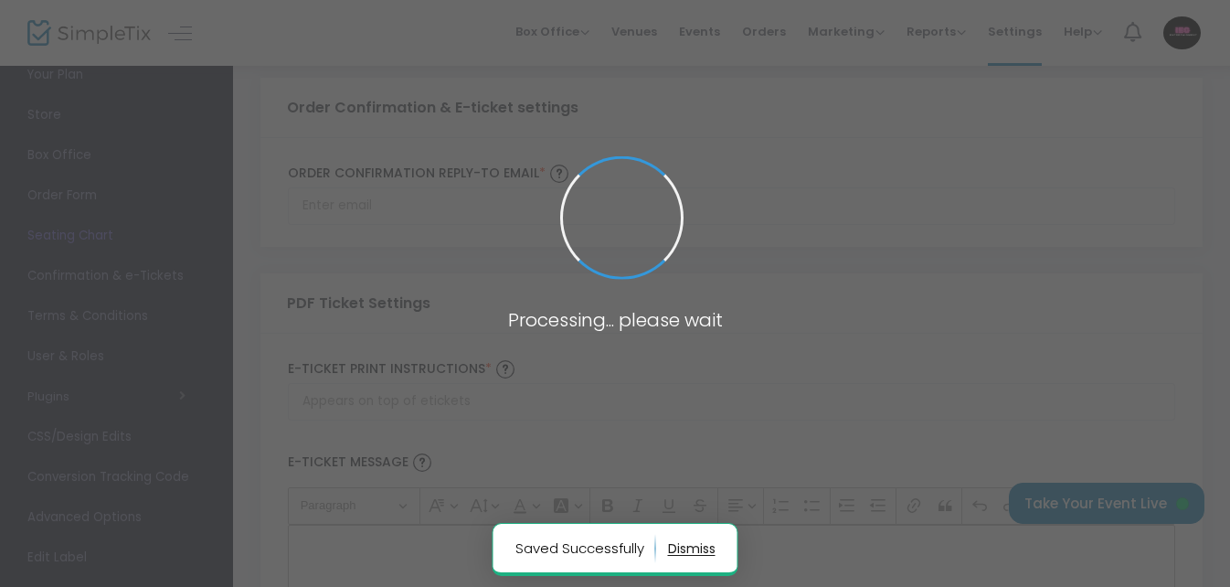
type input "lazypeachmusicfestival@gmail.com"
type input "Print and bring this ticket with you"
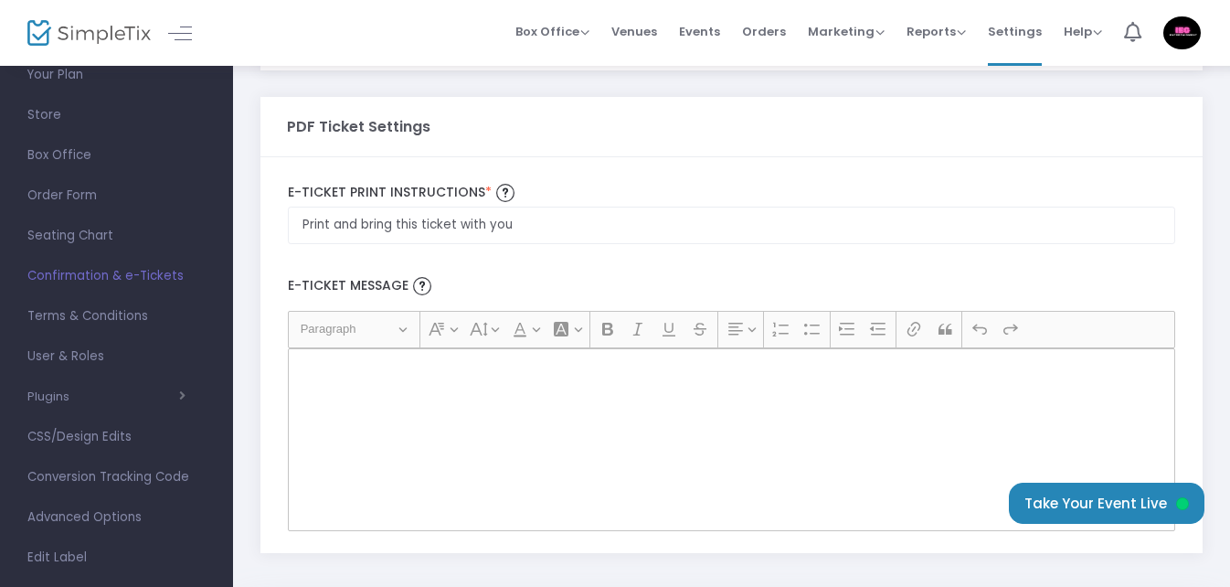
scroll to position [206, 0]
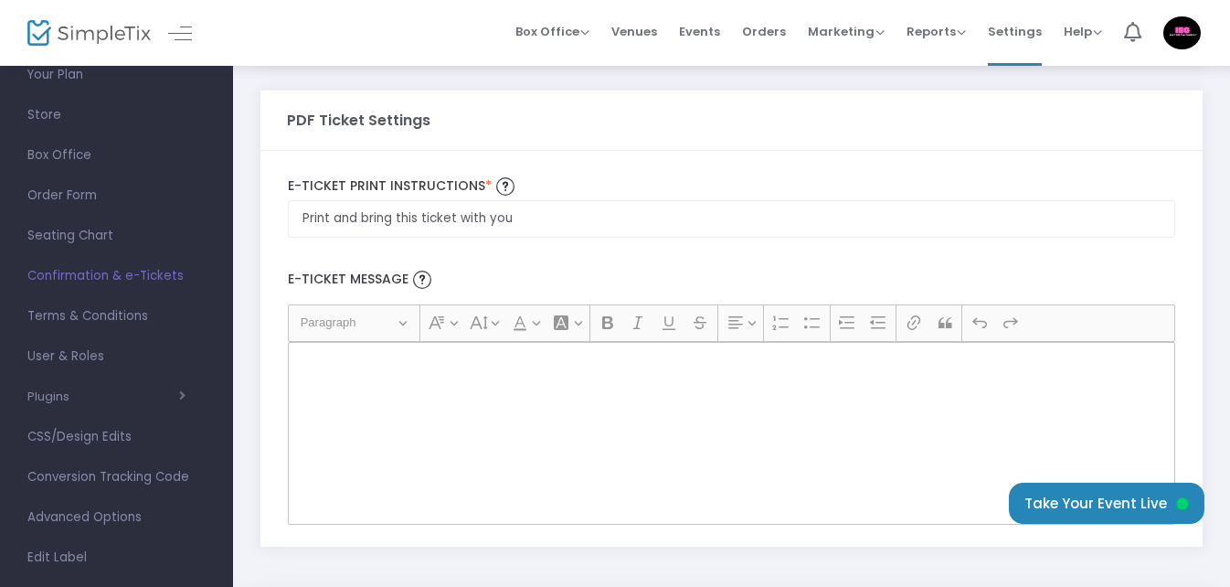
click div "Rich Text Editor, main"
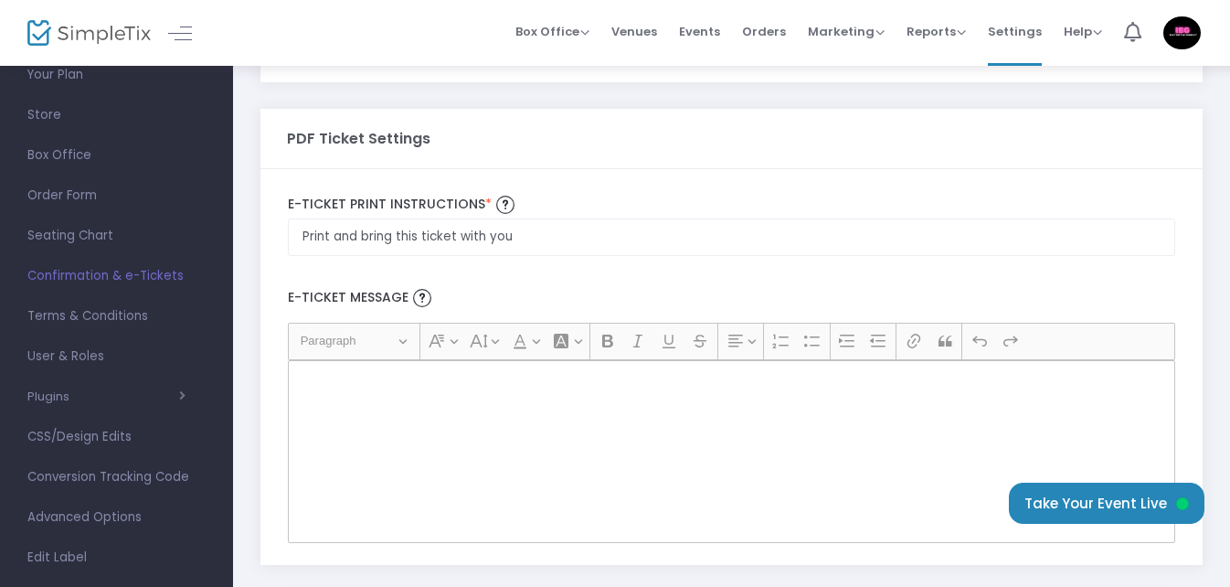
scroll to position [273, 0]
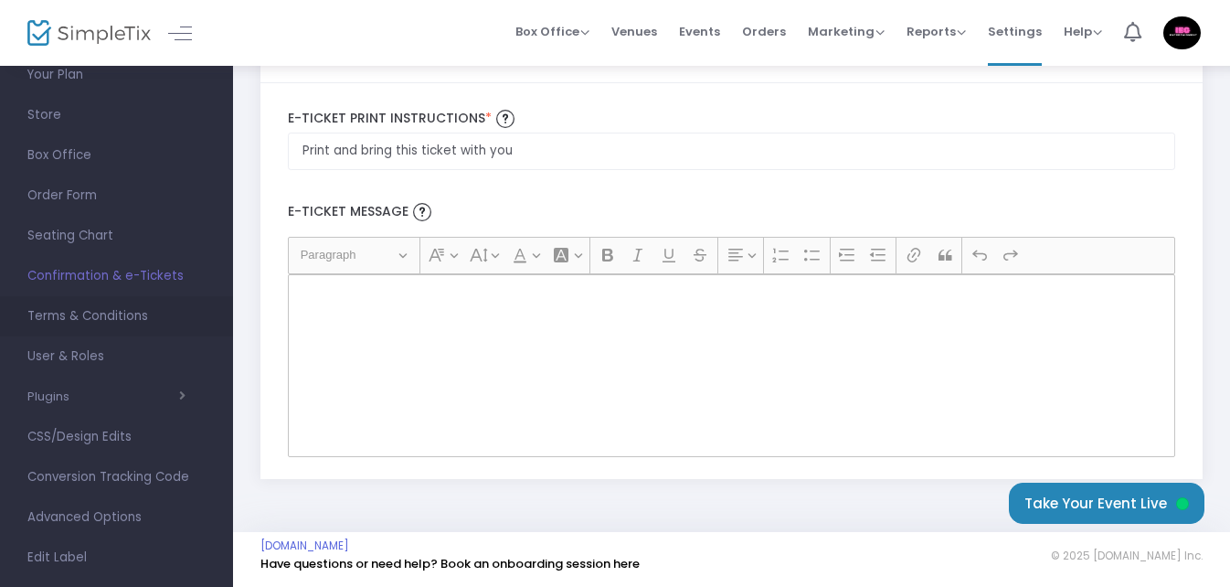
click span "Terms & Conditions"
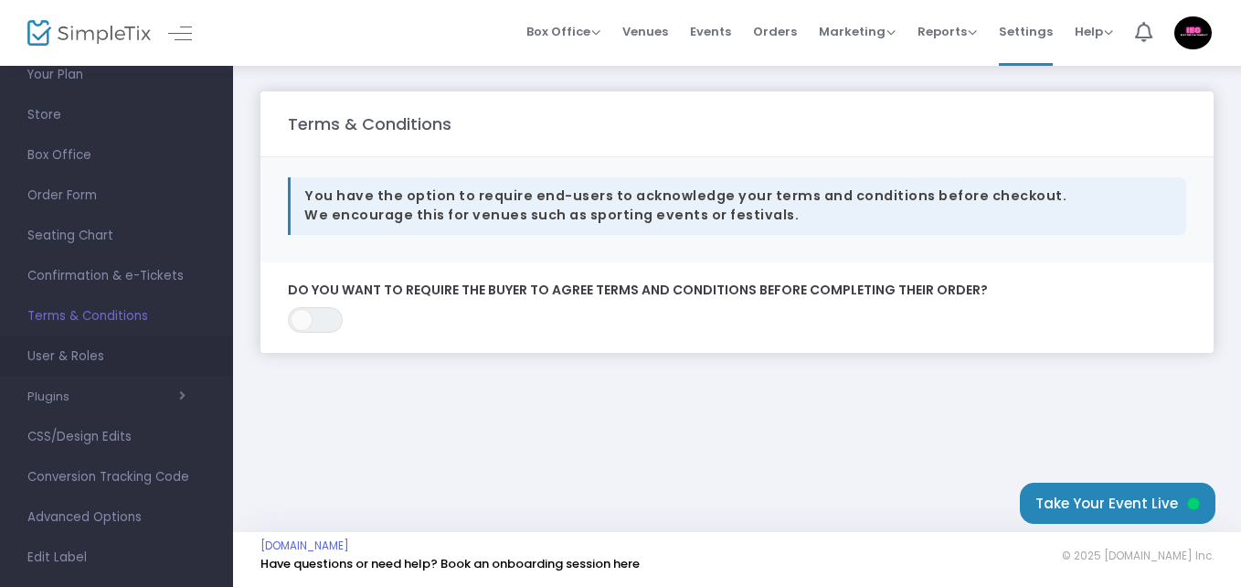
click span "User & Roles"
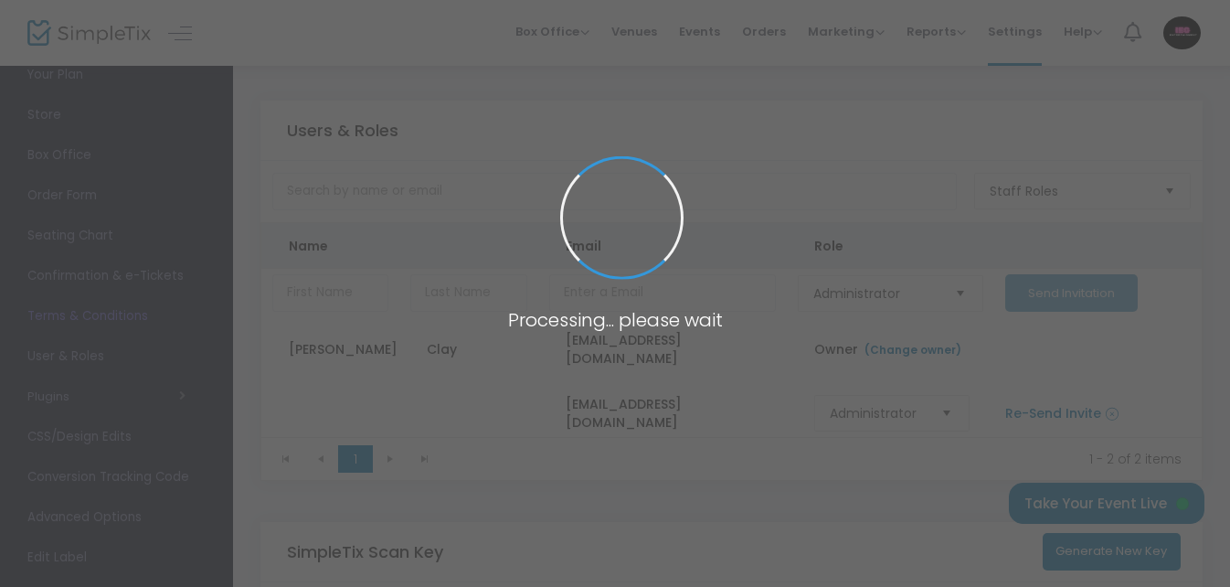
type input "RZYFF"
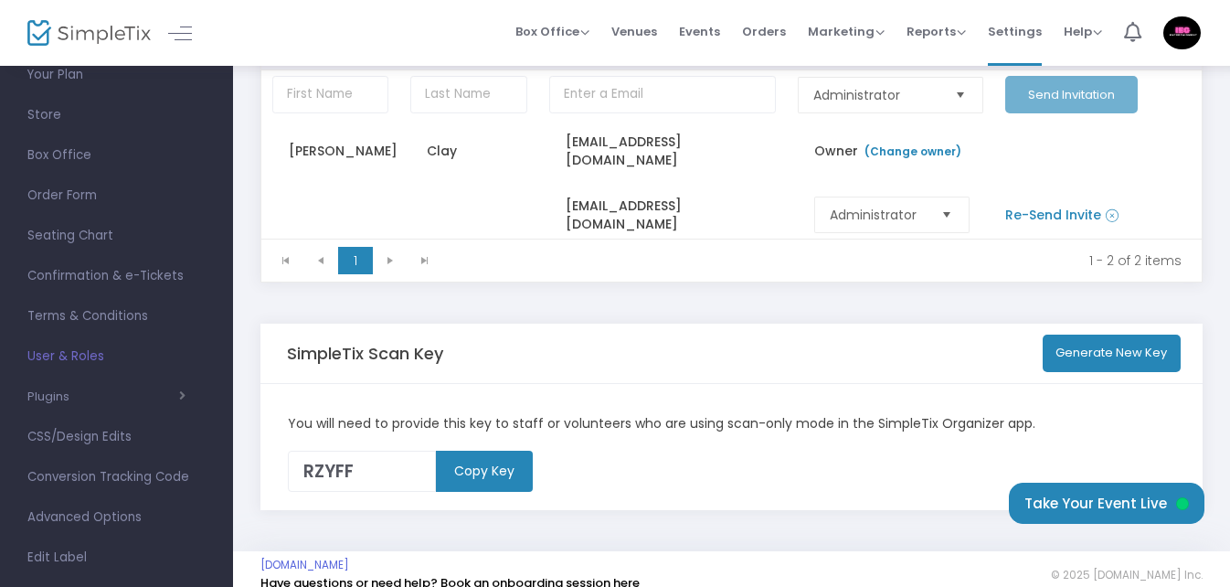
scroll to position [218, 0]
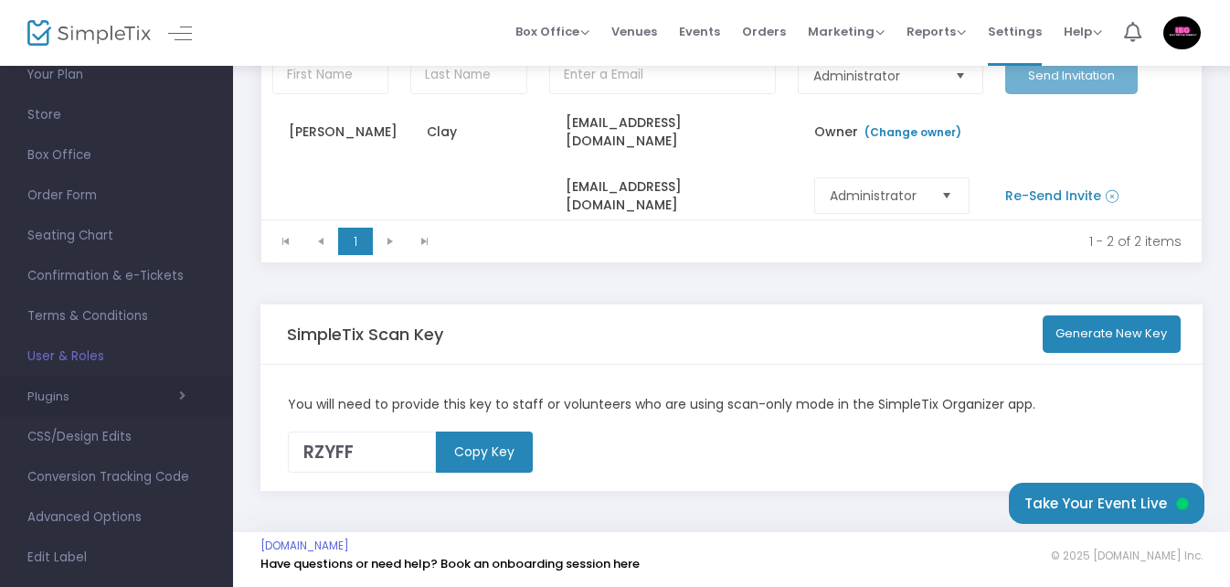
click button "Plugins"
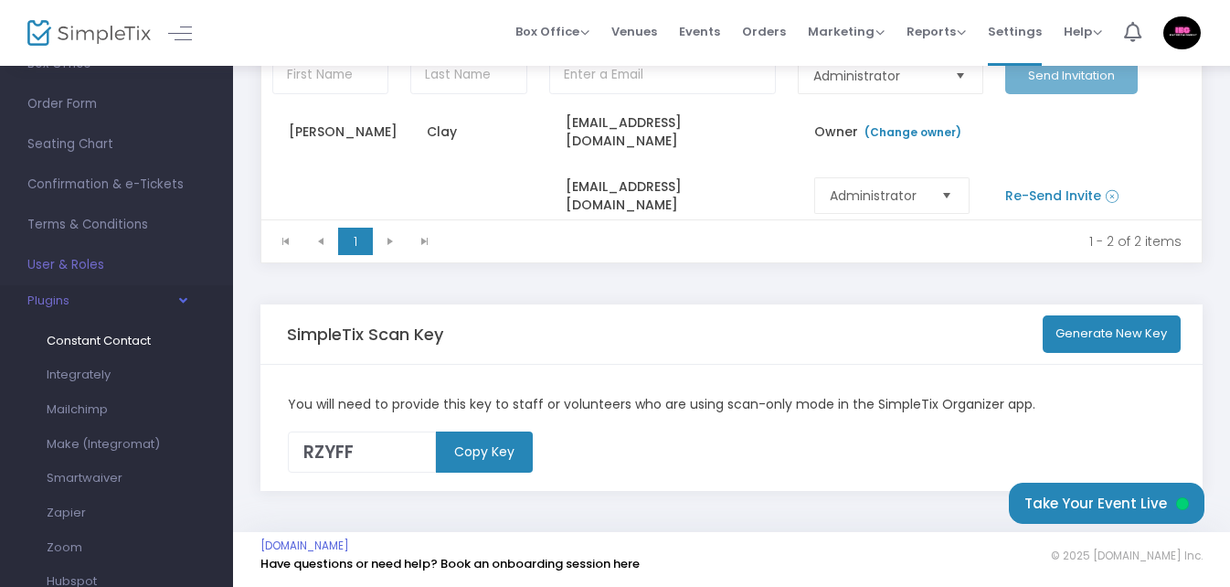
click span "Constant Contact"
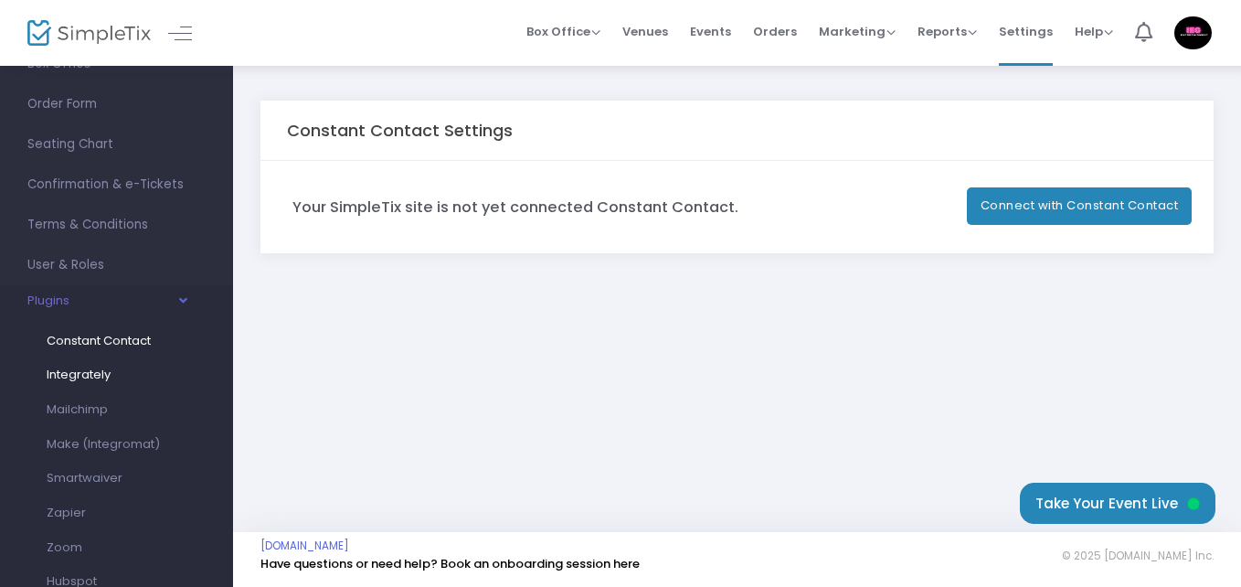
click span "Integrately"
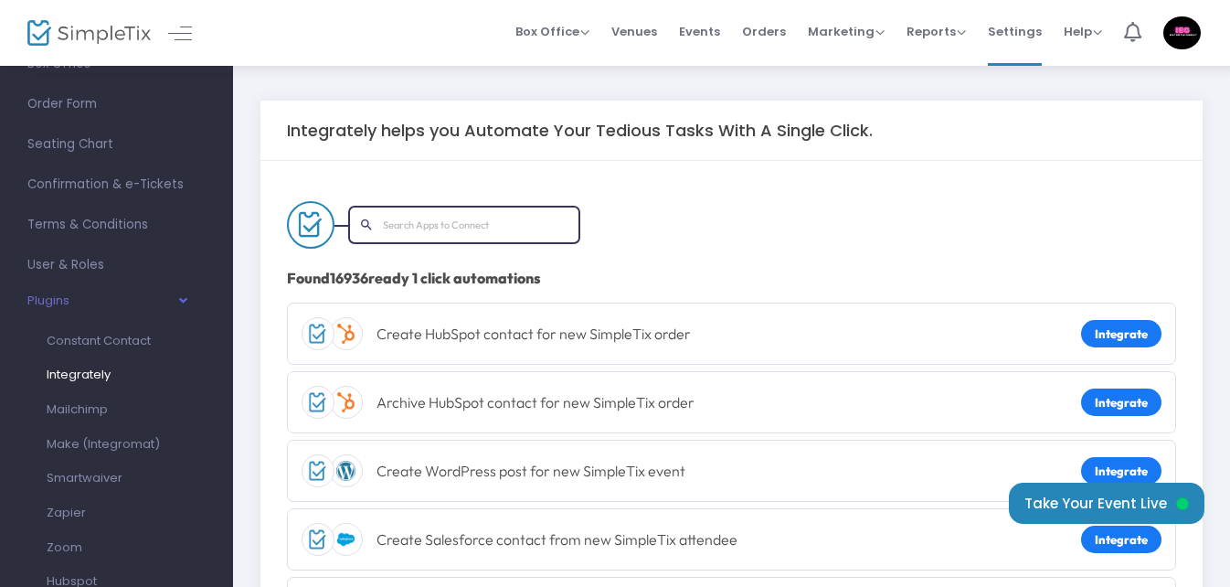
click link "Integrately"
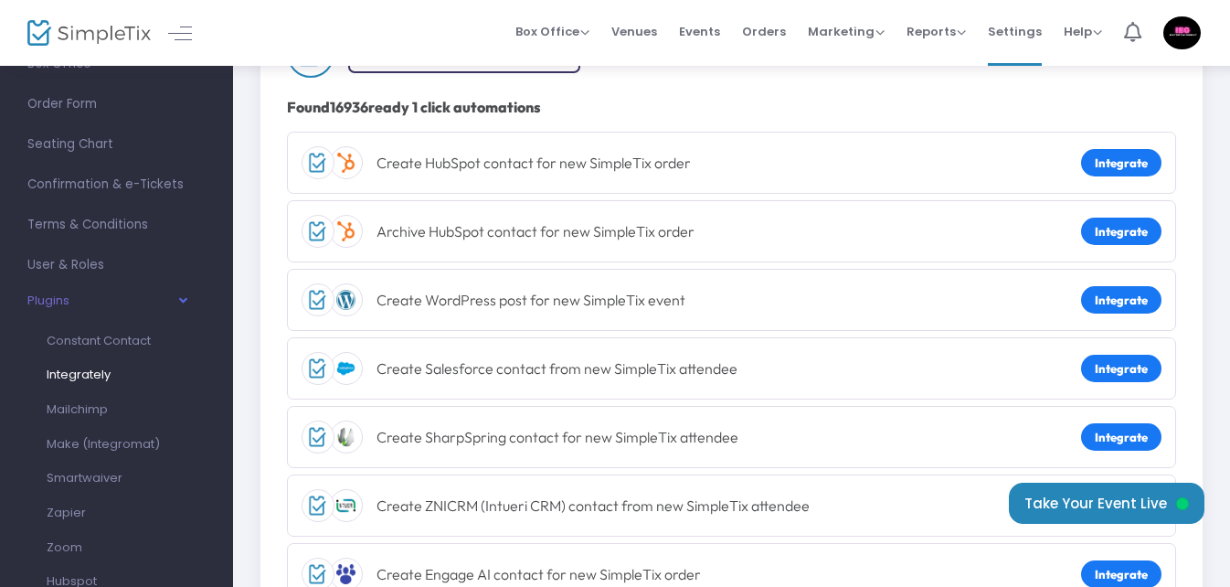
scroll to position [183, 0]
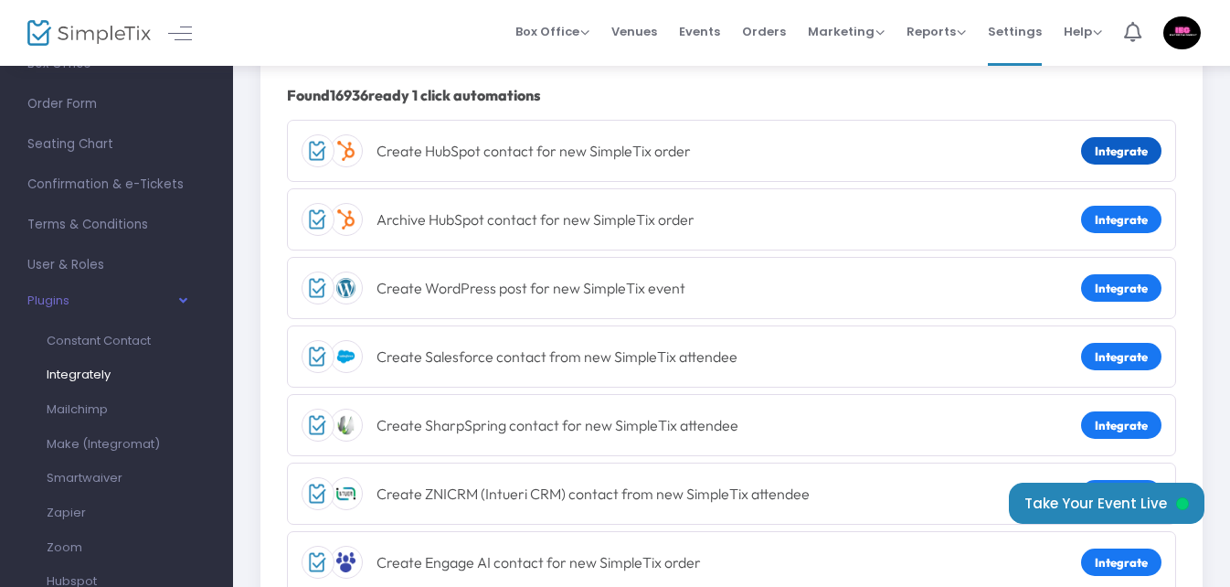
click link "Integrate"
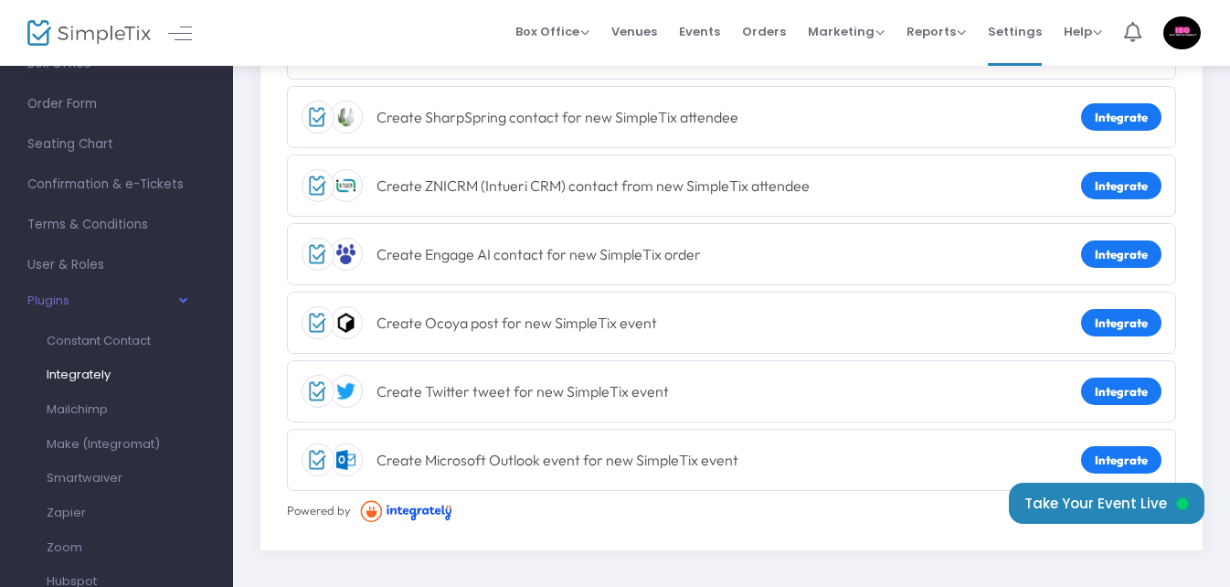
scroll to position [490, 0]
click span "Mailchimp"
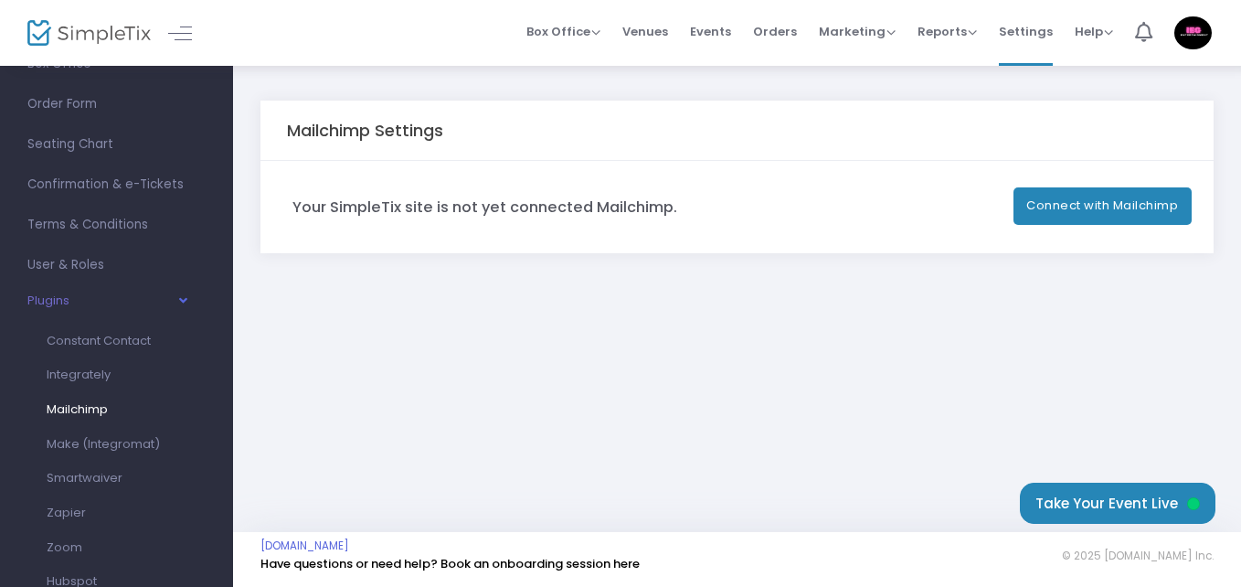
click button "Connect with Mailchimp"
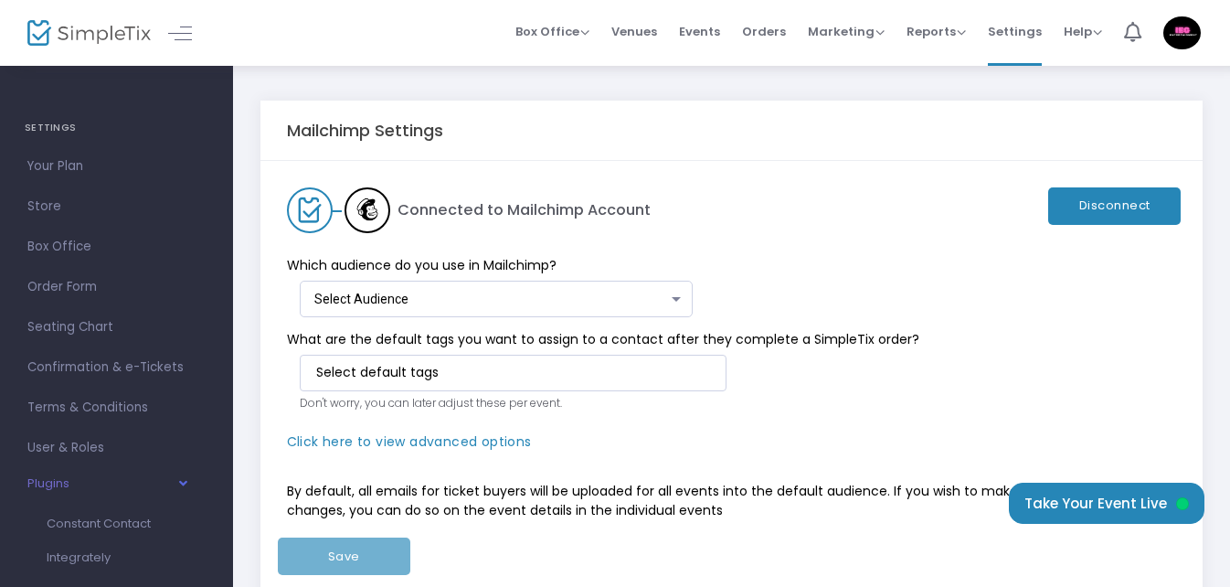
click at [677, 299] on div at bounding box center [676, 299] width 9 height 5
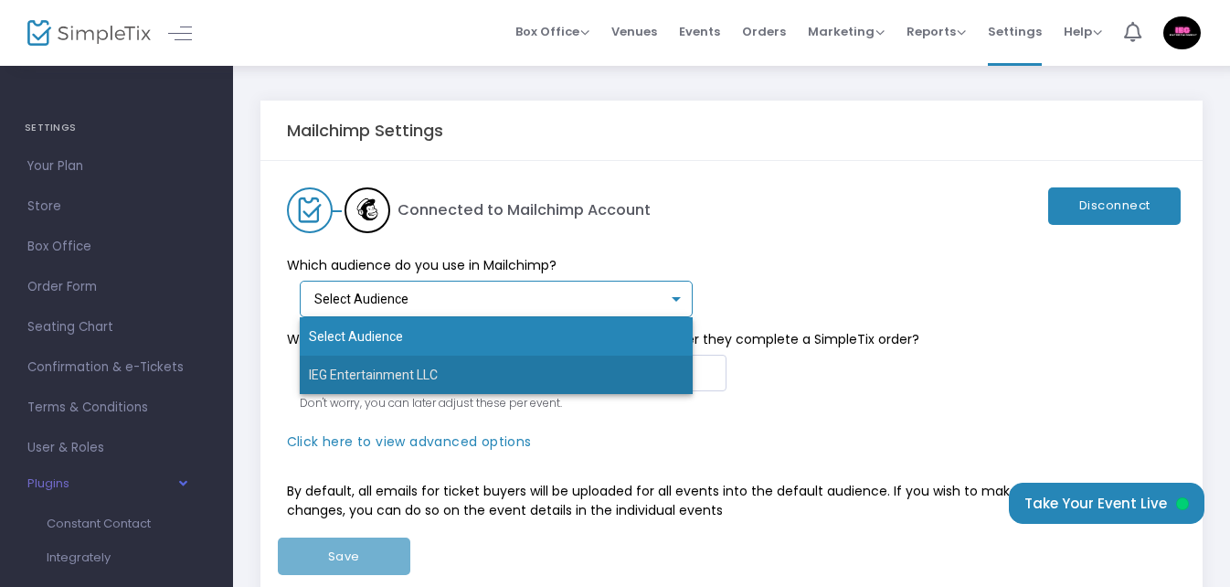
click at [625, 374] on span "IEG Entertainment LLC" at bounding box center [497, 375] width 376 height 38
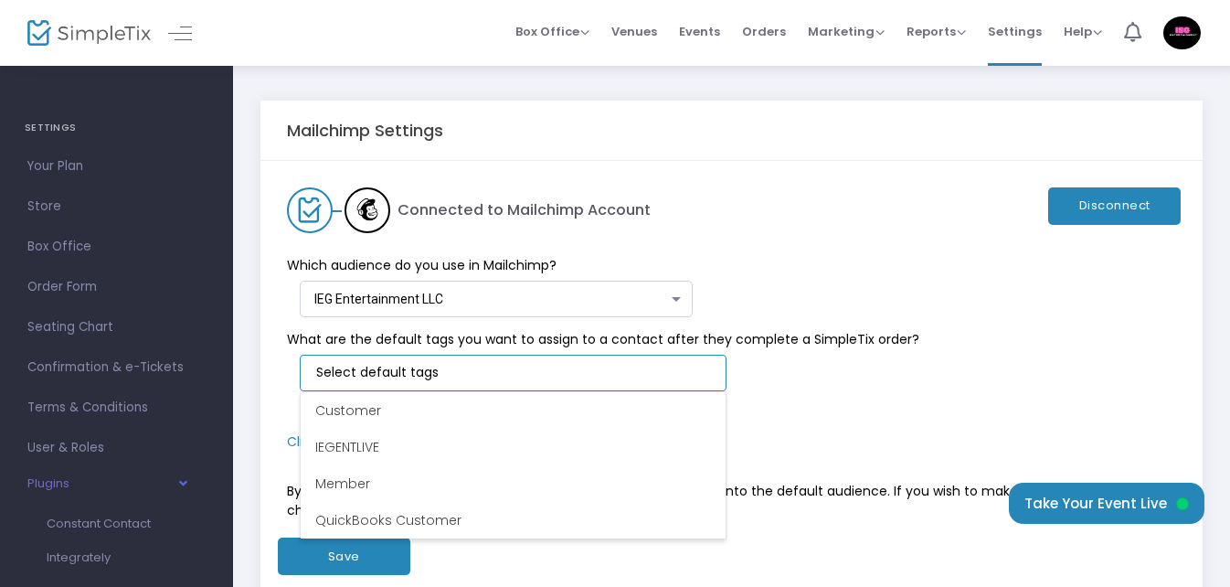
click at [705, 377] on input at bounding box center [516, 372] width 401 height 19
click at [682, 441] on li "IEGENTLIVE" at bounding box center [513, 447] width 425 height 37
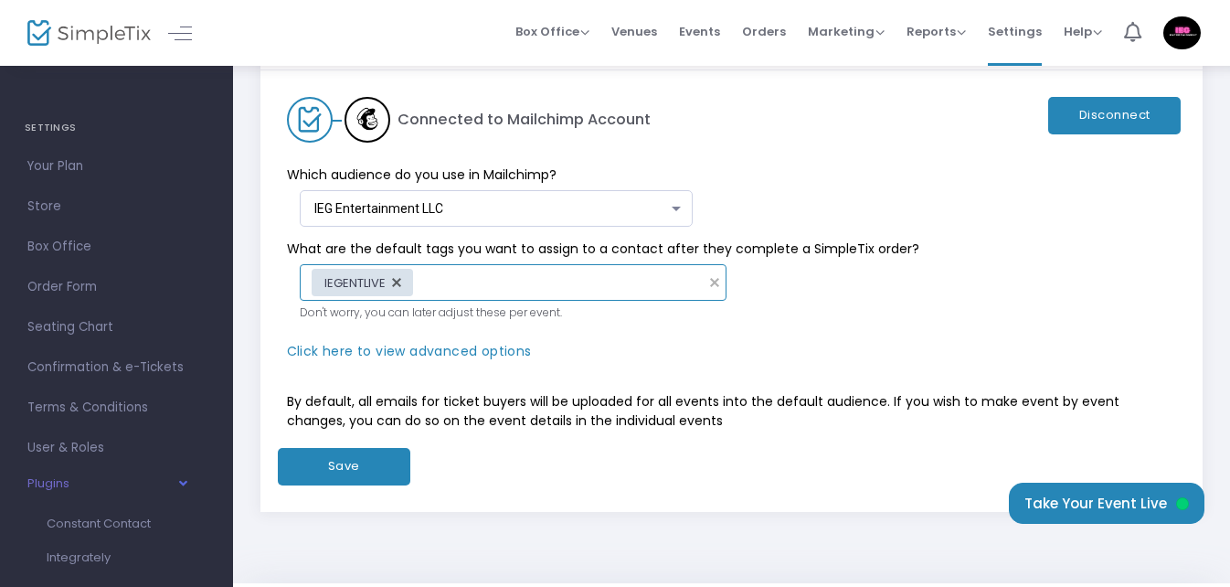
scroll to position [91, 0]
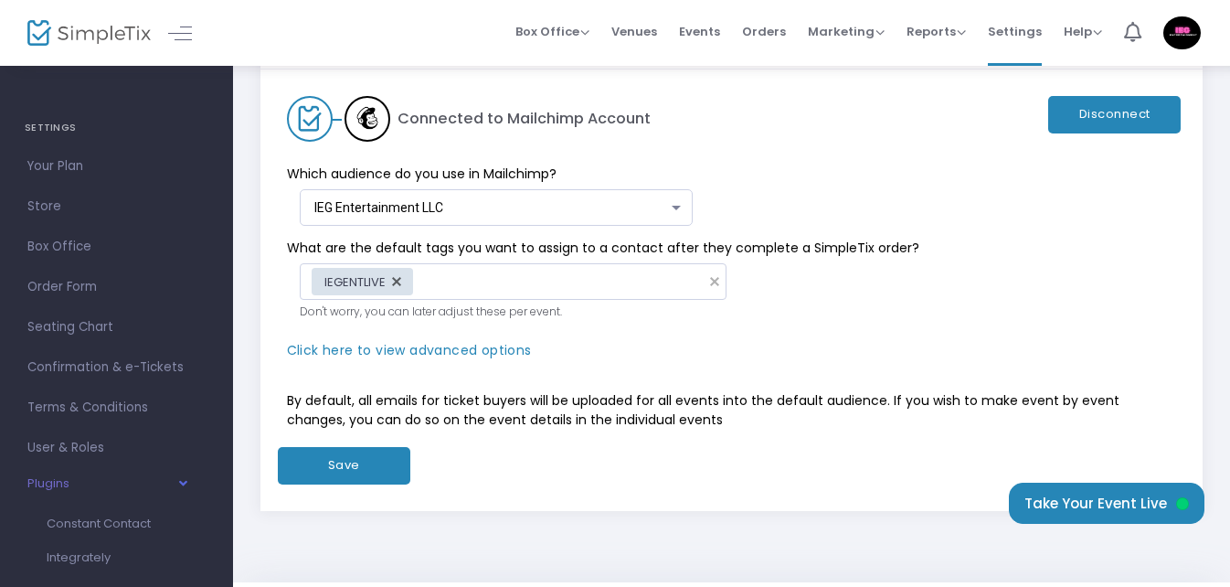
click at [372, 464] on button "Save" at bounding box center [344, 465] width 133 height 37
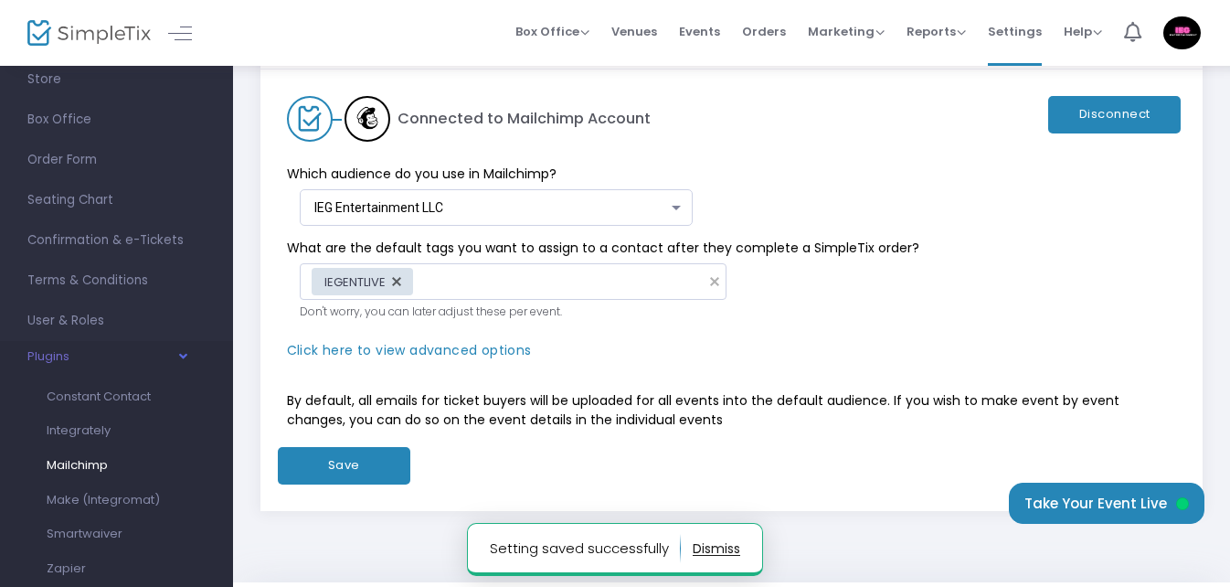
scroll to position [183, 0]
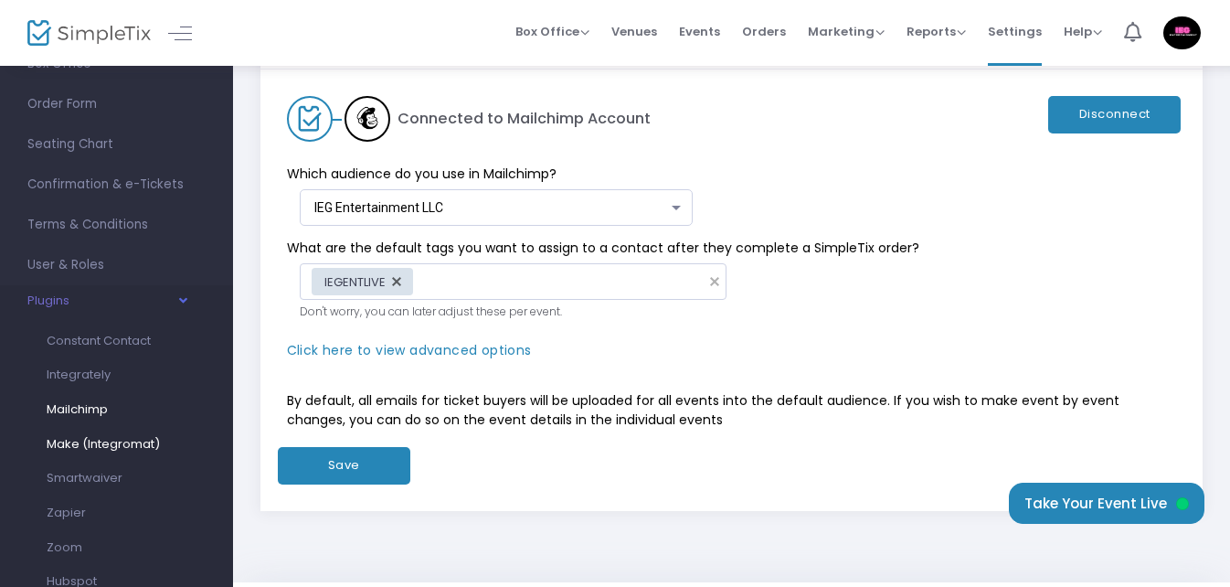
click at [154, 442] on span "Make (Integromat)" at bounding box center [103, 443] width 113 height 17
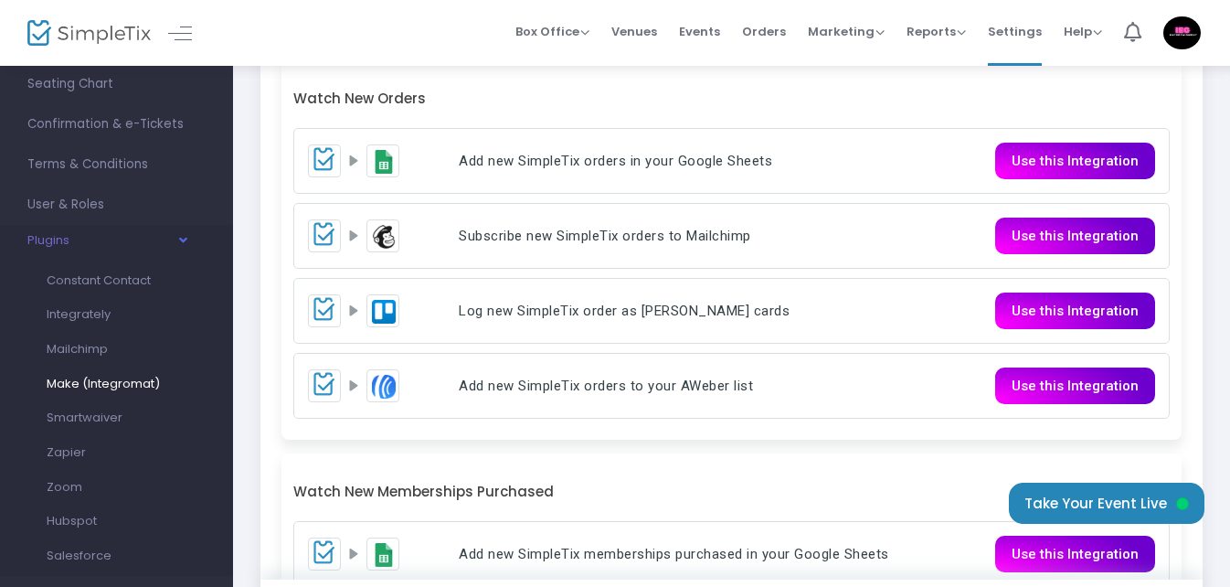
scroll to position [274, 0]
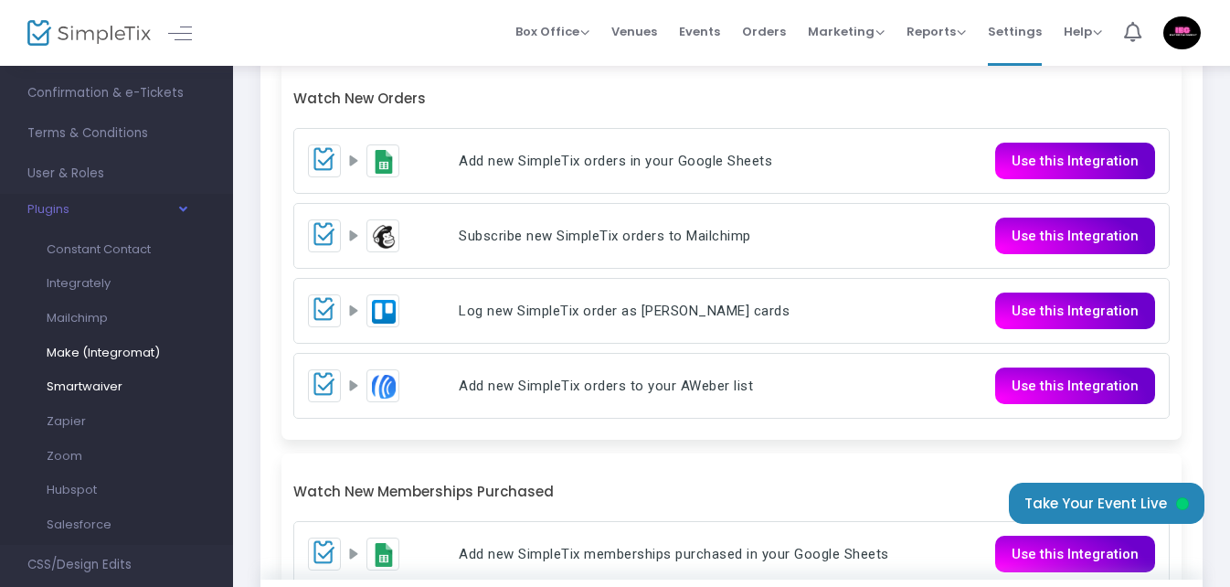
click at [118, 384] on span "Smartwaiver" at bounding box center [85, 385] width 76 height 17
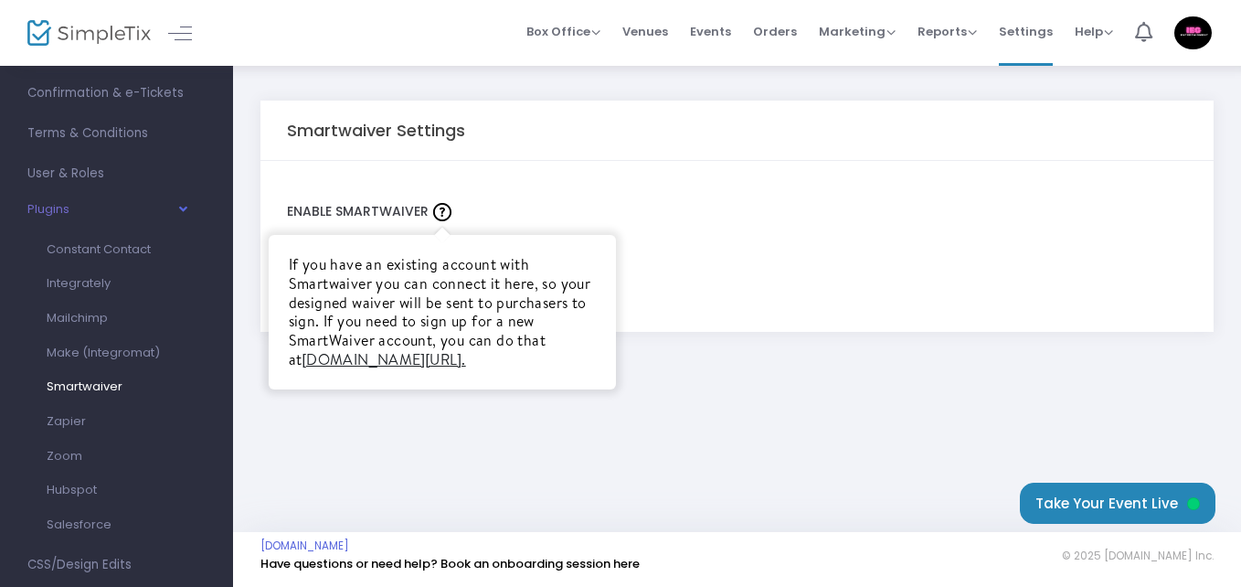
click at [420, 362] on link "[DOMAIN_NAME][URL]." at bounding box center [384, 359] width 164 height 20
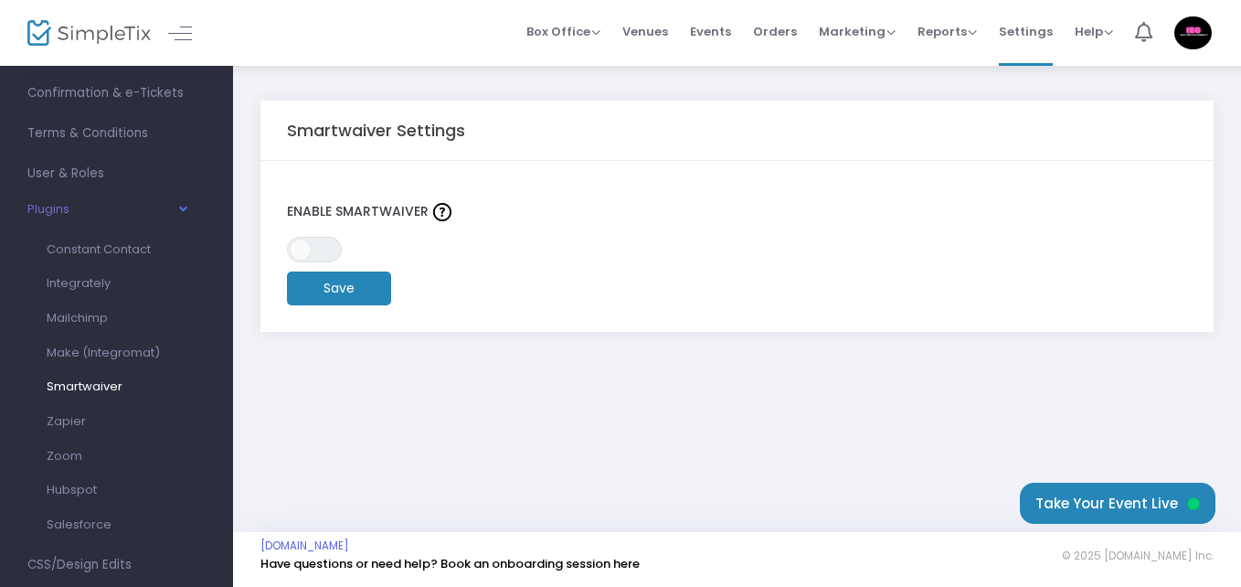
click at [79, 414] on span "Zapier" at bounding box center [66, 420] width 39 height 17
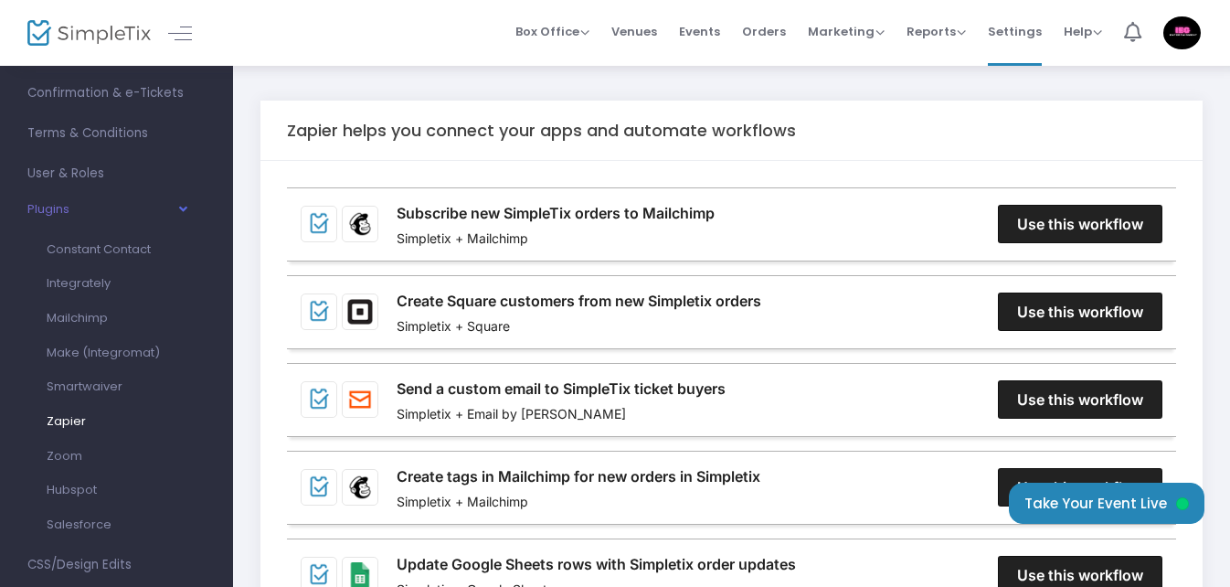
scroll to position [91, 0]
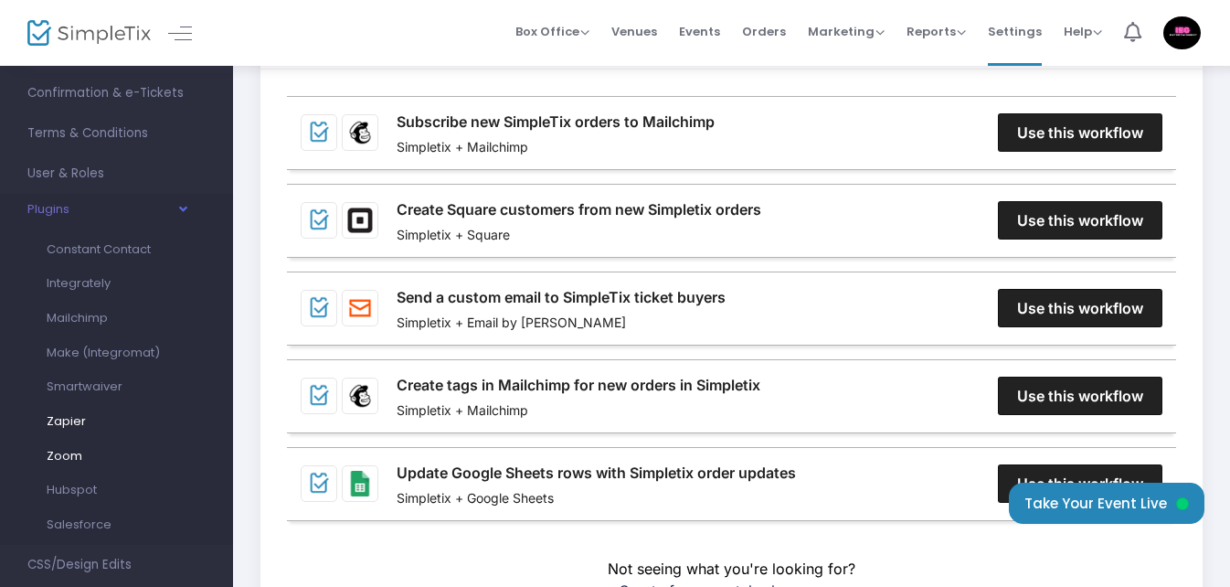
click at [74, 451] on span "Zoom" at bounding box center [65, 455] width 36 height 17
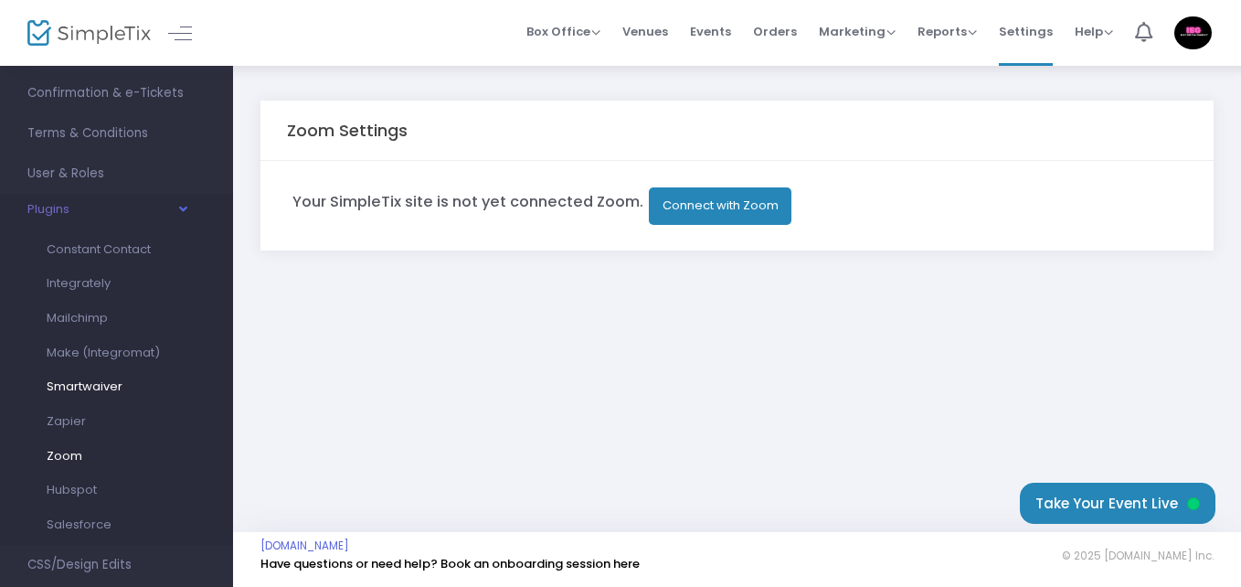
scroll to position [366, 0]
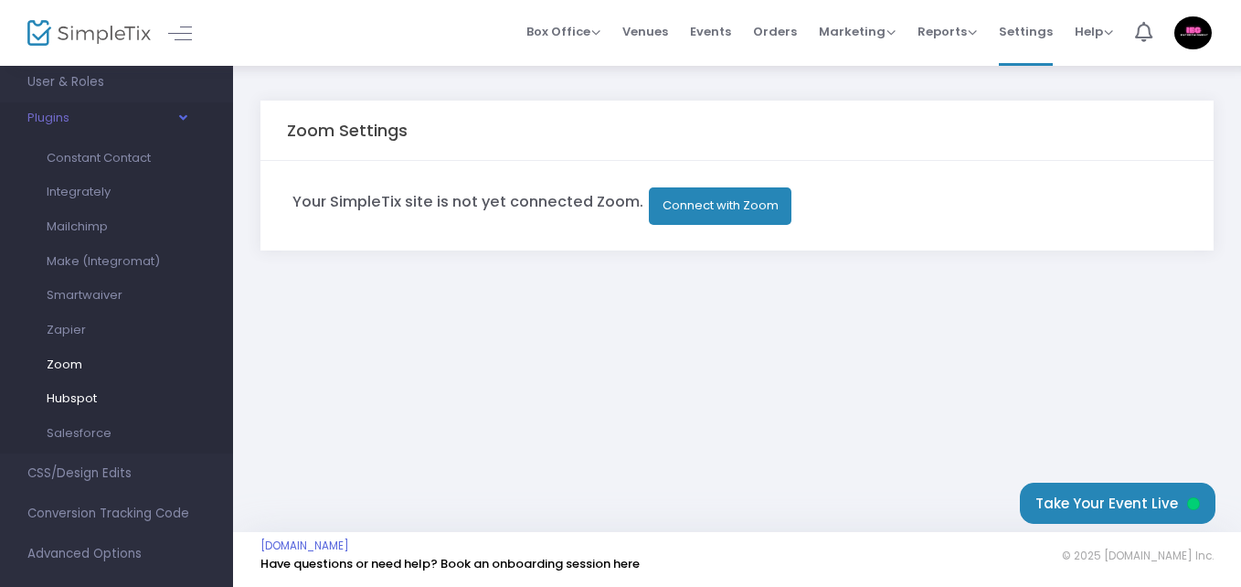
click at [92, 398] on span "Hubspot" at bounding box center [72, 397] width 50 height 17
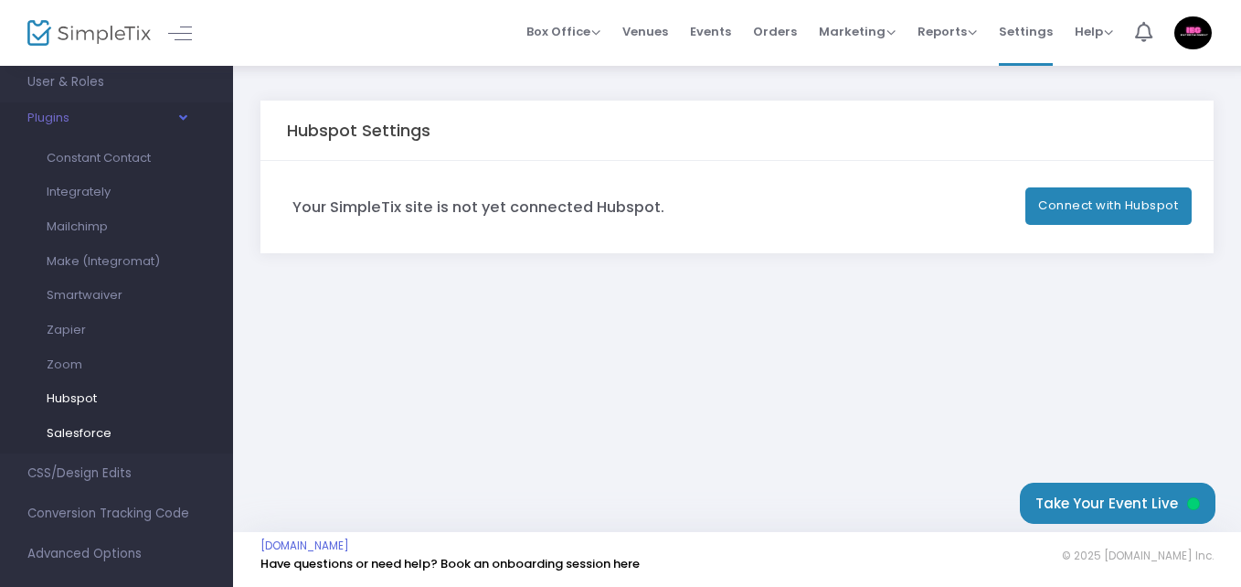
click at [92, 427] on span "Salesforce" at bounding box center [79, 432] width 65 height 17
click at [1097, 206] on button "Connect with Salesforce" at bounding box center [1100, 205] width 183 height 37
drag, startPoint x: 614, startPoint y: 209, endPoint x: 688, endPoint y: 207, distance: 74.1
click at [688, 207] on h5 "Your SimpleTix site is not yet connected to Salesforce." at bounding box center [496, 207] width 409 height 18
copy h5 "Salesforce"
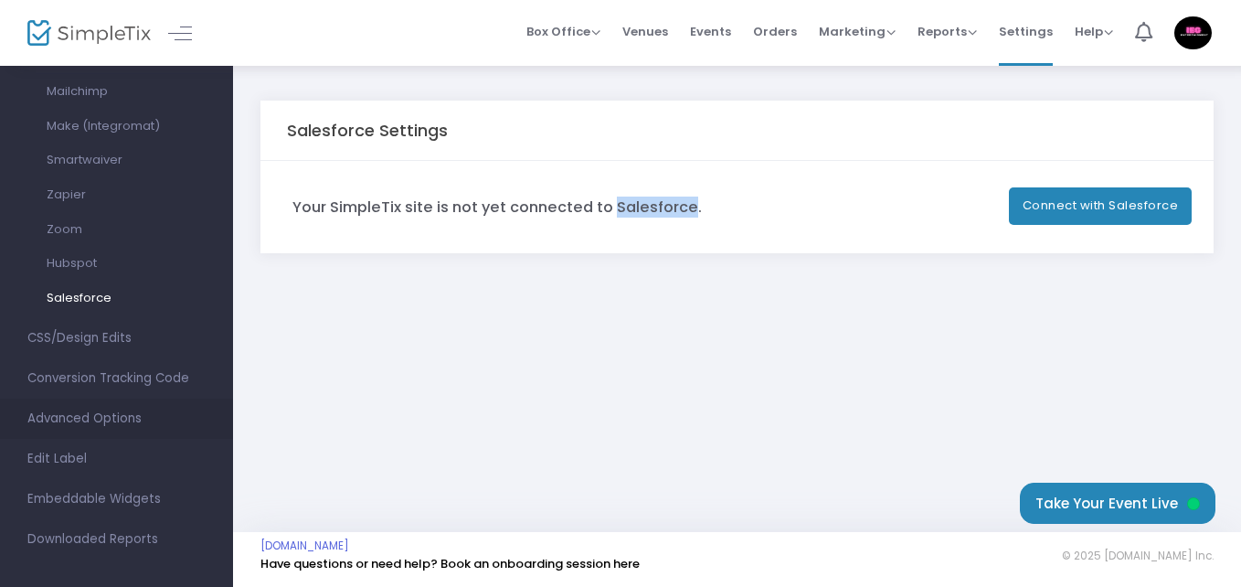
scroll to position [513, 0]
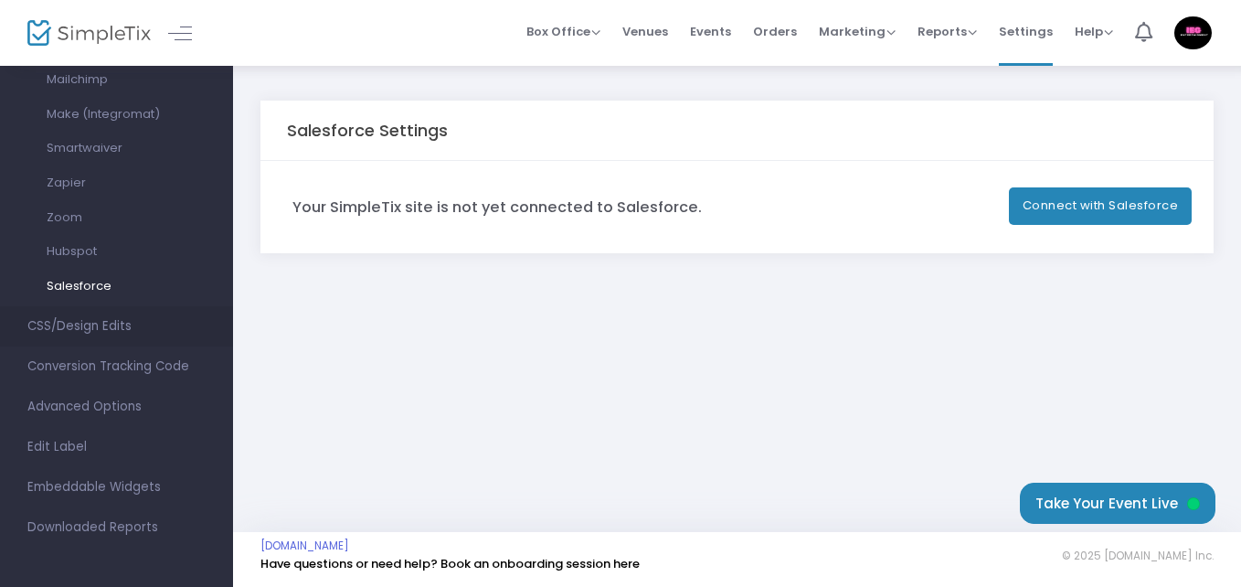
click at [127, 324] on span "CSS/Design Edits" at bounding box center [116, 326] width 178 height 24
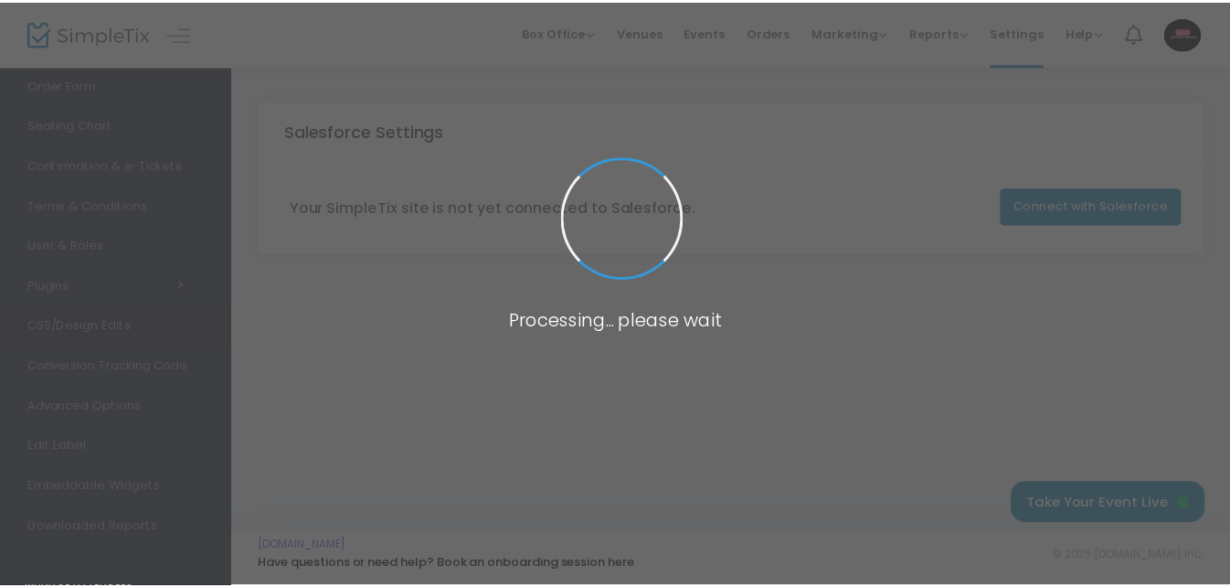
scroll to position [202, 0]
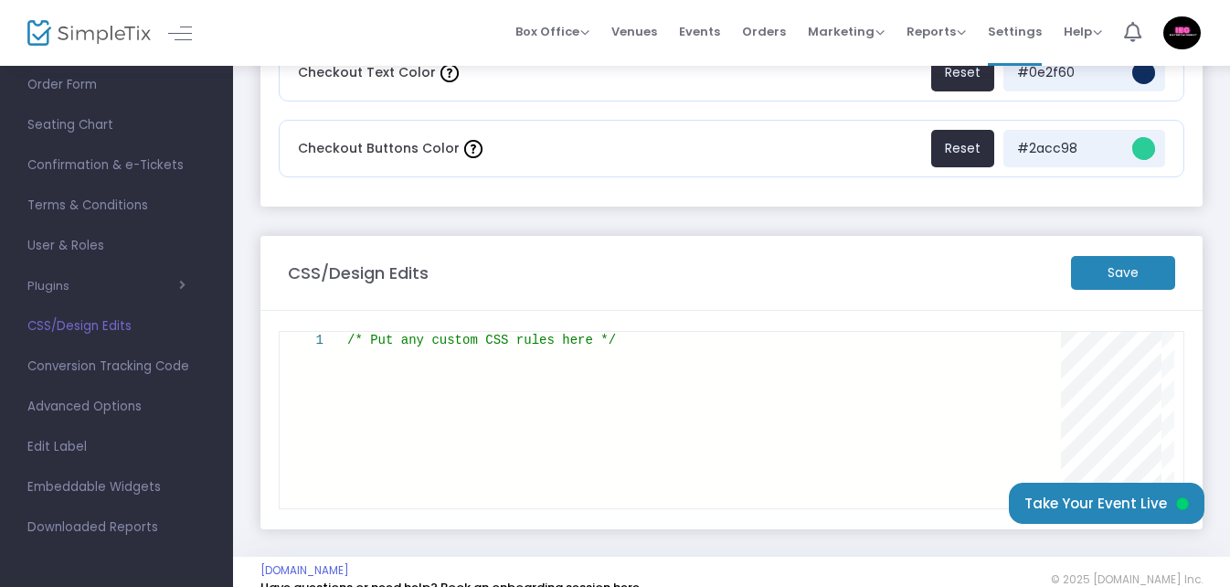
scroll to position [252, 0]
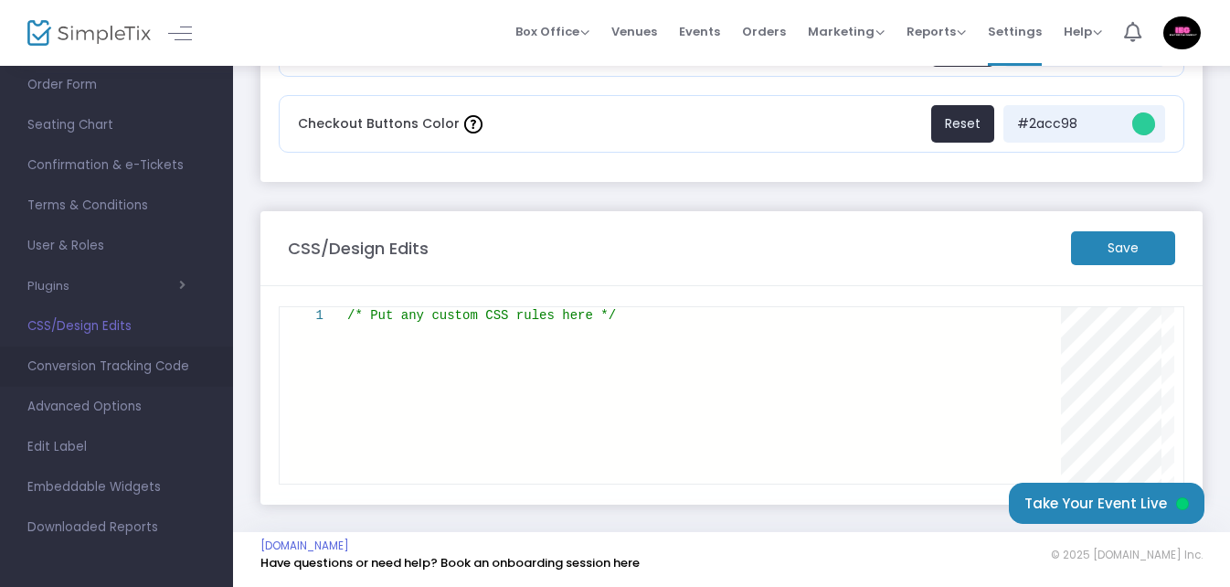
click at [180, 361] on span "Conversion Tracking Code" at bounding box center [116, 367] width 178 height 24
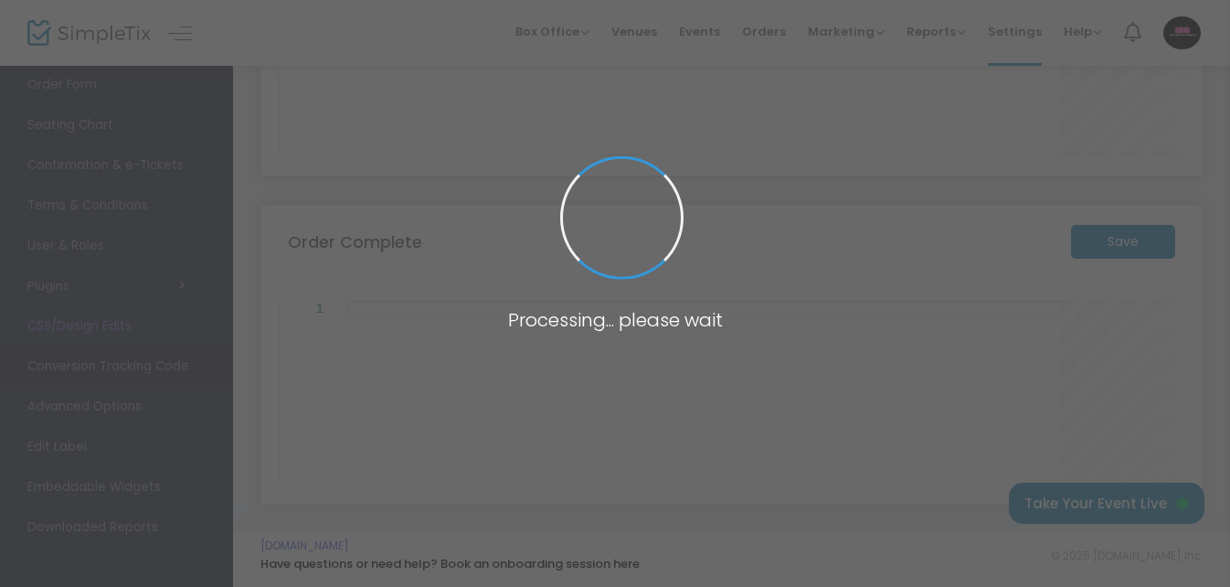
scroll to position [216, 0]
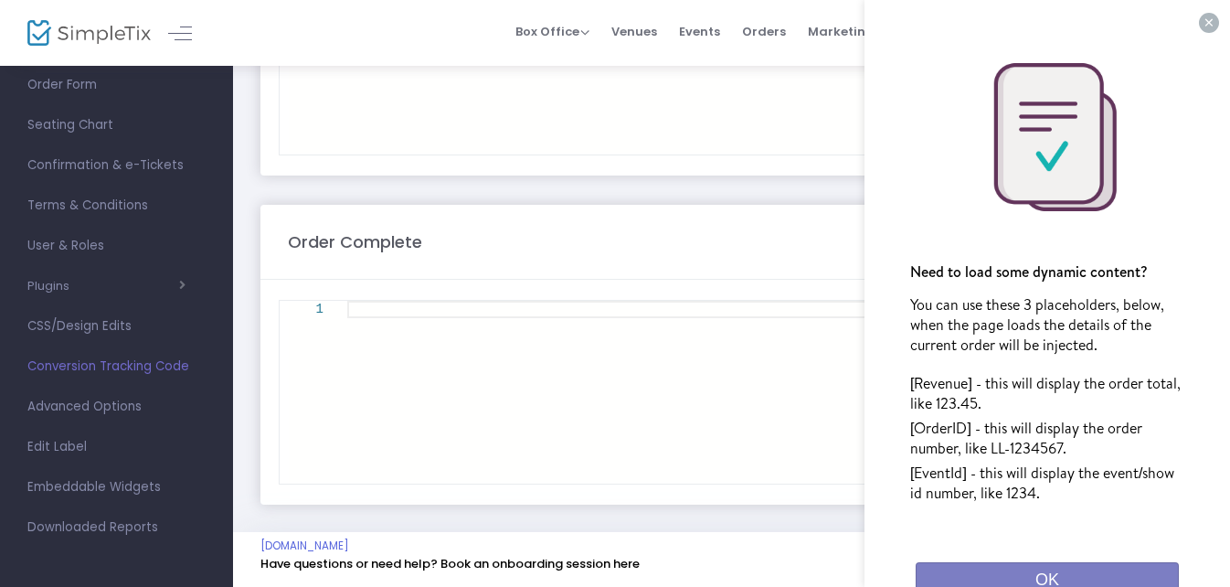
click at [1199, 21] on button "×" at bounding box center [1209, 23] width 20 height 20
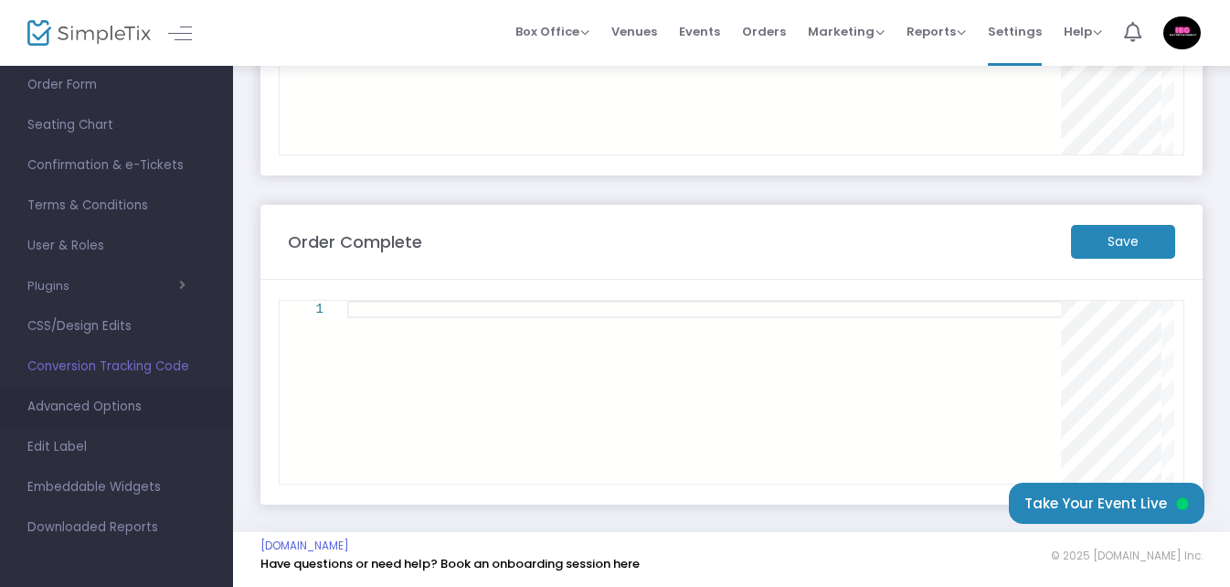
click at [129, 402] on span "Advanced Options" at bounding box center [116, 407] width 178 height 24
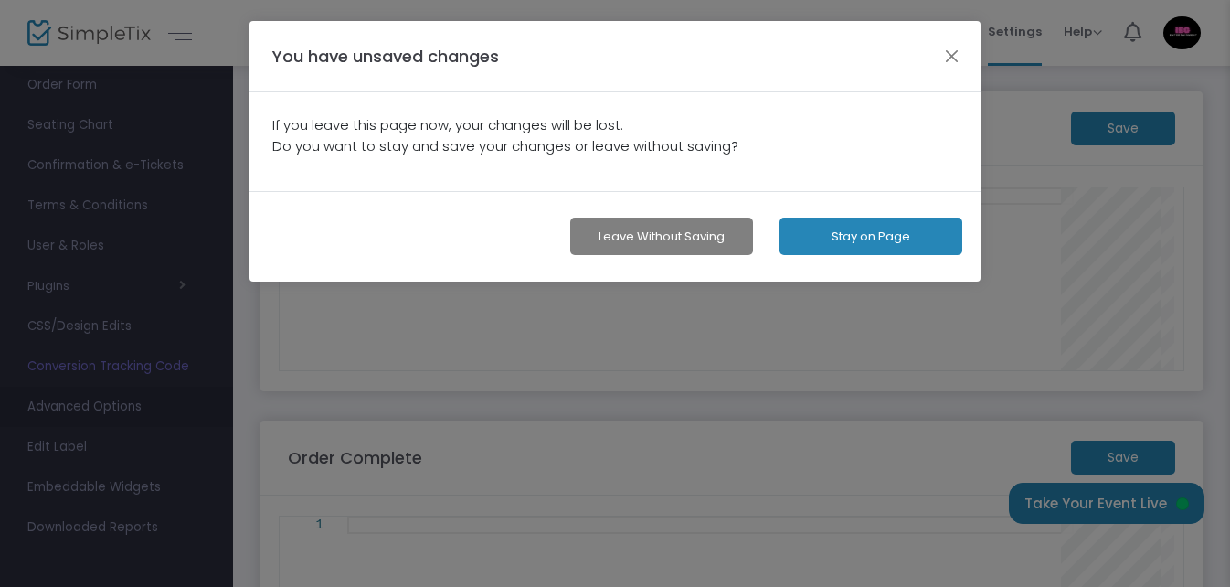
scroll to position [0, 0]
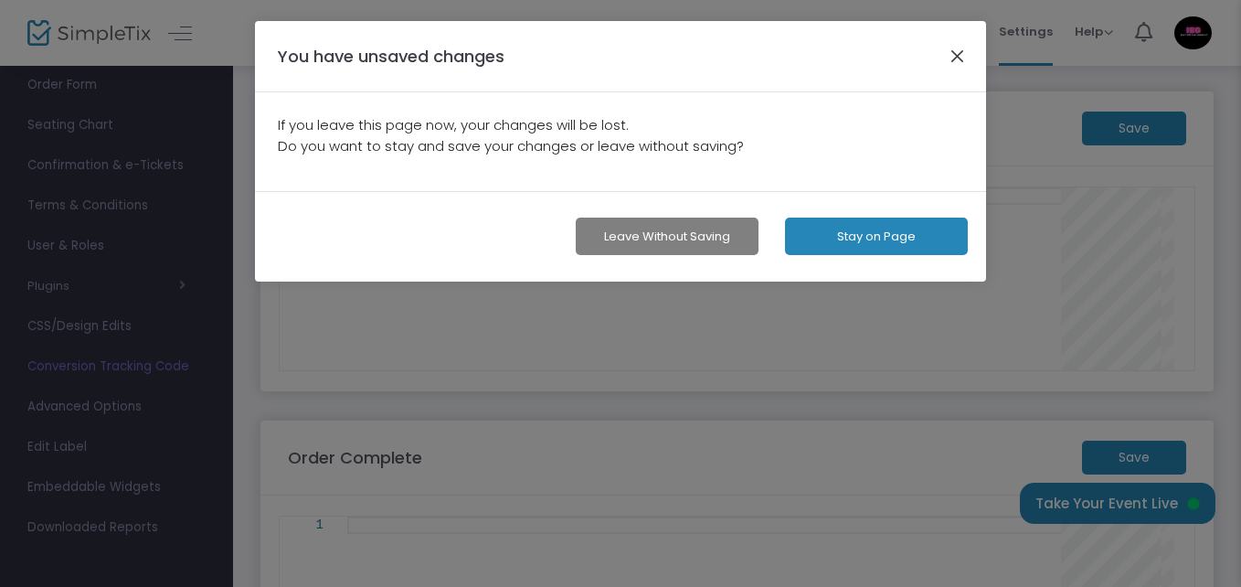
click at [957, 60] on button "button" at bounding box center [958, 56] width 24 height 24
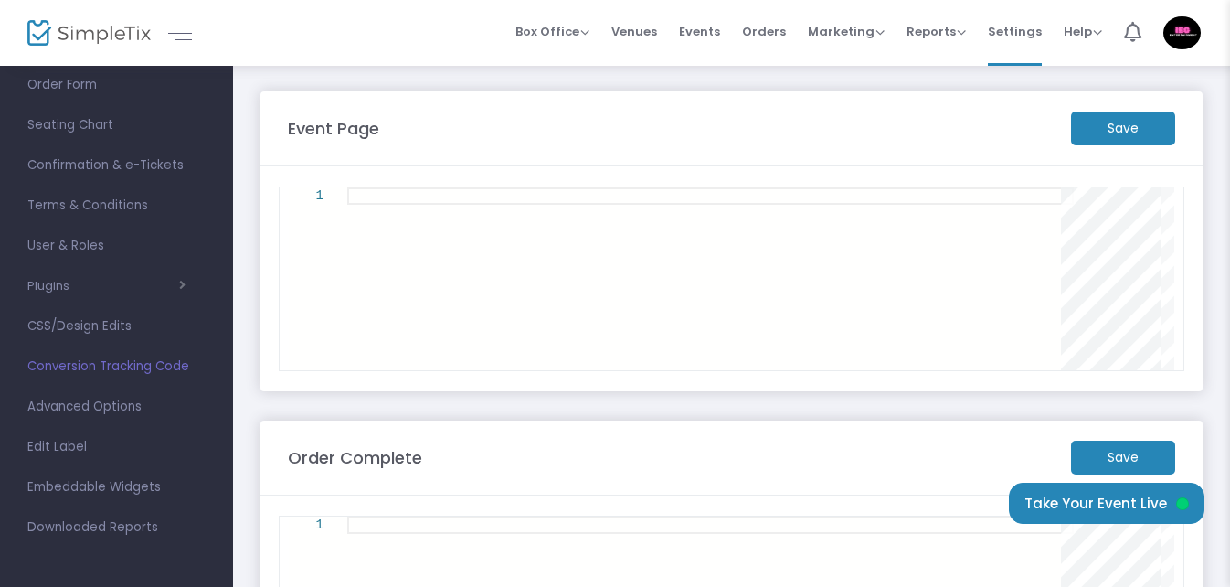
click at [1143, 115] on m-button "Save" at bounding box center [1123, 128] width 104 height 34
click at [107, 406] on span "Advanced Options" at bounding box center [116, 407] width 178 height 24
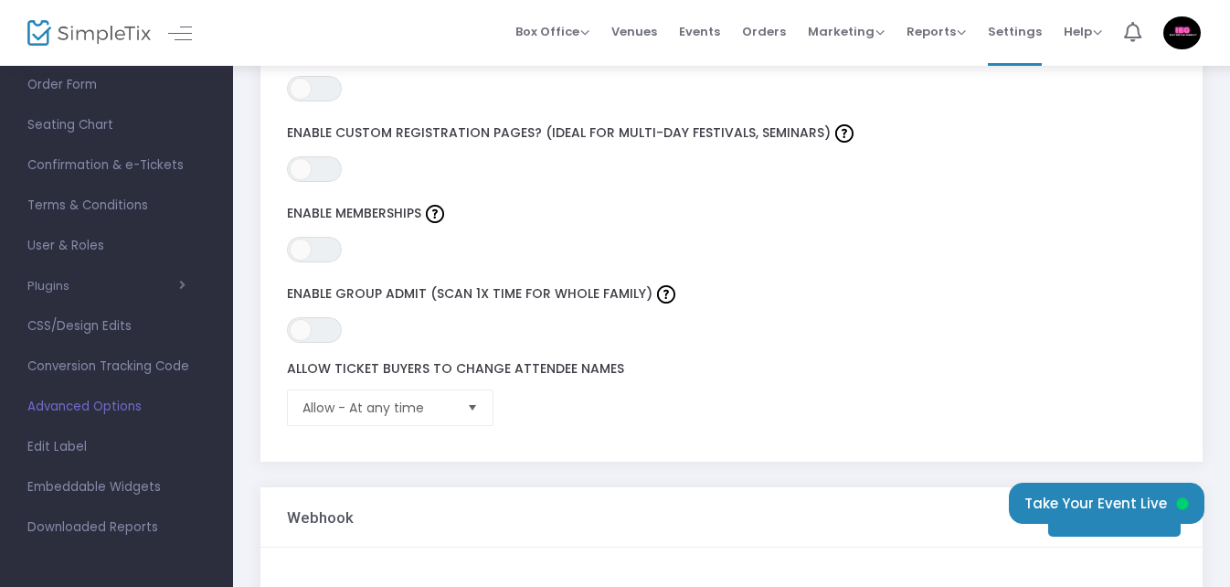
scroll to position [457, 0]
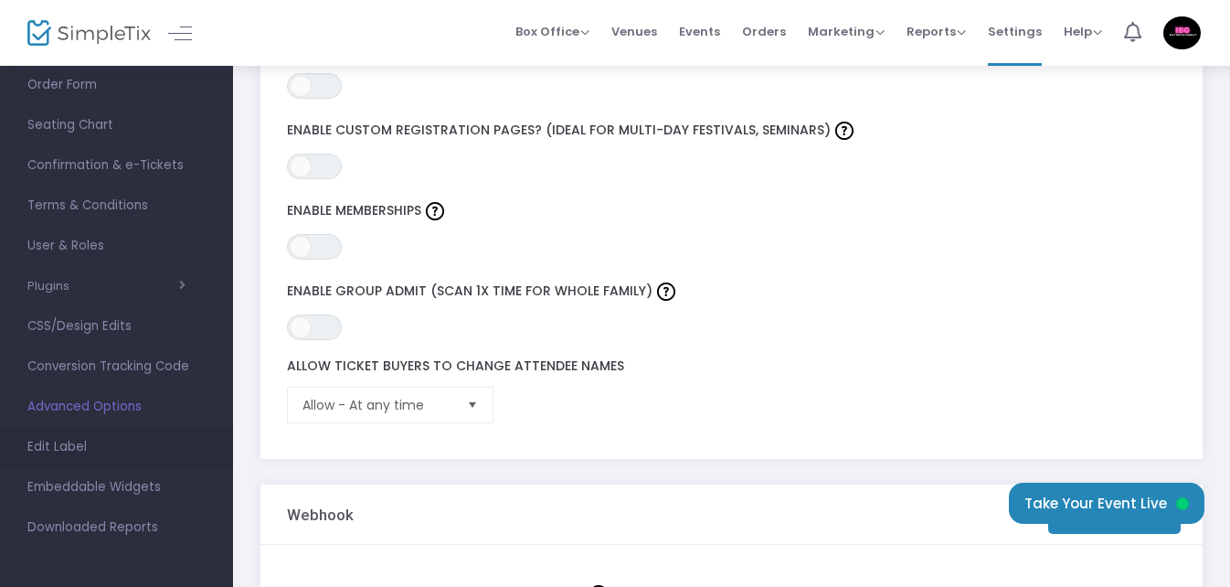
click at [91, 443] on span "Edit Label" at bounding box center [116, 447] width 178 height 24
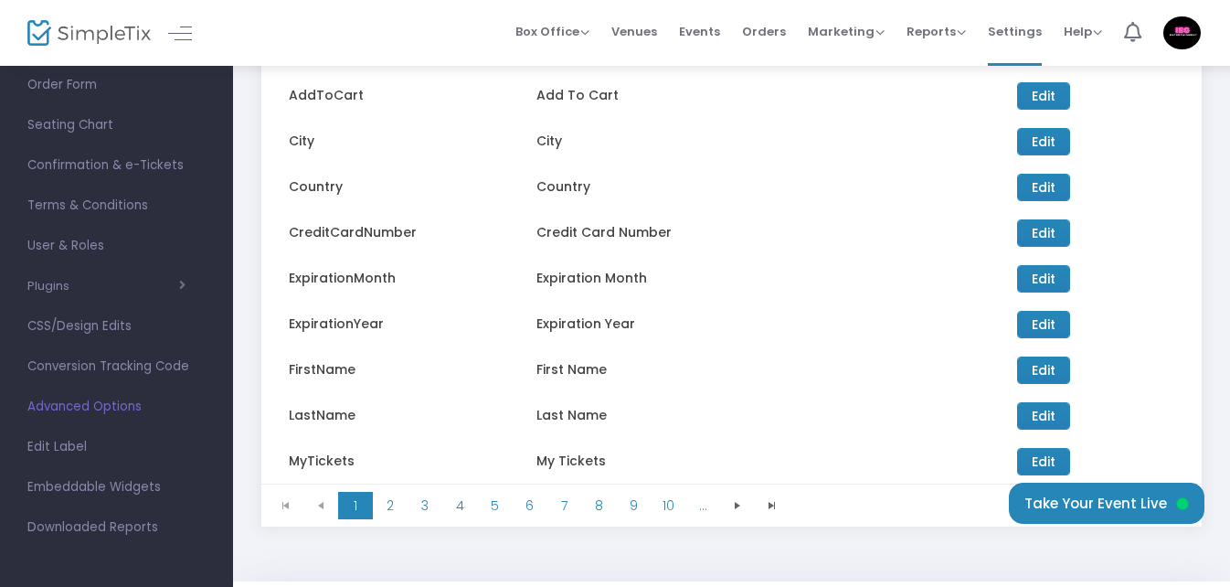
scroll to position [274, 0]
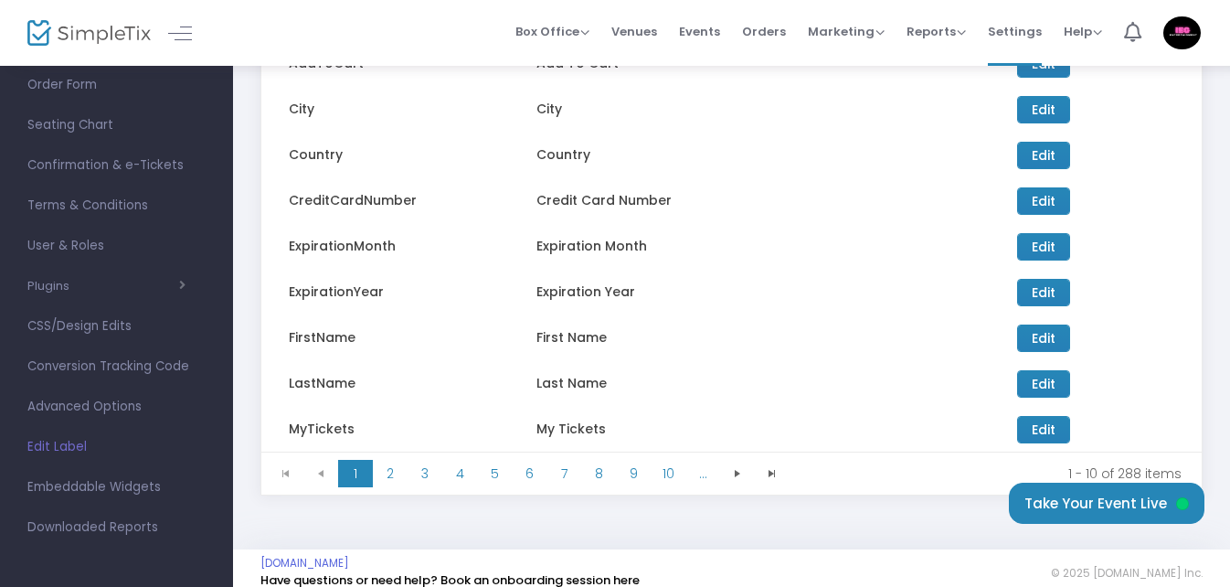
click at [74, 443] on span "Edit Label" at bounding box center [116, 447] width 178 height 24
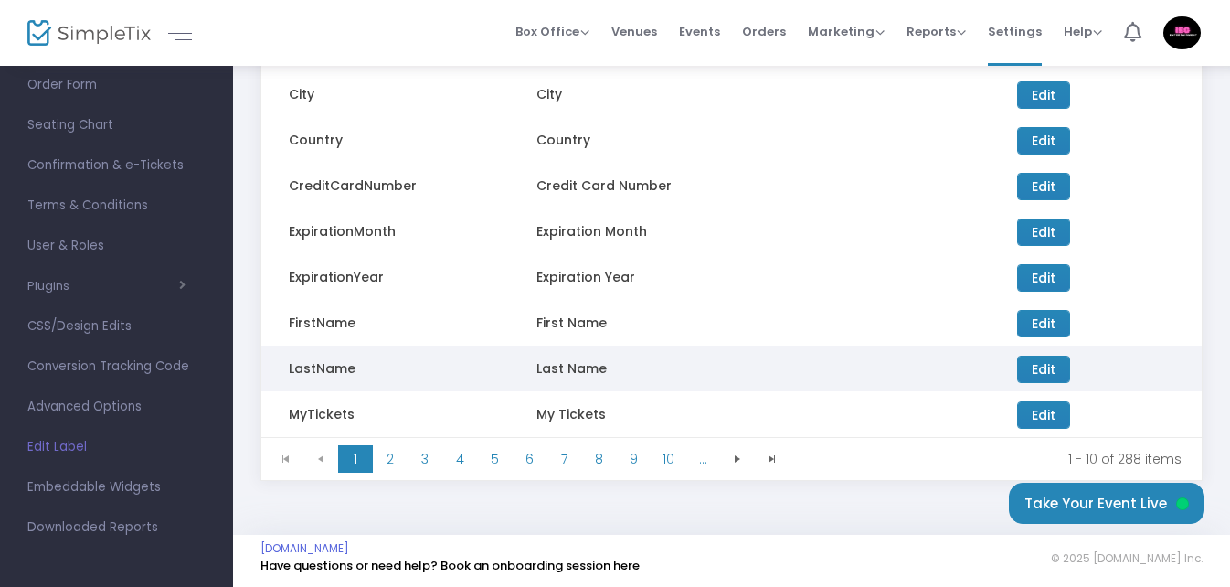
scroll to position [292, 0]
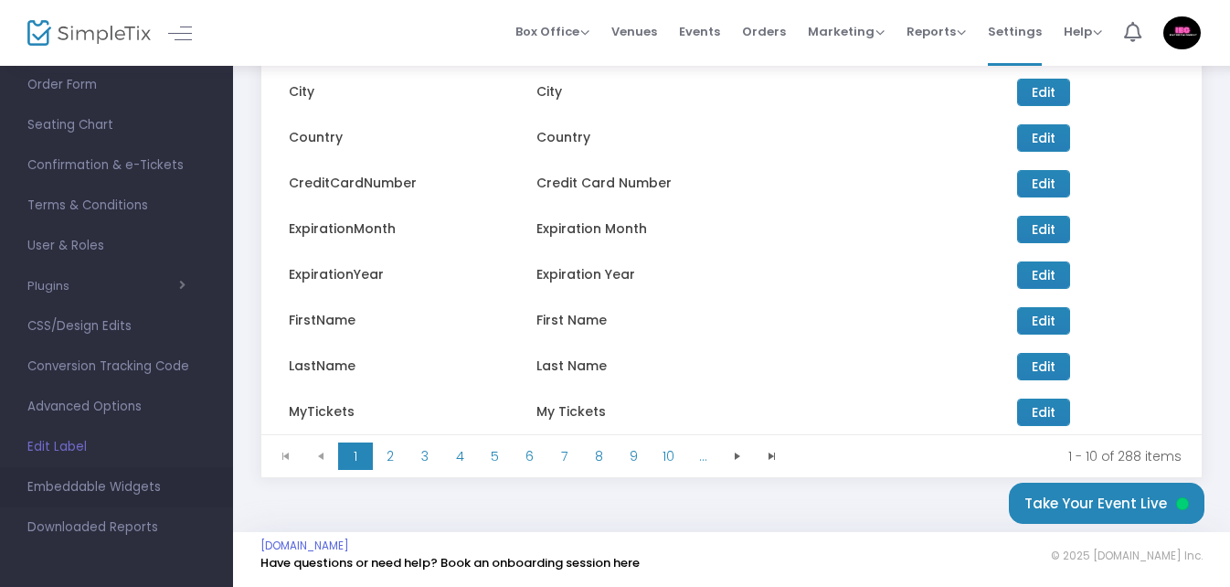
click at [101, 488] on span "Embeddable Widgets" at bounding box center [116, 487] width 178 height 24
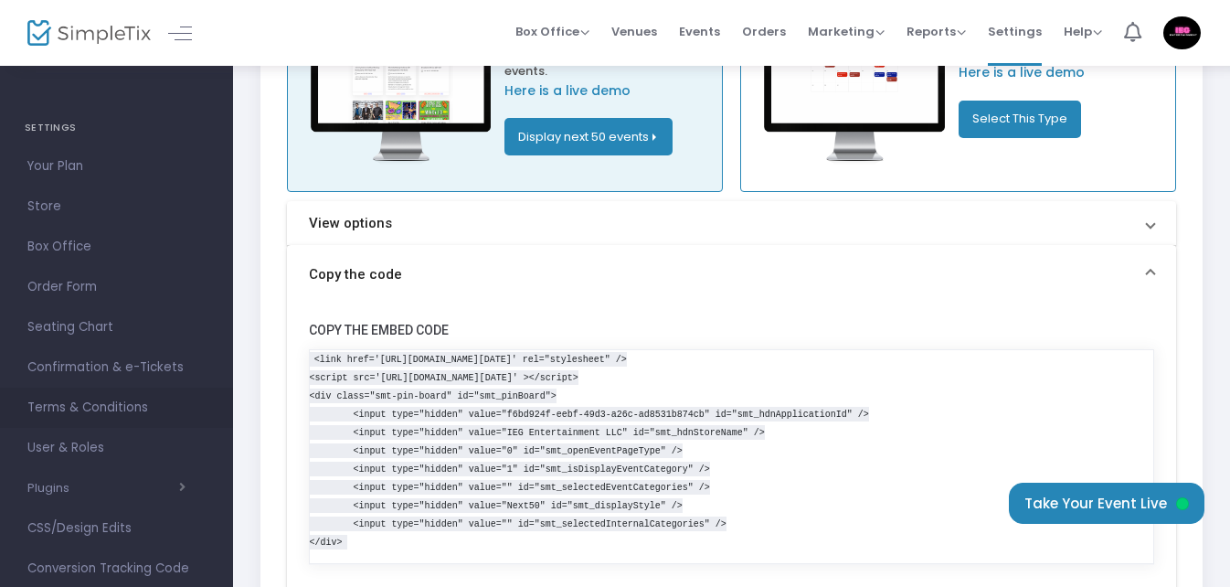
scroll to position [180, 0]
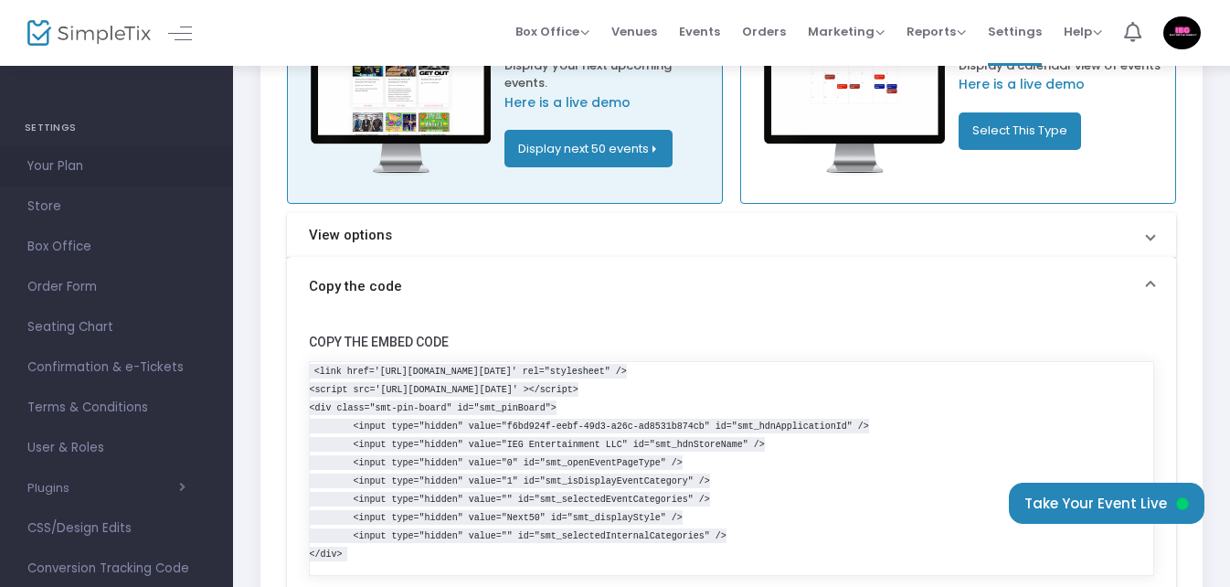
click at [77, 163] on span "Your Plan" at bounding box center [116, 166] width 178 height 24
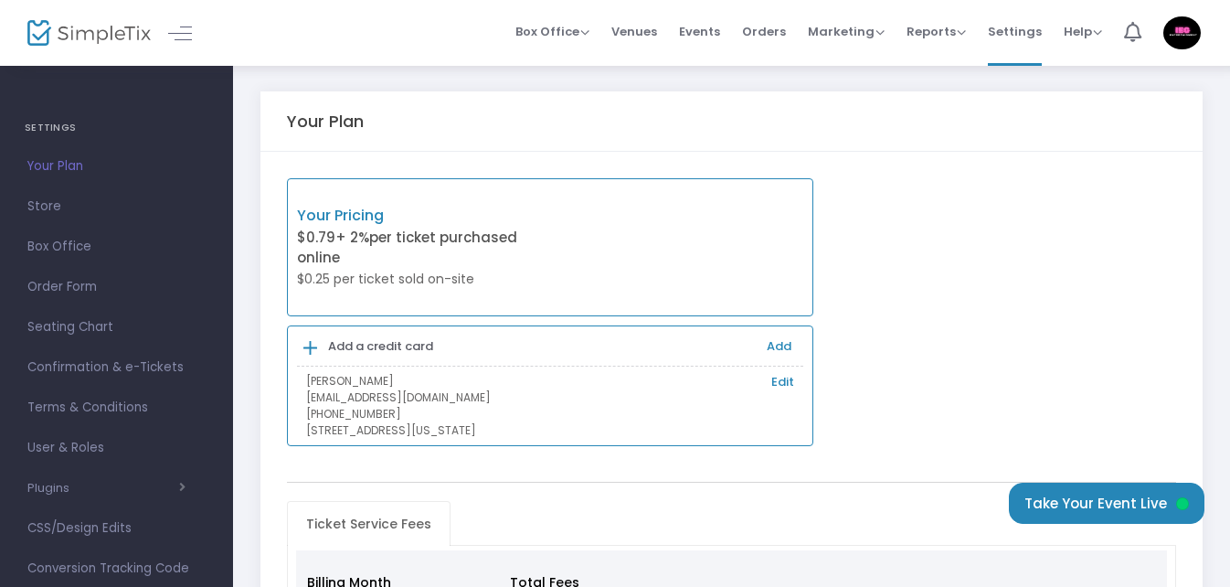
click at [60, 128] on h4 "SETTINGS" at bounding box center [117, 128] width 184 height 37
click at [1180, 32] on img at bounding box center [1181, 32] width 37 height 33
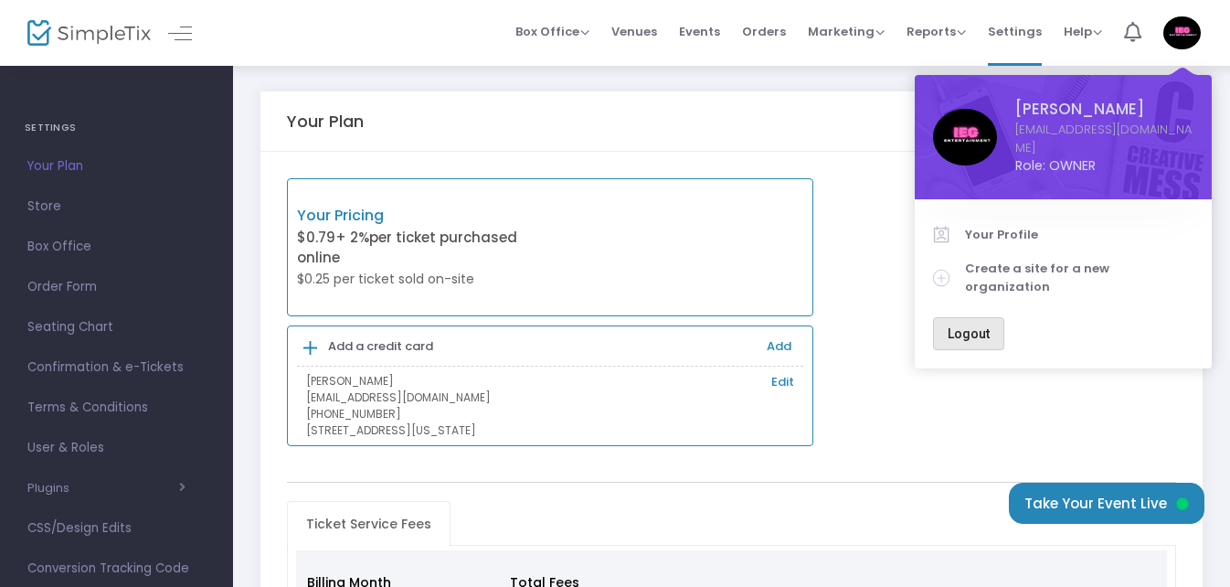
click at [980, 326] on span "Logout" at bounding box center [969, 333] width 42 height 15
